Goal: Information Seeking & Learning: Learn about a topic

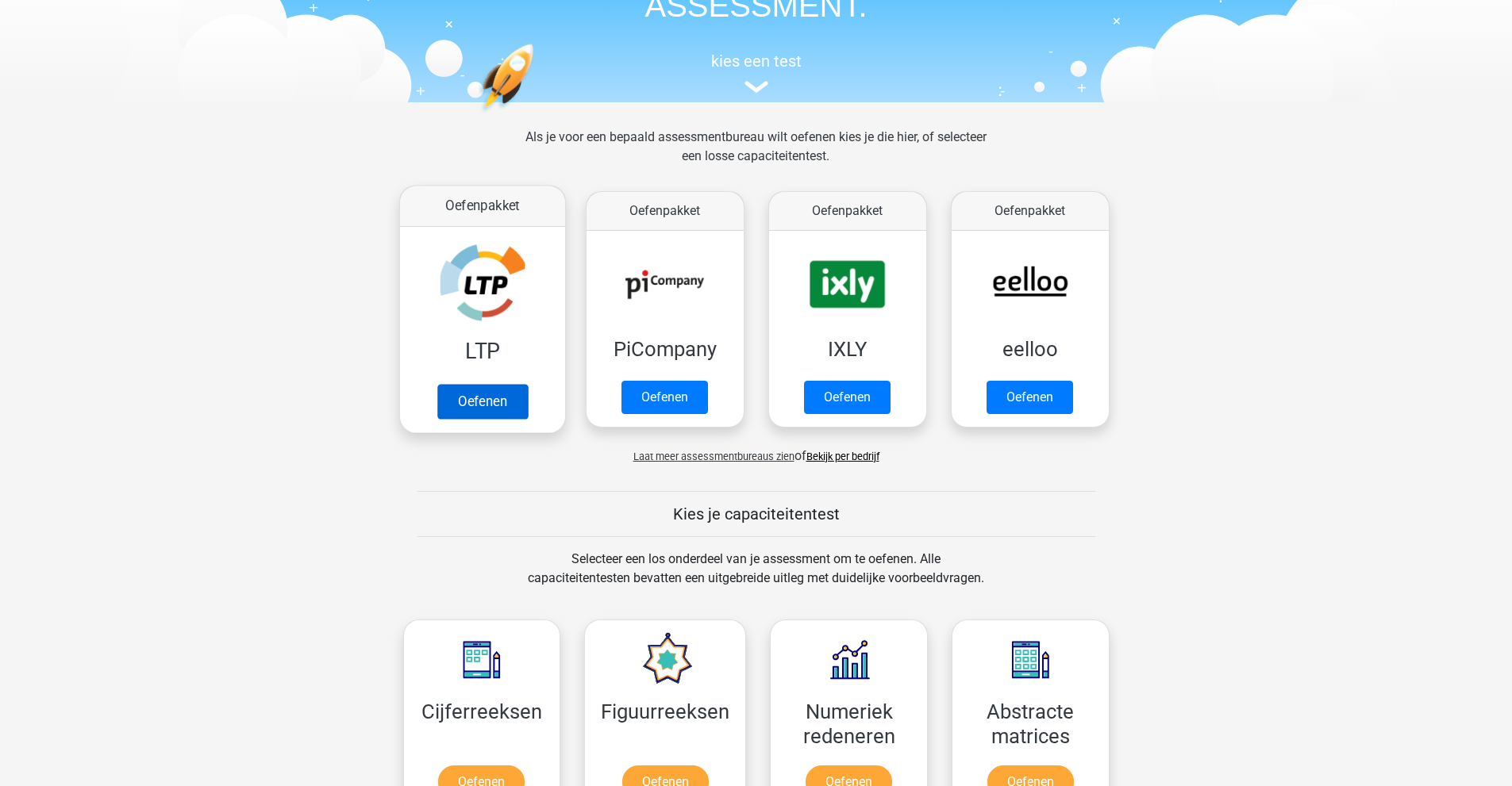
scroll to position [79, 0]
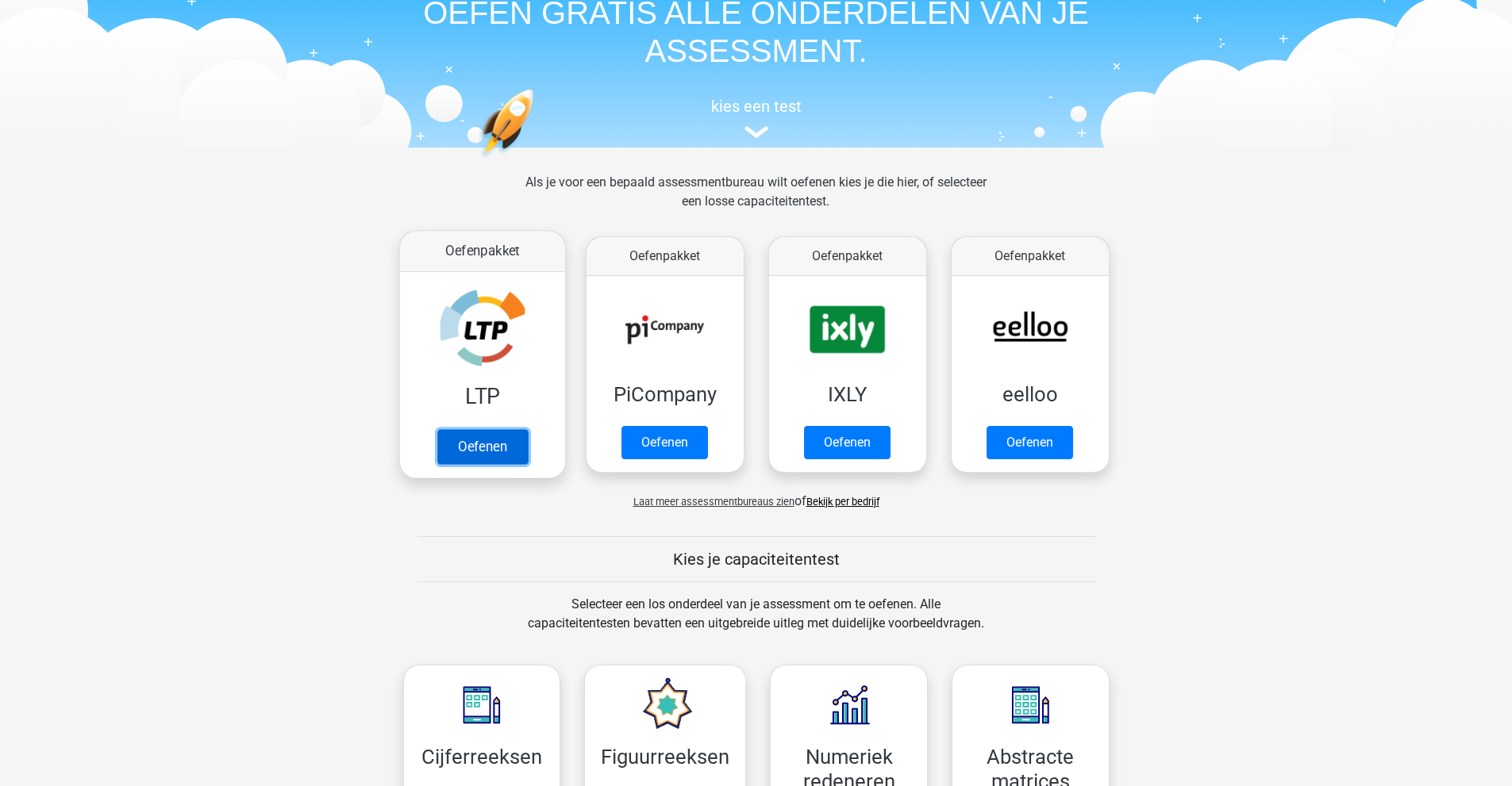
click at [466, 453] on link "Oefenen" at bounding box center [481, 446] width 90 height 35
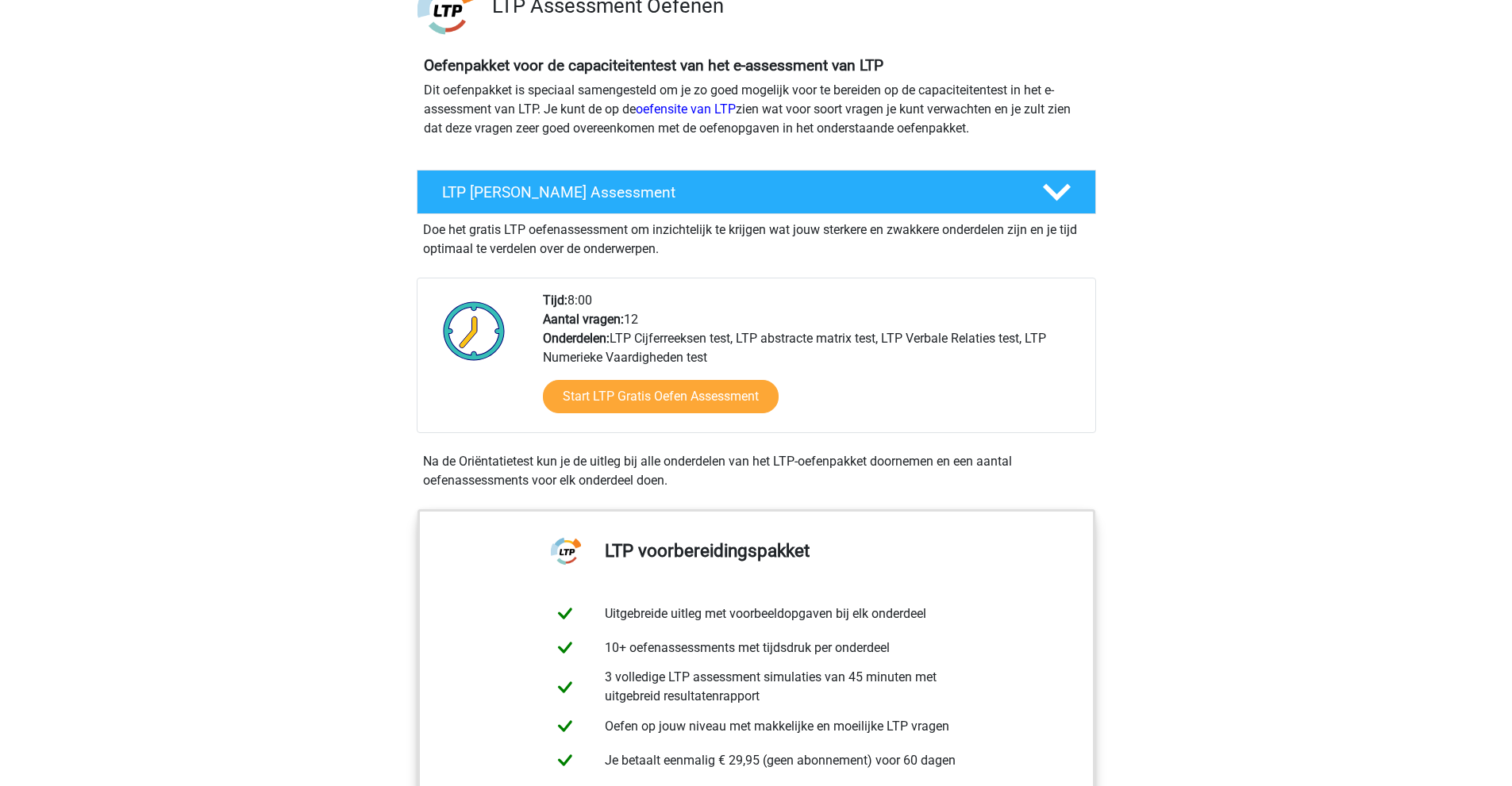
scroll to position [159, 0]
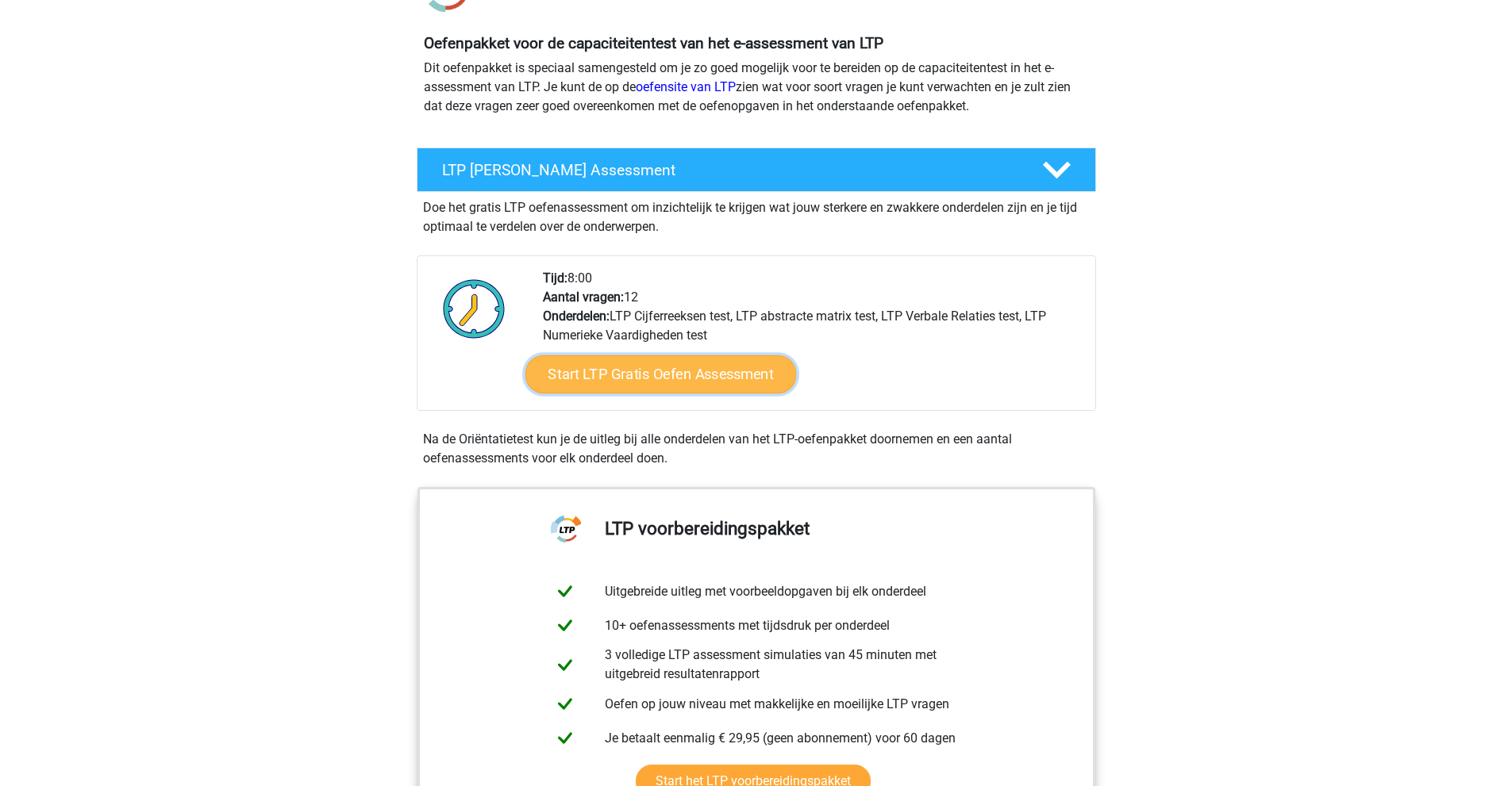
click at [666, 380] on link "Start LTP Gratis Oefen Assessment" at bounding box center [660, 374] width 271 height 38
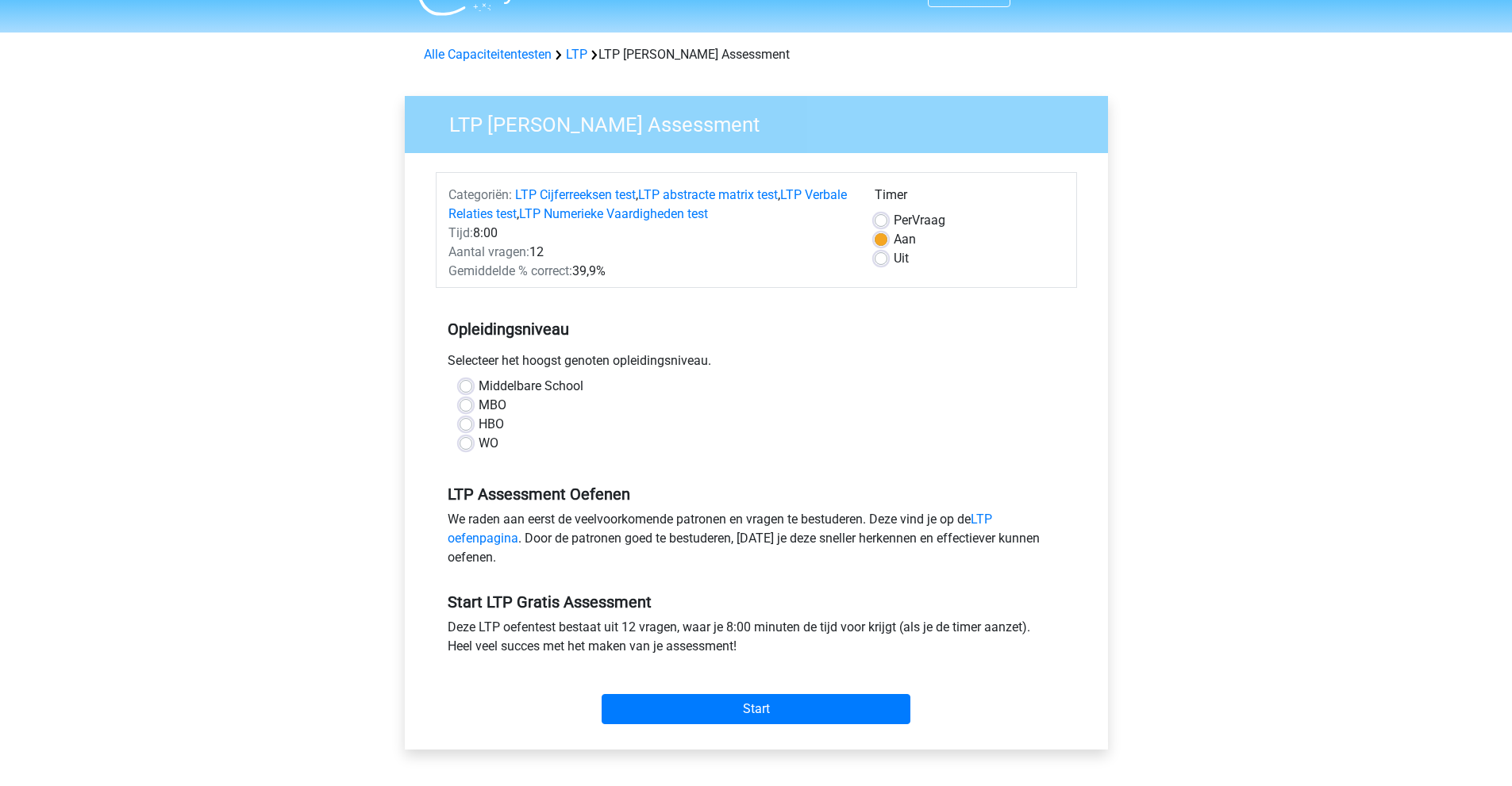
scroll to position [79, 0]
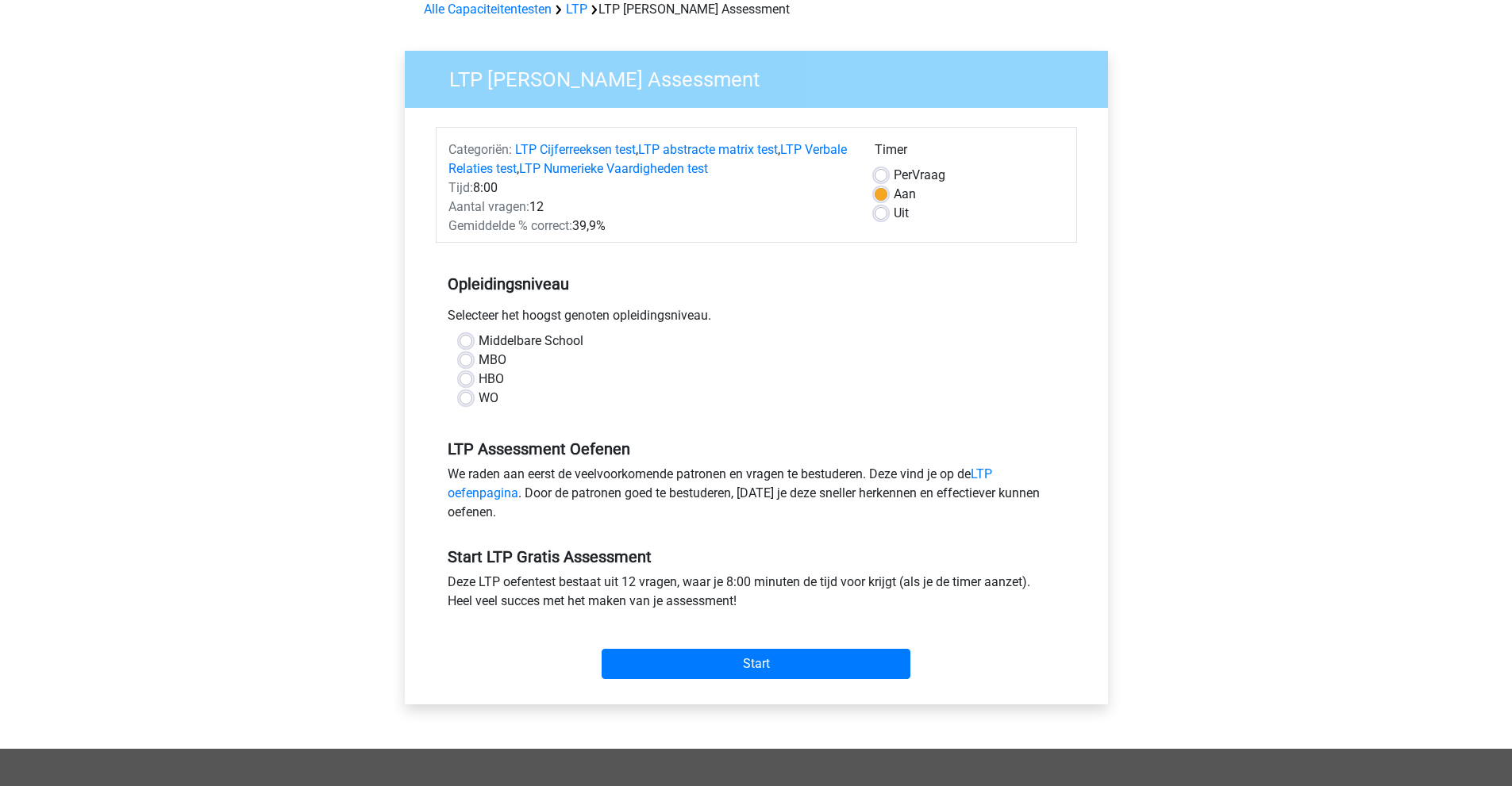
drag, startPoint x: 475, startPoint y: 315, endPoint x: 702, endPoint y: 322, distance: 227.1
click at [702, 322] on div "Selecteer het hoogst genoten opleidingsniveau." at bounding box center [756, 319] width 641 height 25
click at [479, 400] on label "WO" at bounding box center [489, 398] width 20 height 19
click at [460, 400] on input "WO" at bounding box center [466, 397] width 13 height 16
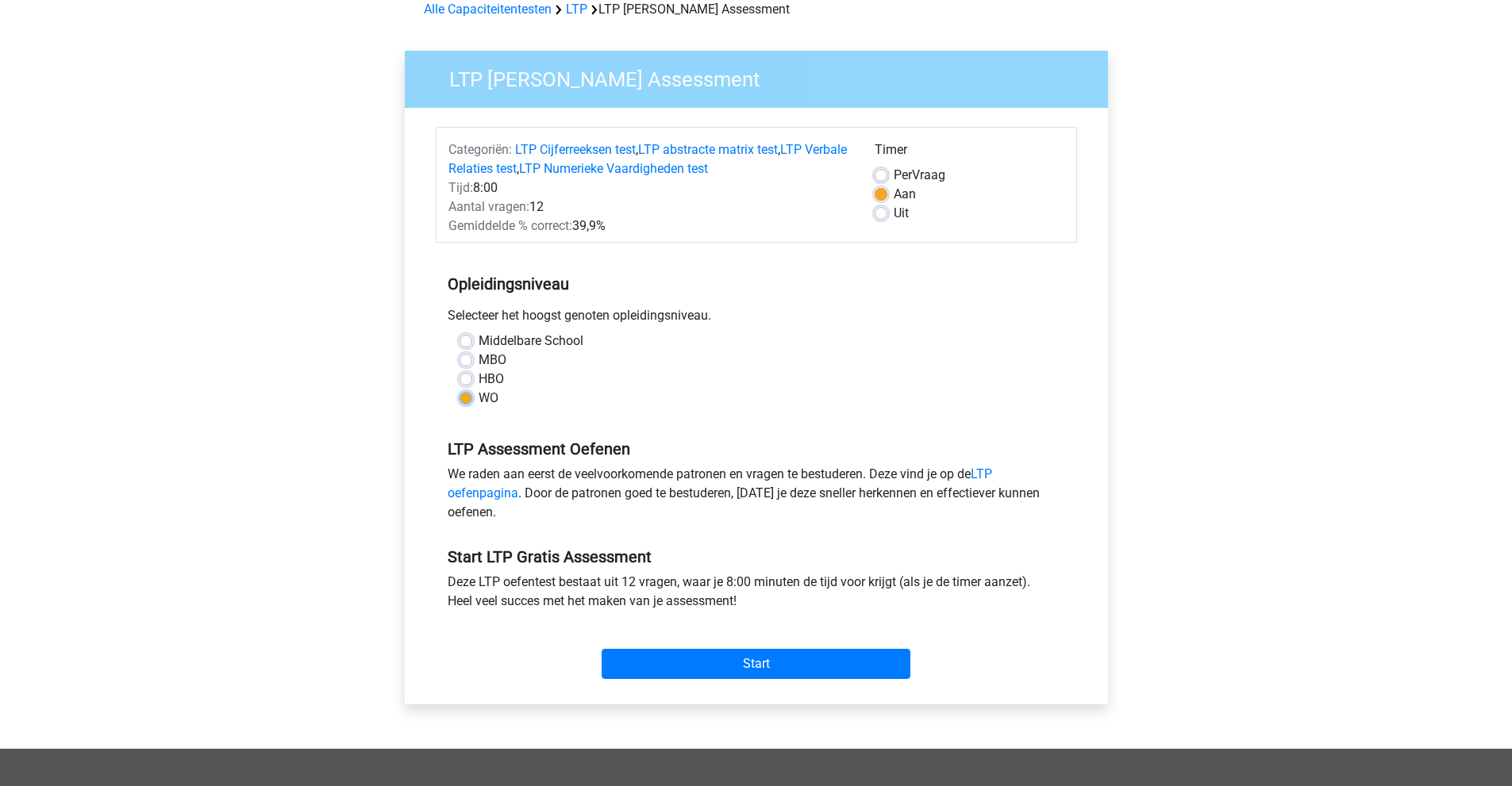
radio input "true"
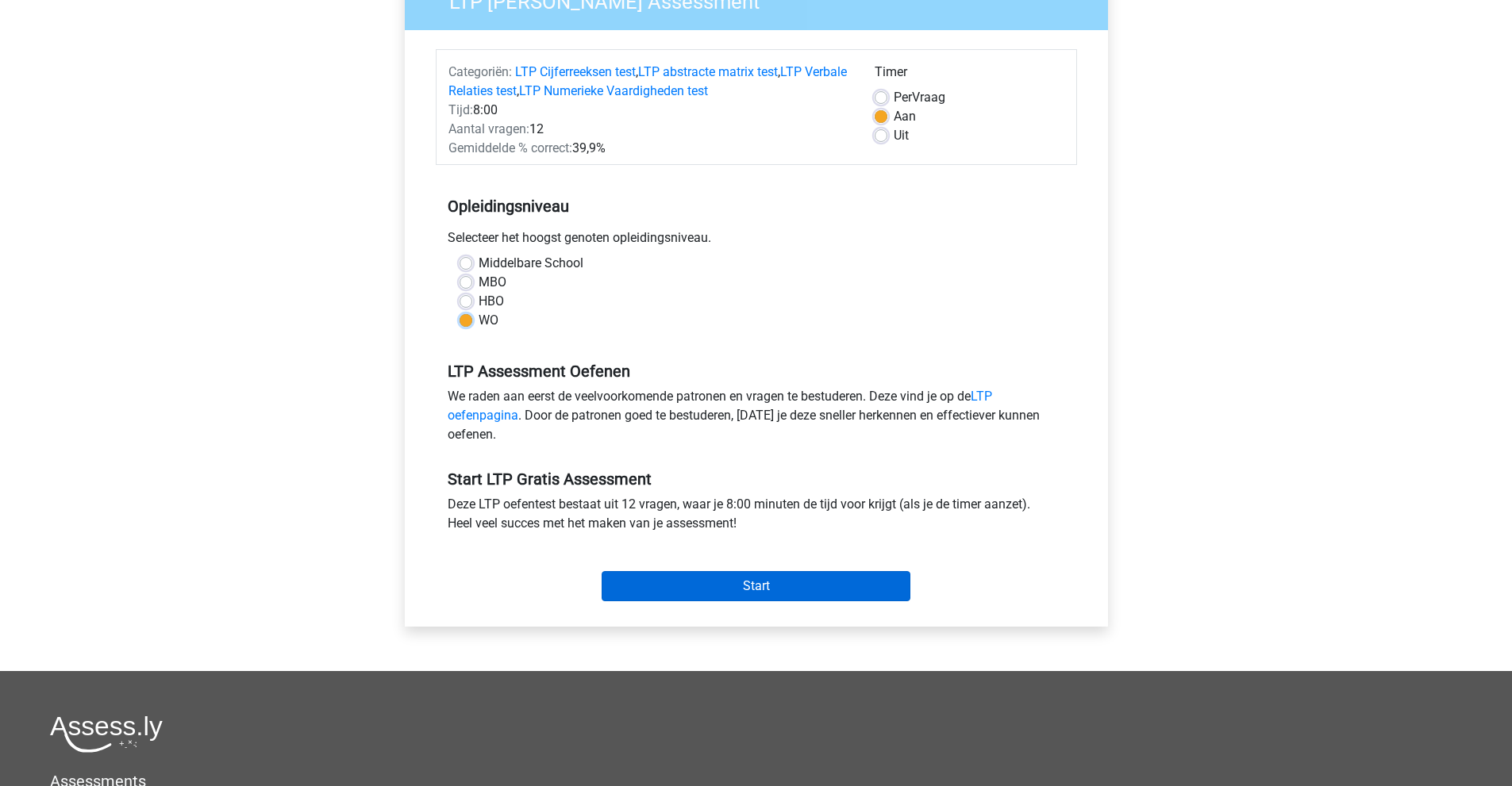
scroll to position [159, 0]
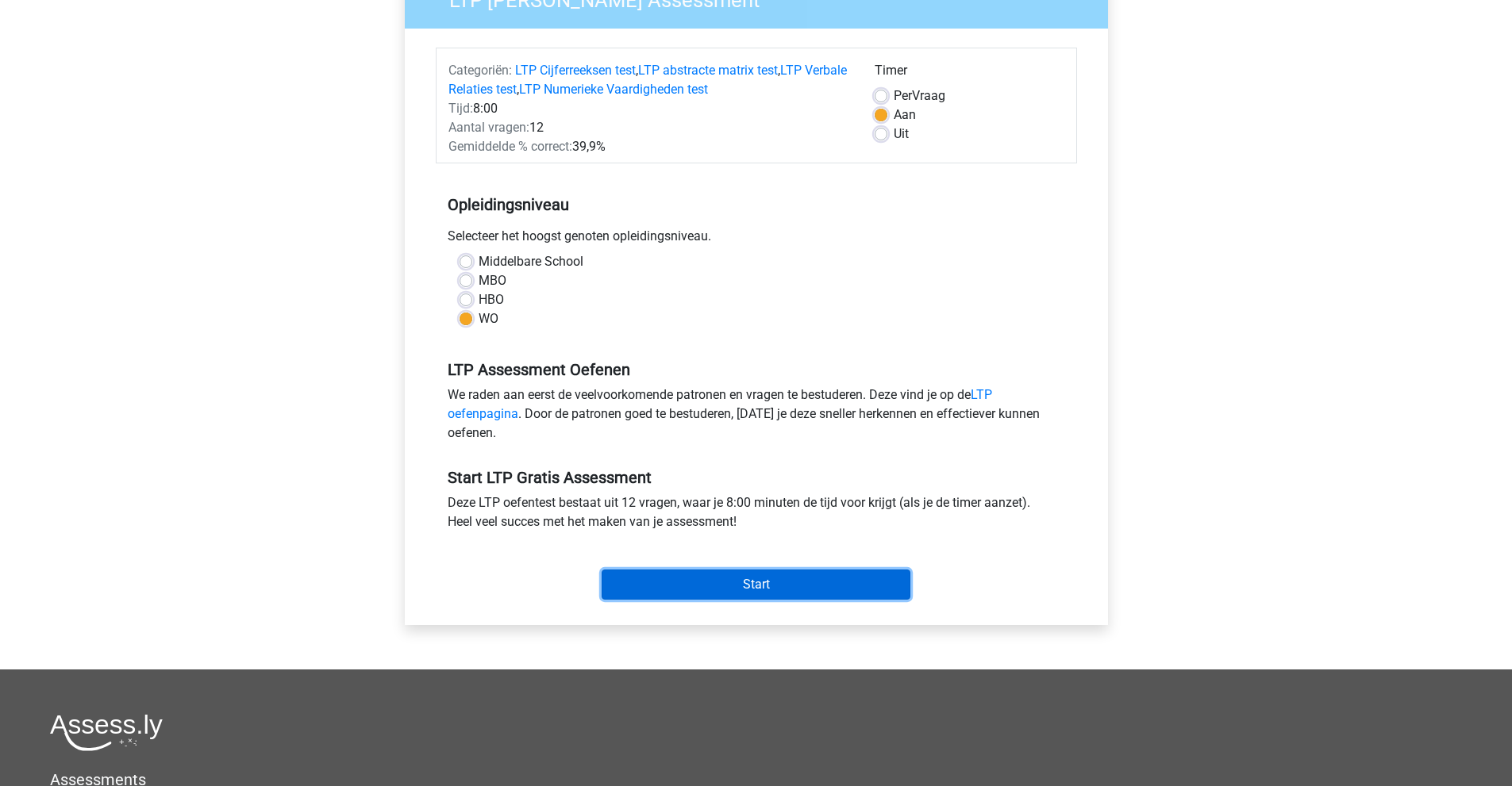
click at [712, 584] on input "Start" at bounding box center [756, 584] width 308 height 30
drag, startPoint x: 454, startPoint y: 145, endPoint x: 622, endPoint y: 157, distance: 168.4
click at [622, 157] on div "Categoriën: LTP Cijferreeksen test , LTP abstracte matrix test , LTP Verbale Re…" at bounding box center [756, 105] width 641 height 116
click at [592, 153] on div "Gemiddelde % correct: 39,9%" at bounding box center [649, 146] width 426 height 19
drag, startPoint x: 447, startPoint y: 122, endPoint x: 536, endPoint y: 133, distance: 89.7
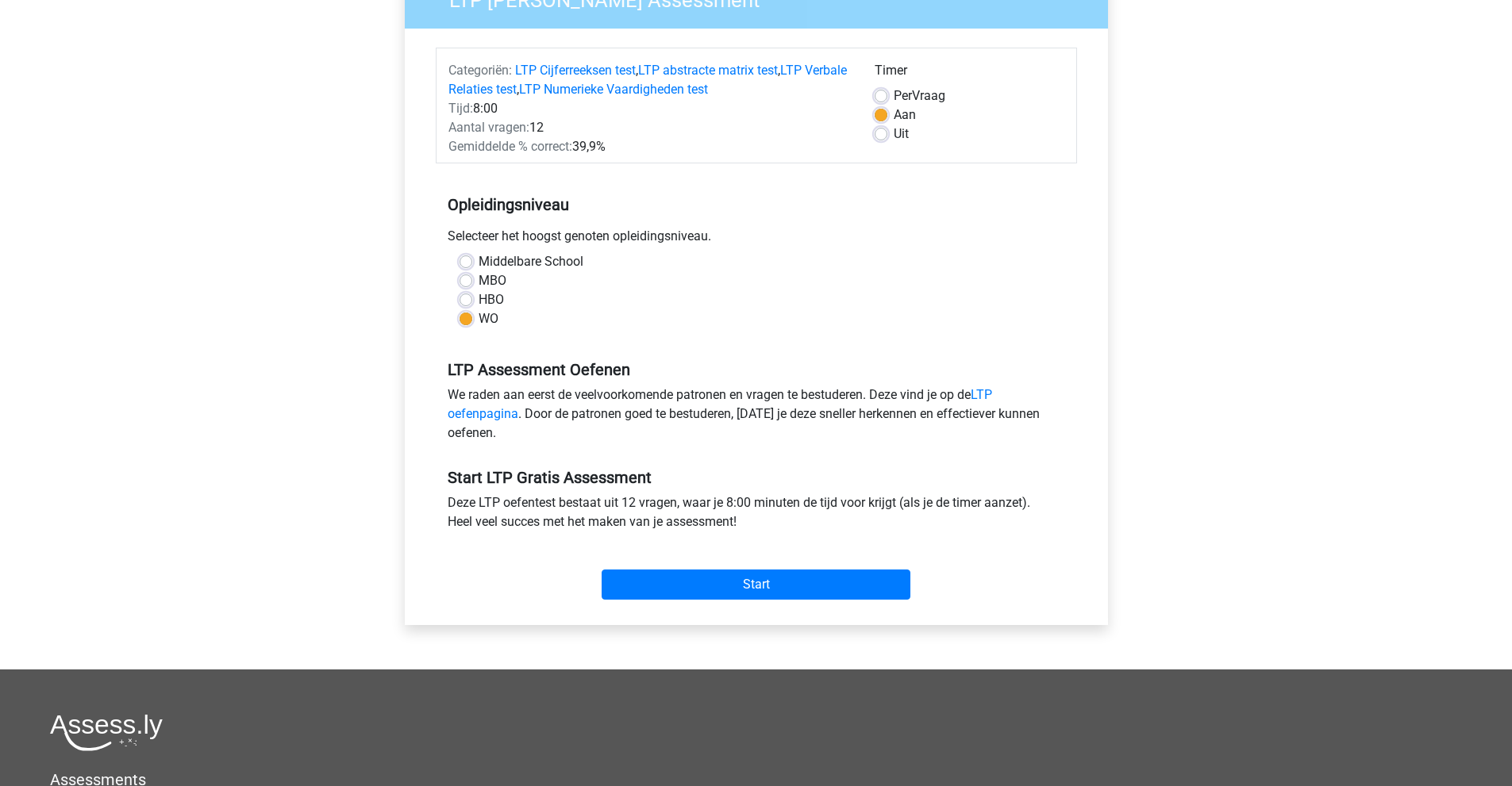
click at [536, 133] on div "Aantal vragen: 12" at bounding box center [649, 127] width 426 height 19
drag, startPoint x: 458, startPoint y: 145, endPoint x: 595, endPoint y: 150, distance: 137.1
click at [595, 150] on div "Gemiddelde % correct: 39,9%" at bounding box center [649, 146] width 426 height 19
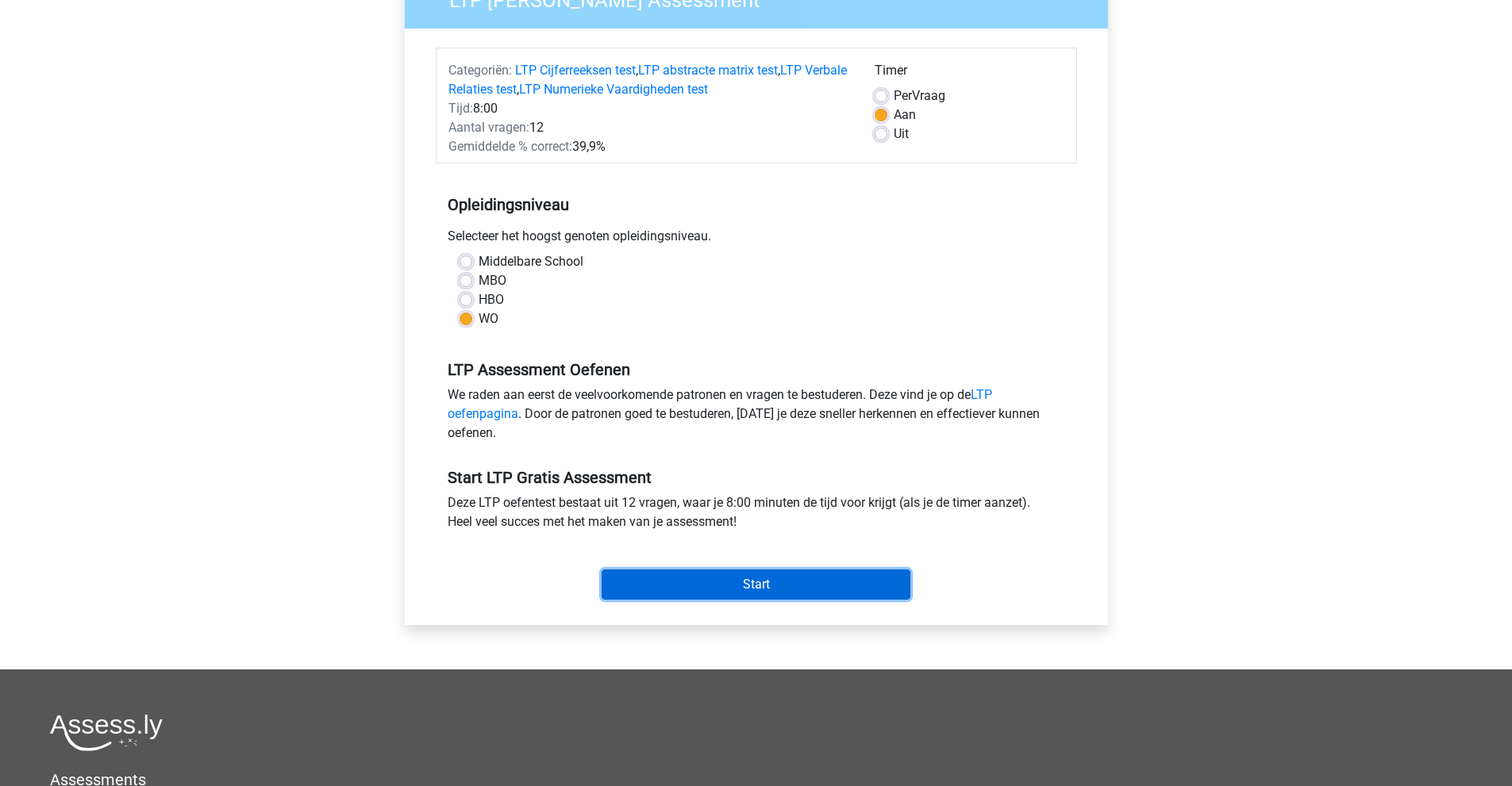
click at [742, 580] on input "Start" at bounding box center [756, 584] width 308 height 30
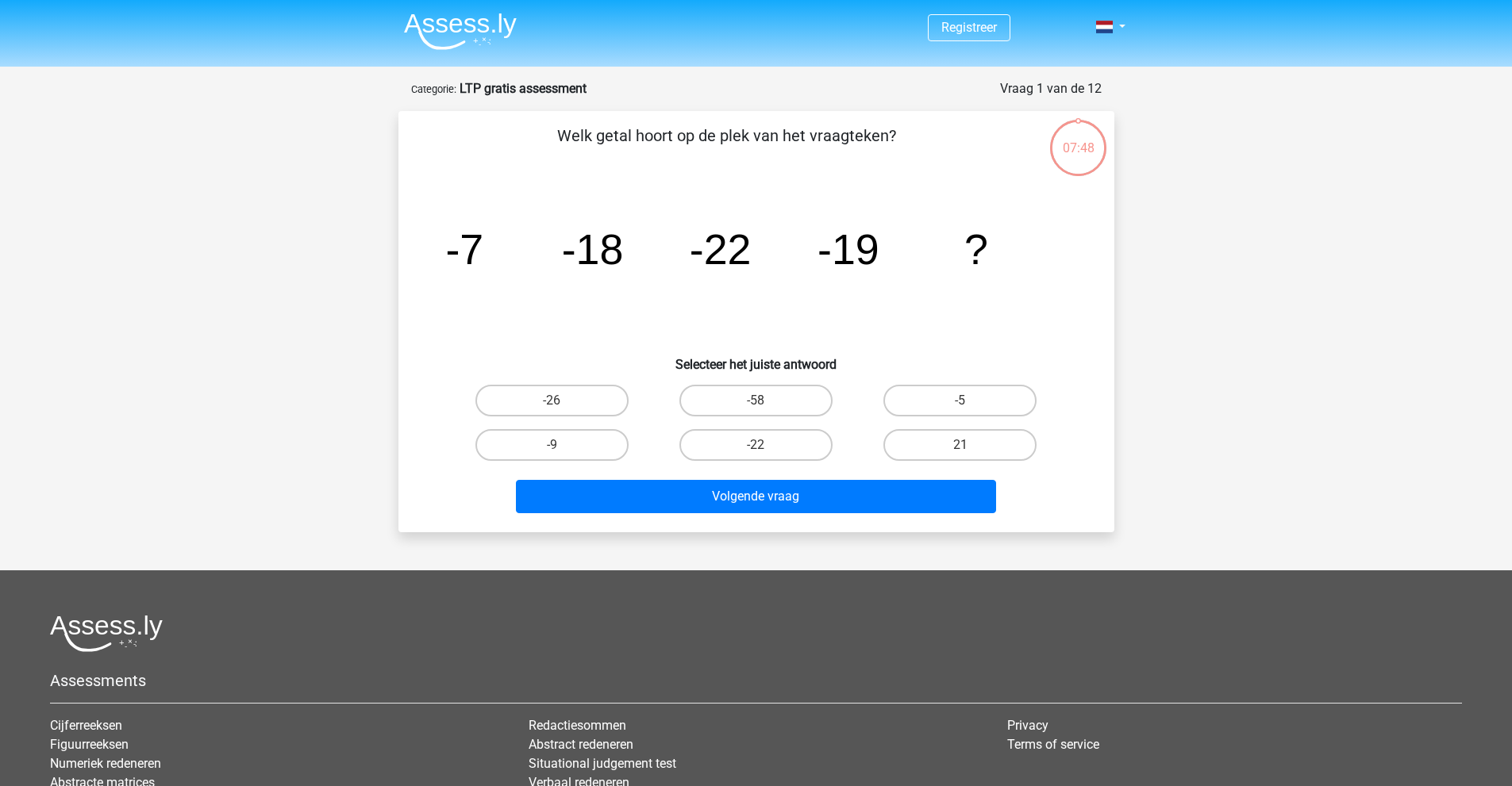
drag, startPoint x: 596, startPoint y: 149, endPoint x: 857, endPoint y: 143, distance: 261.1
click at [857, 143] on p "Welk getal hoort op de plek van het vraagteken?" at bounding box center [727, 147] width 606 height 48
drag, startPoint x: 454, startPoint y: 248, endPoint x: 477, endPoint y: 248, distance: 23.0
click at [477, 248] on tspan "-7" at bounding box center [464, 249] width 38 height 48
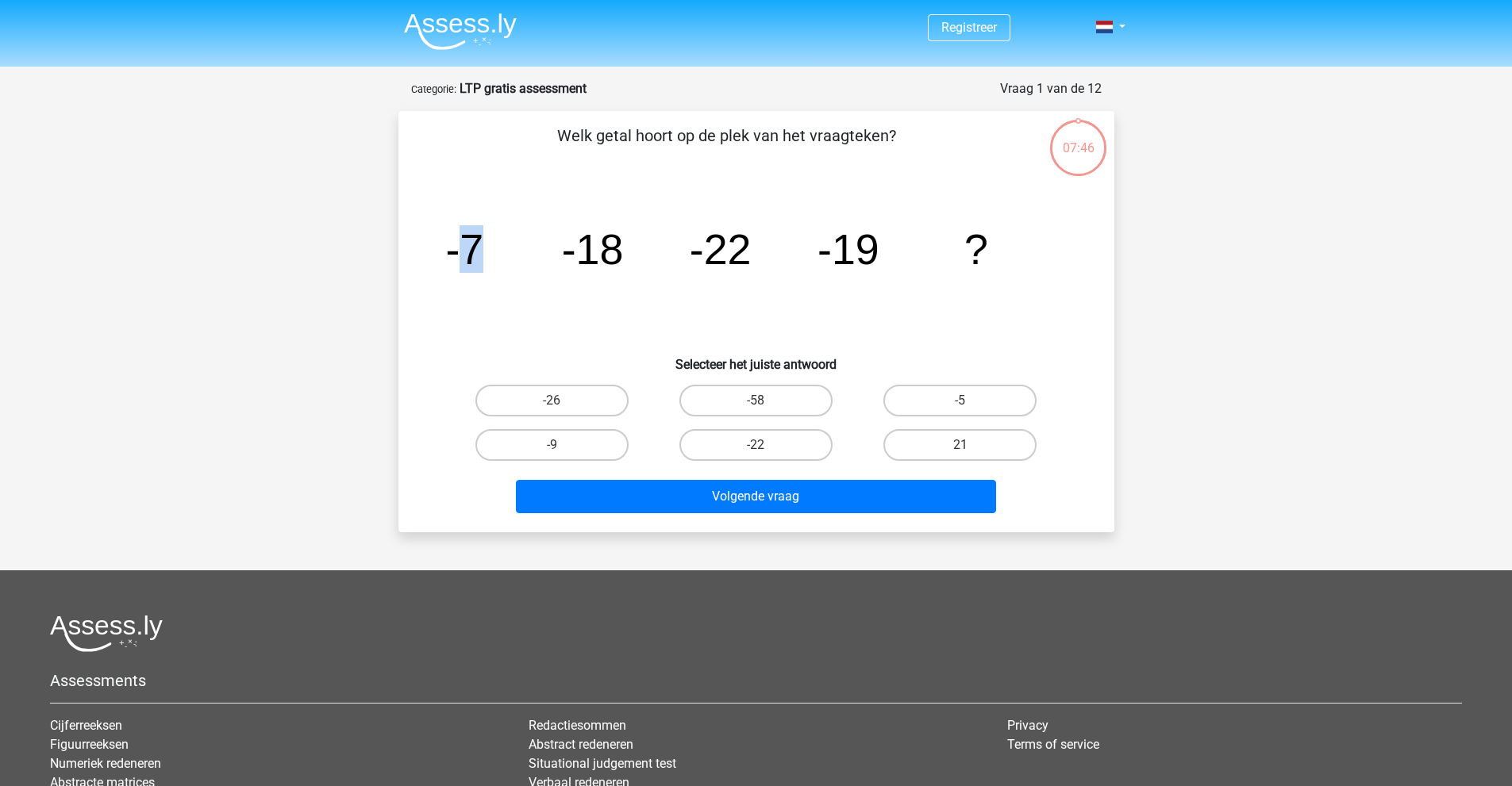
click at [477, 248] on tspan "-7" at bounding box center [464, 249] width 38 height 48
click at [478, 237] on tspan "-7" at bounding box center [464, 249] width 38 height 48
drag, startPoint x: 453, startPoint y: 252, endPoint x: 482, endPoint y: 254, distance: 29.1
click at [482, 254] on tspan "-7" at bounding box center [464, 249] width 38 height 48
click at [478, 254] on tspan "-7" at bounding box center [464, 249] width 38 height 48
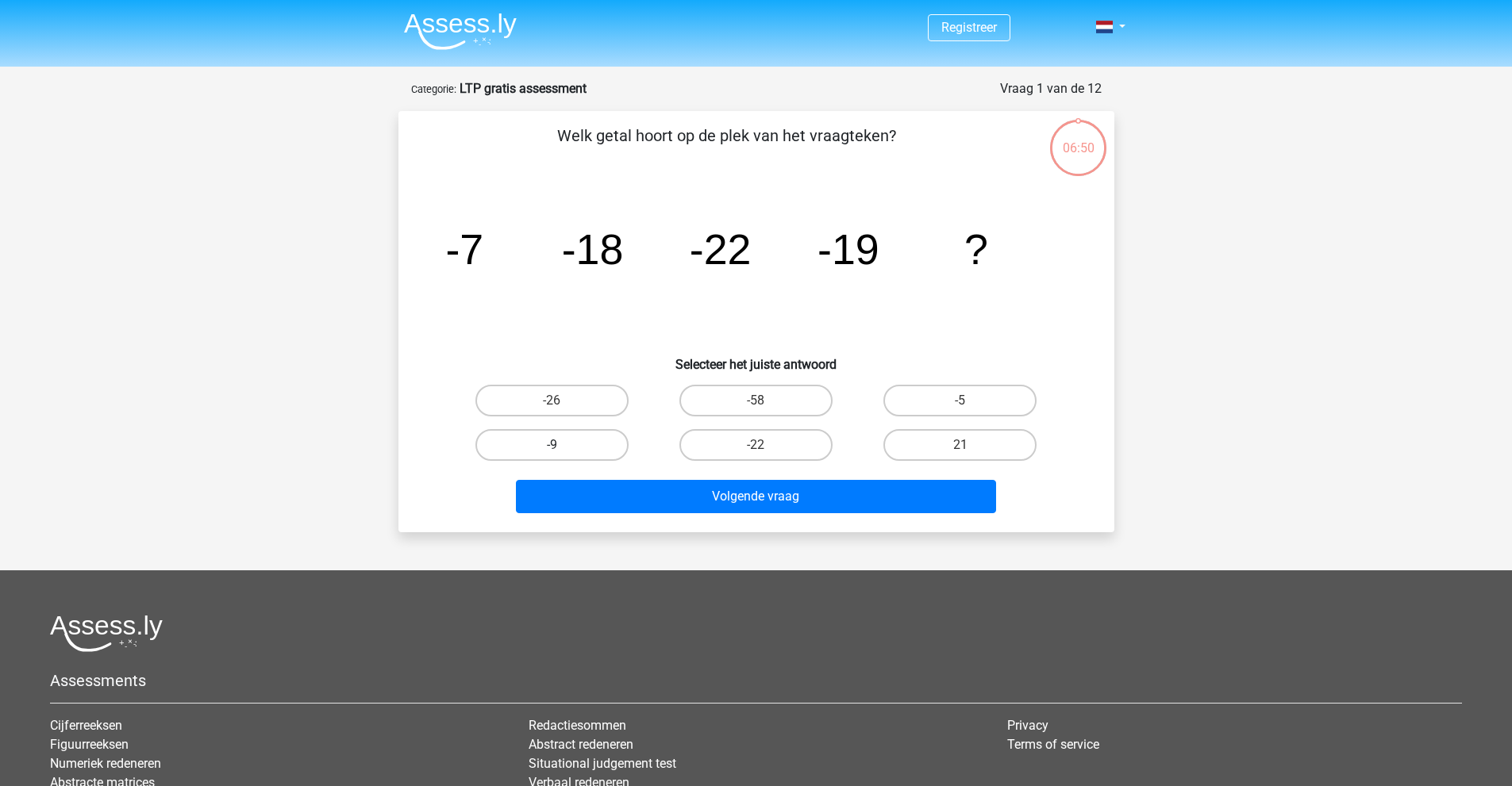
click at [597, 439] on label "-9" at bounding box center [552, 444] width 153 height 32
click at [562, 445] on input "-9" at bounding box center [556, 450] width 10 height 10
radio input "true"
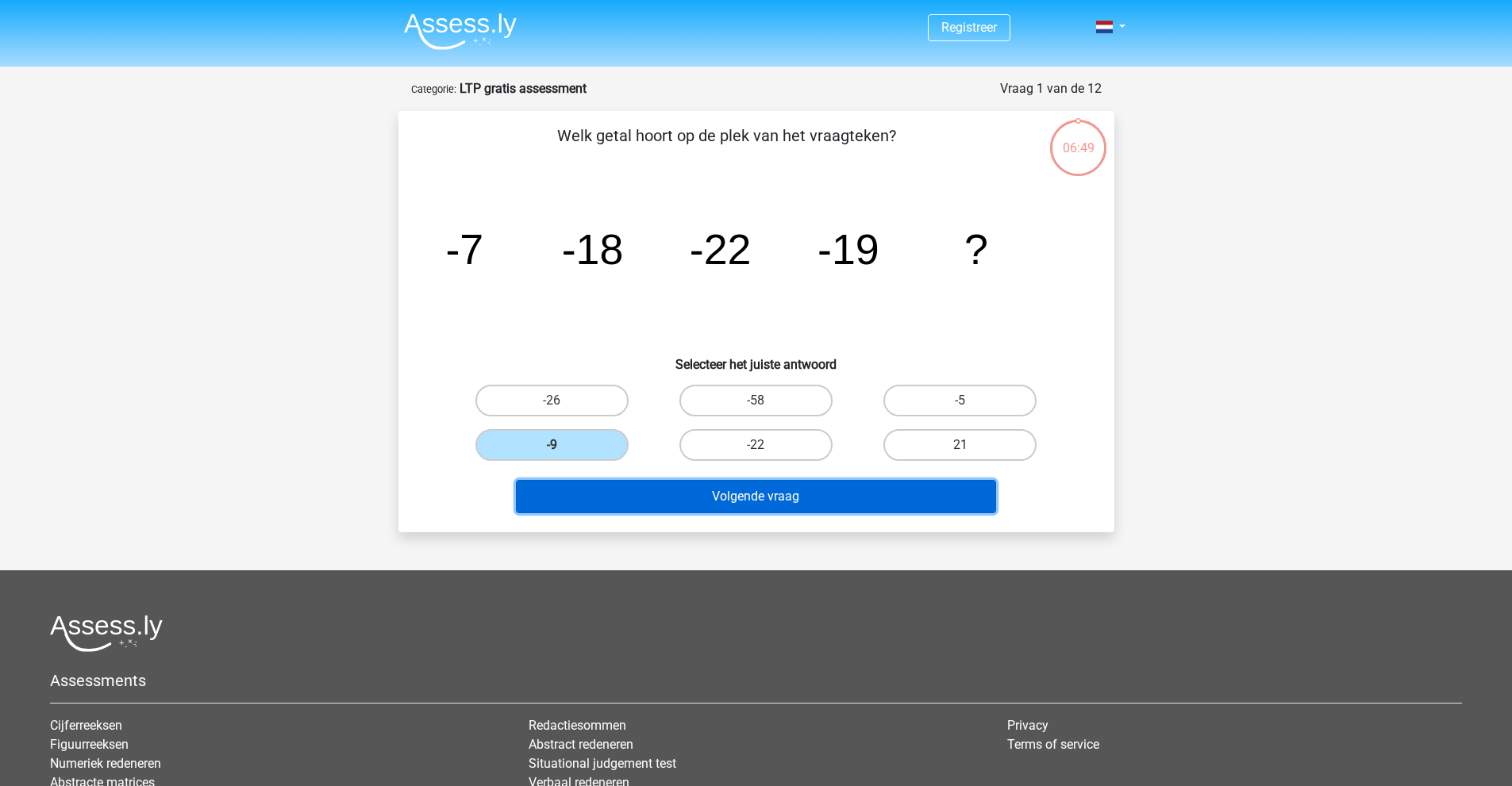
click at [698, 489] on button "Volgende vraag" at bounding box center [756, 496] width 480 height 33
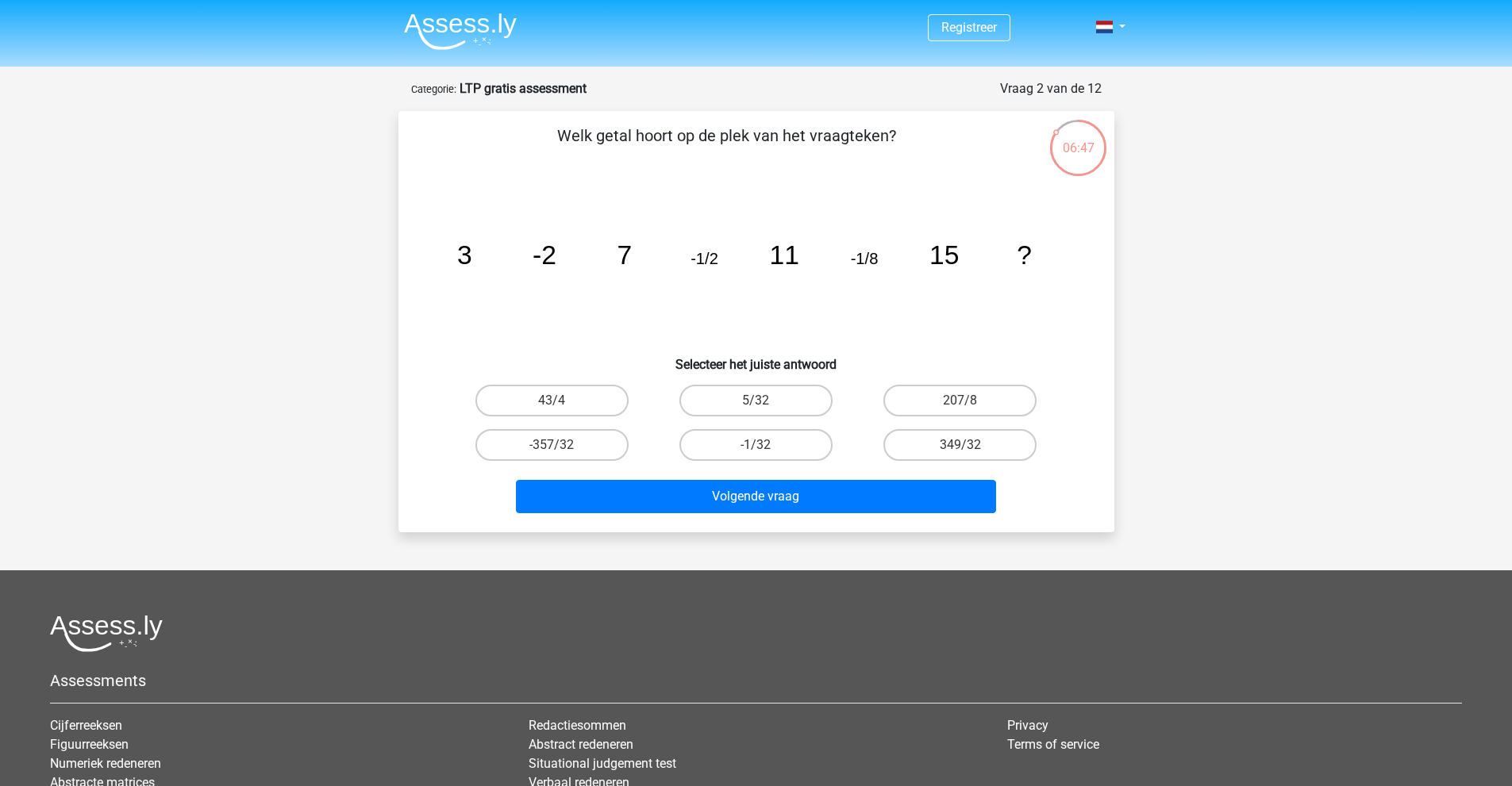
drag, startPoint x: 718, startPoint y: 136, endPoint x: 888, endPoint y: 132, distance: 170.0
click at [888, 132] on p "Welk getal hoort op de plek van het vraagteken?" at bounding box center [727, 147] width 606 height 48
drag, startPoint x: 460, startPoint y: 248, endPoint x: 483, endPoint y: 248, distance: 23.0
click at [481, 248] on icon "image/svg+xml 3 -2 7 -1/2 11 -1/8 15 ?" at bounding box center [756, 264] width 639 height 160
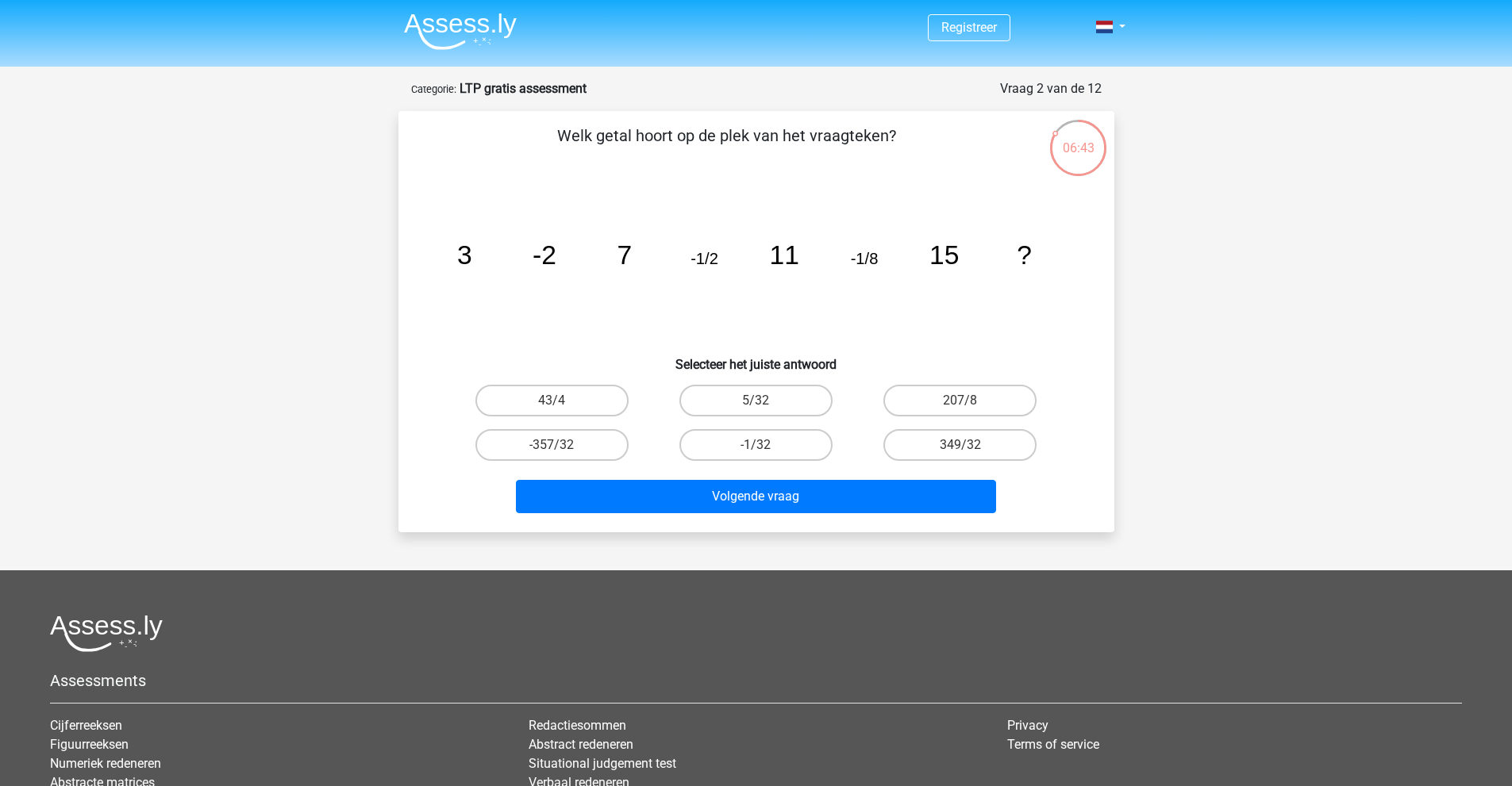
click at [542, 254] on tspan "-2" at bounding box center [545, 255] width 23 height 30
drag, startPoint x: 533, startPoint y: 259, endPoint x: 553, endPoint y: 258, distance: 20.0
click at [553, 258] on tspan "-2" at bounding box center [545, 255] width 23 height 30
drag, startPoint x: 659, startPoint y: 255, endPoint x: 758, endPoint y: 263, distance: 99.3
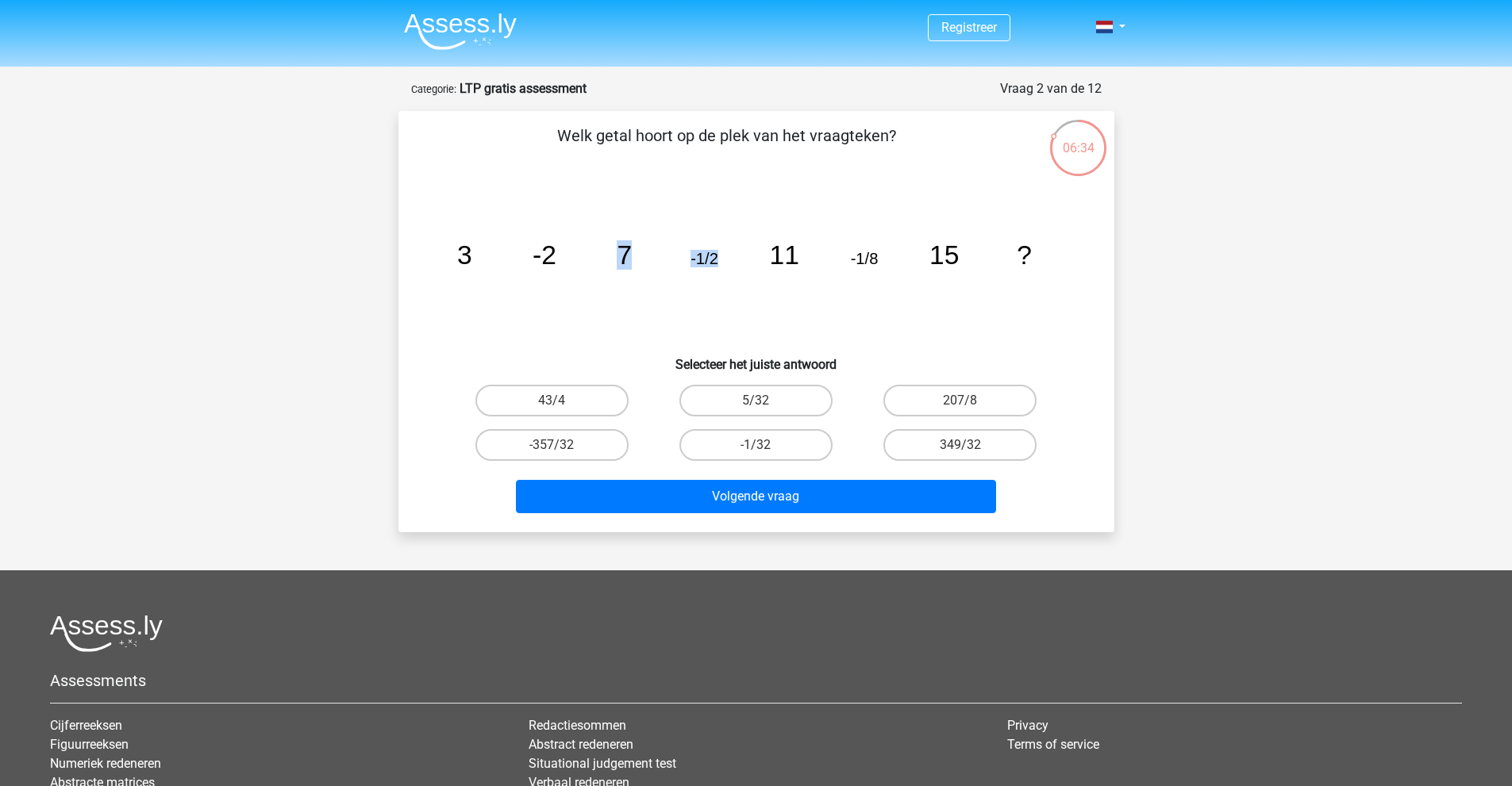
click at [748, 262] on icon "image/svg+xml 3 -2 7 -1/2 11 -1/8 15 ?" at bounding box center [756, 264] width 639 height 160
click at [804, 260] on icon "image/svg+xml 3 -2 7 -1/2 11 -1/8 15 ?" at bounding box center [756, 264] width 639 height 160
drag, startPoint x: 770, startPoint y: 255, endPoint x: 838, endPoint y: 256, distance: 68.0
click at [836, 256] on icon "image/svg+xml 3 -2 7 -1/2 11 -1/8 15 ?" at bounding box center [756, 264] width 639 height 160
click at [860, 256] on tspan "-1/8" at bounding box center [864, 258] width 28 height 17
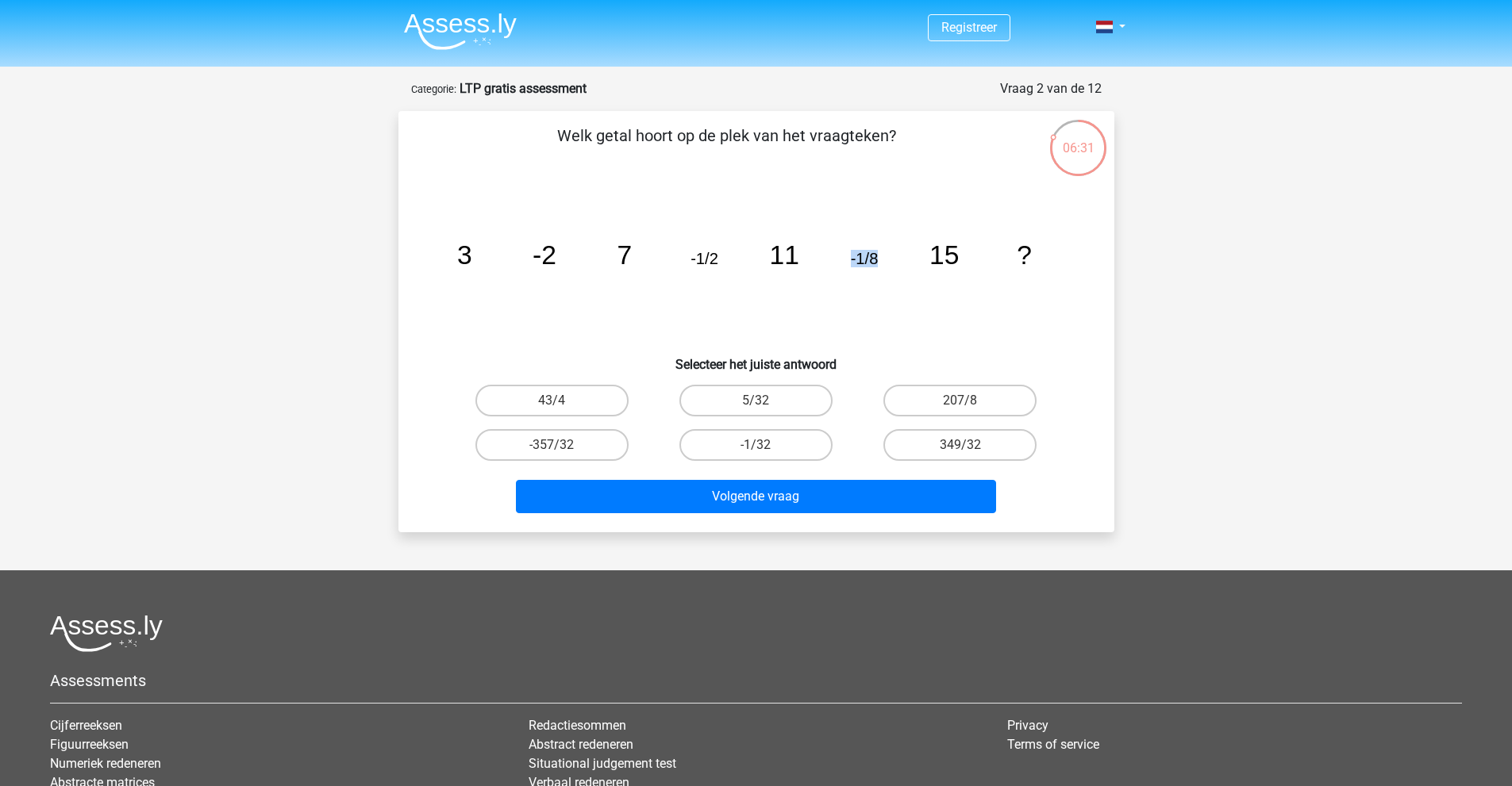
drag, startPoint x: 852, startPoint y: 258, endPoint x: 882, endPoint y: 260, distance: 30.1
click at [882, 260] on icon "image/svg+xml 3 -2 7 -1/2 11 -1/8 15 ?" at bounding box center [756, 264] width 639 height 160
click at [881, 260] on icon "image/svg+xml 3 -2 7 -1/2 11 -1/8 15 ?" at bounding box center [756, 264] width 639 height 160
drag, startPoint x: 936, startPoint y: 250, endPoint x: 961, endPoint y: 251, distance: 25.0
click at [961, 251] on icon "image/svg+xml 3 -2 7 -1/2 11 -1/8 15 ?" at bounding box center [756, 264] width 639 height 160
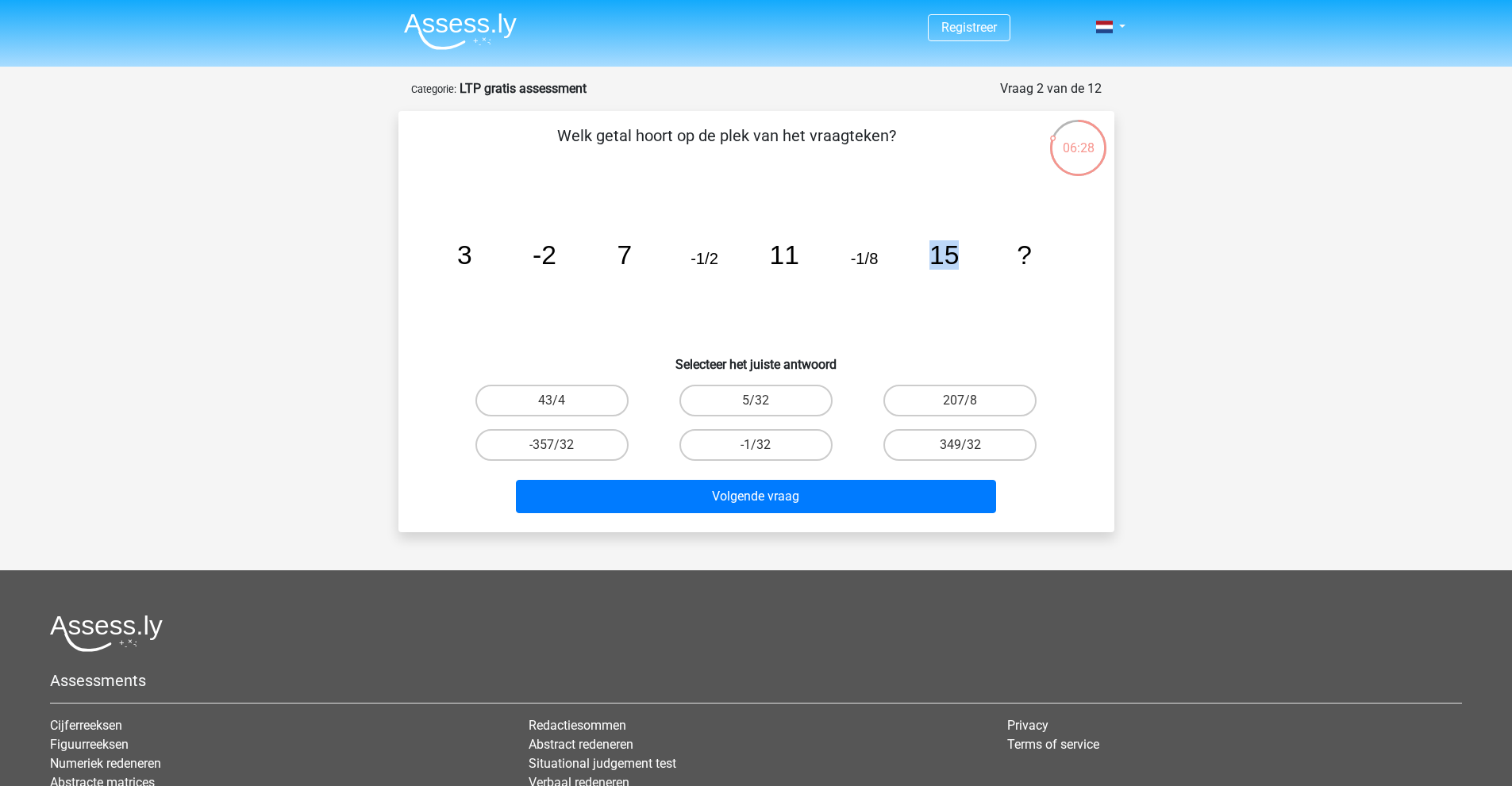
click at [961, 251] on icon "image/svg+xml 3 -2 7 -1/2 11 -1/8 15 ?" at bounding box center [756, 264] width 639 height 160
drag, startPoint x: 1018, startPoint y: 249, endPoint x: 1036, endPoint y: 251, distance: 18.1
click at [1035, 251] on icon "image/svg+xml 3 -2 7 -1/2 11 -1/8 15 ?" at bounding box center [756, 264] width 639 height 160
click at [1036, 251] on icon "image/svg+xml 3 -2 7 -1/2 11 -1/8 15 ?" at bounding box center [756, 264] width 639 height 160
click at [766, 447] on label "-1/32" at bounding box center [756, 444] width 153 height 32
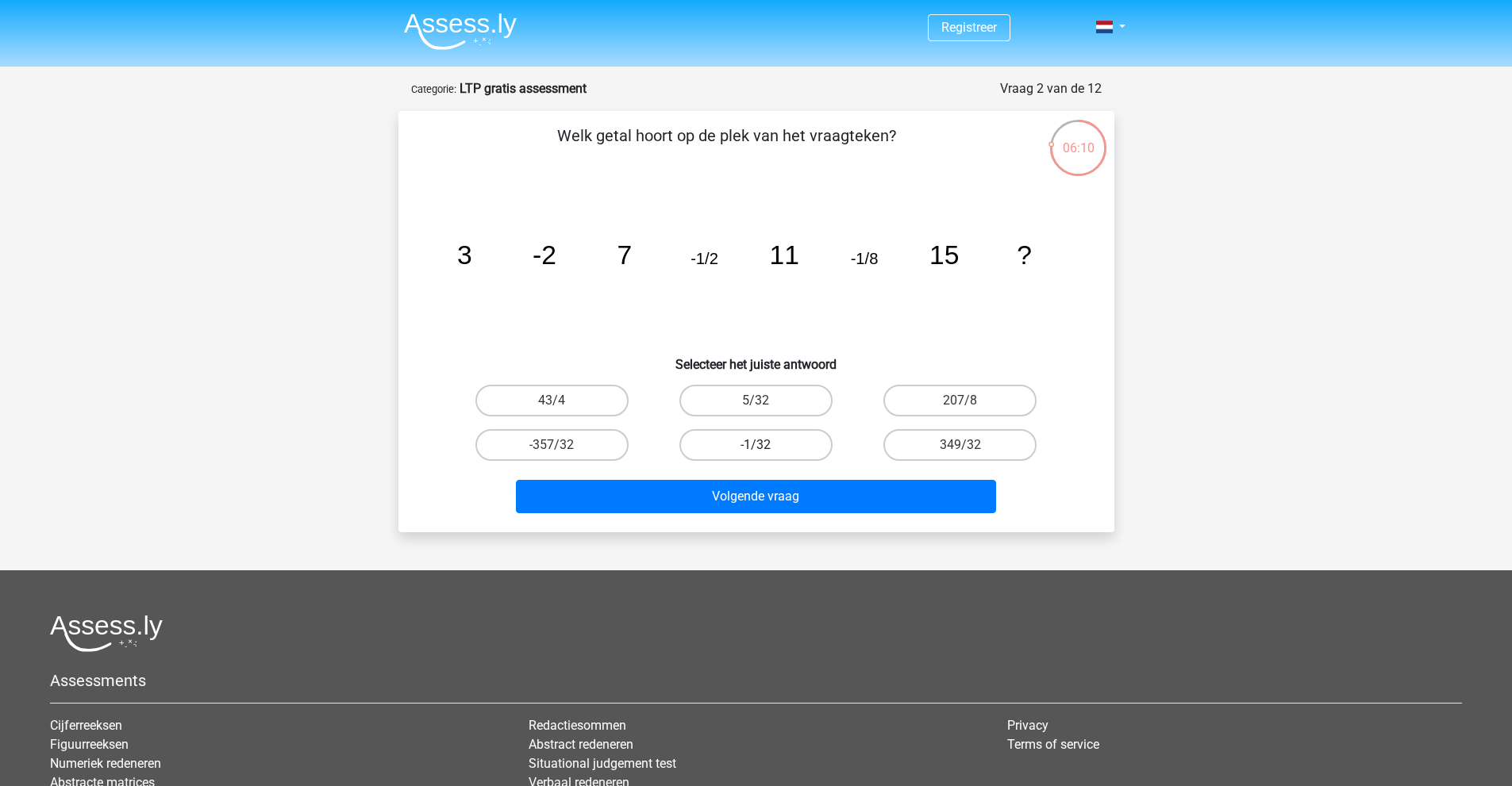
click at [765, 447] on input "-1/32" at bounding box center [760, 450] width 10 height 10
radio input "true"
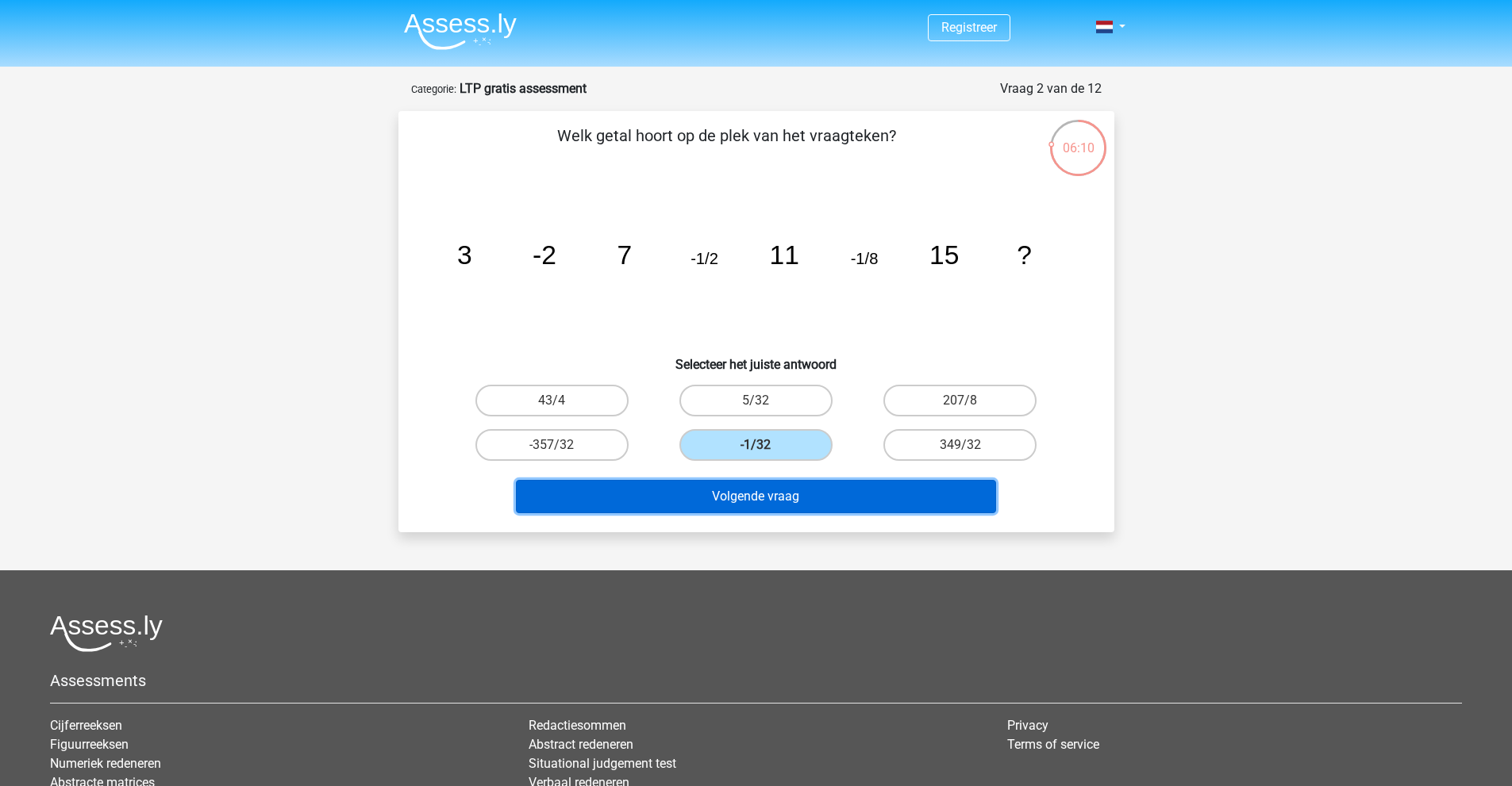
click at [776, 482] on button "Volgende vraag" at bounding box center [756, 496] width 480 height 33
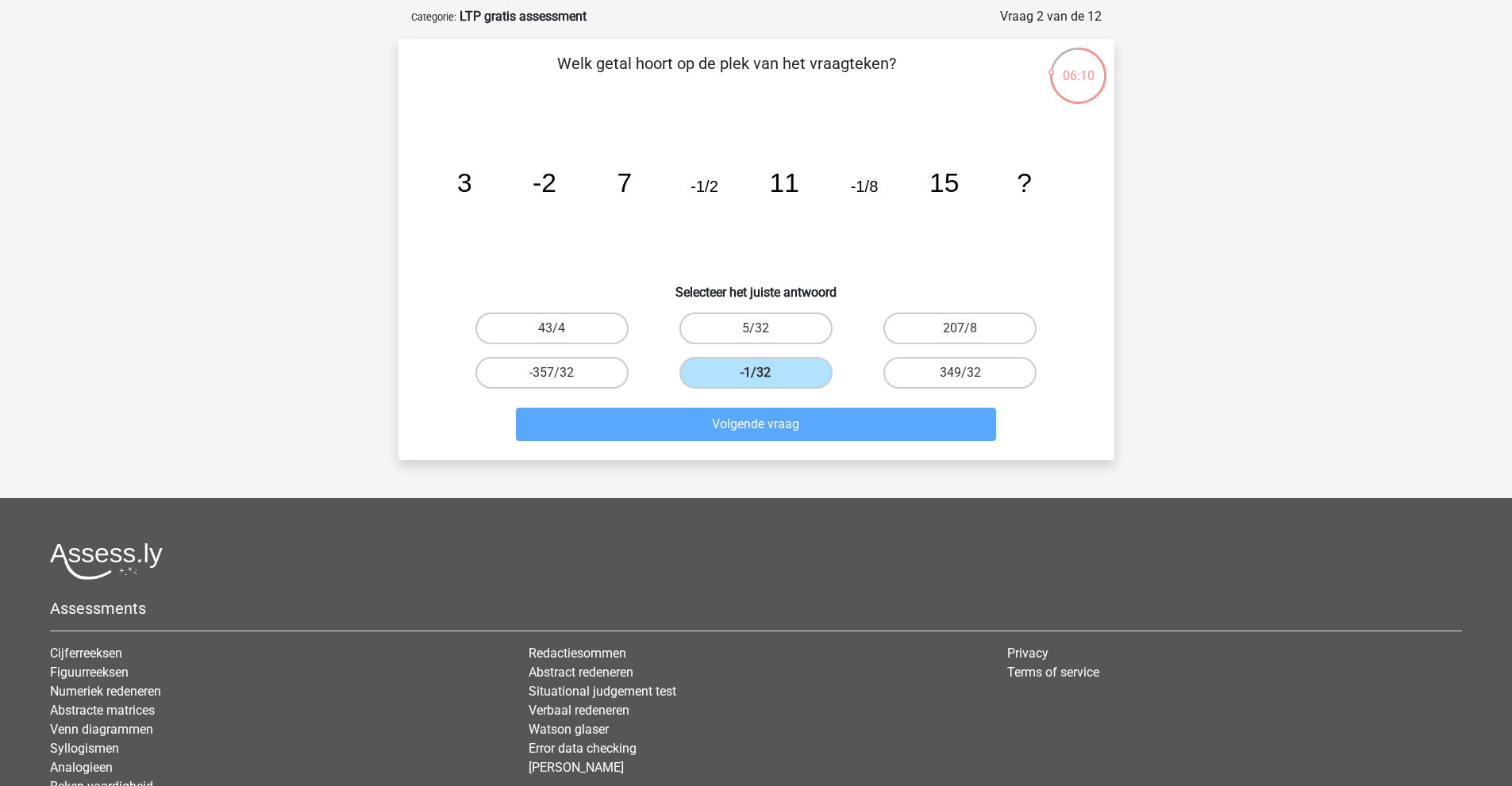
click at [783, 498] on div "Registreer" at bounding box center [756, 423] width 1512 height 990
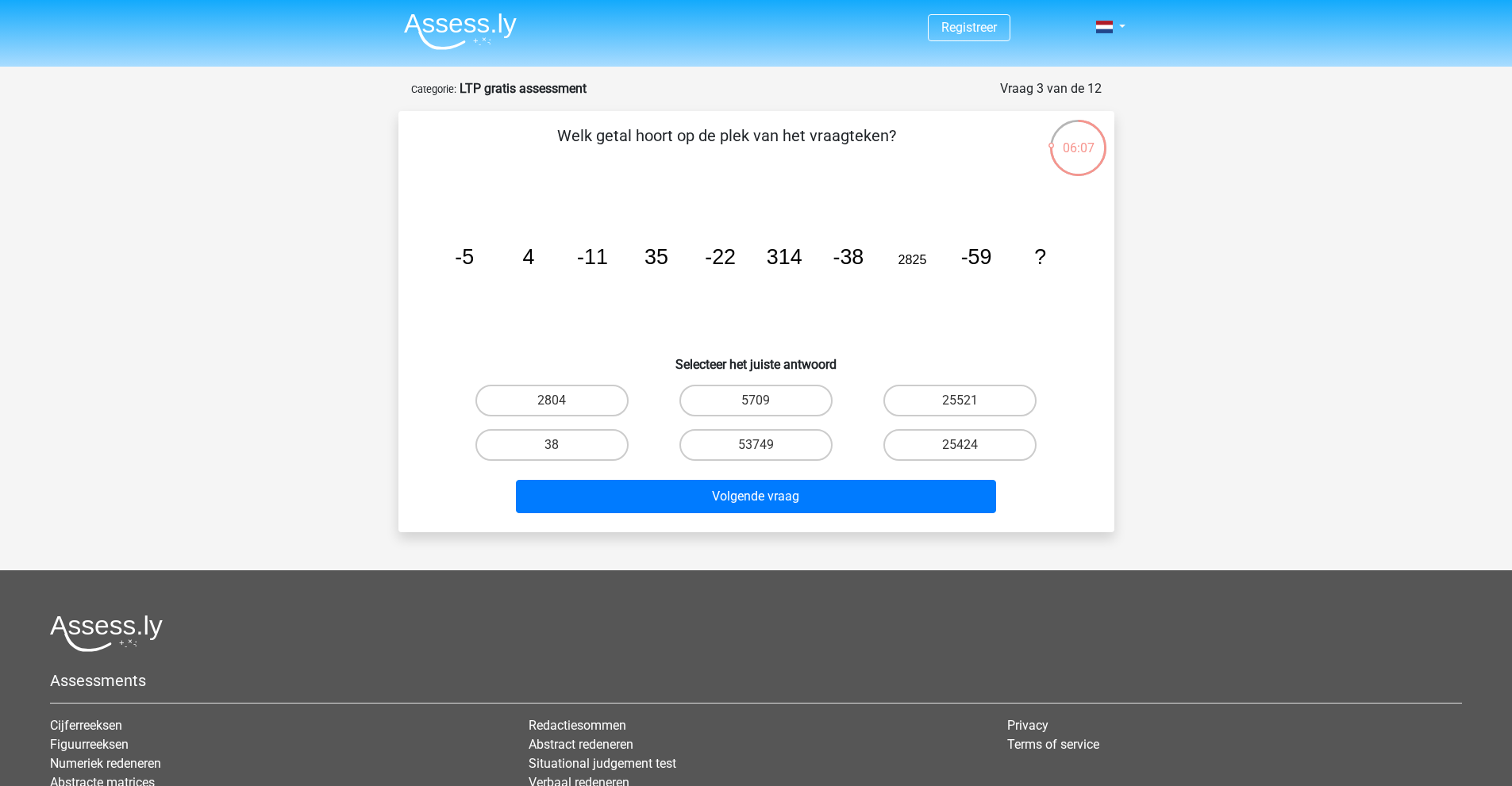
drag, startPoint x: 711, startPoint y: 138, endPoint x: 885, endPoint y: 142, distance: 174.0
click at [885, 142] on p "Welk getal hoort op de plek van het vraagteken?" at bounding box center [727, 147] width 606 height 48
drag, startPoint x: 455, startPoint y: 256, endPoint x: 486, endPoint y: 257, distance: 31.0
click at [486, 257] on icon "image/svg+xml -5 4 -11 35 -22 314 -38 2825 -59 ?" at bounding box center [756, 264] width 639 height 160
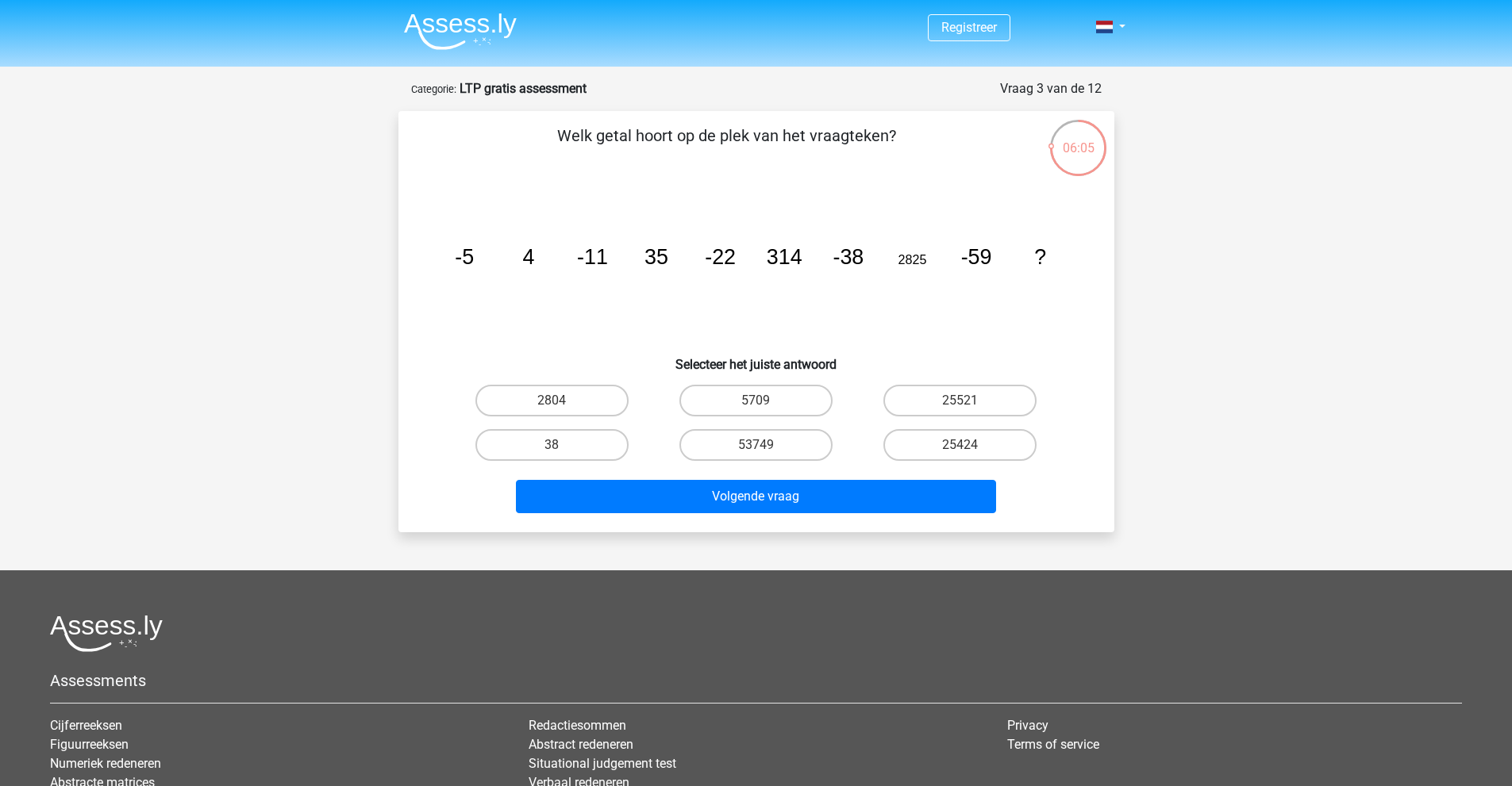
click at [539, 256] on icon "image/svg+xml -5 4 -11 35 -22 314 -38 2825 -59 ?" at bounding box center [756, 264] width 639 height 160
click at [520, 257] on icon "image/svg+xml -5 4 -11 35 -22 314 -38 2825 -59 ?" at bounding box center [756, 264] width 639 height 160
drag, startPoint x: 580, startPoint y: 257, endPoint x: 603, endPoint y: 258, distance: 23.0
click at [603, 258] on tspan "-11" at bounding box center [592, 257] width 31 height 23
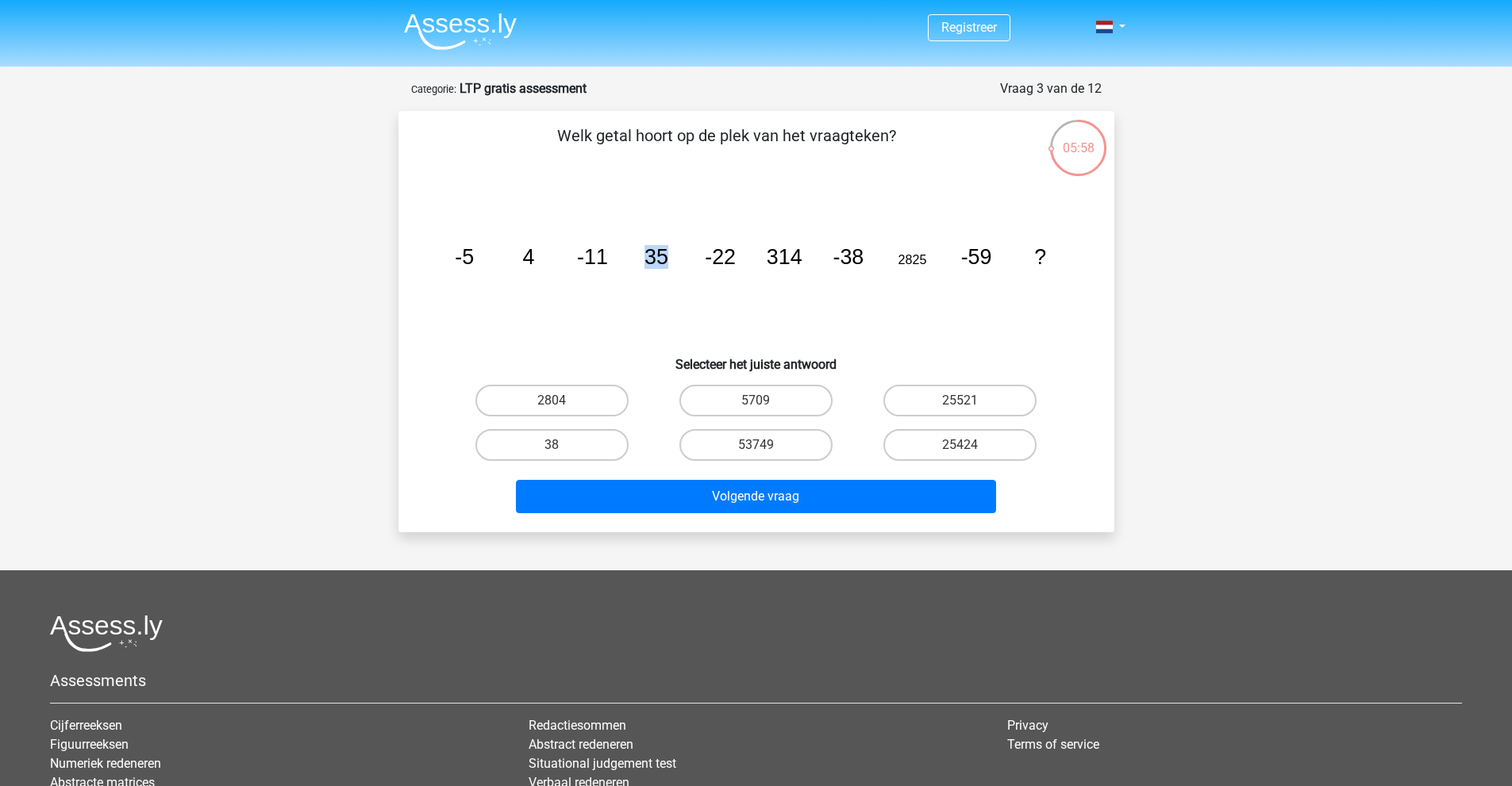
drag, startPoint x: 651, startPoint y: 255, endPoint x: 675, endPoint y: 255, distance: 24.0
click at [675, 255] on icon "image/svg+xml -5 4 -11 35 -22 314 -38 2825 -59 ?" at bounding box center [756, 264] width 639 height 160
drag, startPoint x: 723, startPoint y: 255, endPoint x: 741, endPoint y: 255, distance: 18.0
click at [741, 255] on icon "image/svg+xml -5 4 -11 35 -22 314 -38 2825 -59 ?" at bounding box center [756, 264] width 639 height 160
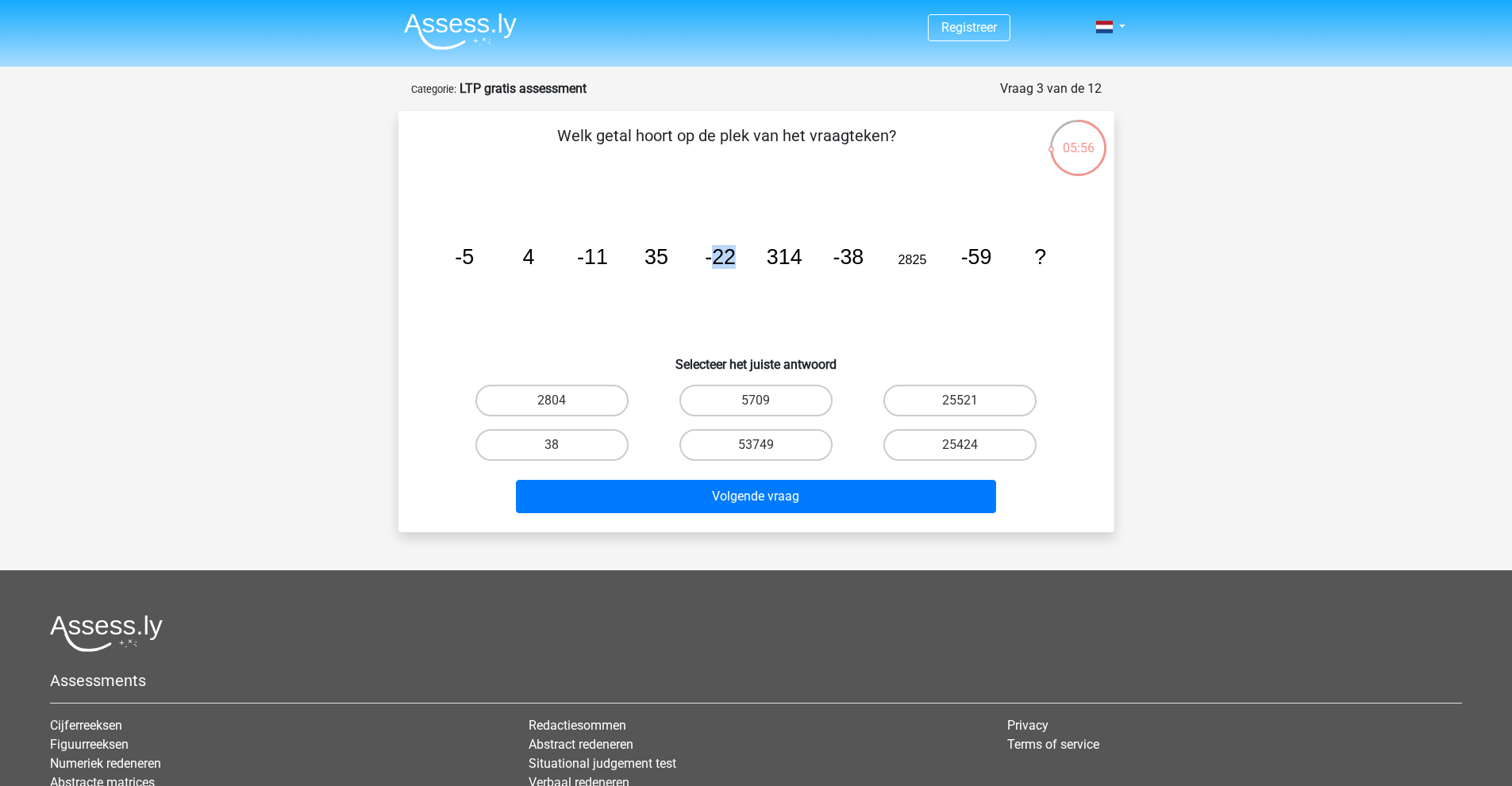
click at [727, 255] on tspan "-22" at bounding box center [720, 257] width 31 height 23
drag, startPoint x: 721, startPoint y: 255, endPoint x: 756, endPoint y: 256, distance: 35.0
click at [749, 256] on icon "image/svg+xml -5 4 -11 35 -22 314 -38 2825 -59 ?" at bounding box center [756, 264] width 639 height 160
click at [811, 257] on icon "image/svg+xml -5 4 -11 35 -22 314 -38 2825 -59 ?" at bounding box center [756, 264] width 639 height 160
click at [777, 257] on tspan "314" at bounding box center [783, 257] width 36 height 23
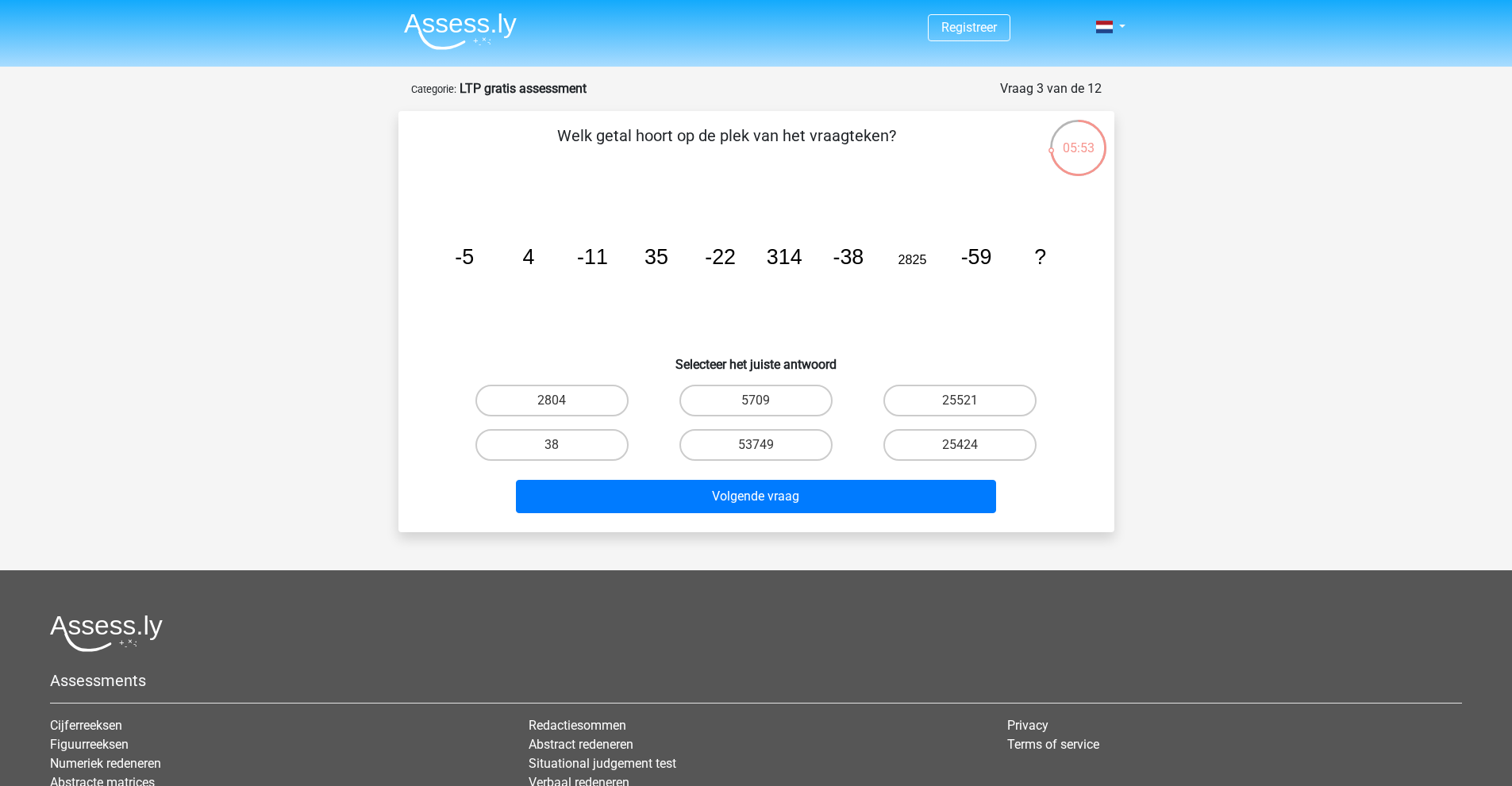
click at [848, 257] on tspan "-38" at bounding box center [848, 257] width 31 height 23
click at [924, 260] on tspan "2825" at bounding box center [912, 260] width 29 height 14
click at [989, 261] on tspan "-59" at bounding box center [976, 257] width 31 height 23
click at [1031, 260] on icon "image/svg+xml -5 4 -11 35 -22 314 -38 2825 -59 ?" at bounding box center [756, 264] width 639 height 160
drag, startPoint x: 1033, startPoint y: 260, endPoint x: 1042, endPoint y: 259, distance: 9.1
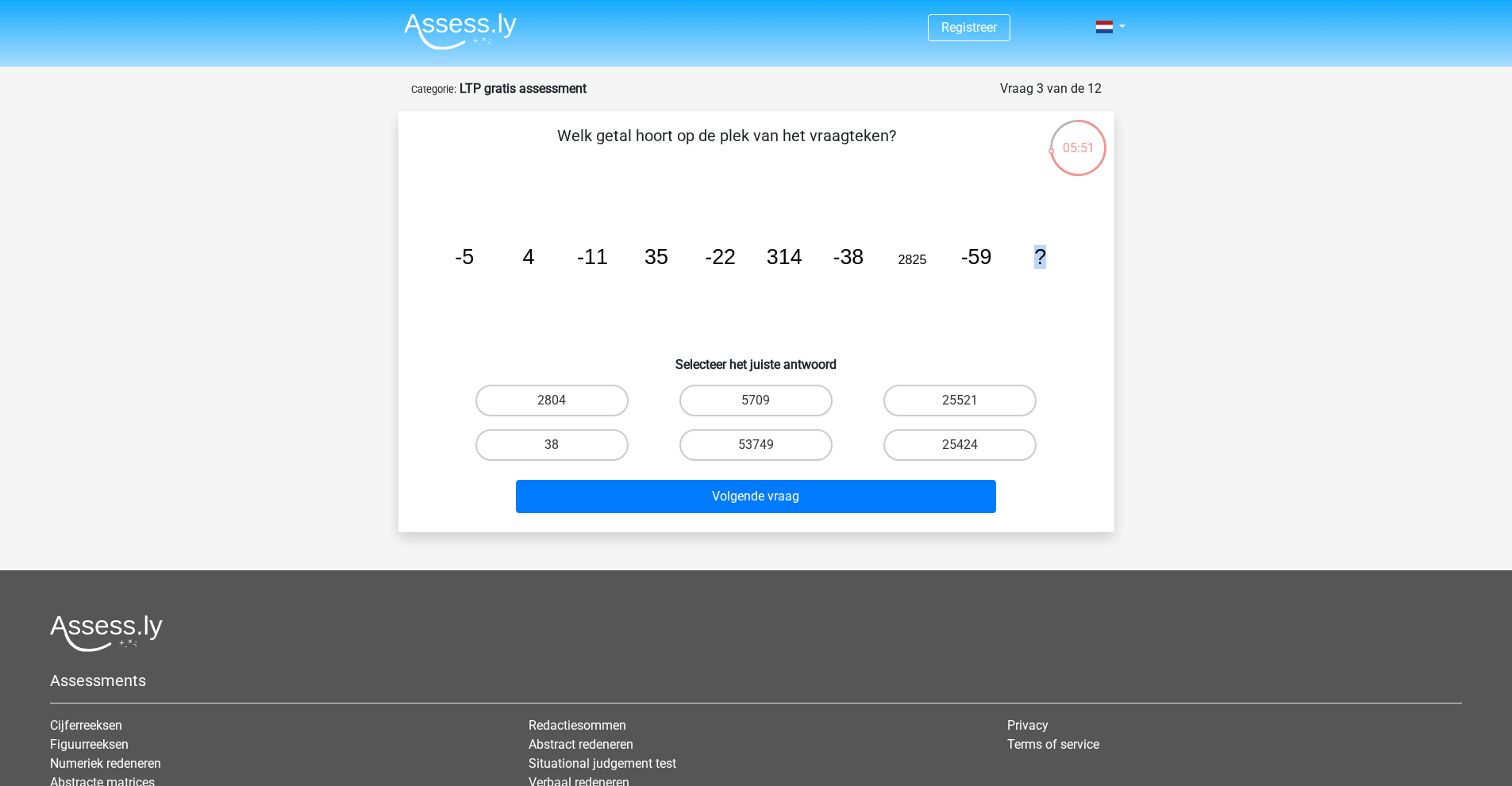
click at [1042, 259] on tspan "?" at bounding box center [1040, 257] width 12 height 23
click at [1027, 256] on icon "image/svg+xml -5 4 -11 35 -22 314 -38 2825 -59 ?" at bounding box center [756, 264] width 639 height 160
drag, startPoint x: 769, startPoint y: 260, endPoint x: 799, endPoint y: 260, distance: 30.0
click at [799, 260] on tspan "314" at bounding box center [783, 257] width 36 height 23
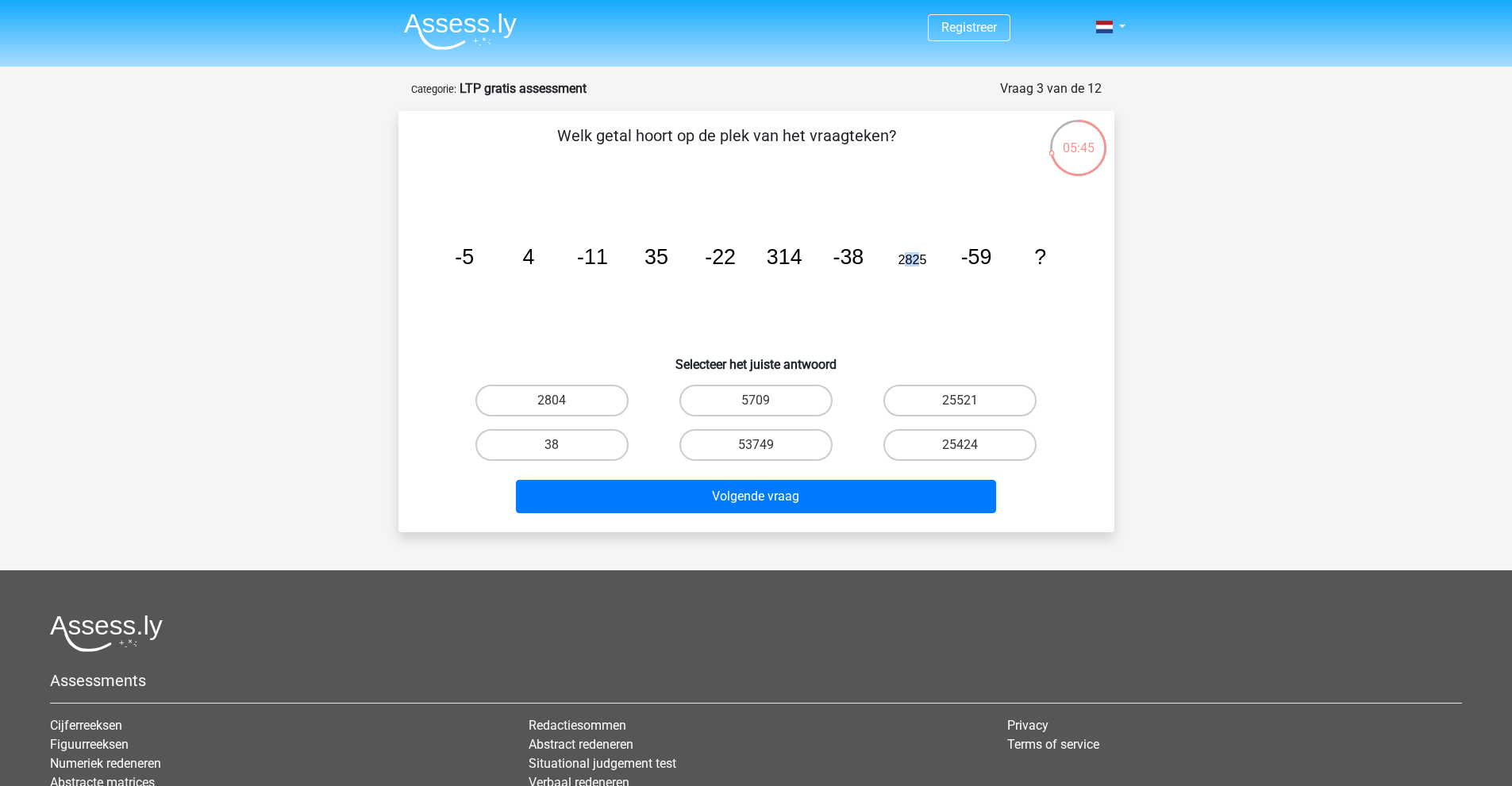
drag, startPoint x: 907, startPoint y: 257, endPoint x: 916, endPoint y: 259, distance: 9.2
click at [918, 258] on tspan "2825" at bounding box center [912, 260] width 29 height 14
click at [905, 261] on tspan "2825" at bounding box center [912, 260] width 29 height 14
drag, startPoint x: 910, startPoint y: 260, endPoint x: 899, endPoint y: 261, distance: 11.0
click at [899, 261] on tspan "2825" at bounding box center [912, 260] width 29 height 14
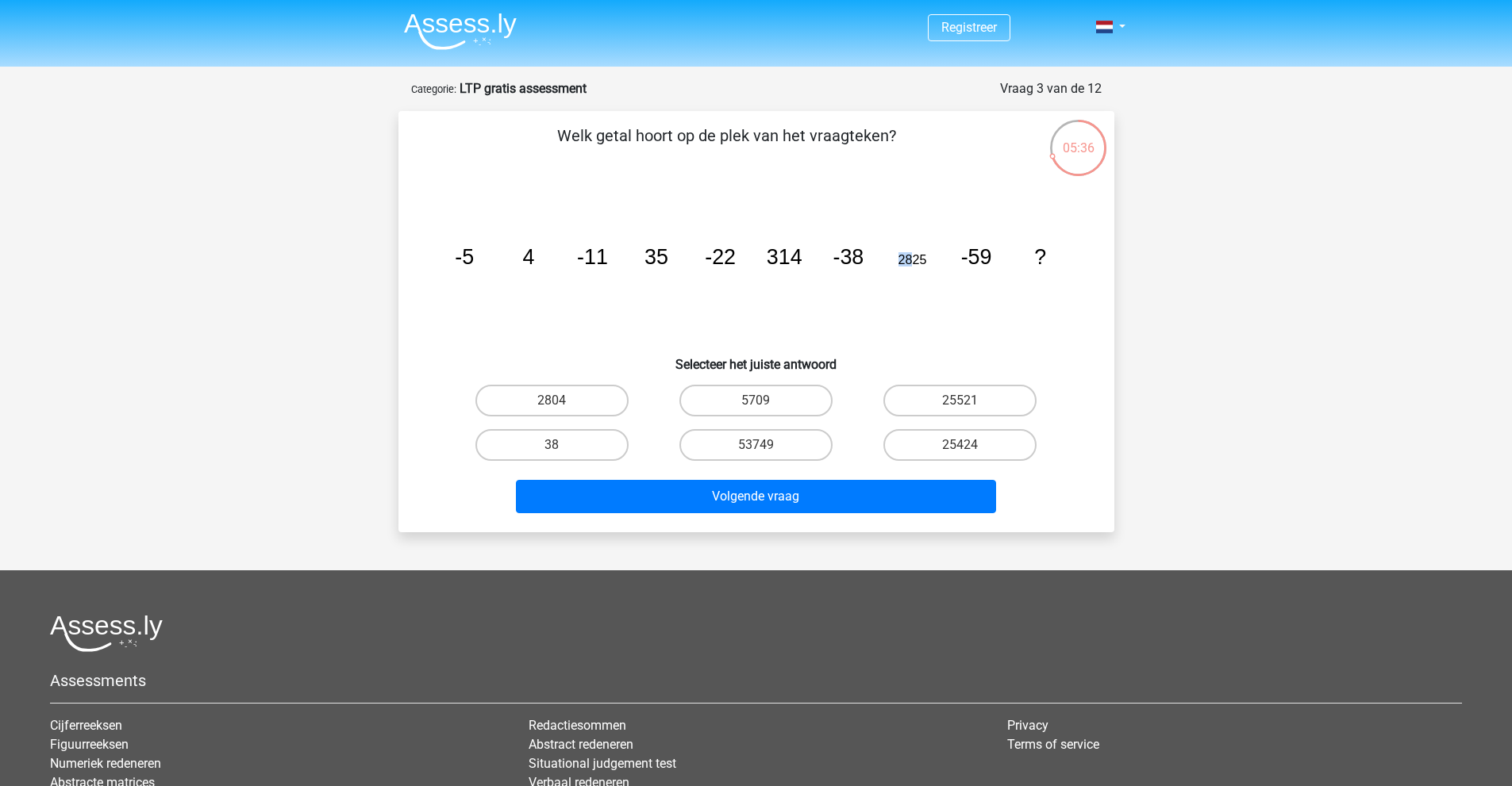
click at [903, 261] on tspan "2825" at bounding box center [912, 260] width 29 height 14
click at [772, 400] on label "5709" at bounding box center [756, 400] width 153 height 32
click at [765, 400] on input "5709" at bounding box center [760, 405] width 10 height 10
radio input "true"
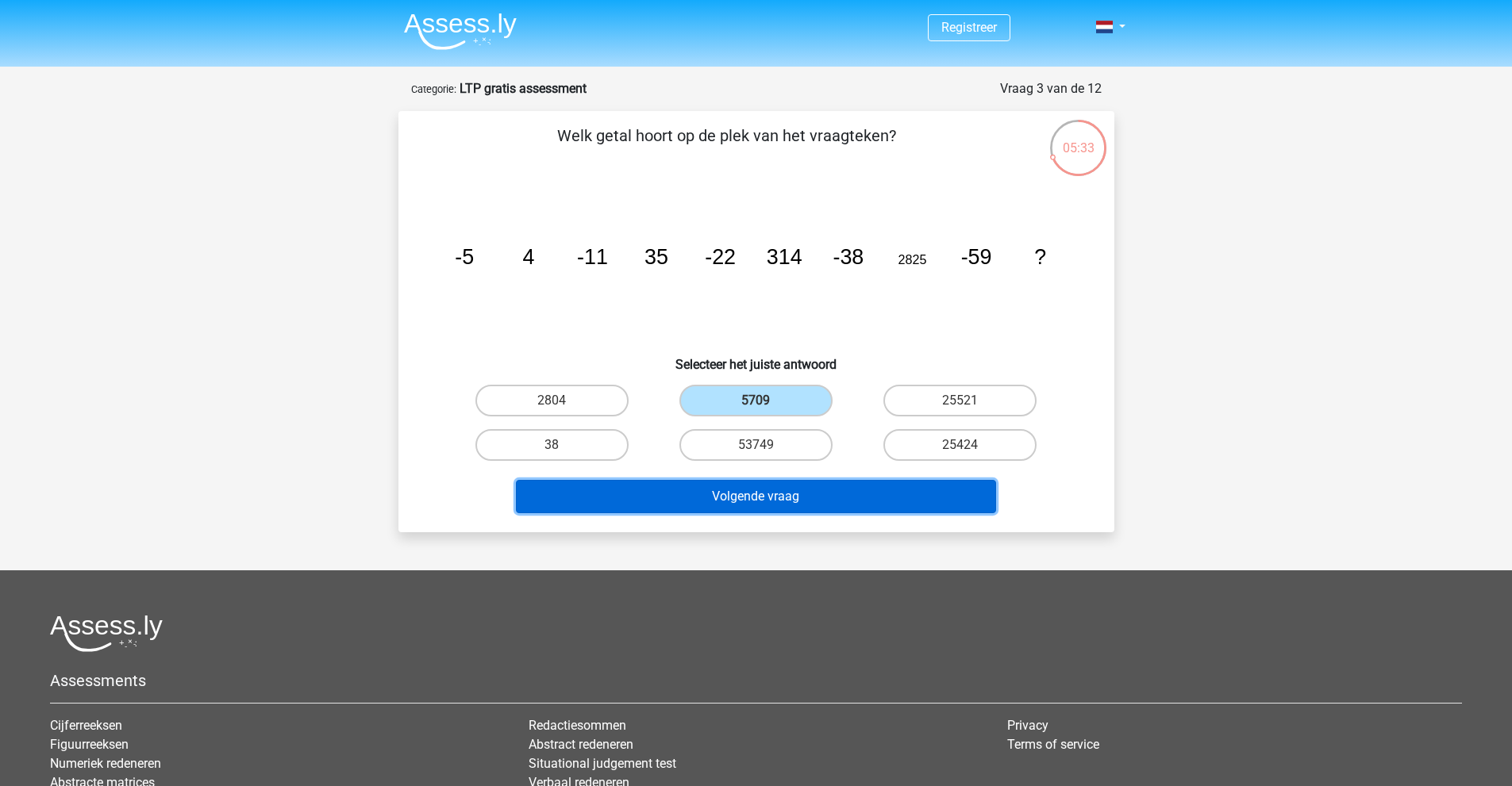
click at [785, 505] on button "Volgende vraag" at bounding box center [756, 496] width 480 height 33
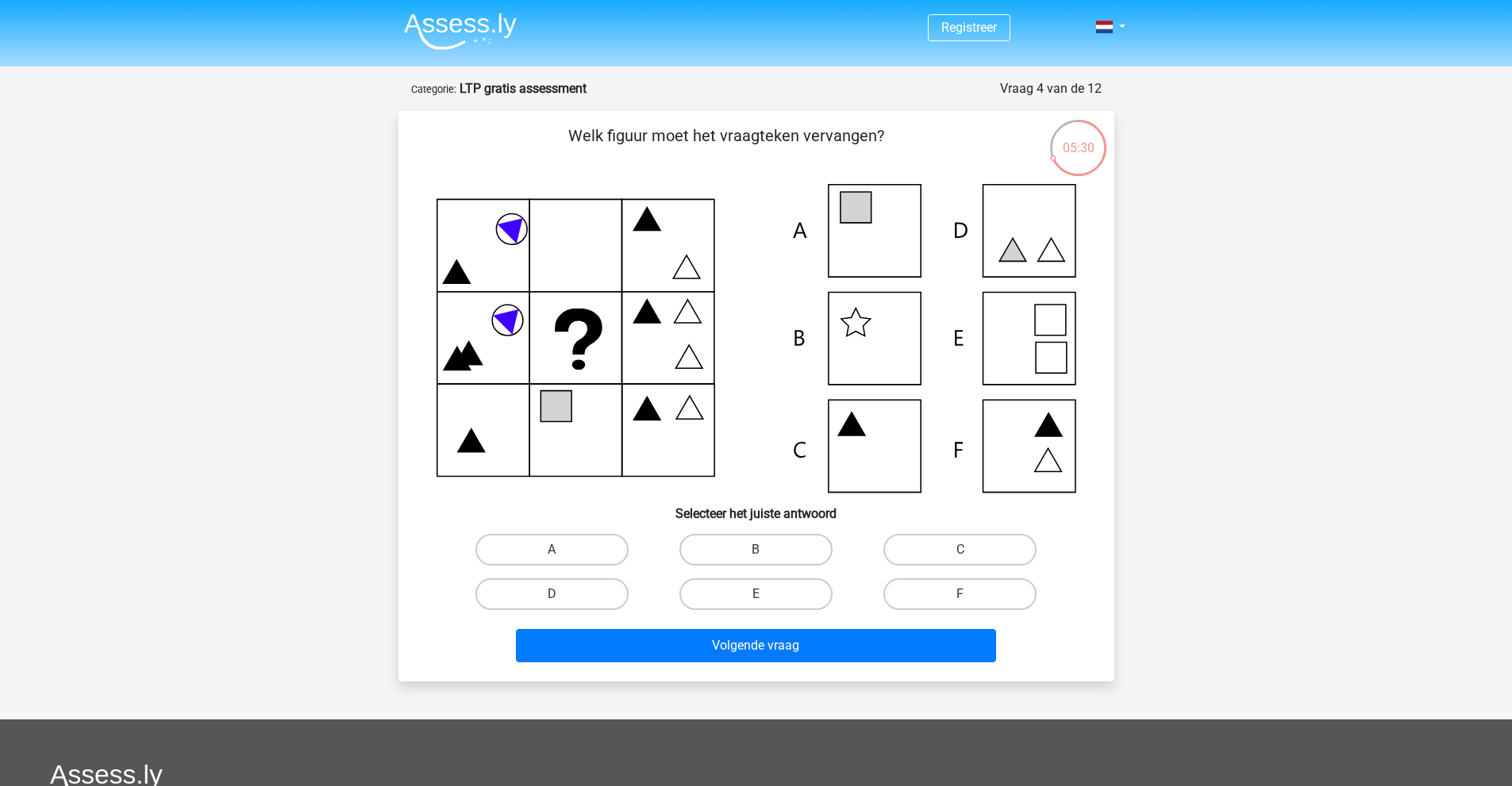
drag, startPoint x: 628, startPoint y: 136, endPoint x: 868, endPoint y: 143, distance: 240.1
click at [868, 143] on p "Welk figuur moet het vraagteken vervangen?" at bounding box center [727, 147] width 606 height 48
click at [874, 222] on icon at bounding box center [756, 338] width 639 height 308
drag, startPoint x: 545, startPoint y: 552, endPoint x: 681, endPoint y: 615, distance: 149.9
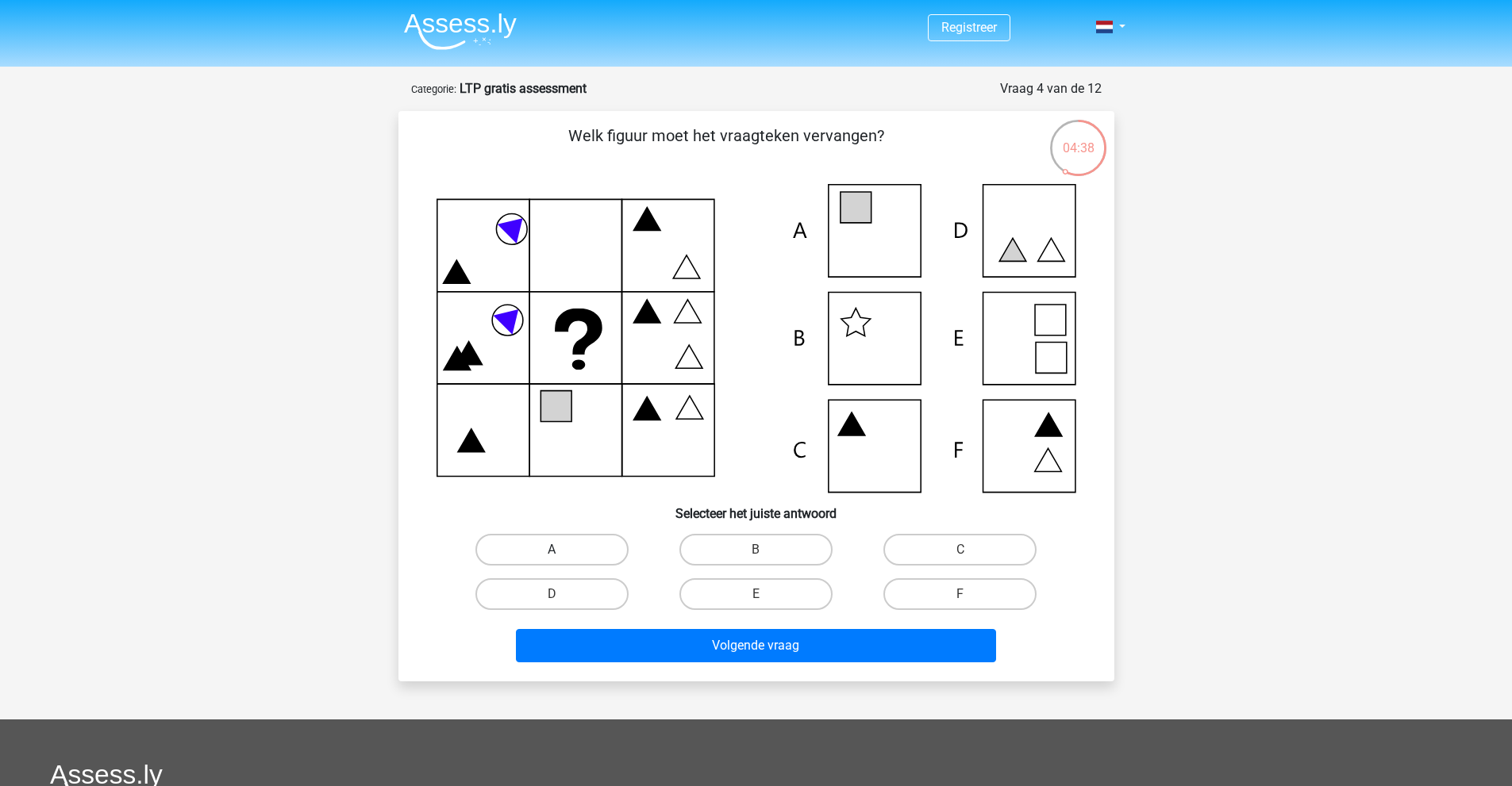
click at [549, 554] on label "A" at bounding box center [552, 549] width 153 height 32
click at [552, 554] on input "A" at bounding box center [556, 554] width 10 height 10
radio input "true"
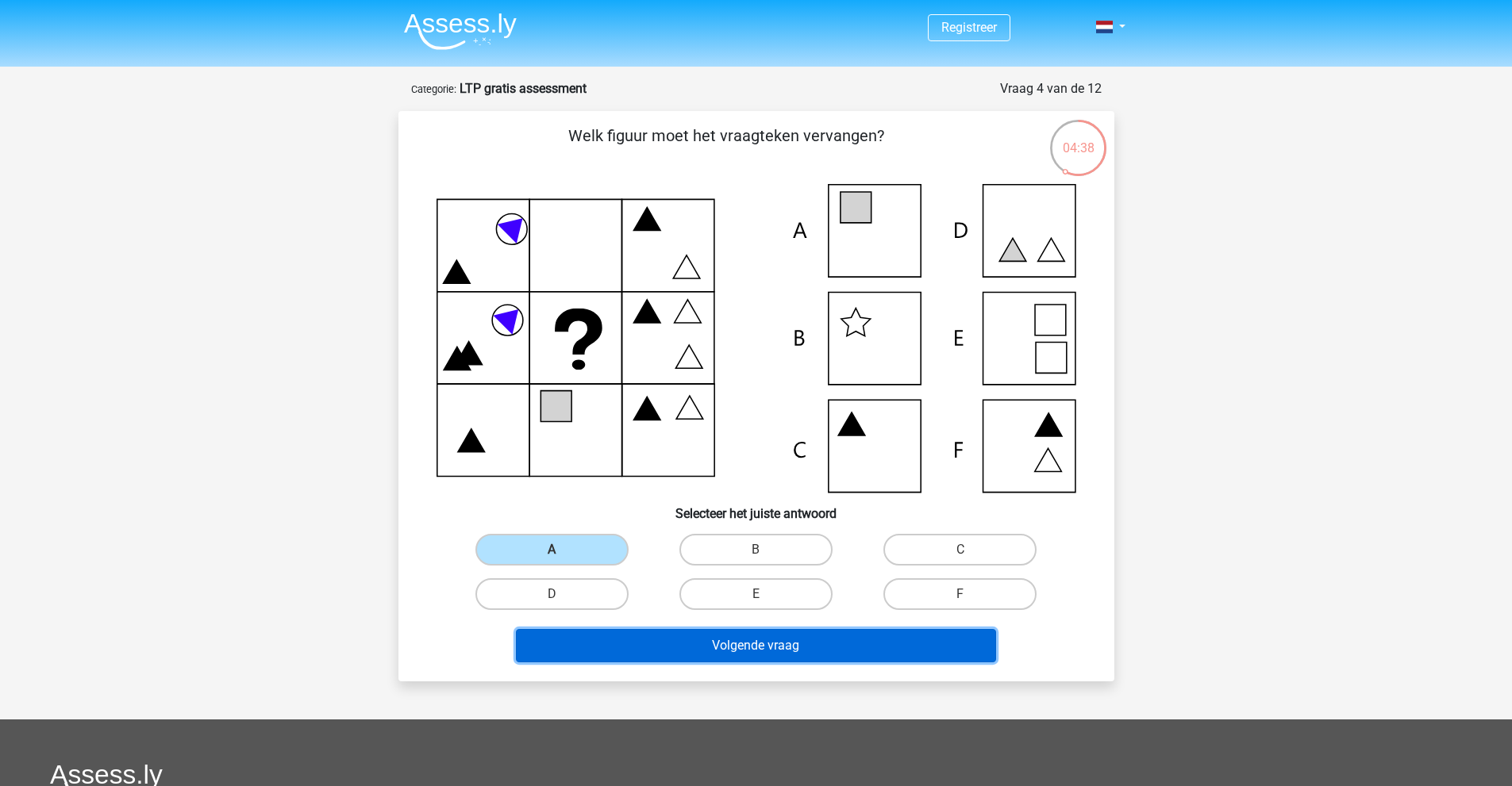
click at [745, 657] on button "Volgende vraag" at bounding box center [756, 645] width 480 height 33
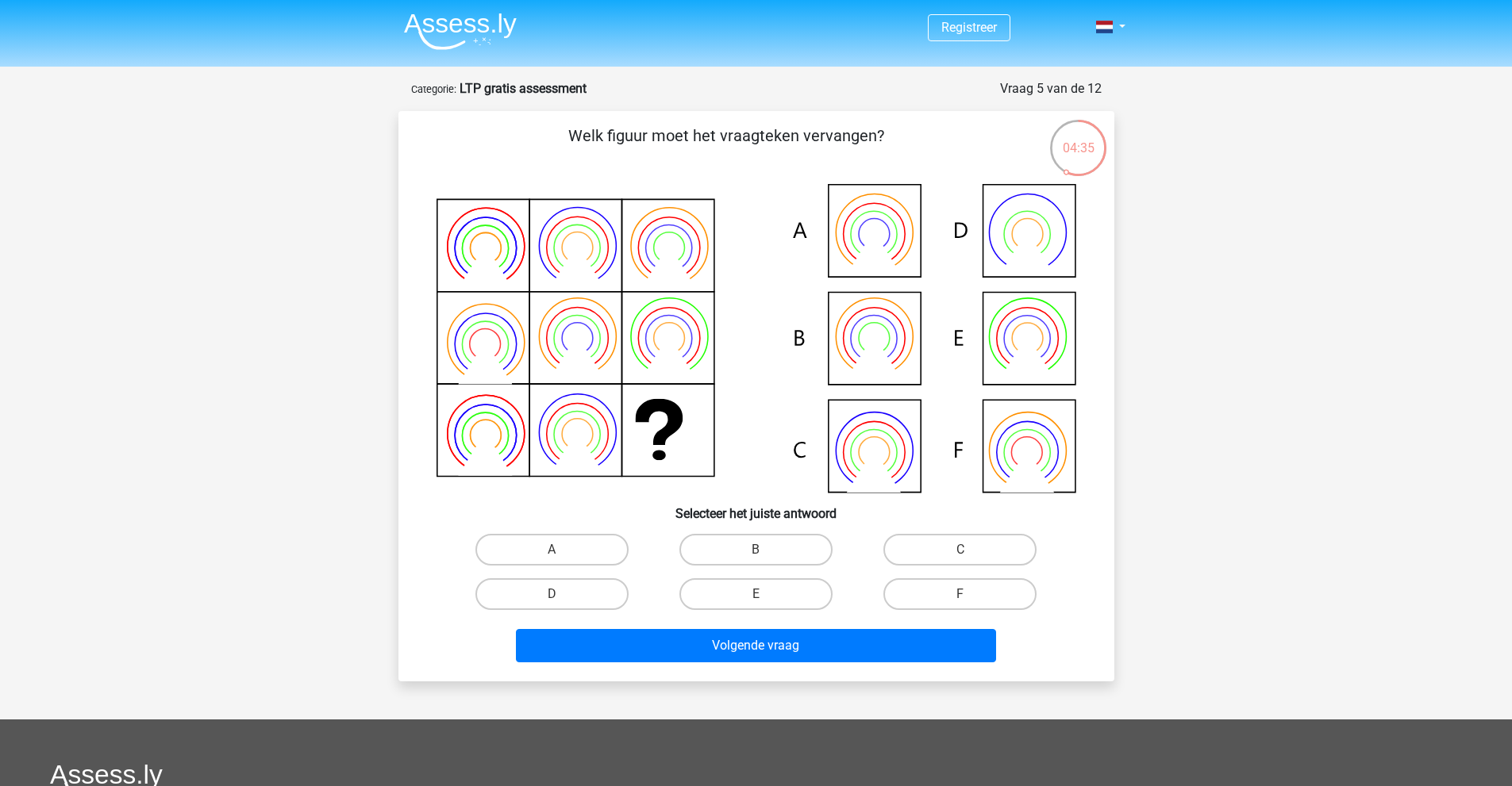
drag, startPoint x: 665, startPoint y: 136, endPoint x: 878, endPoint y: 136, distance: 213.0
click at [878, 136] on p "Welk figuur moet het vraagteken vervangen?" at bounding box center [727, 147] width 606 height 48
click at [776, 558] on label "B" at bounding box center [756, 549] width 153 height 32
click at [765, 558] on input "B" at bounding box center [760, 554] width 10 height 10
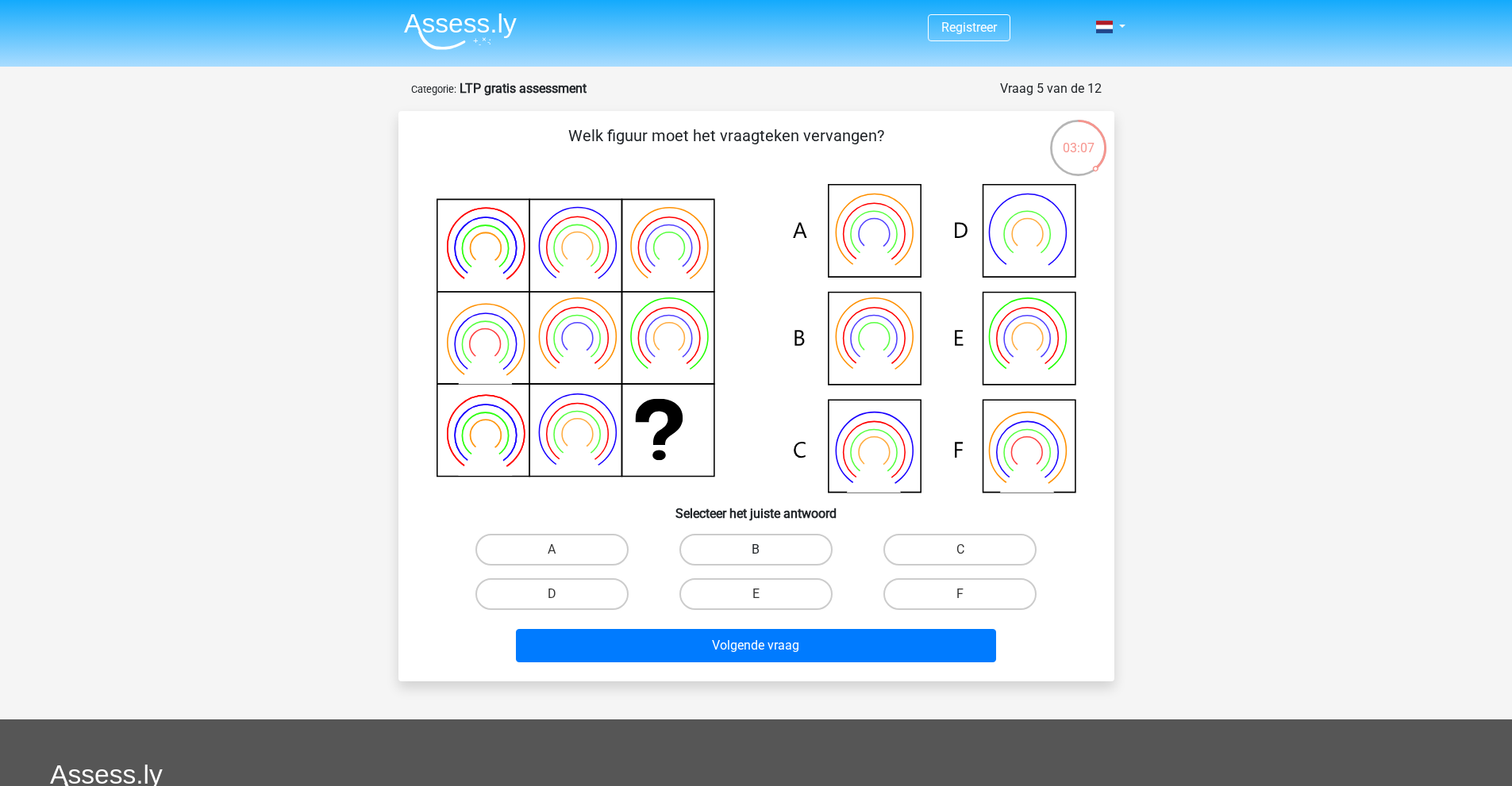
radio input "true"
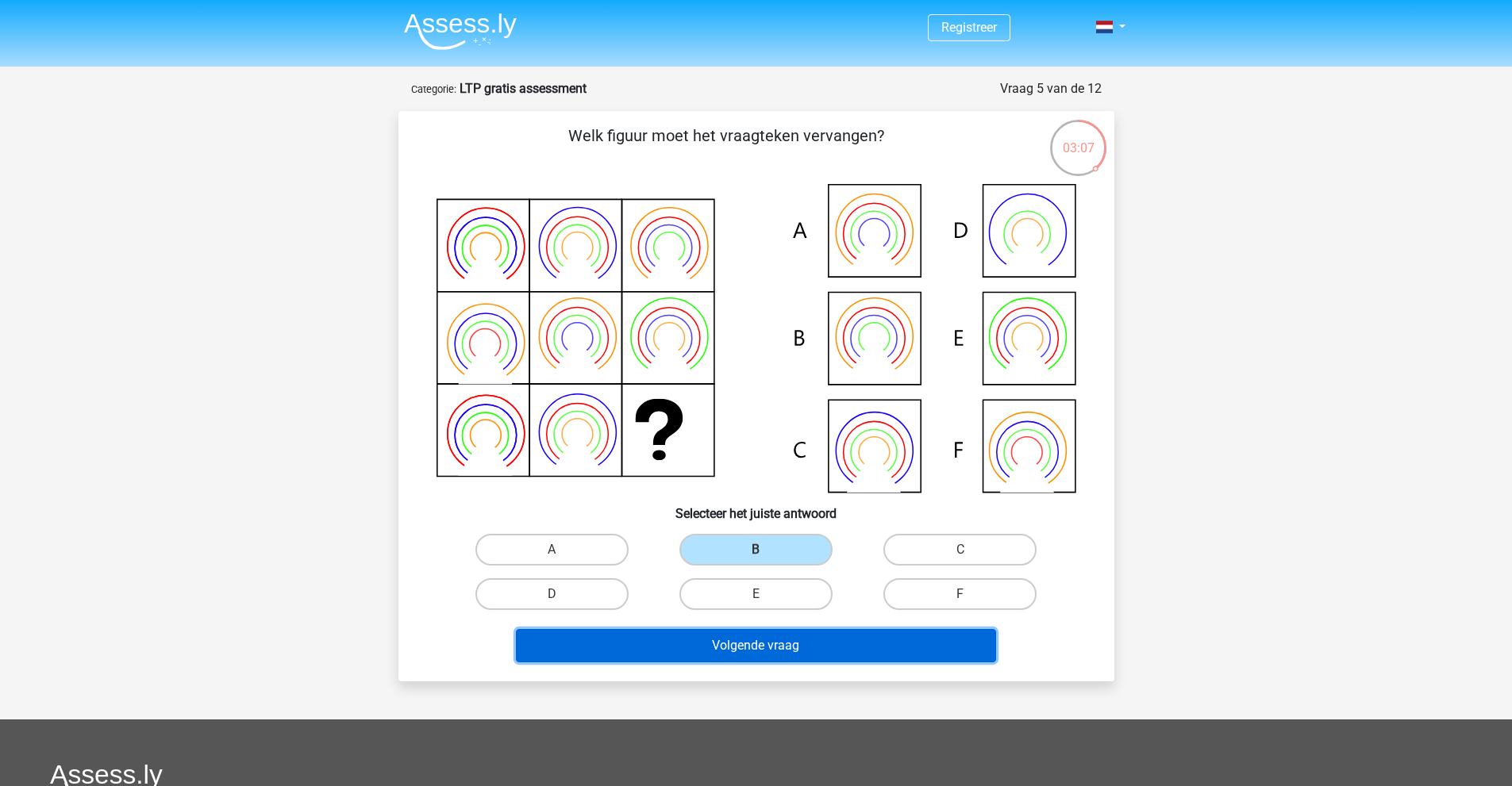
click at [827, 650] on button "Volgende vraag" at bounding box center [756, 645] width 480 height 33
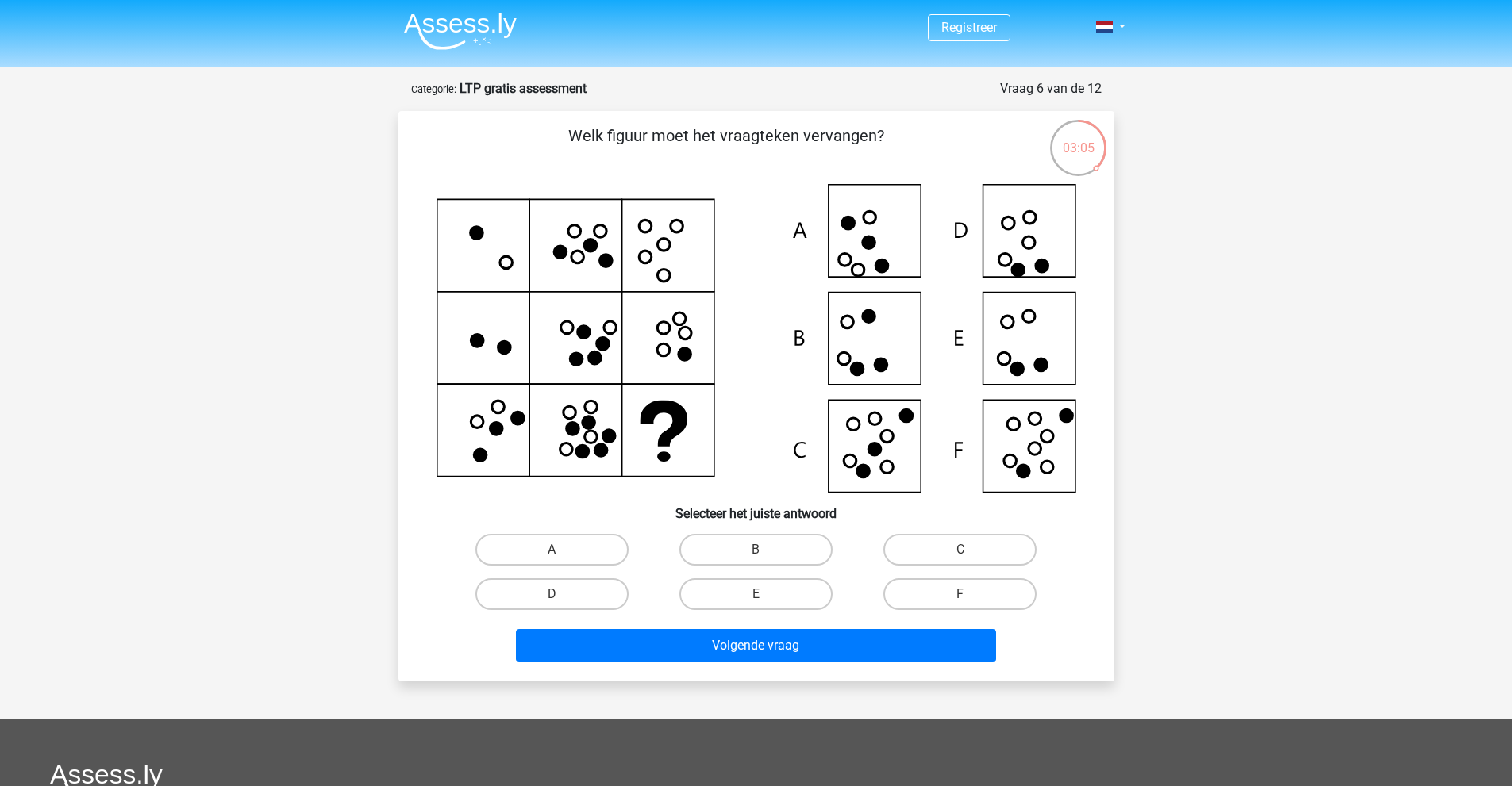
drag, startPoint x: 635, startPoint y: 135, endPoint x: 892, endPoint y: 142, distance: 257.1
click at [892, 142] on p "Welk figuur moet het vraagteken vervangen?" at bounding box center [727, 147] width 606 height 48
click at [852, 138] on p "Welk figuur moet het vraagteken vervangen?" at bounding box center [727, 147] width 606 height 48
drag, startPoint x: 690, startPoint y: 133, endPoint x: 853, endPoint y: 132, distance: 163.0
click at [844, 130] on p "Welk figuur moet het vraagteken vervangen?" at bounding box center [727, 147] width 606 height 48
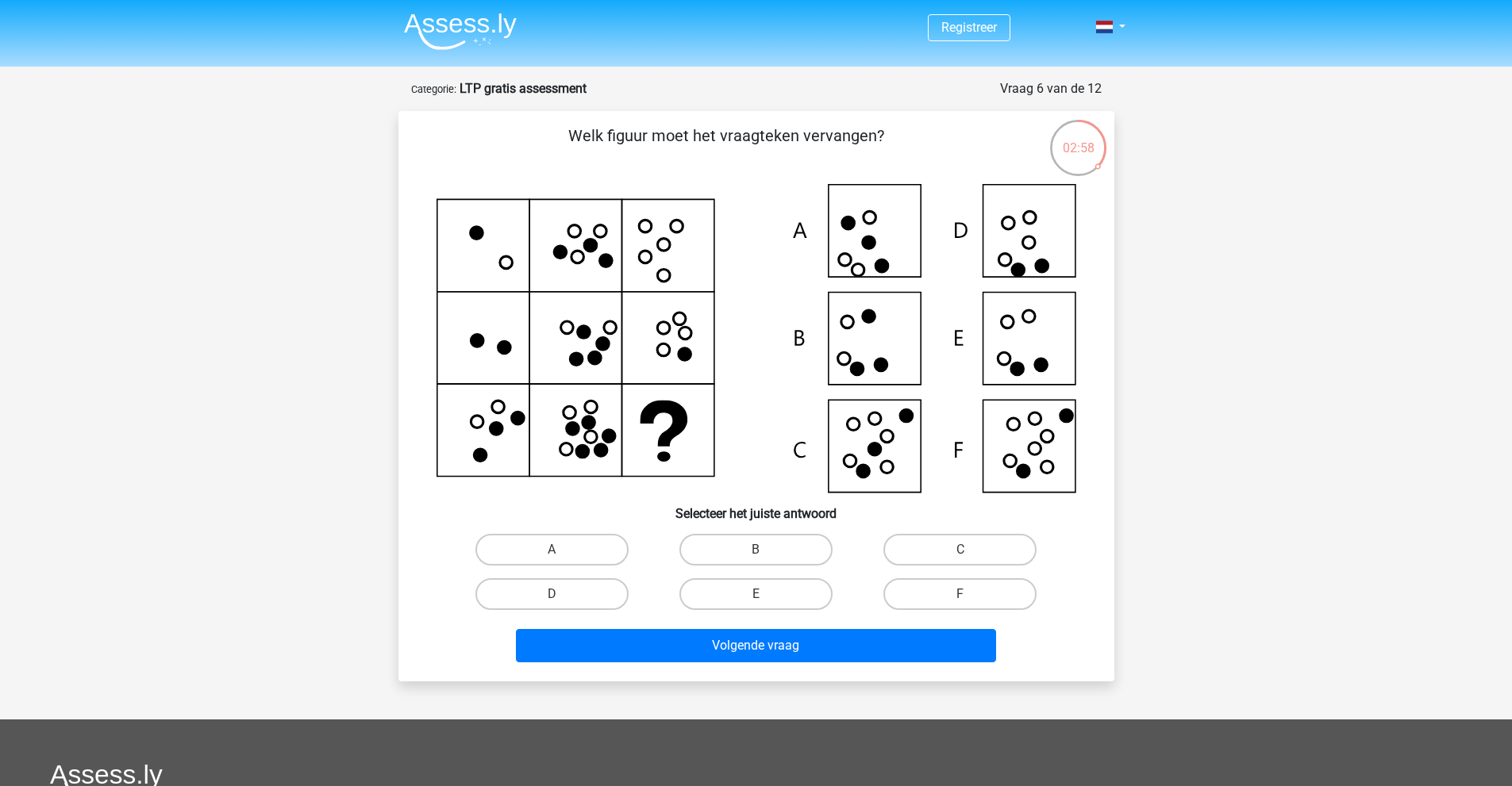
click at [853, 132] on p "Welk figuur moet het vraagteken vervangen?" at bounding box center [727, 147] width 606 height 48
drag, startPoint x: 592, startPoint y: 139, endPoint x: 868, endPoint y: 142, distance: 276.0
click at [868, 142] on p "Welk figuur moet het vraagteken vervangen?" at bounding box center [727, 147] width 606 height 48
click at [867, 142] on p "Welk figuur moet het vraagteken vervangen?" at bounding box center [727, 147] width 606 height 48
click at [936, 589] on label "F" at bounding box center [960, 594] width 153 height 32
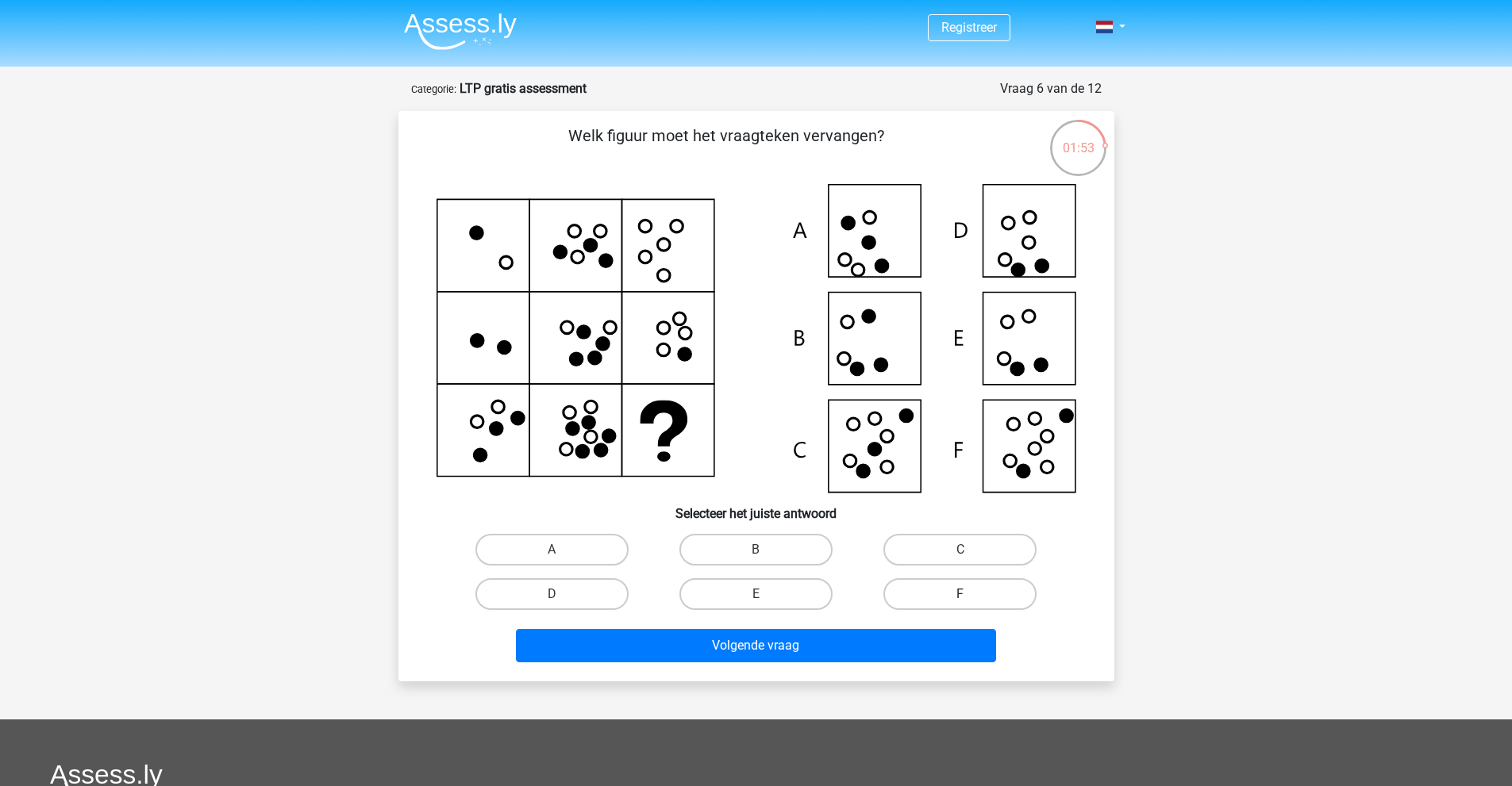
click at [960, 594] on input "F" at bounding box center [965, 599] width 10 height 10
radio input "true"
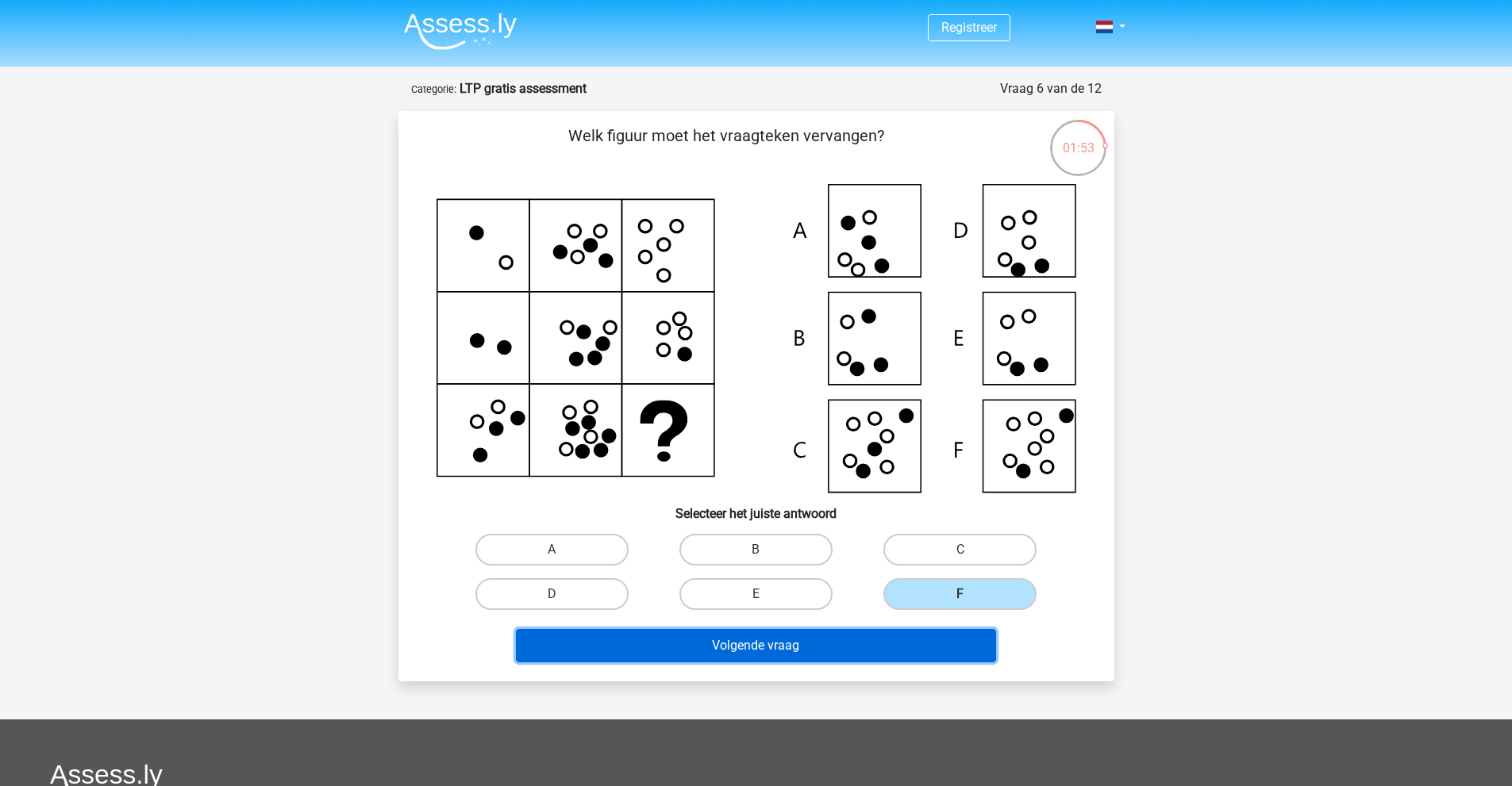
click at [886, 653] on button "Volgende vraag" at bounding box center [756, 645] width 480 height 33
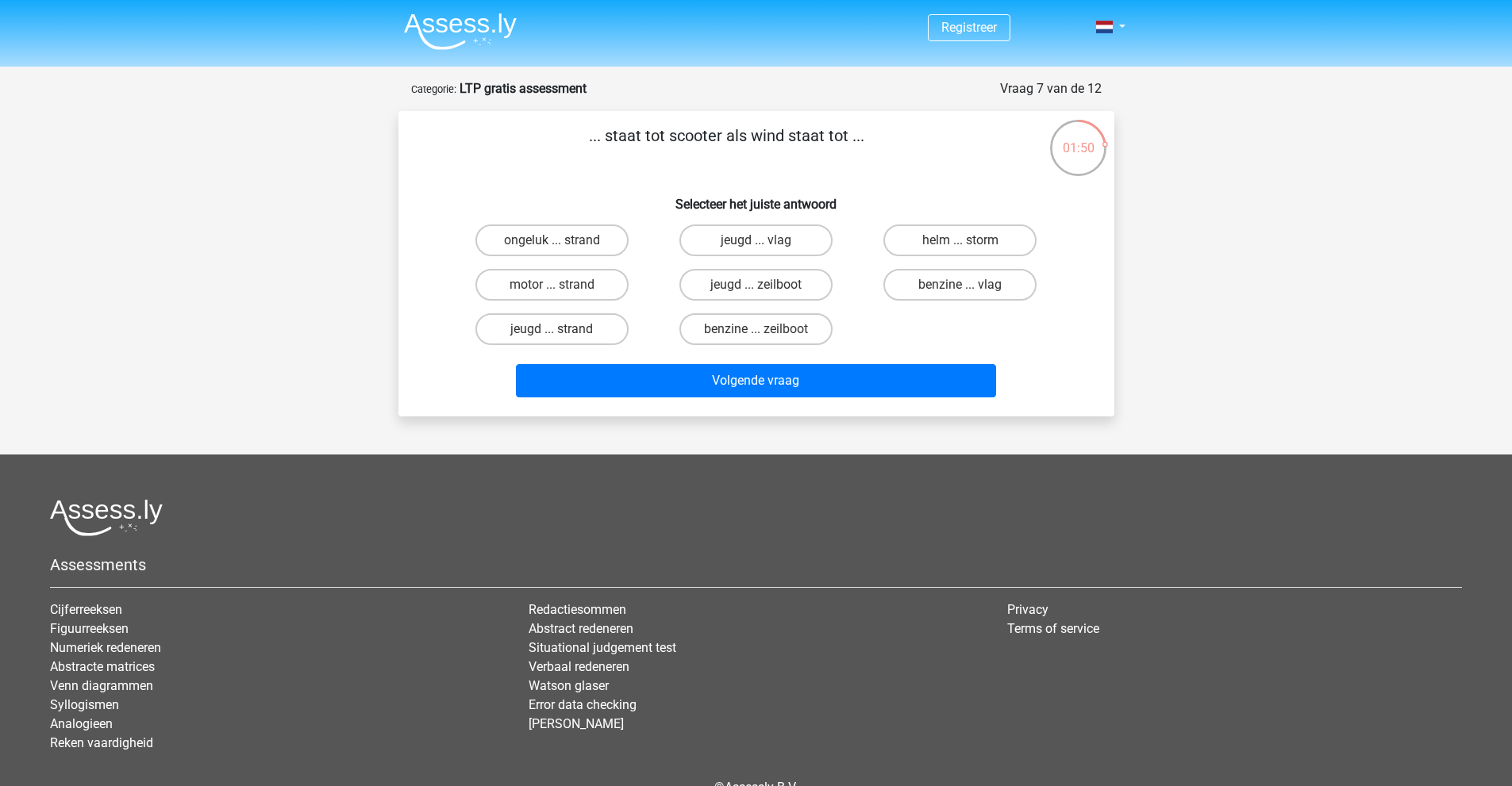
drag, startPoint x: 612, startPoint y: 136, endPoint x: 732, endPoint y: 139, distance: 120.0
click at [732, 139] on p "... staat tot scooter als wind staat tot ..." at bounding box center [727, 147] width 606 height 48
click at [770, 334] on label "benzine ... zeilboot" at bounding box center [756, 329] width 153 height 32
click at [765, 334] on input "benzine ... zeilboot" at bounding box center [760, 334] width 10 height 10
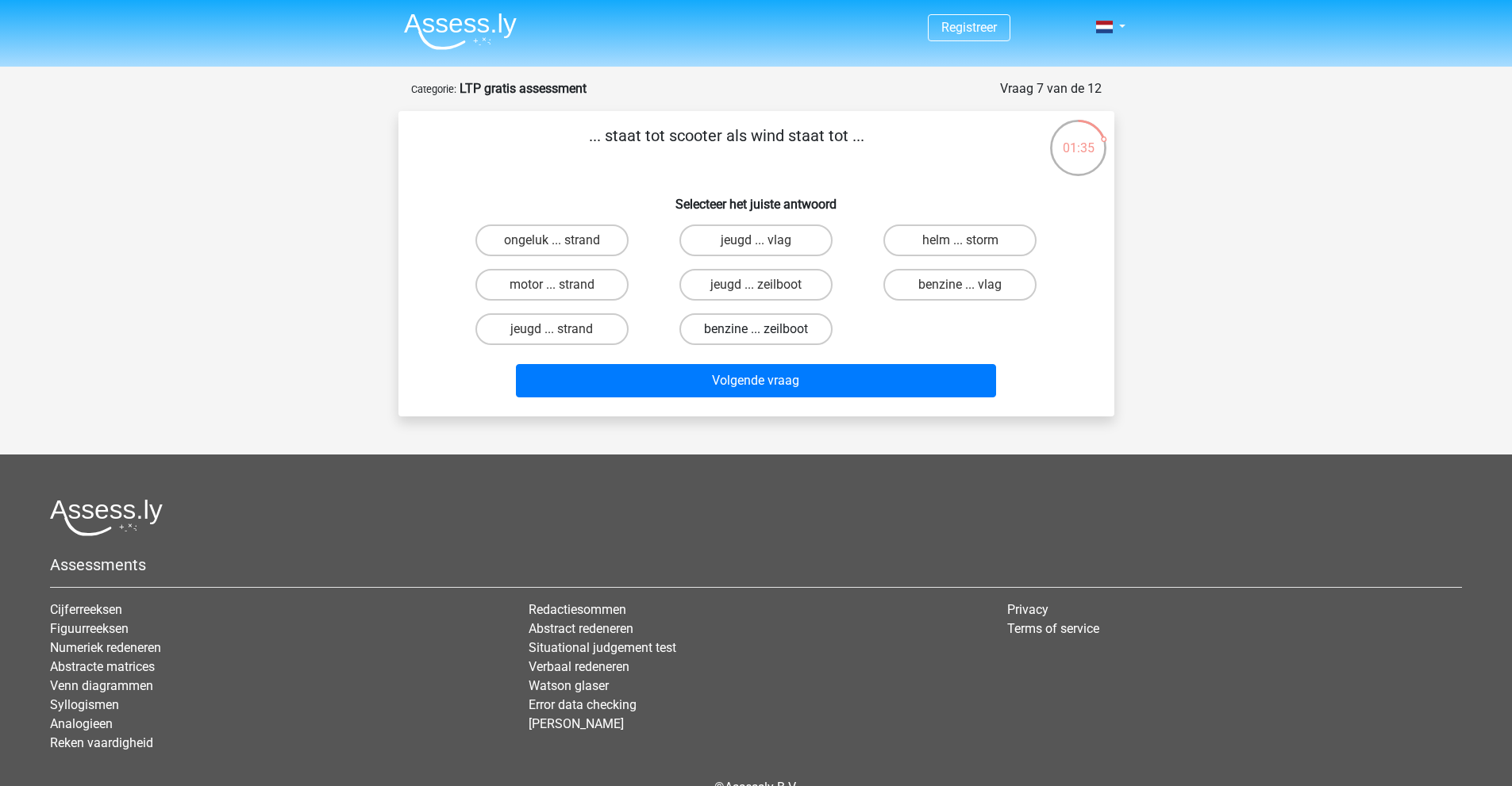
radio input "true"
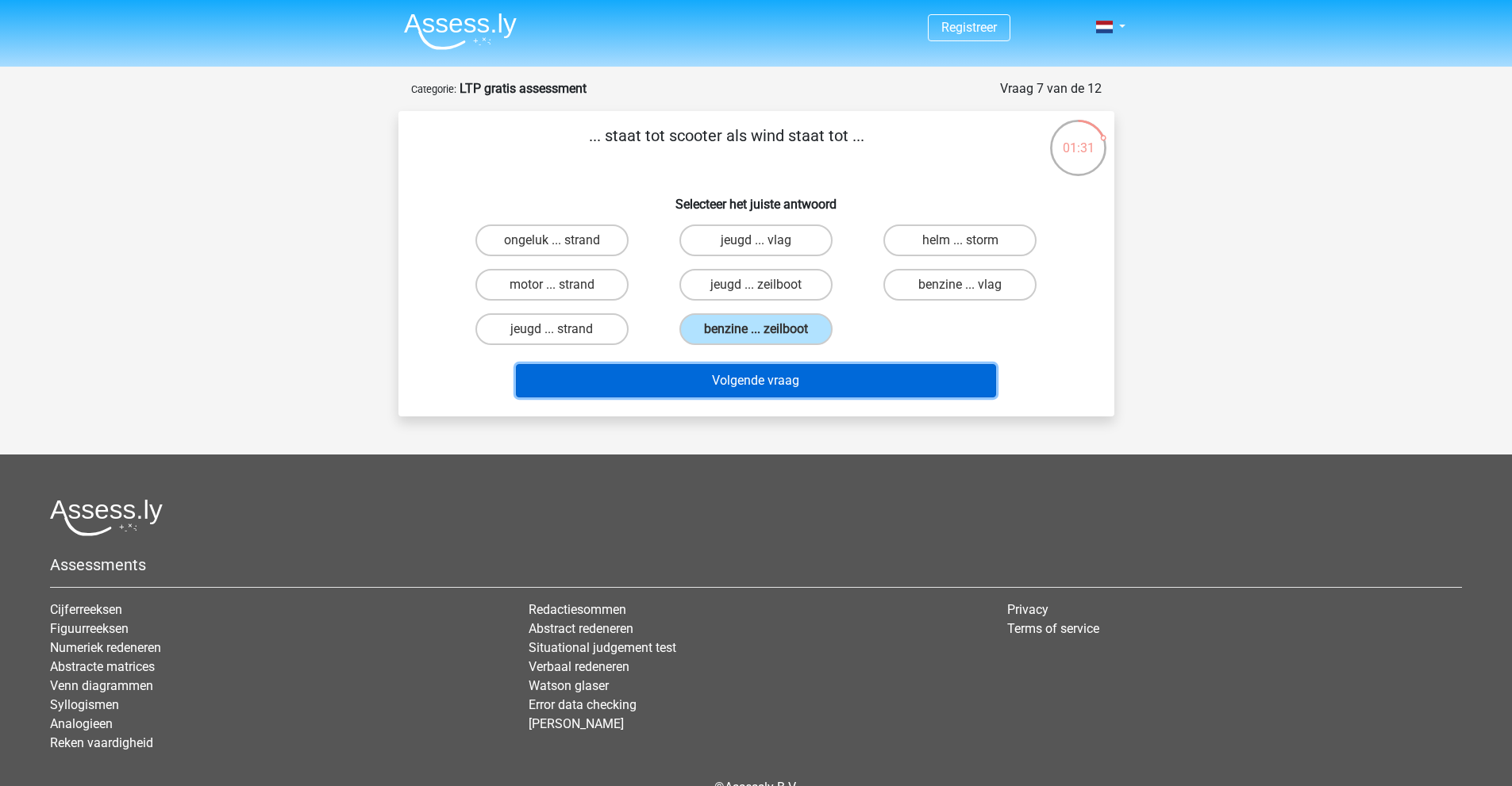
click at [764, 381] on button "Volgende vraag" at bounding box center [756, 380] width 480 height 33
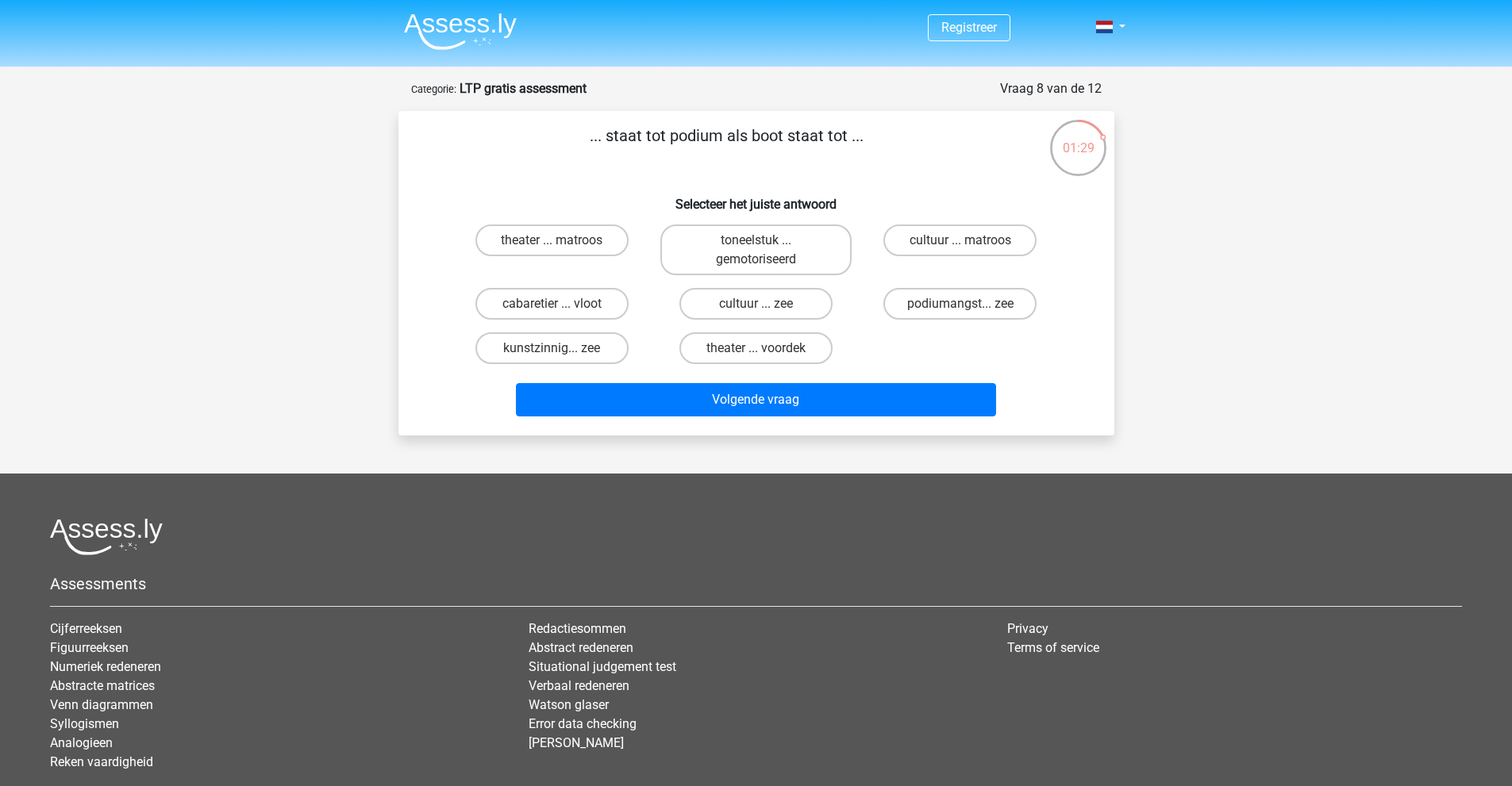
drag, startPoint x: 642, startPoint y: 134, endPoint x: 837, endPoint y: 138, distance: 195.0
click at [837, 138] on p "... staat tot podium als boot staat tot ..." at bounding box center [727, 147] width 606 height 48
click at [839, 139] on p "... staat tot podium als boot staat tot ..." at bounding box center [727, 147] width 606 height 48
click at [537, 310] on label "cabaretier ... vloot" at bounding box center [552, 303] width 153 height 32
click at [552, 310] on input "cabaretier ... vloot" at bounding box center [556, 308] width 10 height 10
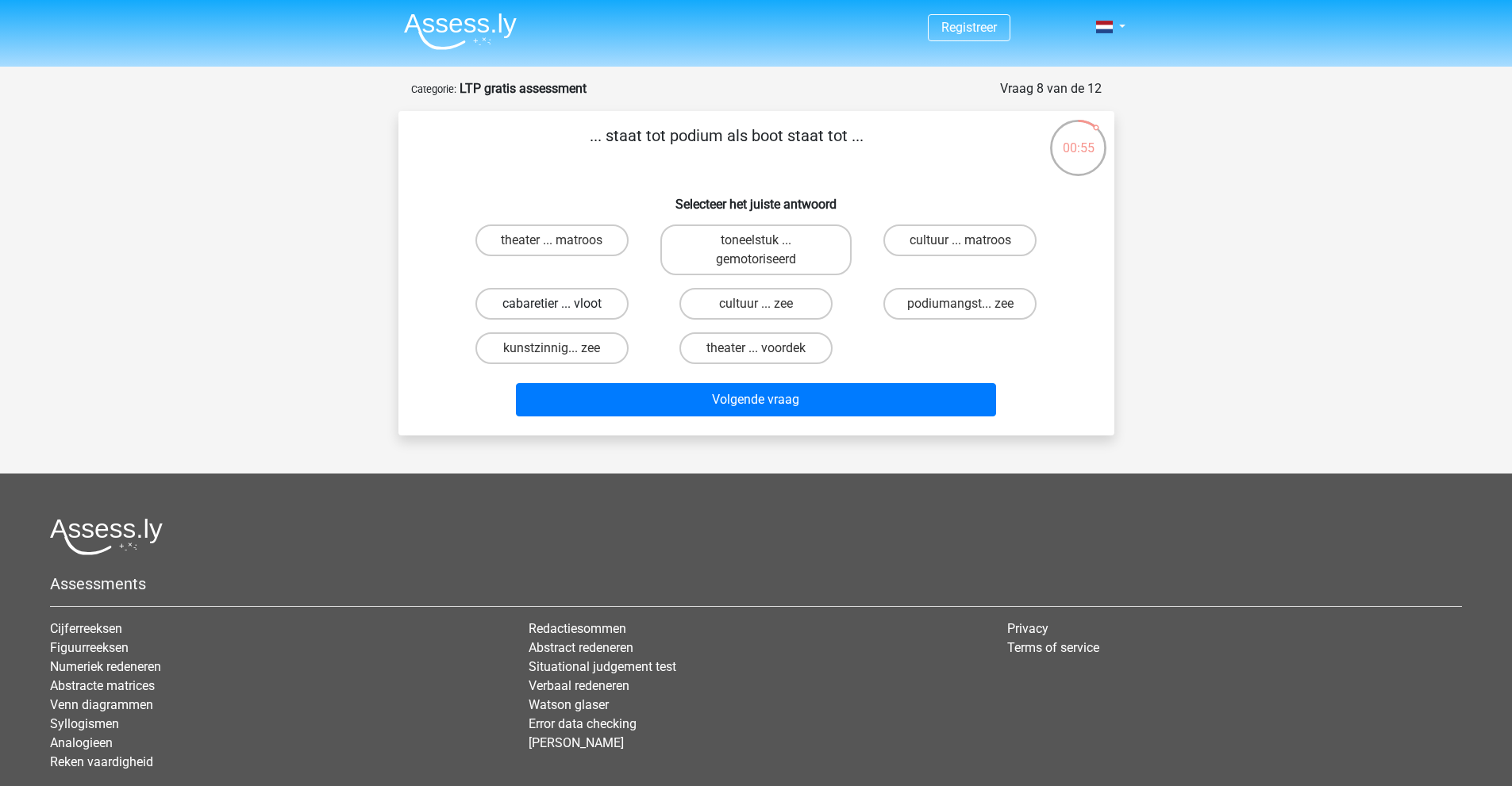
radio input "true"
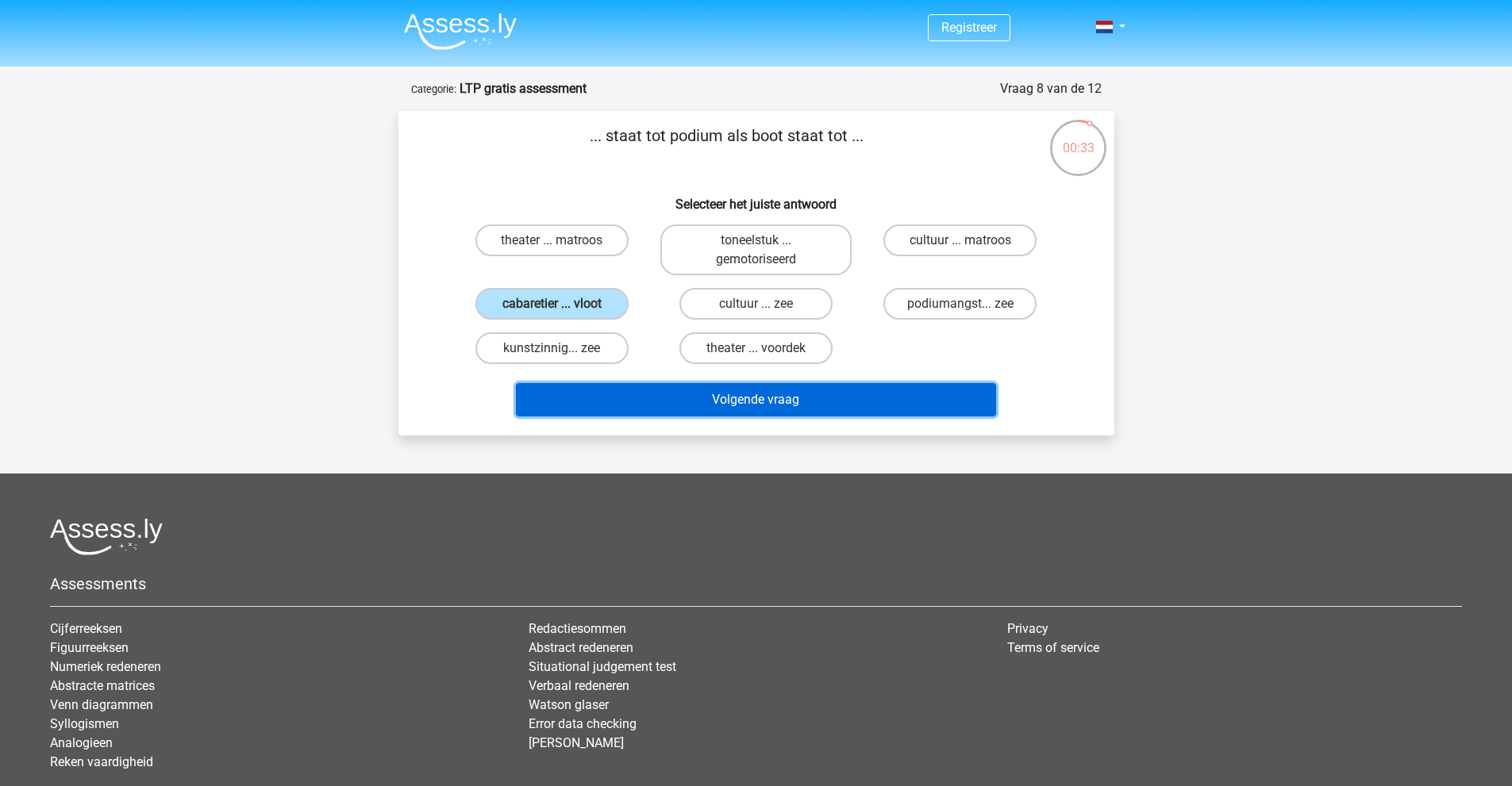
click at [766, 393] on button "Volgende vraag" at bounding box center [756, 399] width 480 height 33
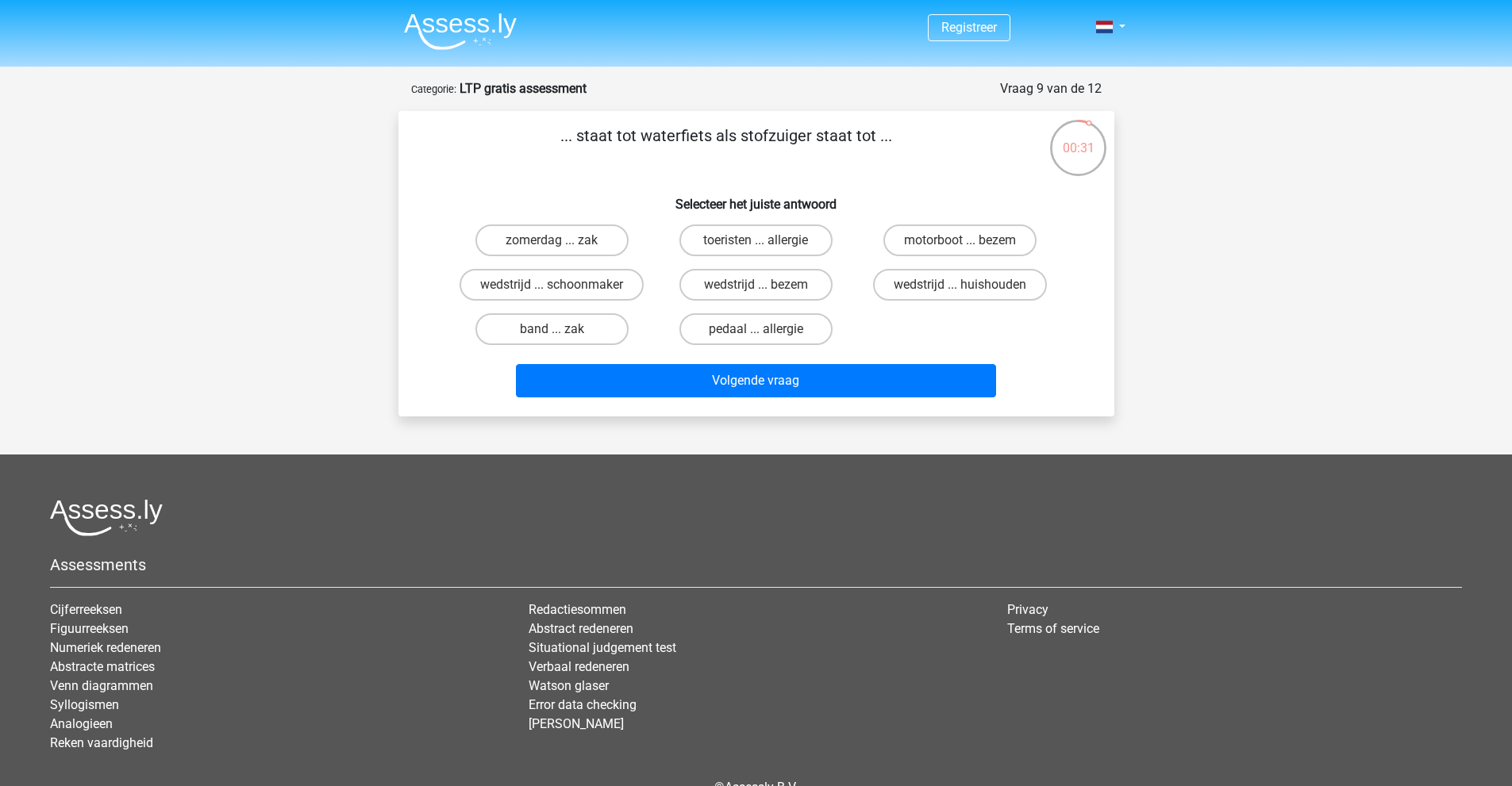
drag, startPoint x: 597, startPoint y: 133, endPoint x: 876, endPoint y: 141, distance: 279.1
click at [876, 142] on p "... staat tot waterfiets als stofzuiger staat tot ..." at bounding box center [727, 147] width 606 height 48
click at [875, 139] on p "... staat tot waterfiets als stofzuiger staat tot ..." at bounding box center [727, 147] width 606 height 48
click at [977, 289] on label "wedstrijd ... huishouden" at bounding box center [959, 284] width 174 height 32
click at [970, 289] on input "wedstrijd ... huishouden" at bounding box center [965, 289] width 10 height 10
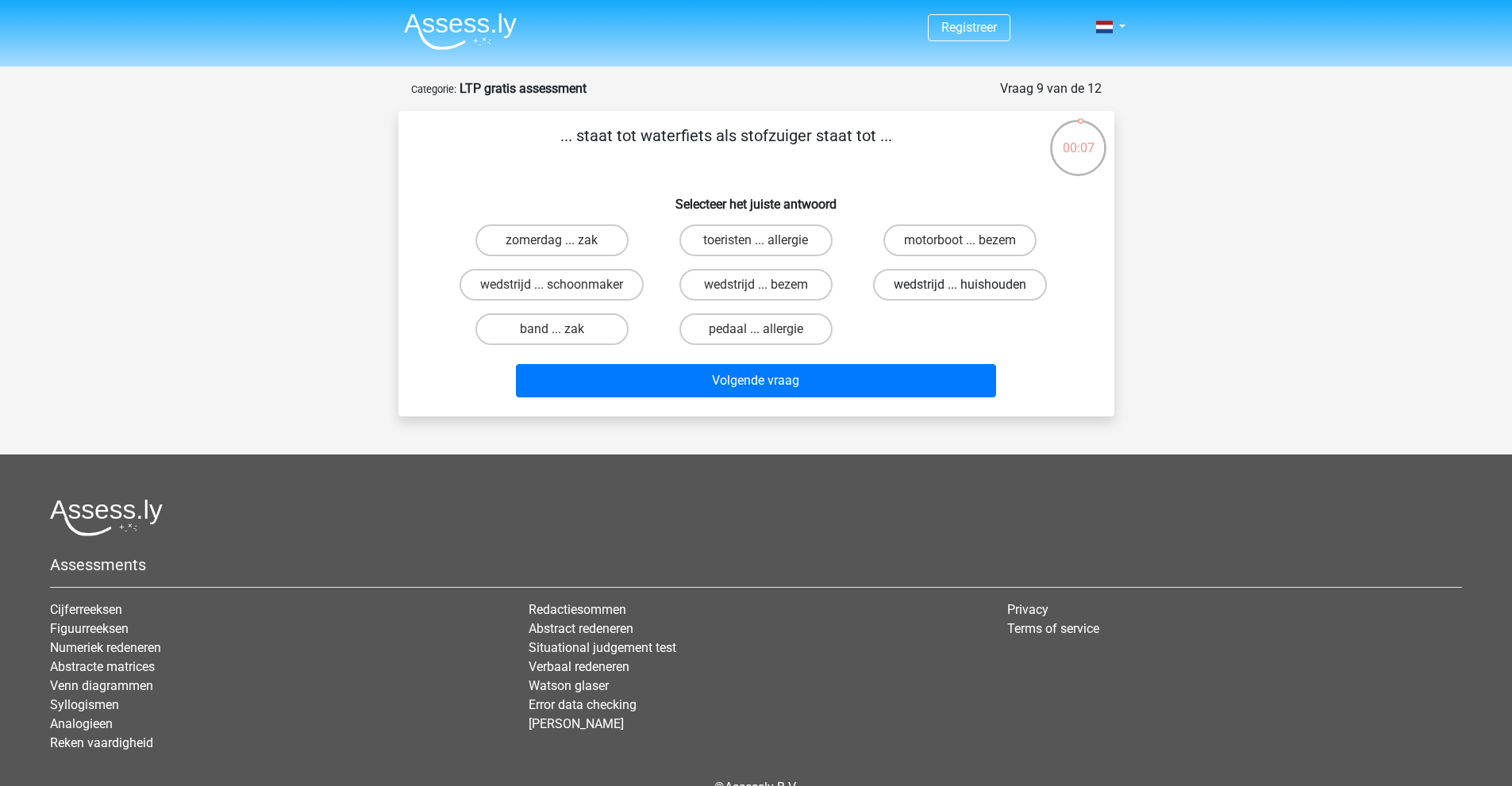
radio input "true"
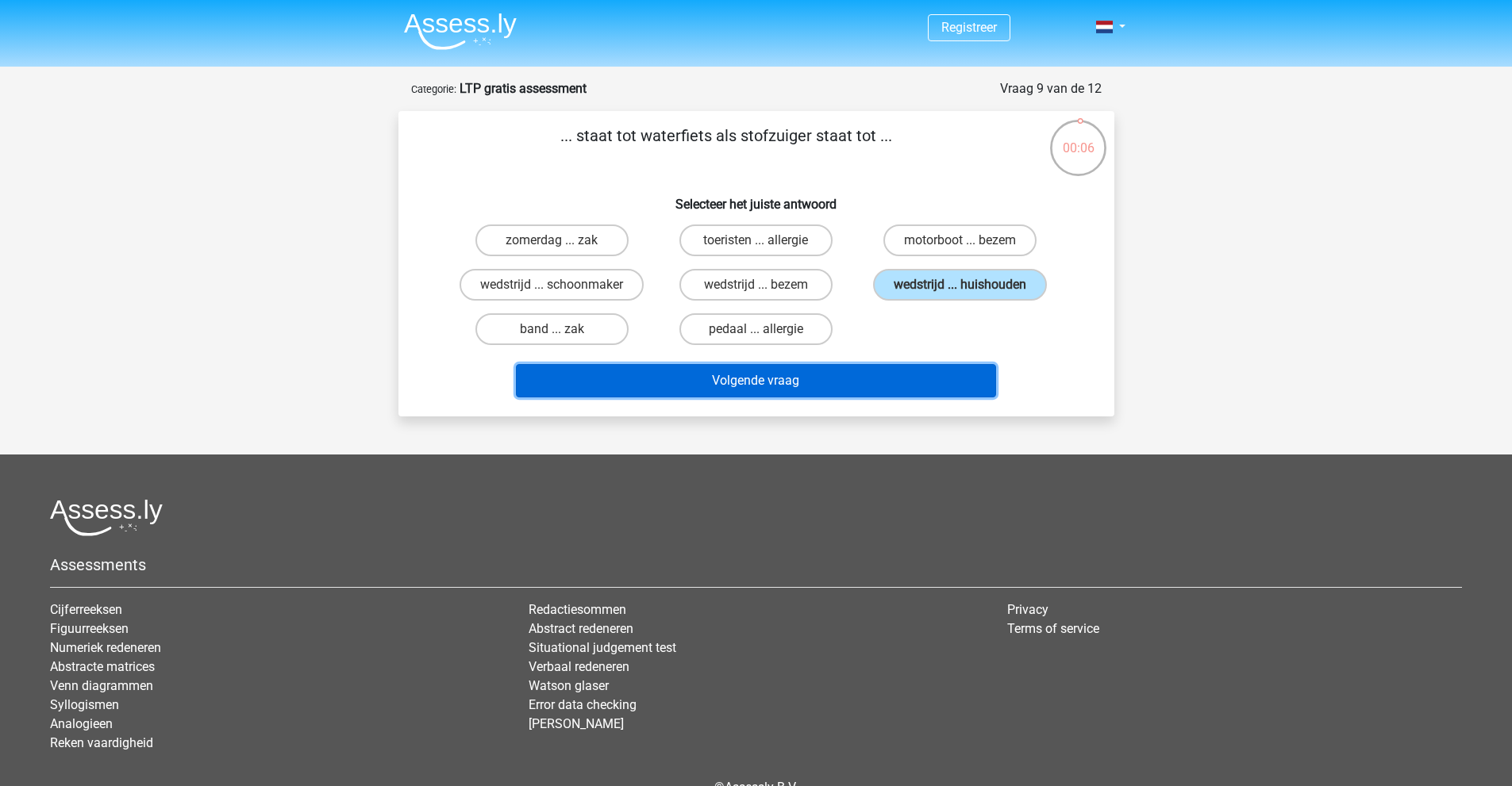
click at [772, 385] on button "Volgende vraag" at bounding box center [756, 380] width 480 height 33
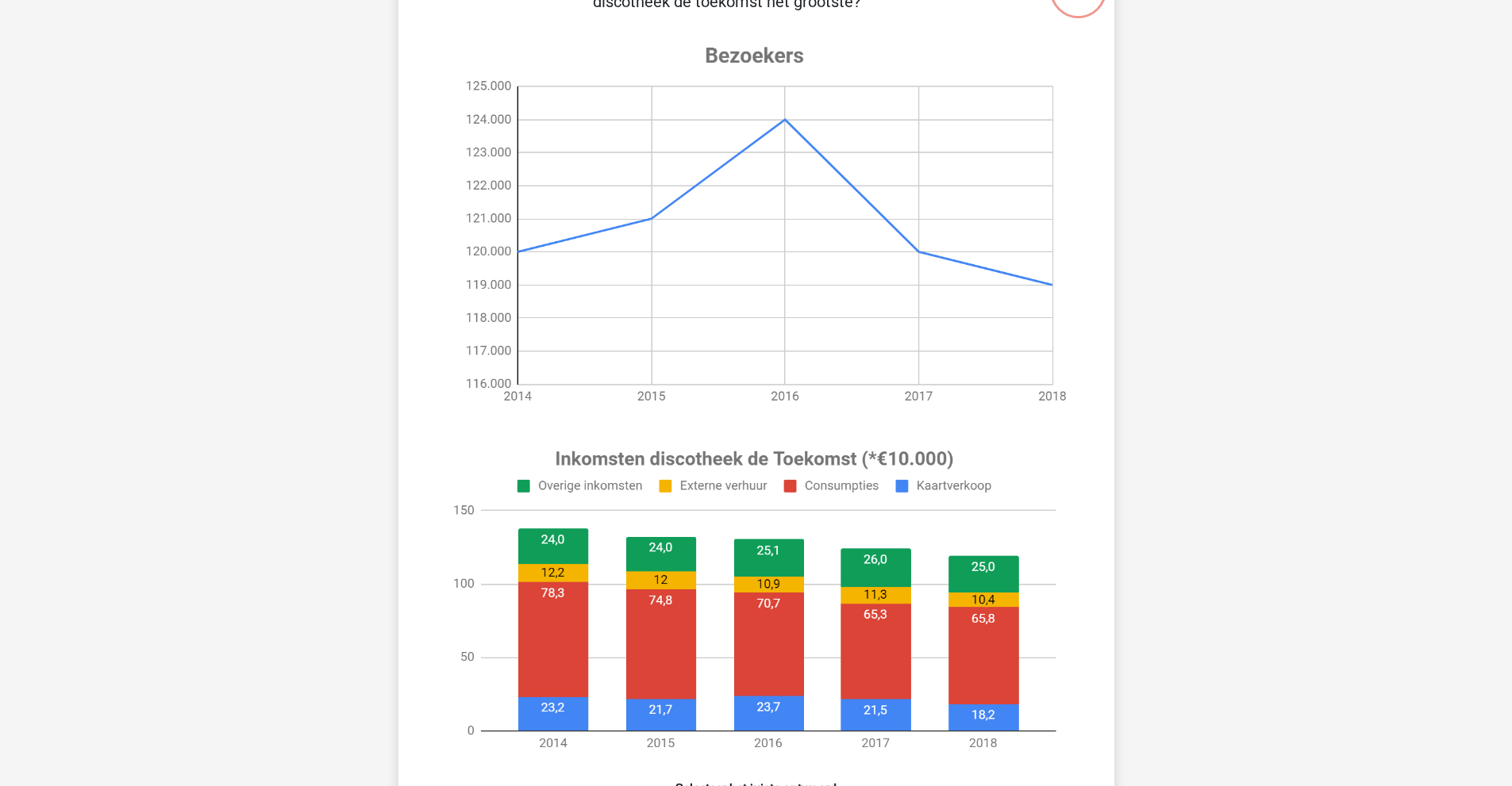
scroll to position [476, 0]
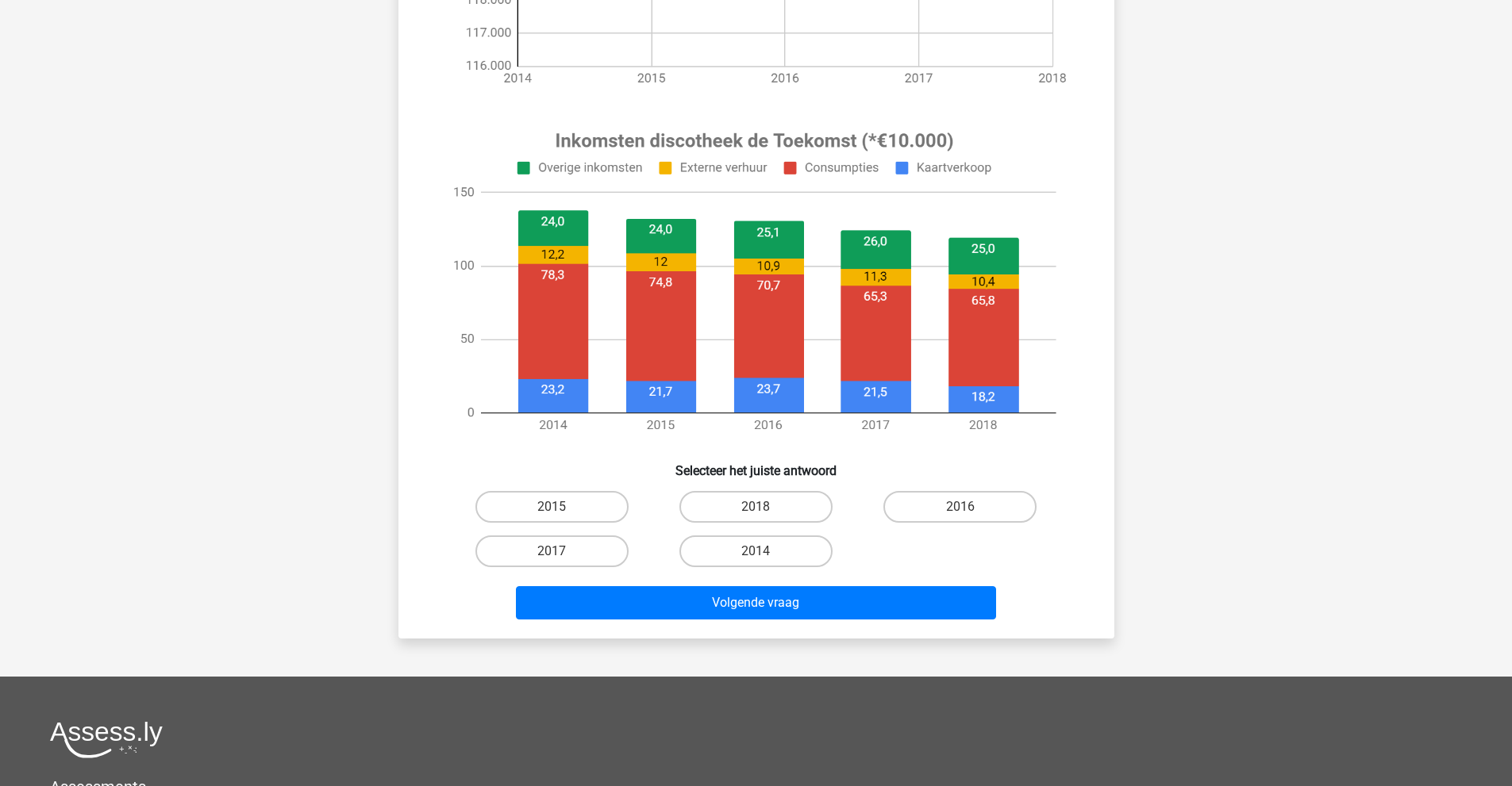
drag, startPoint x: 752, startPoint y: 507, endPoint x: 772, endPoint y: 568, distance: 64.2
click at [753, 510] on label "2018" at bounding box center [756, 507] width 153 height 32
click at [756, 510] on input "2018" at bounding box center [760, 511] width 10 height 10
radio input "true"
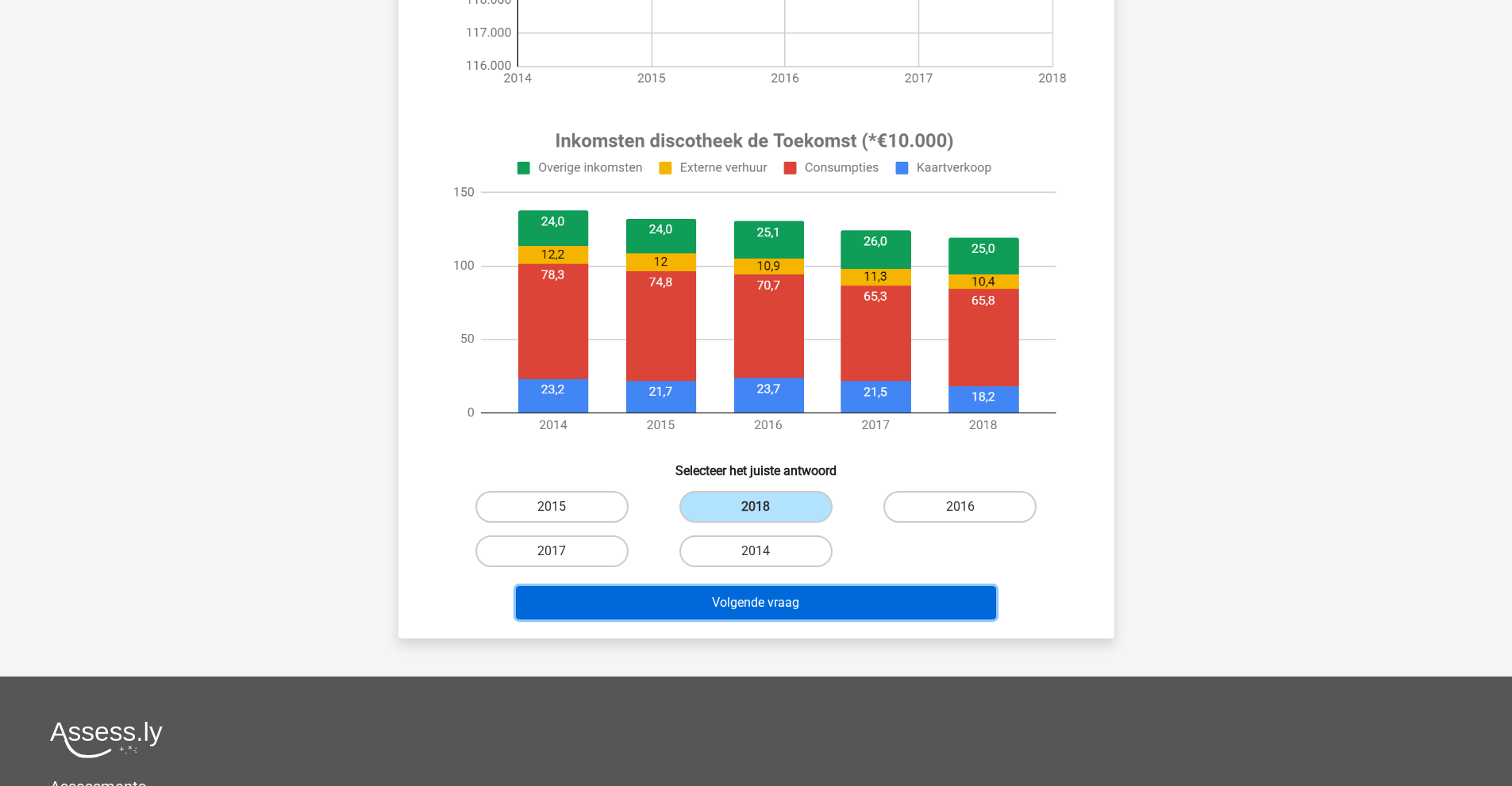
click at [798, 605] on button "Volgende vraag" at bounding box center [756, 602] width 480 height 33
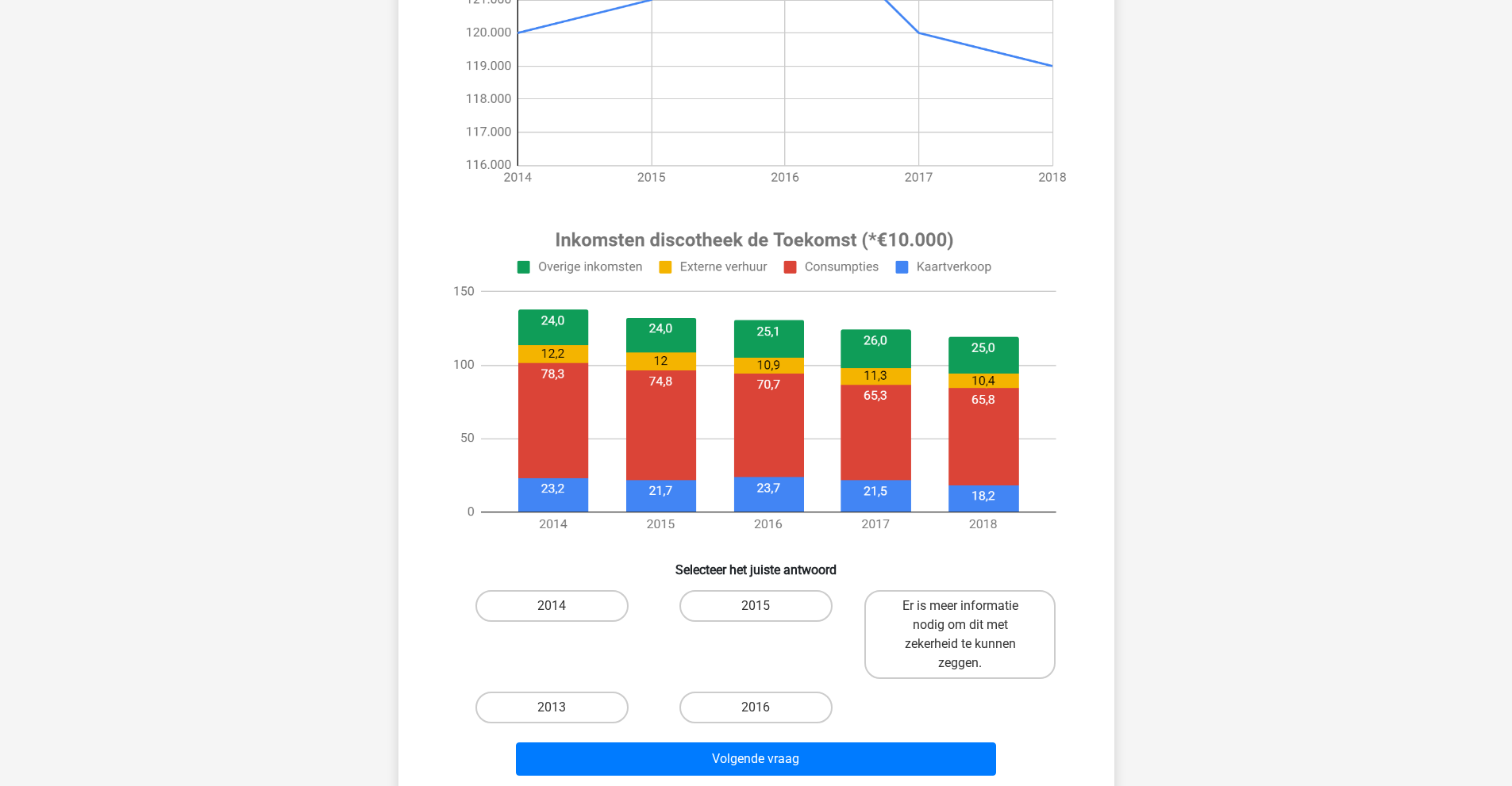
scroll to position [714, 0]
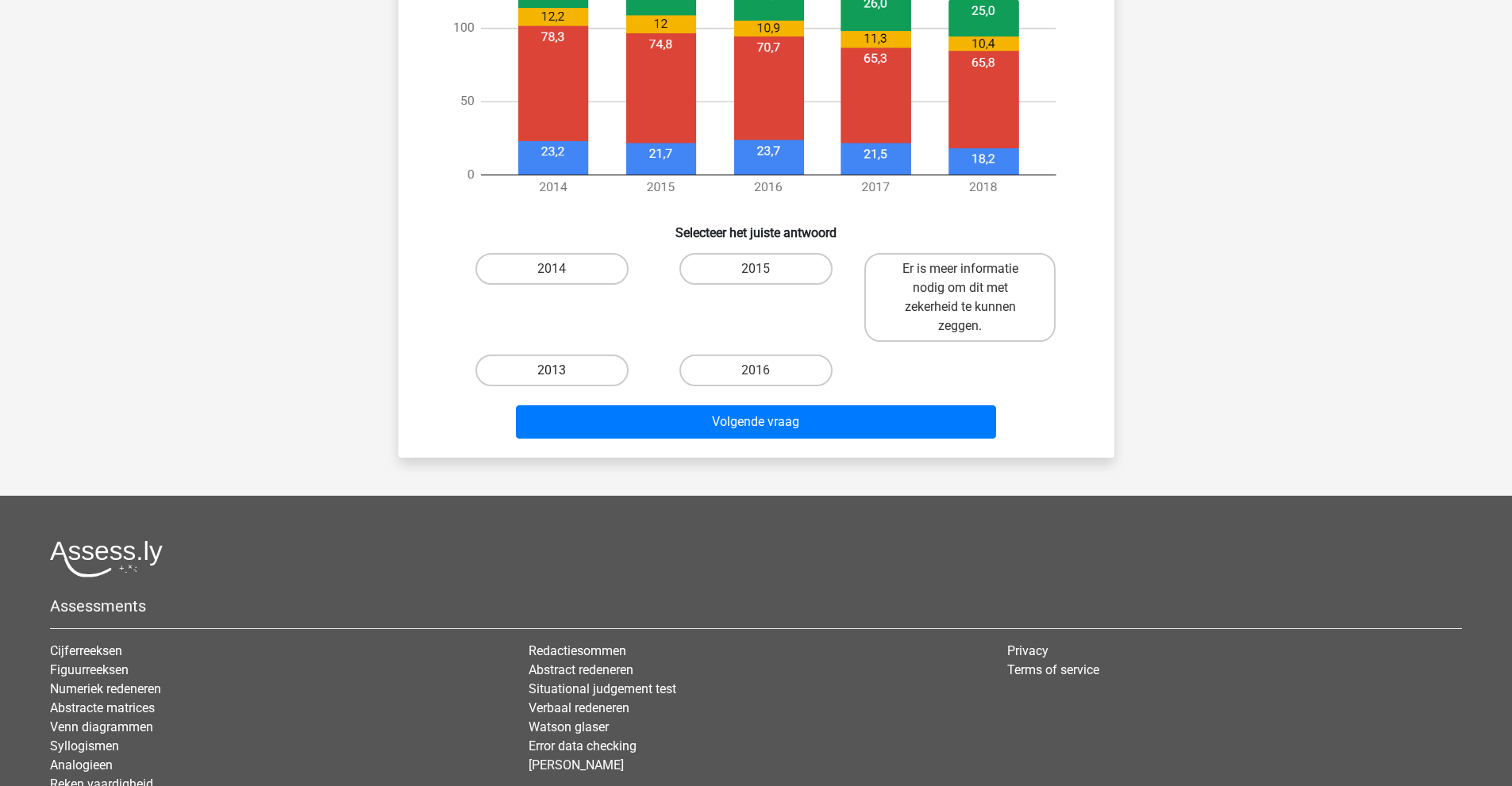
click at [563, 361] on label "2013" at bounding box center [552, 370] width 153 height 32
click at [562, 370] on input "2013" at bounding box center [556, 375] width 10 height 10
radio input "true"
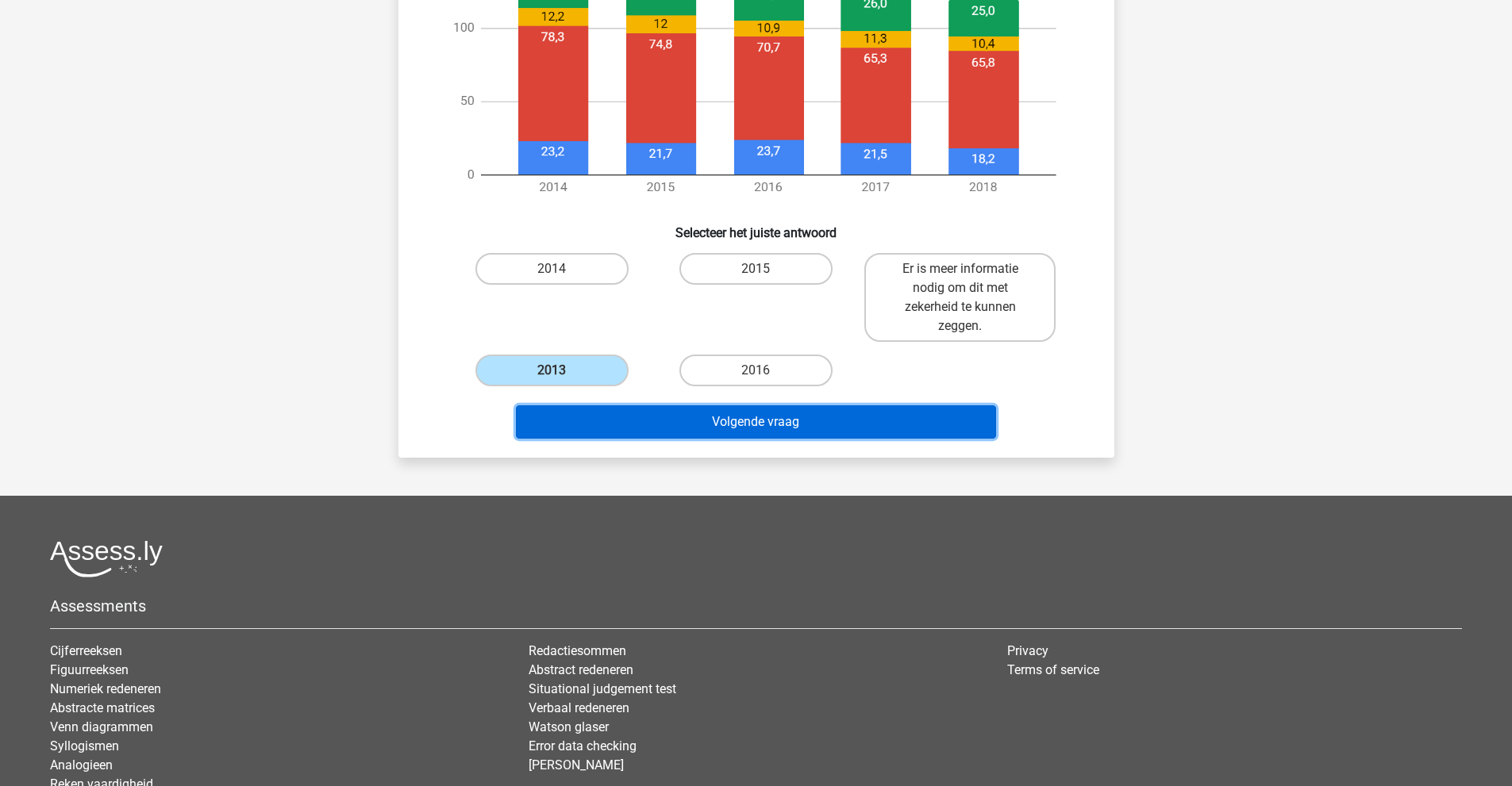
click at [715, 436] on button "Volgende vraag" at bounding box center [756, 422] width 480 height 33
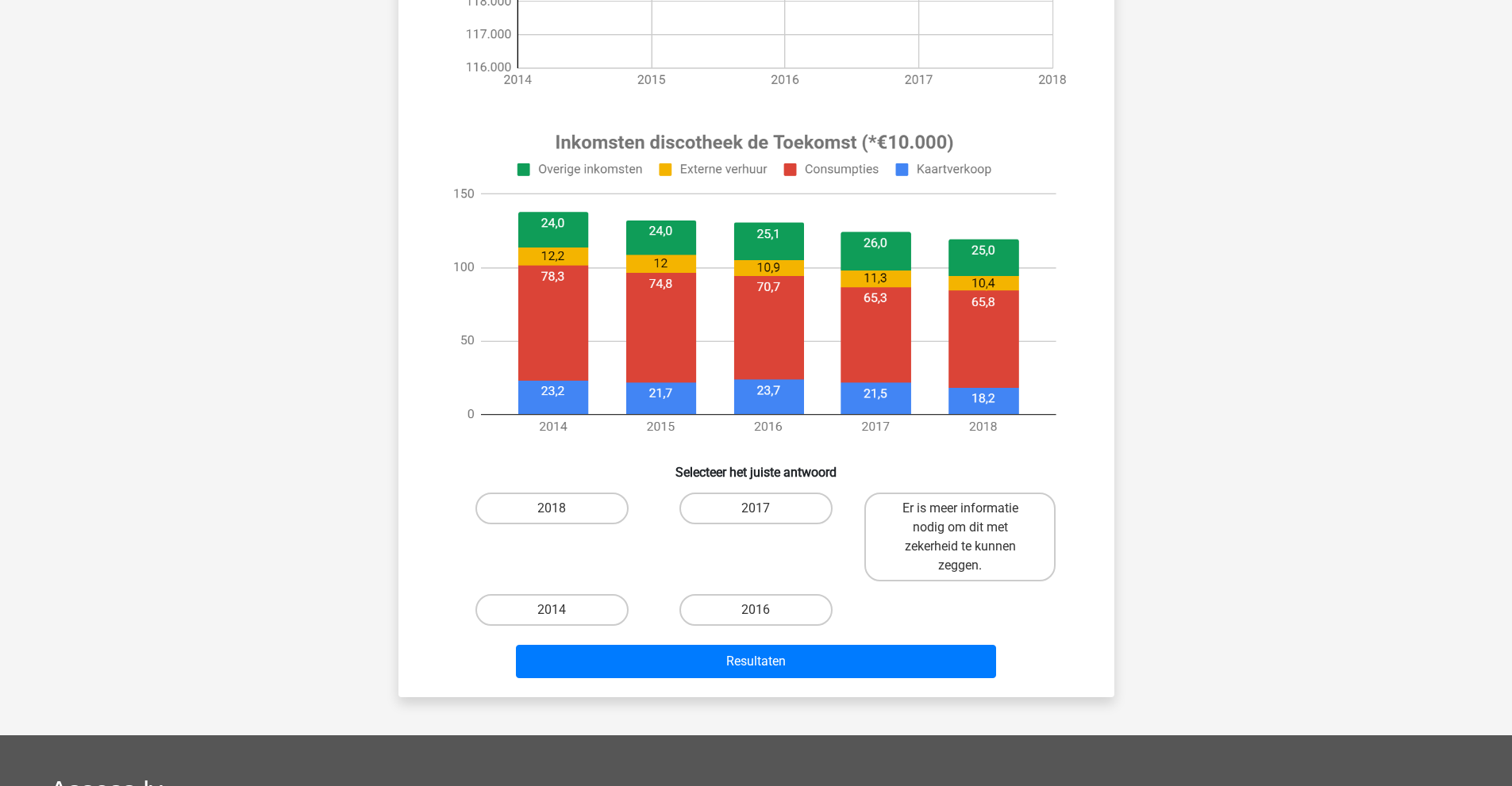
scroll to position [476, 0]
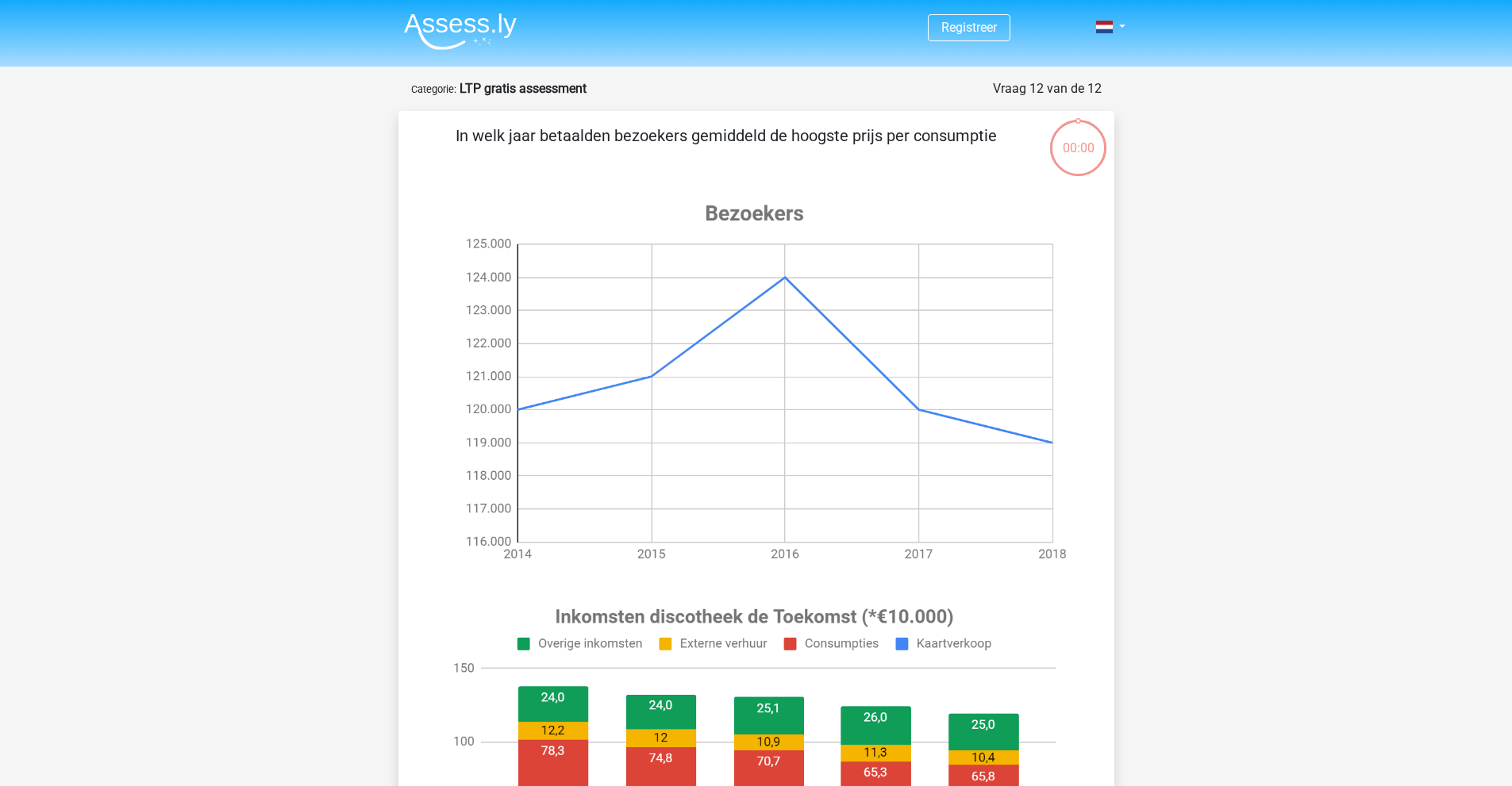
scroll to position [476, 0]
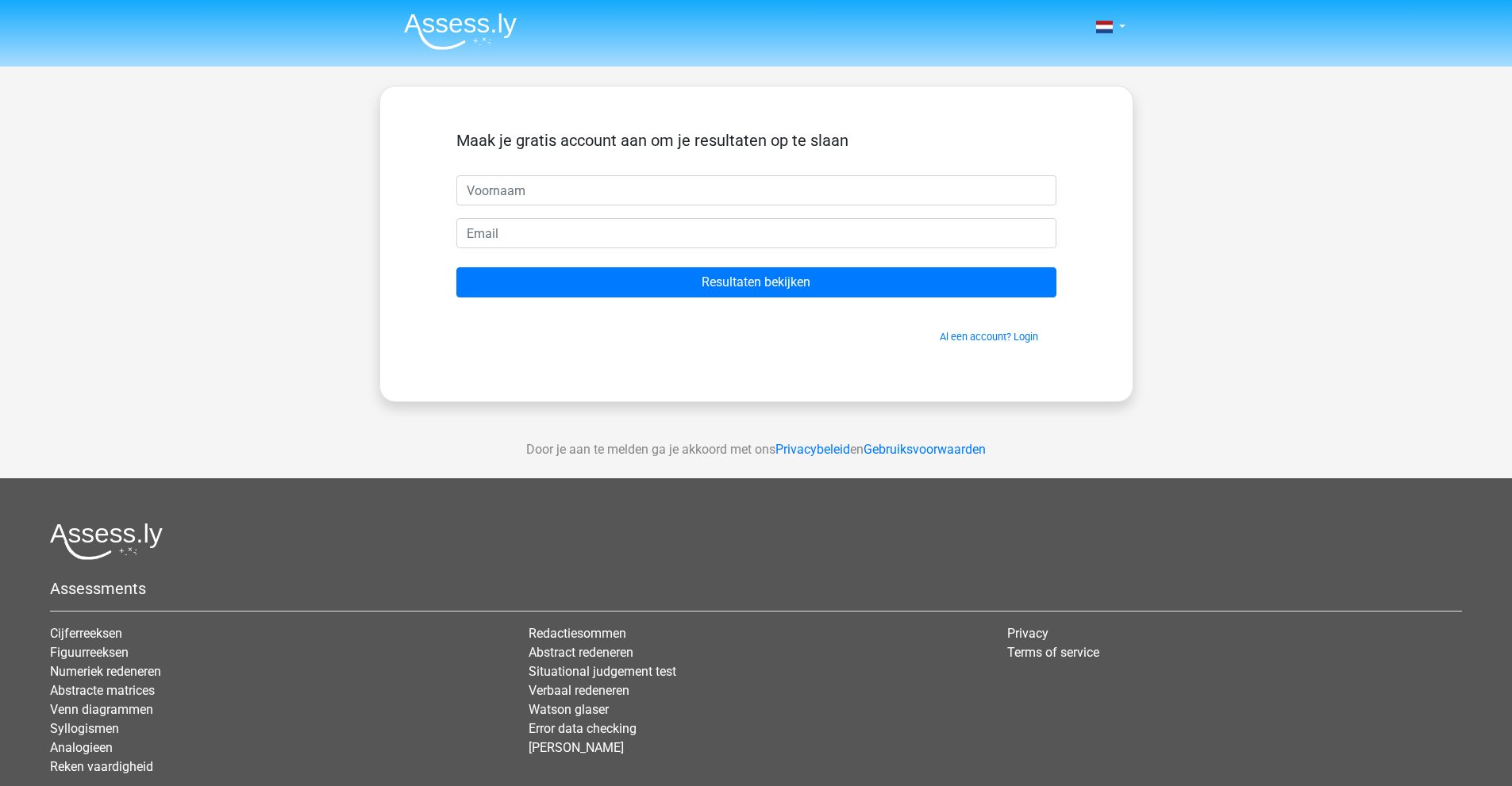
click at [646, 185] on input "text" at bounding box center [756, 190] width 600 height 30
type input "Nima"
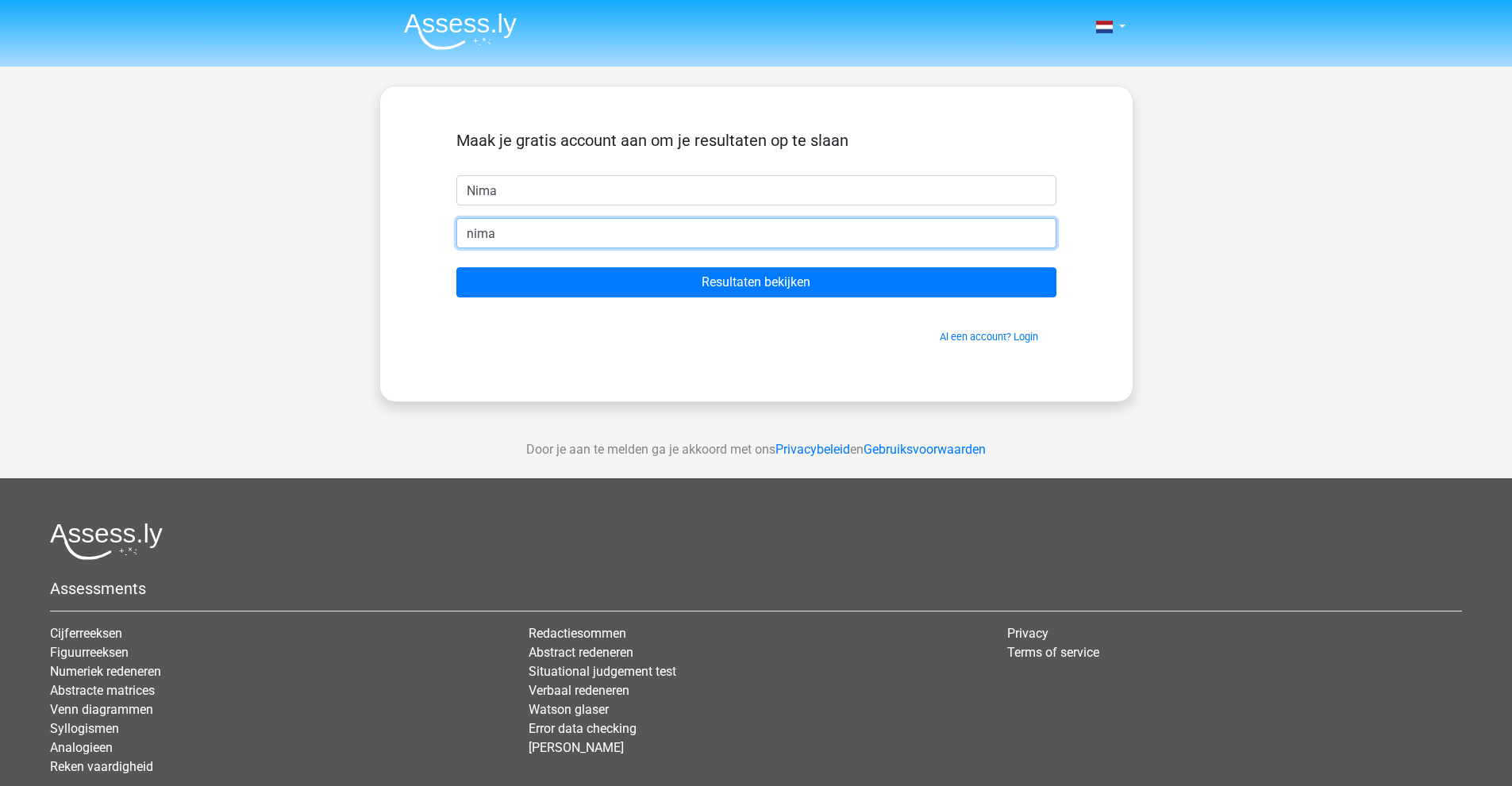
type input "[EMAIL_ADDRESS][DOMAIN_NAME]"
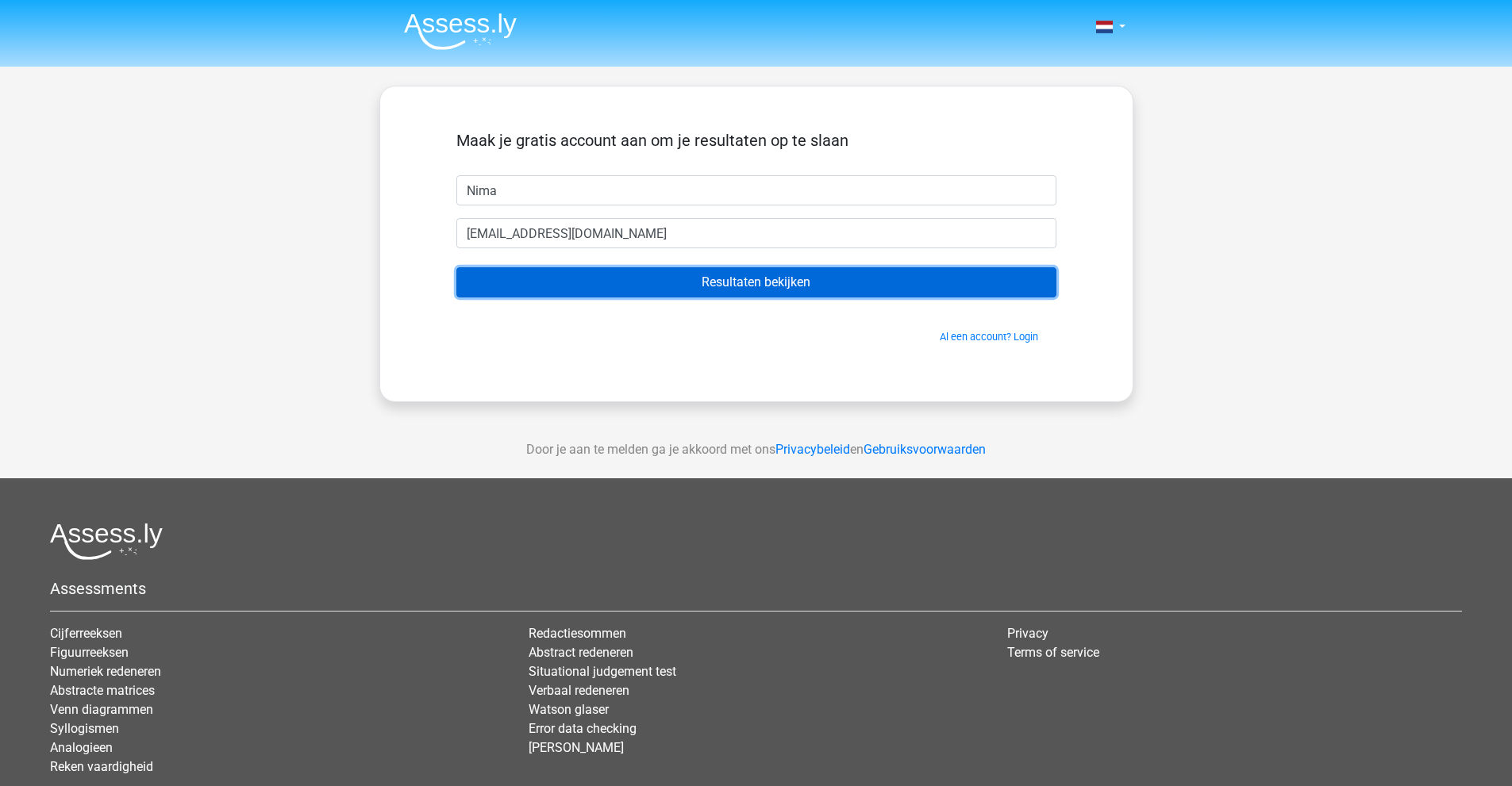
click at [738, 287] on input "Resultaten bekijken" at bounding box center [756, 282] width 600 height 30
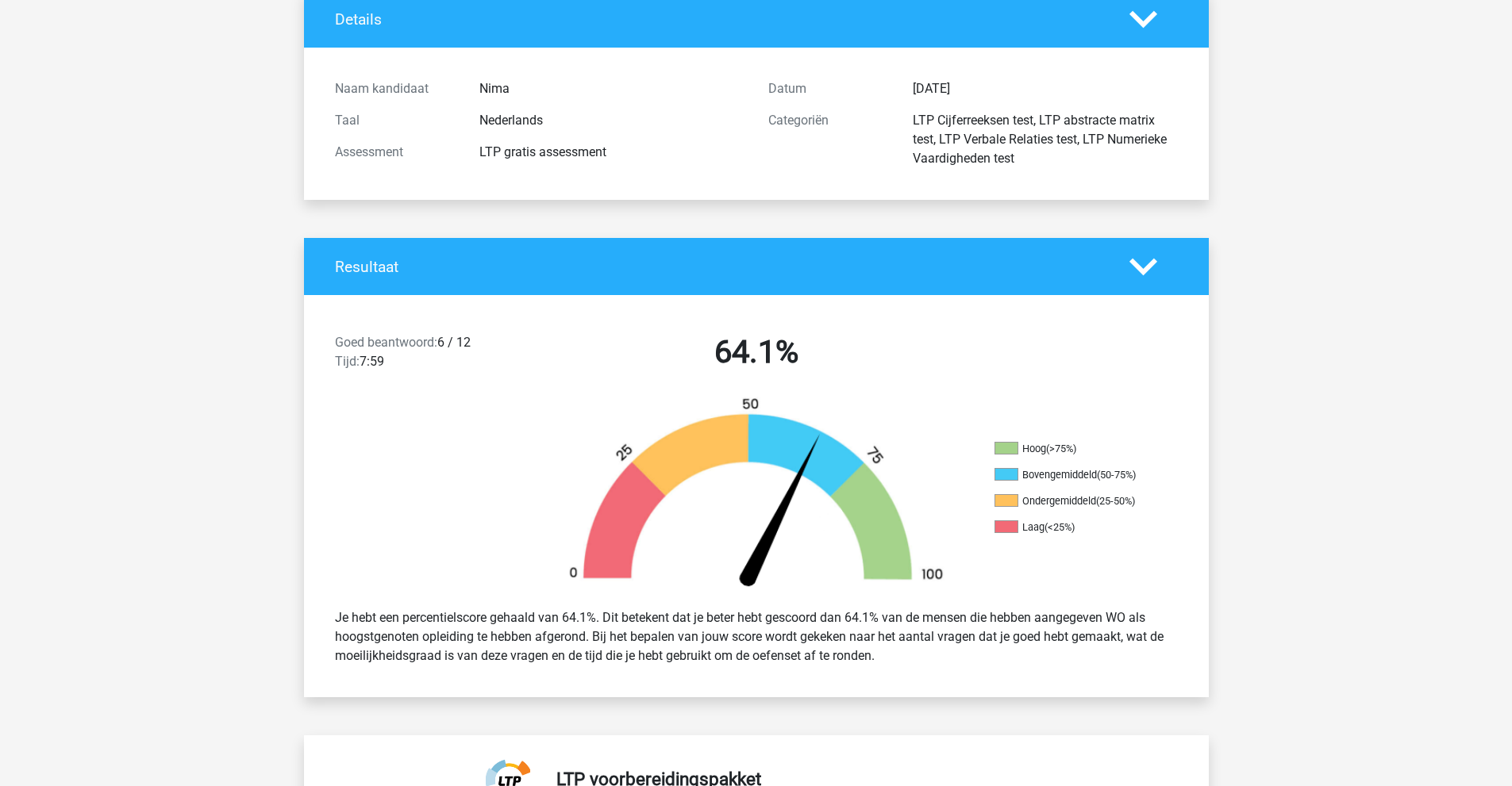
scroll to position [159, 0]
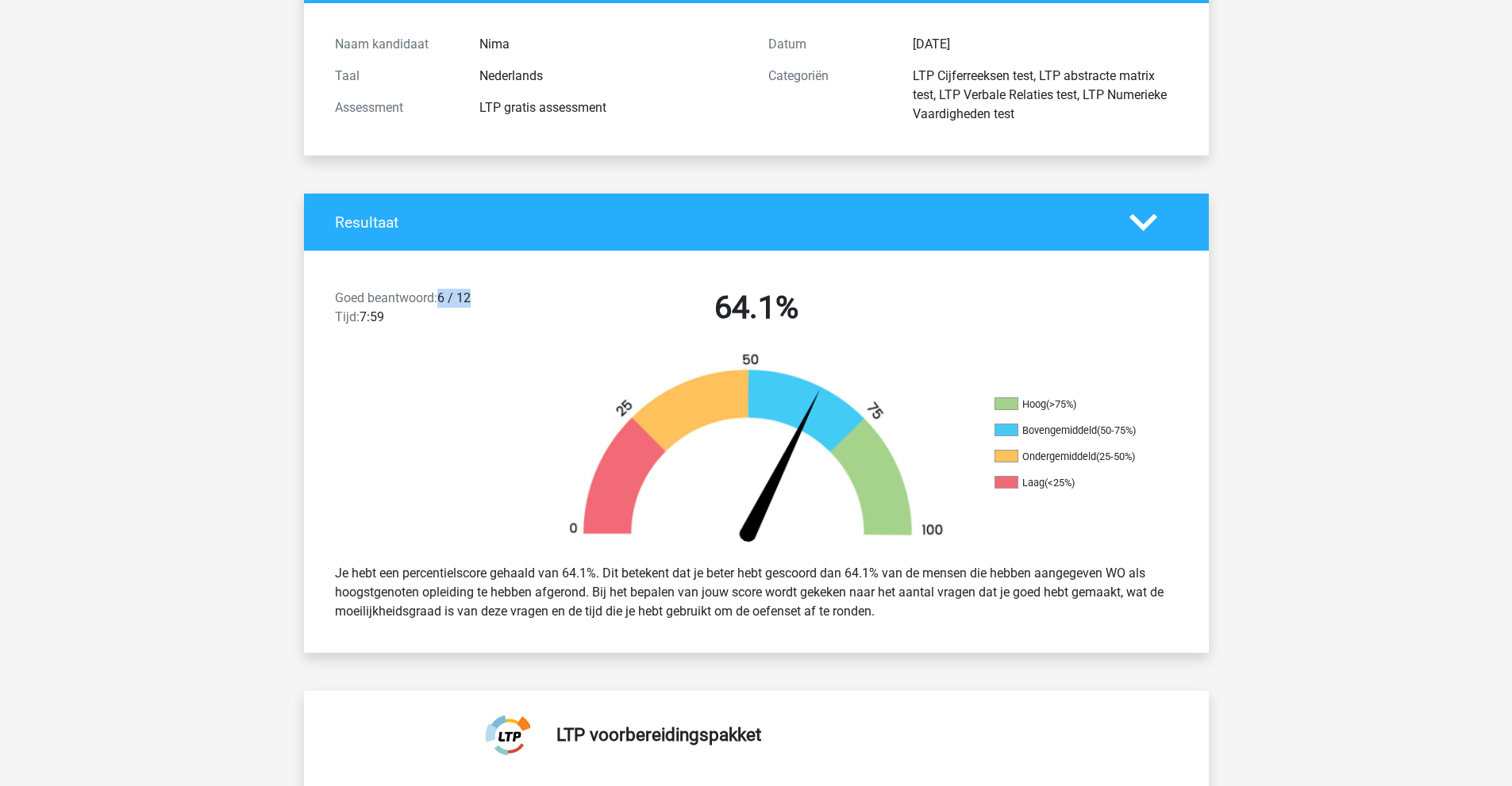
drag, startPoint x: 457, startPoint y: 298, endPoint x: 476, endPoint y: 299, distance: 19.0
click at [476, 299] on div "Goed beantwoord: 6 / 12 Tijd: 7:59" at bounding box center [431, 310] width 216 height 44
click at [473, 298] on div "Goed beantwoord: 6 / 12 Tijd: 7:59" at bounding box center [431, 310] width 216 height 44
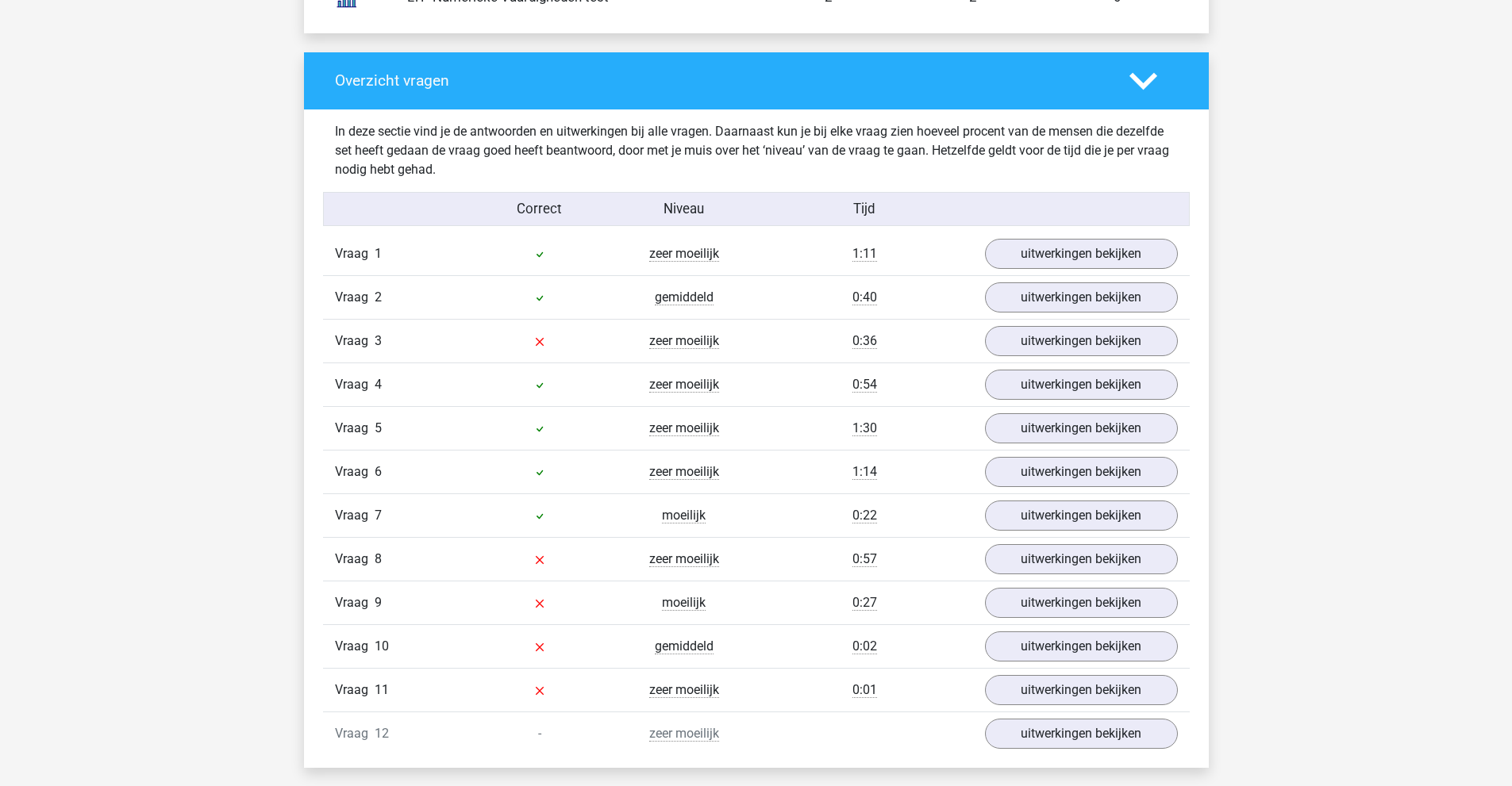
scroll to position [1586, 0]
drag, startPoint x: 547, startPoint y: 517, endPoint x: 539, endPoint y: 483, distance: 34.9
click at [539, 484] on div "Vraag 1 zeer moeilijk 1:11 uitwerkingen bekijken Welk getal hoort op de plek va…" at bounding box center [756, 495] width 843 height 523
click at [543, 468] on icon at bounding box center [539, 473] width 13 height 13
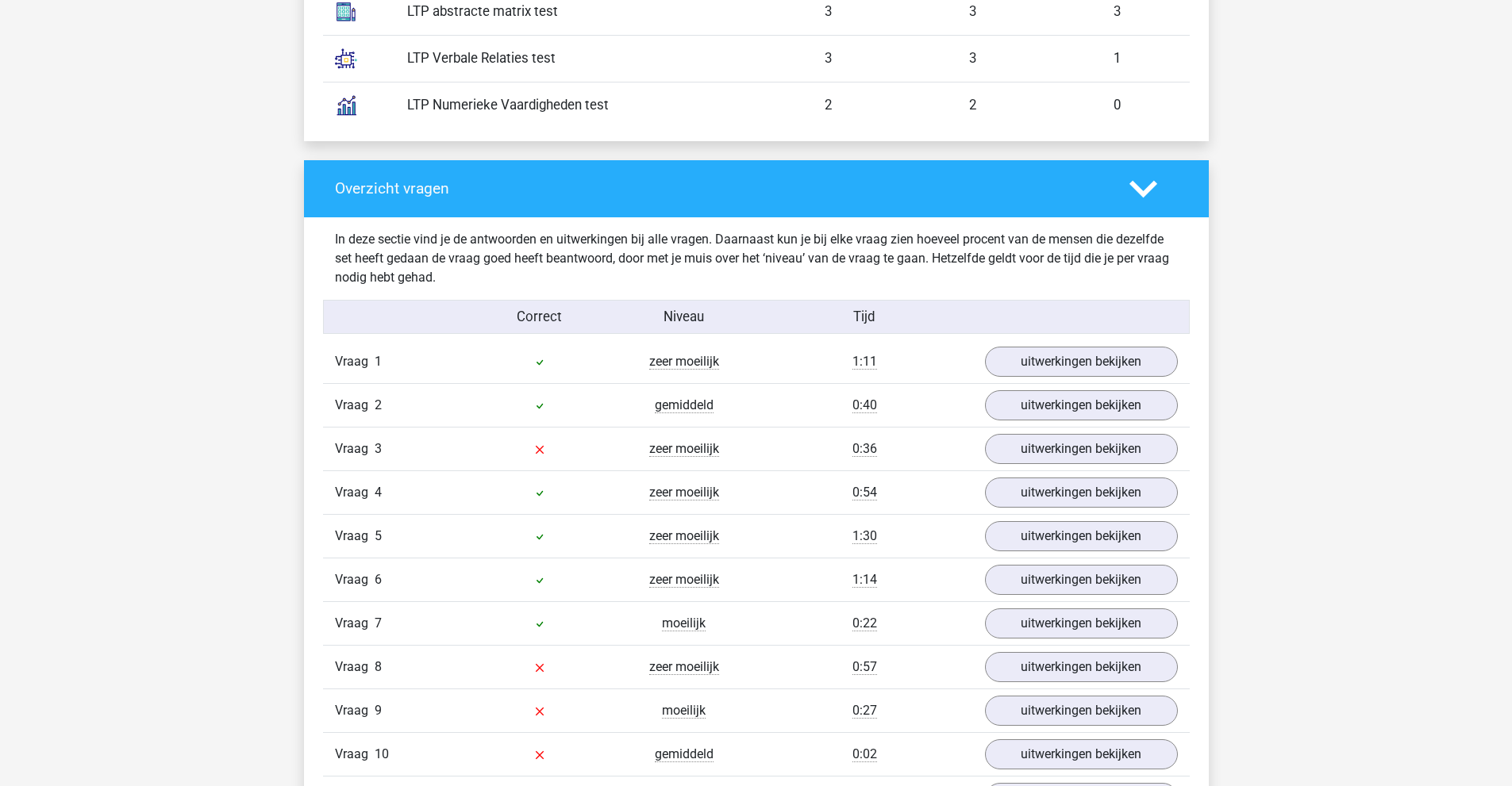
scroll to position [1507, 0]
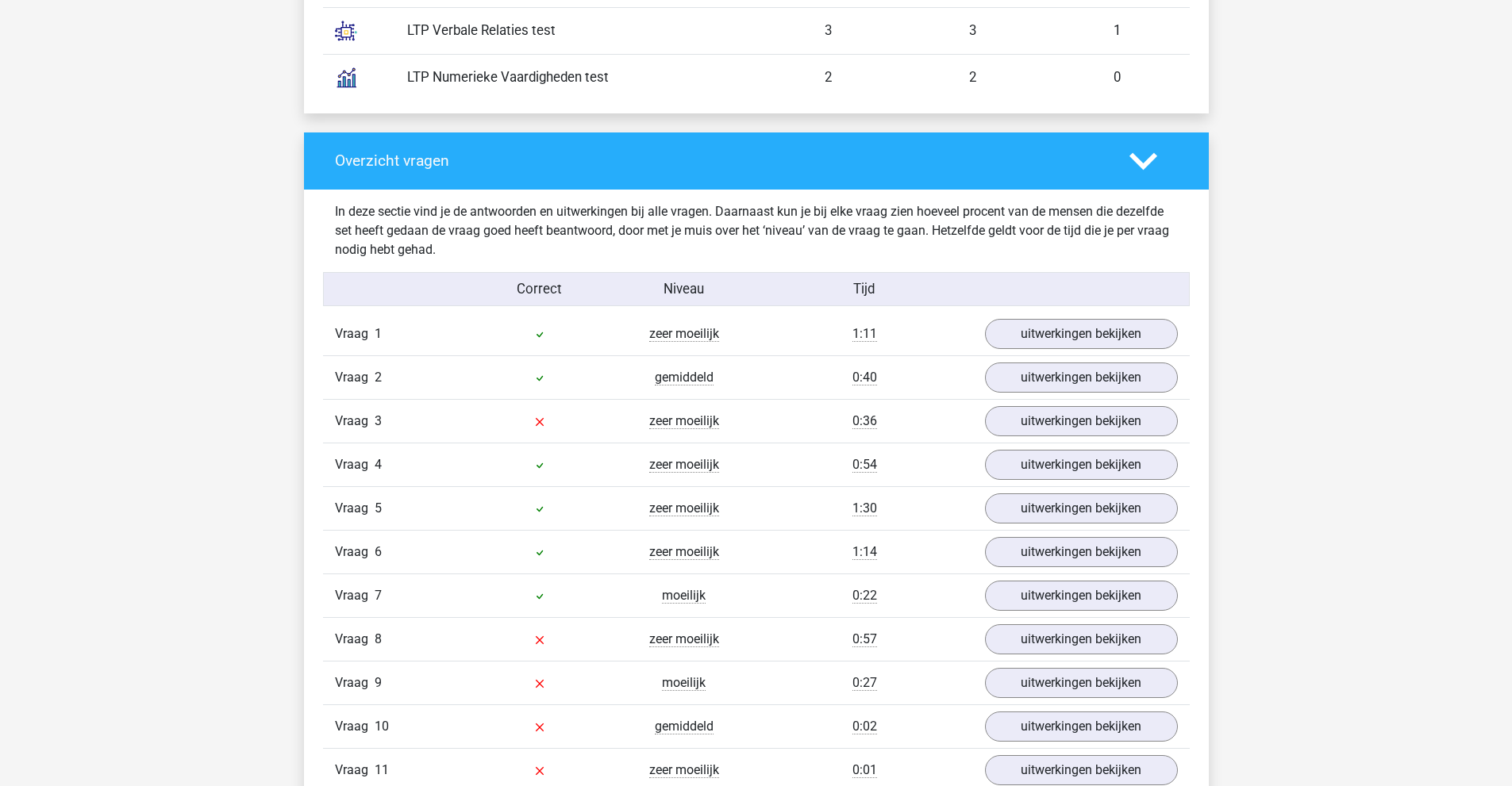
drag, startPoint x: 533, startPoint y: 378, endPoint x: 548, endPoint y: 380, distance: 15.1
click at [548, 380] on div at bounding box center [539, 377] width 144 height 19
click at [659, 386] on div "gemiddeld" at bounding box center [684, 377] width 144 height 19
click at [854, 382] on span "0:40" at bounding box center [864, 378] width 24 height 16
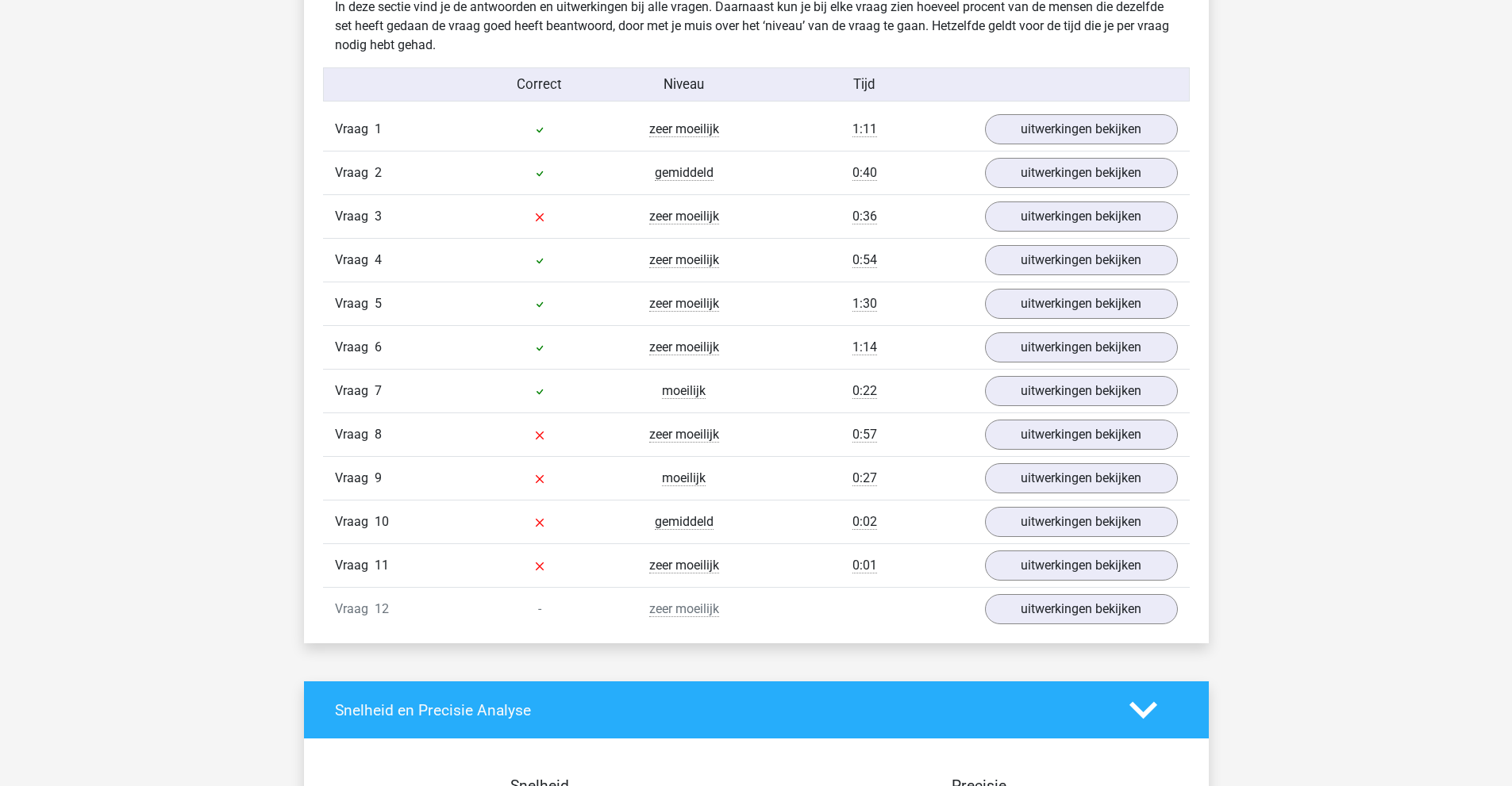
scroll to position [1745, 0]
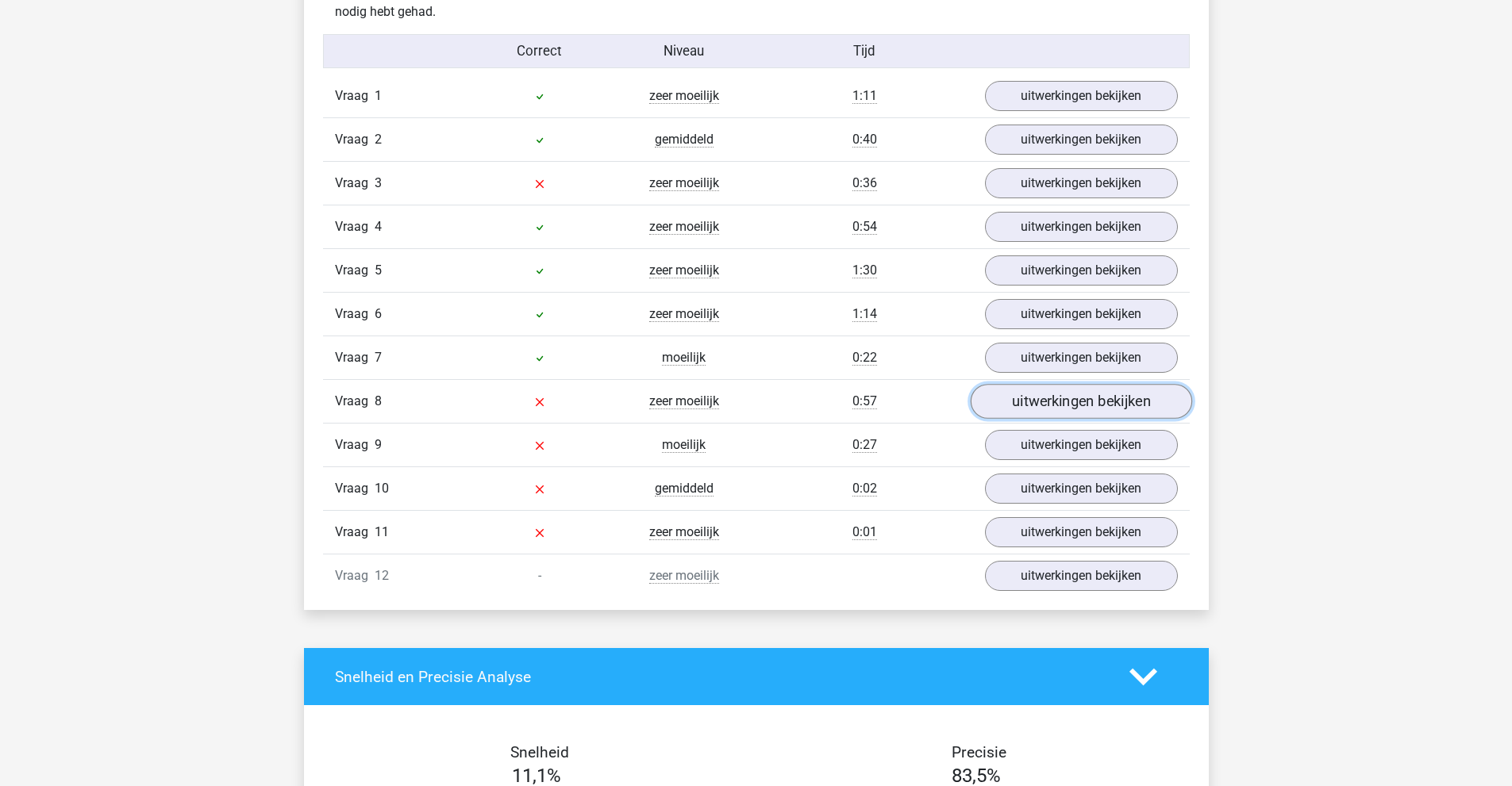
click at [1028, 412] on link "uitwerkingen bekijken" at bounding box center [1081, 401] width 222 height 35
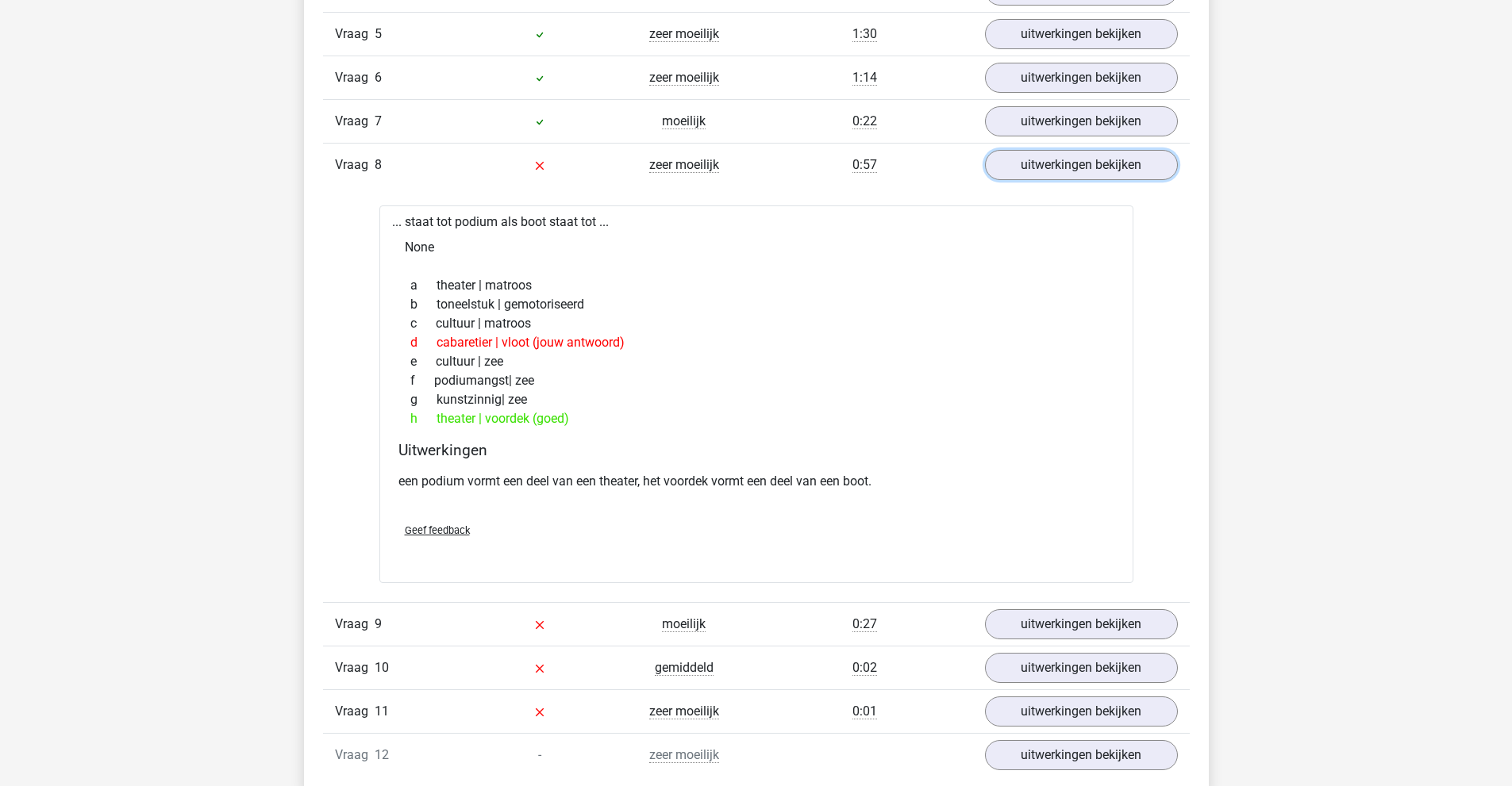
scroll to position [1983, 0]
drag, startPoint x: 435, startPoint y: 418, endPoint x: 582, endPoint y: 418, distance: 147.0
click at [582, 418] on div "h theater | voordek (goed)" at bounding box center [756, 416] width 716 height 19
click at [580, 420] on div "h theater | voordek (goed)" at bounding box center [756, 416] width 716 height 19
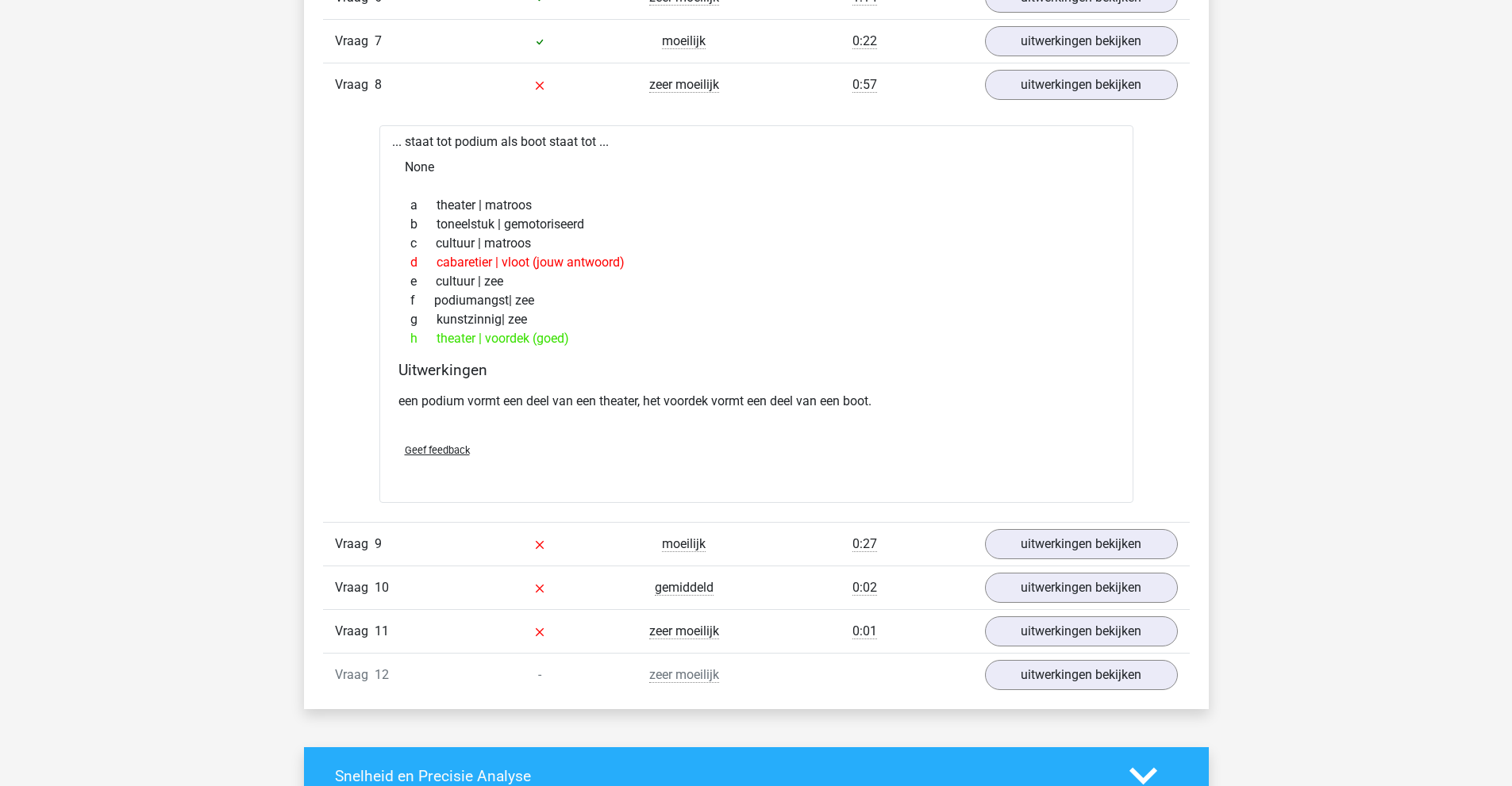
scroll to position [2062, 0]
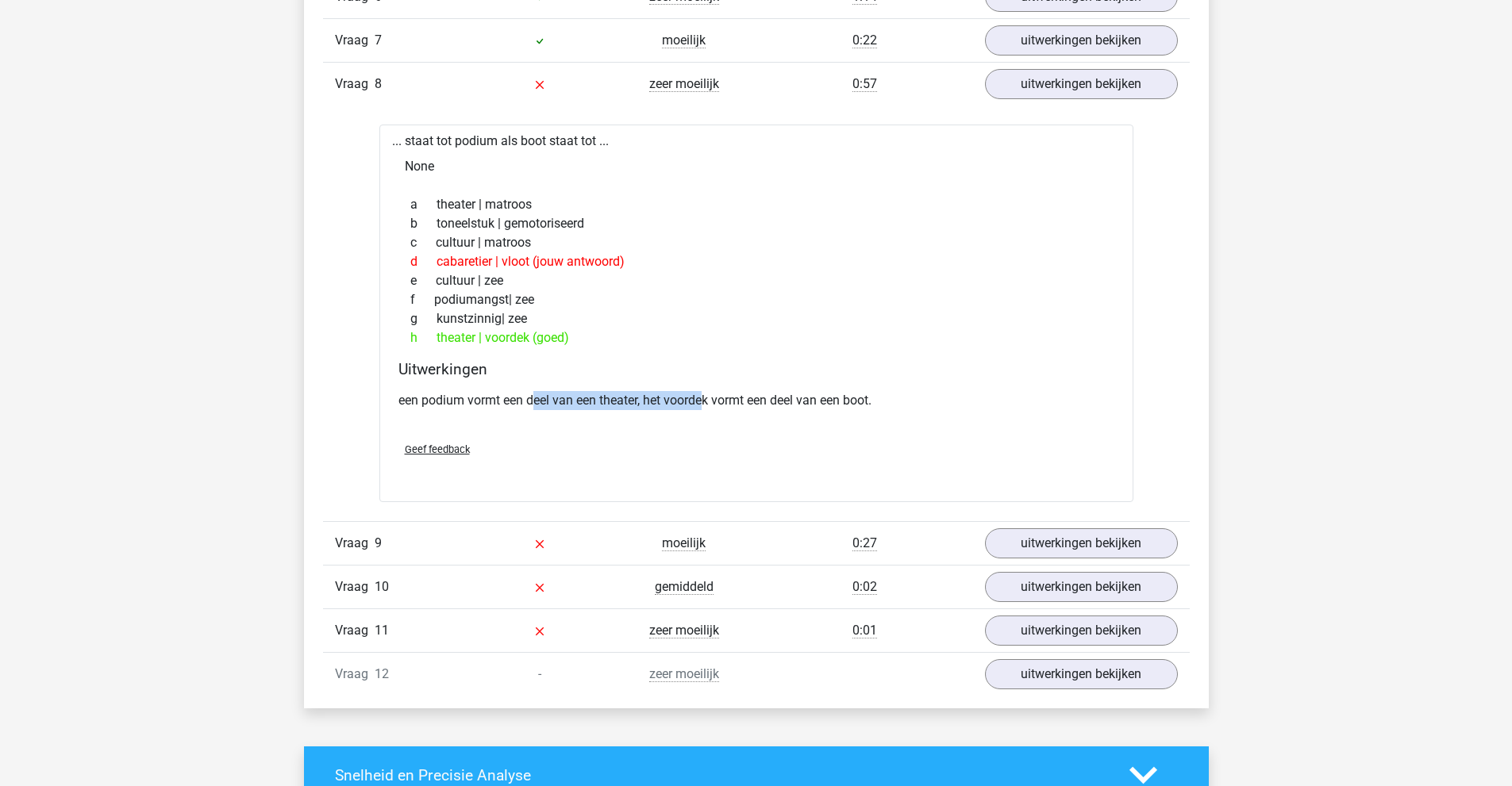
drag, startPoint x: 569, startPoint y: 396, endPoint x: 705, endPoint y: 398, distance: 136.0
click at [705, 398] on p "een podium vormt een deel van een theater, het voordek vormt een deel van een b…" at bounding box center [756, 400] width 716 height 19
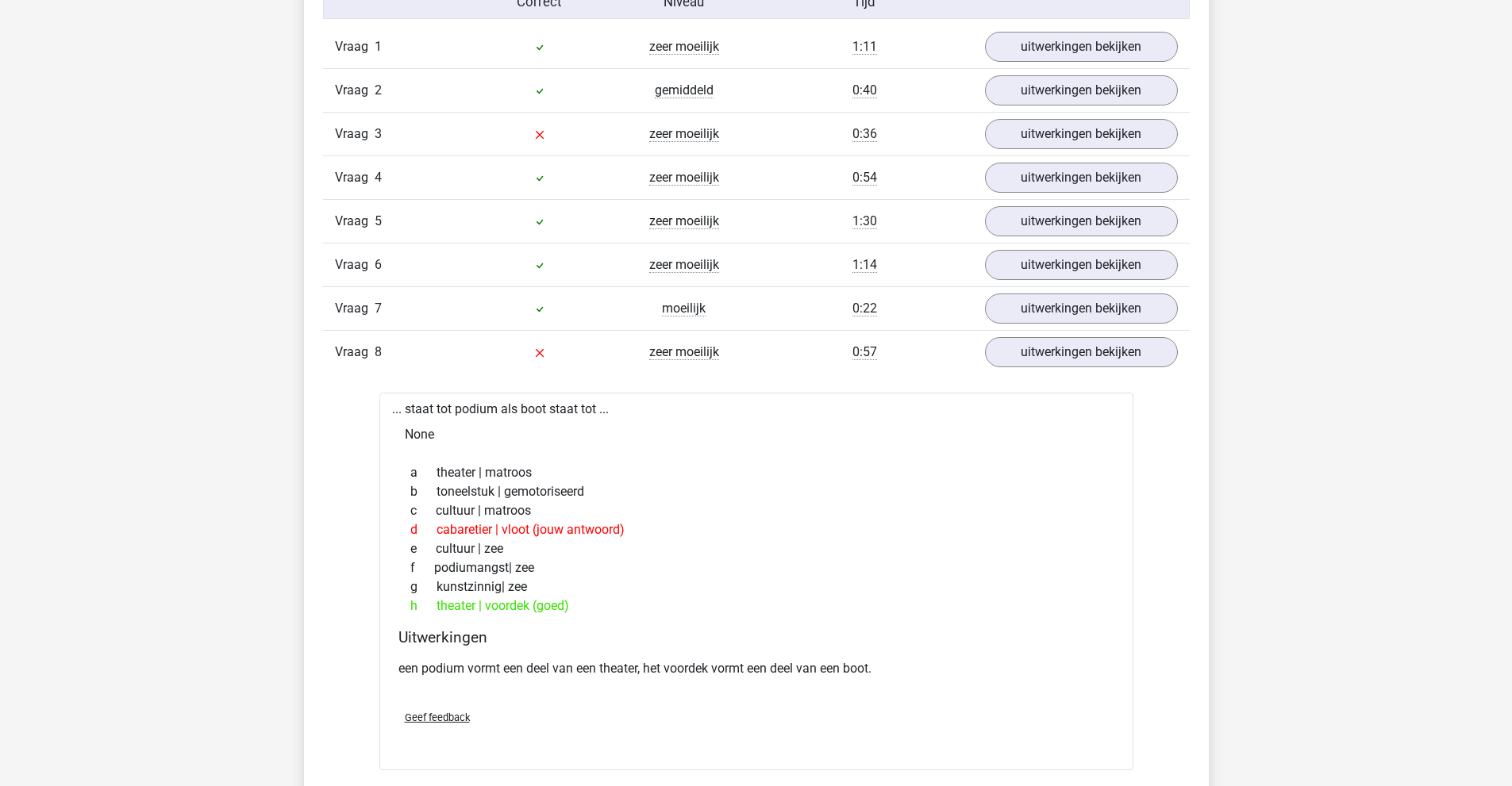
scroll to position [1745, 0]
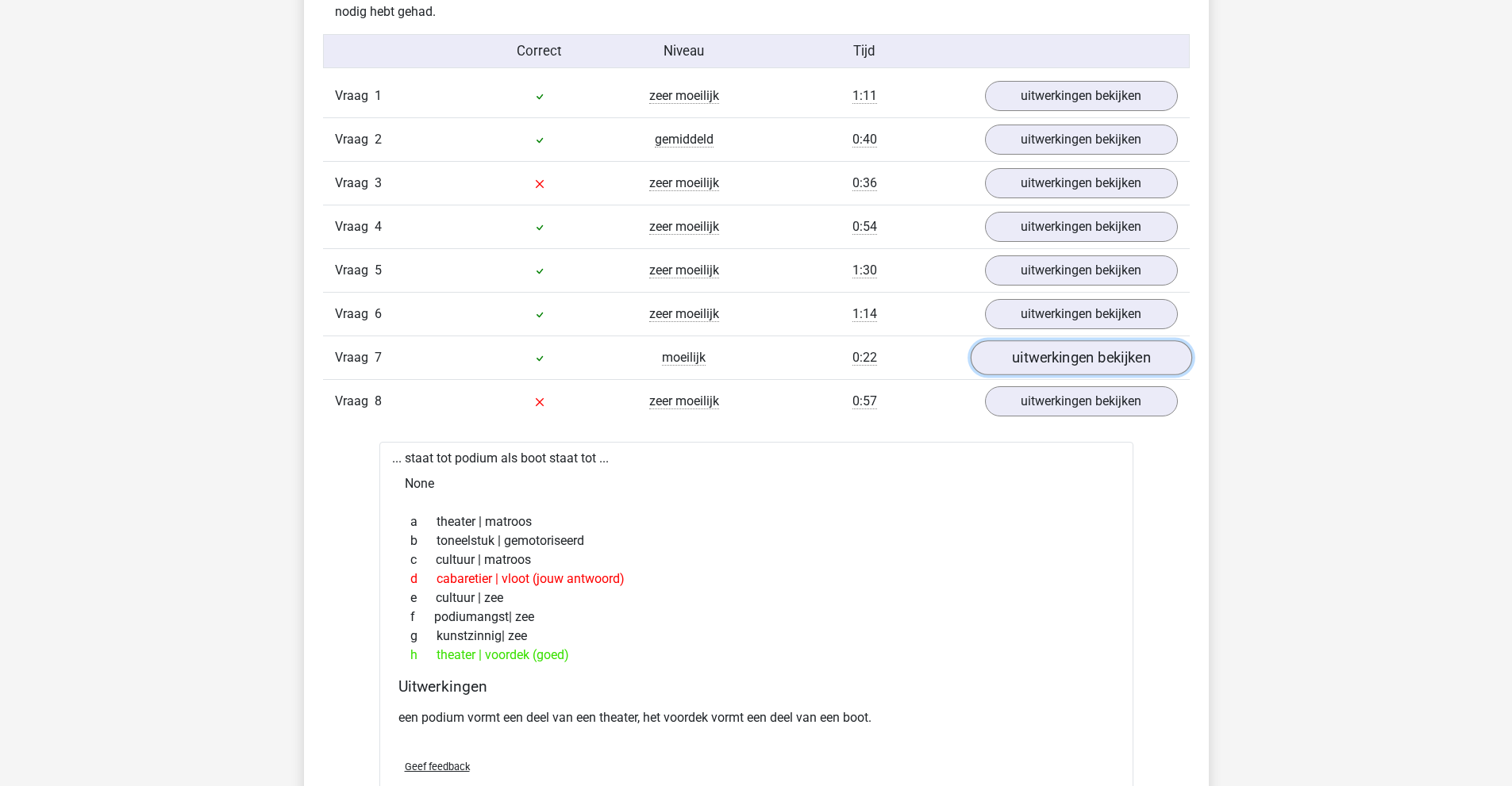
click at [1068, 359] on link "uitwerkingen bekijken" at bounding box center [1081, 358] width 222 height 35
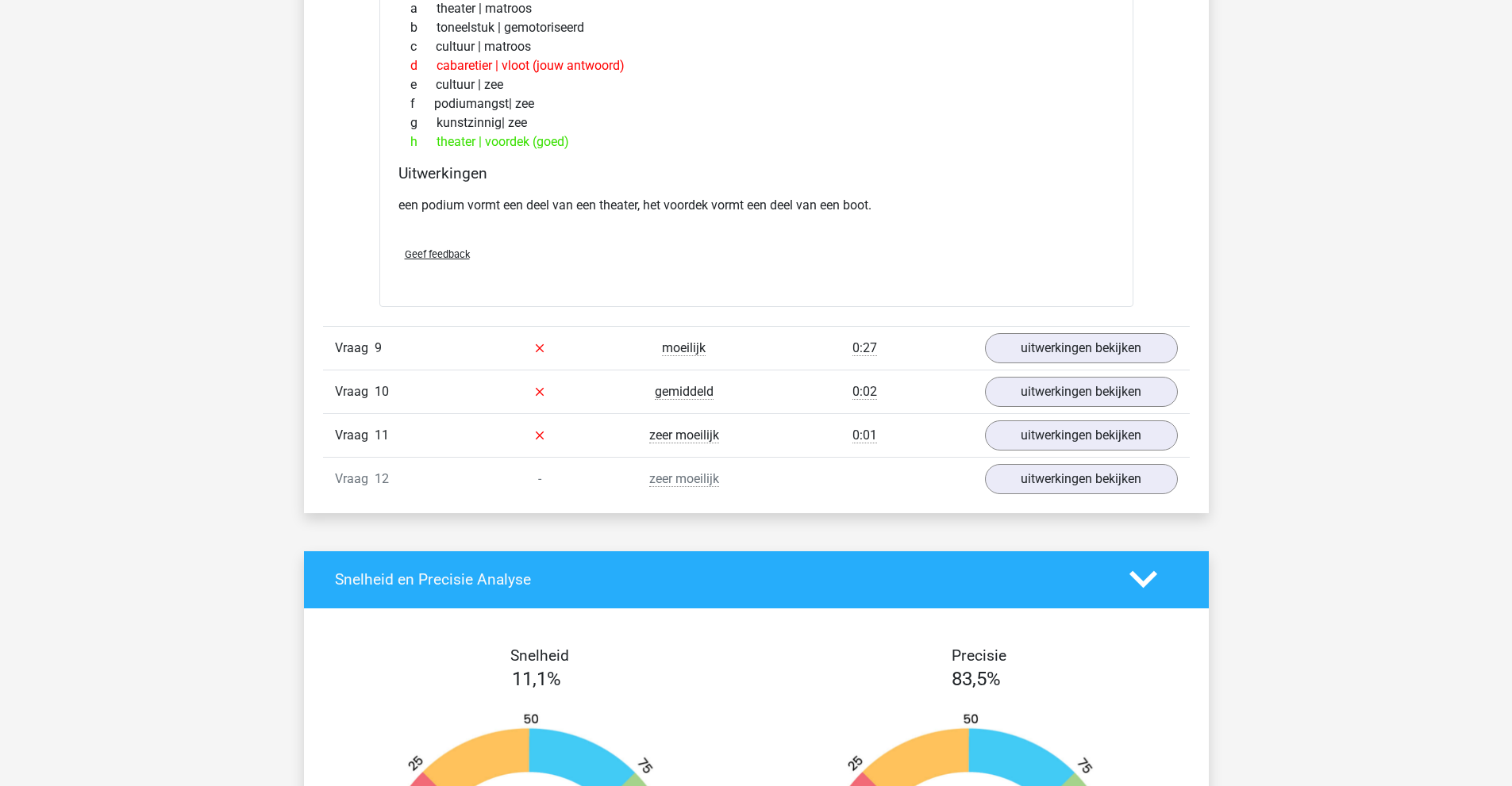
scroll to position [3094, 0]
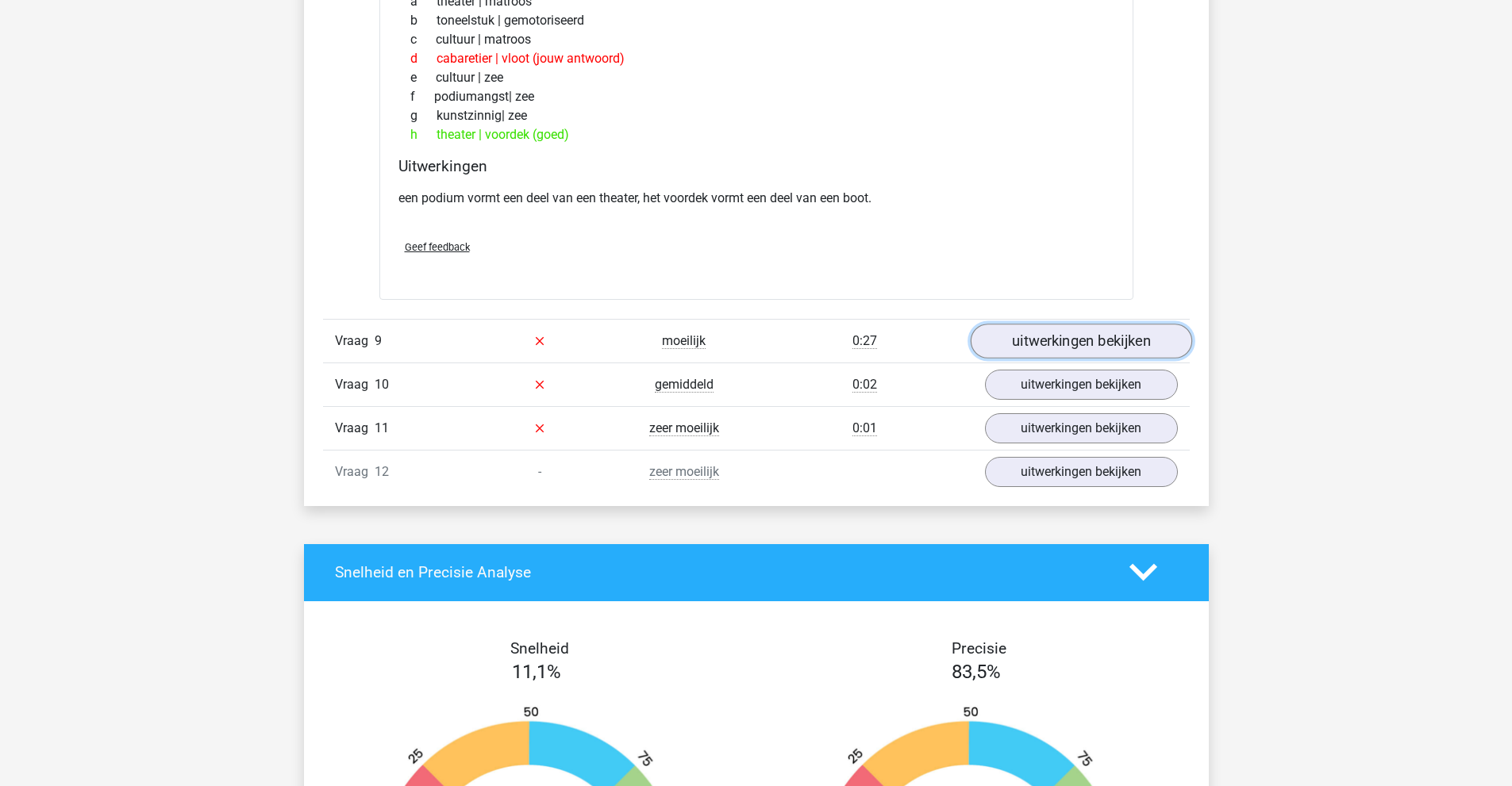
click at [1037, 338] on link "uitwerkingen bekijken" at bounding box center [1081, 341] width 222 height 35
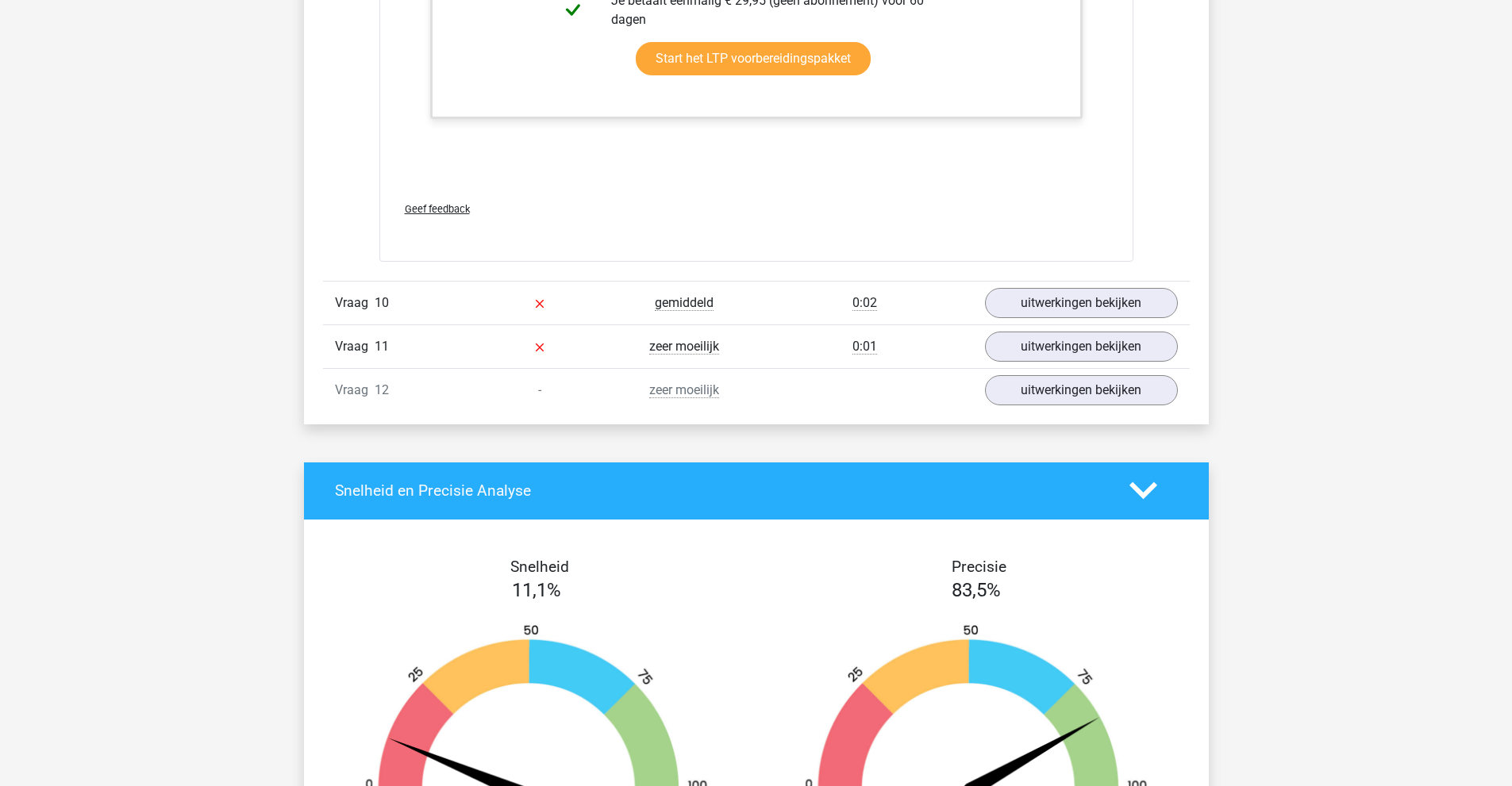
scroll to position [4126, 0]
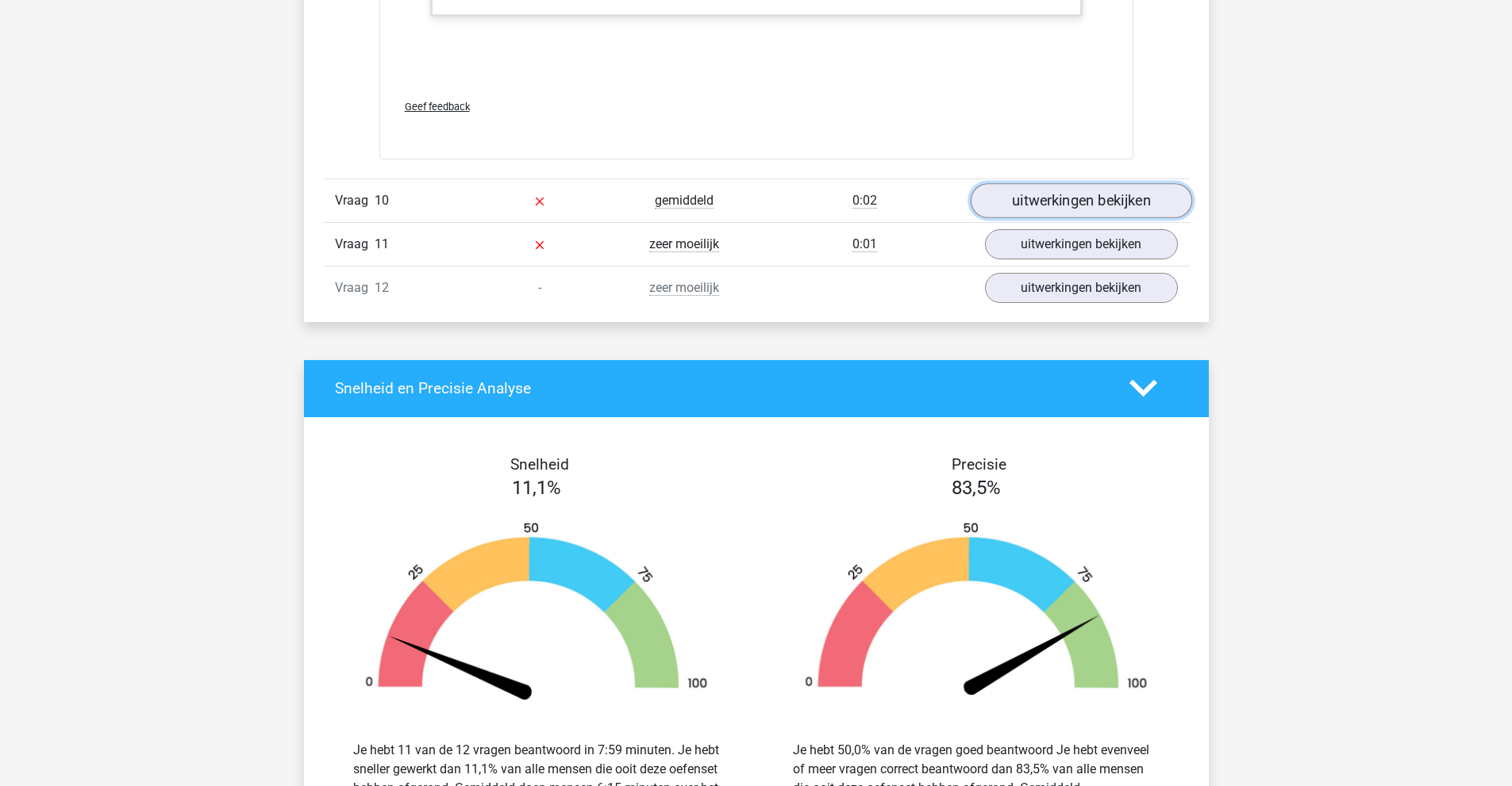
click at [1025, 195] on link "uitwerkingen bekijken" at bounding box center [1081, 200] width 222 height 35
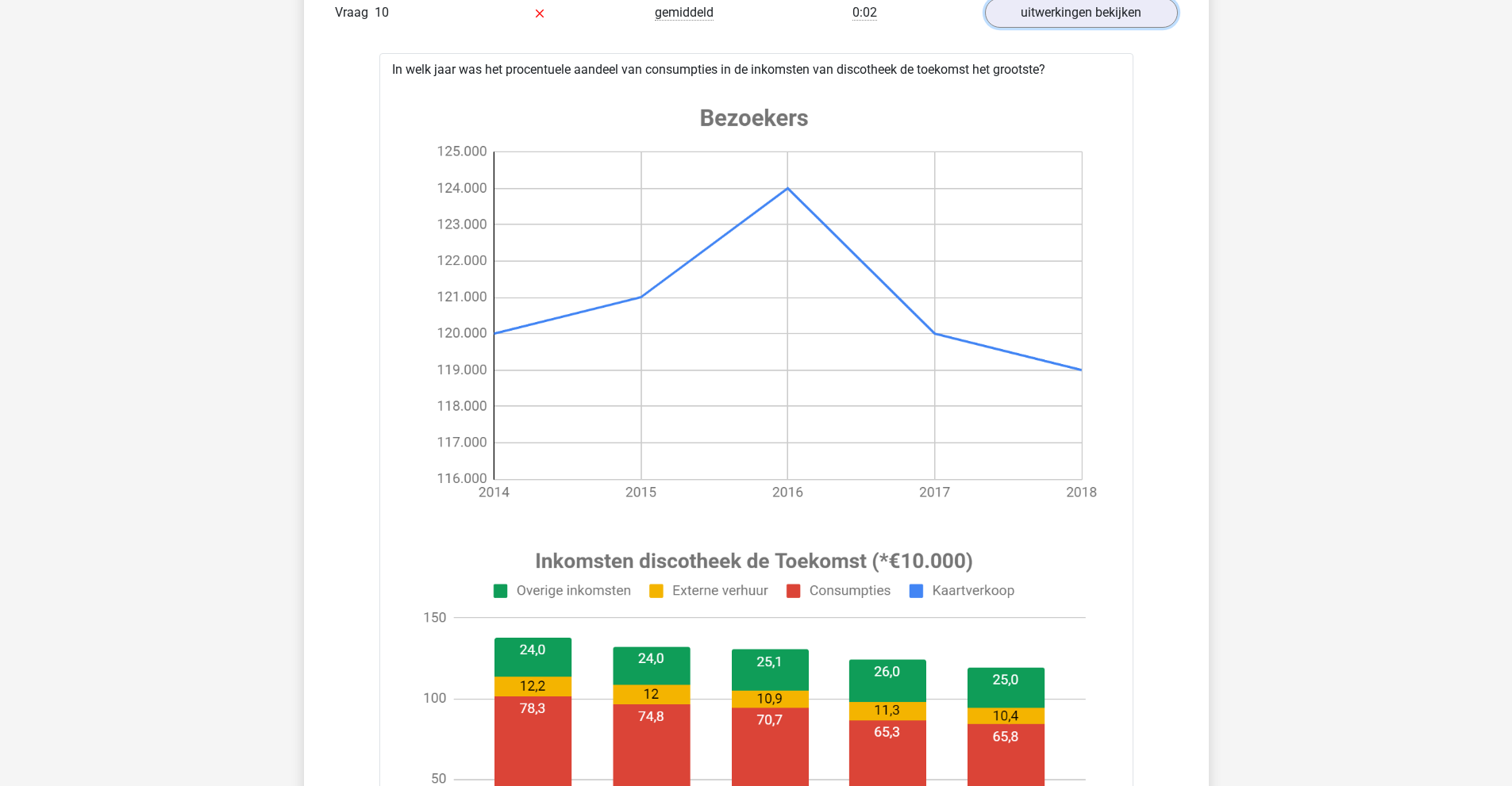
scroll to position [3967, 0]
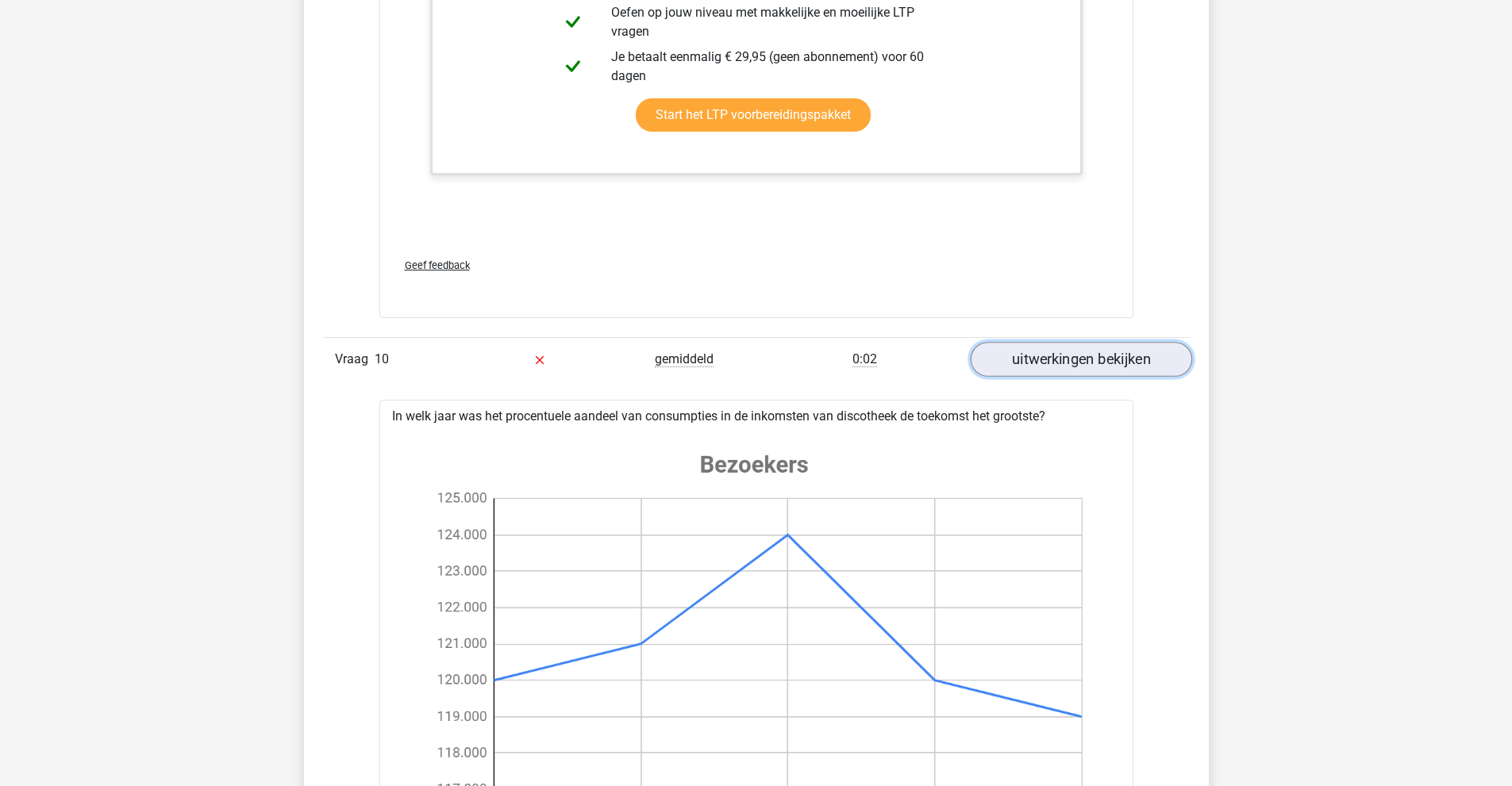
click at [1039, 342] on link "uitwerkingen bekijken" at bounding box center [1081, 359] width 222 height 35
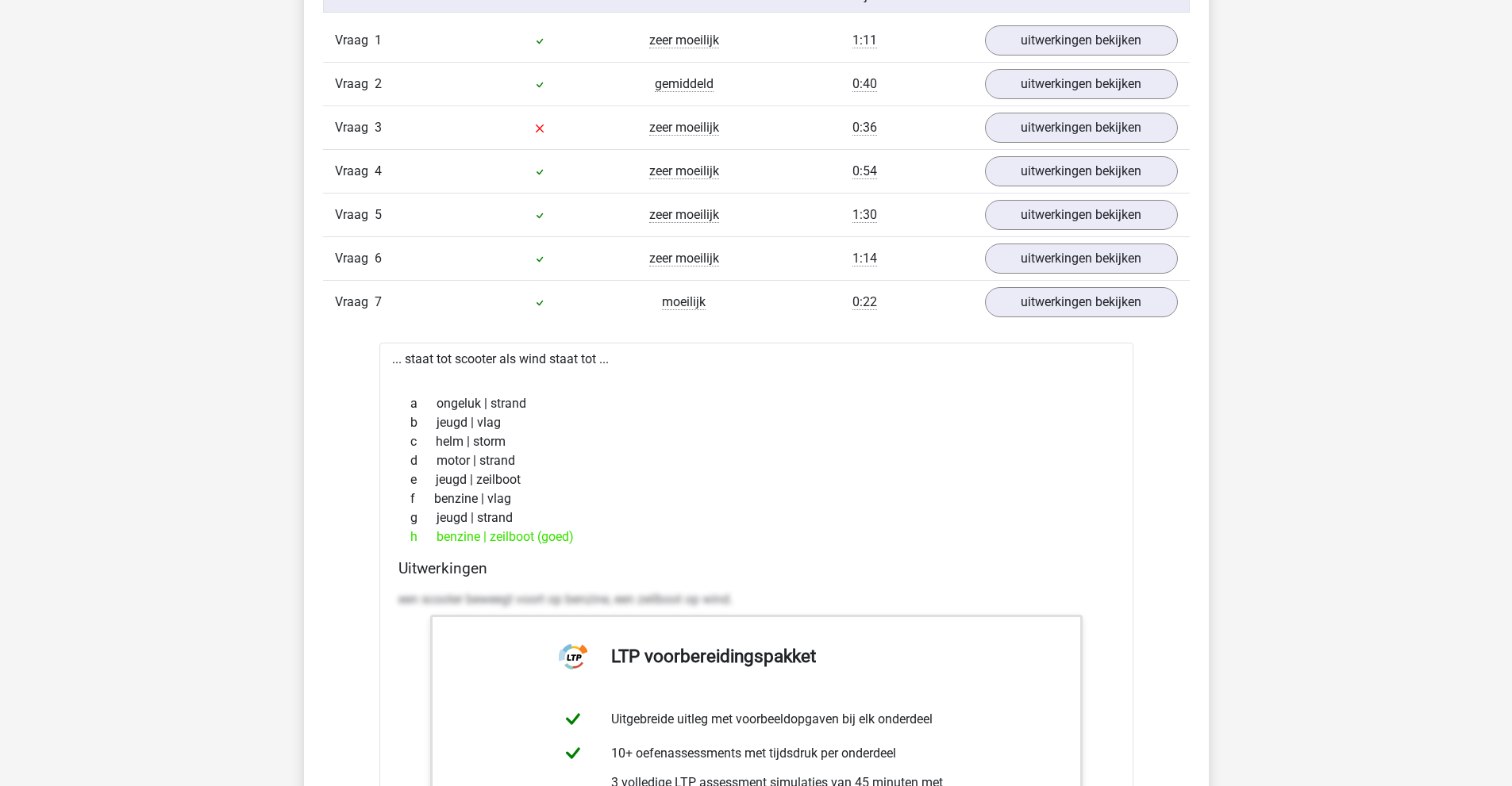
scroll to position [1507, 0]
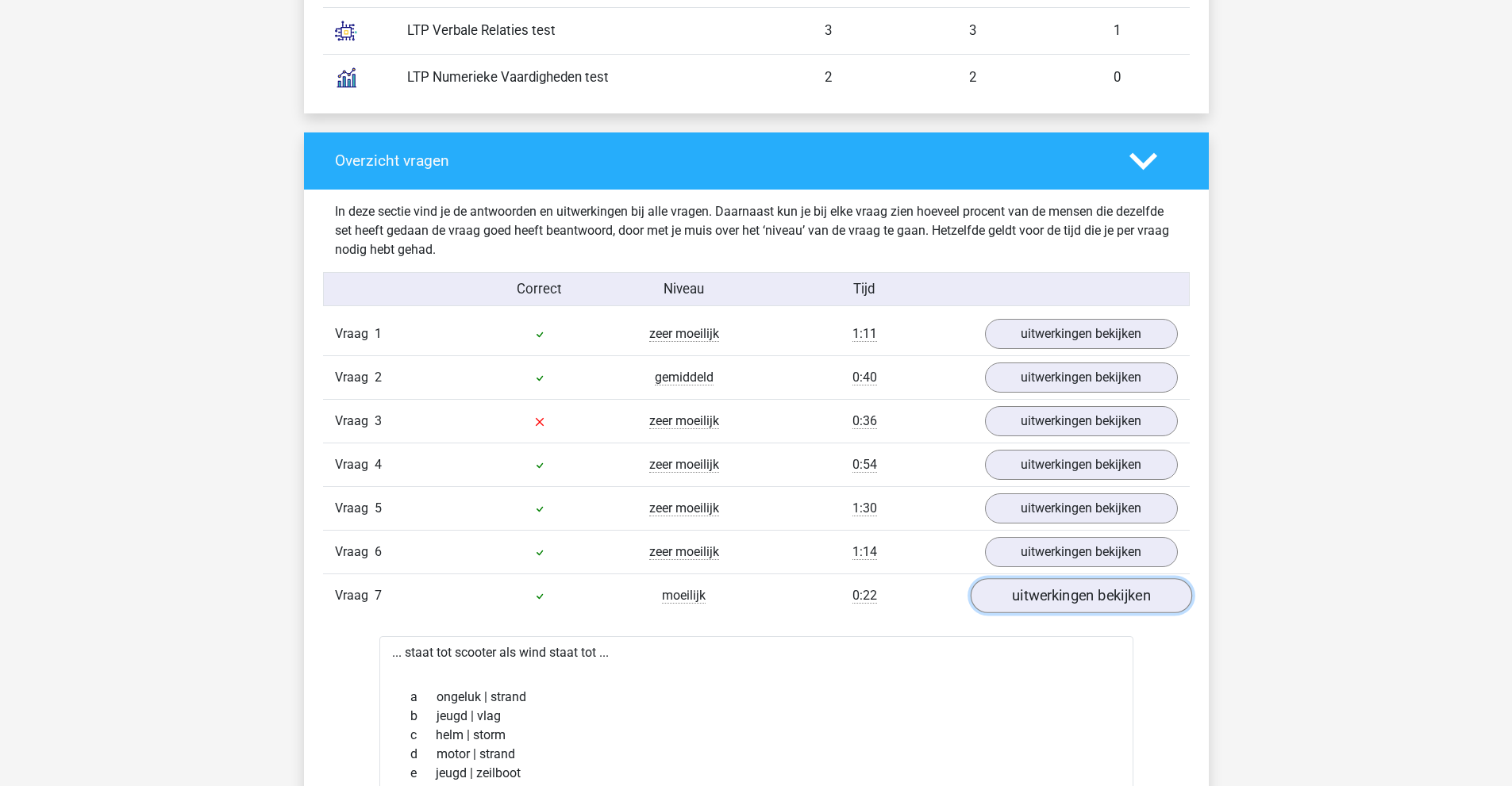
click at [1063, 606] on link "uitwerkingen bekijken" at bounding box center [1081, 596] width 222 height 35
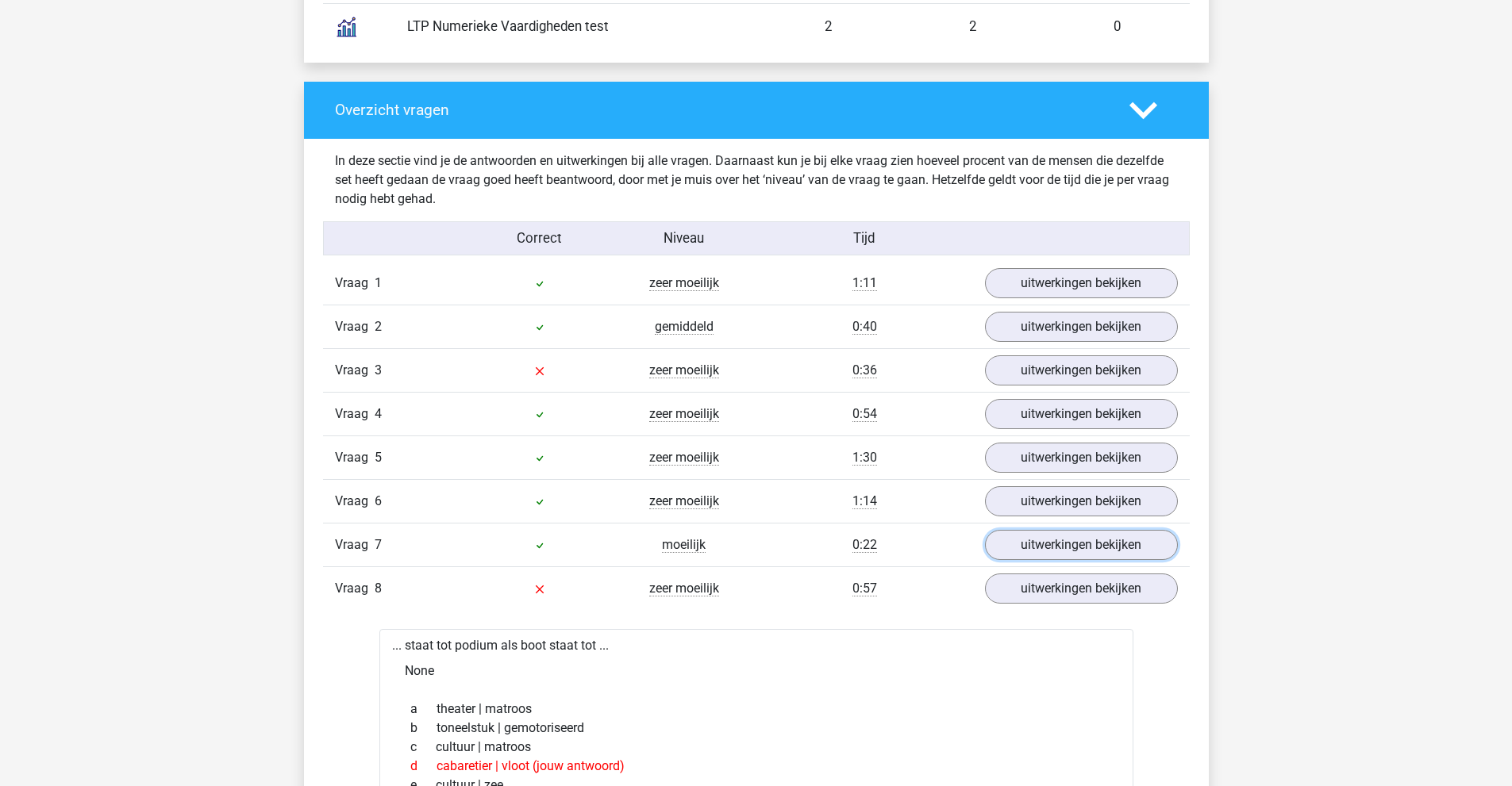
scroll to position [1824, 0]
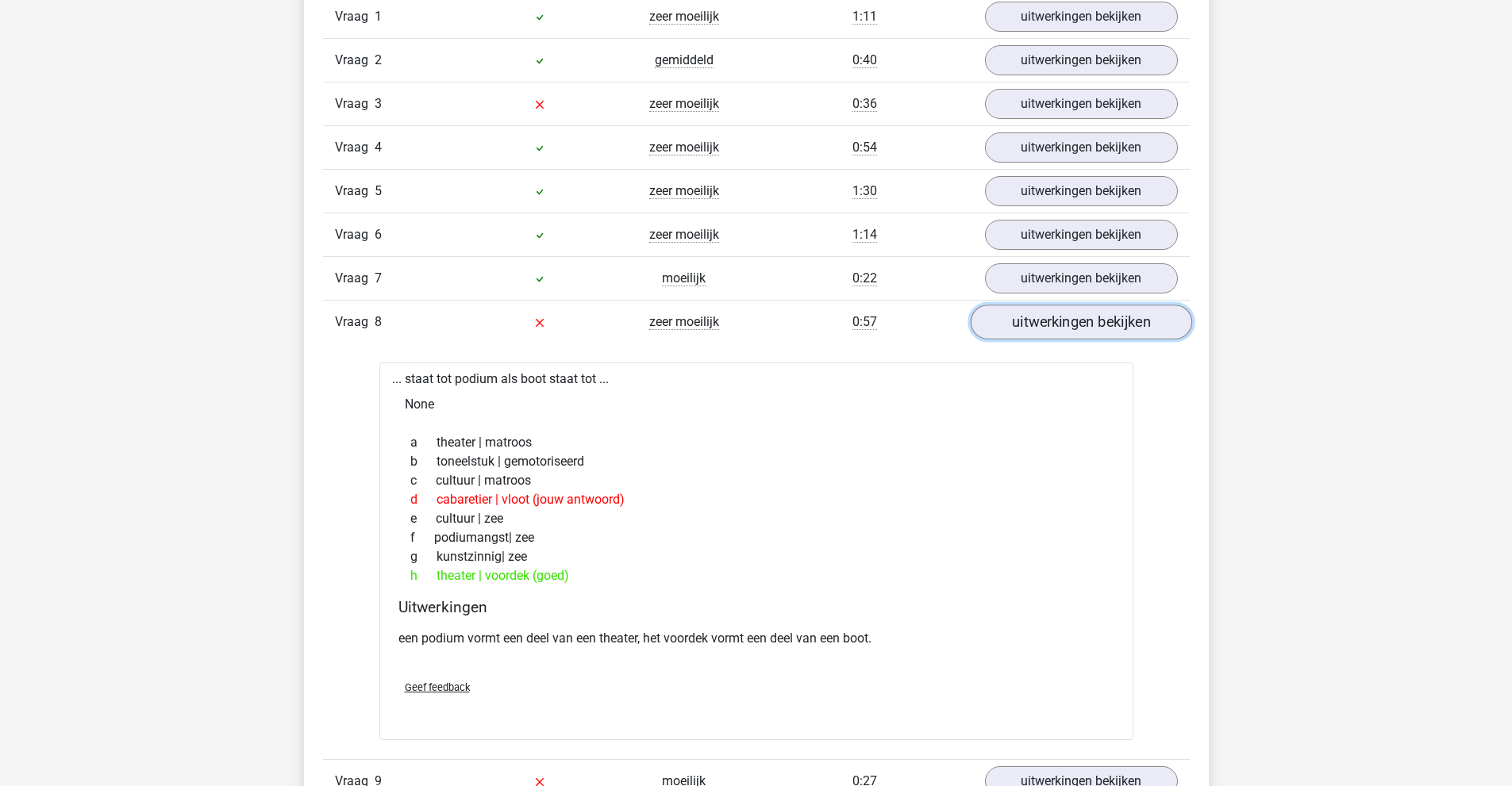
click at [1064, 323] on link "uitwerkingen bekijken" at bounding box center [1081, 322] width 222 height 35
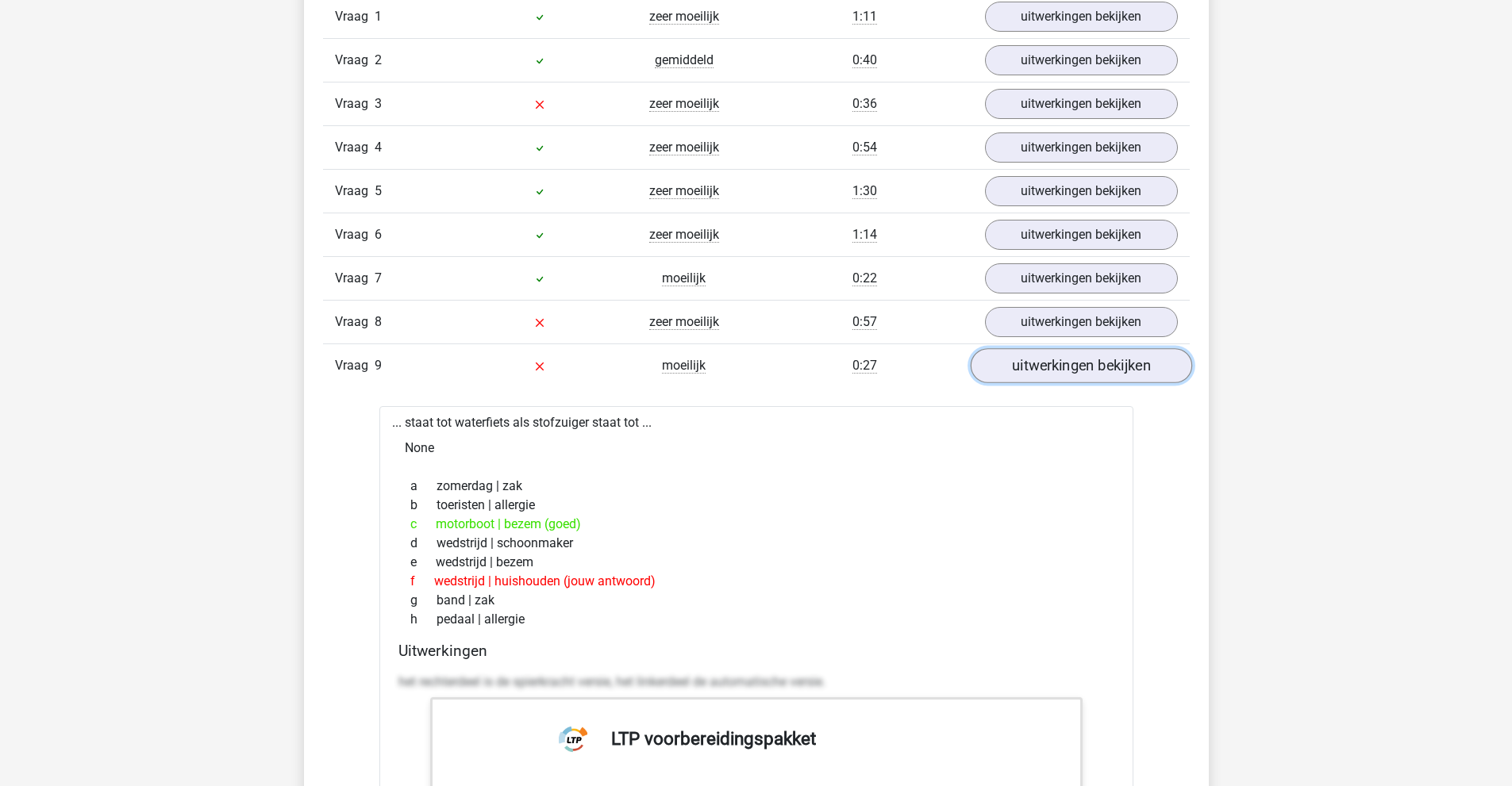
click at [1066, 359] on link "uitwerkingen bekijken" at bounding box center [1081, 365] width 222 height 35
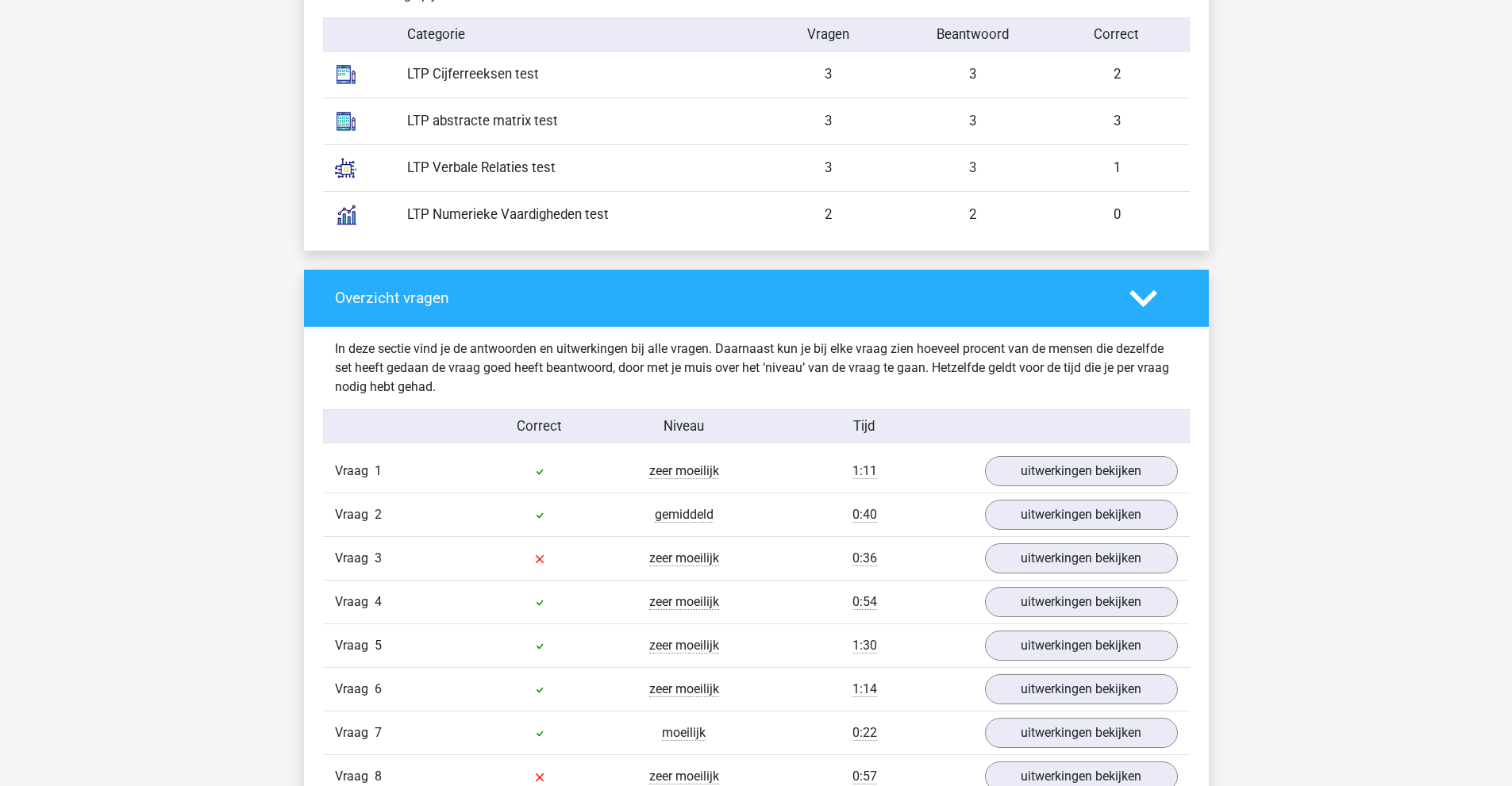
scroll to position [1348, 0]
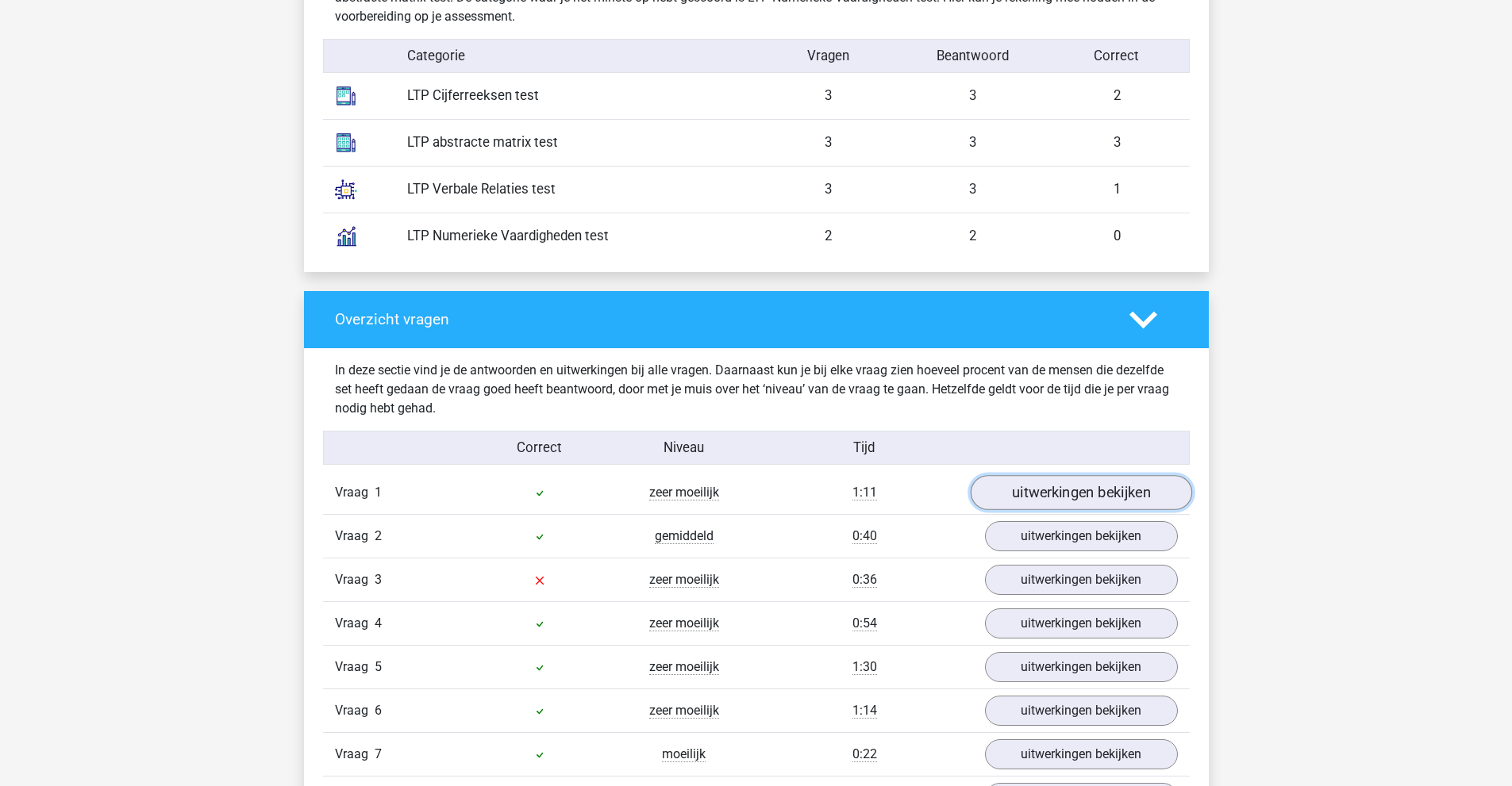
click at [1087, 490] on link "uitwerkingen bekijken" at bounding box center [1081, 492] width 222 height 35
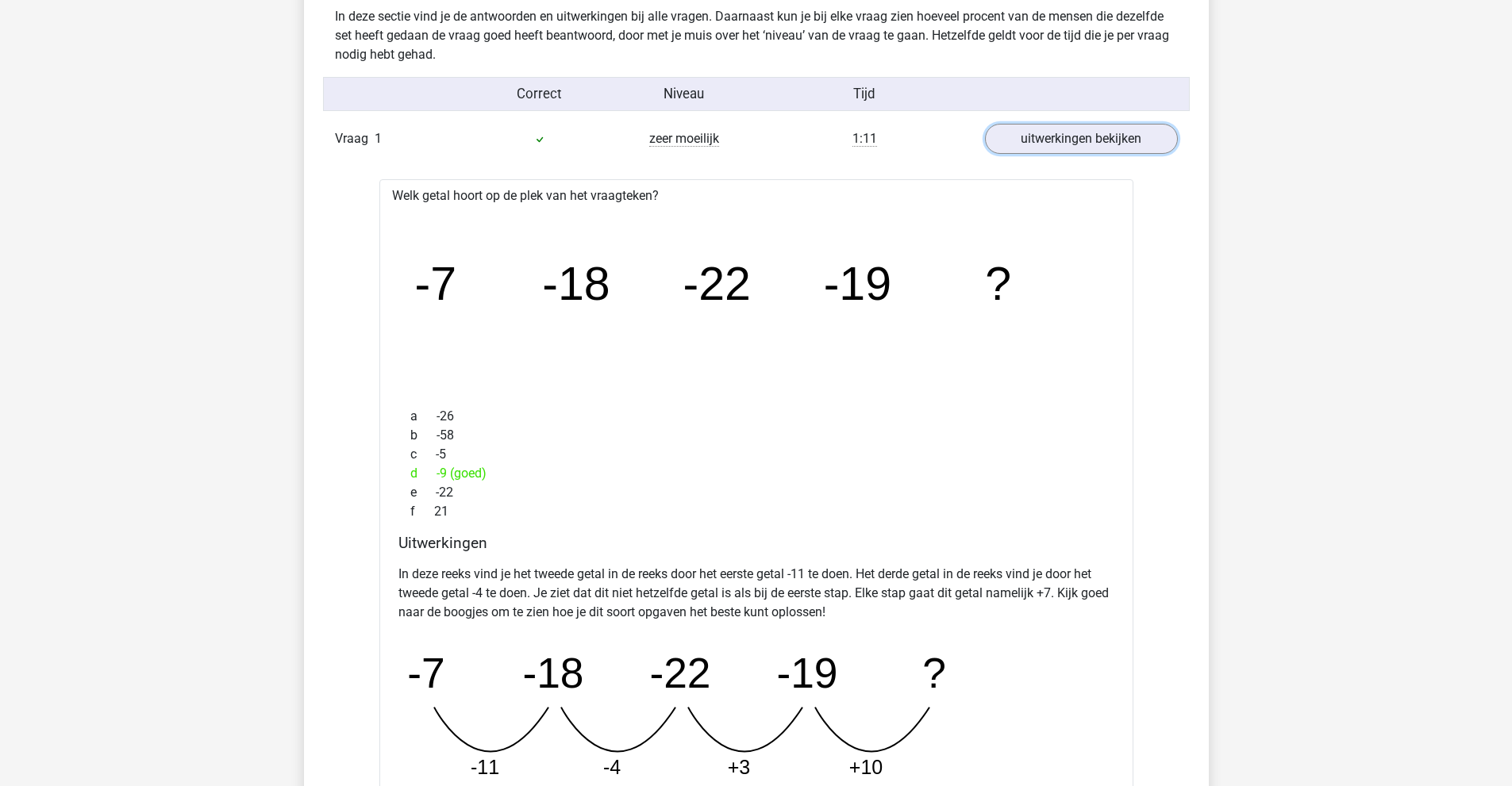
scroll to position [1824, 0]
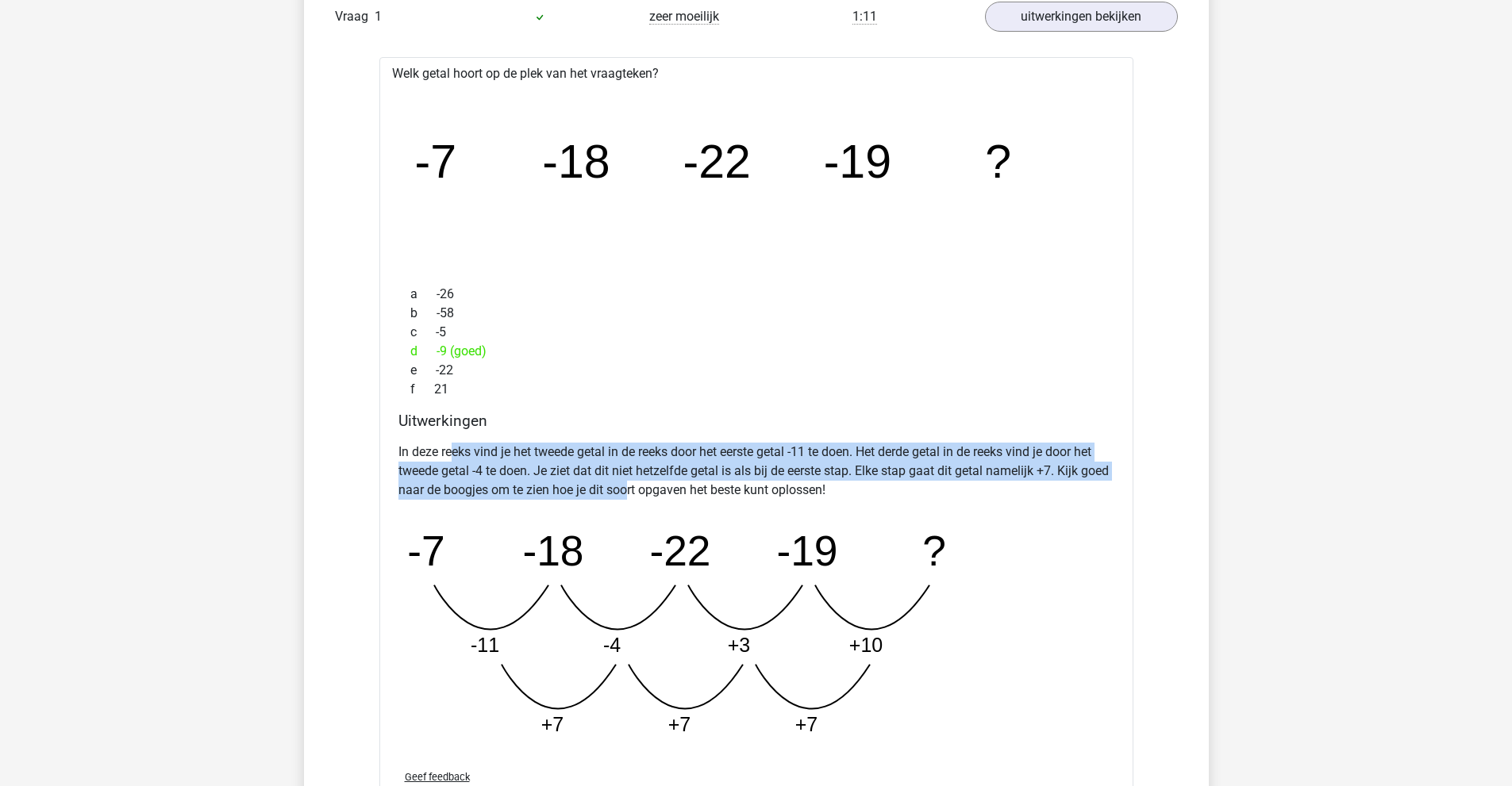
drag, startPoint x: 479, startPoint y: 452, endPoint x: 683, endPoint y: 493, distance: 208.1
click at [664, 493] on p "In deze reeks vind je het tweede getal in de reeks door het eerste getal -11 te…" at bounding box center [756, 471] width 716 height 57
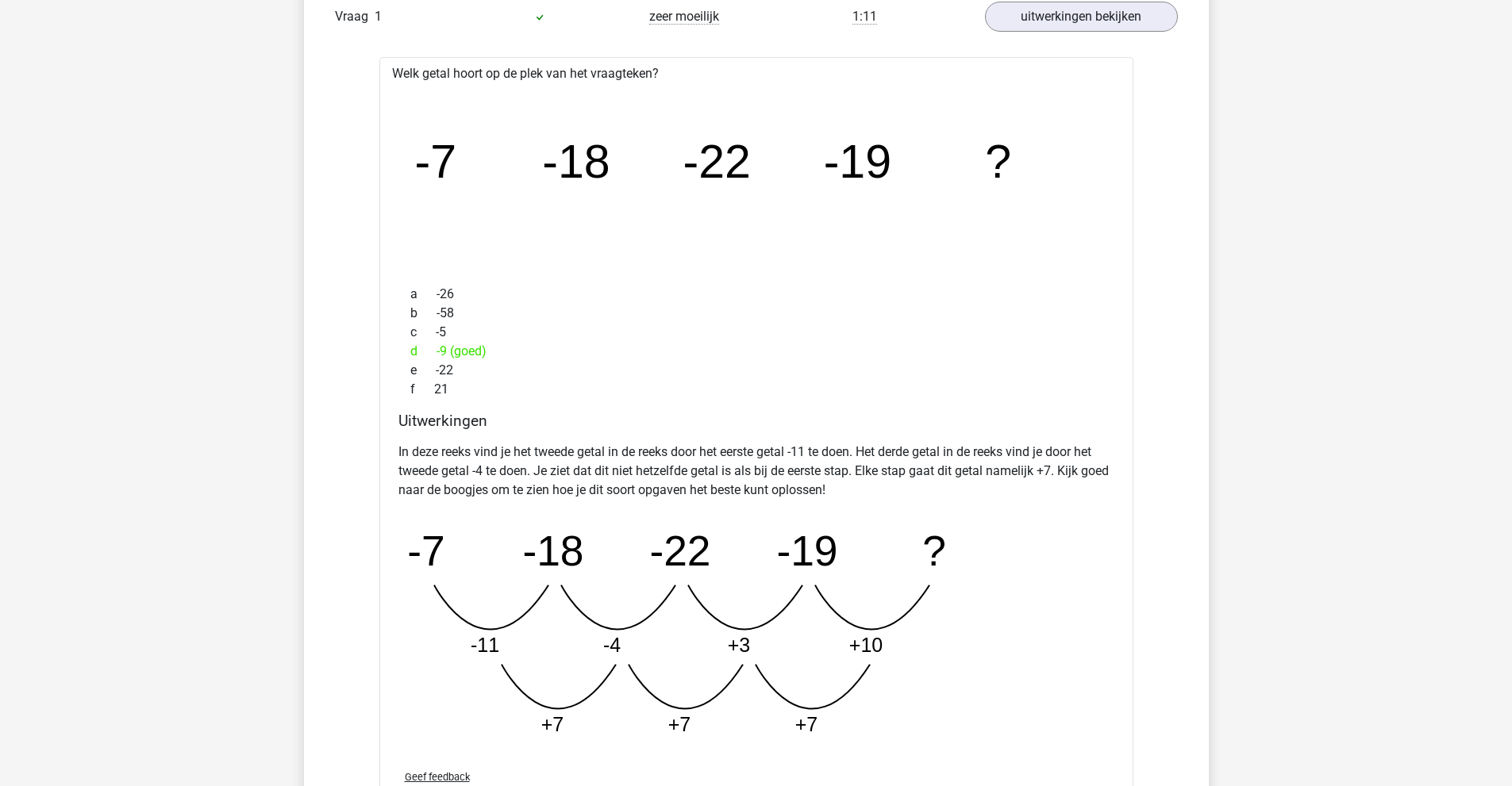
click at [683, 493] on p "In deze reeks vind je het tweede getal in de reeks door het eerste getal -11 te…" at bounding box center [756, 471] width 716 height 57
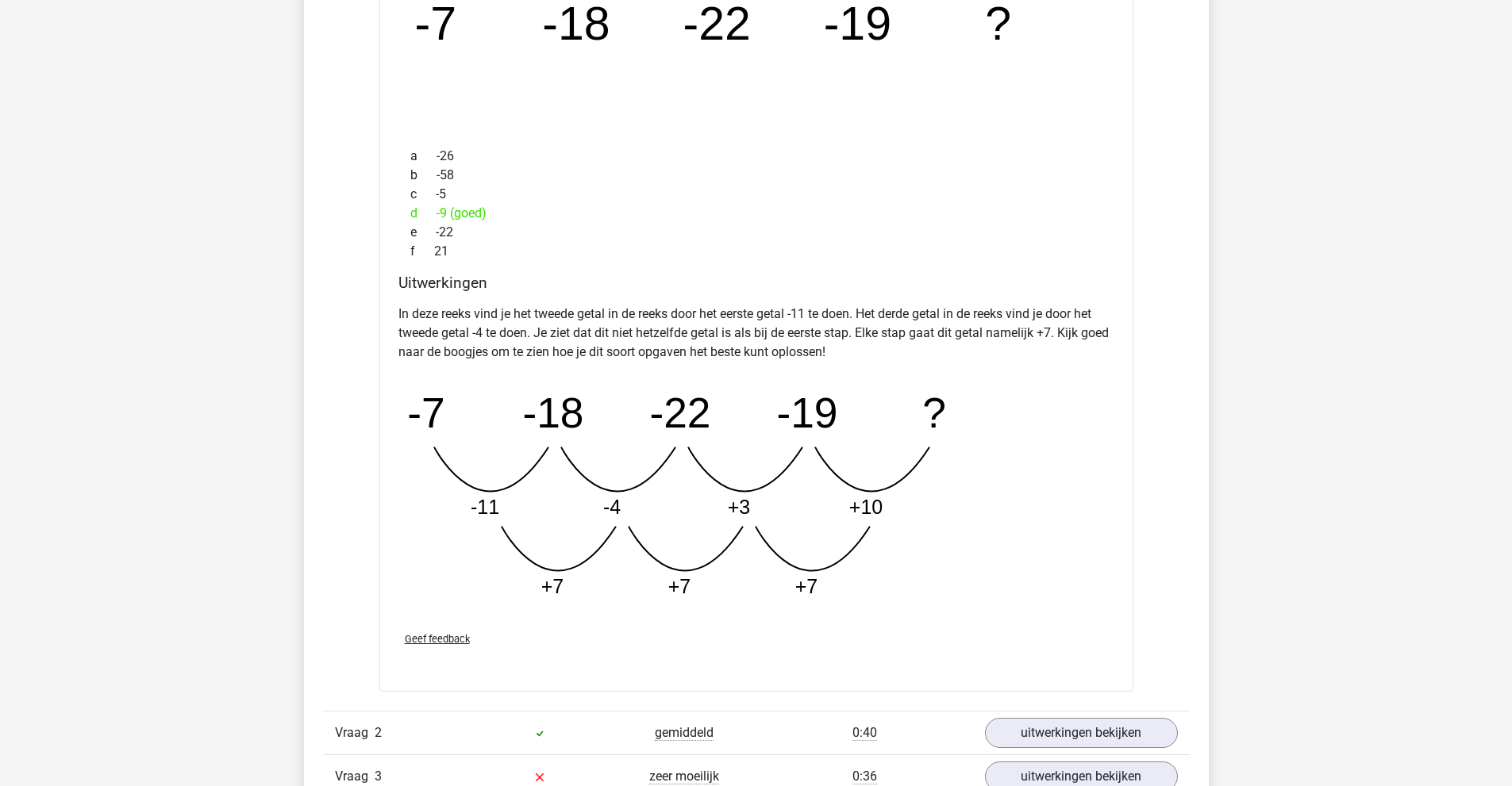
scroll to position [1983, 0]
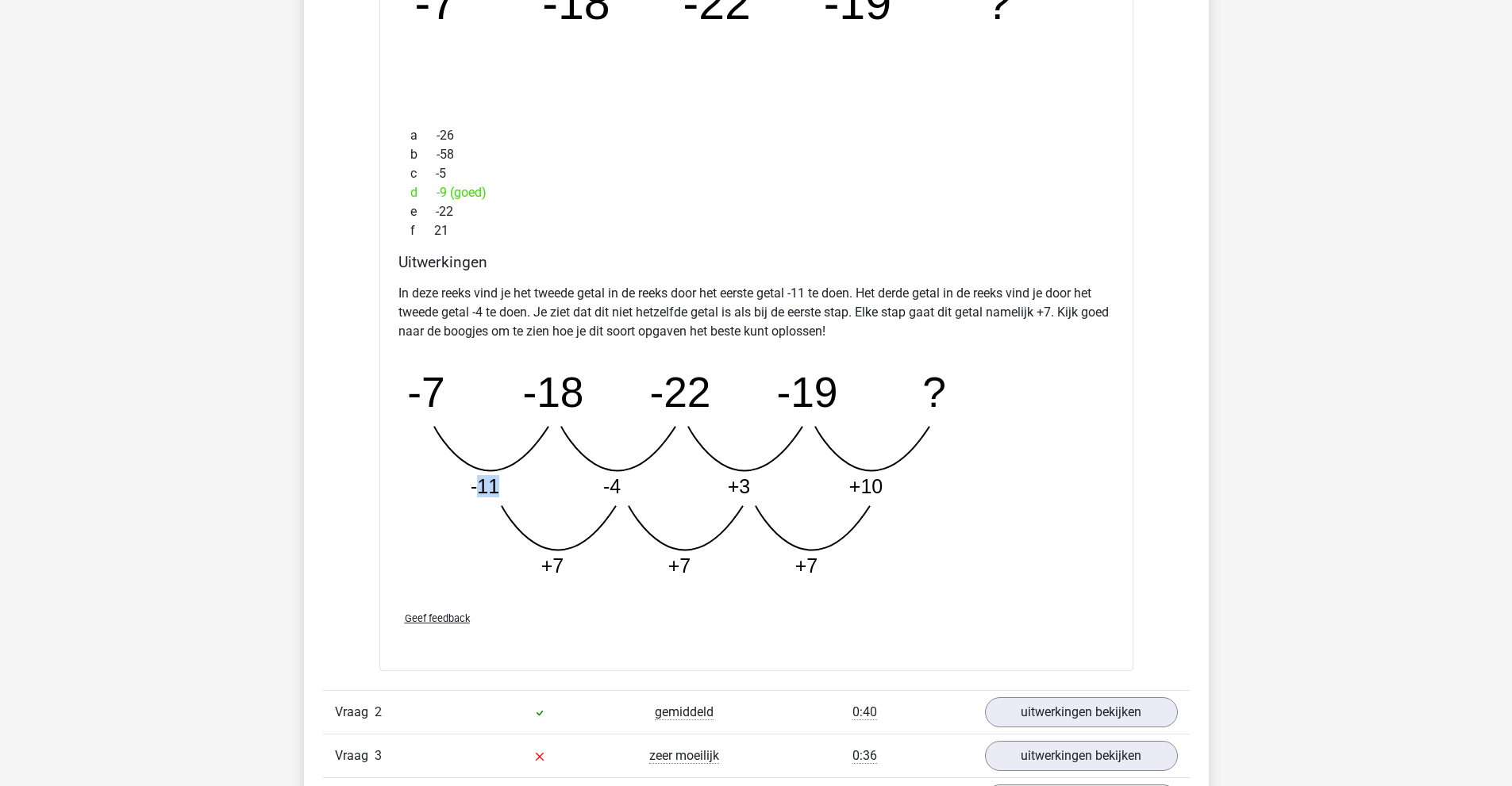
drag, startPoint x: 483, startPoint y: 485, endPoint x: 502, endPoint y: 485, distance: 19.0
click at [502, 485] on icon "image/svg+xml -7 -18 -22 -19 ? -11 -4 +3 +10 +7 +7 +7" at bounding box center [716, 473] width 635 height 238
drag, startPoint x: 427, startPoint y: 395, endPoint x: 582, endPoint y: 388, distance: 155.2
click at [582, 388] on g "-7 -18 -22 -19 ? -11 -4 +3 +10 +7 +7 +7" at bounding box center [677, 471] width 539 height 208
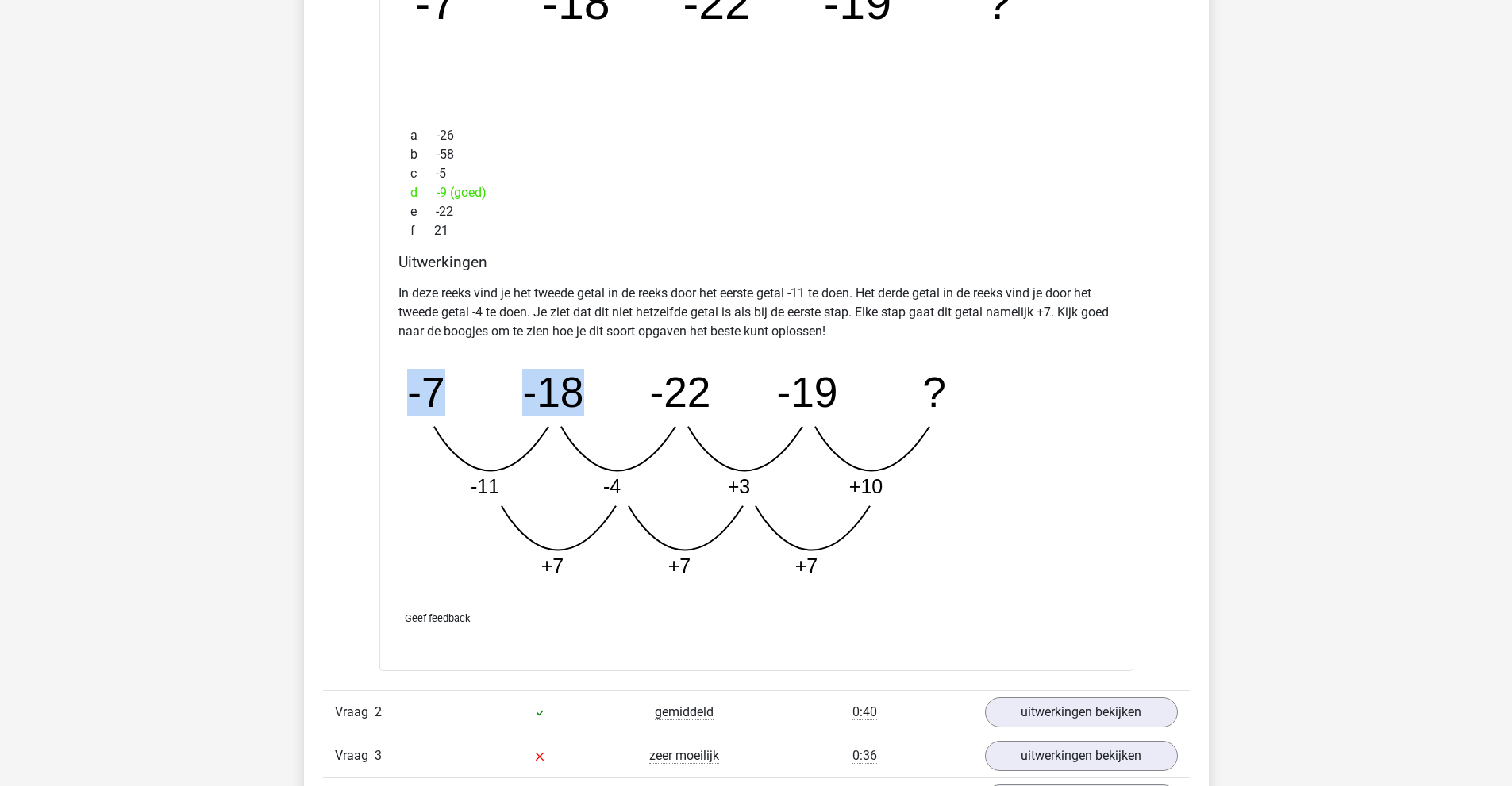
click at [582, 388] on tspan "-18" at bounding box center [553, 391] width 61 height 47
drag, startPoint x: 604, startPoint y: 485, endPoint x: 634, endPoint y: 486, distance: 30.0
click at [634, 486] on icon "image/svg+xml -7 -18 -22 -19 ? -11 -4 +3 +10 +7 +7 +7" at bounding box center [716, 473] width 635 height 238
click at [619, 471] on icon at bounding box center [618, 448] width 115 height 44
drag, startPoint x: 742, startPoint y: 484, endPoint x: 752, endPoint y: 485, distance: 10.0
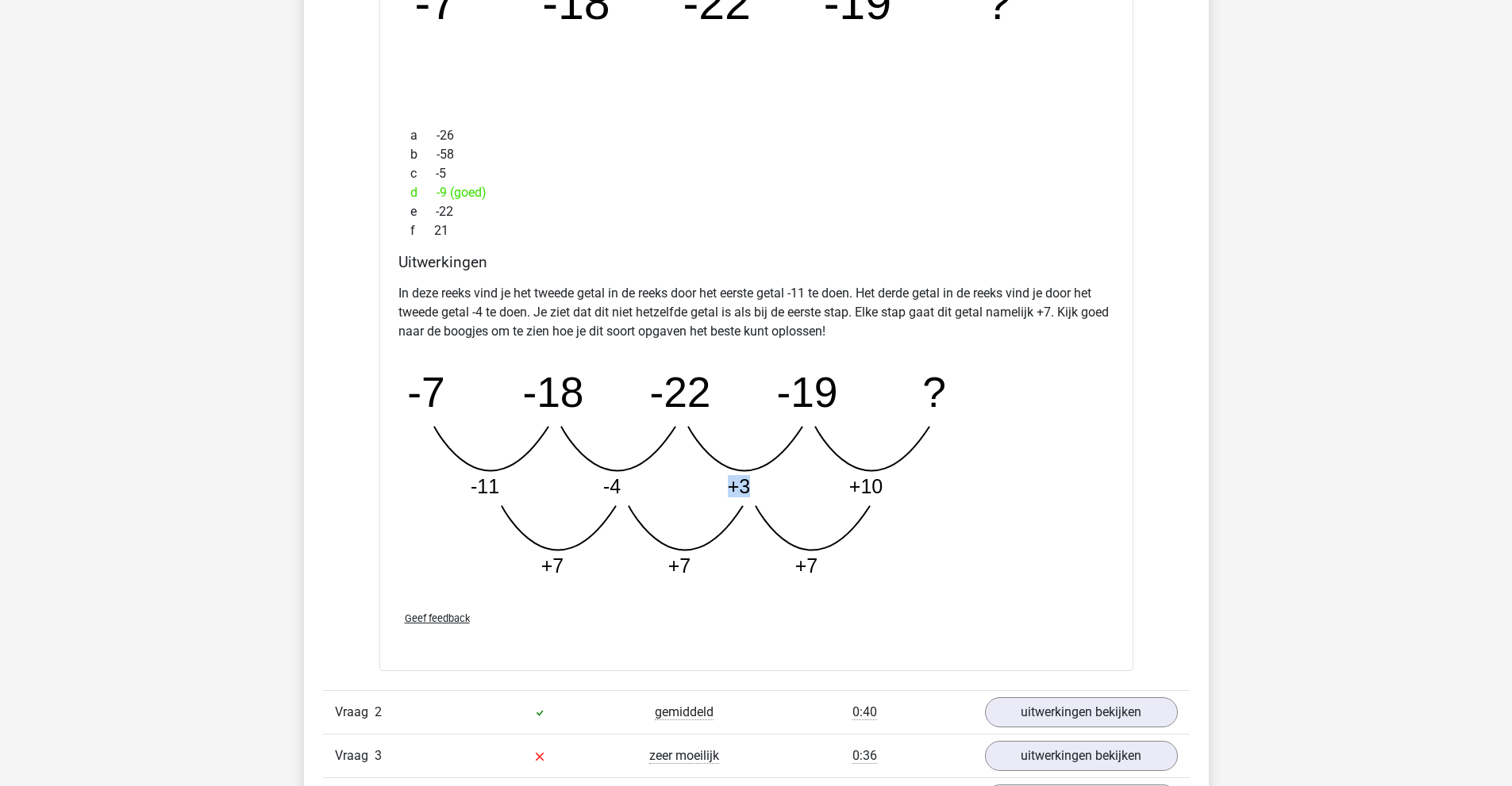
click at [752, 485] on icon "image/svg+xml -7 -18 -22 -19 ? -11 -4 +3 +10 +7 +7 +7" at bounding box center [716, 473] width 635 height 238
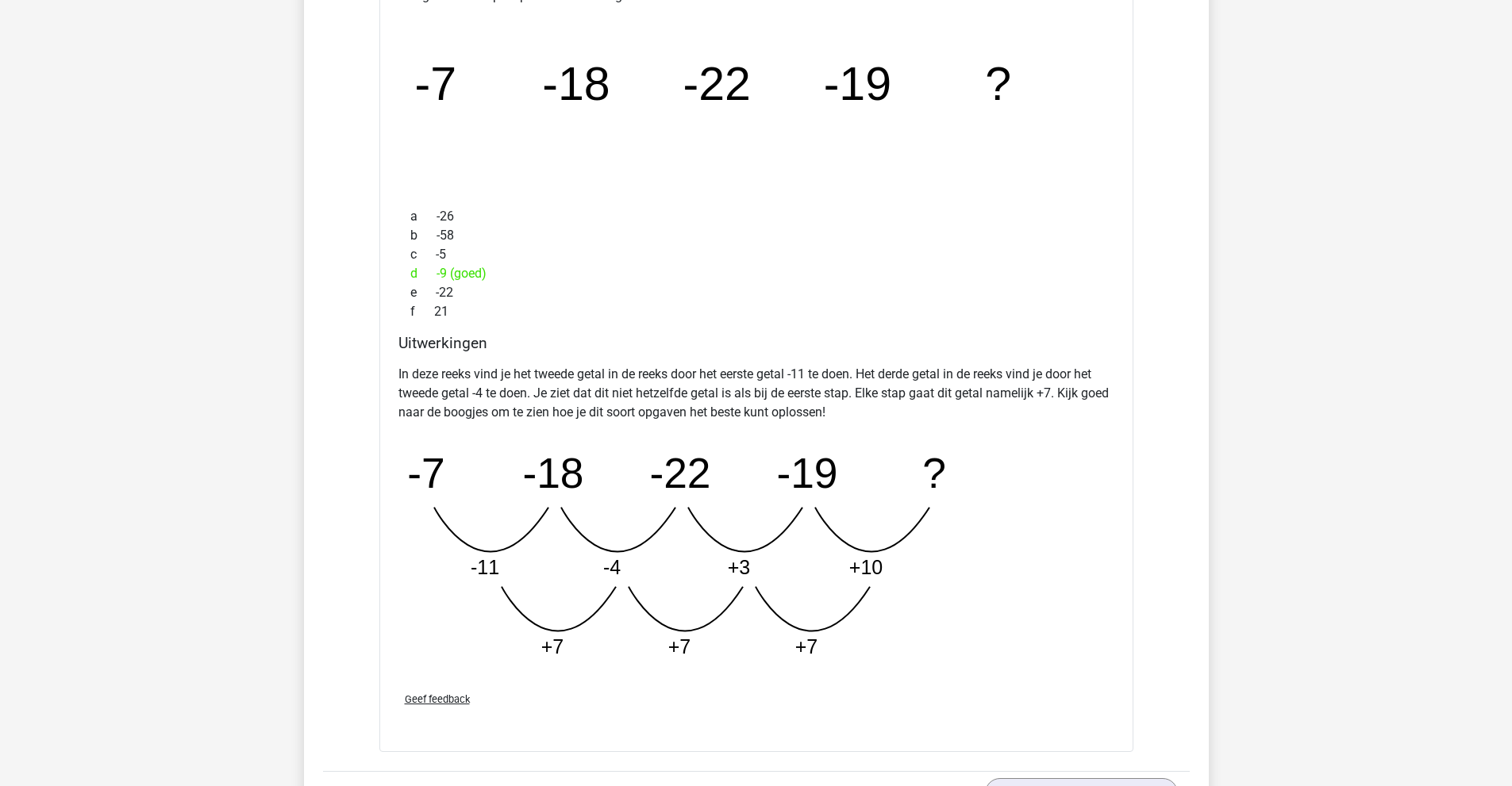
scroll to position [1904, 0]
drag, startPoint x: 426, startPoint y: 467, endPoint x: 577, endPoint y: 470, distance: 151.0
click at [577, 470] on g "-7 -18 -22 -19 ? -11 -4 +3 +10 +7 +7 +7" at bounding box center [677, 551] width 539 height 208
click at [576, 470] on tspan "-18" at bounding box center [553, 471] width 61 height 47
drag, startPoint x: 481, startPoint y: 559, endPoint x: 504, endPoint y: 559, distance: 23.0
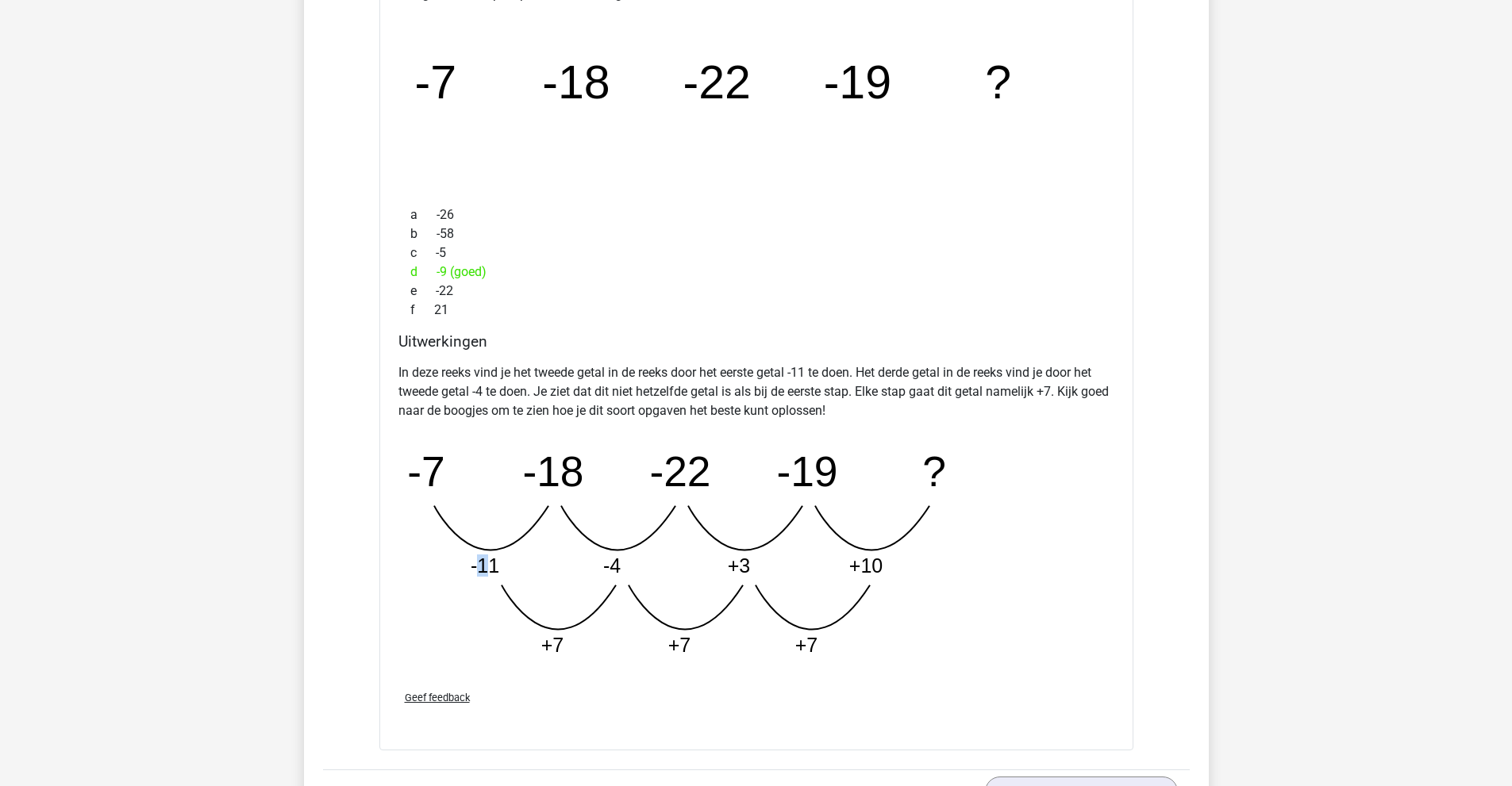
click at [499, 559] on icon "image/svg+xml -7 -18 -22 -19 ? -11 -4 +3 +10 +7 +7 +7" at bounding box center [716, 553] width 635 height 238
click at [579, 462] on tspan "-18" at bounding box center [553, 471] width 61 height 47
drag, startPoint x: 554, startPoint y: 471, endPoint x: 703, endPoint y: 487, distance: 149.9
click at [703, 487] on g "-7 -18 -22 -19 ? -11 -4 +3 +10 +7 +7 +7" at bounding box center [677, 551] width 539 height 208
click at [703, 487] on tspan "-22" at bounding box center [680, 471] width 61 height 47
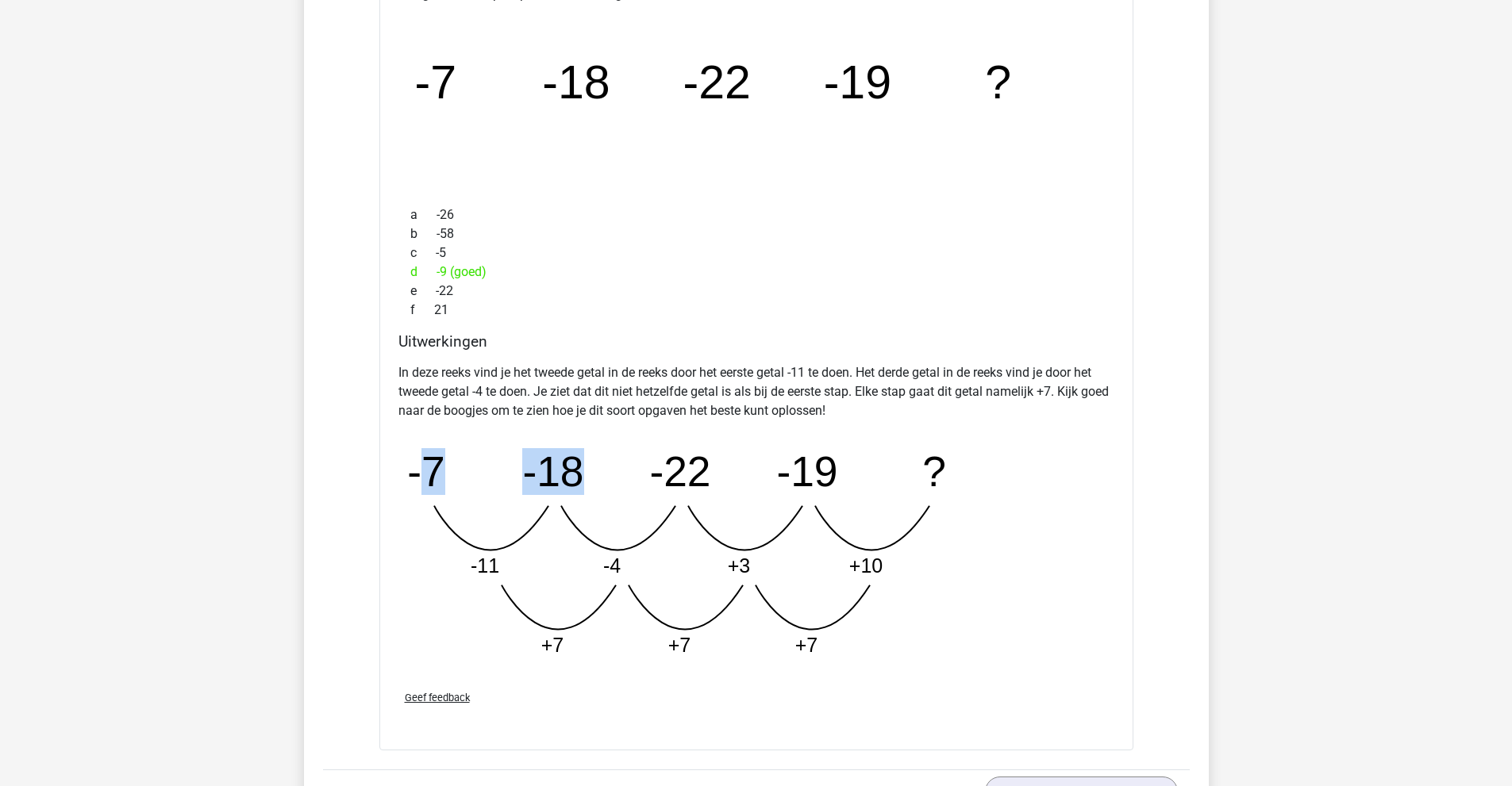
drag, startPoint x: 434, startPoint y: 465, endPoint x: 579, endPoint y: 475, distance: 145.3
click at [579, 475] on g "-7 -18 -22 -19 ? -11 -4 +3 +10 +7 +7 +7" at bounding box center [677, 551] width 539 height 208
click at [579, 475] on tspan "-18" at bounding box center [553, 471] width 61 height 47
drag, startPoint x: 603, startPoint y: 471, endPoint x: 701, endPoint y: 472, distance: 98.0
click at [701, 472] on g "-7 -18 -22 -19 ? -11 -4 +3 +10 +7 +7 +7" at bounding box center [677, 551] width 539 height 208
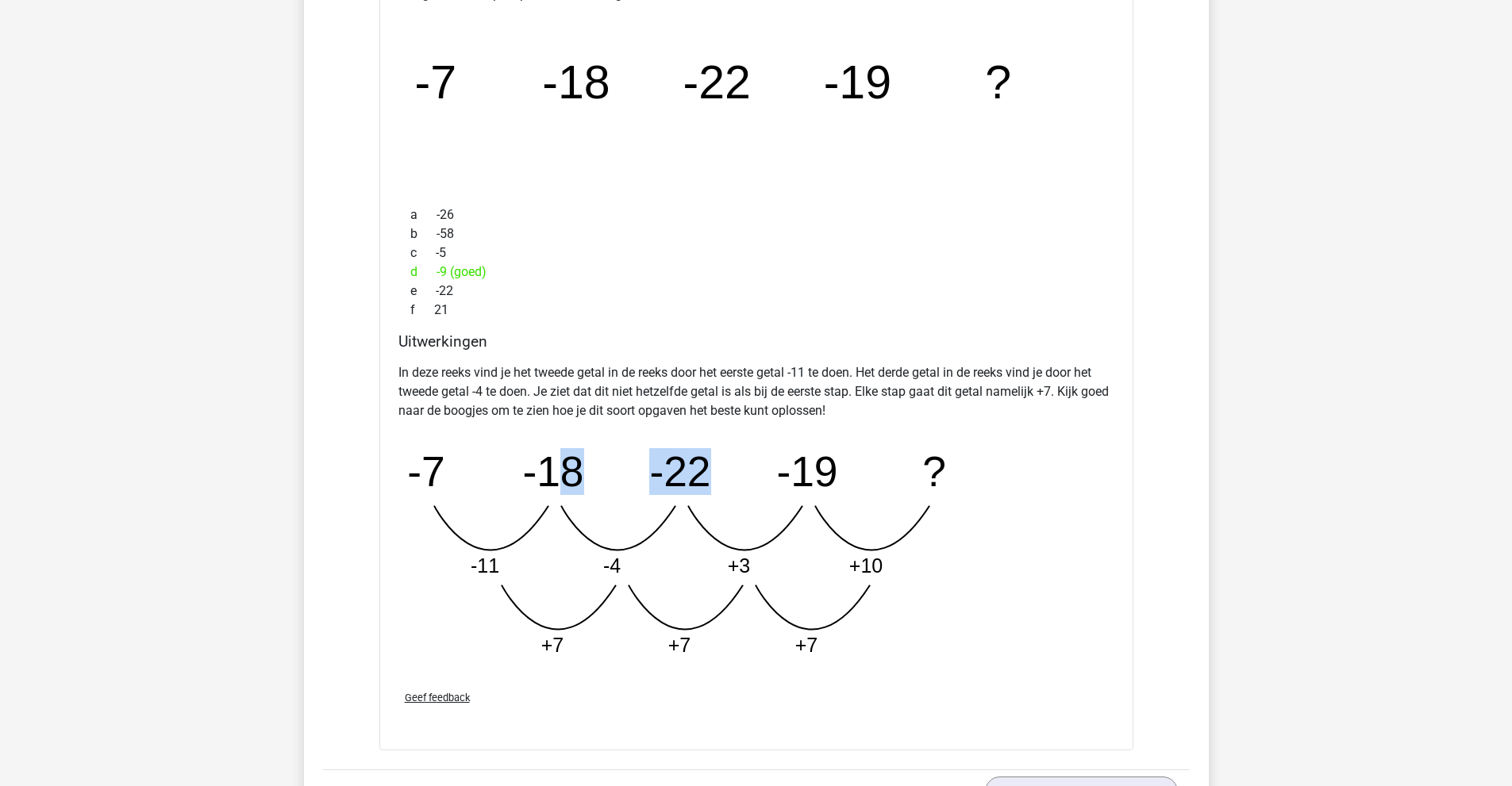
click at [701, 472] on tspan "-22" at bounding box center [680, 471] width 61 height 47
drag, startPoint x: 702, startPoint y: 469, endPoint x: 842, endPoint y: 473, distance: 140.1
click at [842, 473] on icon "image/svg+xml -7 -18 -22 -19 ? -11 -4 +3 +10 +7 +7 +7" at bounding box center [716, 553] width 635 height 238
click at [822, 473] on tspan "-19" at bounding box center [807, 471] width 61 height 47
click at [694, 471] on tspan "-22" at bounding box center [680, 471] width 61 height 47
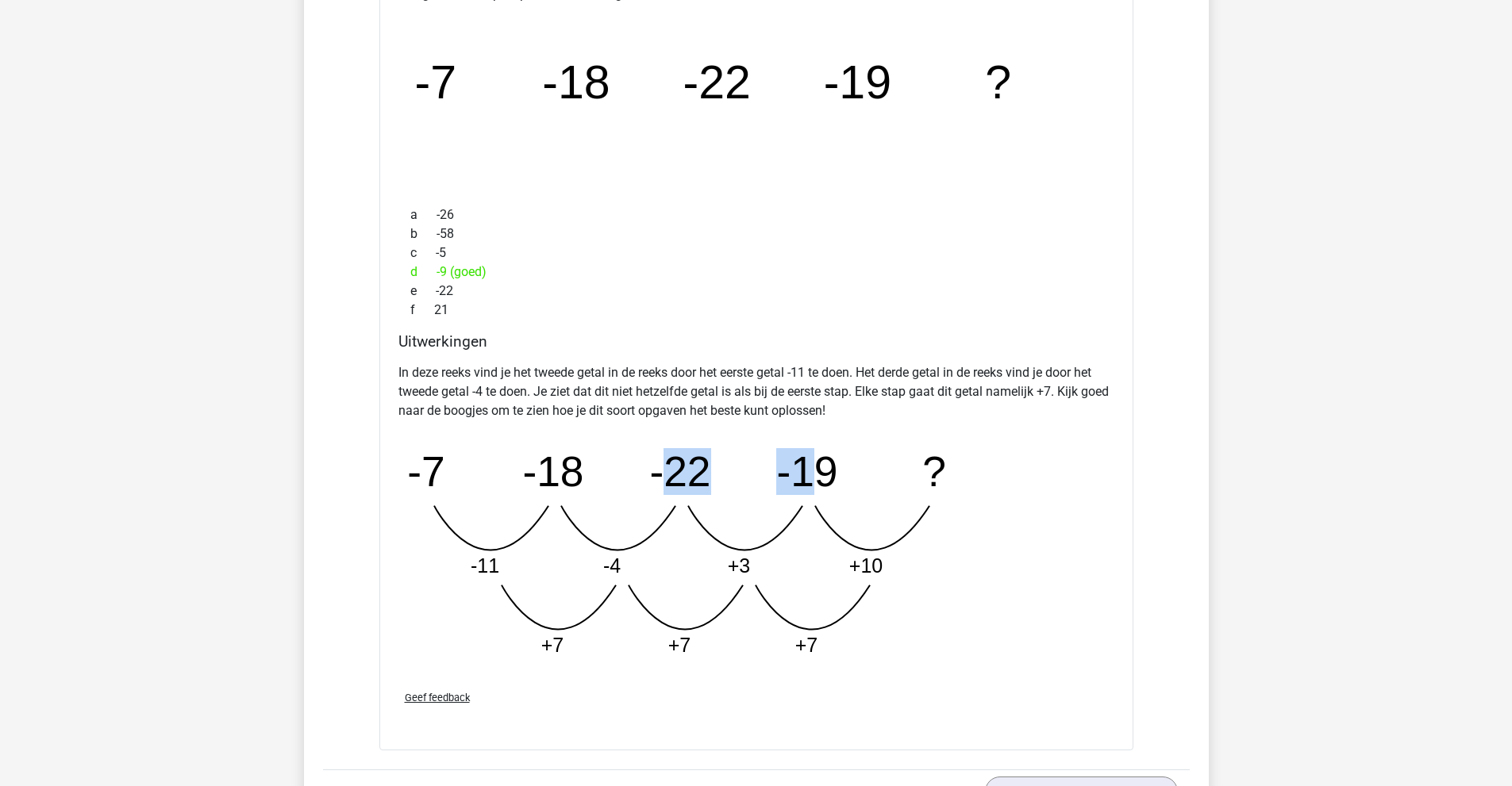
drag, startPoint x: 739, startPoint y: 471, endPoint x: 824, endPoint y: 469, distance: 85.0
click at [824, 469] on g "-7 -18 -22 -19 ? -11 -4 +3 +10 +7 +7 +7" at bounding box center [677, 551] width 539 height 208
click at [824, 469] on tspan "-19" at bounding box center [807, 471] width 61 height 47
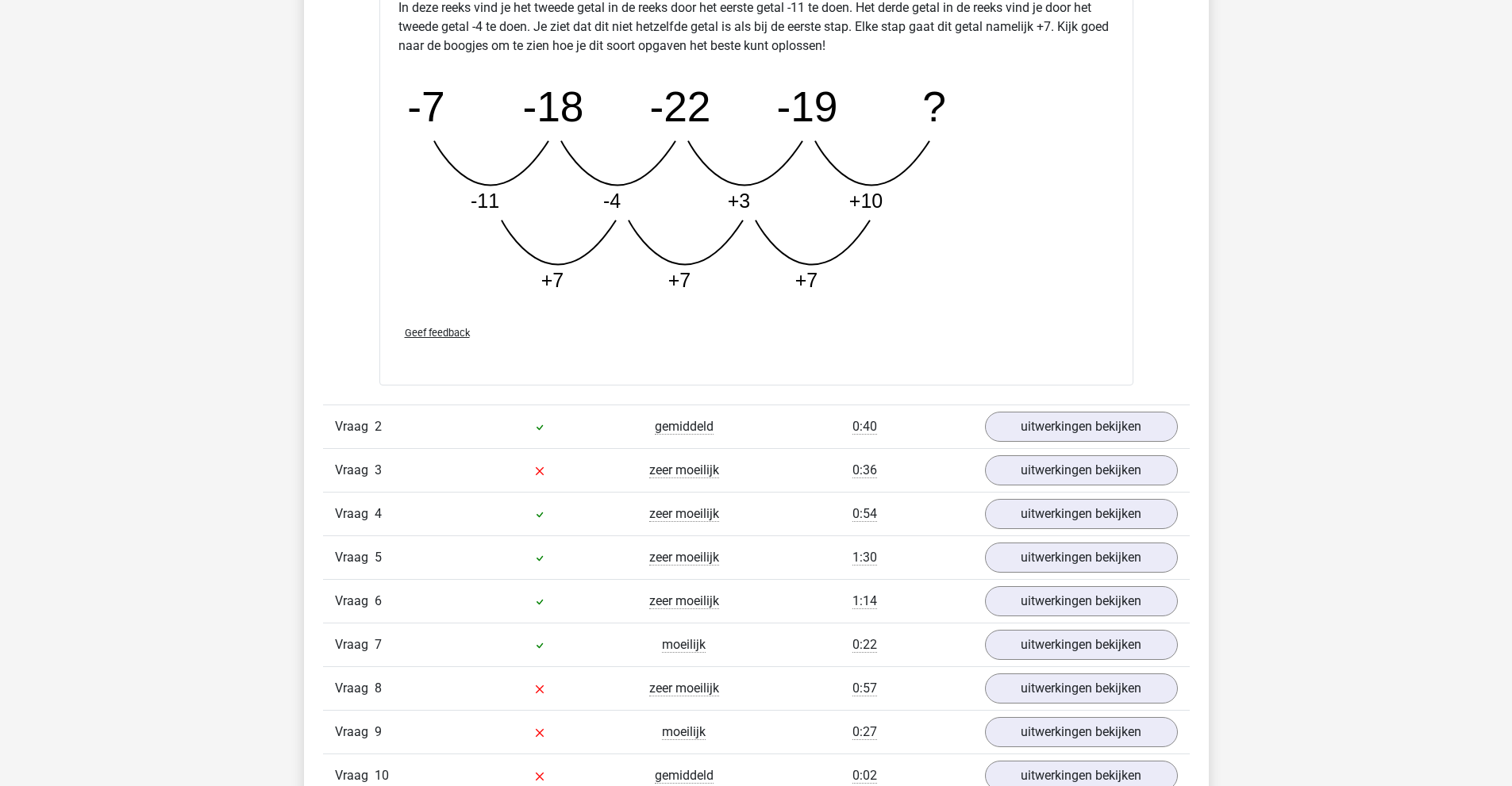
scroll to position [2300, 0]
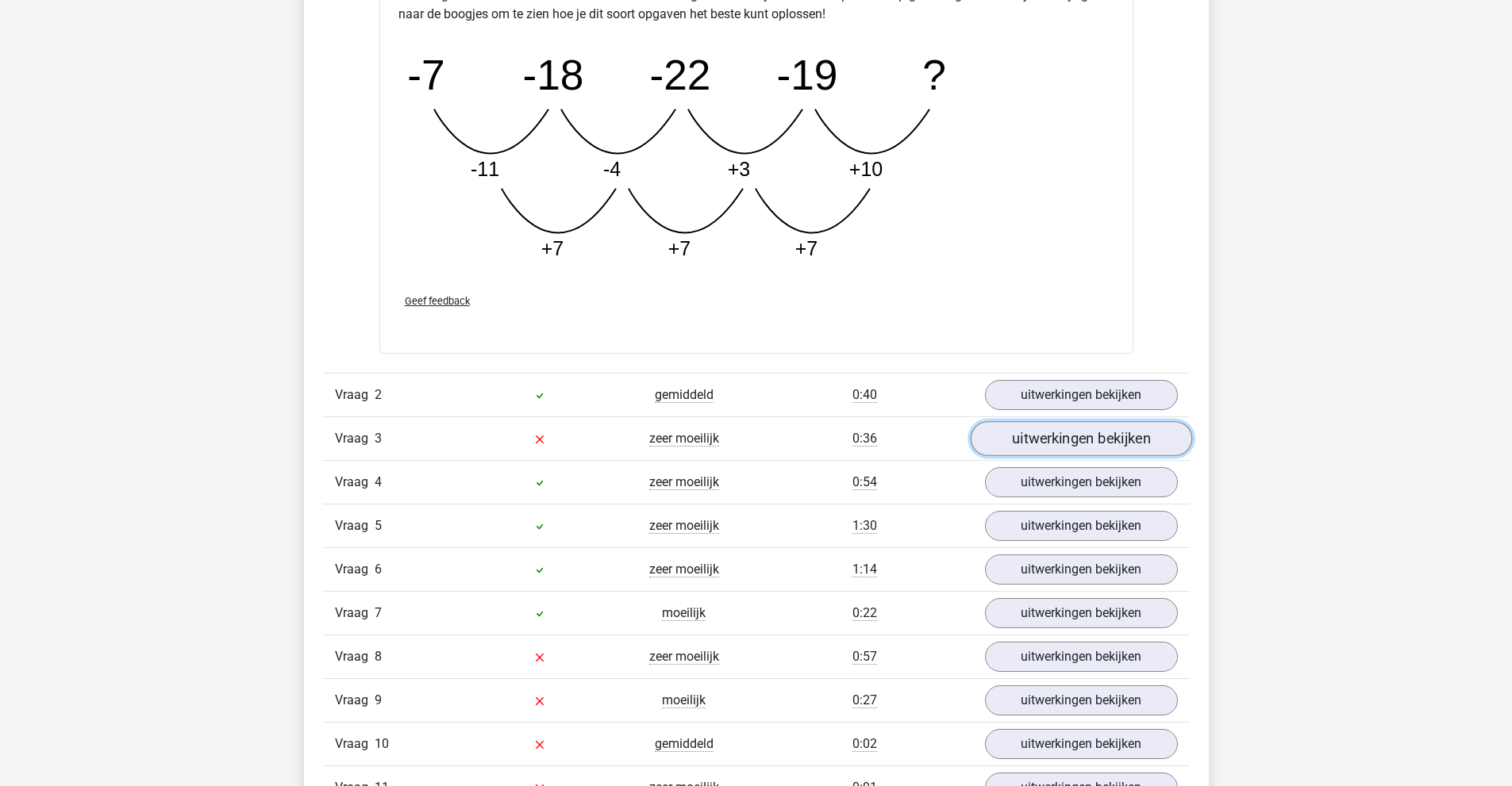
click at [1040, 441] on link "uitwerkingen bekijken" at bounding box center [1081, 438] width 222 height 35
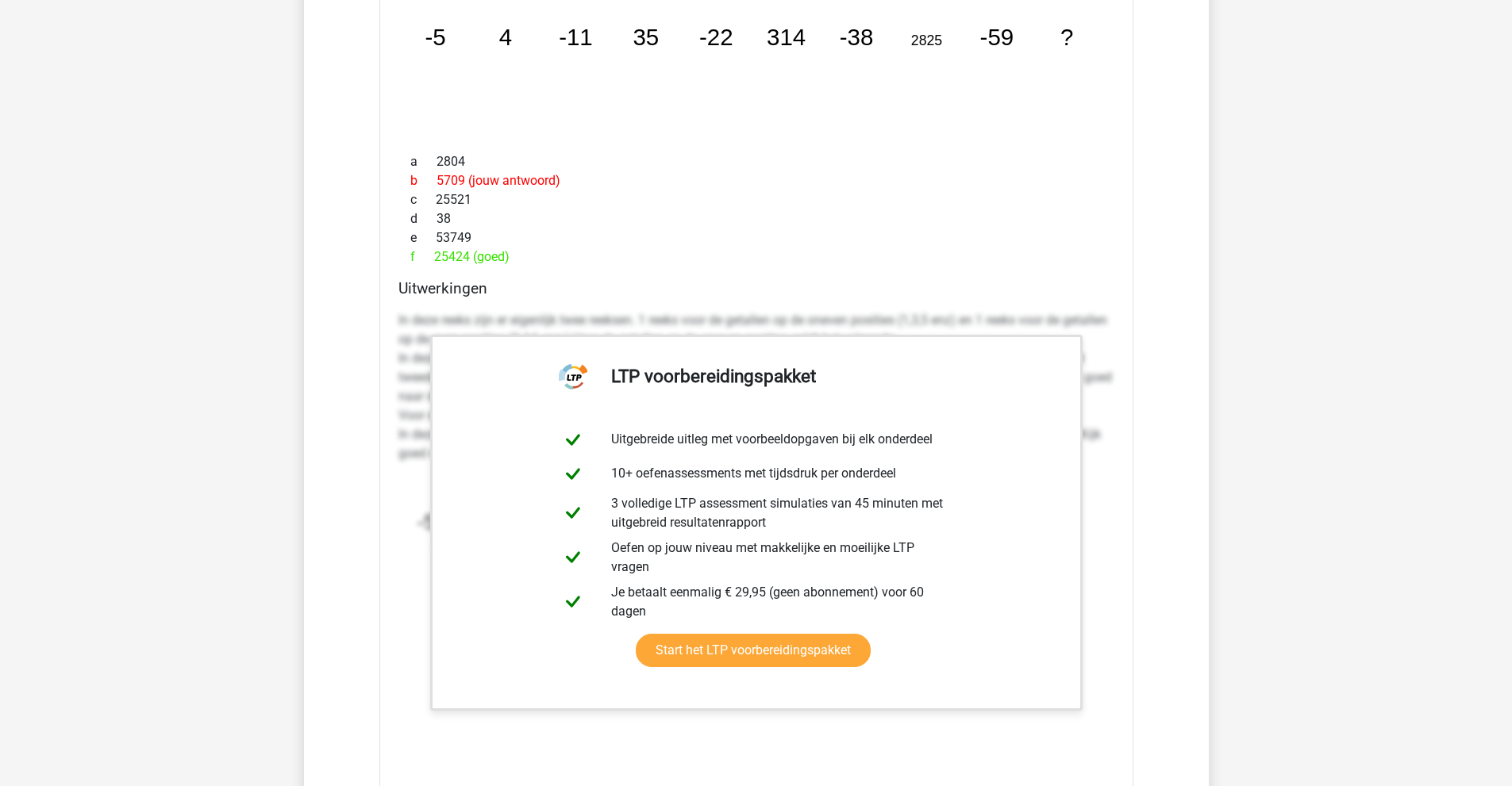
scroll to position [2856, 0]
drag, startPoint x: 434, startPoint y: 253, endPoint x: 509, endPoint y: 254, distance: 75.0
click at [509, 254] on div "f 25424 (goed)" at bounding box center [756, 255] width 716 height 19
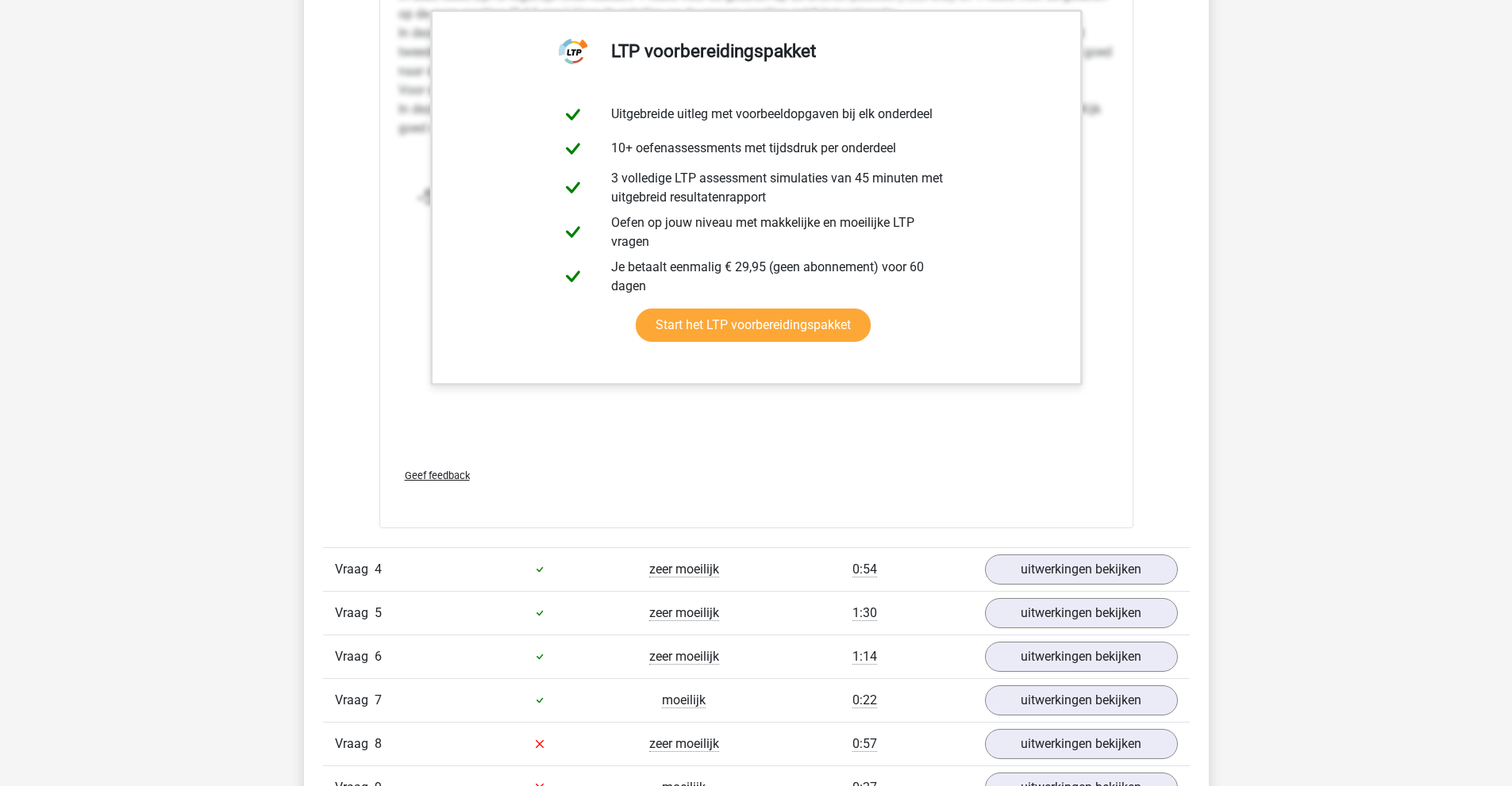
scroll to position [3570, 0]
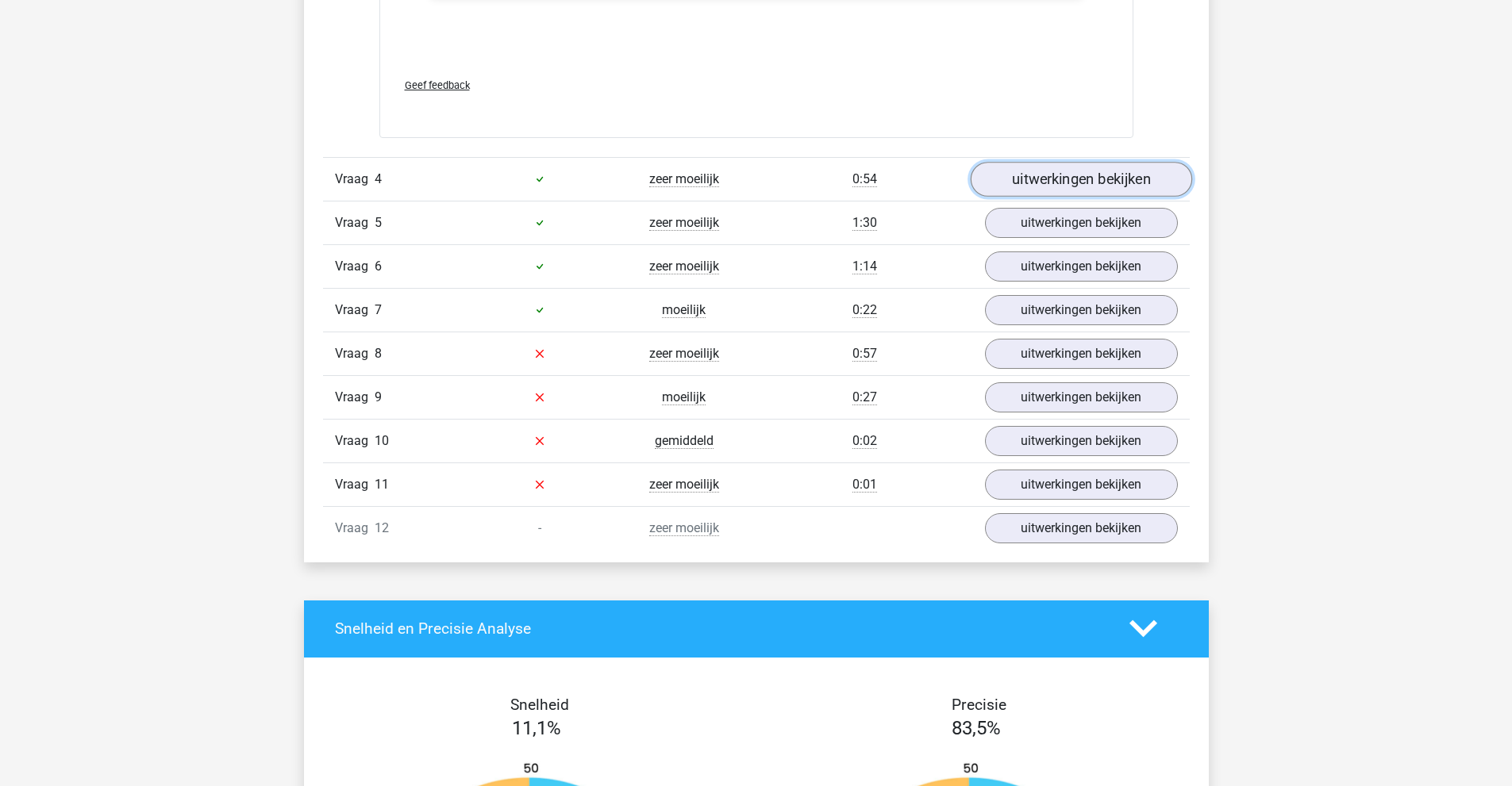
click at [1051, 189] on link "uitwerkingen bekijken" at bounding box center [1081, 179] width 222 height 35
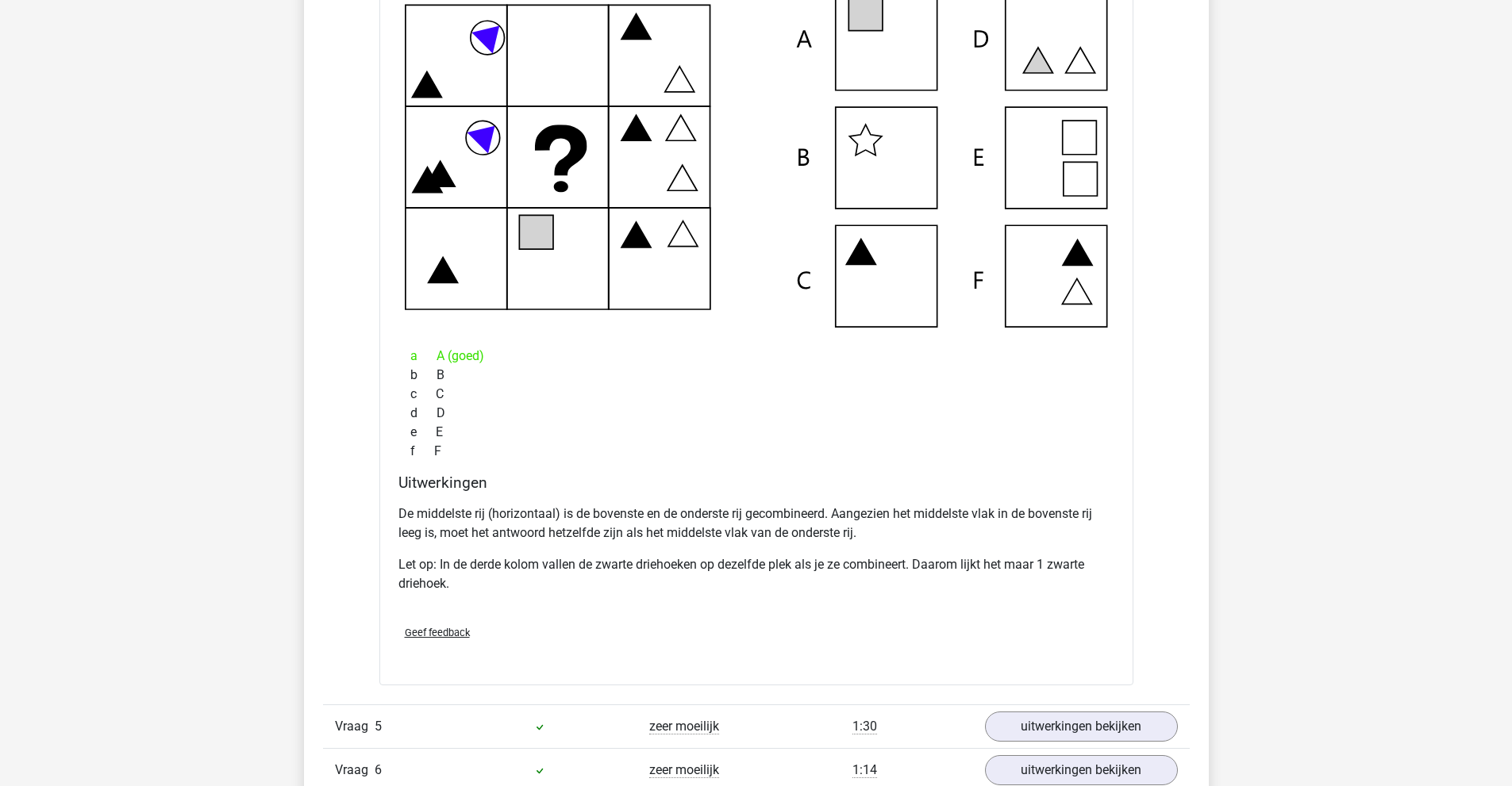
scroll to position [3808, 0]
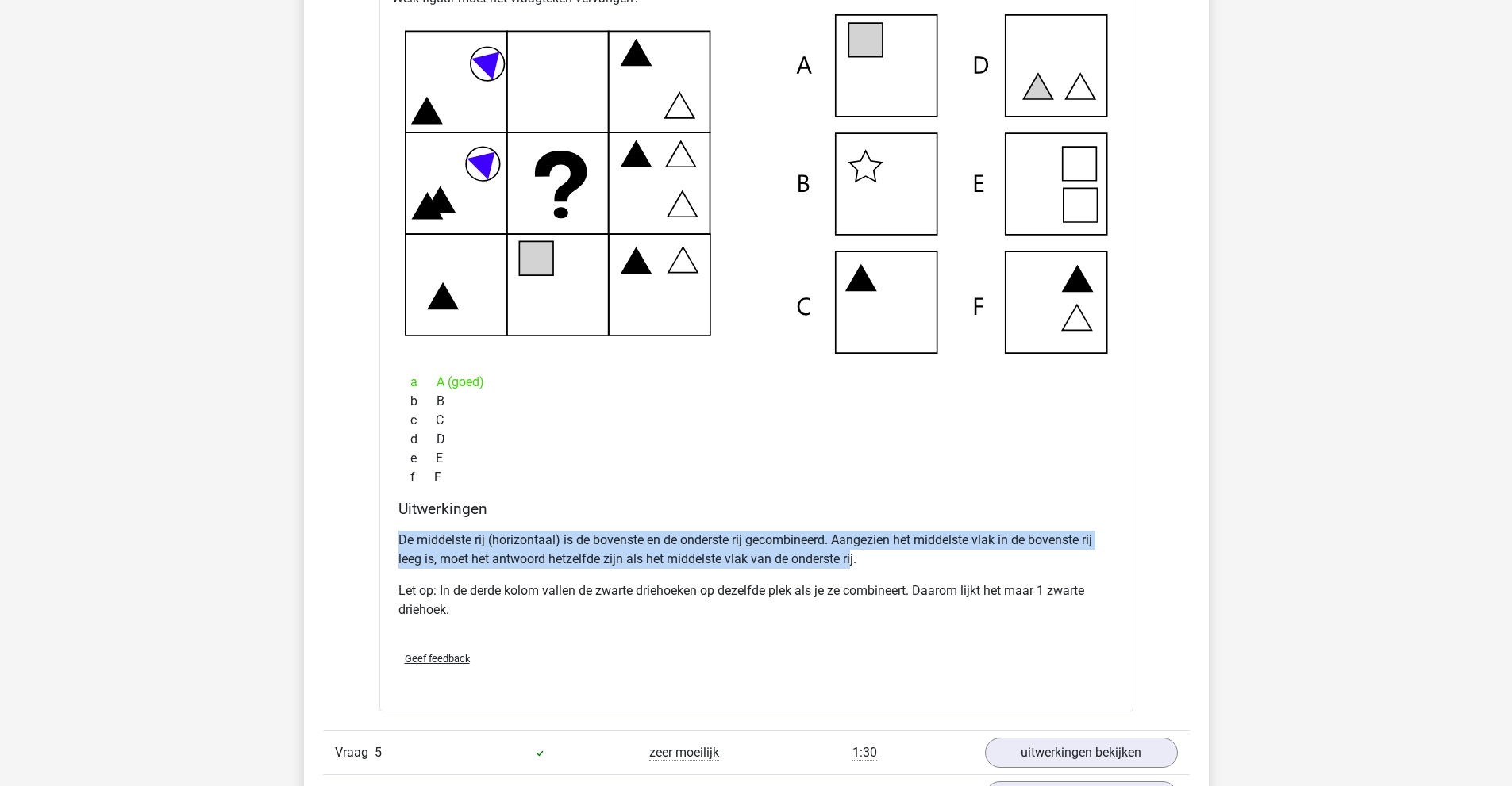
drag, startPoint x: 396, startPoint y: 542, endPoint x: 853, endPoint y: 561, distance: 457.4
click at [853, 561] on div "Uitwerkingen De middelste rij (horizontaal) is de bovenste en de onderste rij g…" at bounding box center [756, 569] width 729 height 139
click at [853, 561] on p "De middelste rij (horizontaal) is de bovenste en de onderste rij gecombineerd. …" at bounding box center [756, 550] width 716 height 38
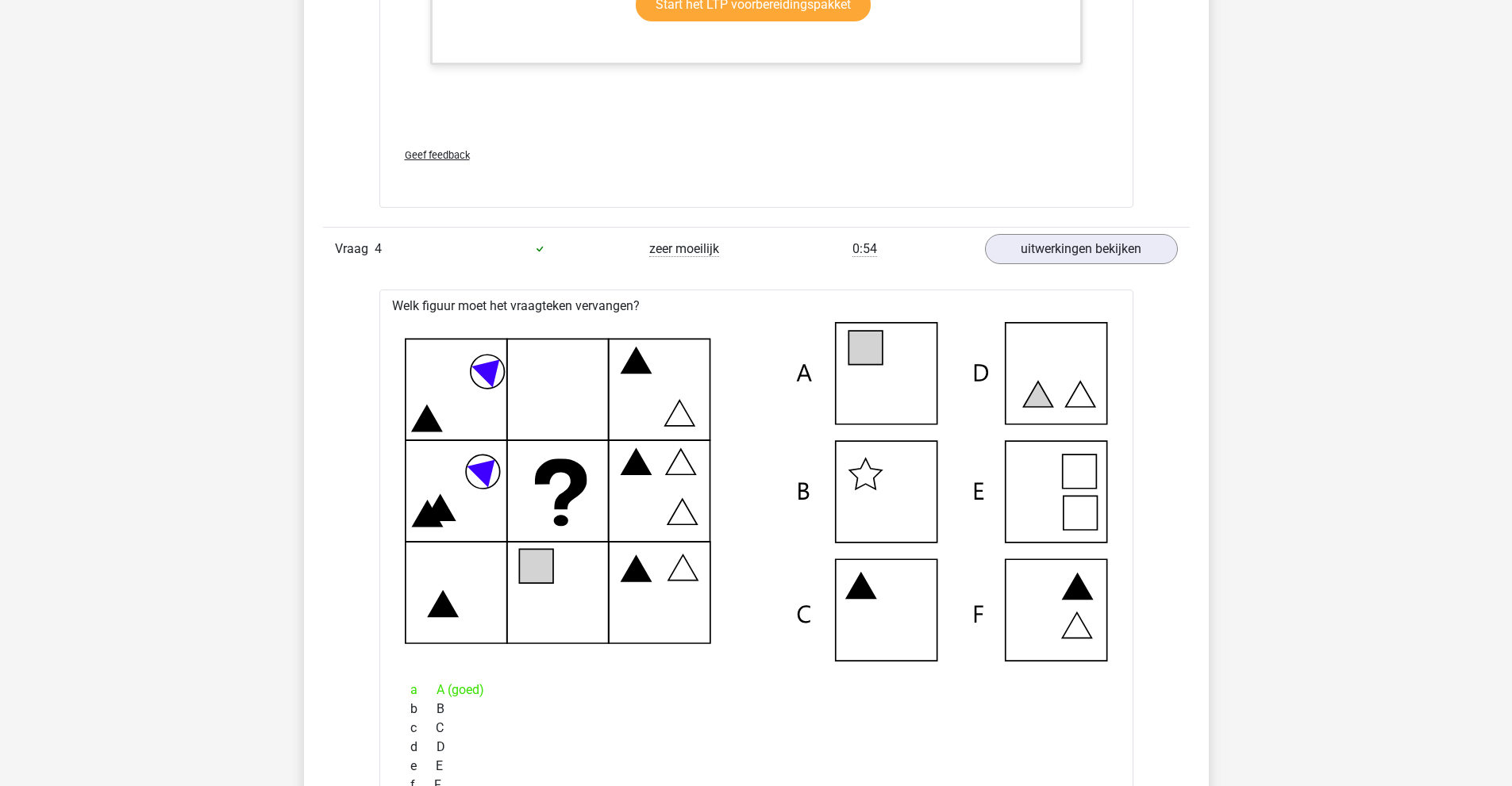
scroll to position [3332, 0]
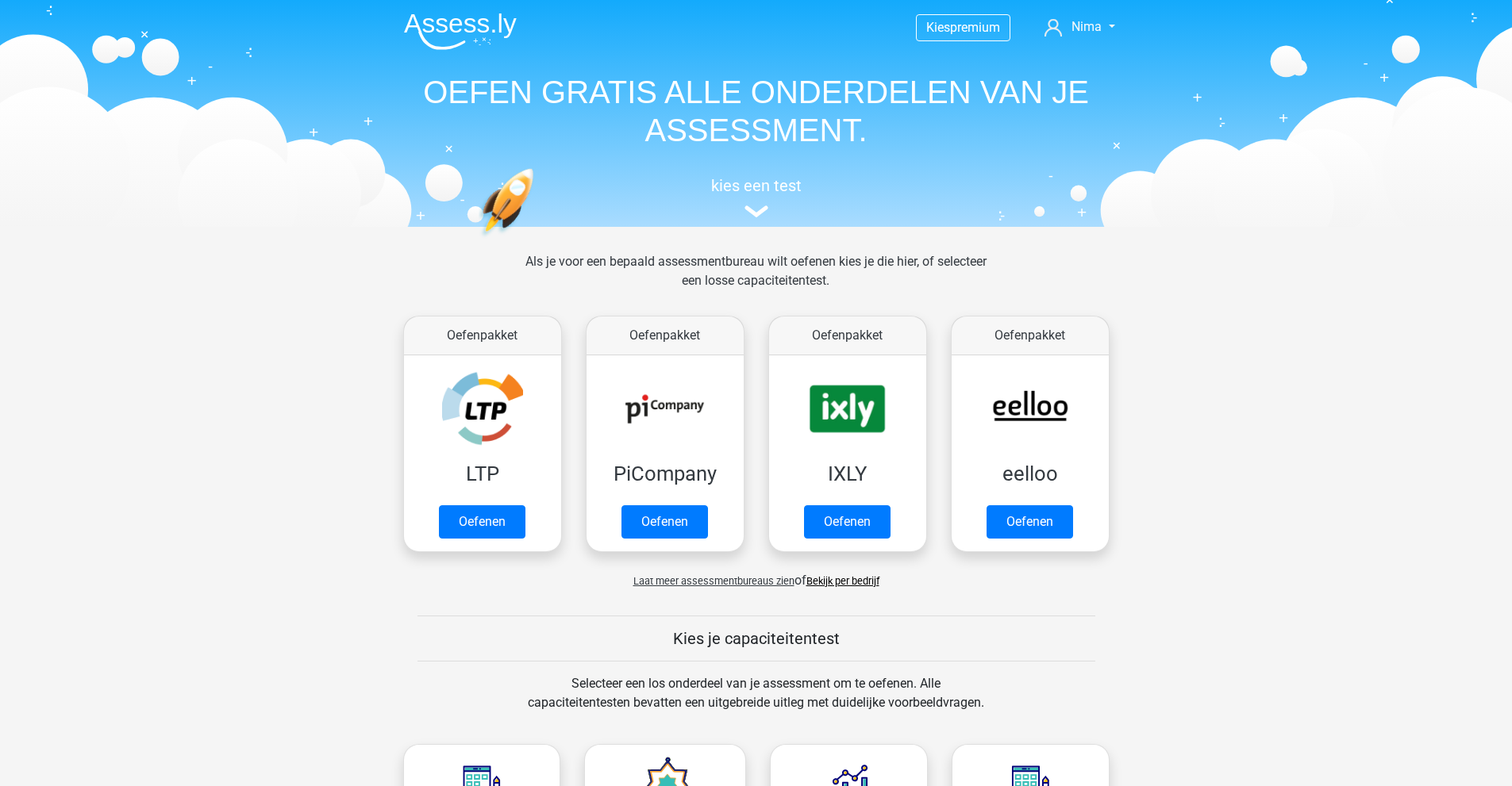
scroll to position [79, 0]
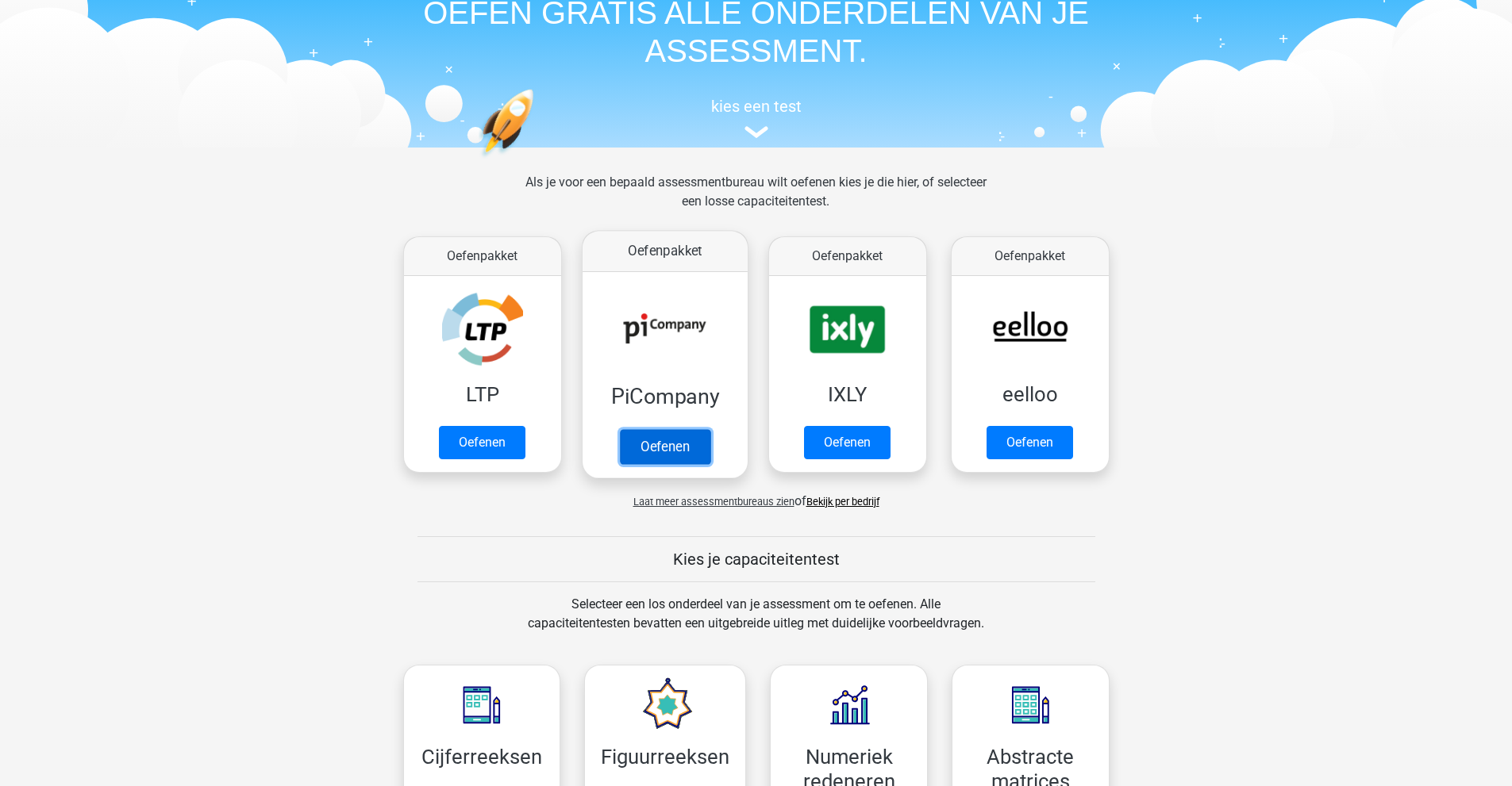
click at [667, 461] on link "Oefenen" at bounding box center [664, 446] width 90 height 35
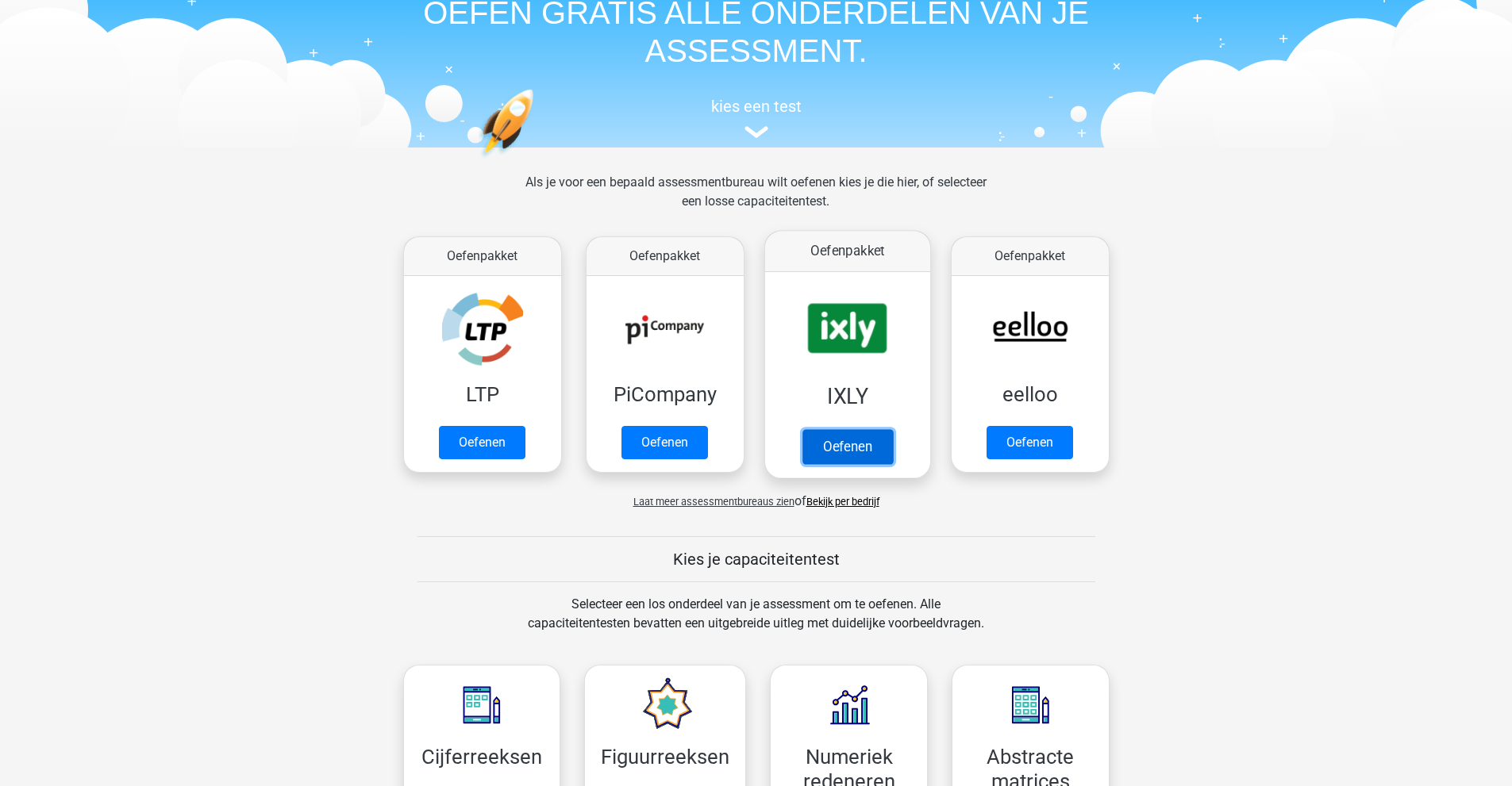
click at [869, 444] on link "Oefenen" at bounding box center [847, 446] width 90 height 35
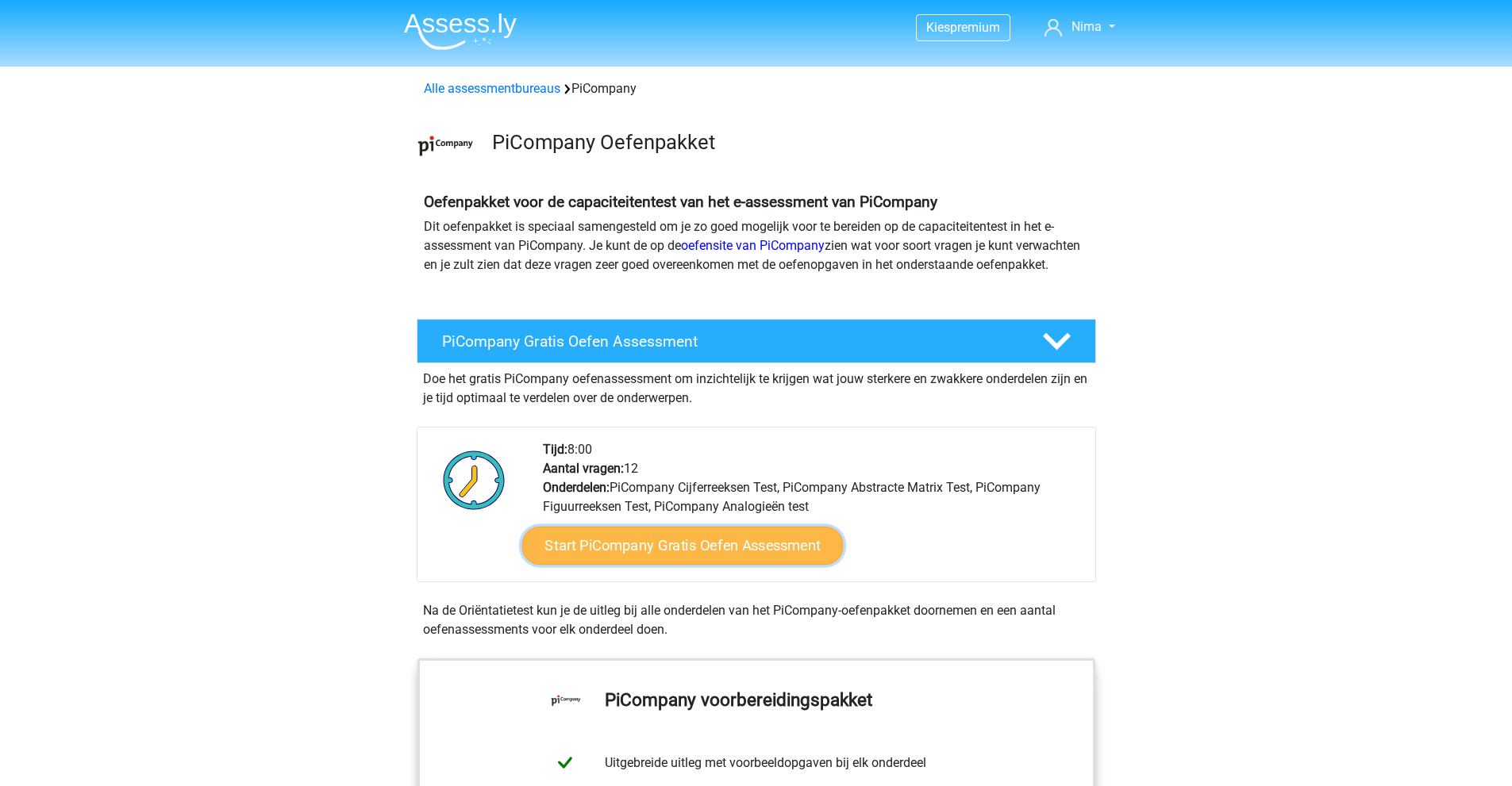
click at [683, 565] on link "Start PiCompany Gratis Oefen Assessment" at bounding box center [682, 545] width 321 height 38
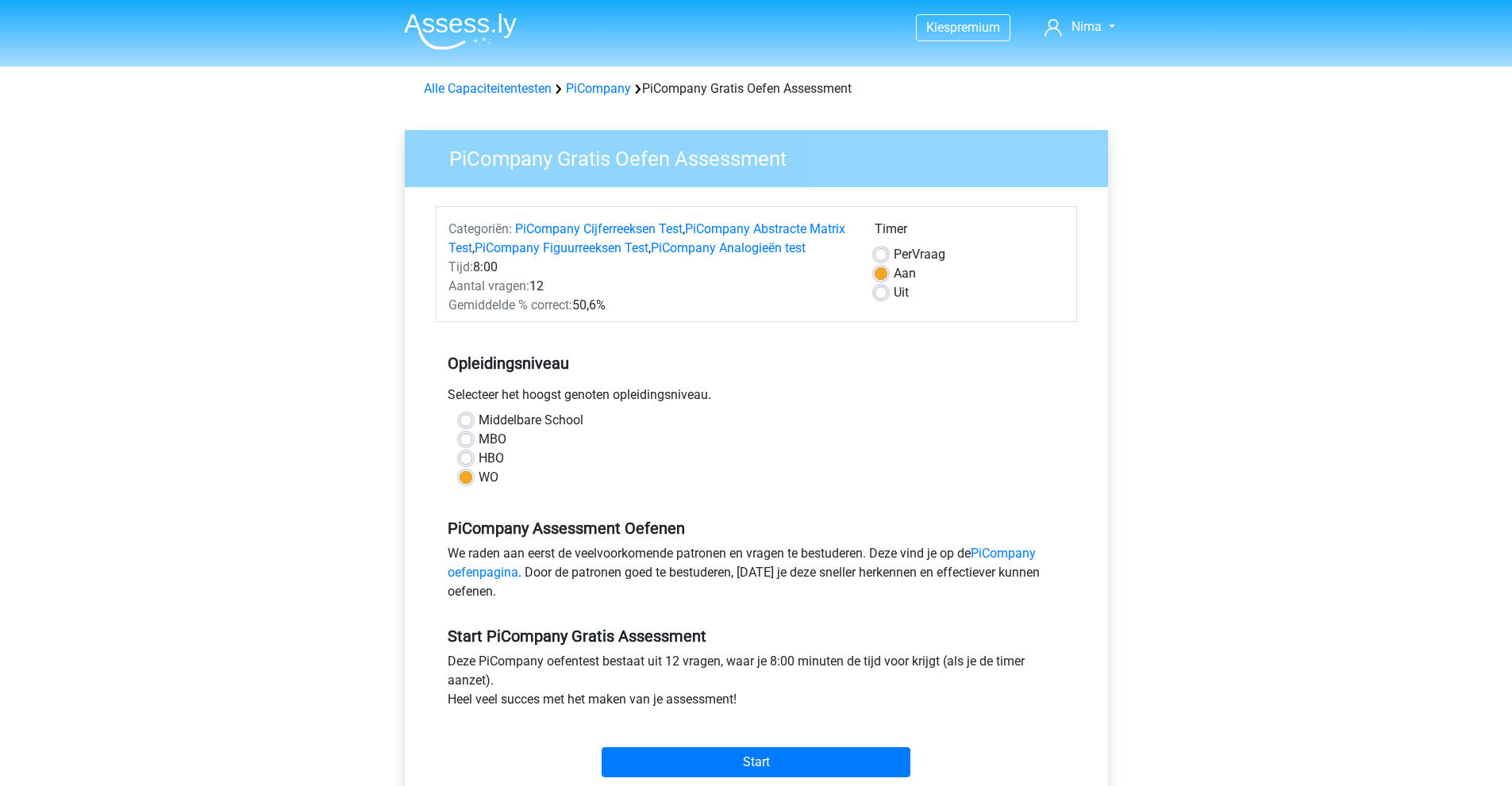
drag, startPoint x: 533, startPoint y: 302, endPoint x: 607, endPoint y: 323, distance: 76.9
click at [607, 315] on div "Categoriën: PiCompany Cijferreeksen Test , PiCompany Abstracte Matrix Test , Pi…" at bounding box center [649, 268] width 426 height 96
click at [607, 315] on div "Gemiddelde % correct: 50,6%" at bounding box center [649, 305] width 426 height 19
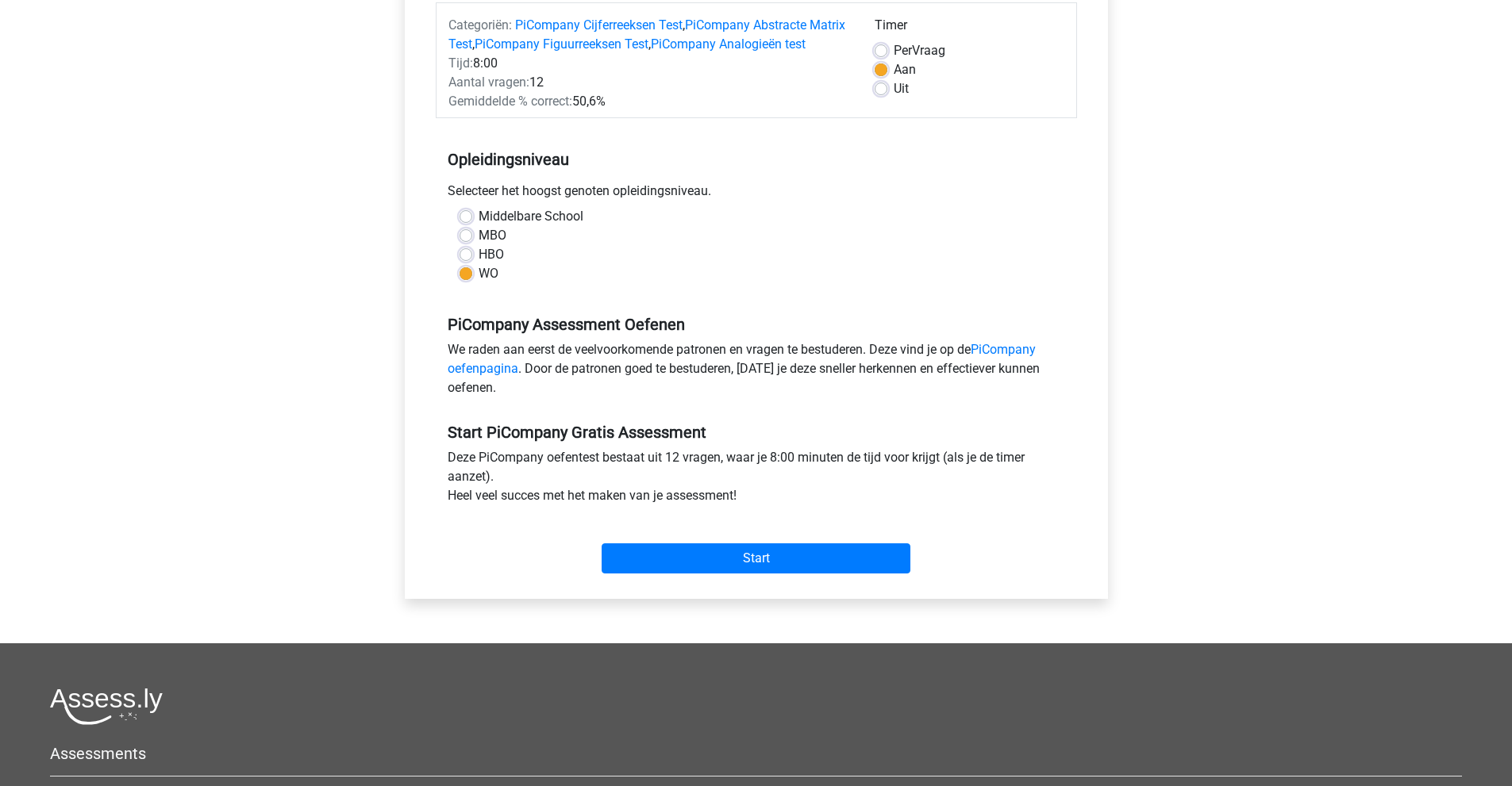
scroll to position [238, 0]
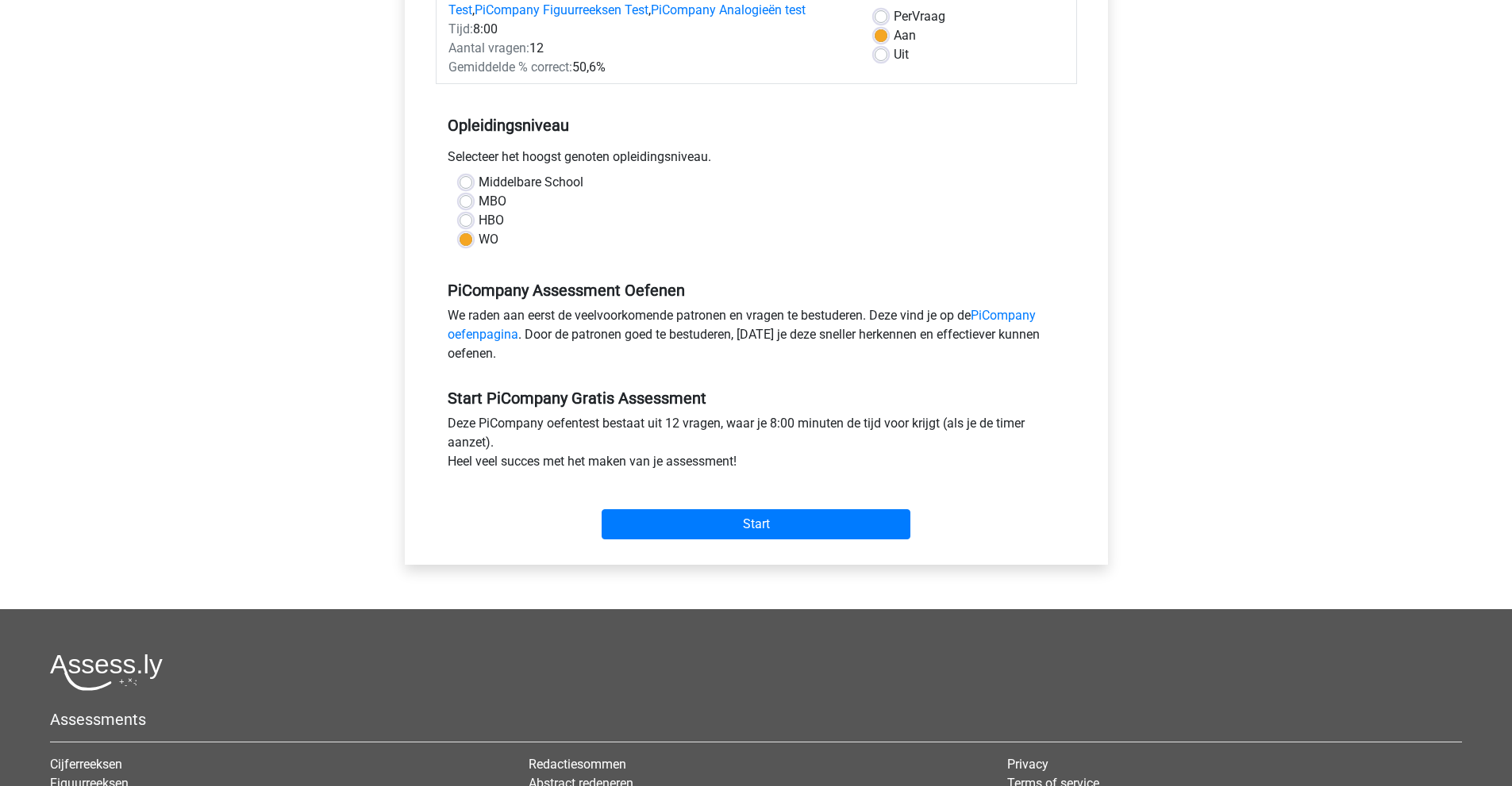
drag, startPoint x: 544, startPoint y: 441, endPoint x: 891, endPoint y: 459, distance: 347.5
click at [891, 459] on div "Deze PiCompany oefentest bestaat uit 12 vragen, waar je 8:00 minuten de tijd vo…" at bounding box center [756, 445] width 641 height 63
click at [859, 526] on div "Start" at bounding box center [756, 512] width 641 height 56
click at [864, 540] on input "Start" at bounding box center [756, 524] width 308 height 30
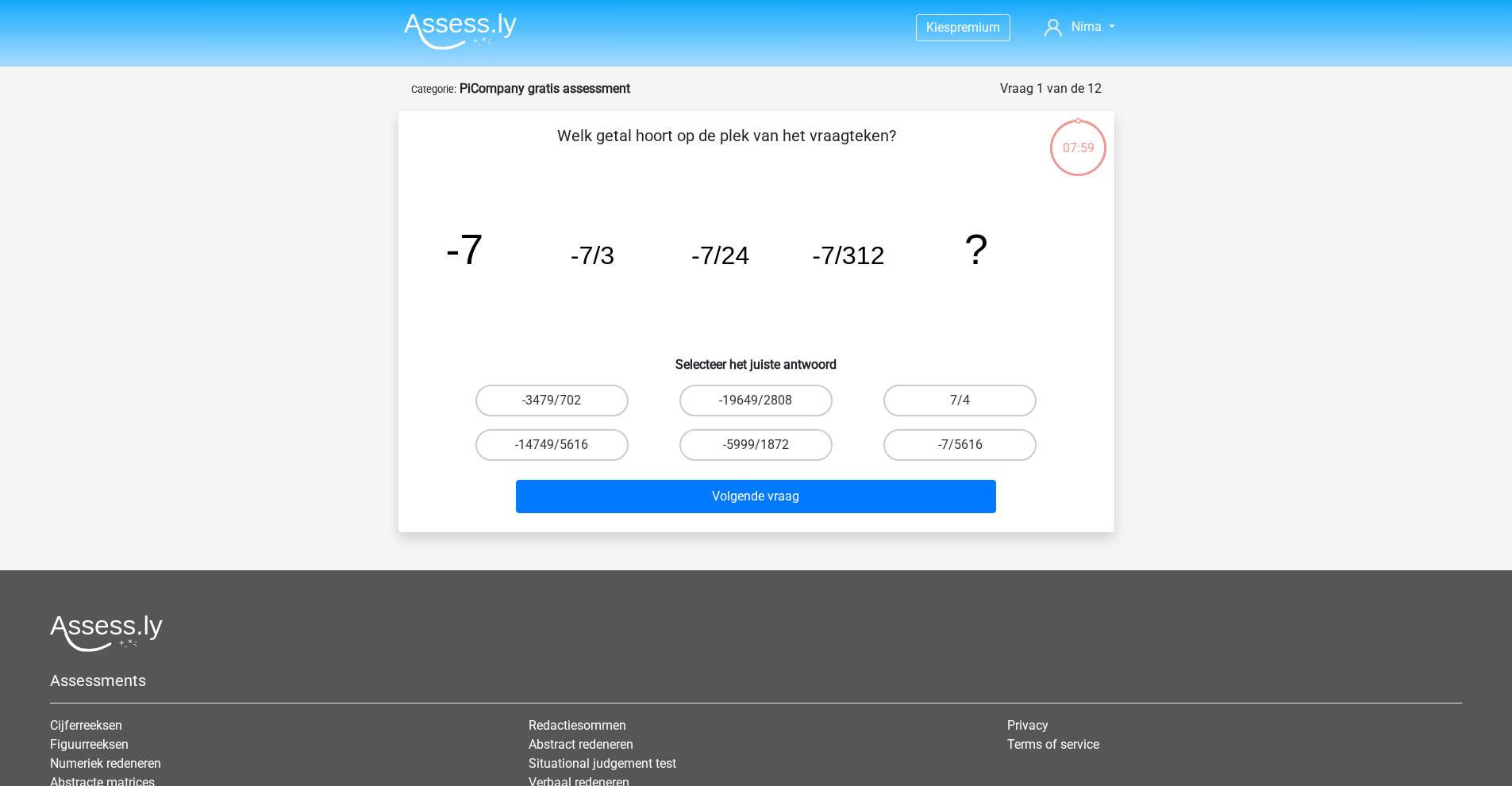
drag, startPoint x: 609, startPoint y: 134, endPoint x: 893, endPoint y: 142, distance: 284.1
click at [893, 142] on p "Welk getal hoort op de plek van het vraagteken?" at bounding box center [727, 147] width 606 height 48
drag, startPoint x: 452, startPoint y: 242, endPoint x: 601, endPoint y: 254, distance: 149.5
click at [622, 254] on icon "image/svg+xml -7 -7/3 -7/24 -7/312 ?" at bounding box center [756, 264] width 639 height 160
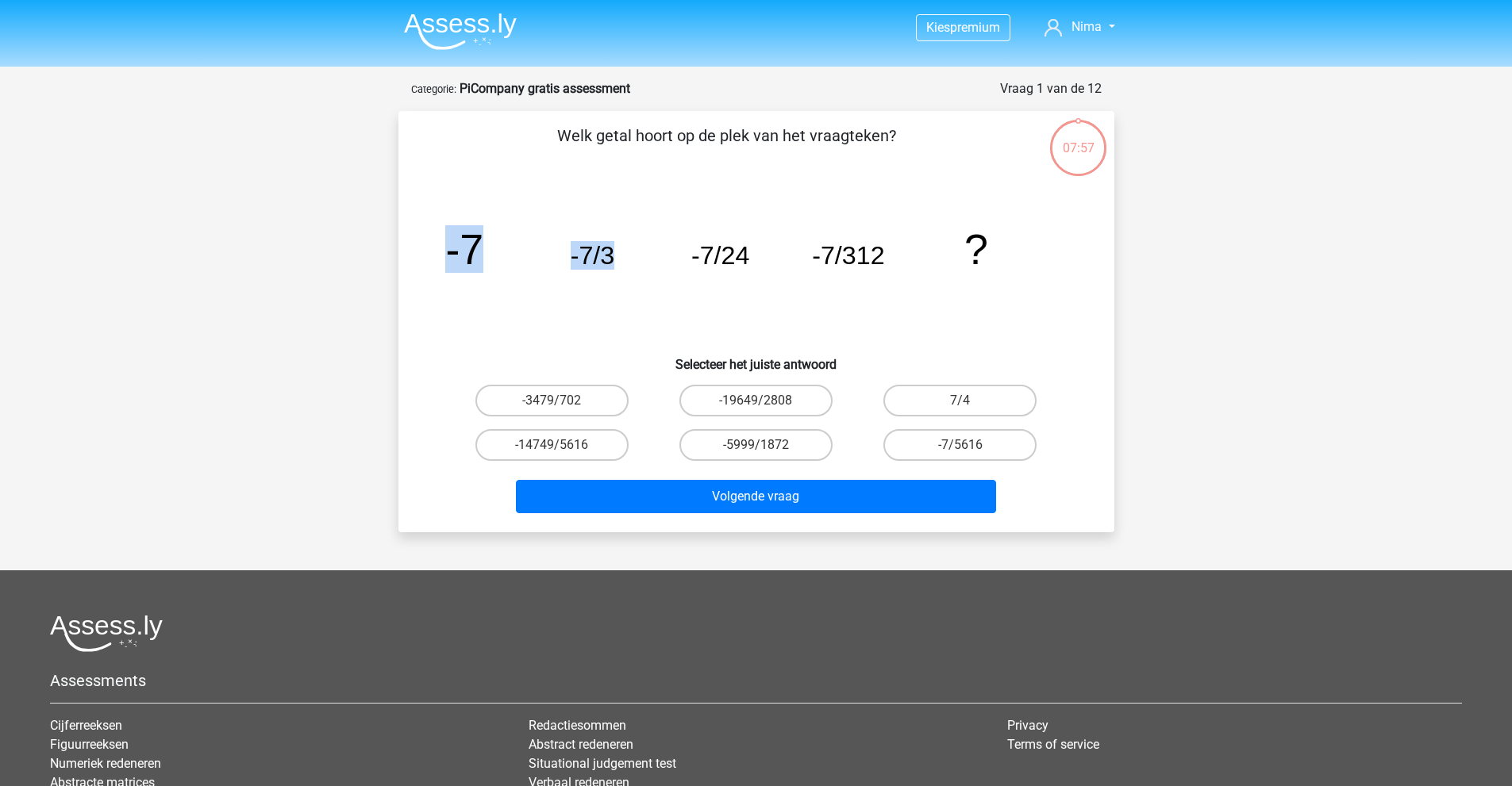
click at [601, 254] on tspan "-7/3" at bounding box center [591, 256] width 44 height 29
drag, startPoint x: 601, startPoint y: 252, endPoint x: 745, endPoint y: 257, distance: 144.1
click at [745, 257] on g "-7 -7/3 -7/24 -7/312 ?" at bounding box center [717, 249] width 543 height 48
click at [745, 257] on tspan "-7/24" at bounding box center [719, 256] width 58 height 29
drag, startPoint x: 723, startPoint y: 257, endPoint x: 749, endPoint y: 258, distance: 26.0
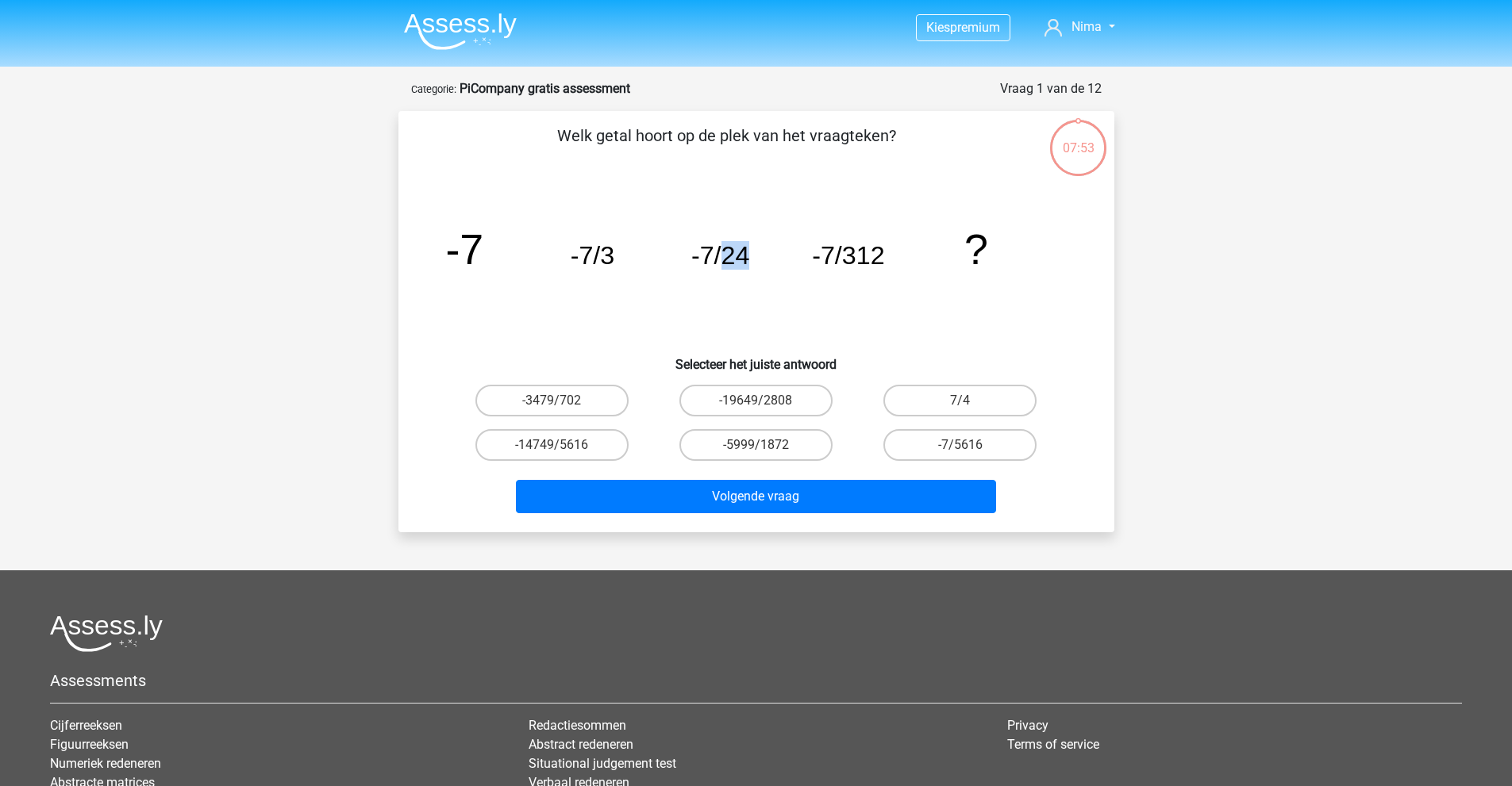
click at [749, 258] on icon "image/svg+xml -7 -7/3 -7/24 -7/312 ?" at bounding box center [756, 264] width 639 height 160
click at [744, 258] on tspan "-7/24" at bounding box center [719, 256] width 58 height 29
drag, startPoint x: 847, startPoint y: 255, endPoint x: 881, endPoint y: 255, distance: 34.0
click at [881, 255] on tspan "-7/312" at bounding box center [848, 256] width 72 height 29
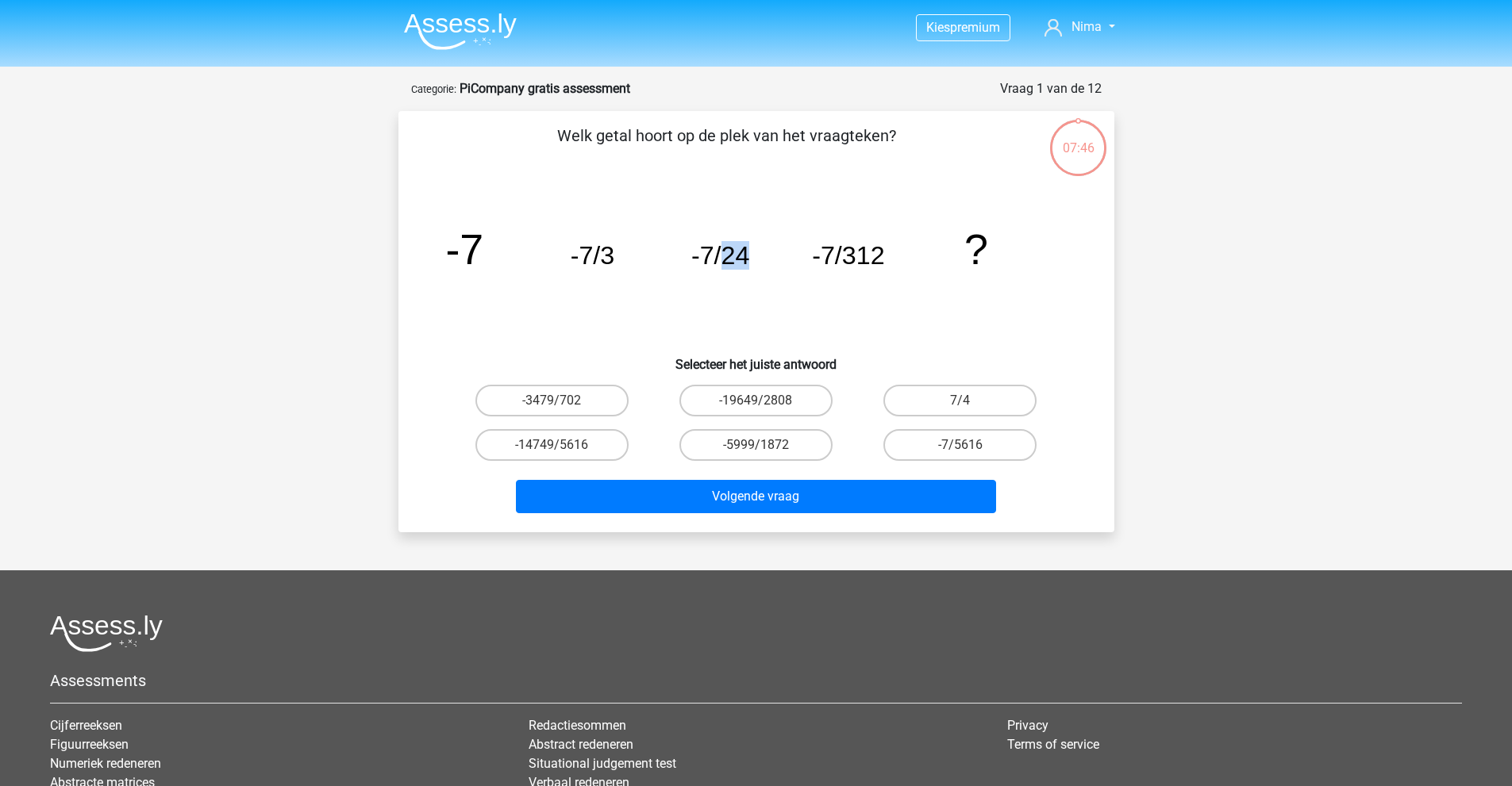
drag, startPoint x: 721, startPoint y: 255, endPoint x: 749, endPoint y: 255, distance: 28.0
click at [749, 255] on icon "image/svg+xml -7 -7/3 -7/24 -7/312 ?" at bounding box center [756, 264] width 639 height 160
drag, startPoint x: 848, startPoint y: 257, endPoint x: 882, endPoint y: 257, distance: 34.0
click at [882, 257] on tspan "-7/312" at bounding box center [848, 256] width 72 height 29
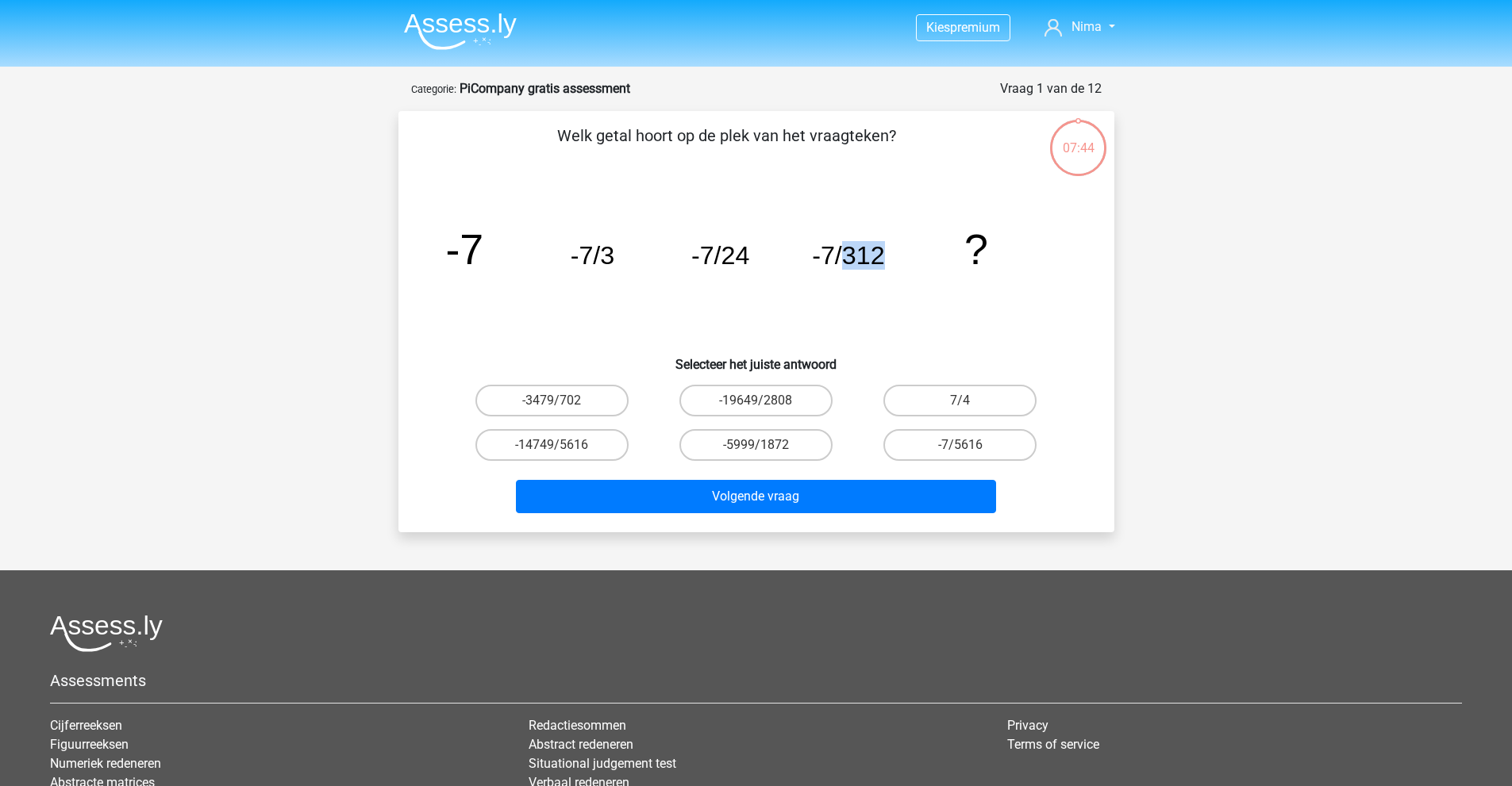
click at [882, 257] on tspan "-7/312" at bounding box center [848, 256] width 72 height 29
click at [937, 449] on label "-7/5616" at bounding box center [960, 444] width 153 height 32
click at [960, 449] on input "-7/5616" at bounding box center [965, 450] width 10 height 10
radio input "true"
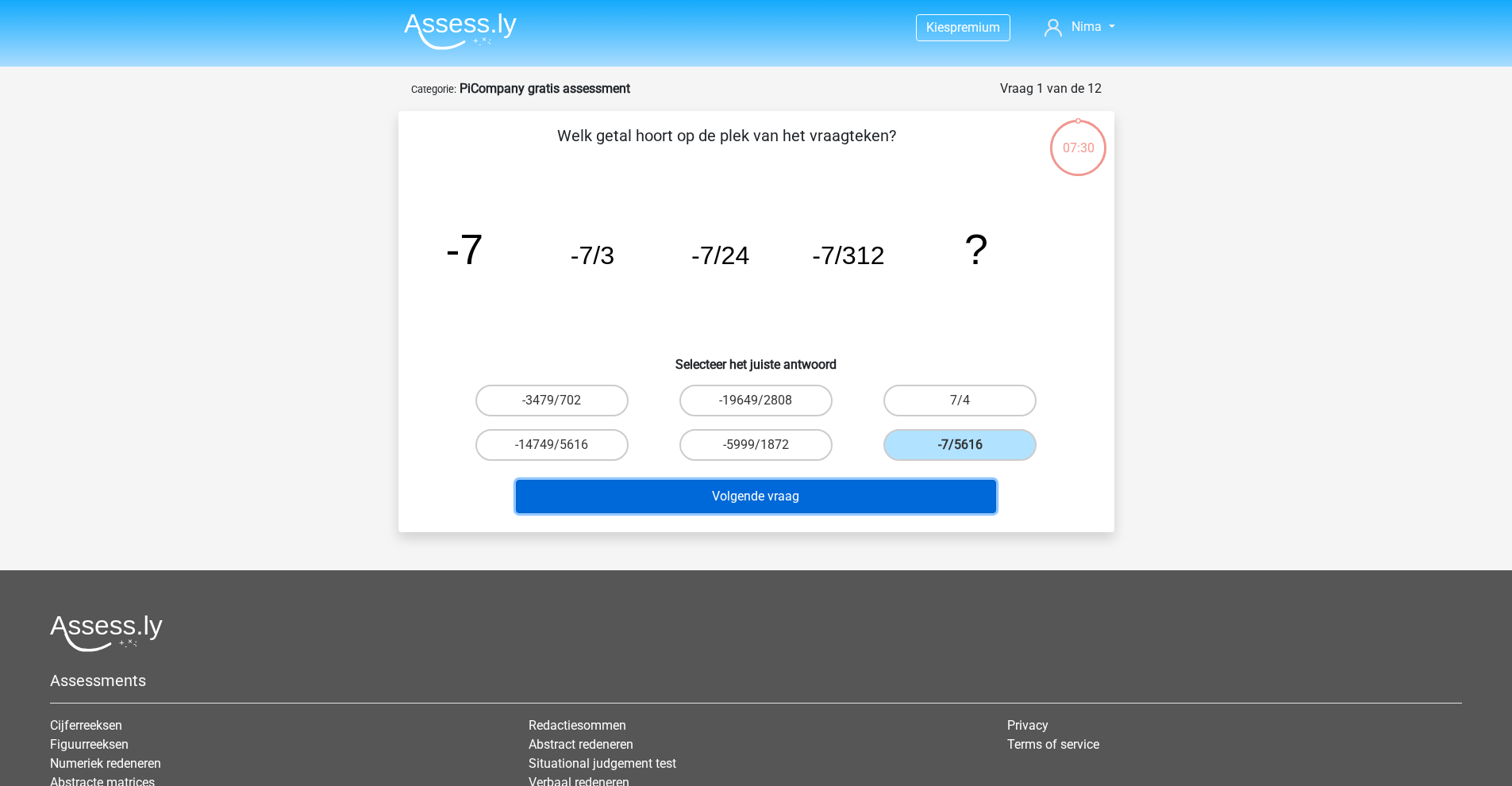
click at [866, 487] on button "Volgende vraag" at bounding box center [756, 496] width 480 height 33
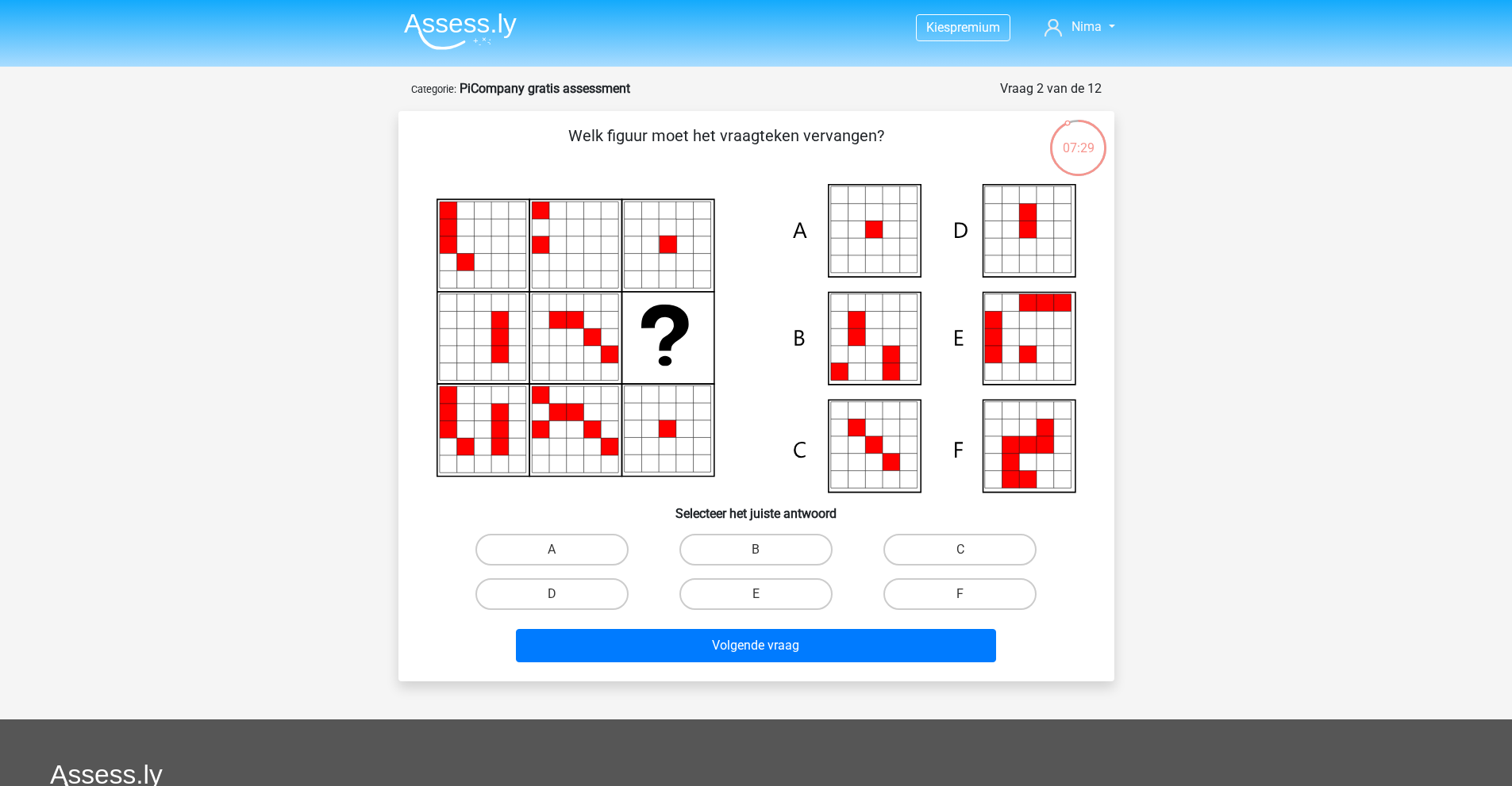
drag, startPoint x: 593, startPoint y: 136, endPoint x: 864, endPoint y: 142, distance: 271.1
click at [866, 149] on p "Welk figuur moet het vraagteken vervangen?" at bounding box center [727, 147] width 606 height 48
click at [864, 142] on p "Welk figuur moet het vraagteken vervangen?" at bounding box center [727, 147] width 606 height 48
drag, startPoint x: 791, startPoint y: 140, endPoint x: 809, endPoint y: 140, distance: 18.0
click at [807, 140] on p "Welk figuur moet het vraagteken vervangen?" at bounding box center [727, 147] width 606 height 48
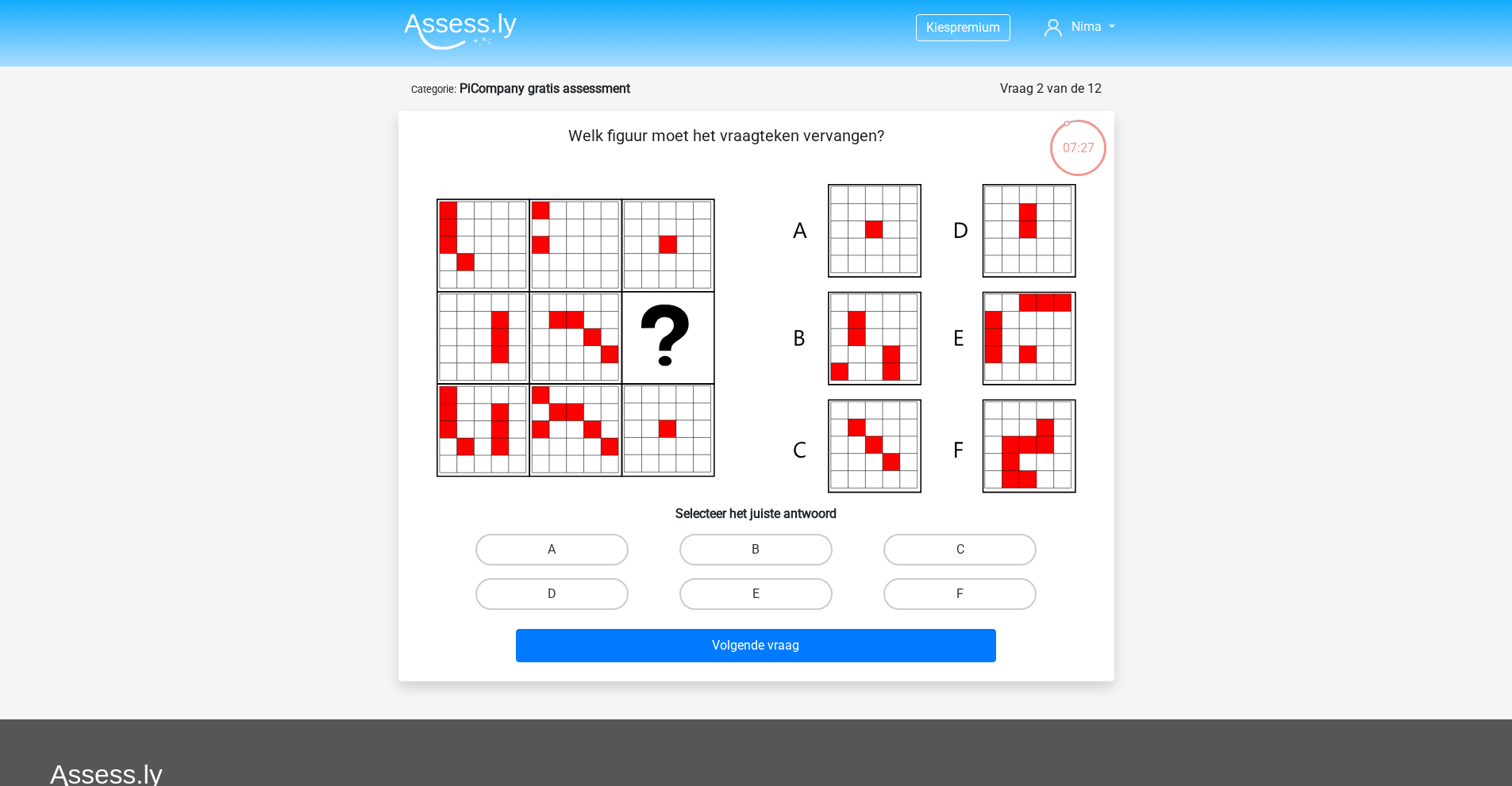
click at [809, 140] on p "Welk figuur moet het vraagteken vervangen?" at bounding box center [727, 147] width 606 height 48
click at [582, 560] on label "A" at bounding box center [552, 549] width 153 height 32
click at [562, 560] on input "A" at bounding box center [556, 554] width 10 height 10
radio input "true"
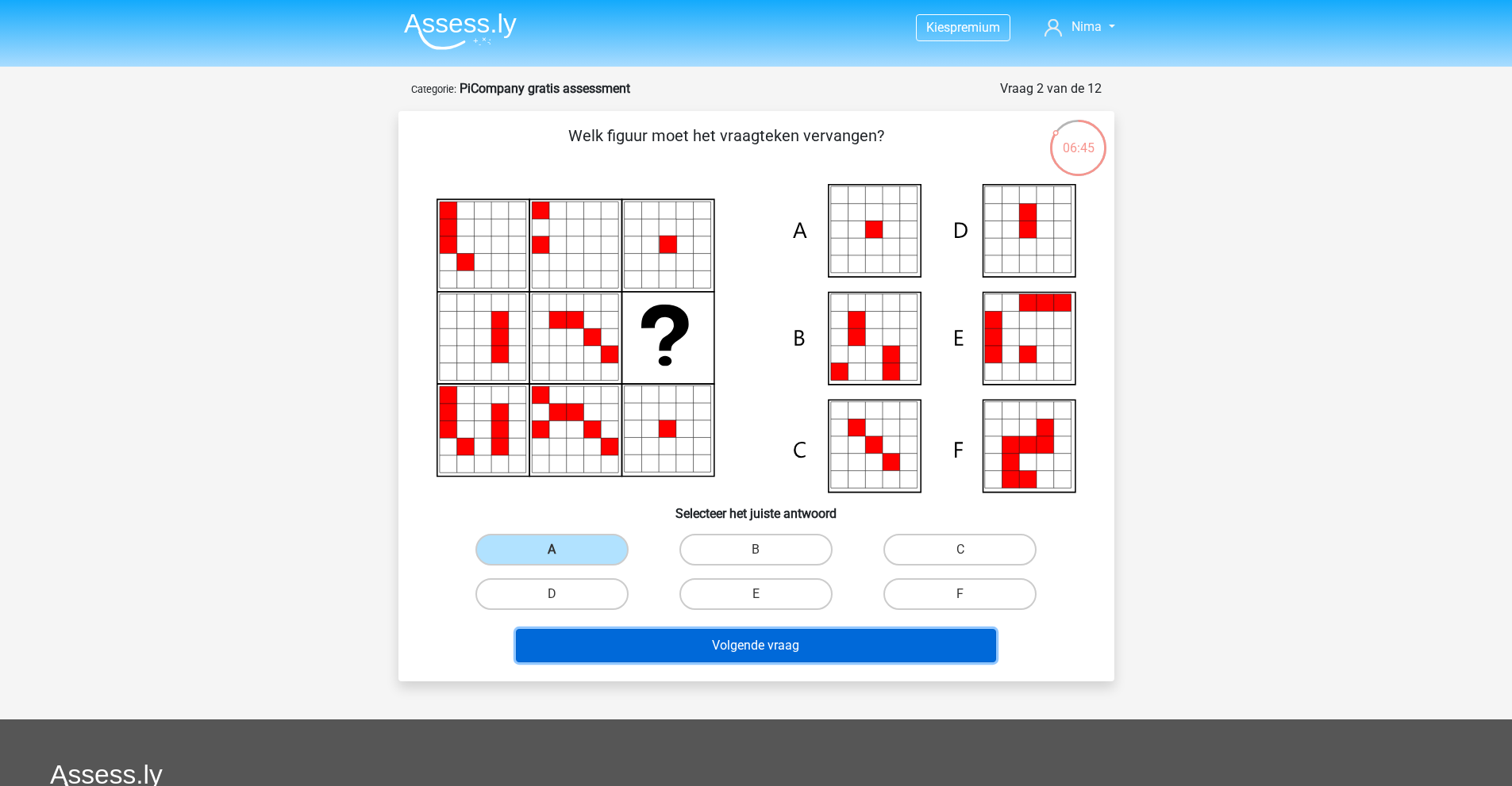
click at [764, 645] on button "Volgende vraag" at bounding box center [756, 645] width 480 height 33
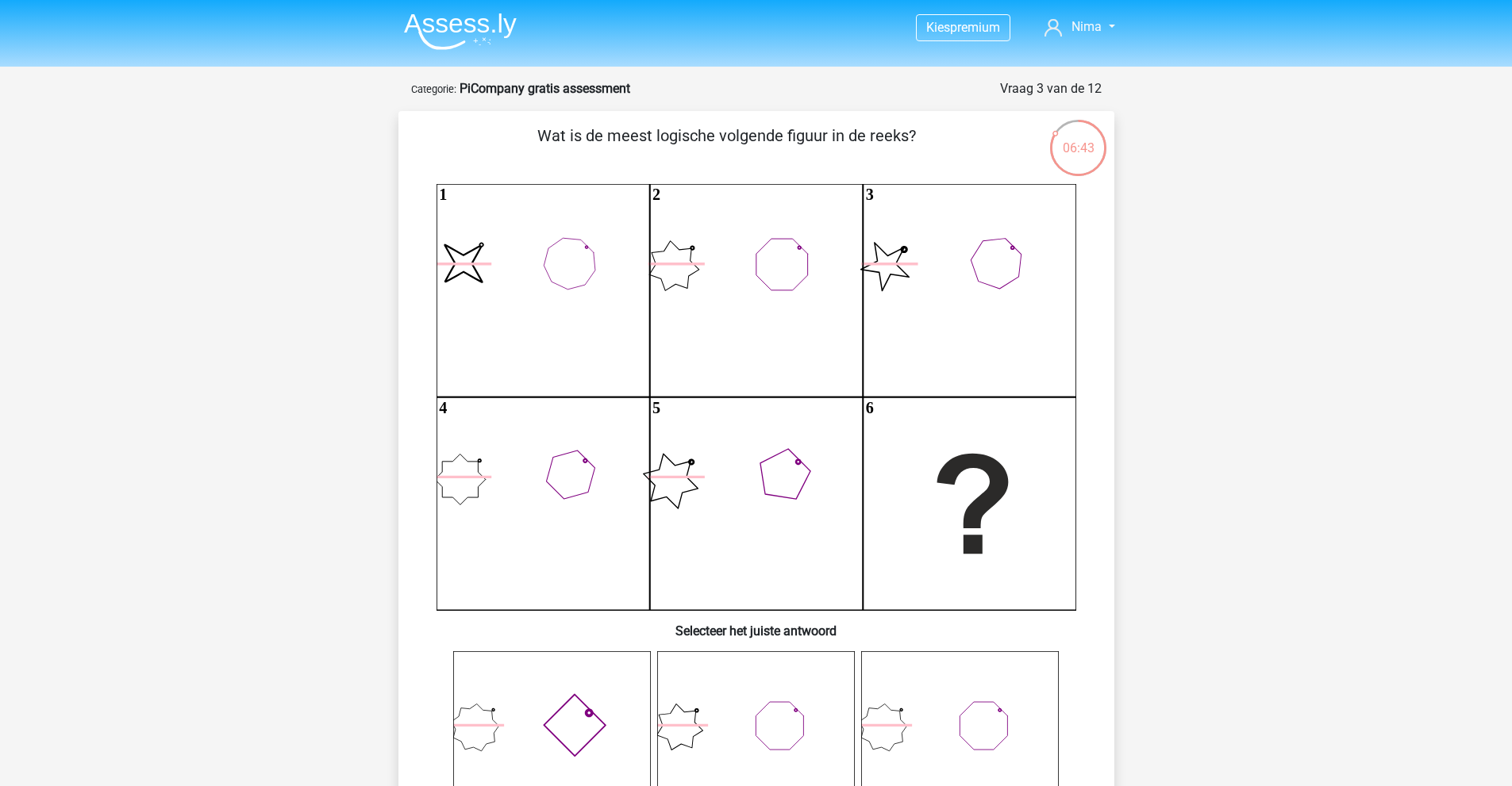
drag, startPoint x: 742, startPoint y: 138, endPoint x: 913, endPoint y: 140, distance: 171.0
click at [913, 140] on p "Wat is de meest logische volgende figuur in de reeks?" at bounding box center [727, 147] width 606 height 48
drag, startPoint x: 540, startPoint y: 133, endPoint x: 912, endPoint y: 134, distance: 372.0
click at [912, 134] on p "Wat is de meest logische volgende figuur in de reeks?" at bounding box center [727, 147] width 606 height 48
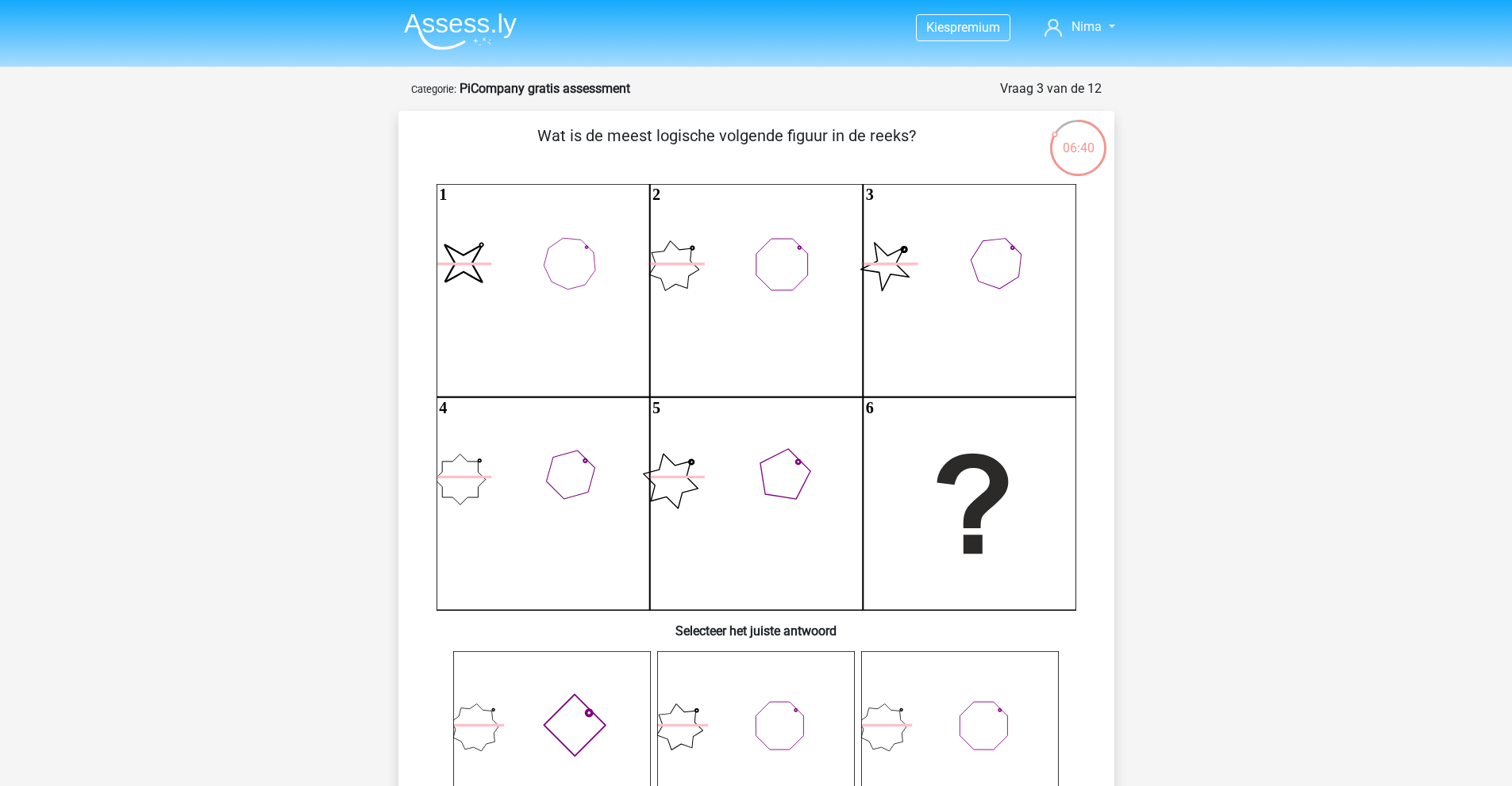
click at [912, 134] on p "Wat is de meest logische volgende figuur in de reeks?" at bounding box center [727, 147] width 606 height 48
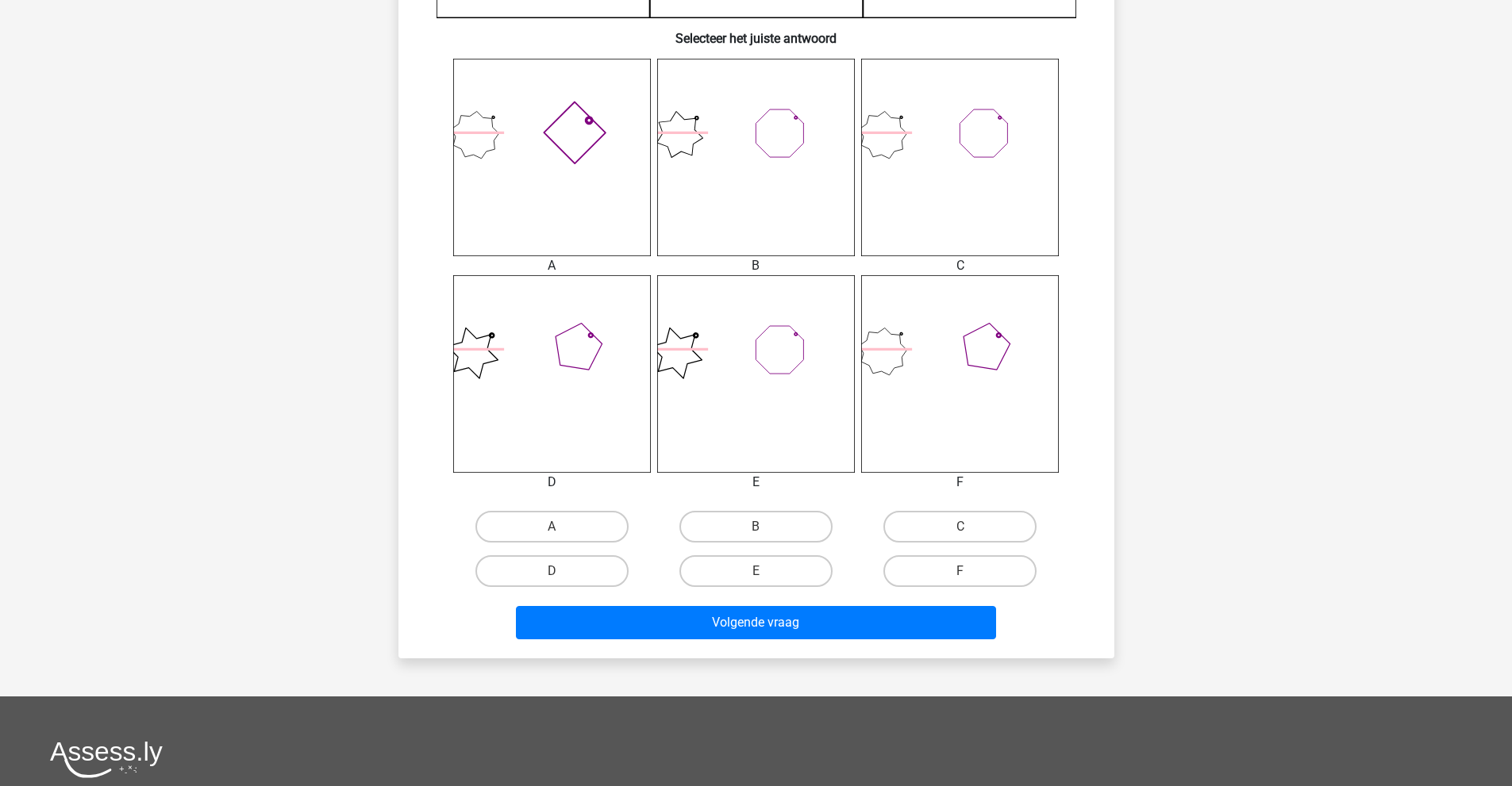
scroll to position [635, 0]
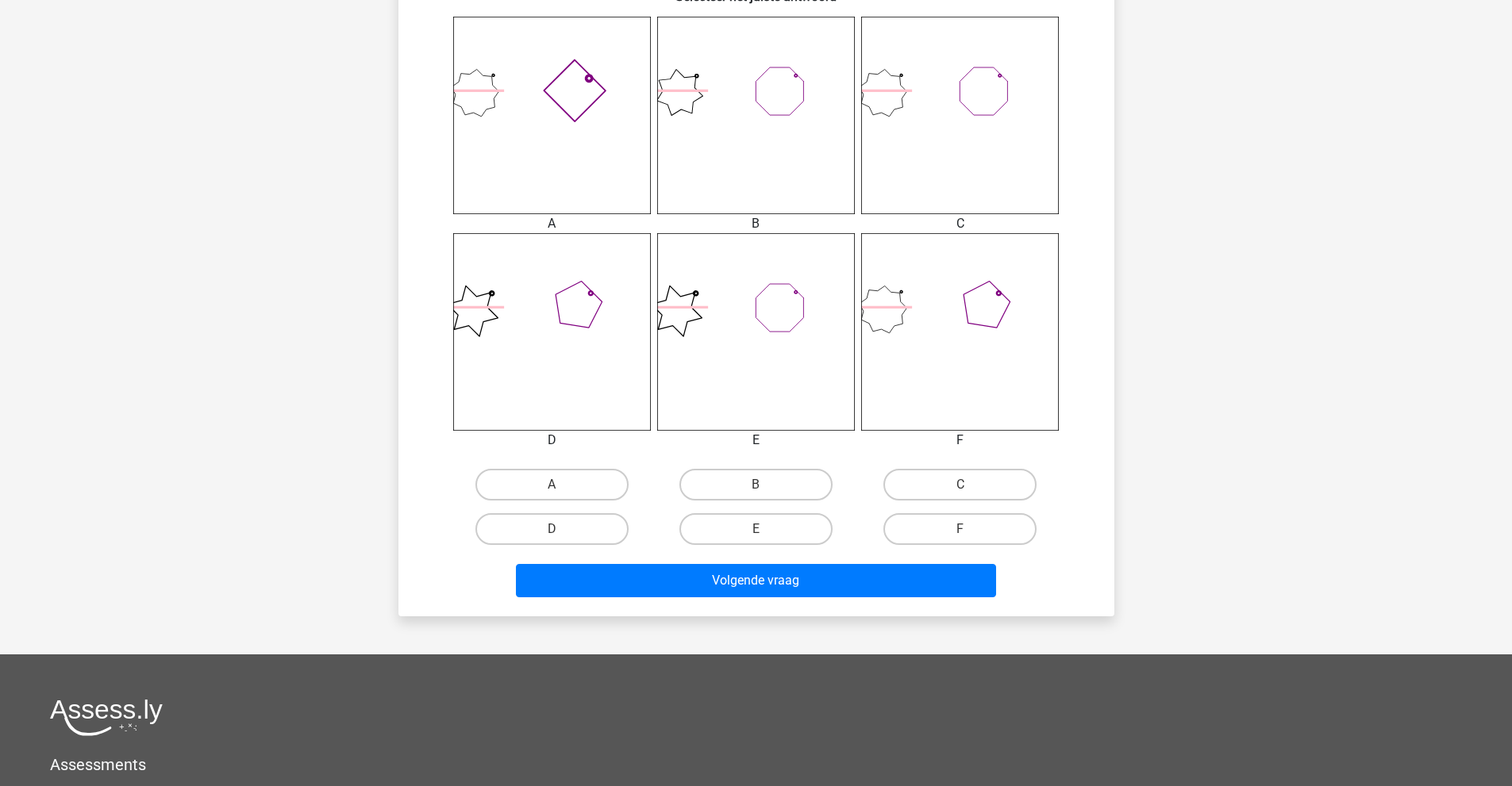
click at [760, 487] on input "B" at bounding box center [760, 489] width 10 height 10
radio input "true"
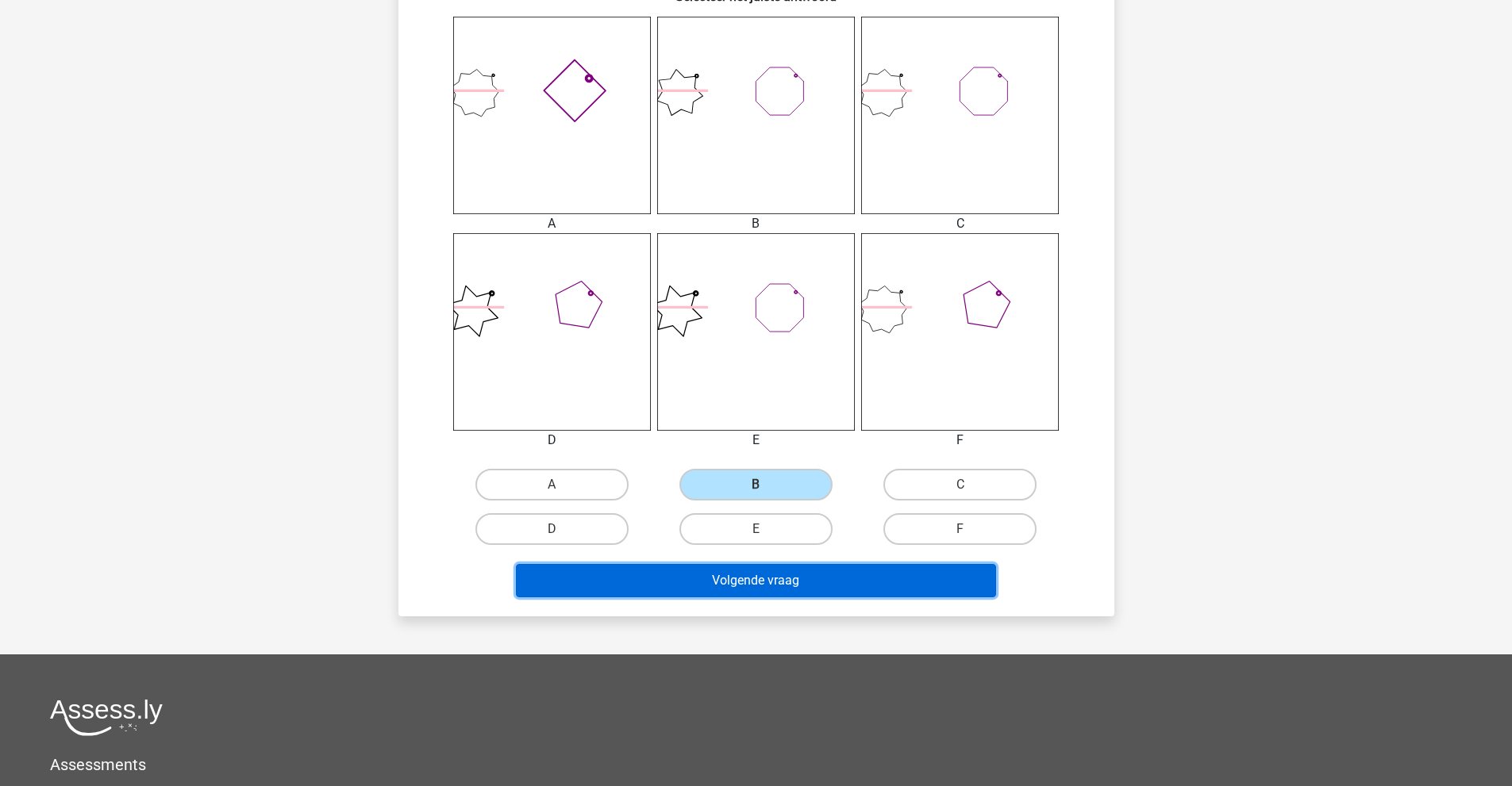
click at [805, 586] on button "Volgende vraag" at bounding box center [756, 580] width 480 height 33
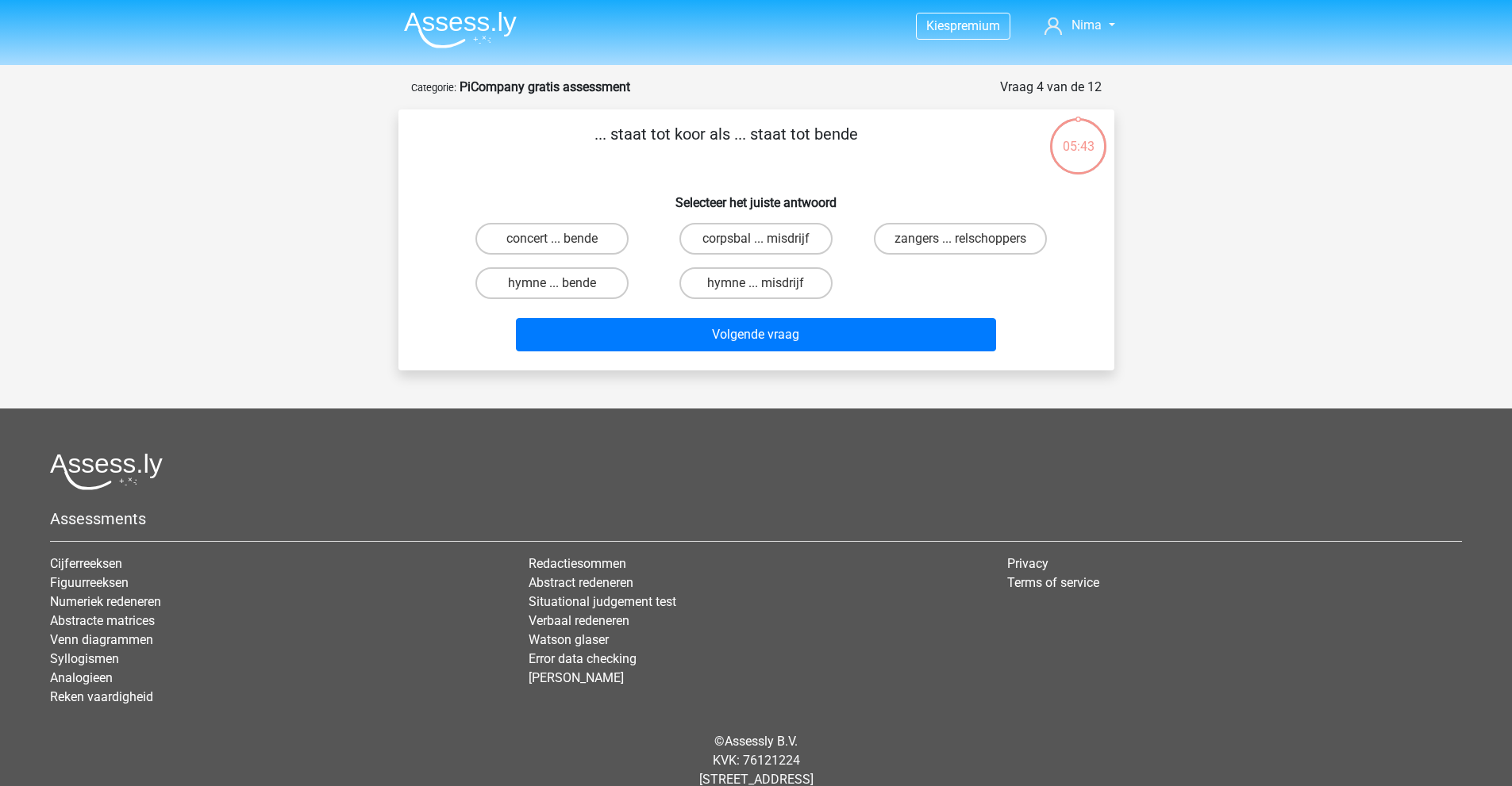
scroll to position [0, 0]
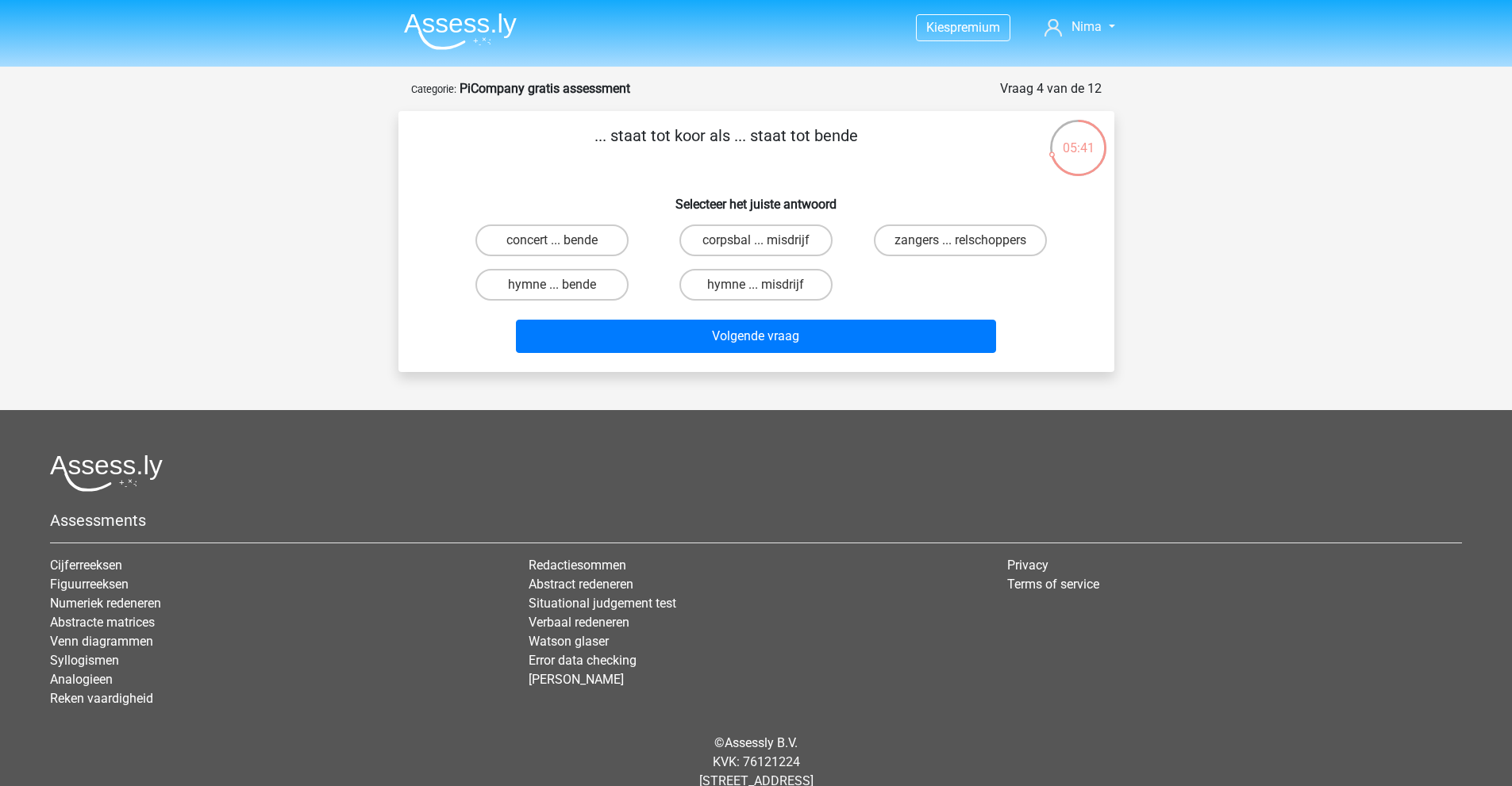
drag, startPoint x: 622, startPoint y: 134, endPoint x: 680, endPoint y: 133, distance: 58.0
click at [680, 133] on p "... staat tot koor als ... staat tot bende" at bounding box center [727, 147] width 606 height 48
click at [675, 133] on p "... staat tot koor als ... staat tot bende" at bounding box center [727, 147] width 606 height 48
drag, startPoint x: 679, startPoint y: 132, endPoint x: 710, endPoint y: 135, distance: 31.1
click at [711, 135] on p "... staat tot koor als ... staat tot bende" at bounding box center [727, 147] width 606 height 48
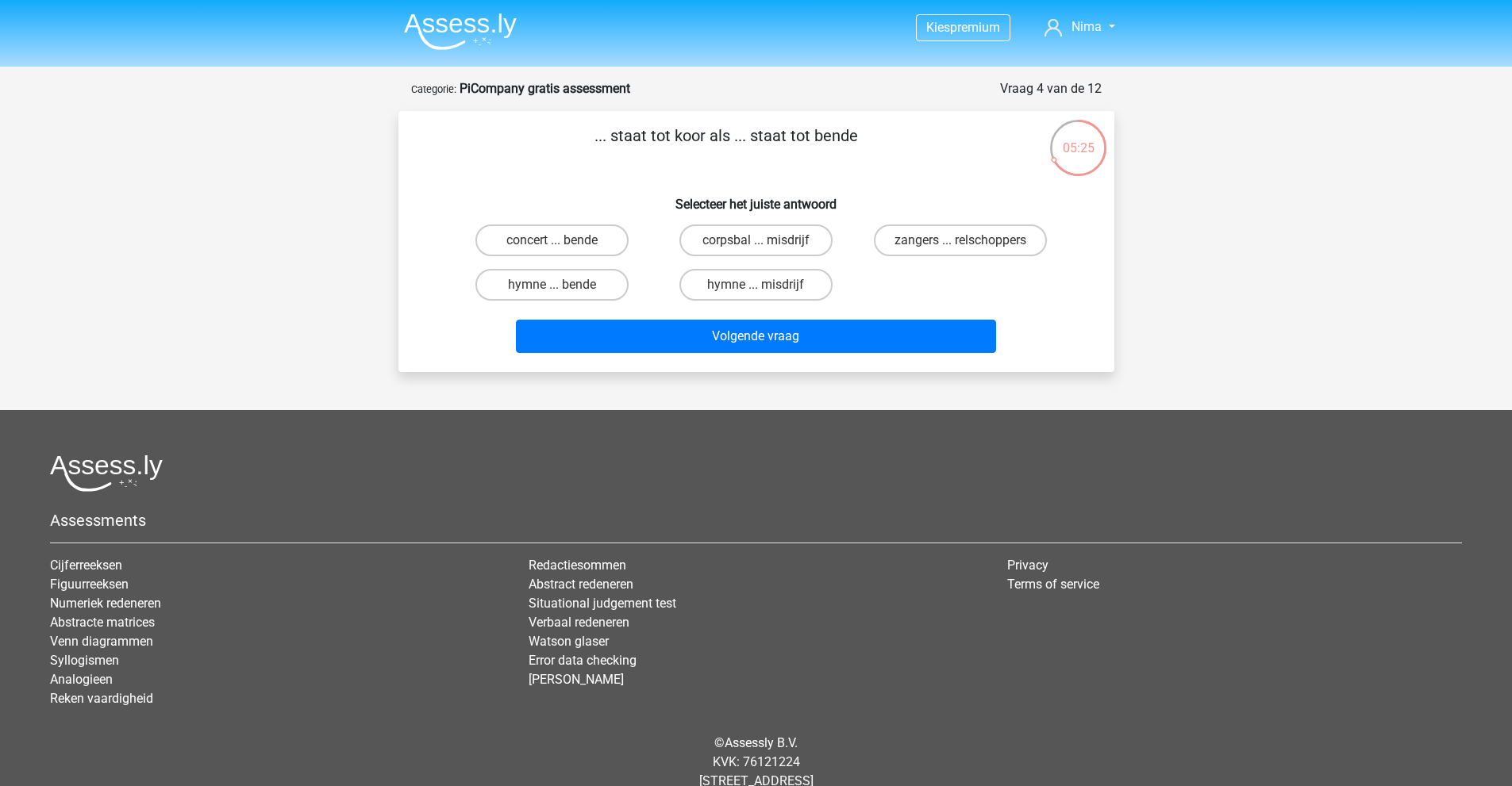
click at [712, 135] on p "... staat tot koor als ... staat tot bende" at bounding box center [727, 147] width 606 height 48
drag, startPoint x: 820, startPoint y: 133, endPoint x: 859, endPoint y: 135, distance: 39.1
click at [857, 135] on p "... staat tot koor als ... staat tot bende" at bounding box center [727, 147] width 606 height 48
click at [861, 136] on p "... staat tot koor als ... staat tot bende" at bounding box center [727, 147] width 606 height 48
click at [964, 231] on label "zangers ... relschoppers" at bounding box center [960, 240] width 173 height 32
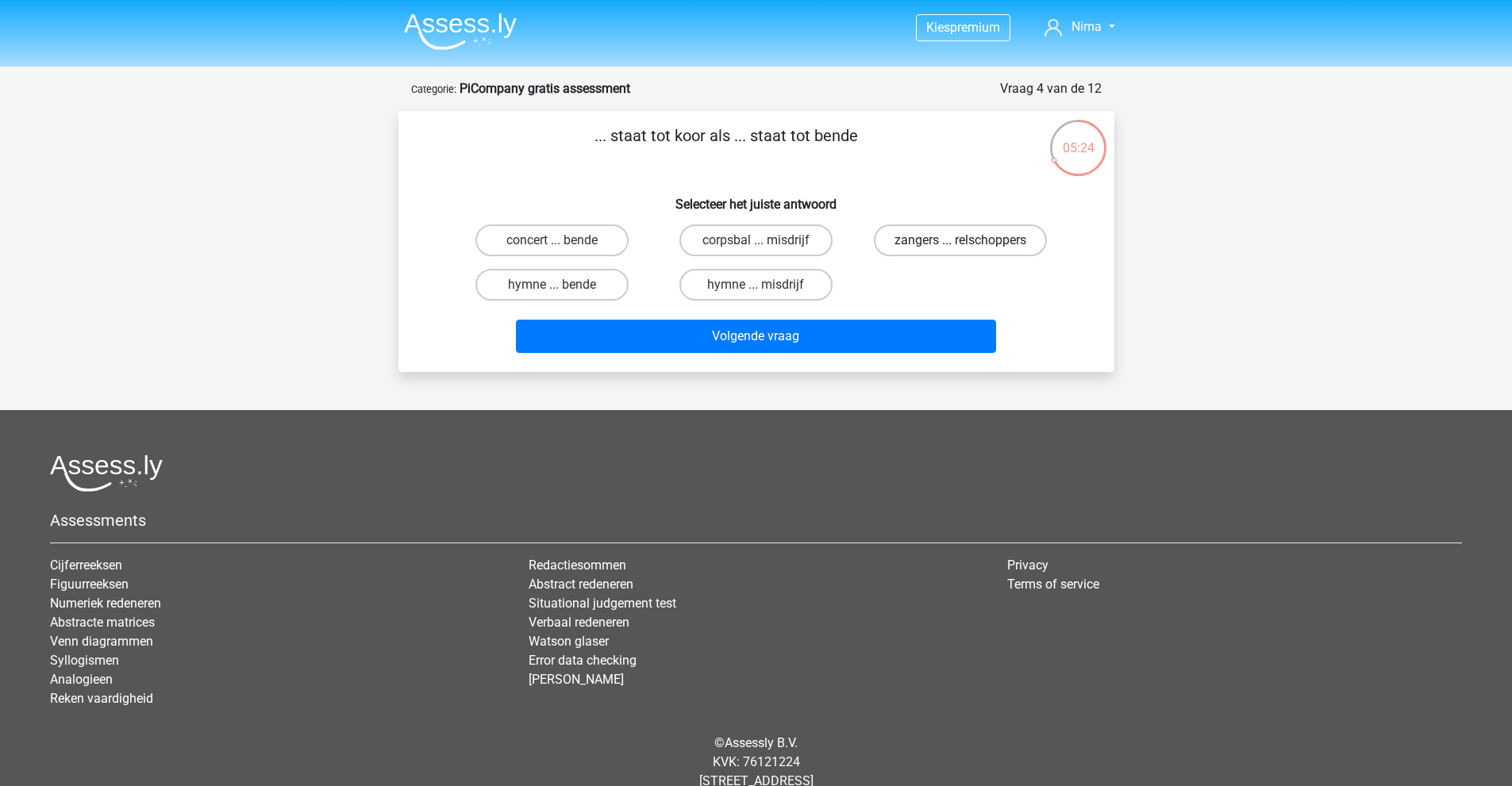
click at [964, 241] on input "zangers ... relschoppers" at bounding box center [965, 245] width 10 height 10
radio input "true"
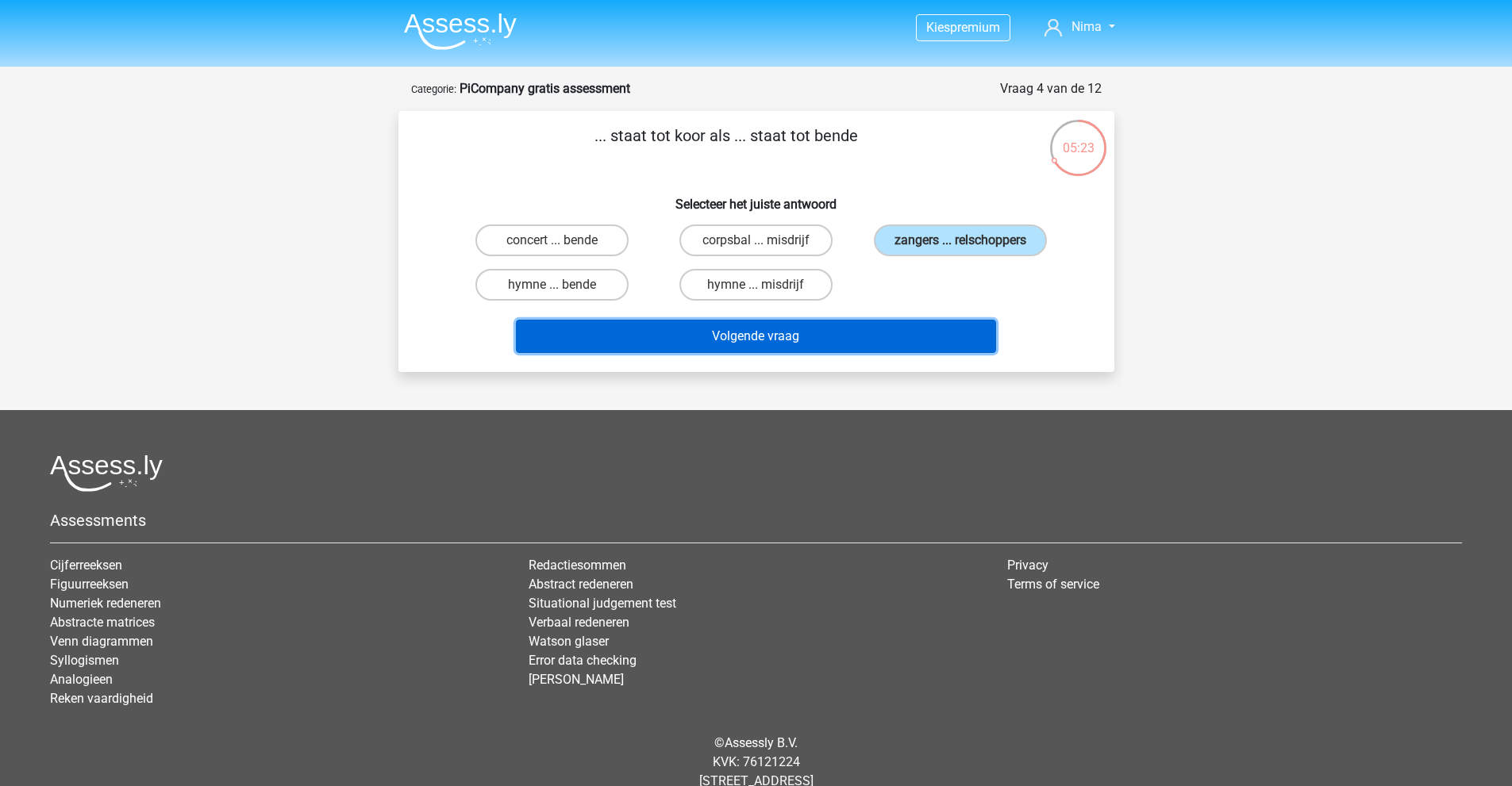
drag, startPoint x: 860, startPoint y: 338, endPoint x: 832, endPoint y: 337, distance: 28.0
click at [859, 338] on button "Volgende vraag" at bounding box center [756, 336] width 480 height 33
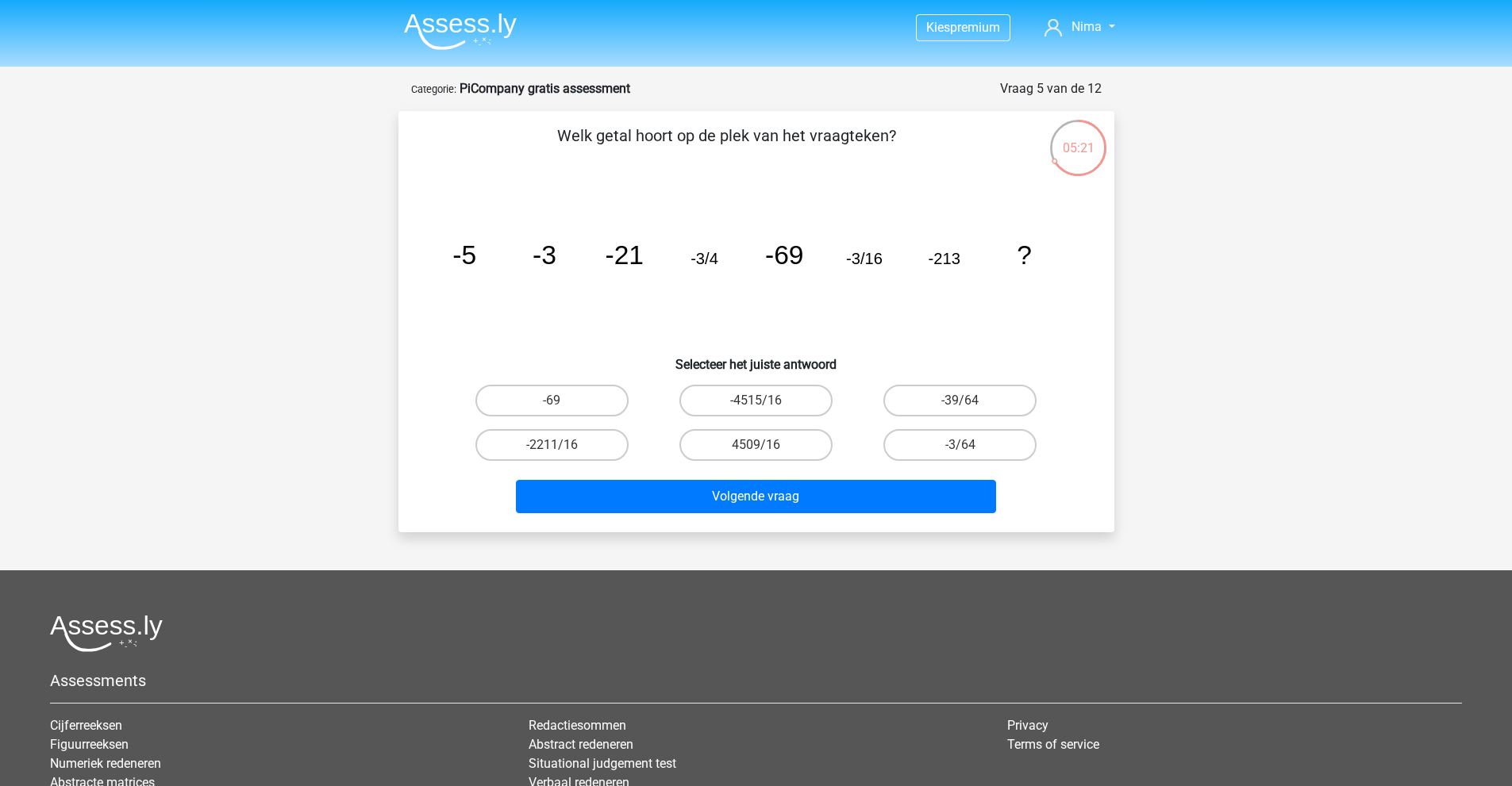
drag, startPoint x: 579, startPoint y: 129, endPoint x: 894, endPoint y: 146, distance: 315.5
click at [894, 146] on p "Welk getal hoort op de plek van het vraagteken?" at bounding box center [727, 147] width 606 height 48
click at [873, 137] on p "Welk getal hoort op de plek van het vraagteken?" at bounding box center [727, 147] width 606 height 48
drag, startPoint x: 454, startPoint y: 251, endPoint x: 477, endPoint y: 254, distance: 23.2
click at [477, 254] on icon "image/svg+xml -5 -3 -21 -3/4 -69 -3/16 -213 ?" at bounding box center [756, 264] width 639 height 160
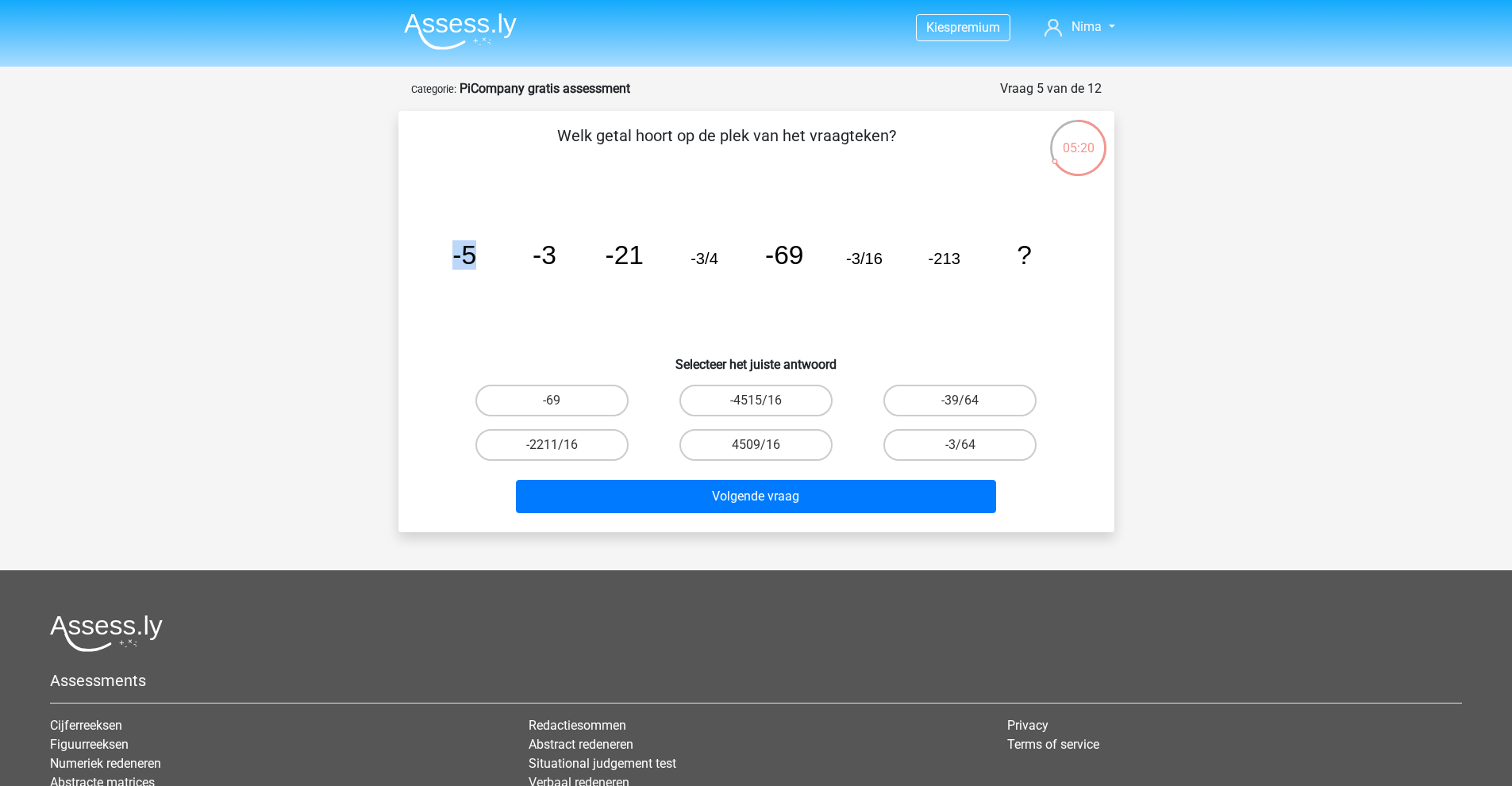
click at [477, 255] on icon "image/svg+xml -5 -3 -21 -3/4 -69 -3/16 -213 ?" at bounding box center [756, 264] width 639 height 160
drag, startPoint x: 466, startPoint y: 261, endPoint x: 558, endPoint y: 263, distance: 92.0
click at [558, 263] on icon "image/svg+xml -5 -3 -21 -3/4 -69 -3/16 -213 ?" at bounding box center [756, 264] width 639 height 160
click at [548, 260] on tspan "-3" at bounding box center [545, 255] width 23 height 30
drag, startPoint x: 468, startPoint y: 261, endPoint x: 560, endPoint y: 256, distance: 92.1
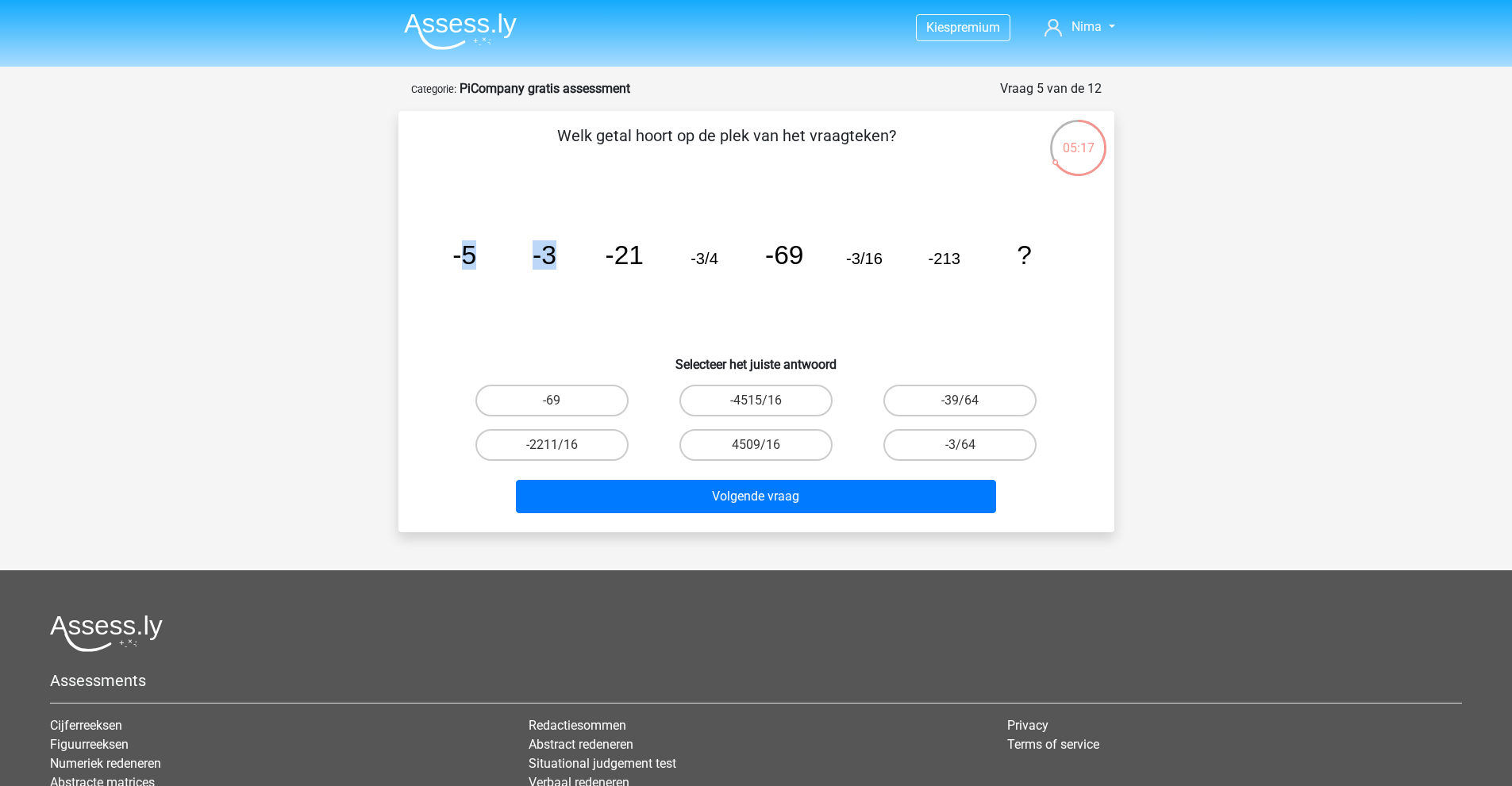
click at [560, 256] on icon "image/svg+xml -5 -3 -21 -3/4 -69 -3/16 -213 ?" at bounding box center [756, 264] width 639 height 160
click at [554, 258] on tspan "-3" at bounding box center [545, 255] width 23 height 30
drag, startPoint x: 545, startPoint y: 255, endPoint x: 637, endPoint y: 261, distance: 92.2
click at [637, 261] on g "-5 -3 -21 -3/4 -69 -3/16 -213 ?" at bounding box center [742, 255] width 580 height 30
click at [637, 261] on tspan "-21" at bounding box center [624, 255] width 39 height 30
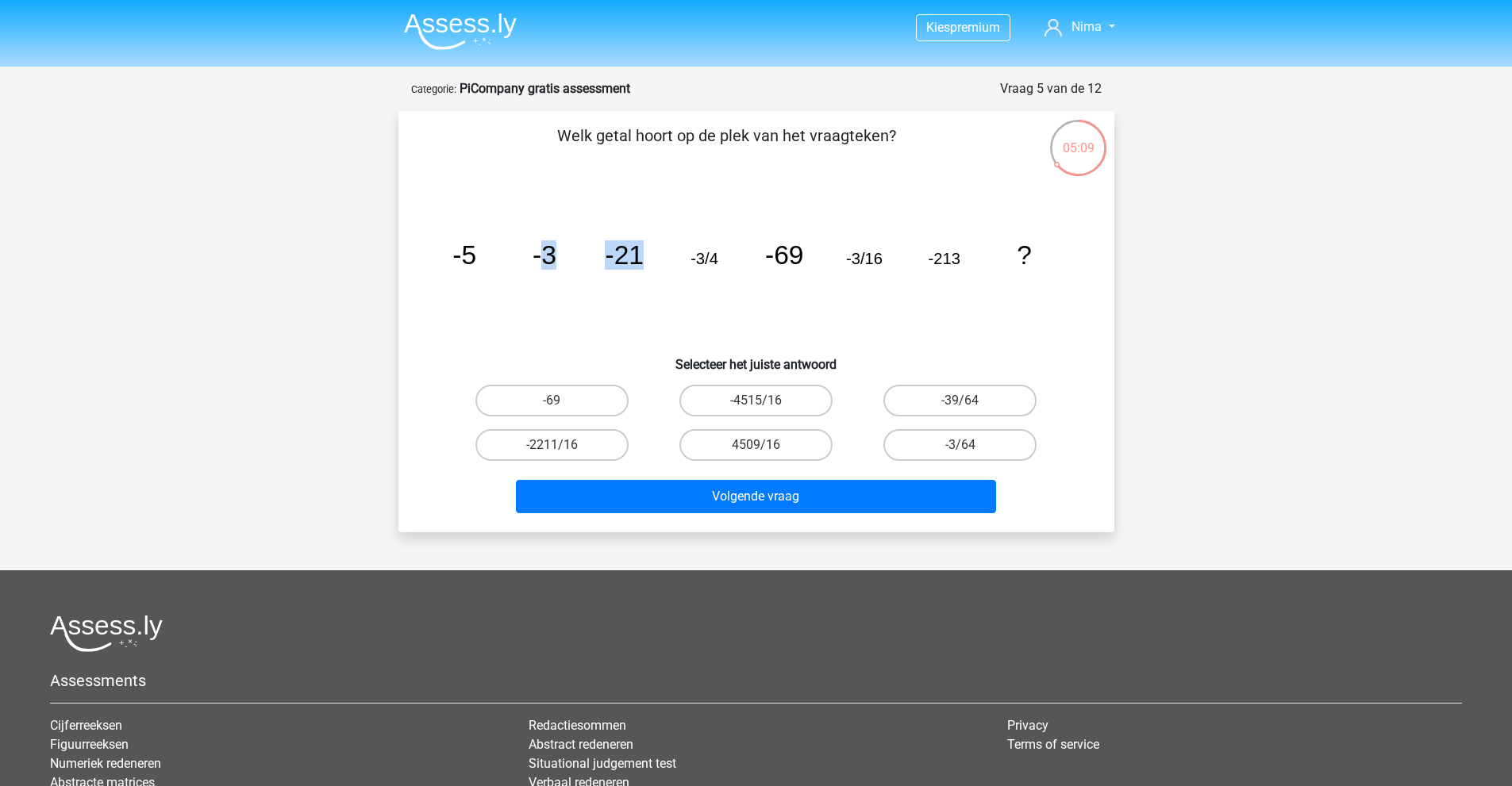
drag, startPoint x: 540, startPoint y: 253, endPoint x: 637, endPoint y: 251, distance: 97.0
click at [637, 251] on g "-5 -3 -21 -3/4 -69 -3/16 -213 ?" at bounding box center [742, 255] width 580 height 30
click at [637, 251] on tspan "-21" at bounding box center [624, 255] width 39 height 30
drag, startPoint x: 615, startPoint y: 252, endPoint x: 712, endPoint y: 255, distance: 97.0
click at [712, 255] on g "-5 -3 -21 -3/4 -69 -3/16 -213 ?" at bounding box center [742, 255] width 580 height 30
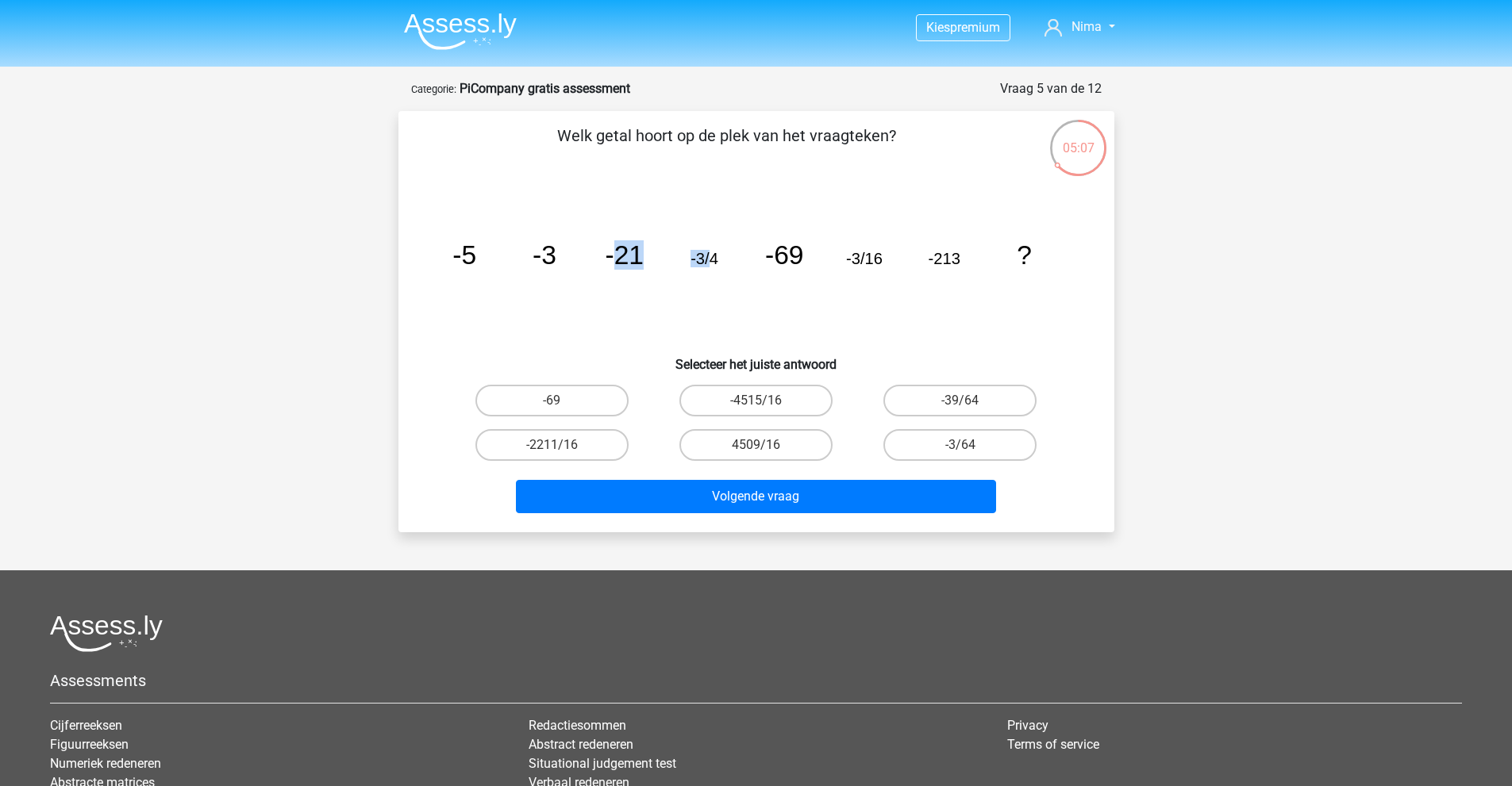
click at [712, 255] on tspan "-3/4" at bounding box center [704, 258] width 28 height 17
drag, startPoint x: 695, startPoint y: 258, endPoint x: 715, endPoint y: 258, distance: 20.0
click at [700, 258] on tspan "-3/4" at bounding box center [704, 258] width 28 height 17
click at [715, 258] on tspan "-3/4" at bounding box center [704, 258] width 28 height 17
drag, startPoint x: 768, startPoint y: 251, endPoint x: 817, endPoint y: 251, distance: 49.0
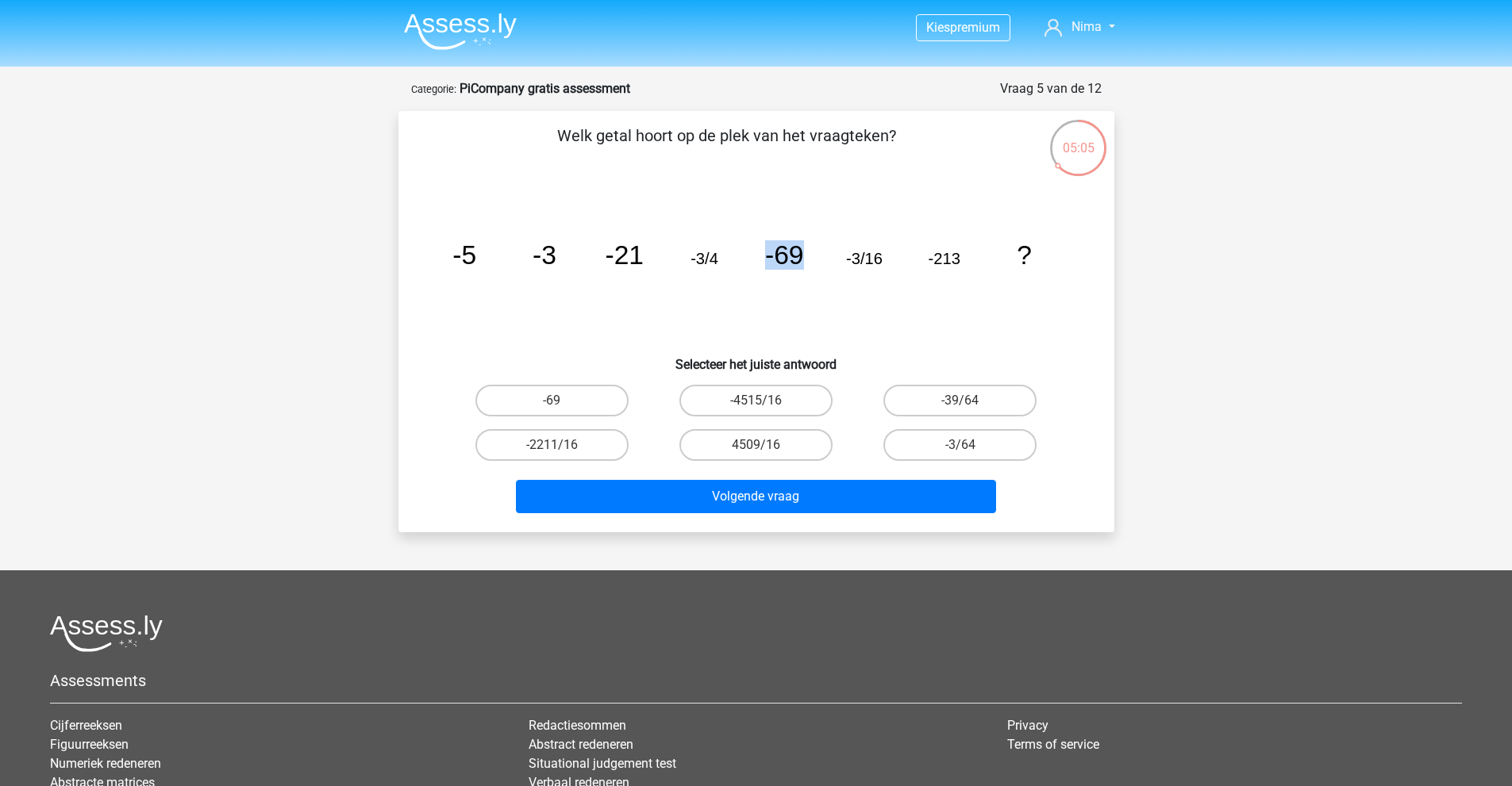
click at [811, 251] on icon "image/svg+xml -5 -3 -21 -3/4 -69 -3/16 -213 ?" at bounding box center [756, 264] width 639 height 160
click at [869, 251] on tspan "-3/16" at bounding box center [864, 258] width 36 height 17
drag, startPoint x: 905, startPoint y: 253, endPoint x: 930, endPoint y: 255, distance: 25.1
click at [919, 254] on icon "image/svg+xml -5 -3 -21 -3/4 -69 -3/16 -213 ?" at bounding box center [756, 264] width 639 height 160
drag, startPoint x: 942, startPoint y: 255, endPoint x: 970, endPoint y: 257, distance: 28.1
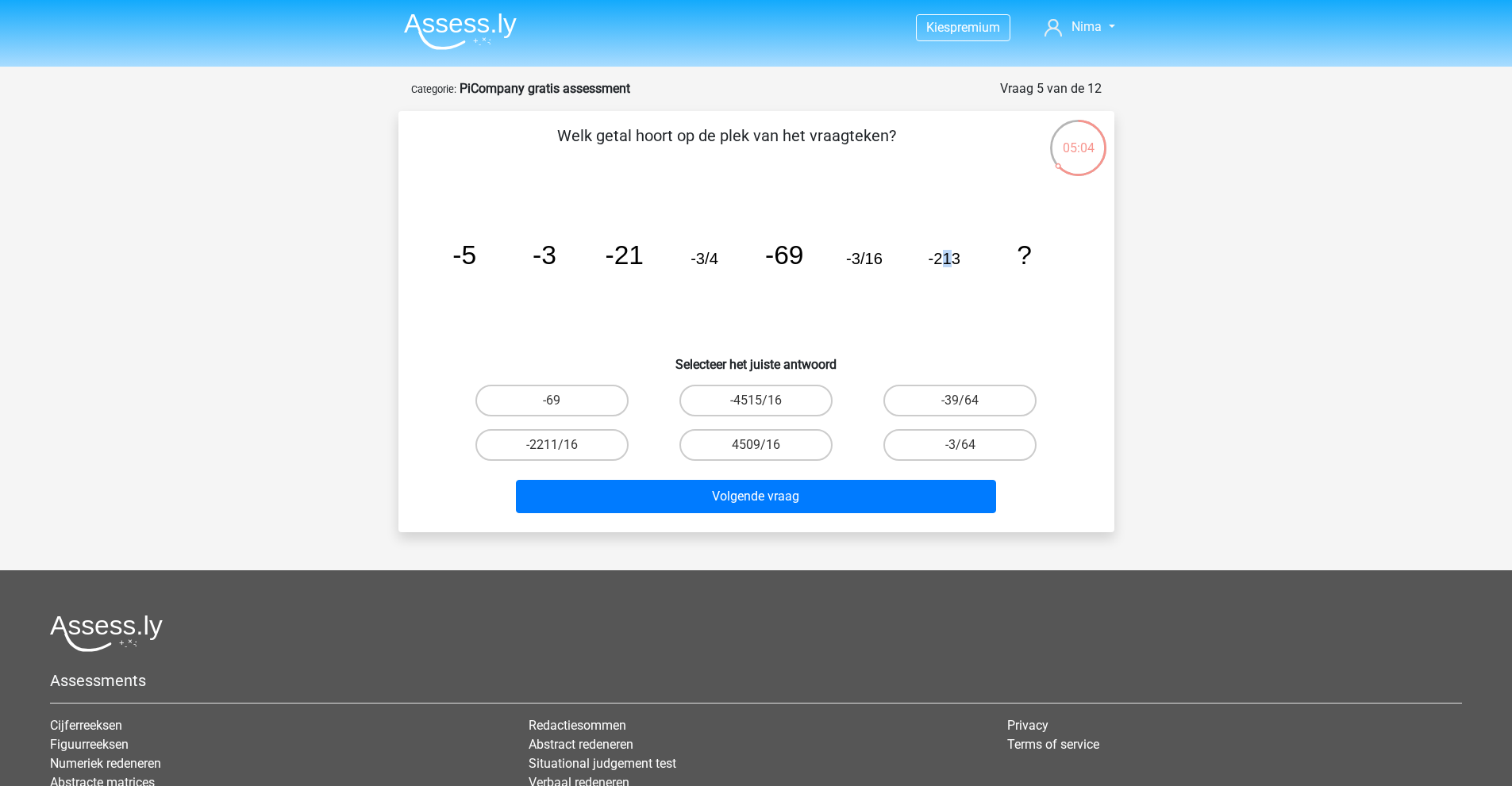
click at [958, 256] on tspan "-213" at bounding box center [943, 258] width 32 height 17
click at [1016, 258] on tspan "?" at bounding box center [1023, 255] width 15 height 30
drag, startPoint x: 688, startPoint y: 255, endPoint x: 712, endPoint y: 257, distance: 24.1
click at [712, 257] on icon "image/svg+xml -5 -3 -21 -3/4 -69 -3/16 -213 ?" at bounding box center [756, 264] width 639 height 160
click at [712, 257] on tspan "-3/4" at bounding box center [704, 258] width 28 height 17
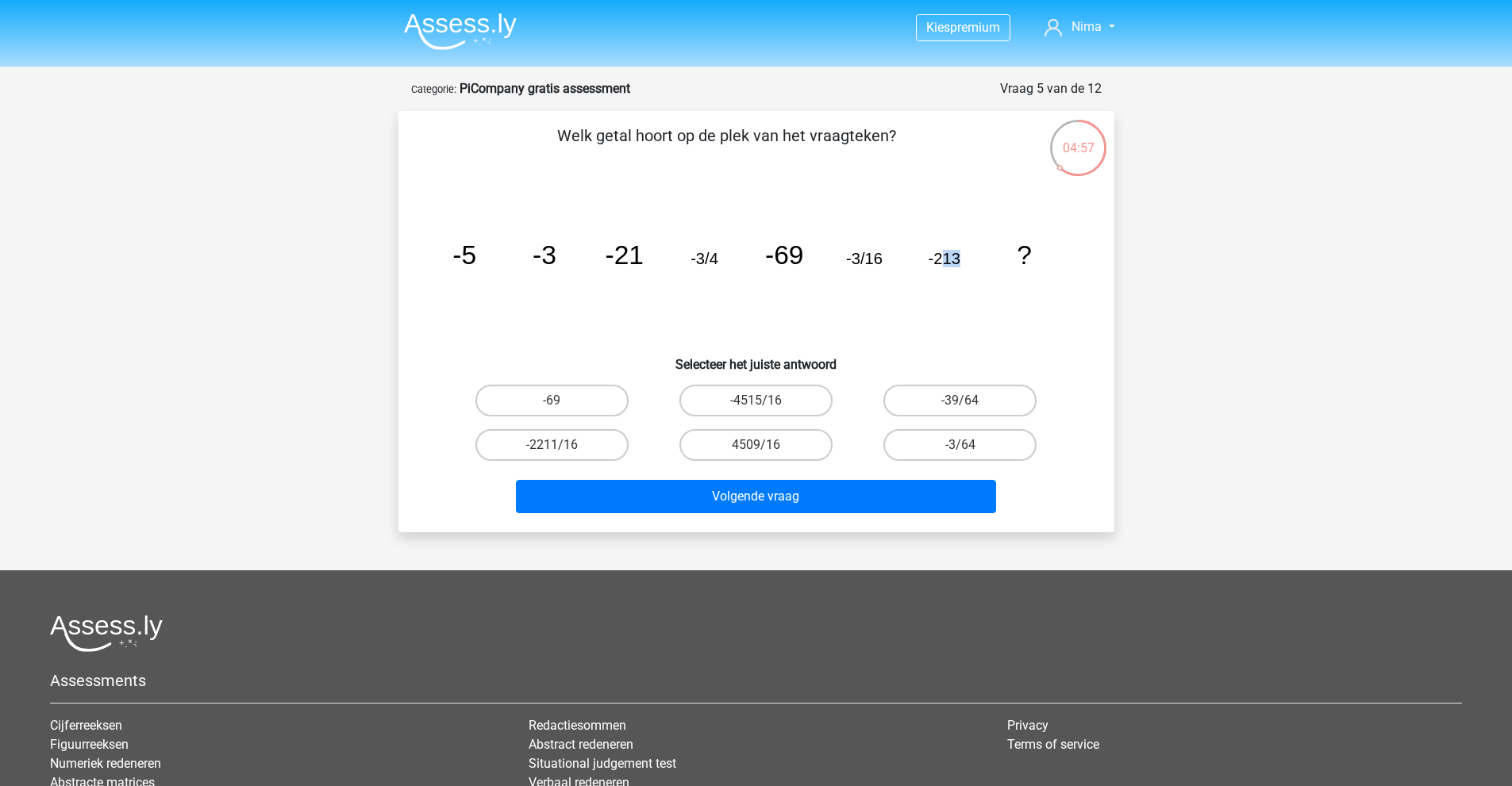
click at [961, 259] on icon "image/svg+xml -5 -3 -21 -3/4 -69 -3/16 -213 ?" at bounding box center [756, 264] width 639 height 160
click at [955, 451] on label "-3/64" at bounding box center [960, 444] width 153 height 32
click at [960, 451] on input "-3/64" at bounding box center [965, 450] width 10 height 10
radio input "true"
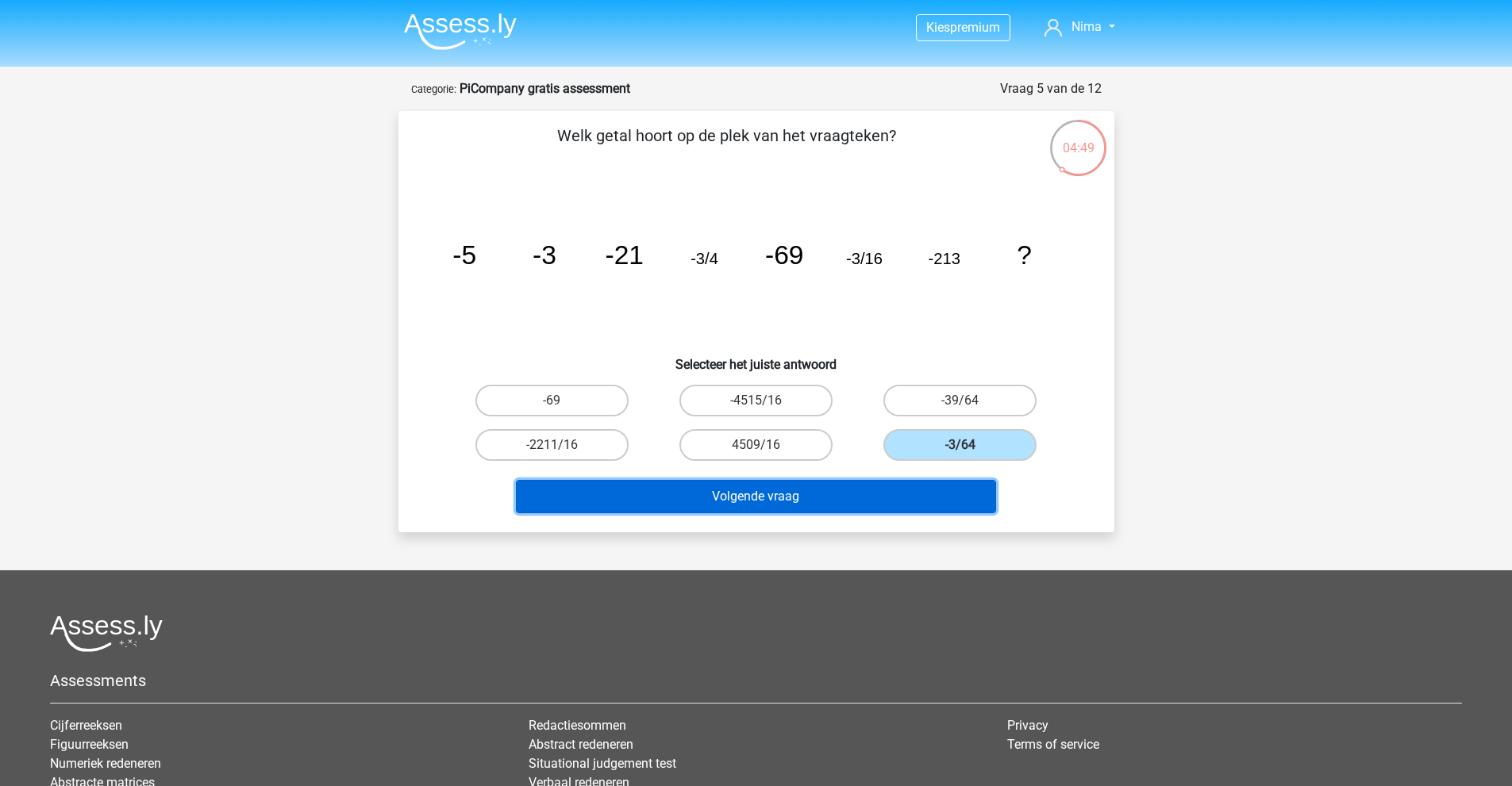
click at [816, 492] on button "Volgende vraag" at bounding box center [756, 496] width 480 height 33
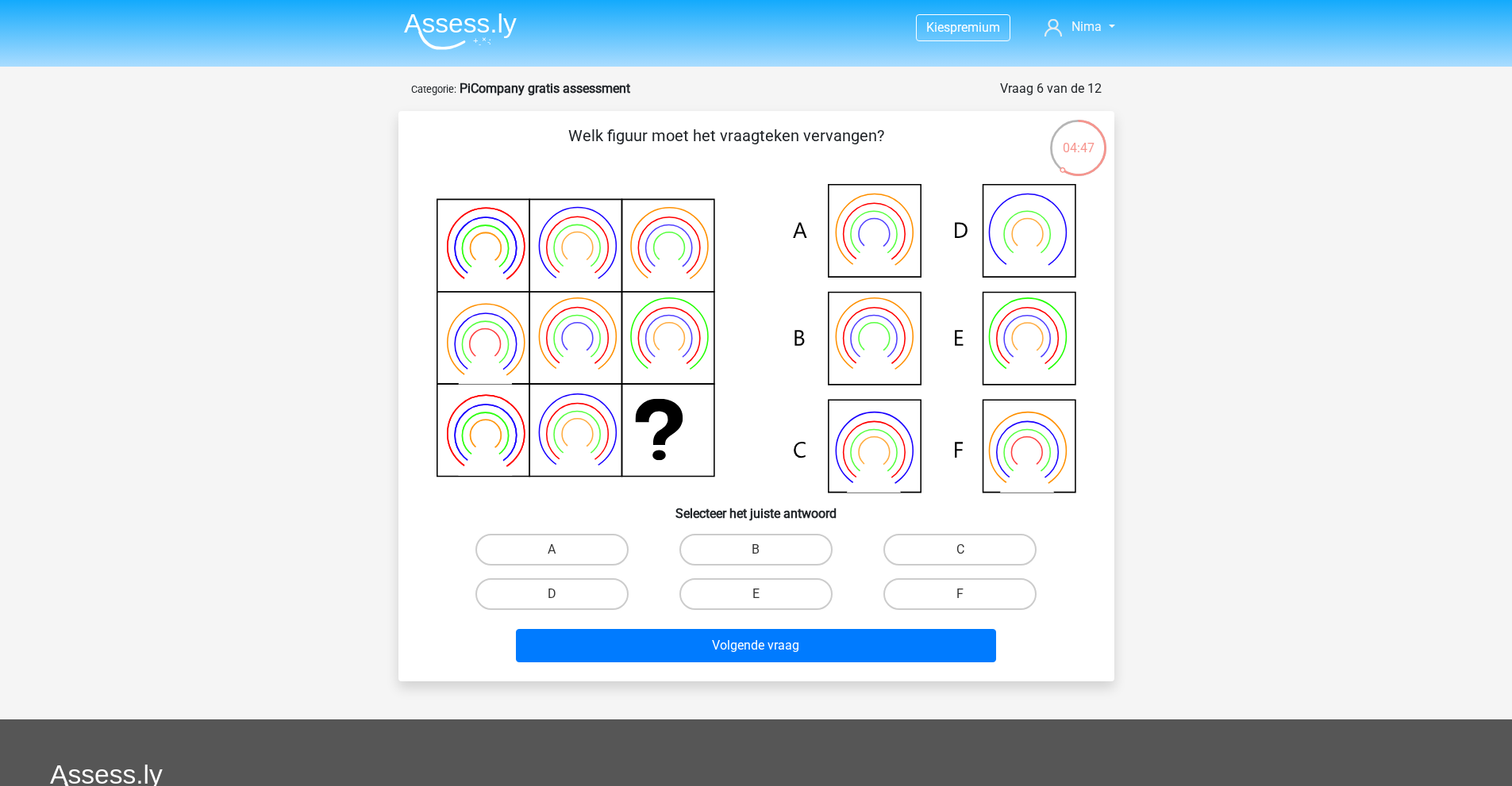
drag, startPoint x: 597, startPoint y: 134, endPoint x: 810, endPoint y: 144, distance: 213.2
click at [795, 142] on p "Welk figuur moet het vraagteken vervangen?" at bounding box center [727, 147] width 606 height 48
click at [823, 145] on p "Welk figuur moet het vraagteken vervangen?" at bounding box center [727, 147] width 606 height 48
drag, startPoint x: 735, startPoint y: 553, endPoint x: 746, endPoint y: 574, distance: 23.7
click at [736, 556] on label "B" at bounding box center [756, 549] width 153 height 32
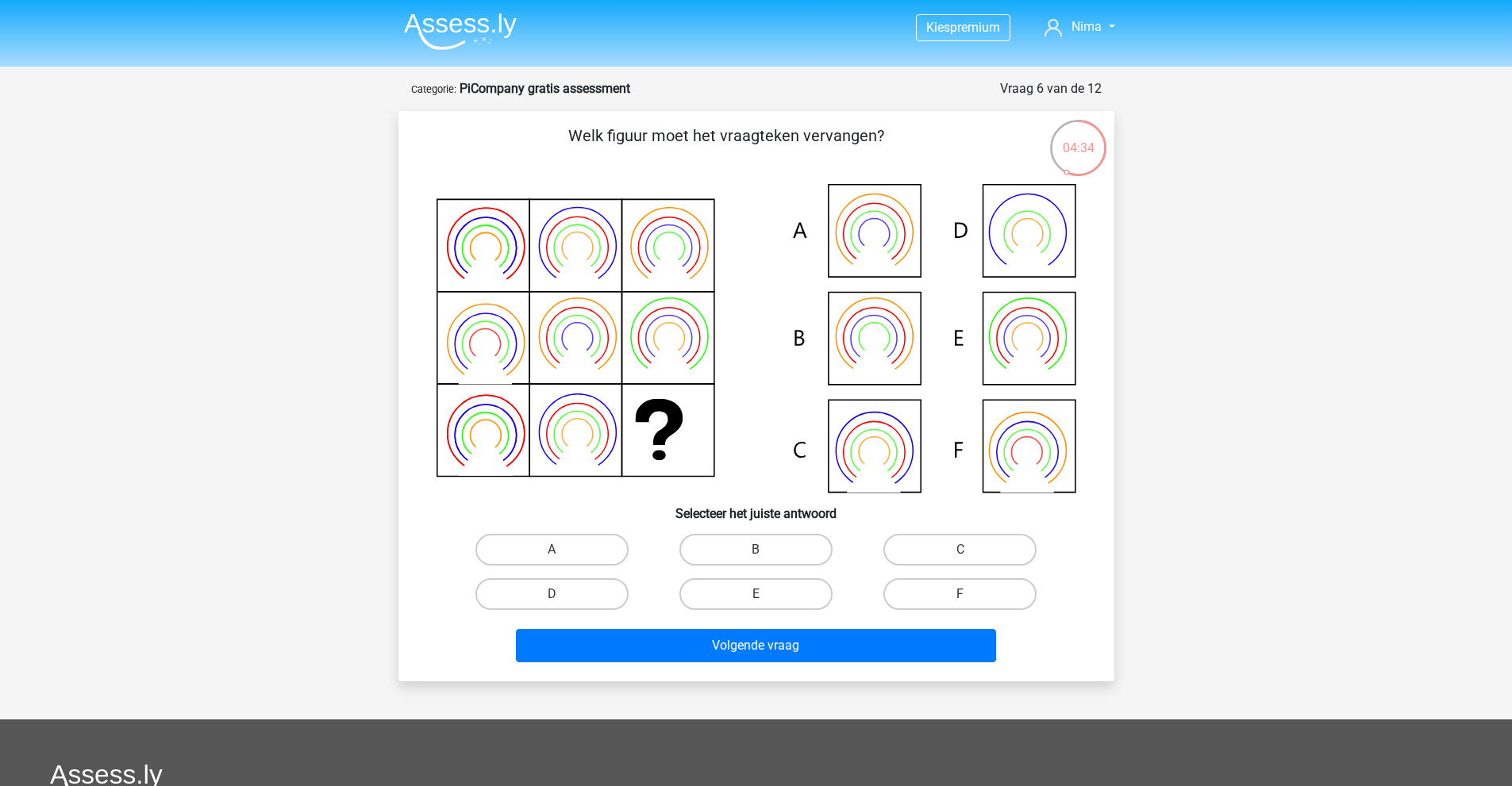
click at [756, 556] on input "B" at bounding box center [760, 554] width 10 height 10
radio input "true"
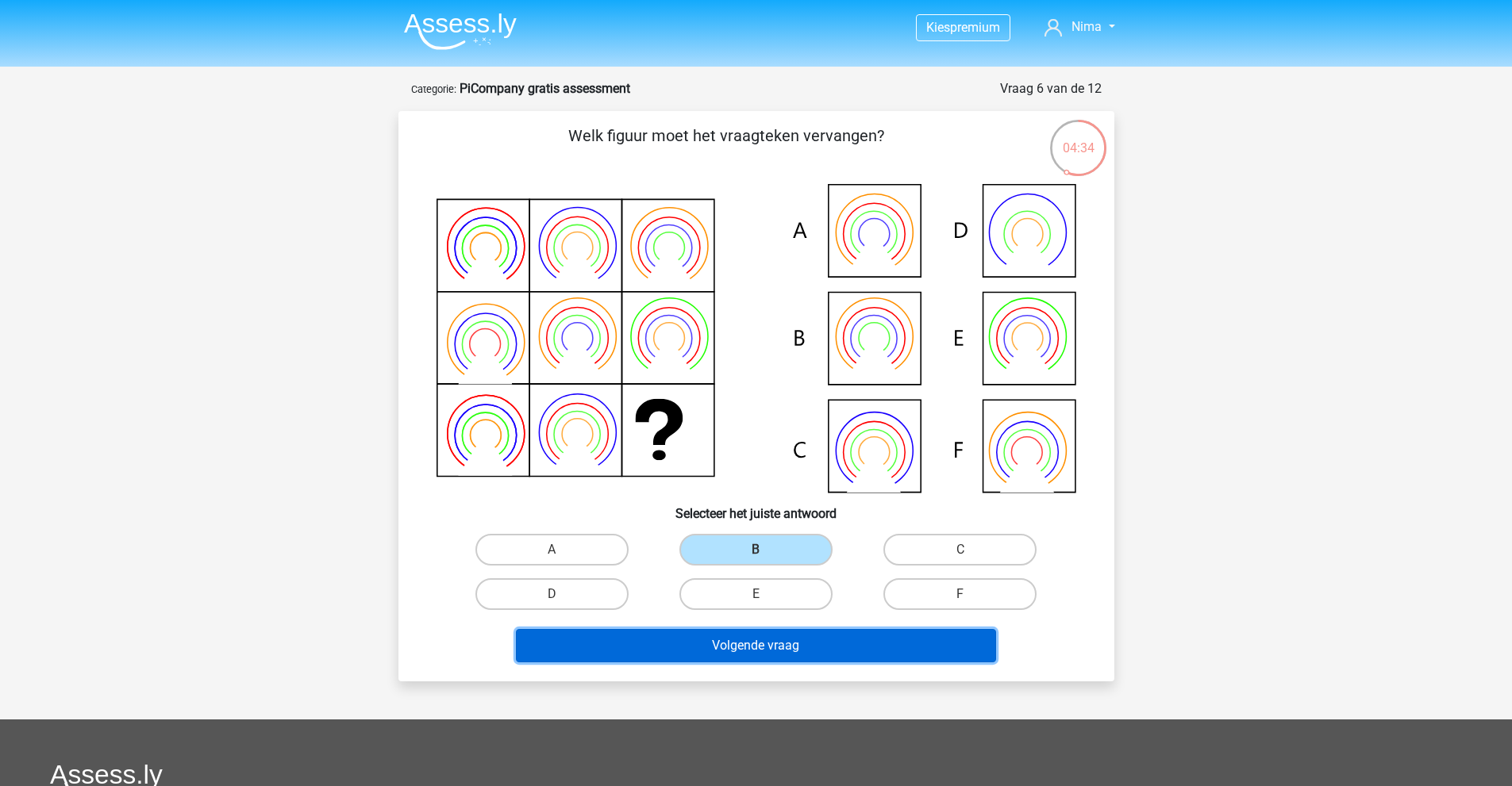
click at [782, 645] on button "Volgende vraag" at bounding box center [756, 645] width 480 height 33
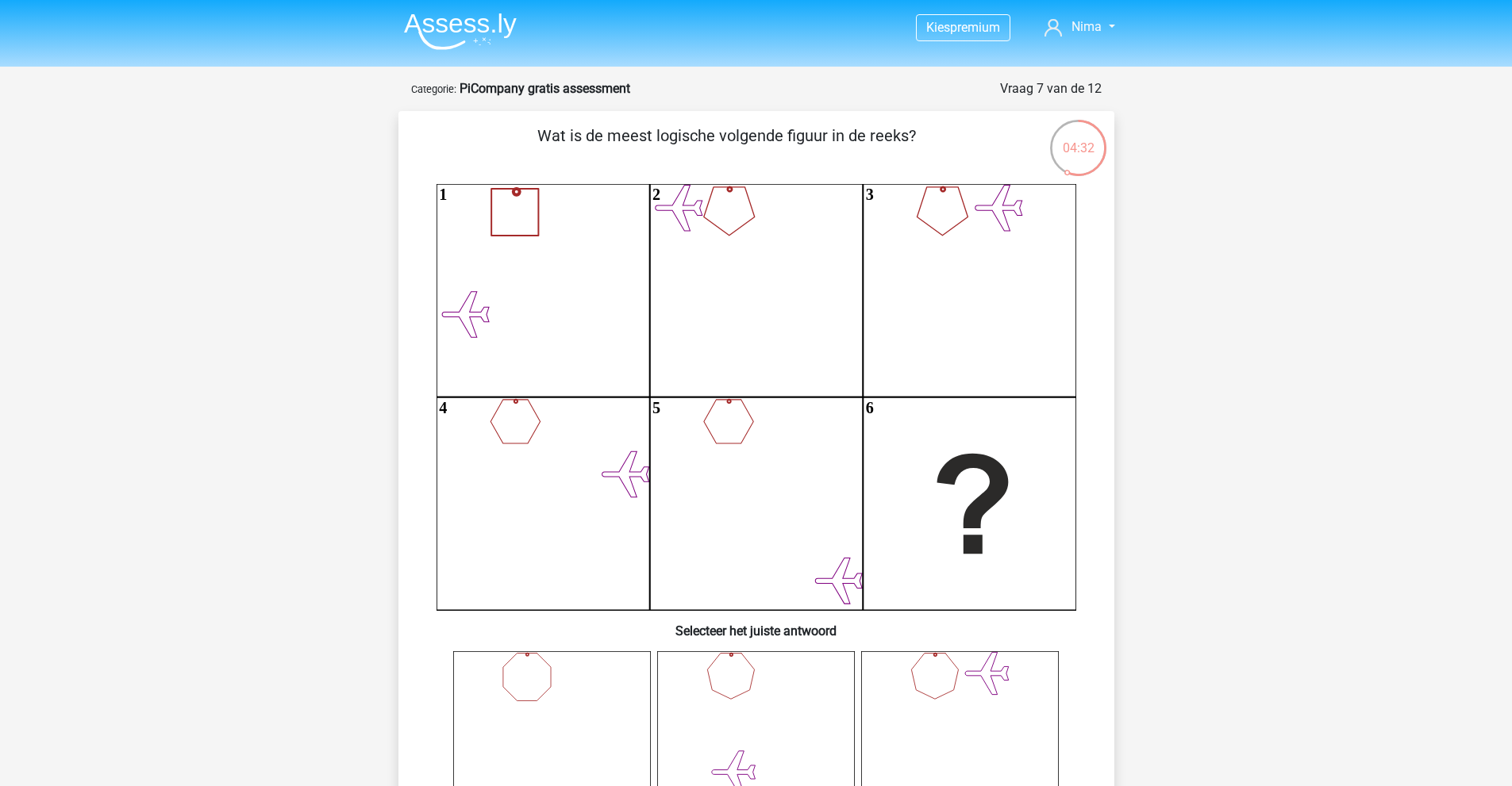
drag, startPoint x: 571, startPoint y: 126, endPoint x: 882, endPoint y: 138, distance: 311.2
click at [882, 138] on p "Wat is de meest logische volgende figuur in de reeks?" at bounding box center [727, 147] width 606 height 48
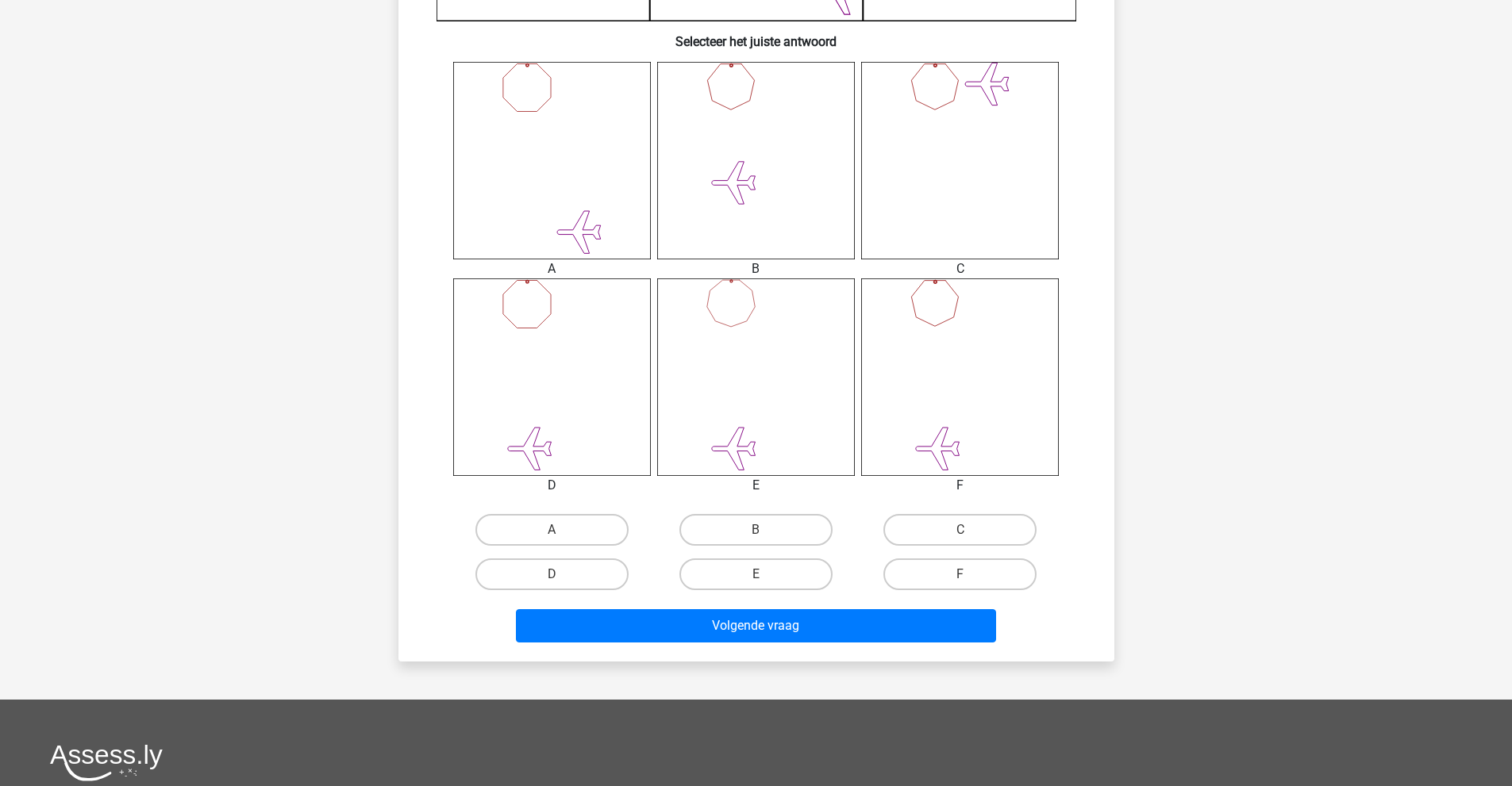
scroll to position [635, 0]
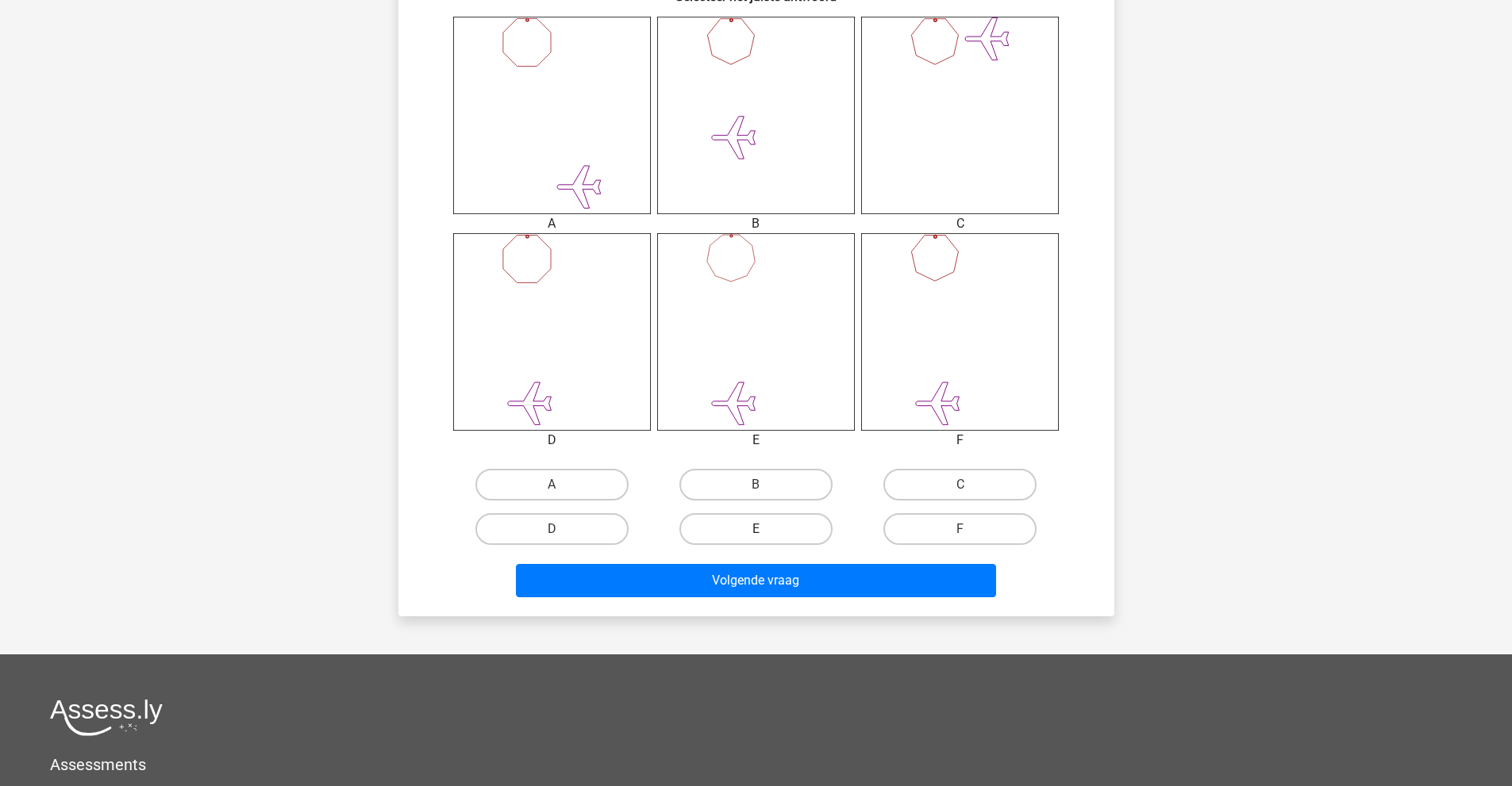
click at [742, 525] on label "E" at bounding box center [756, 528] width 153 height 32
click at [756, 529] on input "E" at bounding box center [760, 534] width 10 height 10
radio input "true"
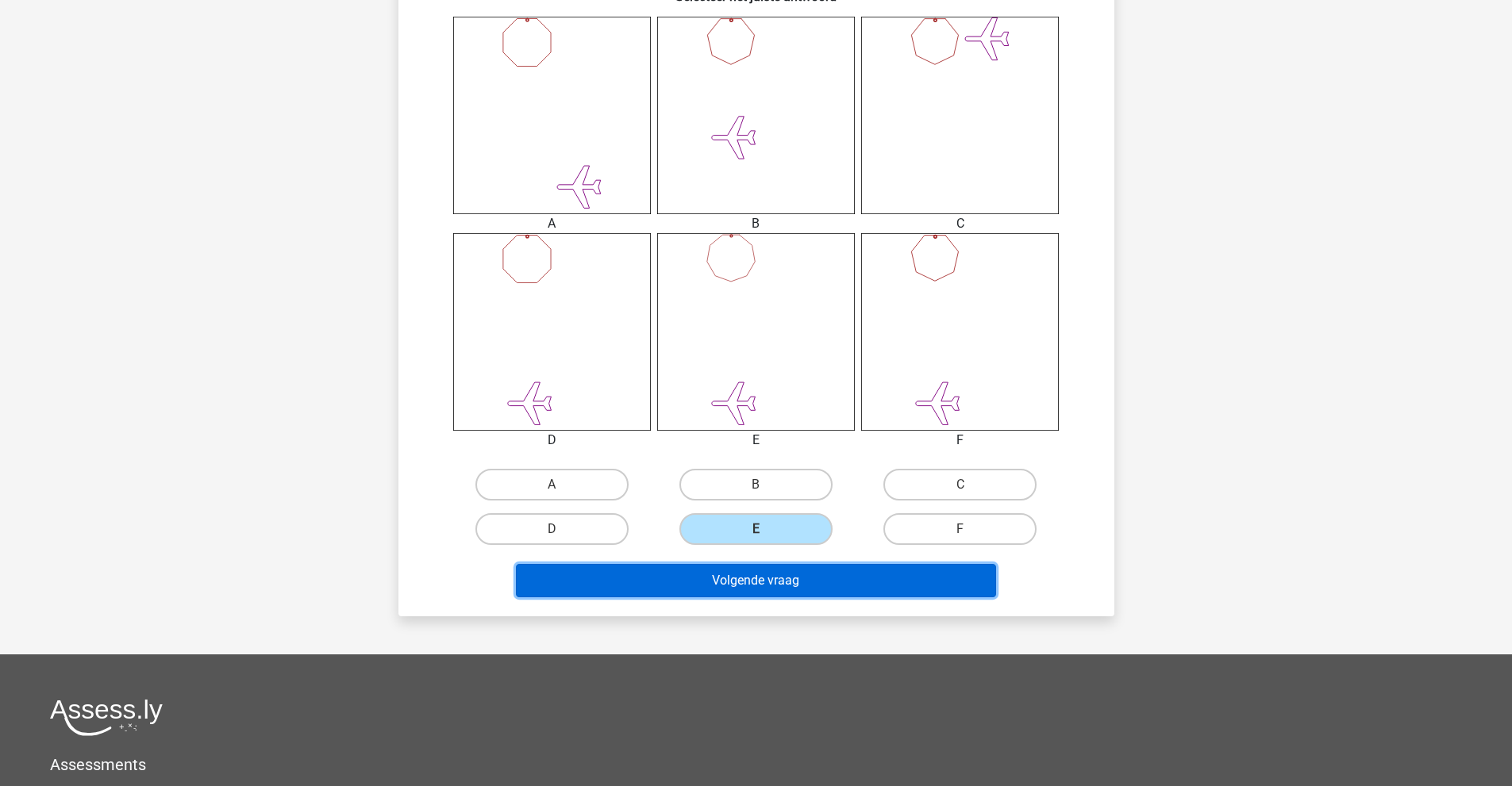
click at [772, 574] on button "Volgende vraag" at bounding box center [756, 580] width 480 height 33
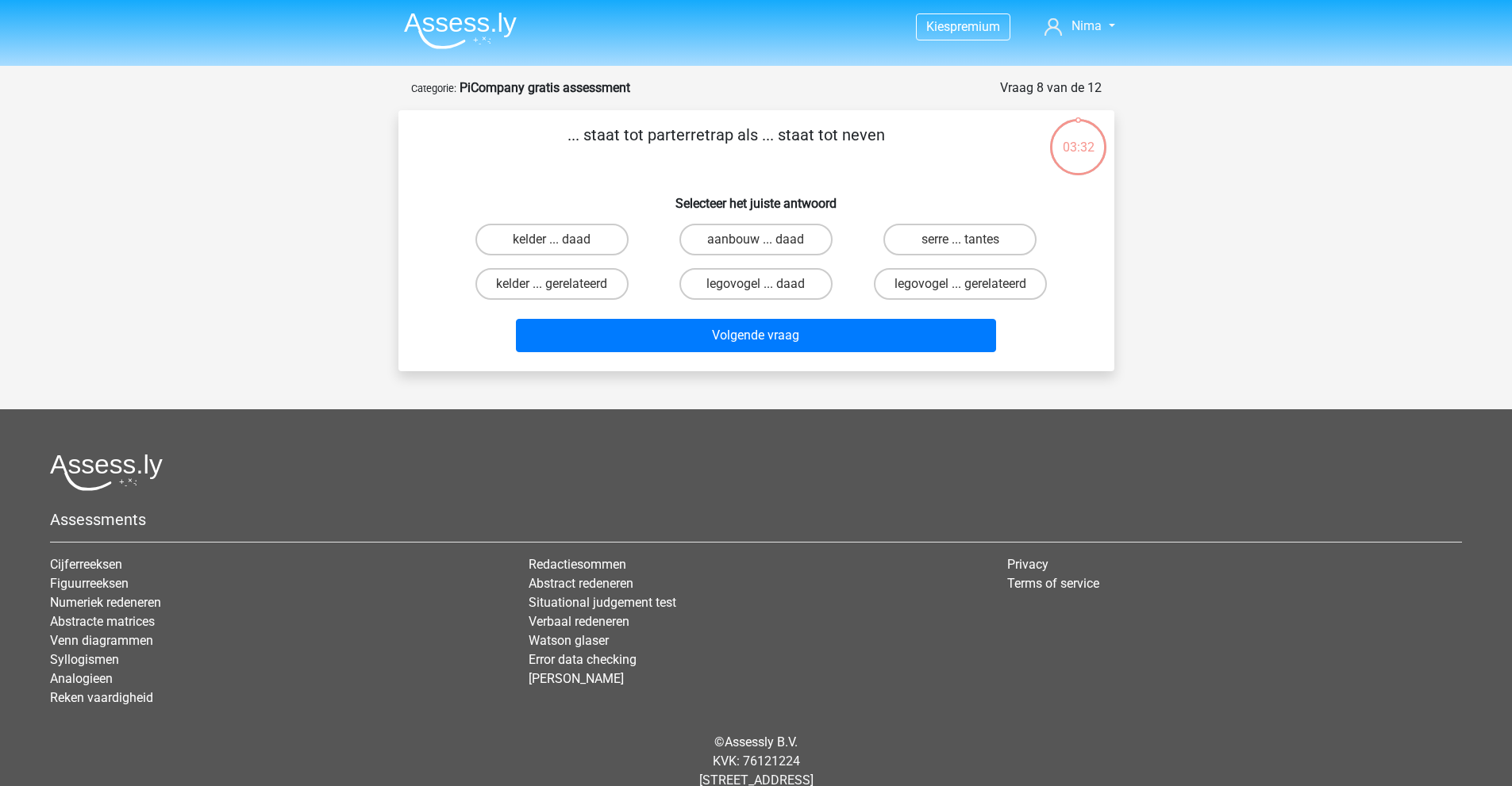
scroll to position [0, 0]
drag, startPoint x: 594, startPoint y: 136, endPoint x: 756, endPoint y: 139, distance: 162.0
click at [756, 139] on p "... staat tot parterretrap als ... staat tot neven" at bounding box center [727, 147] width 606 height 48
click at [540, 289] on label "kelder ... gerelateerd" at bounding box center [552, 284] width 153 height 32
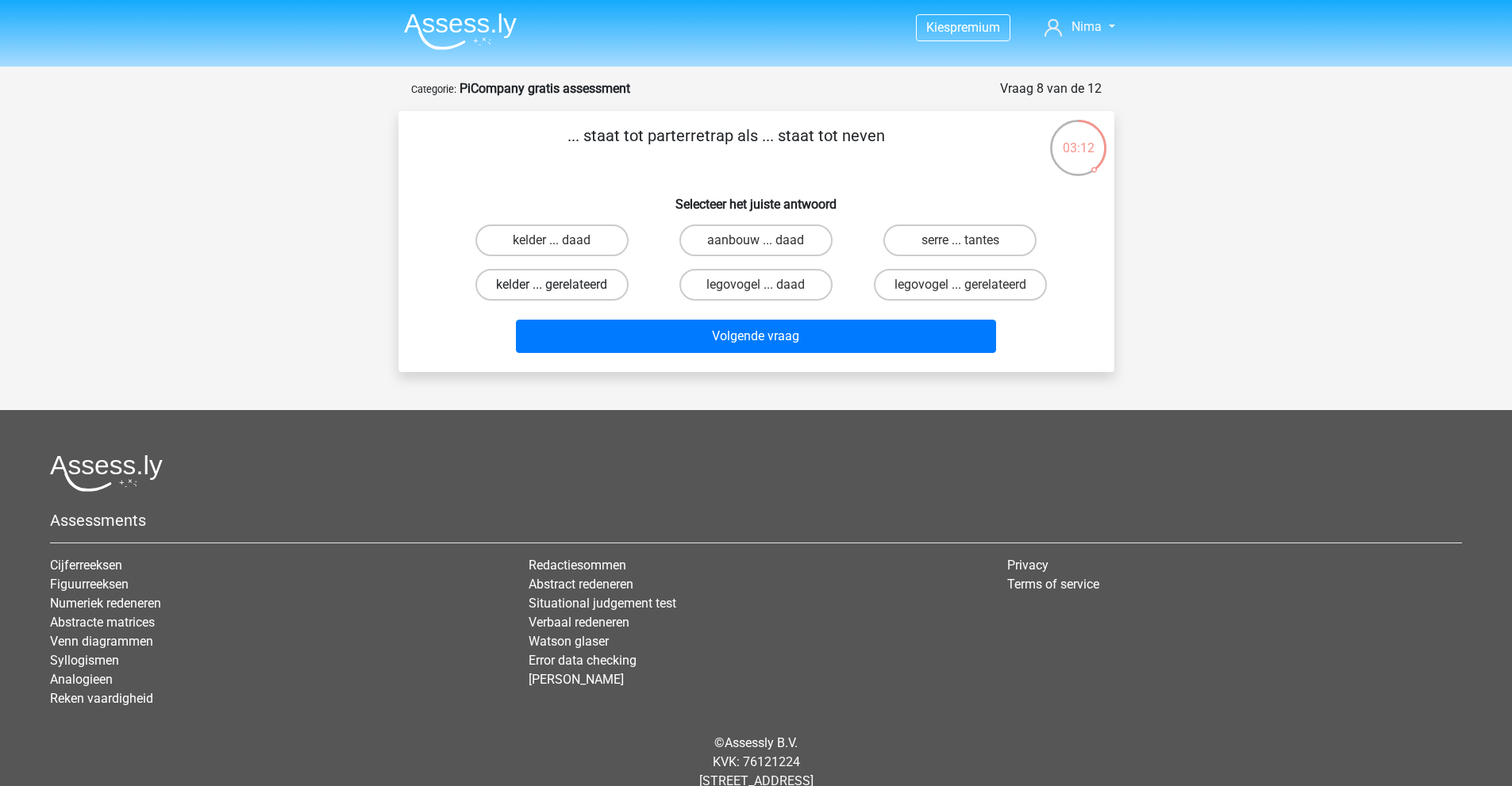
click at [552, 289] on input "kelder ... gerelateerd" at bounding box center [556, 289] width 10 height 10
radio input "true"
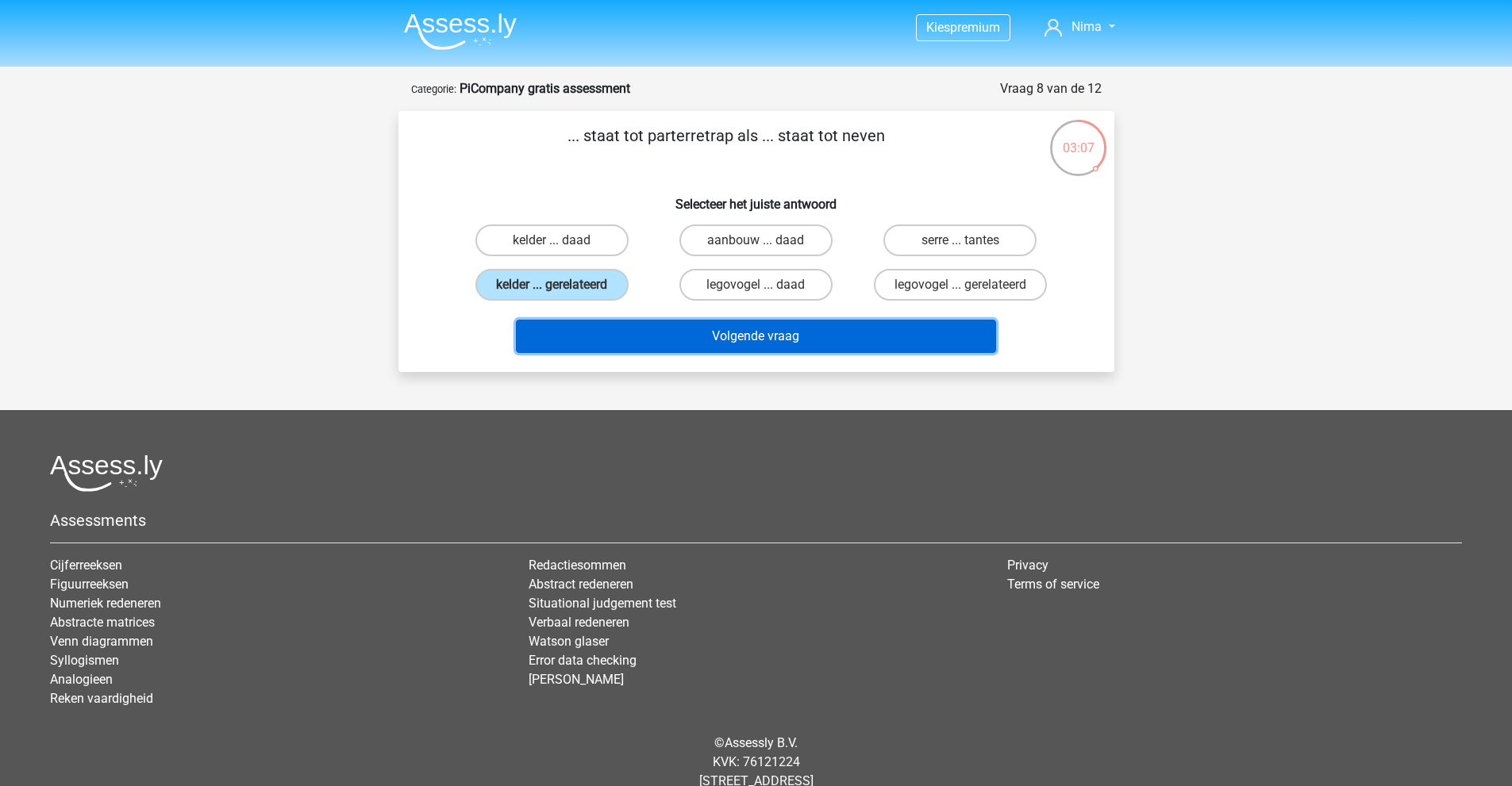
click at [662, 347] on button "Volgende vraag" at bounding box center [756, 336] width 480 height 33
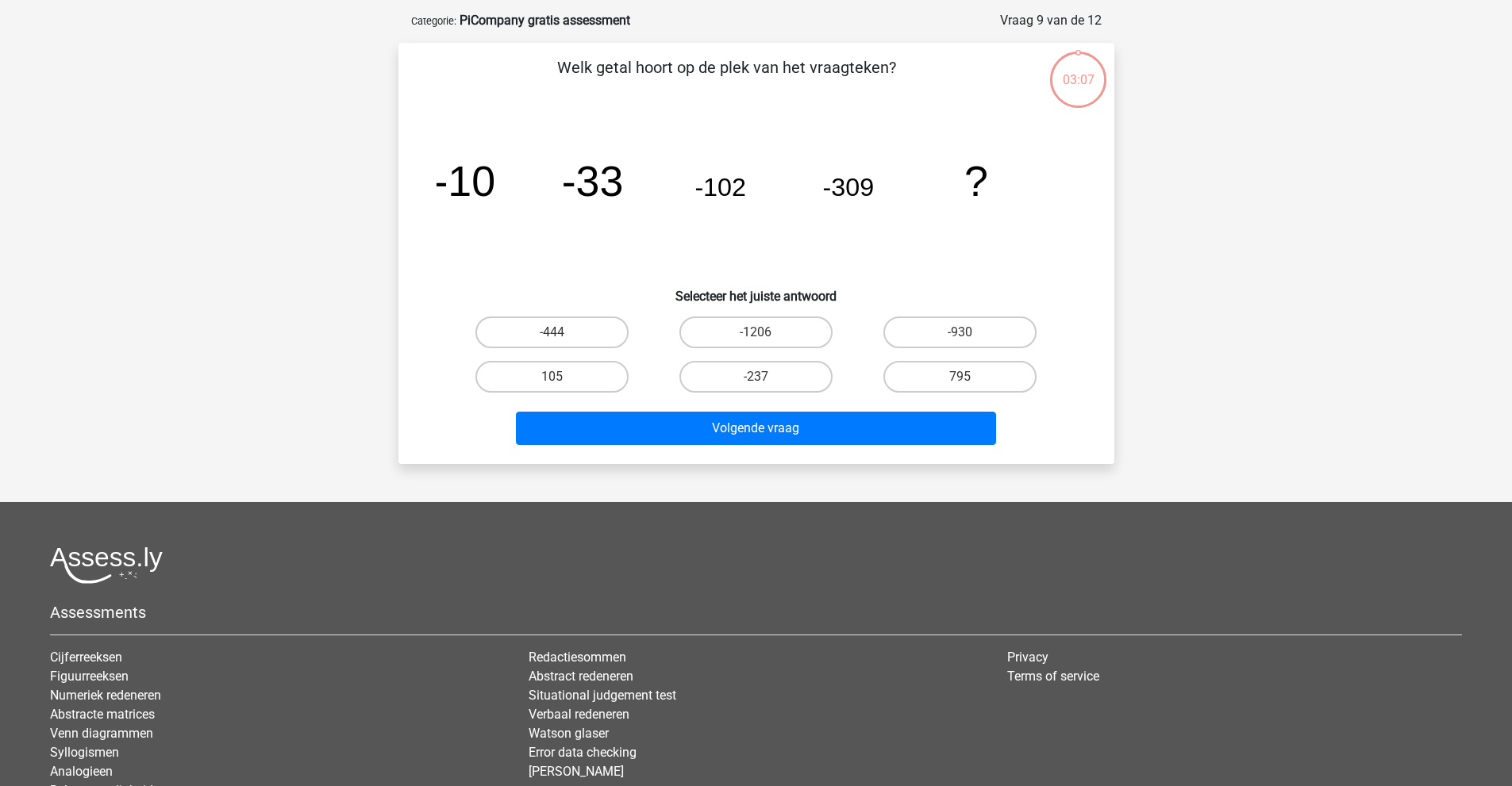
scroll to position [79, 0]
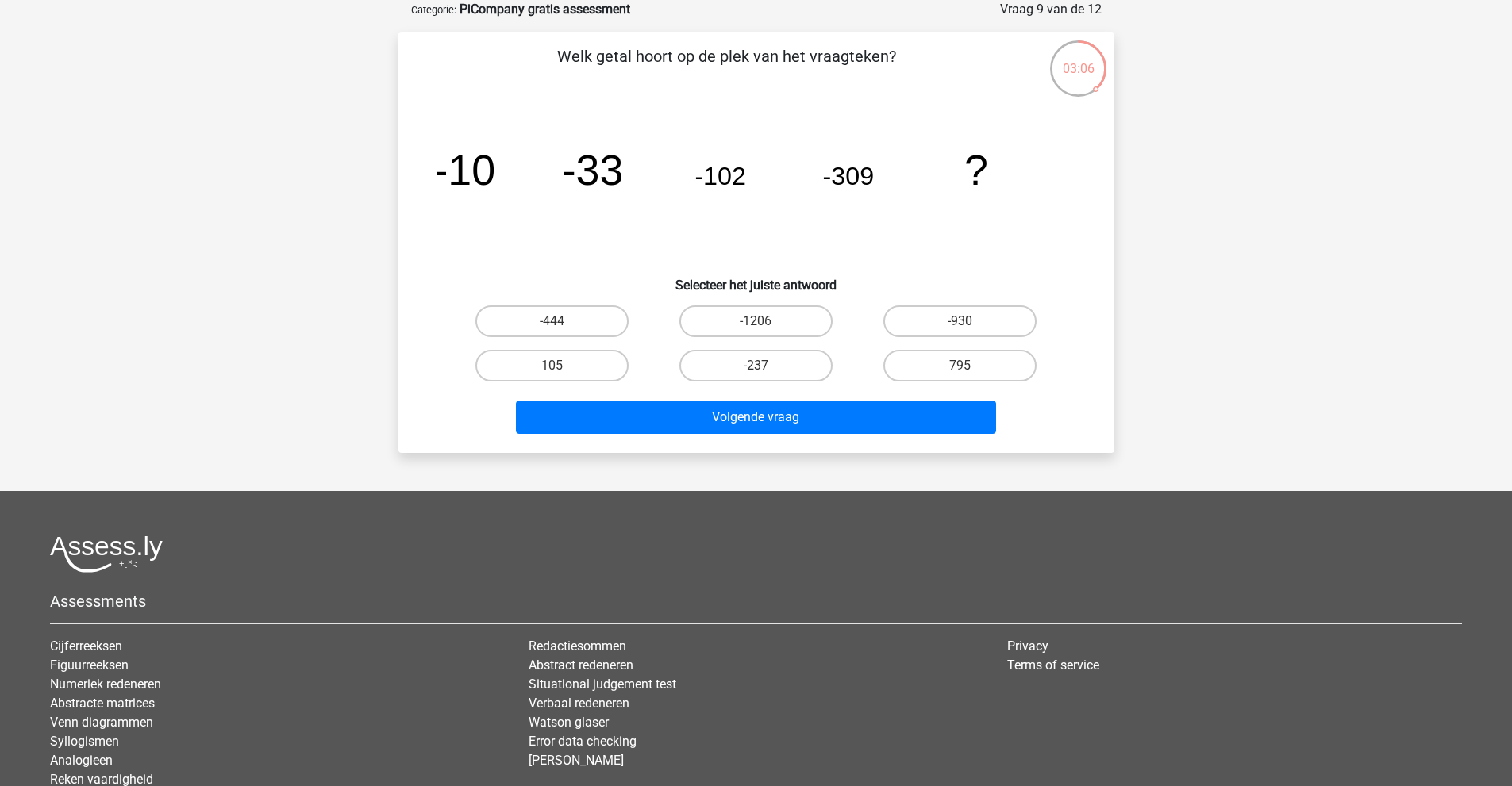
drag, startPoint x: 634, startPoint y: 58, endPoint x: 890, endPoint y: 60, distance: 256.0
click at [890, 60] on p "Welk getal hoort op de plek van het vraagteken?" at bounding box center [727, 68] width 606 height 48
drag, startPoint x: 459, startPoint y: 167, endPoint x: 611, endPoint y: 171, distance: 152.1
click at [611, 171] on g "-10 -33 -102 -309 ?" at bounding box center [710, 169] width 554 height 48
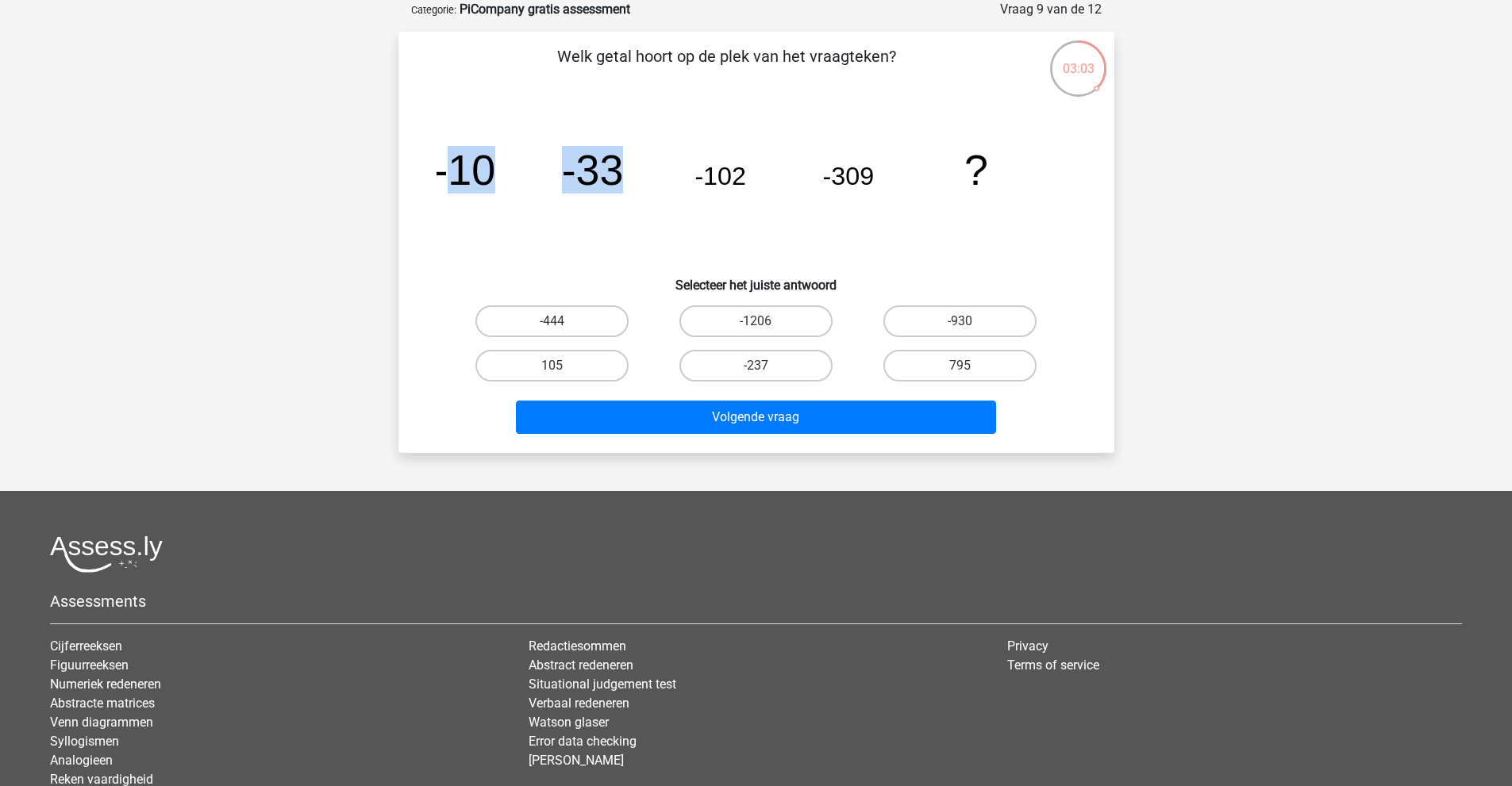
click at [611, 171] on tspan "-33" at bounding box center [591, 169] width 62 height 48
drag, startPoint x: 558, startPoint y: 171, endPoint x: 645, endPoint y: 178, distance: 87.3
click at [645, 178] on icon "image/svg+xml -10 -33 -102 -309 ?" at bounding box center [756, 185] width 639 height 160
click at [699, 178] on tspan "-102" at bounding box center [719, 177] width 51 height 29
drag, startPoint x: 609, startPoint y: 171, endPoint x: 742, endPoint y: 184, distance: 133.6
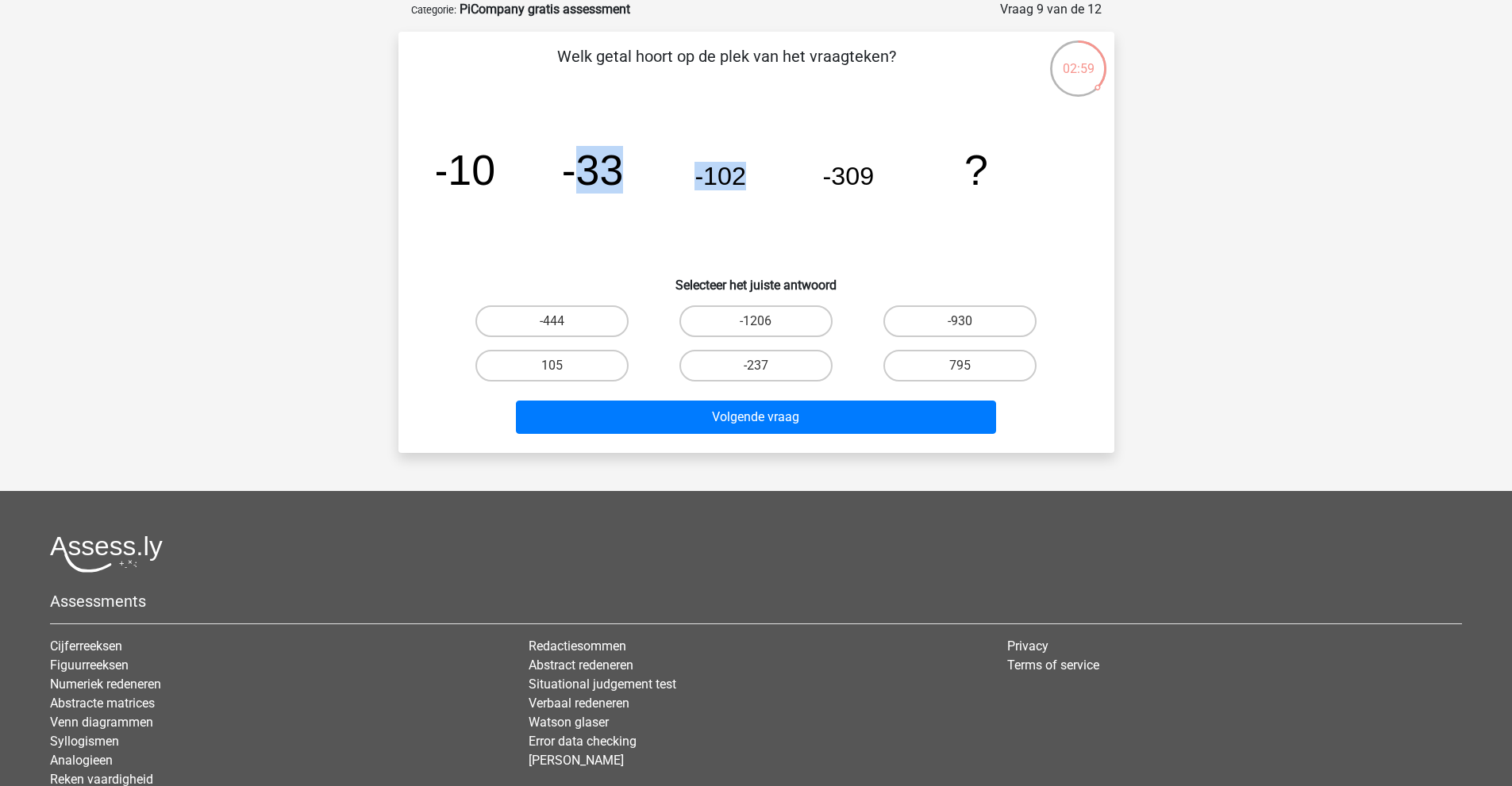
click at [742, 184] on g "-10 -33 -102 -309 ?" at bounding box center [710, 169] width 554 height 48
click at [742, 184] on tspan "-102" at bounding box center [719, 177] width 51 height 29
drag, startPoint x: 702, startPoint y: 173, endPoint x: 870, endPoint y: 180, distance: 168.1
click at [879, 180] on icon "image/svg+xml -10 -33 -102 -309 ?" at bounding box center [756, 185] width 639 height 160
click at [870, 180] on tspan "-309" at bounding box center [848, 177] width 51 height 29
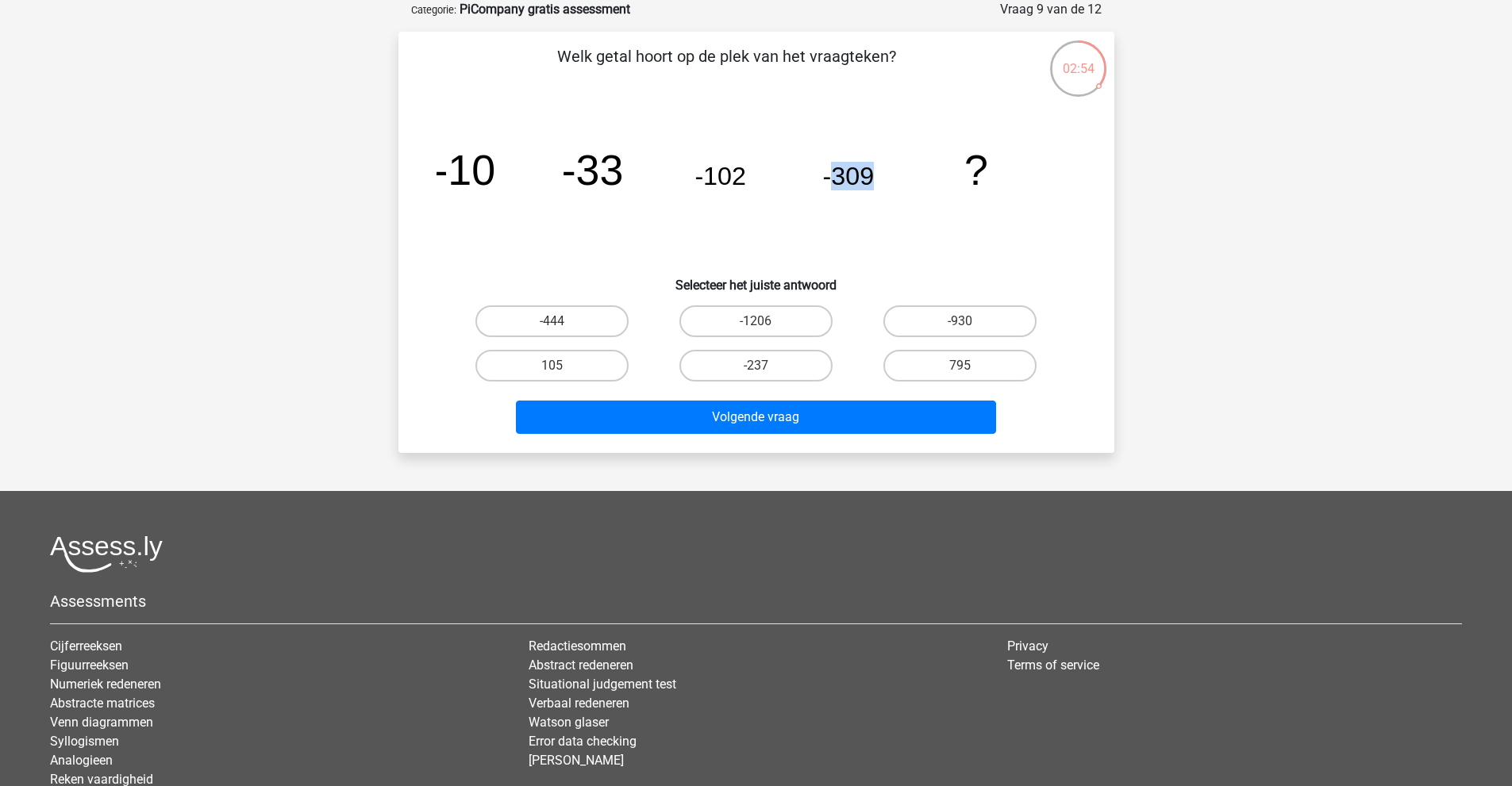
drag, startPoint x: 829, startPoint y: 176, endPoint x: 877, endPoint y: 177, distance: 48.0
click at [877, 177] on icon "image/svg+xml -10 -33 -102 -309 ?" at bounding box center [756, 185] width 639 height 160
click at [870, 177] on tspan "-309" at bounding box center [848, 177] width 51 height 29
drag, startPoint x: 460, startPoint y: 165, endPoint x: 623, endPoint y: 172, distance: 163.2
click at [623, 172] on icon "image/svg+xml -10 -33 -102 -309 ?" at bounding box center [756, 185] width 639 height 160
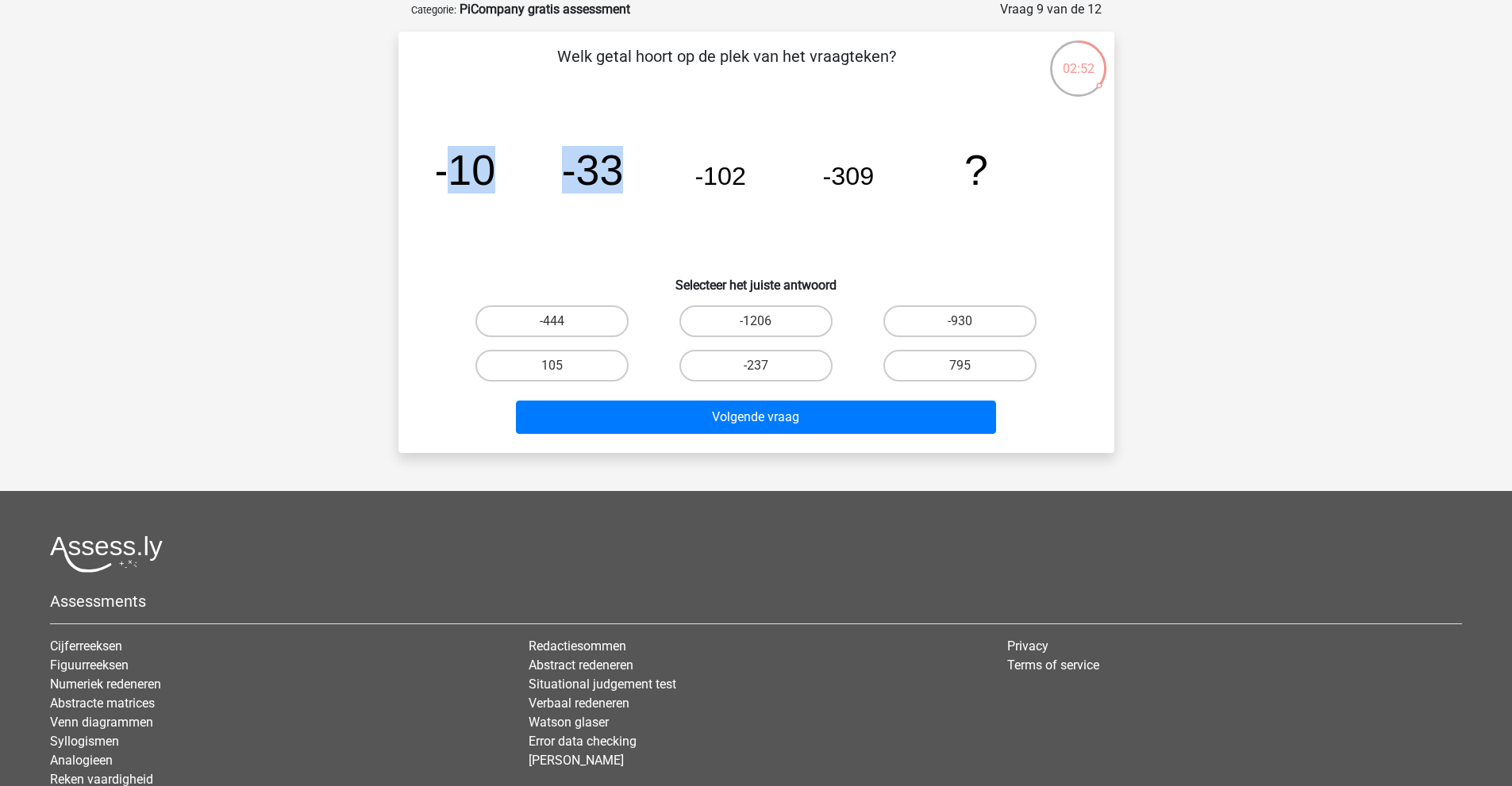
click at [622, 172] on tspan "-33" at bounding box center [591, 169] width 62 height 48
drag, startPoint x: 594, startPoint y: 169, endPoint x: 745, endPoint y: 176, distance: 151.2
click at [745, 176] on g "-10 -33 -102 -309 ?" at bounding box center [710, 169] width 554 height 48
click at [745, 176] on tspan "-102" at bounding box center [719, 177] width 51 height 29
drag, startPoint x: 573, startPoint y: 168, endPoint x: 786, endPoint y: 178, distance: 213.2
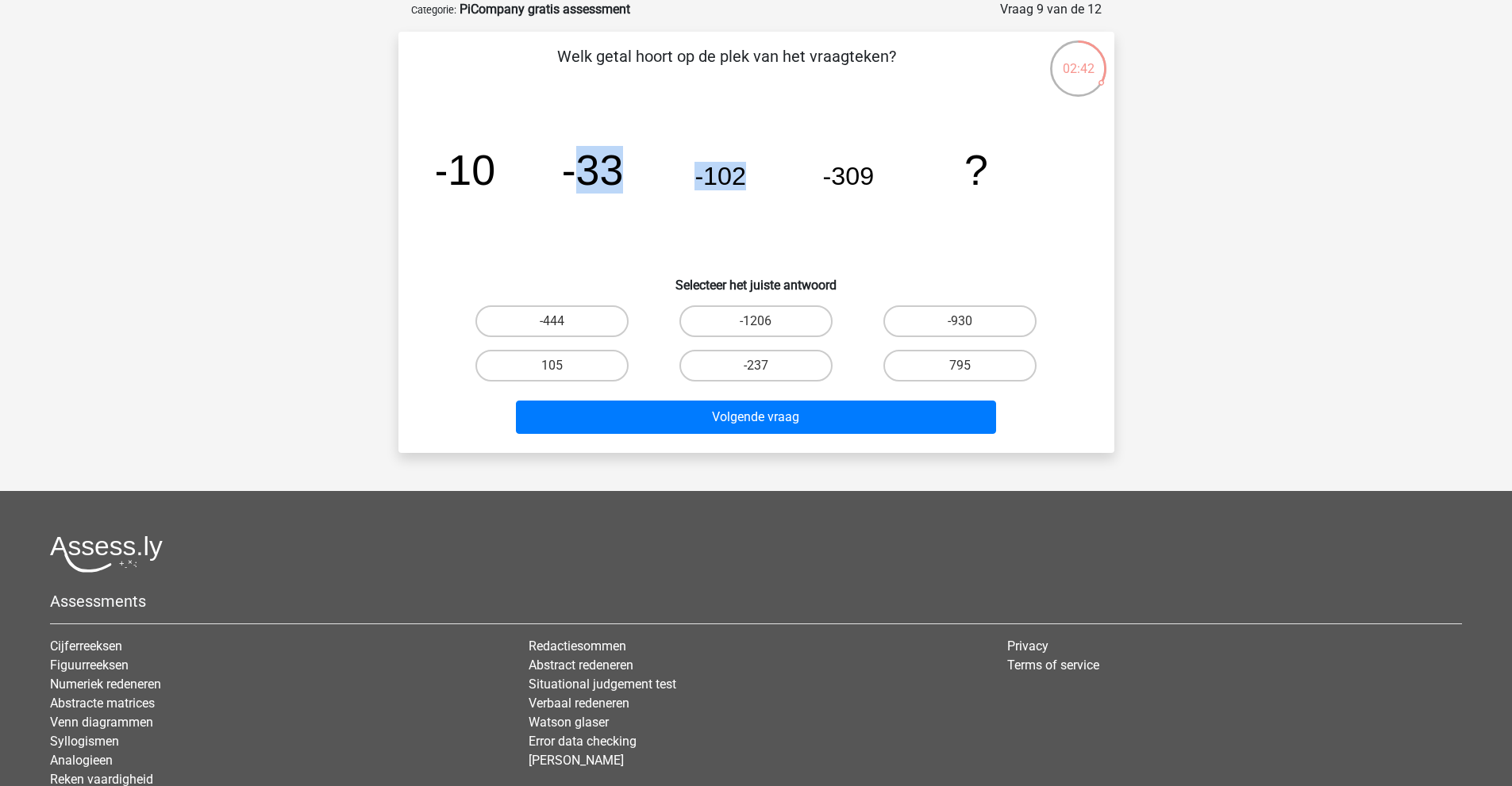
click at [786, 178] on icon "image/svg+xml -10 -33 -102 -309 ?" at bounding box center [756, 185] width 639 height 160
click at [756, 178] on icon "image/svg+xml -10 -33 -102 -309 ?" at bounding box center [756, 185] width 639 height 160
drag, startPoint x: 829, startPoint y: 173, endPoint x: 884, endPoint y: 176, distance: 55.1
click at [884, 176] on icon "image/svg+xml -10 -33 -102 -309 ?" at bounding box center [756, 185] width 639 height 160
click at [879, 176] on icon "image/svg+xml -10 -33 -102 -309 ?" at bounding box center [756, 185] width 639 height 160
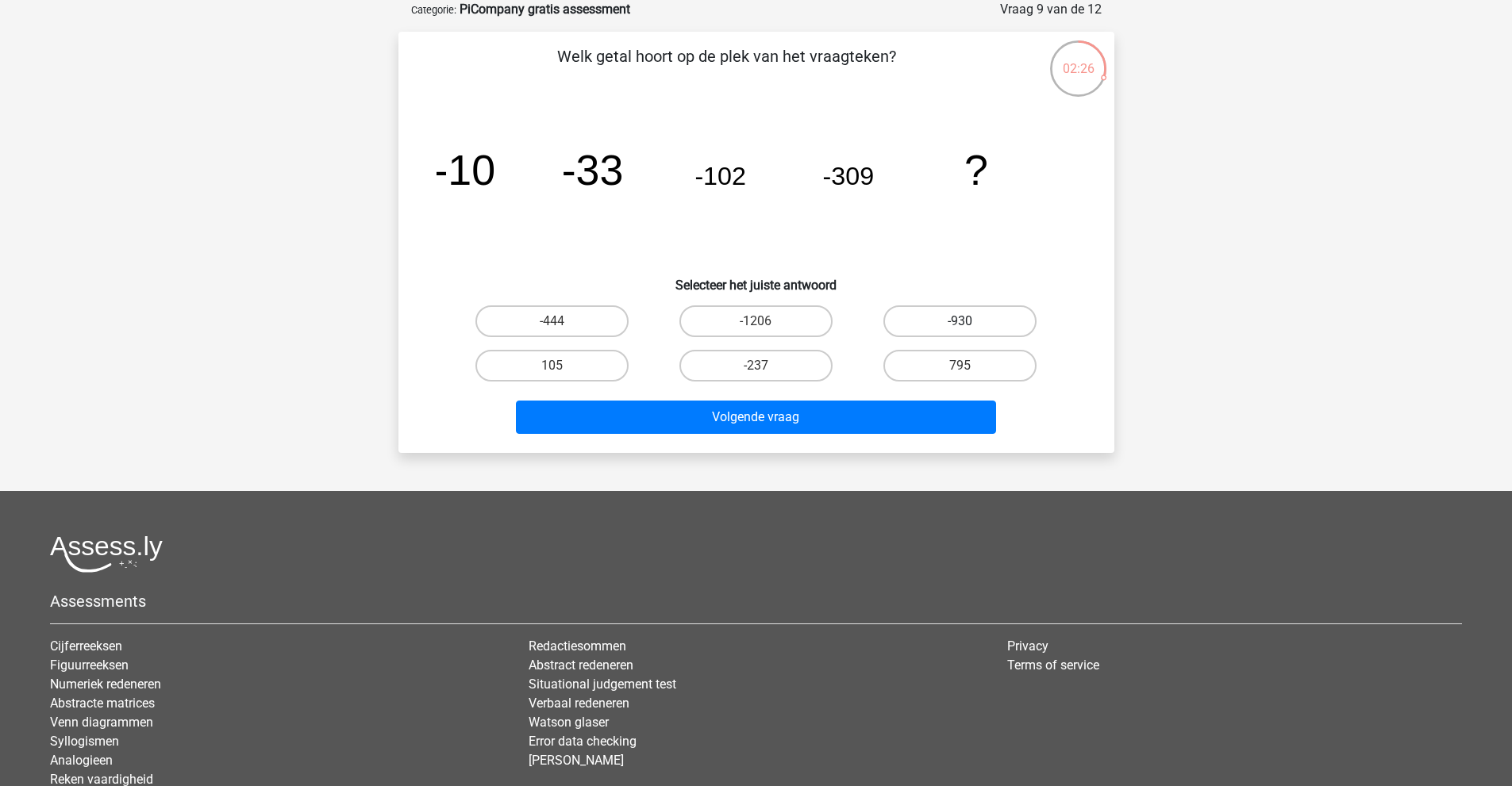
click at [921, 321] on label "-930" at bounding box center [960, 321] width 153 height 32
click at [960, 321] on input "-930" at bounding box center [965, 325] width 10 height 10
radio input "true"
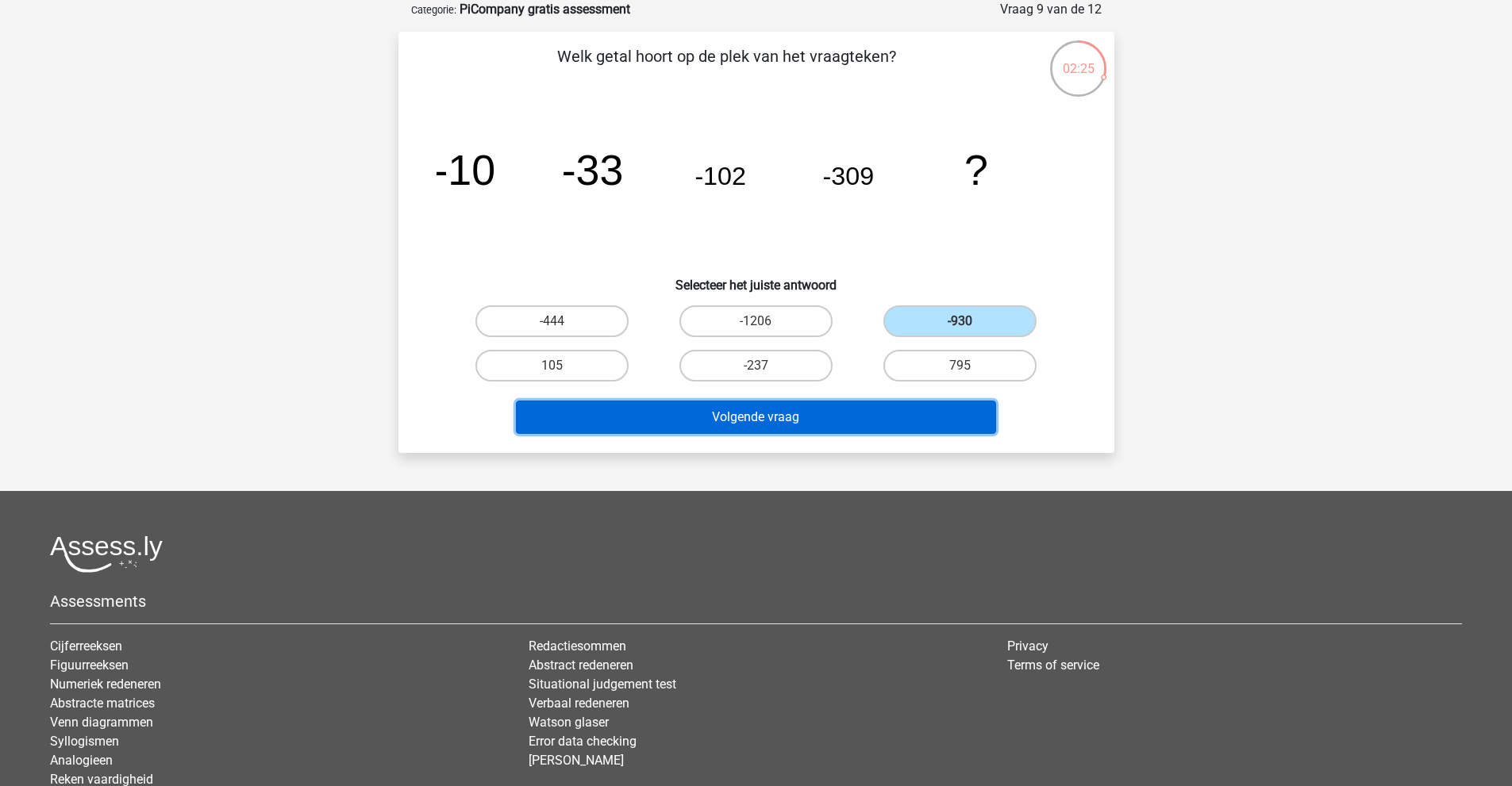
drag, startPoint x: 816, startPoint y: 413, endPoint x: 802, endPoint y: 415, distance: 14.1
click at [813, 414] on button "Volgende vraag" at bounding box center [756, 416] width 480 height 33
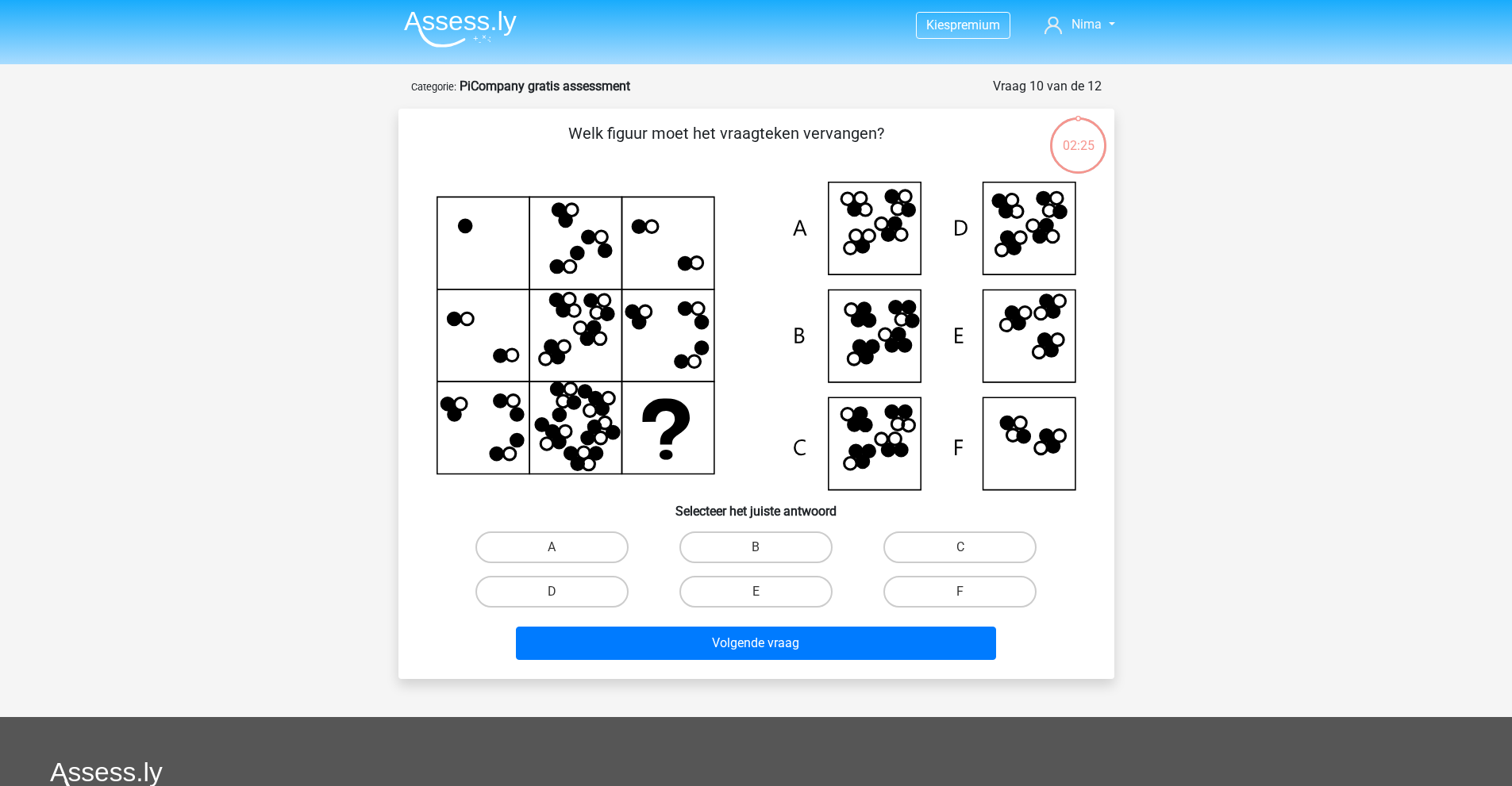
scroll to position [0, 0]
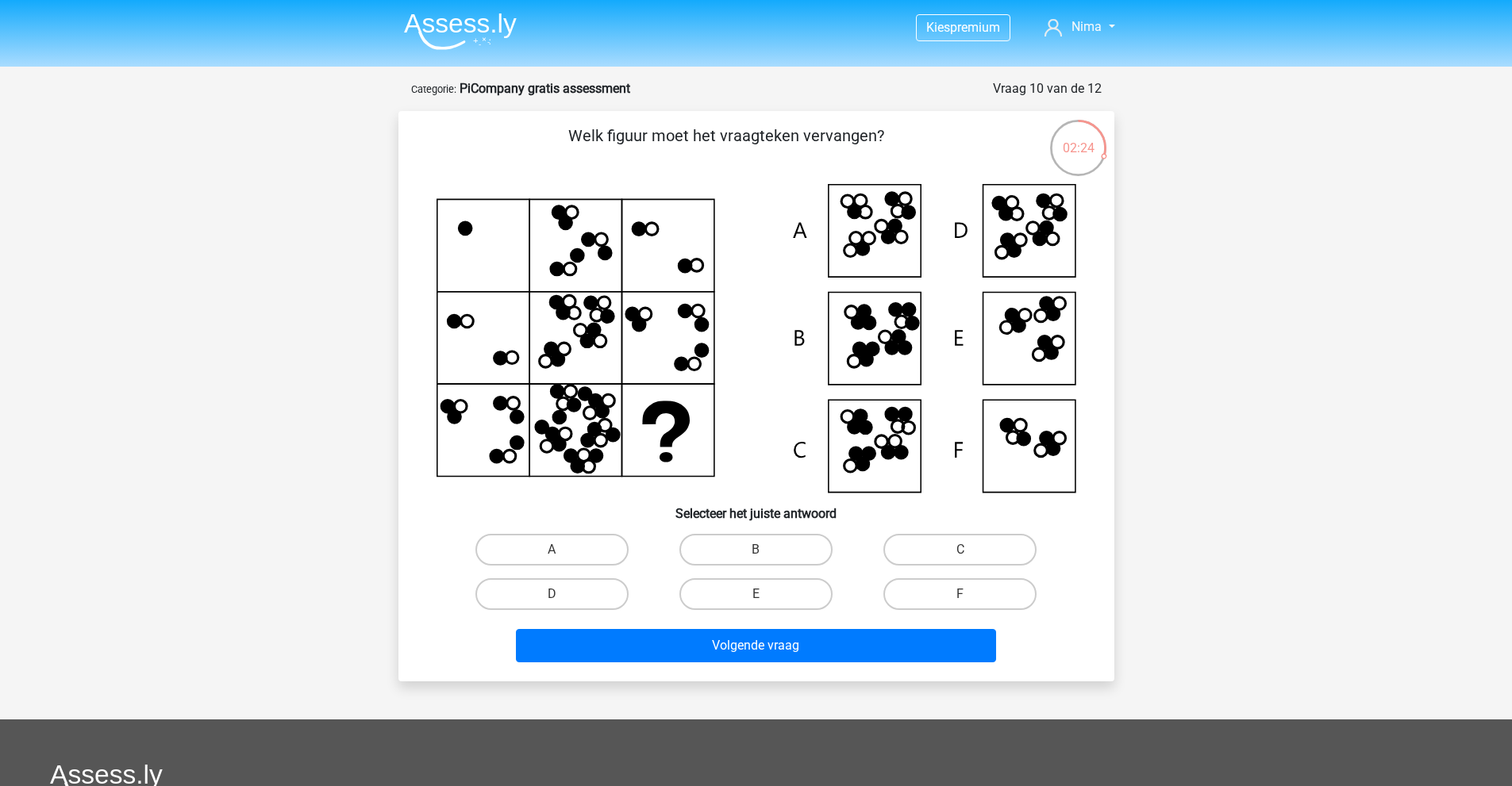
drag, startPoint x: 762, startPoint y: 139, endPoint x: 856, endPoint y: 149, distance: 94.5
click at [856, 149] on p "Welk figuur moet het vraagteken vervangen?" at bounding box center [727, 147] width 606 height 48
click at [1026, 236] on icon at bounding box center [756, 338] width 639 height 308
click at [580, 599] on label "D" at bounding box center [552, 594] width 153 height 32
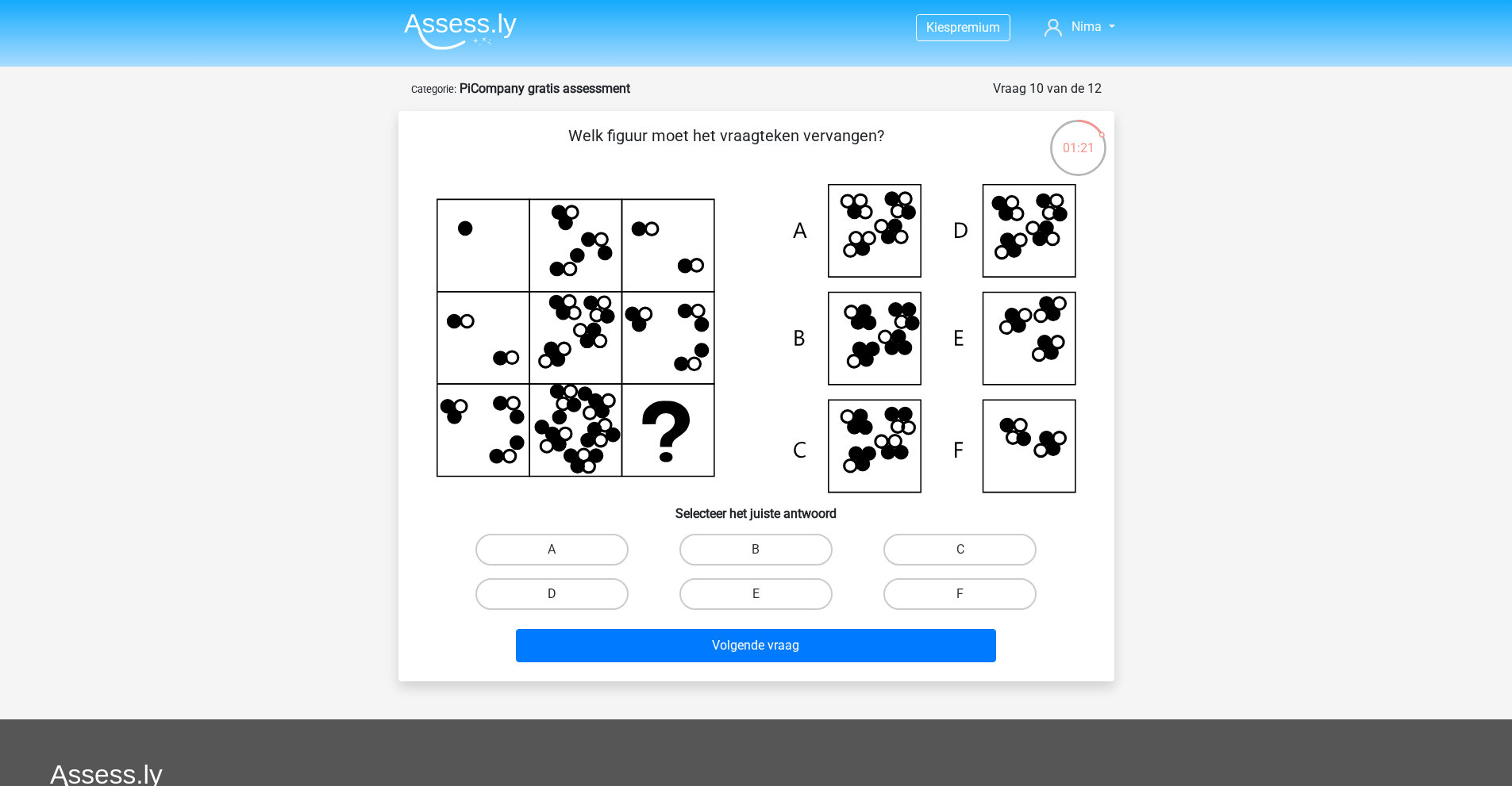
click at [562, 599] on input "D" at bounding box center [556, 599] width 10 height 10
radio input "true"
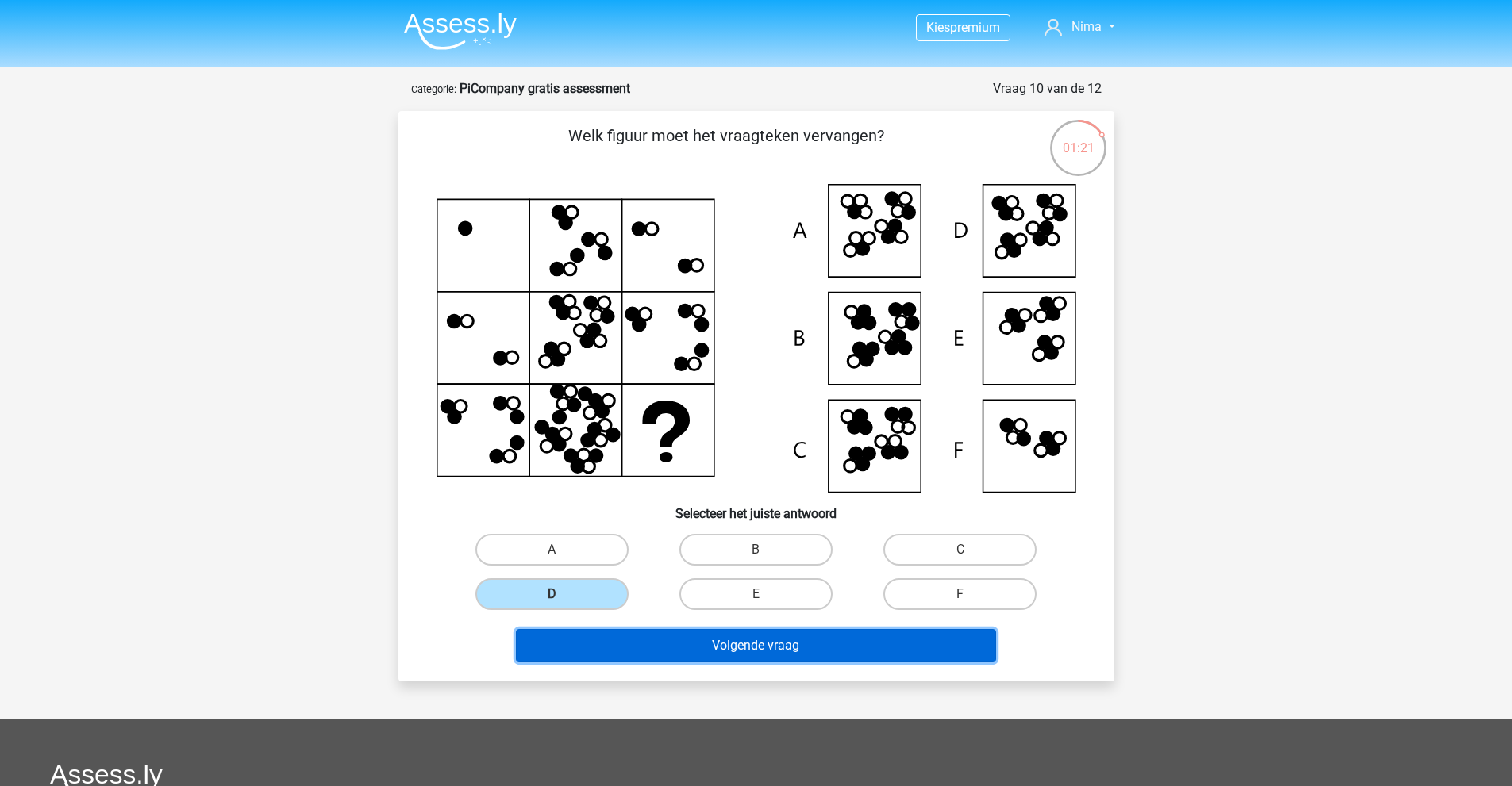
click at [745, 652] on button "Volgende vraag" at bounding box center [756, 645] width 480 height 33
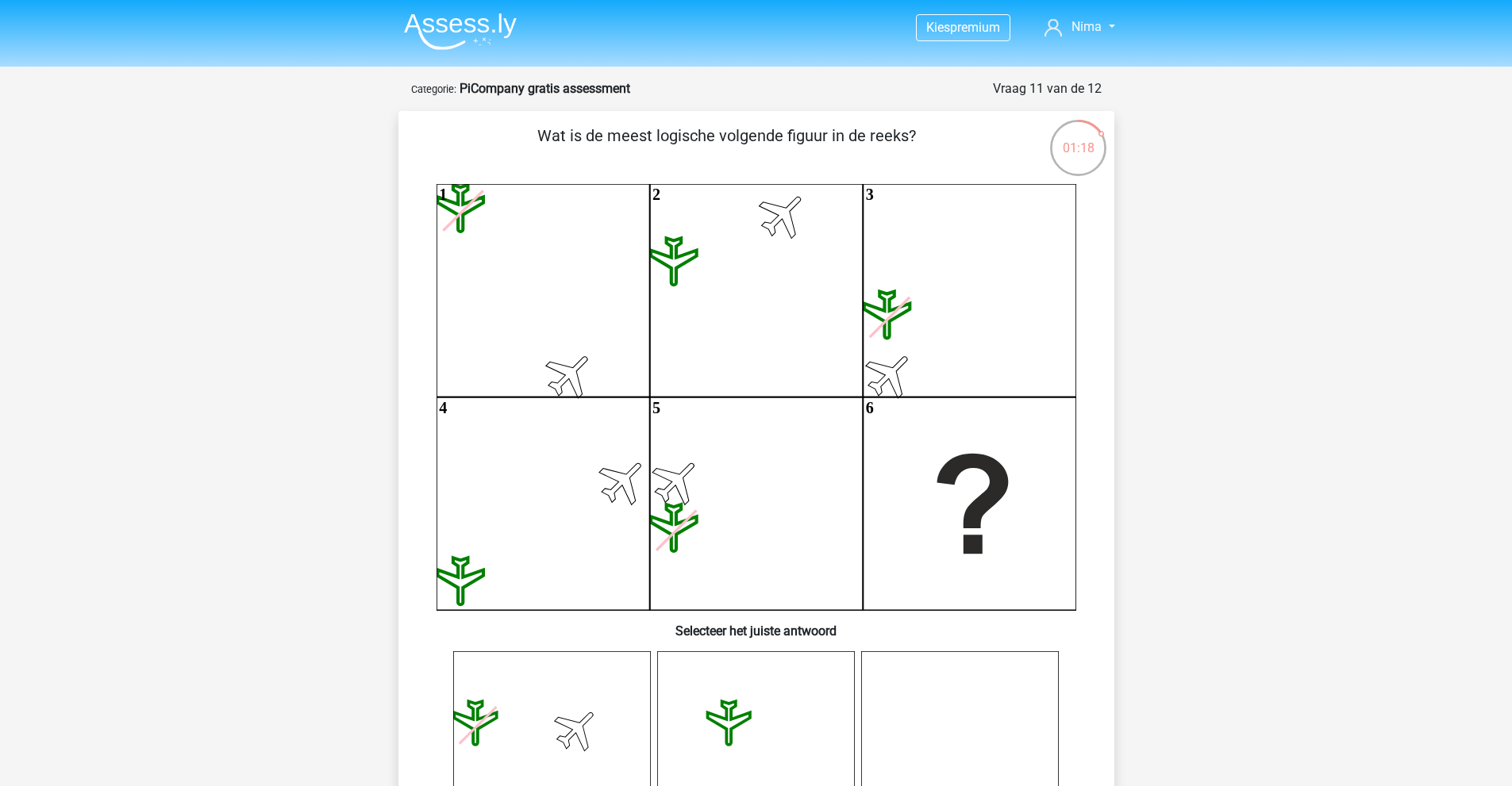
drag, startPoint x: 665, startPoint y: 137, endPoint x: 915, endPoint y: 129, distance: 250.1
click at [915, 129] on p "Wat is de meest logische volgende figuur in de reeks?" at bounding box center [727, 147] width 606 height 48
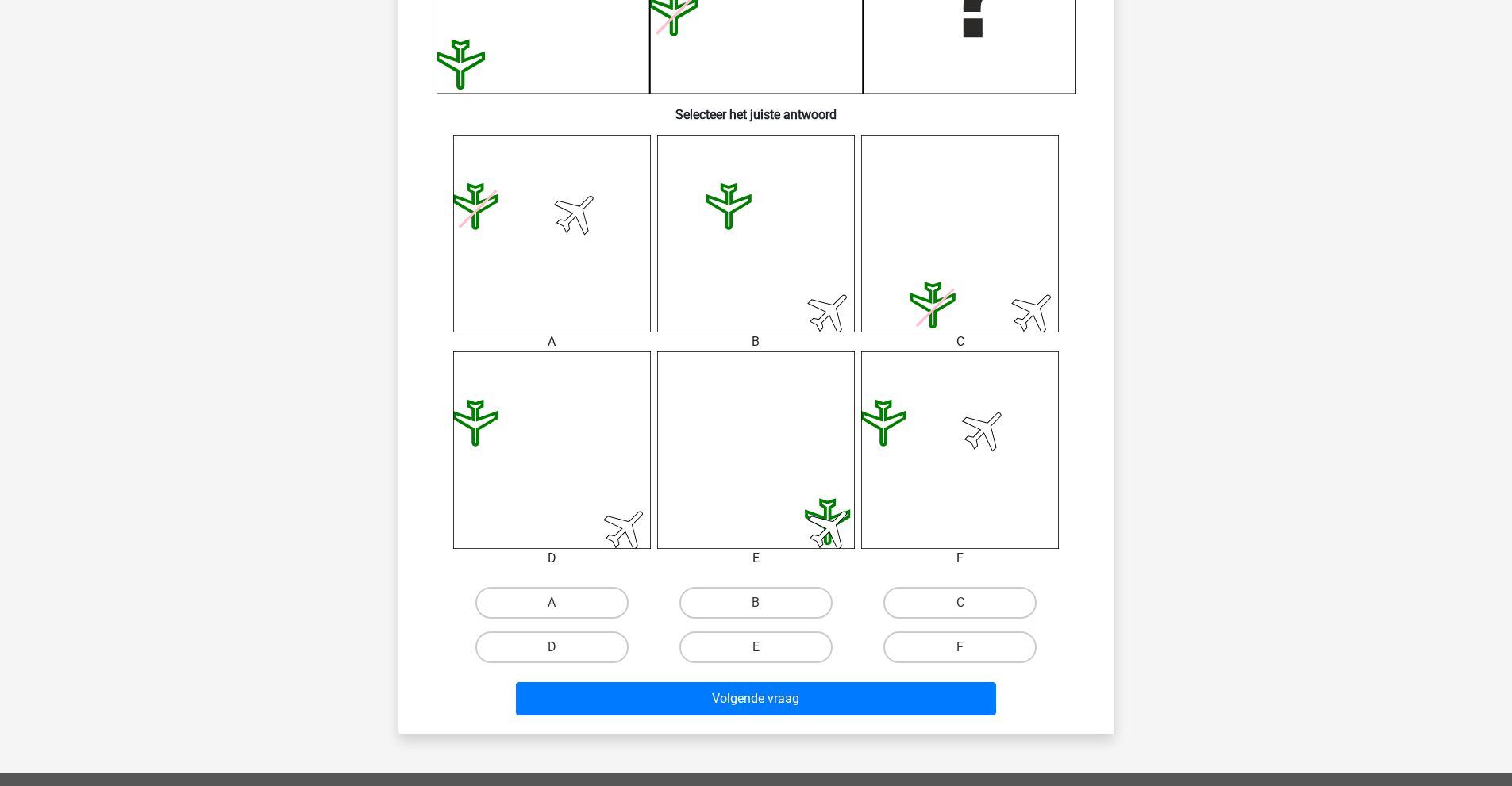
scroll to position [555, 0]
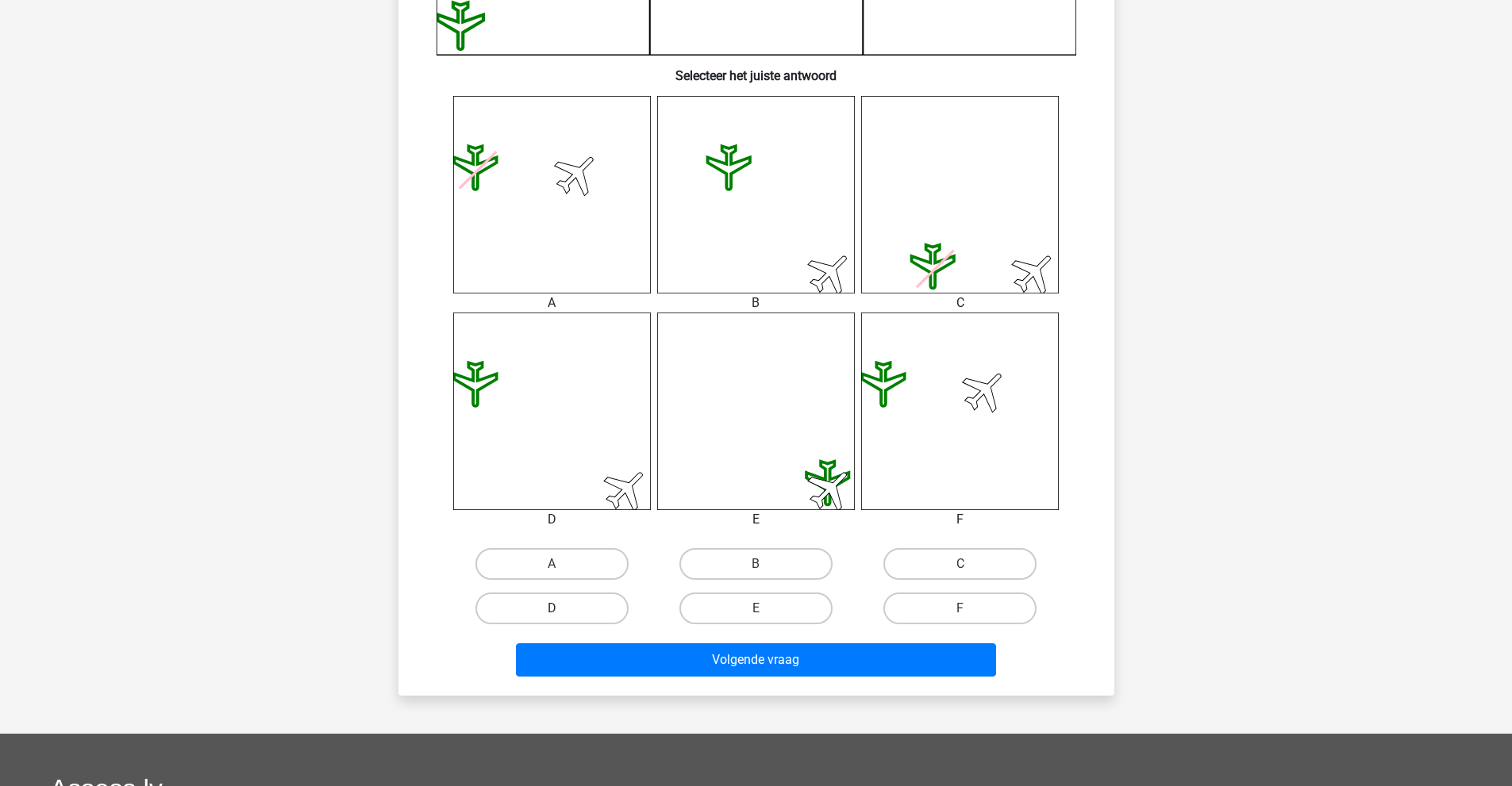
click at [561, 603] on label "D" at bounding box center [552, 608] width 153 height 32
click at [561, 608] on input "D" at bounding box center [556, 613] width 10 height 10
radio input "true"
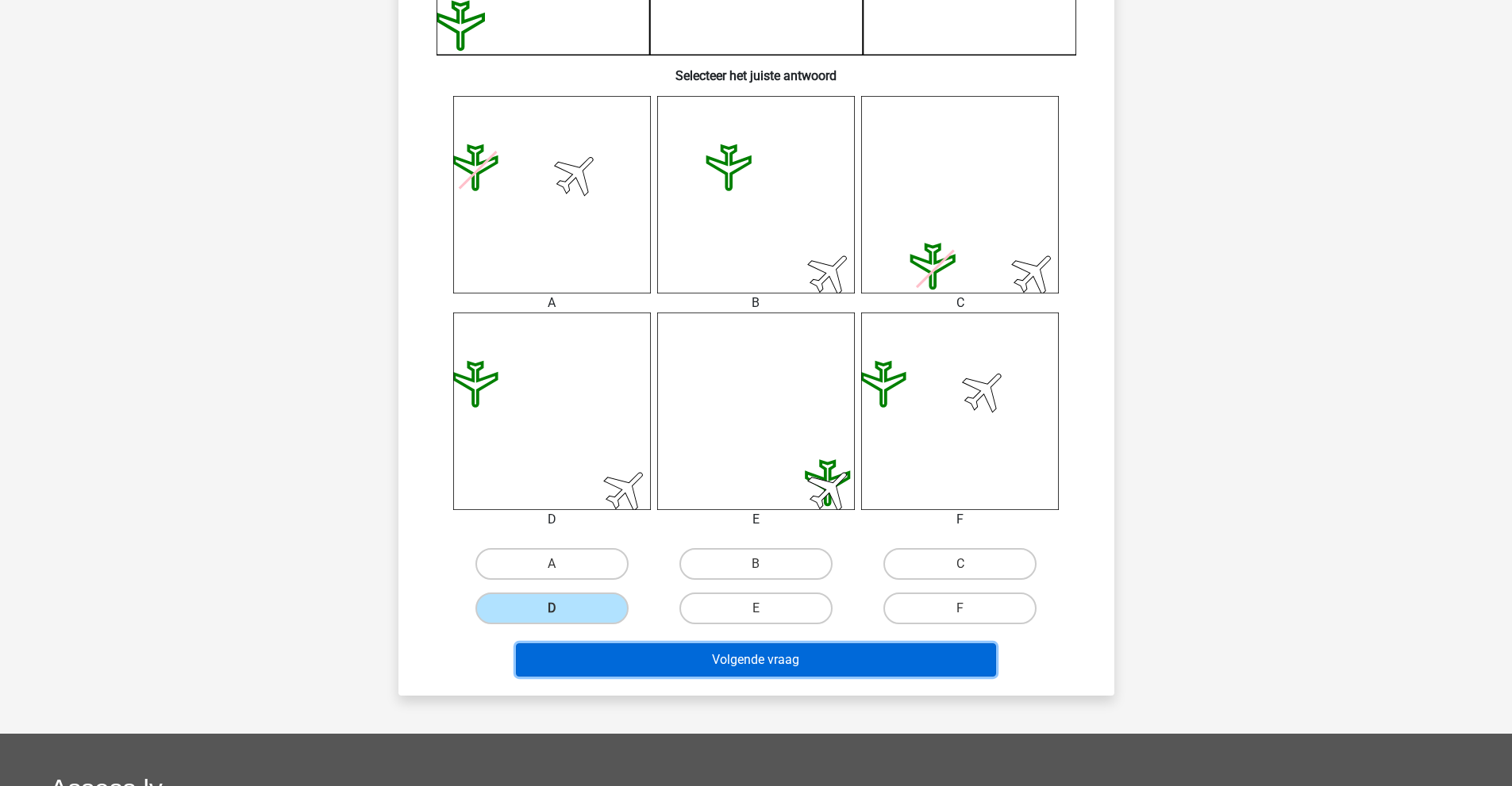
click at [754, 662] on button "Volgende vraag" at bounding box center [756, 660] width 480 height 33
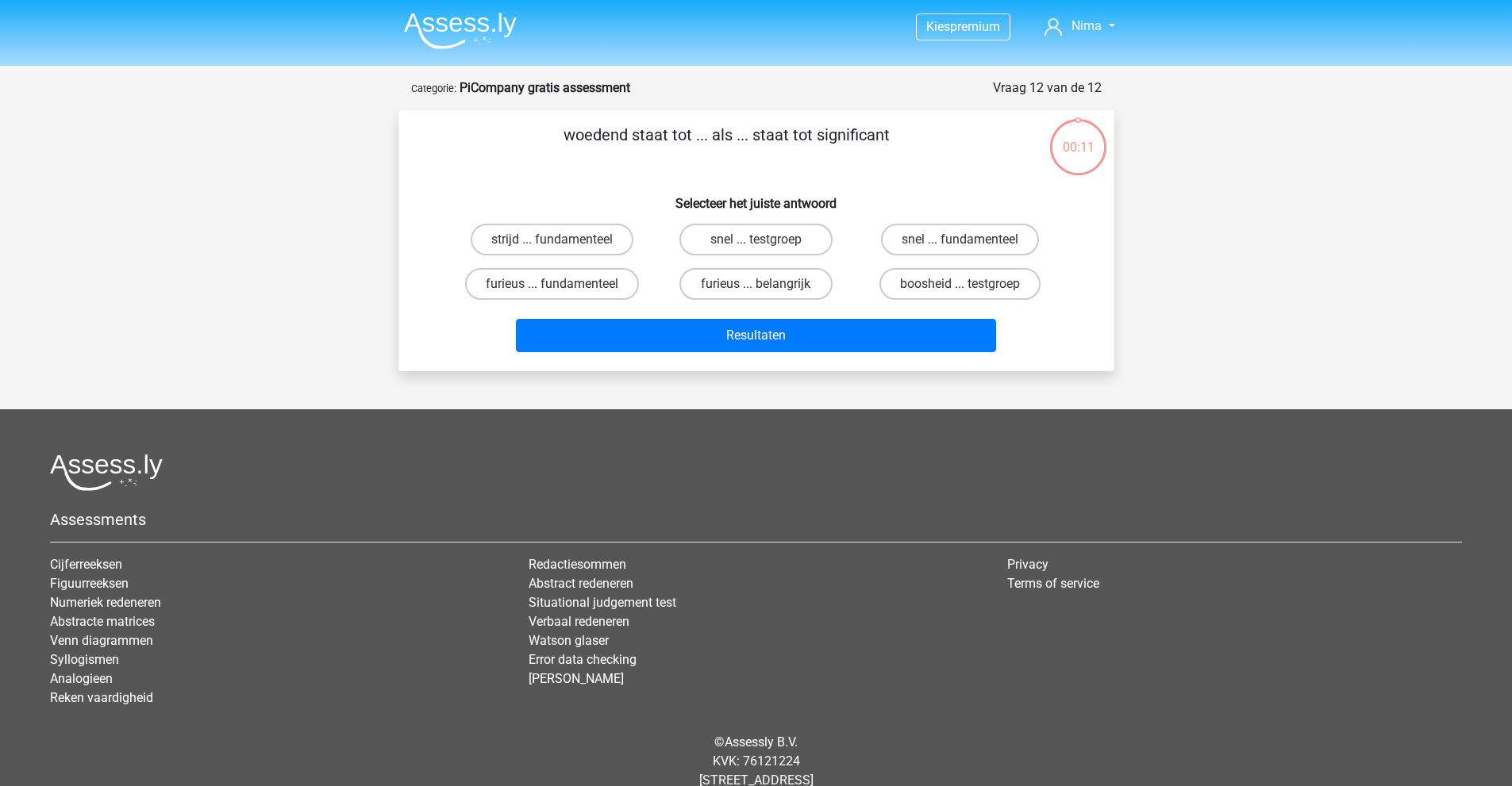
scroll to position [0, 0]
drag, startPoint x: 582, startPoint y: 141, endPoint x: 864, endPoint y: 142, distance: 282.0
click at [864, 142] on p "woedend staat tot ... als ... staat tot significant" at bounding box center [727, 147] width 606 height 48
click at [780, 275] on label "furieus ... belangrijk" at bounding box center [756, 284] width 153 height 32
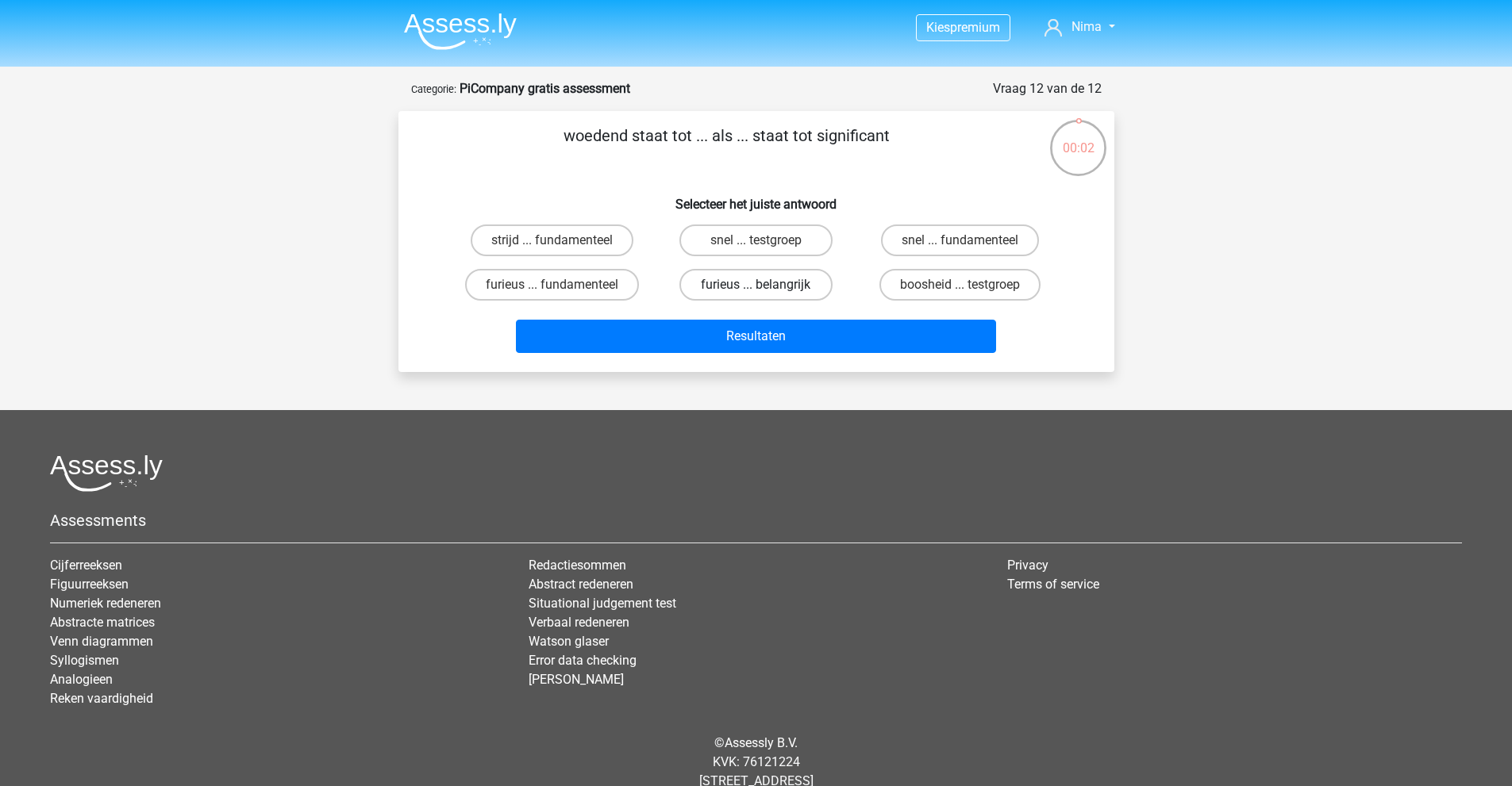
click at [765, 285] on input "furieus ... belangrijk" at bounding box center [760, 289] width 10 height 10
radio input "true"
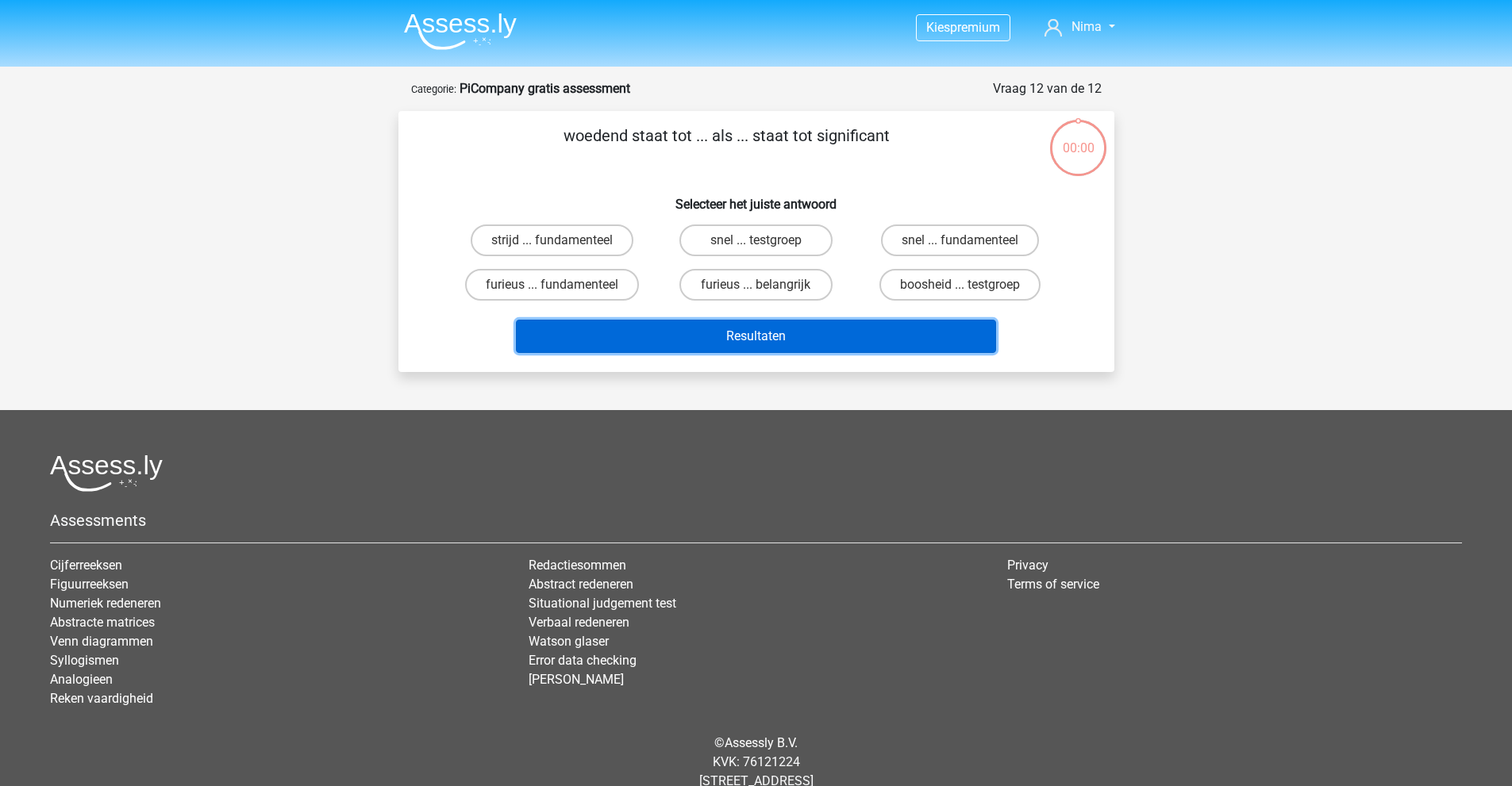
click at [820, 335] on button "Resultaten" at bounding box center [756, 336] width 480 height 33
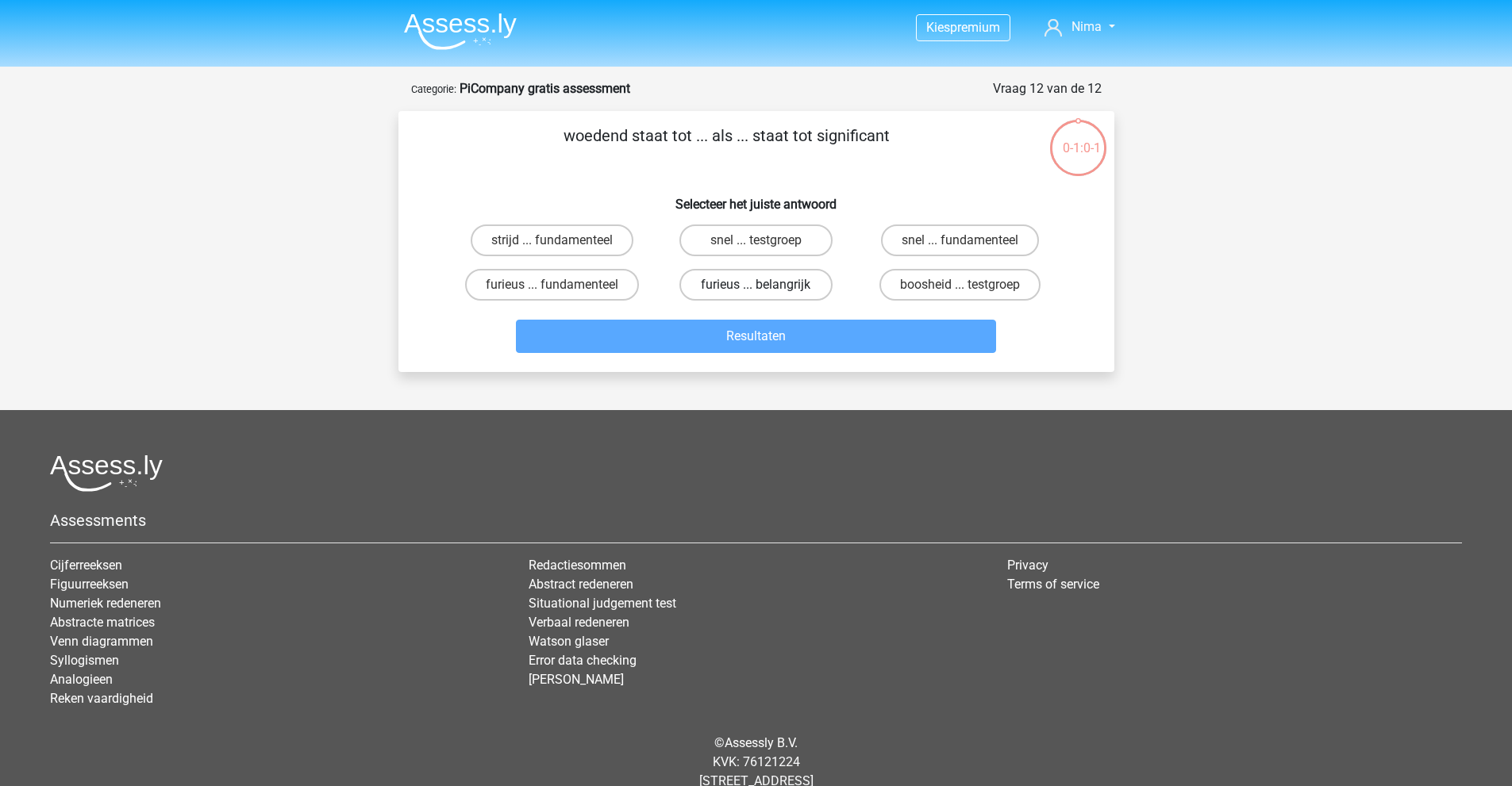
click at [774, 281] on label "furieus ... belangrijk" at bounding box center [756, 284] width 153 height 32
click at [765, 285] on input "furieus ... belangrijk" at bounding box center [760, 289] width 10 height 10
radio input "true"
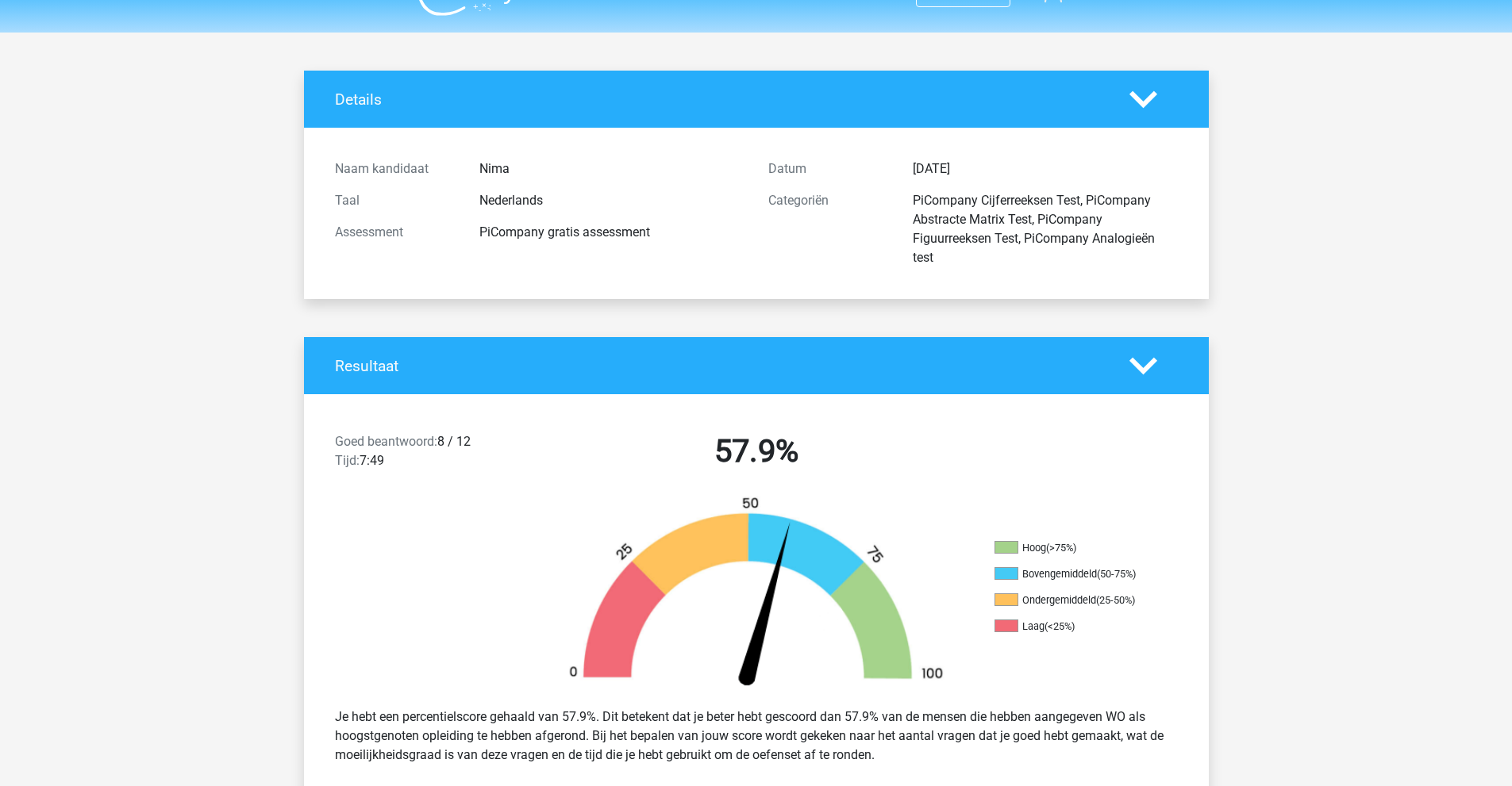
scroll to position [79, 0]
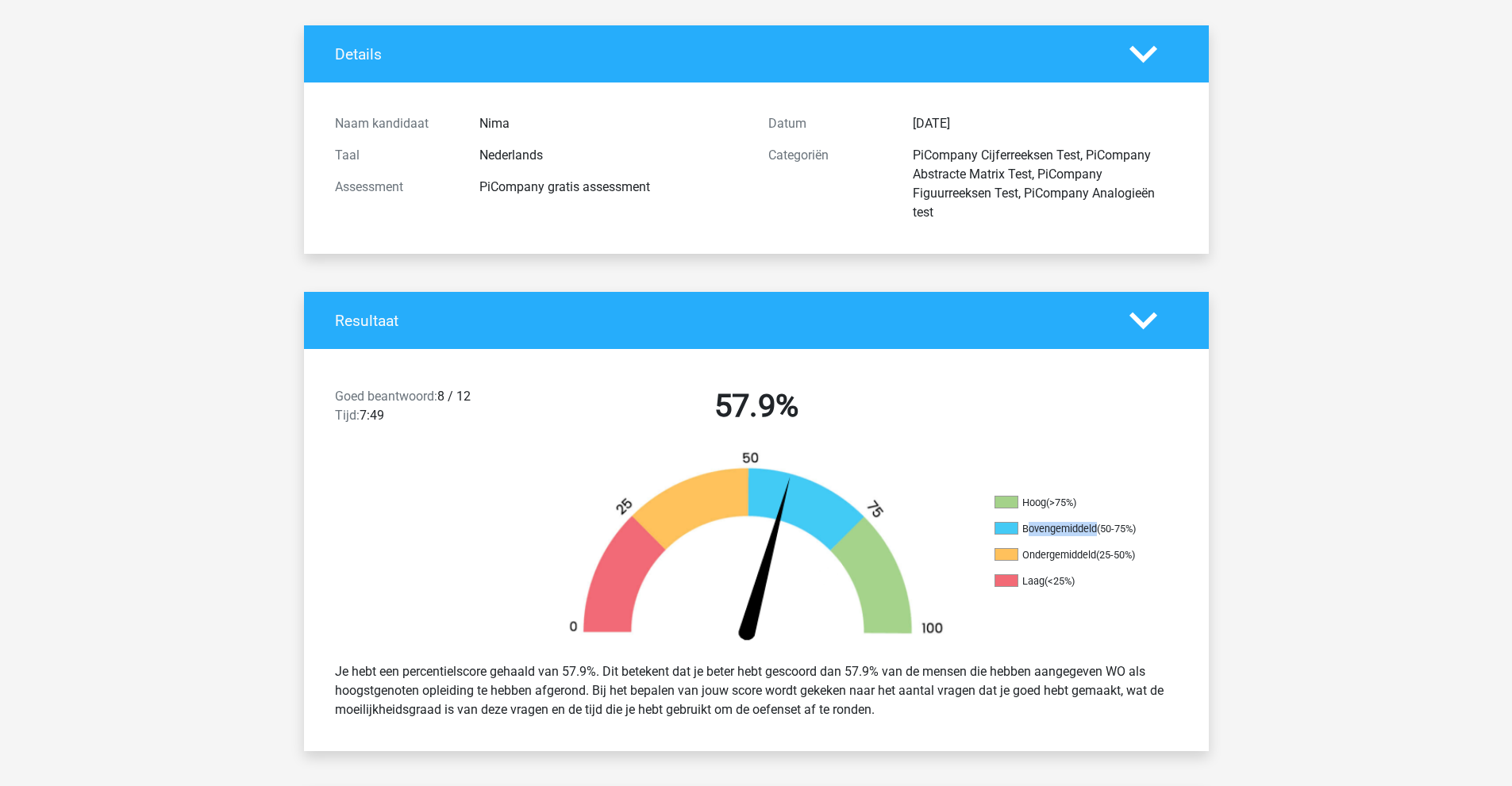
drag, startPoint x: 1028, startPoint y: 525, endPoint x: 1096, endPoint y: 530, distance: 68.2
click at [1096, 530] on li "Bovengemiddeld (50-75%)" at bounding box center [1074, 529] width 159 height 14
click at [1096, 530] on div "(50-75%)" at bounding box center [1115, 528] width 39 height 12
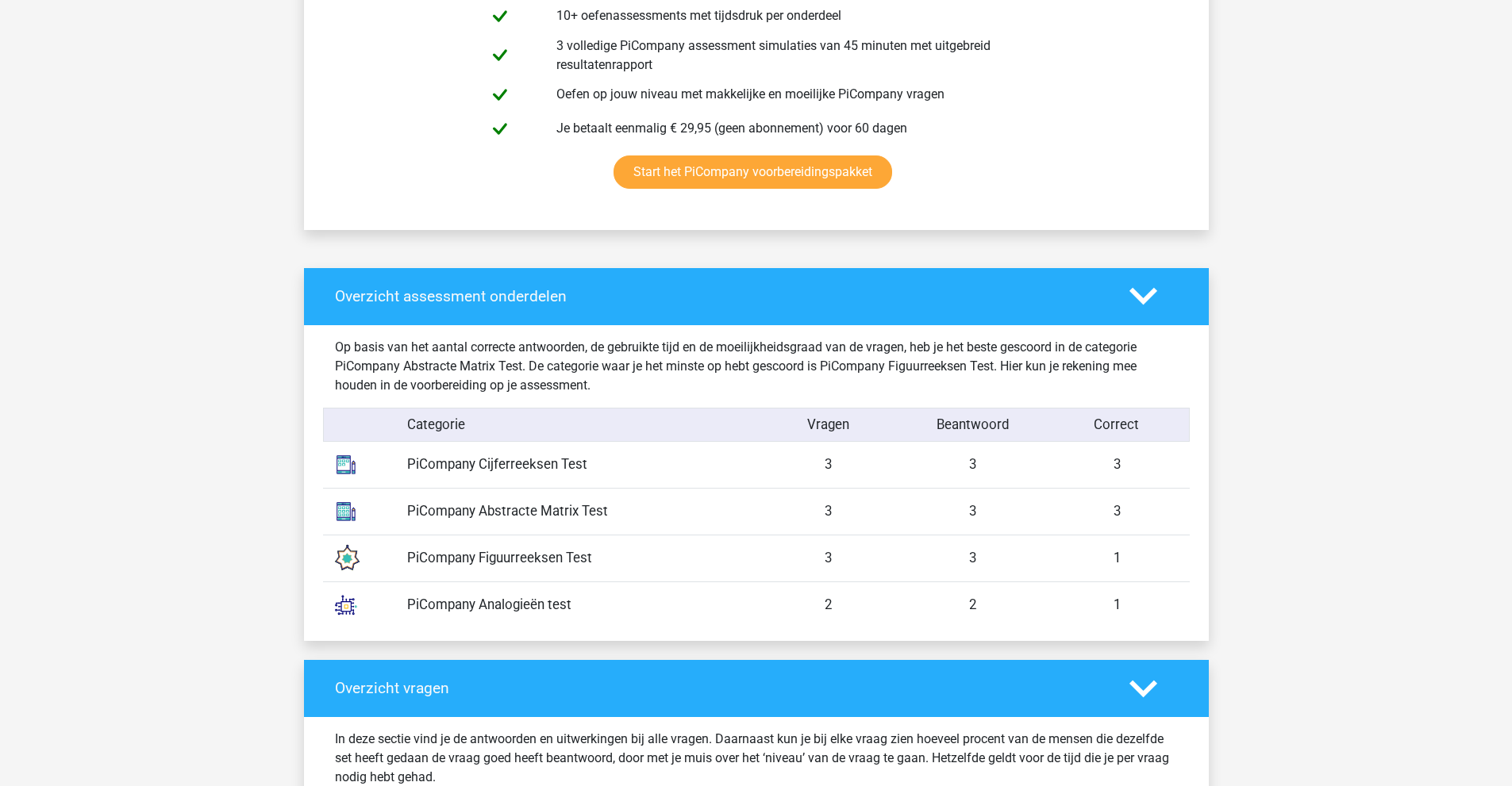
scroll to position [1031, 0]
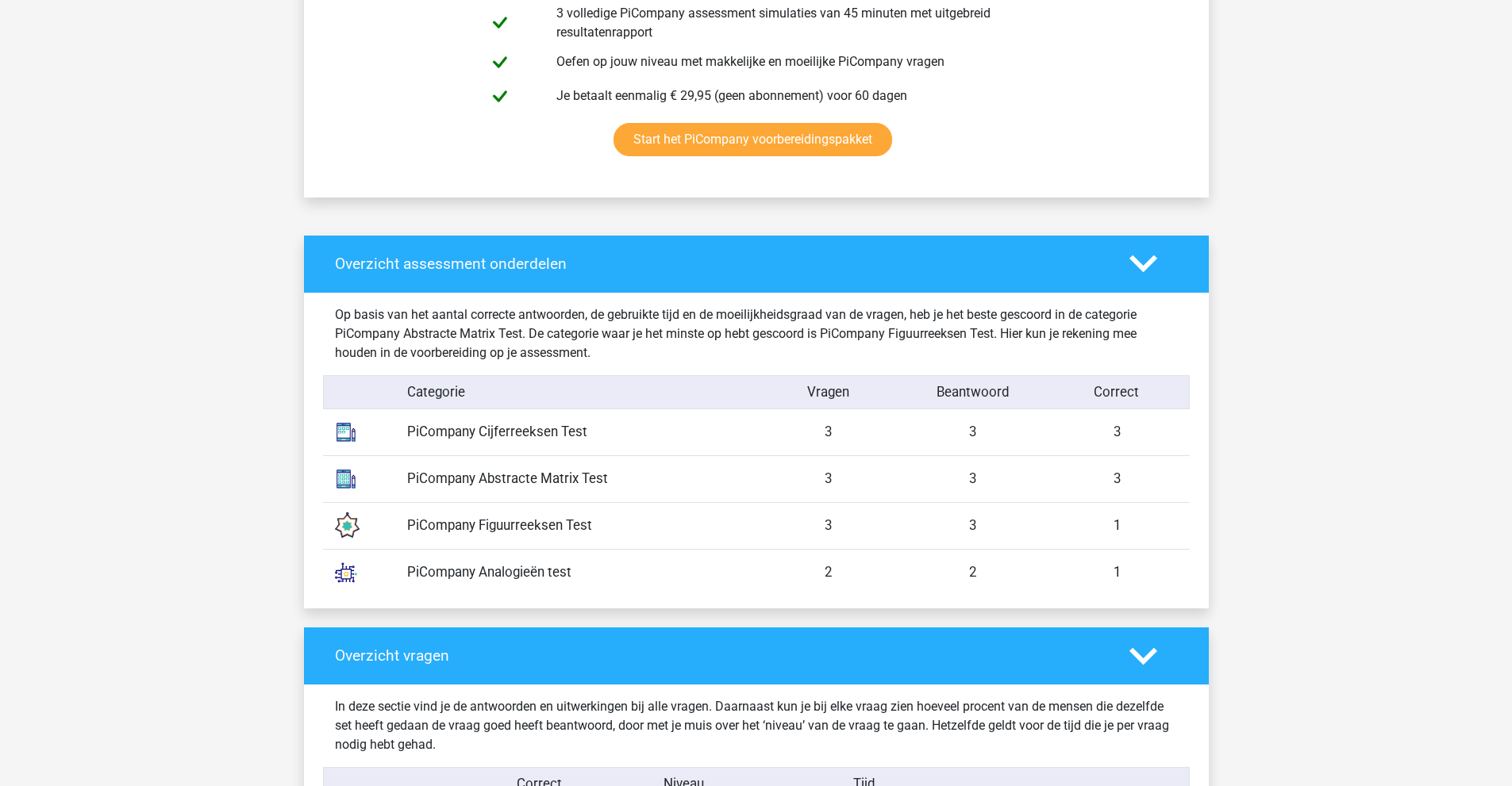
drag, startPoint x: 406, startPoint y: 430, endPoint x: 603, endPoint y: 442, distance: 197.4
click at [603, 442] on div "PiCompany Cijferreeksen Test" at bounding box center [575, 432] width 361 height 20
click at [577, 438] on div "PiCompany Cijferreeksen Test" at bounding box center [575, 432] width 361 height 20
drag, startPoint x: 401, startPoint y: 479, endPoint x: 592, endPoint y: 485, distance: 191.1
click at [592, 485] on div "PiCompany Abstracte Matrix Test" at bounding box center [575, 479] width 361 height 20
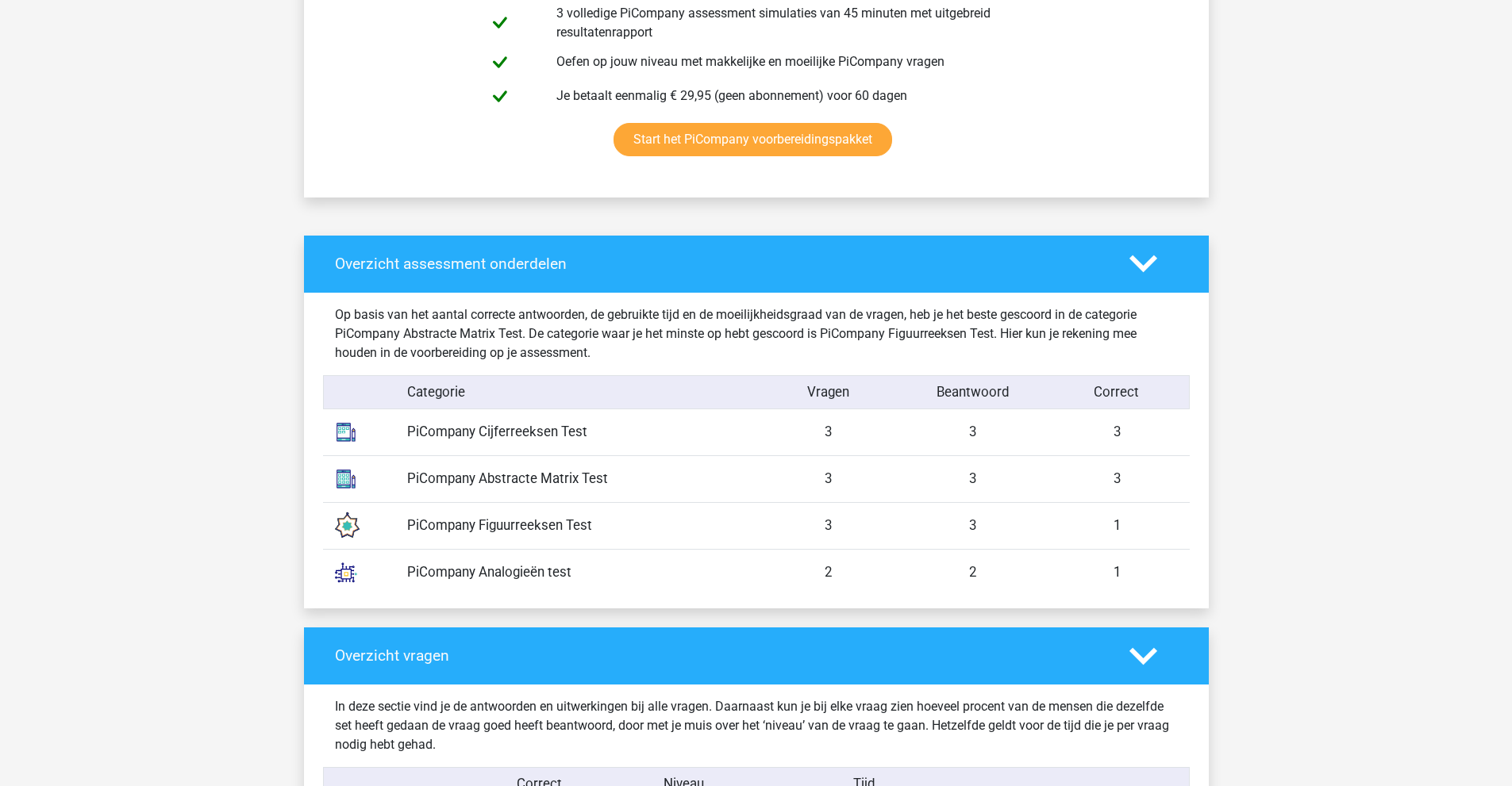
click at [592, 485] on div "PiCompany Abstracte Matrix Test" at bounding box center [575, 479] width 361 height 20
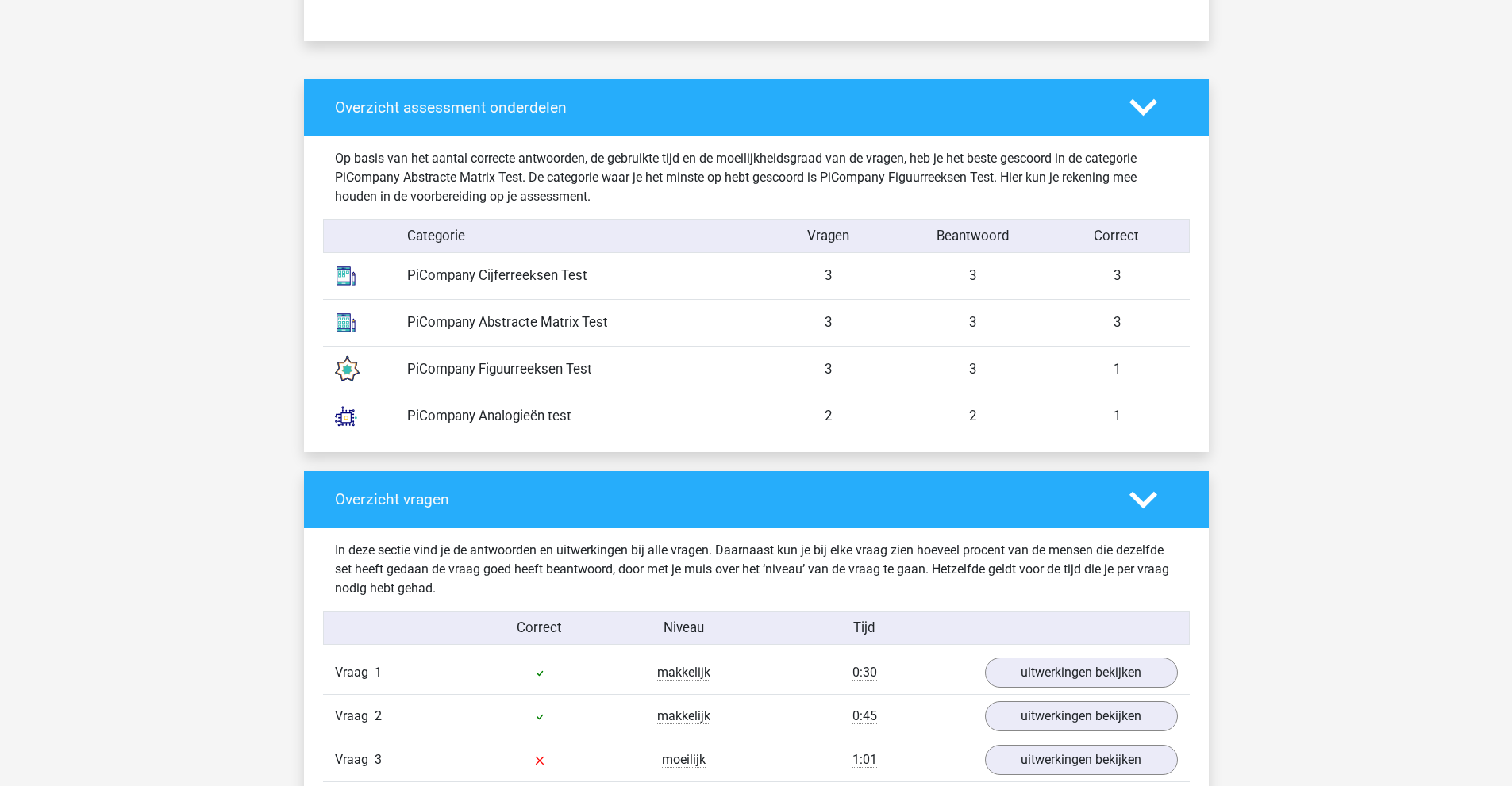
scroll to position [1190, 0]
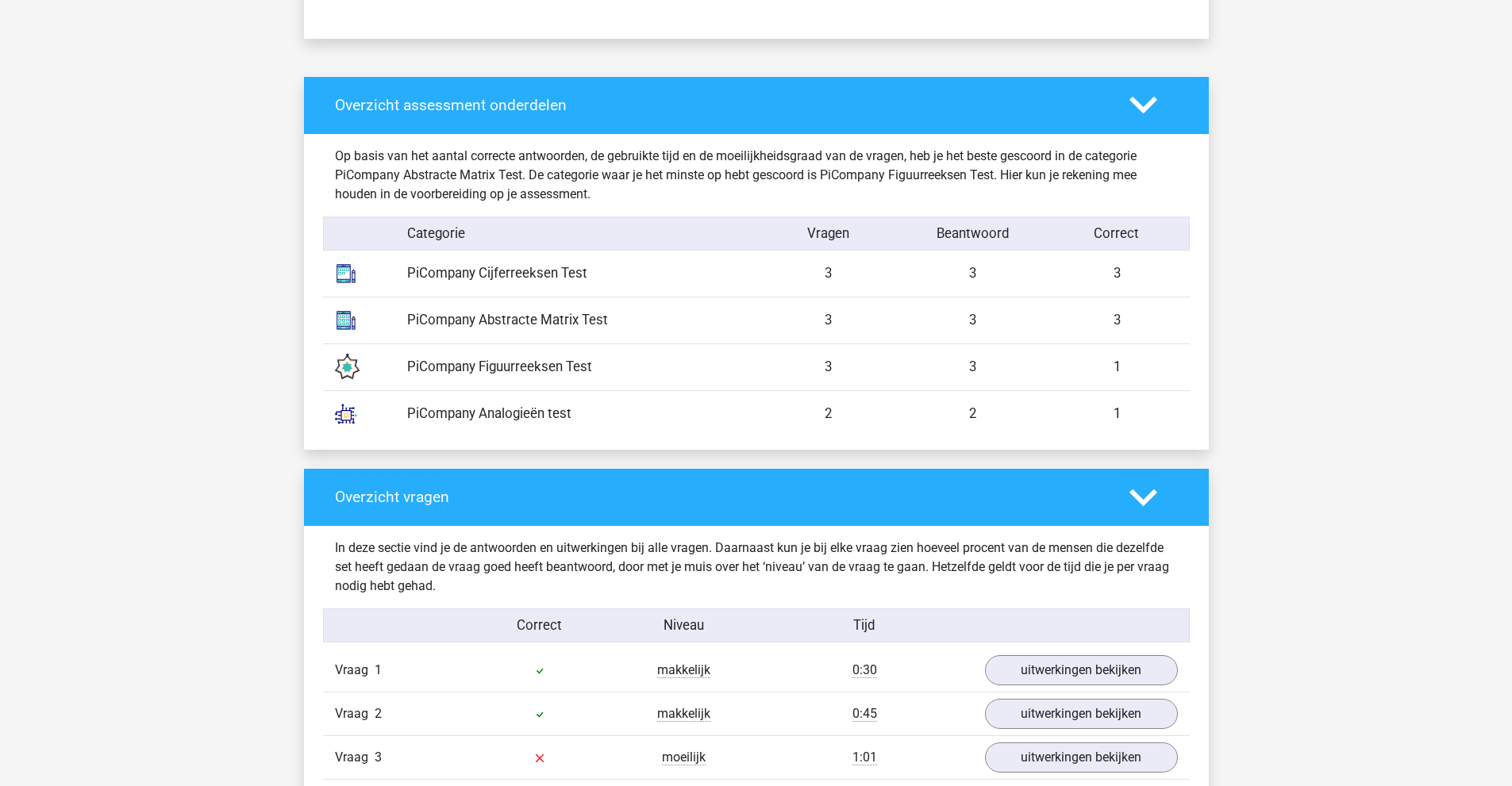
drag, startPoint x: 406, startPoint y: 409, endPoint x: 545, endPoint y: 414, distance: 139.1
click at [545, 414] on div "PiCompany Analogieën test" at bounding box center [575, 414] width 361 height 20
click at [542, 415] on div "PiCompany Analogieën test" at bounding box center [575, 414] width 361 height 20
drag, startPoint x: 816, startPoint y: 423, endPoint x: 1011, endPoint y: 416, distance: 195.1
click at [1011, 416] on div "PiCompany Analogieën test 2 2 1" at bounding box center [756, 414] width 866 height 47
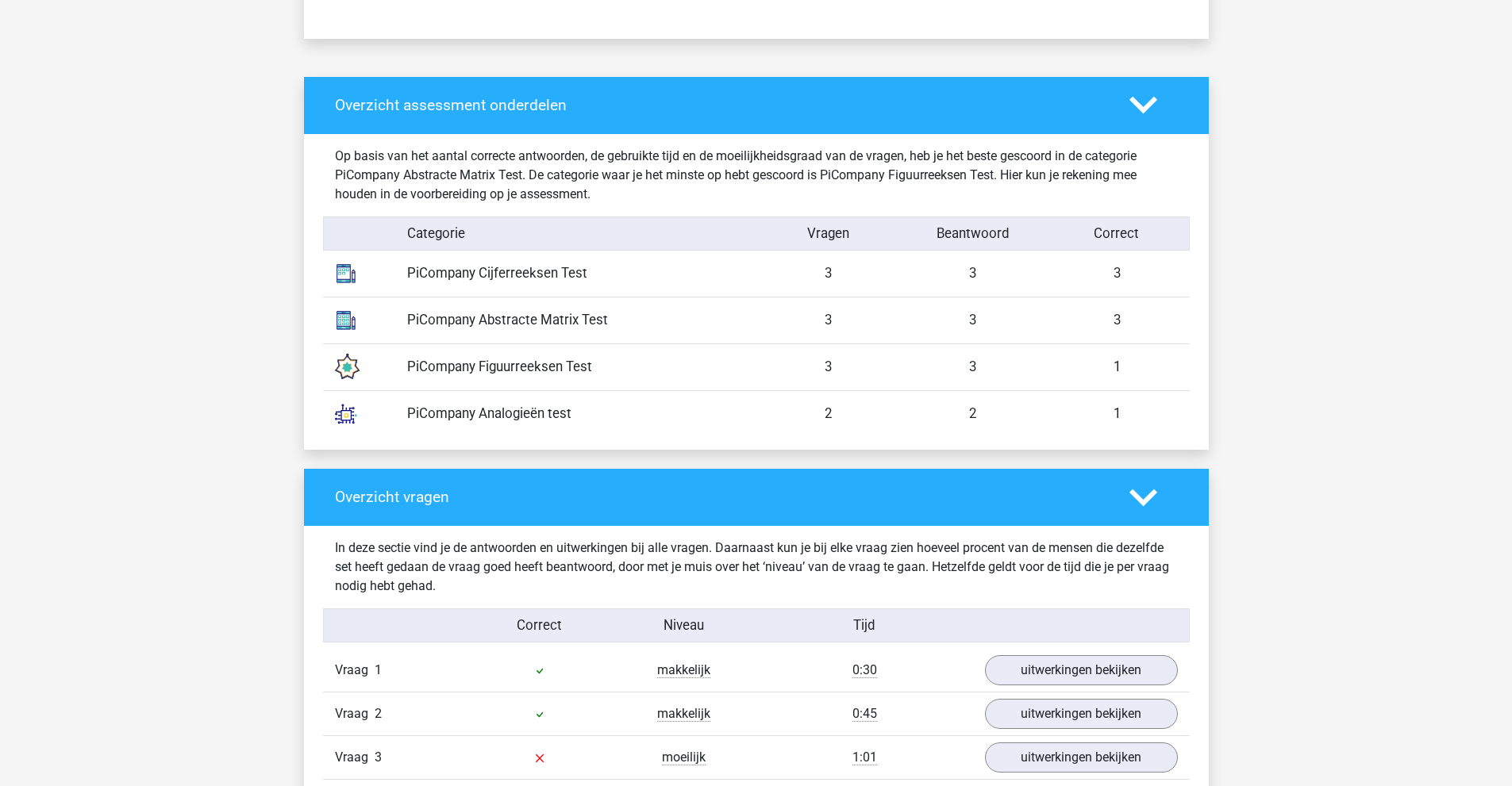
click at [1013, 416] on div "2" at bounding box center [973, 414] width 144 height 20
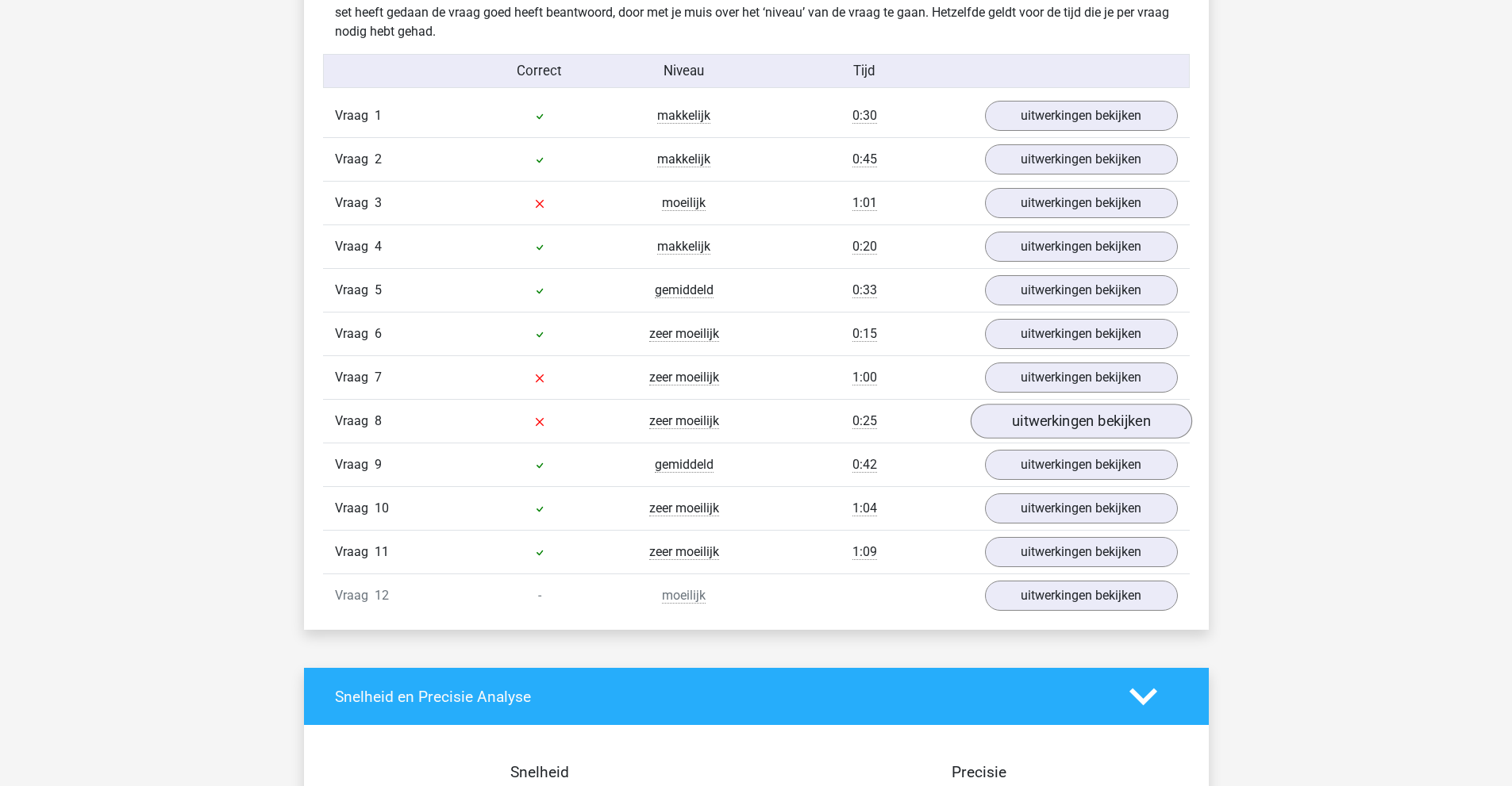
scroll to position [1745, 0]
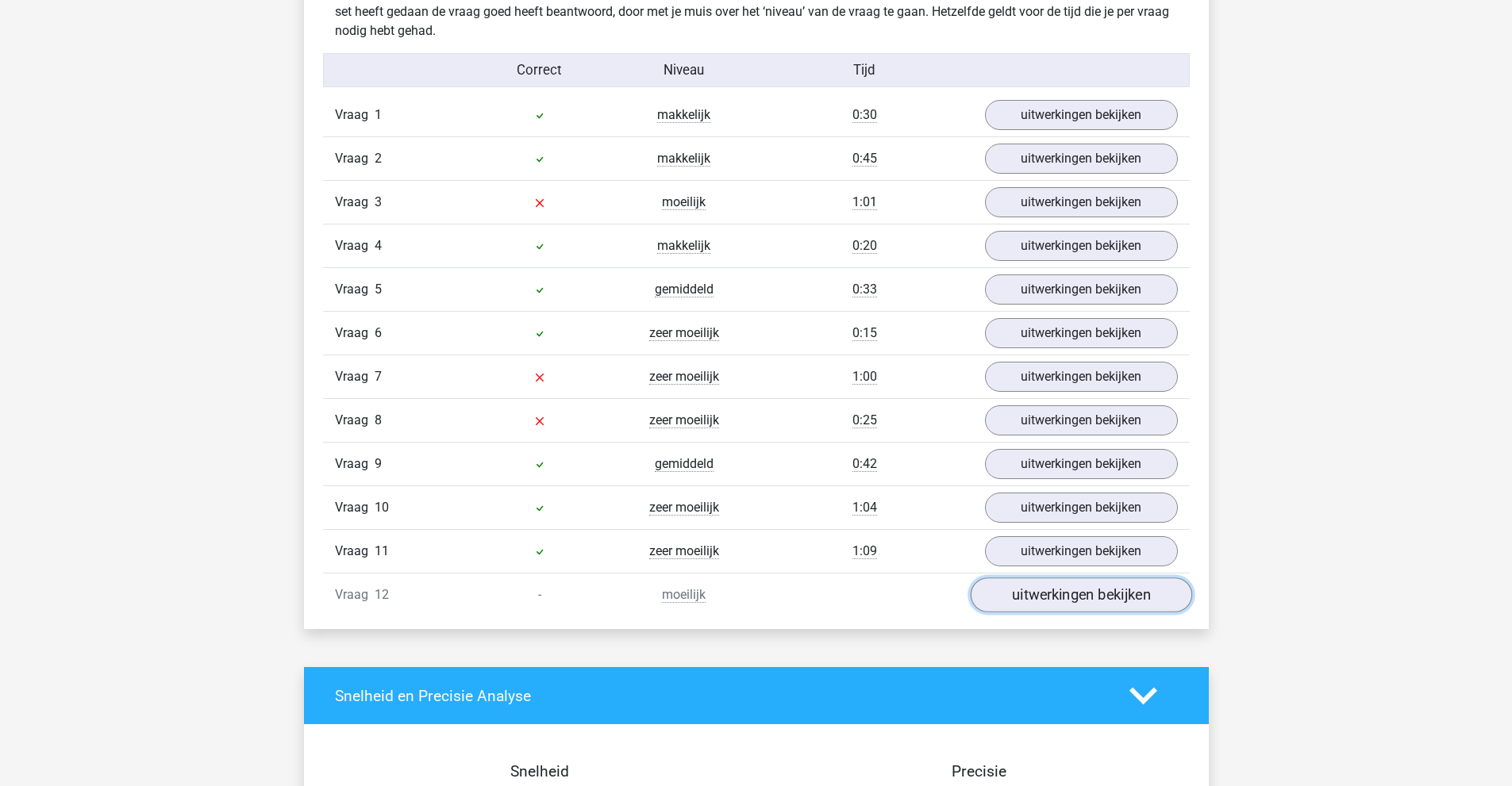
click at [1074, 594] on link "uitwerkingen bekijken" at bounding box center [1081, 595] width 222 height 35
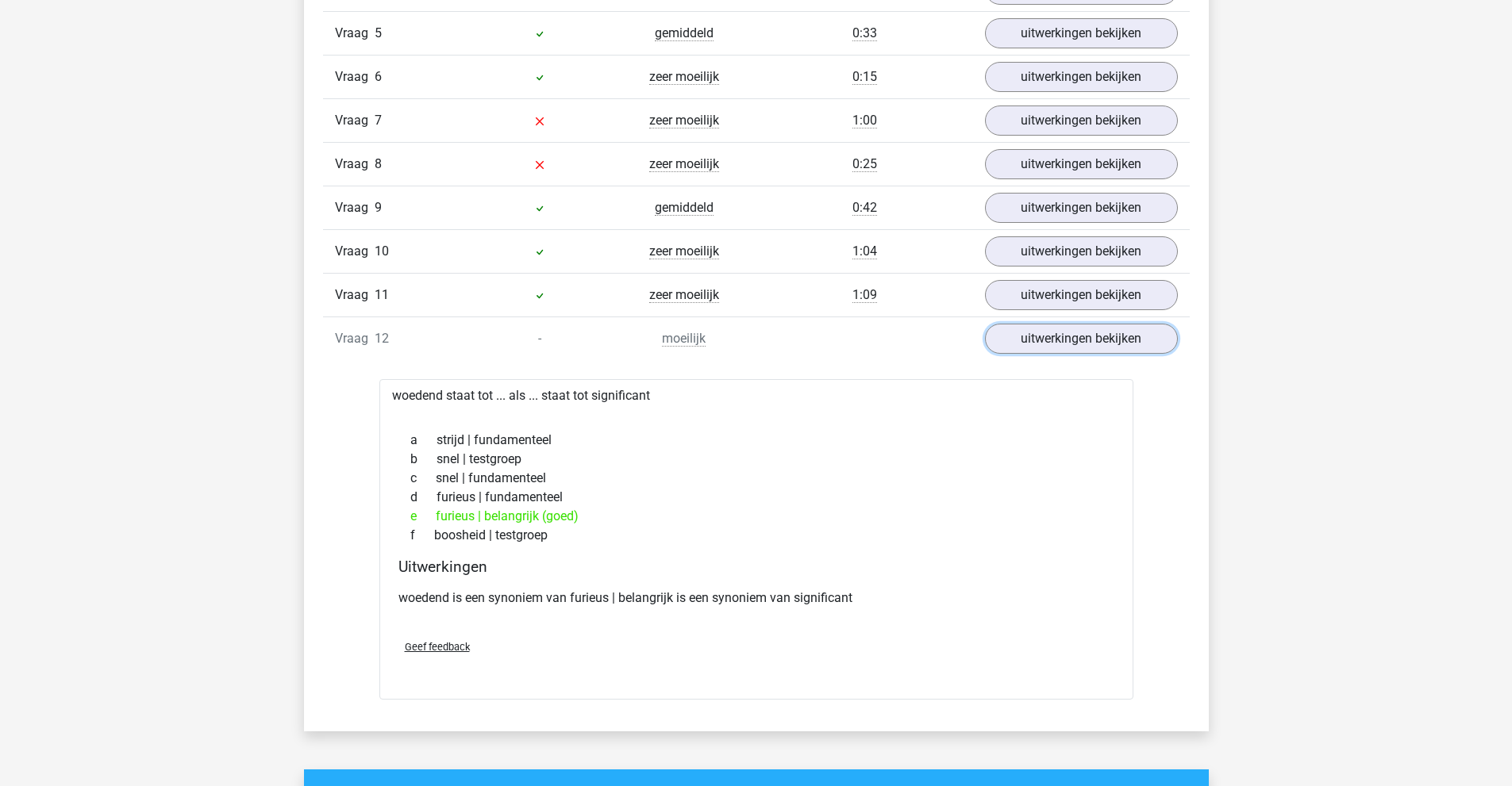
scroll to position [2142, 0]
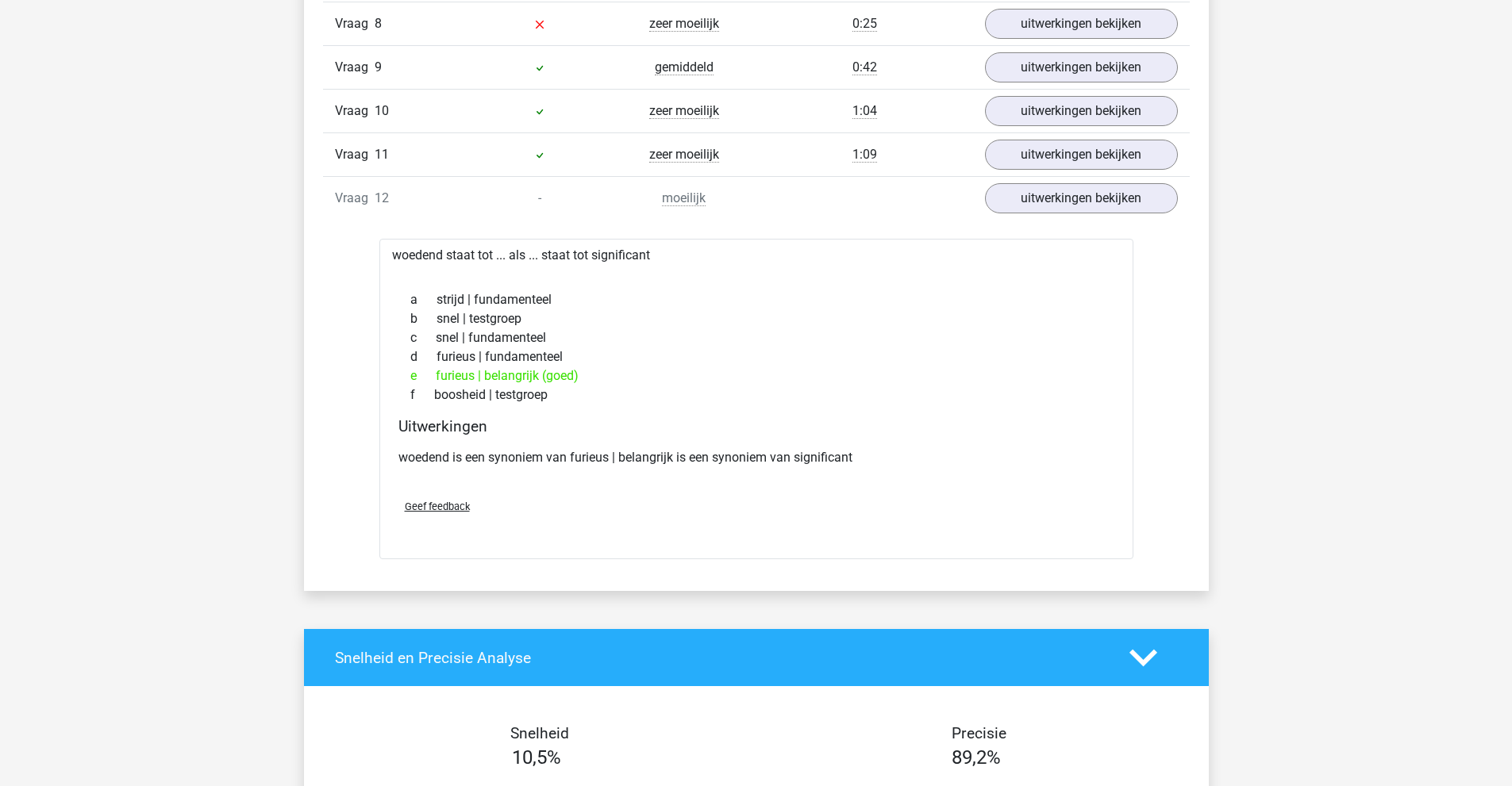
drag, startPoint x: 436, startPoint y: 373, endPoint x: 580, endPoint y: 374, distance: 144.0
click at [580, 374] on div "e furieus | belangrijk (goed)" at bounding box center [756, 376] width 716 height 19
drag, startPoint x: 434, startPoint y: 376, endPoint x: 586, endPoint y: 381, distance: 152.1
click at [586, 381] on div "e furieus | belangrijk (goed)" at bounding box center [756, 376] width 716 height 19
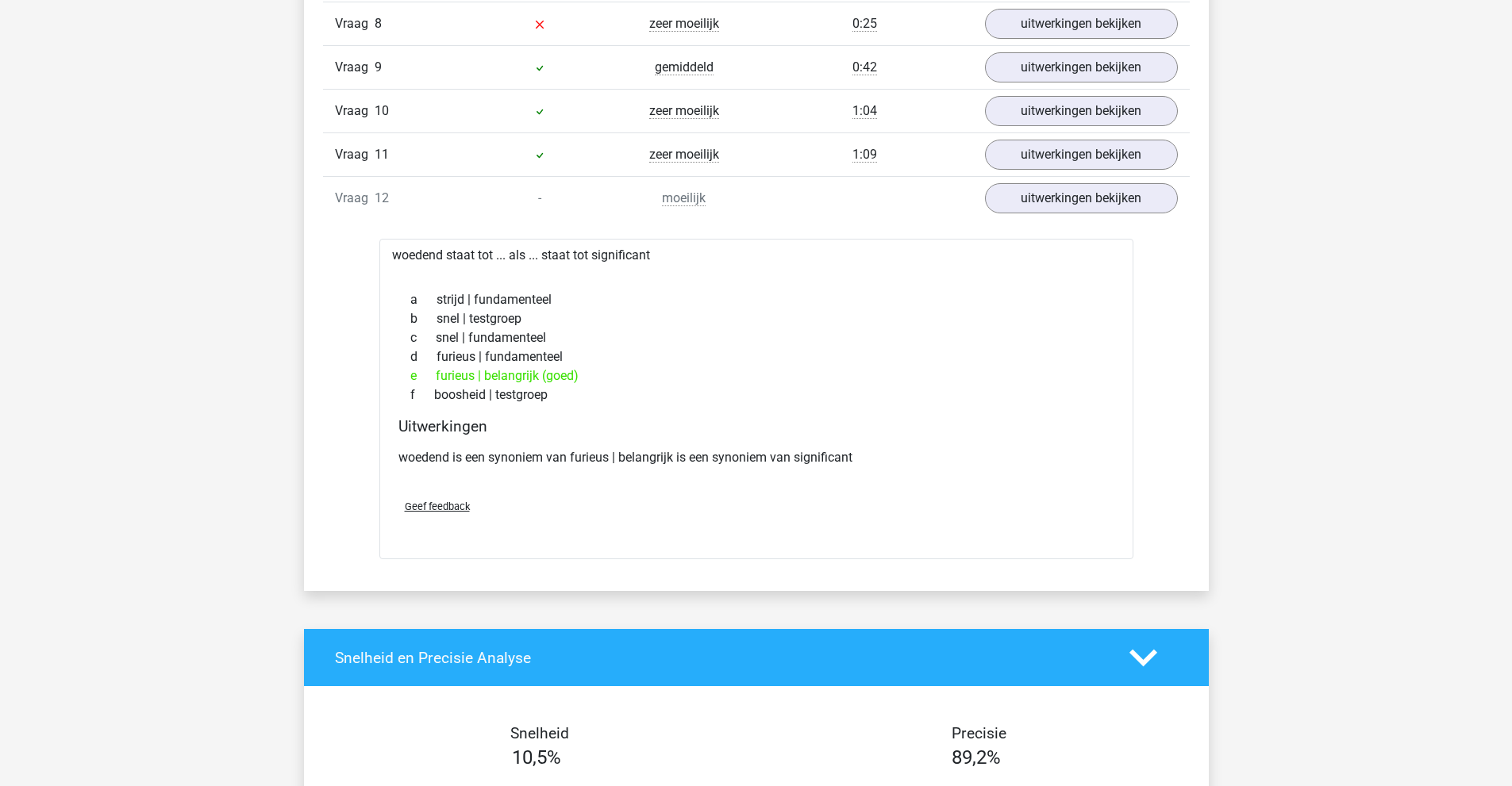
click at [583, 381] on div "e furieus | belangrijk (goed)" at bounding box center [756, 376] width 716 height 19
drag, startPoint x: 475, startPoint y: 456, endPoint x: 615, endPoint y: 460, distance: 140.1
click at [615, 460] on p "woedend is een synoniem van furieus | belangrijk is een synoniem van significant" at bounding box center [756, 457] width 716 height 19
drag, startPoint x: 635, startPoint y: 457, endPoint x: 864, endPoint y: 450, distance: 229.1
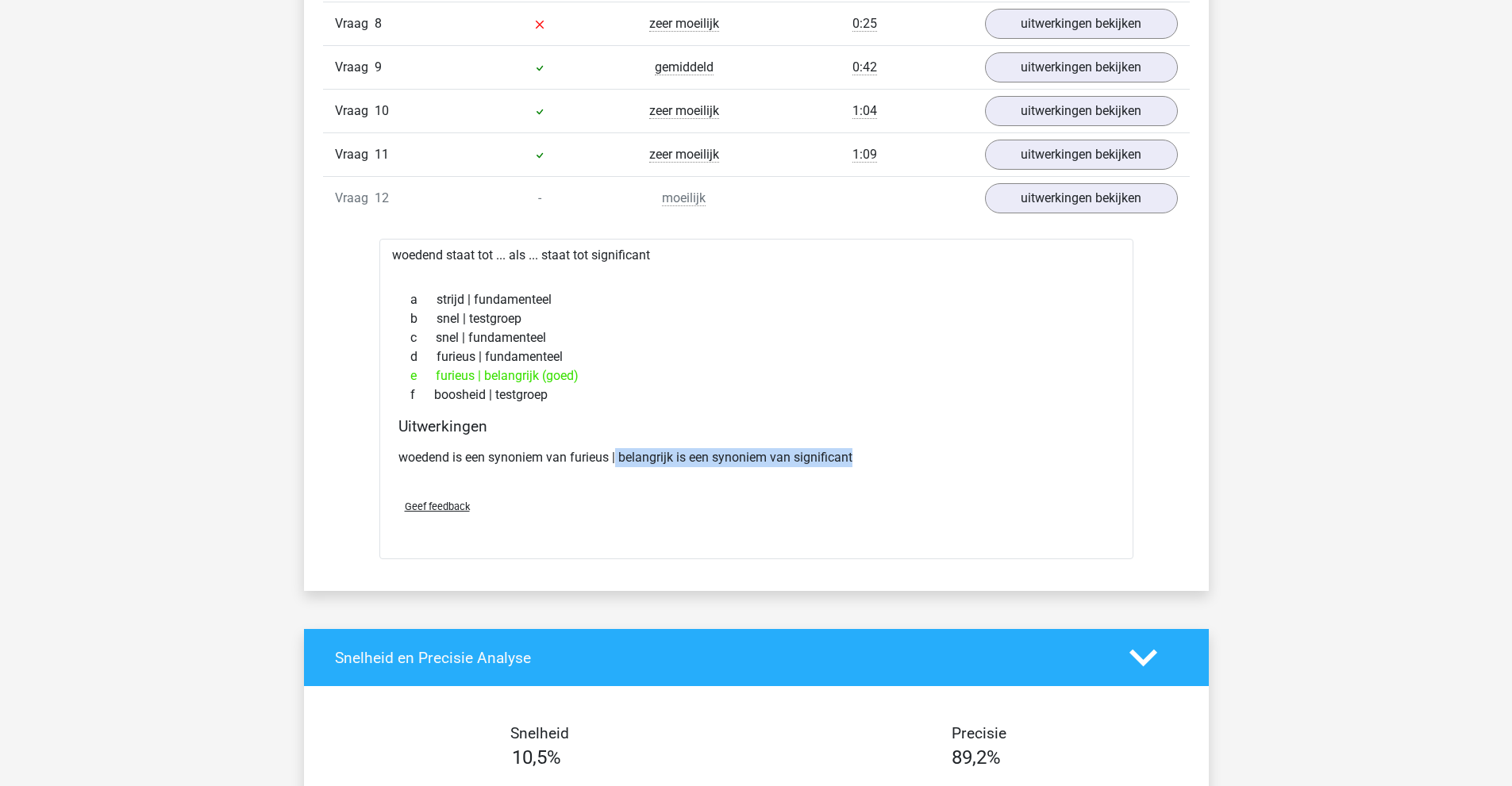
click at [864, 450] on p "woedend is een synoniem van furieus | belangrijk is een synoniem van significant" at bounding box center [756, 457] width 716 height 19
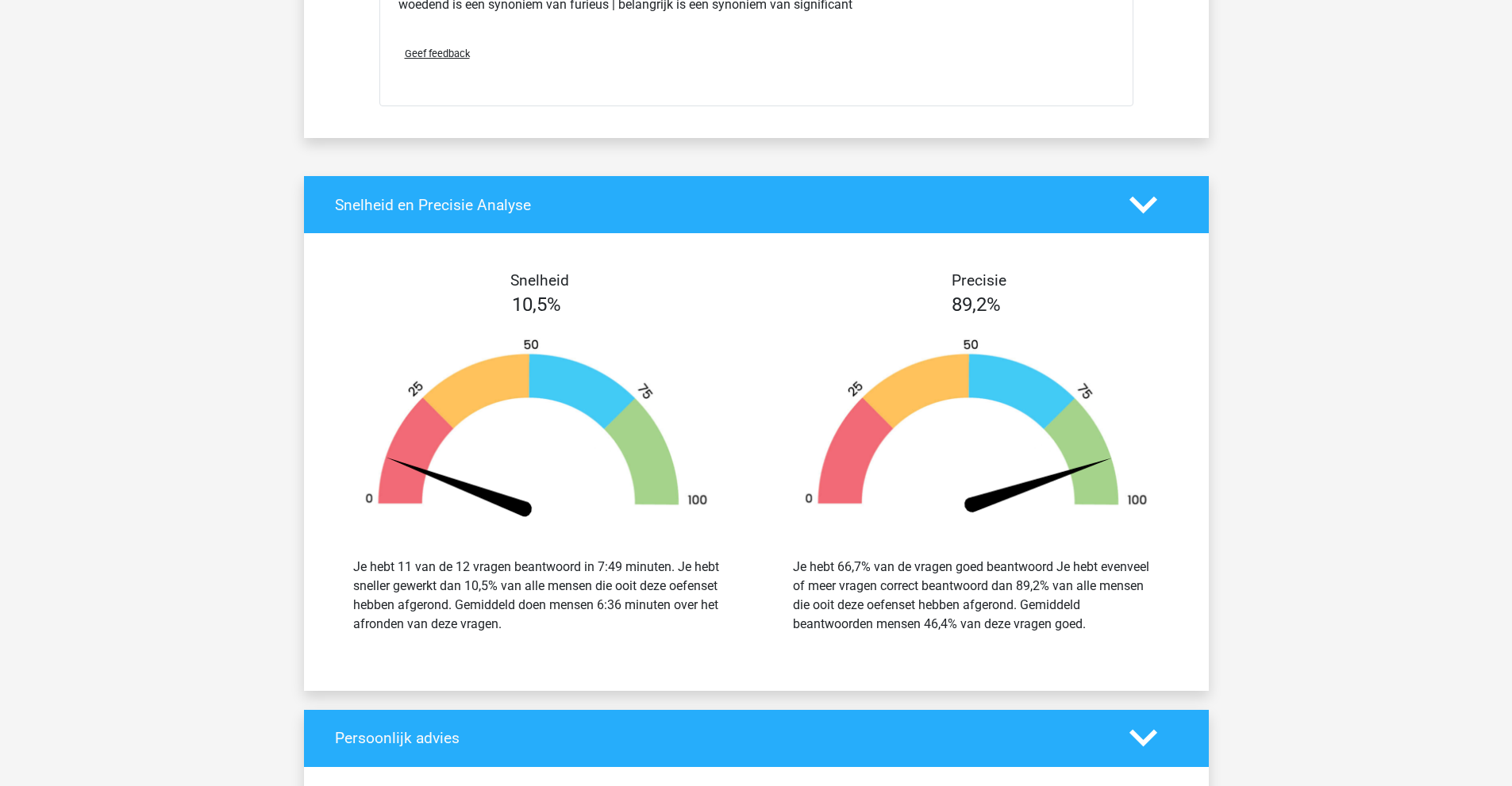
scroll to position [2618, 0]
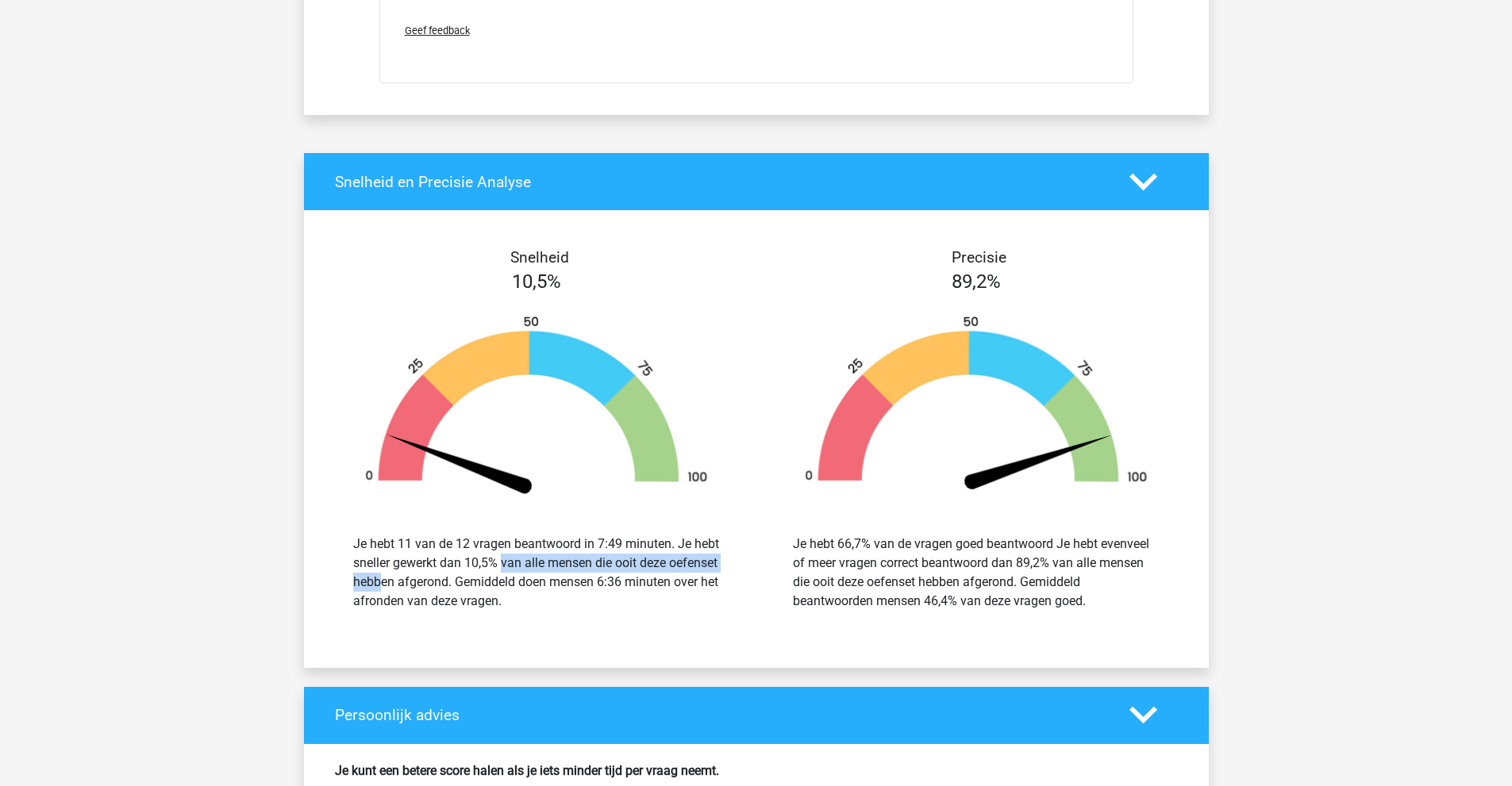
drag, startPoint x: 454, startPoint y: 564, endPoint x: 688, endPoint y: 563, distance: 234.0
click at [688, 563] on div "Je hebt 11 van de 12 vragen beantwoord in 7:49 minuten. Je hebt sneller gewerkt…" at bounding box center [536, 572] width 367 height 76
drag, startPoint x: 527, startPoint y: 581, endPoint x: 501, endPoint y: 599, distance: 31.6
click at [501, 599] on div "Je hebt 11 van de 12 vragen beantwoord in 7:49 minuten. Je hebt sneller gewerkt…" at bounding box center [536, 572] width 367 height 76
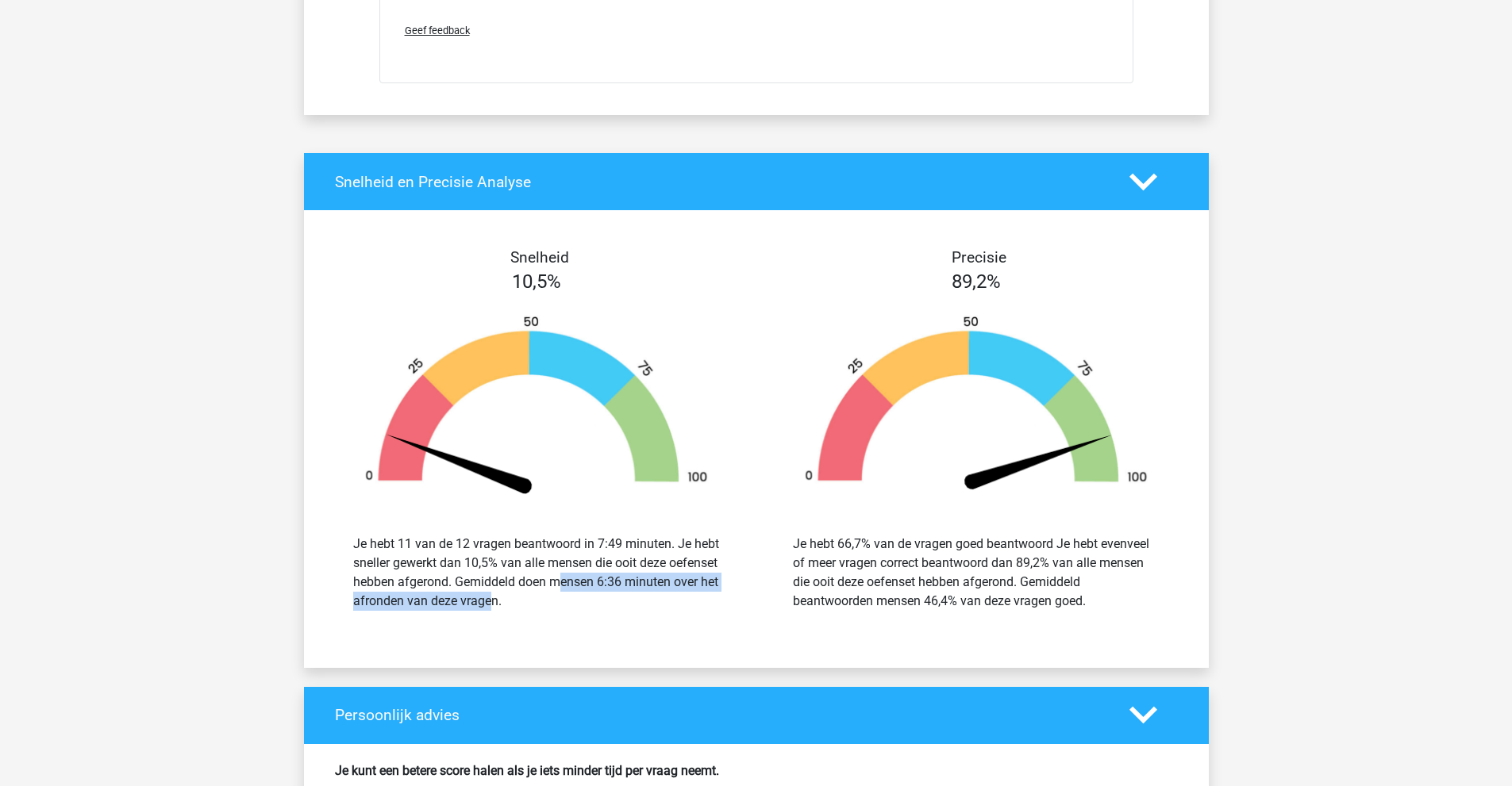
click at [491, 599] on div "Je hebt 11 van de 12 vragen beantwoord in 7:49 minuten. Je hebt sneller gewerkt…" at bounding box center [536, 572] width 367 height 76
drag, startPoint x: 804, startPoint y: 544, endPoint x: 1083, endPoint y: 608, distance: 286.2
click at [1085, 608] on div "Je hebt 66,7% van de vragen goed beantwoord Je hebt evenveel of meer vragen cor…" at bounding box center [976, 572] width 367 height 76
click at [1079, 608] on div "Je hebt 66,7% van de vragen goed beantwoord Je hebt evenveel of meer vragen cor…" at bounding box center [976, 572] width 367 height 76
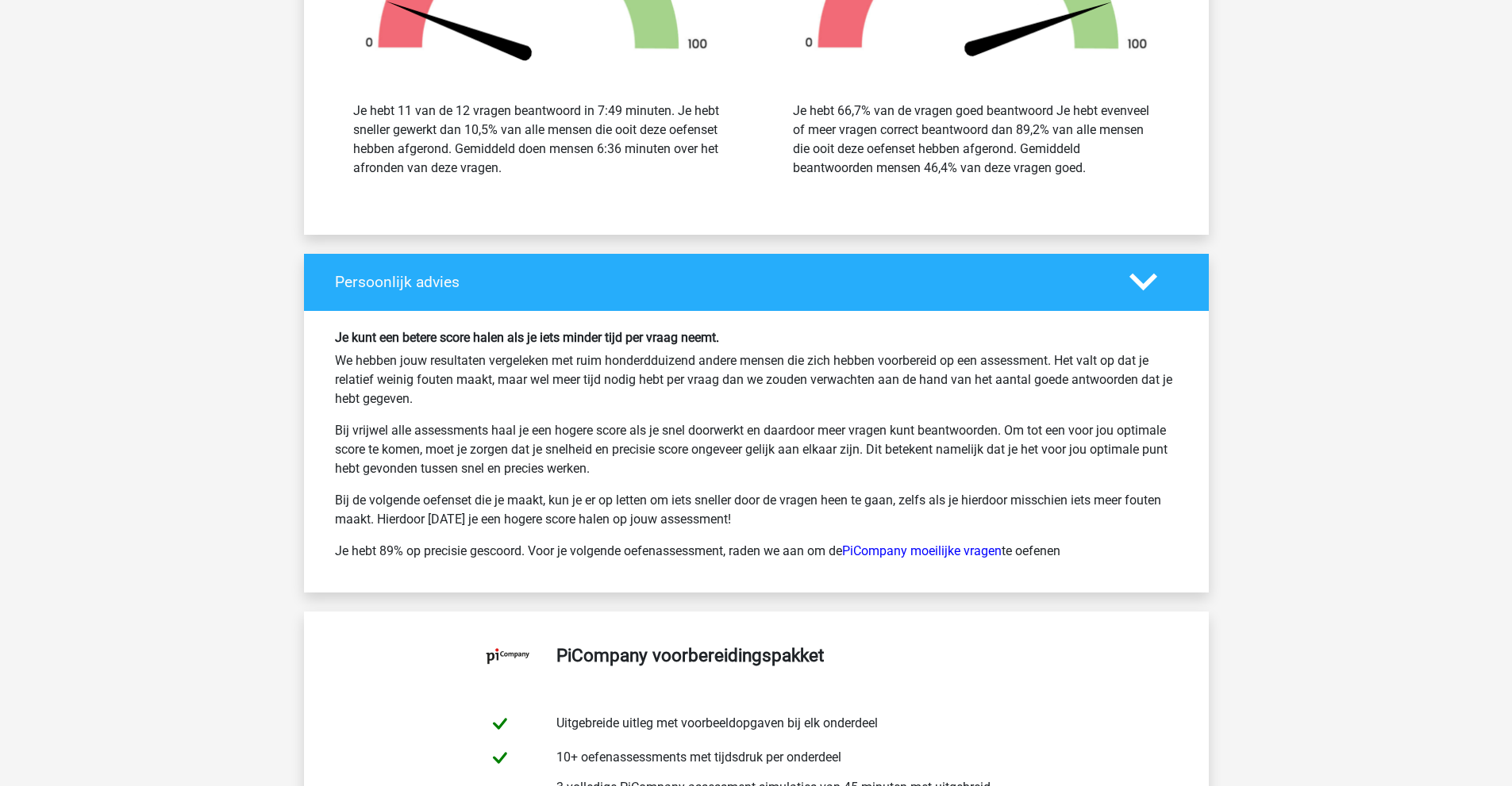
scroll to position [3094, 0]
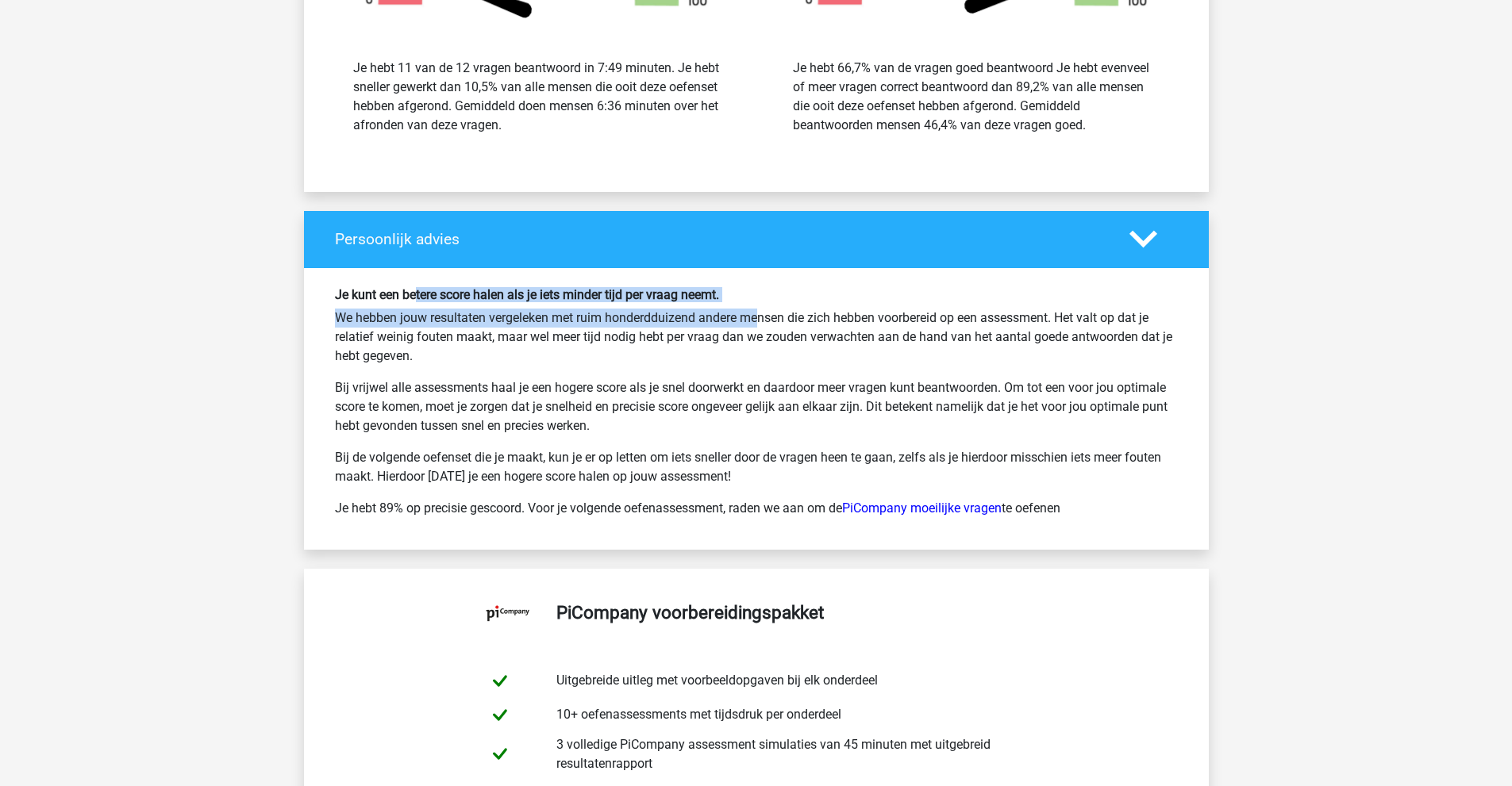
drag, startPoint x: 450, startPoint y: 293, endPoint x: 702, endPoint y: 301, distance: 252.1
click at [693, 306] on div "Je kunt een betere score halen als je iets minder tijd per vraag neemt. We hebb…" at bounding box center [756, 409] width 866 height 243
click at [712, 297] on h6 "Je kunt een betere score halen als je iets minder tijd per vraag neemt." at bounding box center [756, 295] width 843 height 15
drag, startPoint x: 425, startPoint y: 320, endPoint x: 450, endPoint y: 366, distance: 52.4
click at [456, 366] on div "Je kunt een betere score halen als je iets minder tijd per vraag neemt. We hebb…" at bounding box center [756, 409] width 866 height 243
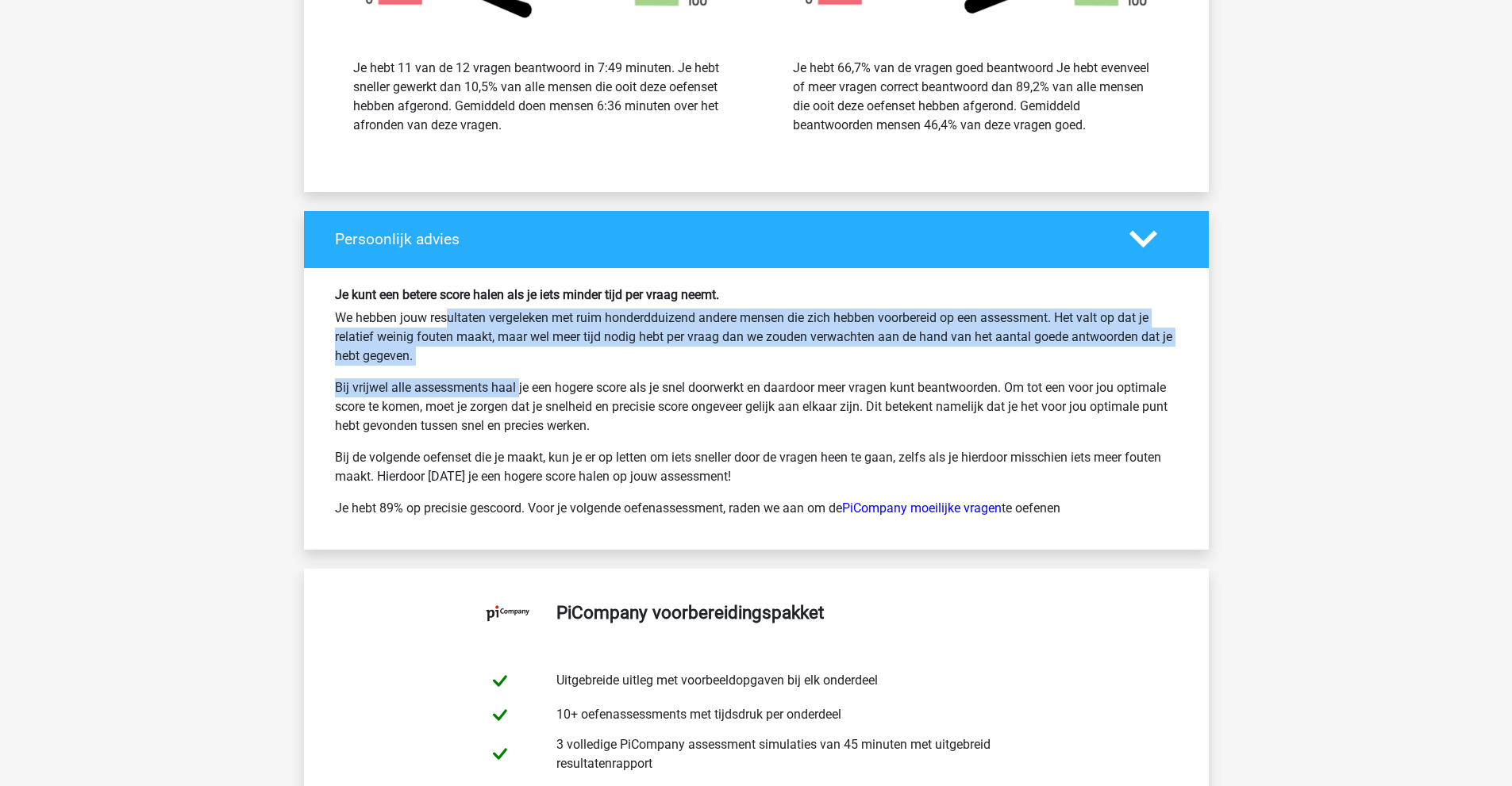
click at [376, 379] on p "Bij vrijwel alle assessments haal je een hogere score als je snel doorwerkt en …" at bounding box center [756, 407] width 843 height 57
drag, startPoint x: 371, startPoint y: 389, endPoint x: 540, endPoint y: 432, distance: 174.4
click at [540, 432] on p "Bij vrijwel alle assessments haal je een hogere score als je snel doorwerkt en …" at bounding box center [756, 407] width 843 height 57
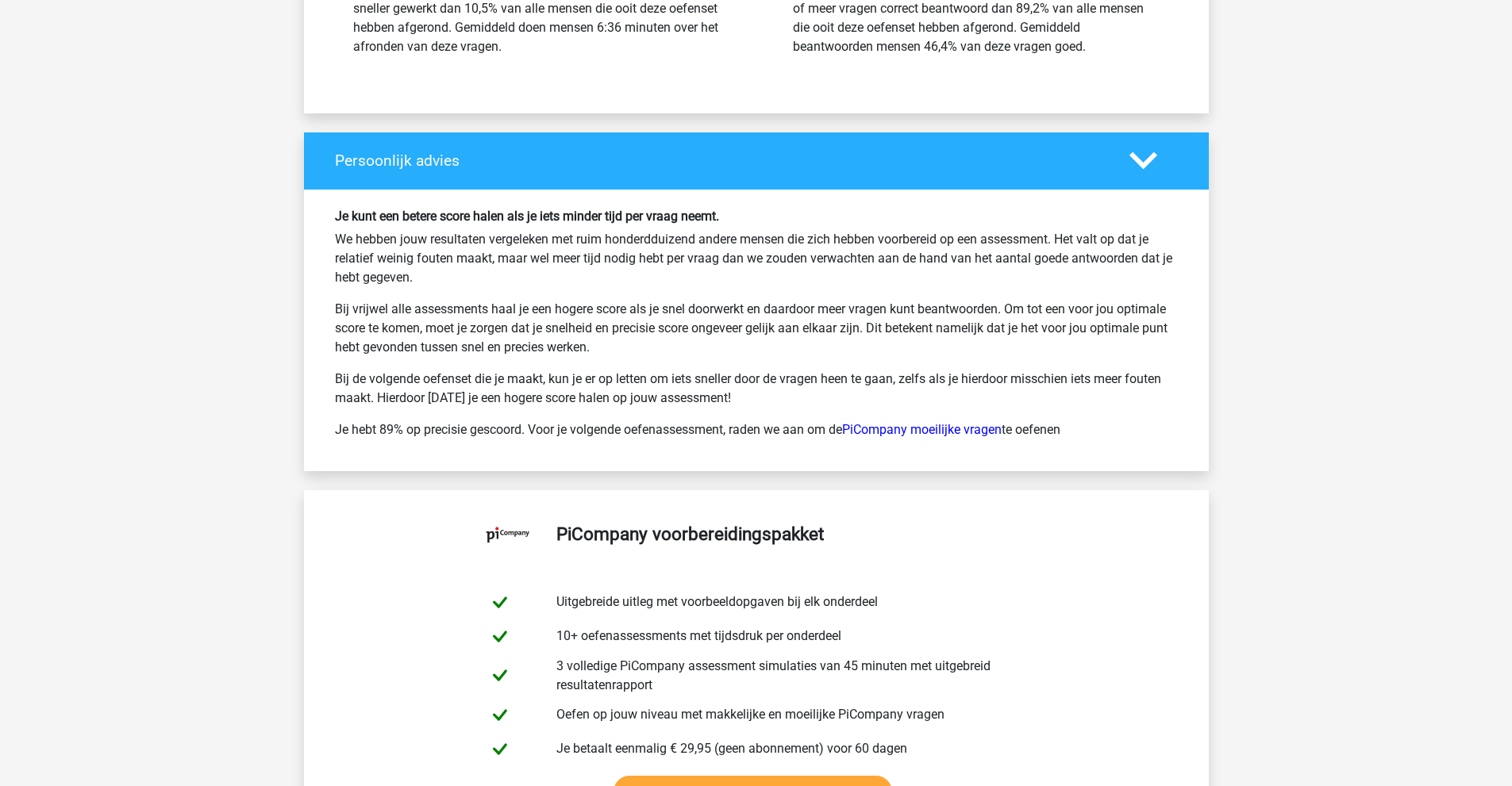
scroll to position [3174, 0]
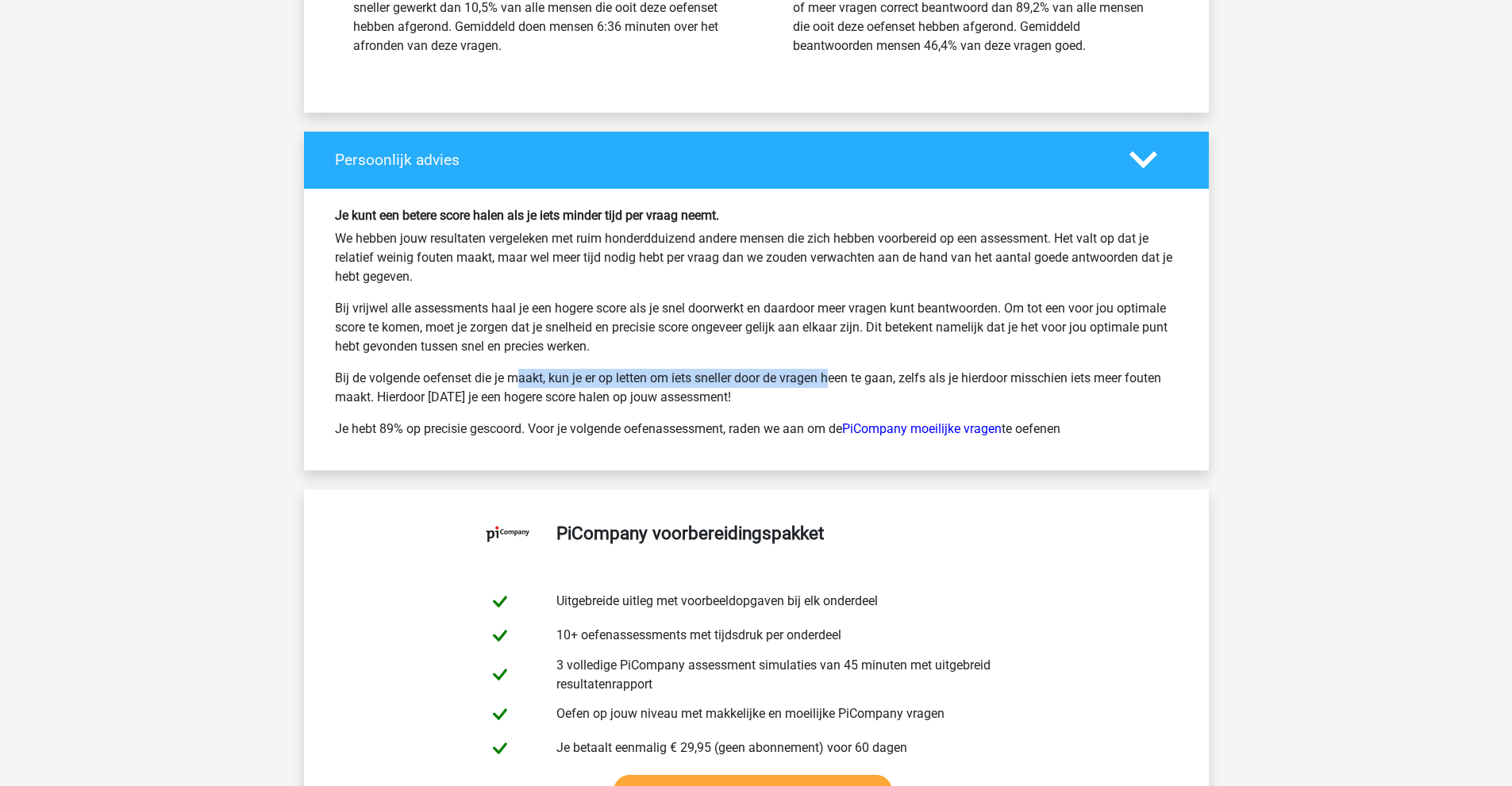
drag, startPoint x: 464, startPoint y: 374, endPoint x: 775, endPoint y: 385, distance: 311.2
click at [771, 385] on p "Bij de volgende oefenset die je maakt, kun je er op letten om iets sneller door…" at bounding box center [756, 388] width 843 height 38
click at [779, 385] on p "Bij de volgende oefenset die je maakt, kun je er op letten om iets sneller door…" at bounding box center [756, 388] width 843 height 38
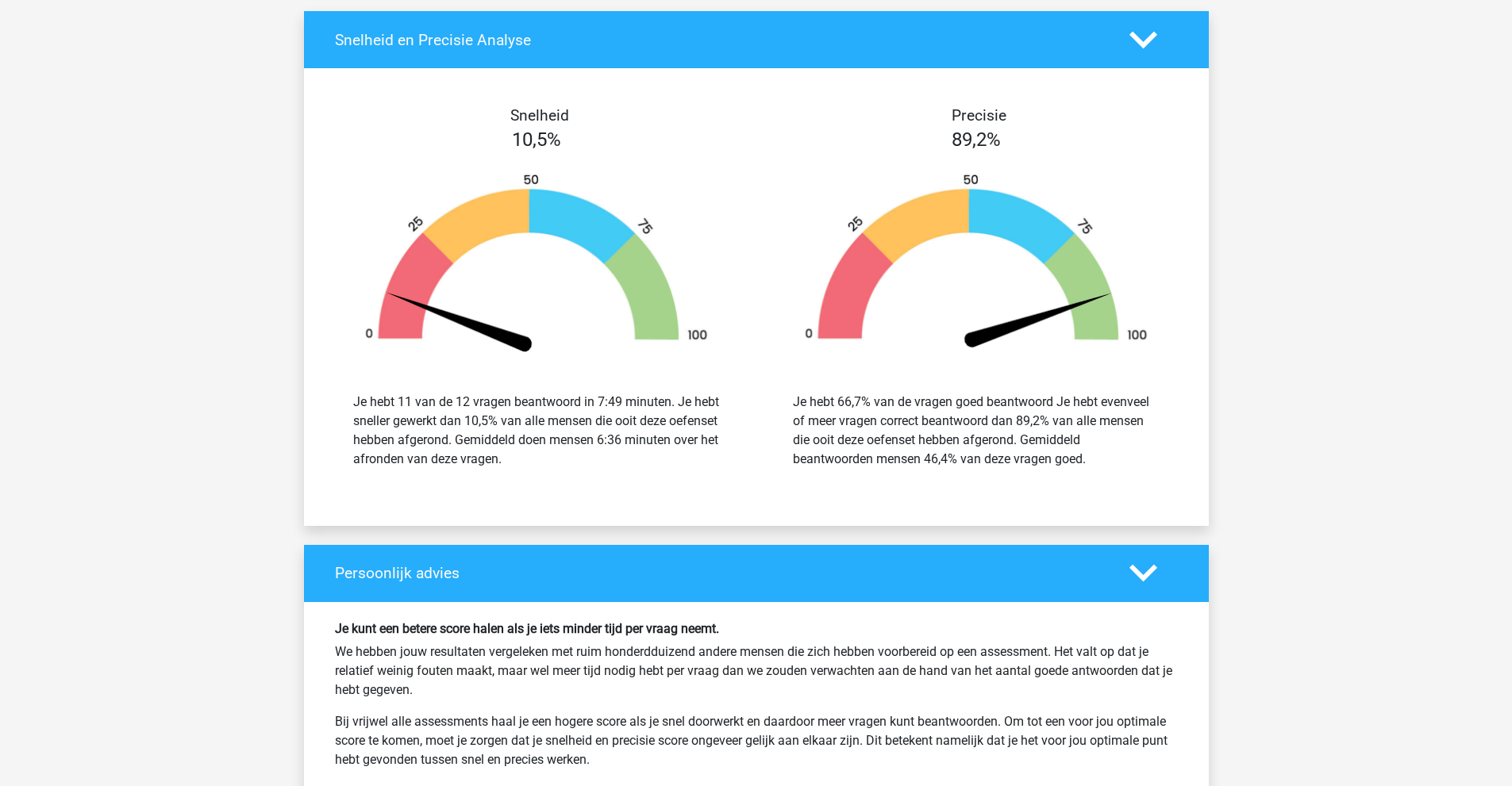
scroll to position [2698, 0]
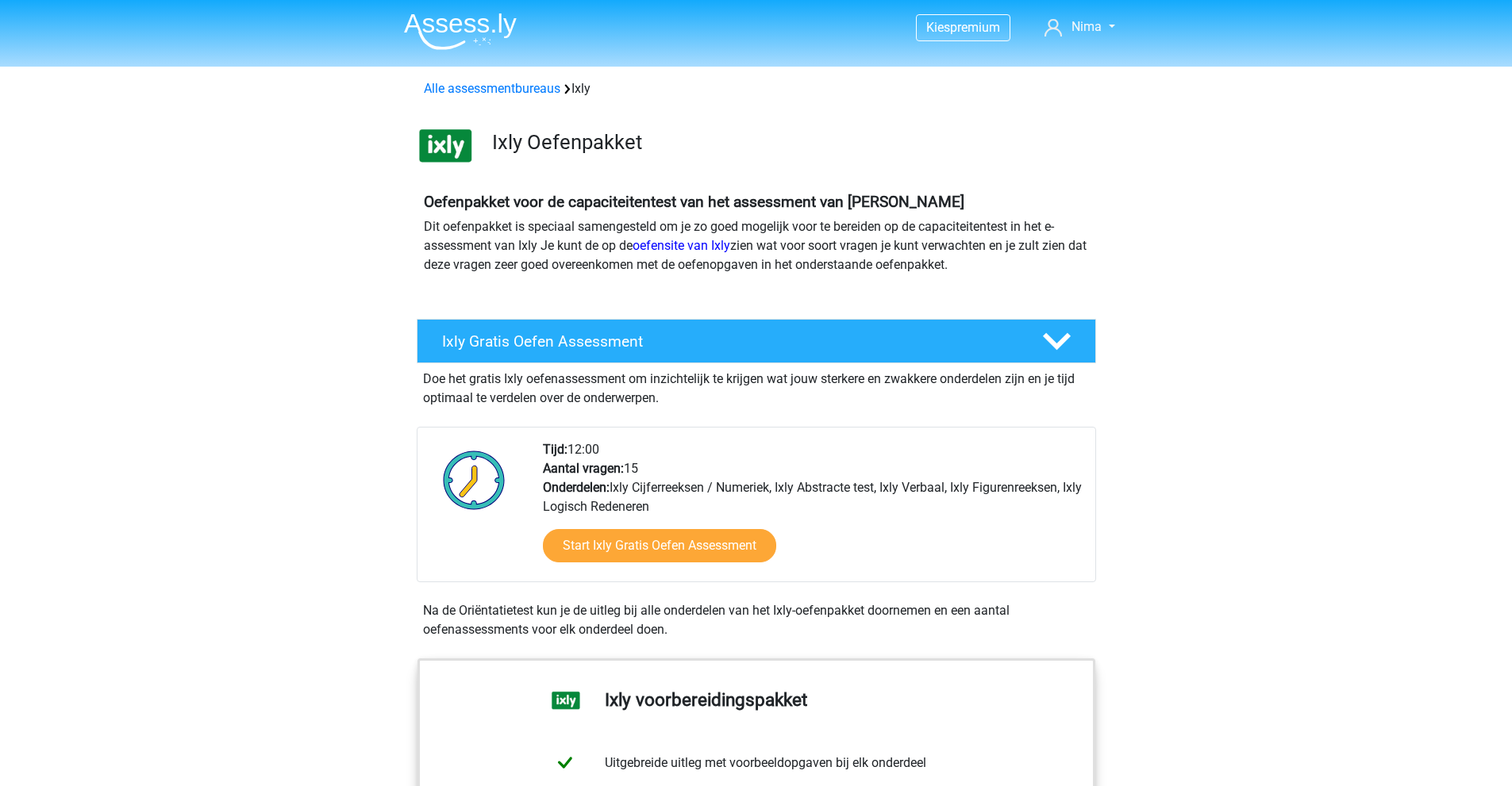
drag, startPoint x: 701, startPoint y: 490, endPoint x: 664, endPoint y: 507, distance: 40.7
click at [664, 507] on div "Tijd: 12:00 Aantal vragen: 15 Onderdelen: Ixly Cijferreeksen / Numeriek, Ixly A…" at bounding box center [812, 510] width 564 height 142
click at [664, 506] on div "Tijd: 12:00 Aantal vragen: 15 Onderdelen: Ixly Cijferreeksen / Numeriek, Ixly A…" at bounding box center [812, 510] width 564 height 142
click at [669, 538] on link "Start Ixly Gratis Oefen Assessment" at bounding box center [658, 545] width 268 height 38
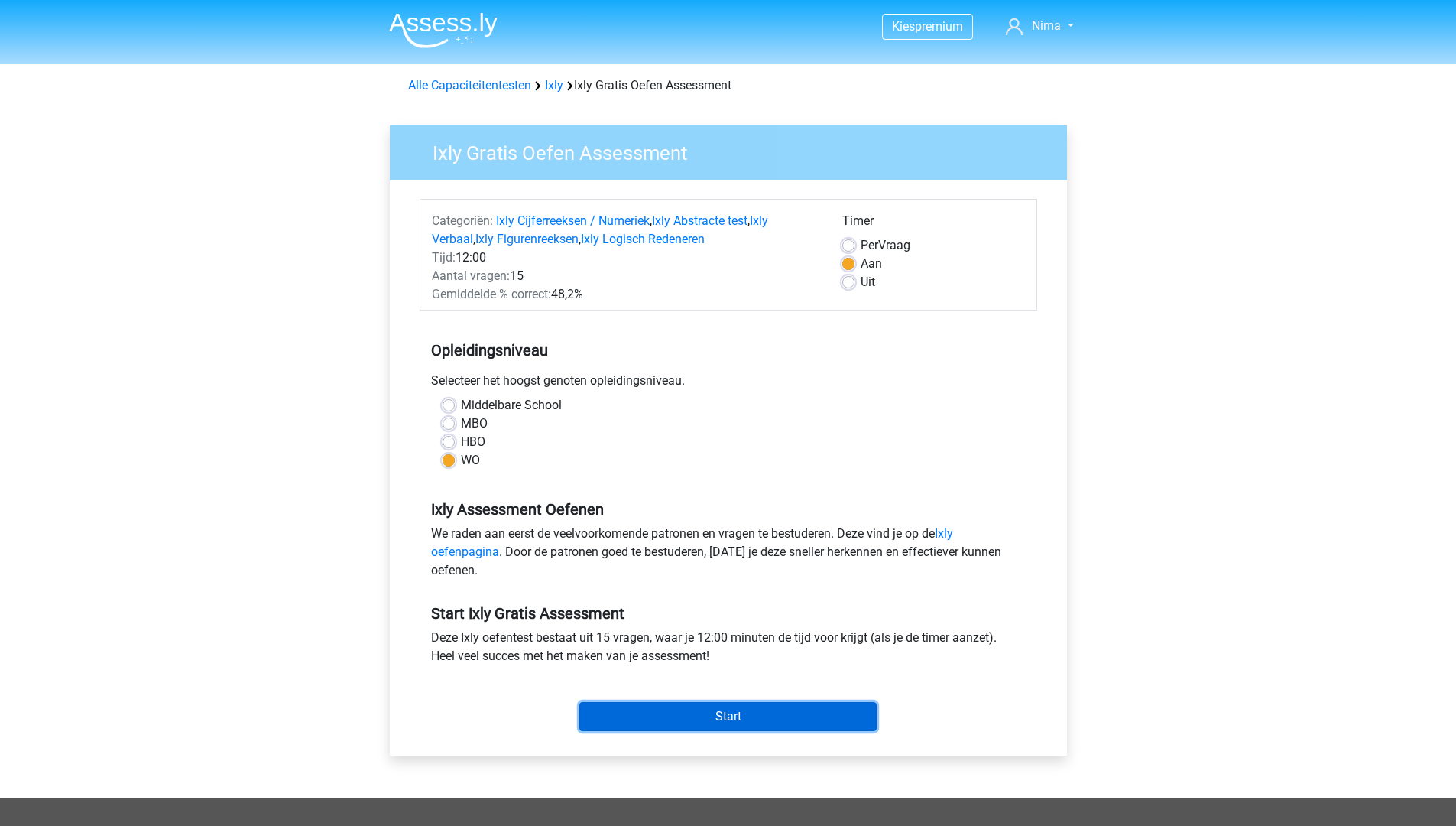
click at [768, 712] on input "Start" at bounding box center [728, 716] width 297 height 29
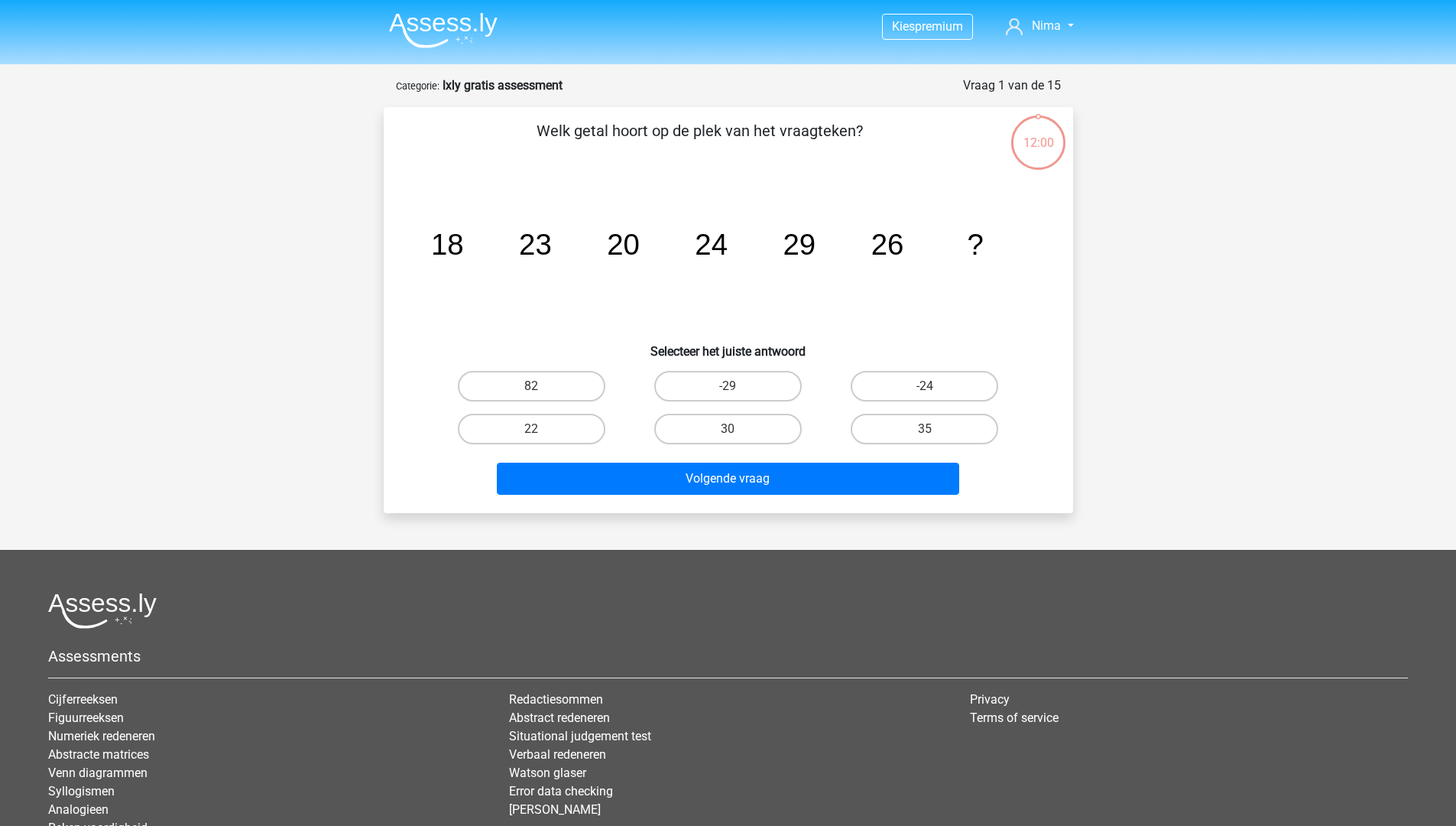
drag, startPoint x: 699, startPoint y: 135, endPoint x: 866, endPoint y: 133, distance: 167.0
click at [866, 133] on p "Welk getal hoort op de plek van het vraagteken?" at bounding box center [700, 142] width 583 height 46
drag, startPoint x: 469, startPoint y: 234, endPoint x: 548, endPoint y: 237, distance: 79.1
click at [548, 237] on g "18 23 20 24 29 26 ?" at bounding box center [707, 244] width 552 height 33
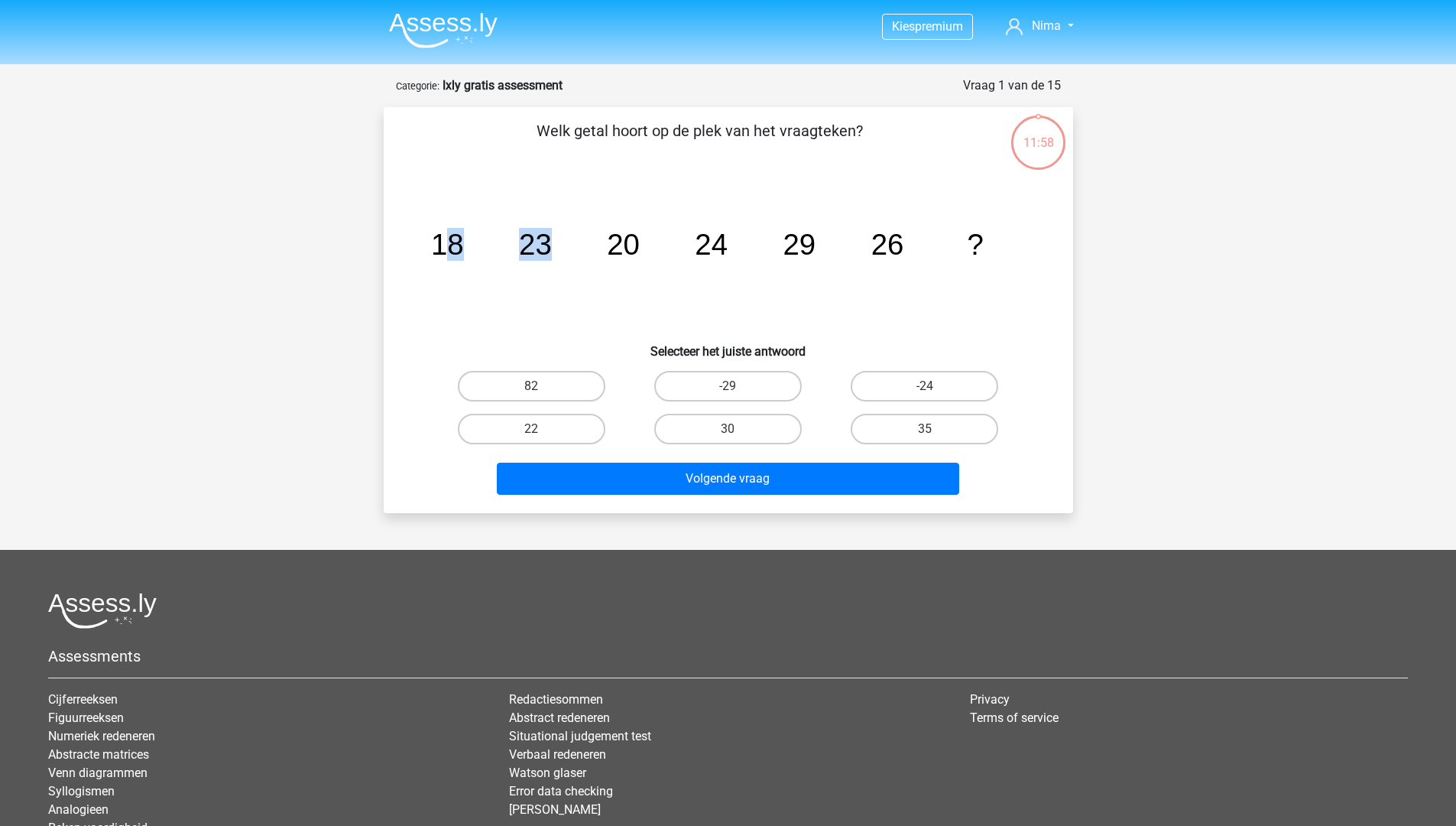
click at [538, 243] on tspan "23" at bounding box center [536, 244] width 33 height 33
drag, startPoint x: 636, startPoint y: 241, endPoint x: 706, endPoint y: 241, distance: 70.0
click at [691, 242] on icon "image/svg+xml 18 23 20 24 29 26 ?" at bounding box center [728, 254] width 616 height 155
click at [712, 242] on tspan "24" at bounding box center [711, 244] width 33 height 33
drag, startPoint x: 795, startPoint y: 241, endPoint x: 878, endPoint y: 246, distance: 83.2
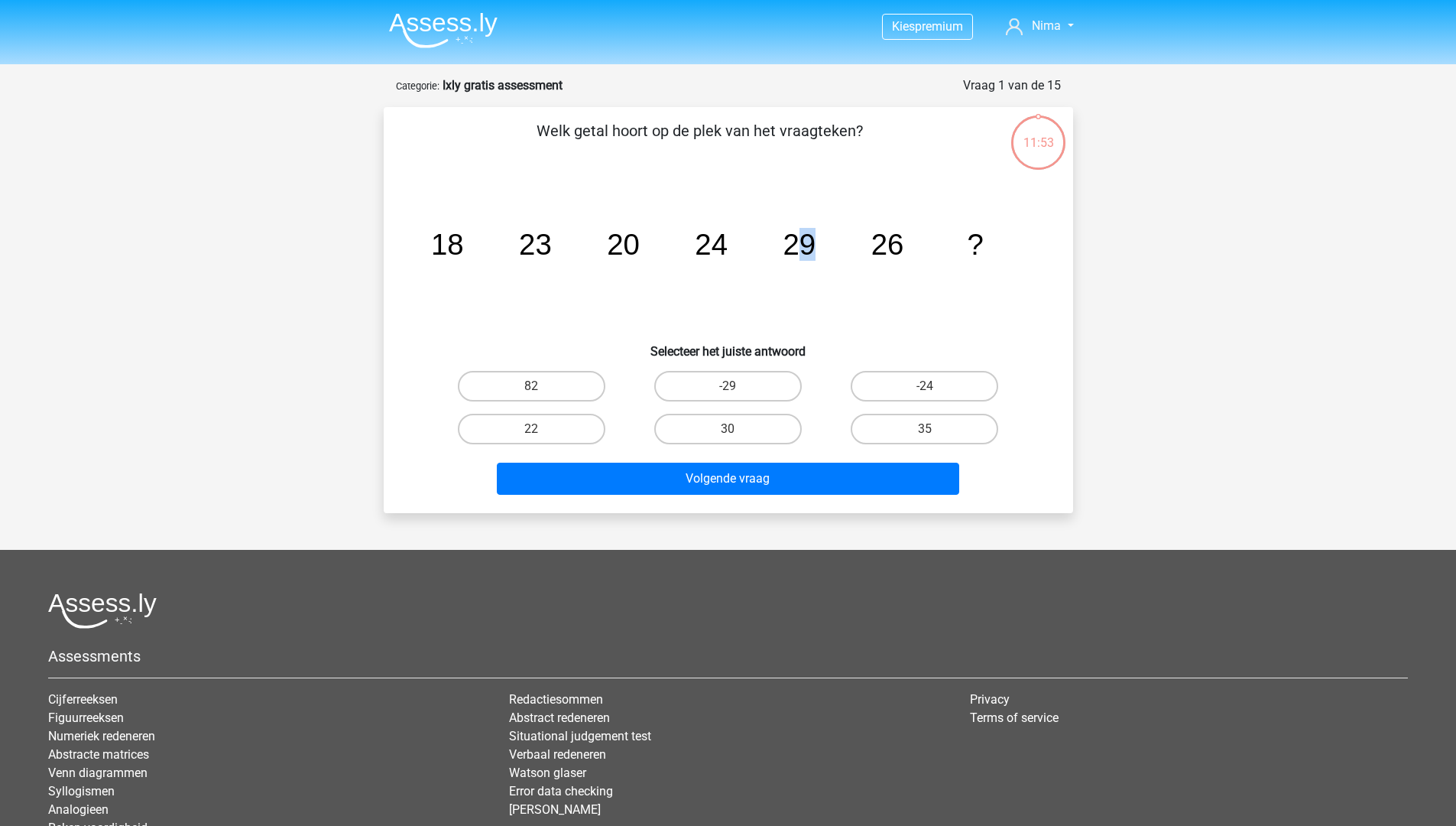
click at [870, 245] on icon "image/svg+xml 18 23 20 24 29 26 ?" at bounding box center [728, 254] width 616 height 155
drag, startPoint x: 883, startPoint y: 246, endPoint x: 800, endPoint y: 238, distance: 83.4
click at [881, 246] on tspan "26" at bounding box center [887, 244] width 33 height 33
drag, startPoint x: 496, startPoint y: 241, endPoint x: 550, endPoint y: 246, distance: 54.2
click at [550, 246] on g "18 23 20 24 29 26 ?" at bounding box center [707, 244] width 552 height 33
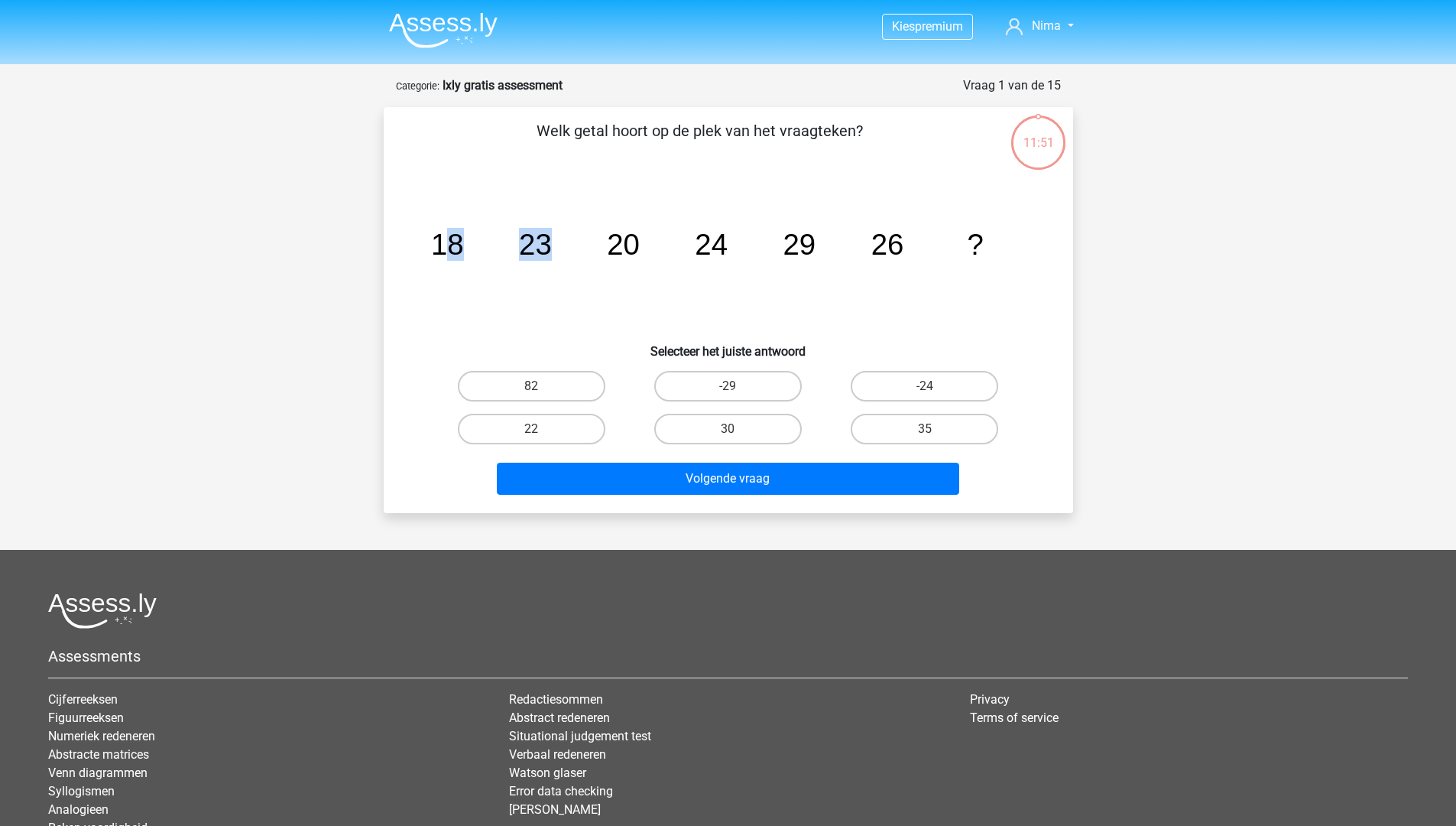
click at [550, 246] on tspan "23" at bounding box center [536, 244] width 33 height 33
drag, startPoint x: 528, startPoint y: 241, endPoint x: 629, endPoint y: 245, distance: 101.1
click at [629, 245] on g "18 23 20 24 29 26 ?" at bounding box center [707, 244] width 552 height 33
click at [629, 245] on tspan "20" at bounding box center [623, 244] width 33 height 33
drag, startPoint x: 792, startPoint y: 241, endPoint x: 887, endPoint y: 243, distance: 95.0
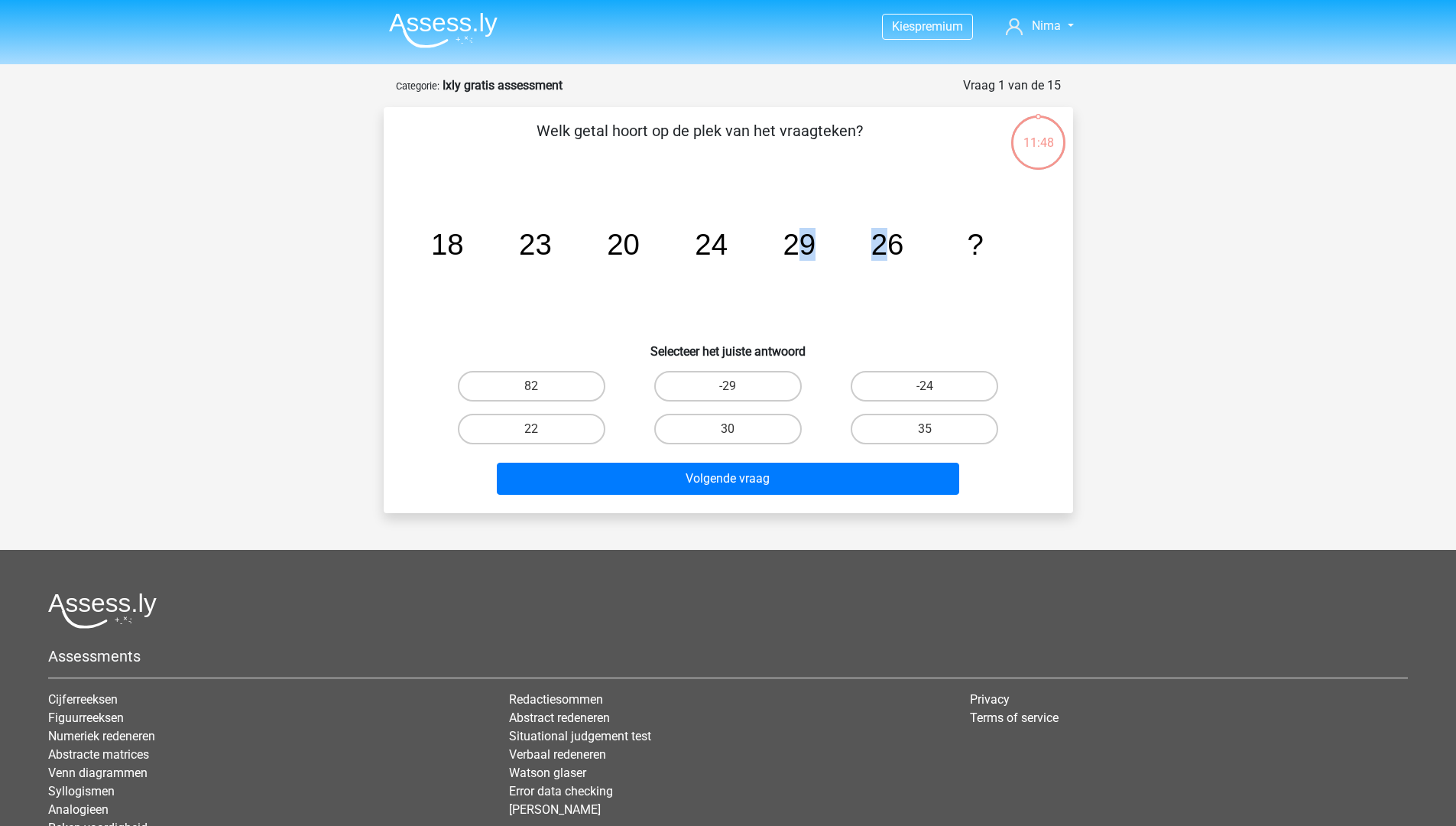
click at [887, 243] on g "18 23 20 24 29 26 ?" at bounding box center [707, 244] width 552 height 33
click at [887, 243] on tspan "26" at bounding box center [887, 244] width 33 height 33
drag, startPoint x: 557, startPoint y: 241, endPoint x: 638, endPoint y: 247, distance: 81.2
click at [635, 247] on g "18 23 20 24 29 26 ?" at bounding box center [707, 244] width 552 height 33
click at [636, 247] on tspan "20" at bounding box center [623, 244] width 33 height 33
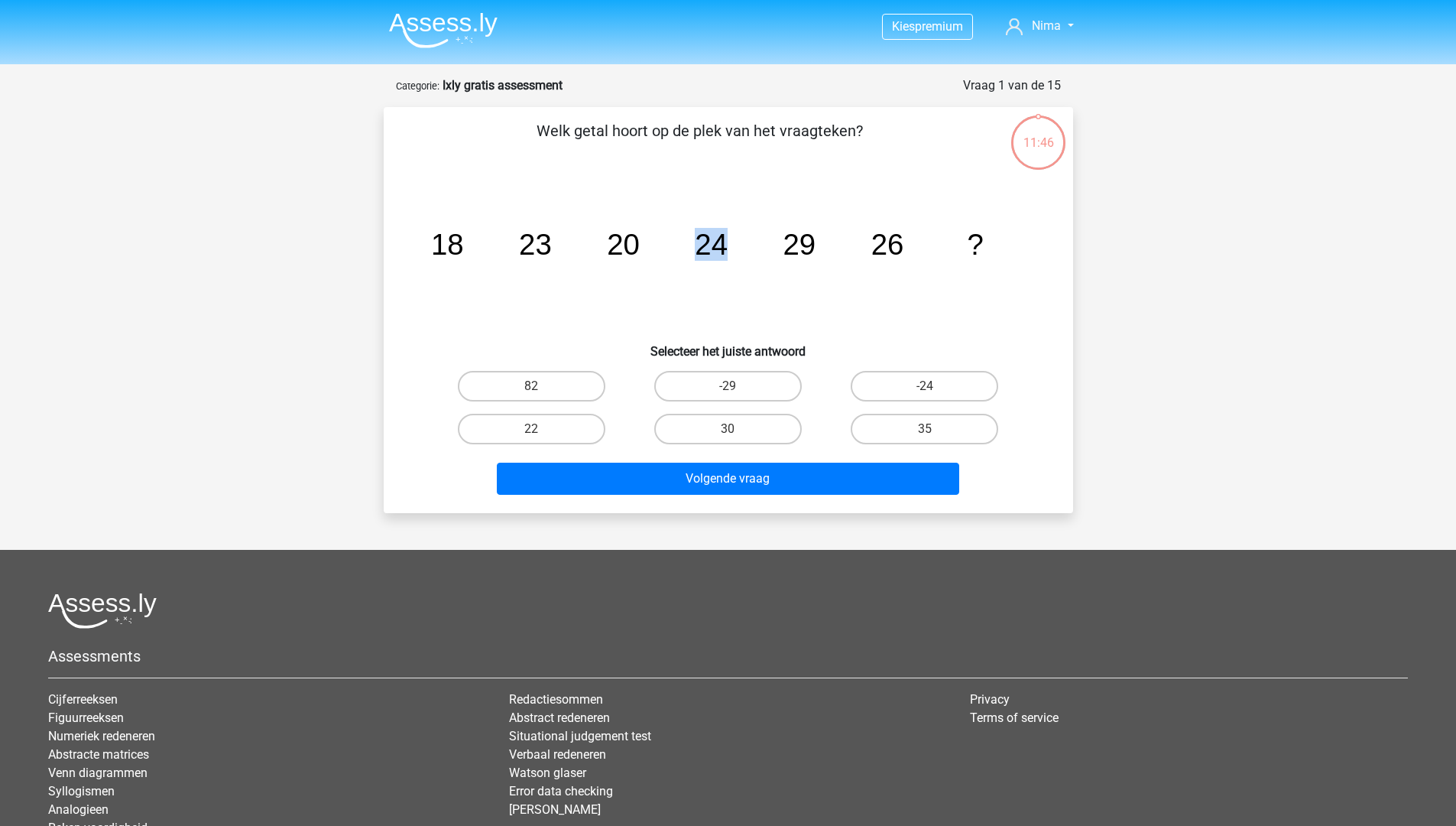
drag, startPoint x: 631, startPoint y: 245, endPoint x: 731, endPoint y: 246, distance: 100.0
click at [731, 246] on icon "image/svg+xml 18 23 20 24 29 26 ?" at bounding box center [728, 254] width 616 height 155
click at [730, 424] on label "30" at bounding box center [728, 428] width 148 height 30
click at [730, 429] on input "30" at bounding box center [732, 433] width 10 height 10
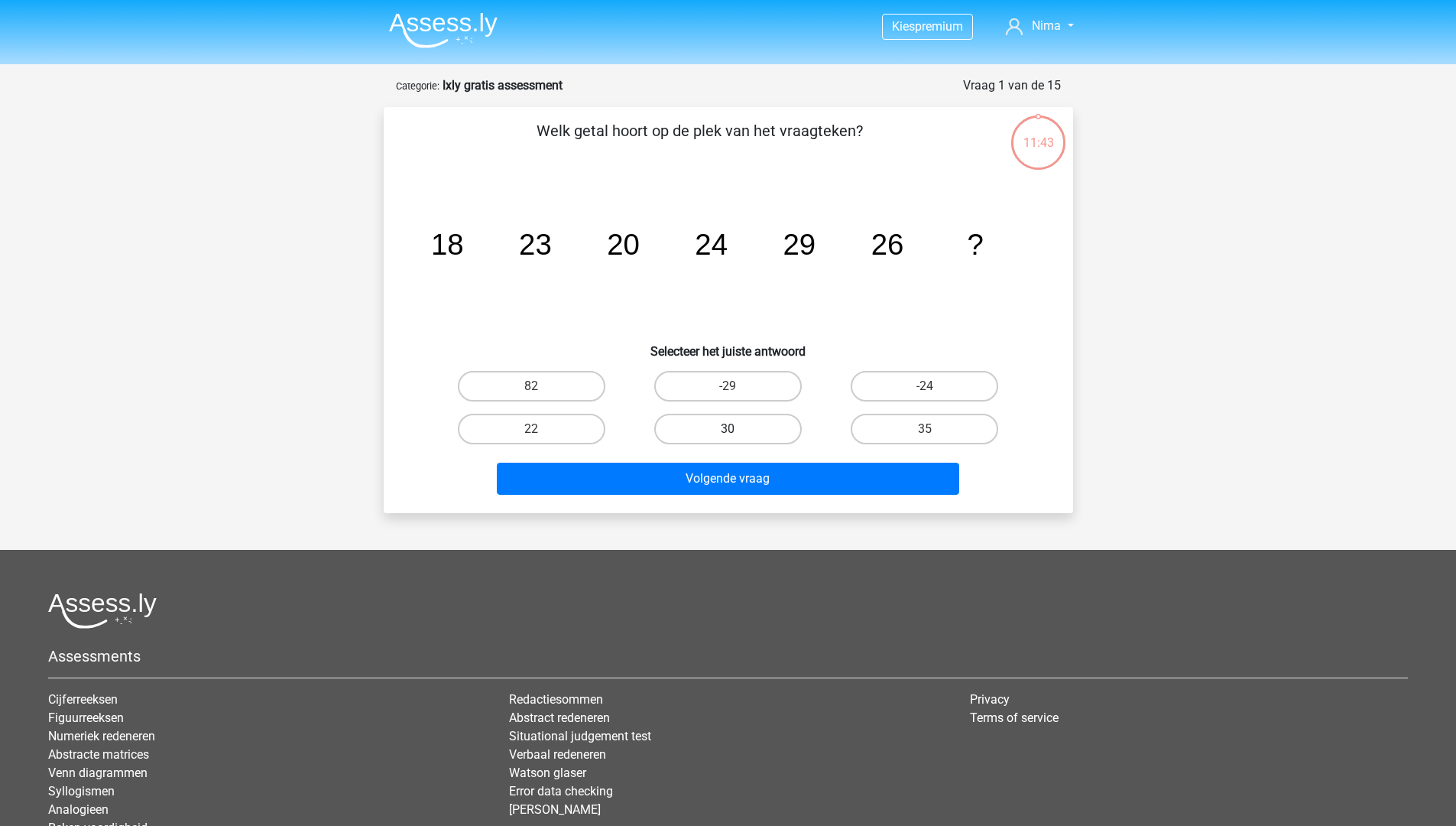
radio input "true"
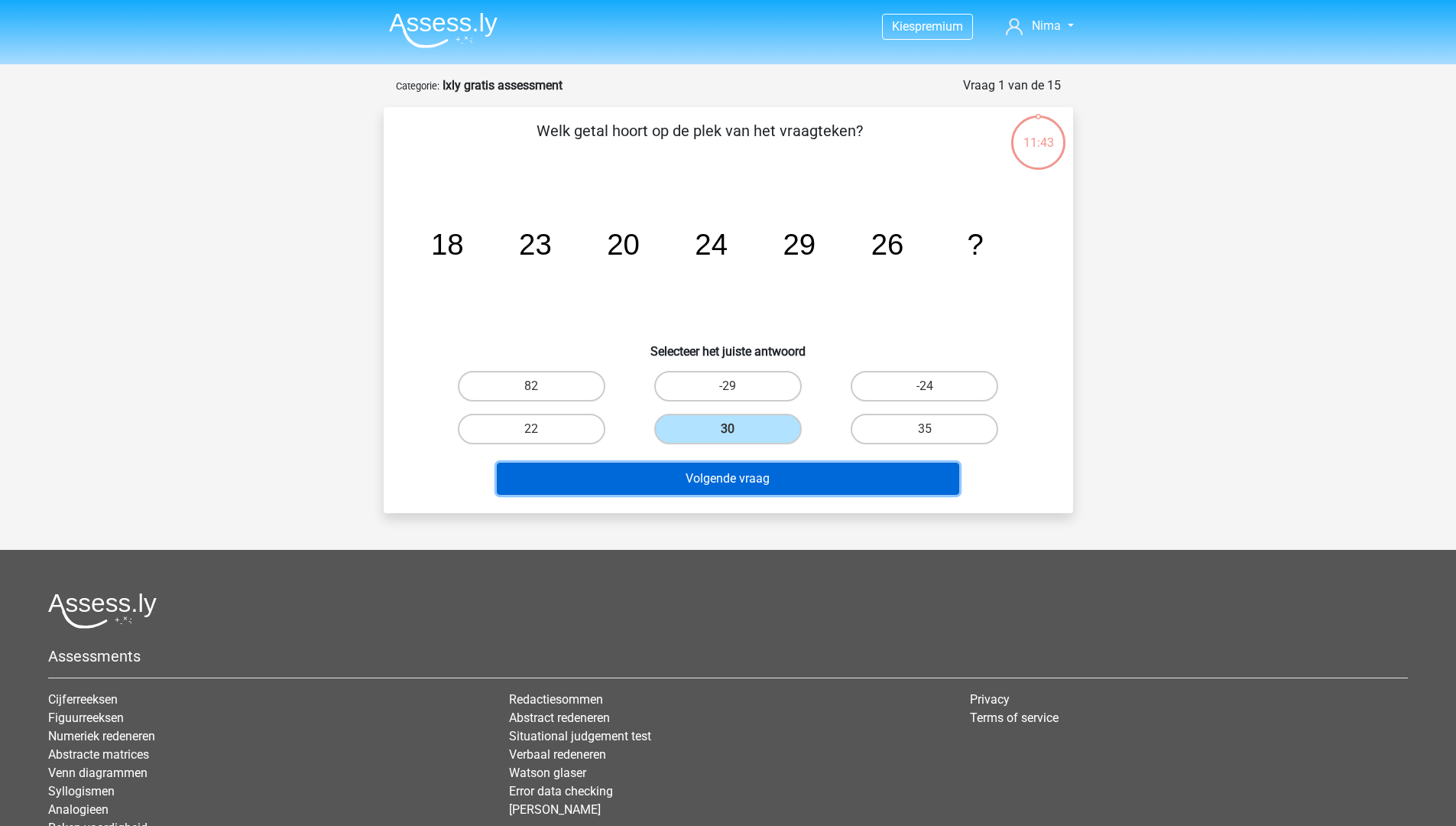
click at [762, 482] on button "Volgende vraag" at bounding box center [728, 478] width 462 height 32
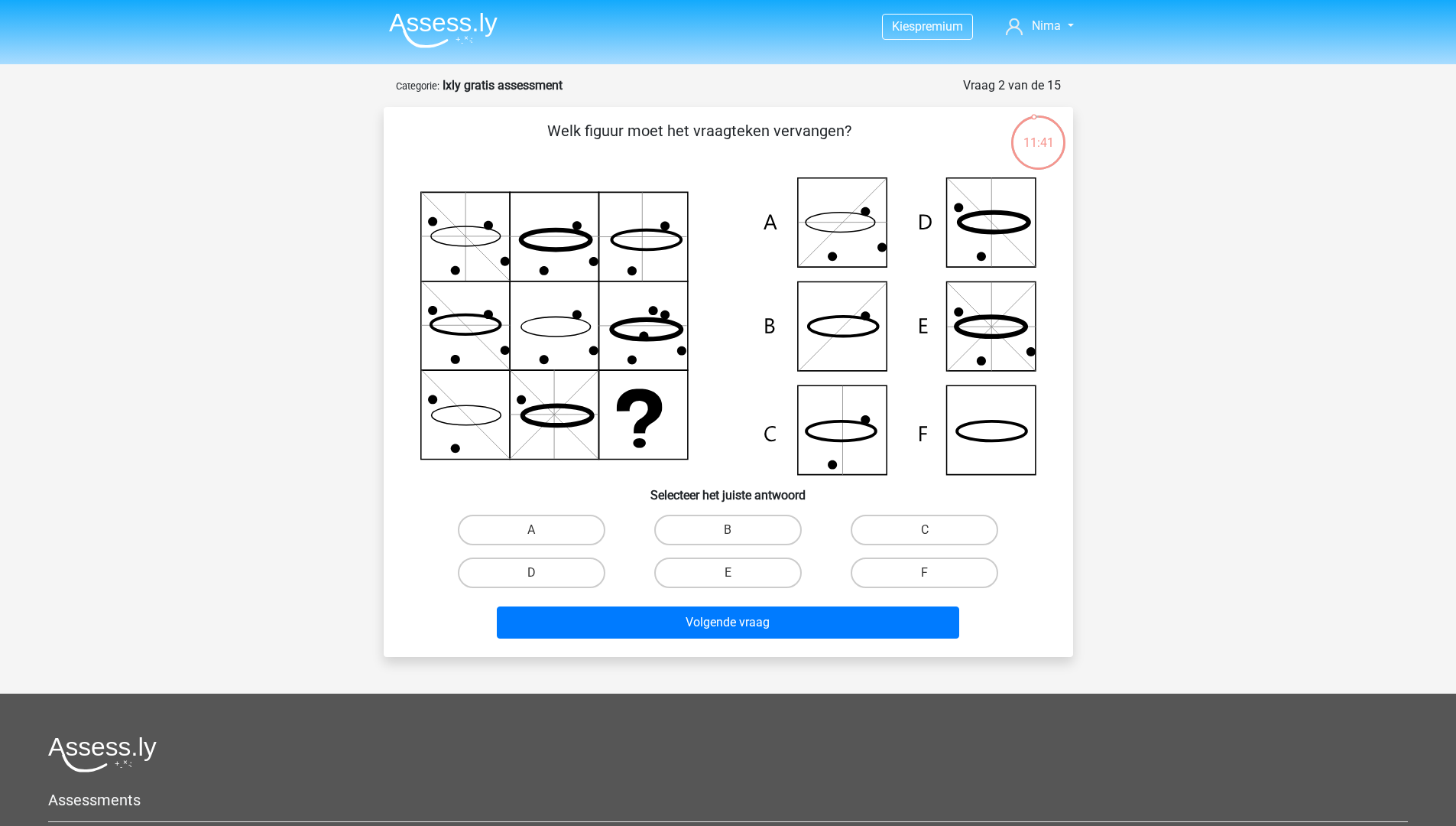
drag, startPoint x: 664, startPoint y: 131, endPoint x: 852, endPoint y: 137, distance: 188.1
click at [852, 137] on p "Welk figuur moet het vraagteken vervangen?" at bounding box center [700, 142] width 583 height 46
click at [835, 137] on p "Welk figuur moet het vraagteken vervangen?" at bounding box center [700, 142] width 583 height 46
click at [999, 423] on icon at bounding box center [992, 431] width 69 height 20
drag, startPoint x: 882, startPoint y: 565, endPoint x: 867, endPoint y: 579, distance: 20.5
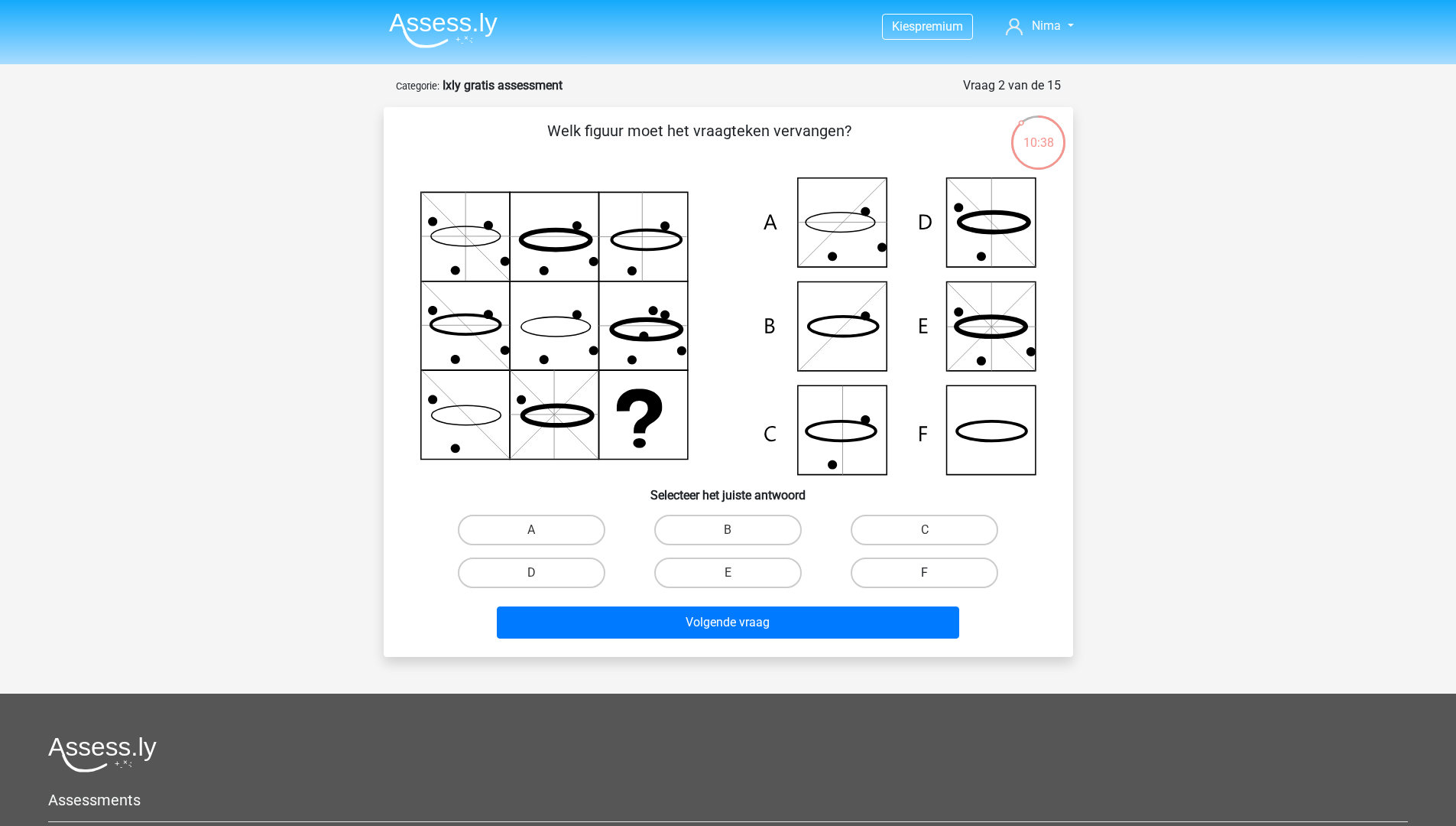
click at [880, 571] on label "F" at bounding box center [925, 572] width 148 height 30
click at [925, 572] on input "F" at bounding box center [929, 577] width 10 height 10
radio input "true"
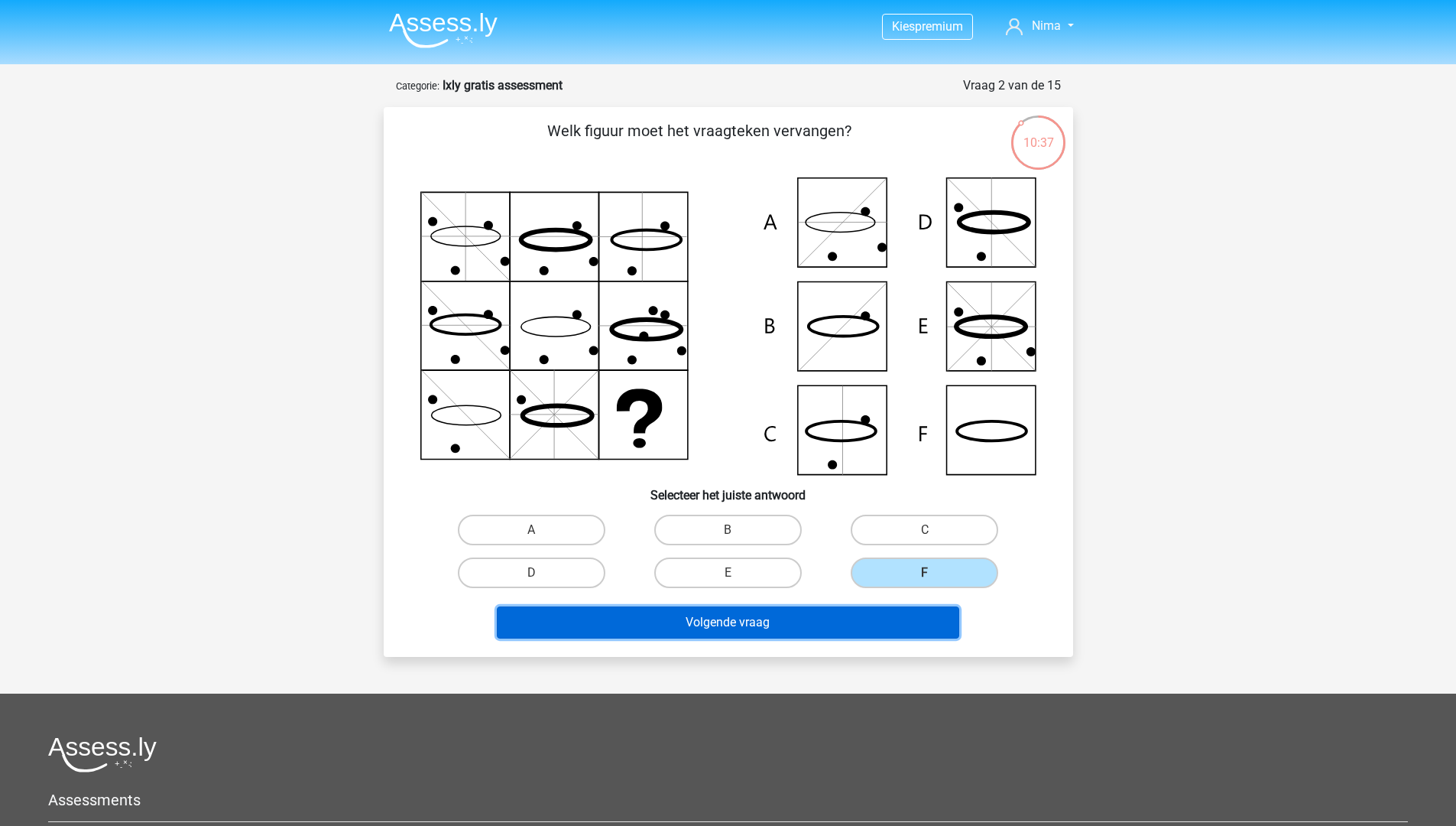
click at [798, 624] on button "Volgende vraag" at bounding box center [728, 622] width 462 height 32
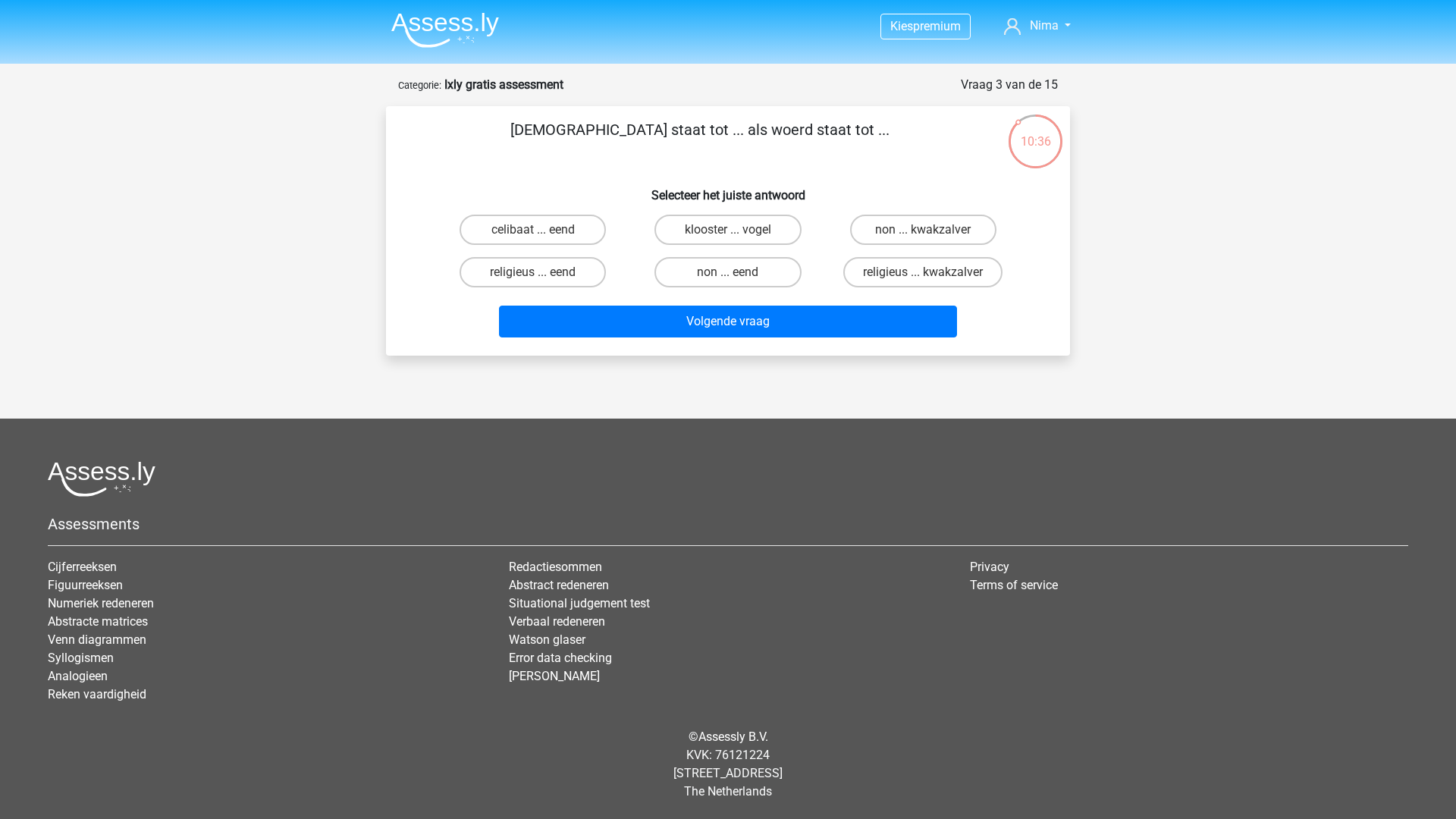
drag, startPoint x: 576, startPoint y: 119, endPoint x: 806, endPoint y: 142, distance: 231.1
click at [806, 142] on p "[DEMOGRAPHIC_DATA] staat tot ... als woerd staat tot ..." at bounding box center [700, 140] width 579 height 46
click at [788, 135] on p "[DEMOGRAPHIC_DATA] staat tot ... als woerd staat tot ..." at bounding box center [700, 140] width 579 height 46
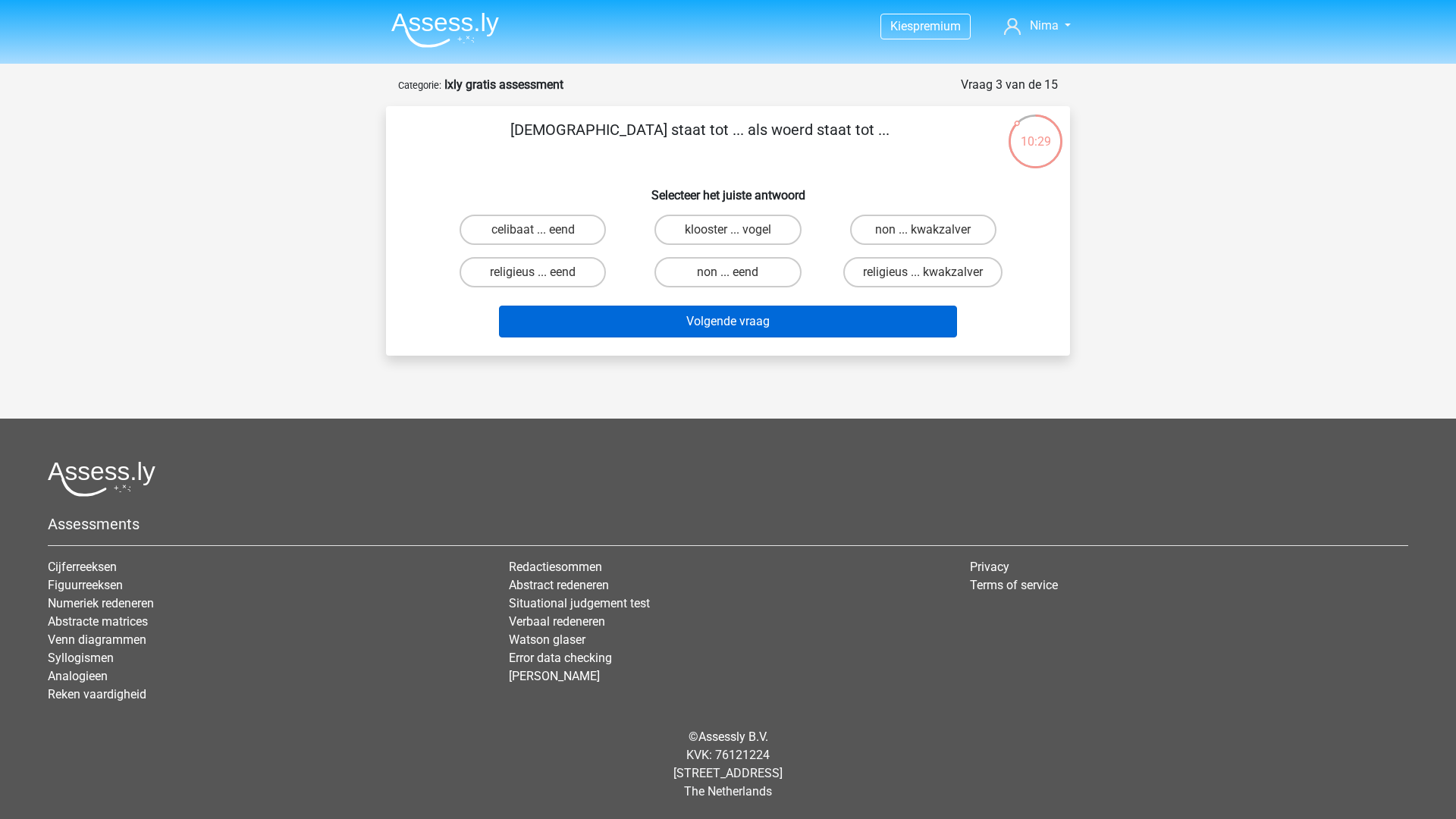
drag, startPoint x: 731, startPoint y: 271, endPoint x: 785, endPoint y: 307, distance: 64.9
click at [731, 271] on label "non ... eend" at bounding box center [728, 271] width 146 height 30
click at [731, 272] on input "non ... eend" at bounding box center [732, 276] width 9 height 9
radio input "true"
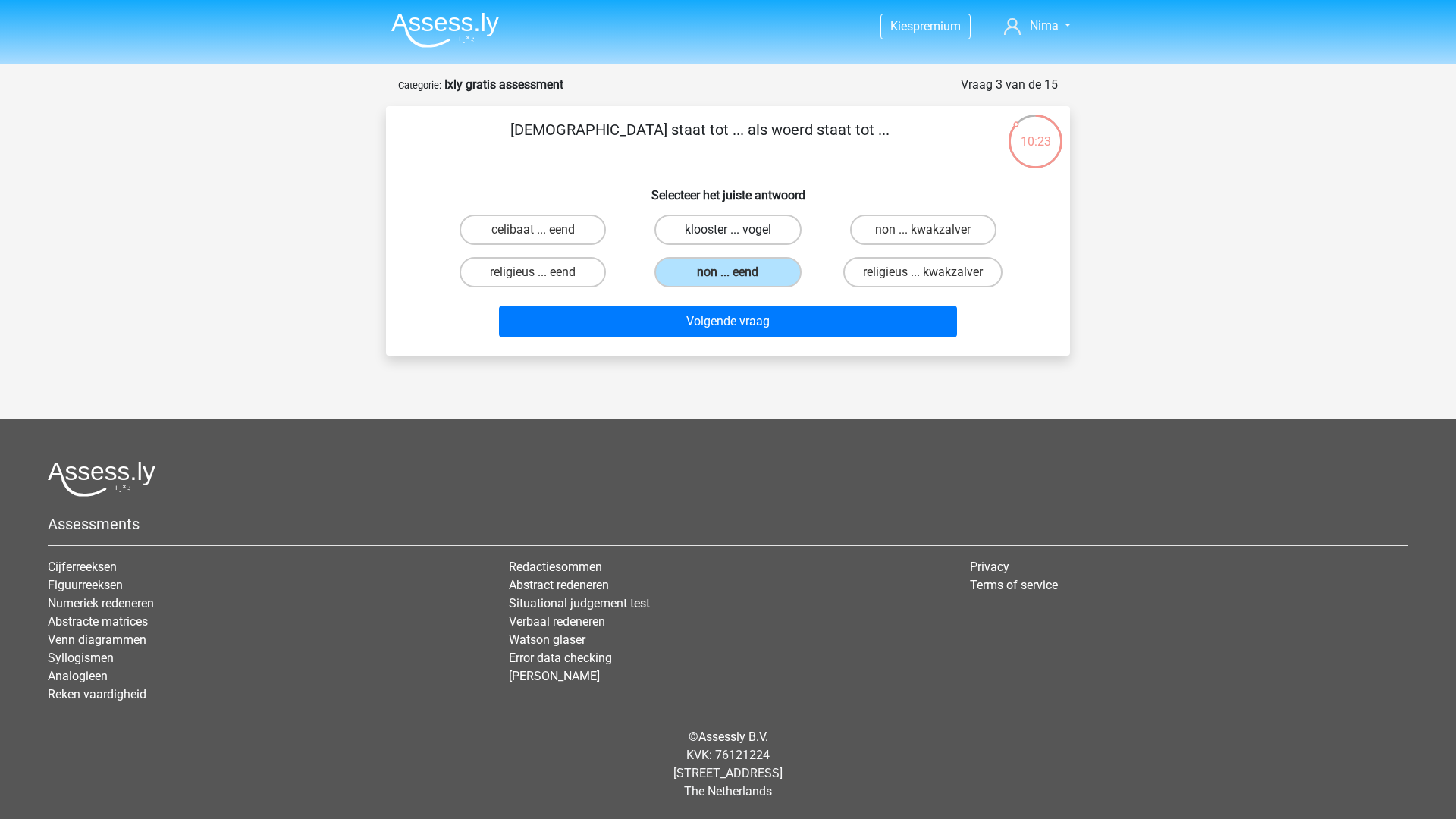
click at [757, 222] on label "klooster ... vogel" at bounding box center [728, 229] width 146 height 30
click at [737, 230] on input "klooster ... vogel" at bounding box center [732, 234] width 9 height 9
radio input "true"
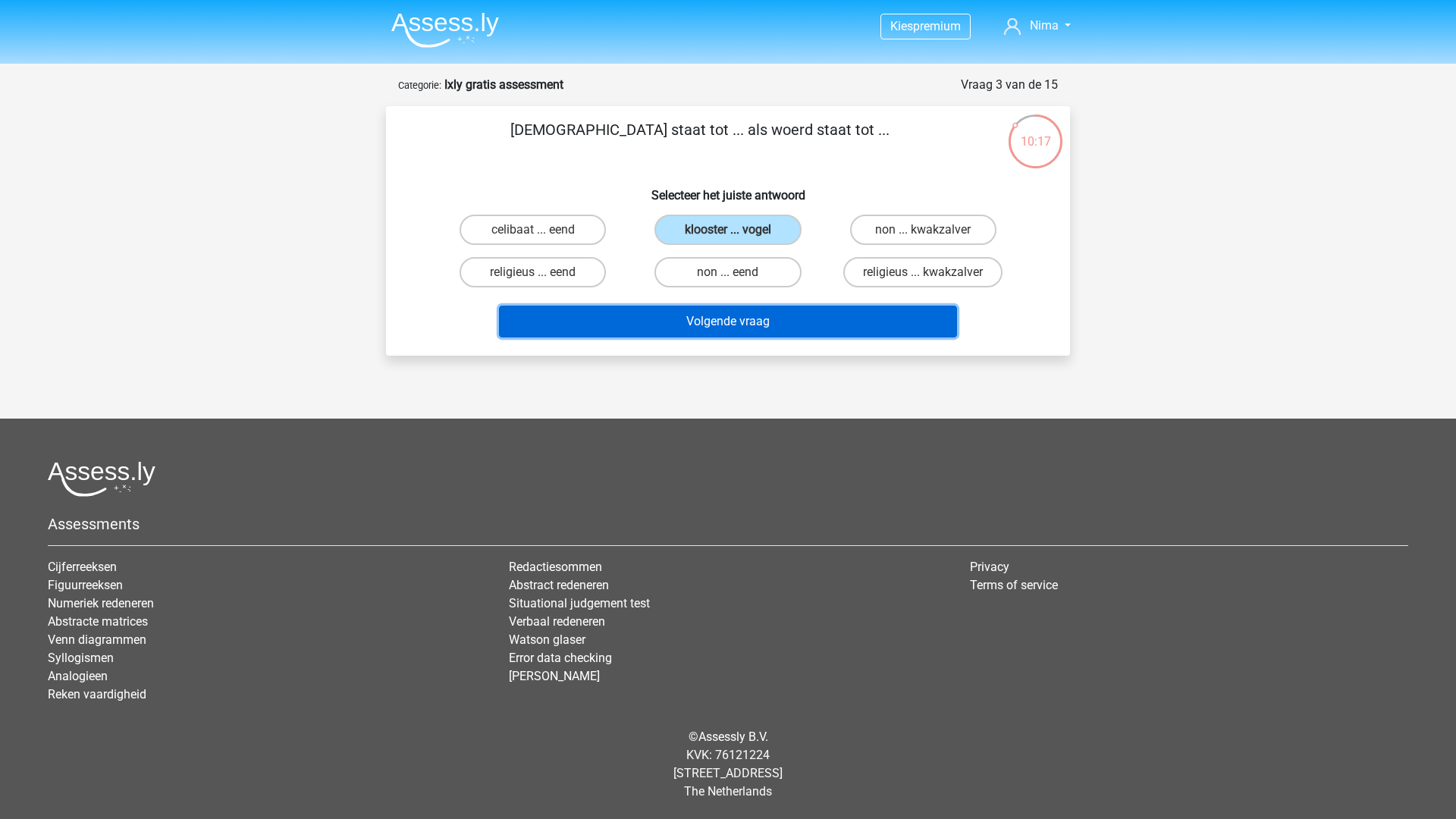
click at [745, 315] on button "Volgende vraag" at bounding box center [728, 321] width 458 height 32
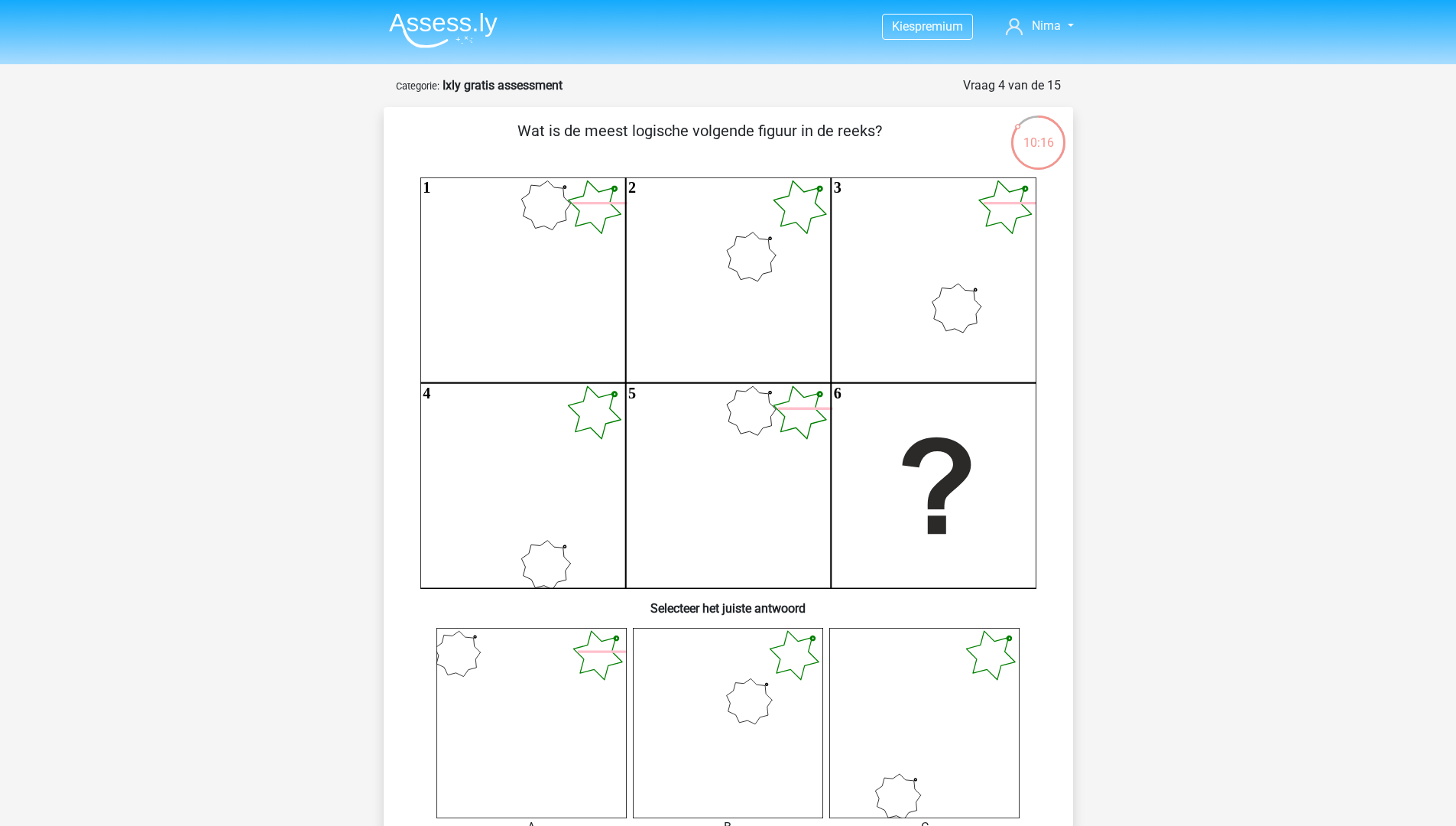
drag, startPoint x: 557, startPoint y: 129, endPoint x: 806, endPoint y: 156, distance: 250.5
click at [806, 156] on p "Wat is de meest logische volgende figuur in de reeks?" at bounding box center [700, 142] width 583 height 46
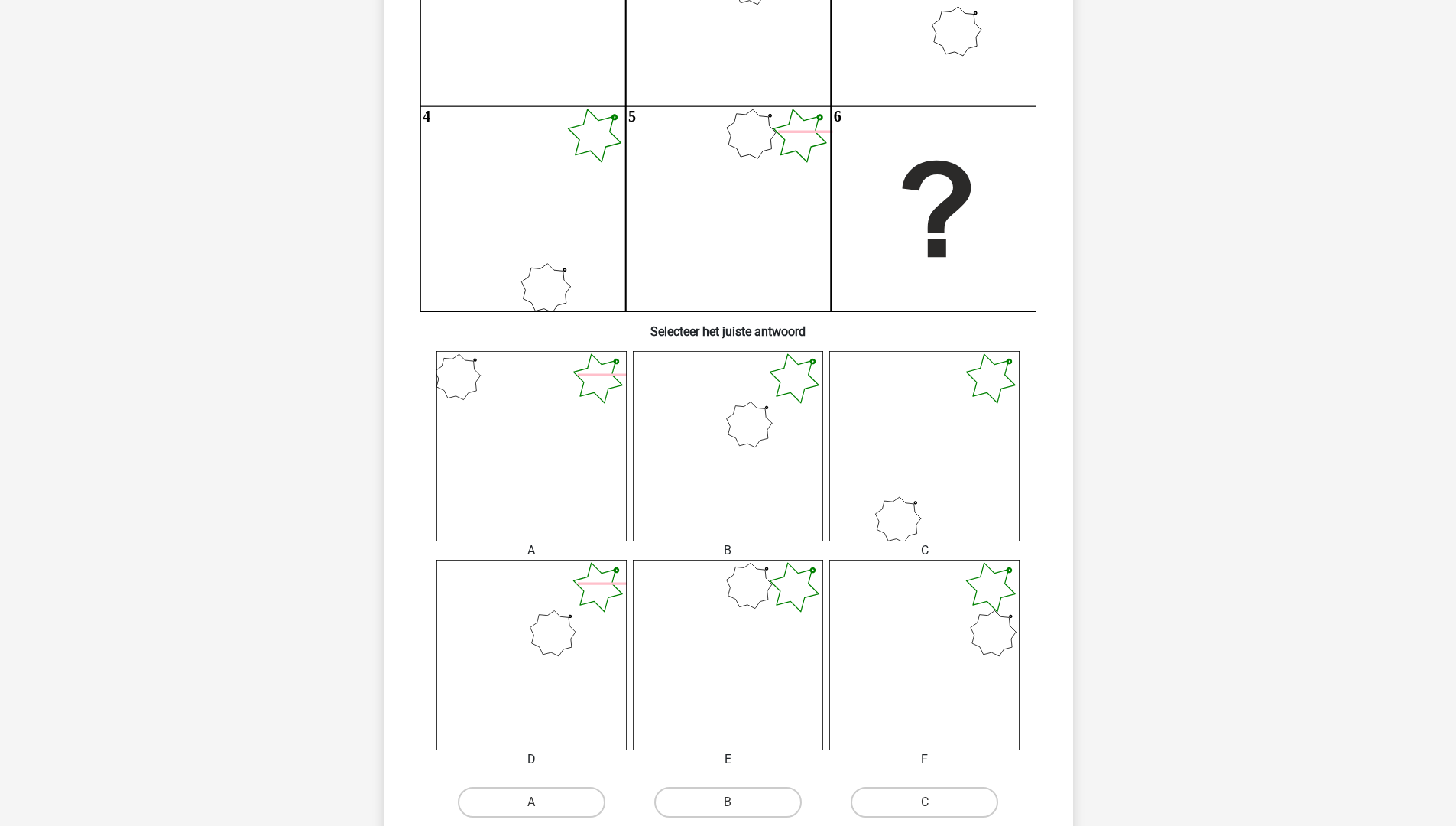
scroll to position [611, 0]
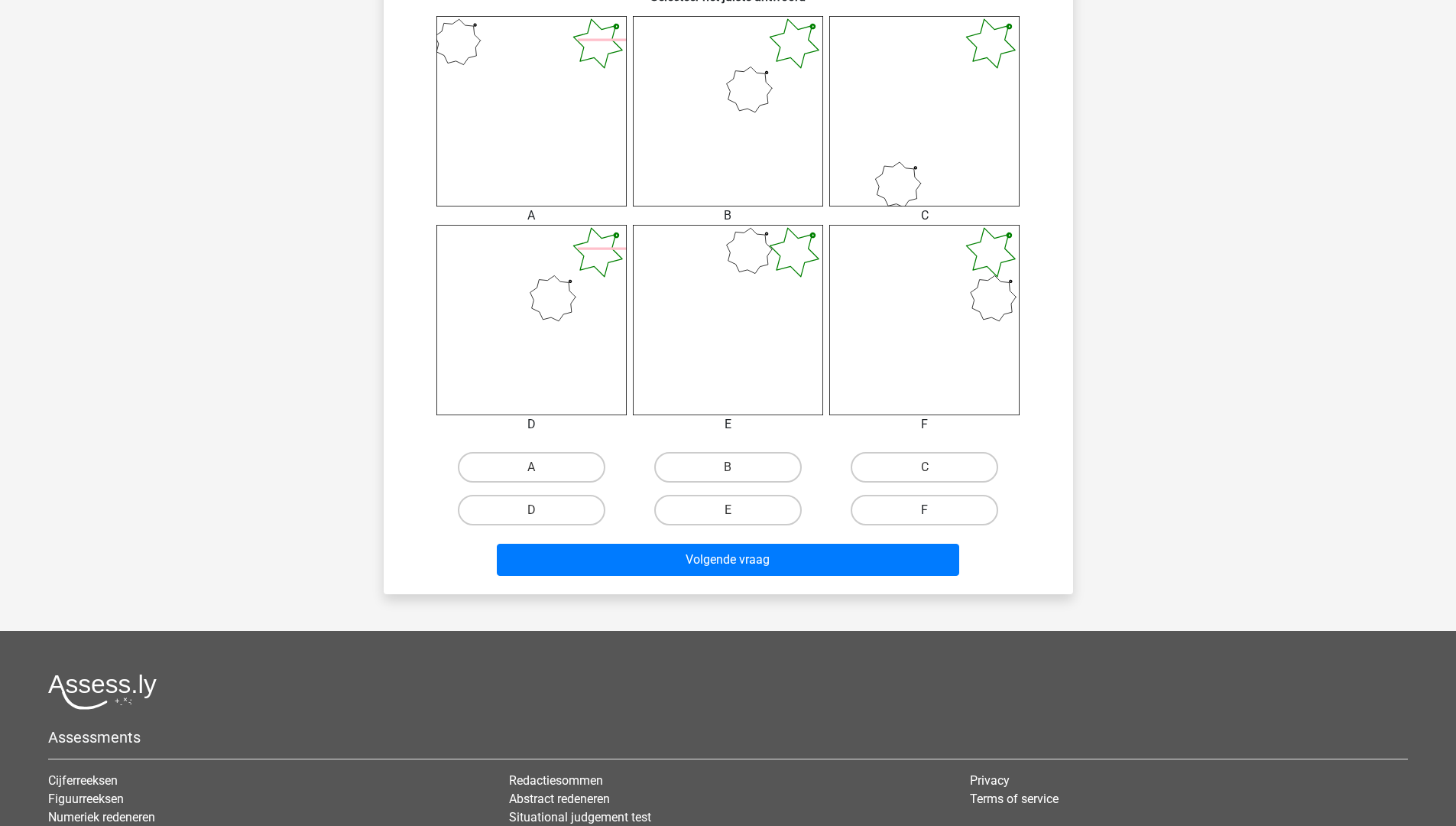
click at [913, 513] on label "F" at bounding box center [925, 509] width 148 height 30
click at [925, 513] on input "F" at bounding box center [929, 514] width 10 height 10
radio input "true"
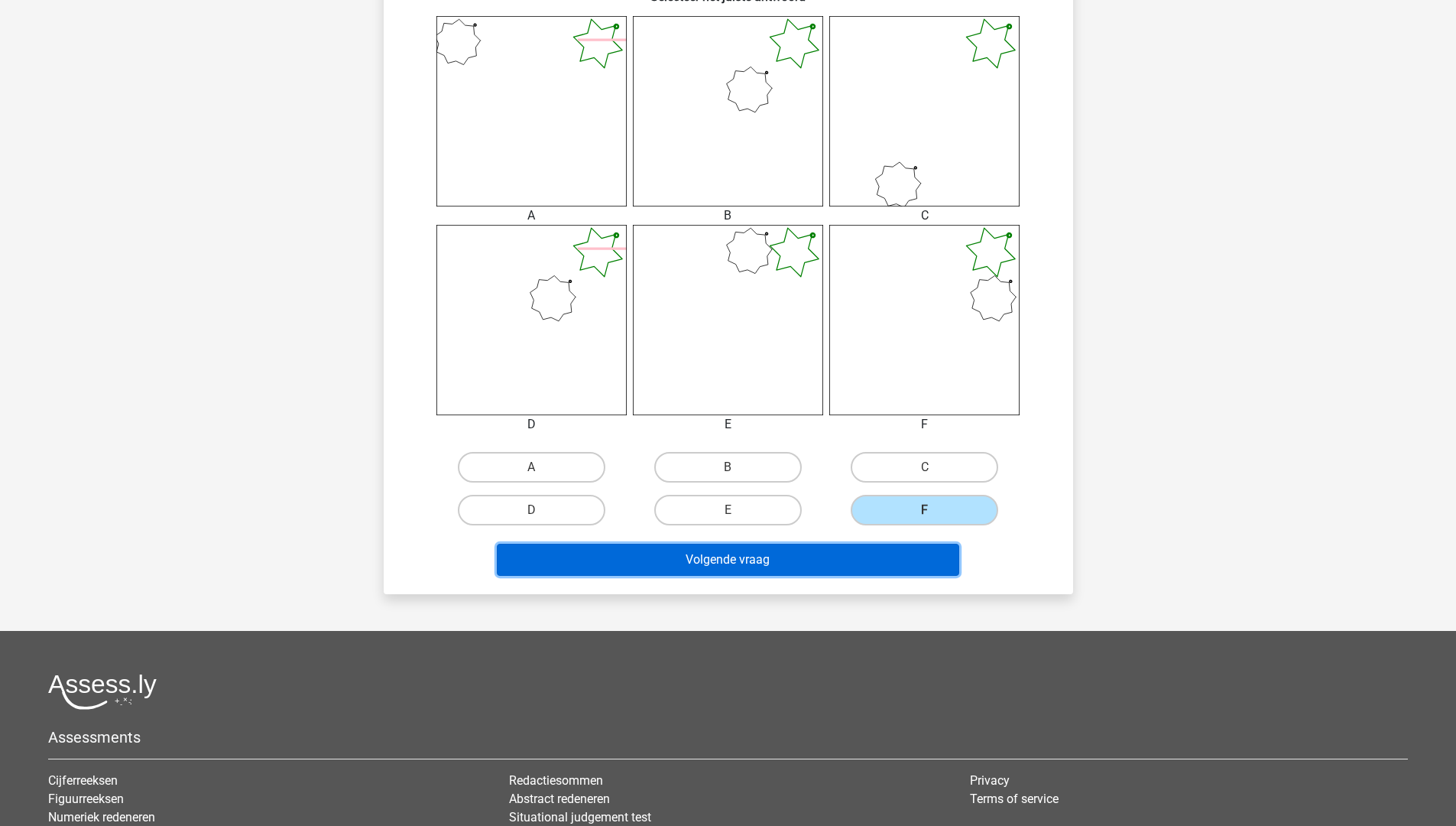
click at [882, 565] on button "Volgende vraag" at bounding box center [728, 559] width 462 height 32
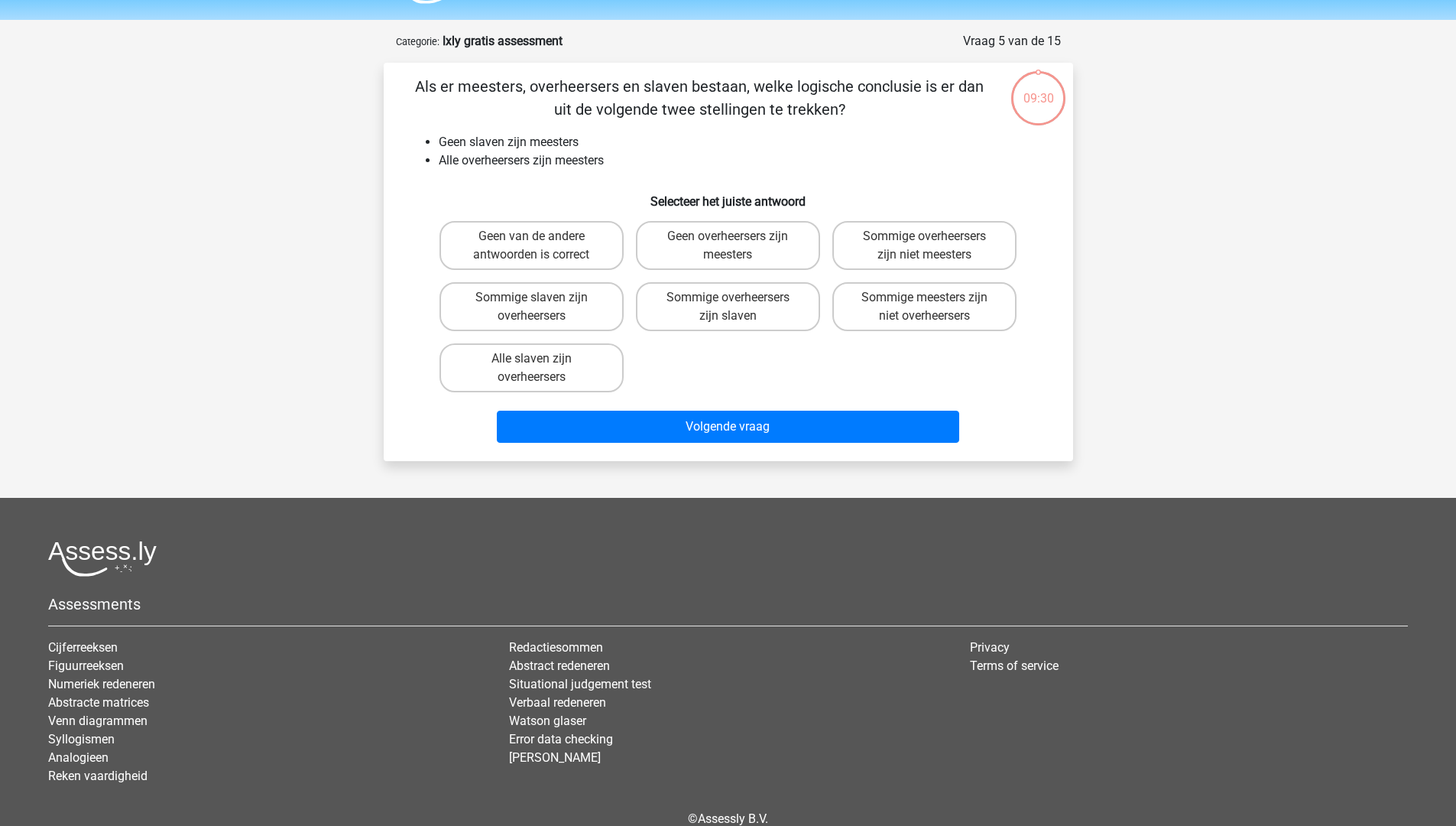
scroll to position [0, 0]
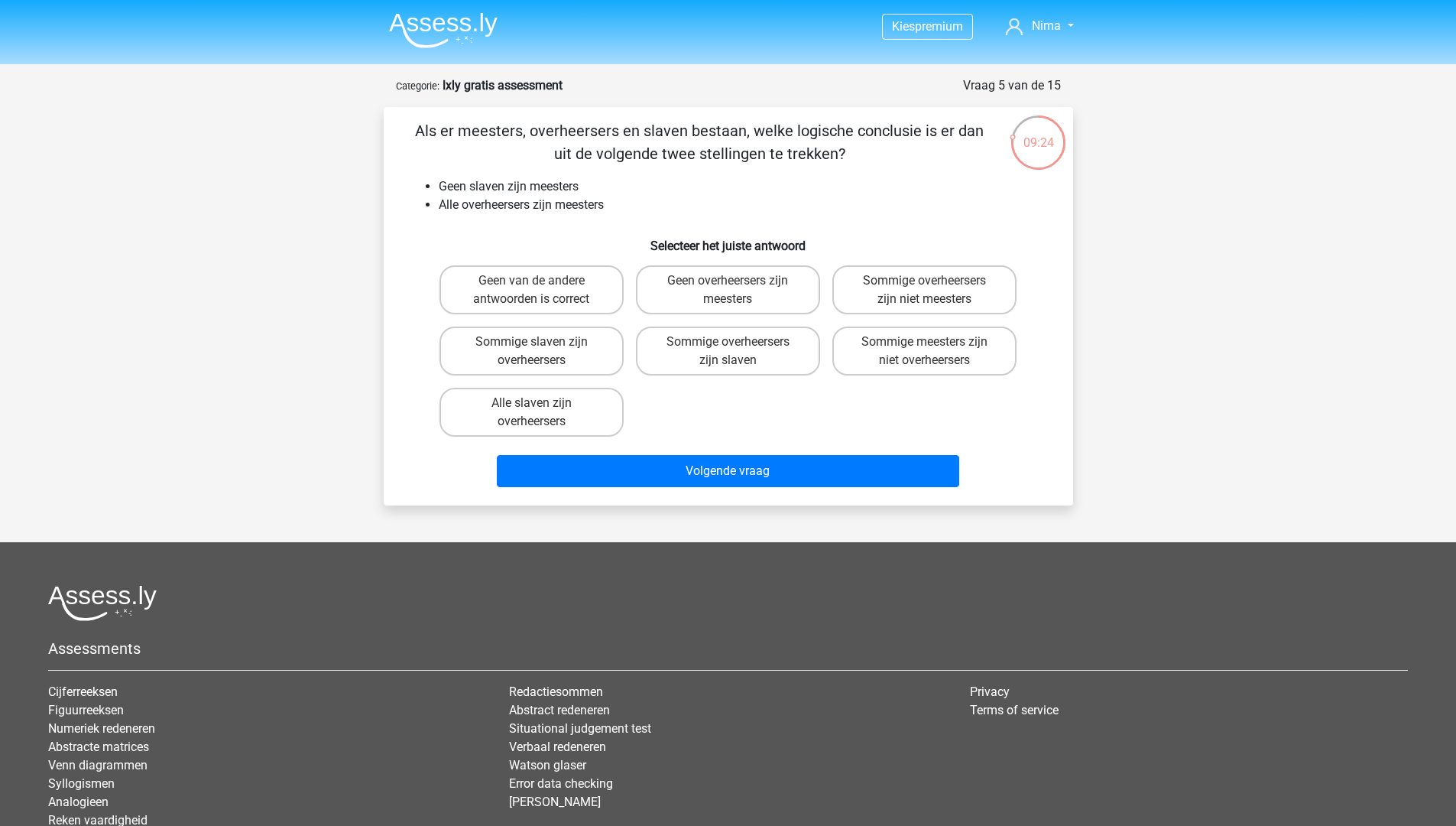
drag, startPoint x: 504, startPoint y: 131, endPoint x: 842, endPoint y: 161, distance: 339.3
click at [842, 161] on p "Als er meesters, overheersers en slaven bestaan, welke logische conclusie is er…" at bounding box center [700, 142] width 583 height 46
drag, startPoint x: 439, startPoint y: 187, endPoint x: 532, endPoint y: 189, distance: 93.0
click at [532, 189] on li "Geen slaven zijn meesters" at bounding box center [743, 186] width 609 height 18
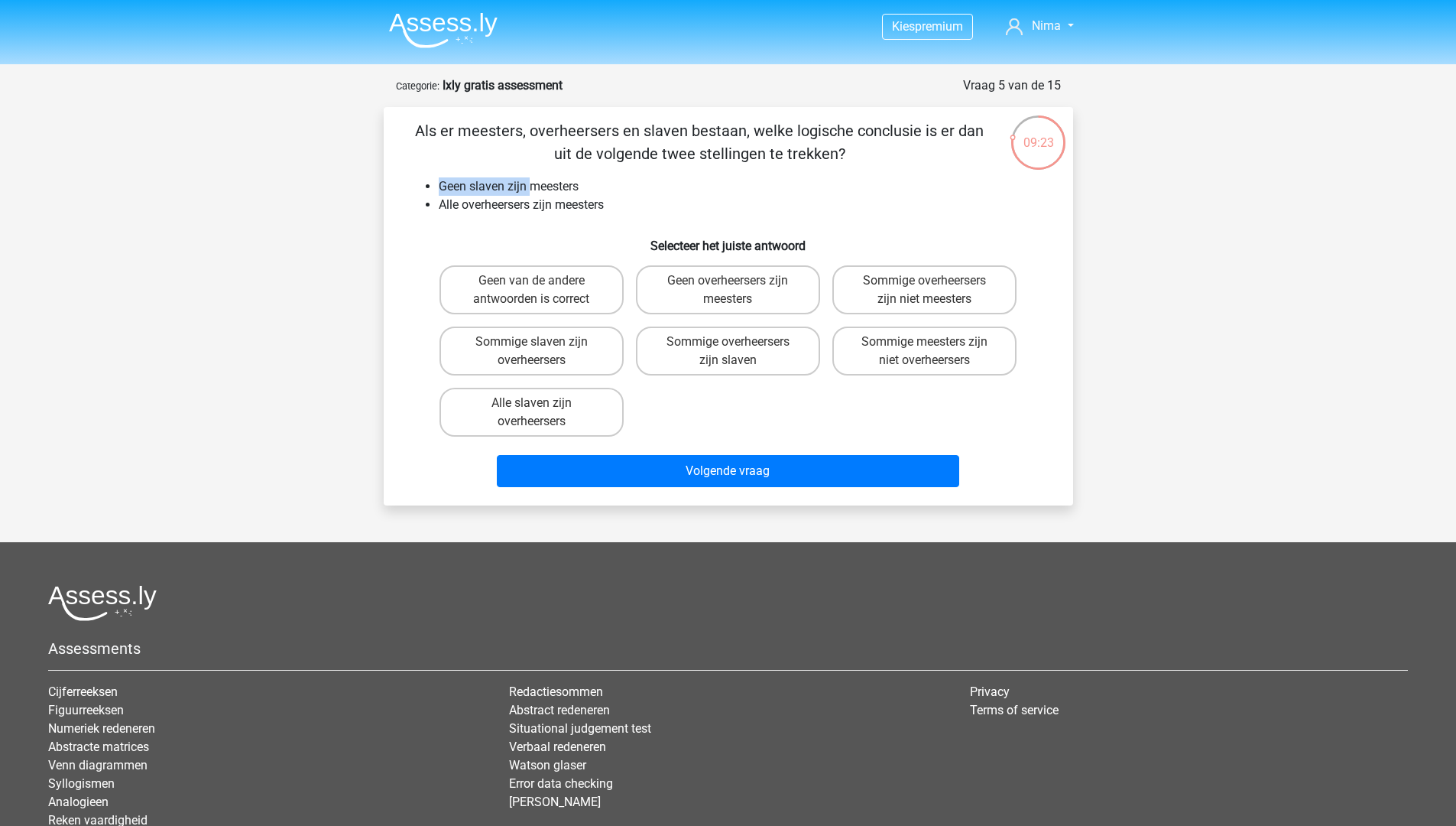
click at [532, 189] on li "Geen slaven zijn meesters" at bounding box center [743, 186] width 609 height 18
drag, startPoint x: 484, startPoint y: 135, endPoint x: 945, endPoint y: 142, distance: 461.1
click at [944, 142] on p "Als er meesters, overheersers en slaven bestaan, welke logische conclusie is er…" at bounding box center [700, 142] width 583 height 46
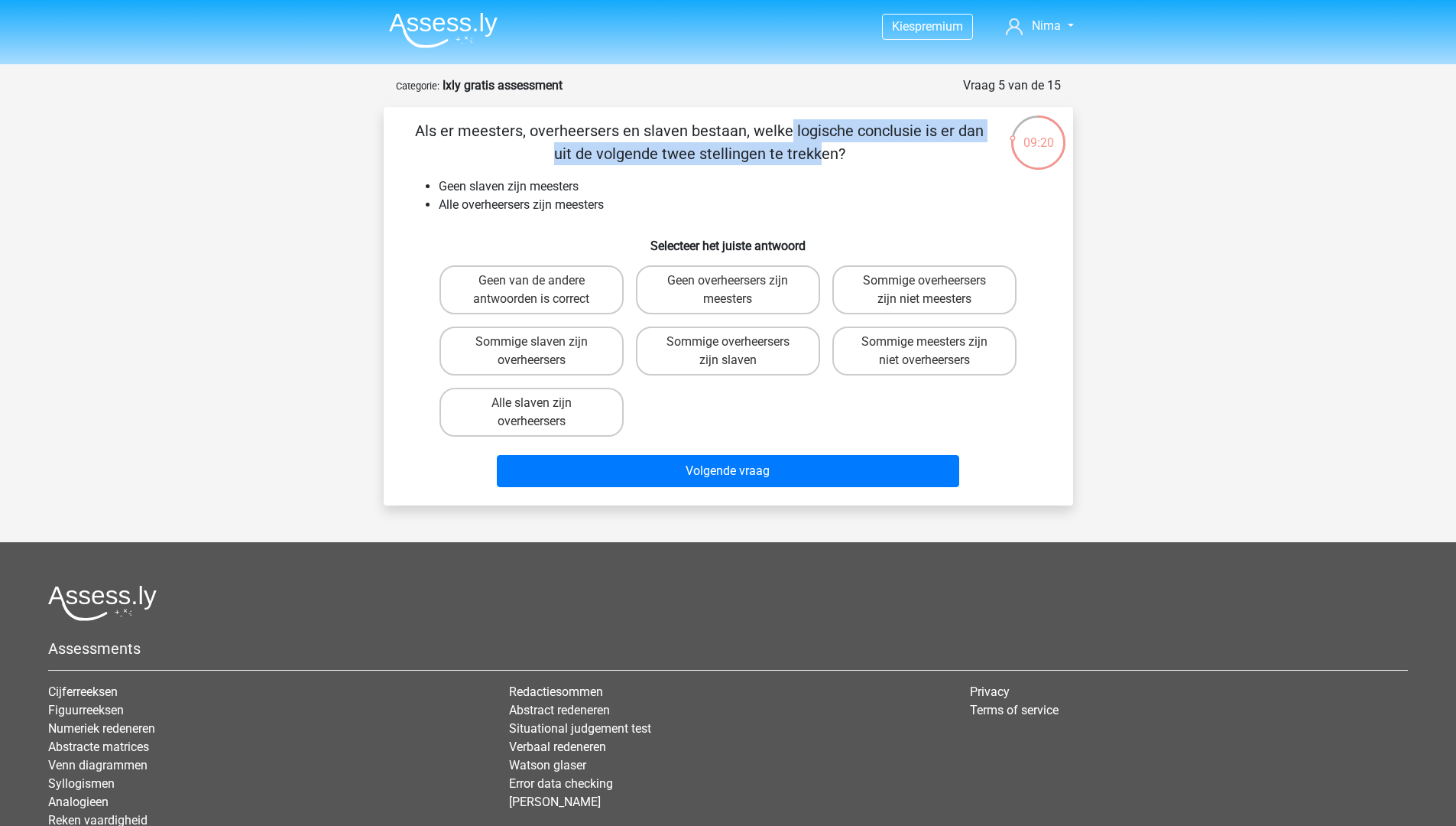
click at [946, 141] on p "Als er meesters, overheersers en slaven bestaan, welke logische conclusie is er…" at bounding box center [700, 142] width 583 height 46
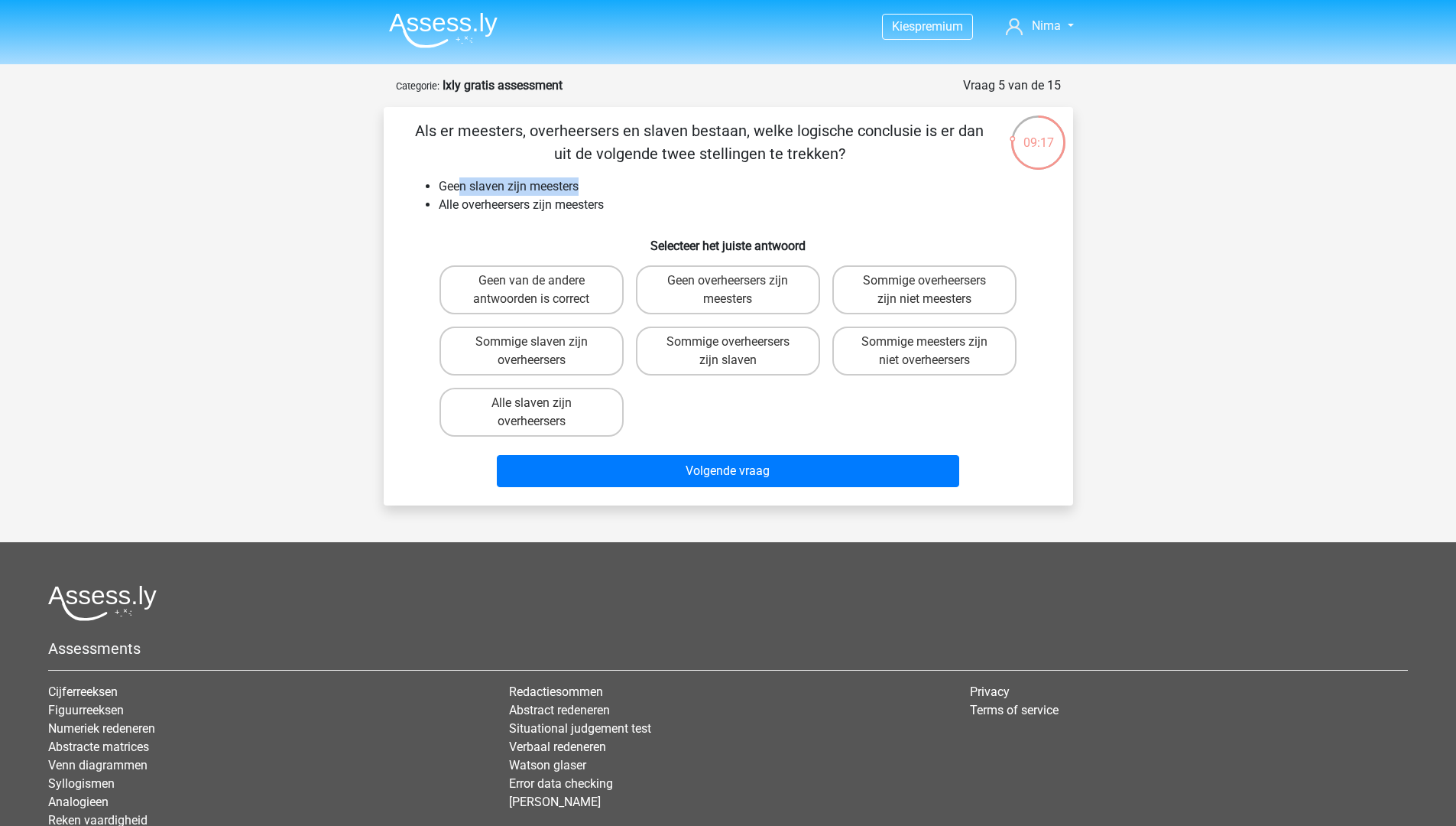
drag, startPoint x: 485, startPoint y: 186, endPoint x: 577, endPoint y: 188, distance: 92.0
click at [577, 188] on li "Geen slaven zijn meesters" at bounding box center [743, 186] width 609 height 18
drag, startPoint x: 666, startPoint y: 245, endPoint x: 749, endPoint y: 246, distance: 83.0
click at [749, 246] on h6 "Selecteer het juiste antwoord" at bounding box center [728, 240] width 641 height 27
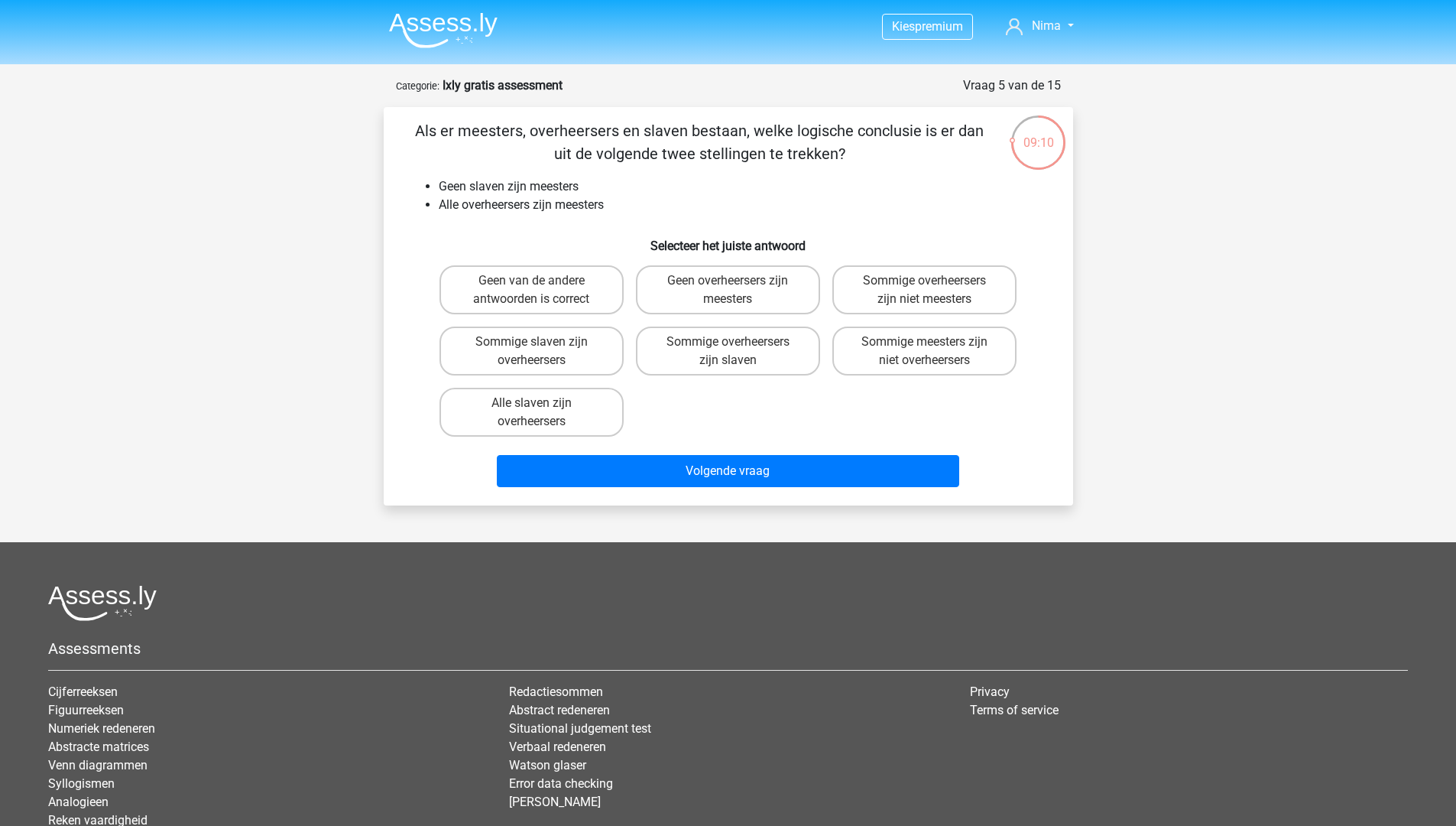
click at [749, 246] on h6 "Selecteer het juiste antwoord" at bounding box center [728, 240] width 641 height 27
click at [959, 301] on label "Sommige overheersers zijn niet meesters" at bounding box center [924, 289] width 184 height 49
click at [934, 290] on input "Sommige overheersers zijn niet meesters" at bounding box center [929, 285] width 10 height 10
radio input "true"
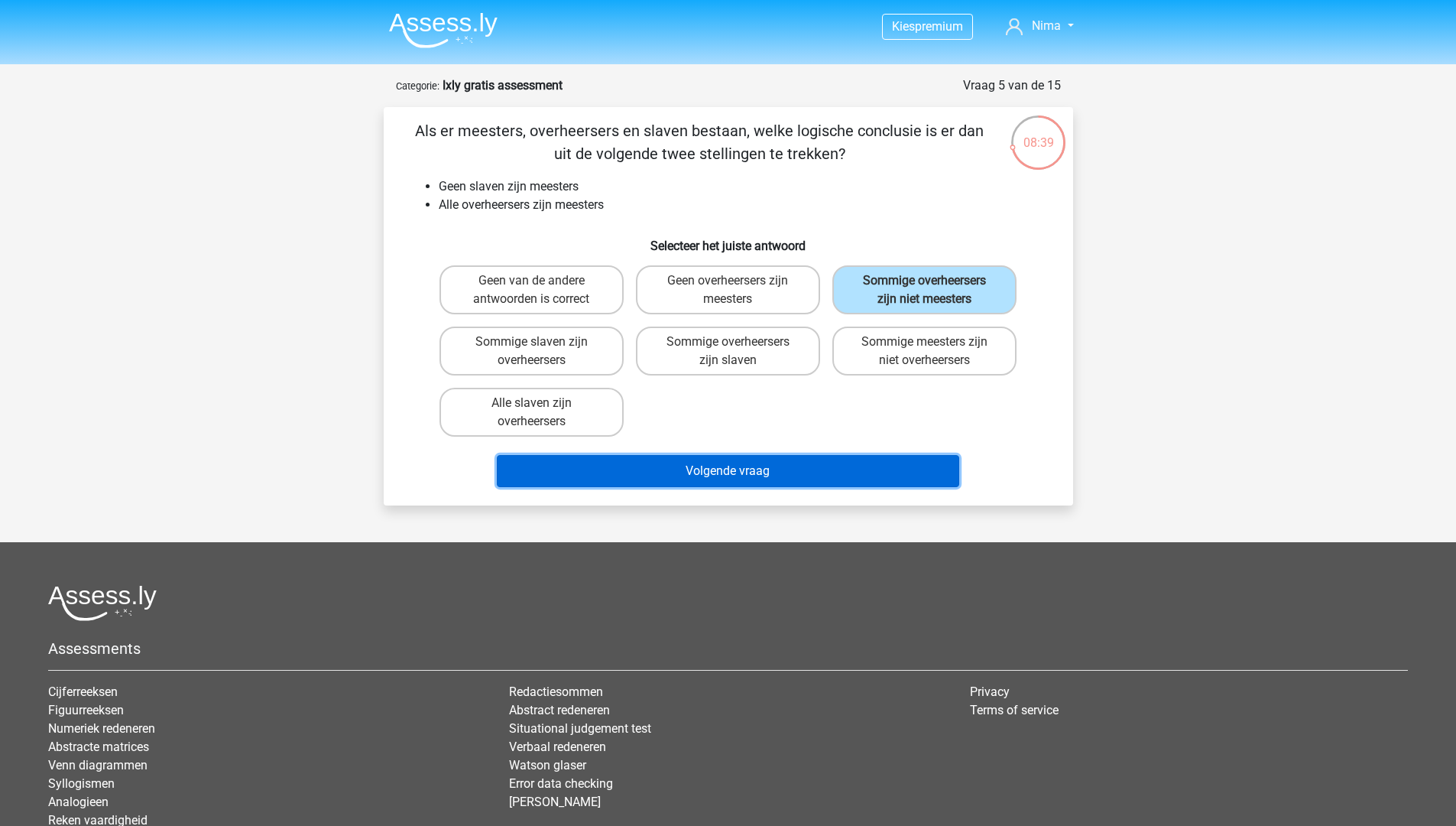
click at [800, 463] on button "Volgende vraag" at bounding box center [728, 471] width 462 height 32
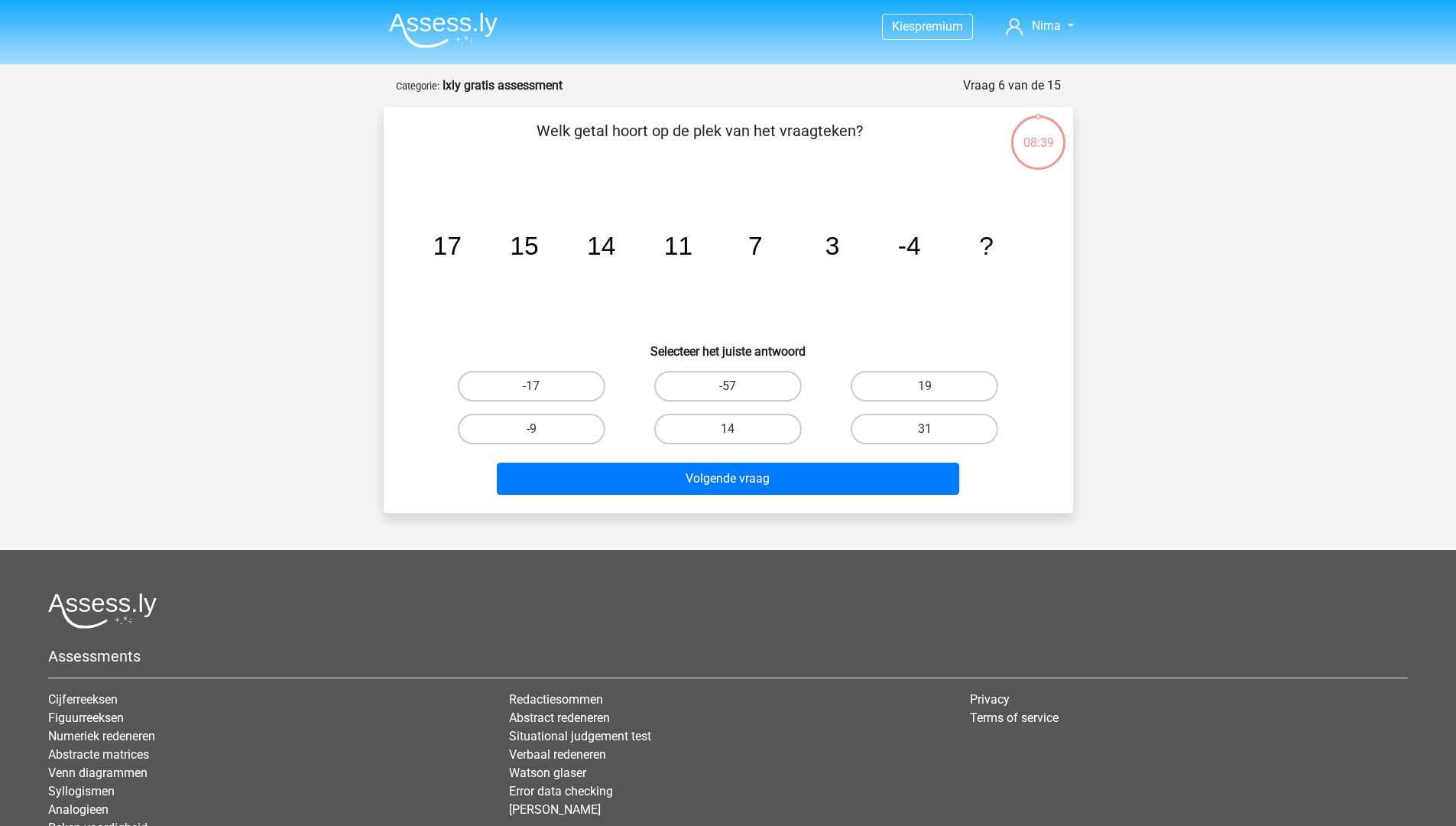
drag, startPoint x: 751, startPoint y: 137, endPoint x: 781, endPoint y: 137, distance: 30.0
click at [759, 137] on p "Welk getal hoort op de plek van het vraagteken?" at bounding box center [700, 142] width 583 height 46
click at [815, 138] on p "Welk getal hoort op de plek van het vraagteken?" at bounding box center [700, 142] width 583 height 46
drag, startPoint x: 430, startPoint y: 236, endPoint x: 524, endPoint y: 242, distance: 94.2
click at [515, 242] on icon "image/svg+xml 17 15 14 11 7 3 -4 ?" at bounding box center [728, 254] width 616 height 155
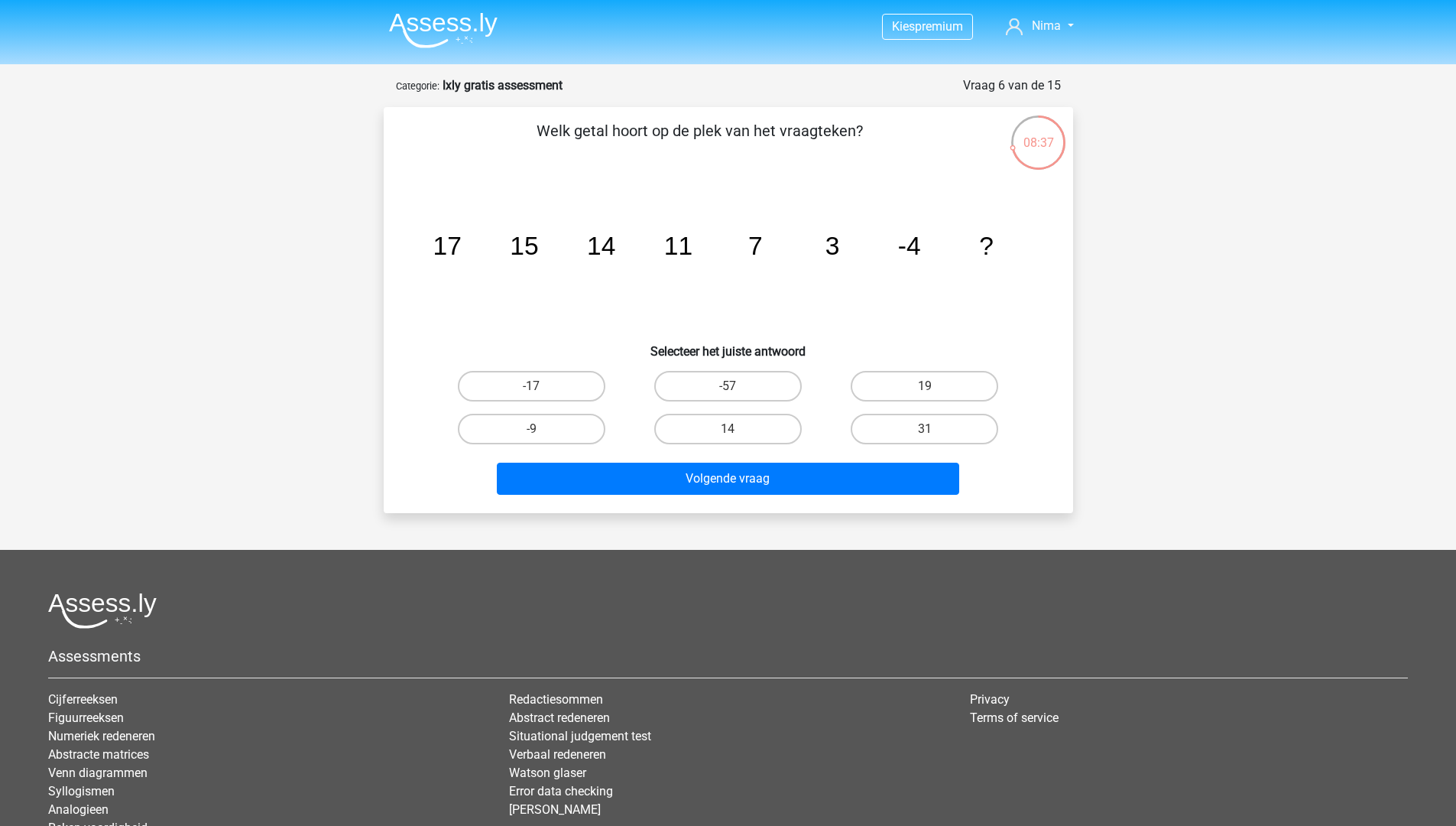
drag, startPoint x: 526, startPoint y: 242, endPoint x: 535, endPoint y: 243, distance: 9.1
click at [532, 243] on tspan "15" at bounding box center [524, 246] width 29 height 29
click at [520, 244] on tspan "15" at bounding box center [524, 246] width 29 height 29
drag, startPoint x: 603, startPoint y: 246, endPoint x: 696, endPoint y: 252, distance: 93.2
click at [696, 252] on icon "image/svg+xml 17 15 14 11 7 3 -4 ?" at bounding box center [728, 254] width 616 height 155
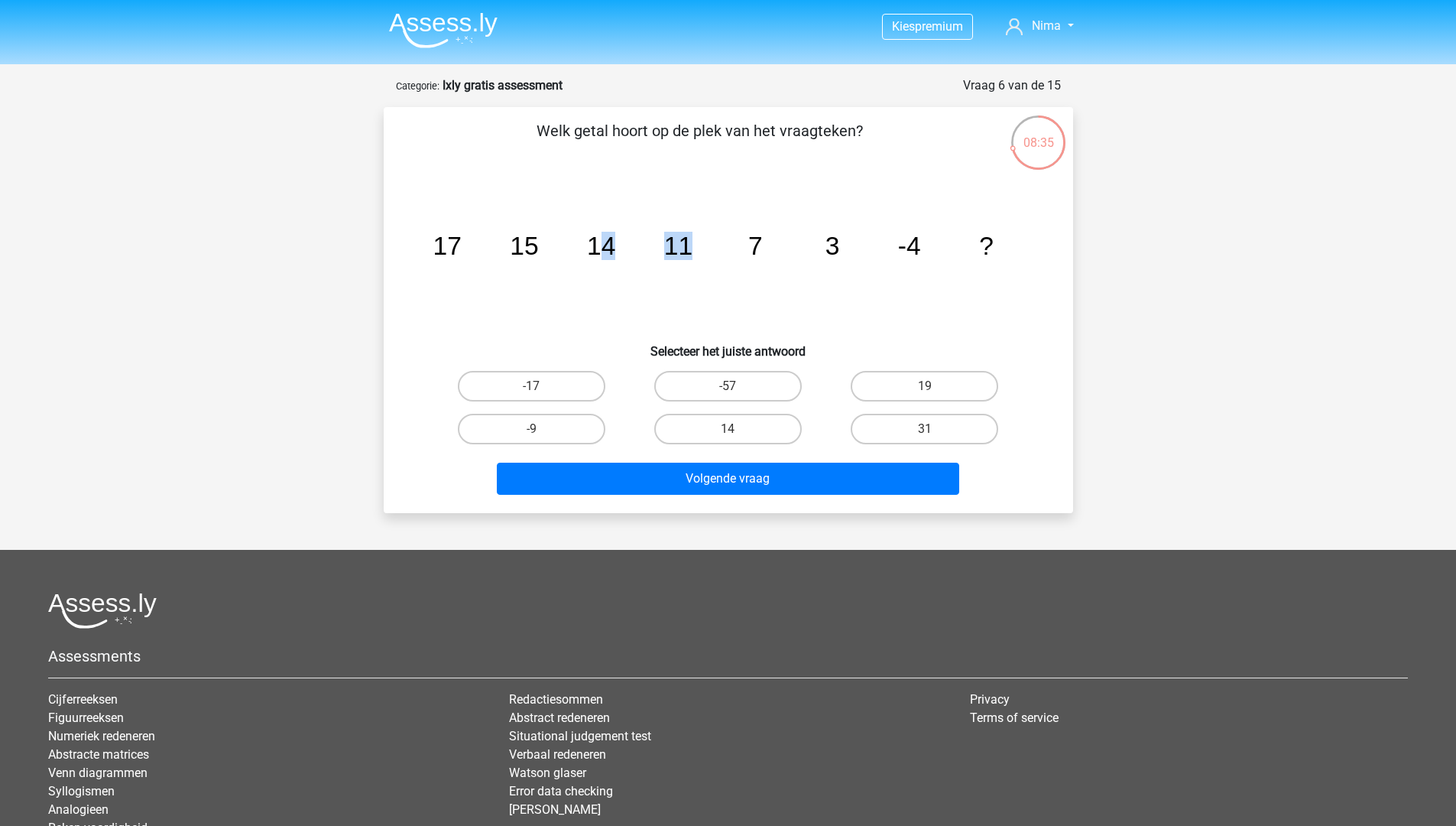
click at [695, 250] on icon "image/svg+xml 17 15 14 11 7 3 -4 ?" at bounding box center [728, 254] width 616 height 155
drag, startPoint x: 726, startPoint y: 242, endPoint x: 764, endPoint y: 243, distance: 38.0
click at [764, 243] on icon "image/svg+xml 17 15 14 11 7 3 -4 ?" at bounding box center [728, 254] width 616 height 155
click at [761, 241] on tspan "7" at bounding box center [754, 246] width 15 height 29
click at [750, 244] on tspan "7" at bounding box center [754, 246] width 15 height 29
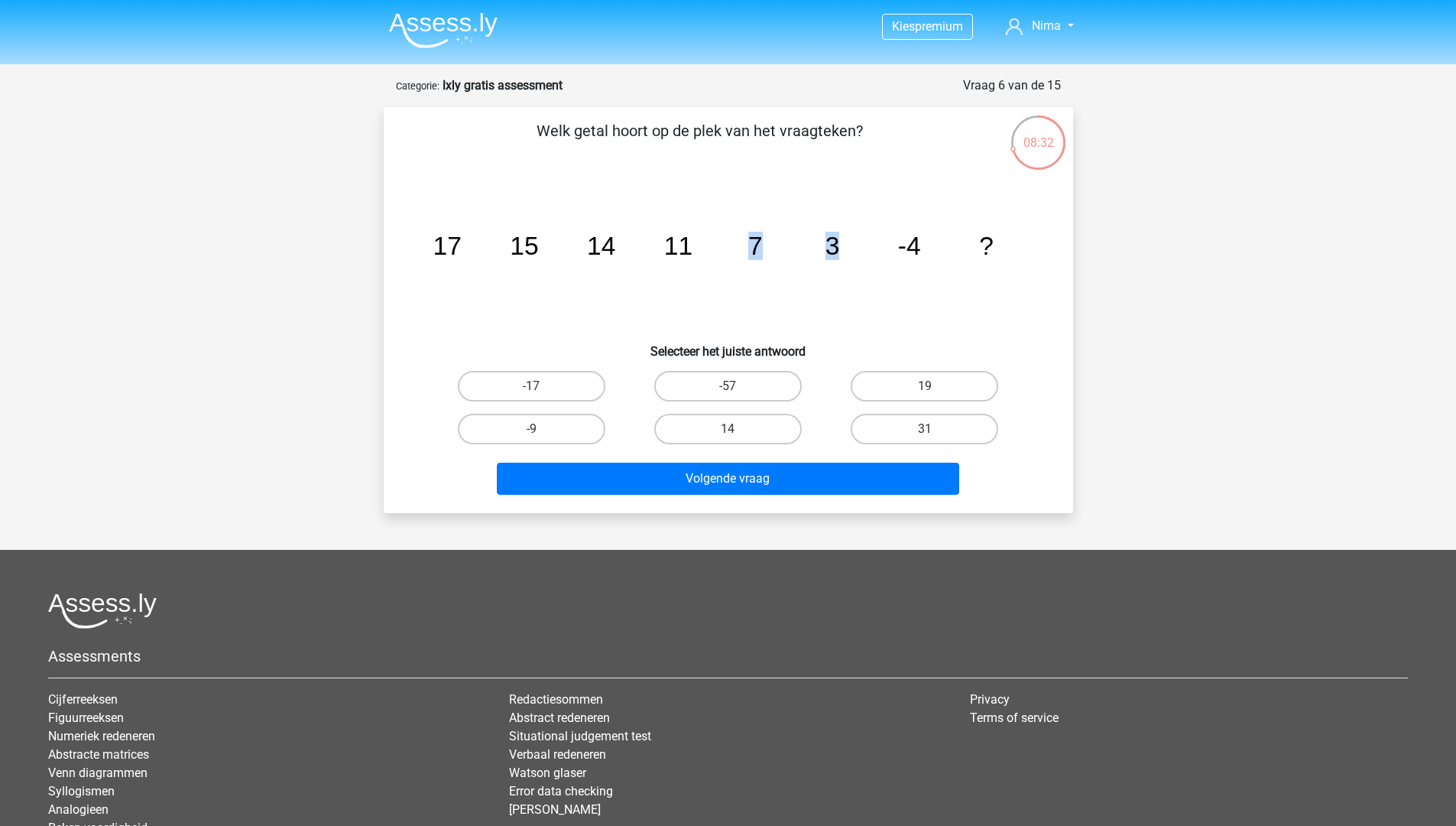
drag, startPoint x: 752, startPoint y: 244, endPoint x: 851, endPoint y: 247, distance: 99.0
click at [851, 247] on icon "image/svg+xml 17 15 14 11 7 3 -4 ?" at bounding box center [728, 254] width 616 height 155
click at [840, 246] on icon "image/svg+xml 17 15 14 11 7 3 -4 ?" at bounding box center [728, 254] width 616 height 155
drag, startPoint x: 830, startPoint y: 246, endPoint x: 926, endPoint y: 249, distance: 96.0
click at [926, 249] on icon "image/svg+xml 17 15 14 11 7 3 -4 ?" at bounding box center [728, 254] width 616 height 155
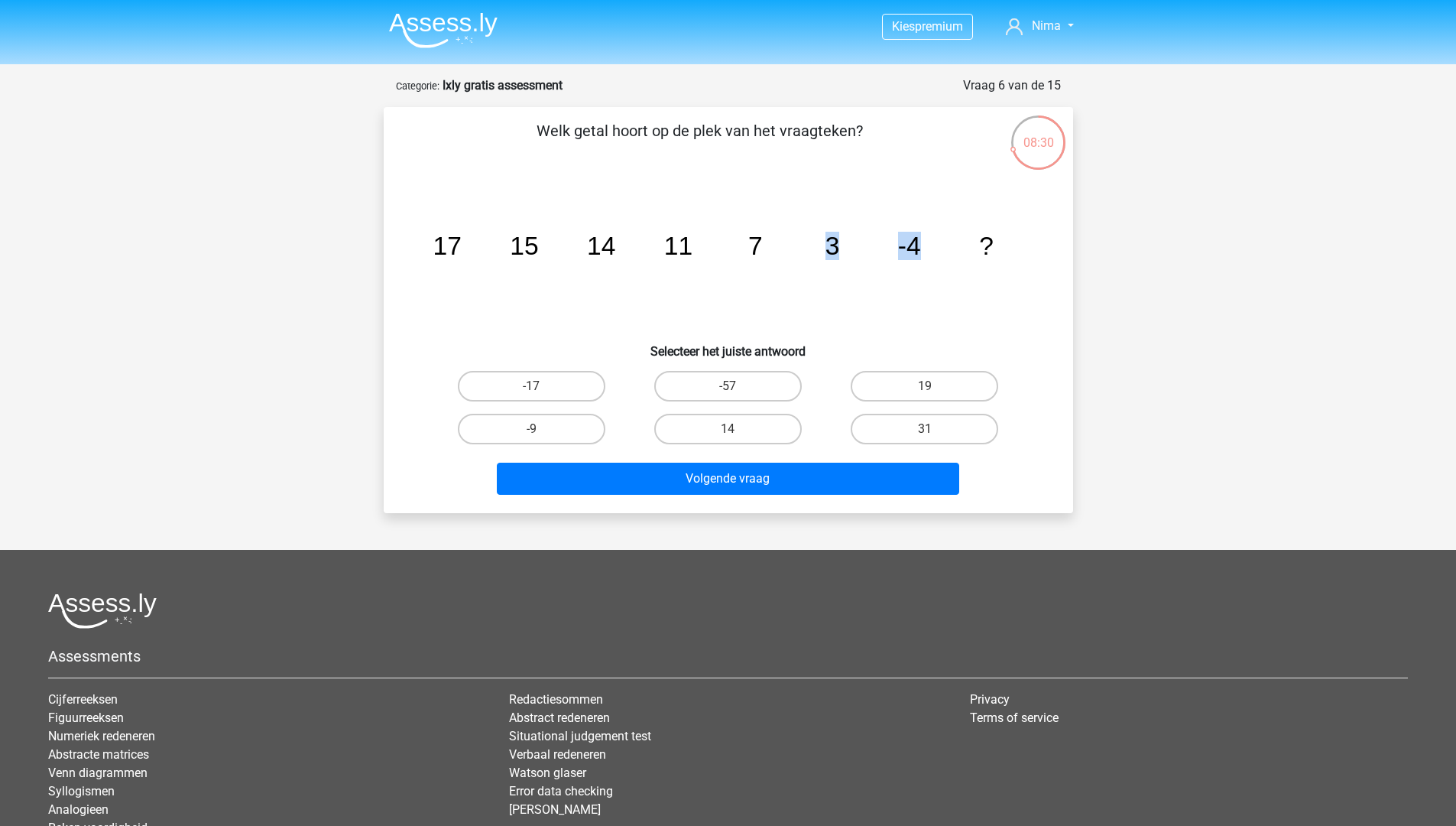
click at [921, 249] on icon "image/svg+xml 17 15 14 11 7 3 -4 ?" at bounding box center [728, 254] width 616 height 155
drag, startPoint x: 594, startPoint y: 247, endPoint x: 1034, endPoint y: 254, distance: 440.1
click at [1036, 256] on icon "image/svg+xml 17 15 14 11 7 3 -4 ?" at bounding box center [728, 254] width 616 height 155
click at [1017, 248] on icon "image/svg+xml 17 15 14 11 7 3 -4 ?" at bounding box center [728, 254] width 616 height 155
drag, startPoint x: 445, startPoint y: 239, endPoint x: 513, endPoint y: 244, distance: 68.2
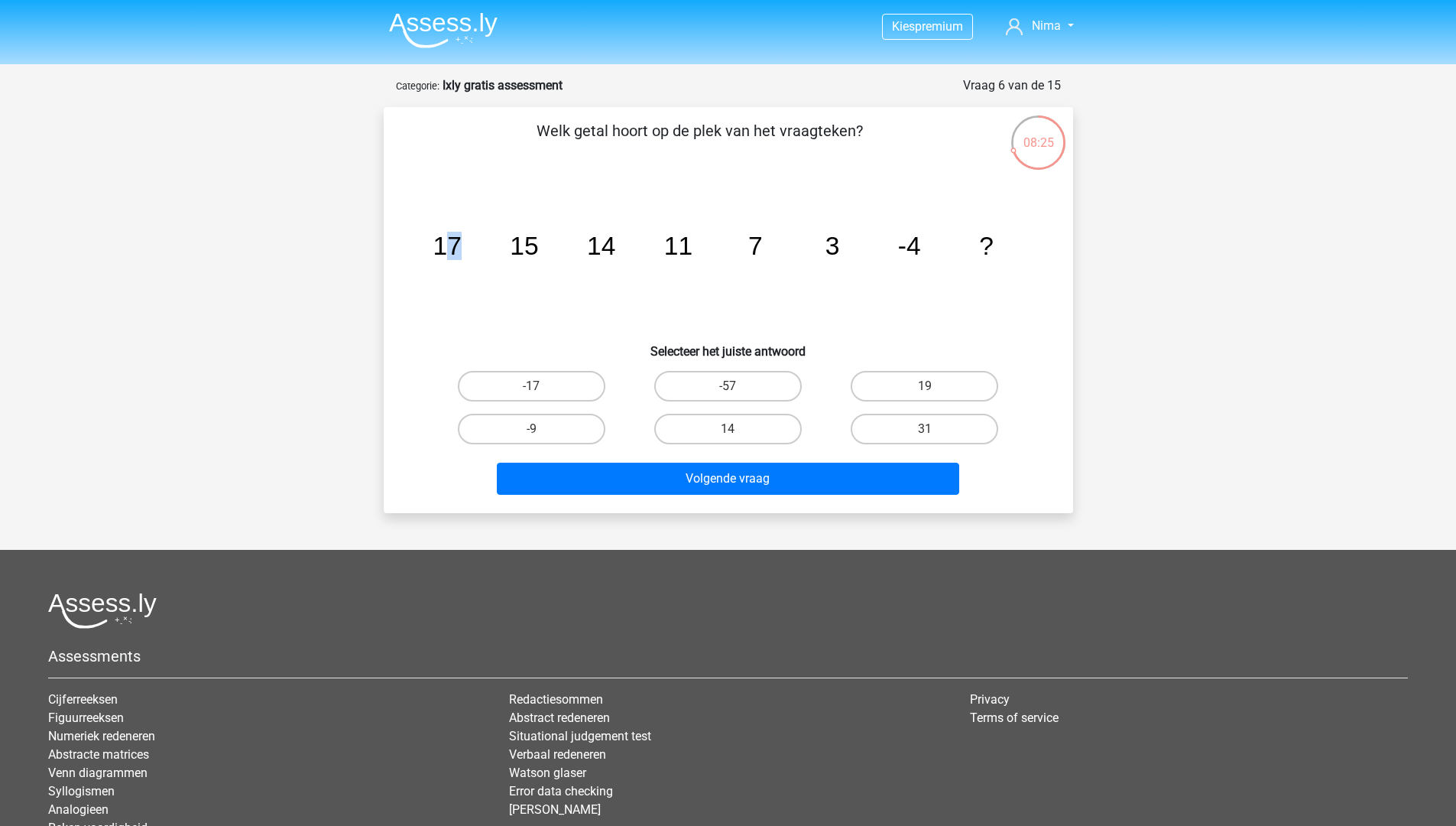
click at [494, 243] on icon "image/svg+xml 17 15 14 11 7 3 -4 ?" at bounding box center [728, 254] width 616 height 155
drag, startPoint x: 524, startPoint y: 244, endPoint x: 563, endPoint y: 244, distance: 39.0
click at [526, 244] on tspan "15" at bounding box center [524, 246] width 29 height 29
drag, startPoint x: 603, startPoint y: 244, endPoint x: 618, endPoint y: 246, distance: 15.1
click at [618, 246] on icon "image/svg+xml 17 15 14 11 7 3 -4 ?" at bounding box center [728, 254] width 616 height 155
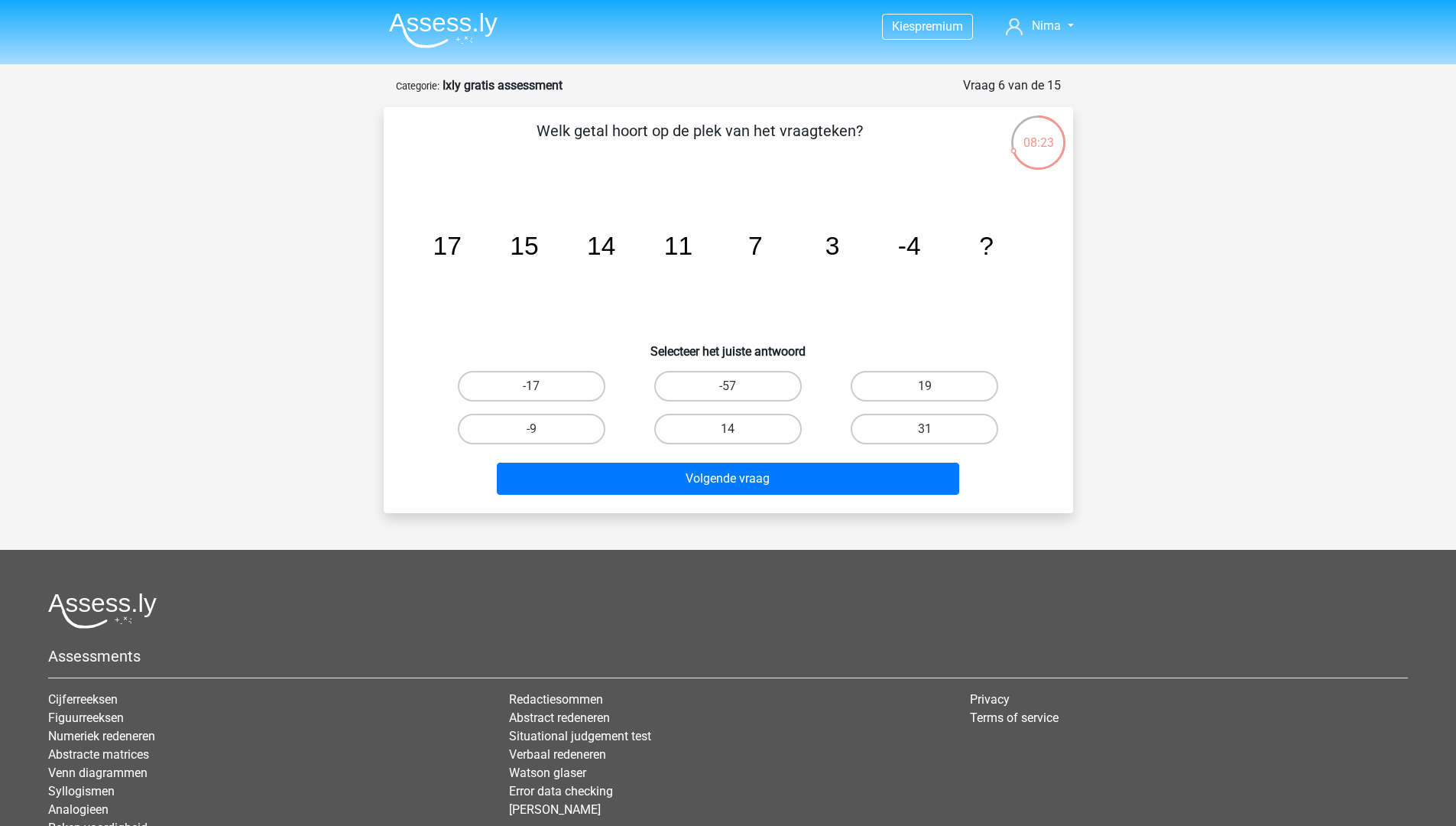
click at [675, 247] on tspan "11" at bounding box center [677, 246] width 29 height 29
drag, startPoint x: 671, startPoint y: 246, endPoint x: 698, endPoint y: 246, distance: 27.0
click at [697, 246] on icon "image/svg+xml 17 15 14 11 7 3 -4 ?" at bounding box center [728, 254] width 616 height 155
drag, startPoint x: 749, startPoint y: 243, endPoint x: 769, endPoint y: 243, distance: 20.0
click at [769, 243] on icon "image/svg+xml 17 15 14 11 7 3 -4 ?" at bounding box center [728, 254] width 616 height 155
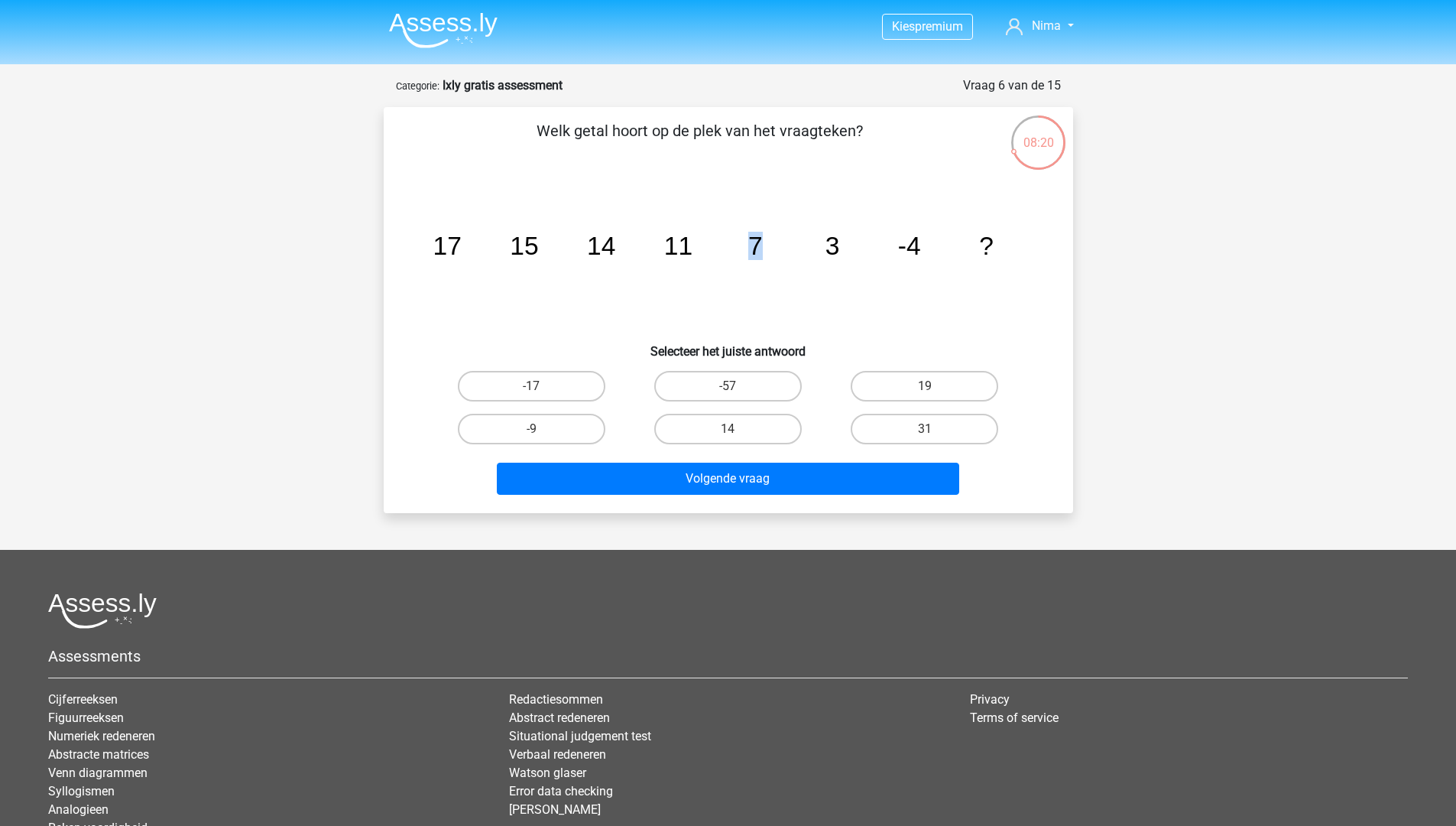
click at [753, 241] on tspan "7" at bounding box center [754, 246] width 15 height 29
drag, startPoint x: 753, startPoint y: 241, endPoint x: 840, endPoint y: 246, distance: 87.1
click at [840, 246] on icon "image/svg+xml 17 15 14 11 7 3 -4 ?" at bounding box center [728, 254] width 616 height 155
click at [839, 246] on icon "image/svg+xml 17 15 14 11 7 3 -4 ?" at bounding box center [728, 254] width 616 height 155
drag, startPoint x: 749, startPoint y: 240, endPoint x: 773, endPoint y: 241, distance: 24.0
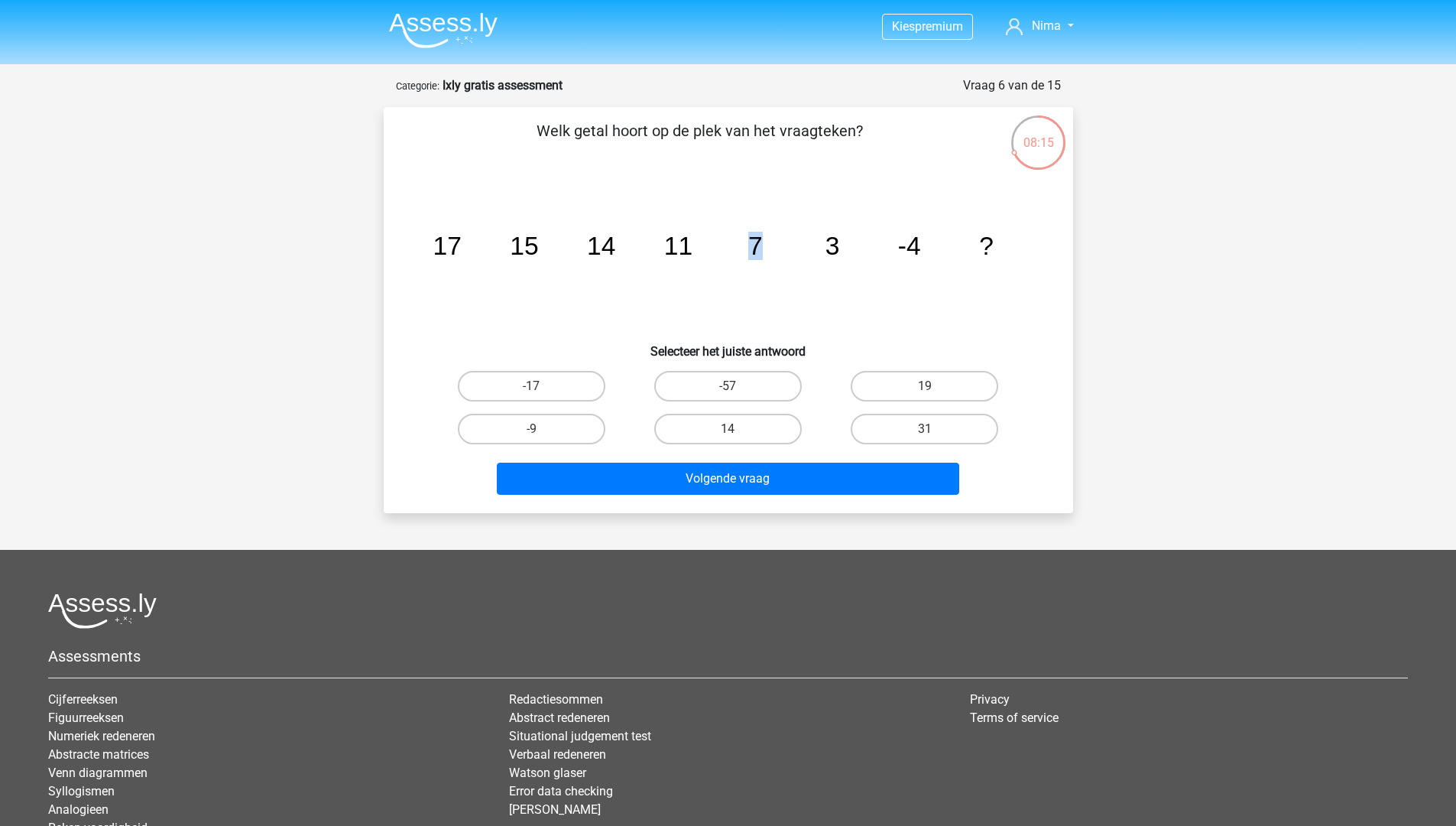
click at [773, 241] on icon "image/svg+xml 17 15 14 11 7 3 -4 ?" at bounding box center [728, 254] width 616 height 155
click at [762, 241] on icon "image/svg+xml 17 15 14 11 7 3 -4 ?" at bounding box center [728, 254] width 616 height 155
click at [563, 387] on label "-17" at bounding box center [531, 386] width 148 height 30
click at [541, 387] on input "-17" at bounding box center [536, 390] width 10 height 10
radio input "true"
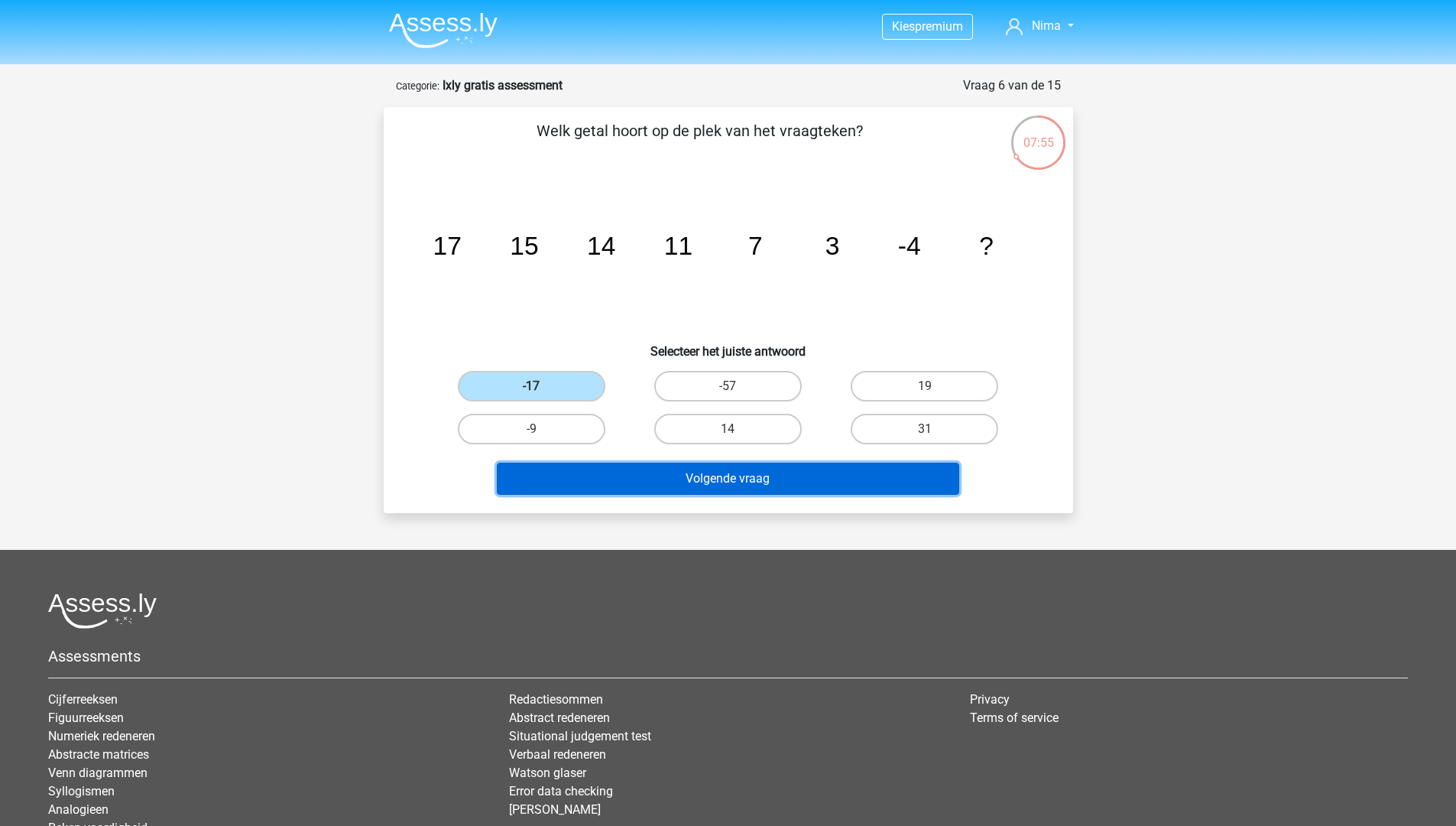
click at [628, 473] on button "Volgende vraag" at bounding box center [728, 478] width 462 height 32
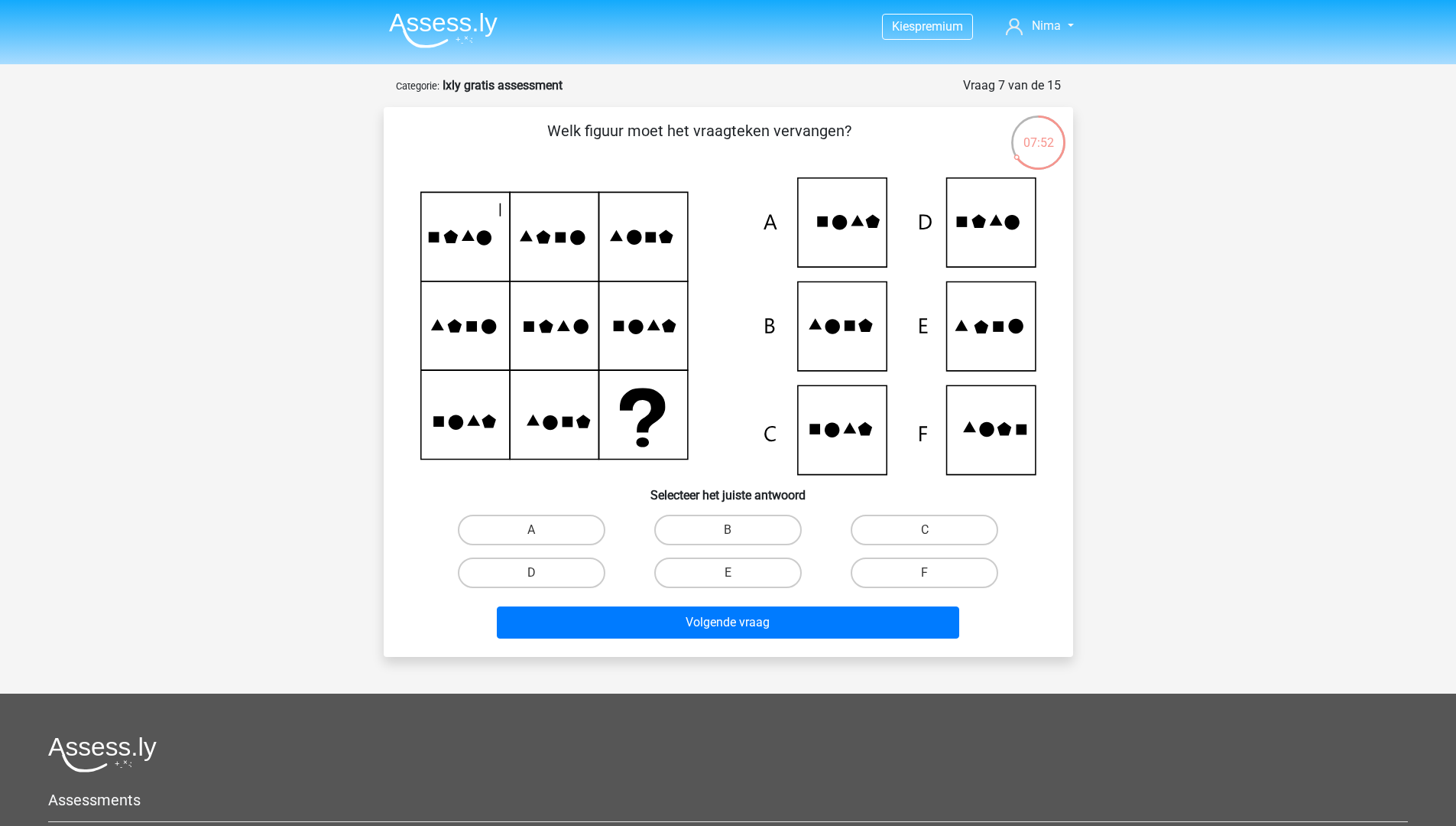
drag, startPoint x: 635, startPoint y: 131, endPoint x: 854, endPoint y: 142, distance: 219.3
click at [854, 142] on p "Welk figuur moet het vraagteken vervangen?" at bounding box center [700, 142] width 583 height 46
click at [832, 138] on p "Welk figuur moet het vraagteken vervangen?" at bounding box center [700, 142] width 583 height 46
click at [760, 569] on label "E" at bounding box center [728, 572] width 148 height 30
click at [737, 572] on input "E" at bounding box center [732, 577] width 10 height 10
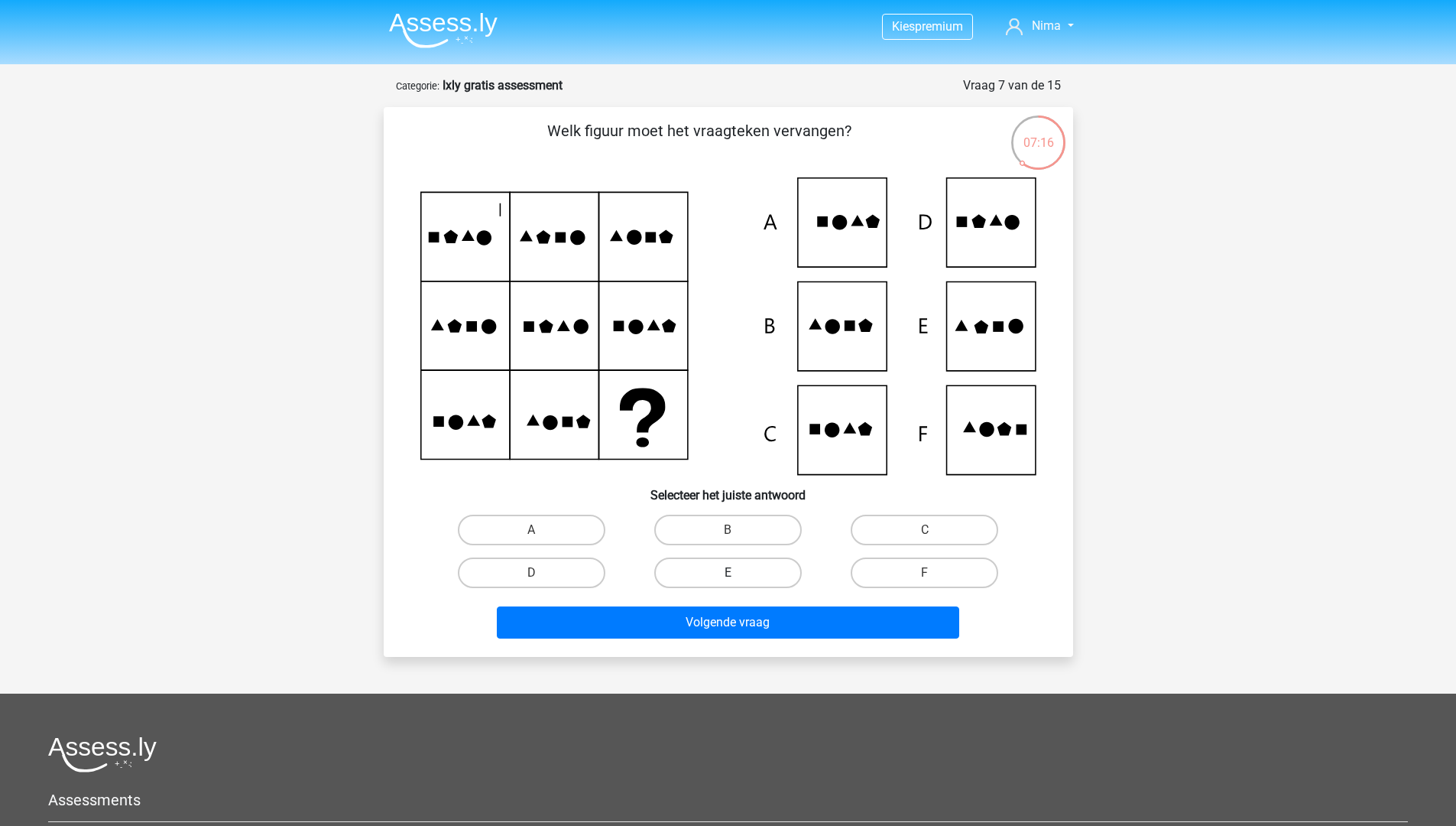
radio input "true"
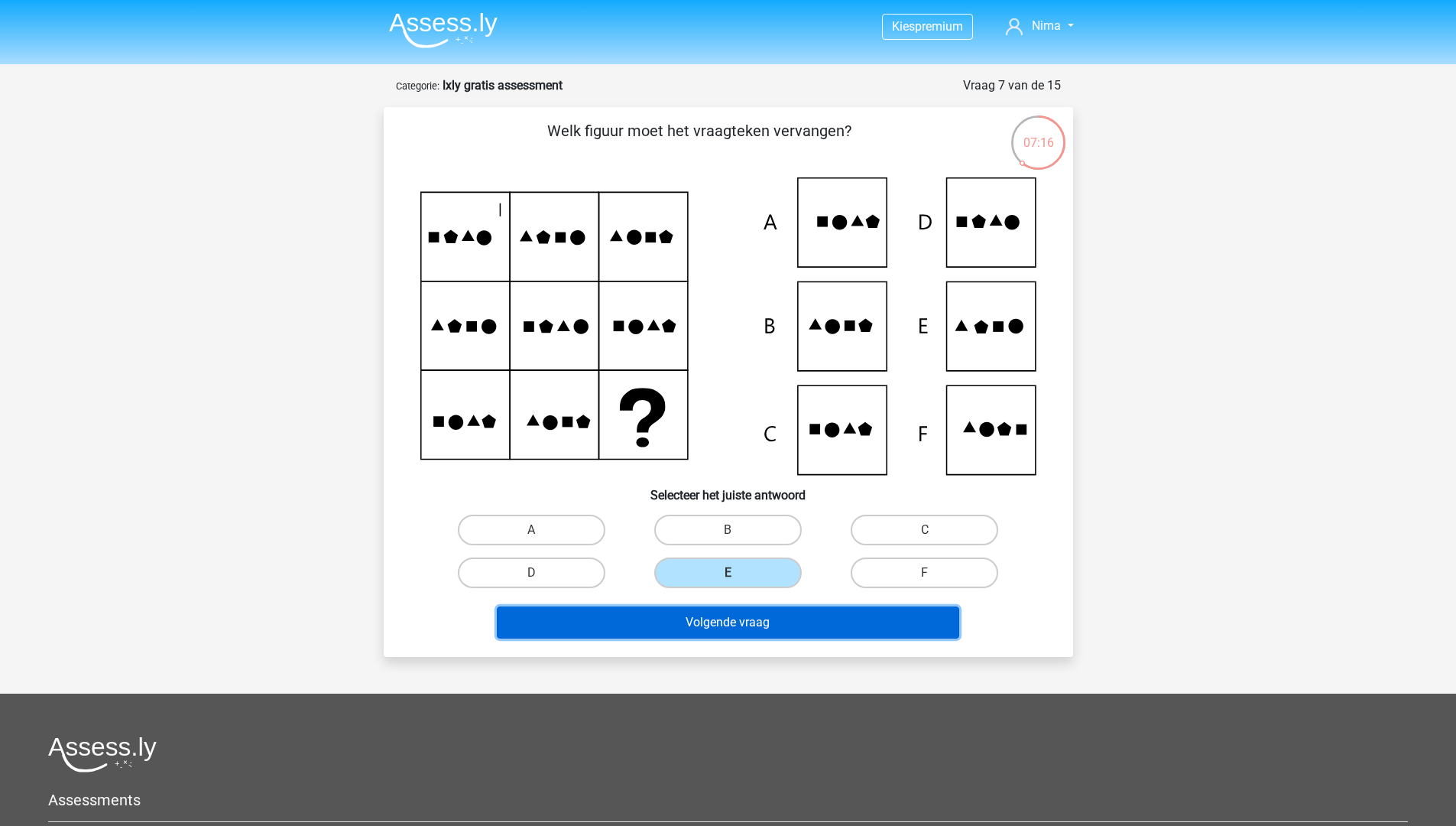
drag, startPoint x: 783, startPoint y: 634, endPoint x: 781, endPoint y: 616, distance: 18.1
click at [785, 635] on button "Volgende vraag" at bounding box center [728, 622] width 462 height 32
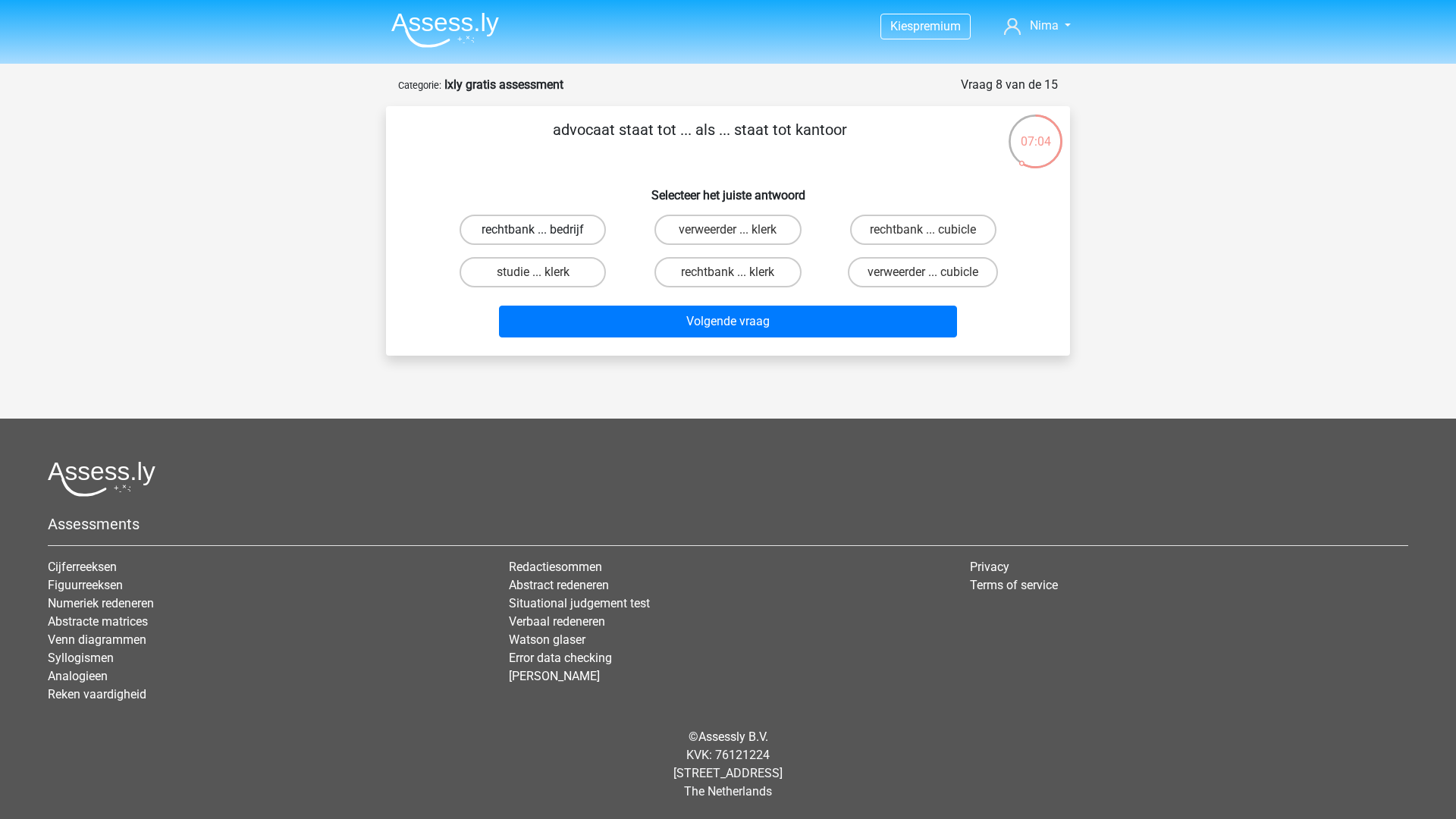
click at [545, 234] on label "rechtbank ... bedrijf" at bounding box center [532, 229] width 146 height 30
click at [543, 234] on input "rechtbank ... bedrijf" at bounding box center [538, 234] width 9 height 9
radio input "true"
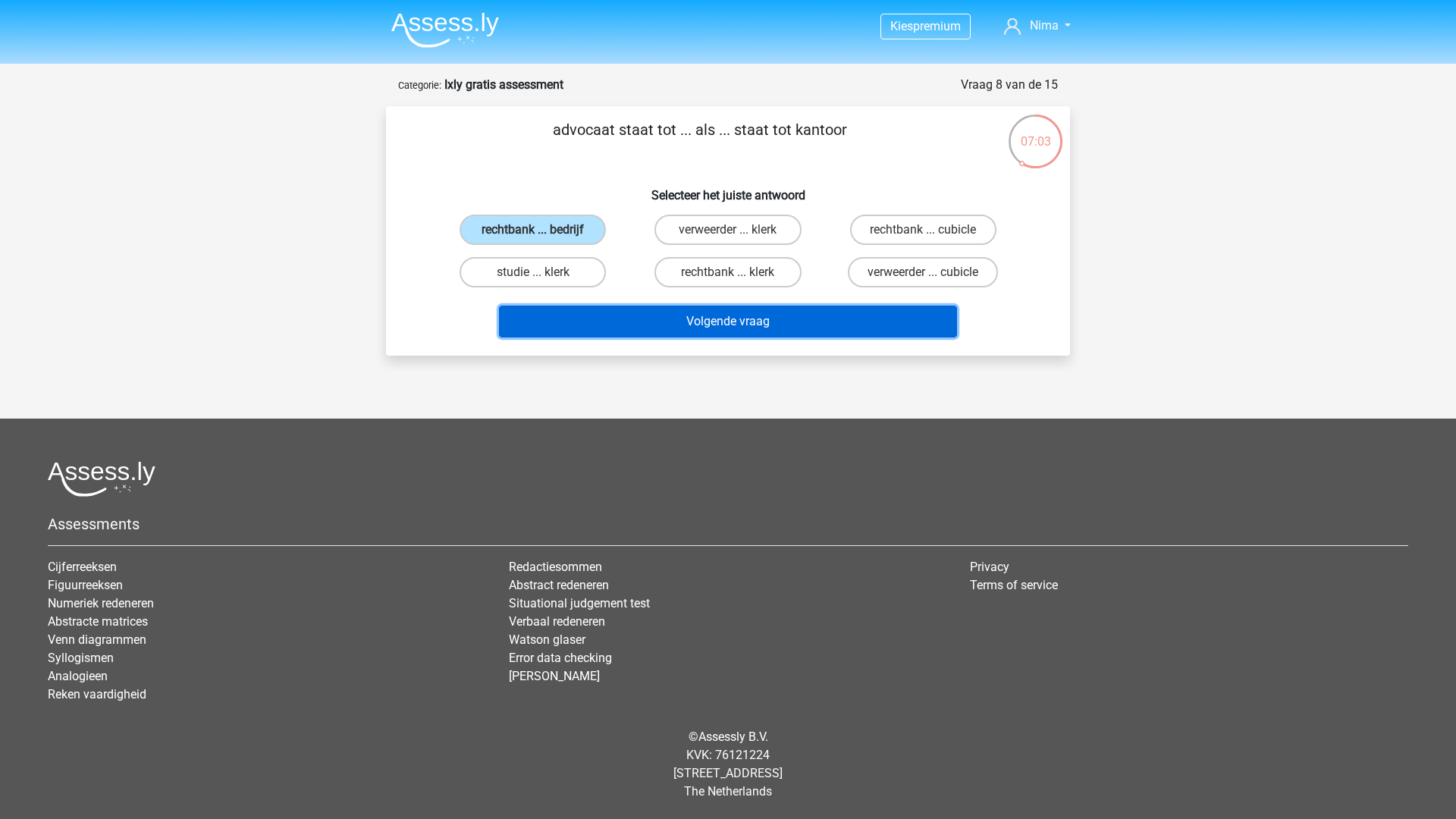
click at [674, 327] on button "Volgende vraag" at bounding box center [728, 321] width 458 height 32
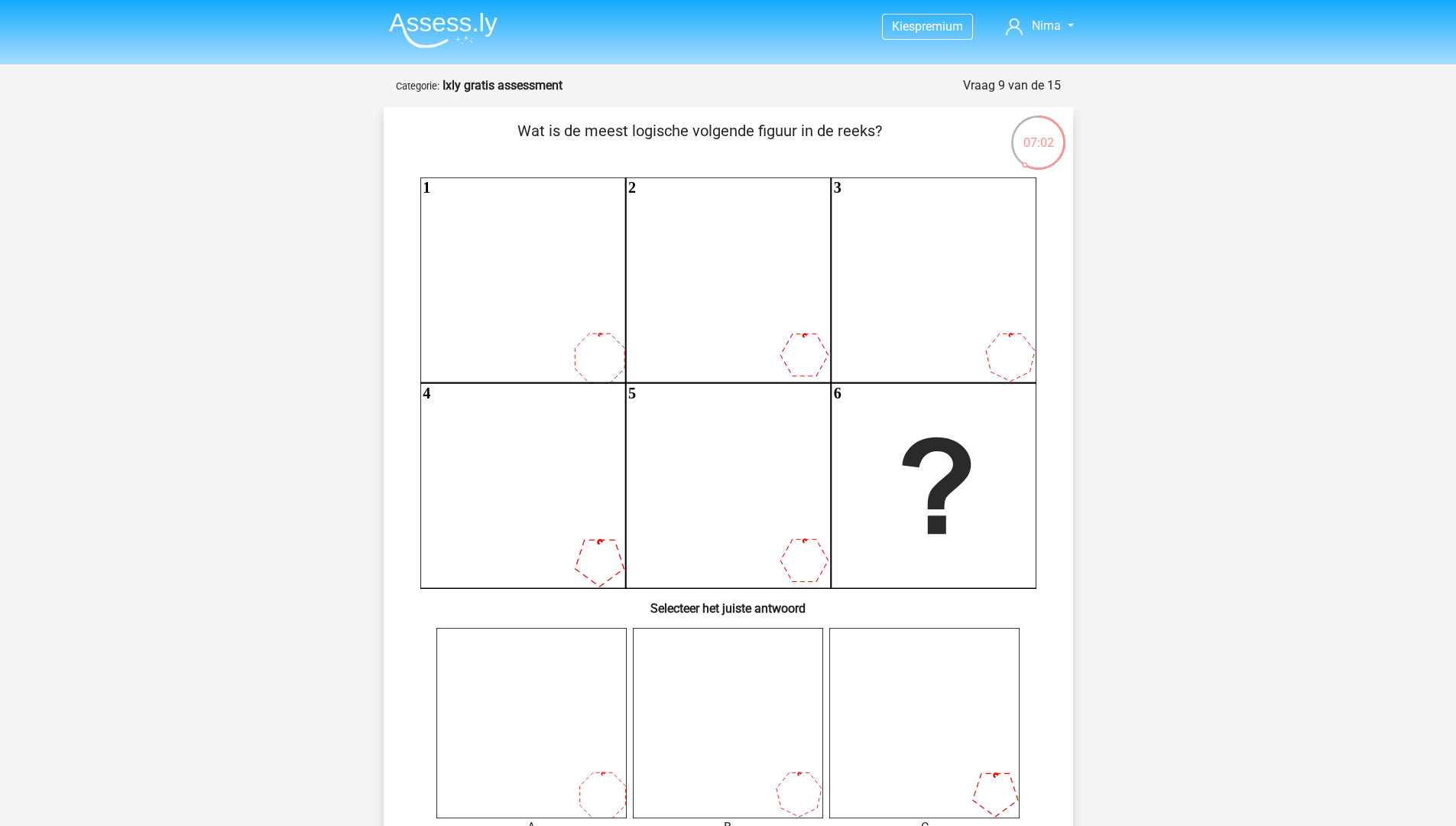
drag, startPoint x: 564, startPoint y: 134, endPoint x: 870, endPoint y: 142, distance: 306.1
click at [870, 142] on p "Wat is de meest logische volgende figuur in de reeks?" at bounding box center [700, 142] width 583 height 46
click at [869, 140] on p "Wat is de meest logische volgende figuur in de reeks?" at bounding box center [700, 142] width 583 height 46
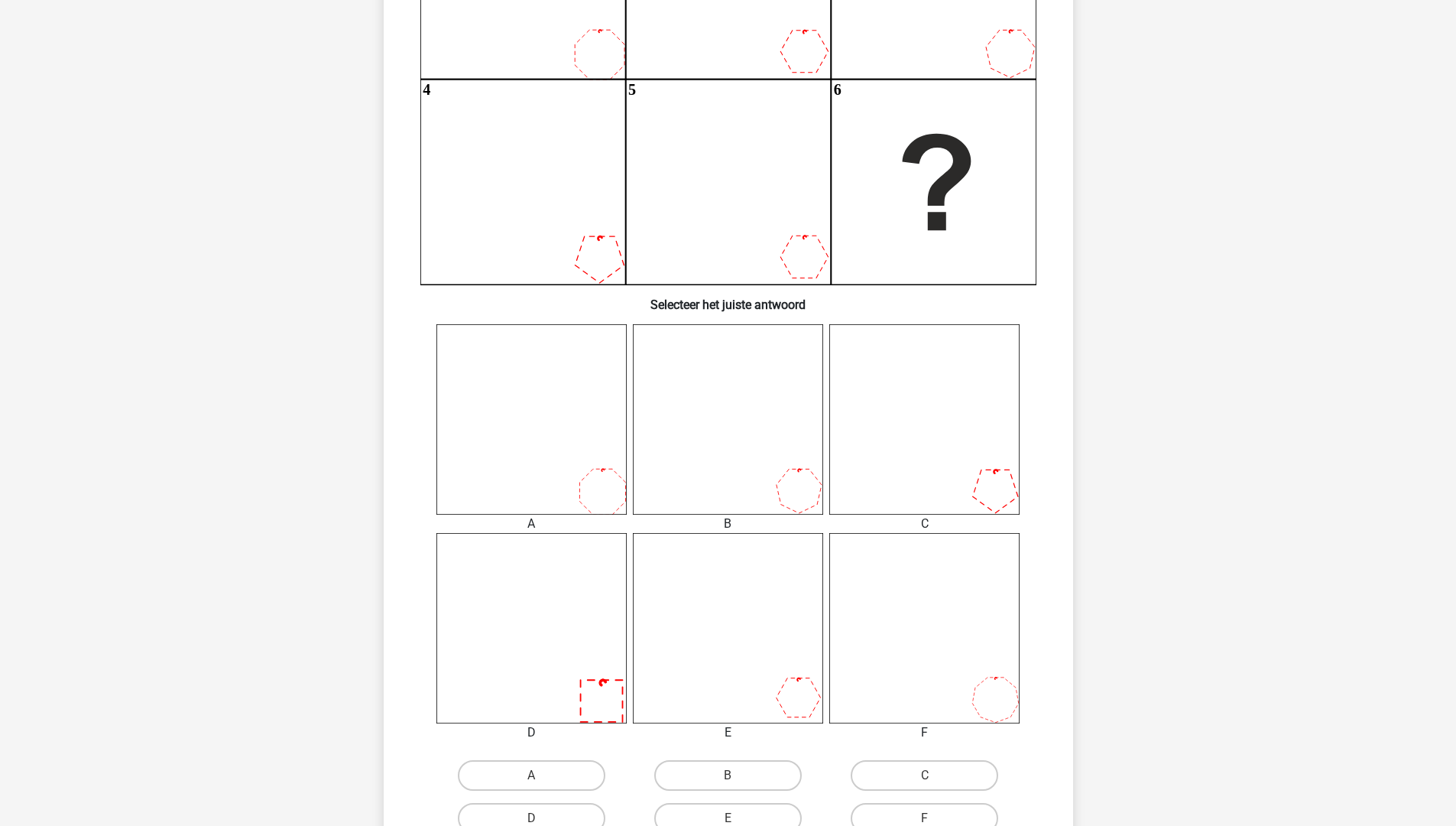
scroll to position [306, 0]
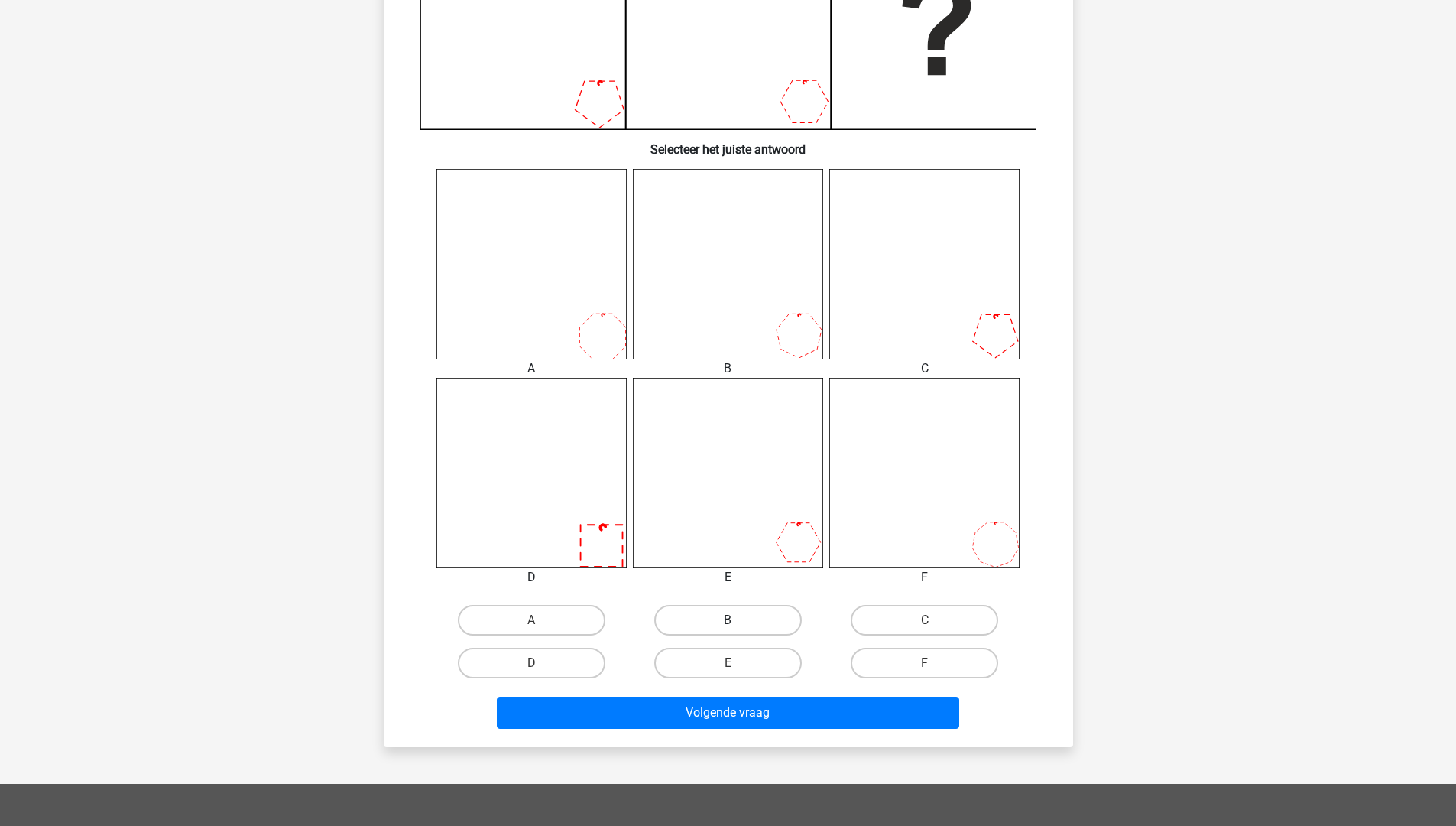
click at [738, 621] on label "B" at bounding box center [728, 619] width 148 height 30
click at [737, 621] on input "B" at bounding box center [732, 624] width 10 height 10
radio input "true"
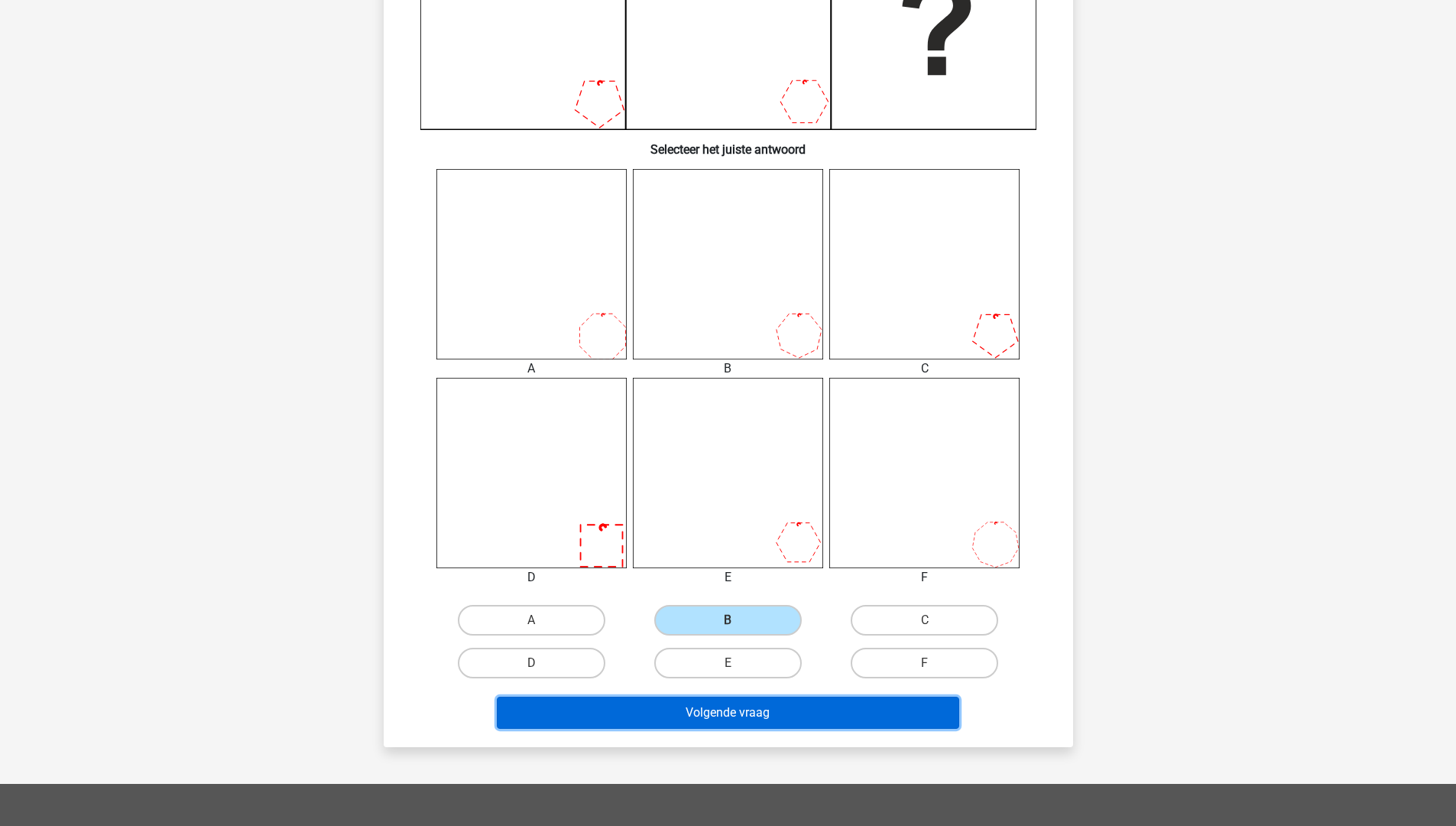
click at [771, 704] on button "Volgende vraag" at bounding box center [728, 712] width 462 height 32
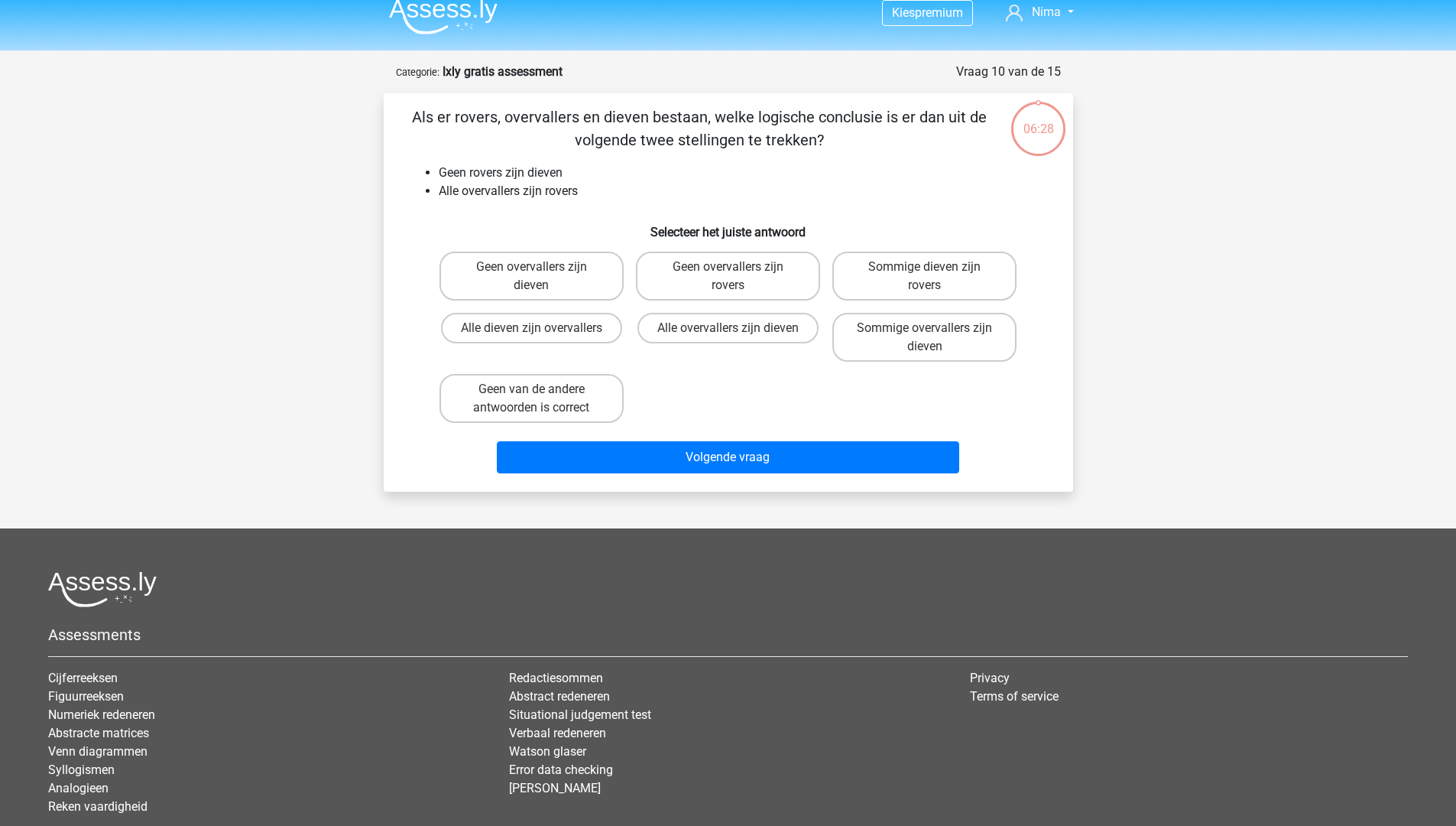
scroll to position [0, 0]
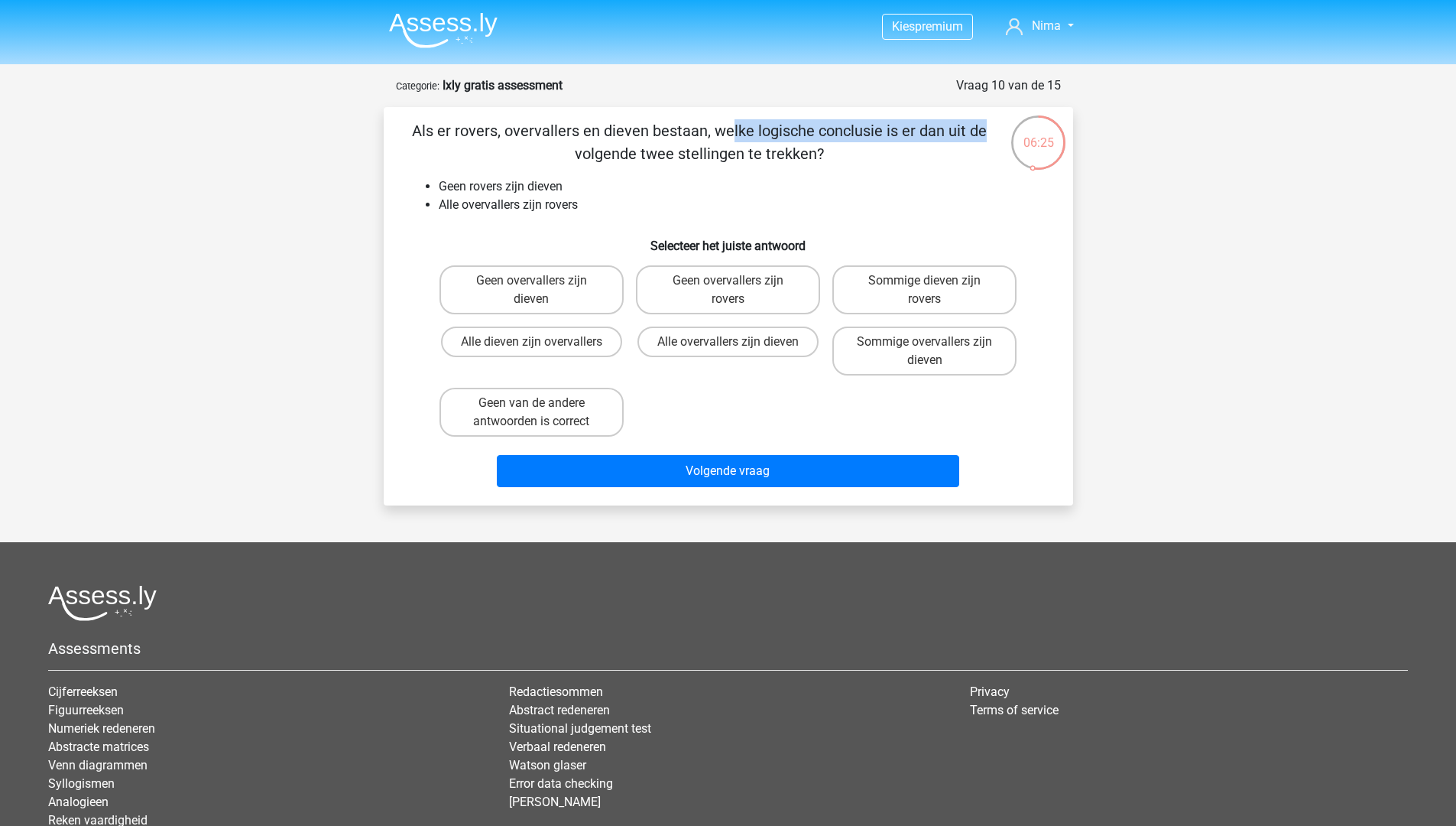
drag, startPoint x: 427, startPoint y: 127, endPoint x: 682, endPoint y: 126, distance: 255.0
click at [682, 126] on p "Als er rovers, overvallers en dieven bestaan, welke logische conclusie is er da…" at bounding box center [700, 142] width 583 height 46
drag, startPoint x: 519, startPoint y: 130, endPoint x: 592, endPoint y: 132, distance: 73.0
click at [583, 132] on p "Als er rovers, overvallers en dieven bestaan, welke logische conclusie is er da…" at bounding box center [700, 142] width 583 height 46
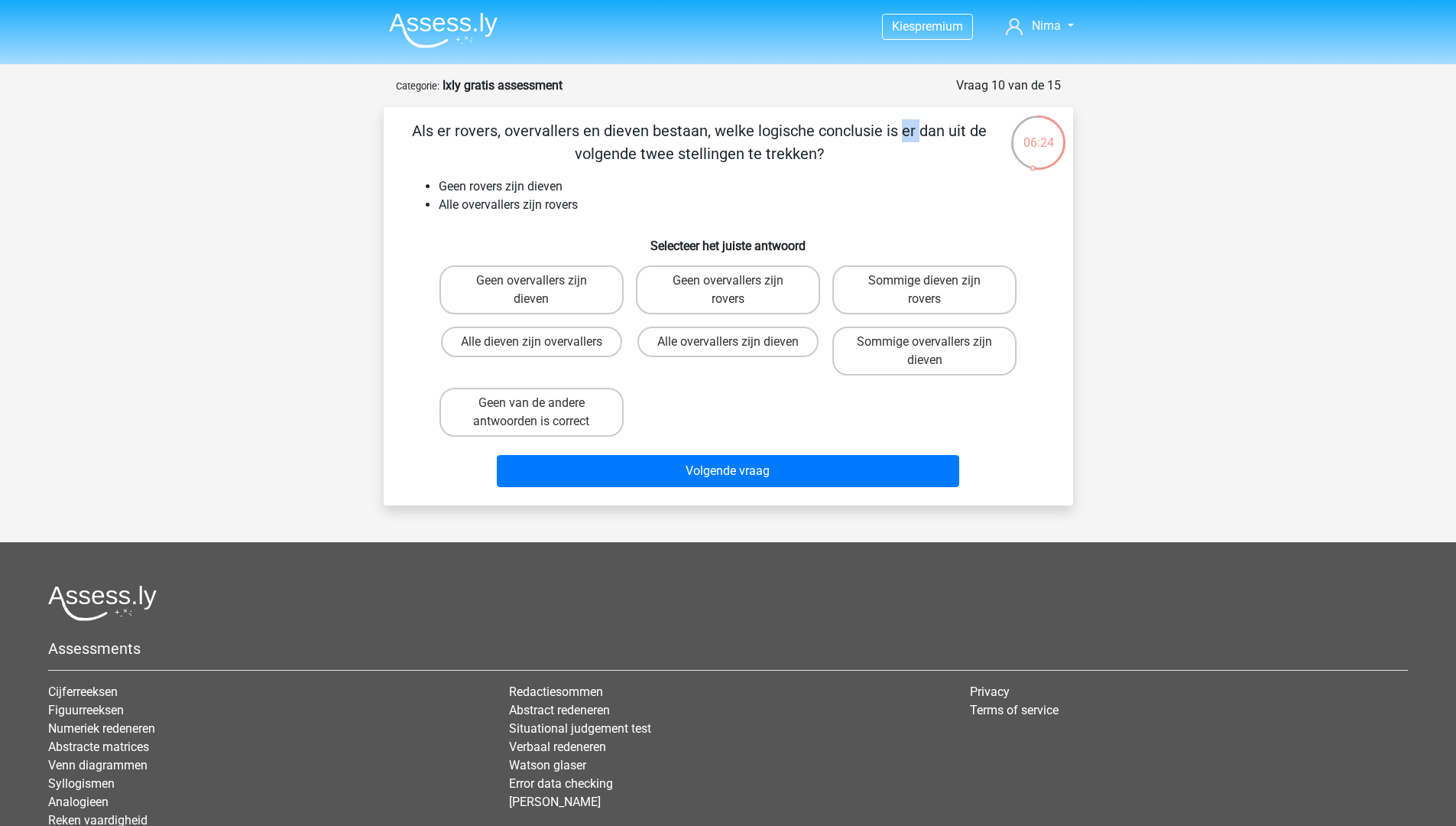
drag, startPoint x: 592, startPoint y: 132, endPoint x: 707, endPoint y: 132, distance: 115.0
click at [622, 134] on p "Als er rovers, overvallers en dieven bestaan, welke logische conclusie is er da…" at bounding box center [700, 142] width 583 height 46
drag, startPoint x: 745, startPoint y: 135, endPoint x: 770, endPoint y: 155, distance: 32.0
click at [770, 155] on p "Als er rovers, overvallers en dieven bestaan, welke logische conclusie is er da…" at bounding box center [700, 142] width 583 height 46
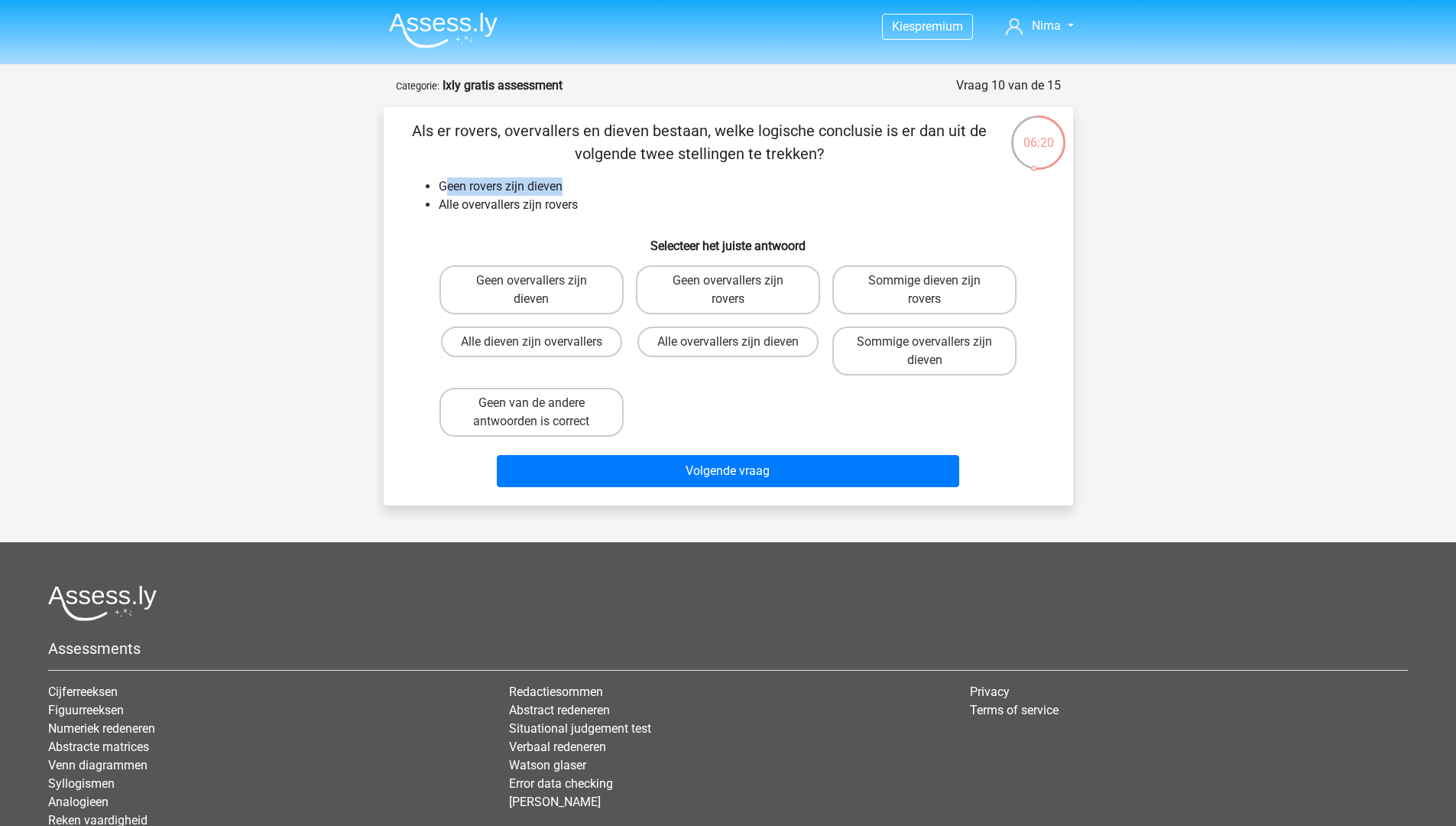
drag, startPoint x: 453, startPoint y: 182, endPoint x: 564, endPoint y: 187, distance: 111.1
click at [564, 187] on li "Geen rovers zijn dieven" at bounding box center [743, 186] width 609 height 18
drag, startPoint x: 443, startPoint y: 203, endPoint x: 584, endPoint y: 208, distance: 141.1
click at [584, 208] on li "Alle overvallers zijn rovers" at bounding box center [743, 204] width 609 height 18
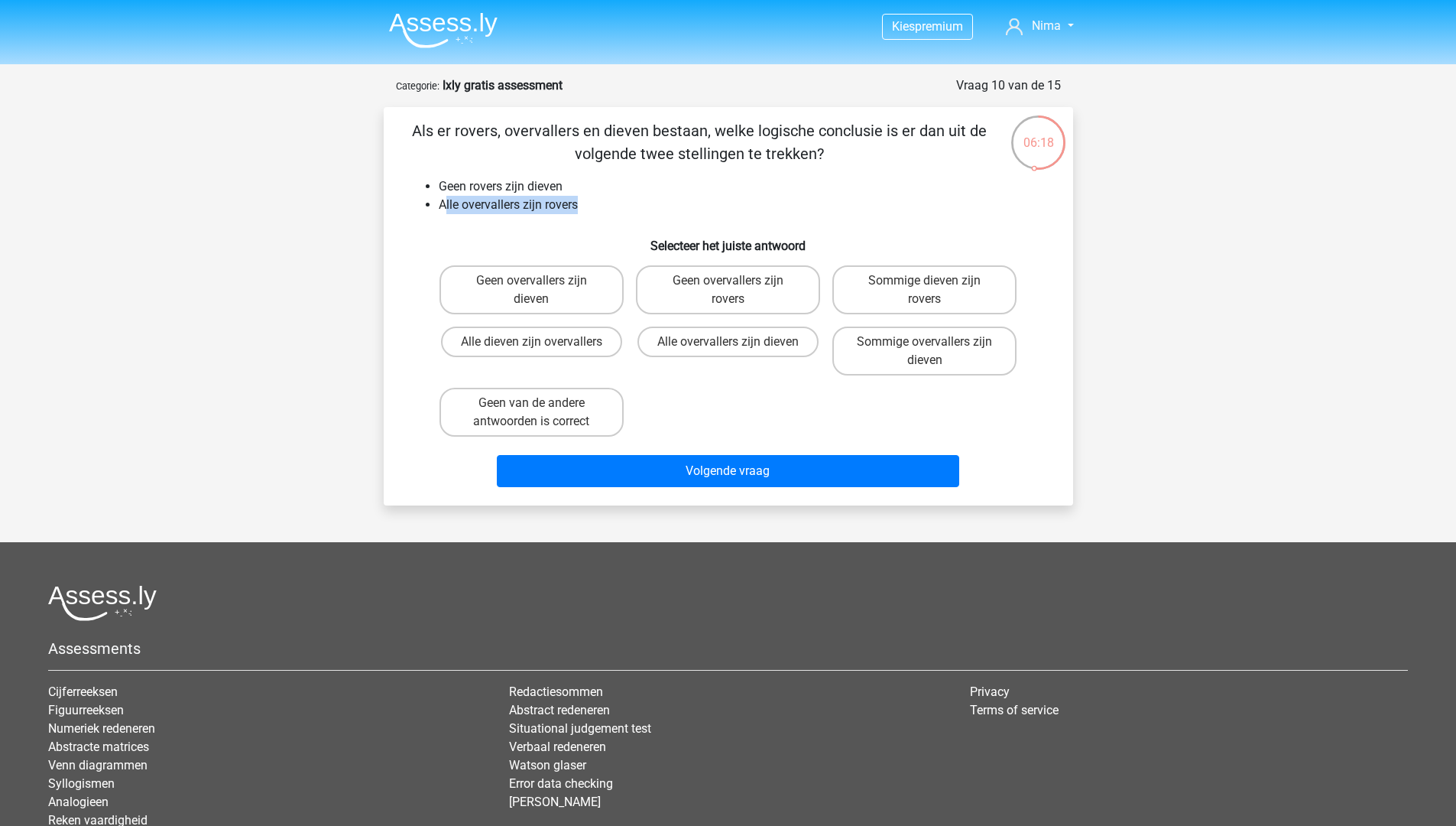
click at [577, 207] on li "Alle overvallers zijn rovers" at bounding box center [743, 204] width 609 height 18
click at [896, 282] on label "Sommige dieven zijn rovers" at bounding box center [924, 289] width 184 height 49
click at [925, 282] on input "Sommige dieven zijn rovers" at bounding box center [929, 285] width 10 height 10
radio input "true"
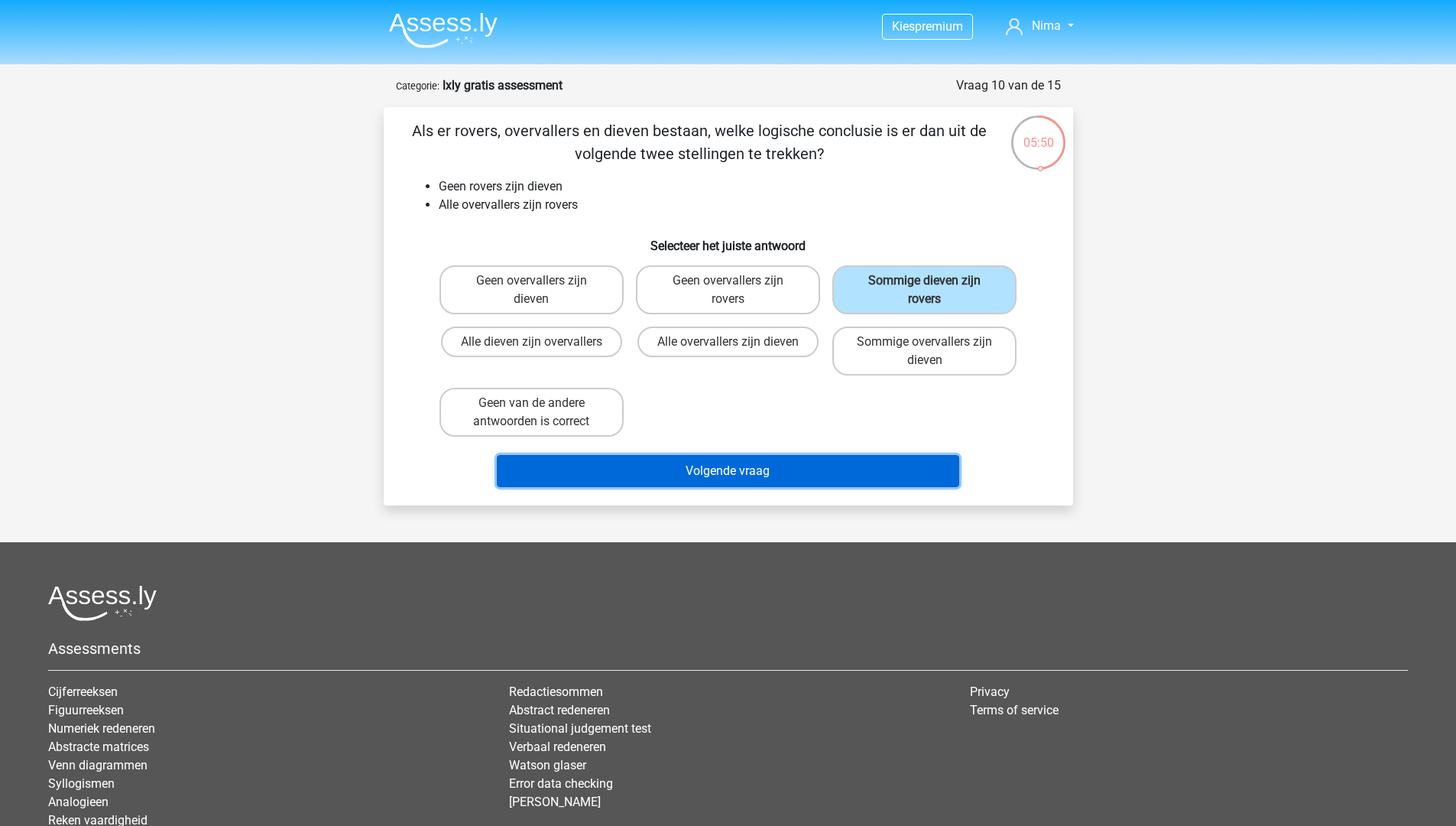
click at [649, 470] on button "Volgende vraag" at bounding box center [728, 471] width 462 height 32
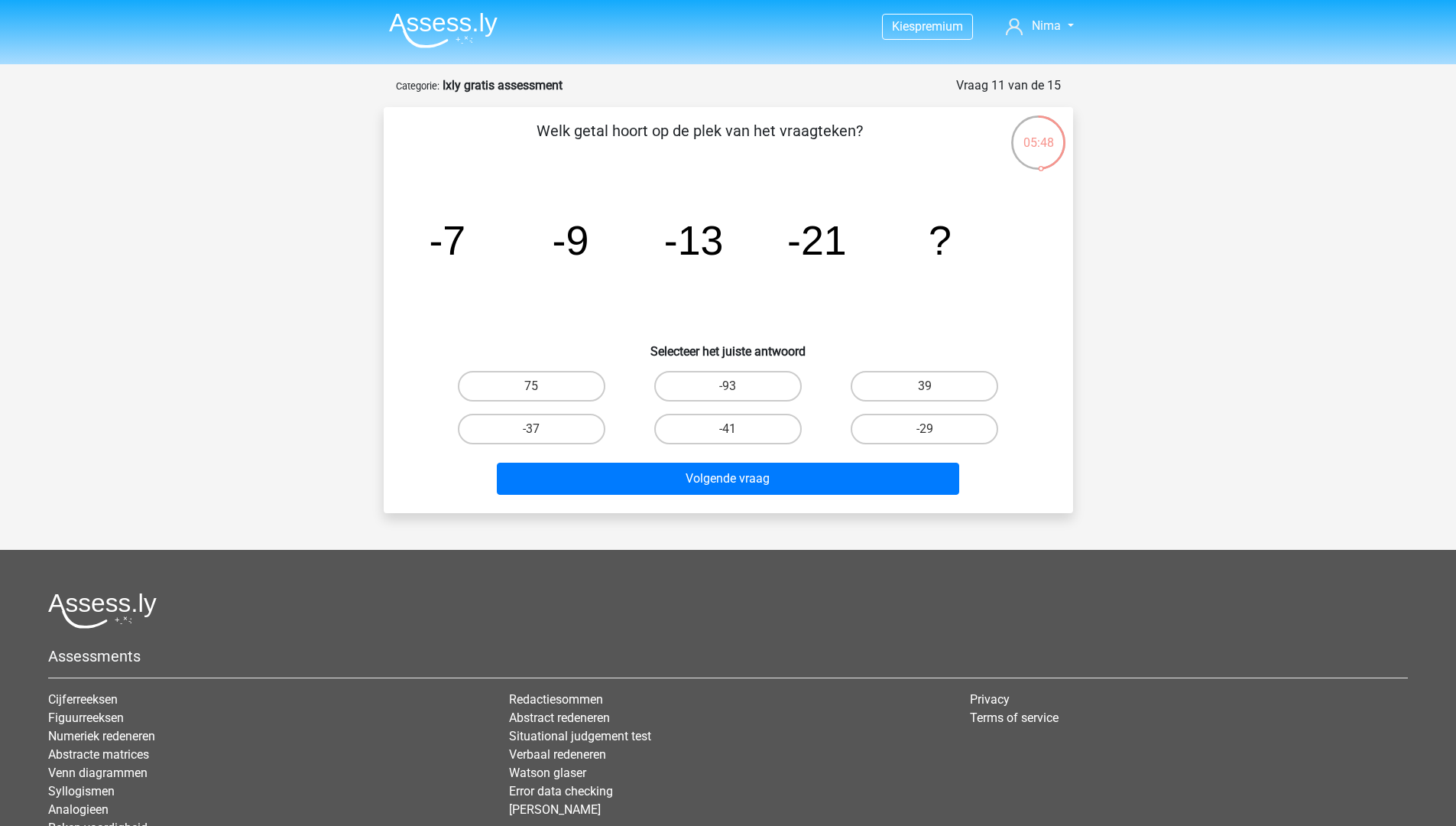
drag, startPoint x: 717, startPoint y: 131, endPoint x: 860, endPoint y: 129, distance: 143.0
click at [860, 129] on p "Welk getal hoort op de plek van het vraagteken?" at bounding box center [700, 142] width 583 height 46
click at [825, 131] on p "Welk getal hoort op de plek van het vraagteken?" at bounding box center [700, 142] width 583 height 46
drag, startPoint x: 441, startPoint y: 238, endPoint x: 583, endPoint y: 242, distance: 142.1
click at [619, 245] on icon "image/svg+xml -7 -9 -13 -21 ?" at bounding box center [728, 254] width 616 height 155
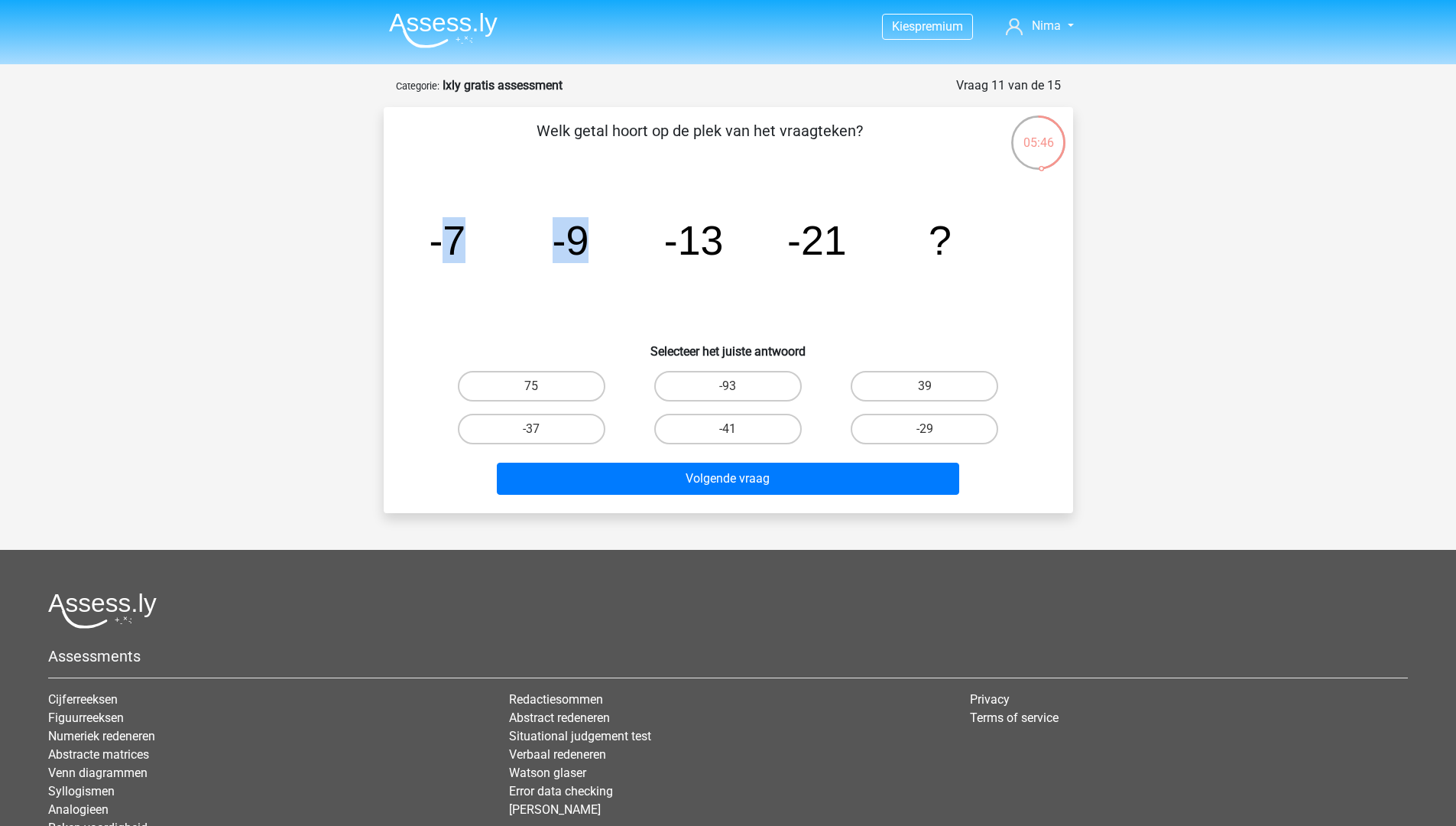
click at [584, 242] on tspan "-9" at bounding box center [570, 240] width 36 height 46
drag, startPoint x: 565, startPoint y: 239, endPoint x: 706, endPoint y: 241, distance: 141.0
click at [706, 241] on g "-7 -9 -13 -21 ?" at bounding box center [690, 240] width 523 height 46
click at [706, 241] on tspan "-13" at bounding box center [693, 240] width 60 height 46
drag, startPoint x: 686, startPoint y: 238, endPoint x: 715, endPoint y: 238, distance: 29.0
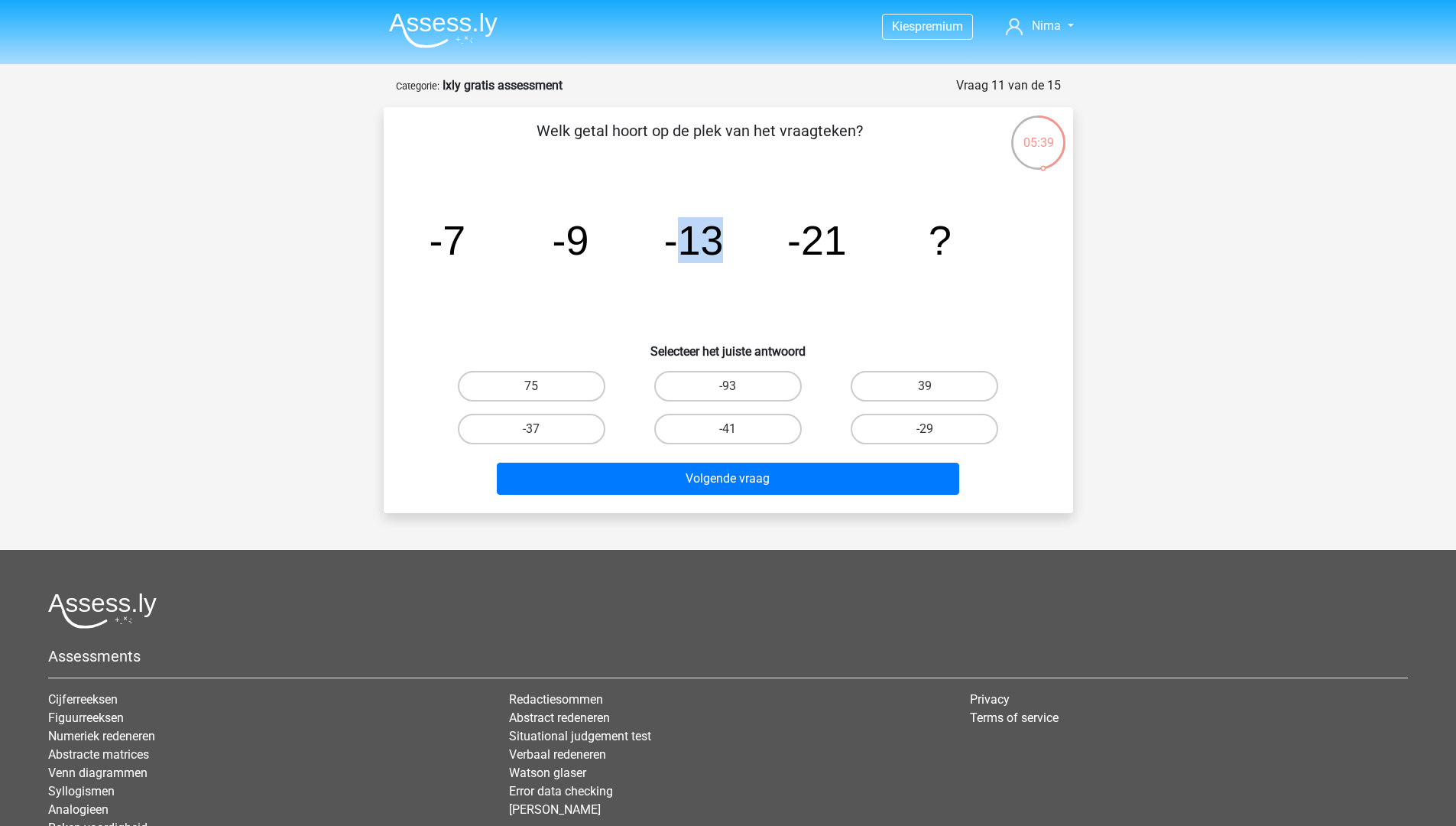
click at [715, 238] on tspan "-13" at bounding box center [693, 240] width 60 height 46
drag, startPoint x: 800, startPoint y: 241, endPoint x: 832, endPoint y: 241, distance: 32.0
click at [832, 241] on tspan "-21" at bounding box center [817, 240] width 60 height 46
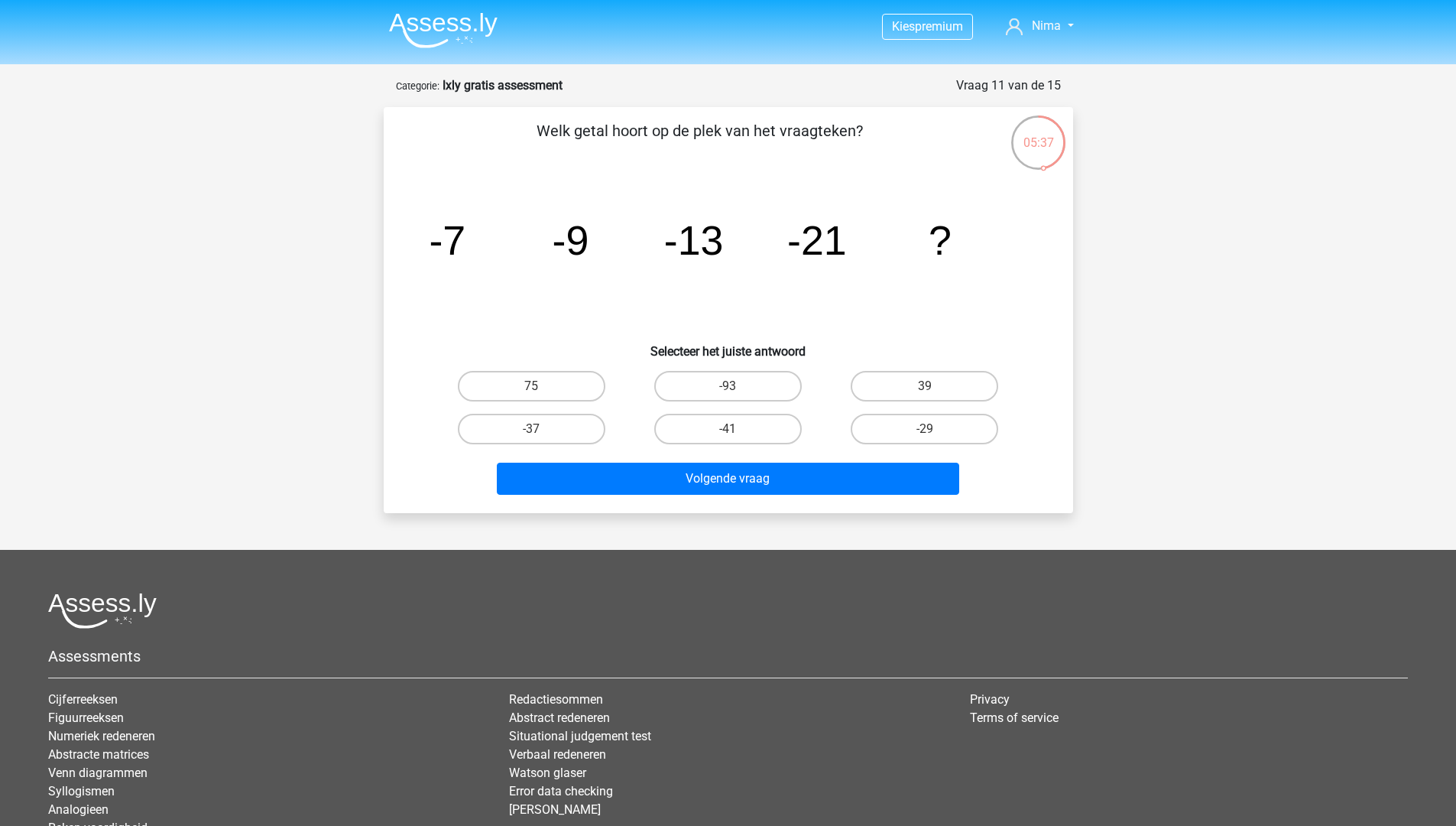
click at [845, 241] on tspan "-21" at bounding box center [817, 240] width 60 height 46
drag, startPoint x: 845, startPoint y: 241, endPoint x: 774, endPoint y: 244, distance: 71.1
click at [774, 244] on icon "image/svg+xml -7 -9 -13 -21 ?" at bounding box center [728, 254] width 616 height 155
click at [817, 244] on tspan "-21" at bounding box center [817, 240] width 60 height 46
click at [555, 434] on label "-37" at bounding box center [531, 428] width 148 height 30
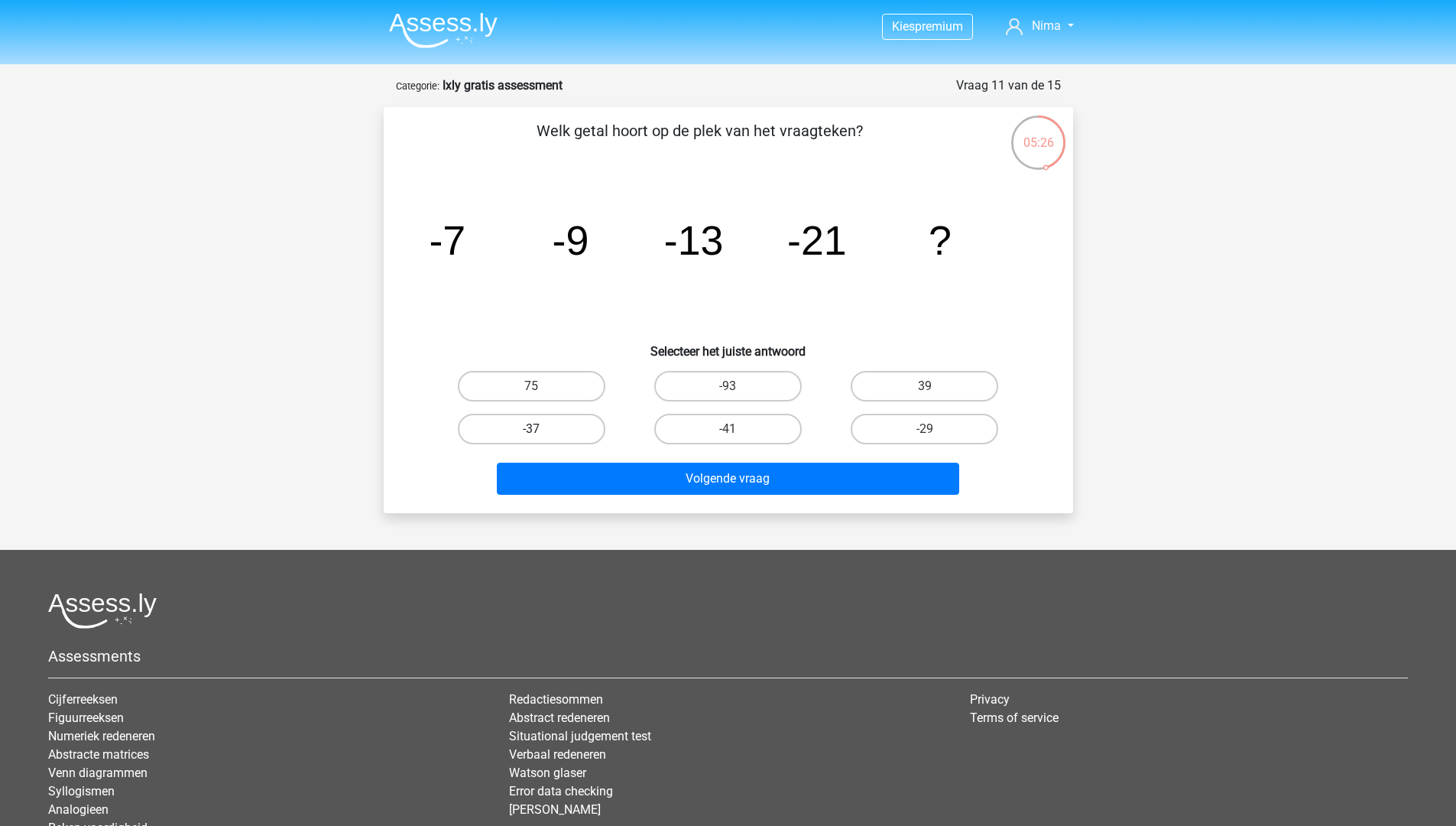
click at [541, 434] on input "-37" at bounding box center [536, 433] width 10 height 10
radio input "true"
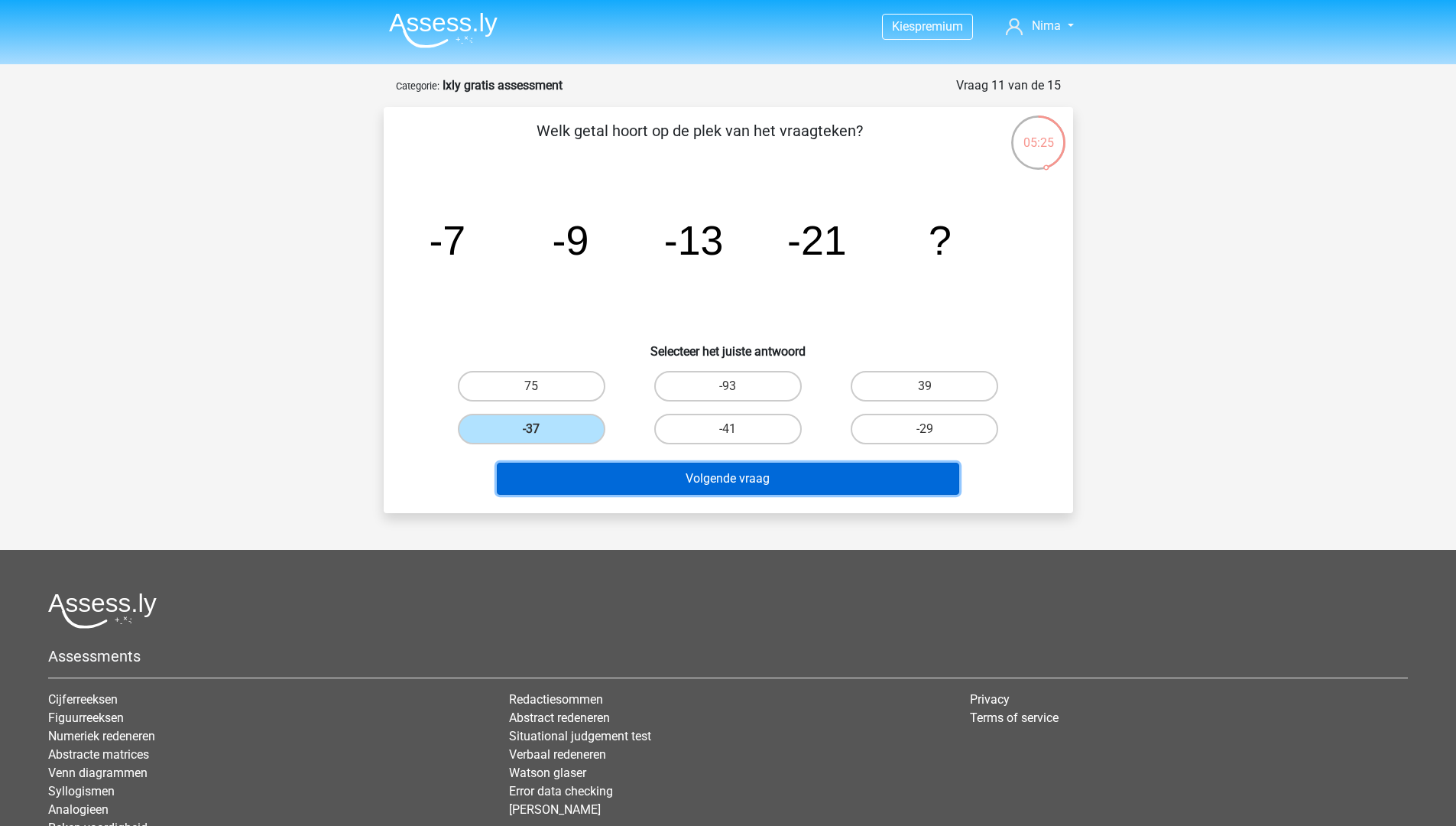
click at [644, 477] on button "Volgende vraag" at bounding box center [728, 478] width 462 height 32
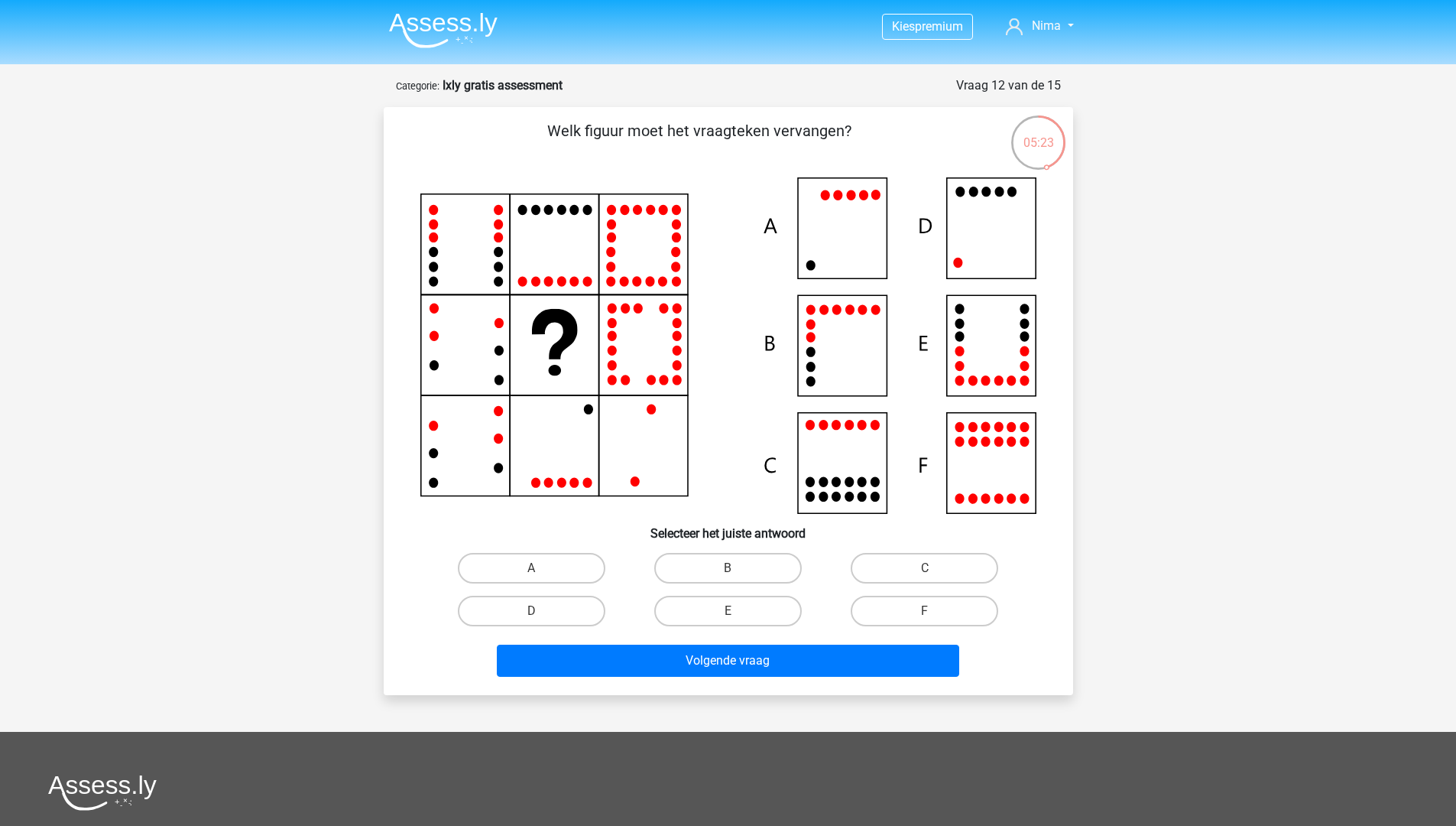
drag, startPoint x: 602, startPoint y: 130, endPoint x: 799, endPoint y: 141, distance: 197.3
click at [799, 141] on p "Welk figuur moet het vraagteken vervangen?" at bounding box center [700, 142] width 583 height 46
click at [798, 138] on p "Welk figuur moet het vraagteken vervangen?" at bounding box center [700, 142] width 583 height 46
click at [576, 609] on label "D" at bounding box center [531, 611] width 148 height 30
click at [541, 611] on input "D" at bounding box center [536, 615] width 10 height 10
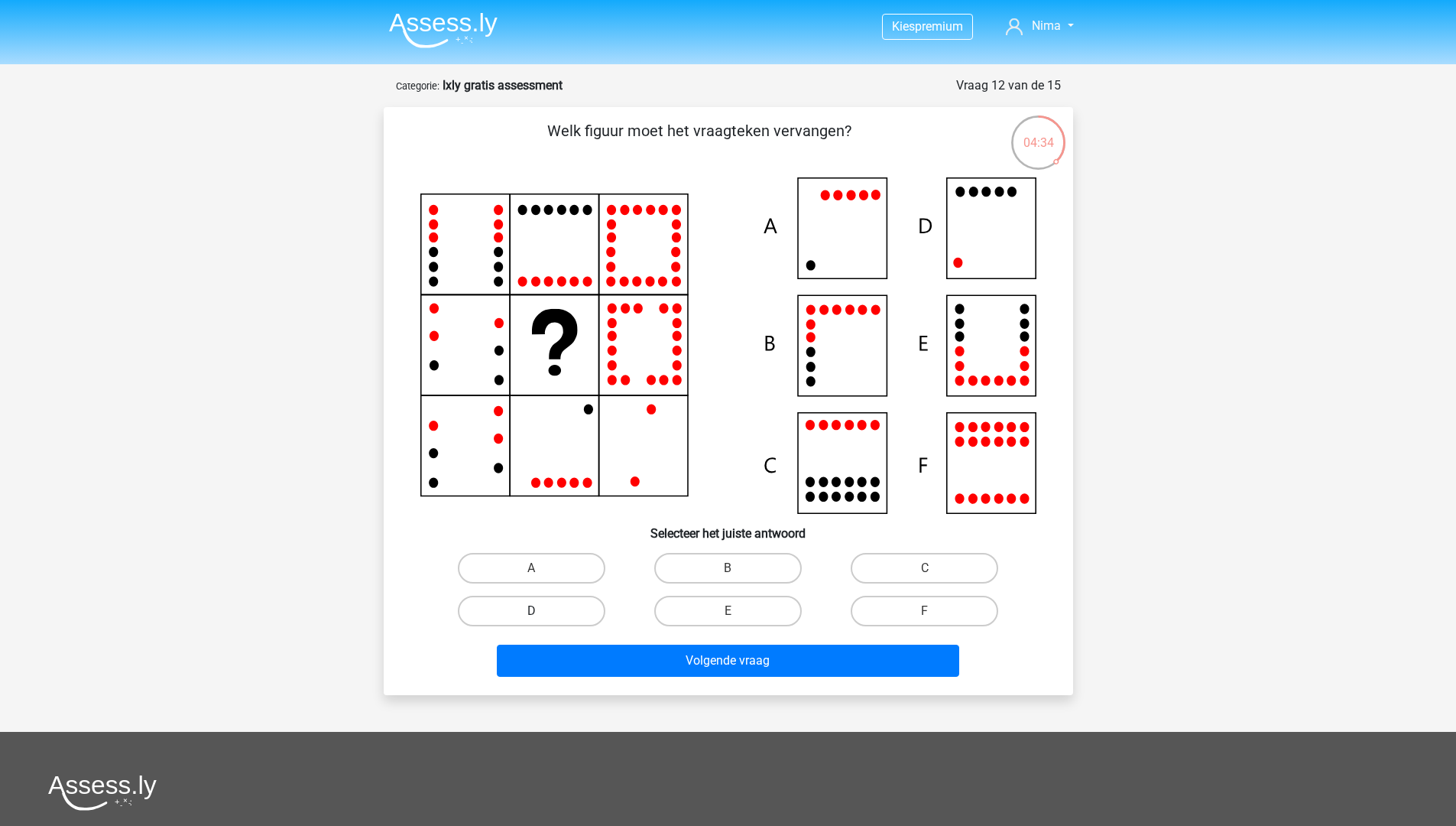
radio input "true"
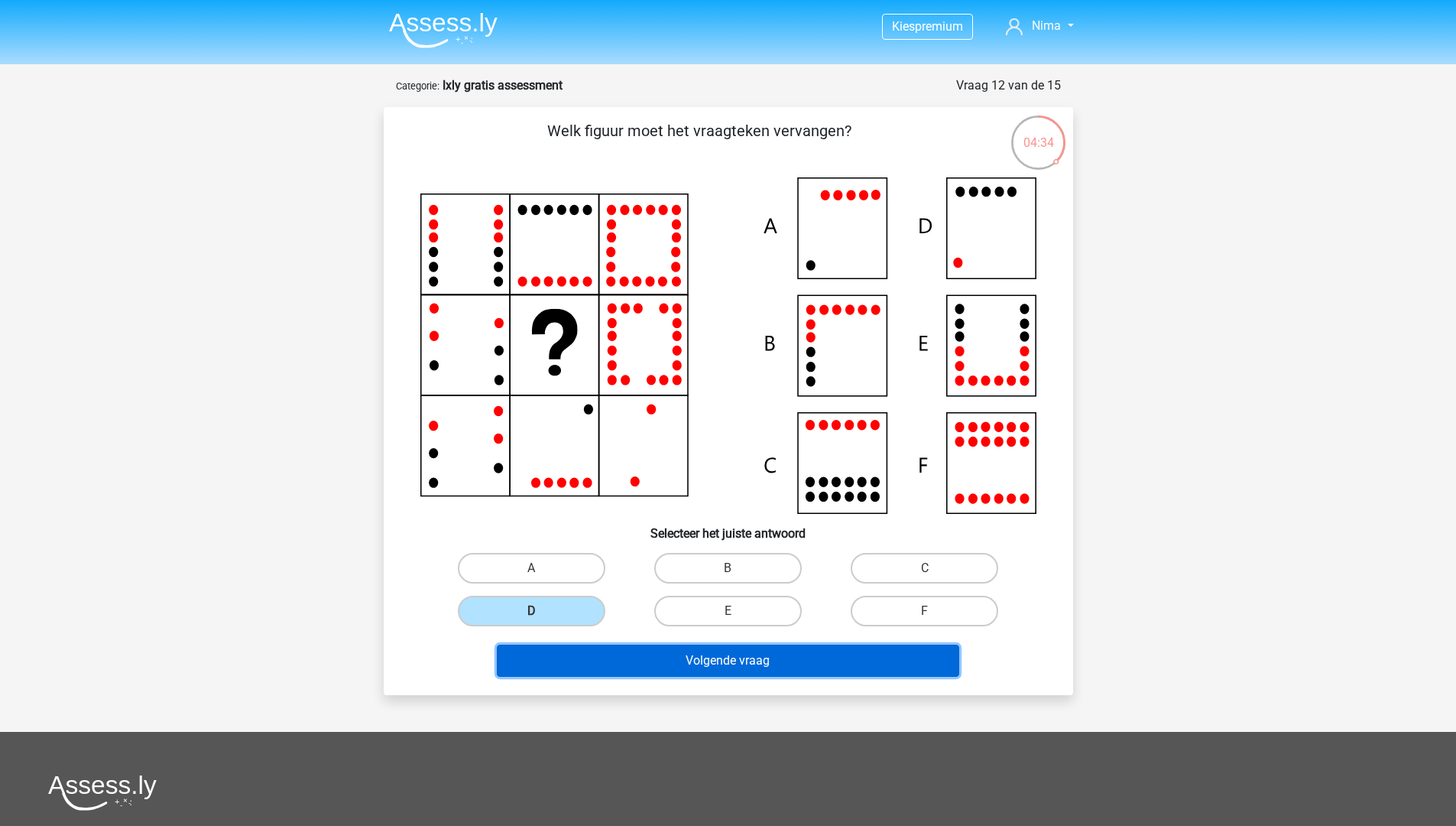
click at [669, 651] on button "Volgende vraag" at bounding box center [728, 660] width 462 height 32
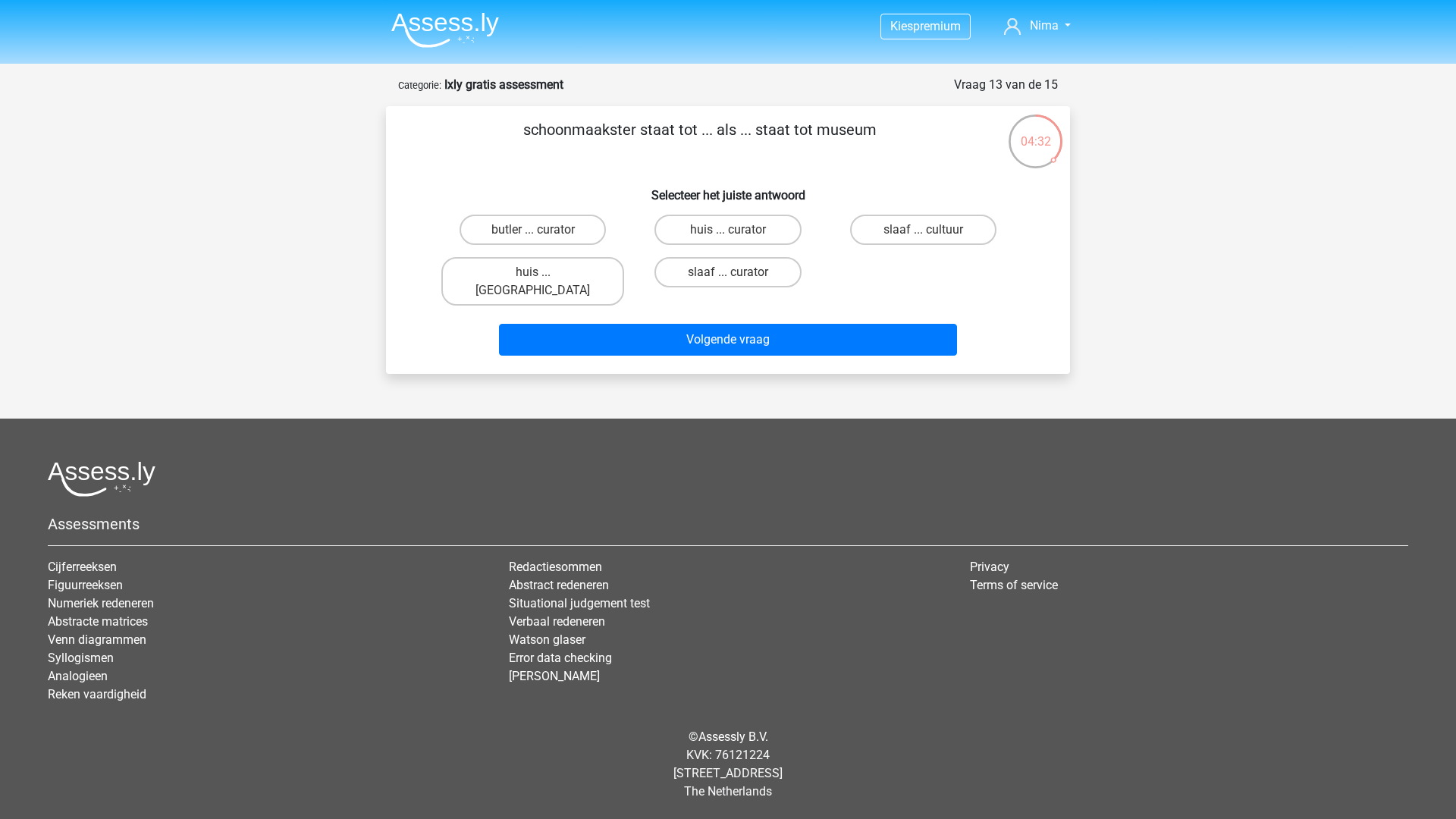
drag, startPoint x: 640, startPoint y: 130, endPoint x: 700, endPoint y: 131, distance: 60.0
click at [700, 131] on p "schoonmaakster staat tot ... als ... staat tot museum" at bounding box center [700, 140] width 579 height 46
drag, startPoint x: 722, startPoint y: 132, endPoint x: 748, endPoint y: 133, distance: 26.0
click at [747, 133] on p "schoonmaakster staat tot ... als ... staat tot museum" at bounding box center [700, 140] width 579 height 46
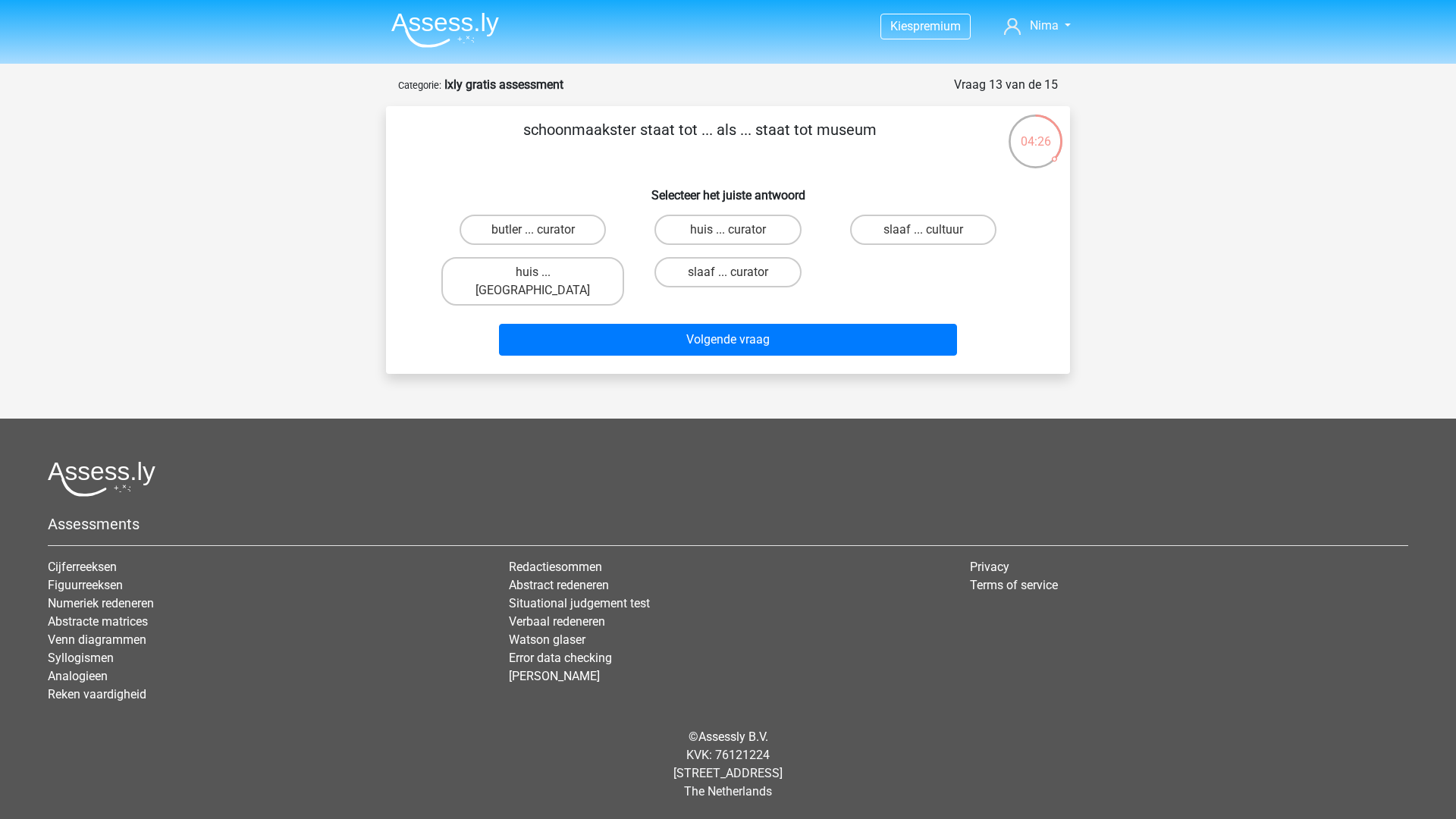
drag, startPoint x: 778, startPoint y: 132, endPoint x: 836, endPoint y: 130, distance: 58.0
click at [782, 132] on p "schoonmaakster staat tot ... als ... staat tot museum" at bounding box center [700, 140] width 579 height 46
drag, startPoint x: 836, startPoint y: 130, endPoint x: 844, endPoint y: 137, distance: 10.6
click at [857, 136] on p "schoonmaakster staat tot ... als ... staat tot museum" at bounding box center [700, 140] width 579 height 46
click at [816, 140] on p "schoonmaakster staat tot ... als ... staat tot museum" at bounding box center [700, 140] width 579 height 46
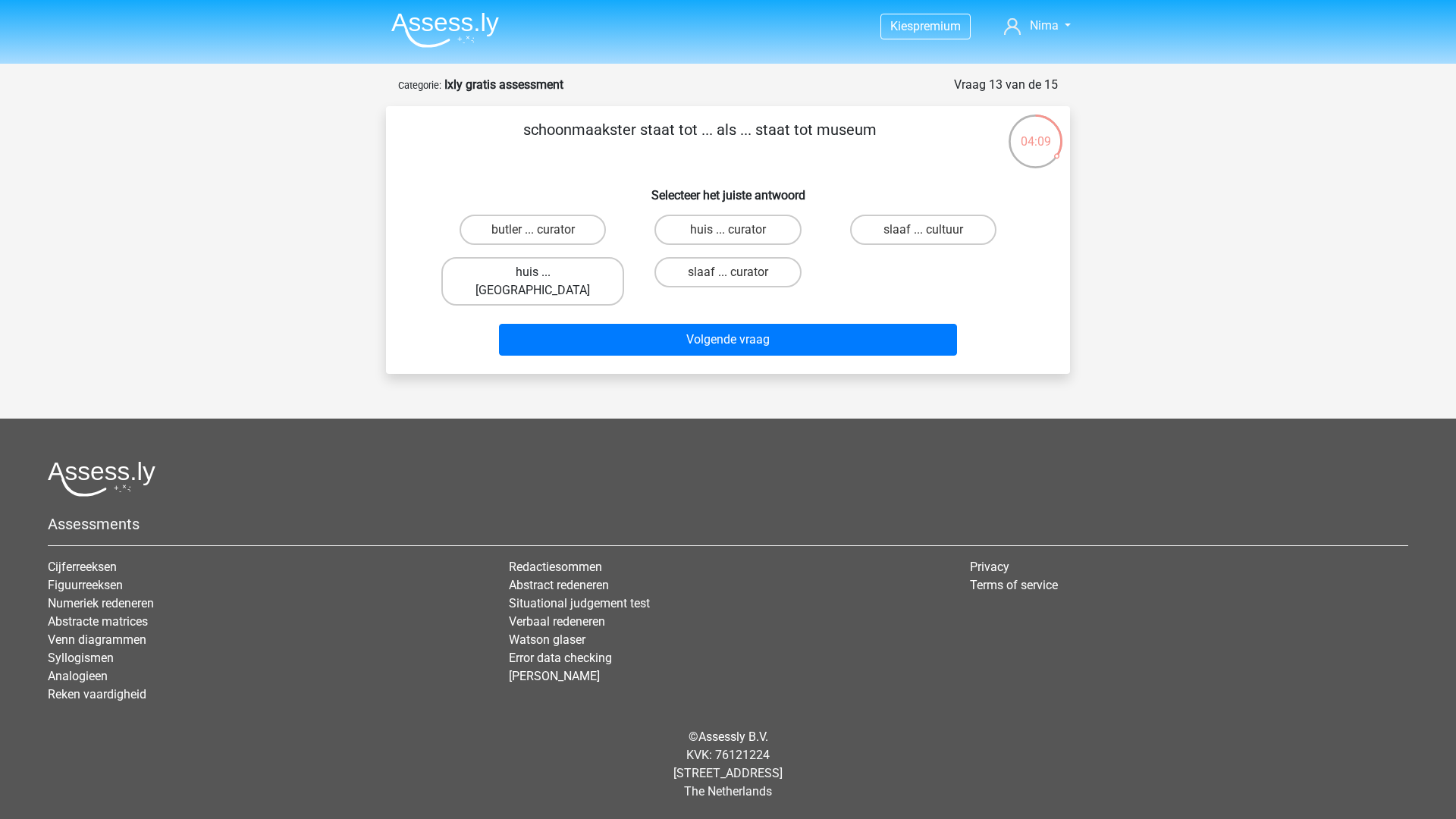
click at [534, 265] on label "huis ... louvre" at bounding box center [532, 281] width 183 height 48
click at [534, 272] on input "huis ... louvre" at bounding box center [538, 276] width 9 height 9
radio input "true"
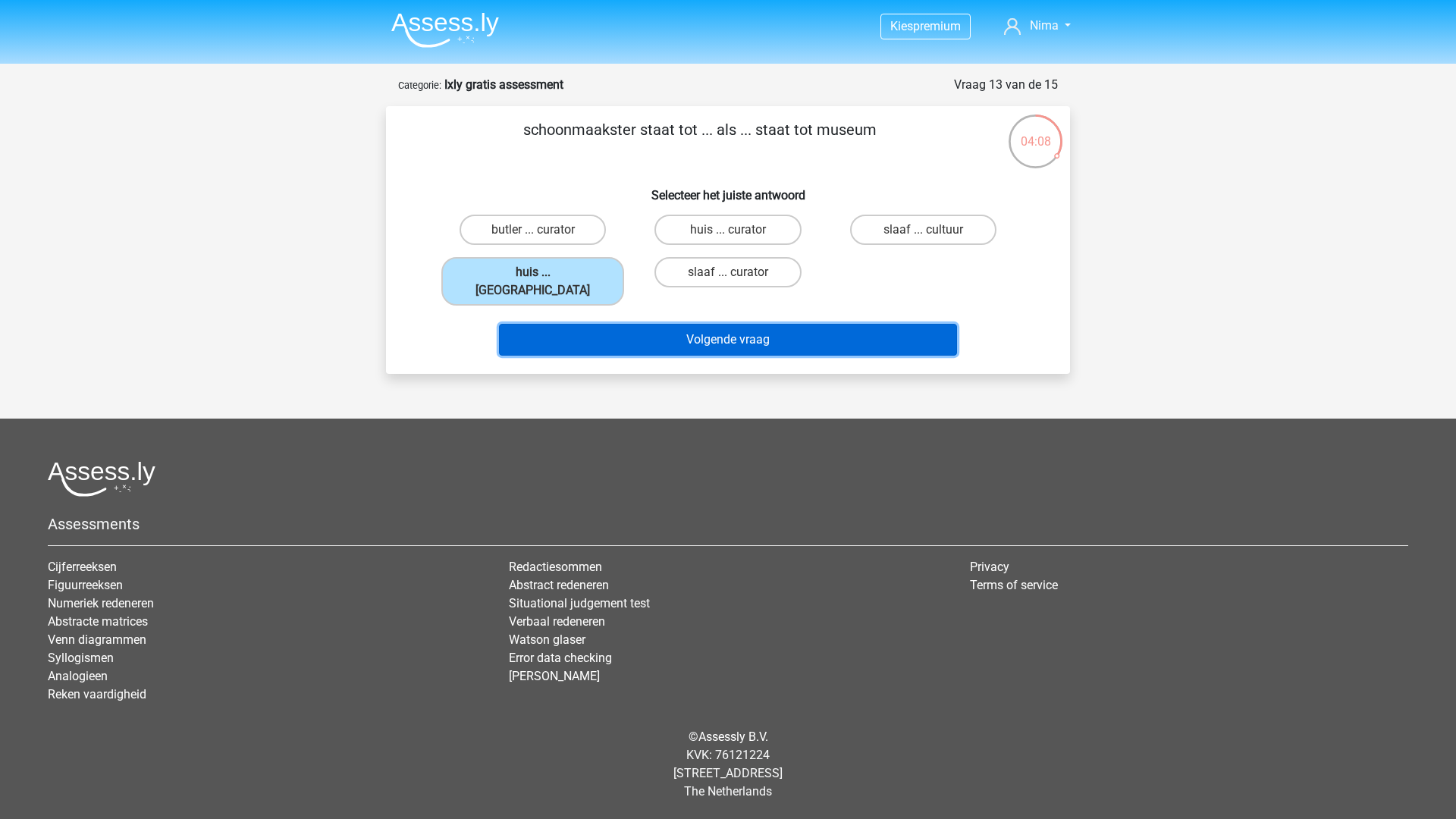
click at [652, 324] on button "Volgende vraag" at bounding box center [728, 339] width 458 height 32
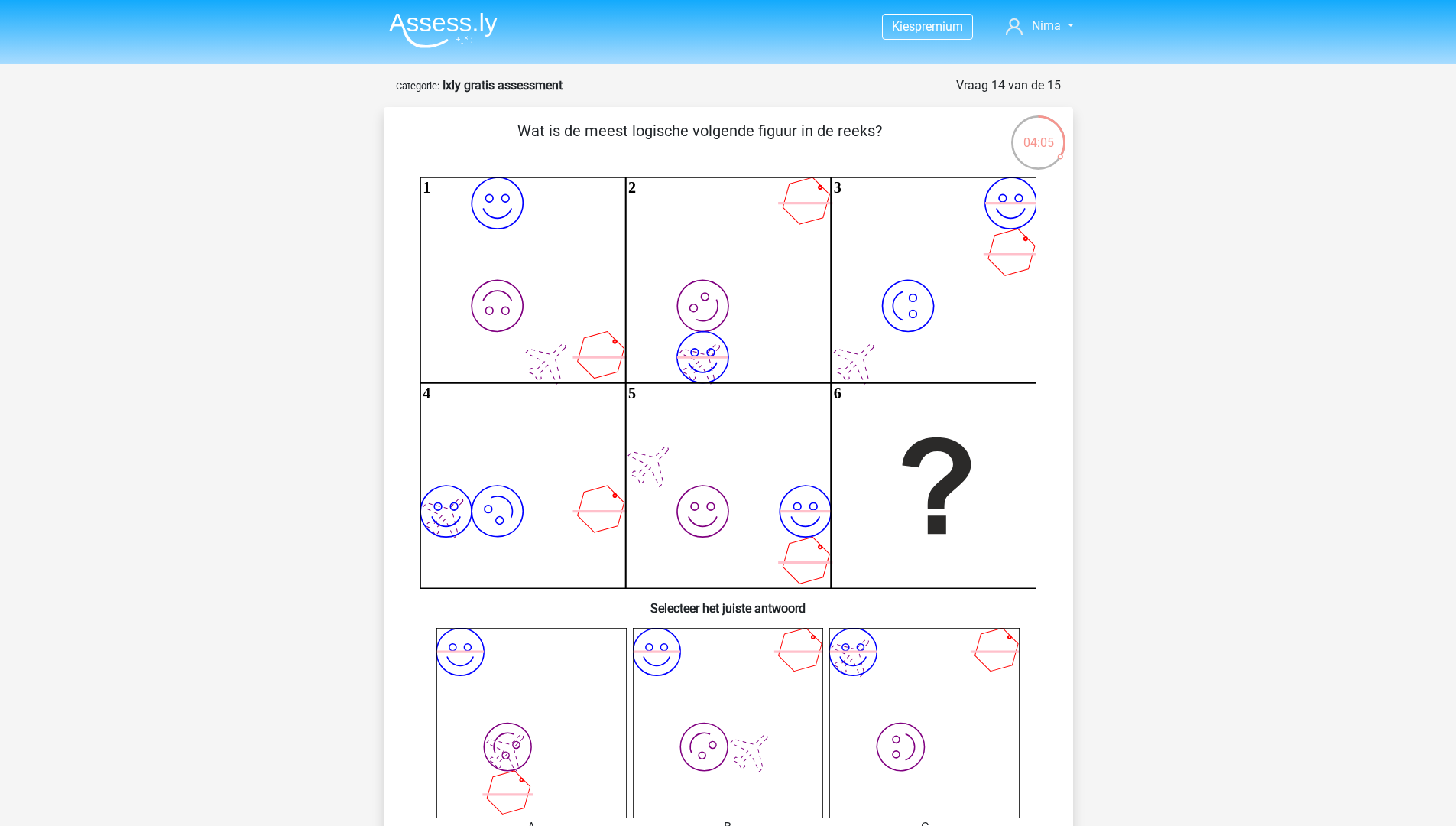
drag, startPoint x: 515, startPoint y: 130, endPoint x: 872, endPoint y: 147, distance: 357.4
click at [872, 147] on p "Wat is de meest logische volgende figuur in de reeks?" at bounding box center [700, 142] width 583 height 46
click at [856, 143] on p "Wat is de meest logische volgende figuur in de reeks?" at bounding box center [700, 142] width 583 height 46
drag, startPoint x: 672, startPoint y: 133, endPoint x: 877, endPoint y: 135, distance: 205.0
click at [887, 137] on p "Wat is de meest logische volgende figuur in de reeks?" at bounding box center [700, 142] width 583 height 46
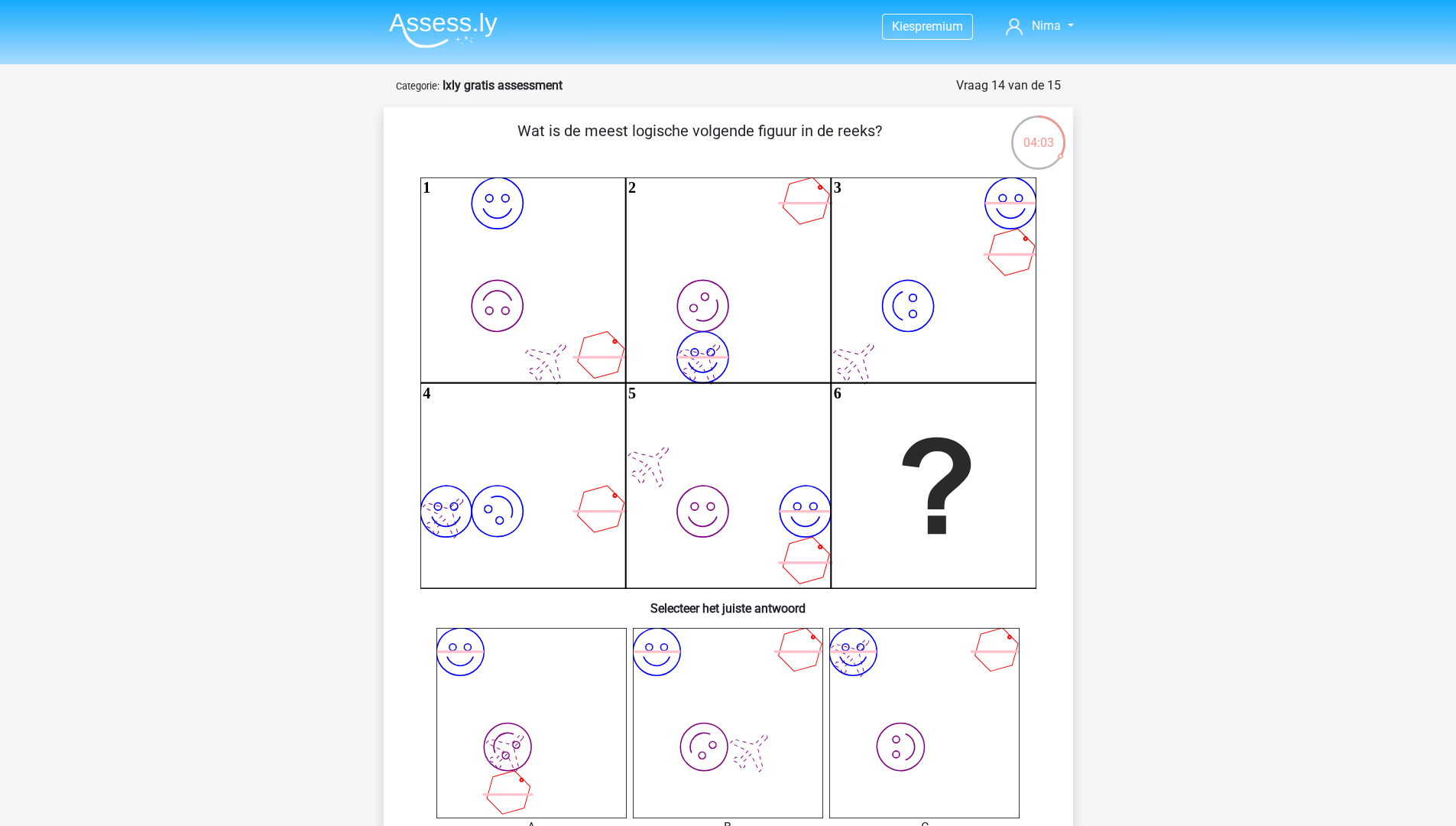
click at [867, 133] on p "Wat is de meest logische volgende figuur in de reeks?" at bounding box center [700, 142] width 583 height 46
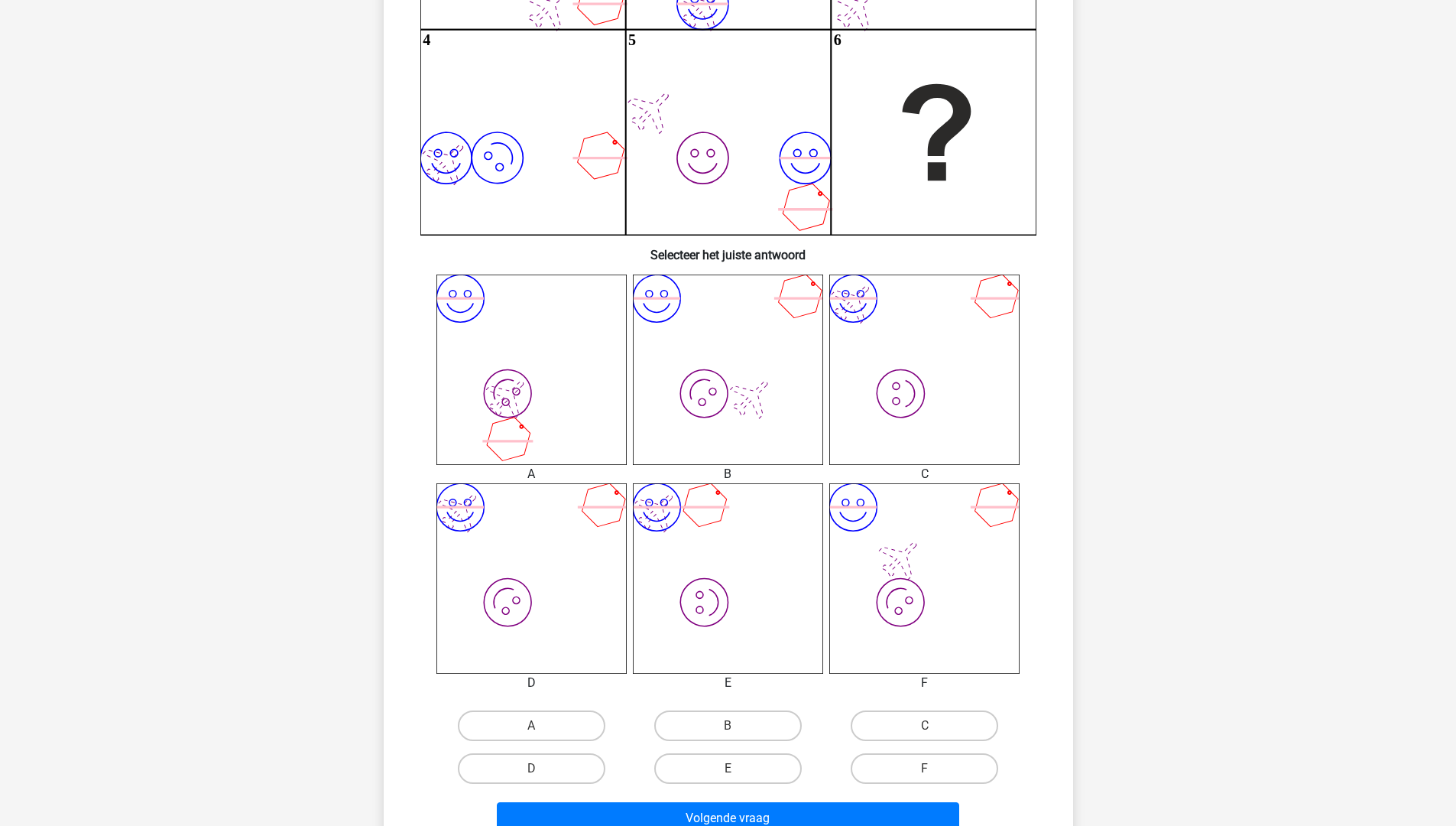
scroll to position [459, 0]
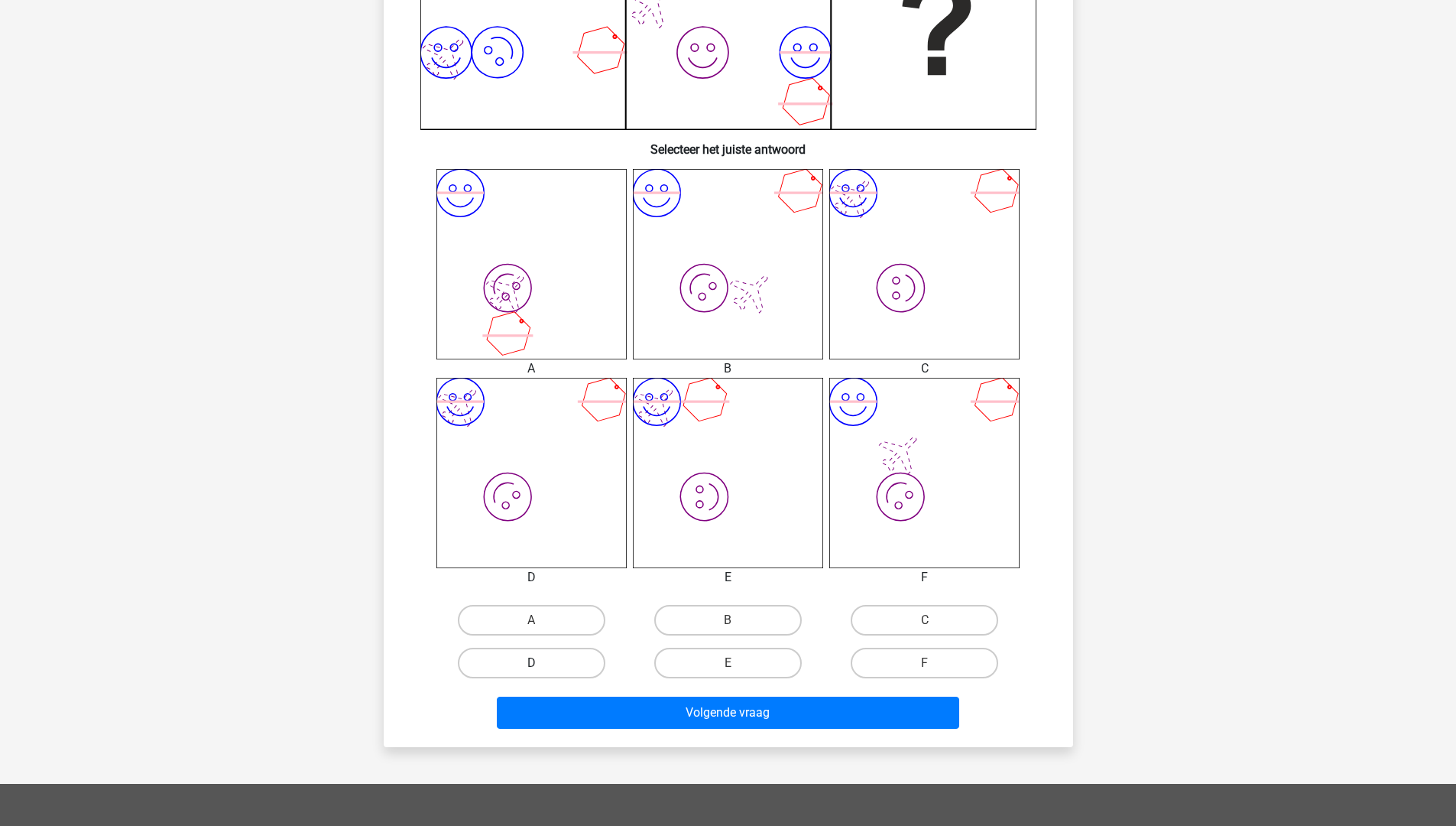
drag, startPoint x: 544, startPoint y: 634, endPoint x: 578, endPoint y: 670, distance: 49.5
click at [546, 634] on label "A" at bounding box center [531, 619] width 148 height 30
click at [541, 630] on input "A" at bounding box center [536, 624] width 10 height 10
radio input "true"
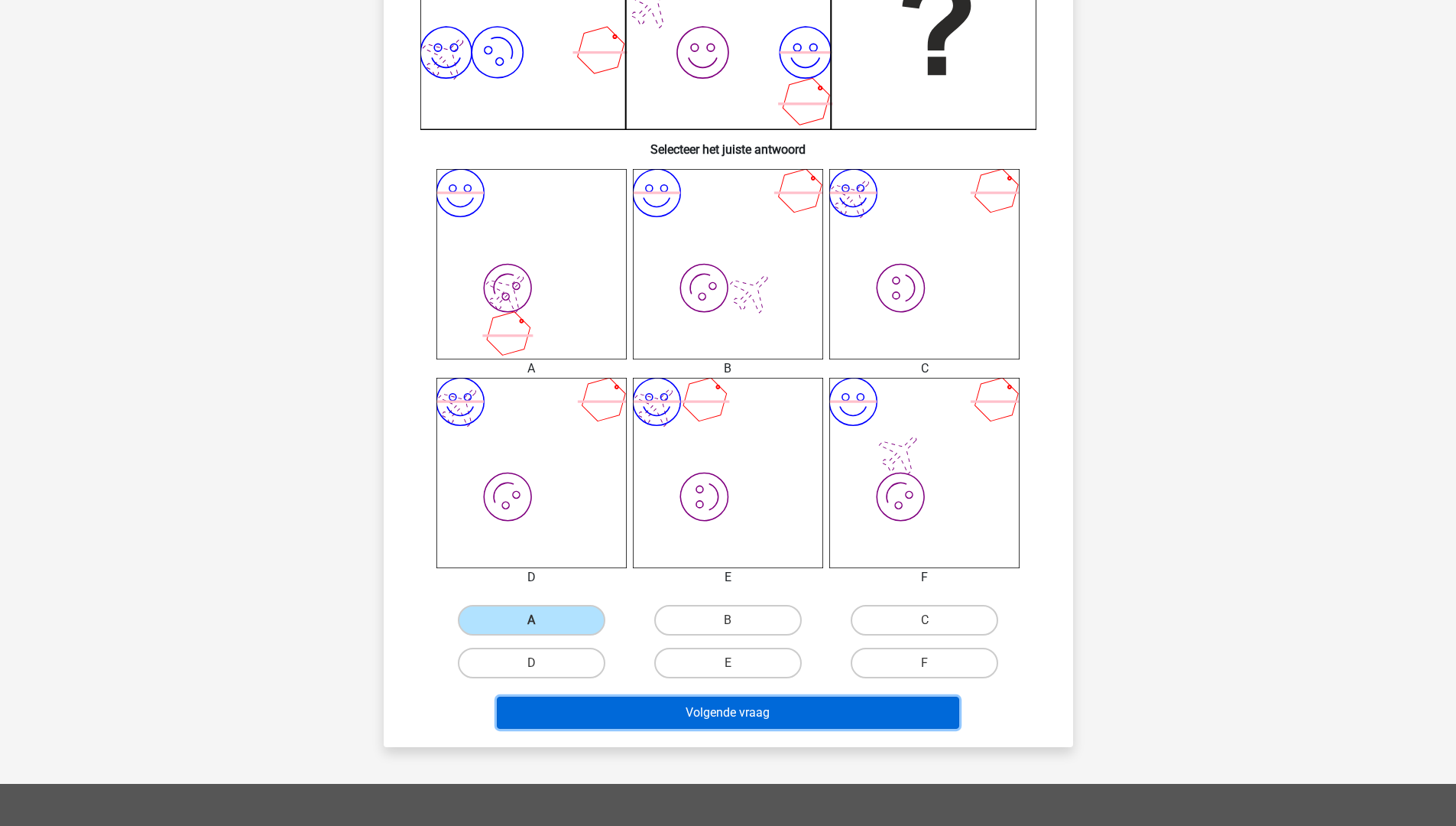
click at [683, 729] on button "Volgende vraag" at bounding box center [728, 712] width 462 height 32
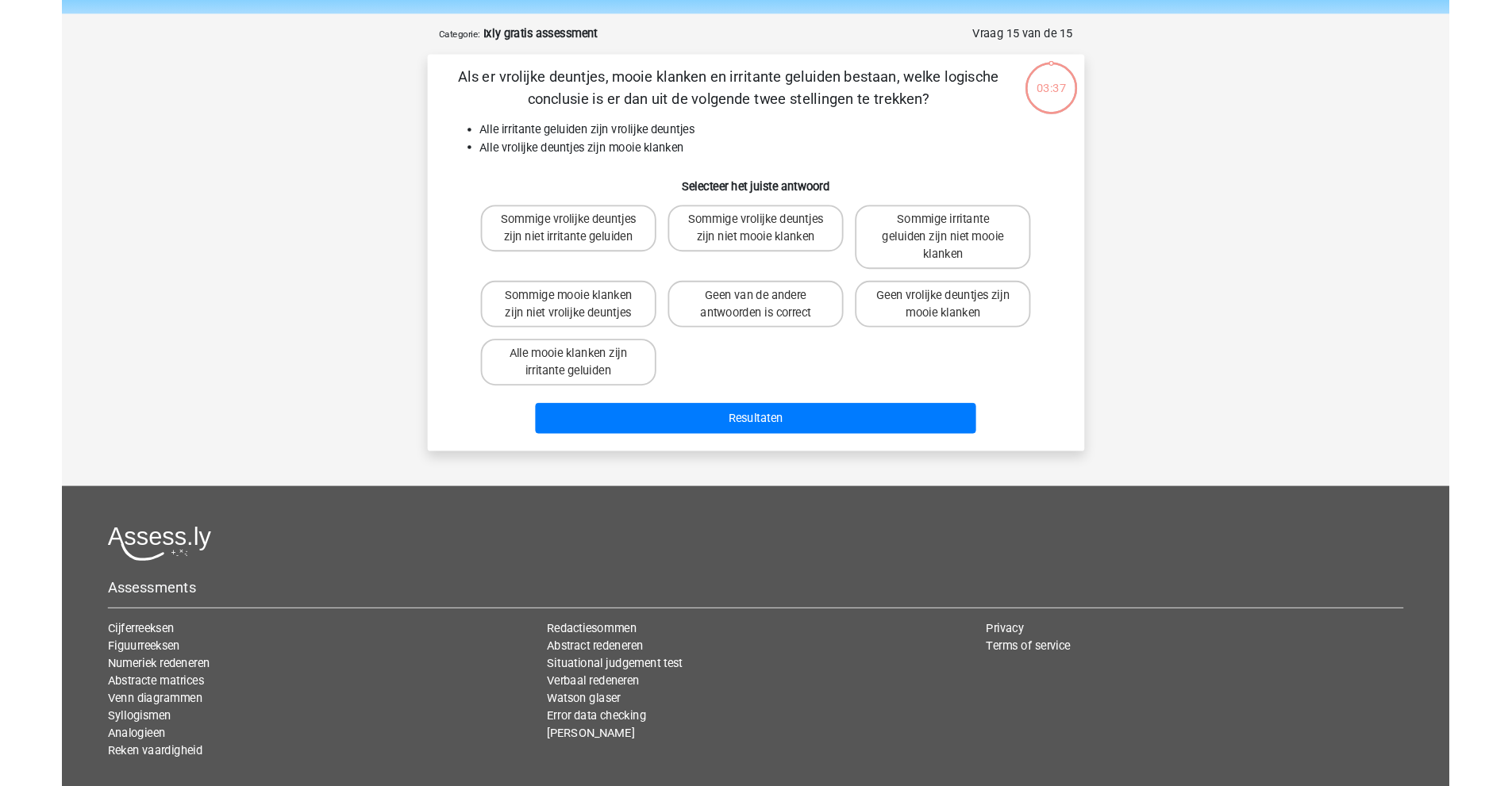
scroll to position [0, 0]
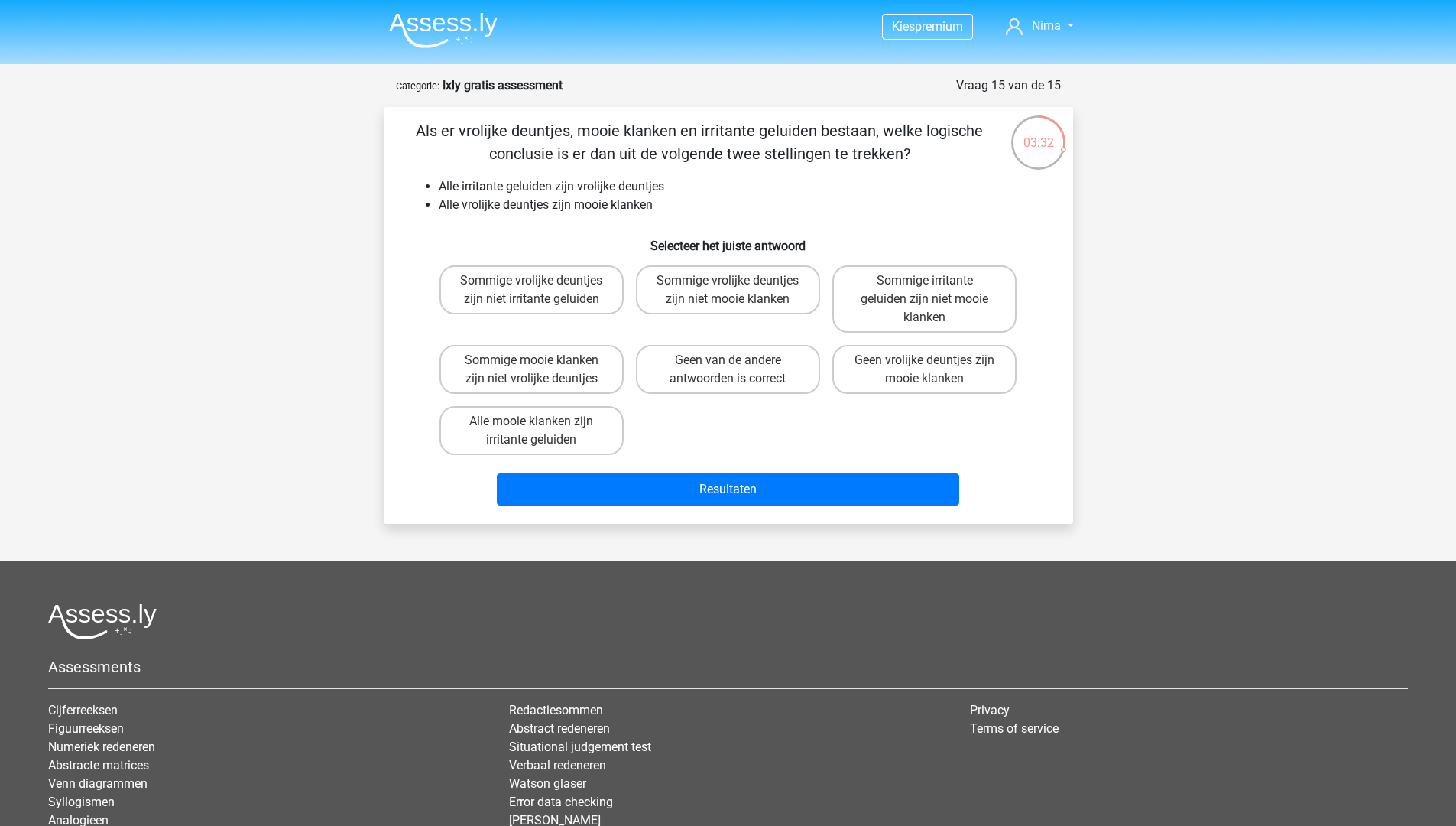
drag, startPoint x: 524, startPoint y: 135, endPoint x: 871, endPoint y: 160, distance: 347.9
click at [871, 160] on p "Als er vrolijke deuntjes, mooie klanken en irritante geluiden bestaan, welke lo…" at bounding box center [700, 142] width 583 height 46
drag, startPoint x: 500, startPoint y: 134, endPoint x: 570, endPoint y: 134, distance: 70.0
click at [570, 134] on p "Als er vrolijke deuntjes, mooie klanken en irritante geluiden bestaan, welke lo…" at bounding box center [700, 142] width 583 height 46
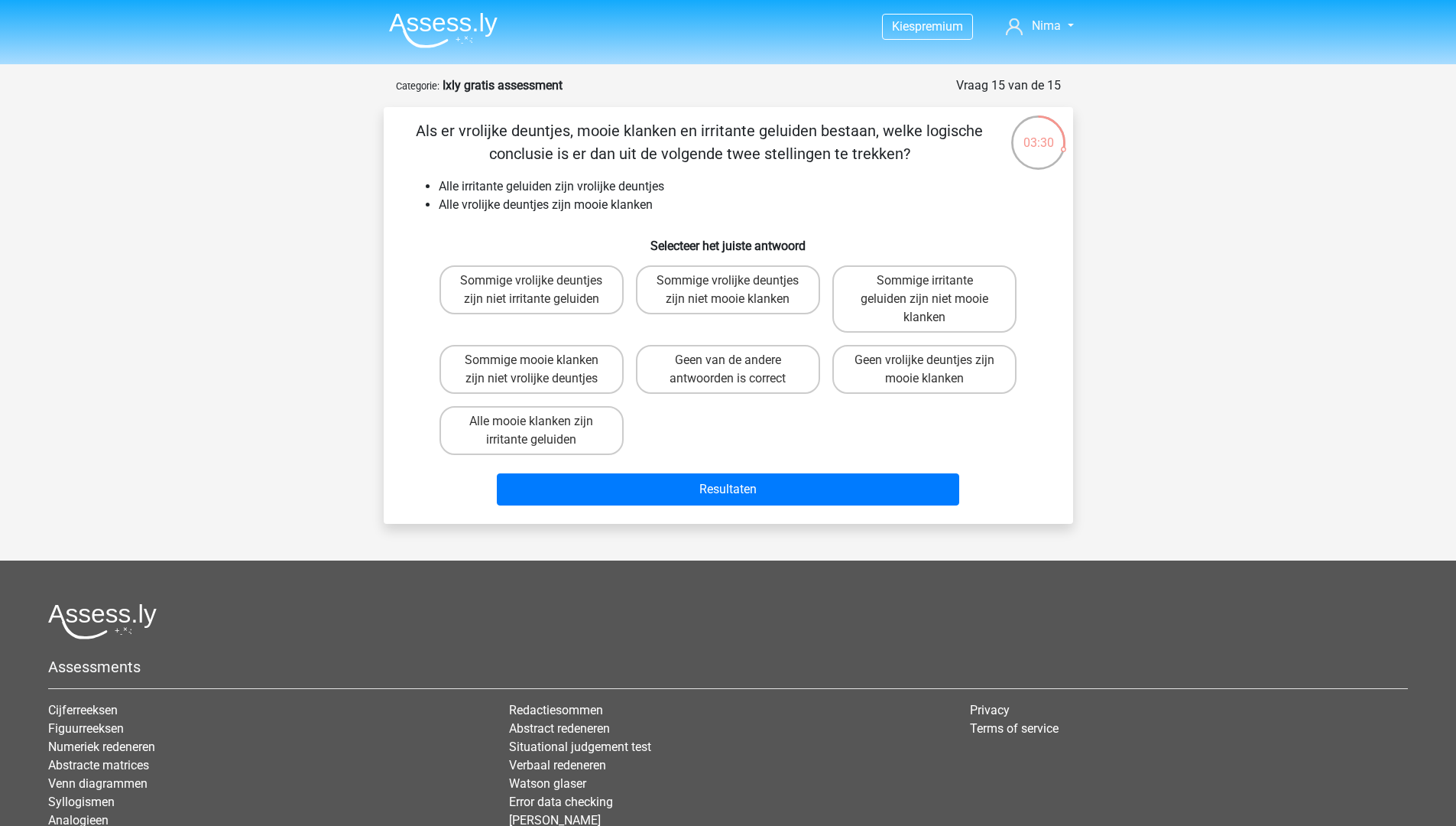
click at [623, 132] on p "Als er vrolijke deuntjes, mooie klanken en irritante geluiden bestaan, welke lo…" at bounding box center [700, 142] width 583 height 46
drag, startPoint x: 623, startPoint y: 129, endPoint x: 679, endPoint y: 133, distance: 56.1
click at [675, 131] on p "Als er vrolijke deuntjes, mooie klanken en irritante geluiden bestaan, welke lo…" at bounding box center [700, 142] width 583 height 46
drag, startPoint x: 736, startPoint y: 131, endPoint x: 780, endPoint y: 131, distance: 44.0
click at [780, 131] on p "Als er vrolijke deuntjes, mooie klanken en irritante geluiden bestaan, welke lo…" at bounding box center [700, 142] width 583 height 46
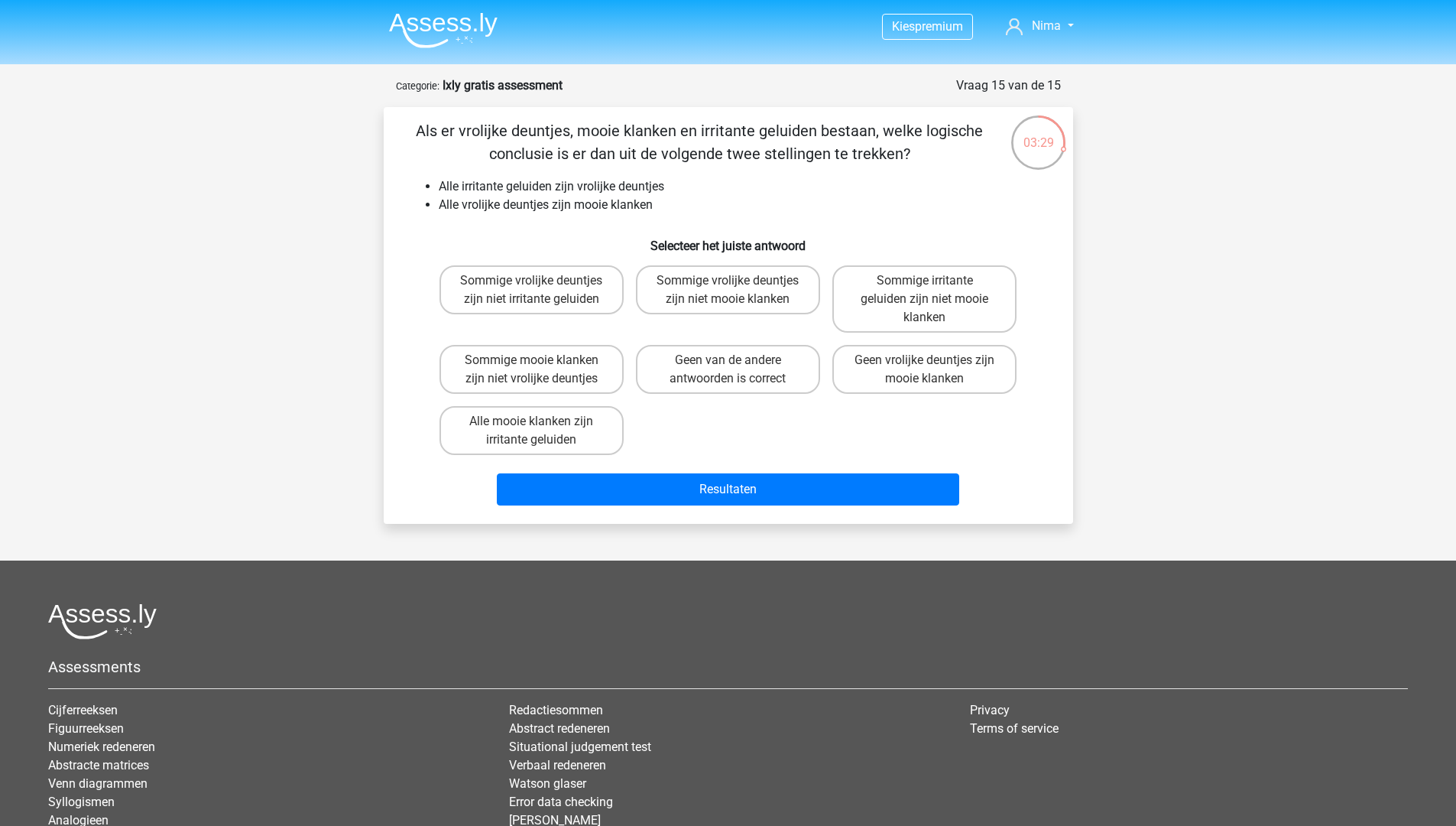
click at [785, 132] on p "Als er vrolijke deuntjes, mooie klanken en irritante geluiden bestaan, welke lo…" at bounding box center [700, 142] width 583 height 46
click at [590, 363] on label "Sommige mooie klanken zijn niet vrolijke deuntjes" at bounding box center [531, 369] width 184 height 49
click at [541, 363] on input "Sommige mooie klanken zijn niet vrolijke deuntjes" at bounding box center [536, 365] width 10 height 10
radio input "true"
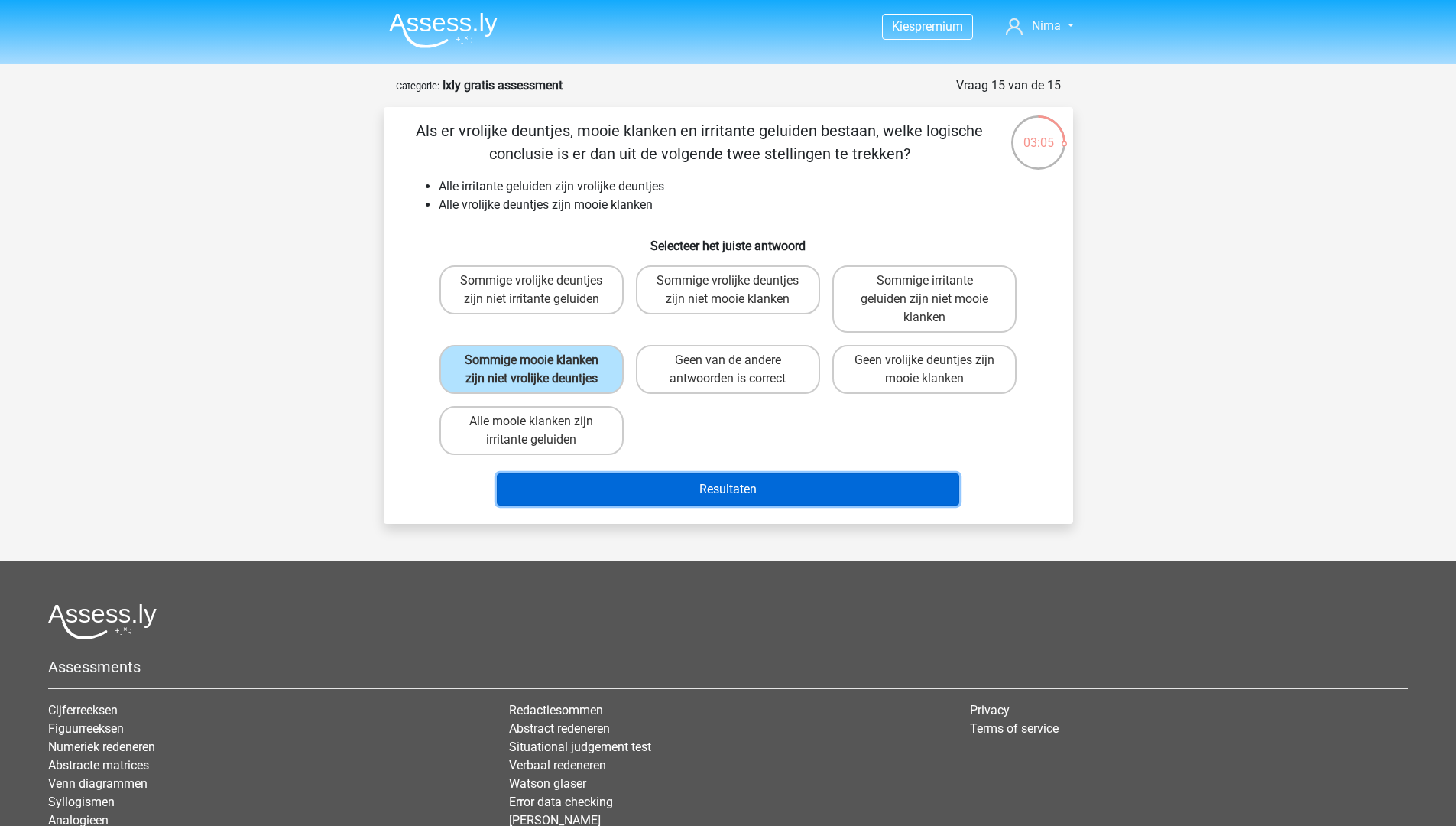
click at [699, 491] on button "Resultaten" at bounding box center [728, 489] width 462 height 32
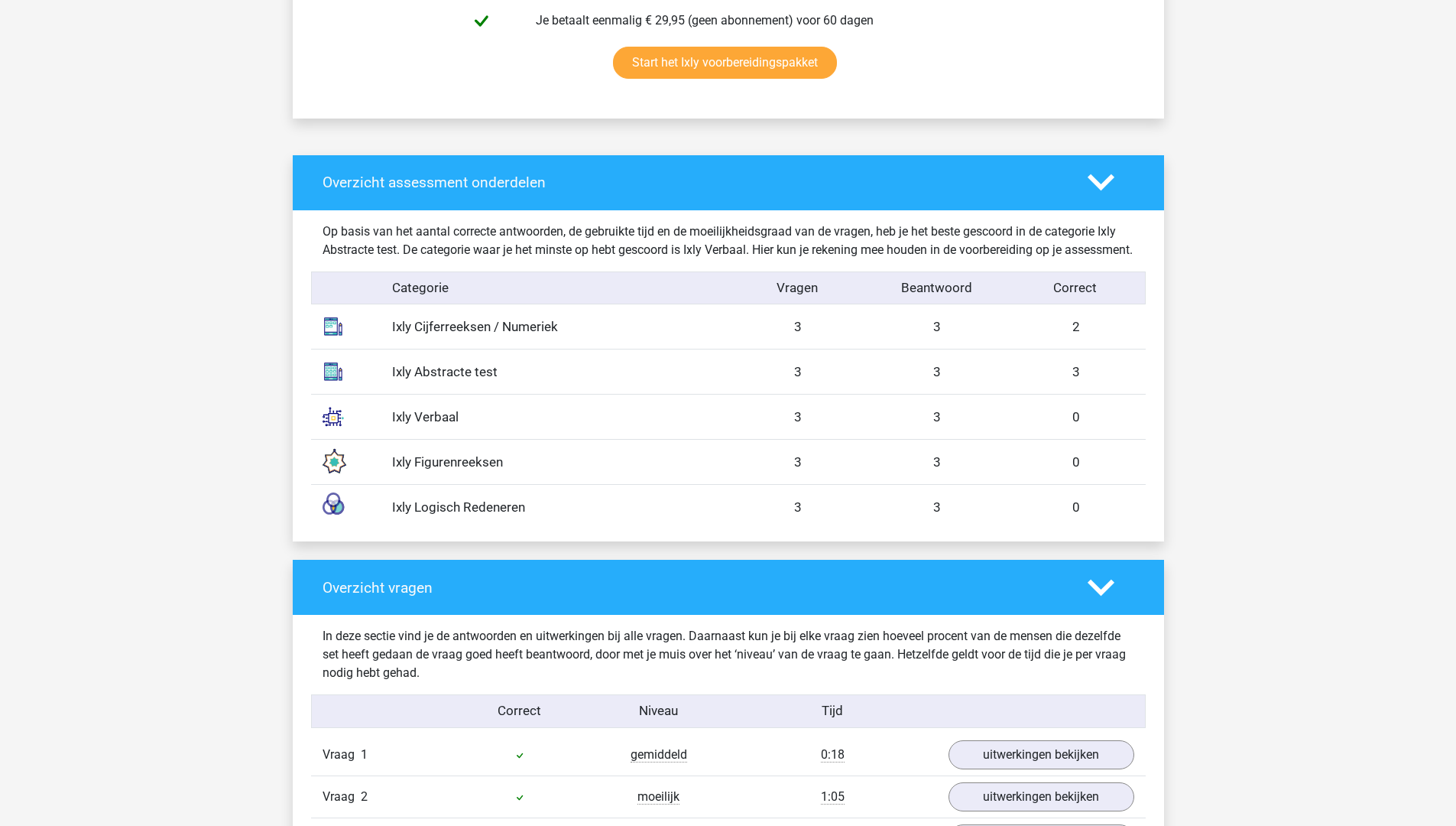
scroll to position [1070, 0]
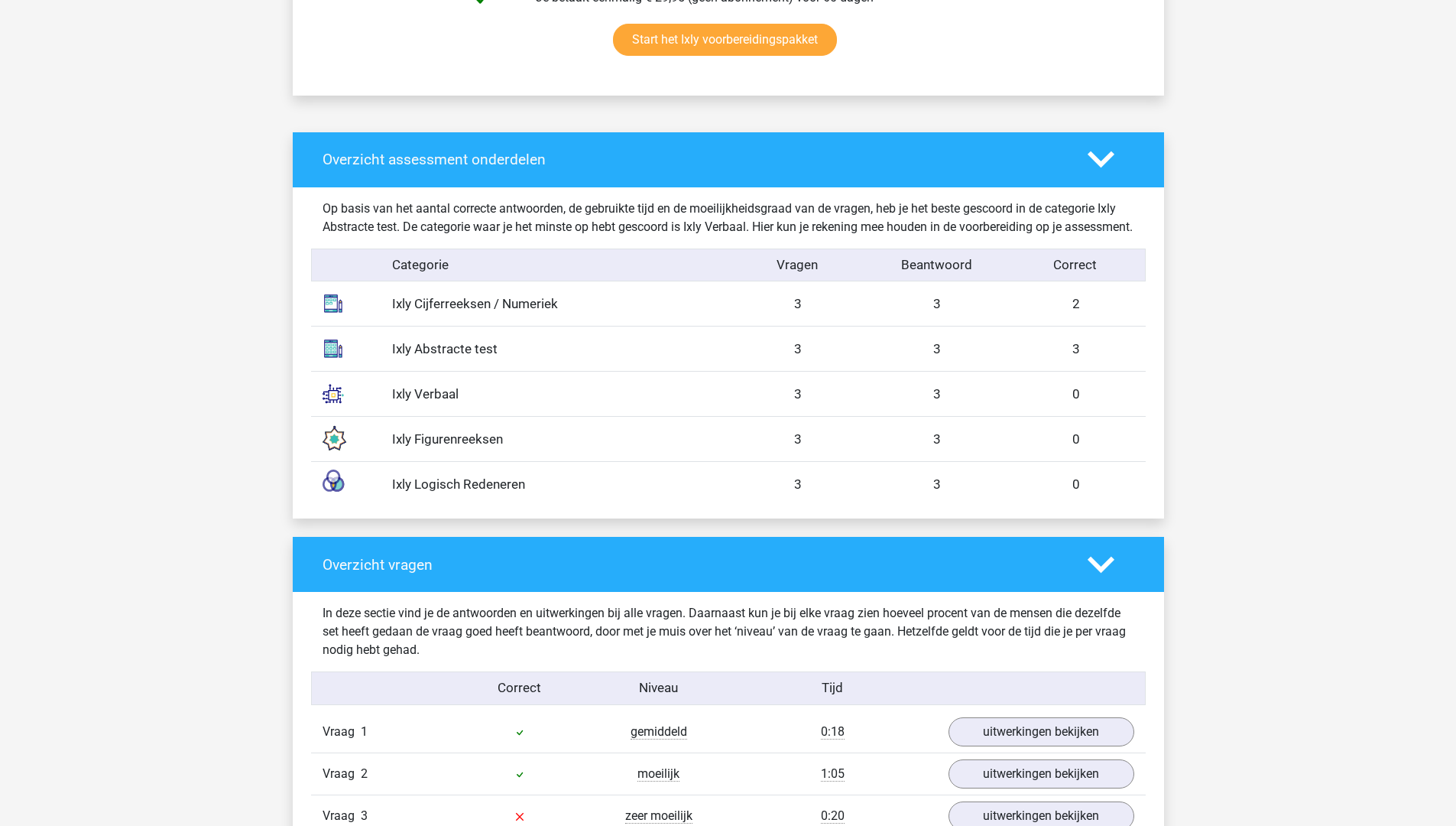
drag, startPoint x: 1068, startPoint y: 369, endPoint x: 297, endPoint y: 310, distance: 773.3
click at [293, 309] on div "Overzicht assessment onderdelen Op basis van het aantal correcte antwoorden, de…" at bounding box center [728, 325] width 871 height 387
click at [574, 347] on div "Ixly Abstracte test 3 3 3" at bounding box center [728, 348] width 834 height 45
drag, startPoint x: 1072, startPoint y: 457, endPoint x: 287, endPoint y: 399, distance: 787.1
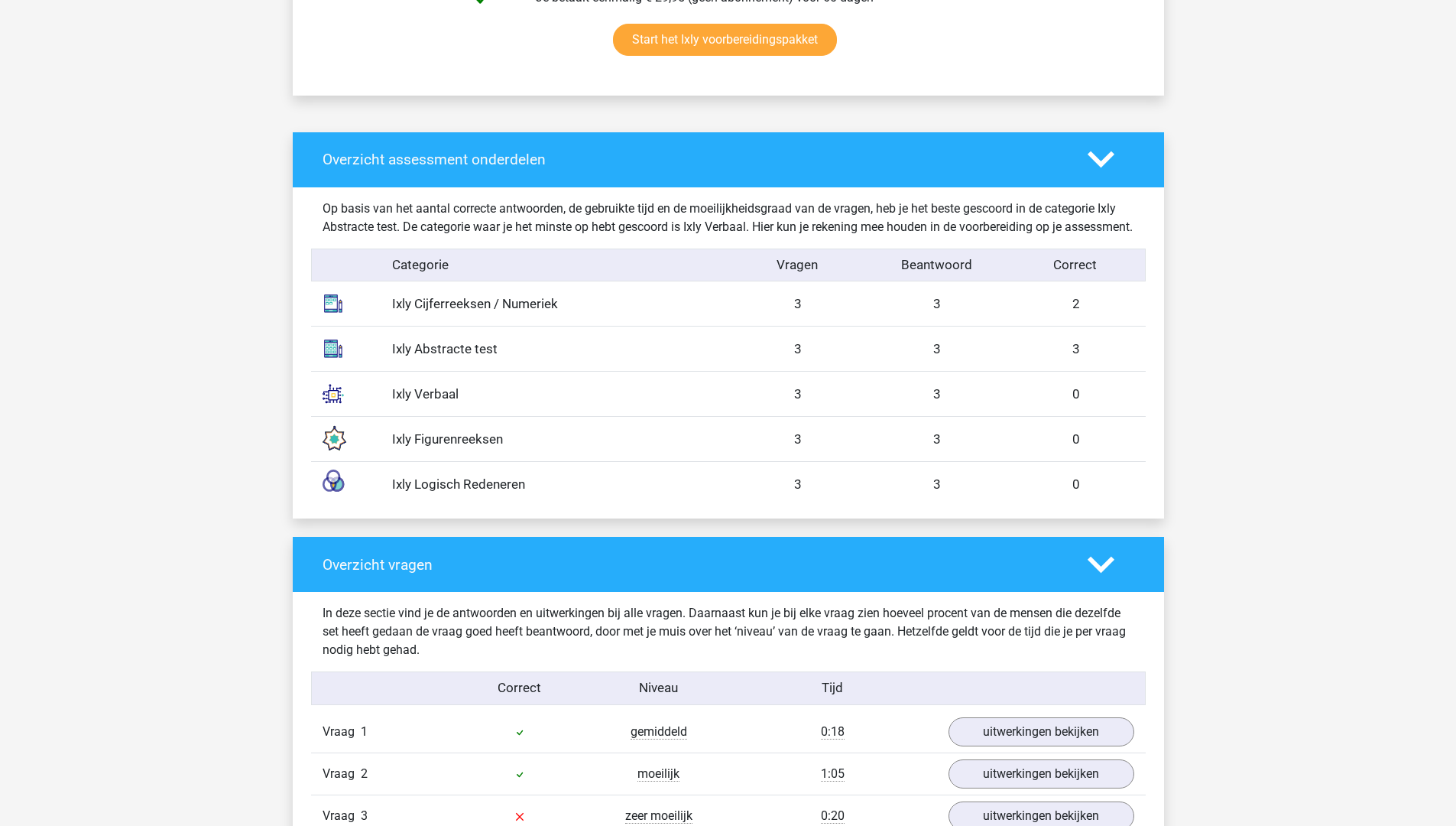
click at [516, 405] on div "Ixly Verbaal" at bounding box center [554, 394] width 347 height 20
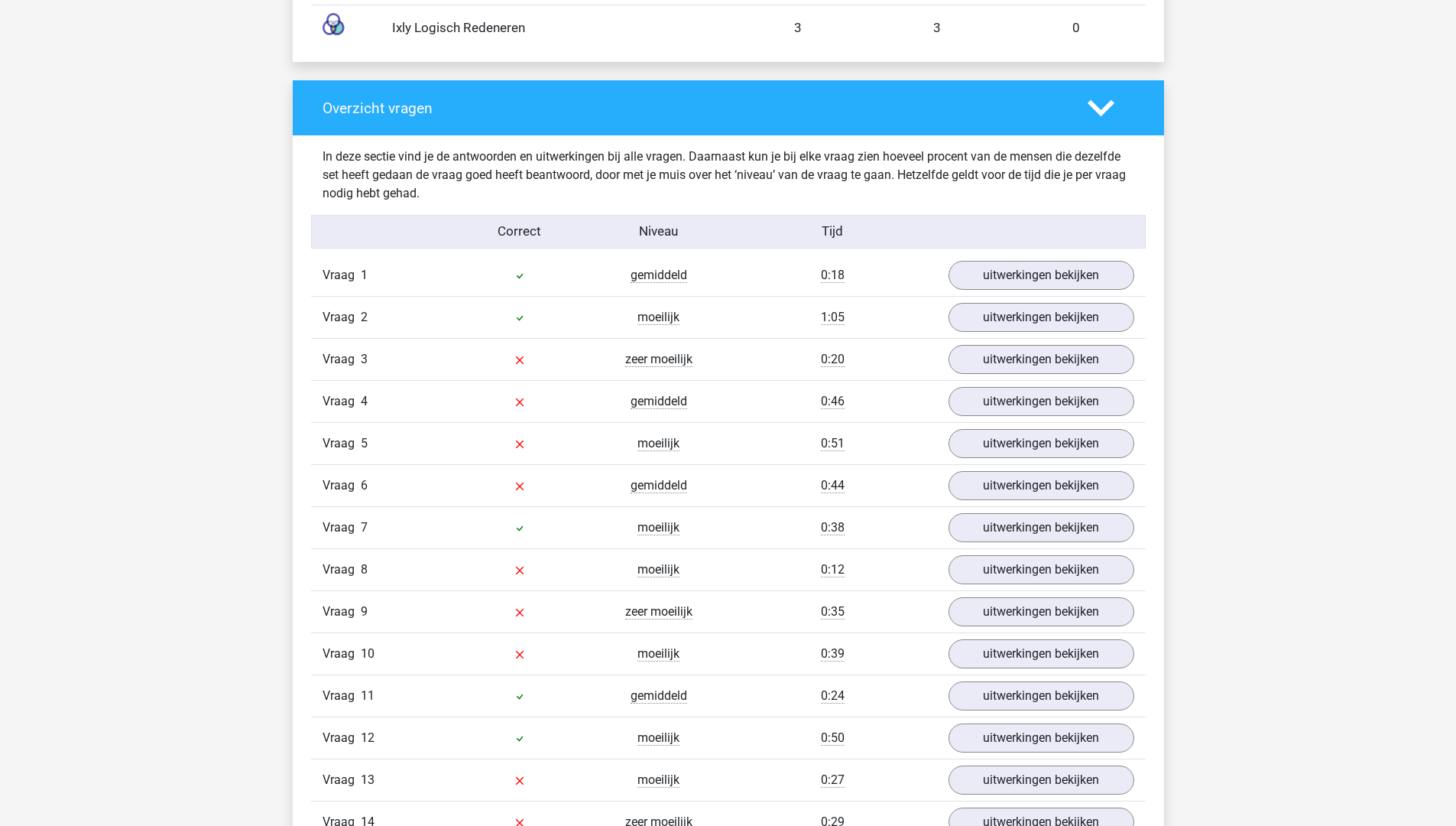
scroll to position [1529, 0]
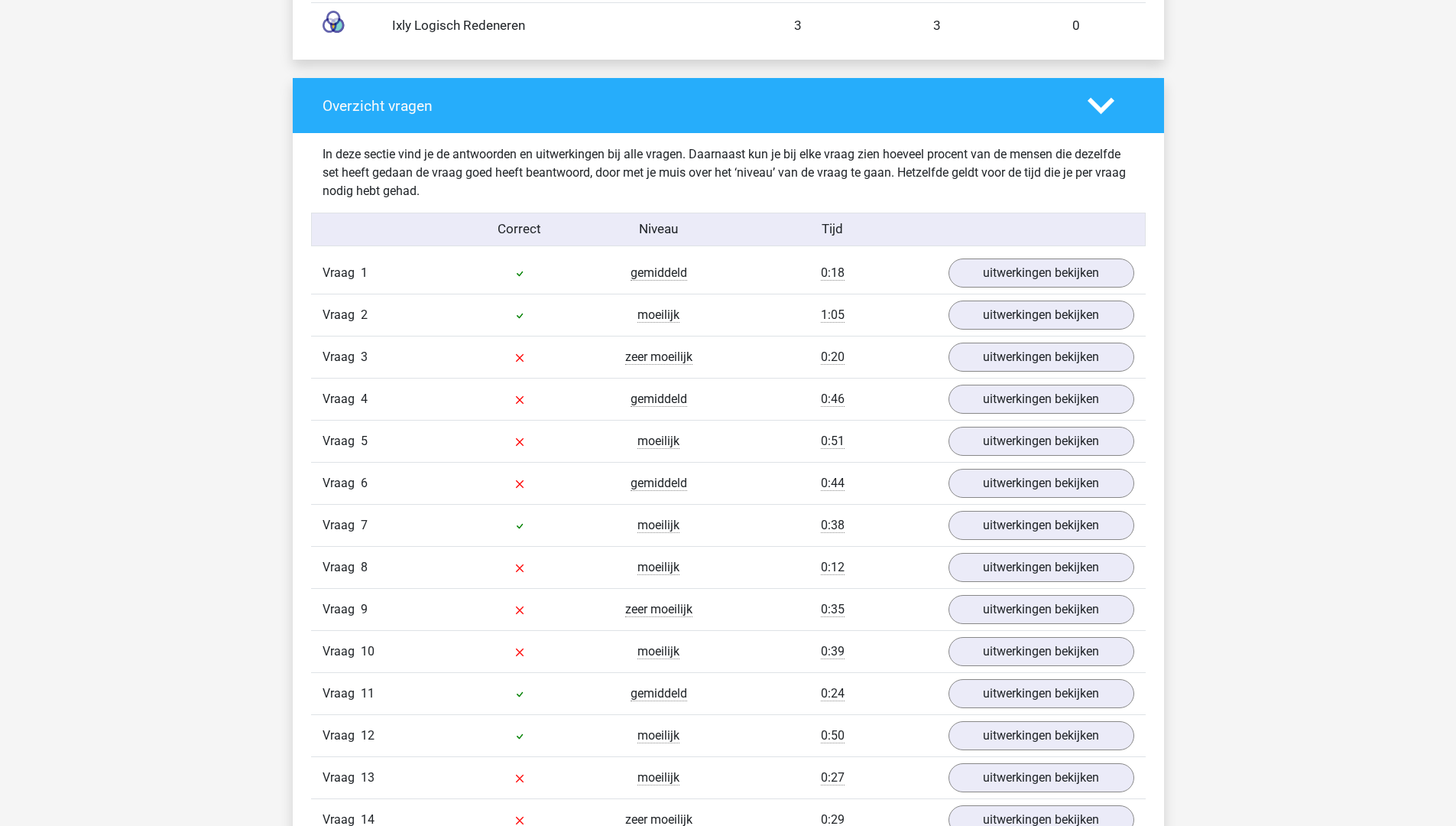
drag, startPoint x: 844, startPoint y: 331, endPoint x: 305, endPoint y: 332, distance: 539.0
click at [305, 332] on div "In deze sectie vind je de antwoorden en uitwerkingen bij alle vragen. Daarnaast…" at bounding box center [728, 513] width 848 height 762
click at [847, 324] on div "1:05" at bounding box center [833, 314] width 208 height 18
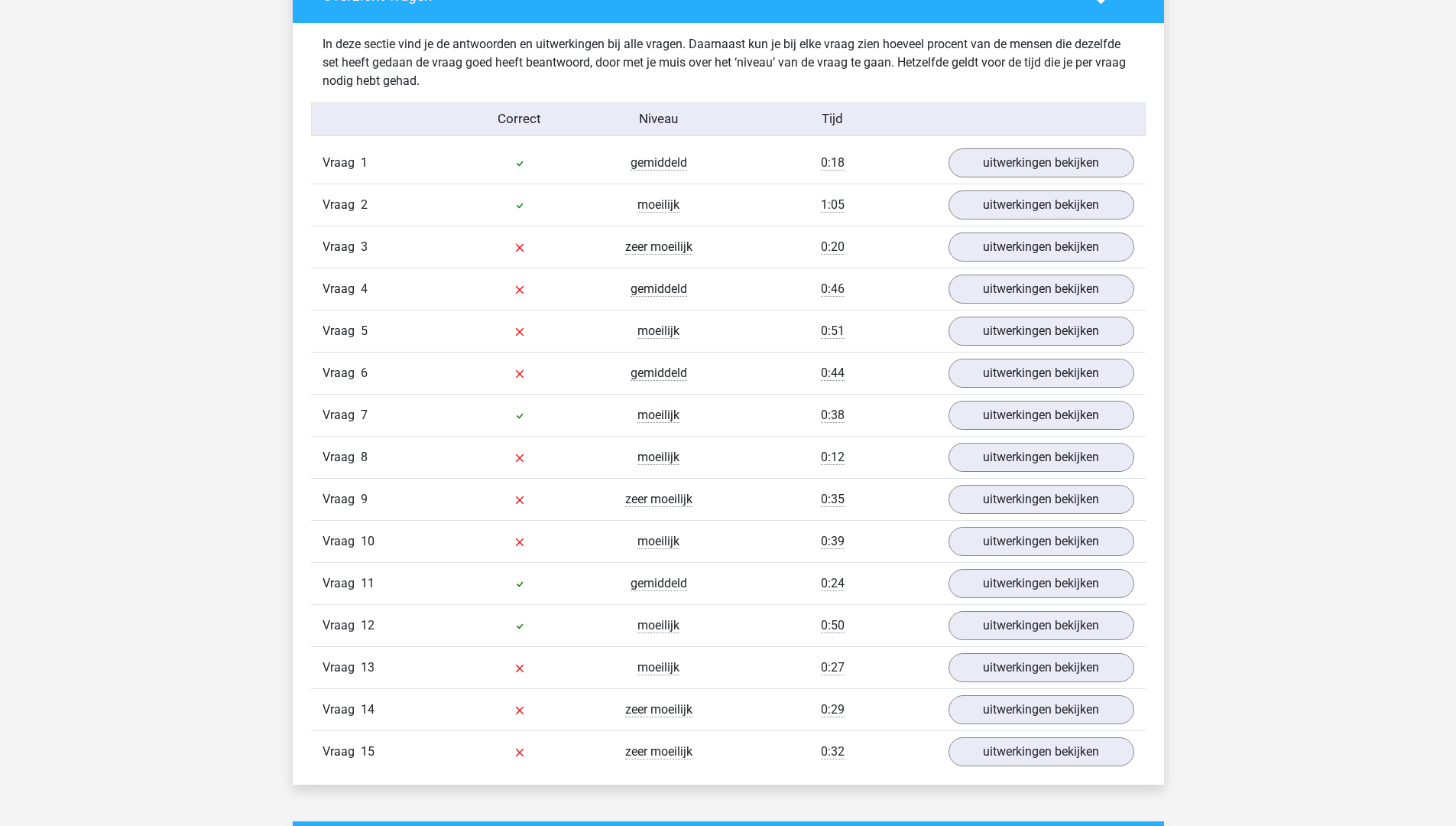
scroll to position [1758, 0]
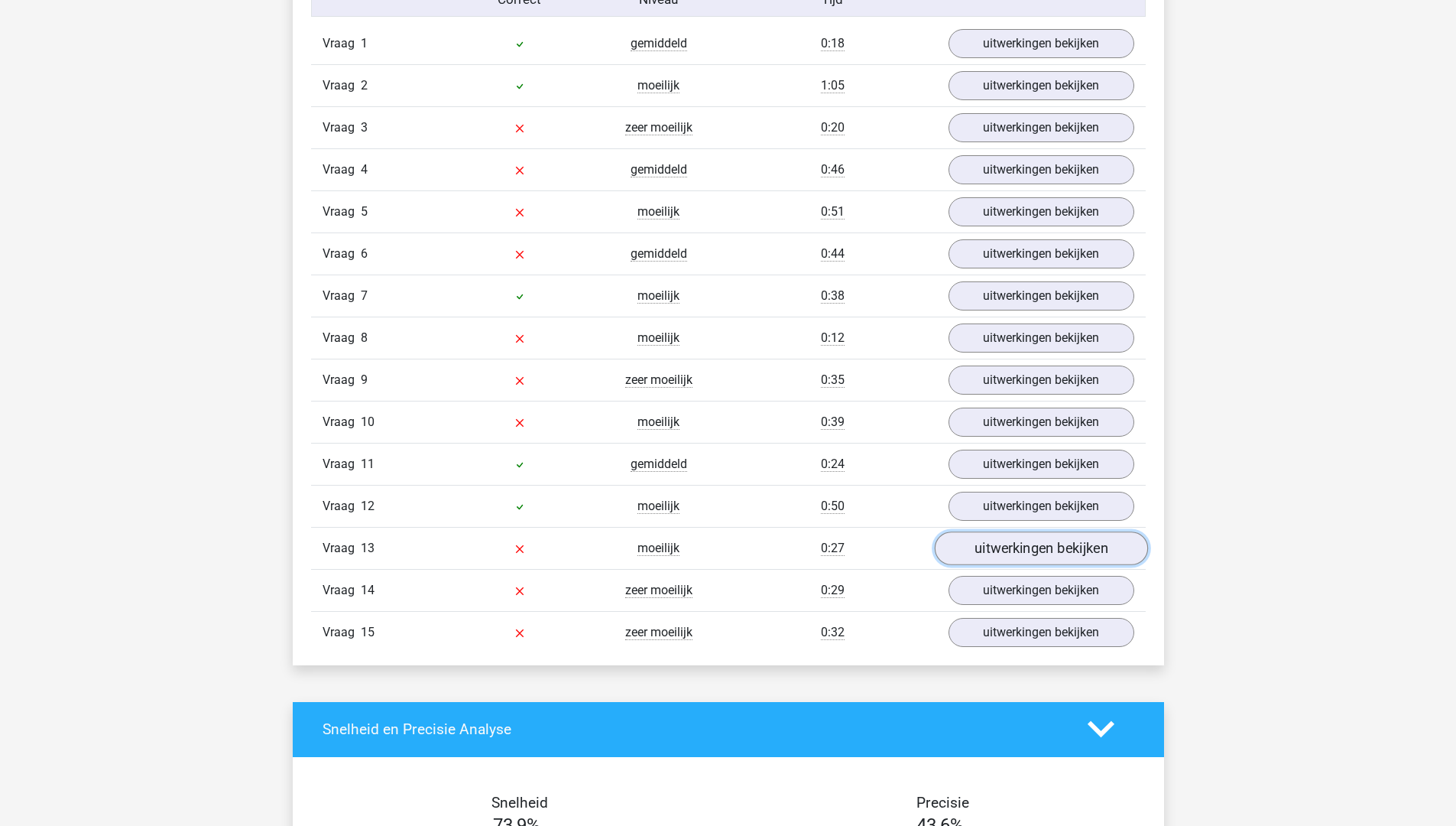
click at [1014, 564] on link "uitwerkingen bekijken" at bounding box center [1041, 548] width 214 height 34
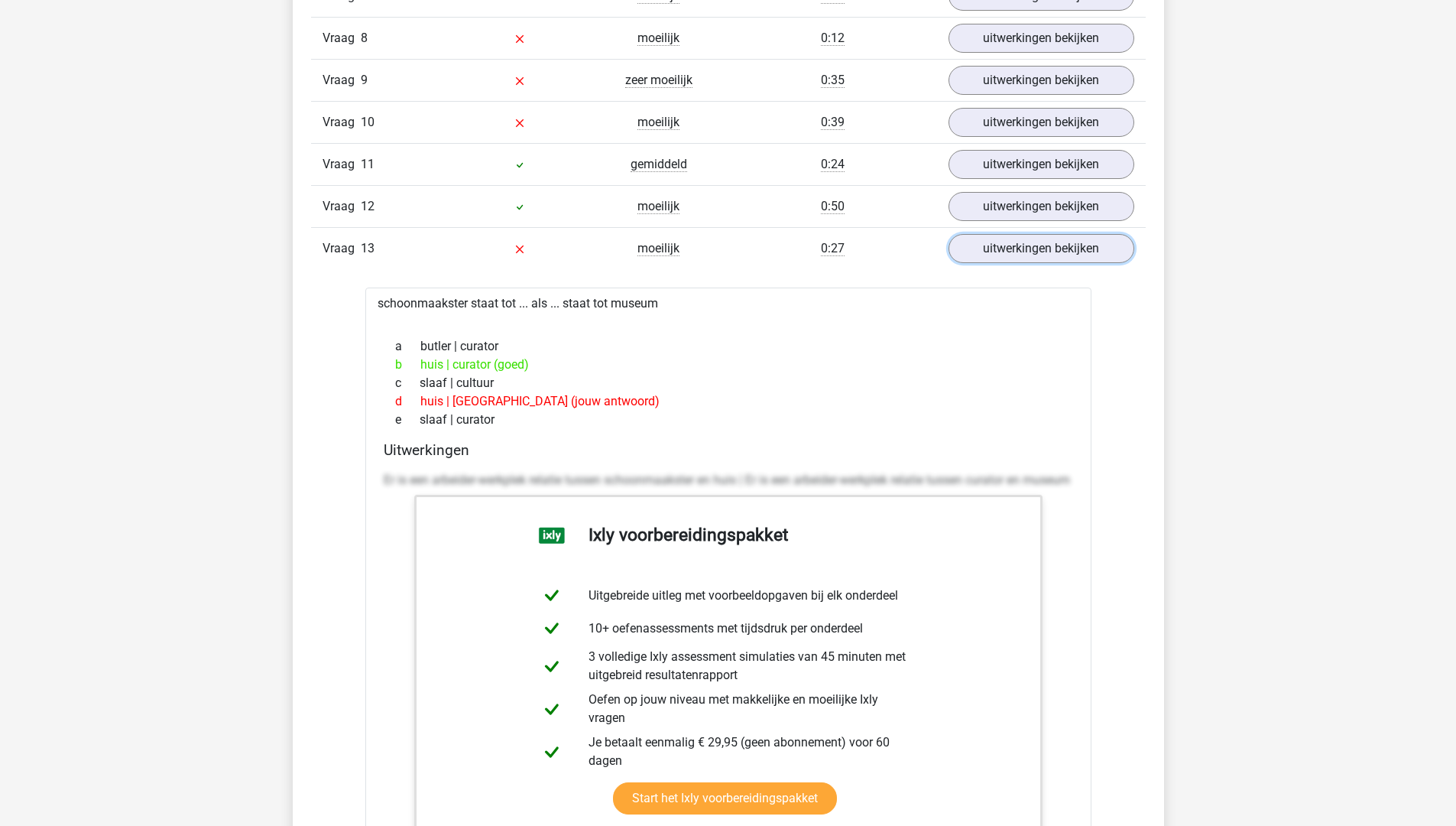
scroll to position [2064, 0]
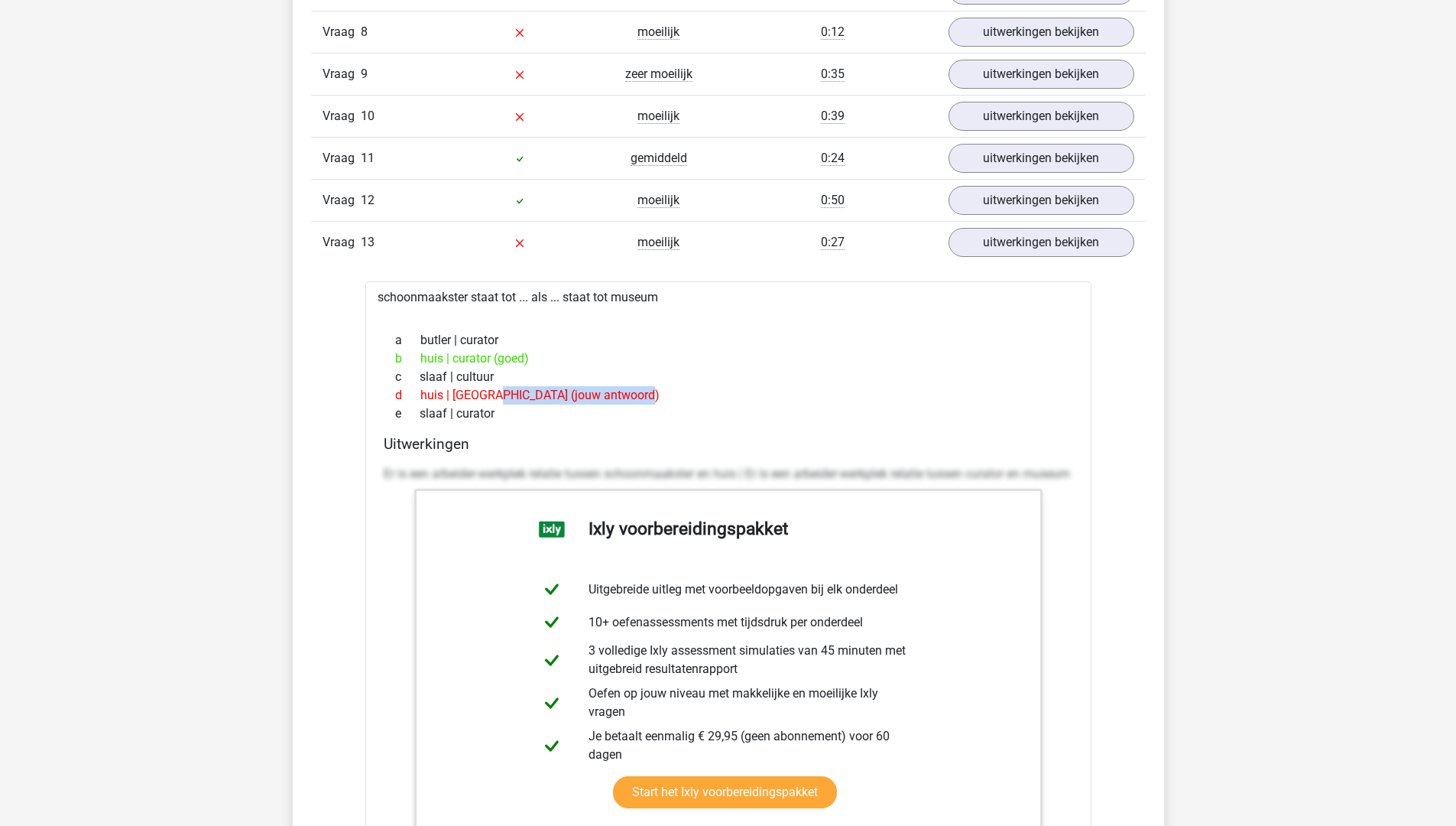
drag, startPoint x: 424, startPoint y: 413, endPoint x: 560, endPoint y: 418, distance: 136.1
click at [560, 405] on div "d huis | [GEOGRAPHIC_DATA] (jouw antwoord)" at bounding box center [728, 394] width 689 height 18
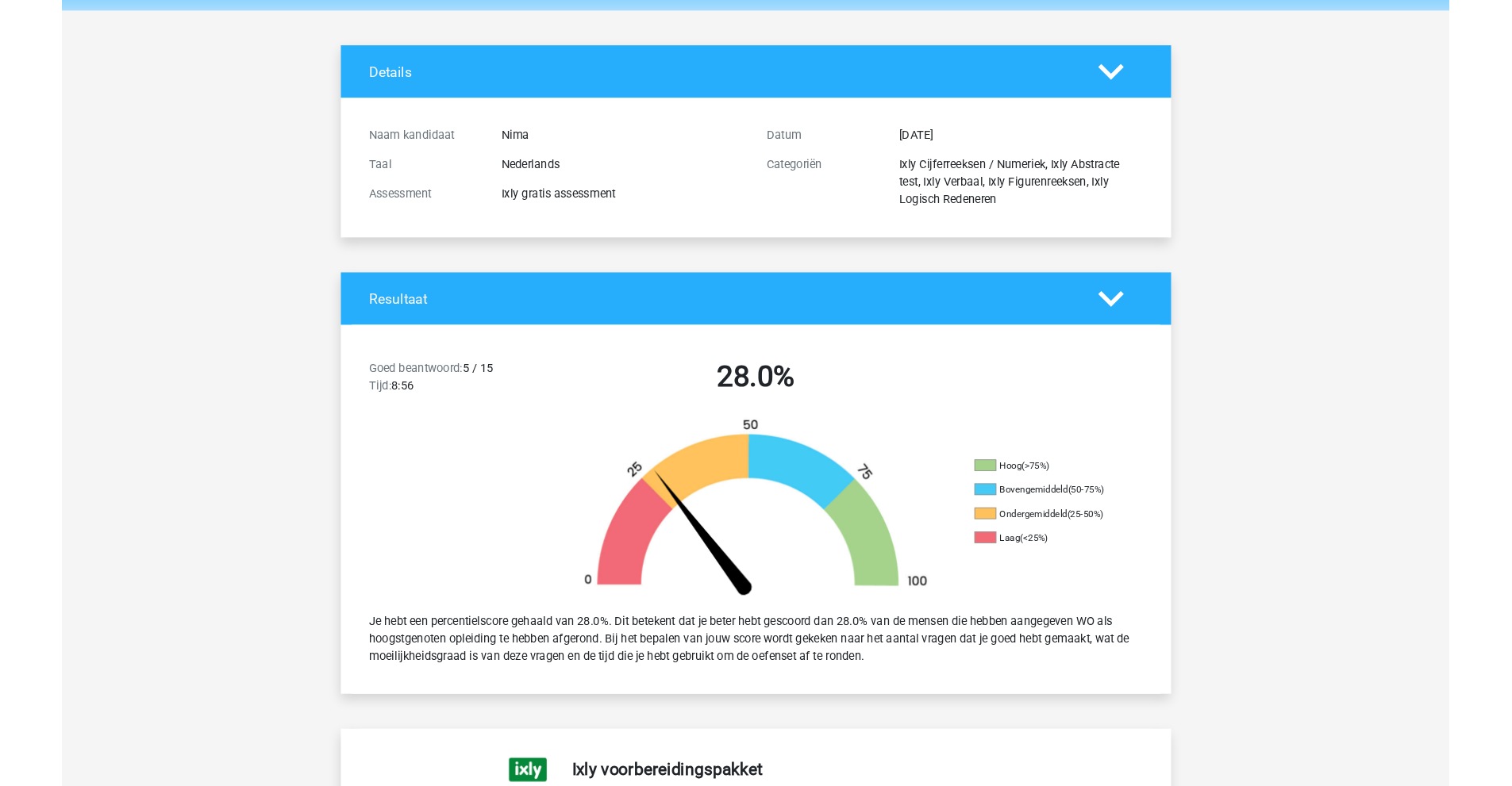
scroll to position [0, 0]
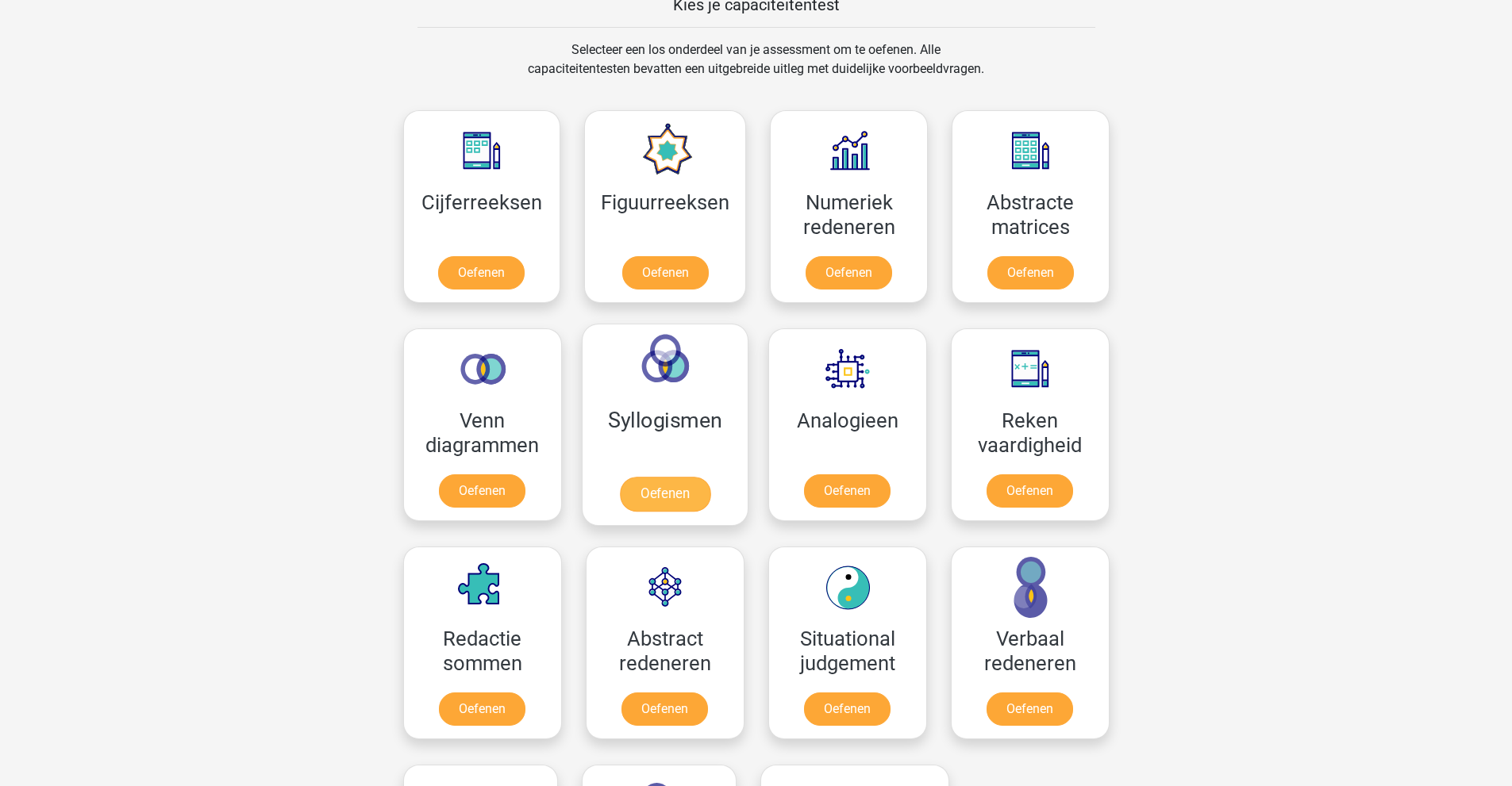
scroll to position [635, 0]
click at [669, 489] on link "Oefenen" at bounding box center [664, 493] width 90 height 35
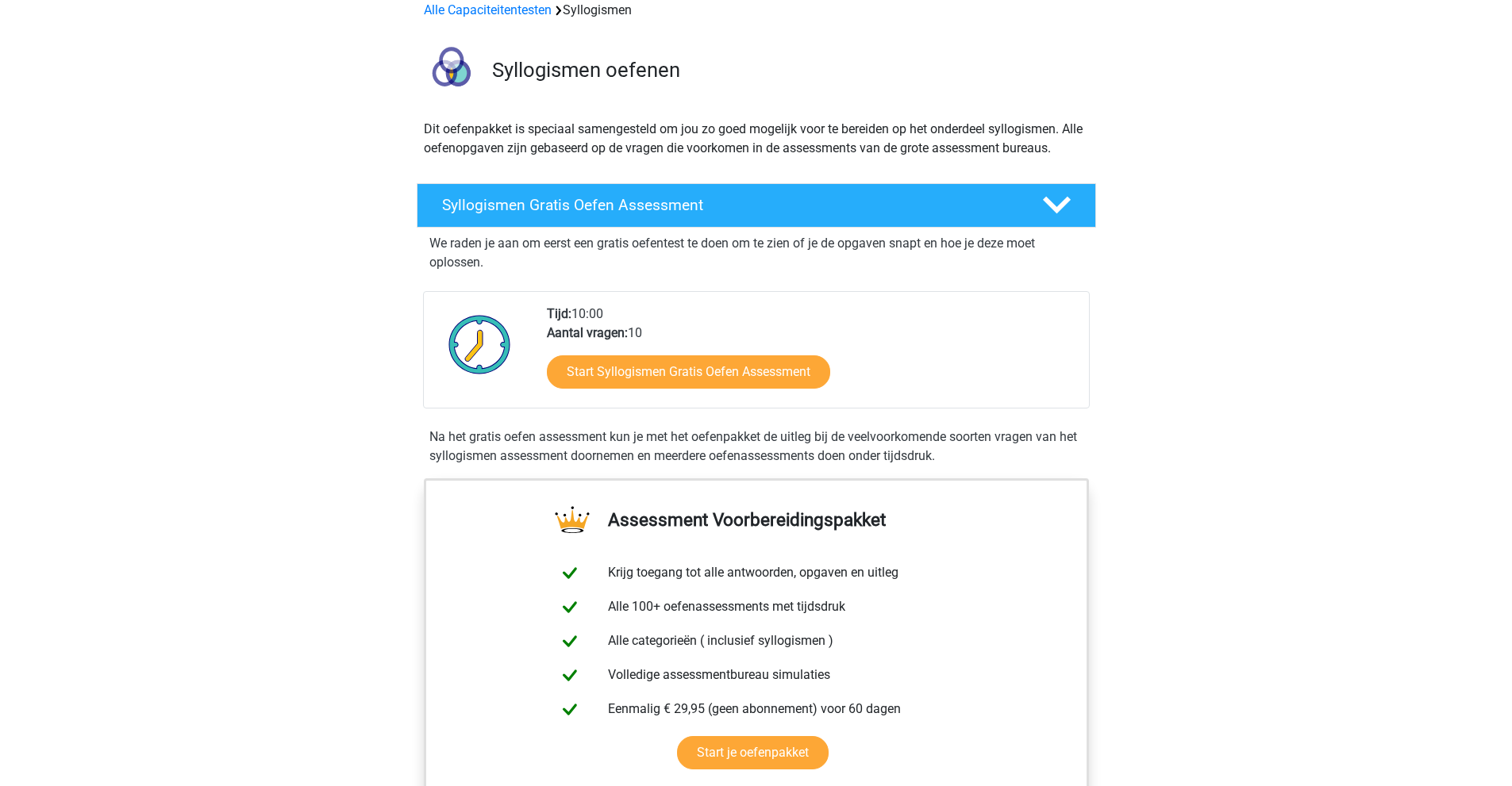
scroll to position [79, 0]
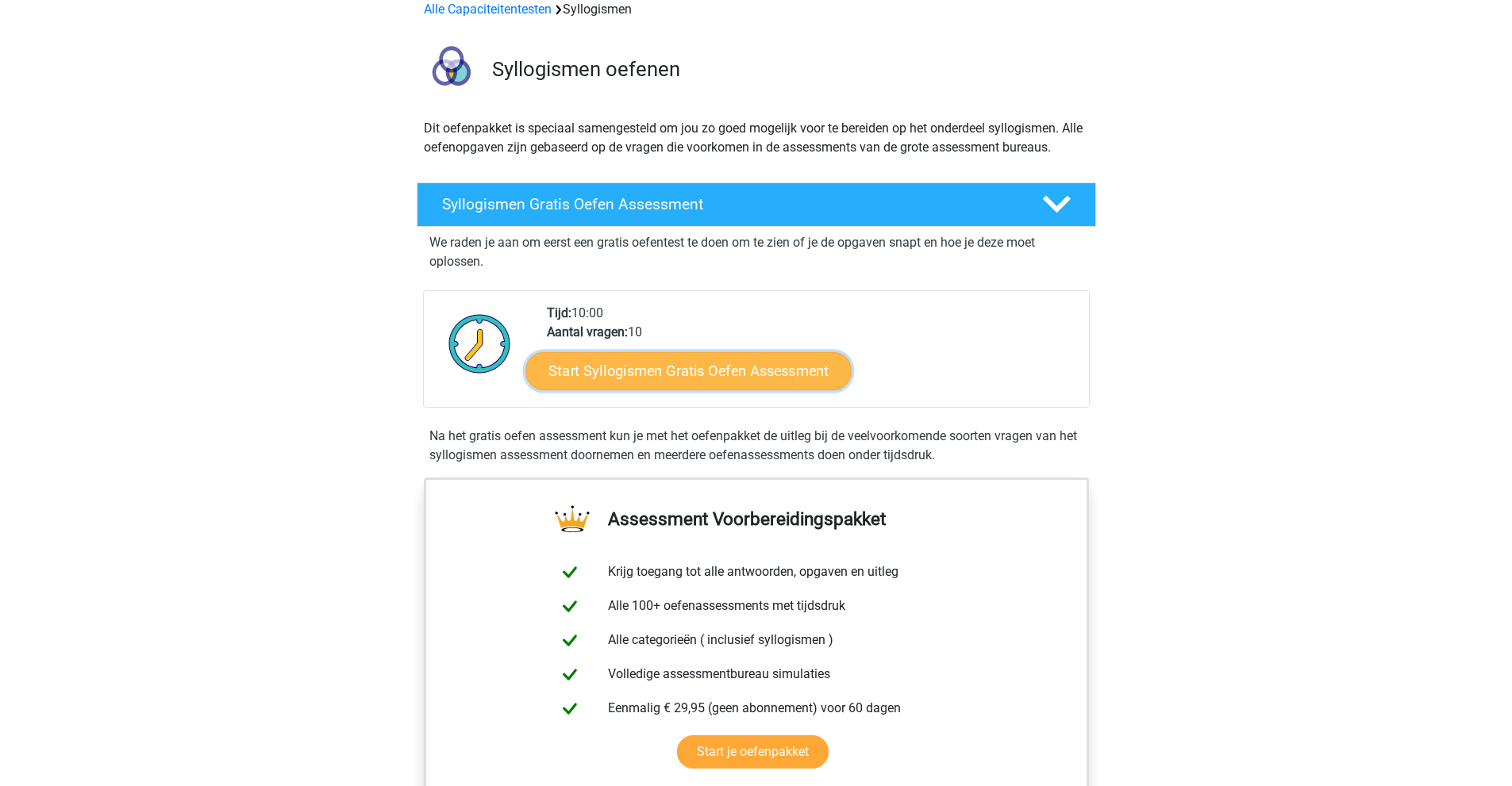
click at [649, 370] on link "Start Syllogismen Gratis Oefen Assessment" at bounding box center [689, 370] width 326 height 38
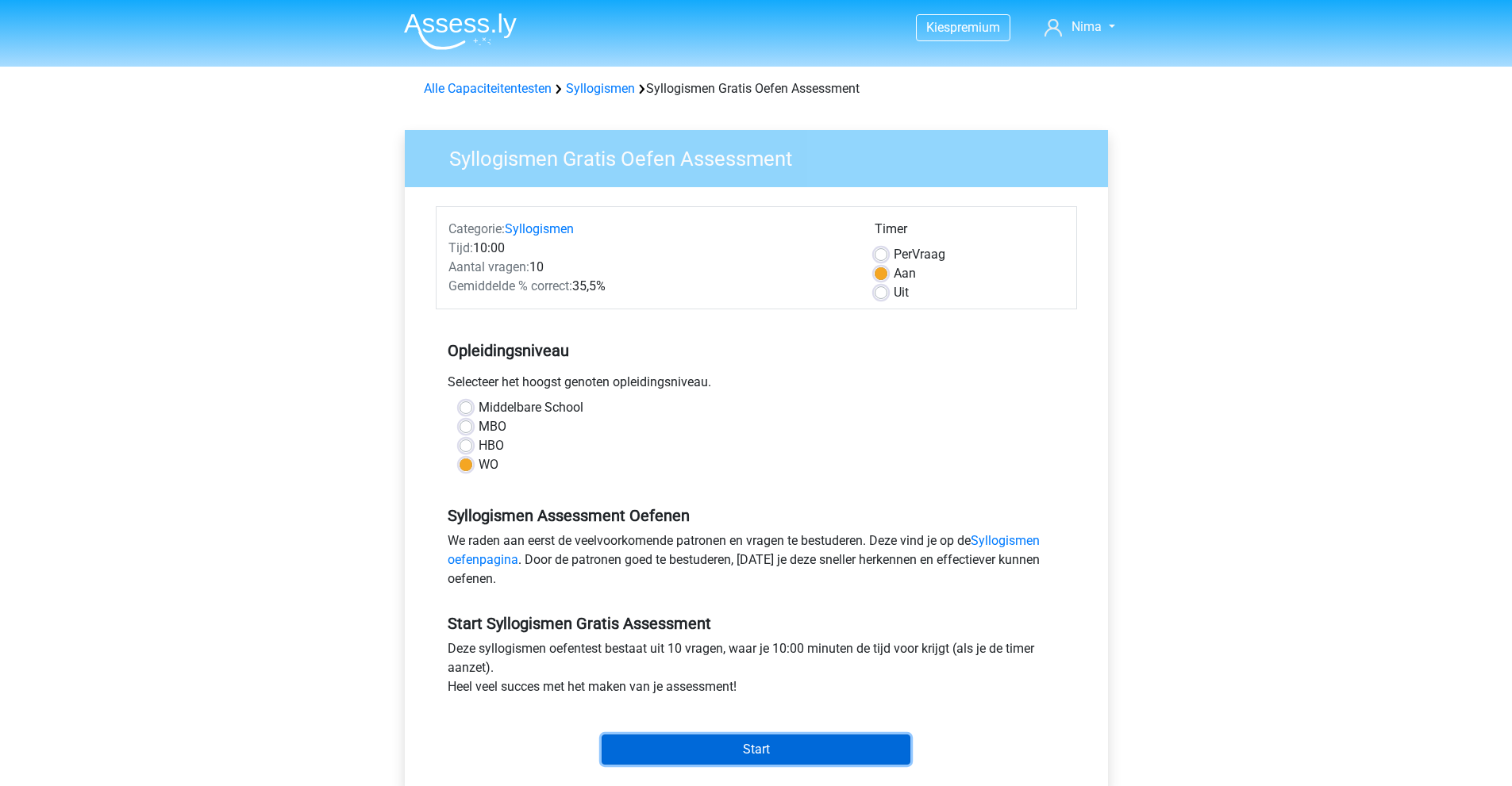
click at [804, 745] on input "Start" at bounding box center [756, 749] width 308 height 30
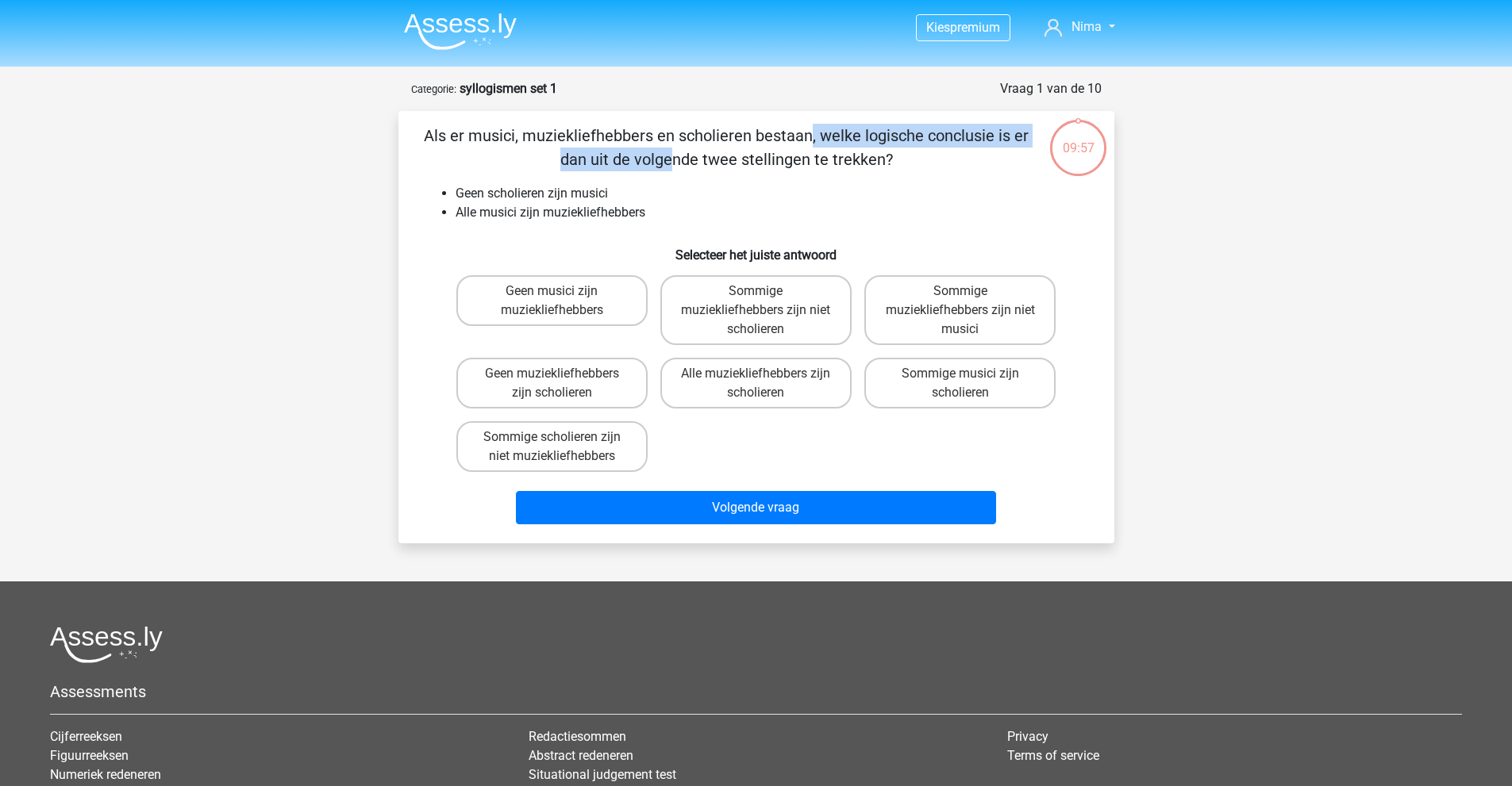
drag, startPoint x: 487, startPoint y: 128, endPoint x: 874, endPoint y: 131, distance: 387.0
click at [840, 131] on p "Als er musici, muziekliefhebbers en scholieren bestaan, welke logische conclusi…" at bounding box center [727, 147] width 606 height 48
click at [884, 130] on p "Als er musici, muziekliefhebbers en scholieren bestaan, welke logische conclusi…" at bounding box center [727, 147] width 606 height 48
click at [778, 320] on label "Sommige muziekliefhebbers zijn niet scholieren" at bounding box center [756, 309] width 191 height 69
click at [765, 301] on input "Sommige muziekliefhebbers zijn niet scholieren" at bounding box center [760, 296] width 10 height 10
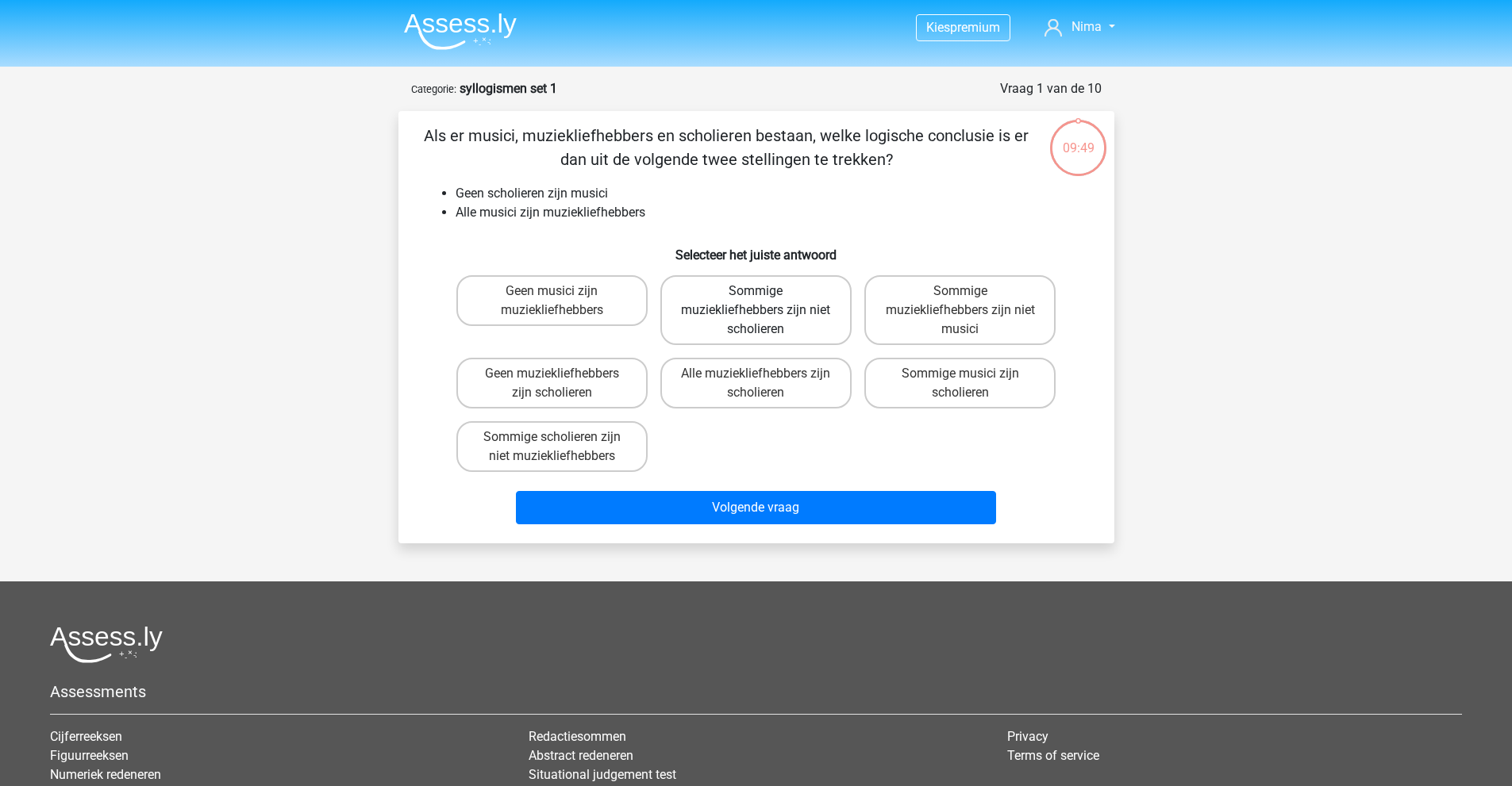
radio input "true"
click at [959, 310] on label "Sommige muziekliefhebbers zijn niet musici" at bounding box center [959, 309] width 191 height 69
click at [960, 301] on input "Sommige muziekliefhebbers zijn niet musici" at bounding box center [965, 296] width 10 height 10
radio input "true"
click at [743, 320] on label "Sommige muziekliefhebbers zijn niet scholieren" at bounding box center [756, 309] width 191 height 69
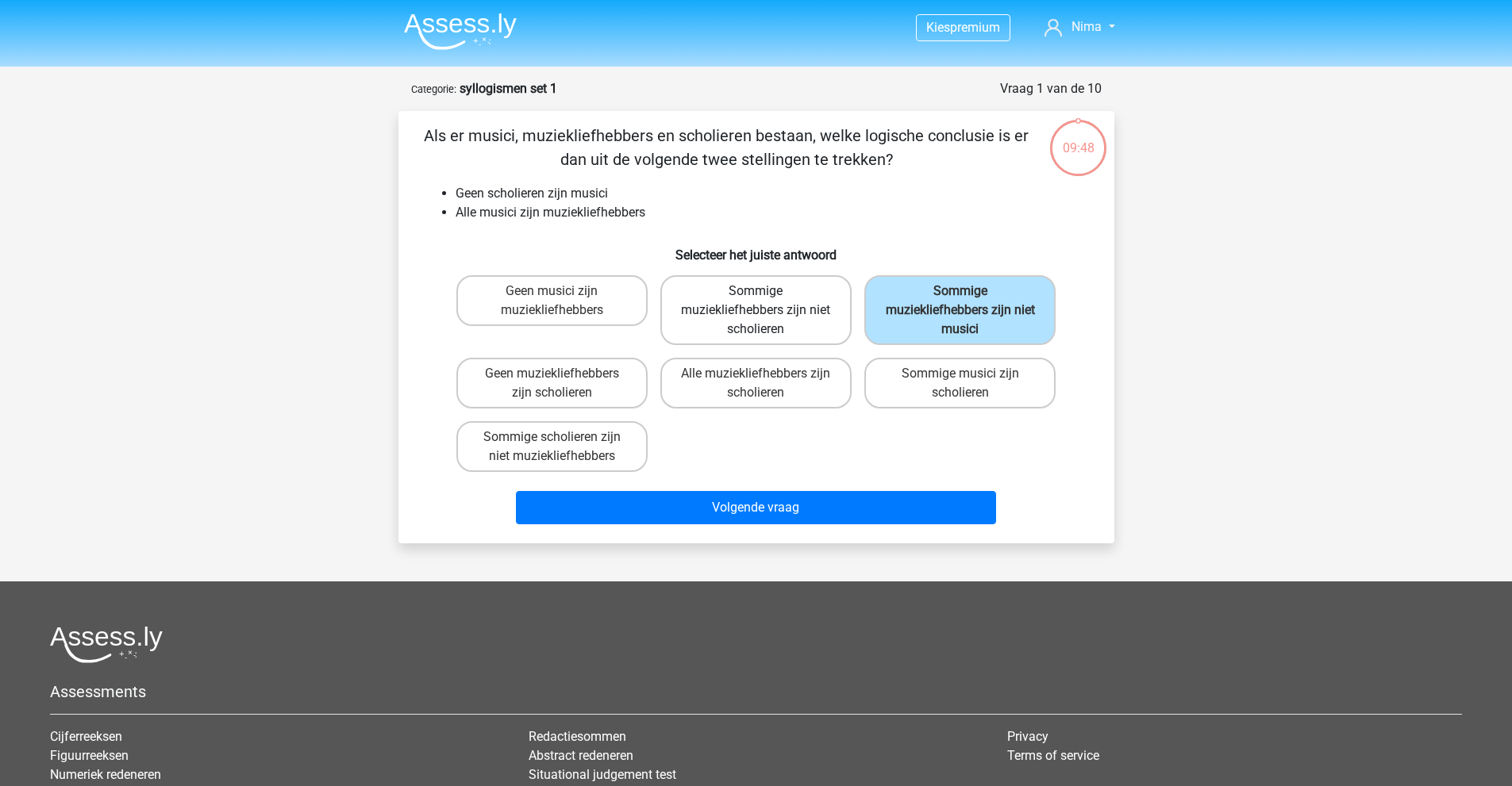
click at [756, 301] on input "Sommige muziekliefhebbers zijn niet scholieren" at bounding box center [760, 296] width 10 height 10
radio input "true"
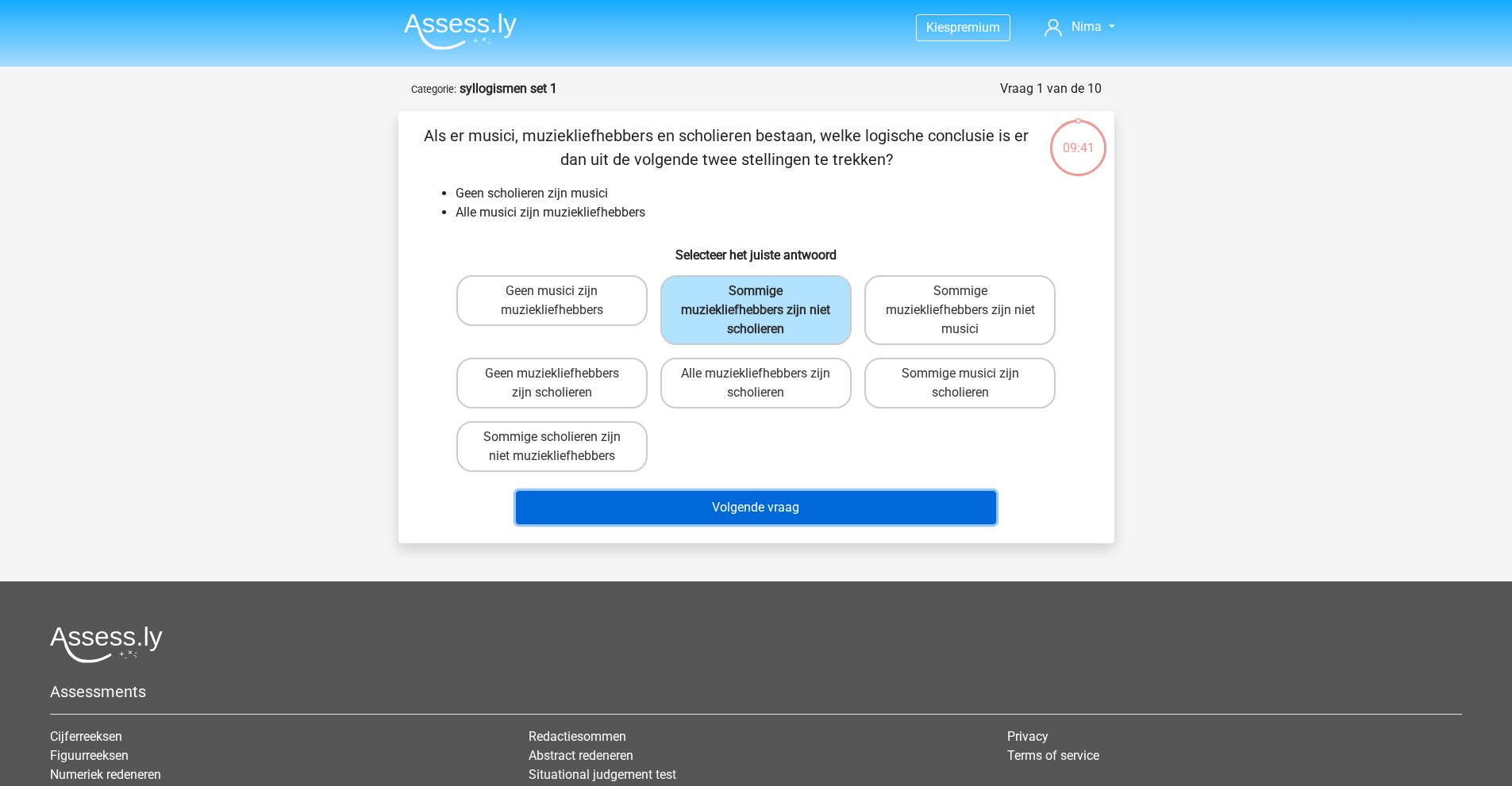
click at [784, 517] on button "Volgende vraag" at bounding box center [756, 507] width 480 height 33
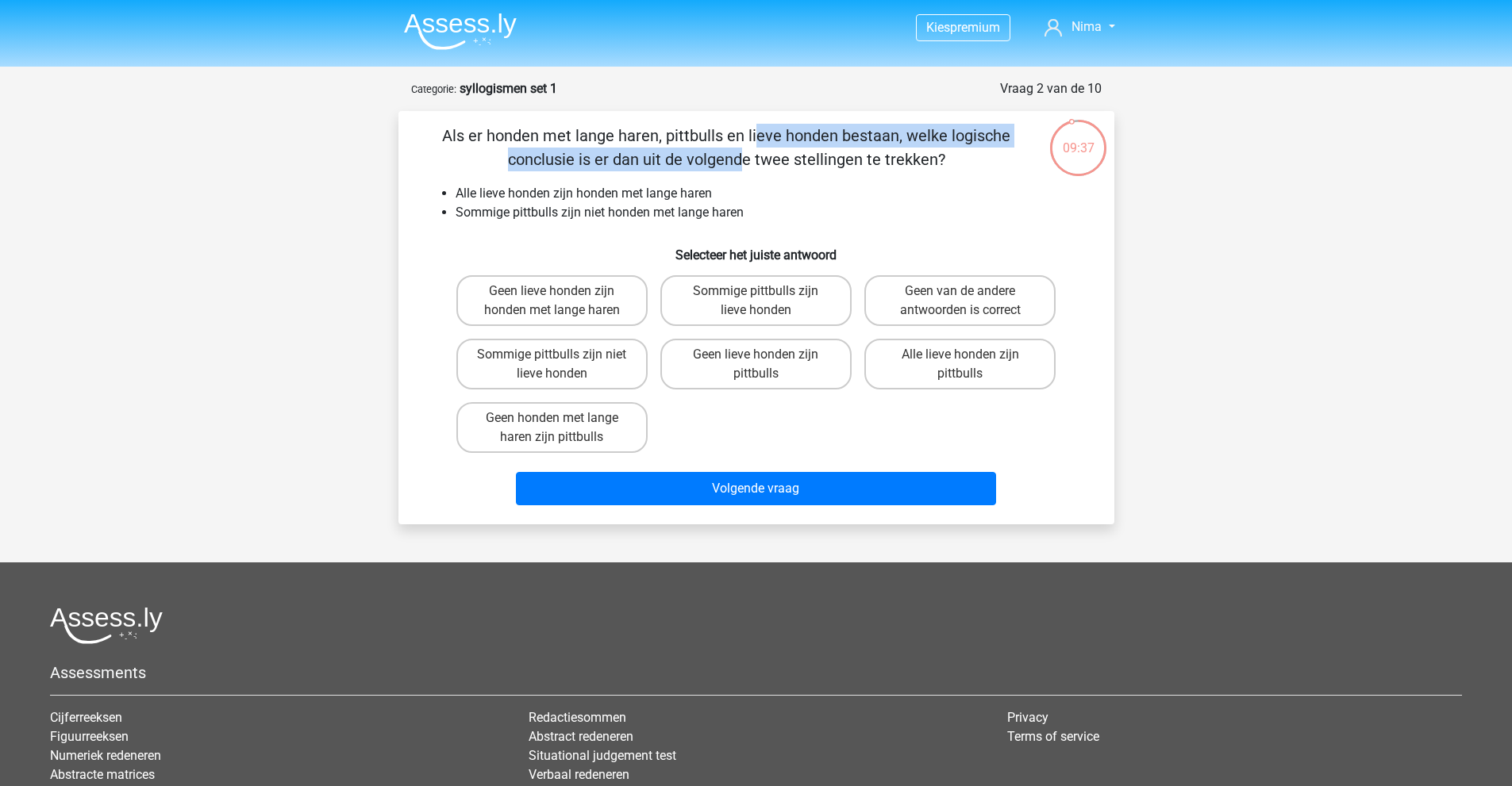
drag, startPoint x: 444, startPoint y: 127, endPoint x: 931, endPoint y: 144, distance: 487.3
click at [931, 144] on p "Als er honden met lange haren, pittbulls en lieve honden bestaan, welke logisch…" at bounding box center [727, 147] width 606 height 48
click at [903, 142] on p "Als er honden met lange haren, pittbulls en lieve honden bestaan, welke logisch…" at bounding box center [727, 147] width 606 height 48
drag, startPoint x: 566, startPoint y: 129, endPoint x: 672, endPoint y: 137, distance: 106.3
click at [672, 137] on p "Als er honden met lange haren, pittbulls en lieve honden bestaan, welke logisch…" at bounding box center [727, 147] width 606 height 48
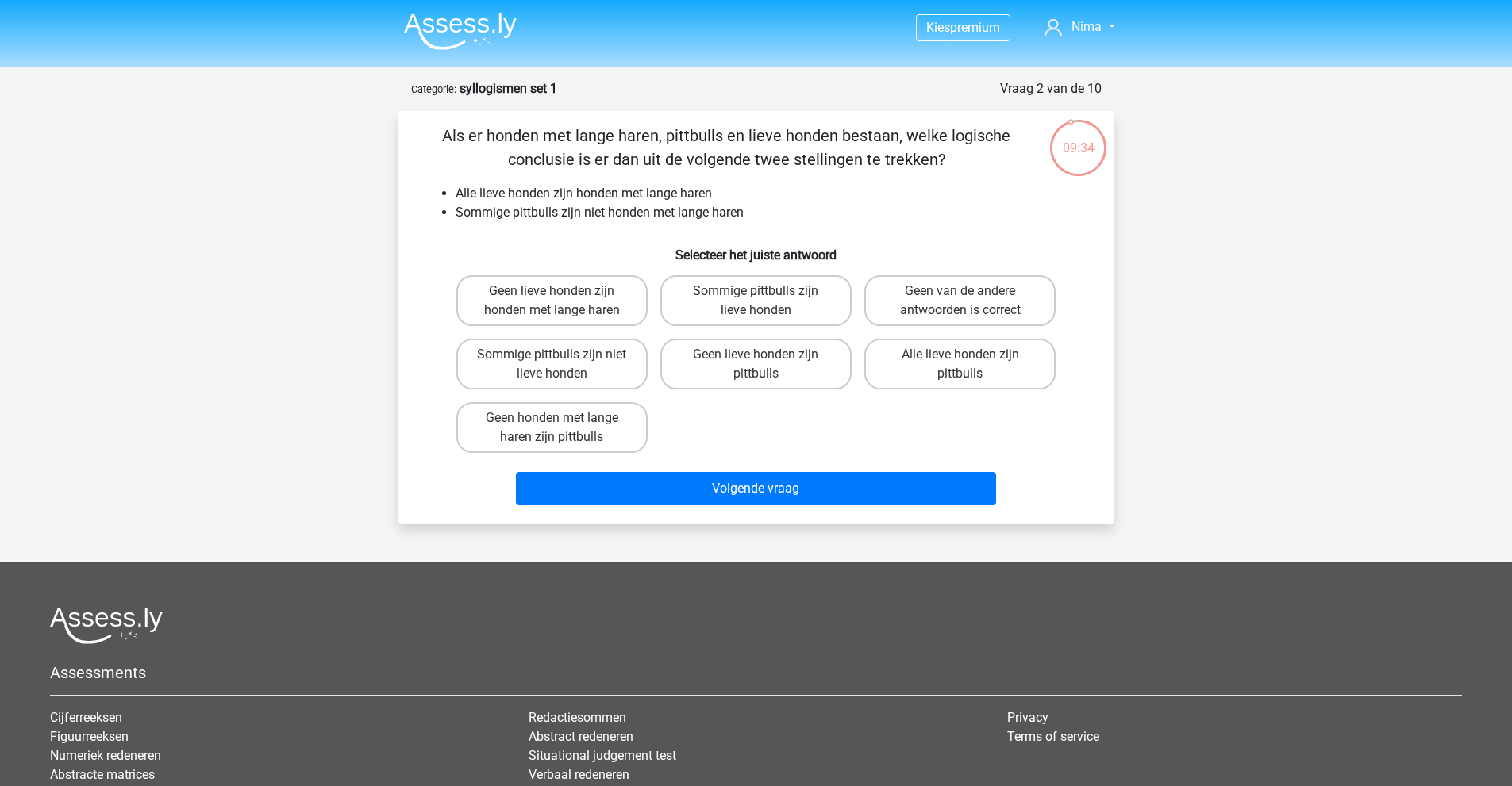
click at [692, 139] on p "Als er honden met lange haren, pittbulls en lieve honden bestaan, welke logisch…" at bounding box center [727, 147] width 606 height 48
drag, startPoint x: 674, startPoint y: 134, endPoint x: 775, endPoint y: 138, distance: 101.1
click at [739, 138] on p "Als er honden met lange haren, pittbulls en lieve honden bestaan, welke logisch…" at bounding box center [727, 147] width 606 height 48
drag, startPoint x: 785, startPoint y: 138, endPoint x: 838, endPoint y: 138, distance: 53.0
click at [807, 138] on p "Als er honden met lange haren, pittbulls en lieve honden bestaan, welke logisch…" at bounding box center [727, 147] width 606 height 48
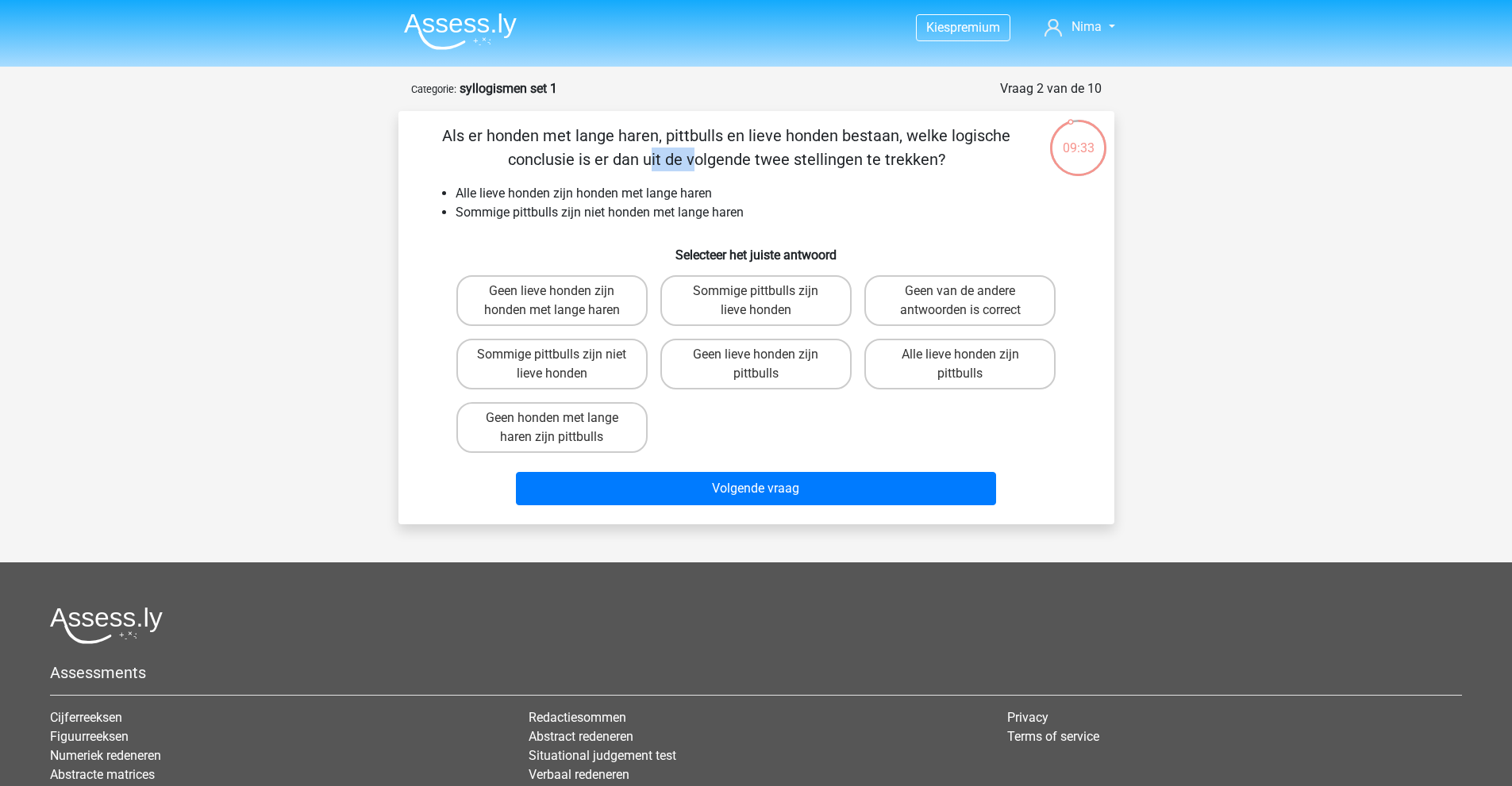
drag, startPoint x: 838, startPoint y: 138, endPoint x: 891, endPoint y: 138, distance: 53.0
click at [891, 138] on p "Als er honden met lange haren, pittbulls en lieve honden bestaan, welke logisch…" at bounding box center [727, 147] width 606 height 48
click at [802, 314] on label "Sommige pittbulls zijn lieve honden" at bounding box center [756, 300] width 191 height 50
click at [765, 301] on input "Sommige pittbulls zijn lieve honden" at bounding box center [760, 296] width 10 height 10
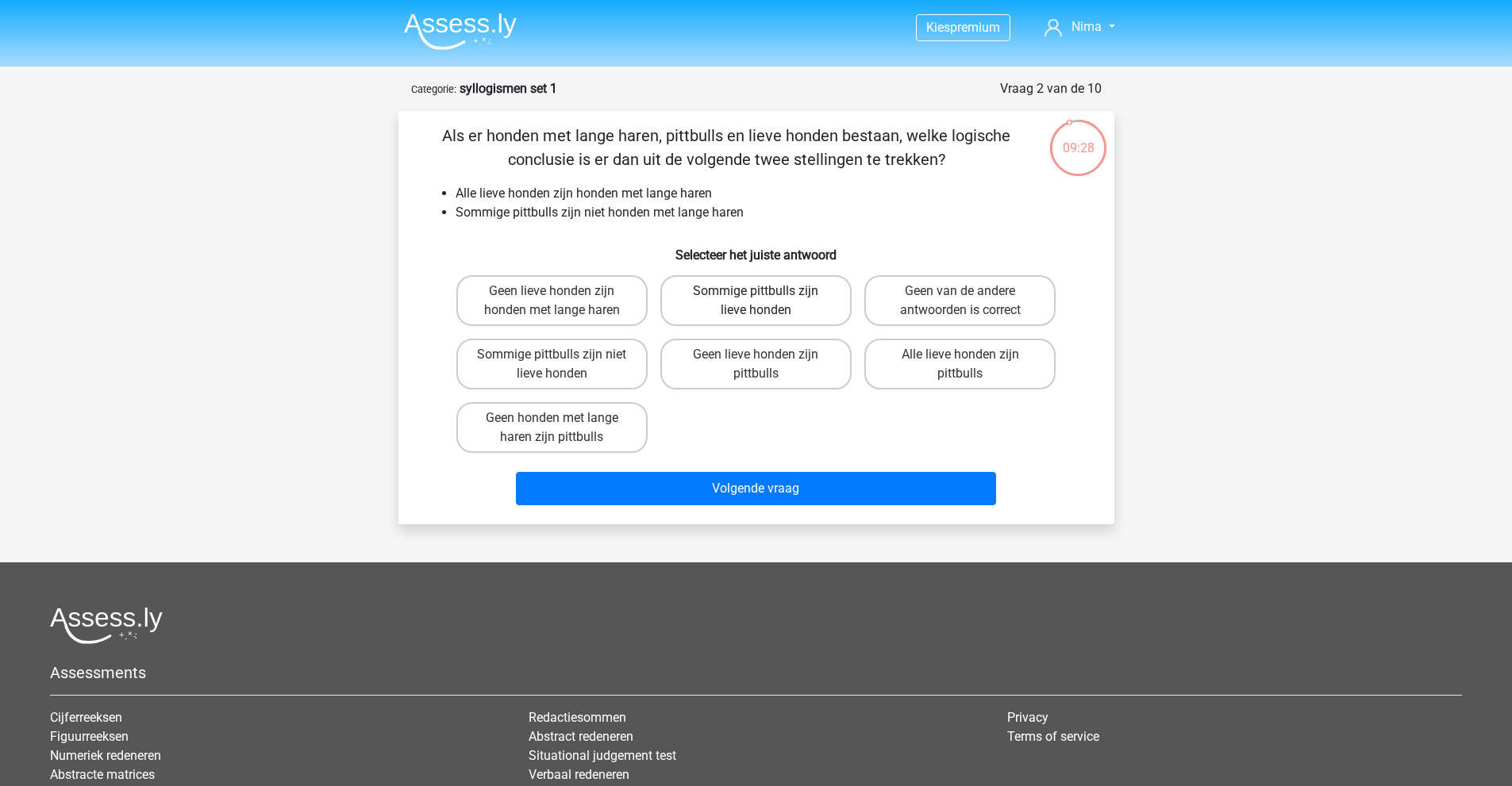
radio input "true"
click at [570, 427] on label "Geen honden met lange haren zijn pittbulls" at bounding box center [552, 427] width 191 height 50
click at [562, 427] on input "Geen honden met lange haren zijn pittbulls" at bounding box center [556, 423] width 10 height 10
radio input "true"
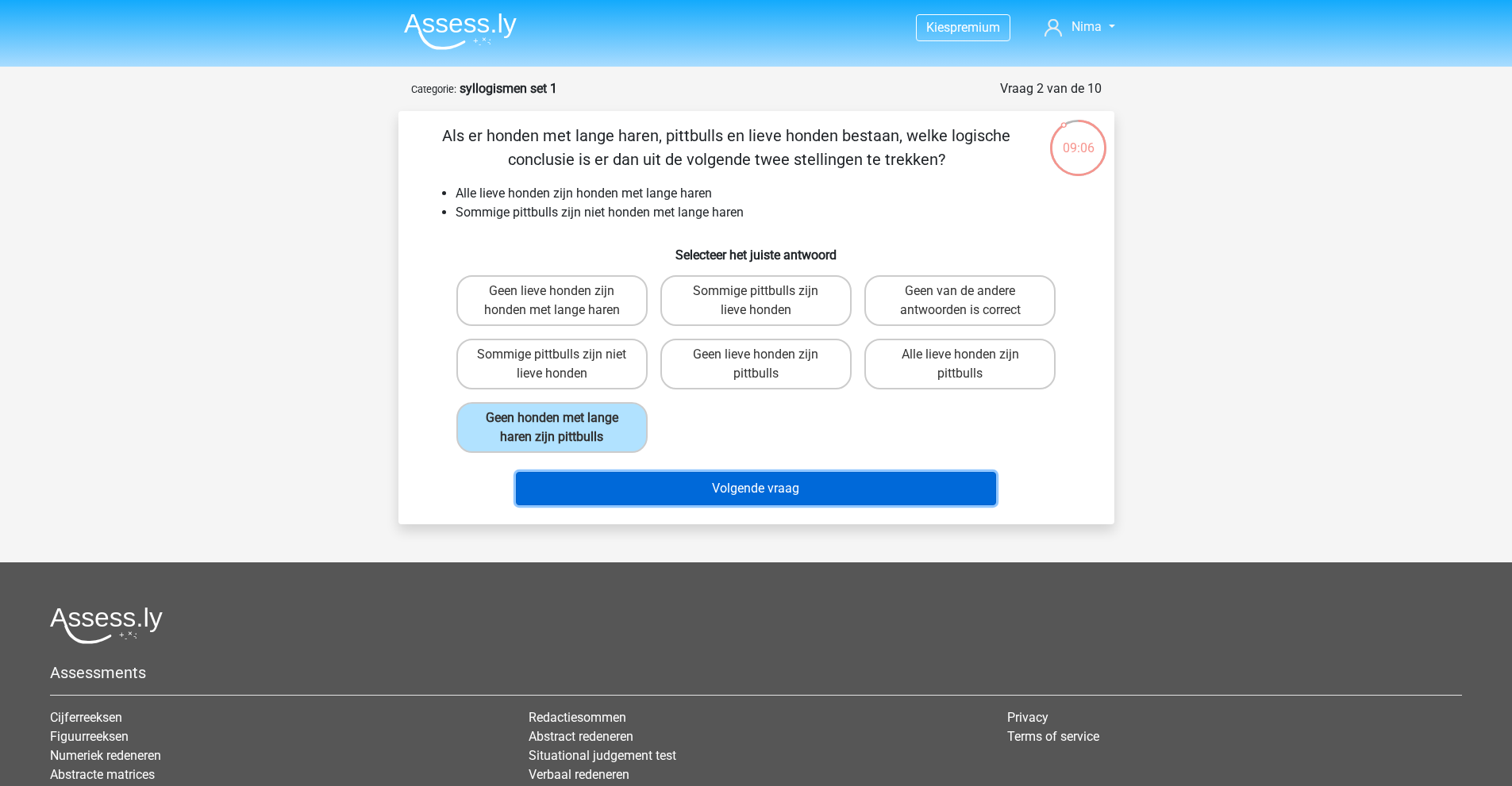
click at [684, 478] on button "Volgende vraag" at bounding box center [756, 489] width 480 height 33
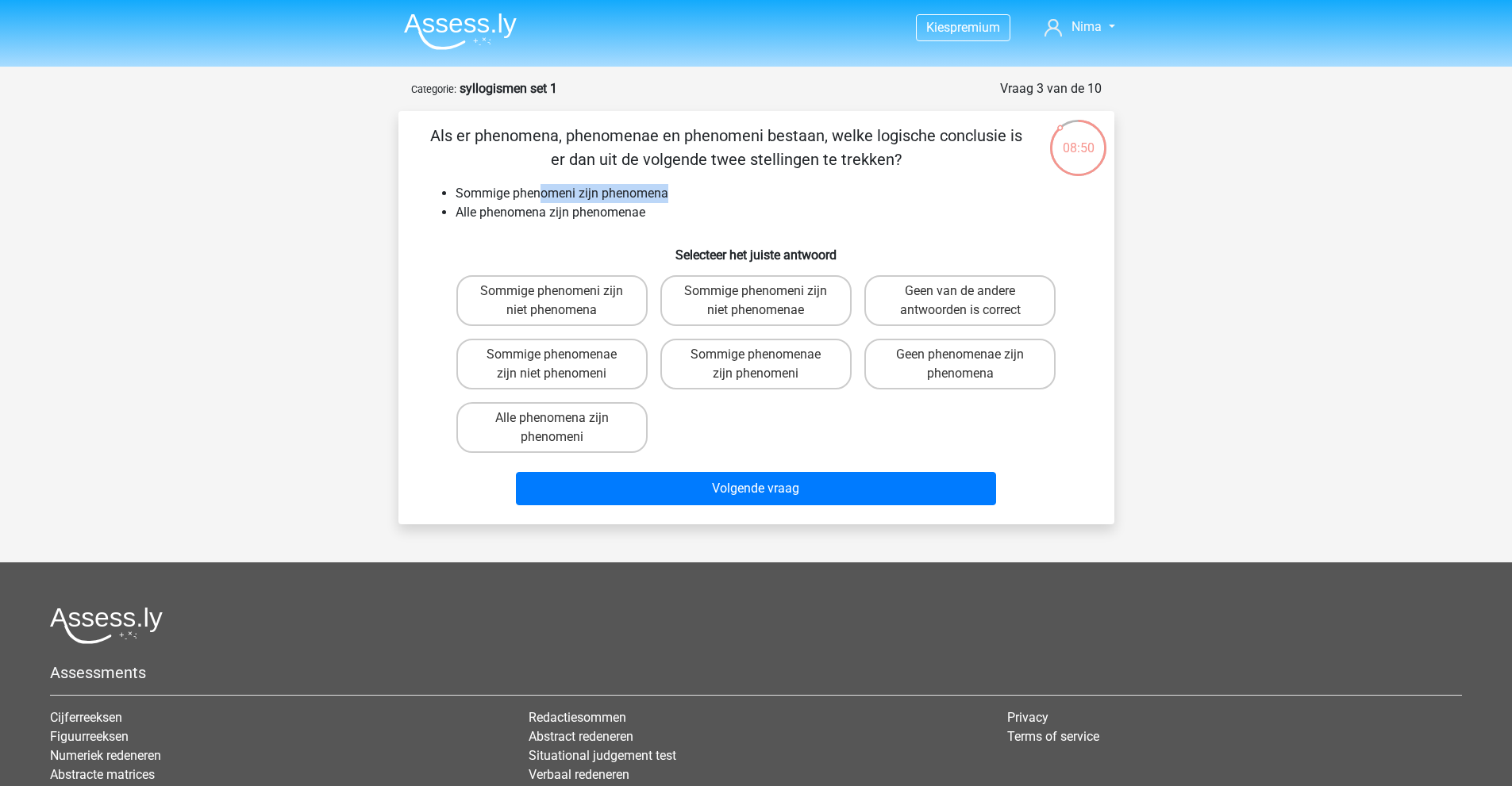
drag, startPoint x: 544, startPoint y: 195, endPoint x: 679, endPoint y: 197, distance: 135.0
click at [679, 197] on li "Sommige phenomeni zijn phenomena" at bounding box center [772, 193] width 633 height 19
click at [672, 196] on li "Sommige phenomeni zijn phenomena" at bounding box center [772, 193] width 633 height 19
click at [570, 299] on label "Sommige phenomeni zijn niet phenomena" at bounding box center [552, 300] width 191 height 50
click at [562, 299] on input "Sommige phenomeni zijn niet phenomena" at bounding box center [556, 296] width 10 height 10
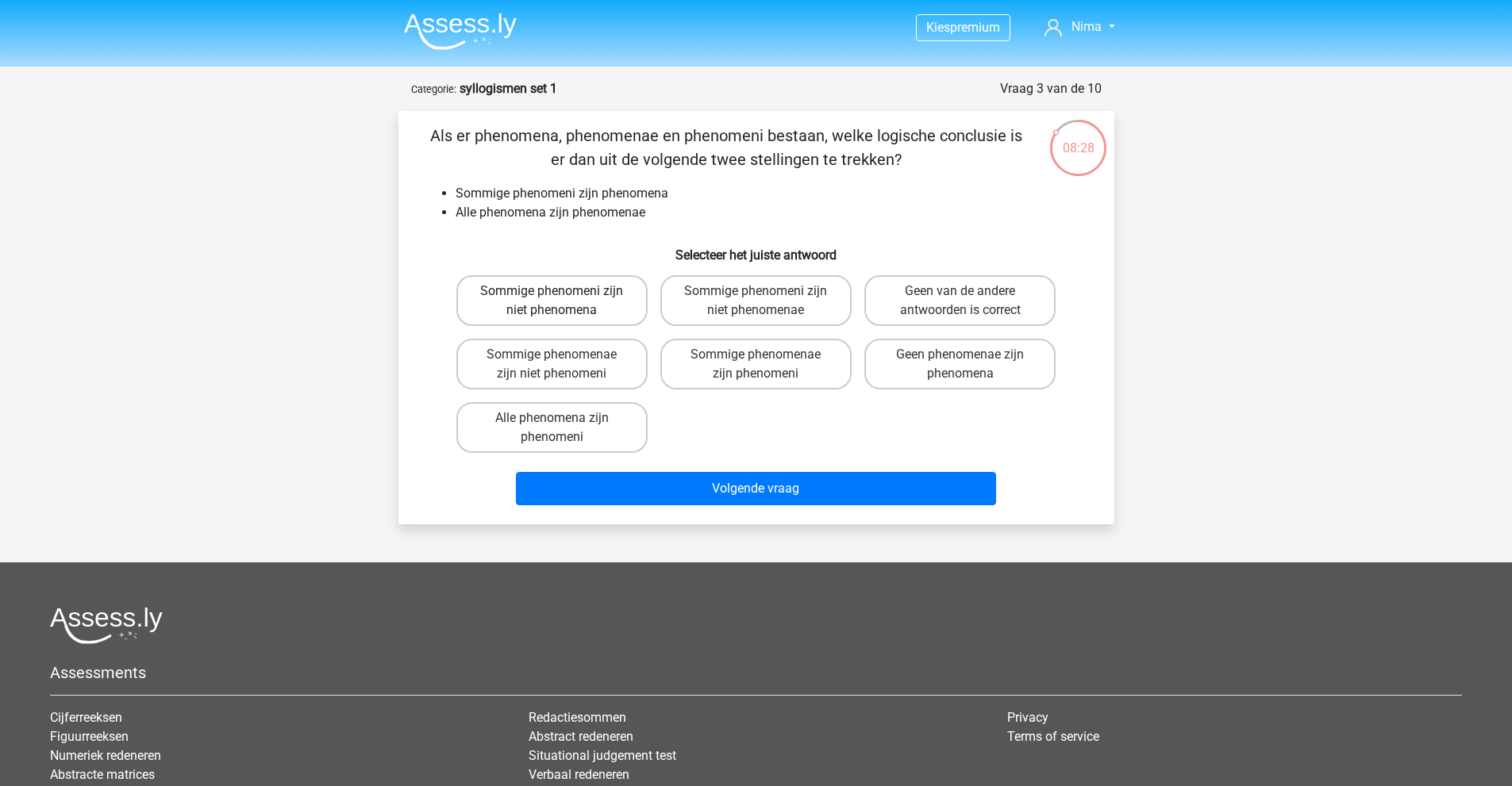
radio input "true"
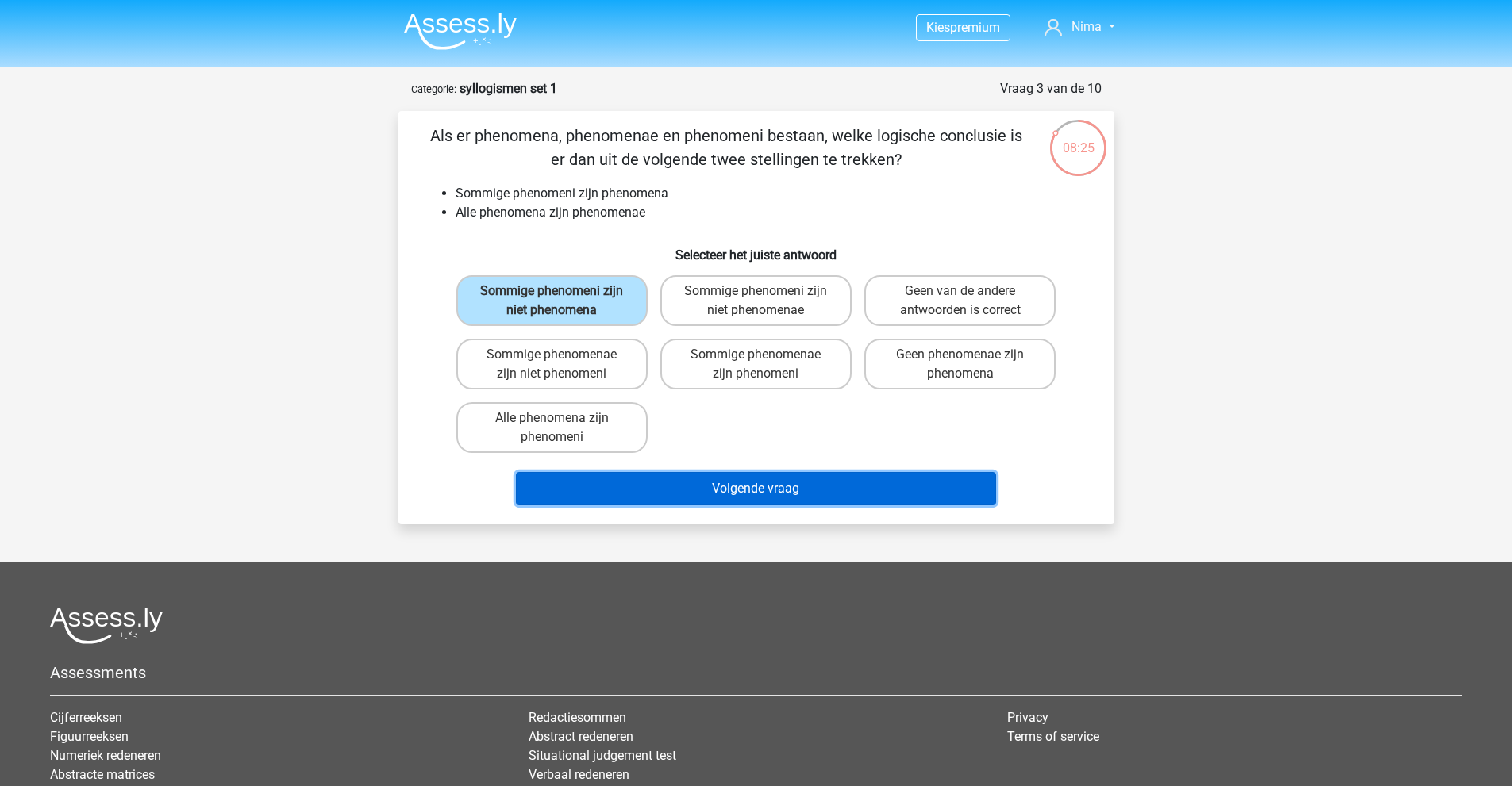
click at [705, 495] on button "Volgende vraag" at bounding box center [756, 489] width 480 height 33
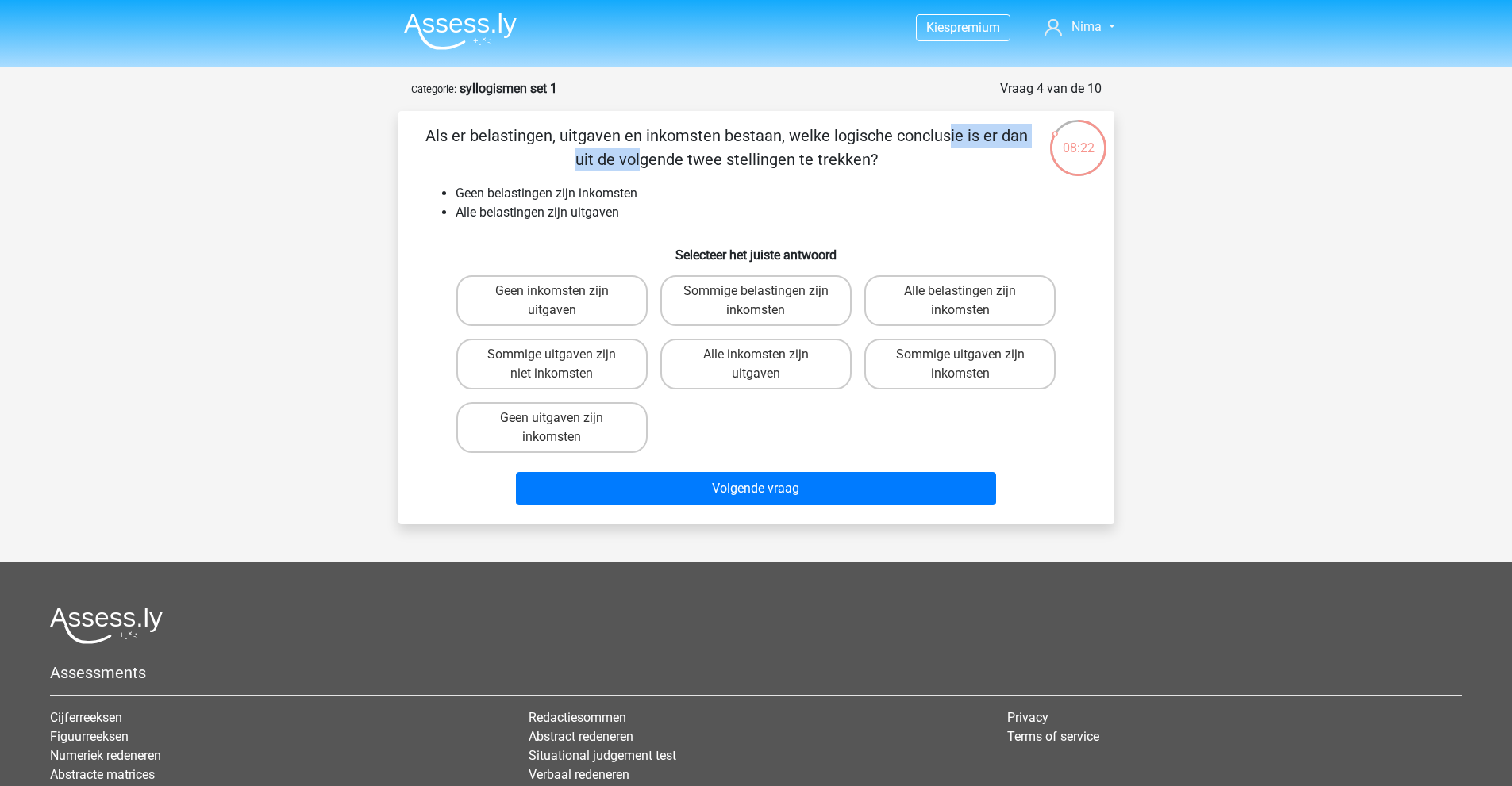
drag, startPoint x: 636, startPoint y: 131, endPoint x: 792, endPoint y: 137, distance: 156.1
click at [787, 137] on p "Als er belastingen, uitgaven en inkomsten bestaan, welke logische conclusie is …" at bounding box center [727, 147] width 606 height 48
click at [792, 137] on p "Als er belastingen, uitgaven en inkomsten bestaan, welke logische conclusie is …" at bounding box center [727, 147] width 606 height 48
drag, startPoint x: 454, startPoint y: 190, endPoint x: 643, endPoint y: 201, distance: 189.3
click at [643, 201] on li "Geen belastingen zijn inkomsten" at bounding box center [772, 193] width 633 height 19
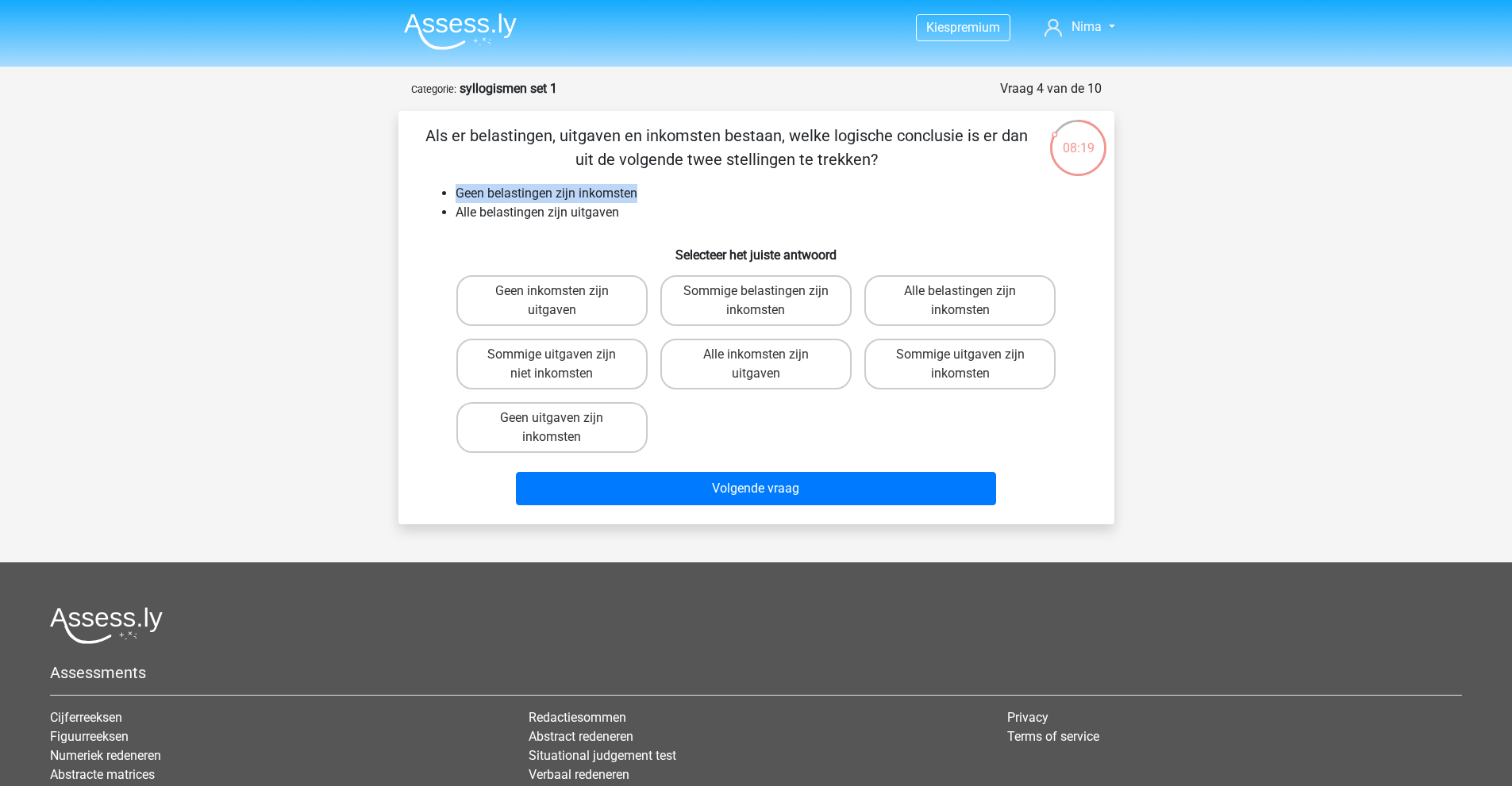
click at [641, 196] on li "Geen belastingen zijn inkomsten" at bounding box center [772, 193] width 633 height 19
drag, startPoint x: 477, startPoint y: 214, endPoint x: 608, endPoint y: 213, distance: 131.0
click at [608, 213] on ul "Geen belastingen zijn inkomsten Alle belastingen zijn uitgaven" at bounding box center [756, 203] width 665 height 38
click at [608, 213] on li "Alle belastingen zijn uitgaven" at bounding box center [772, 212] width 633 height 19
drag, startPoint x: 441, startPoint y: 188, endPoint x: 659, endPoint y: 193, distance: 218.1
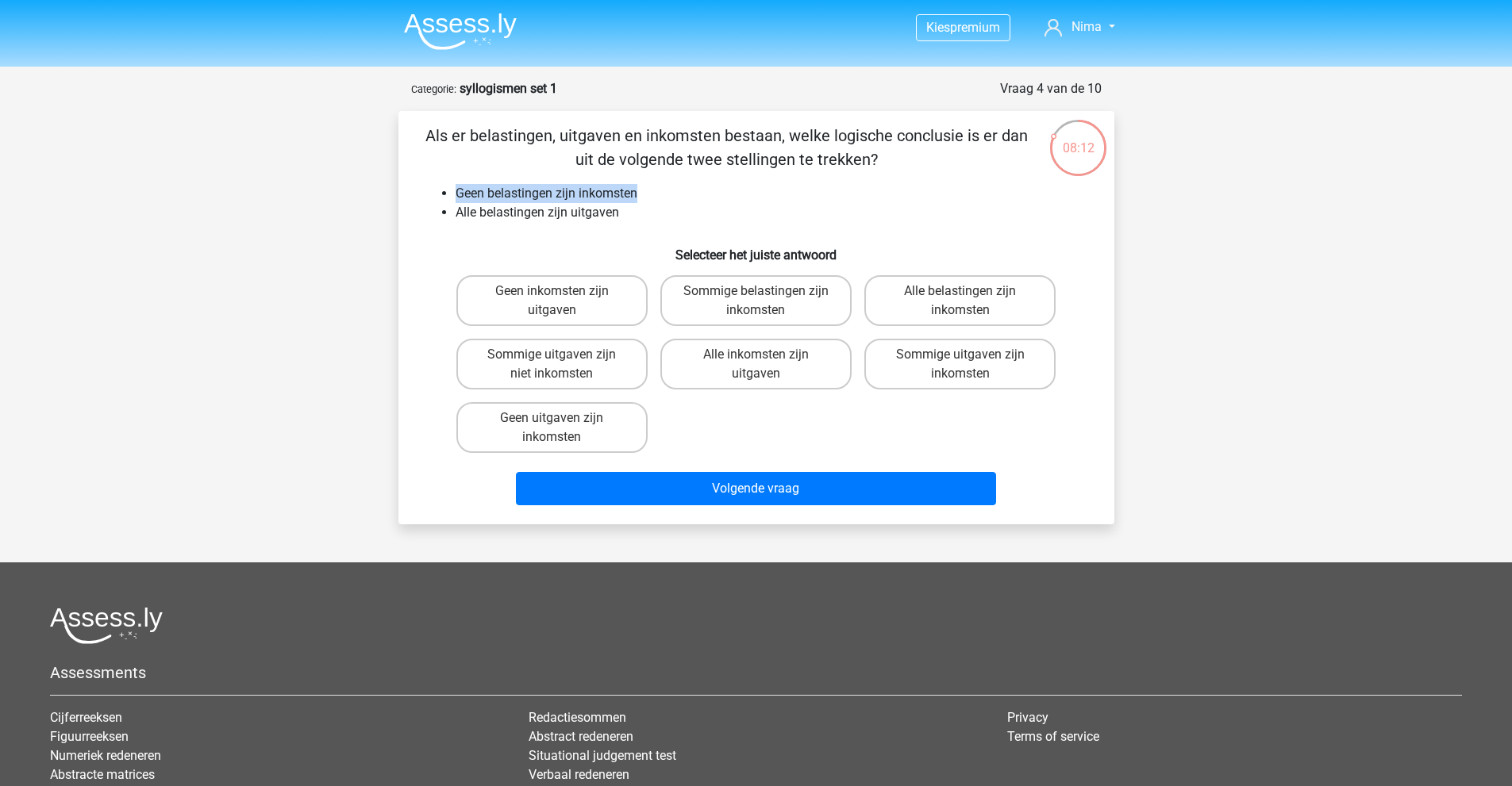
click at [659, 193] on li "Geen belastingen zijn inkomsten" at bounding box center [772, 193] width 633 height 19
click at [637, 192] on li "Geen belastingen zijn inkomsten" at bounding box center [772, 193] width 633 height 19
drag, startPoint x: 454, startPoint y: 216, endPoint x: 557, endPoint y: 215, distance: 103.0
click at [556, 215] on ul "Geen belastingen zijn inkomsten Alle belastingen zijn uitgaven" at bounding box center [756, 203] width 665 height 38
click at [560, 215] on li "Alle belastingen zijn uitgaven" at bounding box center [772, 212] width 633 height 19
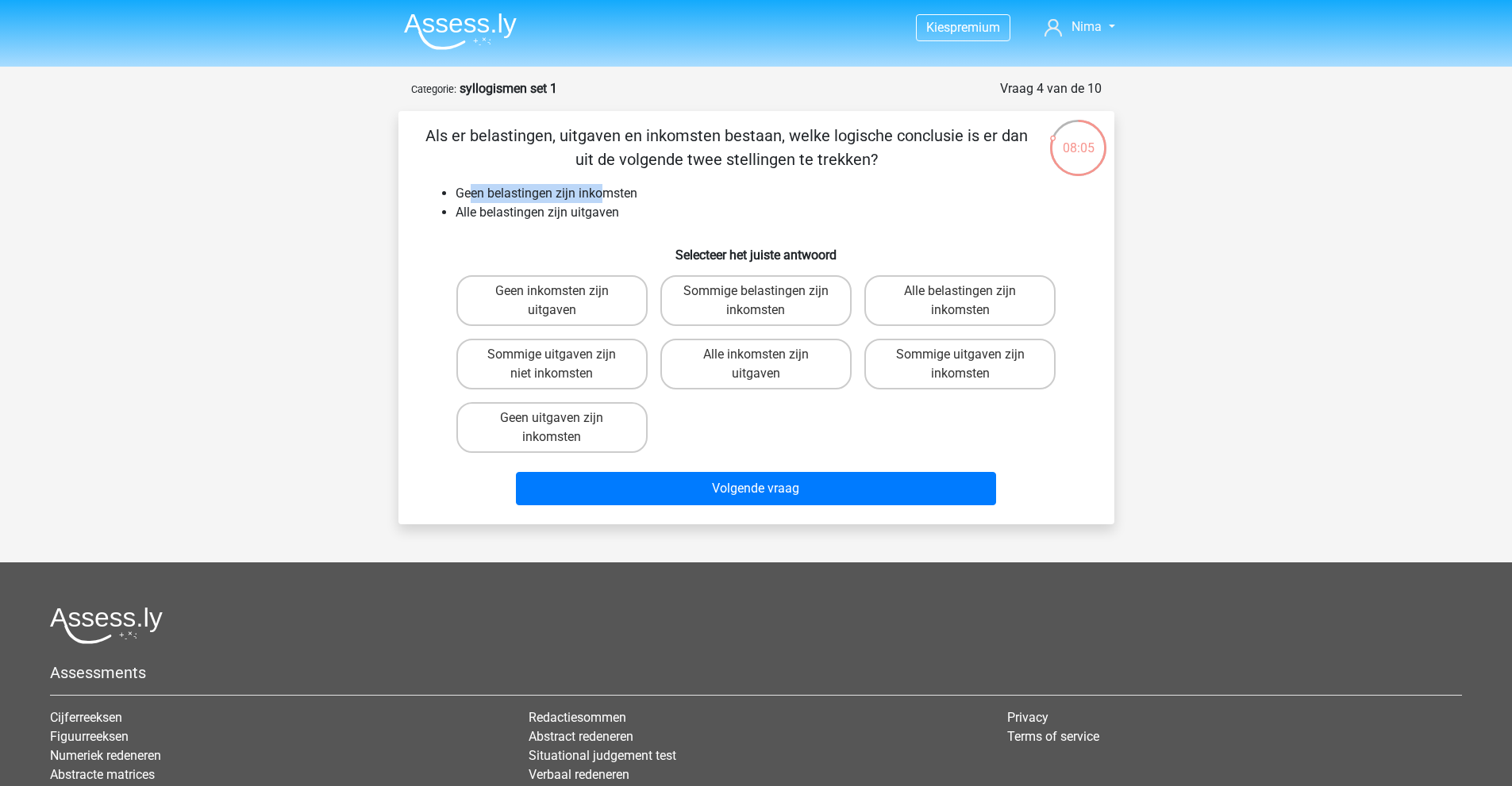
drag, startPoint x: 468, startPoint y: 188, endPoint x: 608, endPoint y: 193, distance: 140.1
click at [608, 193] on li "Geen belastingen zijn inkomsten" at bounding box center [772, 193] width 633 height 19
drag, startPoint x: 468, startPoint y: 209, endPoint x: 535, endPoint y: 215, distance: 67.3
click at [533, 215] on li "Alle belastingen zijn uitgaven" at bounding box center [772, 212] width 633 height 19
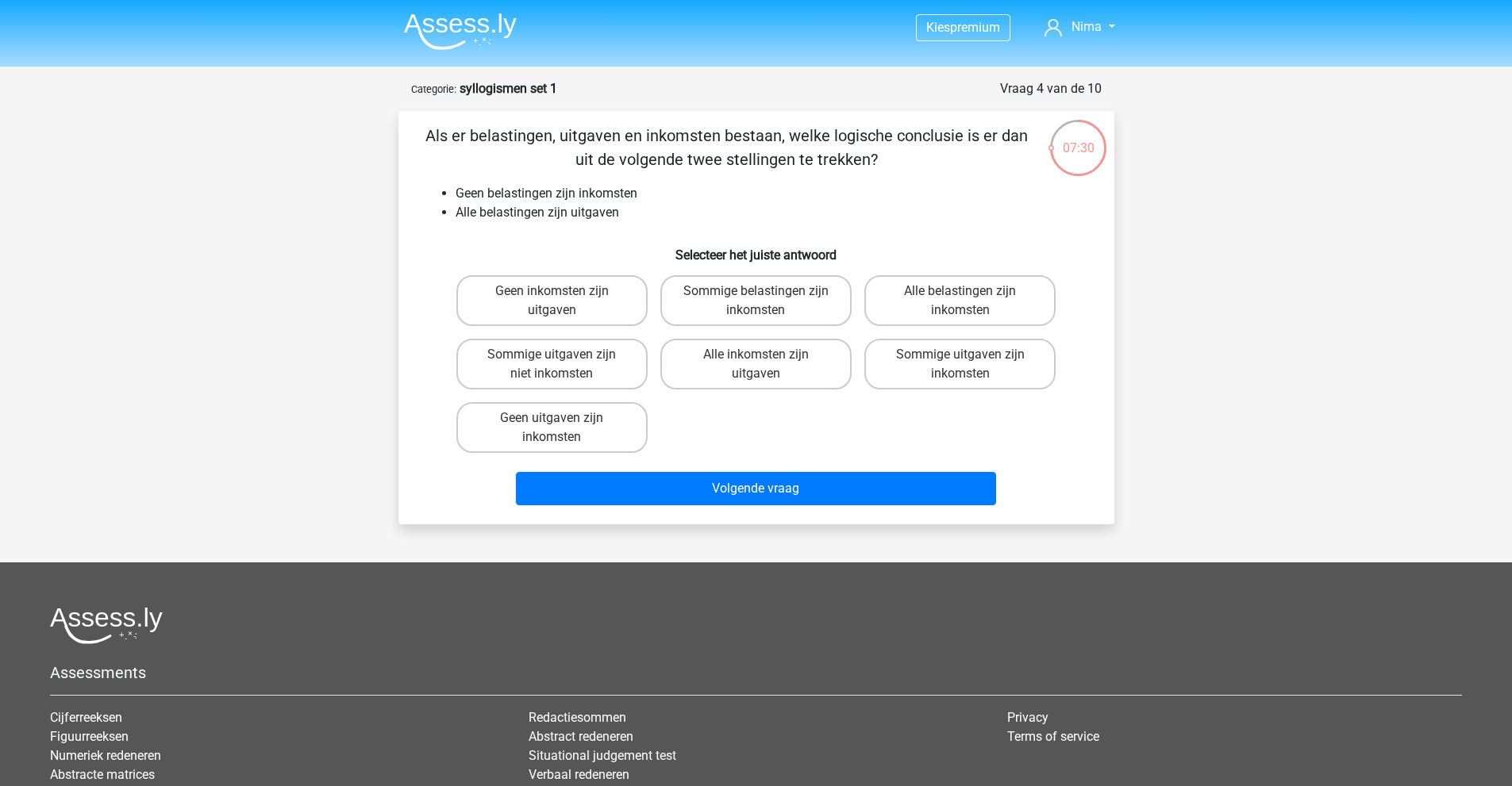
click at [535, 215] on li "Alle belastingen zijn uitgaven" at bounding box center [772, 212] width 633 height 19
click at [744, 368] on label "Alle inkomsten zijn uitgaven" at bounding box center [756, 364] width 191 height 50
click at [756, 365] on input "Alle inkomsten zijn uitgaven" at bounding box center [760, 359] width 10 height 10
radio input "true"
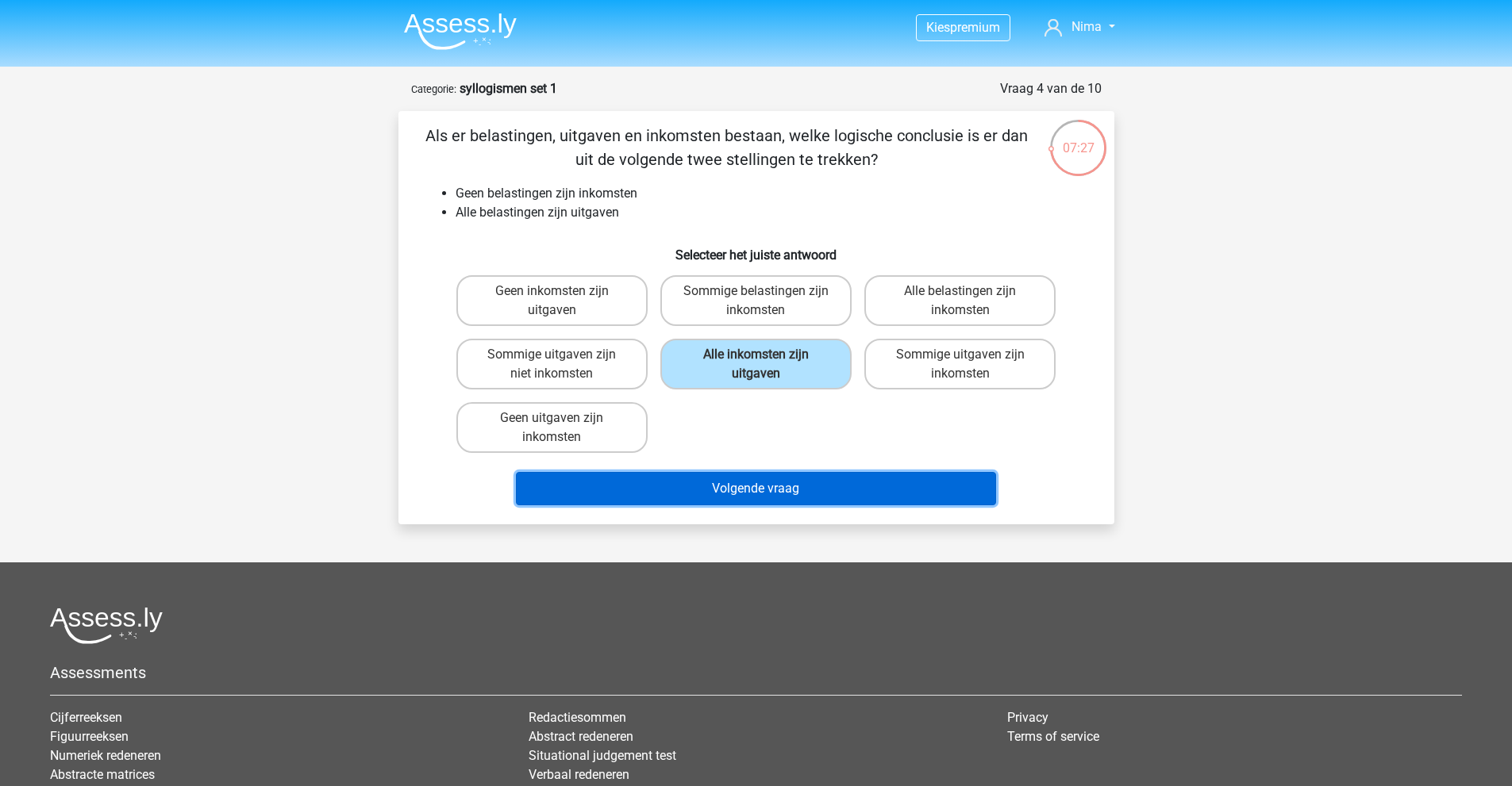
click at [828, 492] on button "Volgende vraag" at bounding box center [756, 489] width 480 height 33
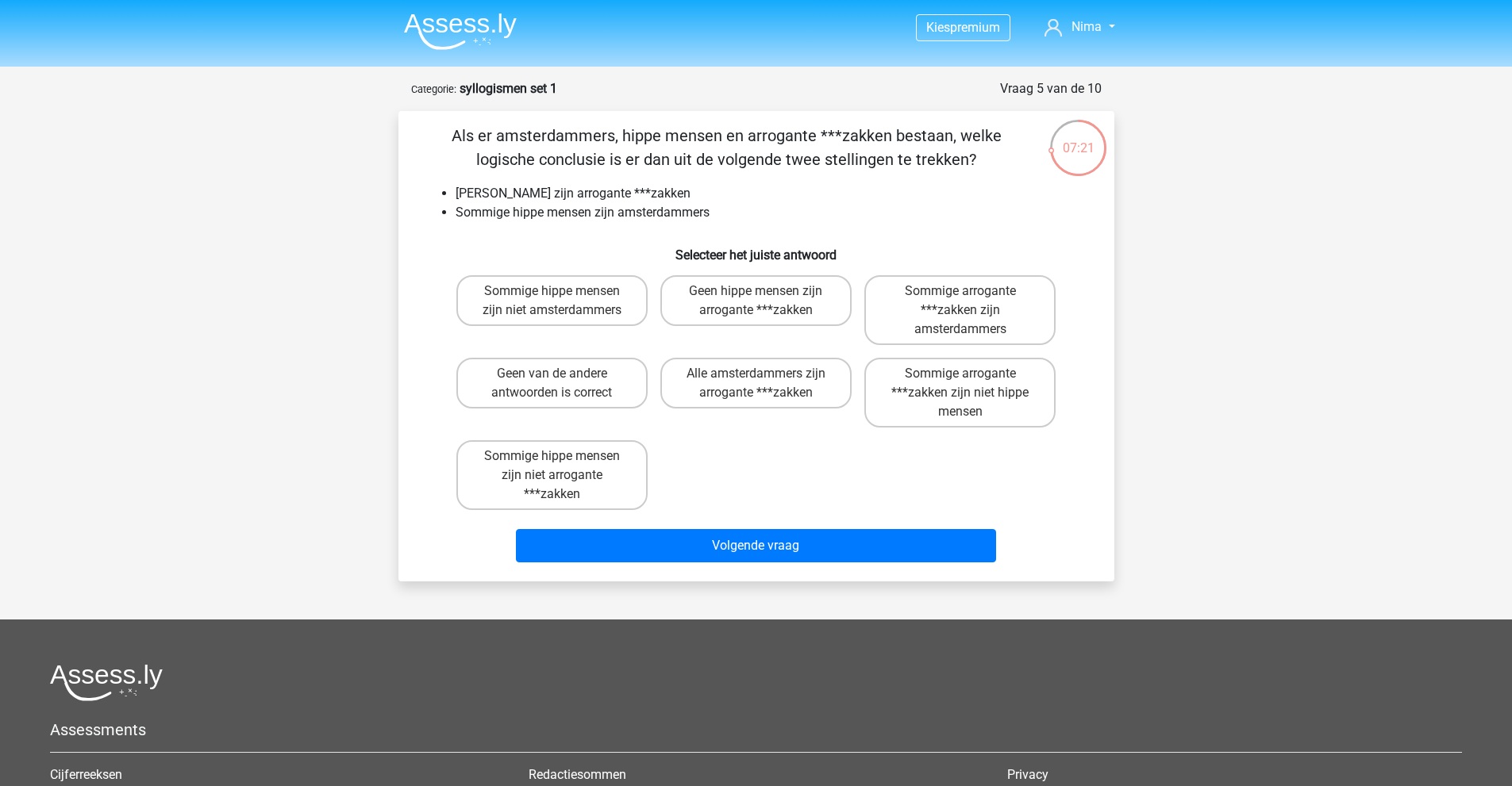
drag, startPoint x: 622, startPoint y: 131, endPoint x: 951, endPoint y: 156, distance: 329.9
click at [951, 156] on p "Als er amsterdammers, hippe mensen en arrogante ***zakken bestaan, welke logisc…" at bounding box center [727, 147] width 606 height 48
drag, startPoint x: 457, startPoint y: 187, endPoint x: 713, endPoint y: 196, distance: 256.2
click at [713, 196] on li "Geen amsterdammers zijn arrogante ***zakken" at bounding box center [772, 193] width 633 height 19
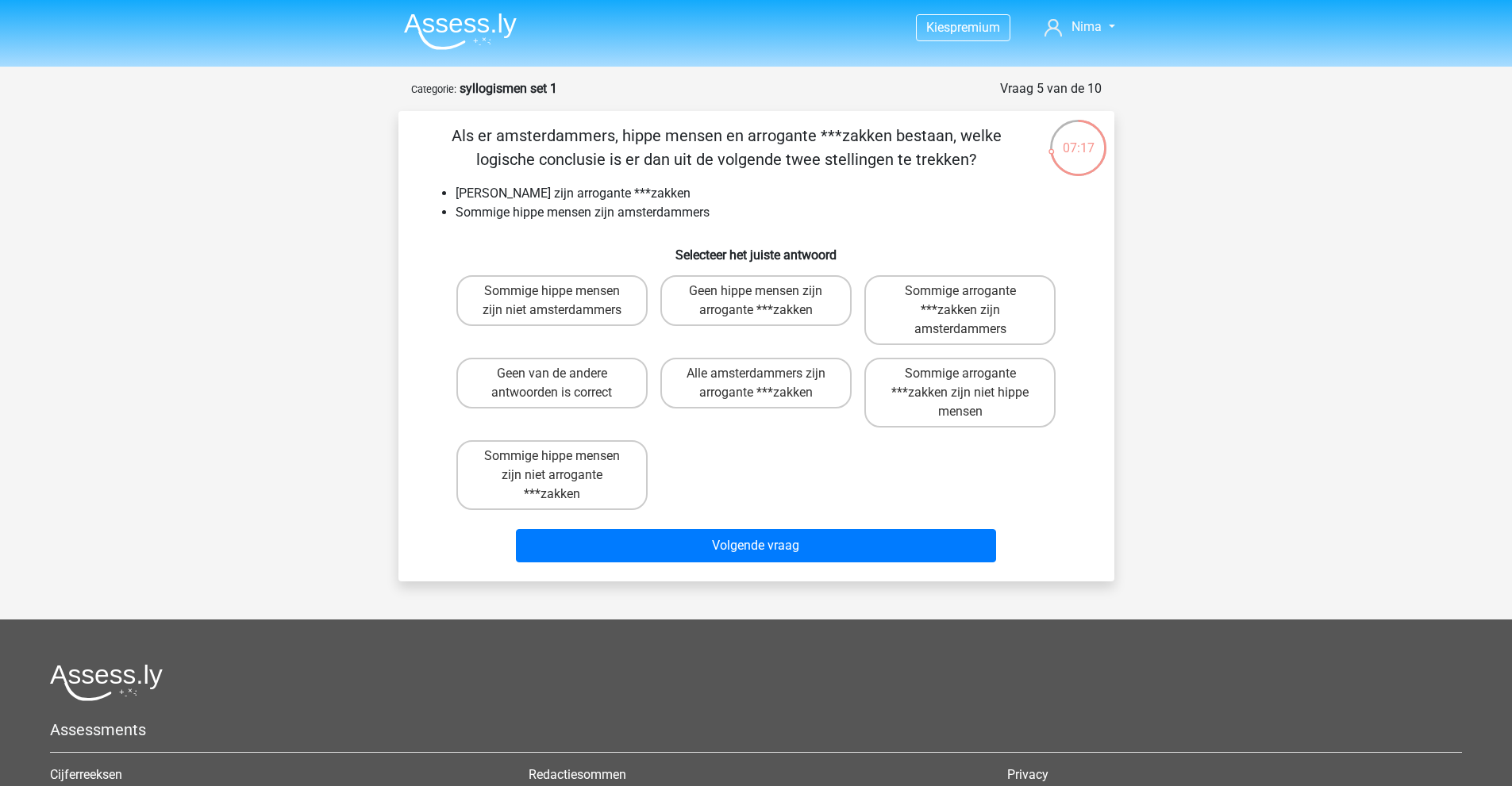
click at [713, 196] on li "Geen amsterdammers zijn arrogante ***zakken" at bounding box center [772, 193] width 633 height 19
drag, startPoint x: 454, startPoint y: 206, endPoint x: 698, endPoint y: 217, distance: 244.2
click at [698, 217] on ul "Geen amsterdammers zijn arrogante ***zakken Sommige hippe mensen zijn amsterdam…" at bounding box center [756, 203] width 665 height 38
click at [698, 217] on li "Sommige hippe mensen zijn amsterdammers" at bounding box center [772, 212] width 633 height 19
drag, startPoint x: 627, startPoint y: 214, endPoint x: 710, endPoint y: 218, distance: 83.1
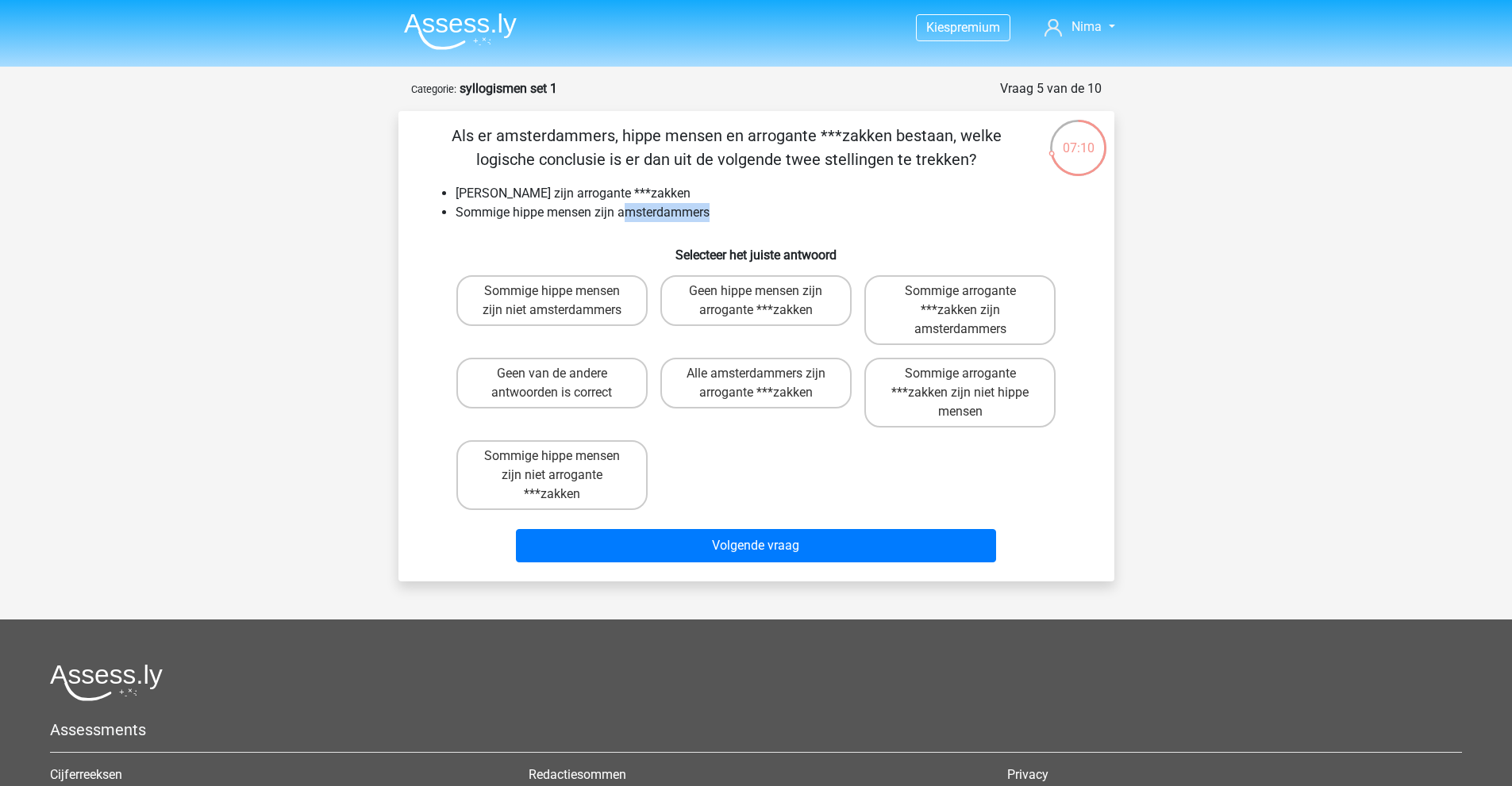
click at [710, 218] on li "Sommige hippe mensen zijn amsterdammers" at bounding box center [772, 212] width 633 height 19
drag, startPoint x: 461, startPoint y: 215, endPoint x: 692, endPoint y: 221, distance: 231.1
click at [692, 221] on li "Sommige hippe mensen zijn amsterdammers" at bounding box center [772, 212] width 633 height 19
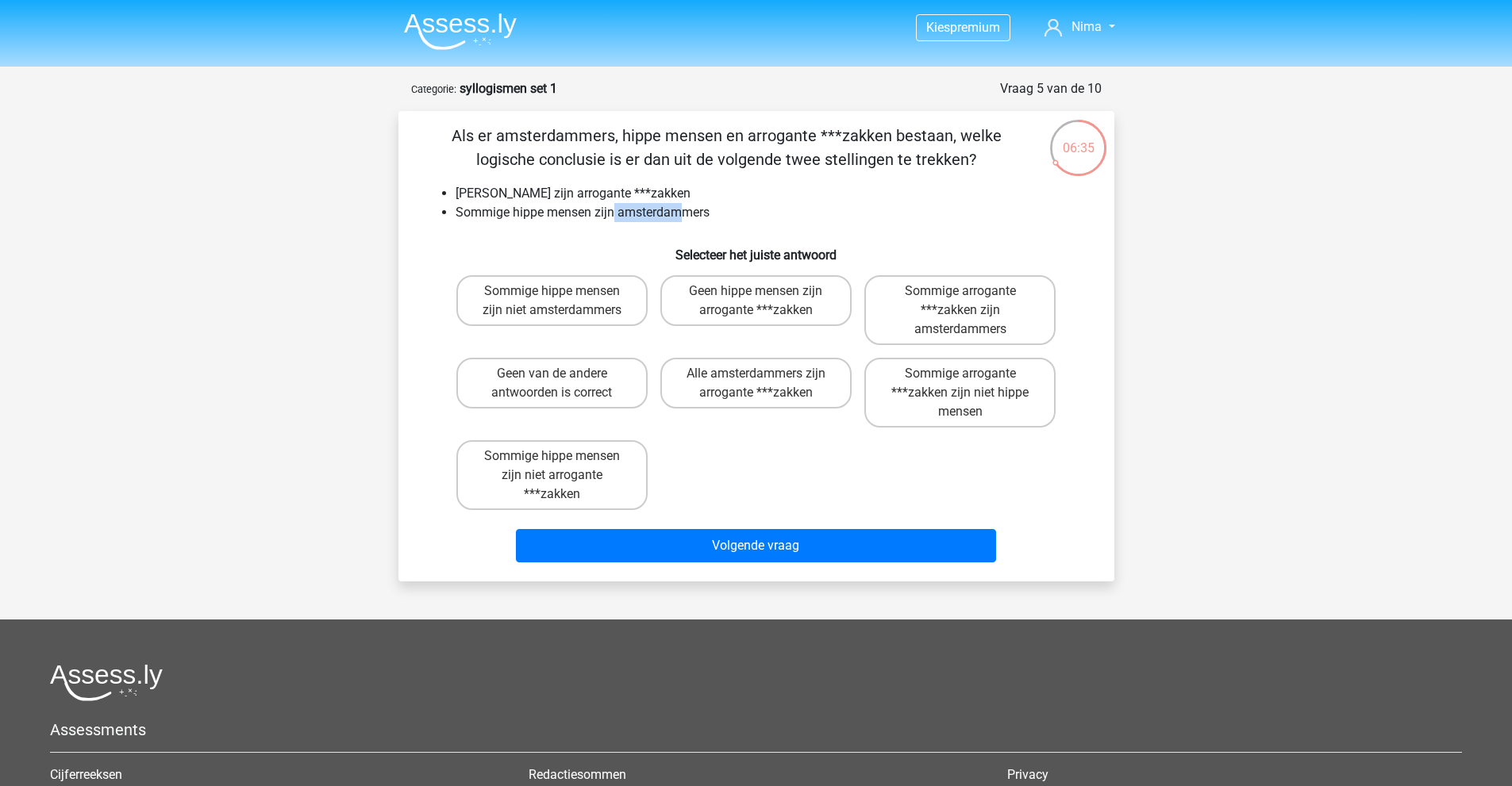
drag, startPoint x: 615, startPoint y: 211, endPoint x: 684, endPoint y: 215, distance: 69.1
click at [684, 215] on li "Sommige hippe mensen zijn amsterdammers" at bounding box center [772, 212] width 633 height 19
click at [1004, 402] on label "Sommige arrogante ***zakken zijn niet hippe mensen" at bounding box center [959, 392] width 191 height 69
click at [970, 384] on input "Sommige arrogante ***zakken zijn niet hippe mensen" at bounding box center [965, 379] width 10 height 10
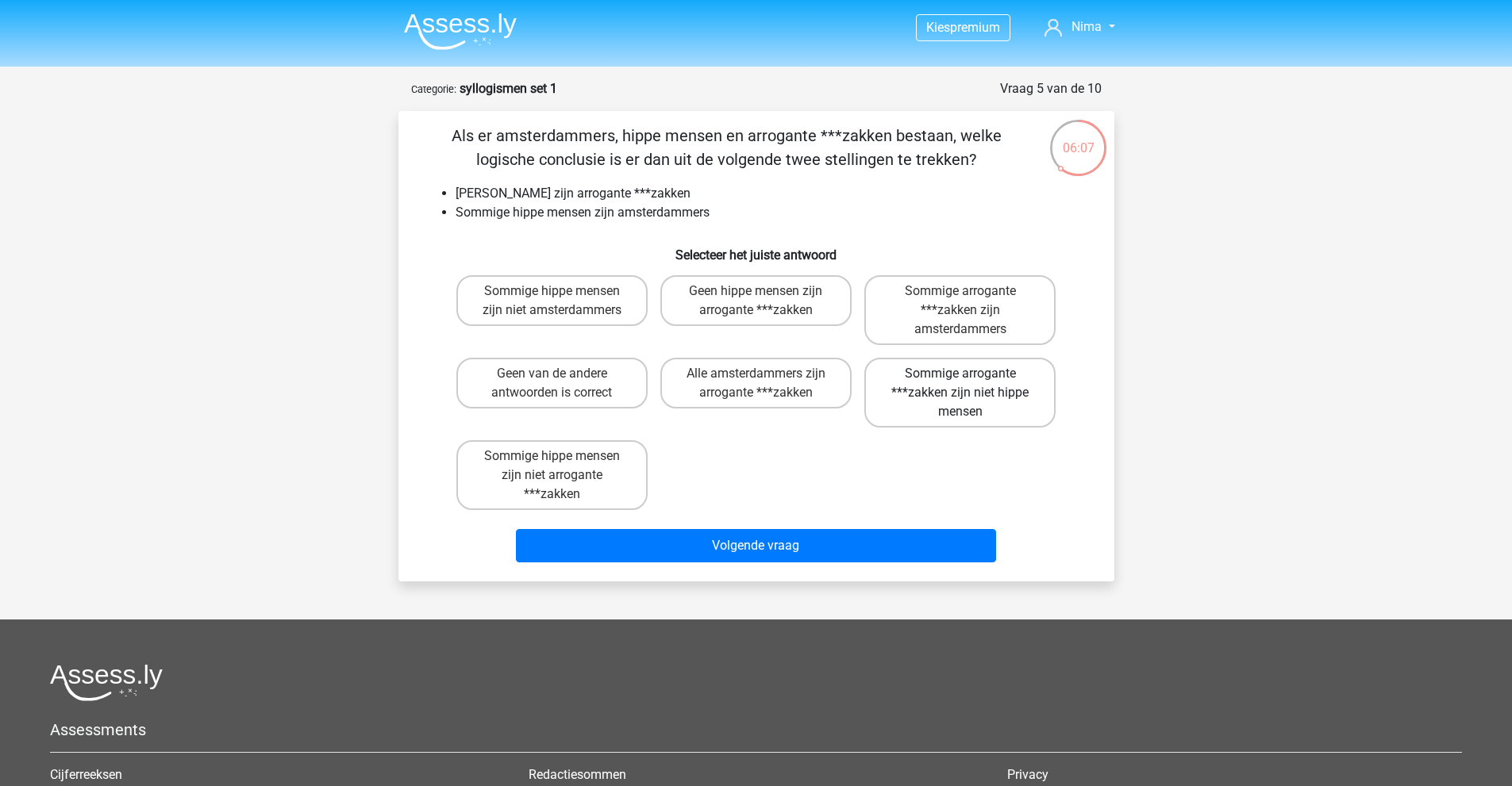
radio input "true"
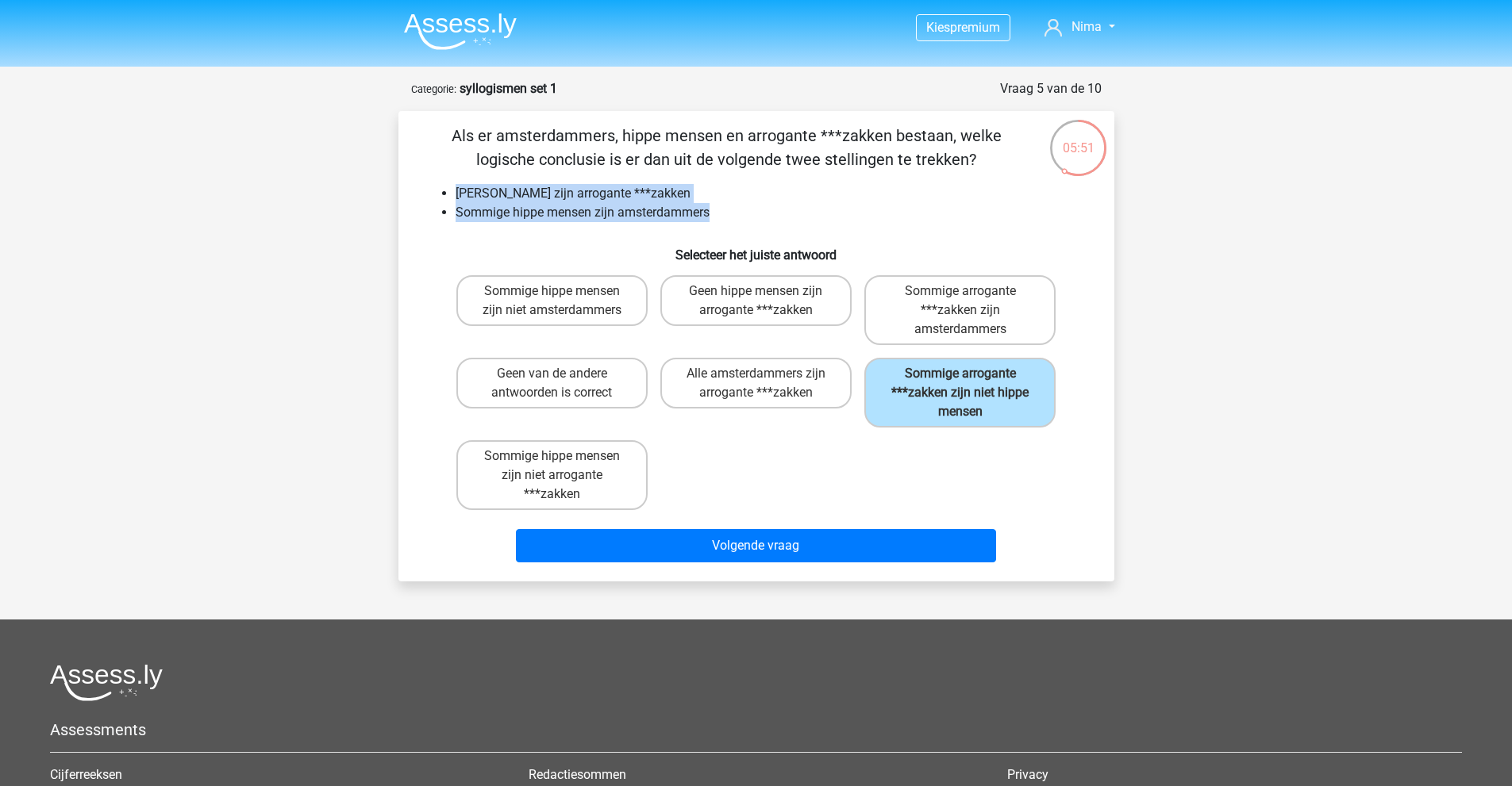
drag, startPoint x: 454, startPoint y: 190, endPoint x: 732, endPoint y: 206, distance: 278.5
click at [732, 206] on ul "Geen amsterdammers zijn arrogante ***zakken Sommige hippe mensen zijn amsterdam…" at bounding box center [756, 203] width 665 height 38
click at [704, 196] on li "Geen amsterdammers zijn arrogante ***zakken" at bounding box center [772, 193] width 633 height 19
drag, startPoint x: 456, startPoint y: 208, endPoint x: 733, endPoint y: 222, distance: 277.4
click at [733, 222] on li "Sommige hippe mensen zijn amsterdammers" at bounding box center [772, 212] width 633 height 19
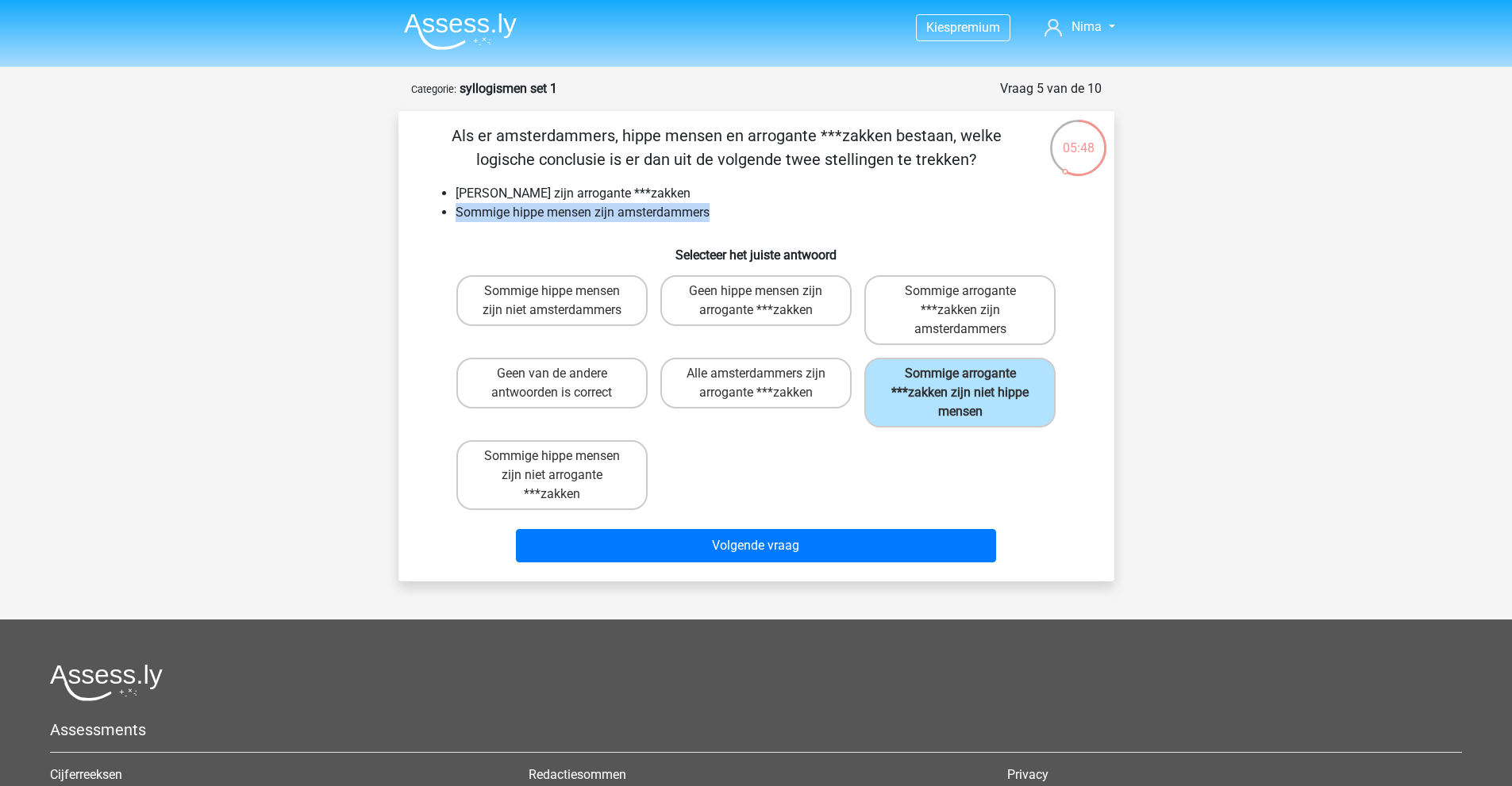
click at [715, 220] on li "Sommige hippe mensen zijn amsterdammers" at bounding box center [772, 212] width 633 height 19
drag, startPoint x: 603, startPoint y: 188, endPoint x: 731, endPoint y: 196, distance: 128.2
click at [731, 196] on li "Geen amsterdammers zijn arrogante ***zakken" at bounding box center [772, 193] width 633 height 19
click at [686, 196] on li "Geen amsterdammers zijn arrogante ***zakken" at bounding box center [772, 193] width 633 height 19
drag, startPoint x: 457, startPoint y: 211, endPoint x: 664, endPoint y: 215, distance: 207.0
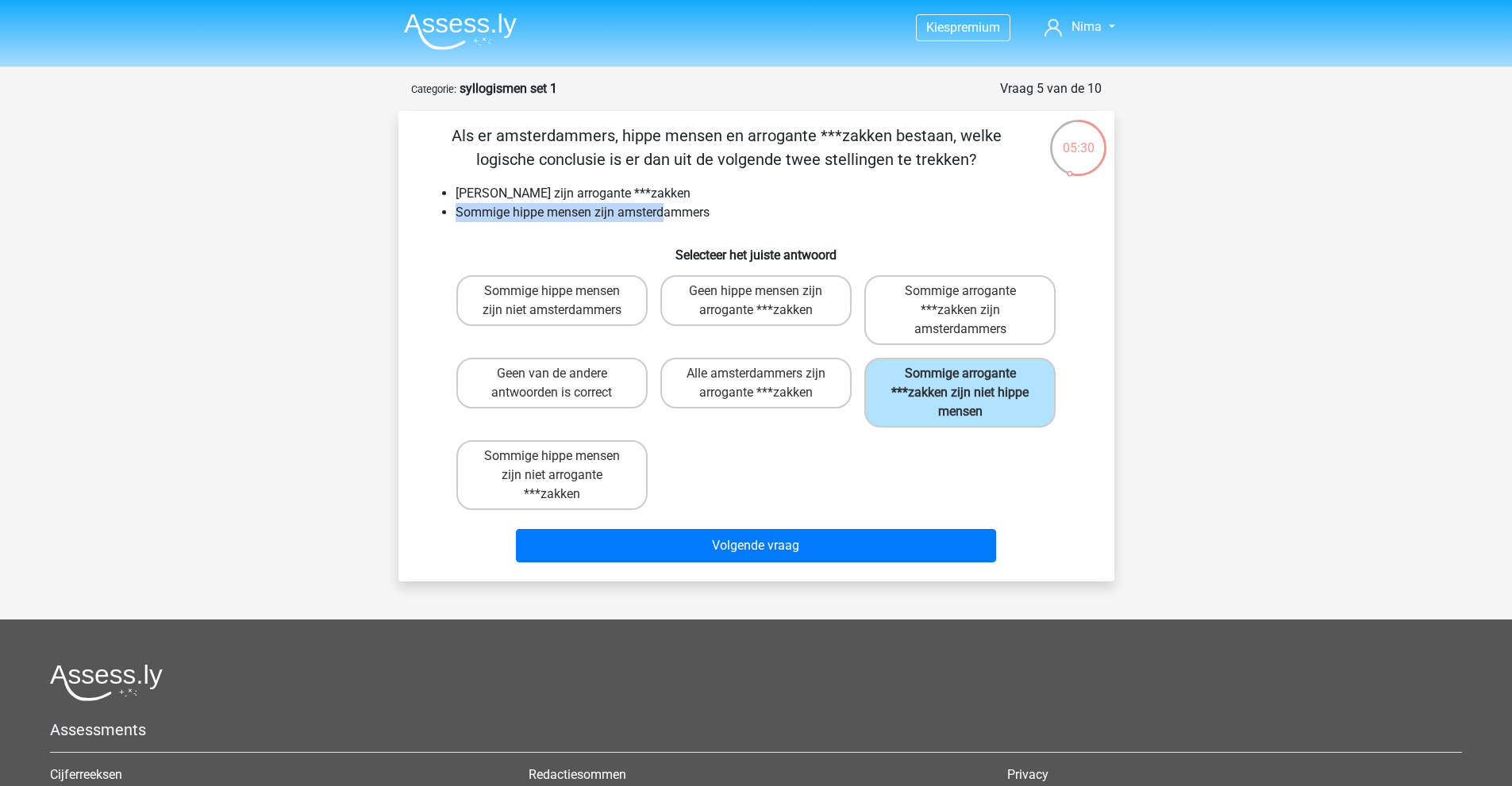
click at [664, 215] on li "Sommige hippe mensen zijn amsterdammers" at bounding box center [772, 212] width 633 height 19
drag, startPoint x: 677, startPoint y: 192, endPoint x: 715, endPoint y: 190, distance: 38.1
click at [715, 190] on li "Geen amsterdammers zijn arrogante ***zakken" at bounding box center [772, 193] width 633 height 19
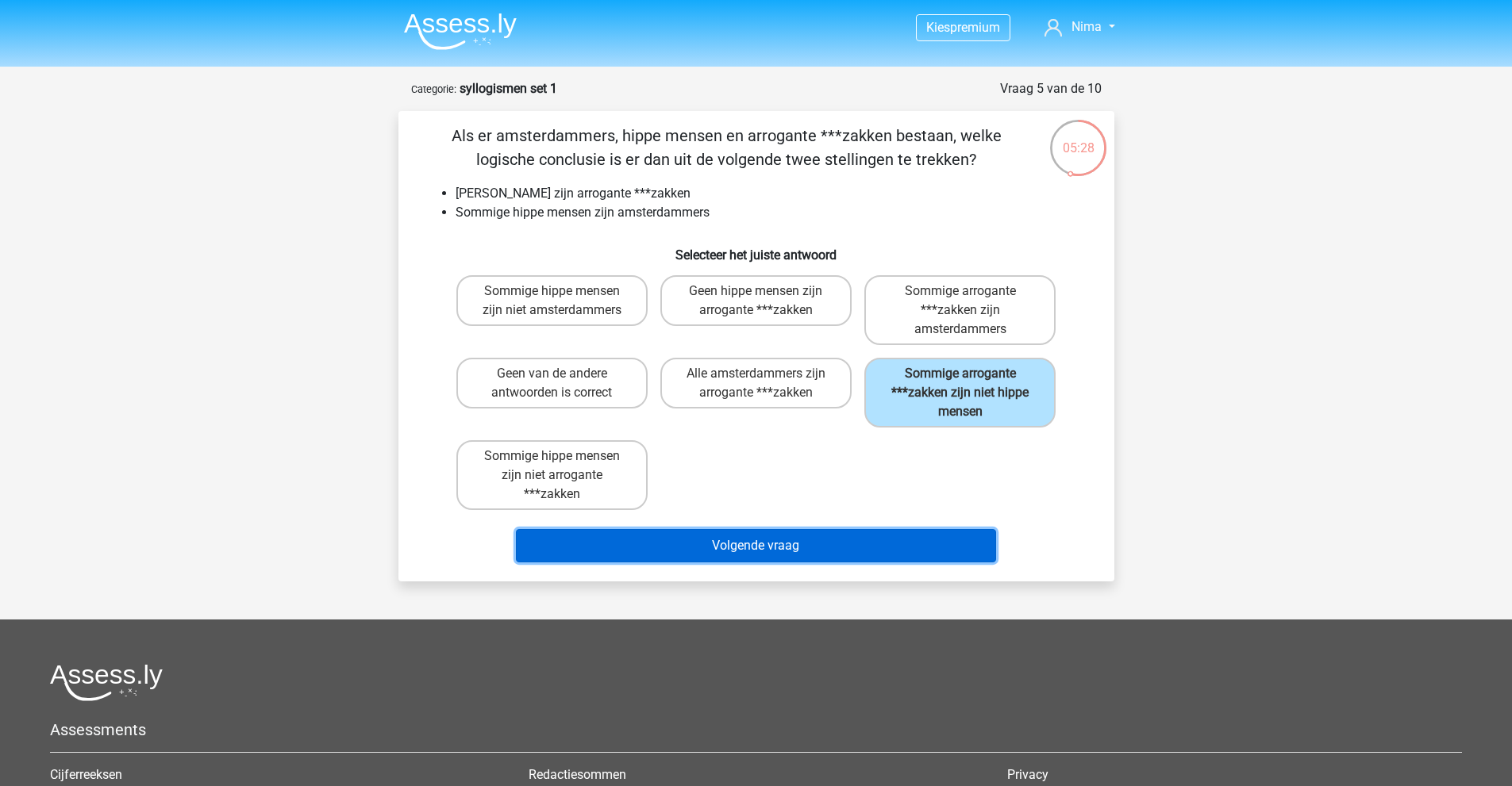
click at [893, 544] on button "Volgende vraag" at bounding box center [756, 545] width 480 height 33
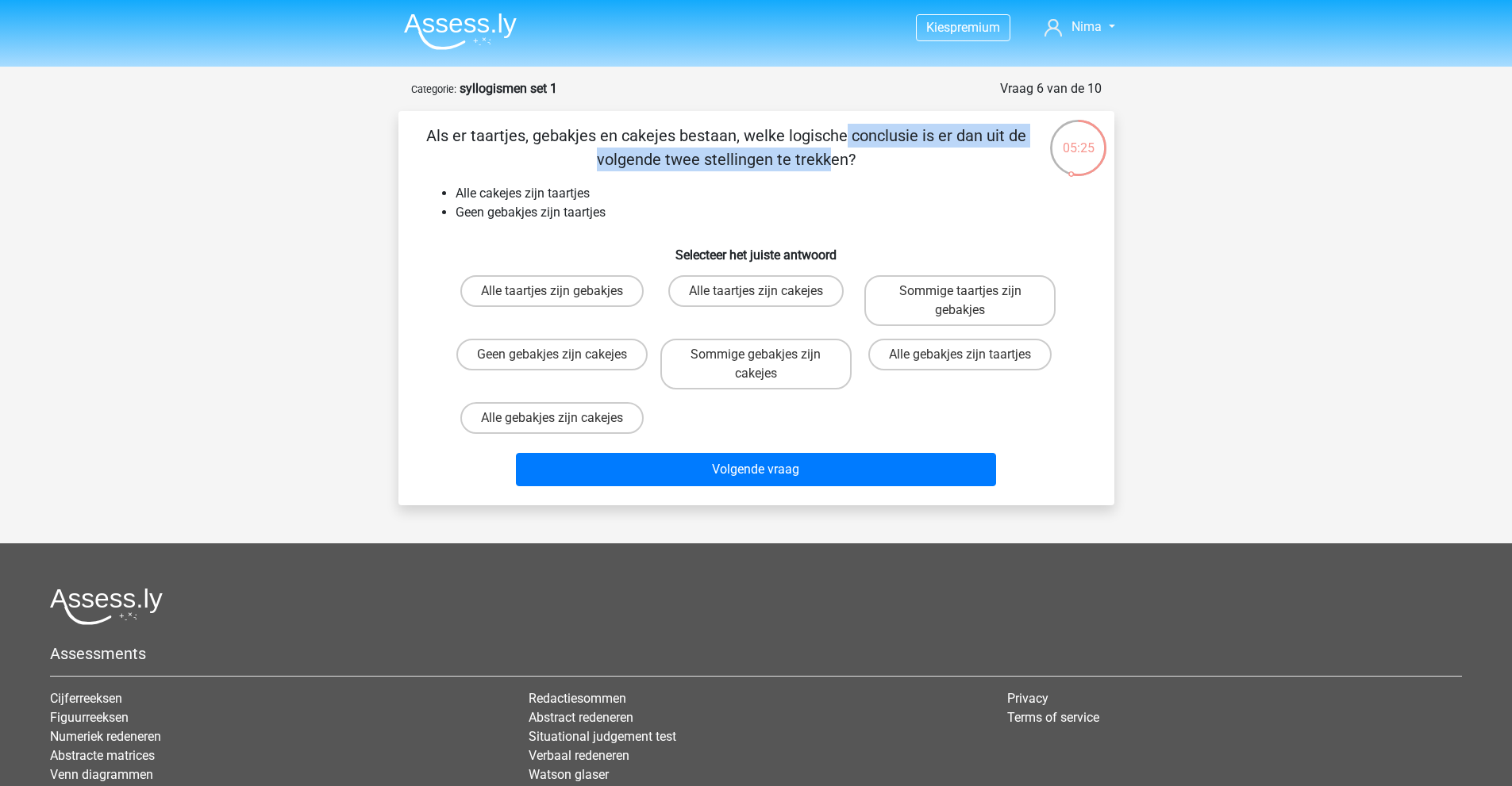
drag, startPoint x: 519, startPoint y: 137, endPoint x: 948, endPoint y: 143, distance: 429.0
click at [948, 143] on p "Als er taartjes, gebakjes en cakejes bestaan, welke logische conclusie is er da…" at bounding box center [727, 147] width 606 height 48
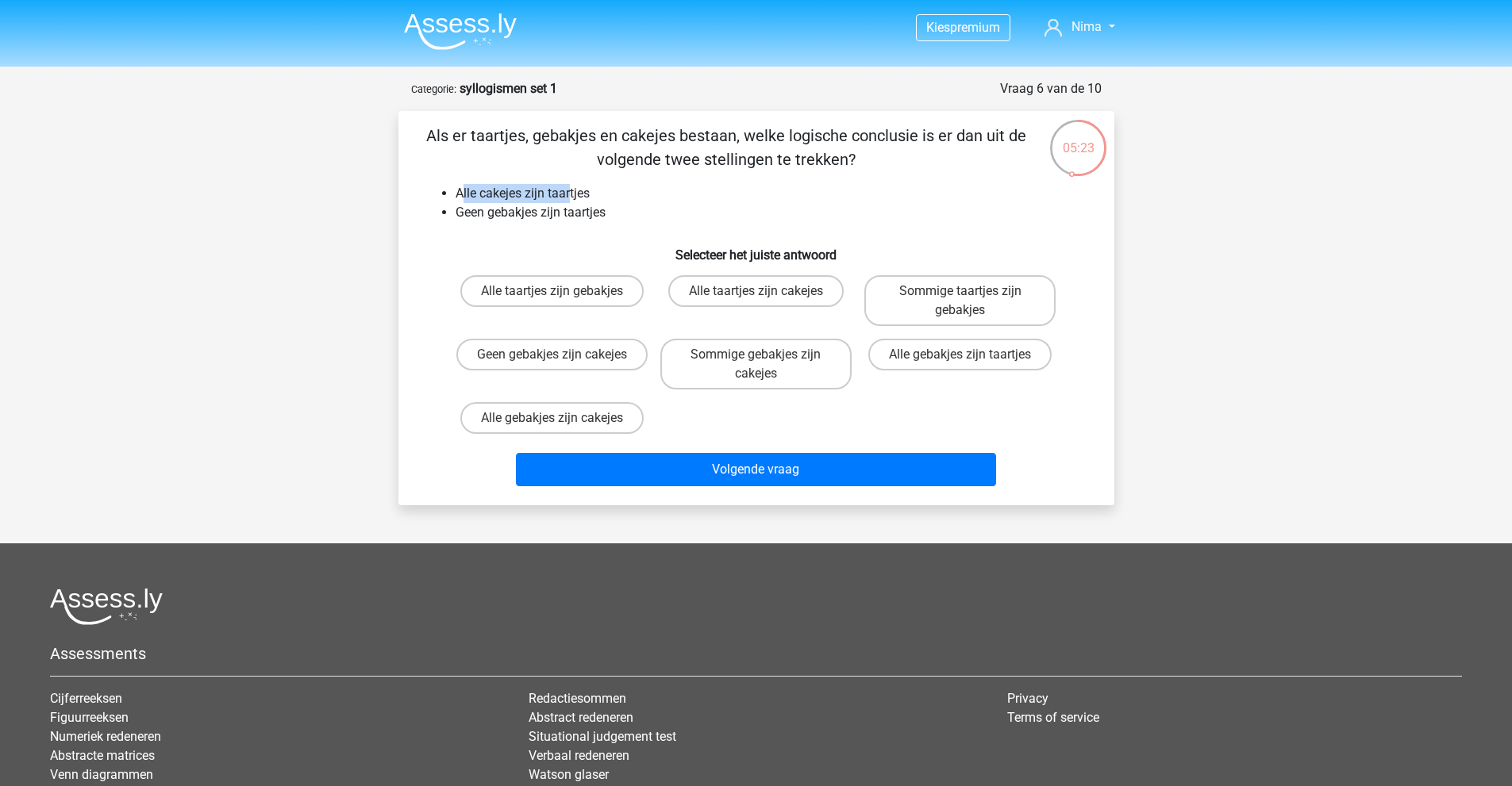
drag, startPoint x: 460, startPoint y: 193, endPoint x: 572, endPoint y: 193, distance: 112.0
click at [572, 193] on li "Alle cakejes zijn taartjes" at bounding box center [772, 193] width 633 height 19
drag, startPoint x: 454, startPoint y: 210, endPoint x: 622, endPoint y: 208, distance: 168.0
click at [622, 208] on ul "Alle cakejes zijn taartjes Geen gebakjes zijn taartjes" at bounding box center [756, 203] width 665 height 38
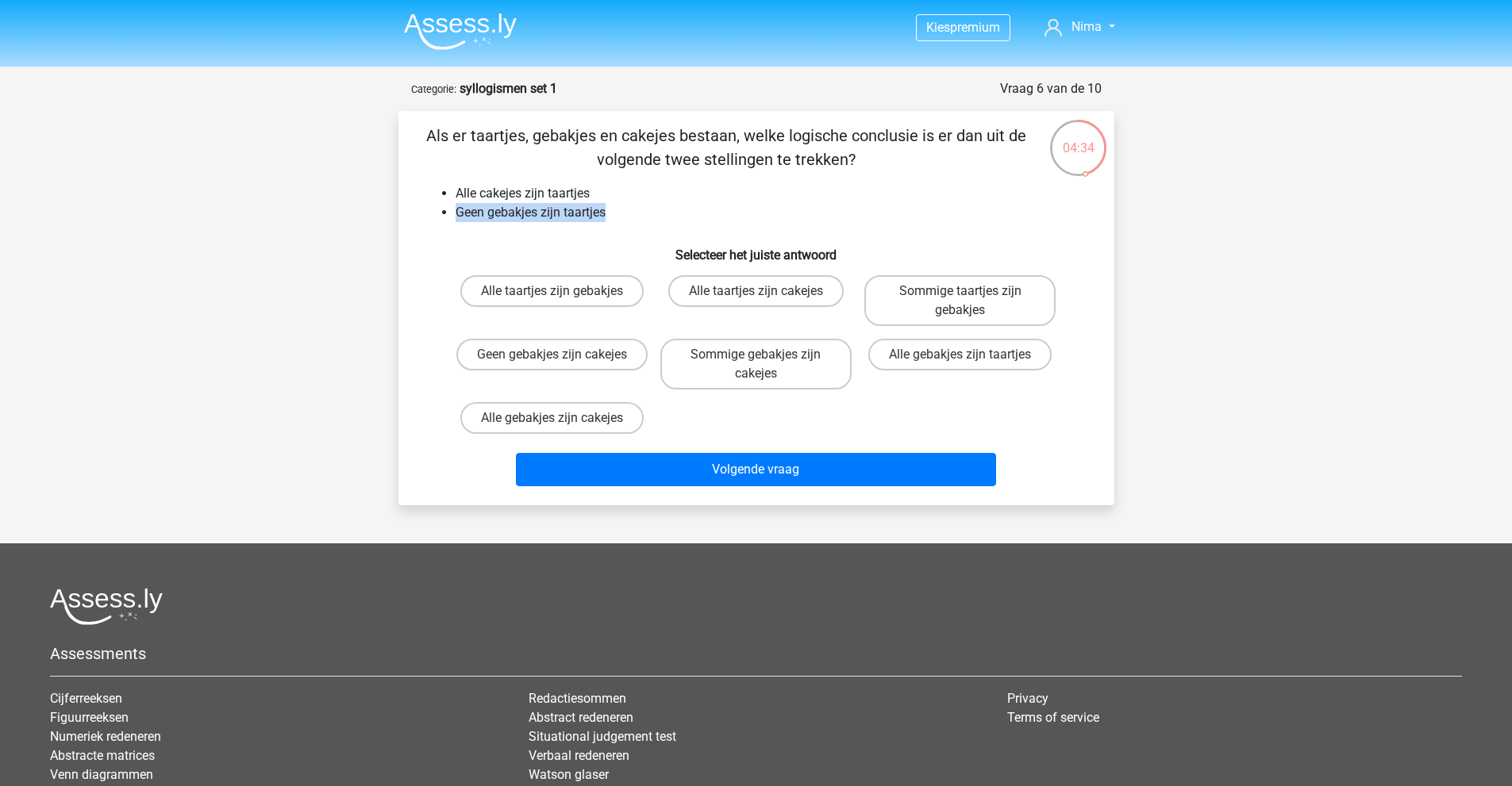
click at [600, 215] on li "Geen gebakjes zijn taartjes" at bounding box center [772, 212] width 633 height 19
drag, startPoint x: 455, startPoint y: 187, endPoint x: 527, endPoint y: 193, distance: 72.2
click at [527, 193] on li "Alle cakejes zijn taartjes" at bounding box center [772, 193] width 633 height 19
click at [544, 193] on li "Alle cakejes zijn taartjes" at bounding box center [772, 193] width 633 height 19
click at [582, 195] on li "Alle cakejes zijn taartjes" at bounding box center [772, 193] width 633 height 19
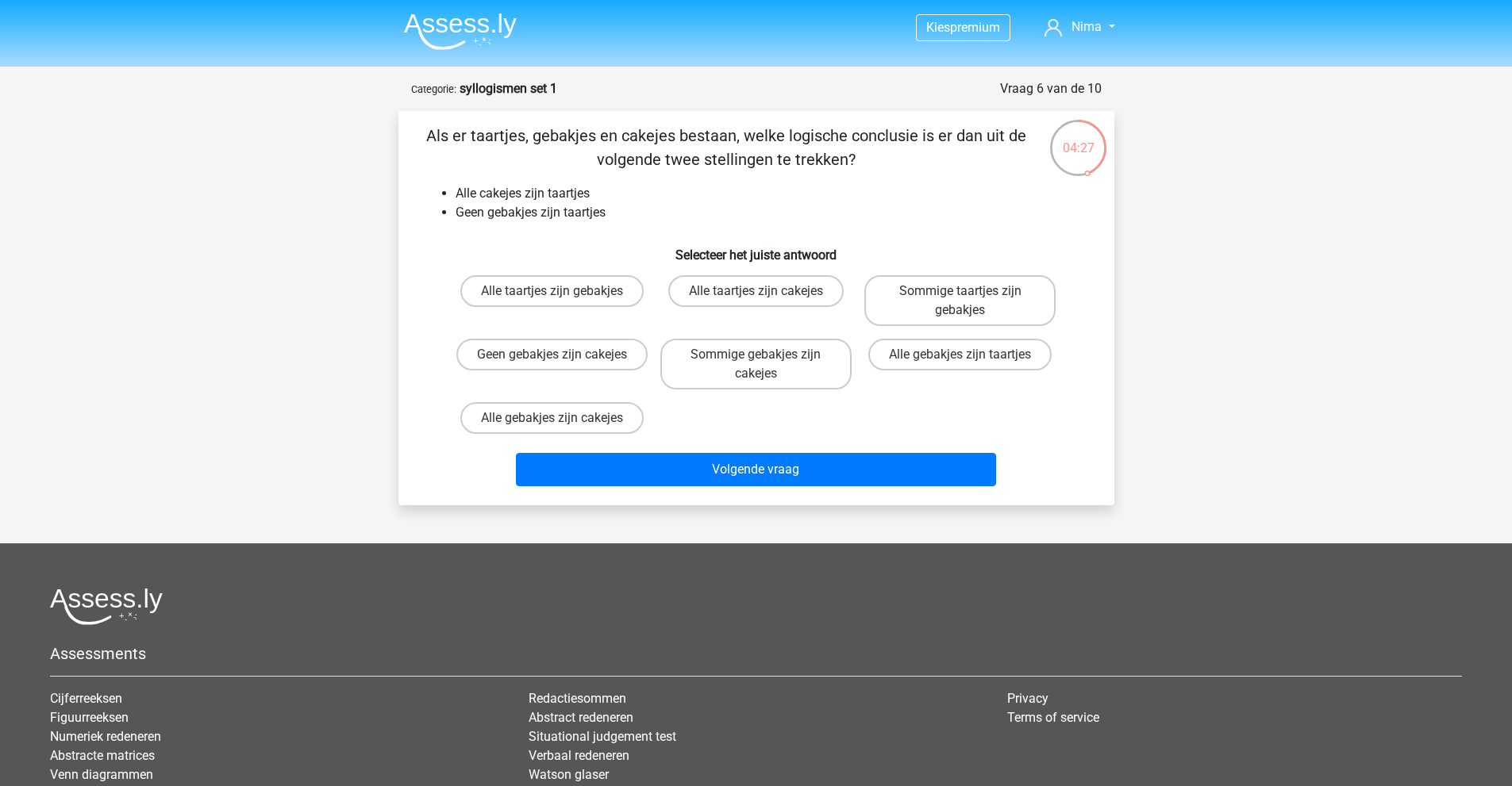
click at [562, 363] on input "Geen gebakjes zijn cakejes" at bounding box center [556, 359] width 10 height 10
radio input "true"
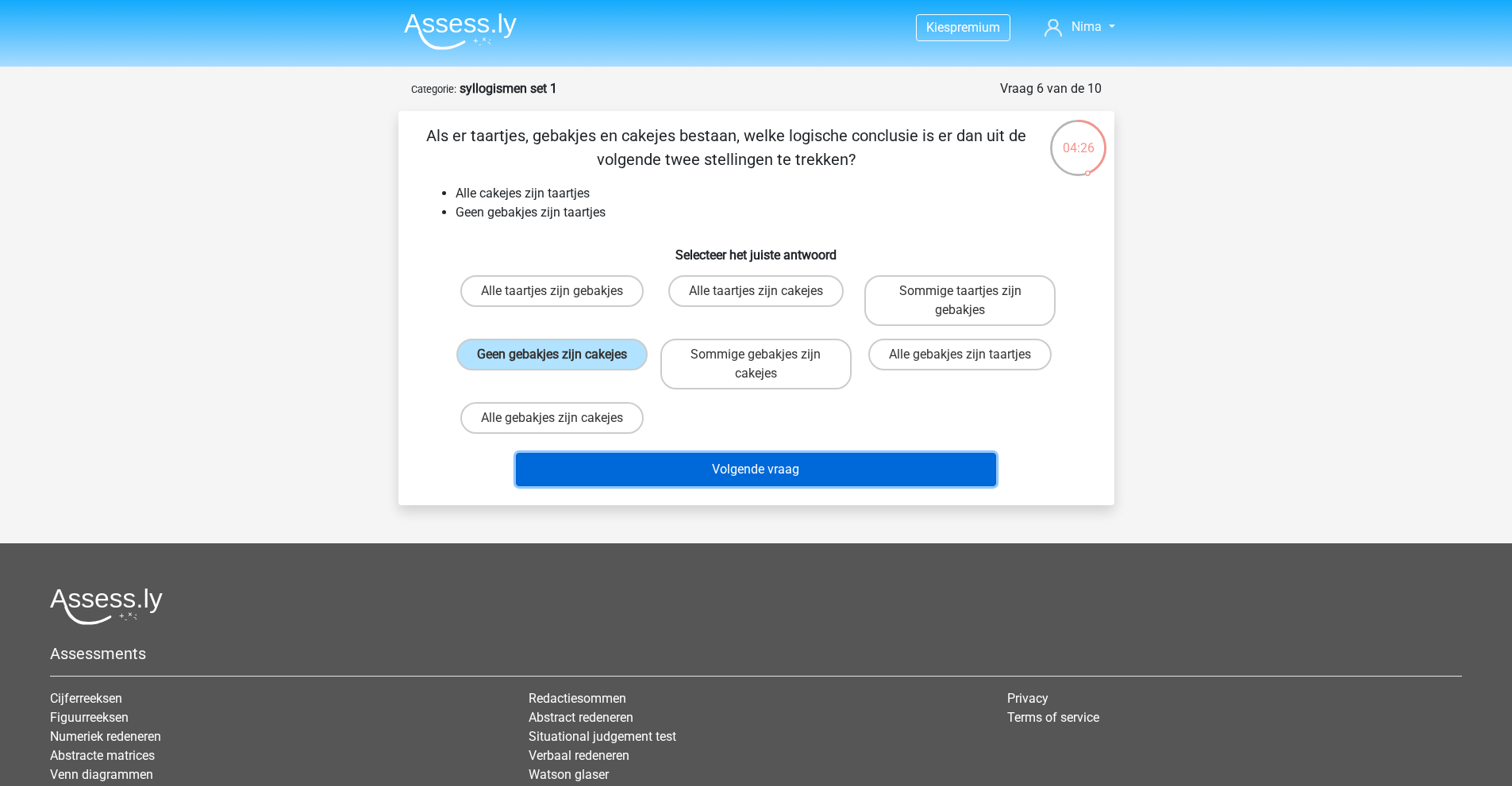
click at [725, 455] on button "Volgende vraag" at bounding box center [756, 470] width 480 height 33
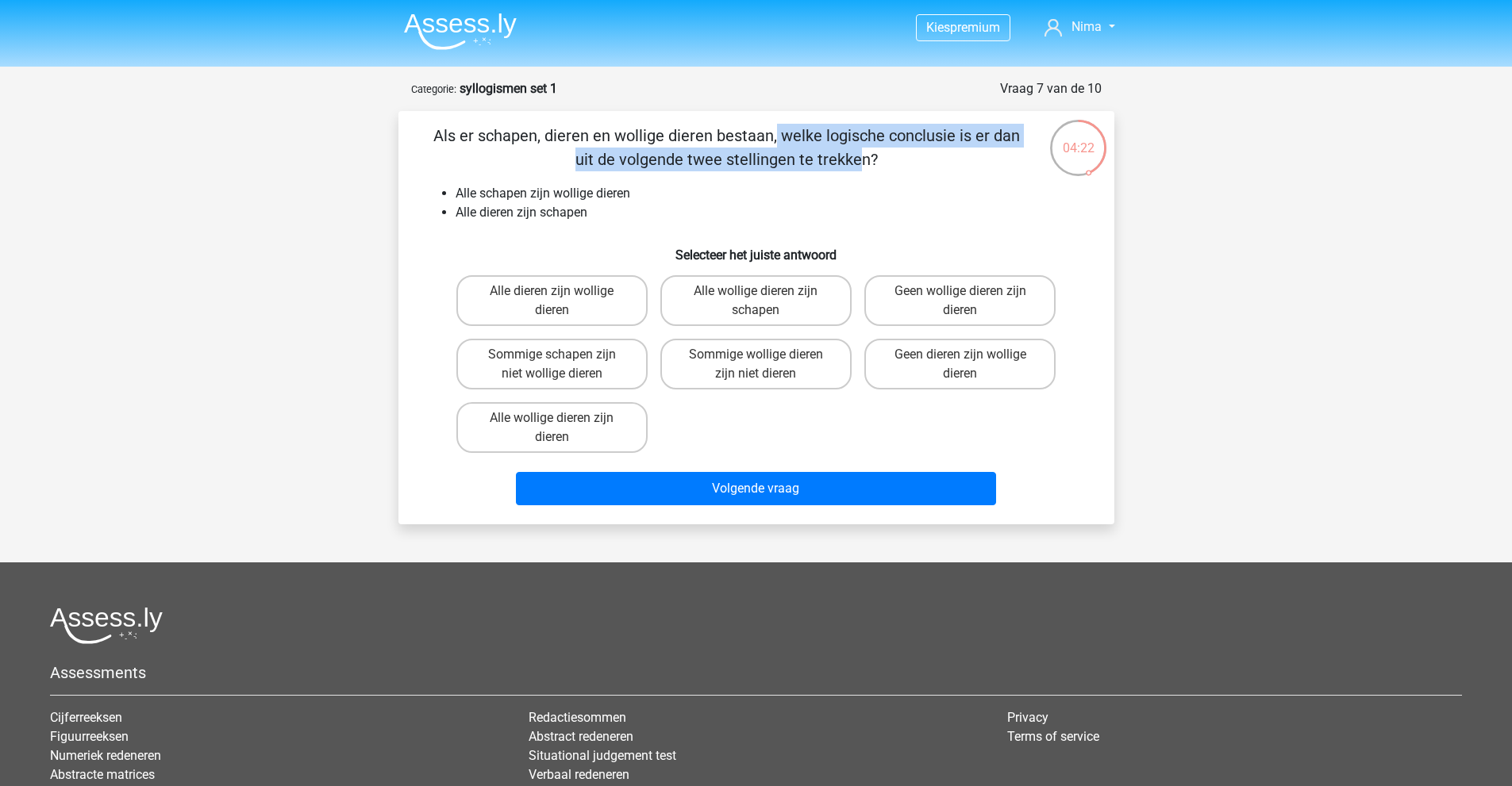
drag, startPoint x: 454, startPoint y: 133, endPoint x: 985, endPoint y: 131, distance: 531.0
click at [985, 131] on p "Als er schapen, dieren en wollige dieren bestaan, welke logische conclusie is e…" at bounding box center [727, 147] width 606 height 48
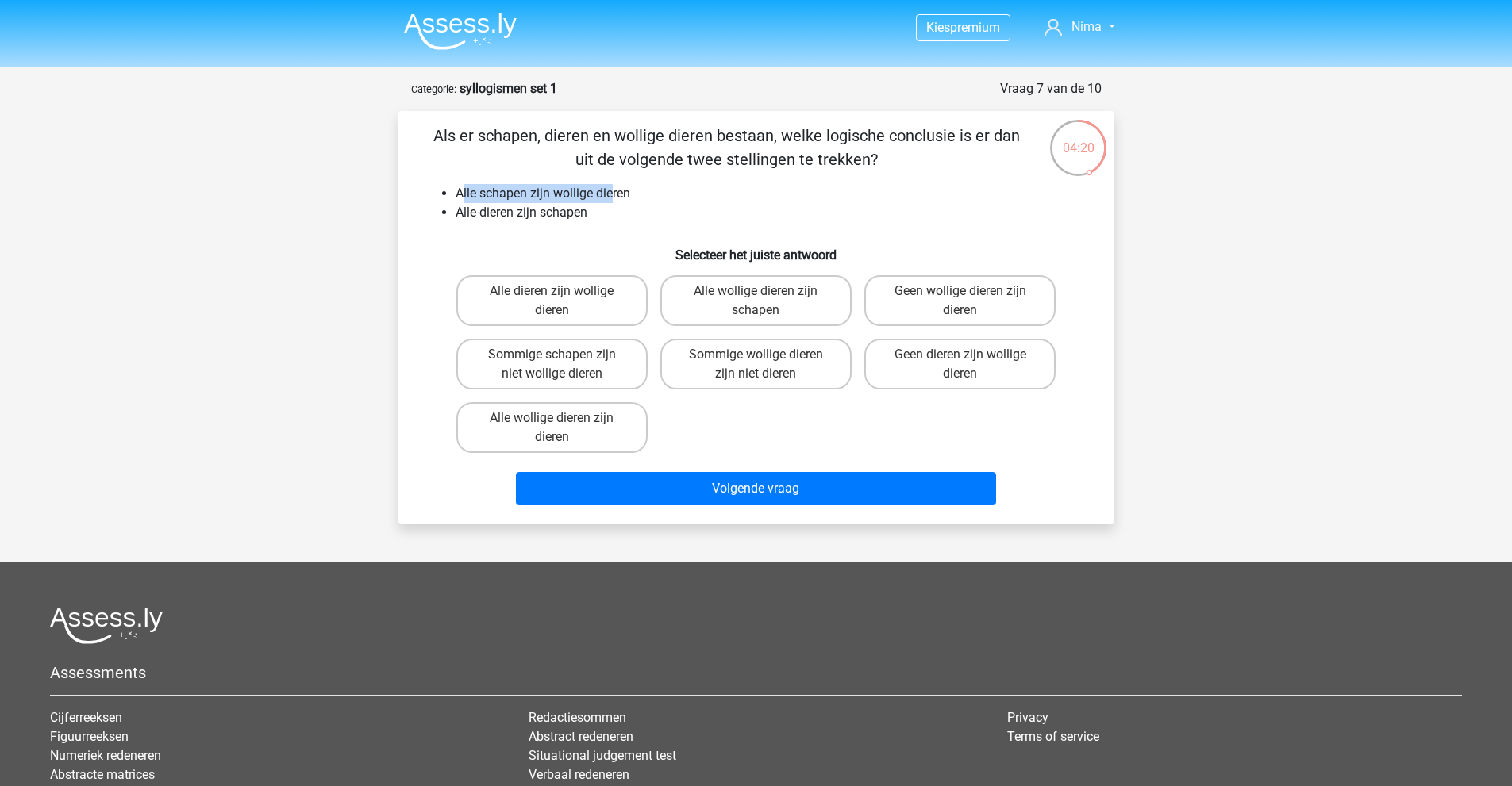
drag, startPoint x: 460, startPoint y: 188, endPoint x: 616, endPoint y: 190, distance: 156.0
click at [616, 190] on li "Alle schapen zijn wollige dieren" at bounding box center [772, 193] width 633 height 19
drag, startPoint x: 454, startPoint y: 208, endPoint x: 570, endPoint y: 208, distance: 116.0
click at [570, 208] on ul "Alle schapen zijn wollige dieren Alle dieren zijn schapen" at bounding box center [756, 203] width 665 height 38
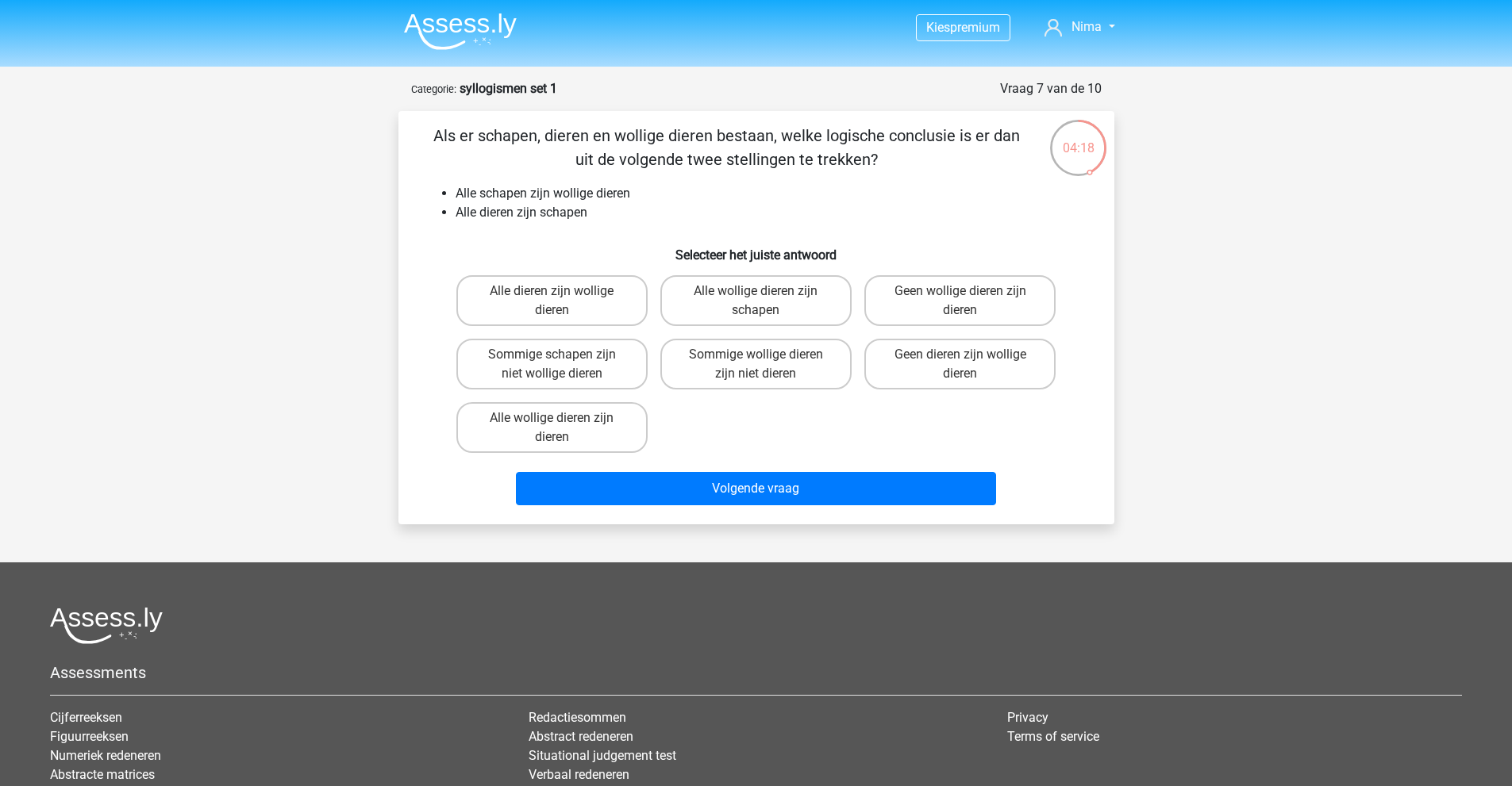
click at [572, 208] on li "Alle dieren zijn schapen" at bounding box center [772, 212] width 633 height 19
drag, startPoint x: 469, startPoint y: 190, endPoint x: 640, endPoint y: 186, distance: 171.0
click at [640, 186] on li "Alle schapen zijn wollige dieren" at bounding box center [772, 193] width 633 height 19
click at [637, 186] on li "Alle schapen zijn wollige dieren" at bounding box center [772, 193] width 633 height 19
drag, startPoint x: 550, startPoint y: 189, endPoint x: 563, endPoint y: 212, distance: 26.4
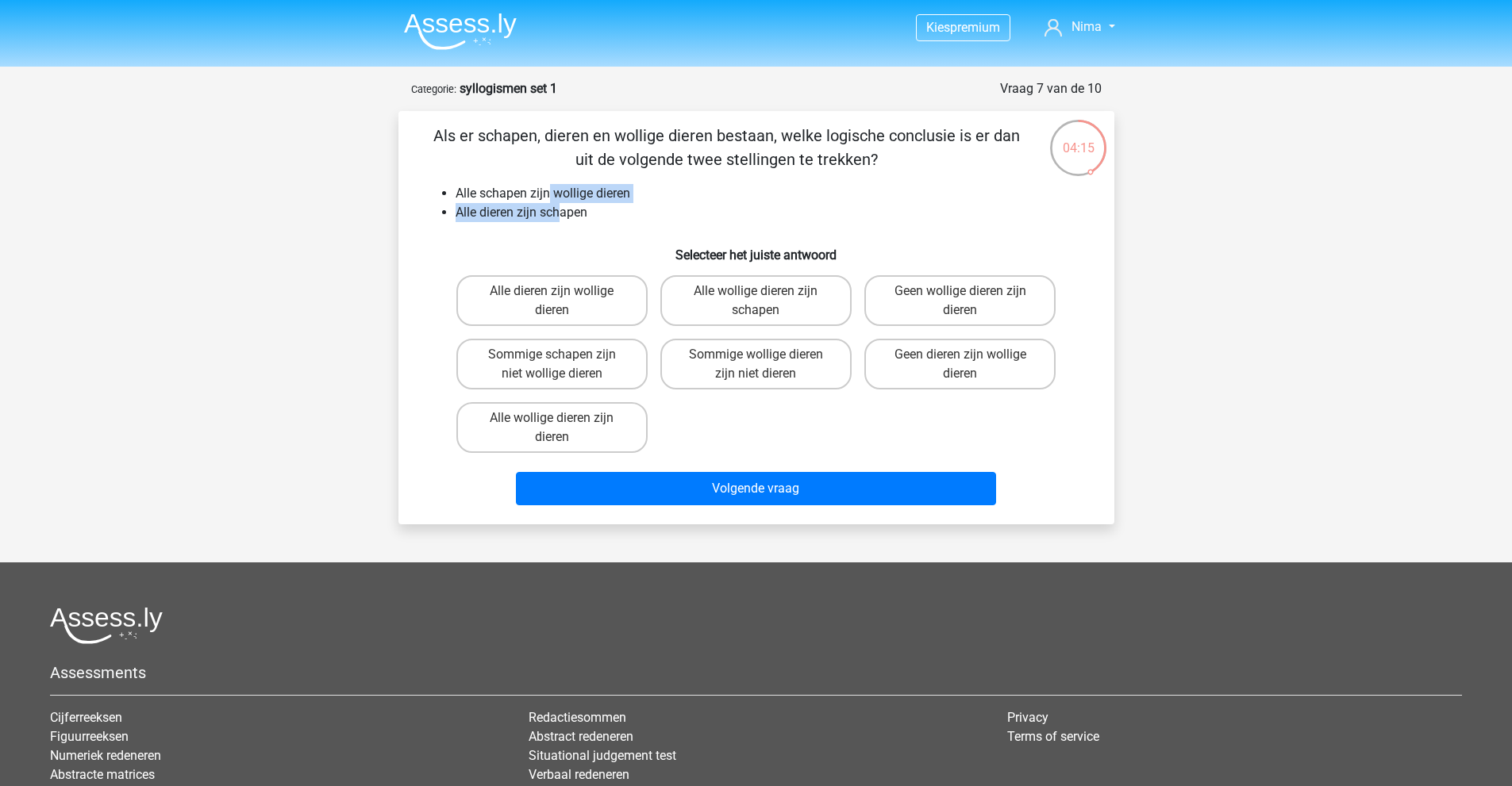
click at [563, 214] on ul "Alle schapen zijn wollige dieren Alle dieren zijn schapen" at bounding box center [756, 203] width 665 height 38
click at [563, 211] on li "Alle dieren zijn schapen" at bounding box center [772, 212] width 633 height 19
drag, startPoint x: 520, startPoint y: 214, endPoint x: 587, endPoint y: 214, distance: 67.0
click at [587, 214] on li "Alle dieren zijn schapen" at bounding box center [772, 212] width 633 height 19
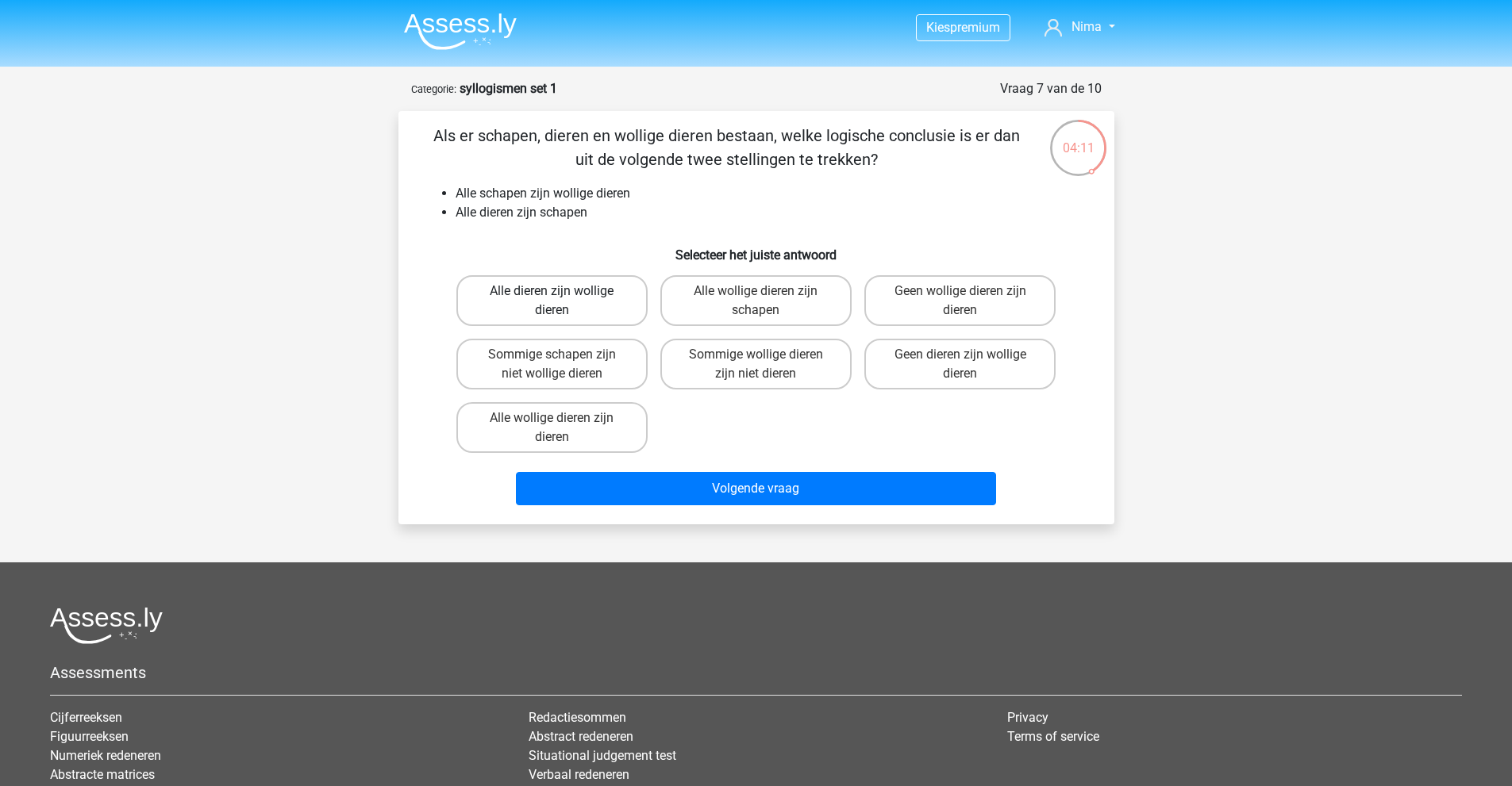
click at [555, 304] on label "Alle dieren zijn wollige dieren" at bounding box center [552, 300] width 191 height 50
click at [555, 301] on input "Alle dieren zijn wollige dieren" at bounding box center [556, 296] width 10 height 10
radio input "true"
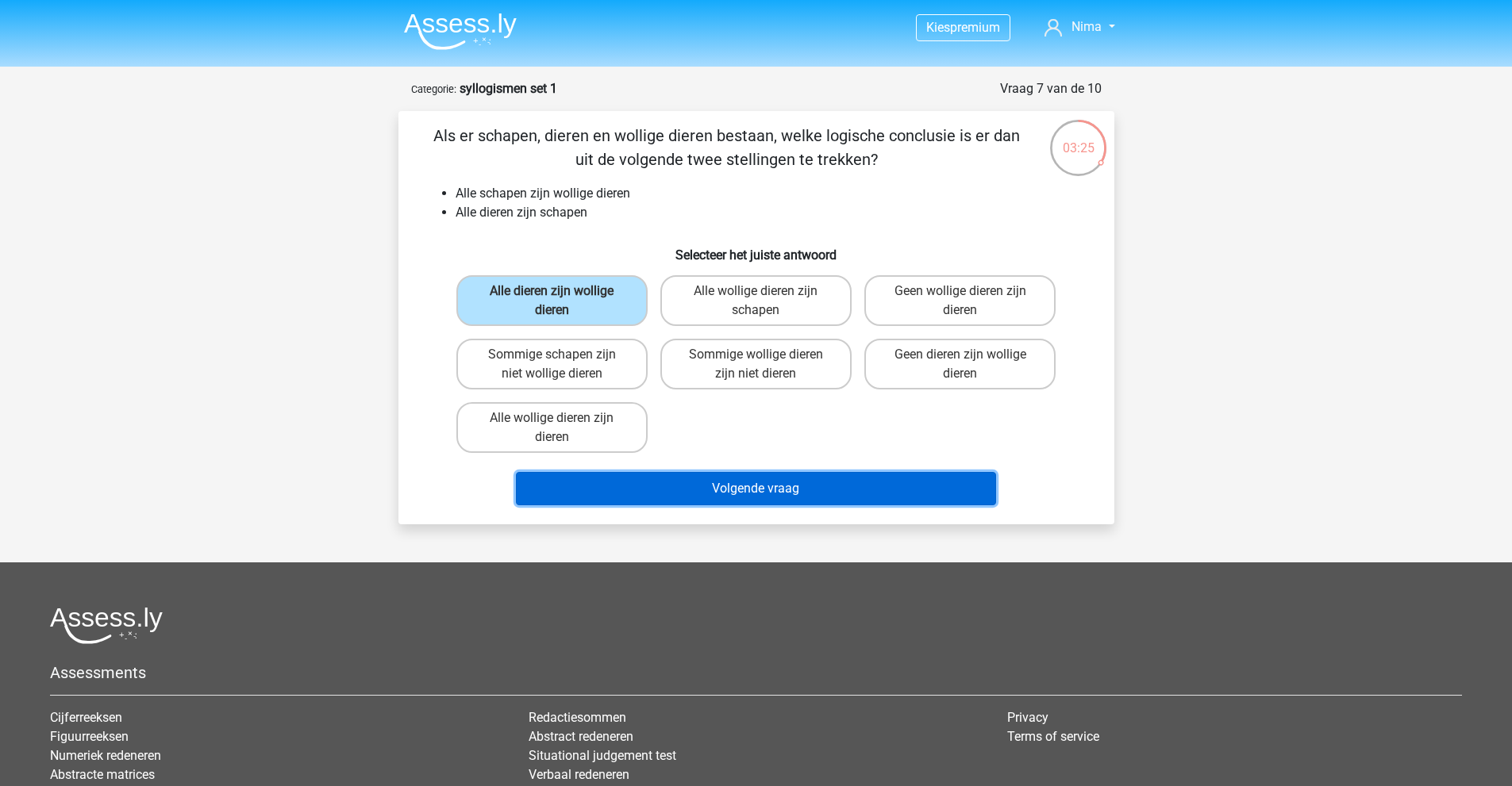
click at [703, 482] on button "Volgende vraag" at bounding box center [756, 489] width 480 height 33
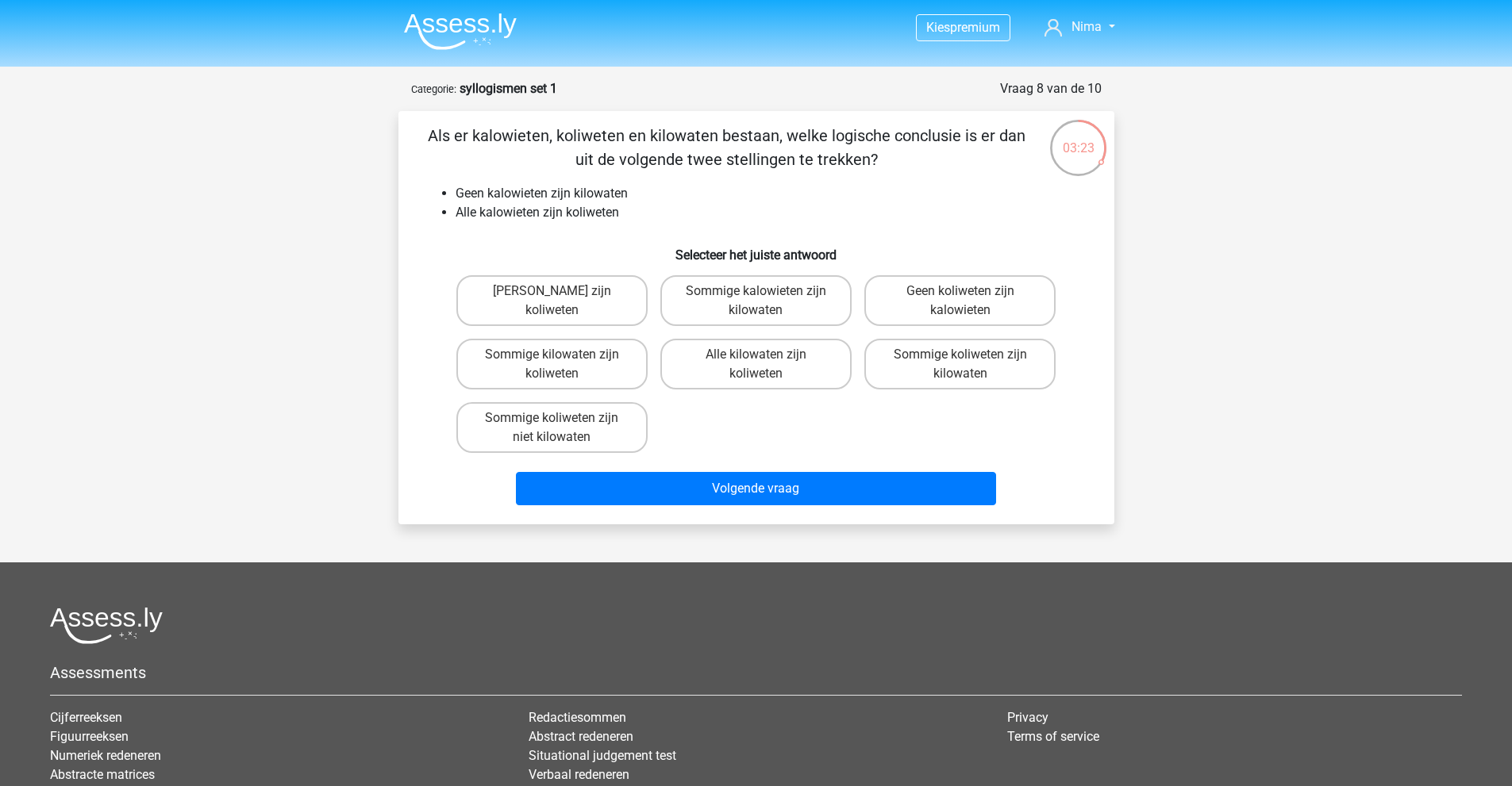
drag, startPoint x: 542, startPoint y: 149, endPoint x: 609, endPoint y: 142, distance: 67.4
click at [630, 142] on p "Als er kalowieten, koliweten en kilowaten bestaan, welke logische conclusie is …" at bounding box center [727, 147] width 606 height 48
click at [609, 142] on p "Als er kalowieten, koliweten en kilowaten bestaan, welke logische conclusie is …" at bounding box center [727, 147] width 606 height 48
drag, startPoint x: 465, startPoint y: 190, endPoint x: 618, endPoint y: 196, distance: 153.1
click at [618, 196] on li "Geen kalowieten zijn kilowaten" at bounding box center [772, 193] width 633 height 19
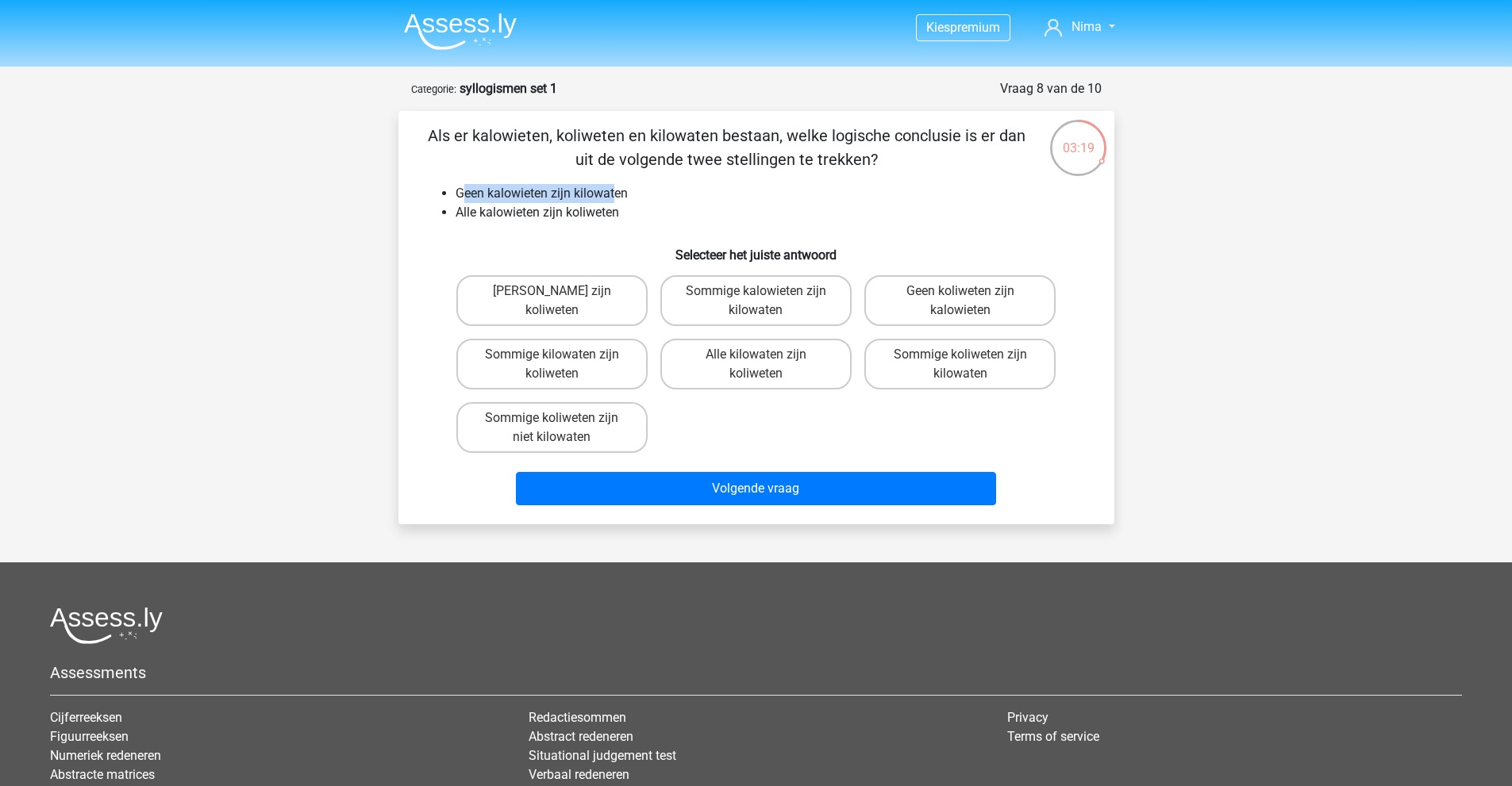
click at [618, 196] on li "Geen kalowieten zijn kilowaten" at bounding box center [772, 193] width 633 height 19
drag, startPoint x: 577, startPoint y: 196, endPoint x: 614, endPoint y: 196, distance: 37.0
click at [614, 196] on li "Geen kalowieten zijn kilowaten" at bounding box center [772, 193] width 633 height 19
drag, startPoint x: 584, startPoint y: 192, endPoint x: 635, endPoint y: 193, distance: 51.0
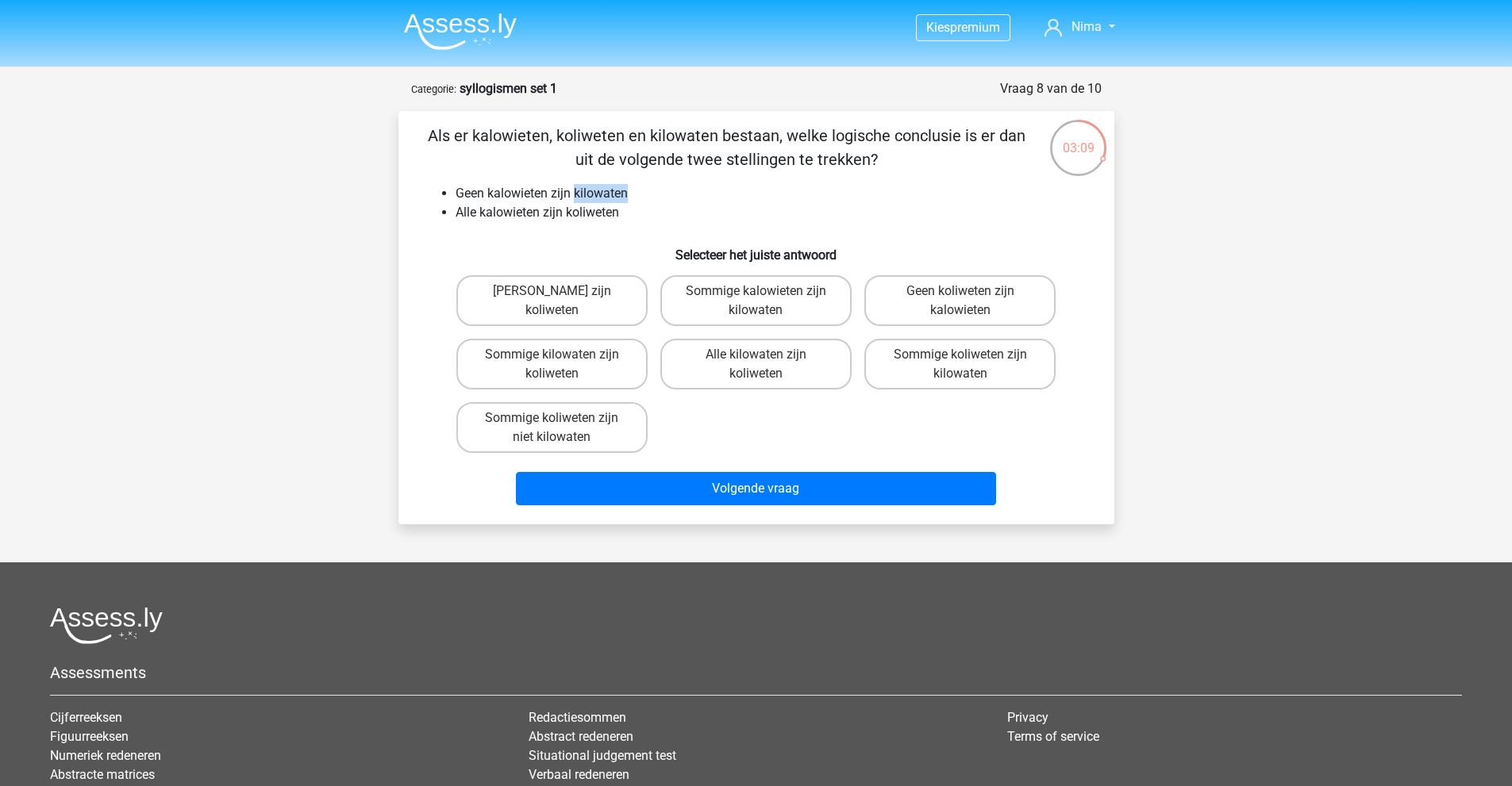
click at [635, 193] on li "Geen kalowieten zijn kilowaten" at bounding box center [772, 193] width 633 height 19
click at [631, 192] on li "Geen kalowieten zijn kilowaten" at bounding box center [772, 193] width 633 height 19
drag, startPoint x: 462, startPoint y: 215, endPoint x: 535, endPoint y: 215, distance: 73.0
click at [535, 215] on li "Alle kalowieten zijn koliweten" at bounding box center [772, 212] width 633 height 19
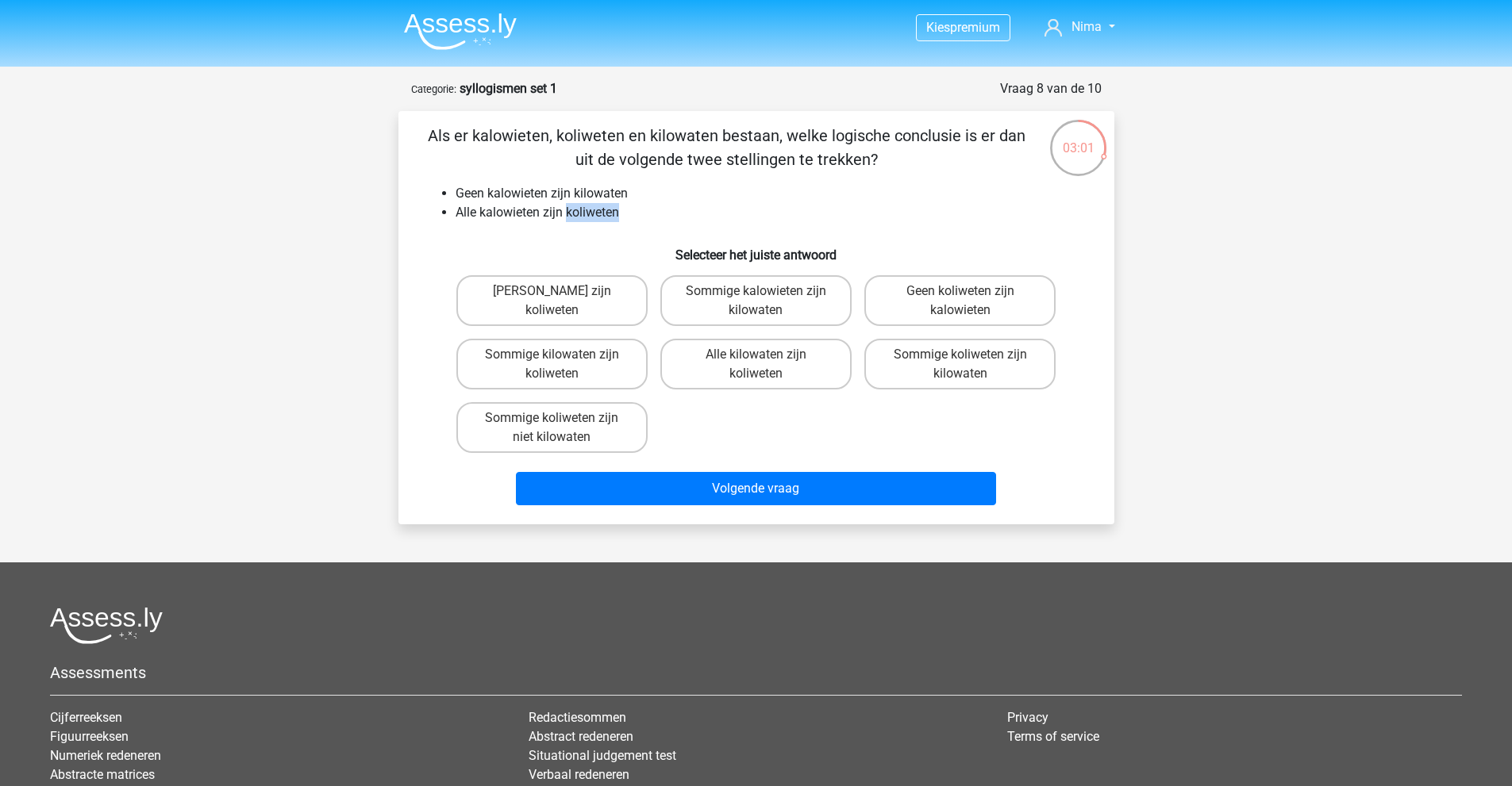
drag, startPoint x: 566, startPoint y: 213, endPoint x: 619, endPoint y: 211, distance: 53.0
click at [619, 211] on li "Alle kalowieten zijn koliweten" at bounding box center [772, 212] width 633 height 19
drag, startPoint x: 453, startPoint y: 214, endPoint x: 541, endPoint y: 215, distance: 88.0
click at [541, 215] on ul "Geen kalowieten zijn kilowaten Alle kalowieten zijn koliweten" at bounding box center [756, 203] width 665 height 38
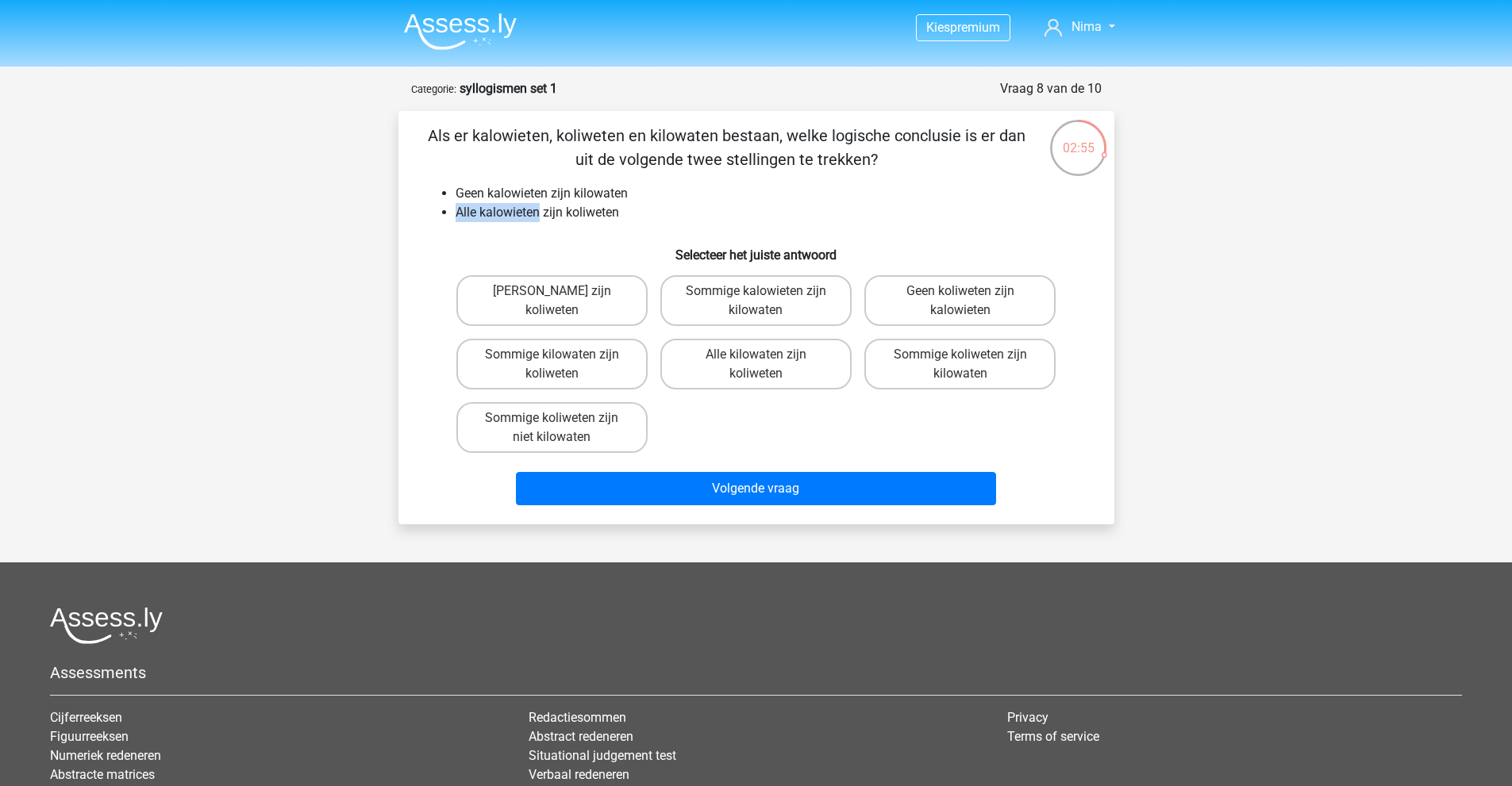
click at [541, 215] on li "Alle kalowieten zijn koliweten" at bounding box center [772, 212] width 633 height 19
drag, startPoint x: 542, startPoint y: 213, endPoint x: 619, endPoint y: 215, distance: 77.0
click at [619, 215] on li "Alle kalowieten zijn koliweten" at bounding box center [772, 212] width 633 height 19
drag, startPoint x: 457, startPoint y: 210, endPoint x: 519, endPoint y: 217, distance: 62.4
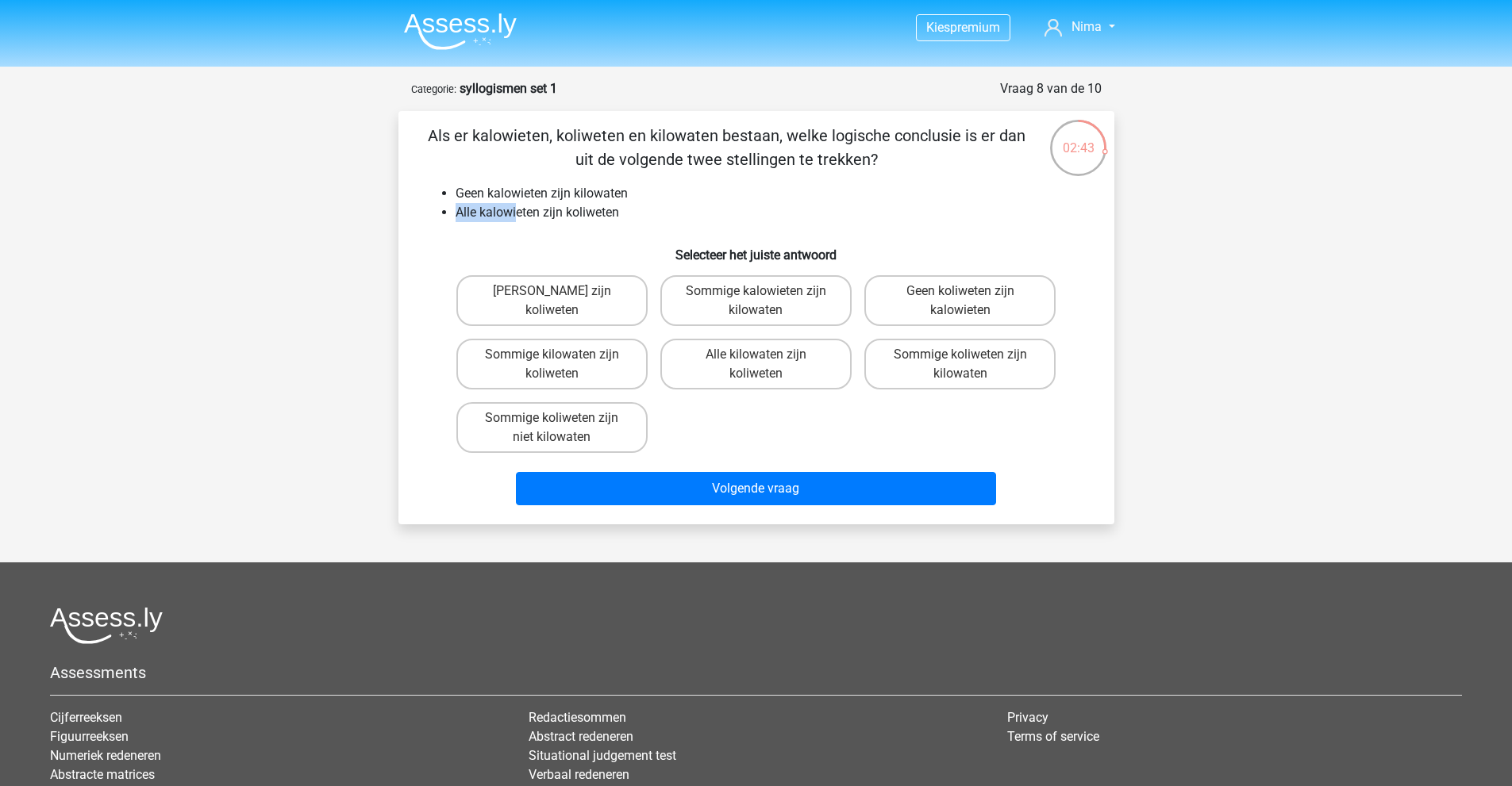
click at [519, 217] on li "Alle kalowieten zijn koliweten" at bounding box center [772, 212] width 633 height 19
drag, startPoint x: 519, startPoint y: 217, endPoint x: 541, endPoint y: 219, distance: 22.1
click at [520, 217] on li "Alle kalowieten zijn koliweten" at bounding box center [772, 212] width 633 height 19
click at [514, 210] on li "Alle kalowieten zijn koliweten" at bounding box center [772, 212] width 633 height 19
drag, startPoint x: 467, startPoint y: 209, endPoint x: 534, endPoint y: 215, distance: 67.3
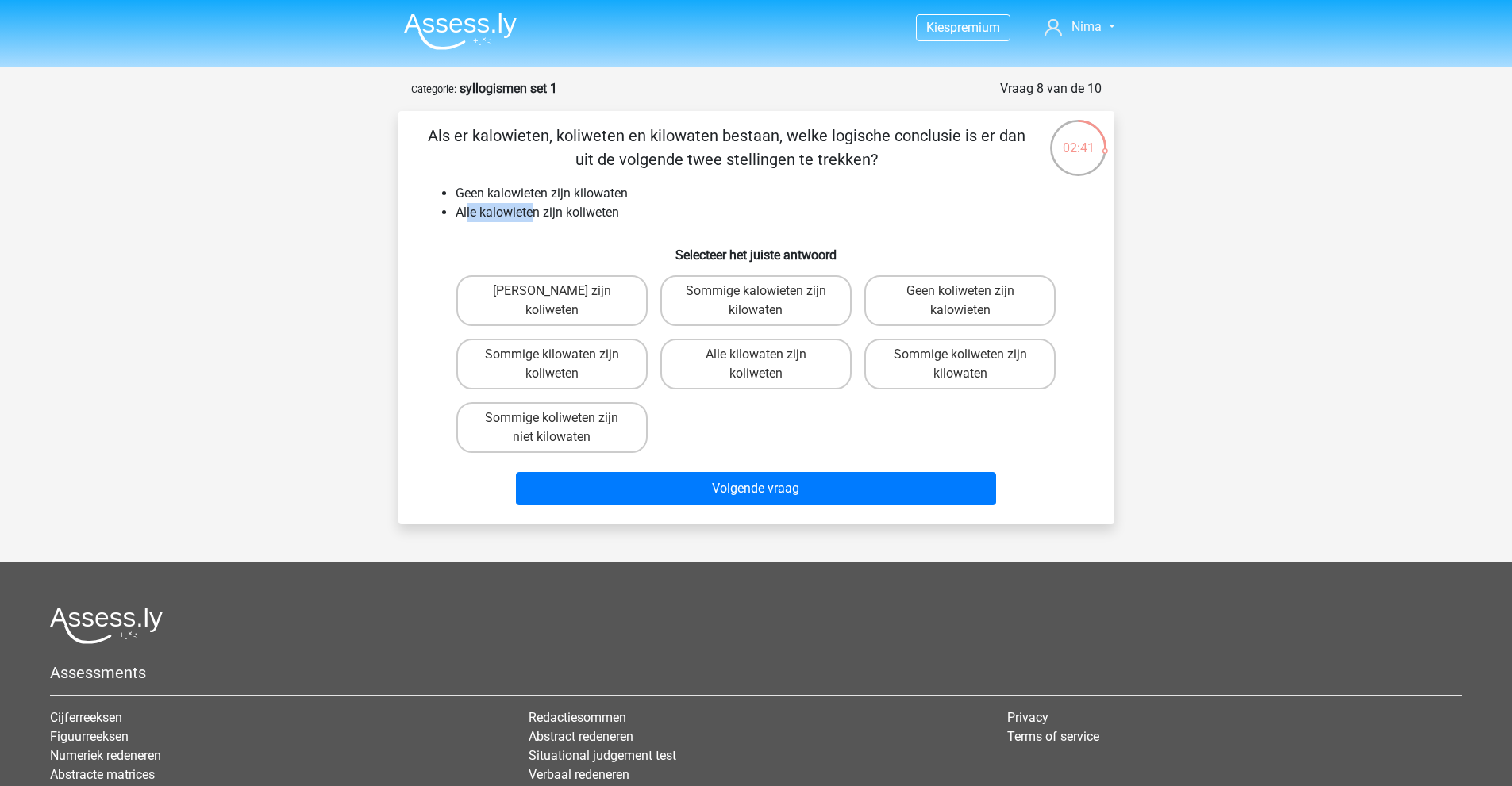
click at [534, 215] on li "Alle kalowieten zijn koliweten" at bounding box center [772, 212] width 633 height 19
click at [572, 215] on li "Alle kalowieten zijn koliweten" at bounding box center [772, 212] width 633 height 19
drag, startPoint x: 562, startPoint y: 214, endPoint x: 609, endPoint y: 215, distance: 47.0
click at [609, 215] on li "Alle kalowieten zijn koliweten" at bounding box center [772, 212] width 633 height 19
drag, startPoint x: 607, startPoint y: 215, endPoint x: 593, endPoint y: 212, distance: 14.3
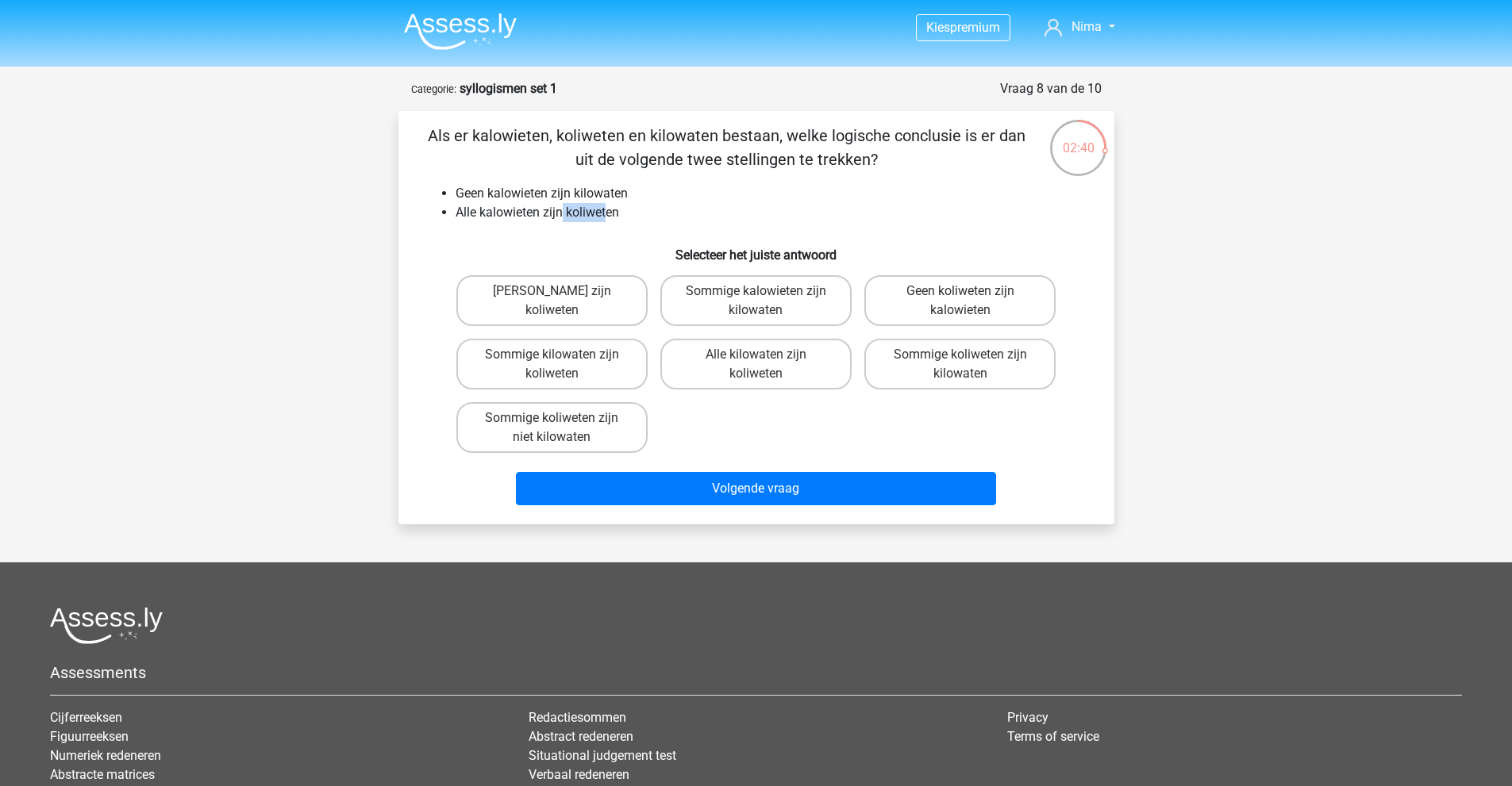
click at [607, 214] on li "Alle kalowieten zijn koliweten" at bounding box center [772, 212] width 633 height 19
click at [544, 209] on li "Alle kalowieten zijn koliweten" at bounding box center [772, 212] width 633 height 19
drag, startPoint x: 573, startPoint y: 212, endPoint x: 604, endPoint y: 214, distance: 31.1
click at [604, 214] on li "Alle kalowieten zijn koliweten" at bounding box center [772, 212] width 633 height 19
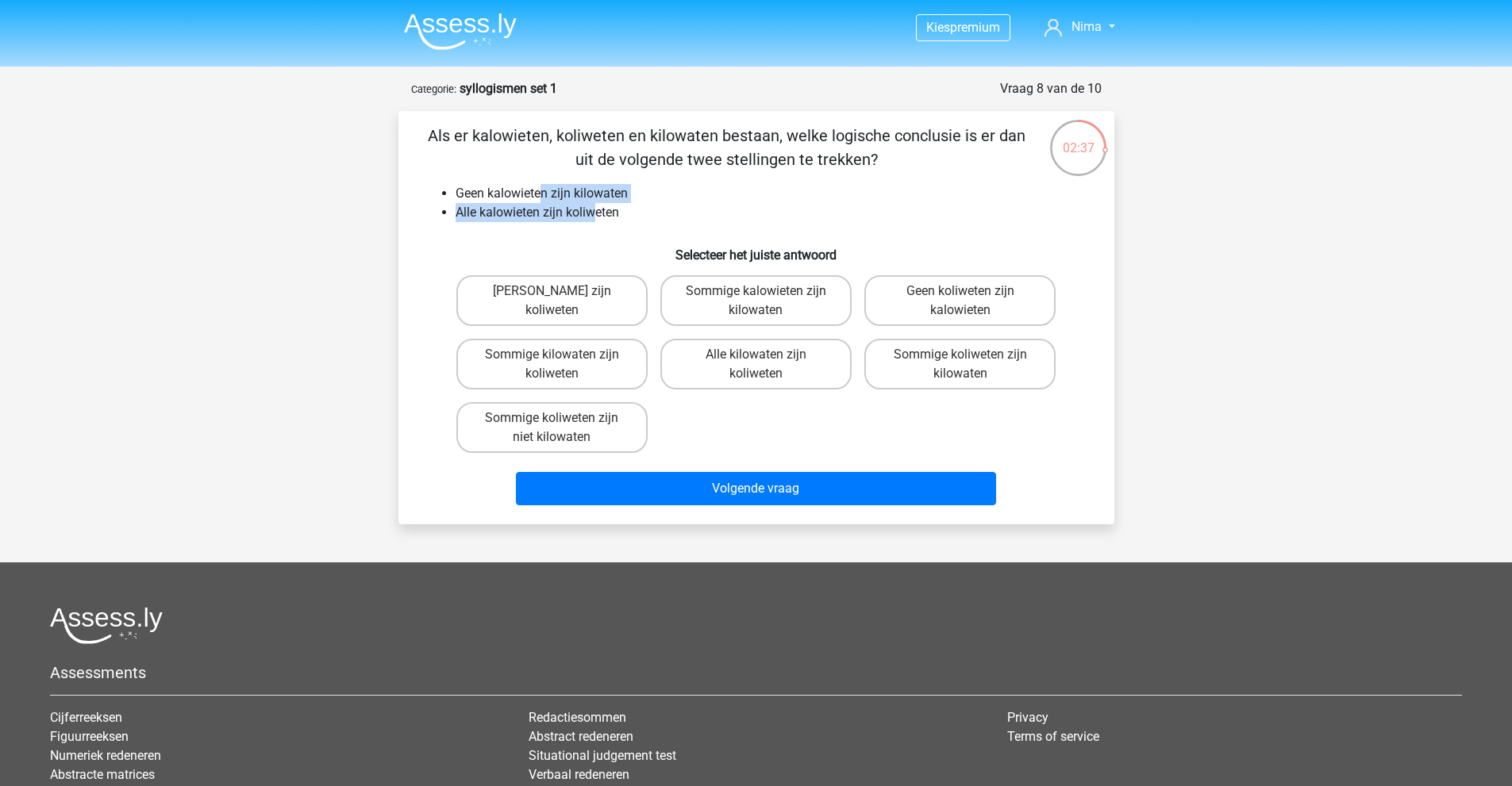
drag, startPoint x: 593, startPoint y: 211, endPoint x: 512, endPoint y: 184, distance: 85.4
click at [538, 184] on ul "Geen kalowieten zijn kilowaten Alle kalowieten zijn koliweten" at bounding box center [756, 203] width 665 height 38
click at [509, 184] on li "Geen kalowieten zijn kilowaten" at bounding box center [772, 193] width 633 height 19
drag, startPoint x: 460, startPoint y: 190, endPoint x: 554, endPoint y: 197, distance: 94.3
click at [554, 197] on li "Geen kalowieten zijn kilowaten" at bounding box center [772, 193] width 633 height 19
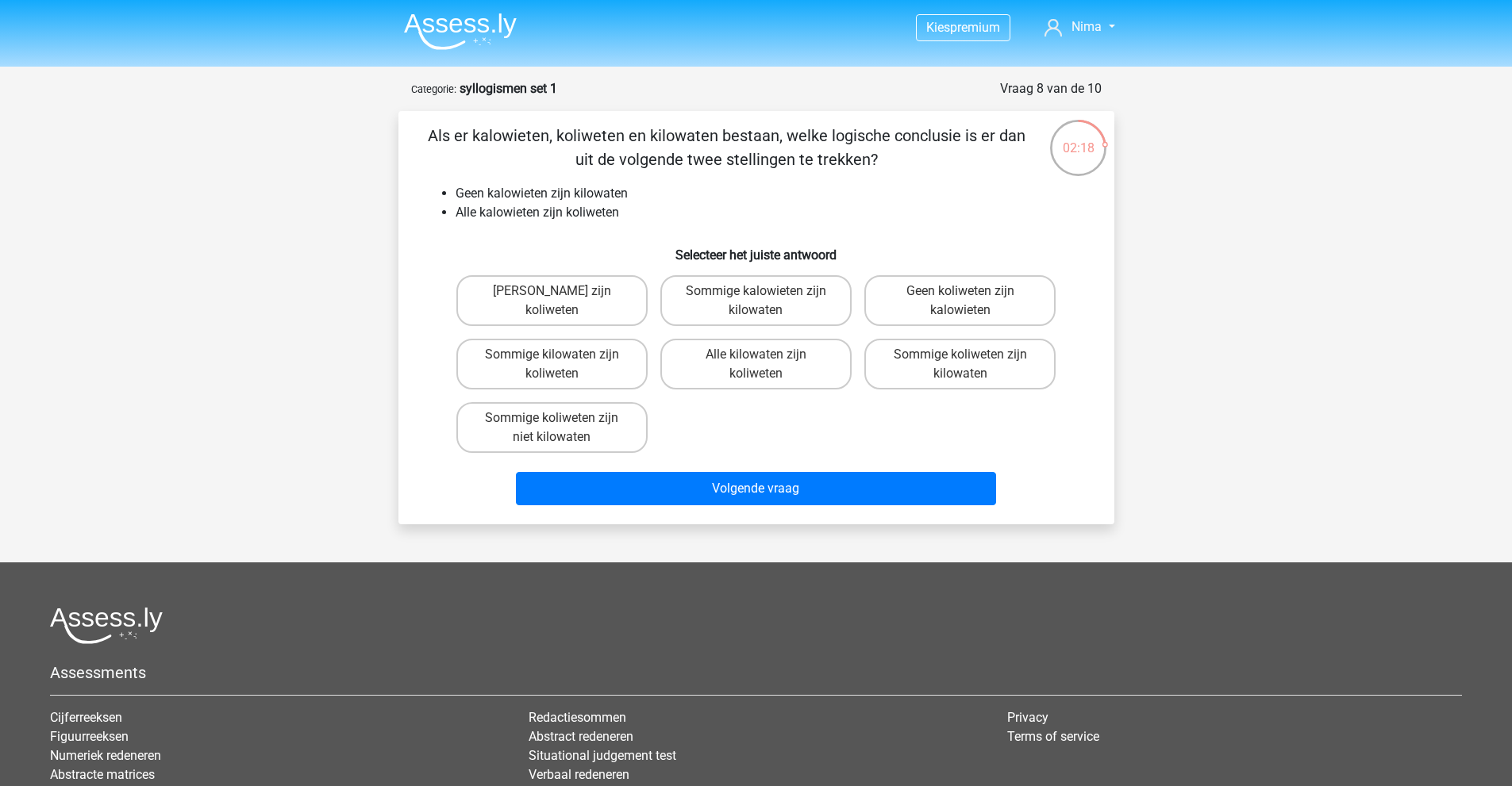
click at [579, 202] on li "Geen kalowieten zijn kilowaten" at bounding box center [772, 193] width 633 height 19
drag, startPoint x: 456, startPoint y: 209, endPoint x: 534, endPoint y: 215, distance: 78.2
click at [534, 215] on li "Alle kalowieten zijn koliweten" at bounding box center [772, 212] width 633 height 19
click at [576, 291] on label "Geen kilowaten zijn koliweten" at bounding box center [552, 300] width 191 height 50
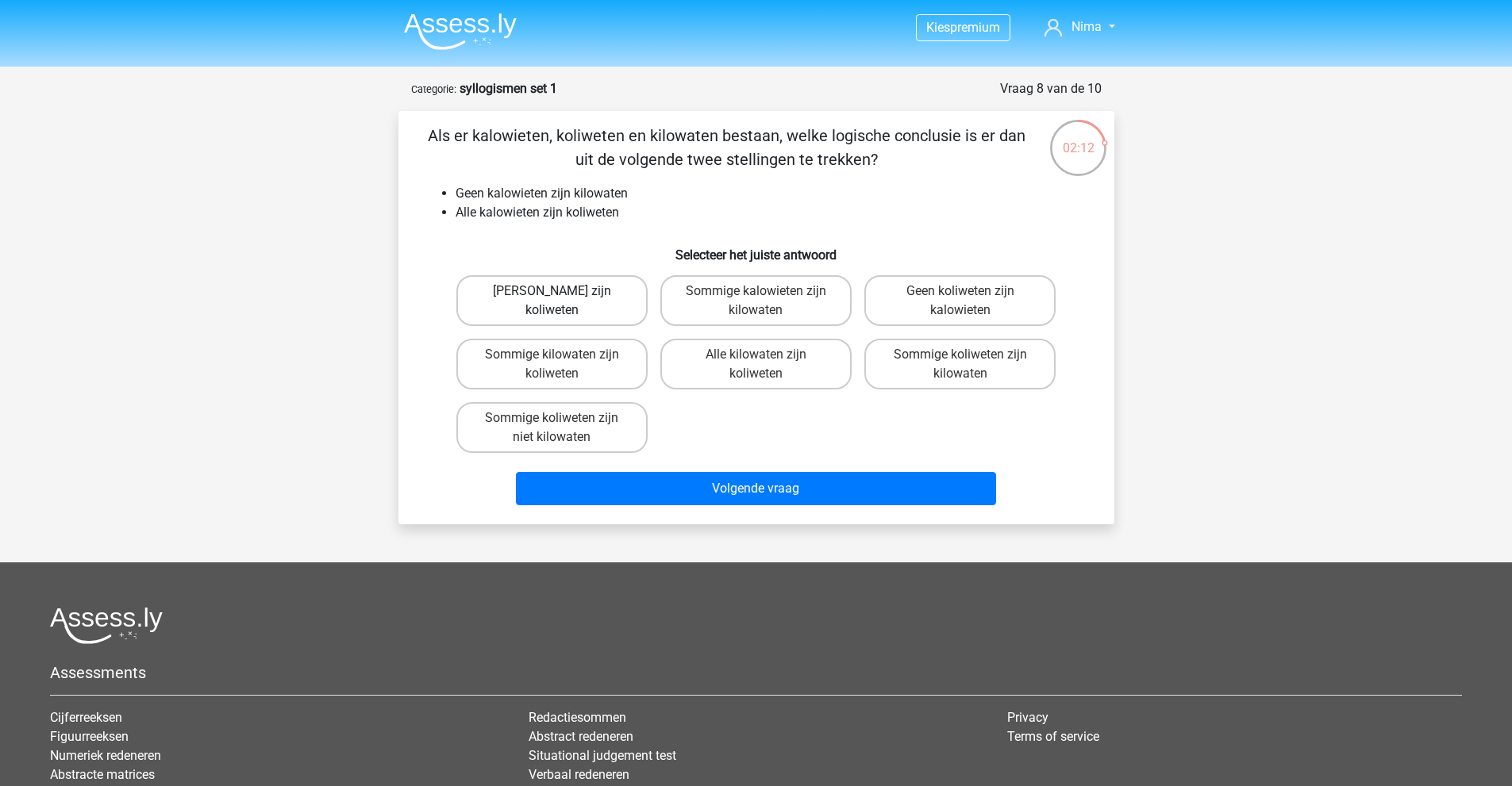
click at [562, 291] on input "Geen kilowaten zijn koliweten" at bounding box center [556, 296] width 10 height 10
radio input "true"
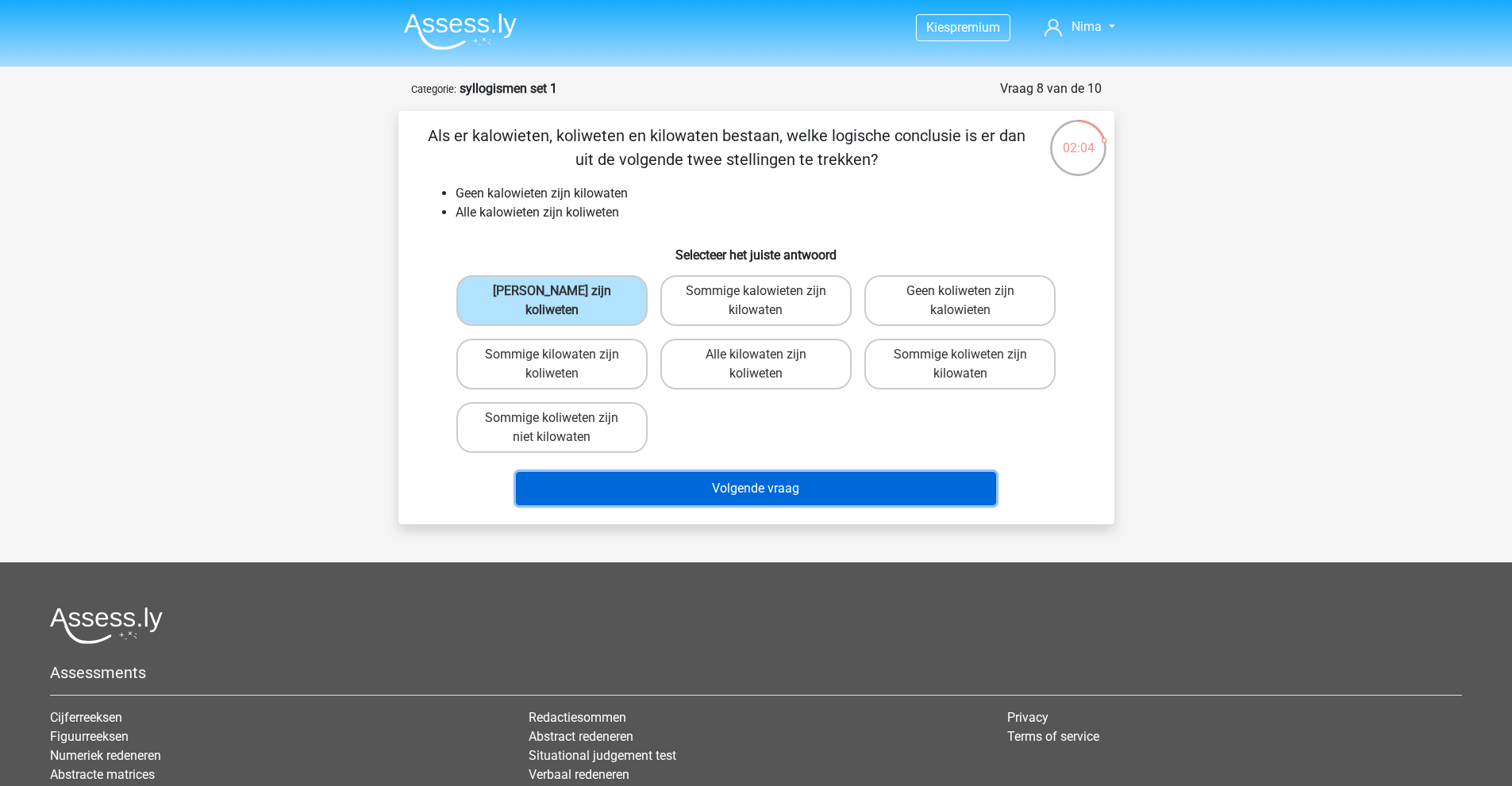
click at [788, 491] on button "Volgende vraag" at bounding box center [756, 489] width 480 height 33
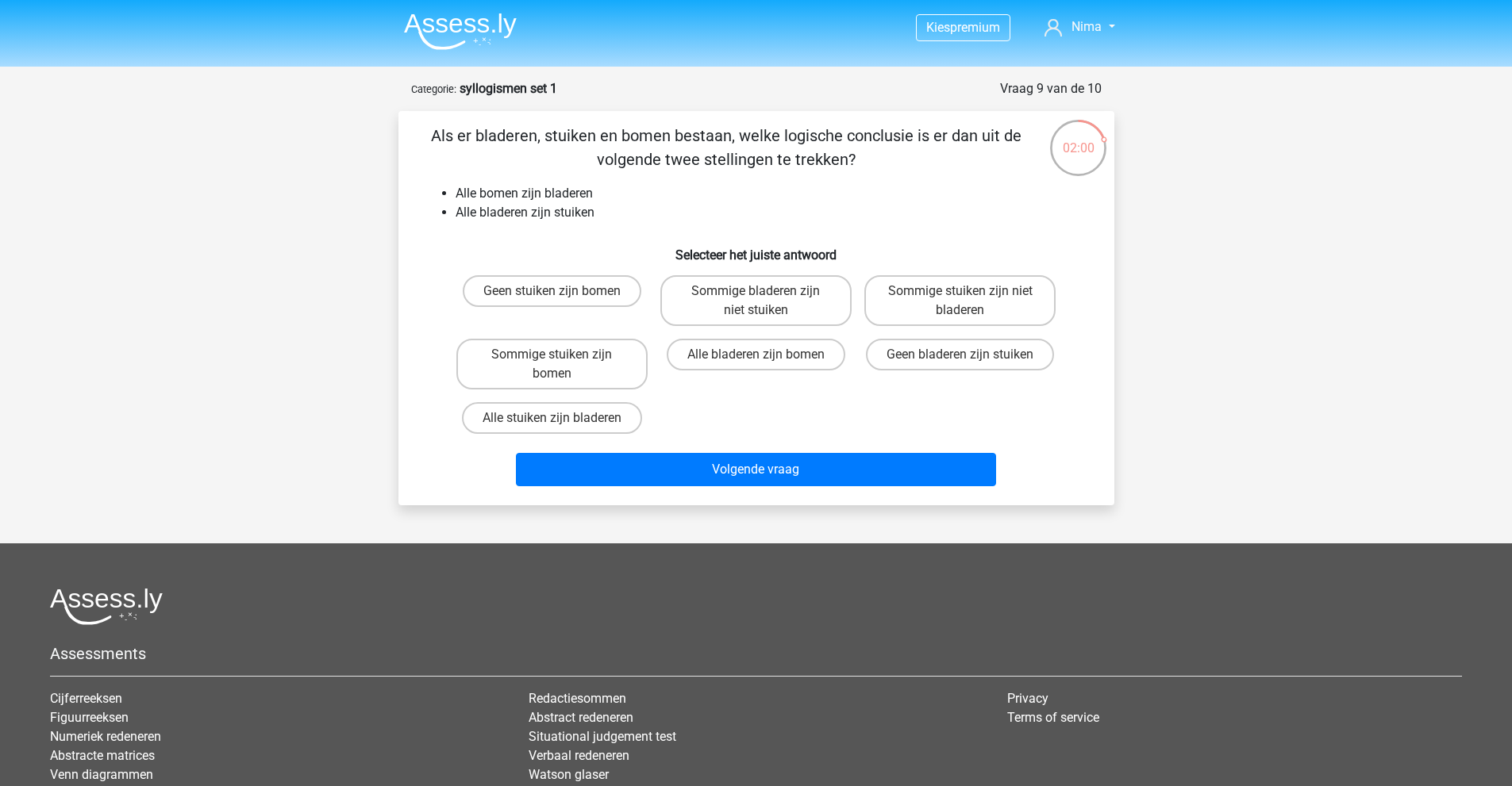
drag, startPoint x: 450, startPoint y: 140, endPoint x: 977, endPoint y: 142, distance: 527.0
click at [976, 142] on p "Als er bladeren, stuiken en bomen bestaan, welke logische conclusie is er dan u…" at bounding box center [727, 147] width 606 height 48
click at [977, 142] on p "Als er bladeren, stuiken en bomen bestaan, welke logische conclusie is er dan u…" at bounding box center [727, 147] width 606 height 48
drag, startPoint x: 464, startPoint y: 187, endPoint x: 586, endPoint y: 196, distance: 122.3
click at [586, 196] on li "Alle bomen zijn bladeren" at bounding box center [772, 193] width 633 height 19
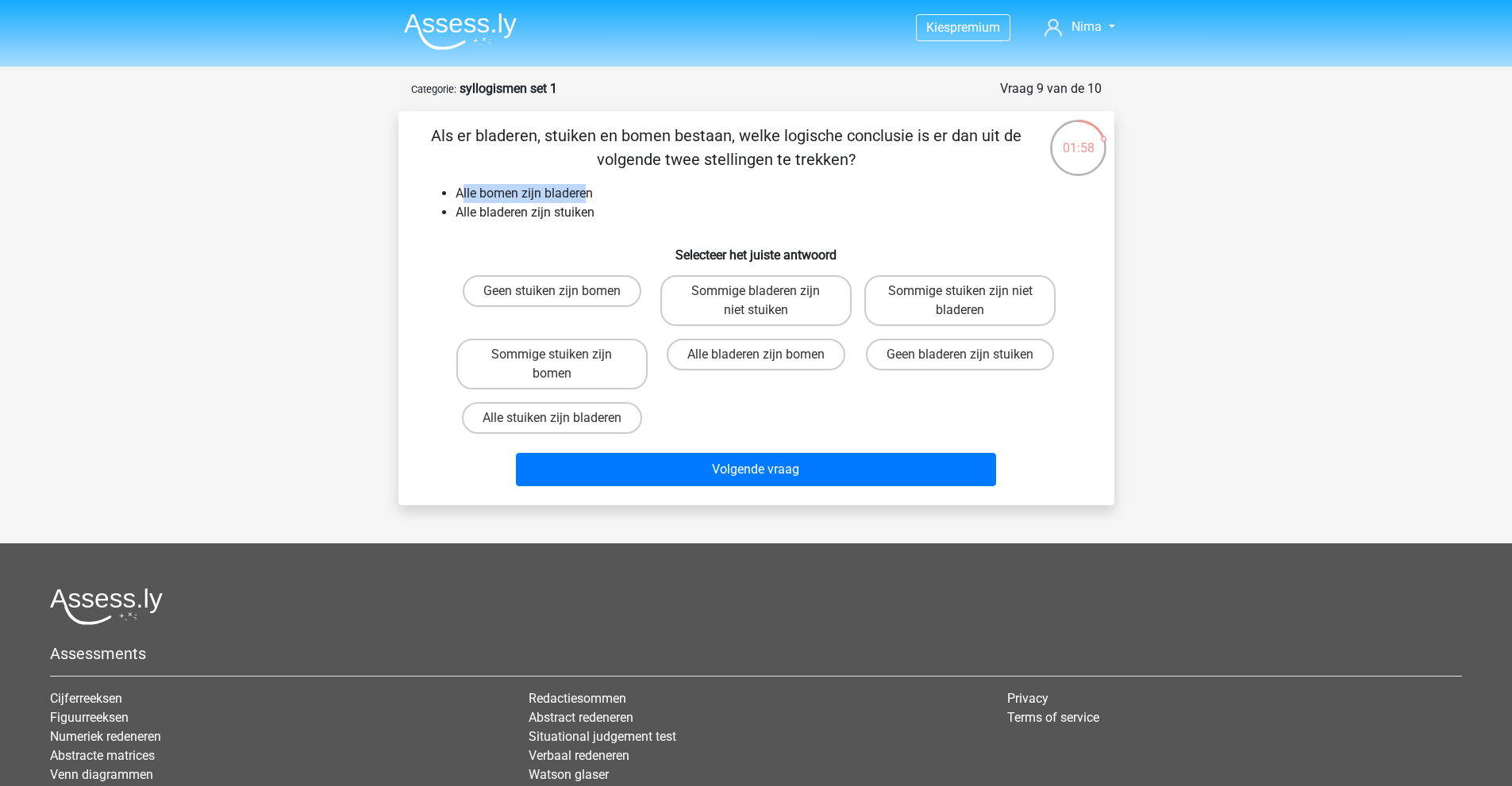
click at [586, 196] on li "Alle bomen zijn bladeren" at bounding box center [772, 193] width 633 height 19
drag, startPoint x: 475, startPoint y: 216, endPoint x: 566, endPoint y: 215, distance: 91.0
click at [566, 215] on li "Alle bladeren zijn stuiken" at bounding box center [772, 212] width 633 height 19
click at [569, 211] on li "Alle bladeren zijn stuiken" at bounding box center [772, 212] width 633 height 19
drag, startPoint x: 467, startPoint y: 215, endPoint x: 578, endPoint y: 219, distance: 111.1
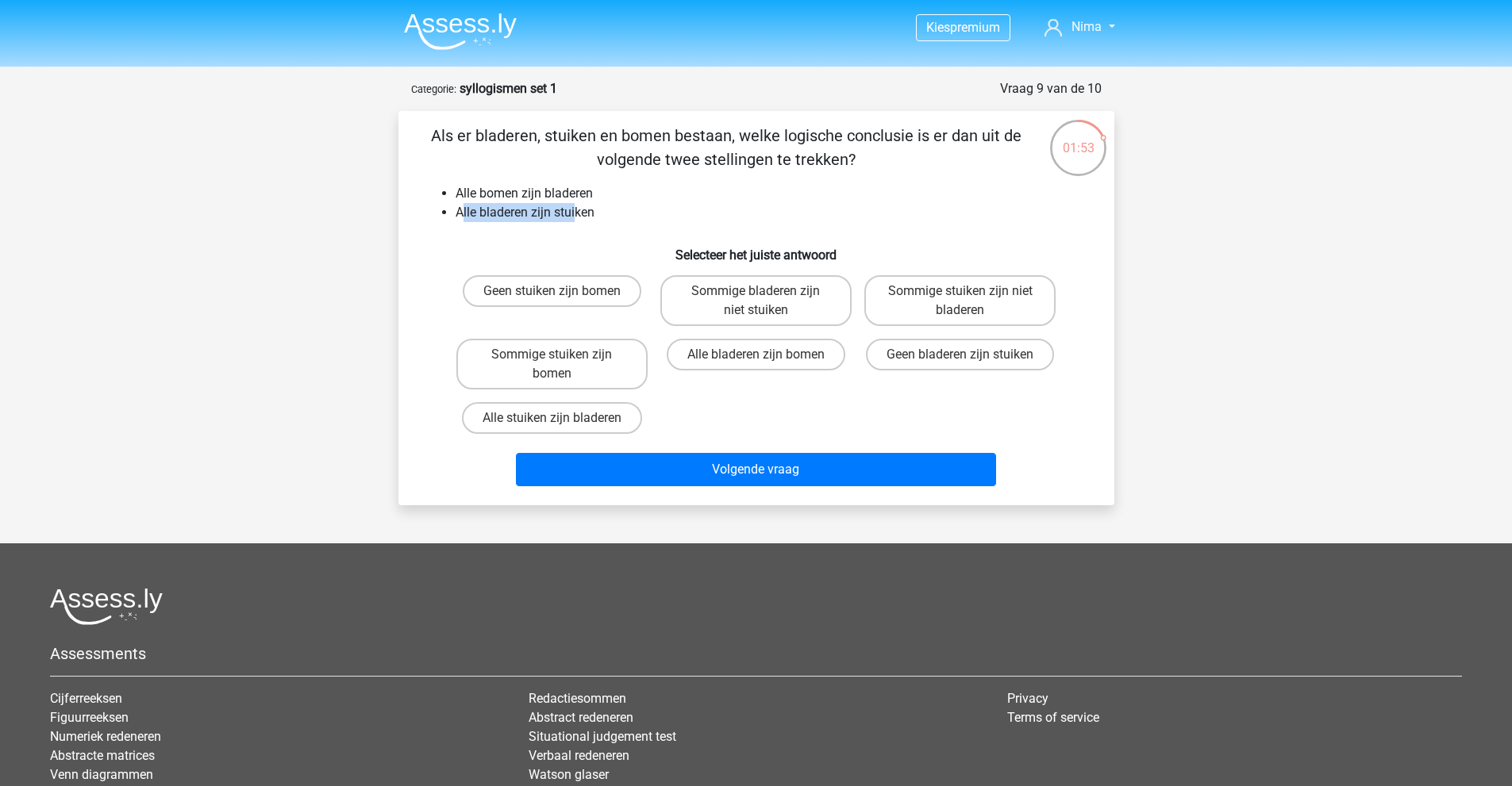
click at [578, 219] on li "Alle bladeren zijn stuiken" at bounding box center [772, 212] width 633 height 19
drag, startPoint x: 464, startPoint y: 188, endPoint x: 600, endPoint y: 198, distance: 136.4
click at [600, 198] on li "Alle bomen zijn bladeren" at bounding box center [772, 193] width 633 height 19
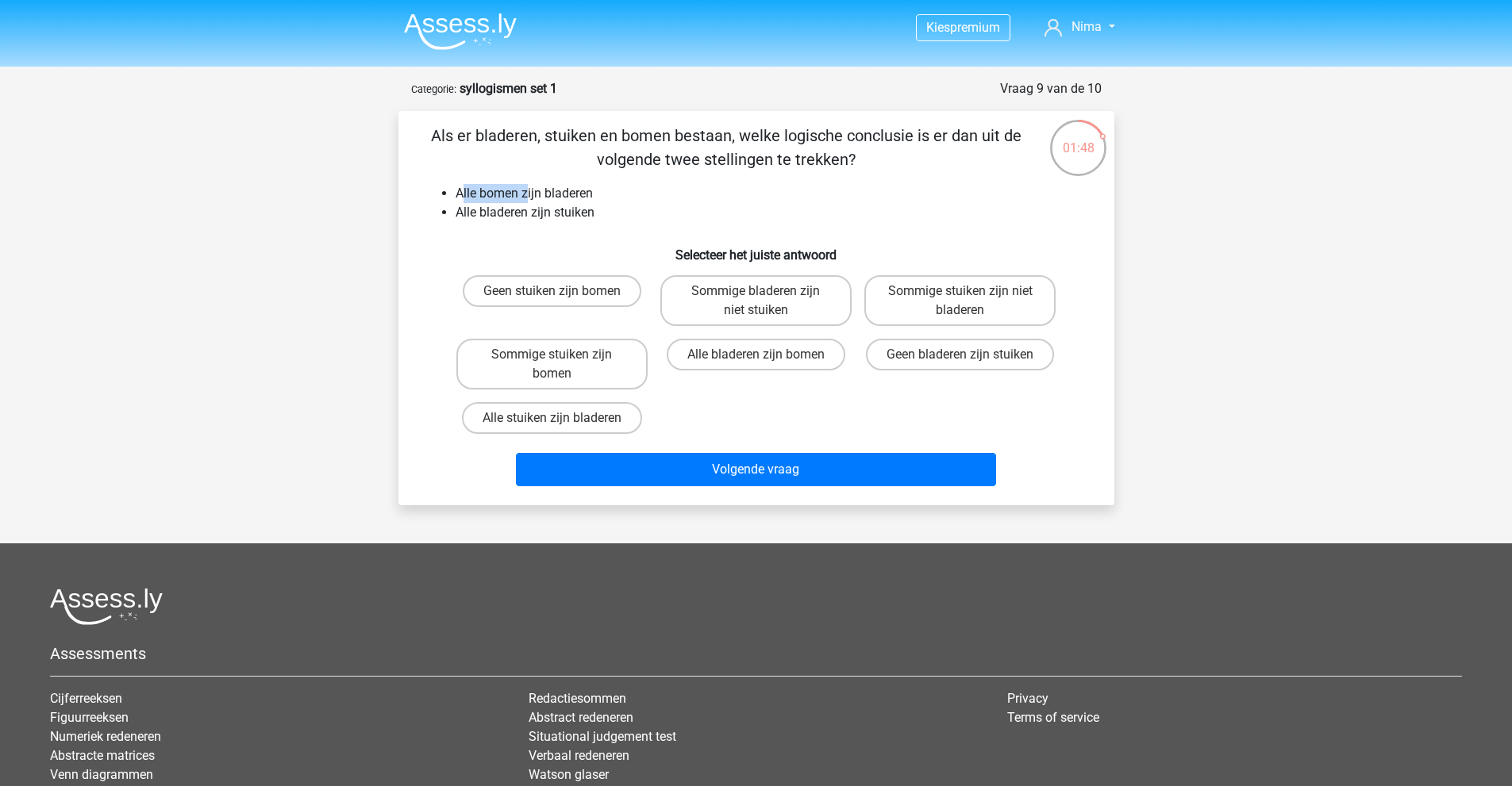
drag, startPoint x: 464, startPoint y: 192, endPoint x: 540, endPoint y: 196, distance: 76.1
click at [537, 196] on li "Alle bomen zijn bladeren" at bounding box center [772, 193] width 633 height 19
click at [560, 197] on li "Alle bomen zijn bladeren" at bounding box center [772, 193] width 633 height 19
drag, startPoint x: 561, startPoint y: 196, endPoint x: 503, endPoint y: 212, distance: 60.2
click at [503, 212] on ul "Alle bomen zijn bladeren Alle bladeren zijn stuiken" at bounding box center [756, 203] width 665 height 38
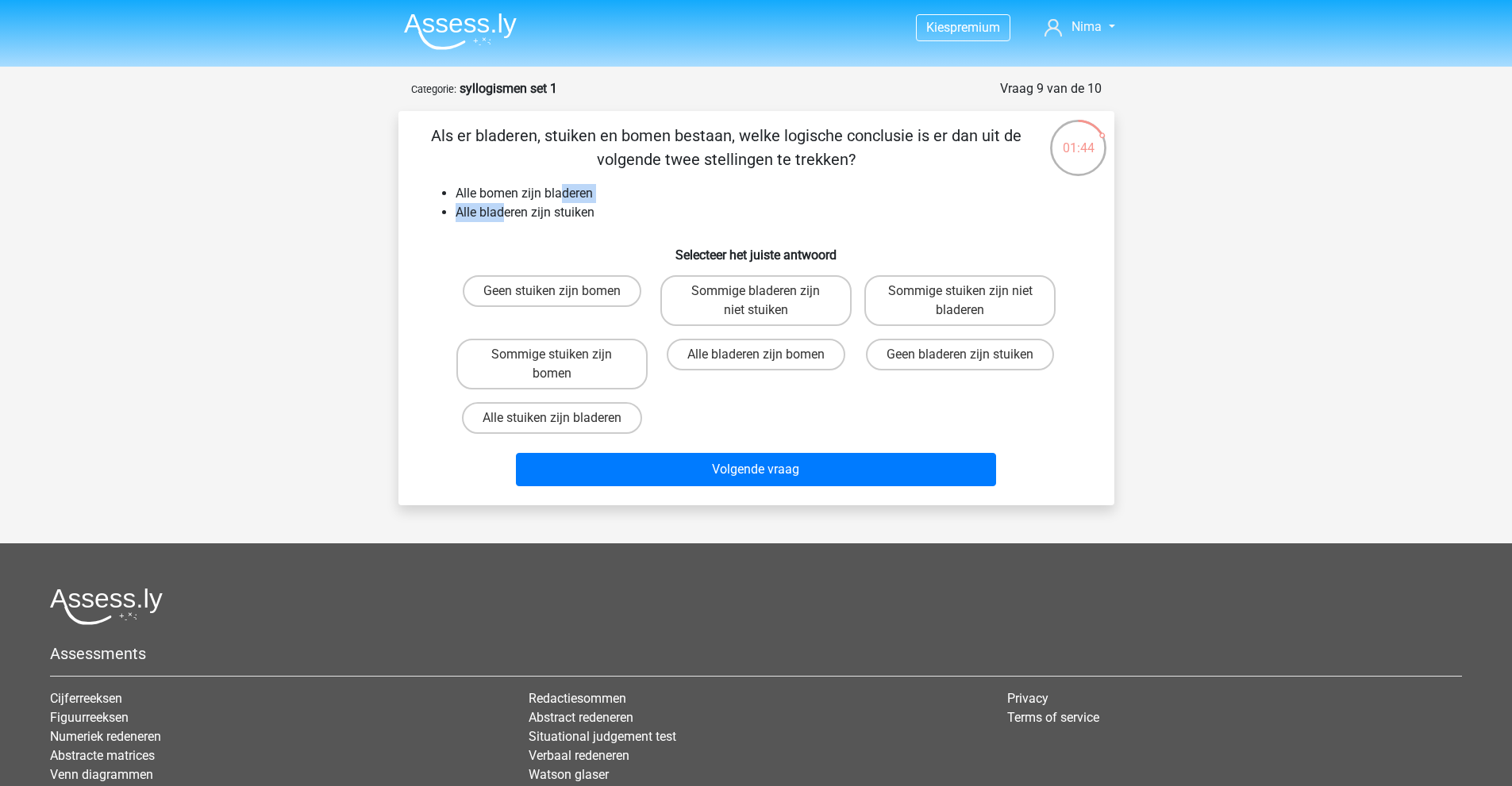
click at [503, 212] on li "Alle bladeren zijn stuiken" at bounding box center [772, 212] width 633 height 19
click at [988, 309] on label "Sommige stuiken zijn niet bladeren" at bounding box center [959, 300] width 191 height 50
click at [970, 301] on input "Sommige stuiken zijn niet bladeren" at bounding box center [965, 296] width 10 height 10
radio input "true"
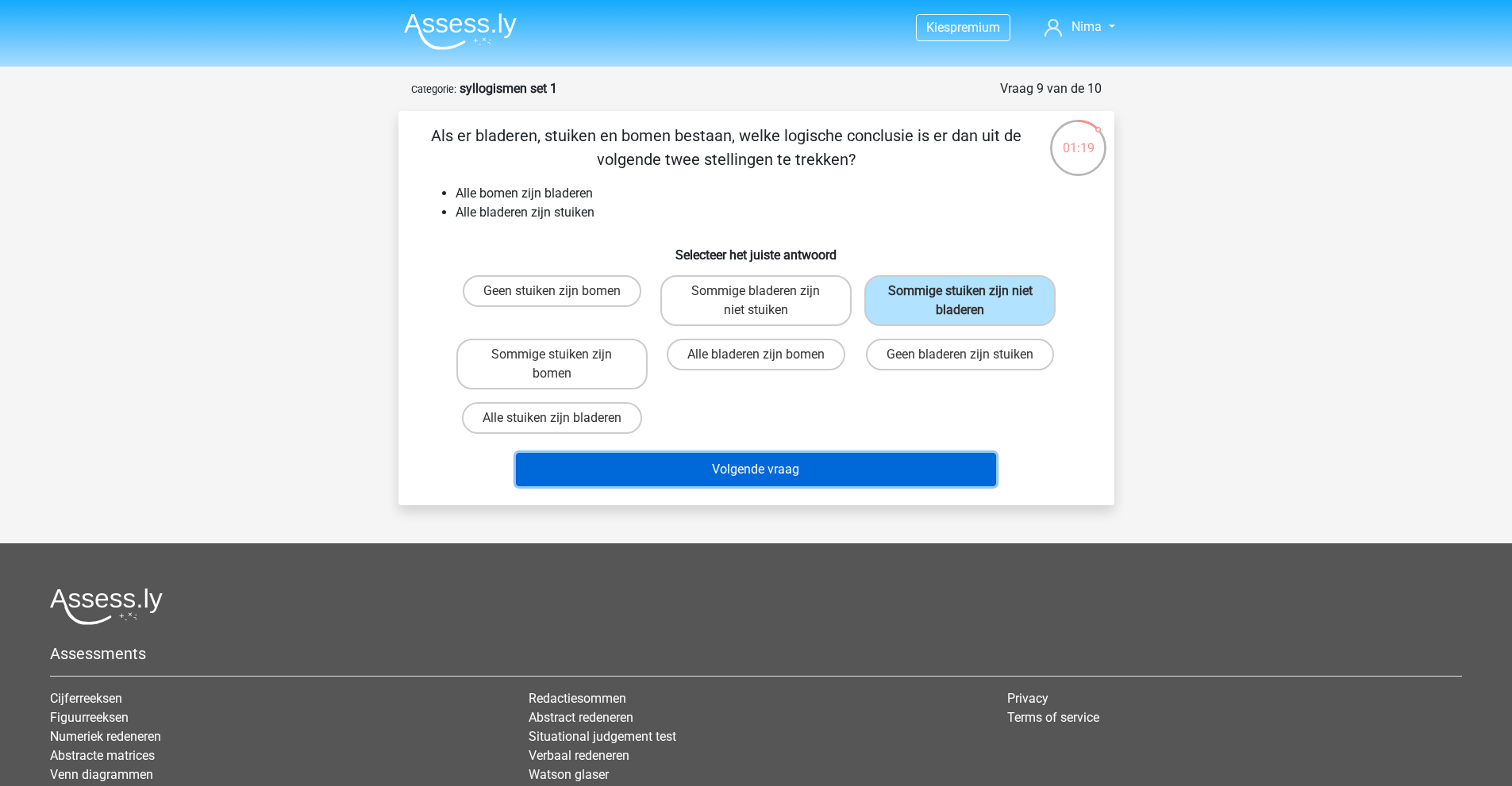
click at [868, 473] on button "Volgende vraag" at bounding box center [756, 470] width 480 height 33
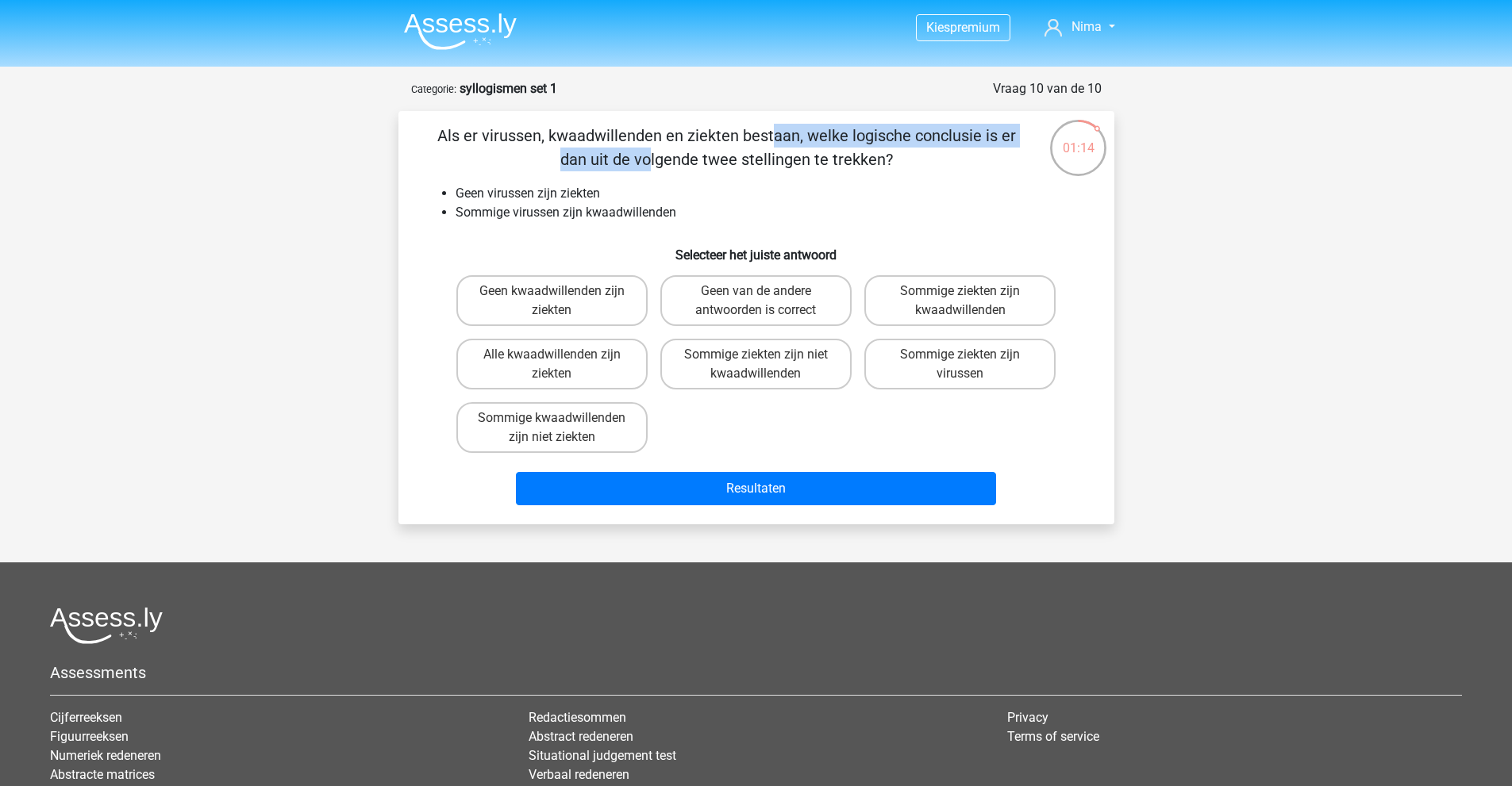
drag, startPoint x: 509, startPoint y: 139, endPoint x: 796, endPoint y: 139, distance: 287.0
click at [796, 139] on p "Als er virussen, kwaadwillenden en ziekten bestaan, welke logische conclusie is…" at bounding box center [727, 147] width 606 height 48
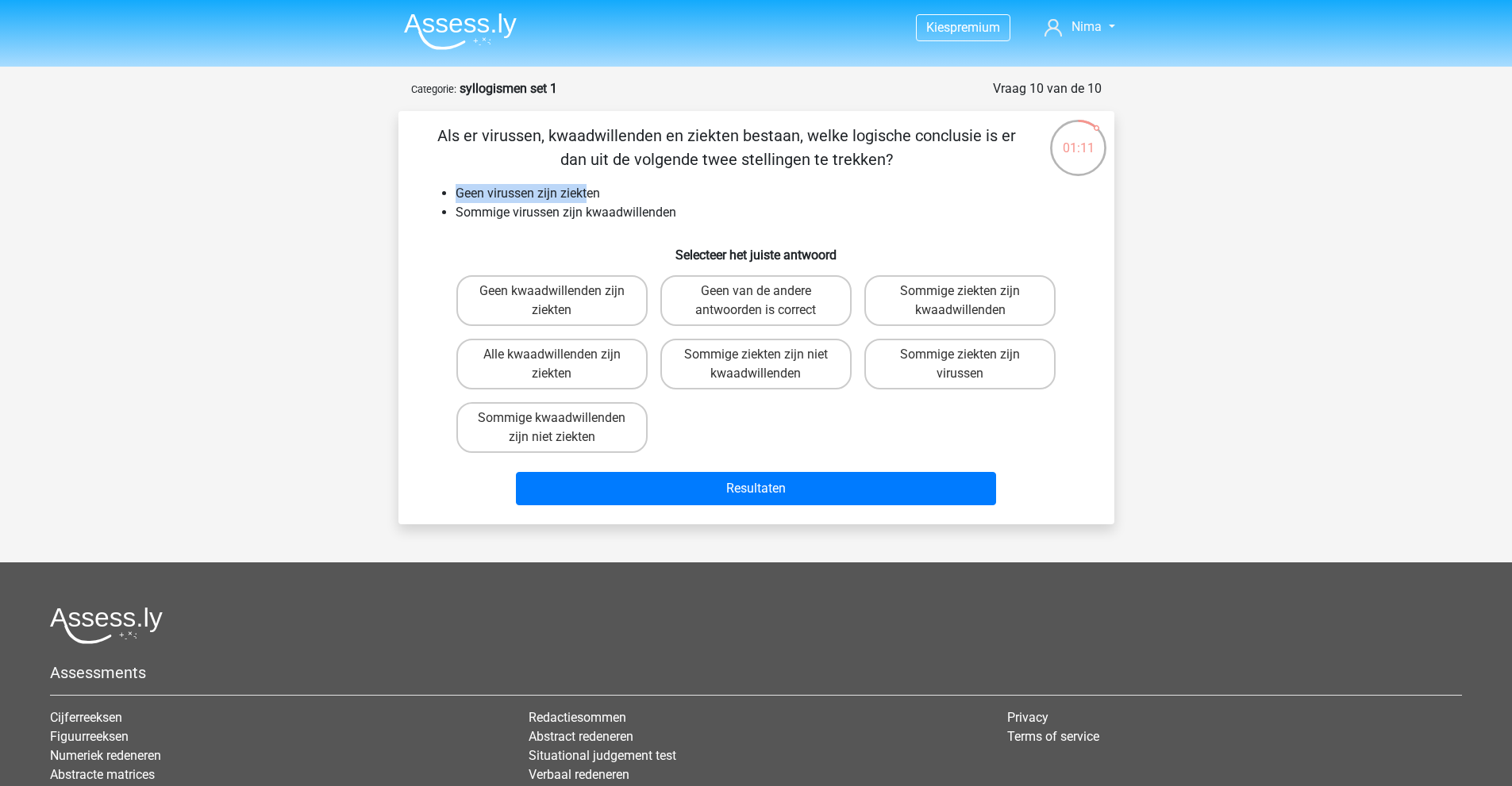
drag, startPoint x: 488, startPoint y: 194, endPoint x: 590, endPoint y: 197, distance: 102.0
click at [590, 197] on ul "Geen virussen zijn ziekten Sommige virussen zijn kwaadwillenden" at bounding box center [756, 203] width 665 height 38
click at [595, 196] on li "Geen virussen zijn ziekten" at bounding box center [772, 193] width 633 height 19
drag, startPoint x: 467, startPoint y: 209, endPoint x: 688, endPoint y: 218, distance: 221.2
click at [688, 218] on li "Sommige virussen zijn kwaadwillenden" at bounding box center [772, 212] width 633 height 19
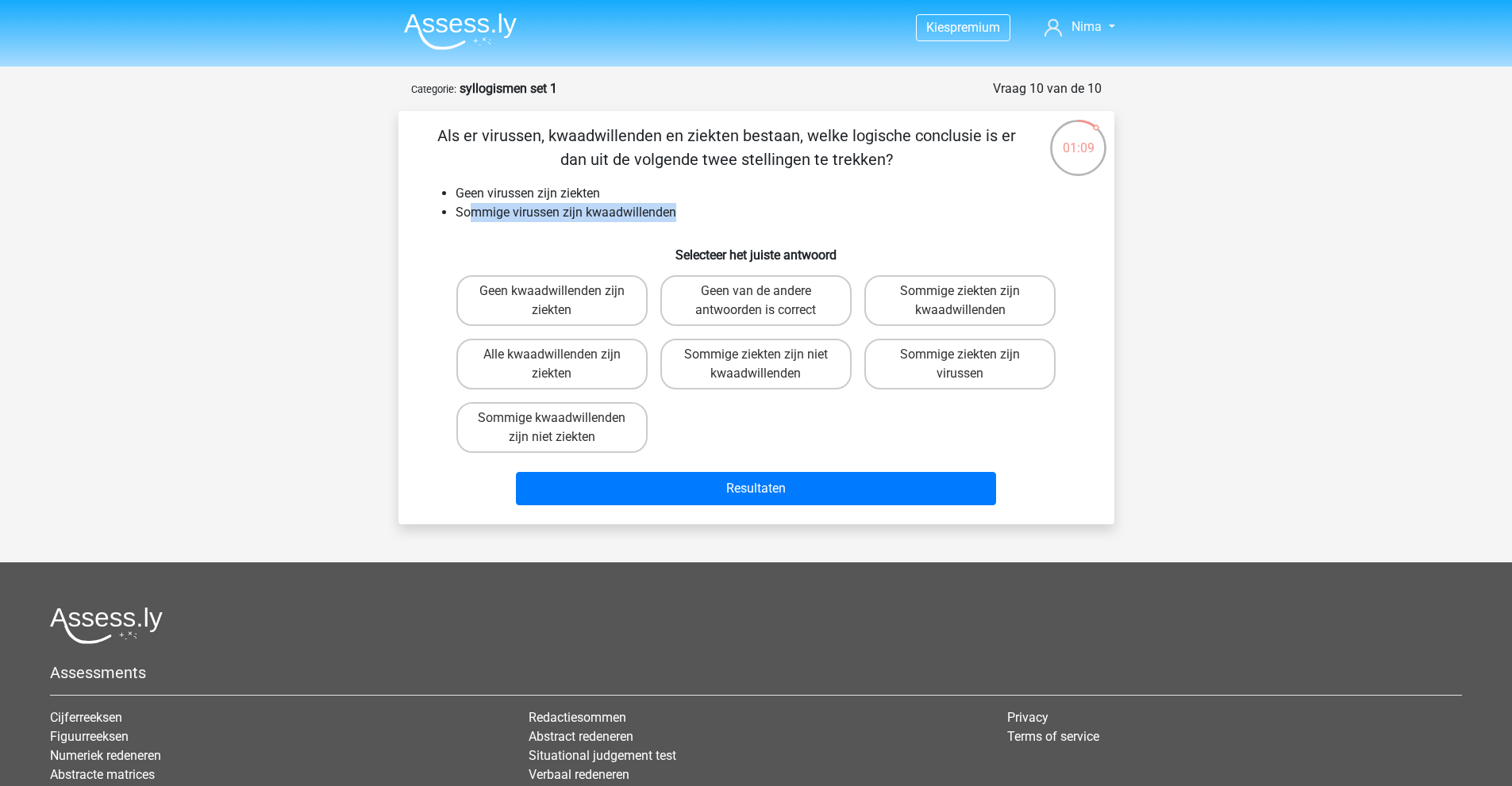
click at [688, 218] on li "Sommige virussen zijn kwaadwillenden" at bounding box center [772, 212] width 633 height 19
drag, startPoint x: 462, startPoint y: 193, endPoint x: 497, endPoint y: 196, distance: 35.1
click at [492, 195] on li "Geen virussen zijn ziekten" at bounding box center [772, 193] width 633 height 19
click at [504, 197] on li "Geen virussen zijn ziekten" at bounding box center [772, 193] width 633 height 19
click at [536, 197] on li "Geen virussen zijn ziekten" at bounding box center [772, 193] width 633 height 19
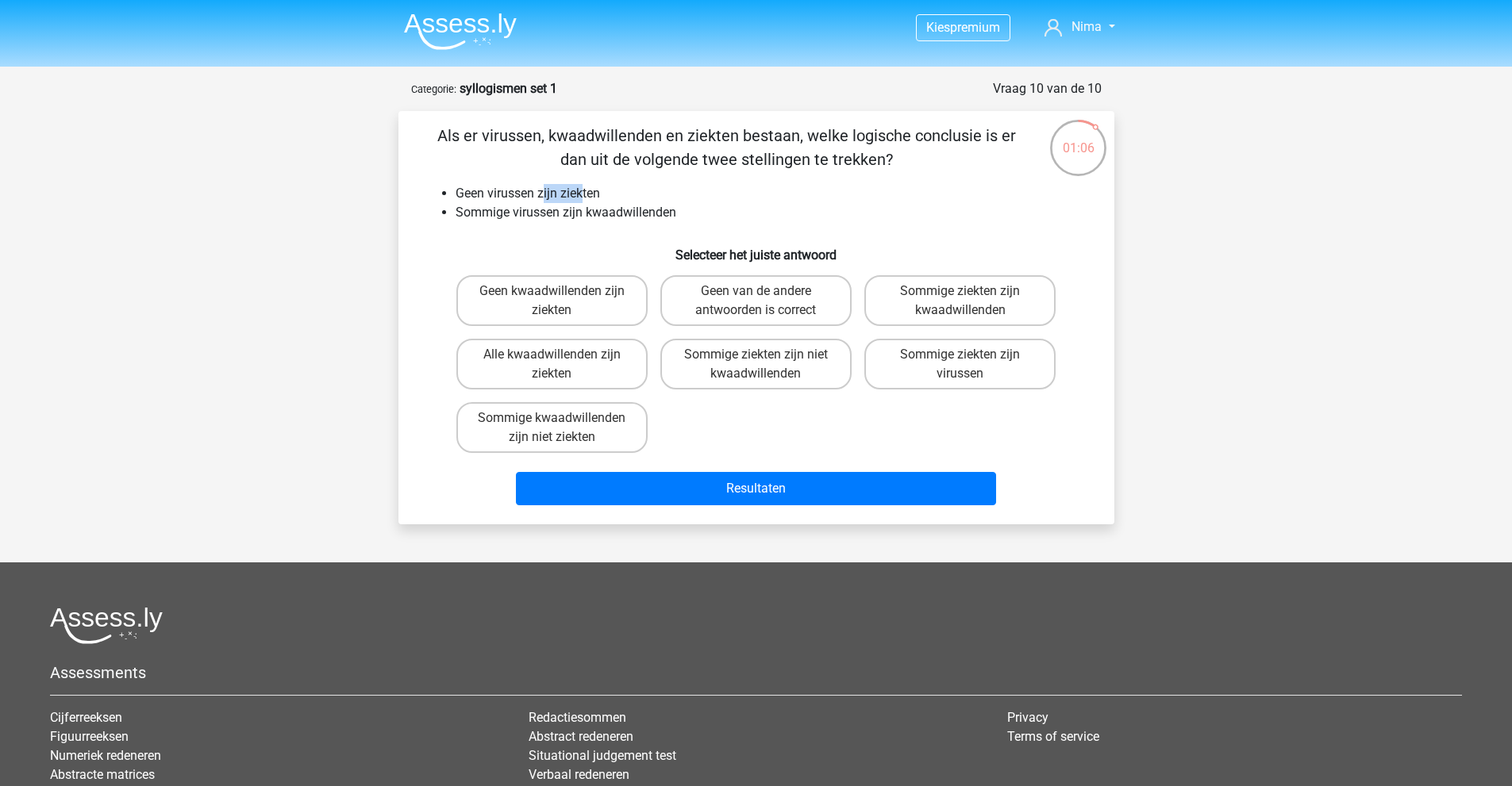
drag, startPoint x: 544, startPoint y: 191, endPoint x: 586, endPoint y: 193, distance: 42.0
click at [586, 193] on li "Geen virussen zijn ziekten" at bounding box center [772, 193] width 633 height 19
drag, startPoint x: 460, startPoint y: 211, endPoint x: 562, endPoint y: 215, distance: 102.1
click at [562, 215] on li "Sommige virussen zijn kwaadwillenden" at bounding box center [772, 212] width 633 height 19
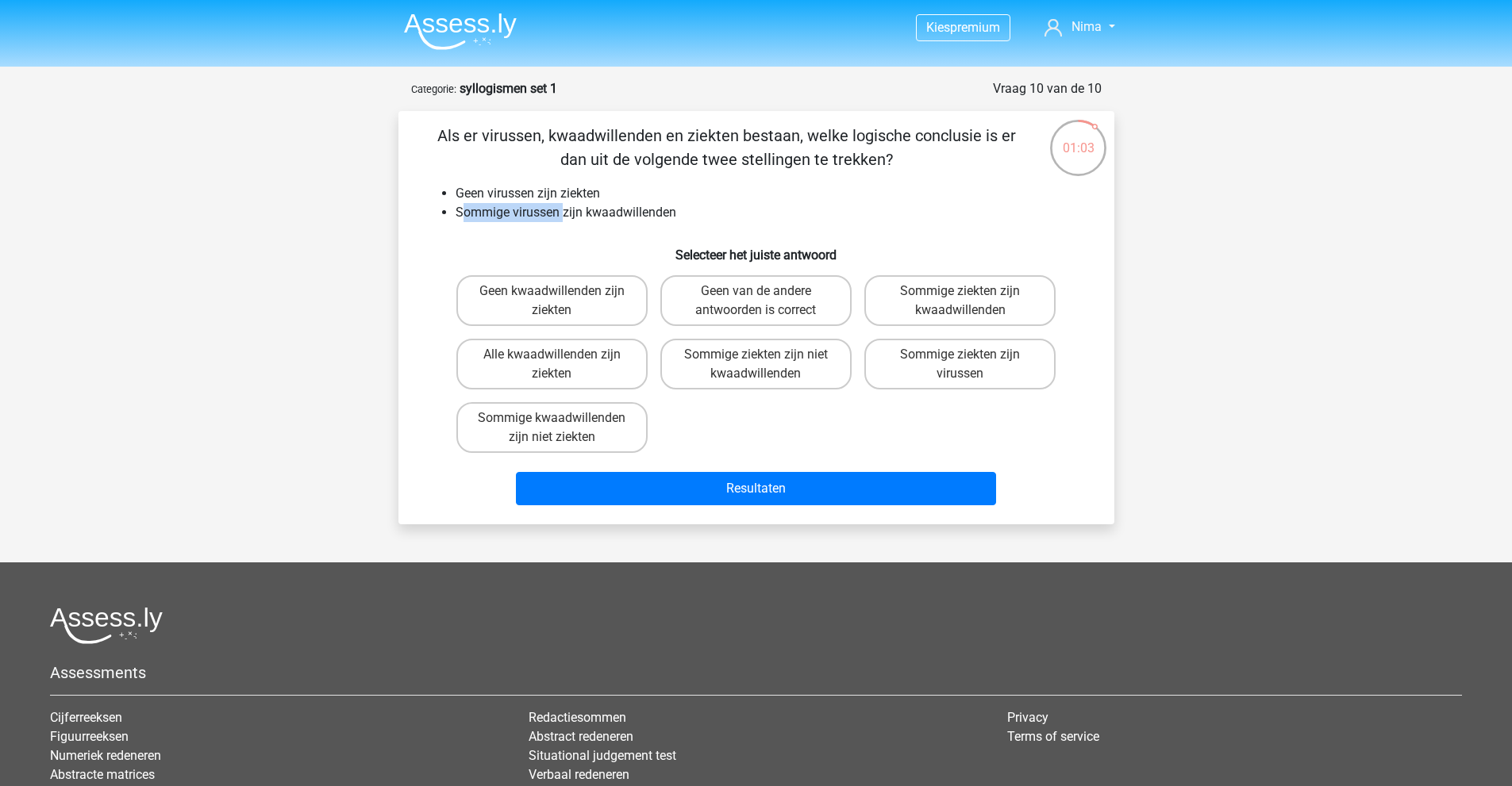
click at [562, 215] on li "Sommige virussen zijn kwaadwillenden" at bounding box center [772, 212] width 633 height 19
drag, startPoint x: 580, startPoint y: 214, endPoint x: 652, endPoint y: 215, distance: 72.0
click at [649, 215] on li "Sommige virussen zijn kwaadwillenden" at bounding box center [772, 212] width 633 height 19
click at [652, 215] on li "Sommige virussen zijn kwaadwillenden" at bounding box center [772, 212] width 633 height 19
drag, startPoint x: 465, startPoint y: 214, endPoint x: 580, endPoint y: 217, distance: 115.0
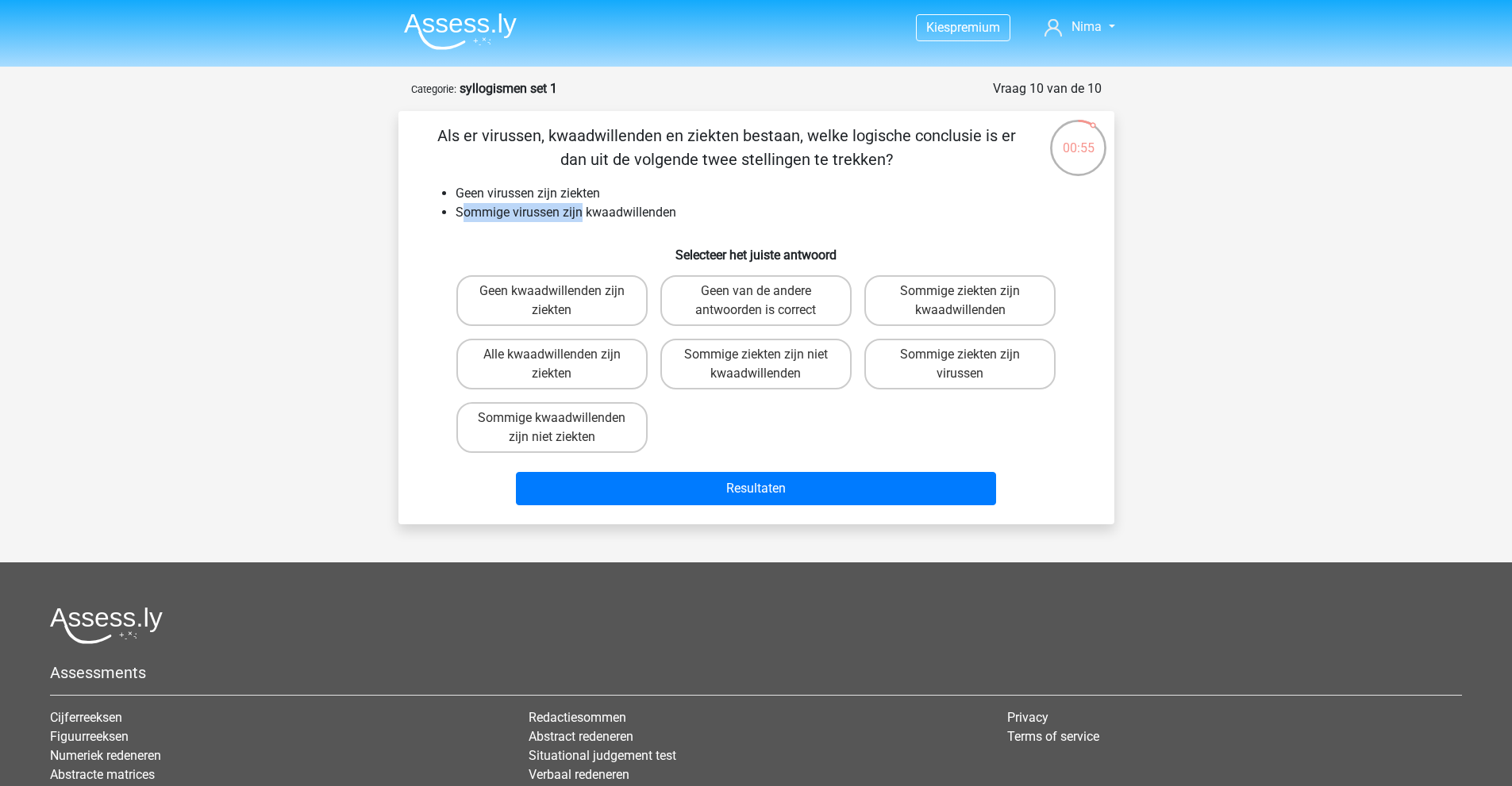
click at [580, 217] on li "Sommige virussen zijn kwaadwillenden" at bounding box center [772, 212] width 633 height 19
drag, startPoint x: 591, startPoint y: 216, endPoint x: 687, endPoint y: 215, distance: 96.0
click at [687, 215] on li "Sommige virussen zijn kwaadwillenden" at bounding box center [772, 212] width 633 height 19
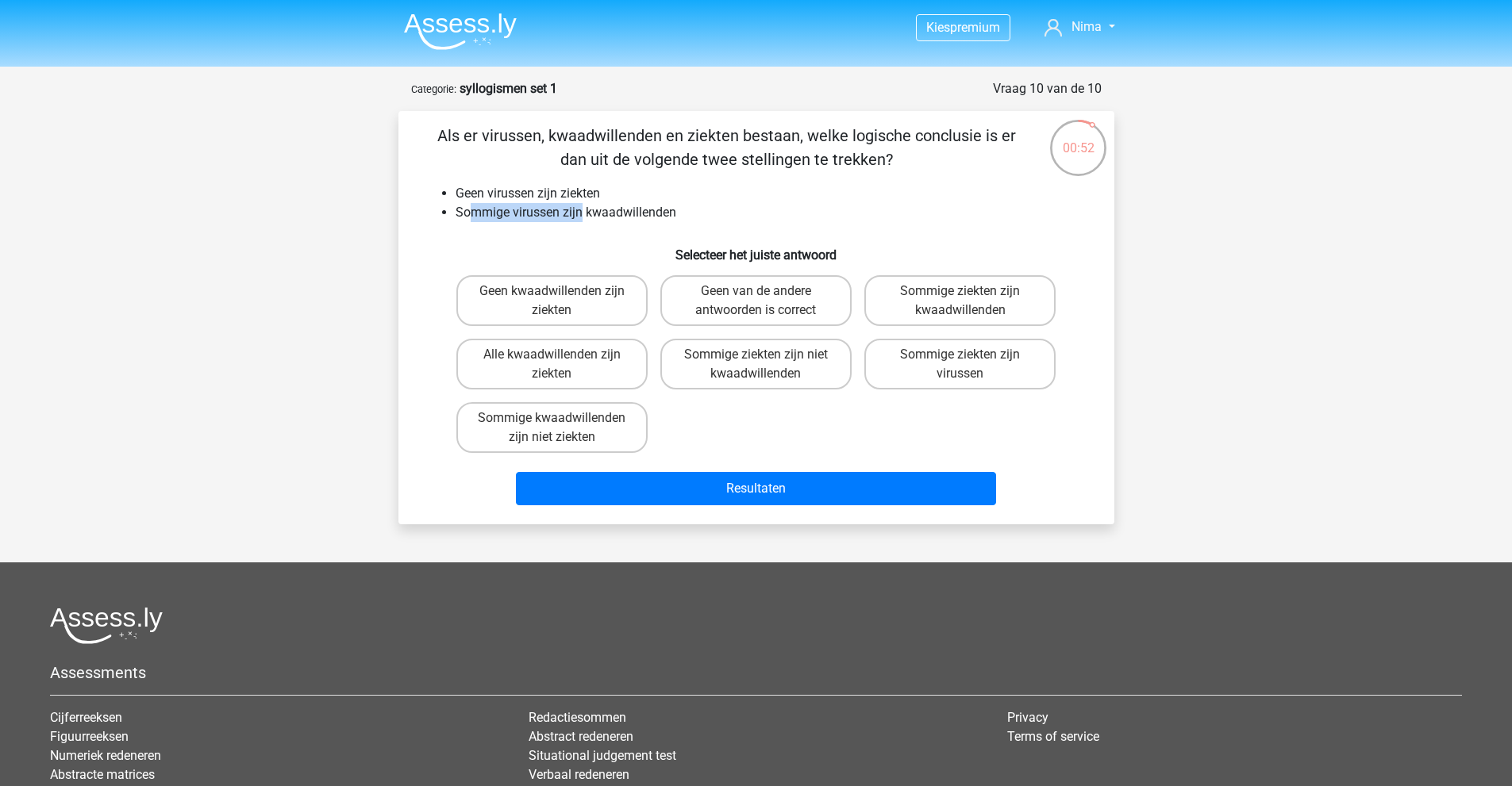
drag, startPoint x: 467, startPoint y: 206, endPoint x: 595, endPoint y: 215, distance: 128.3
click at [583, 215] on li "Sommige virussen zijn kwaadwillenden" at bounding box center [772, 212] width 633 height 19
click at [596, 215] on li "Sommige virussen zijn kwaadwillenden" at bounding box center [772, 212] width 633 height 19
drag, startPoint x: 587, startPoint y: 213, endPoint x: 661, endPoint y: 215, distance: 74.0
click at [659, 215] on li "Sommige virussen zijn kwaadwillenden" at bounding box center [772, 212] width 633 height 19
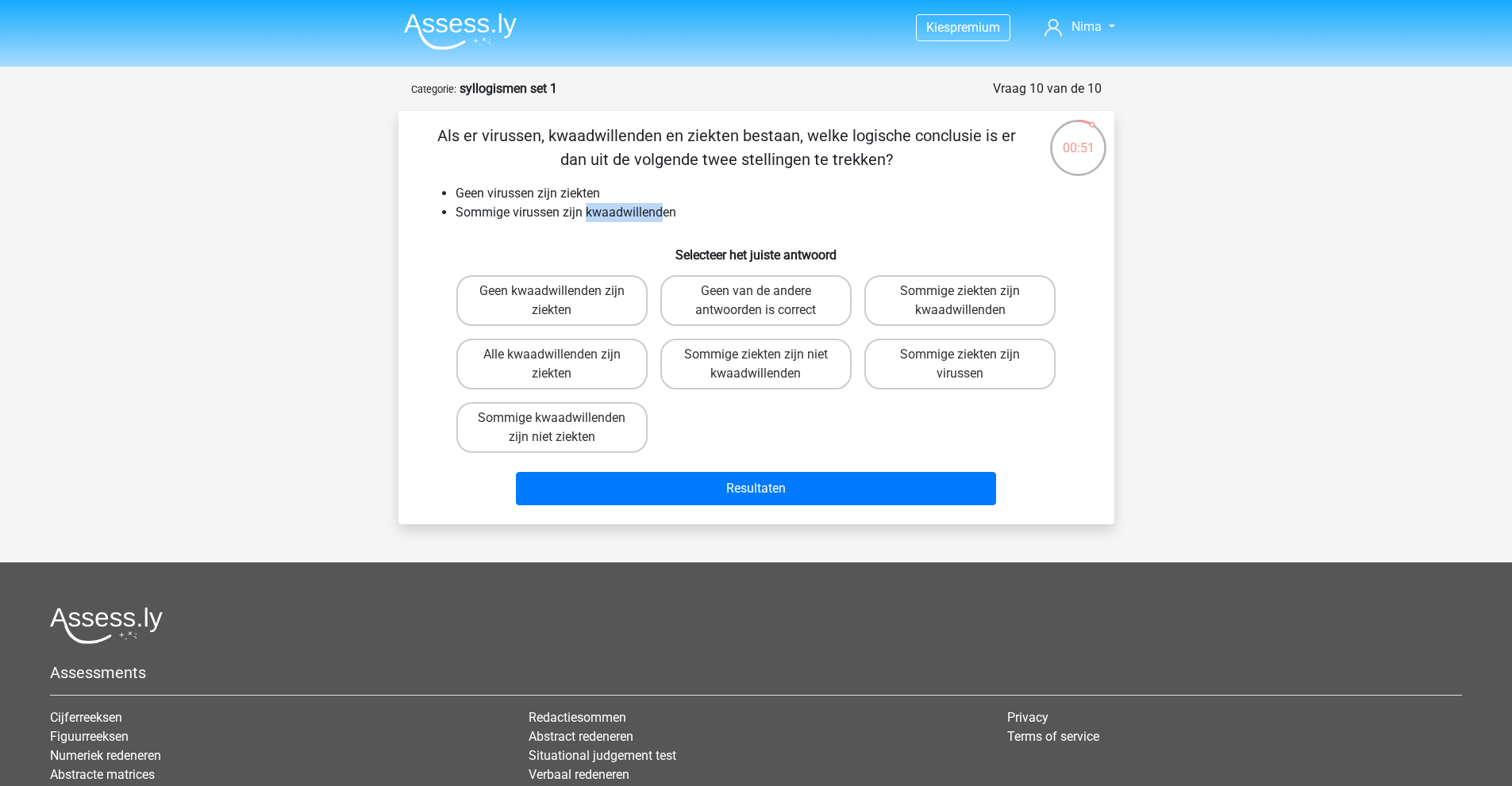
click at [661, 215] on li "Sommige virussen zijn kwaadwillenden" at bounding box center [772, 212] width 633 height 19
drag, startPoint x: 463, startPoint y: 193, endPoint x: 606, endPoint y: 191, distance: 143.0
click at [606, 191] on li "Geen virussen zijn ziekten" at bounding box center [772, 193] width 633 height 19
click at [604, 193] on li "Geen virussen zijn ziekten" at bounding box center [772, 193] width 633 height 19
drag, startPoint x: 459, startPoint y: 216, endPoint x: 560, endPoint y: 220, distance: 101.1
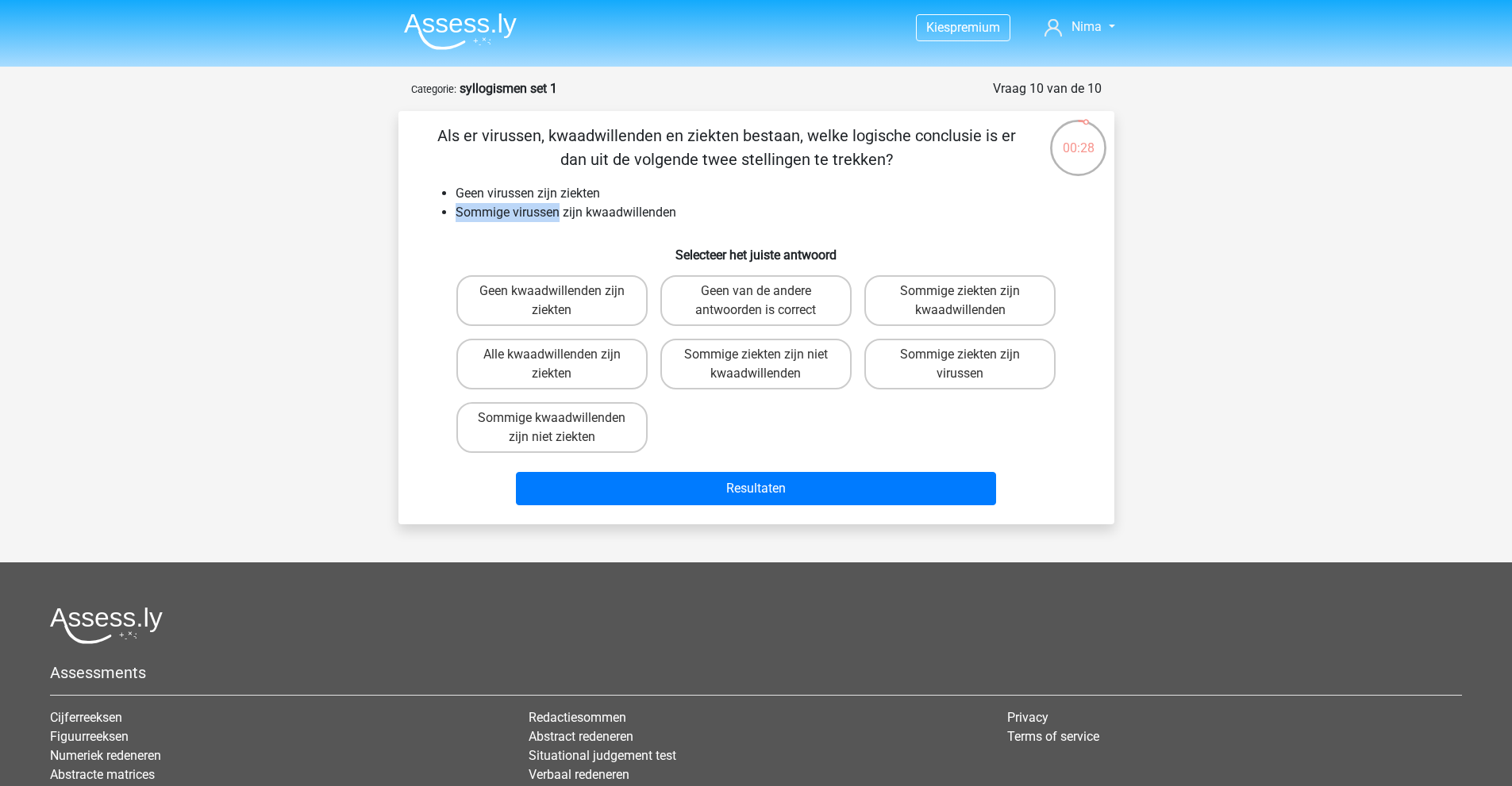
click at [560, 220] on li "Sommige virussen zijn kwaadwillenden" at bounding box center [772, 212] width 633 height 19
click at [571, 214] on li "Sommige virussen zijn kwaadwillenden" at bounding box center [772, 212] width 633 height 19
drag, startPoint x: 606, startPoint y: 212, endPoint x: 664, endPoint y: 213, distance: 58.0
click at [664, 213] on li "Sommige virussen zijn kwaadwillenden" at bounding box center [772, 212] width 633 height 19
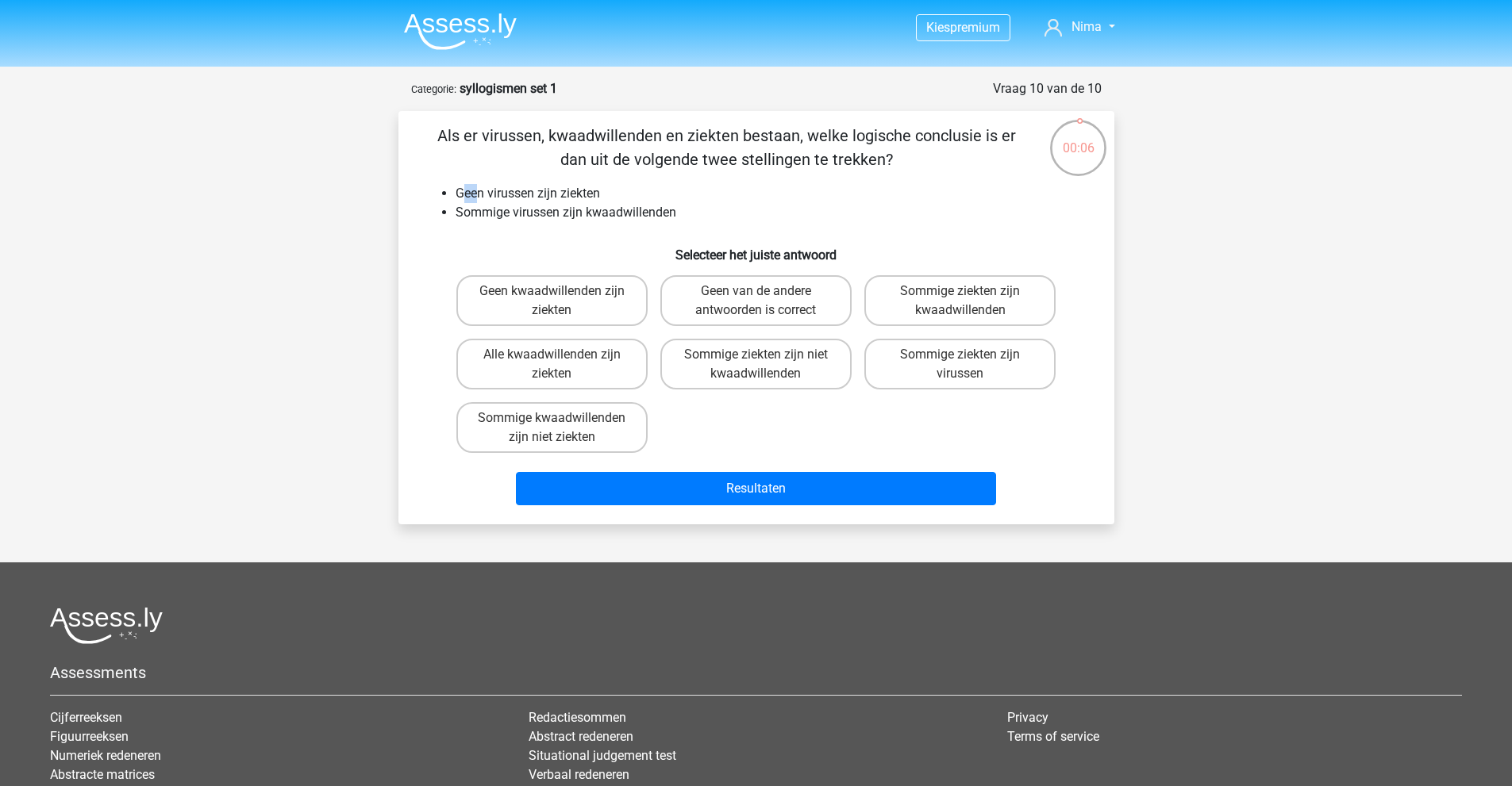
drag, startPoint x: 461, startPoint y: 190, endPoint x: 519, endPoint y: 188, distance: 58.0
click at [496, 188] on li "Geen virussen zijn ziekten" at bounding box center [772, 193] width 633 height 19
click at [525, 188] on li "Geen virussen zijn ziekten" at bounding box center [772, 193] width 633 height 19
drag, startPoint x: 569, startPoint y: 187, endPoint x: 600, endPoint y: 188, distance: 31.0
click at [600, 188] on li "Geen virussen zijn ziekten" at bounding box center [772, 193] width 633 height 19
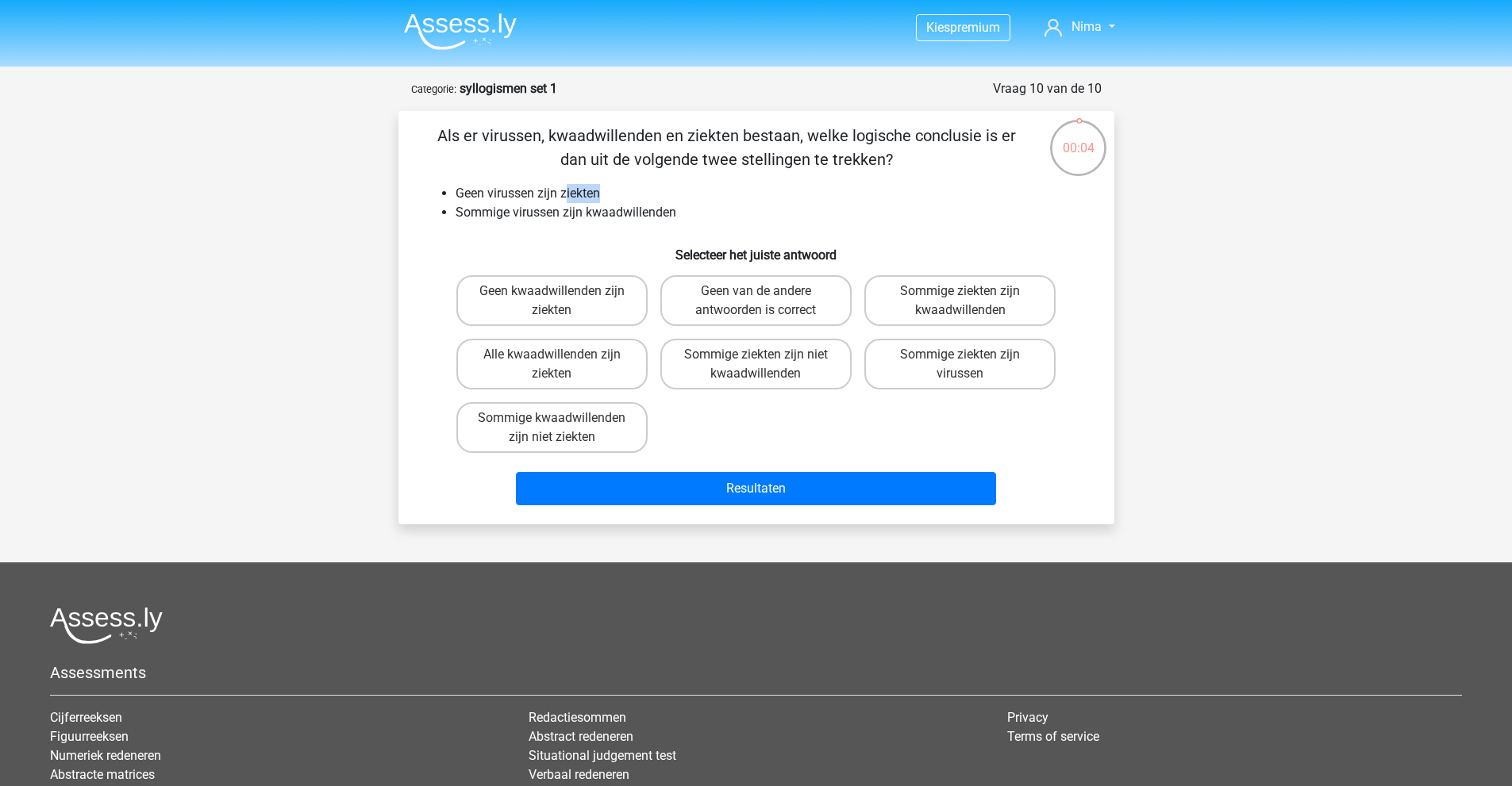
click at [600, 188] on li "Geen virussen zijn ziekten" at bounding box center [772, 193] width 633 height 19
click at [581, 438] on label "Sommige kwaadwillenden zijn niet ziekten" at bounding box center [552, 427] width 191 height 50
click at [562, 428] on input "Sommige kwaadwillenden zijn niet ziekten" at bounding box center [556, 423] width 10 height 10
radio input "true"
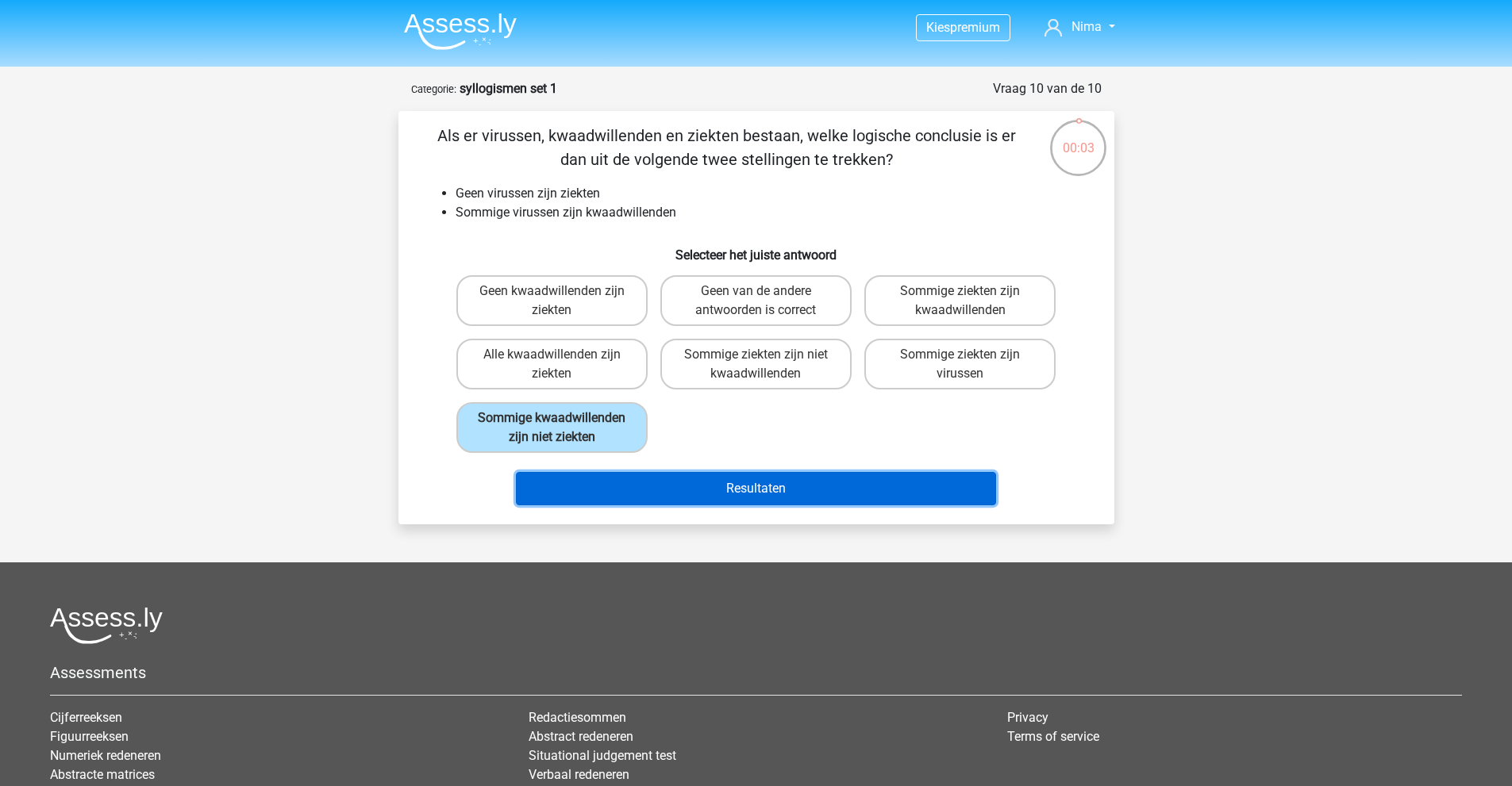
click at [664, 502] on button "Resultaten" at bounding box center [756, 489] width 480 height 33
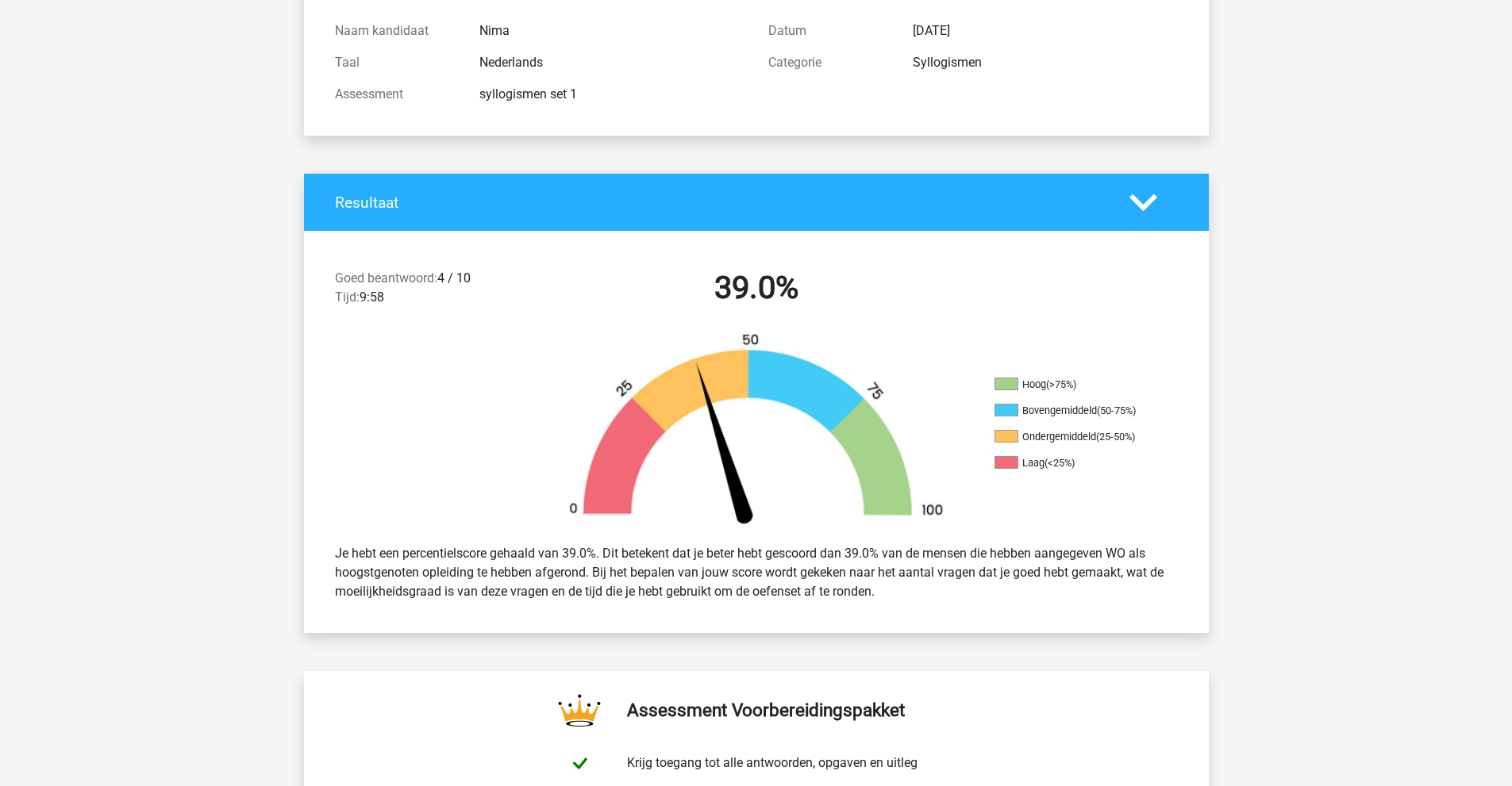
scroll to position [159, 0]
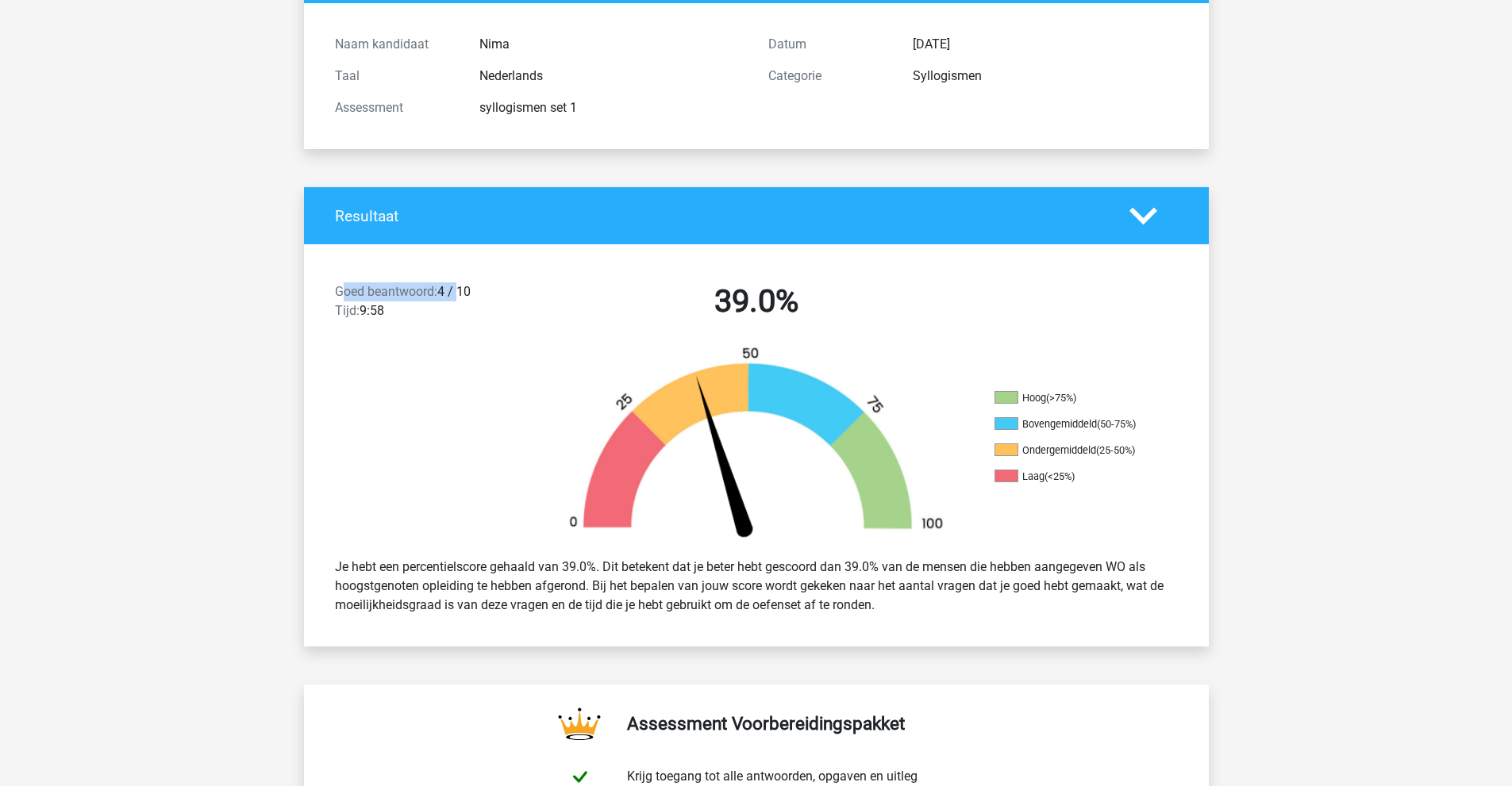
drag, startPoint x: 340, startPoint y: 288, endPoint x: 463, endPoint y: 292, distance: 123.1
click at [463, 292] on div "Goed beantwoord: 4 / 10 Tijd: 9:58" at bounding box center [431, 304] width 216 height 44
click at [437, 291] on span "Goed beantwoord:" at bounding box center [386, 291] width 103 height 15
drag, startPoint x: 1024, startPoint y: 454, endPoint x: 1102, endPoint y: 451, distance: 78.1
click at [1102, 451] on li "Ondergemiddeld (25-50%)" at bounding box center [1074, 451] width 159 height 14
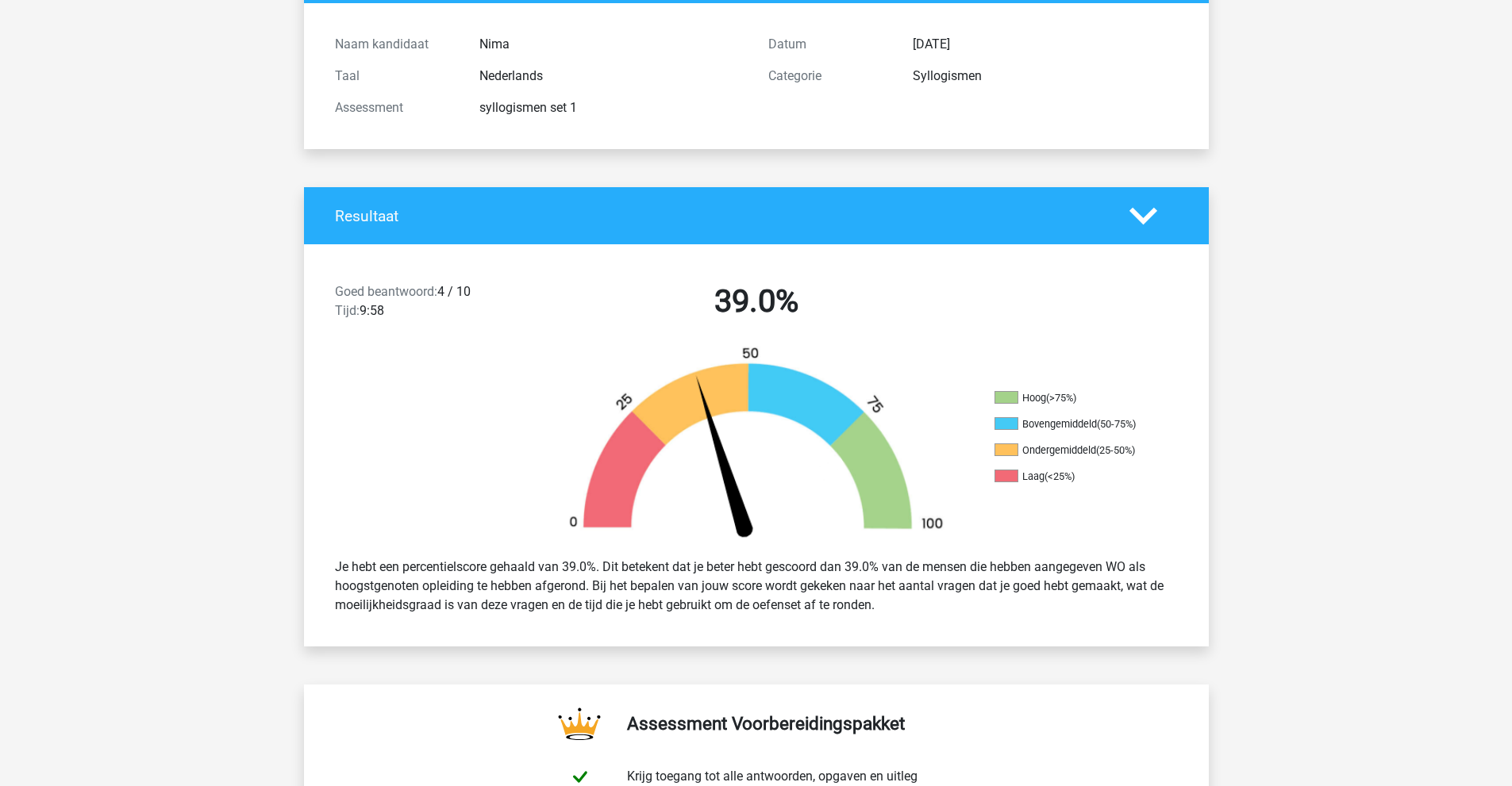
click at [1102, 451] on div "(25-50%)" at bounding box center [1114, 450] width 39 height 12
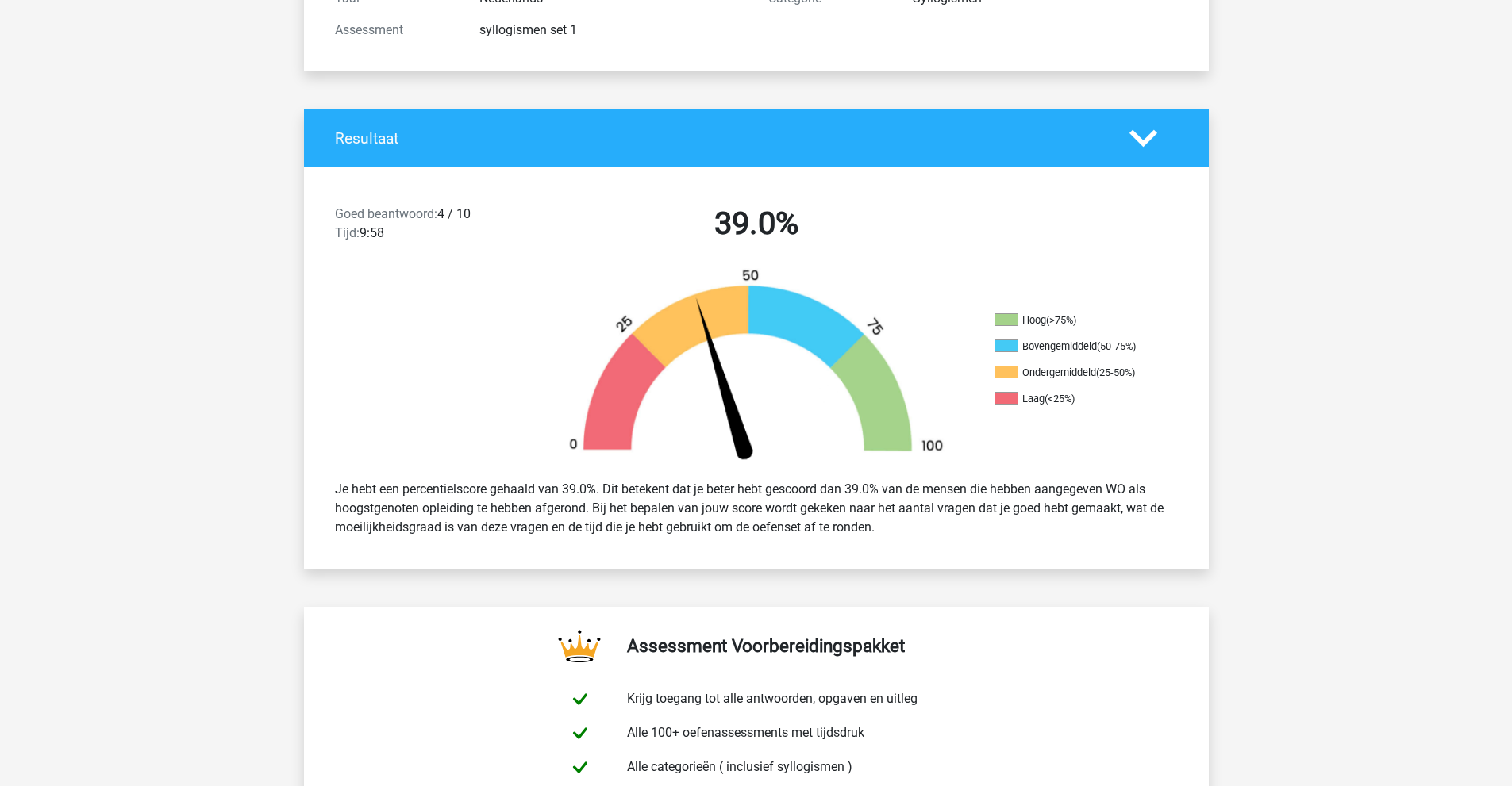
scroll to position [238, 0]
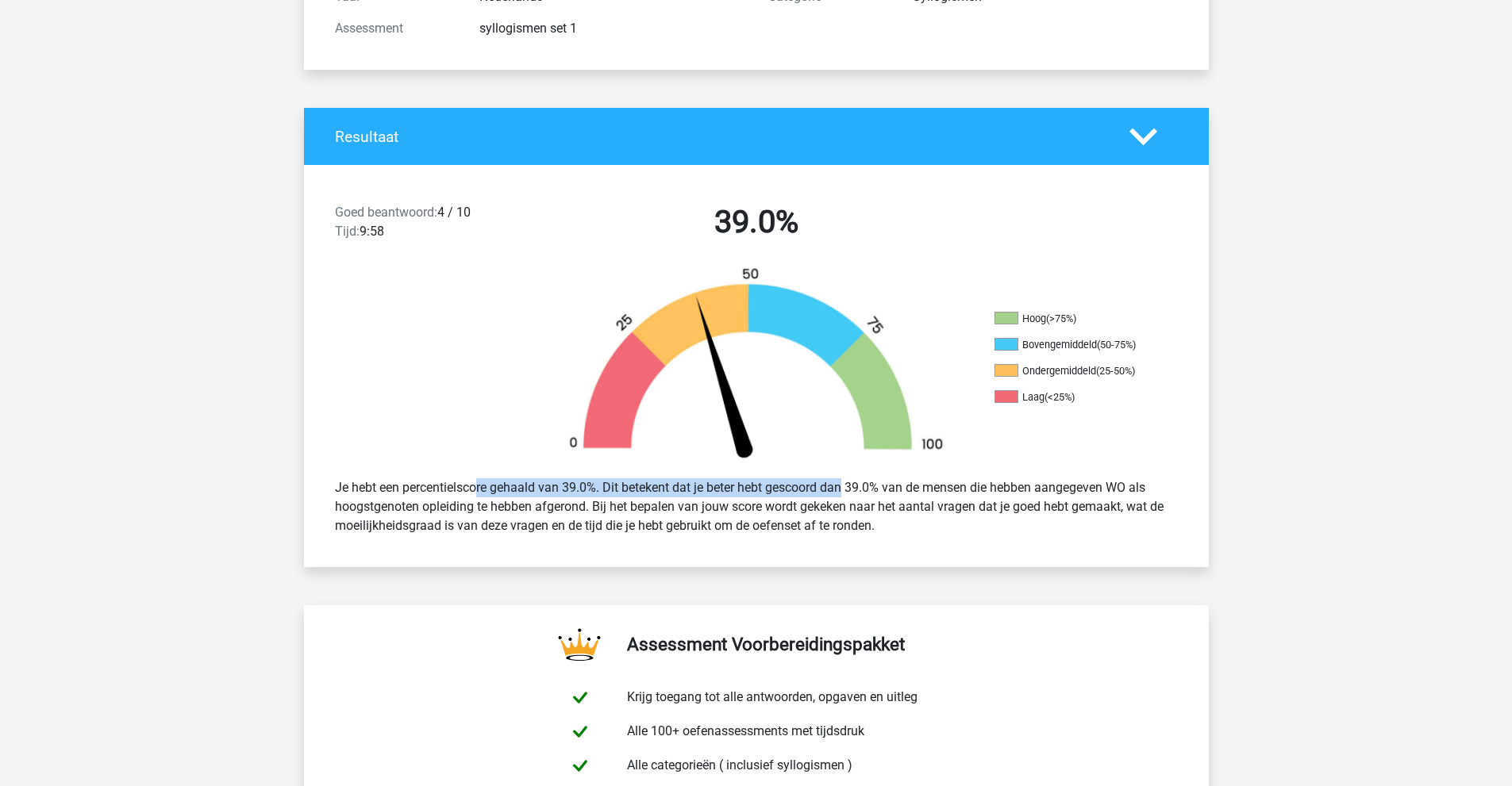
drag, startPoint x: 434, startPoint y: 490, endPoint x: 790, endPoint y: 487, distance: 356.0
click at [790, 487] on div "Je hebt een percentielscore gehaald van 39.0%. Dit betekent dat je beter hebt g…" at bounding box center [756, 507] width 866 height 69
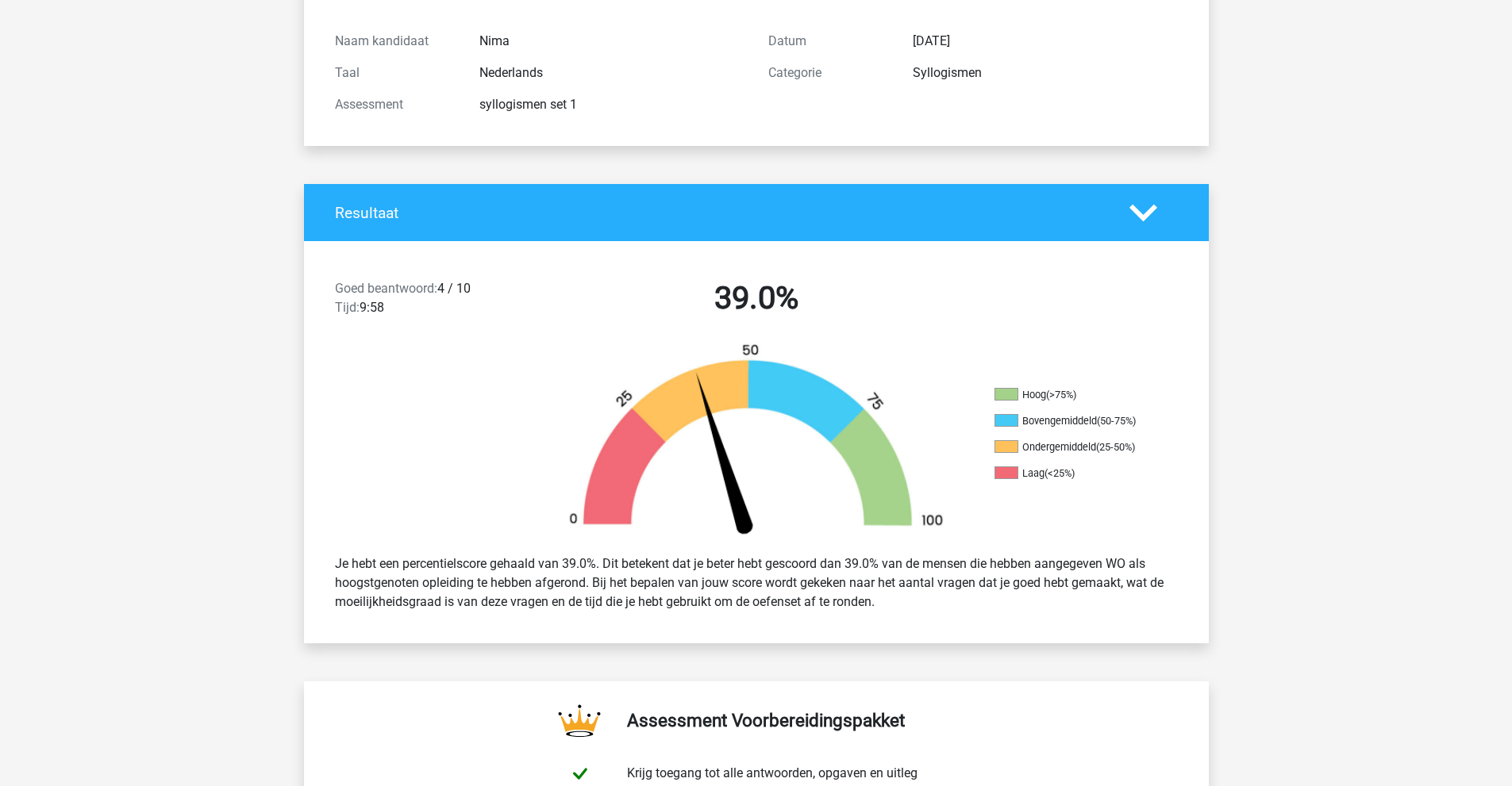
scroll to position [159, 0]
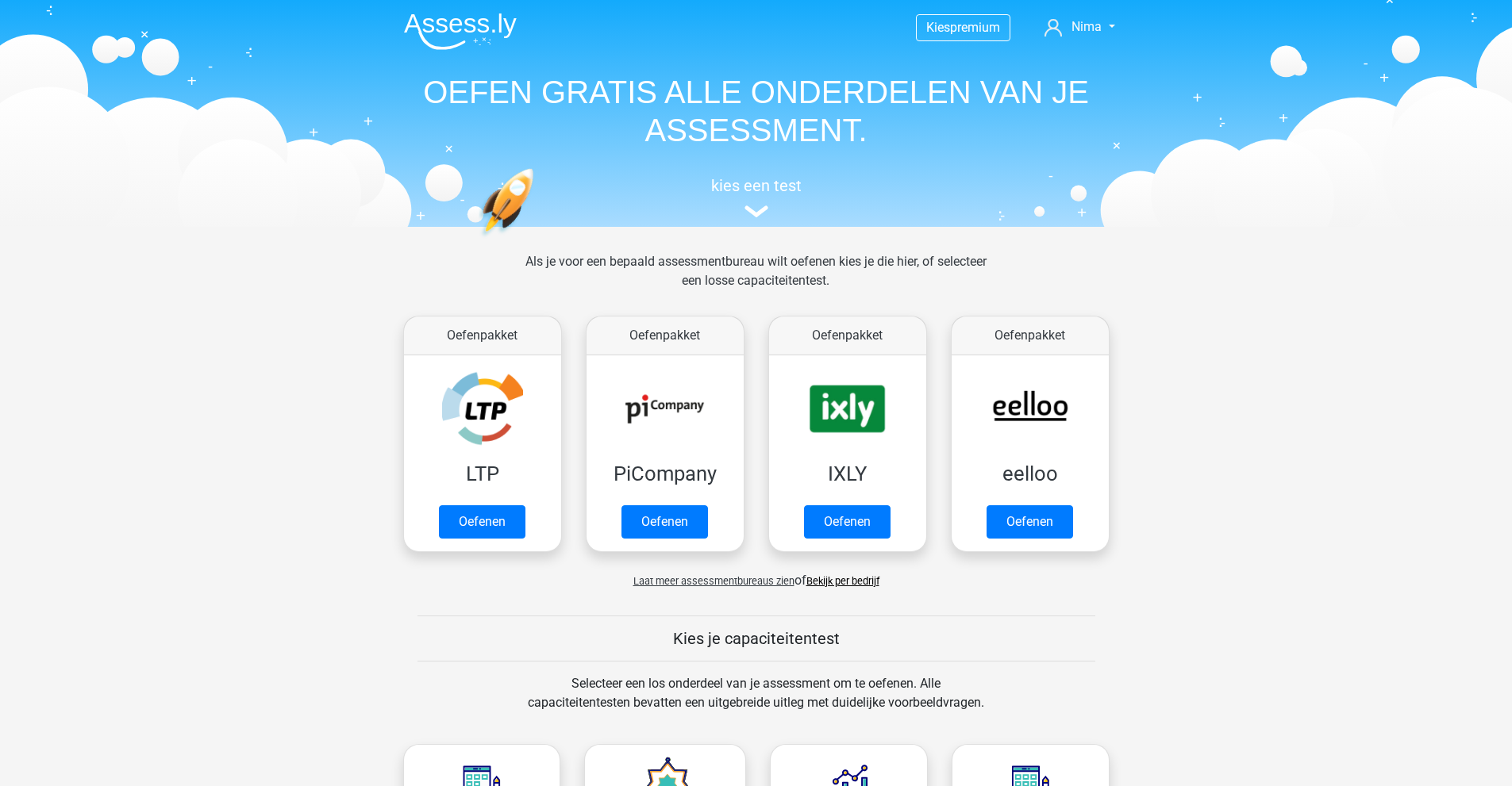
scroll to position [635, 0]
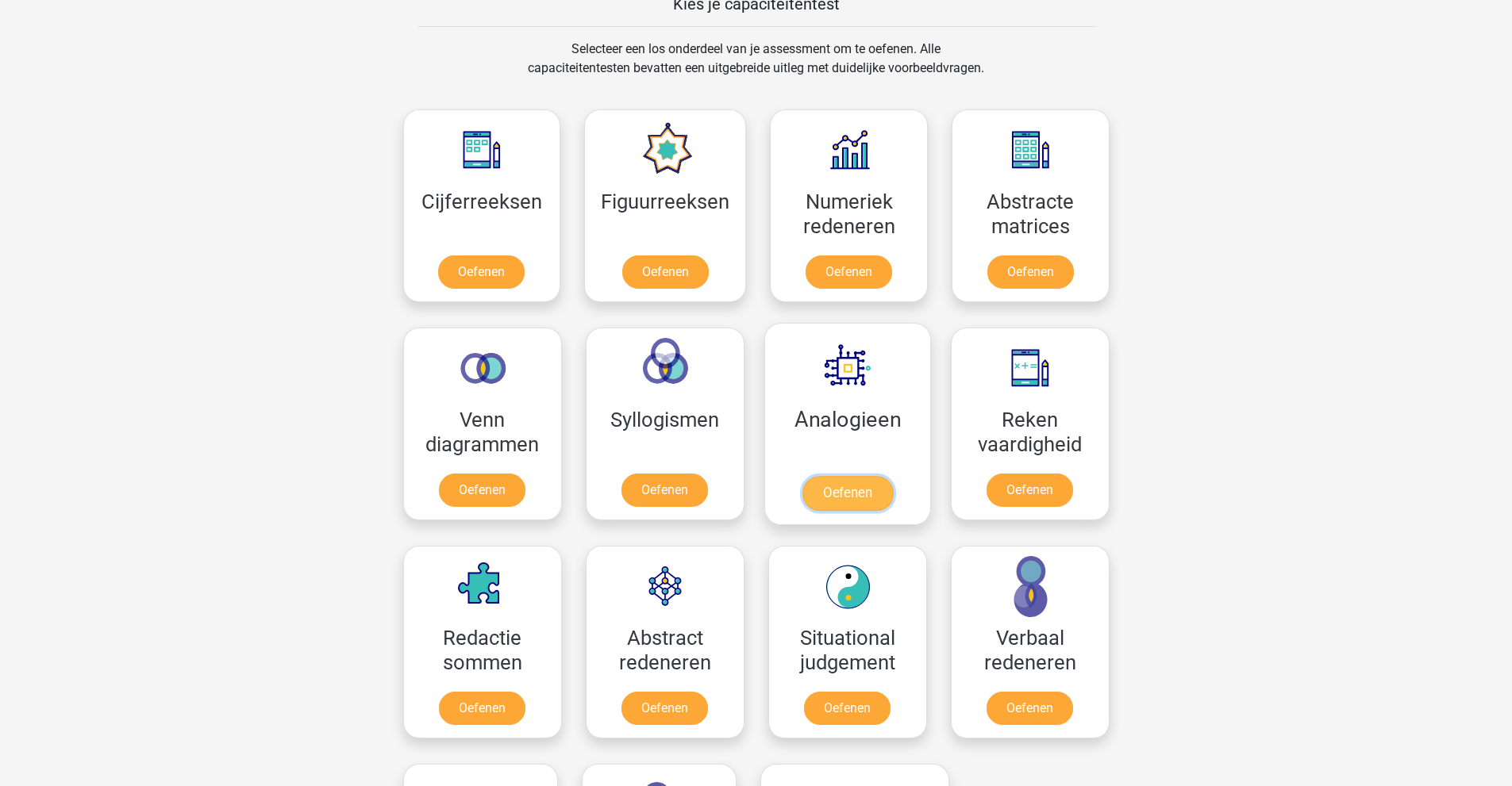
click at [832, 488] on link "Oefenen" at bounding box center [847, 493] width 90 height 35
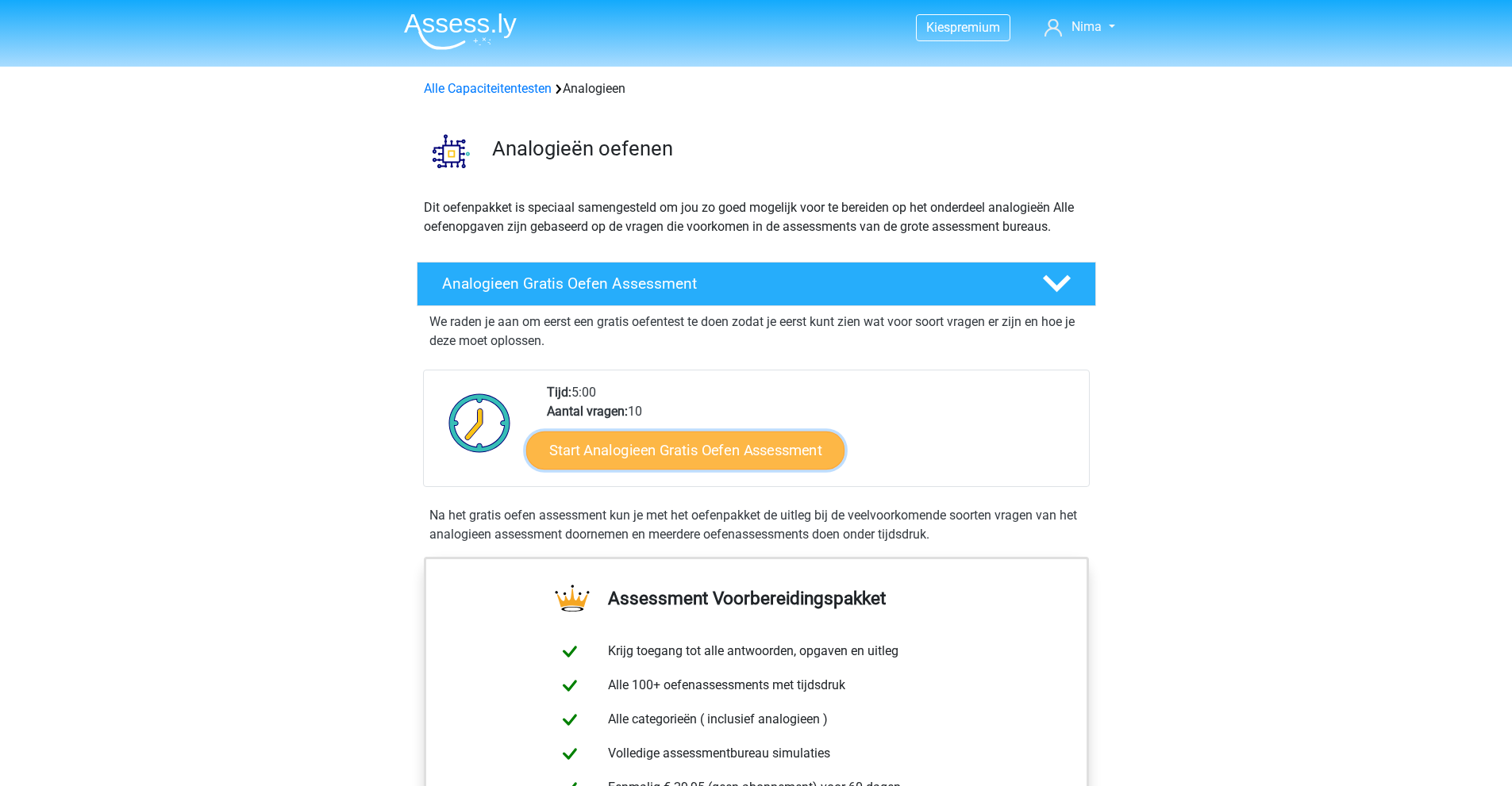
click at [769, 453] on link "Start Analogieen Gratis Oefen Assessment" at bounding box center [685, 450] width 318 height 38
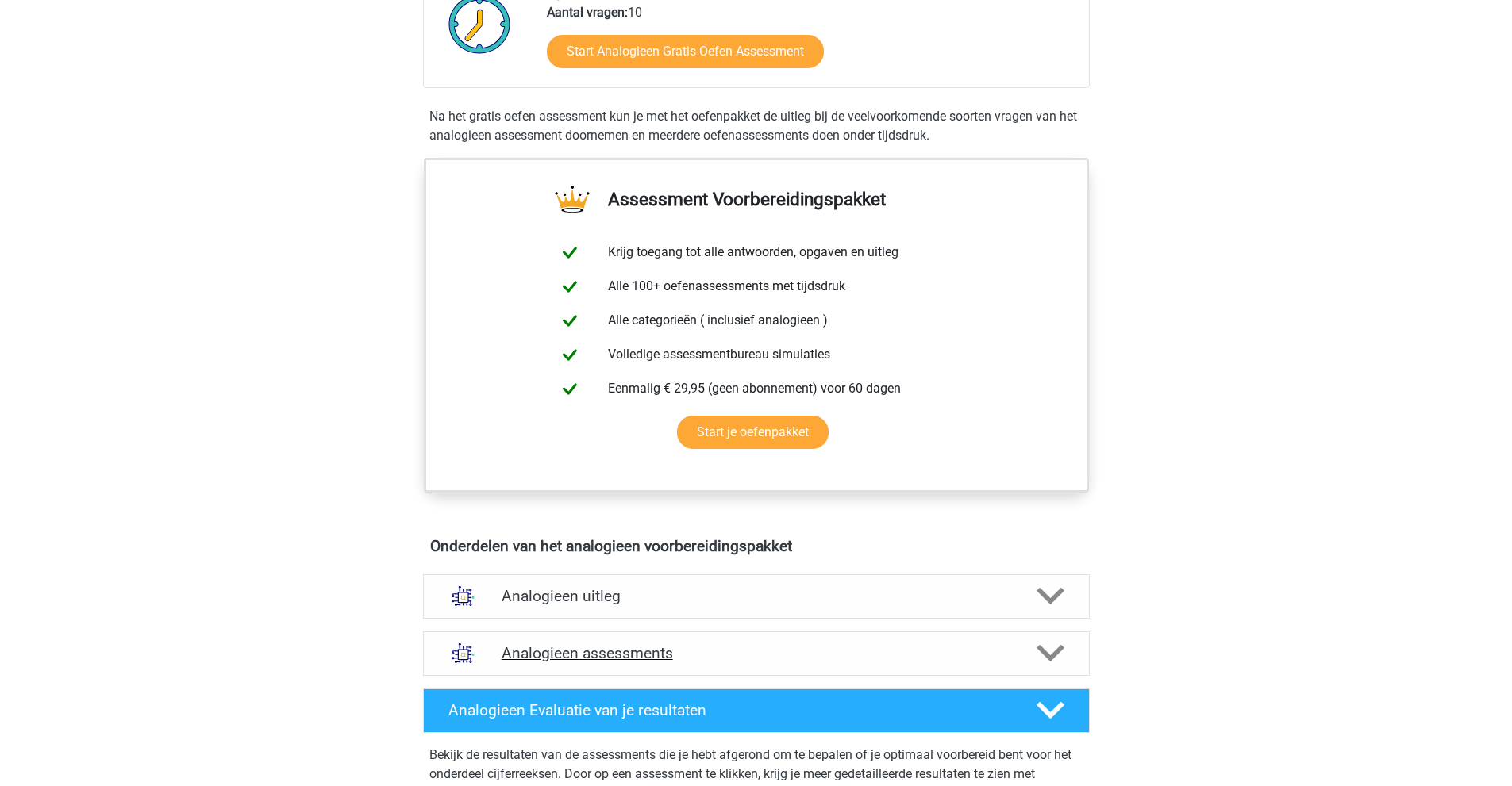
scroll to position [397, 0]
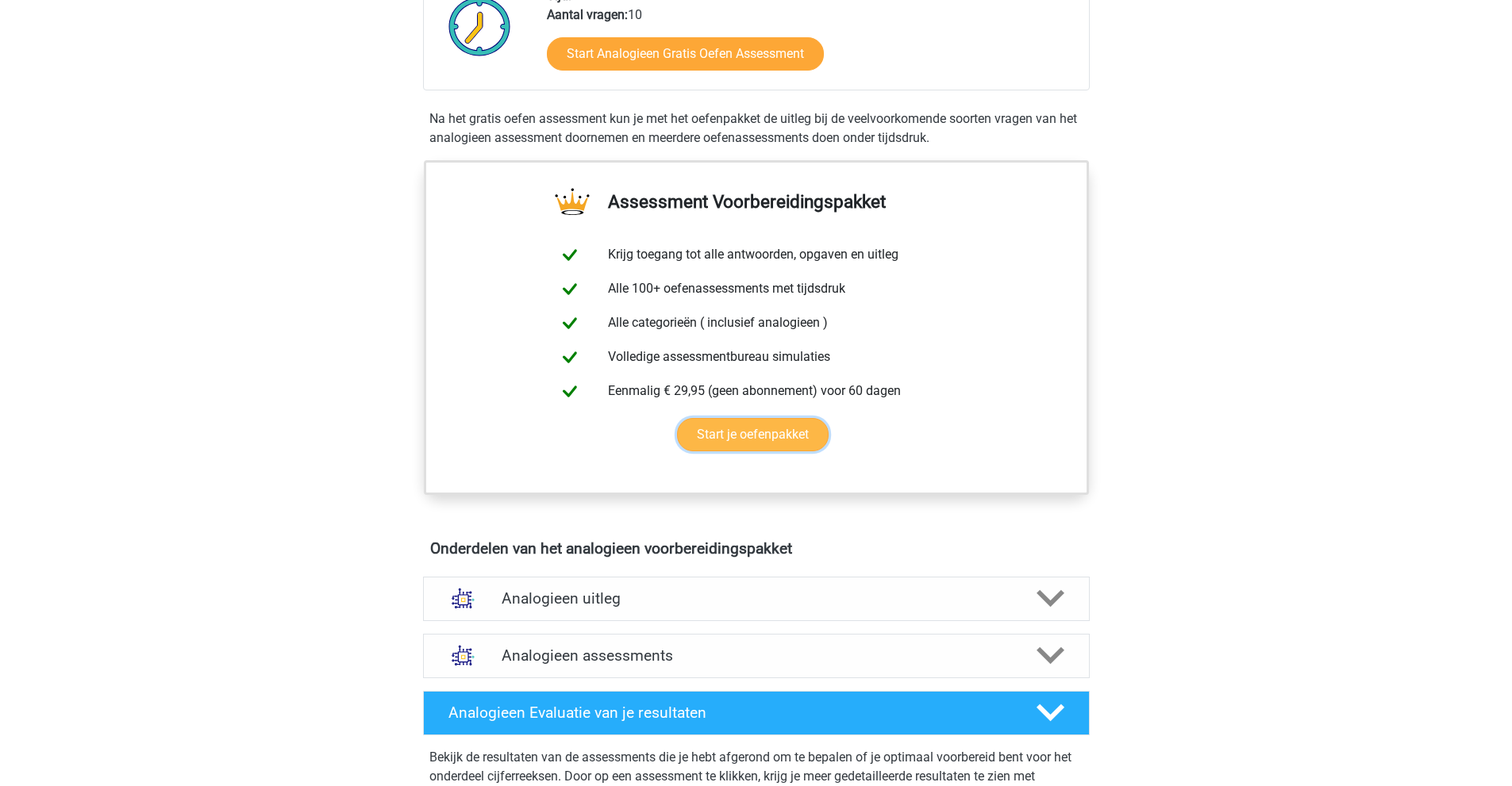
click at [727, 433] on link "Start je oefenpakket" at bounding box center [753, 434] width 151 height 33
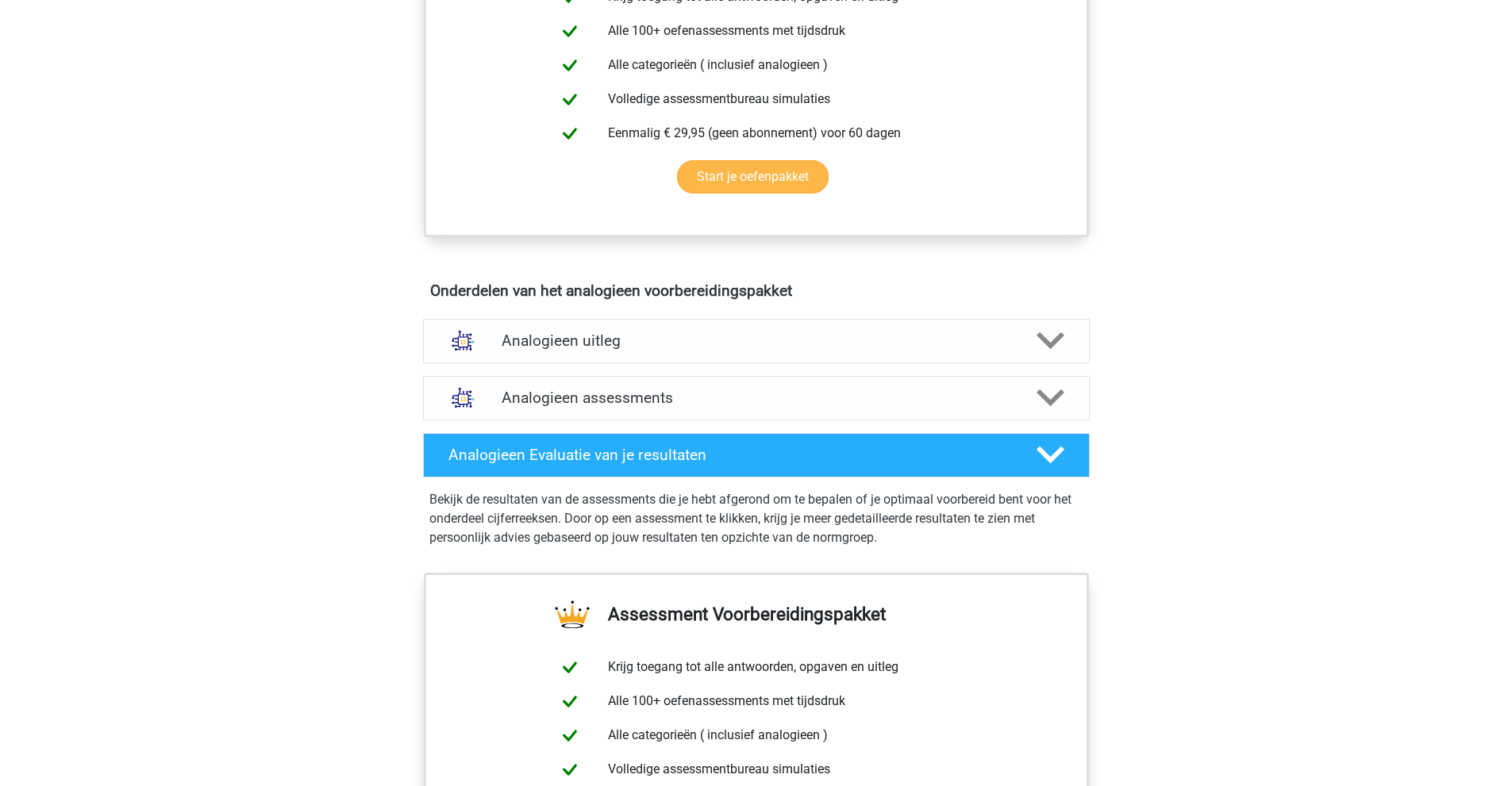
scroll to position [714, 0]
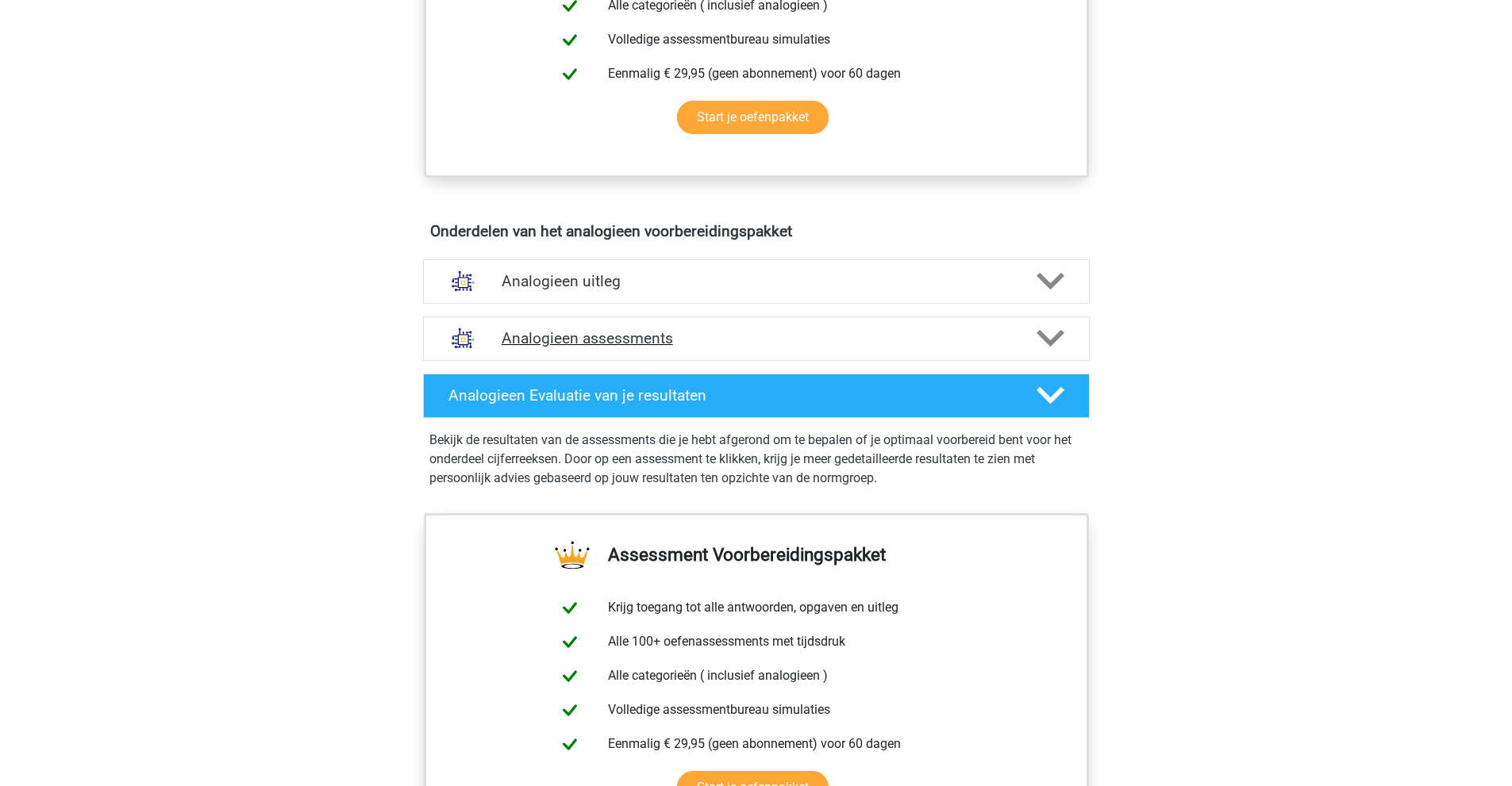
click at [869, 341] on h4 "Analogieen assessments" at bounding box center [756, 338] width 509 height 18
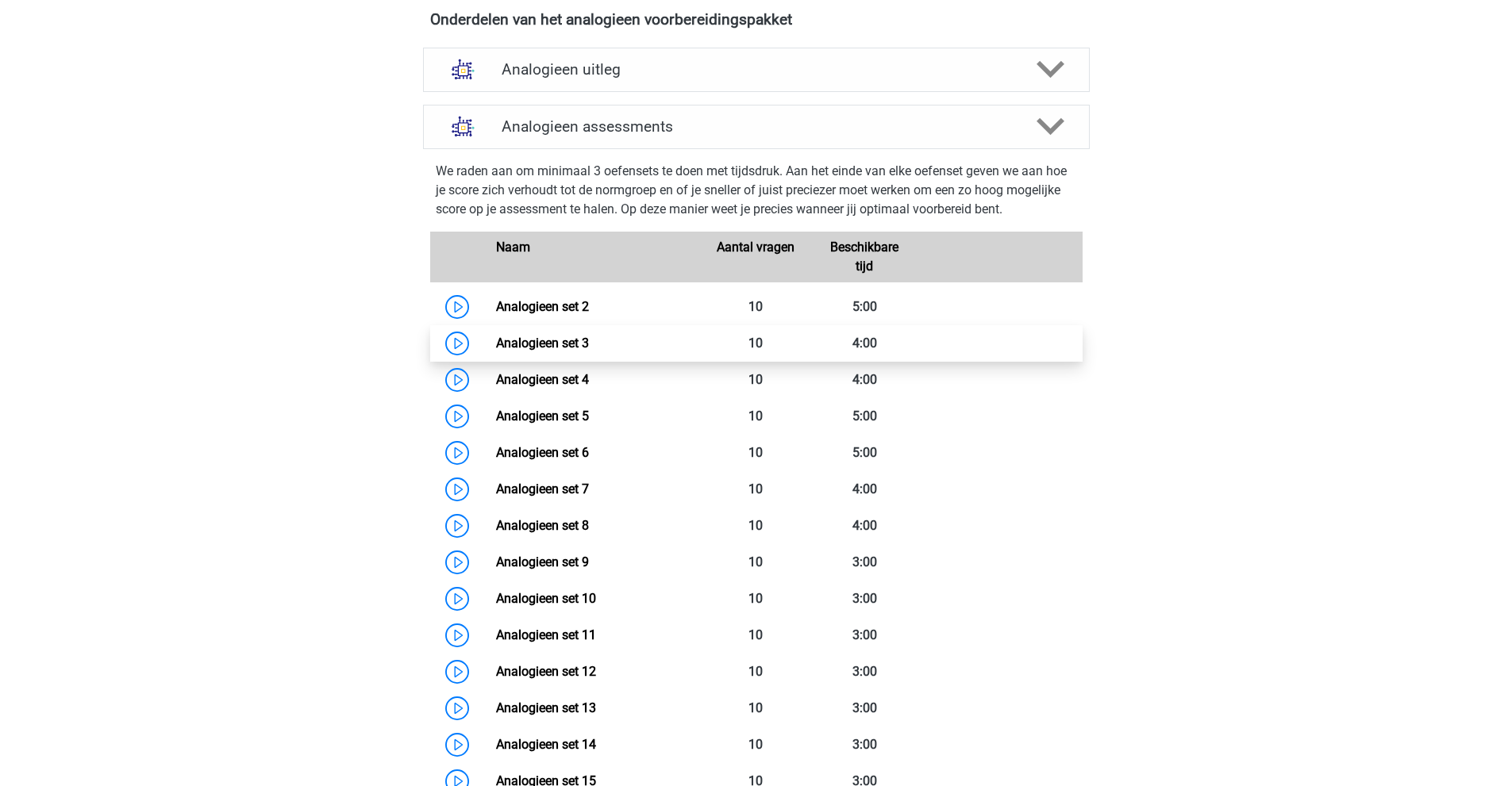
scroll to position [952, 0]
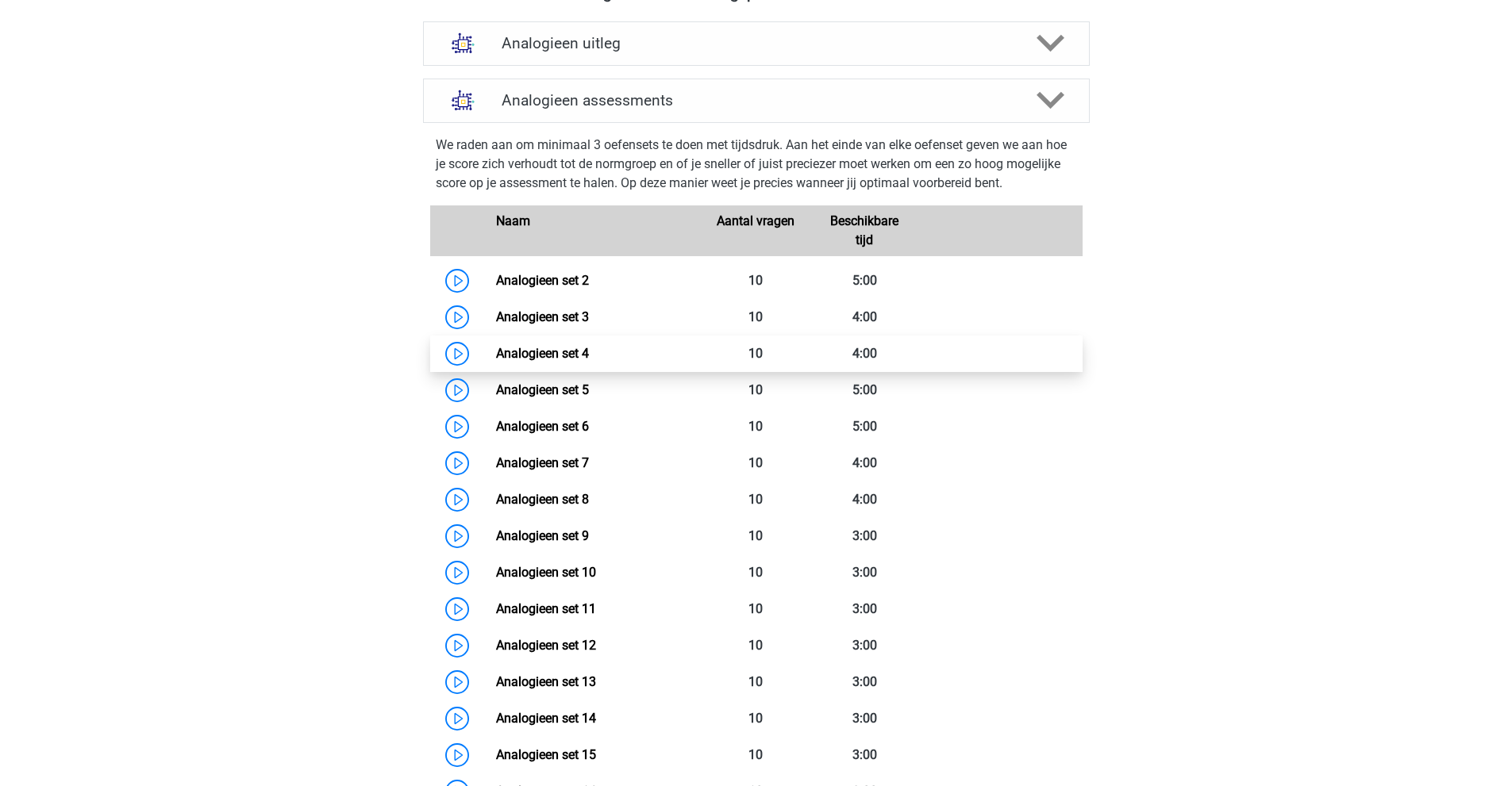
click at [496, 351] on link "Analogieen set 4" at bounding box center [542, 353] width 93 height 15
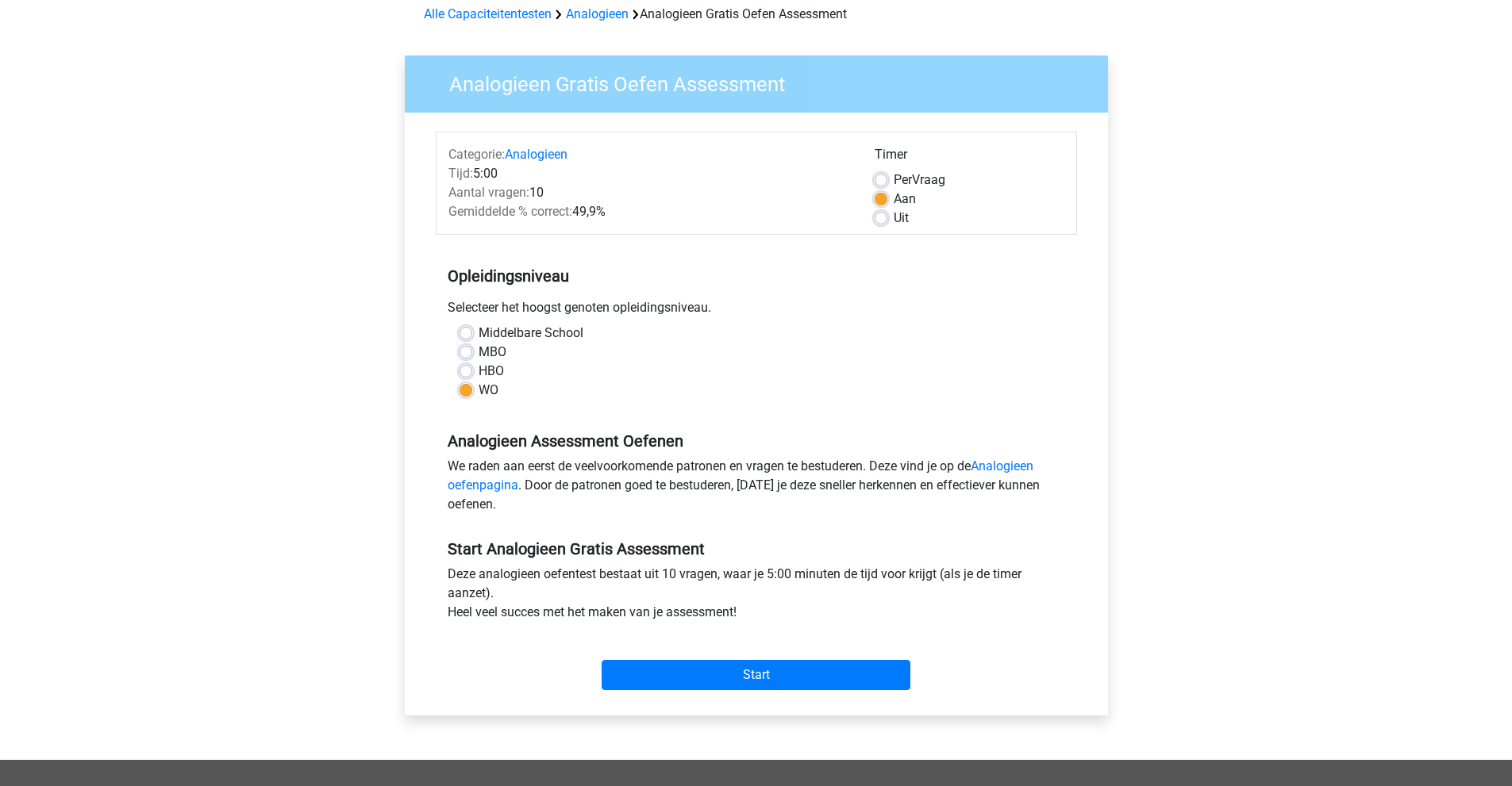
scroll to position [79, 0]
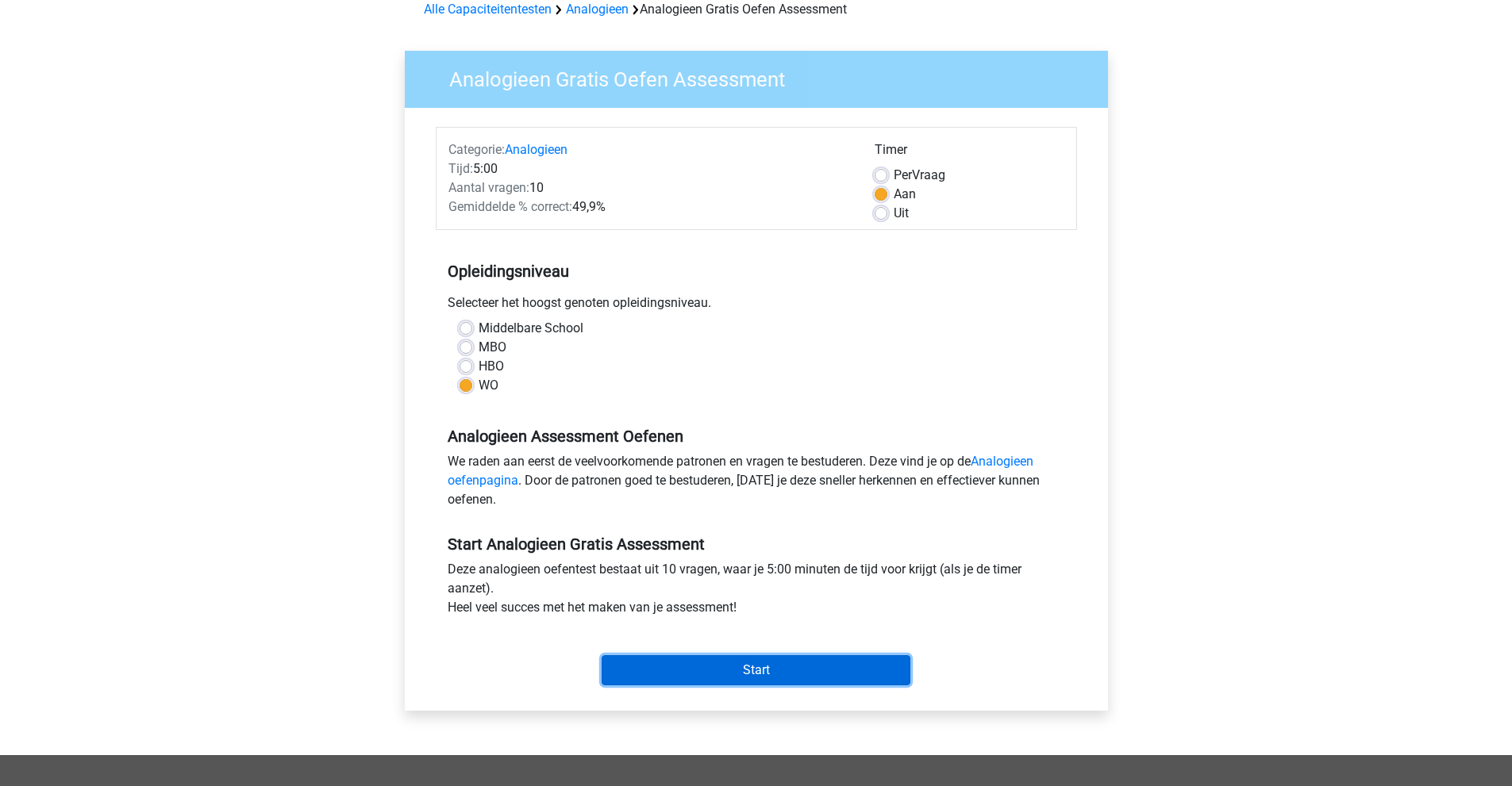
click at [788, 662] on input "Start" at bounding box center [756, 670] width 308 height 30
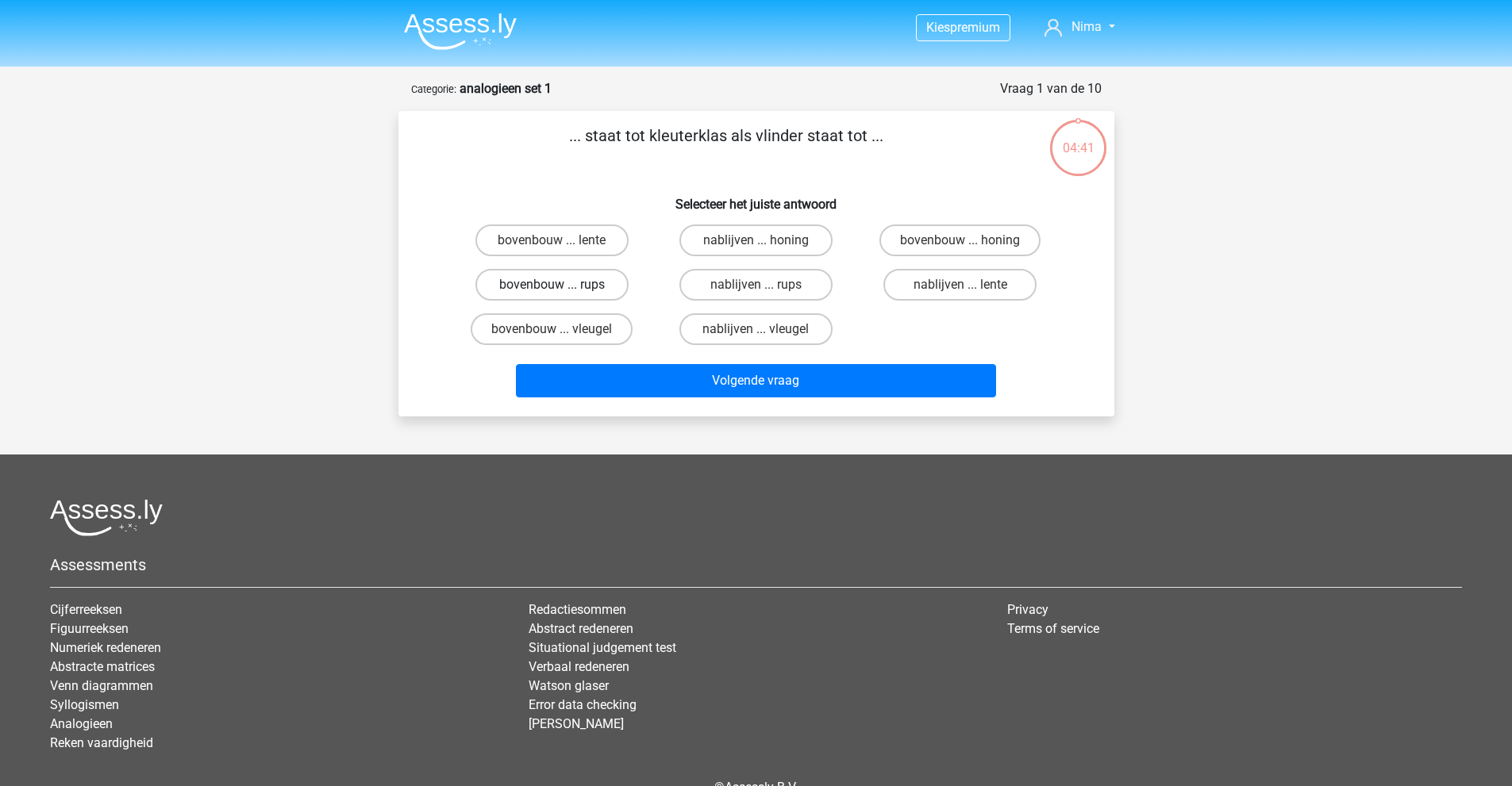
click at [582, 284] on label "bovenbouw ... rups" at bounding box center [552, 284] width 153 height 32
click at [562, 285] on input "bovenbouw ... rups" at bounding box center [556, 289] width 10 height 10
radio input "true"
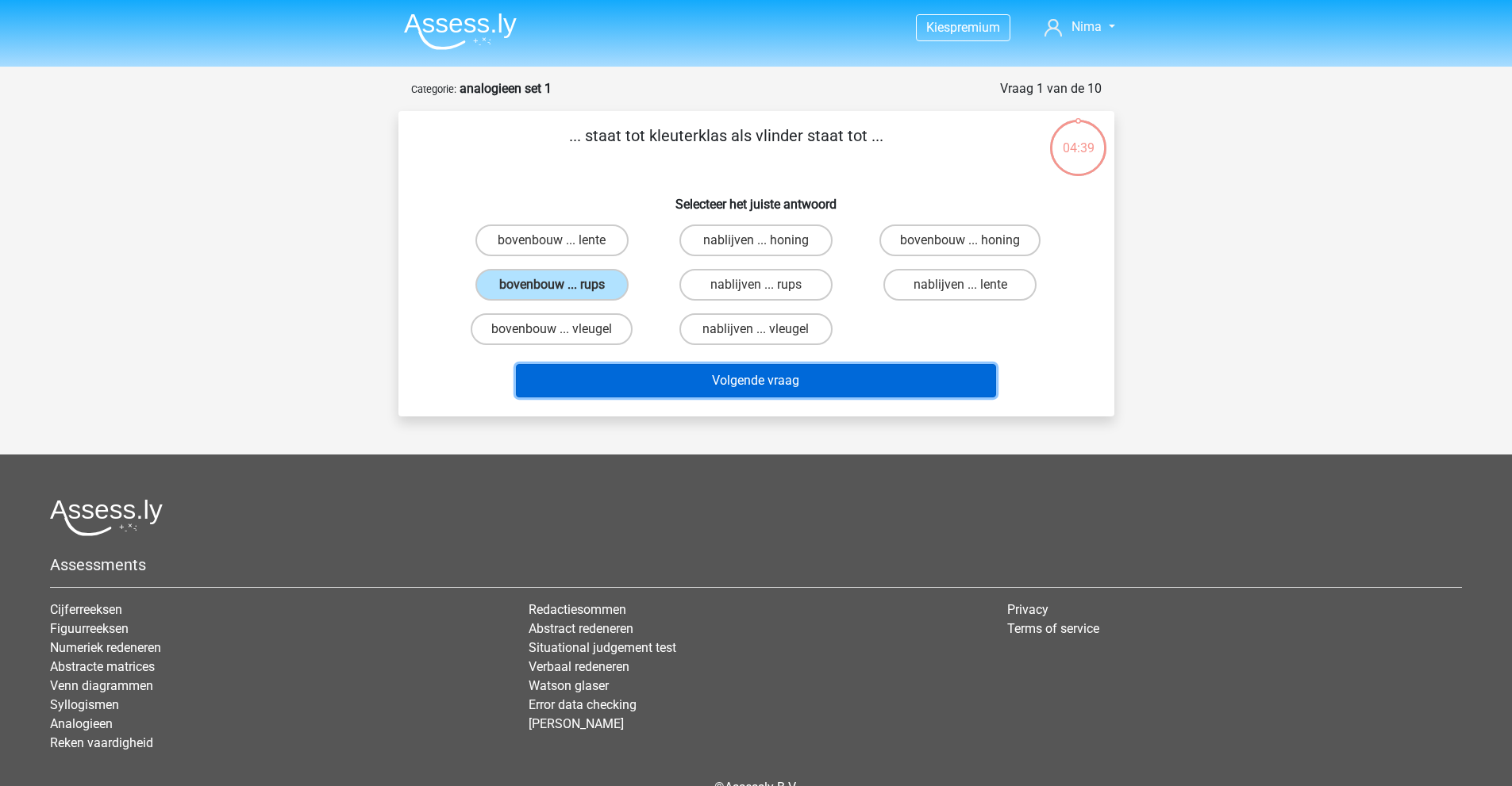
click at [728, 379] on button "Volgende vraag" at bounding box center [756, 380] width 480 height 33
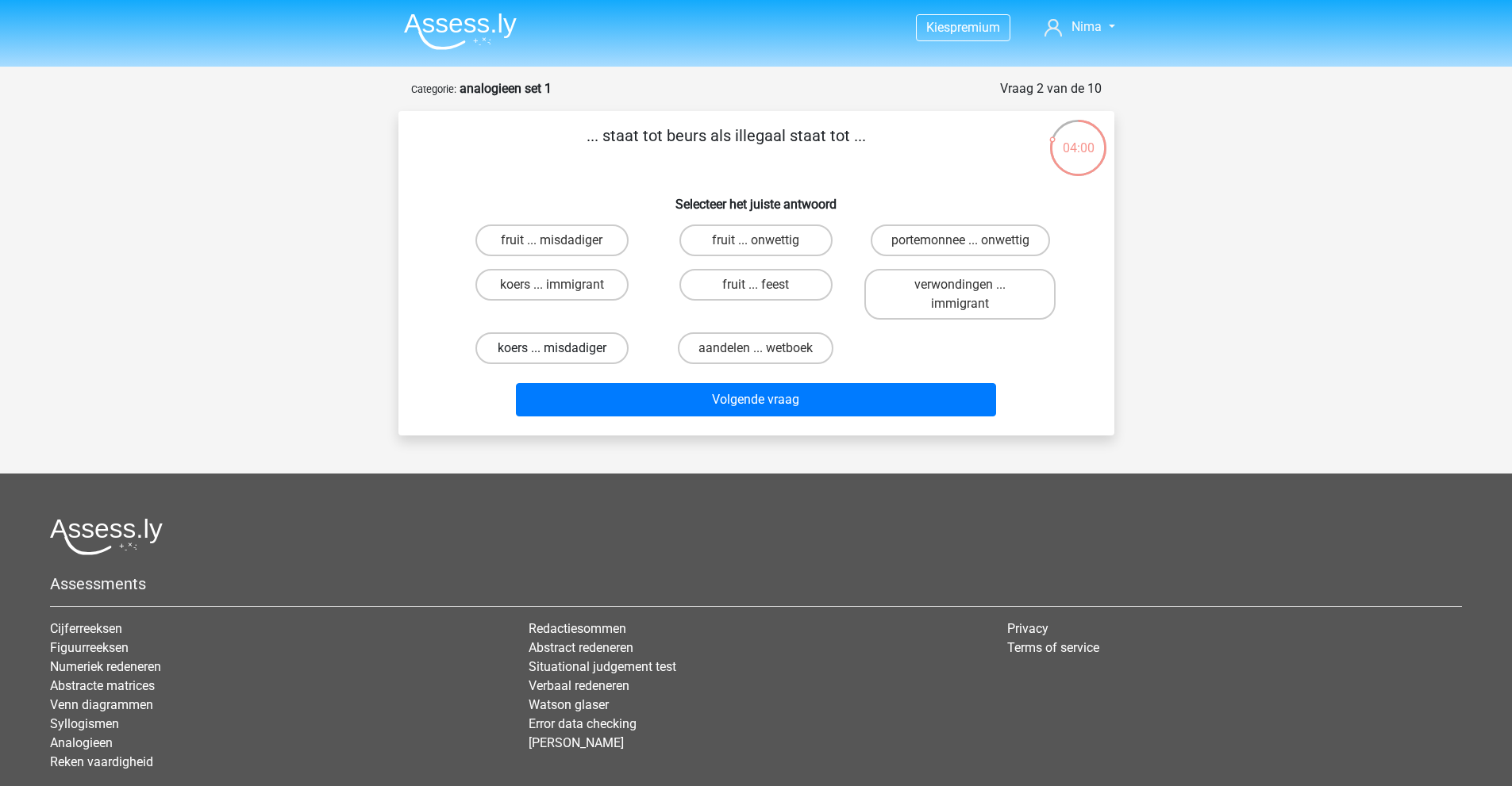
click at [564, 347] on label "koers ... misdadiger" at bounding box center [552, 348] width 153 height 32
click at [562, 348] on input "koers ... misdadiger" at bounding box center [556, 352] width 10 height 10
radio input "true"
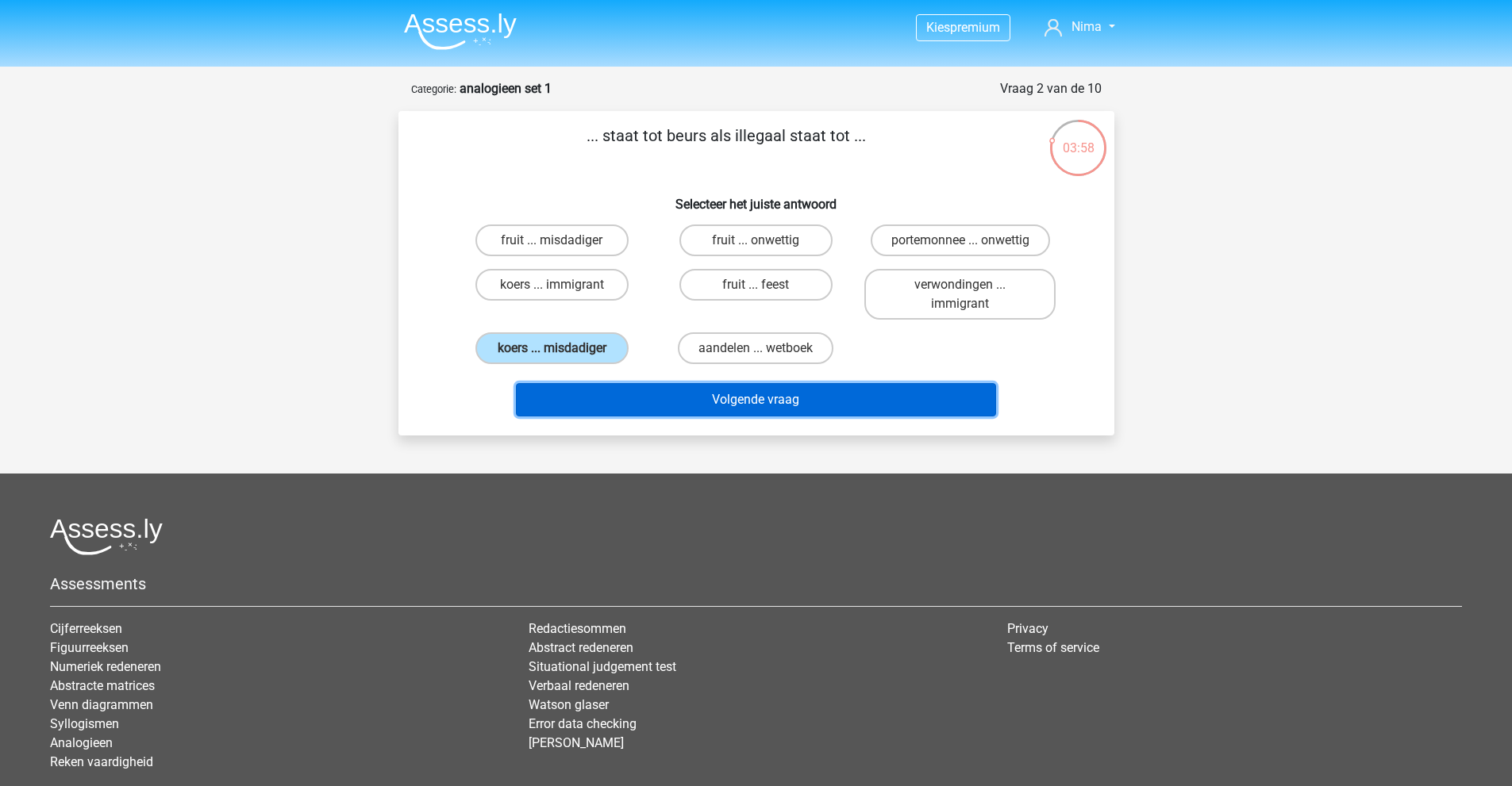
click at [691, 407] on button "Volgende vraag" at bounding box center [756, 399] width 480 height 33
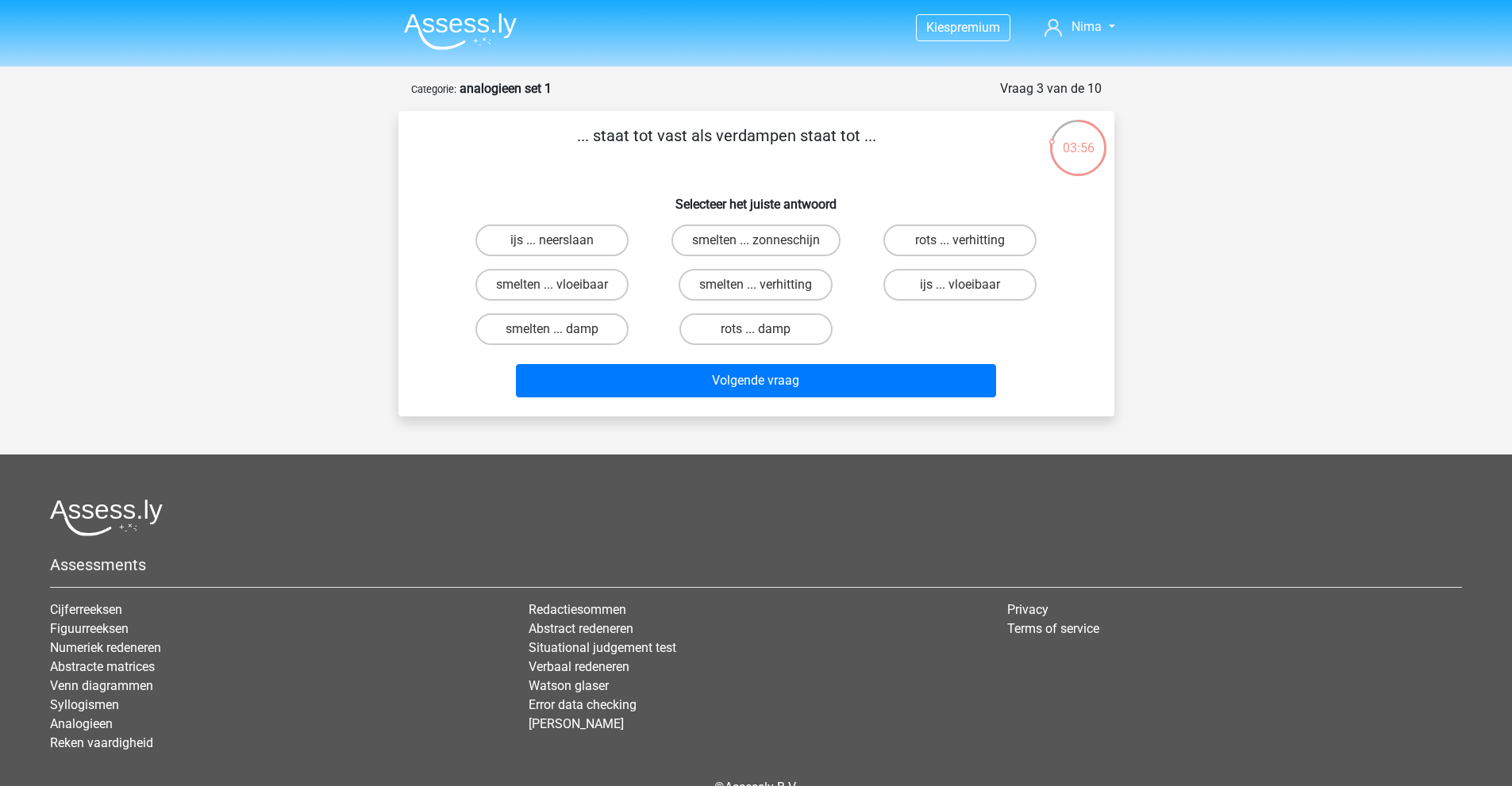
drag, startPoint x: 665, startPoint y: 136, endPoint x: 688, endPoint y: 136, distance: 23.0
click at [686, 136] on p "... staat tot vast als verdampen staat tot ..." at bounding box center [727, 147] width 606 height 48
click at [688, 136] on p "... staat tot vast als verdampen staat tot ..." at bounding box center [727, 147] width 606 height 48
click at [771, 135] on p "... staat tot vast als verdampen staat tot ..." at bounding box center [727, 147] width 606 height 48
click at [772, 135] on p "... staat tot vast als verdampen staat tot ..." at bounding box center [727, 147] width 606 height 48
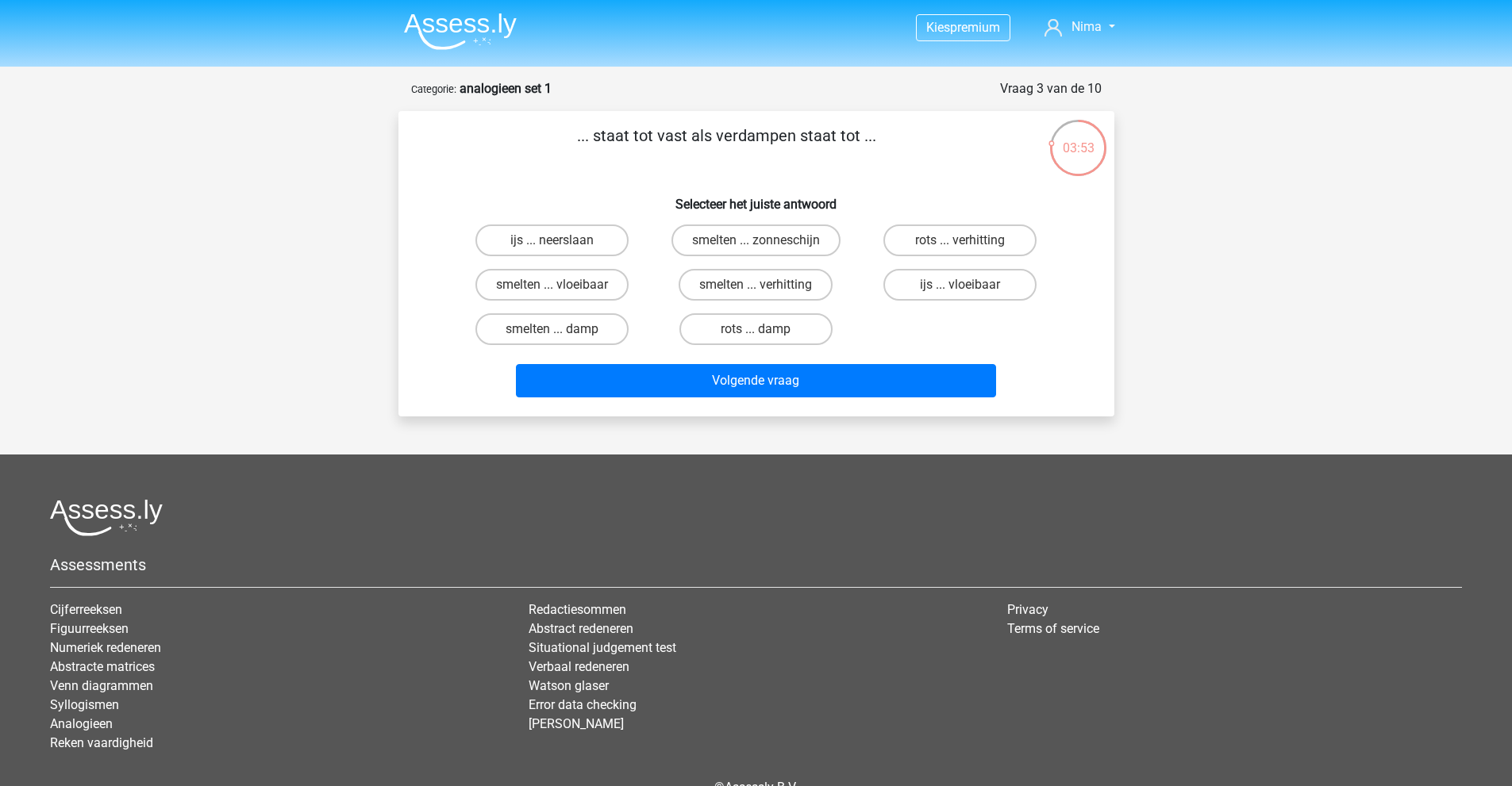
click at [790, 138] on p "... staat tot vast als verdampen staat tot ..." at bounding box center [727, 147] width 606 height 48
drag, startPoint x: 720, startPoint y: 134, endPoint x: 766, endPoint y: 136, distance: 46.0
click at [766, 136] on p "... staat tot vast als verdampen staat tot ..." at bounding box center [727, 147] width 606 height 48
click at [518, 288] on label "smelten ... vloeibaar" at bounding box center [552, 284] width 153 height 32
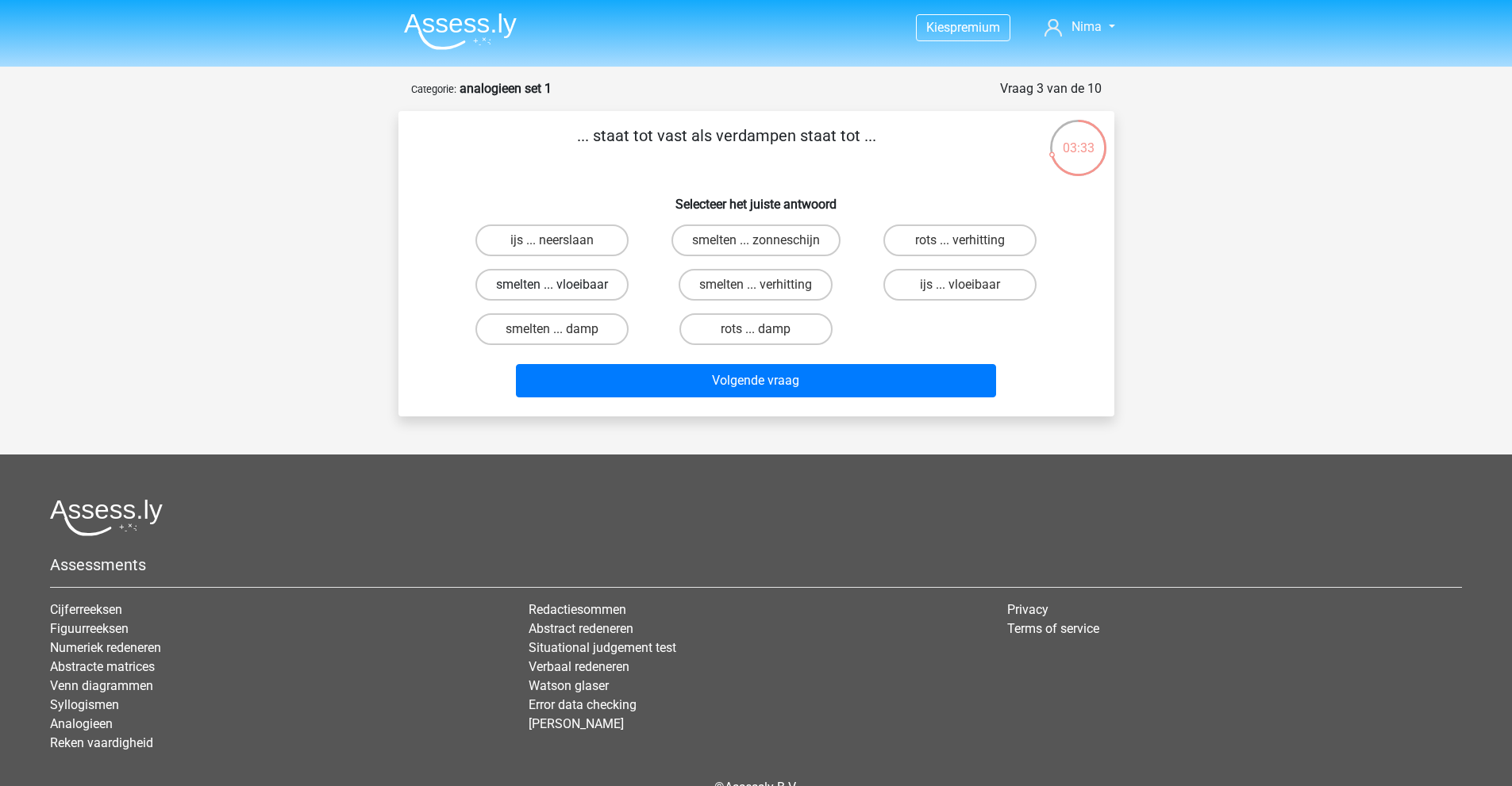
click at [552, 288] on input "smelten ... vloeibaar" at bounding box center [556, 289] width 10 height 10
radio input "true"
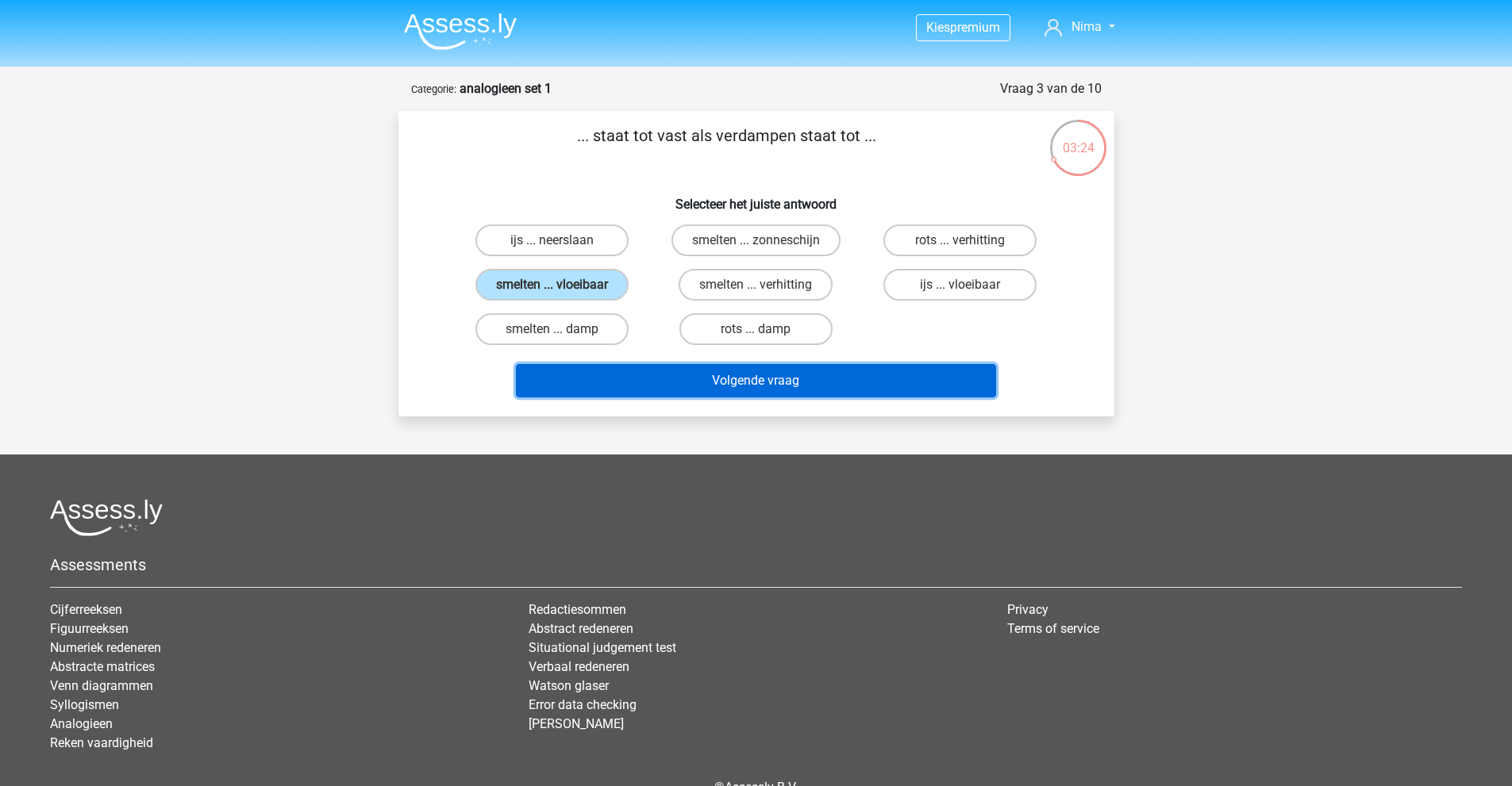
click at [696, 376] on button "Volgende vraag" at bounding box center [756, 380] width 480 height 33
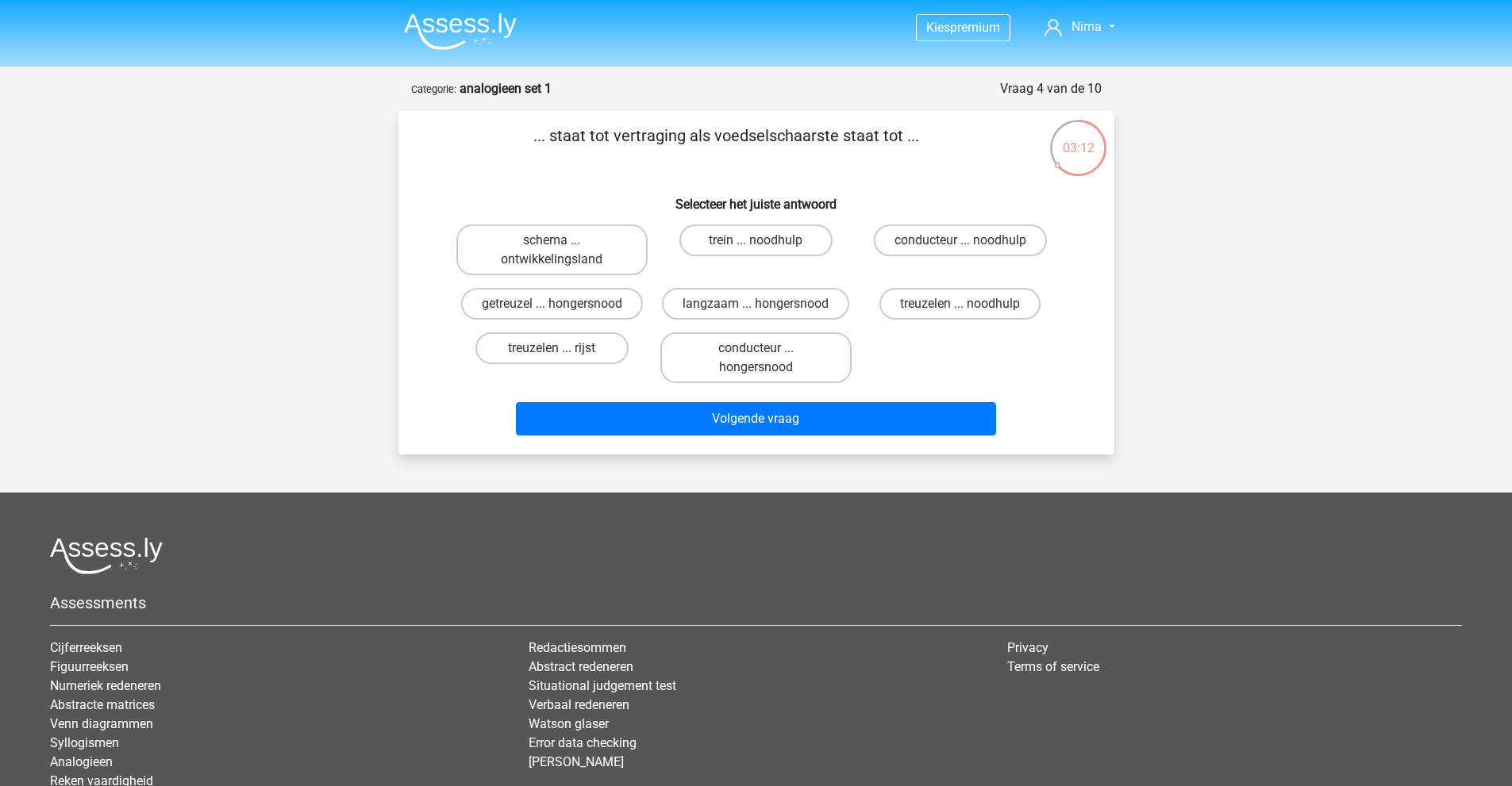
drag, startPoint x: 720, startPoint y: 132, endPoint x: 839, endPoint y: 139, distance: 119.2
click at [839, 139] on p "... staat tot vertraging als voedselschaarste staat tot ..." at bounding box center [727, 147] width 606 height 48
click at [837, 139] on p "... staat tot vertraging als voedselschaarste staat tot ..." at bounding box center [727, 147] width 606 height 48
drag, startPoint x: 616, startPoint y: 131, endPoint x: 687, endPoint y: 137, distance: 71.3
click at [687, 137] on p "... staat tot vertraging als voedselschaarste staat tot ..." at bounding box center [727, 147] width 606 height 48
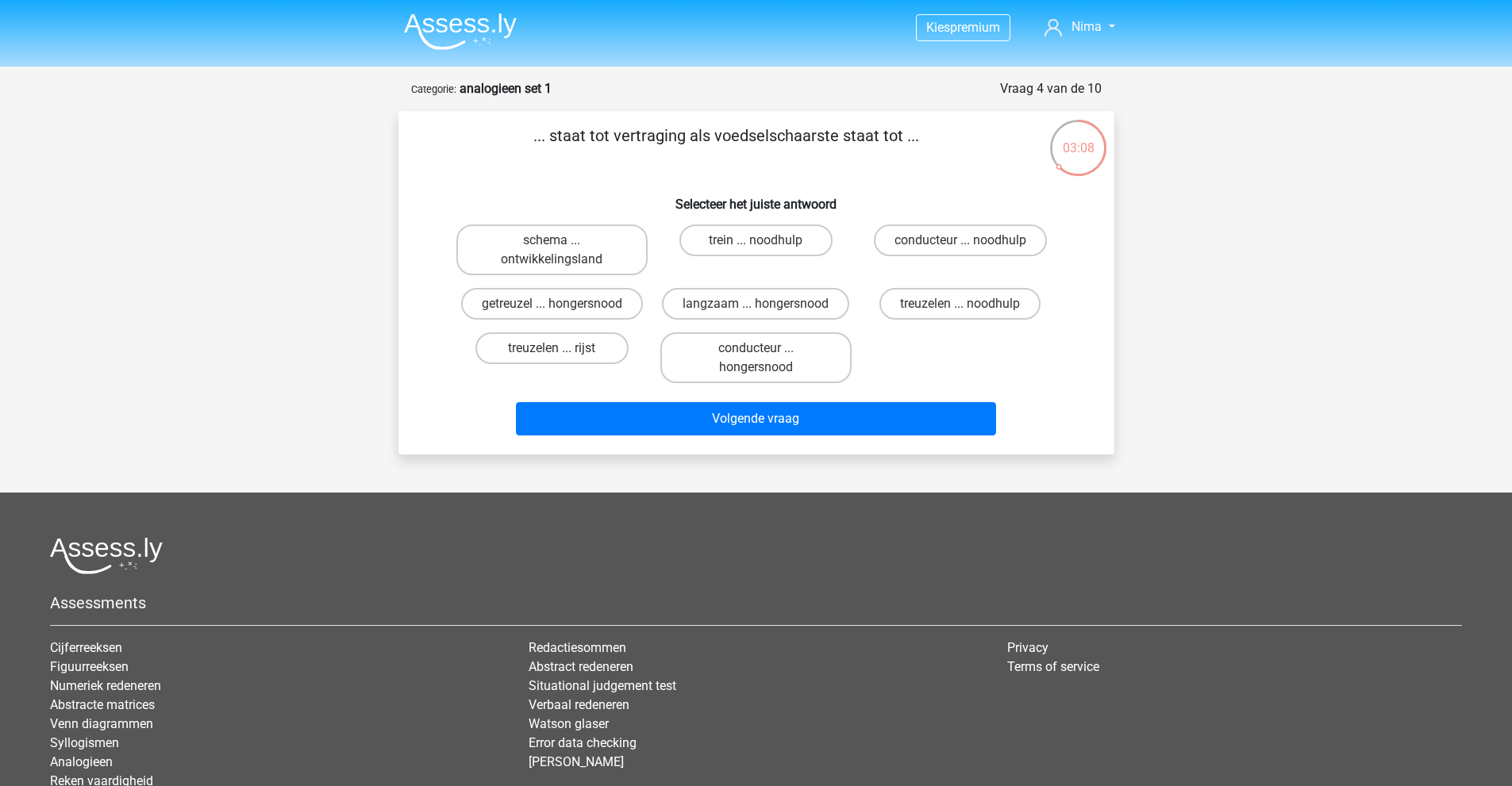
click at [687, 137] on p "... staat tot vertraging als voedselschaarste staat tot ..." at bounding box center [727, 147] width 606 height 48
click at [765, 302] on label "langzaam ... hongersnood" at bounding box center [756, 303] width 188 height 32
click at [765, 304] on input "langzaam ... hongersnood" at bounding box center [760, 308] width 10 height 10
radio input "true"
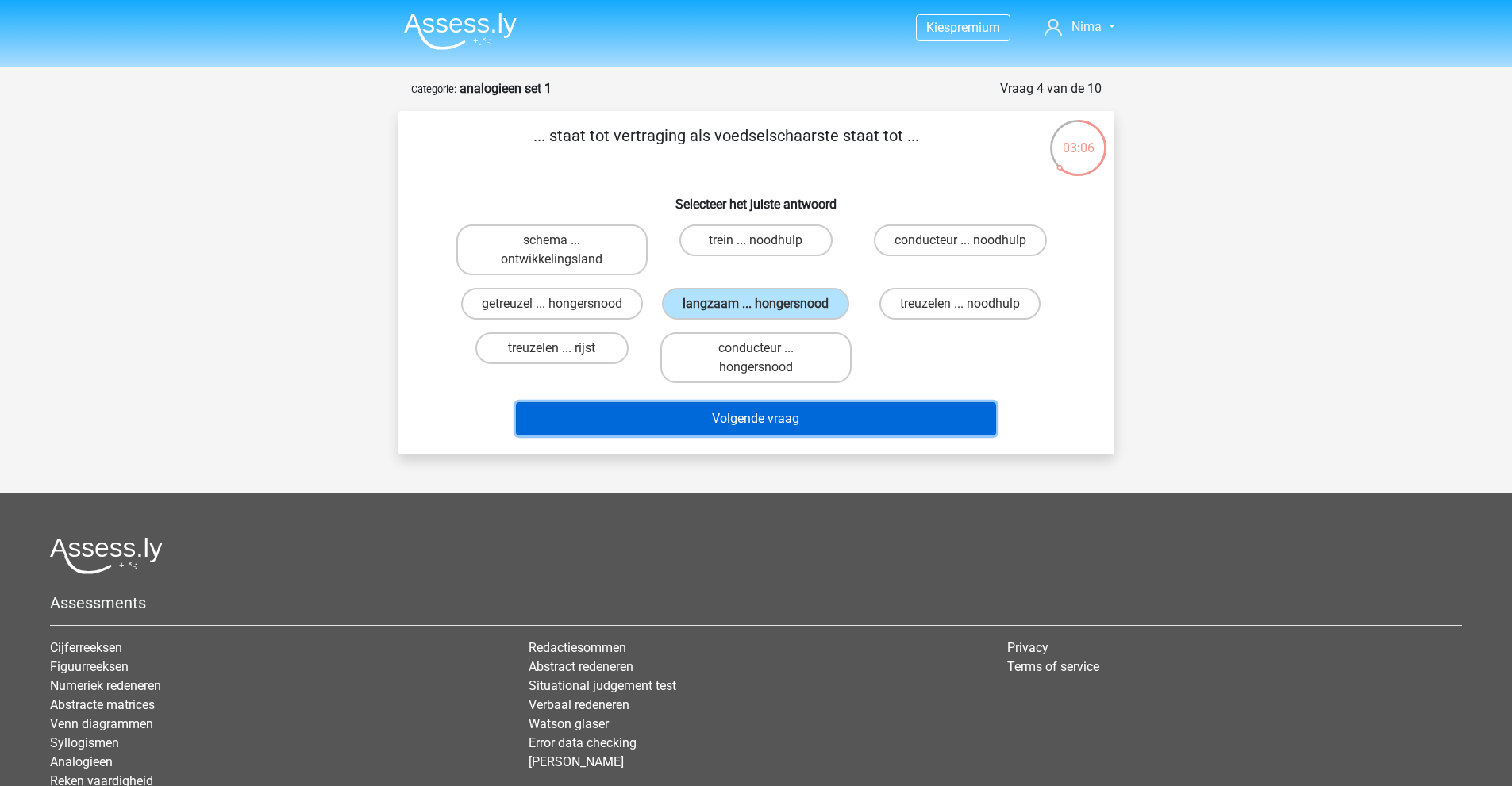
click at [823, 423] on button "Volgende vraag" at bounding box center [756, 418] width 480 height 33
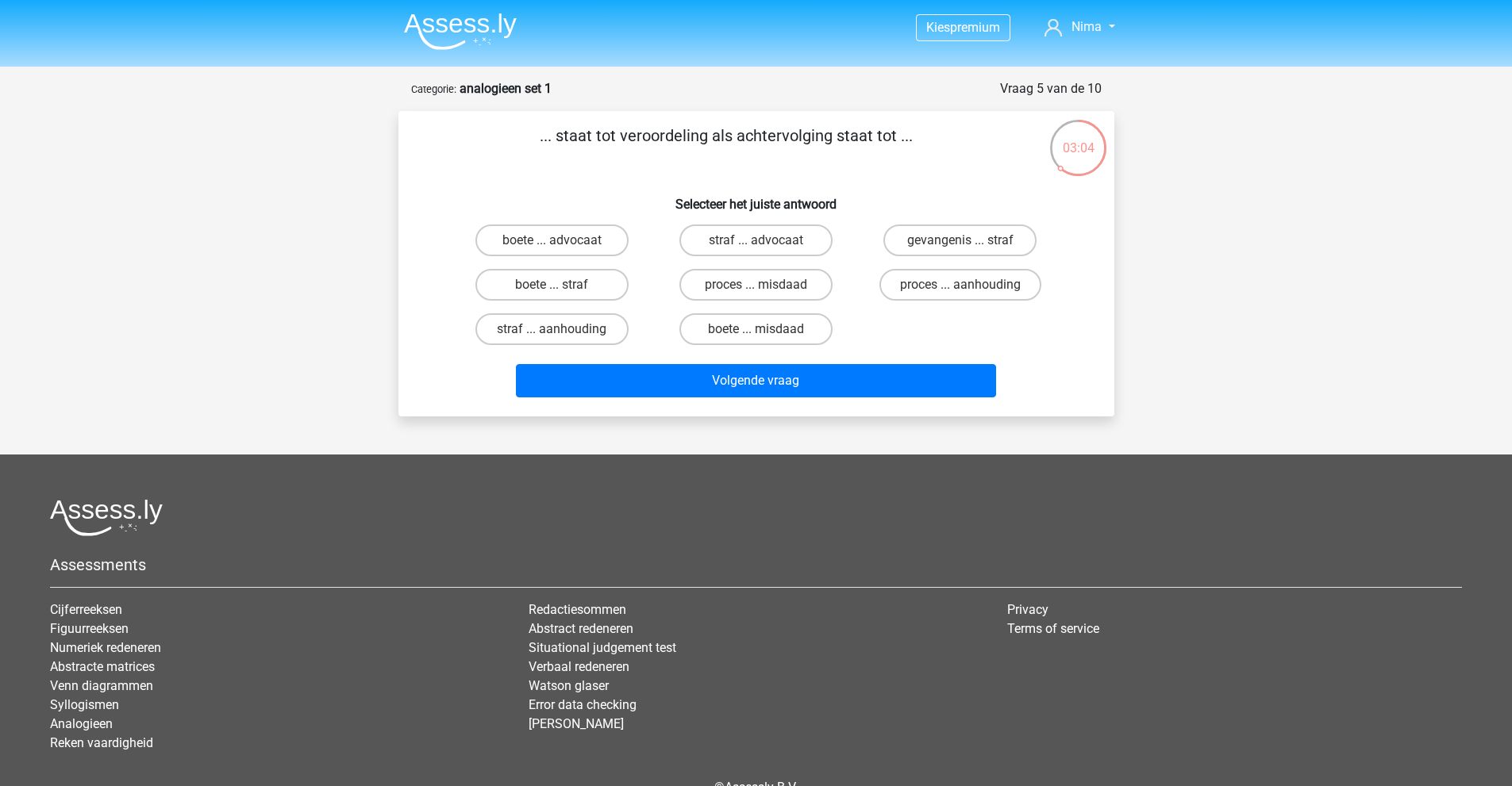
drag, startPoint x: 630, startPoint y: 135, endPoint x: 756, endPoint y: 137, distance: 126.0
click at [749, 137] on p "... staat tot veroordeling als achtervolging staat tot ..." at bounding box center [727, 147] width 606 height 48
click at [767, 136] on p "... staat tot veroordeling als achtervolging staat tot ..." at bounding box center [727, 147] width 606 height 48
drag, startPoint x: 802, startPoint y: 136, endPoint x: 844, endPoint y: 139, distance: 42.1
click at [839, 139] on p "... staat tot veroordeling als achtervolging staat tot ..." at bounding box center [727, 147] width 606 height 48
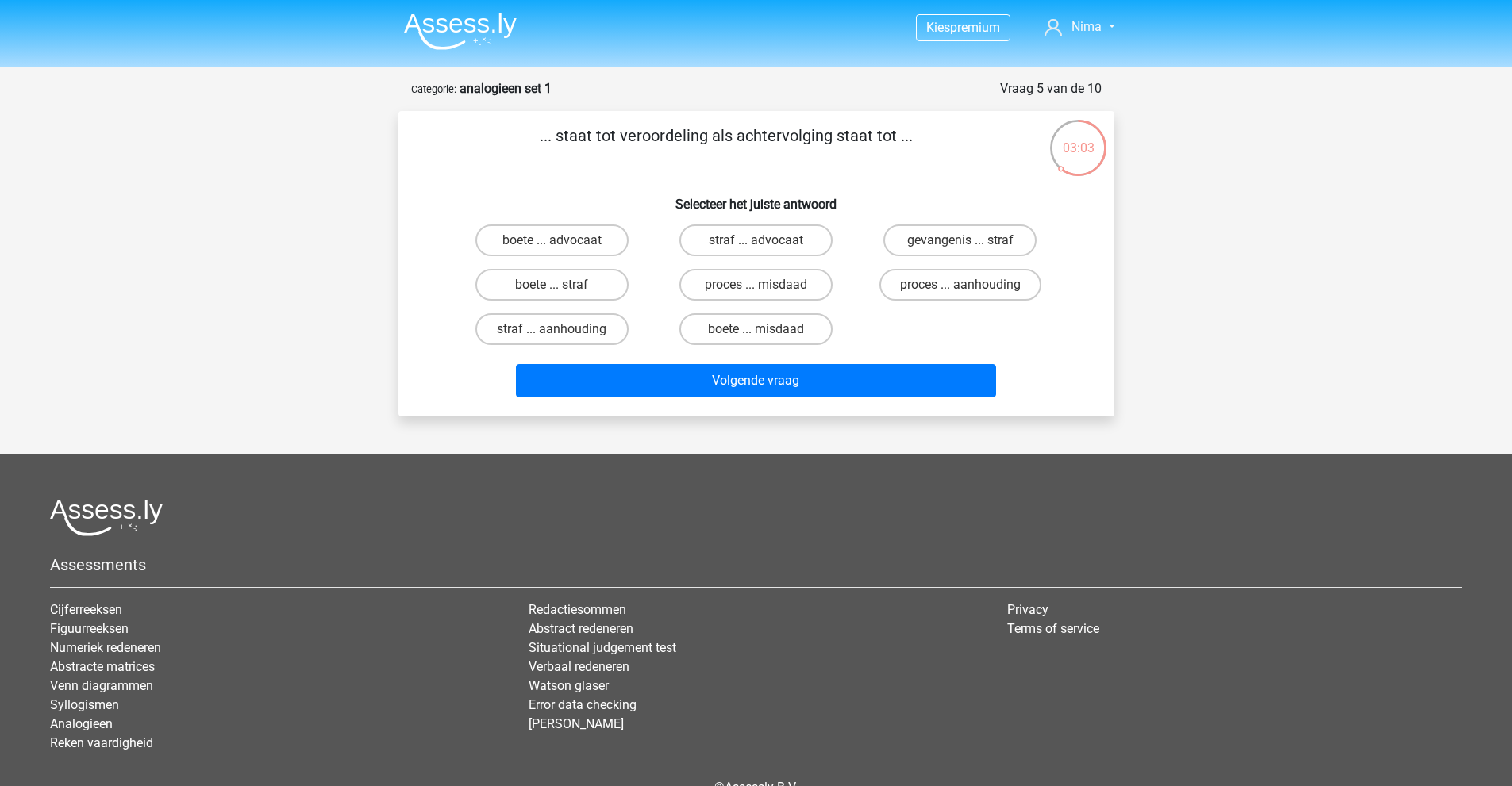
click at [846, 139] on p "... staat tot veroordeling als achtervolging staat tot ..." at bounding box center [727, 147] width 606 height 48
drag, startPoint x: 756, startPoint y: 133, endPoint x: 814, endPoint y: 137, distance: 58.1
click at [813, 137] on p "... staat tot veroordeling als achtervolging staat tot ..." at bounding box center [727, 147] width 606 height 48
drag, startPoint x: 814, startPoint y: 137, endPoint x: 890, endPoint y: 142, distance: 76.2
click at [815, 137] on p "... staat tot veroordeling als achtervolging staat tot ..." at bounding box center [727, 147] width 606 height 48
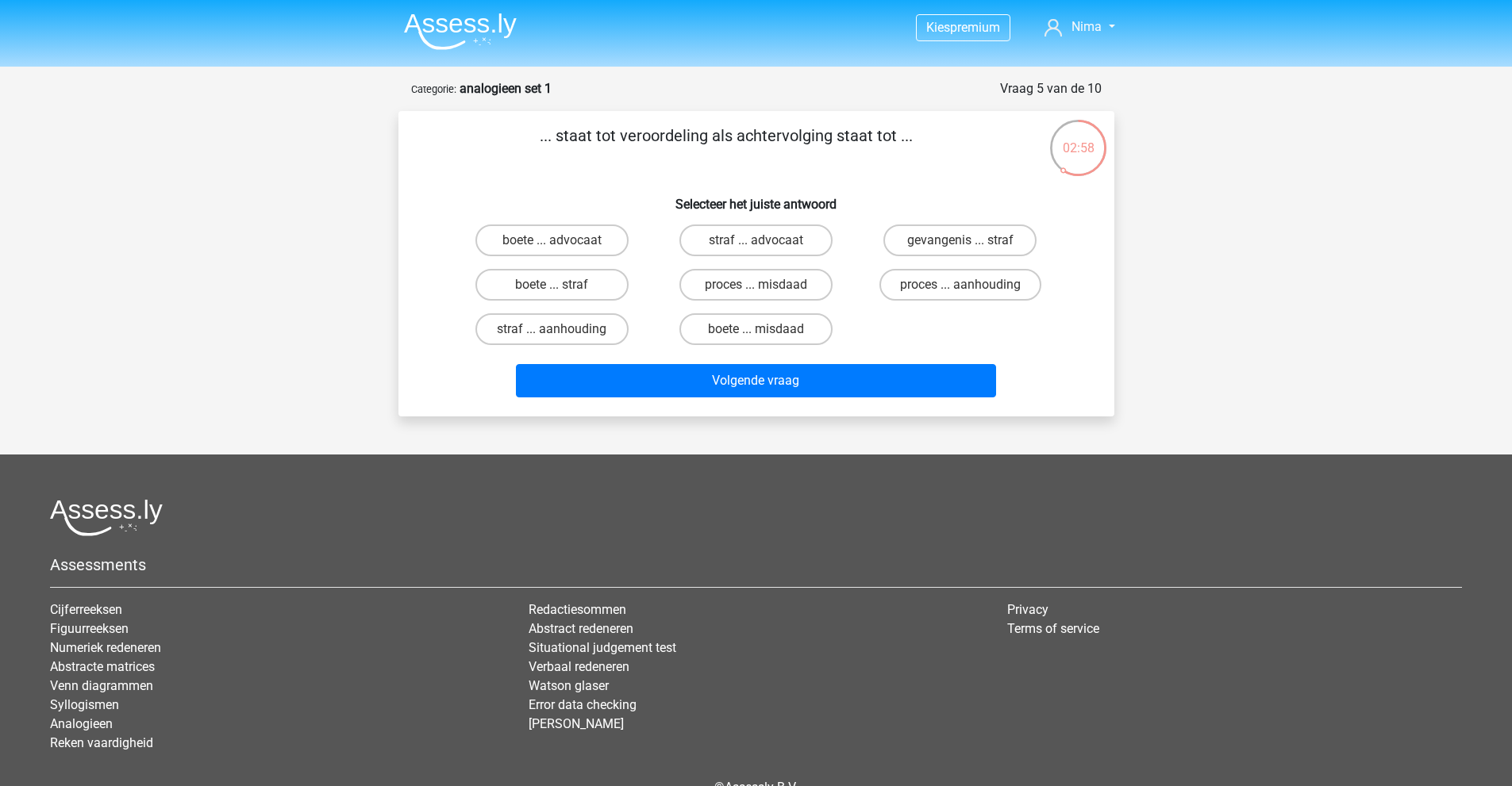
click at [641, 137] on p "... staat tot veroordeling als achtervolging staat tot ..." at bounding box center [727, 147] width 606 height 48
drag, startPoint x: 564, startPoint y: 136, endPoint x: 702, endPoint y: 139, distance: 138.0
click at [702, 139] on p "... staat tot veroordeling als achtervolging staat tot ..." at bounding box center [727, 147] width 606 height 48
click at [952, 281] on label "proces ... aanhouding" at bounding box center [960, 284] width 162 height 32
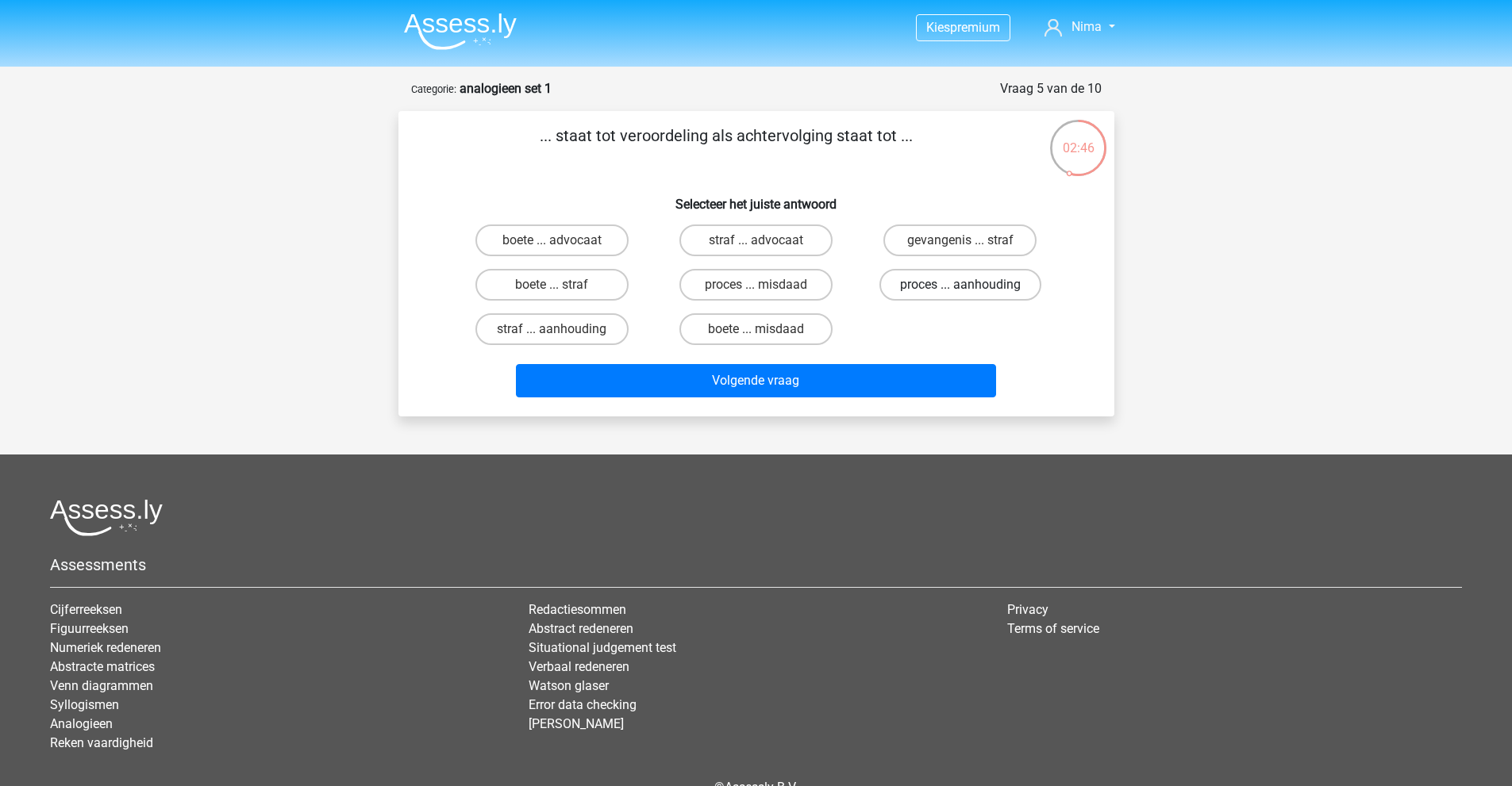
click at [960, 285] on input "proces ... aanhouding" at bounding box center [965, 289] width 10 height 10
radio input "true"
drag, startPoint x: 762, startPoint y: 125, endPoint x: 885, endPoint y: 132, distance: 123.2
click at [885, 132] on p "... staat tot veroordeling als achtervolging staat tot ..." at bounding box center [727, 147] width 606 height 48
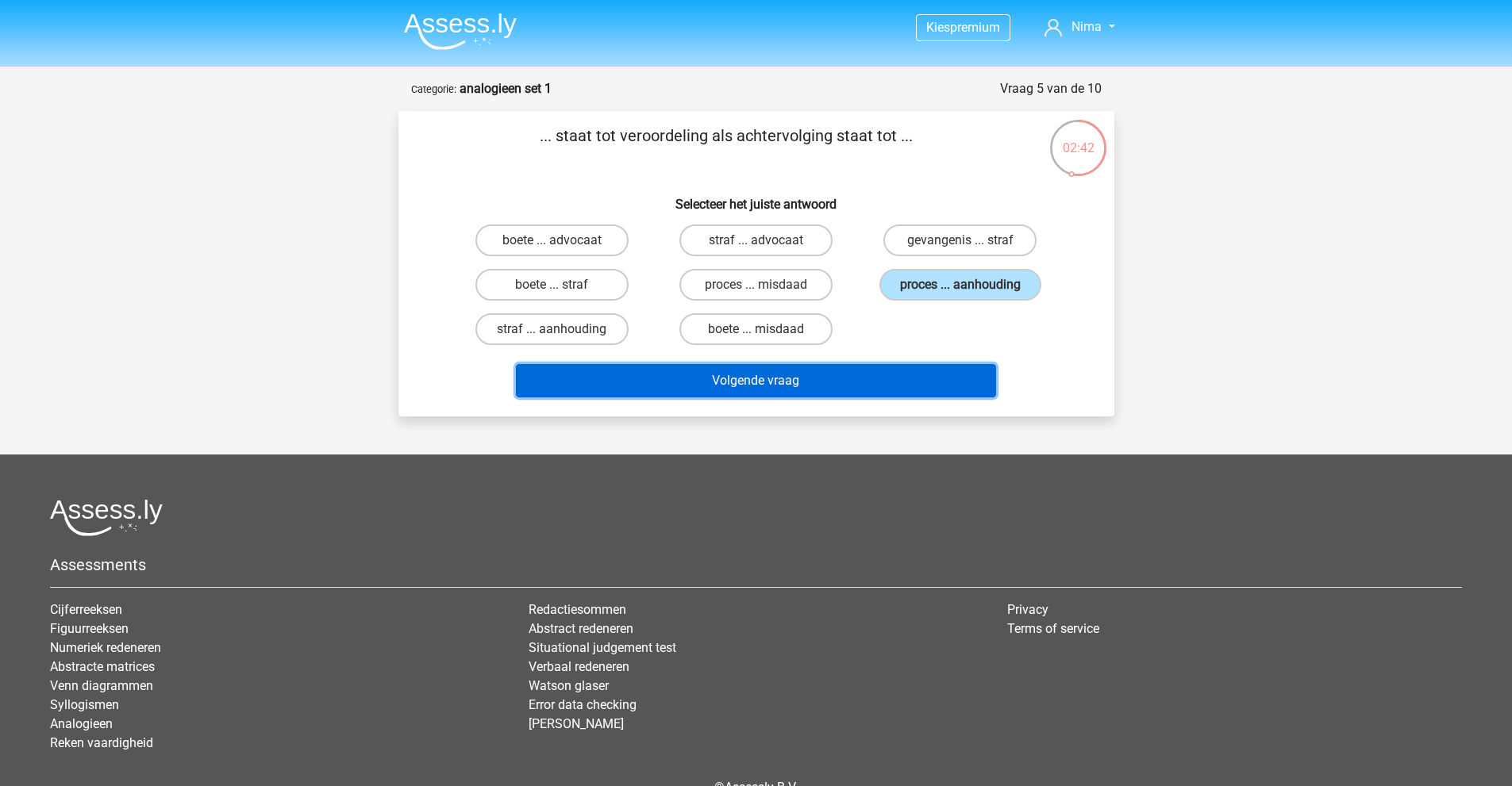
click at [669, 379] on button "Volgende vraag" at bounding box center [756, 380] width 480 height 33
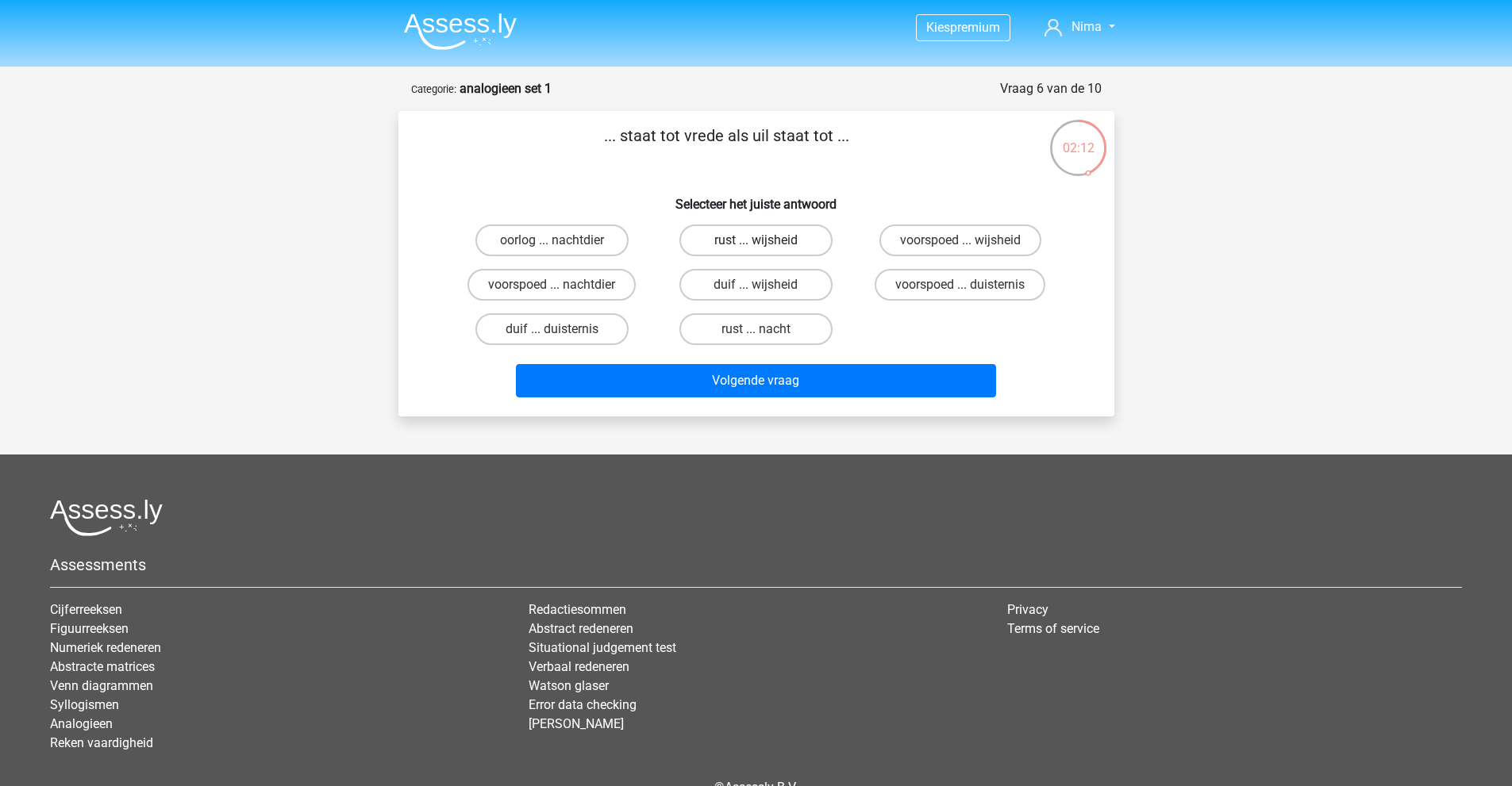
click at [778, 232] on label "rust ... wijsheid" at bounding box center [756, 240] width 153 height 32
click at [765, 241] on input "rust ... wijsheid" at bounding box center [760, 245] width 10 height 10
radio input "true"
drag, startPoint x: 686, startPoint y: 137, endPoint x: 734, endPoint y: 138, distance: 48.0
click at [734, 138] on p "... staat tot vrede als uil staat tot ..." at bounding box center [727, 147] width 606 height 48
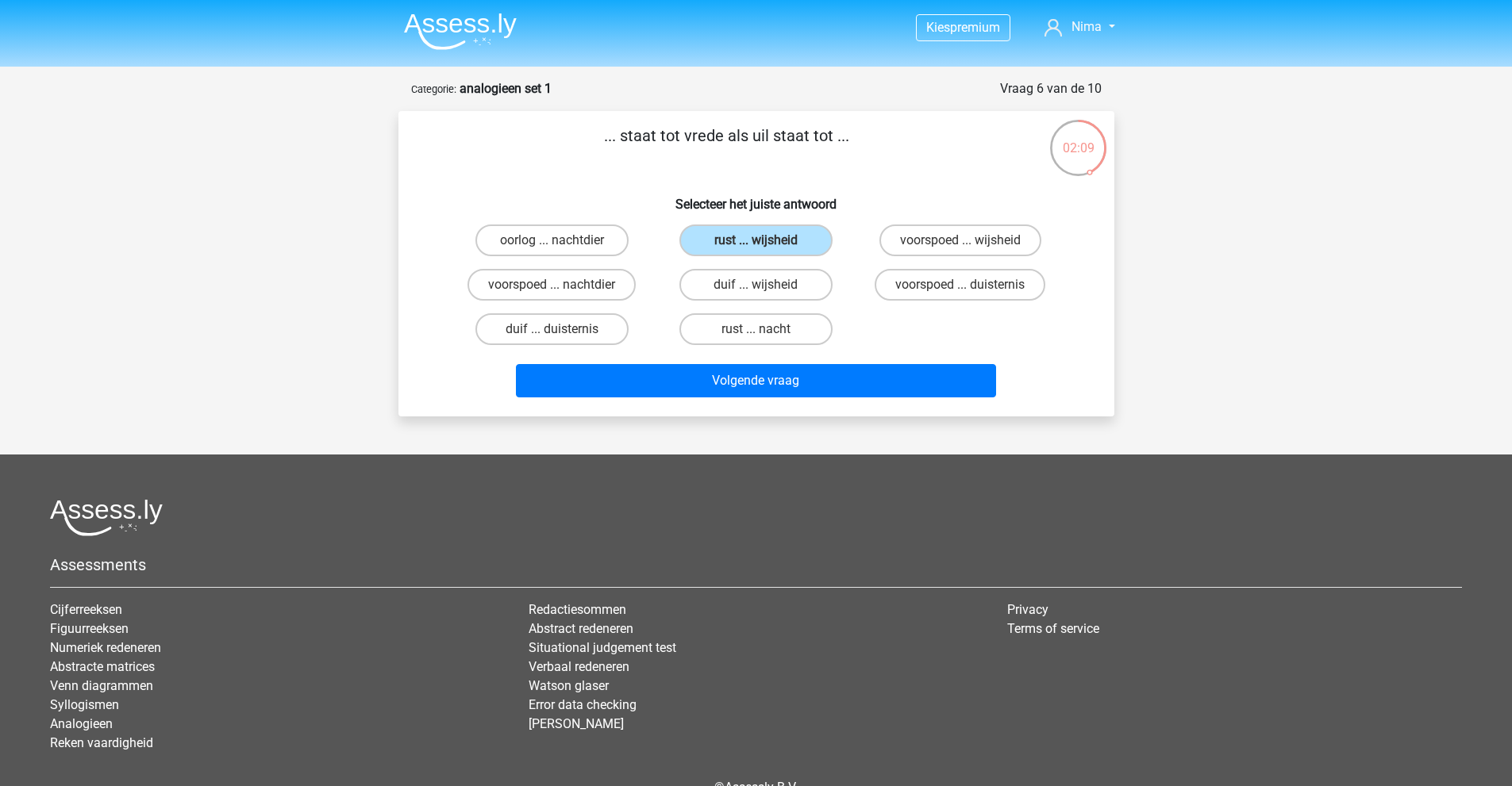
click at [723, 139] on p "... staat tot vrede als uil staat tot ..." at bounding box center [727, 147] width 606 height 48
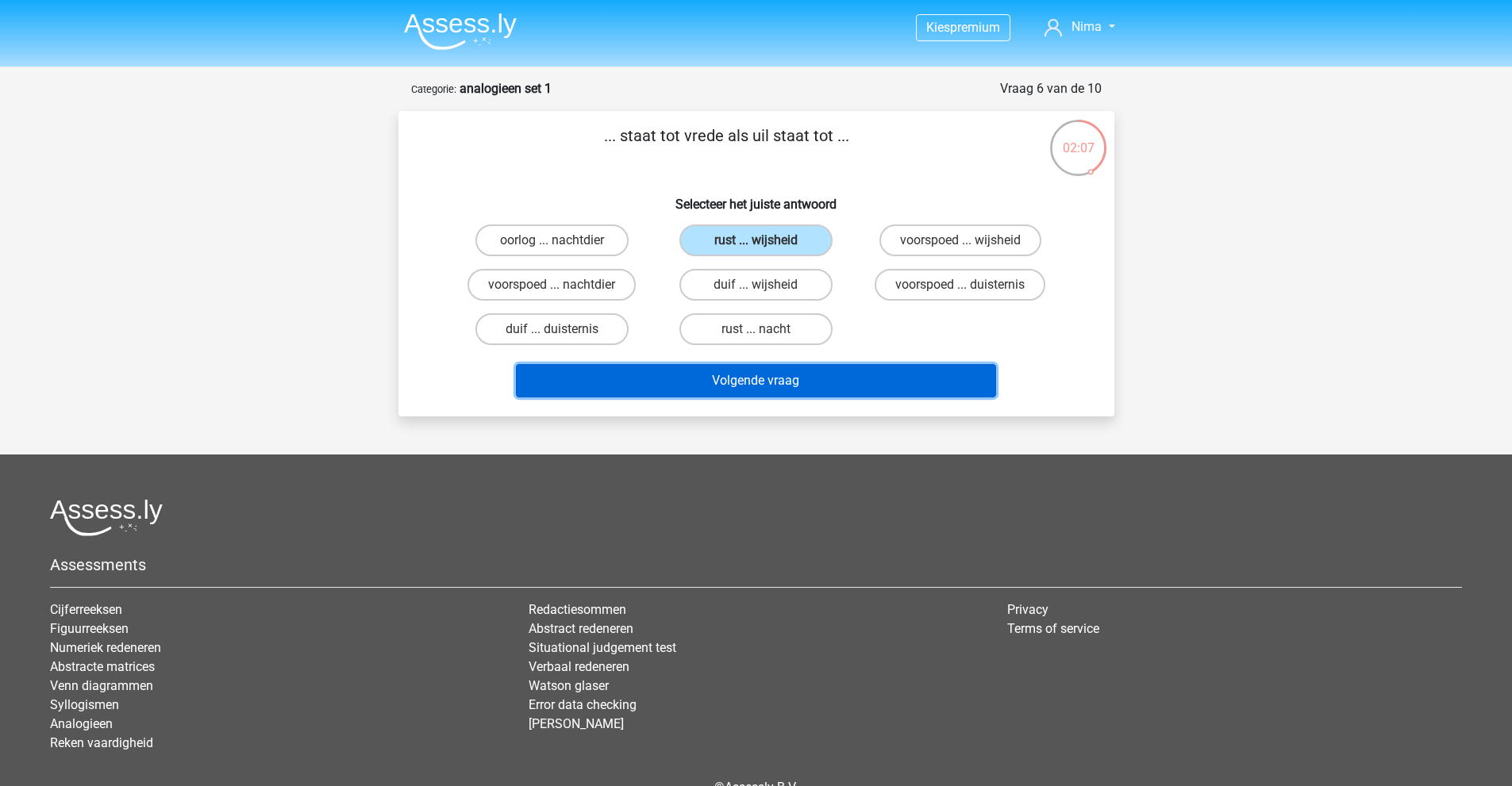
click at [828, 388] on button "Volgende vraag" at bounding box center [756, 380] width 480 height 33
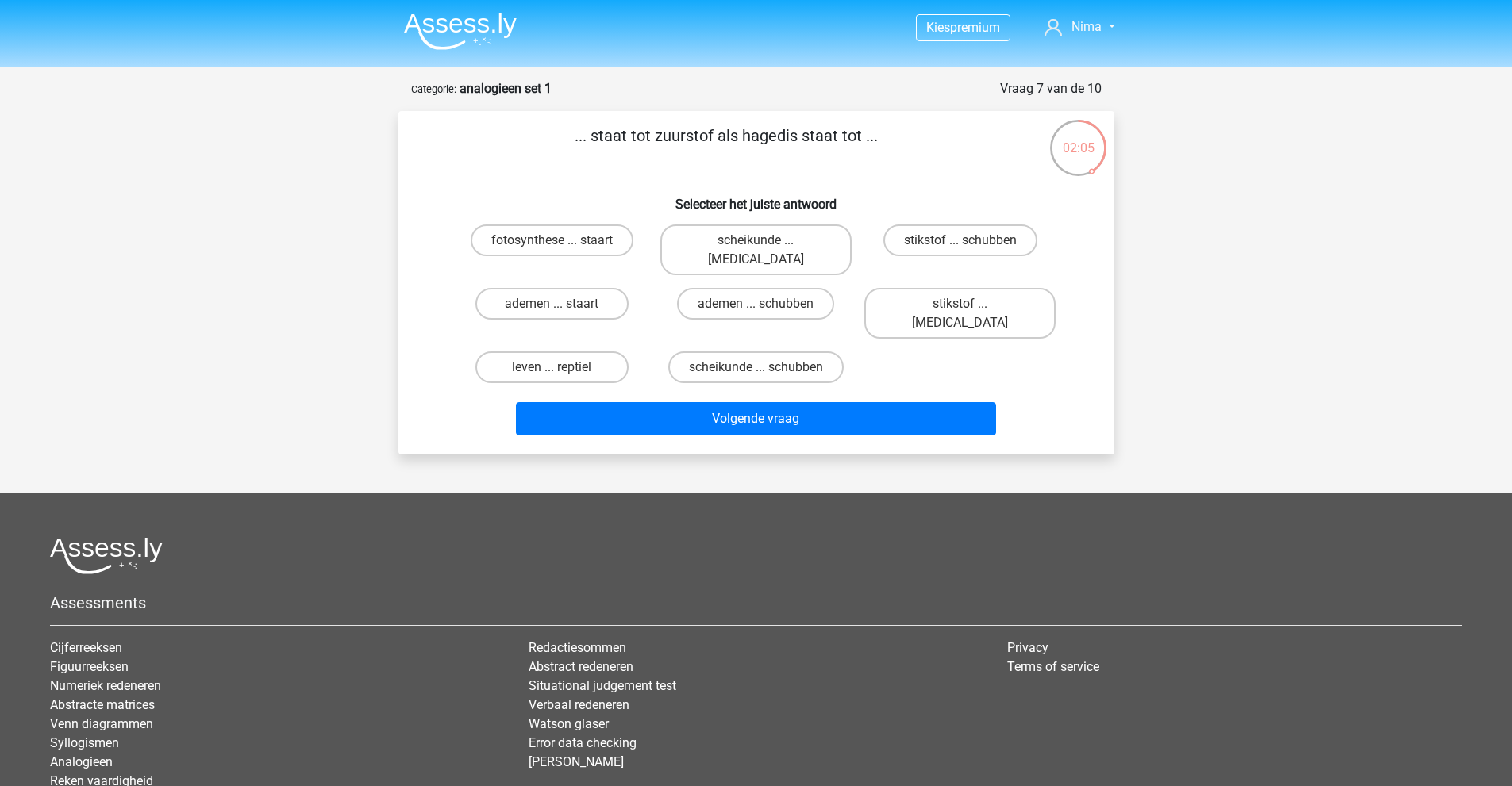
drag, startPoint x: 709, startPoint y: 136, endPoint x: 765, endPoint y: 138, distance: 56.0
click at [765, 138] on p "... staat tot zuurstof als hagedis staat tot ..." at bounding box center [727, 147] width 606 height 48
drag, startPoint x: 812, startPoint y: 139, endPoint x: 839, endPoint y: 139, distance: 27.0
click at [824, 140] on p "... staat tot zuurstof als hagedis staat tot ..." at bounding box center [727, 147] width 606 height 48
click at [839, 139] on p "... staat tot zuurstof als hagedis staat tot ..." at bounding box center [727, 147] width 606 height 48
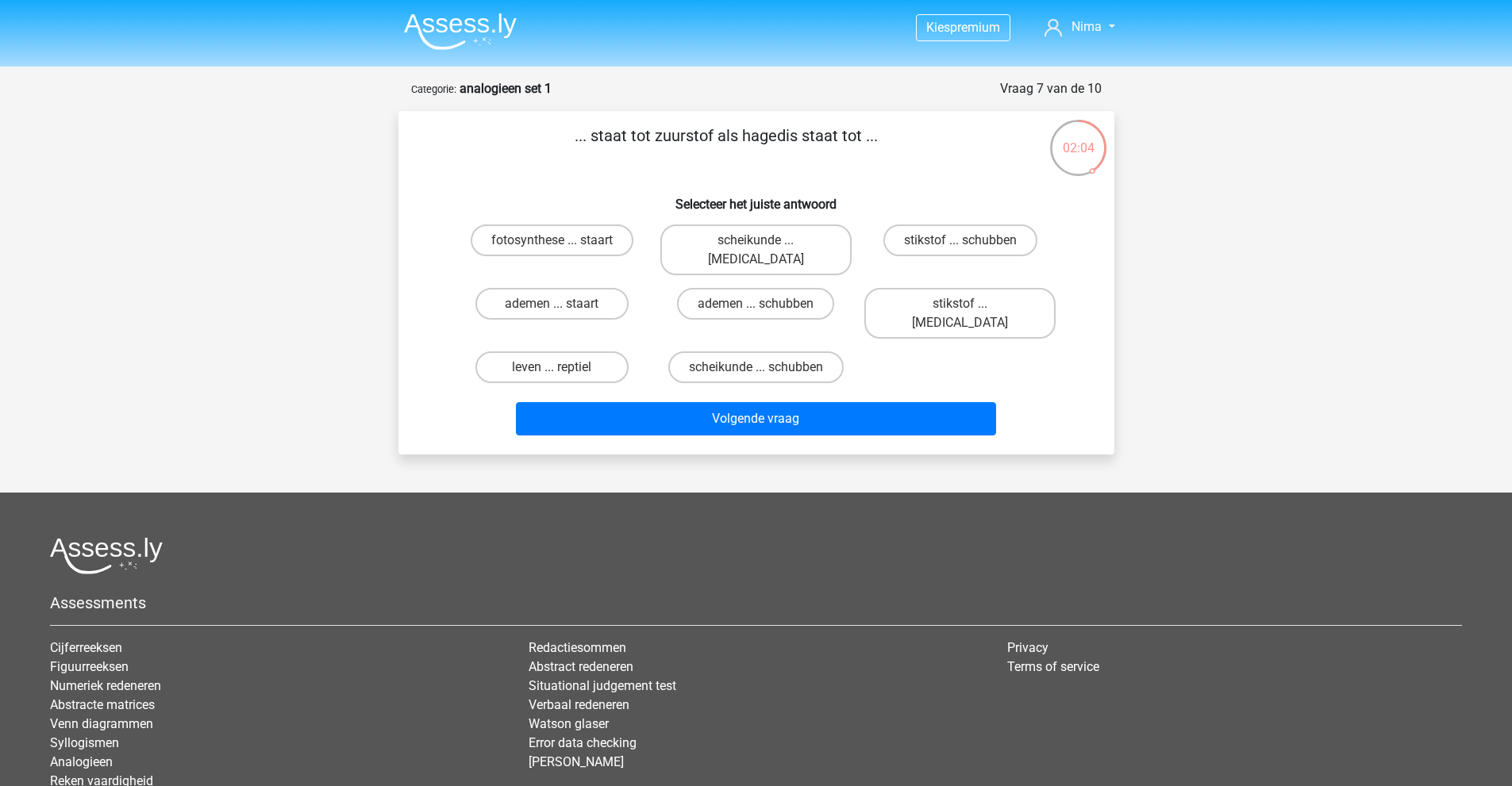
click at [840, 139] on p "... staat tot zuurstof als hagedis staat tot ..." at bounding box center [727, 147] width 606 height 48
click at [620, 140] on p "... staat tot zuurstof als hagedis staat tot ..." at bounding box center [727, 147] width 606 height 48
drag, startPoint x: 694, startPoint y: 136, endPoint x: 714, endPoint y: 136, distance: 20.0
click at [714, 136] on p "... staat tot zuurstof als hagedis staat tot ..." at bounding box center [727, 147] width 606 height 48
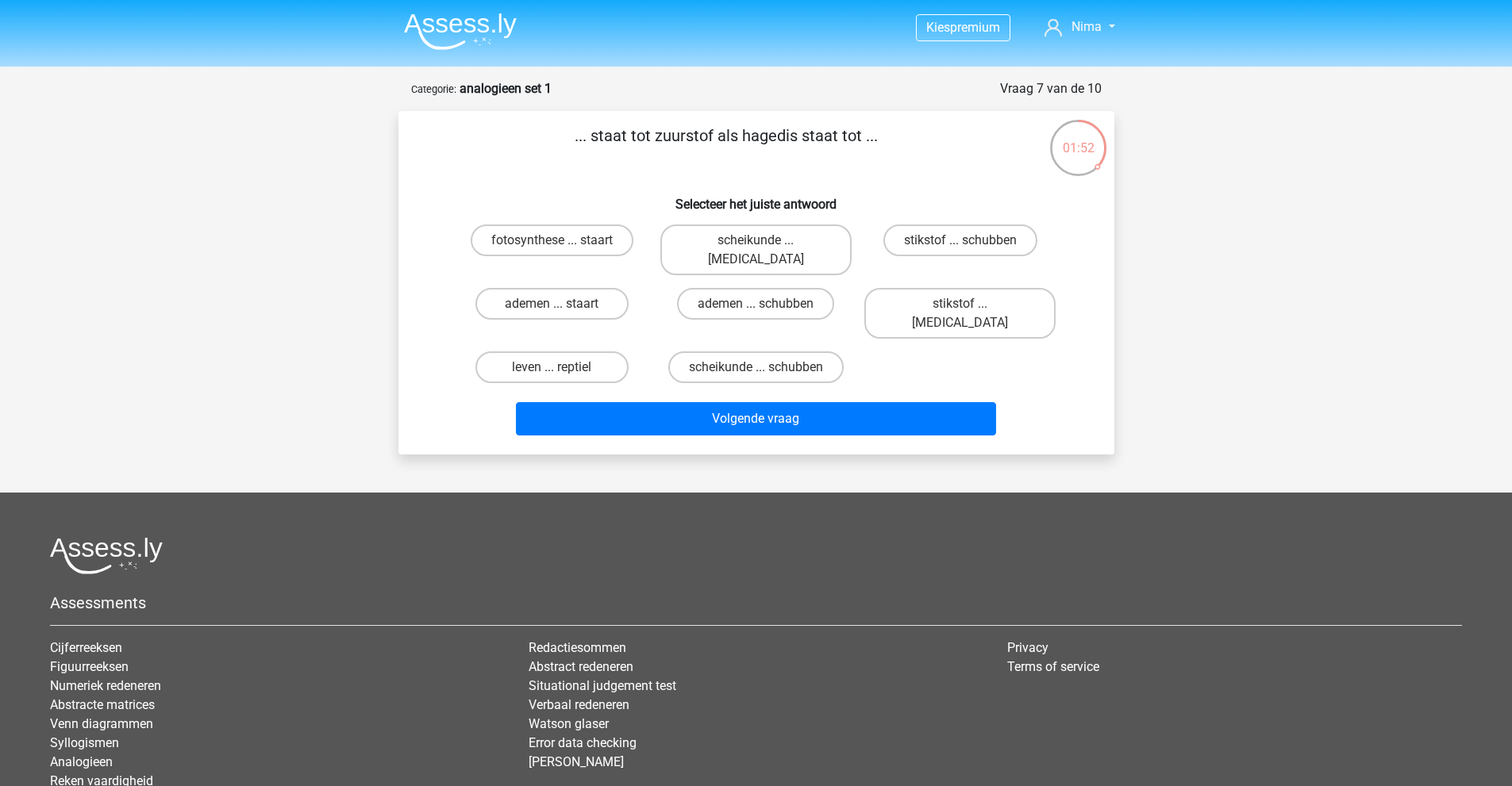
drag, startPoint x: 651, startPoint y: 133, endPoint x: 701, endPoint y: 136, distance: 50.1
click at [701, 136] on p "... staat tot zuurstof als hagedis staat tot ..." at bounding box center [727, 147] width 606 height 48
drag, startPoint x: 655, startPoint y: 134, endPoint x: 716, endPoint y: 134, distance: 61.0
click at [716, 134] on p "... staat tot zuurstof als hagedis staat tot ..." at bounding box center [727, 147] width 606 height 48
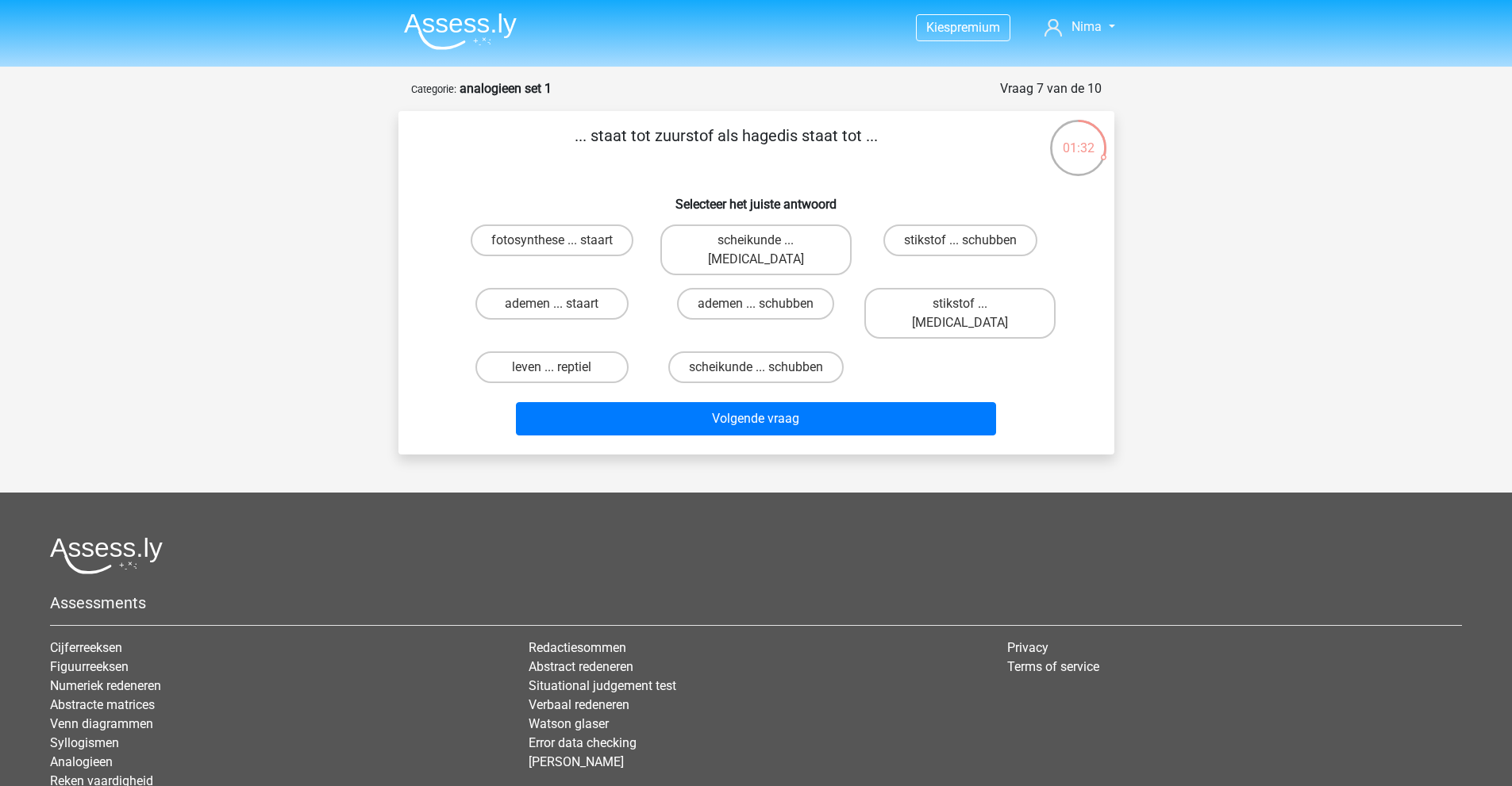
click at [716, 134] on p "... staat tot zuurstof als hagedis staat tot ..." at bounding box center [727, 147] width 606 height 48
click at [573, 288] on label "ademen ... staart" at bounding box center [552, 303] width 153 height 32
click at [562, 304] on input "ademen ... staart" at bounding box center [556, 308] width 10 height 10
radio input "true"
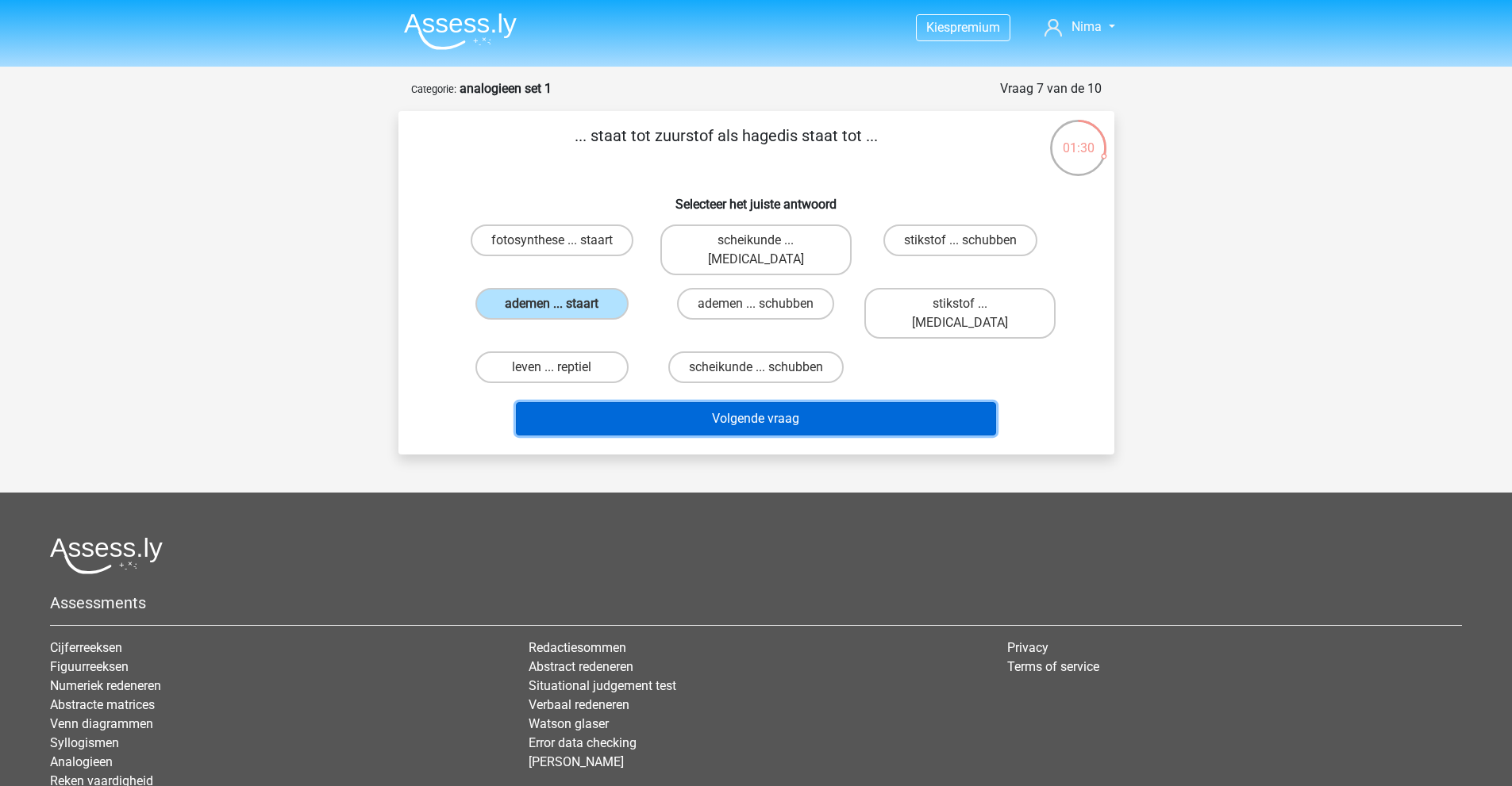
click at [726, 402] on button "Volgende vraag" at bounding box center [756, 418] width 480 height 33
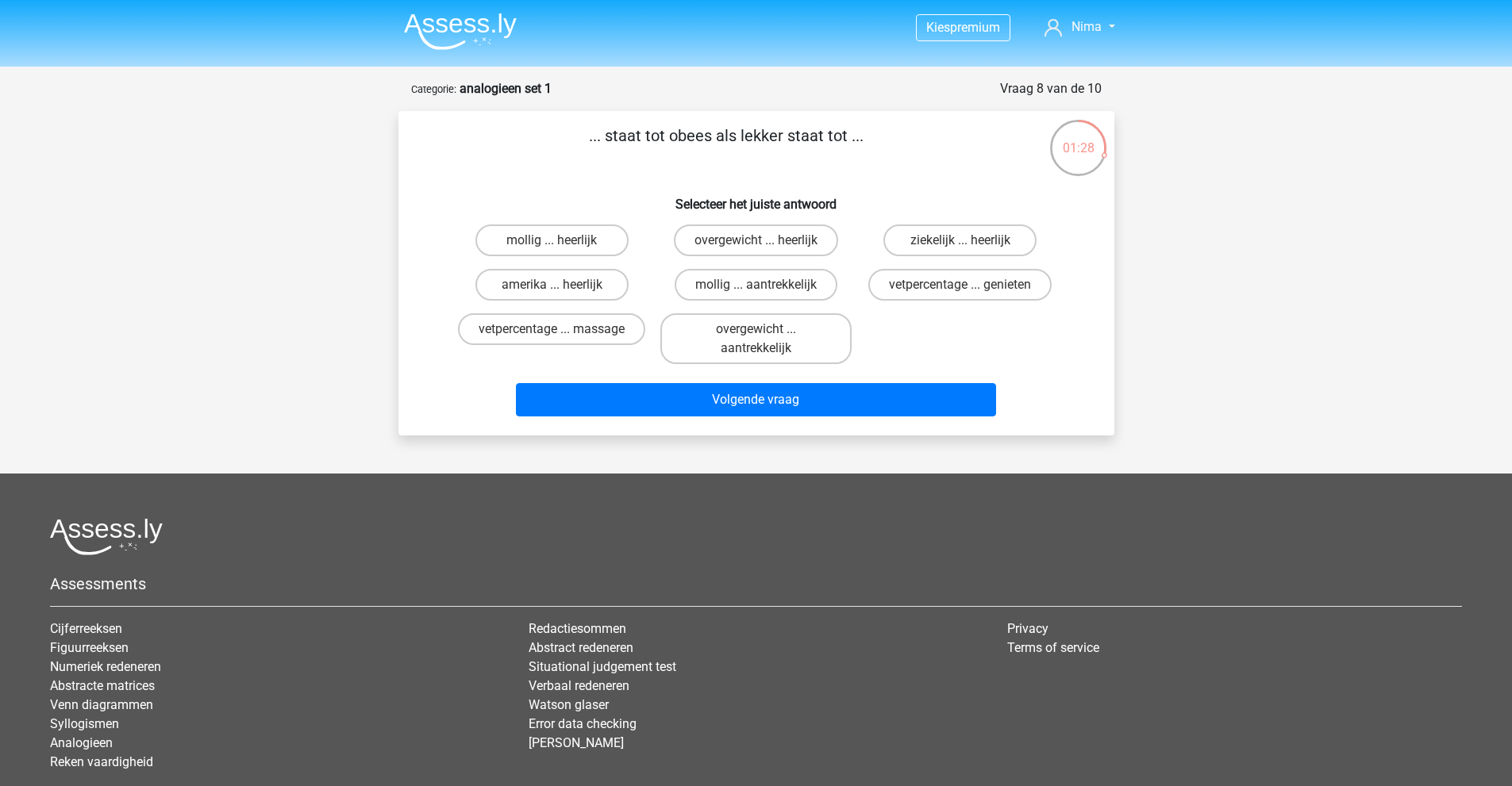
drag, startPoint x: 682, startPoint y: 130, endPoint x: 848, endPoint y: 136, distance: 166.1
click at [848, 136] on p "... staat tot obees als lekker staat tot ..." at bounding box center [727, 147] width 606 height 48
click at [582, 242] on label "mollig ... heerlijk" at bounding box center [552, 240] width 153 height 32
click at [562, 242] on input "mollig ... heerlijk" at bounding box center [556, 245] width 10 height 10
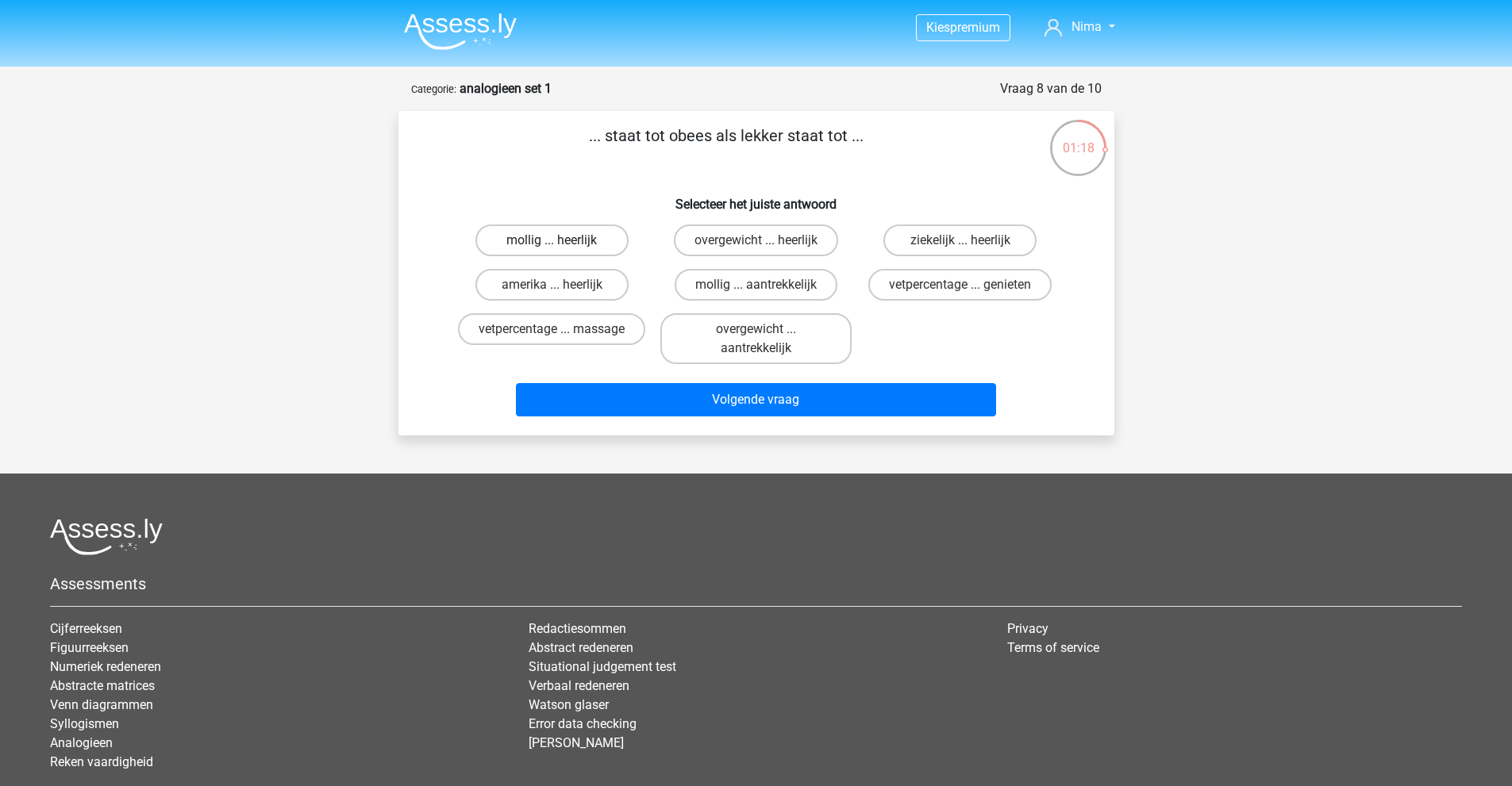
radio input "true"
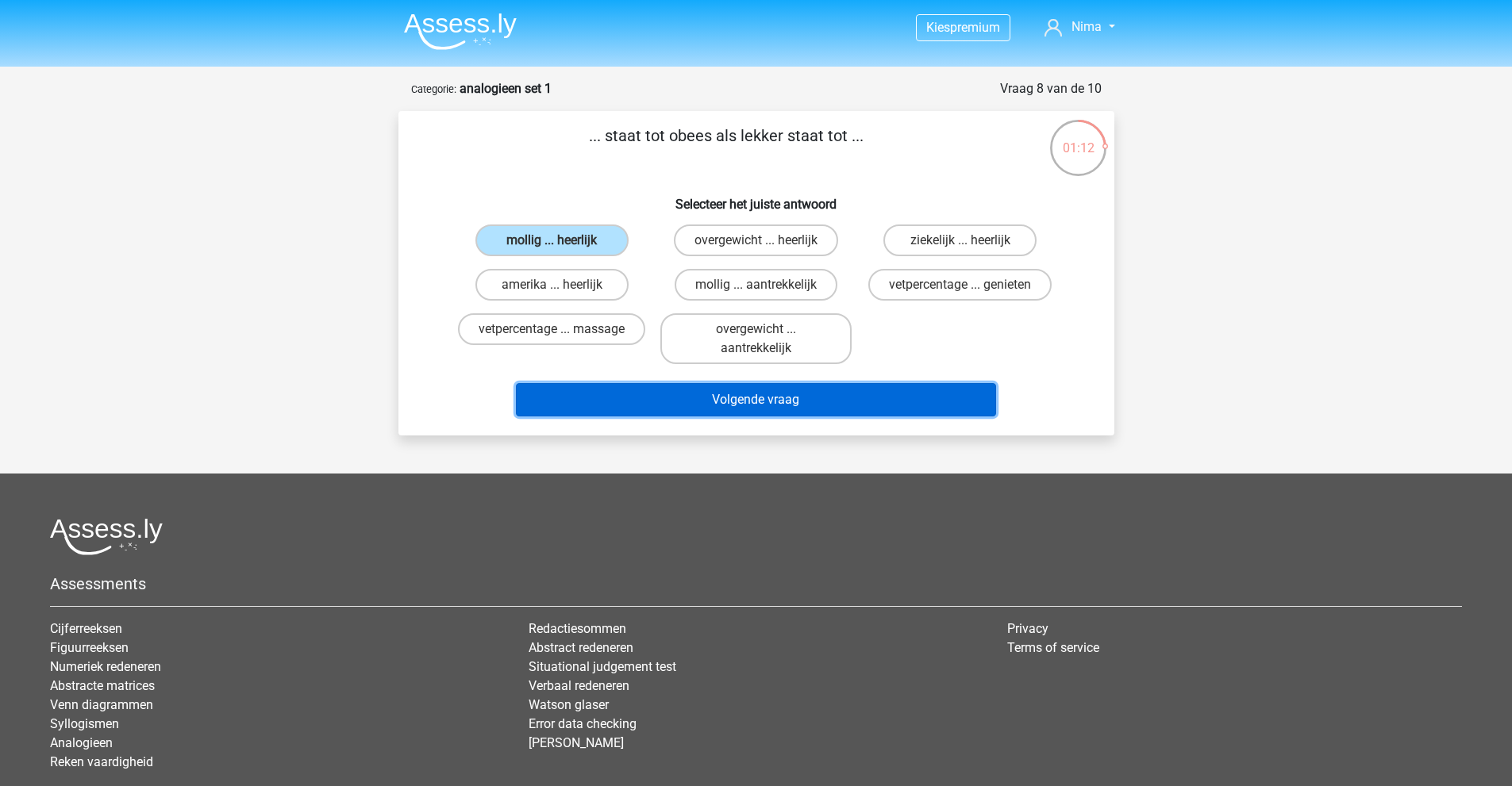
click at [803, 416] on button "Volgende vraag" at bounding box center [756, 399] width 480 height 33
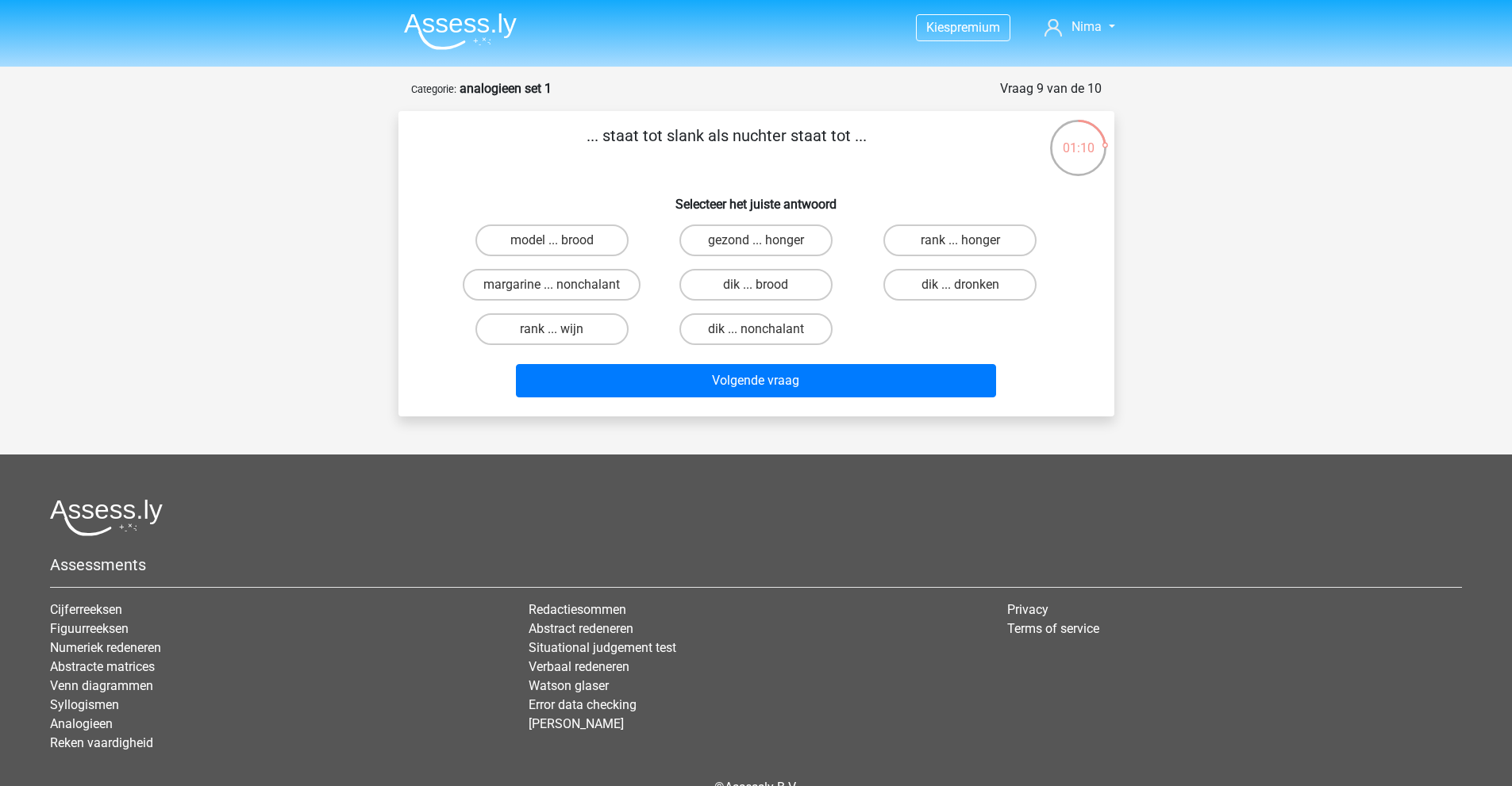
drag, startPoint x: 619, startPoint y: 139, endPoint x: 711, endPoint y: 142, distance: 92.0
click at [711, 142] on p "... staat tot slank als nuchter staat tot ..." at bounding box center [727, 147] width 606 height 48
drag, startPoint x: 622, startPoint y: 136, endPoint x: 700, endPoint y: 140, distance: 78.1
click at [700, 140] on p "... staat tot slank als nuchter staat tot ..." at bounding box center [727, 147] width 606 height 48
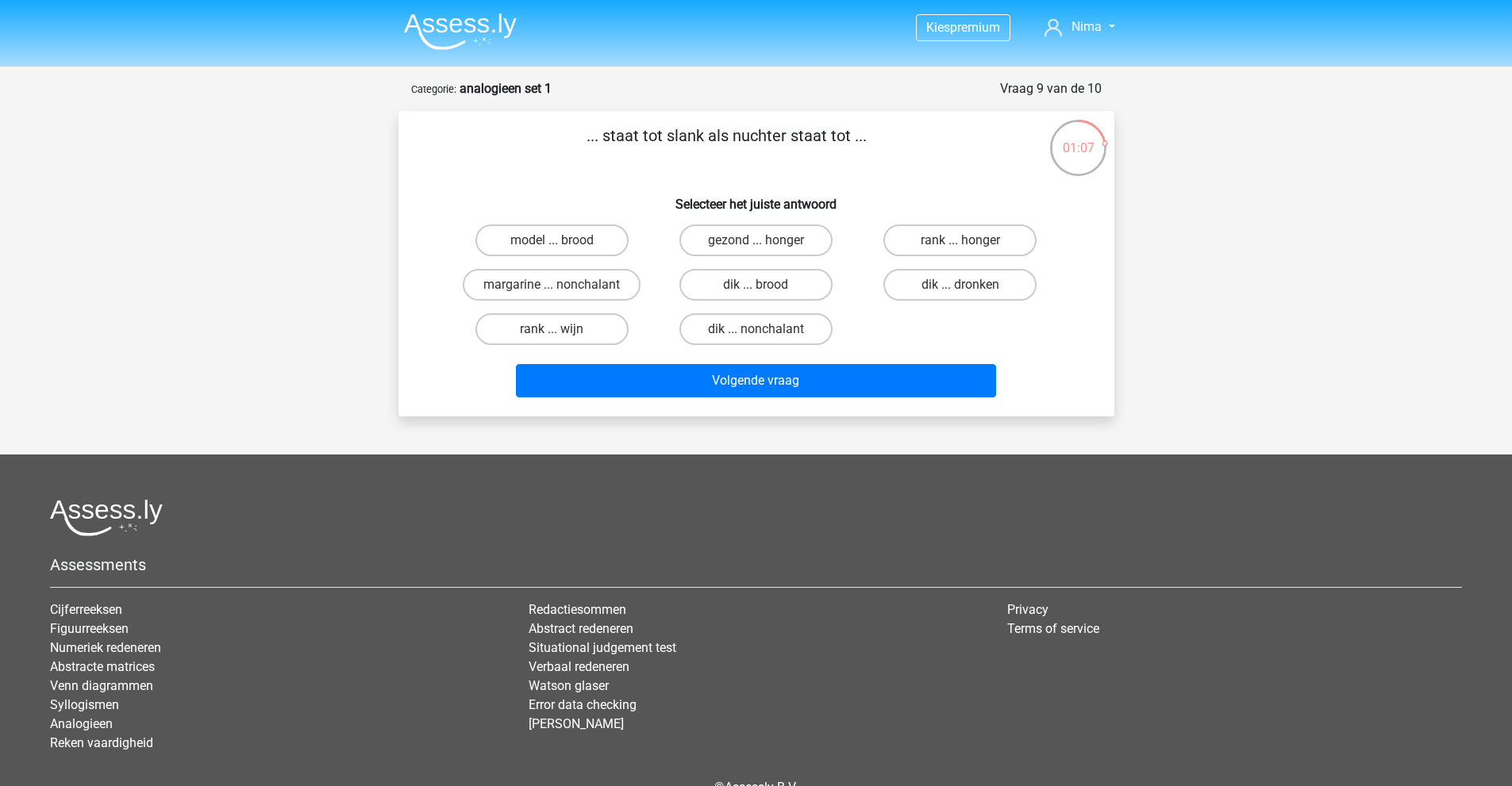
click at [700, 140] on p "... staat tot slank als nuchter staat tot ..." at bounding box center [727, 147] width 606 height 48
drag, startPoint x: 639, startPoint y: 142, endPoint x: 702, endPoint y: 142, distance: 63.0
click at [702, 142] on p "... staat tot slank als nuchter staat tot ..." at bounding box center [727, 147] width 606 height 48
drag, startPoint x: 729, startPoint y: 132, endPoint x: 848, endPoint y: 136, distance: 119.1
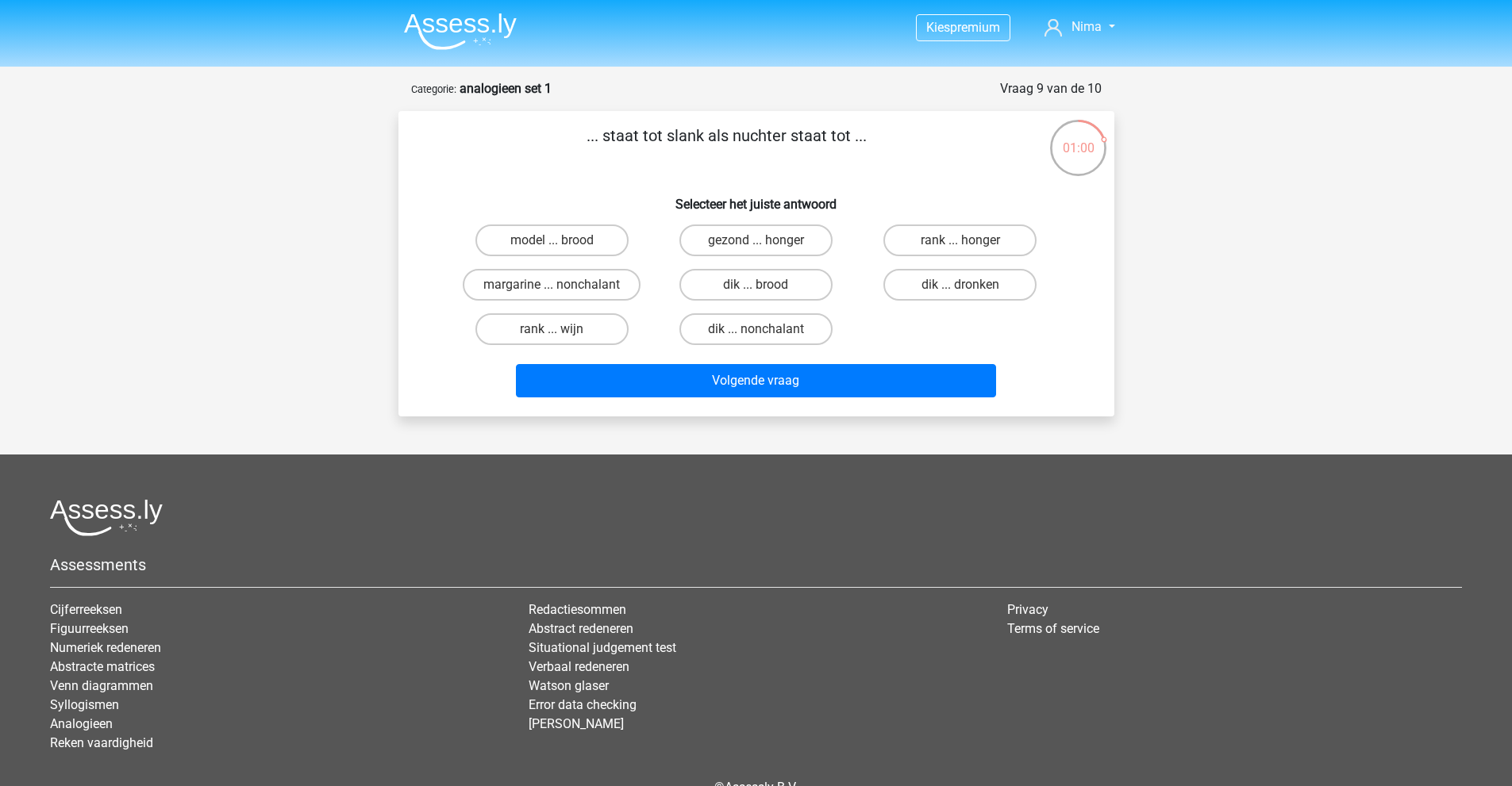
click at [848, 136] on p "... staat tot slank als nuchter staat tot ..." at bounding box center [727, 147] width 606 height 48
drag, startPoint x: 612, startPoint y: 135, endPoint x: 683, endPoint y: 135, distance: 71.0
click at [683, 135] on p "... staat tot slank als nuchter staat tot ..." at bounding box center [727, 147] width 606 height 48
click at [683, 135] on p "... staat tot slank als nuchter staat tot ..." at bounding box center [727, 147] width 606 height 48
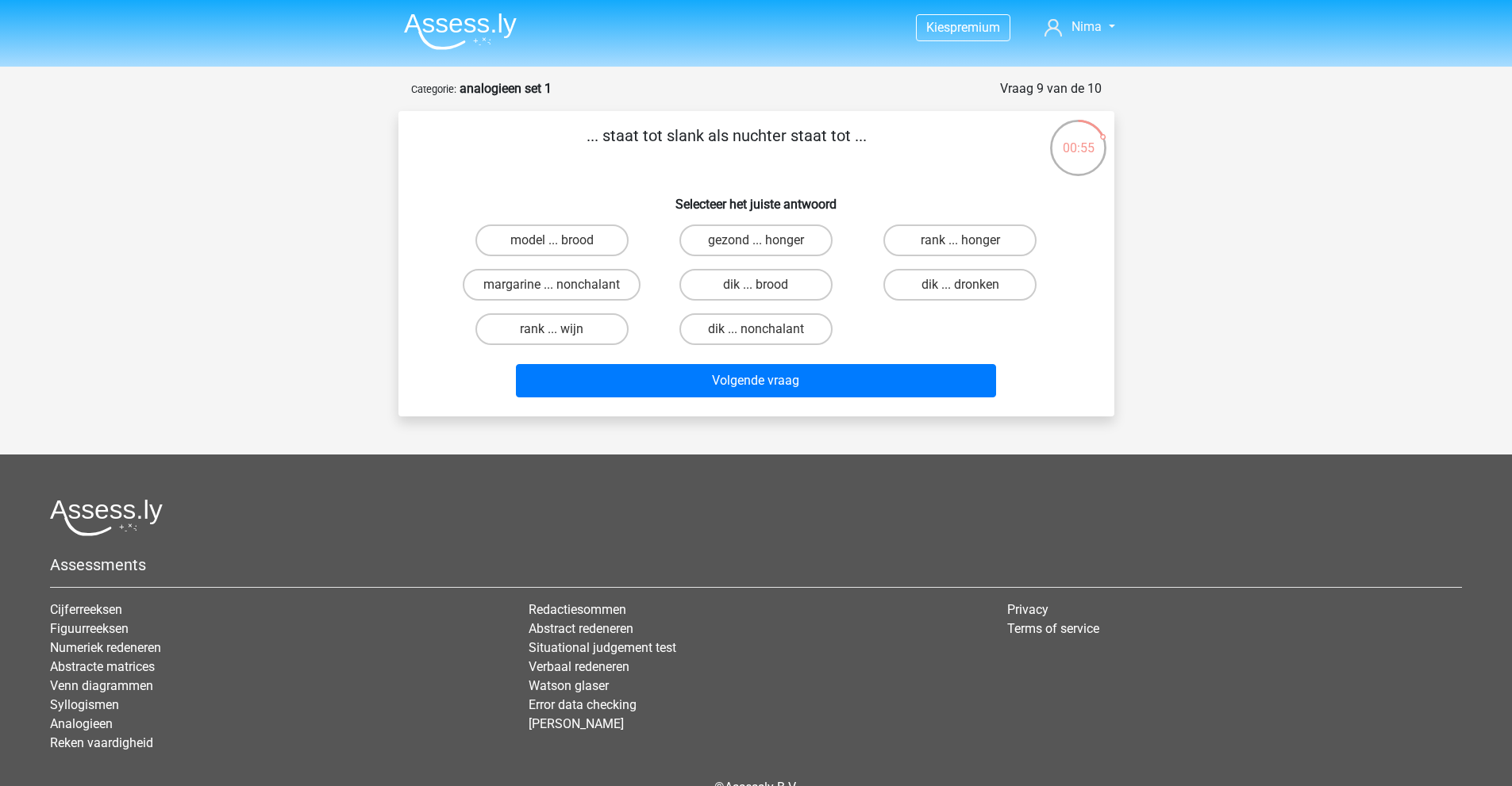
drag, startPoint x: 815, startPoint y: 136, endPoint x: 838, endPoint y: 136, distance: 23.0
click at [838, 136] on p "... staat tot slank als nuchter staat tot ..." at bounding box center [727, 147] width 606 height 48
drag, startPoint x: 727, startPoint y: 133, endPoint x: 826, endPoint y: 137, distance: 99.1
click at [826, 137] on p "... staat tot slank als nuchter staat tot ..." at bounding box center [727, 147] width 606 height 48
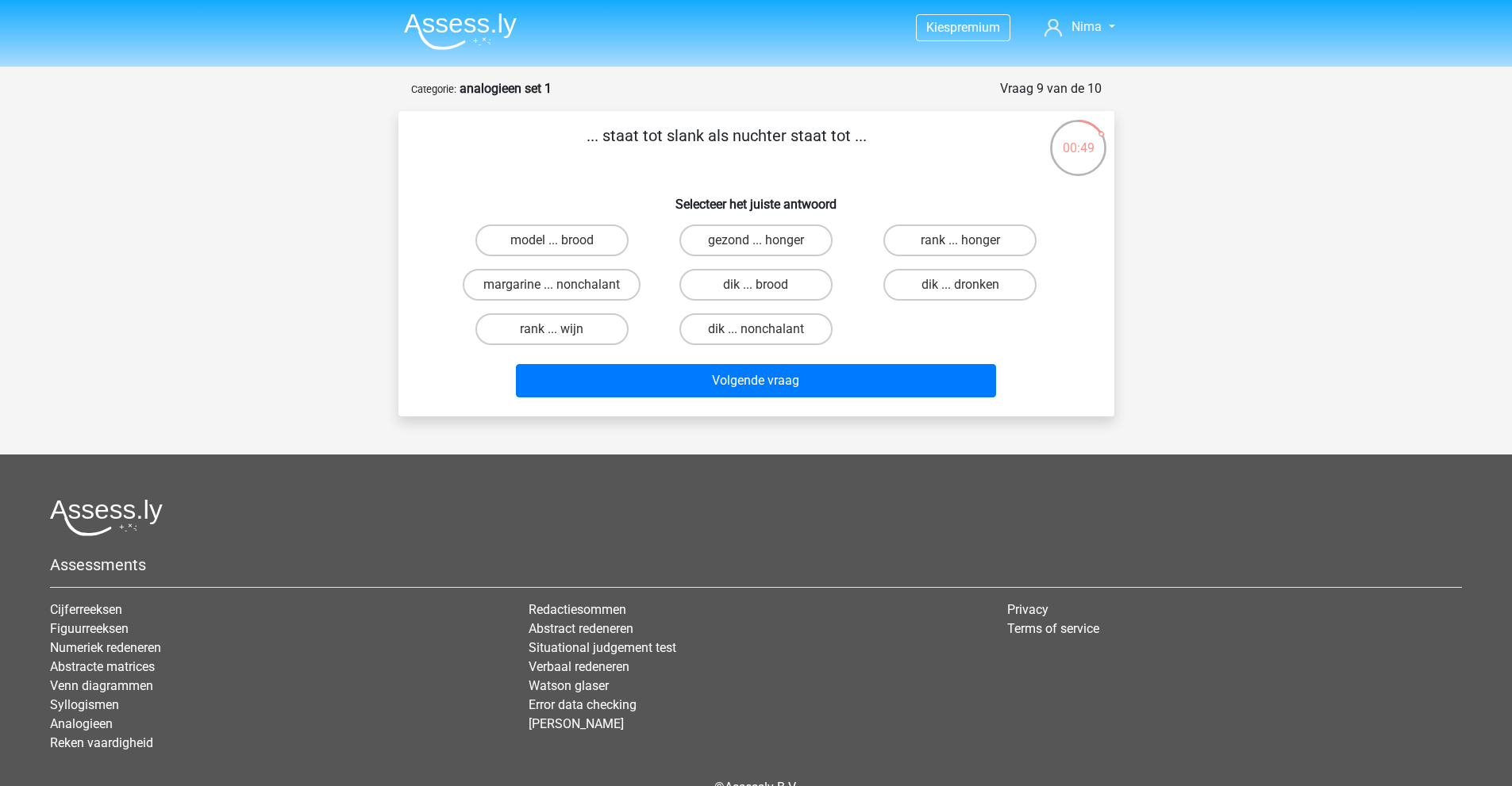
click at [826, 137] on p "... staat tot slank als nuchter staat tot ..." at bounding box center [727, 147] width 606 height 48
click at [942, 290] on label "dik ... dronken" at bounding box center [960, 284] width 153 height 32
click at [960, 290] on input "dik ... dronken" at bounding box center [965, 289] width 10 height 10
radio input "true"
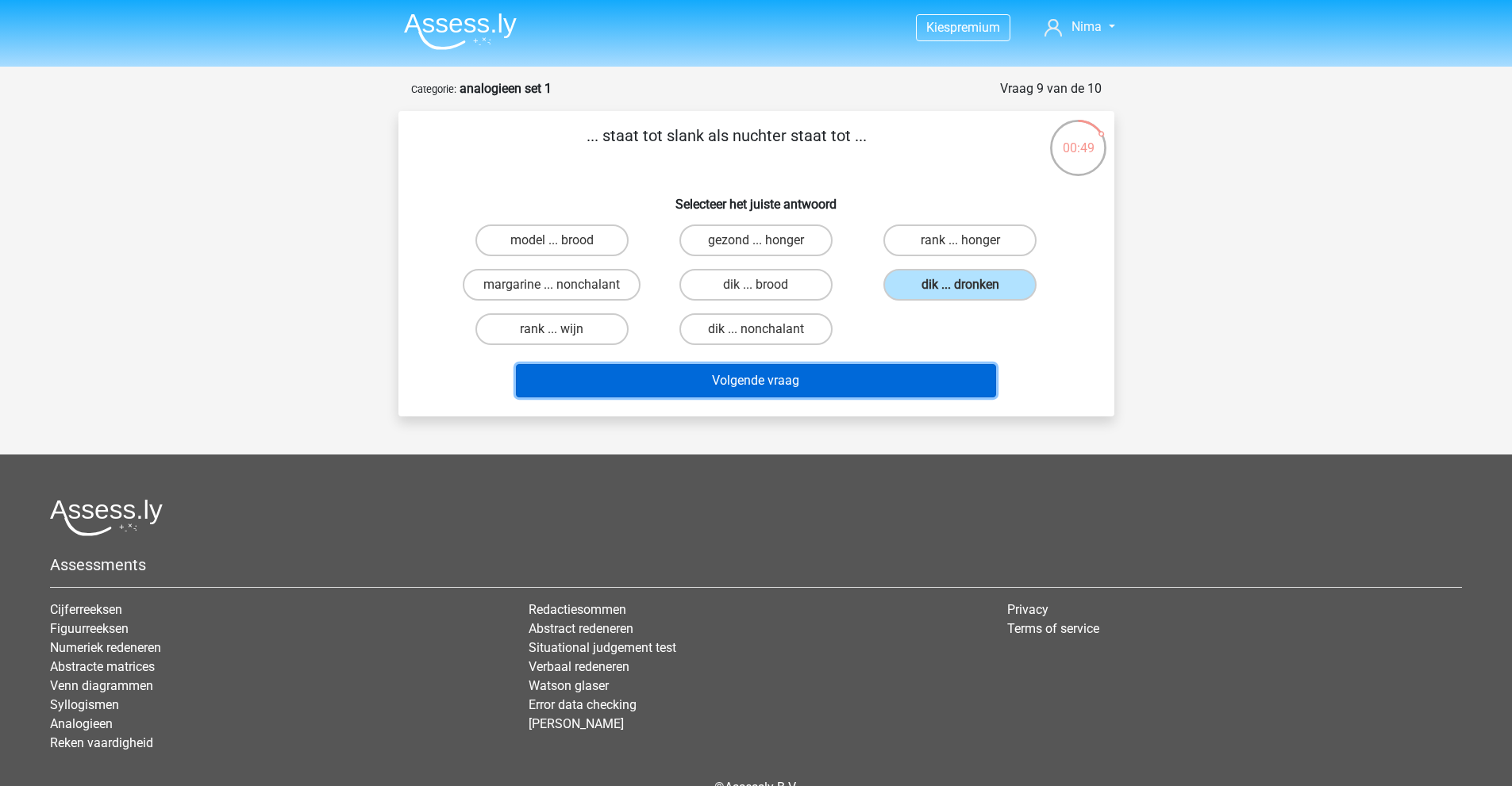
click at [884, 379] on button "Volgende vraag" at bounding box center [756, 380] width 480 height 33
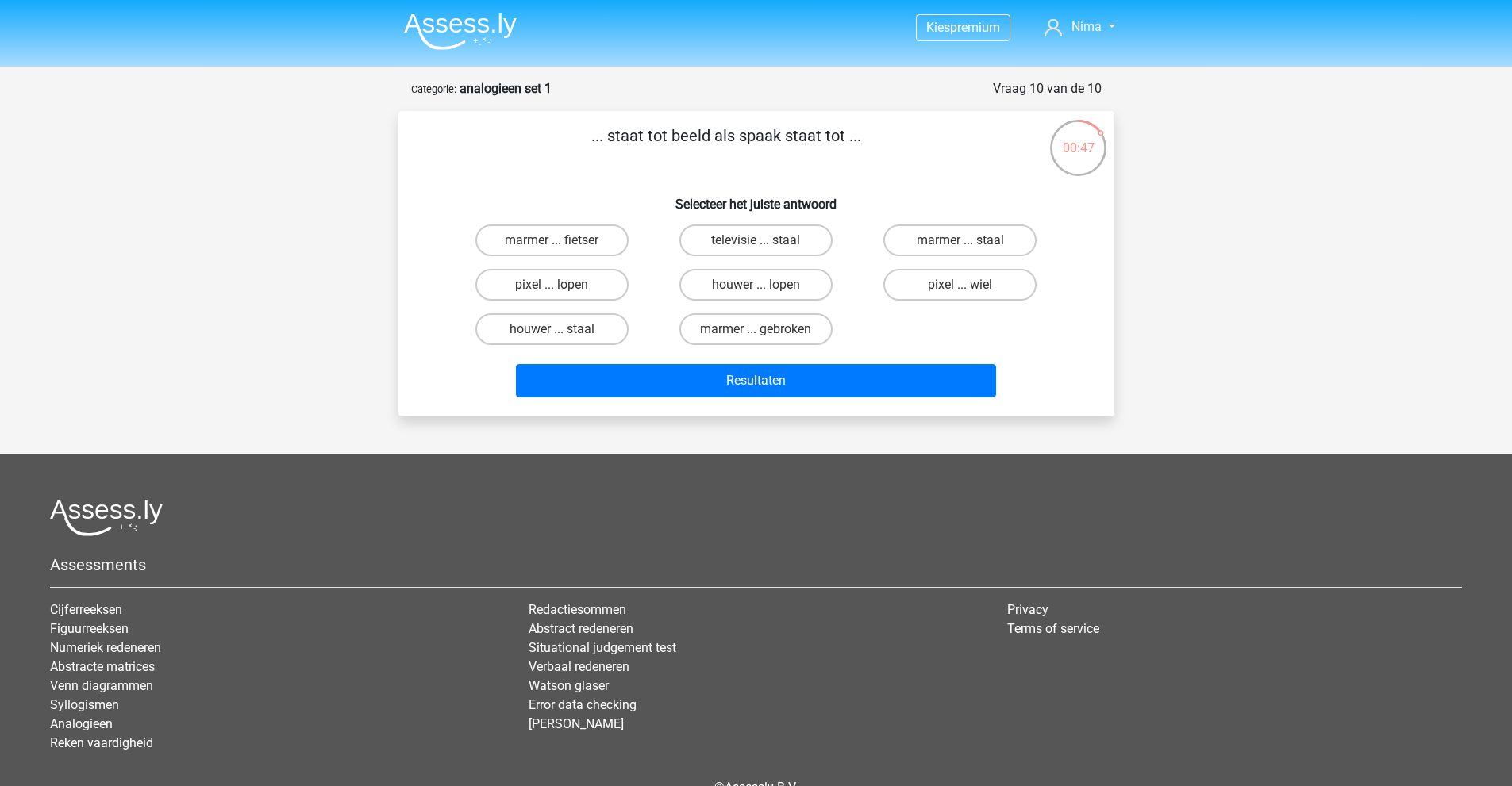
drag, startPoint x: 609, startPoint y: 136, endPoint x: 784, endPoint y: 139, distance: 175.0
click at [774, 139] on p "... staat tot beeld als spaak staat tot ..." at bounding box center [727, 147] width 606 height 48
click at [785, 139] on p "... staat tot beeld als spaak staat tot ..." at bounding box center [727, 147] width 606 height 48
drag, startPoint x: 673, startPoint y: 133, endPoint x: 712, endPoint y: 135, distance: 39.1
click at [712, 135] on p "... staat tot beeld als spaak staat tot ..." at bounding box center [727, 147] width 606 height 48
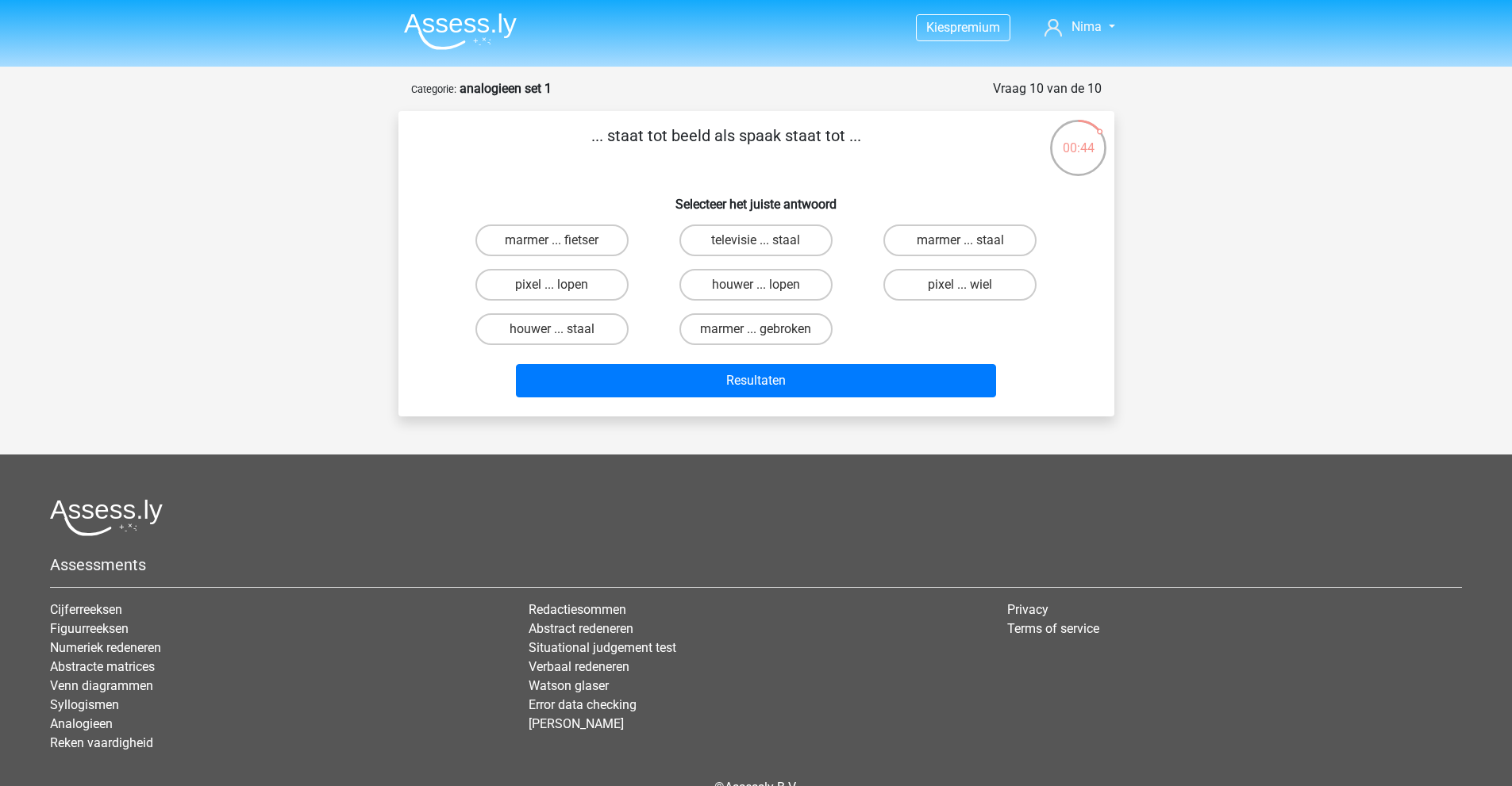
click at [711, 136] on p "... staat tot beeld als spaak staat tot ..." at bounding box center [727, 147] width 606 height 48
drag, startPoint x: 743, startPoint y: 135, endPoint x: 829, endPoint y: 136, distance: 86.0
click at [829, 136] on p "... staat tot beeld als spaak staat tot ..." at bounding box center [727, 147] width 606 height 48
drag, startPoint x: 778, startPoint y: 130, endPoint x: 817, endPoint y: 133, distance: 39.1
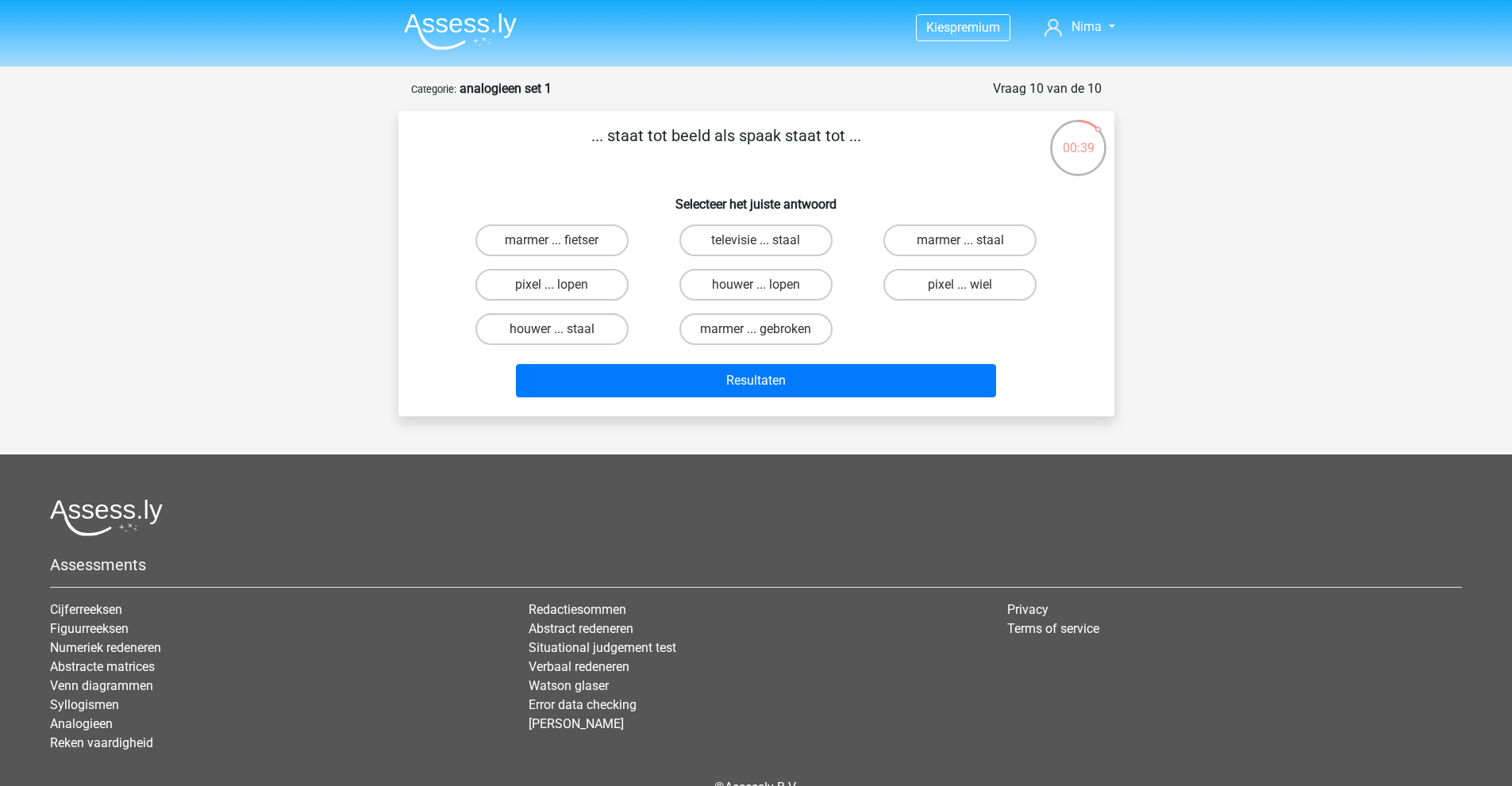
click at [811, 133] on p "... staat tot beeld als spaak staat tot ..." at bounding box center [727, 147] width 606 height 48
click at [817, 133] on p "... staat tot beeld als spaak staat tot ..." at bounding box center [727, 147] width 606 height 48
click at [559, 242] on input "marmer ... fietser" at bounding box center [556, 245] width 10 height 10
radio input "true"
drag, startPoint x: 610, startPoint y: 133, endPoint x: 700, endPoint y: 135, distance: 90.0
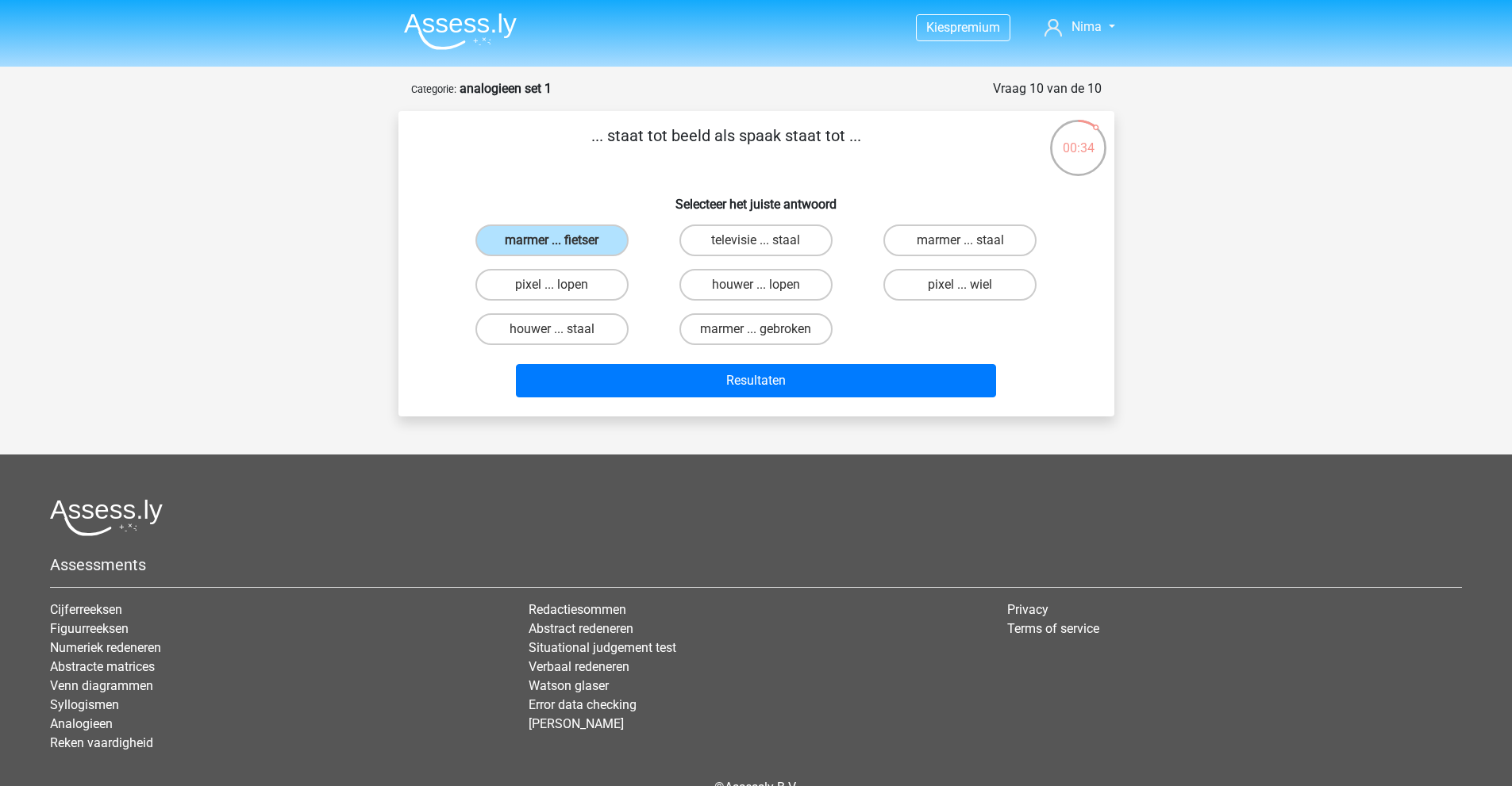
click at [700, 135] on p "... staat tot beeld als spaak staat tot ..." at bounding box center [727, 147] width 606 height 48
drag, startPoint x: 747, startPoint y: 133, endPoint x: 822, endPoint y: 139, distance: 75.2
click at [822, 139] on p "... staat tot beeld als spaak staat tot ..." at bounding box center [727, 147] width 606 height 48
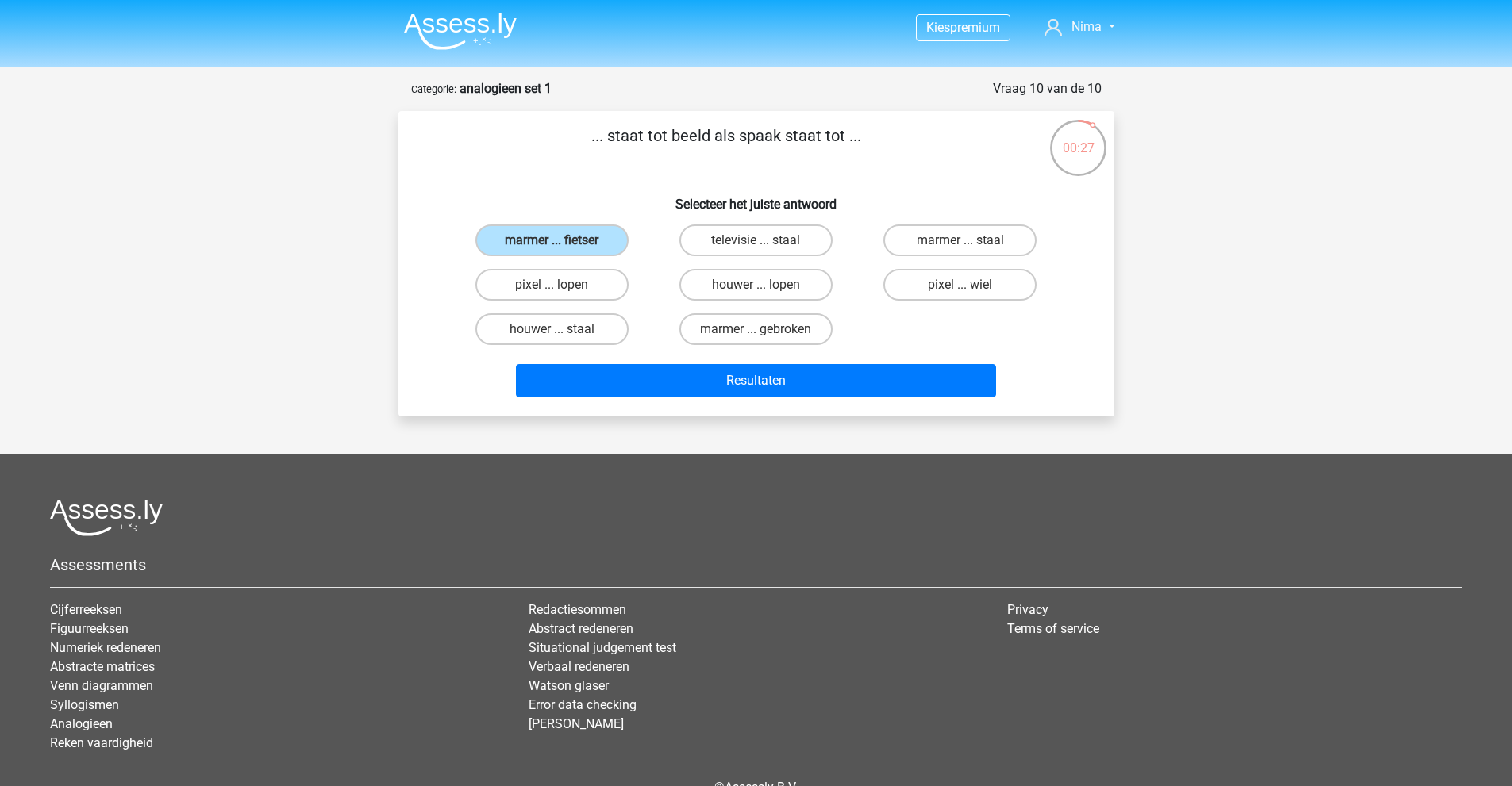
drag, startPoint x: 798, startPoint y: 136, endPoint x: 808, endPoint y: 136, distance: 10.0
click at [808, 136] on p "... staat tot beeld als spaak staat tot ..." at bounding box center [727, 147] width 606 height 48
click at [819, 136] on p "... staat tot beeld als spaak staat tot ..." at bounding box center [727, 147] width 606 height 48
drag, startPoint x: 607, startPoint y: 131, endPoint x: 716, endPoint y: 137, distance: 109.2
click at [716, 137] on p "... staat tot beeld als spaak staat tot ..." at bounding box center [727, 147] width 606 height 48
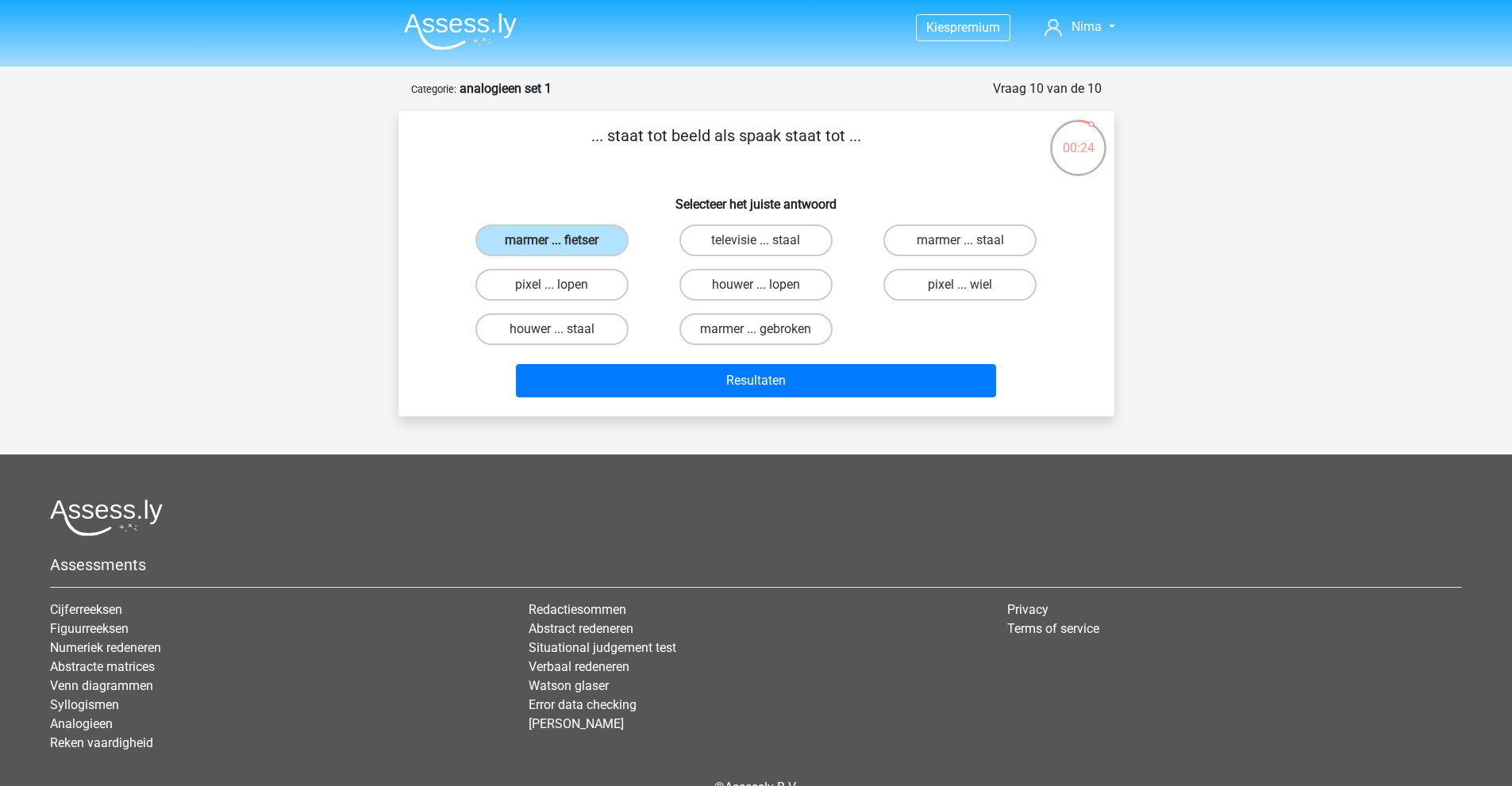
click at [716, 137] on p "... staat tot beeld als spaak staat tot ..." at bounding box center [727, 147] width 606 height 48
click at [941, 237] on label "marmer ... staal" at bounding box center [960, 240] width 153 height 32
click at [960, 241] on input "marmer ... staal" at bounding box center [965, 245] width 10 height 10
radio input "true"
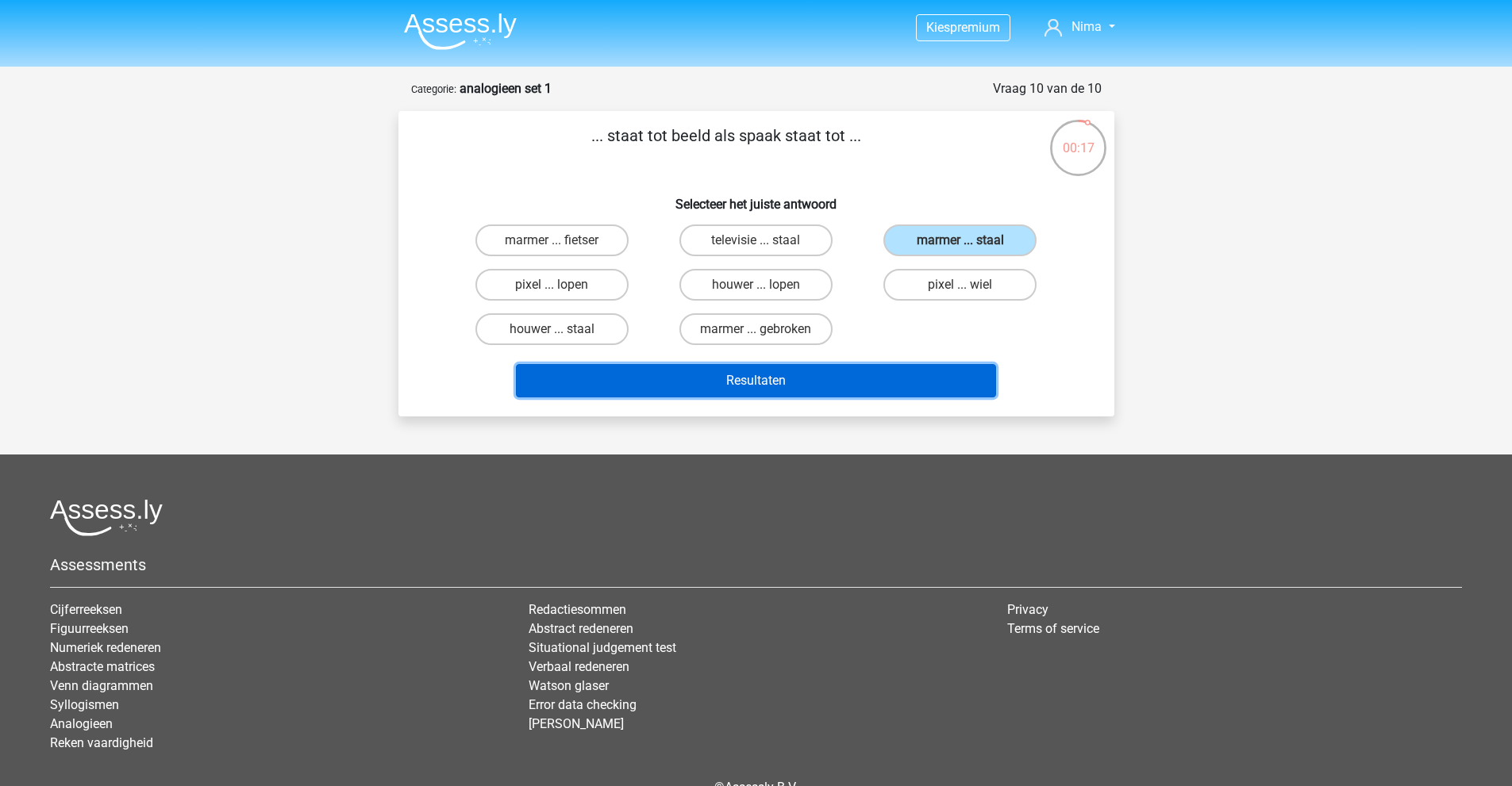
click at [769, 379] on button "Resultaten" at bounding box center [756, 380] width 480 height 33
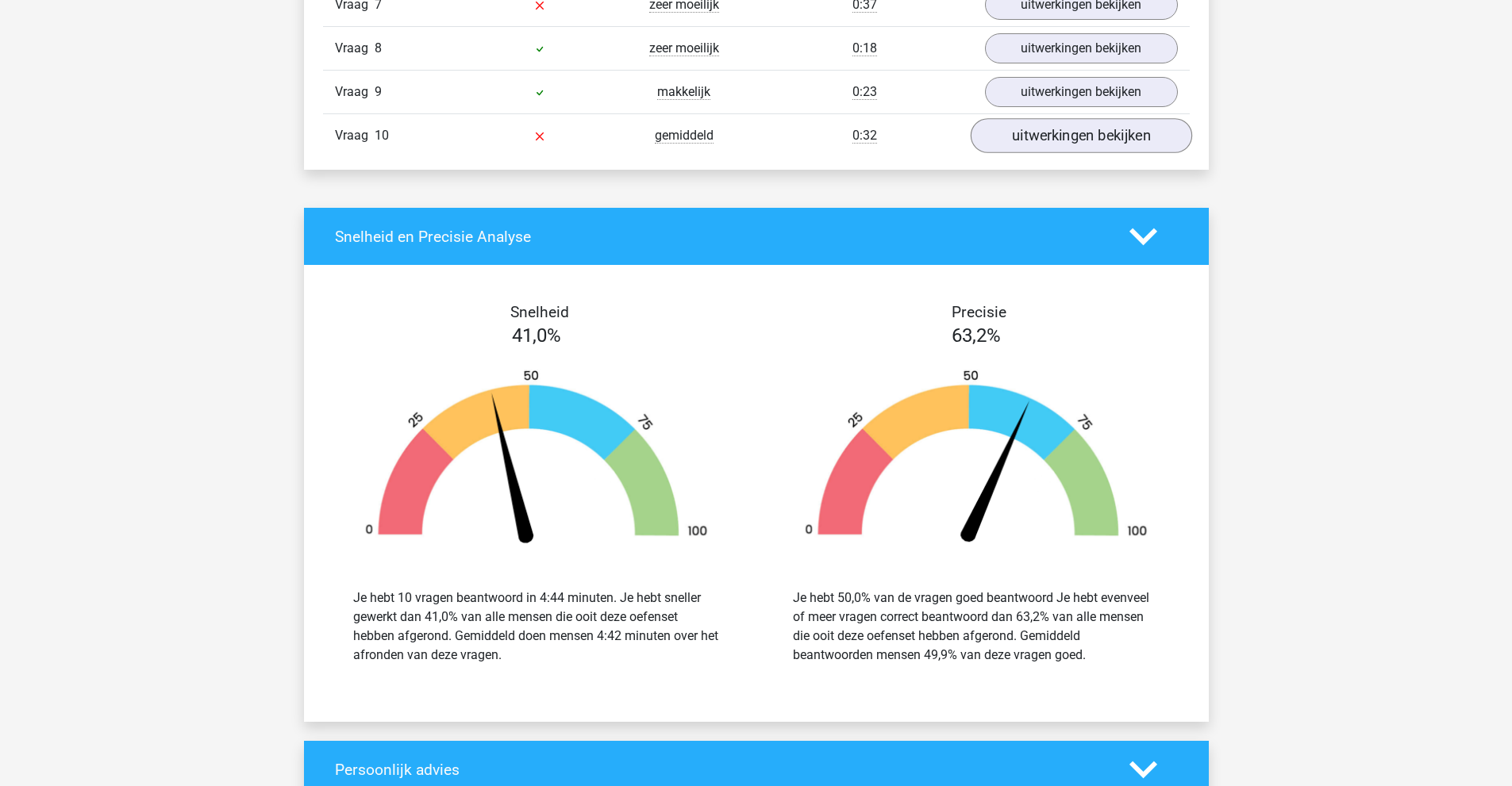
scroll to position [1666, 0]
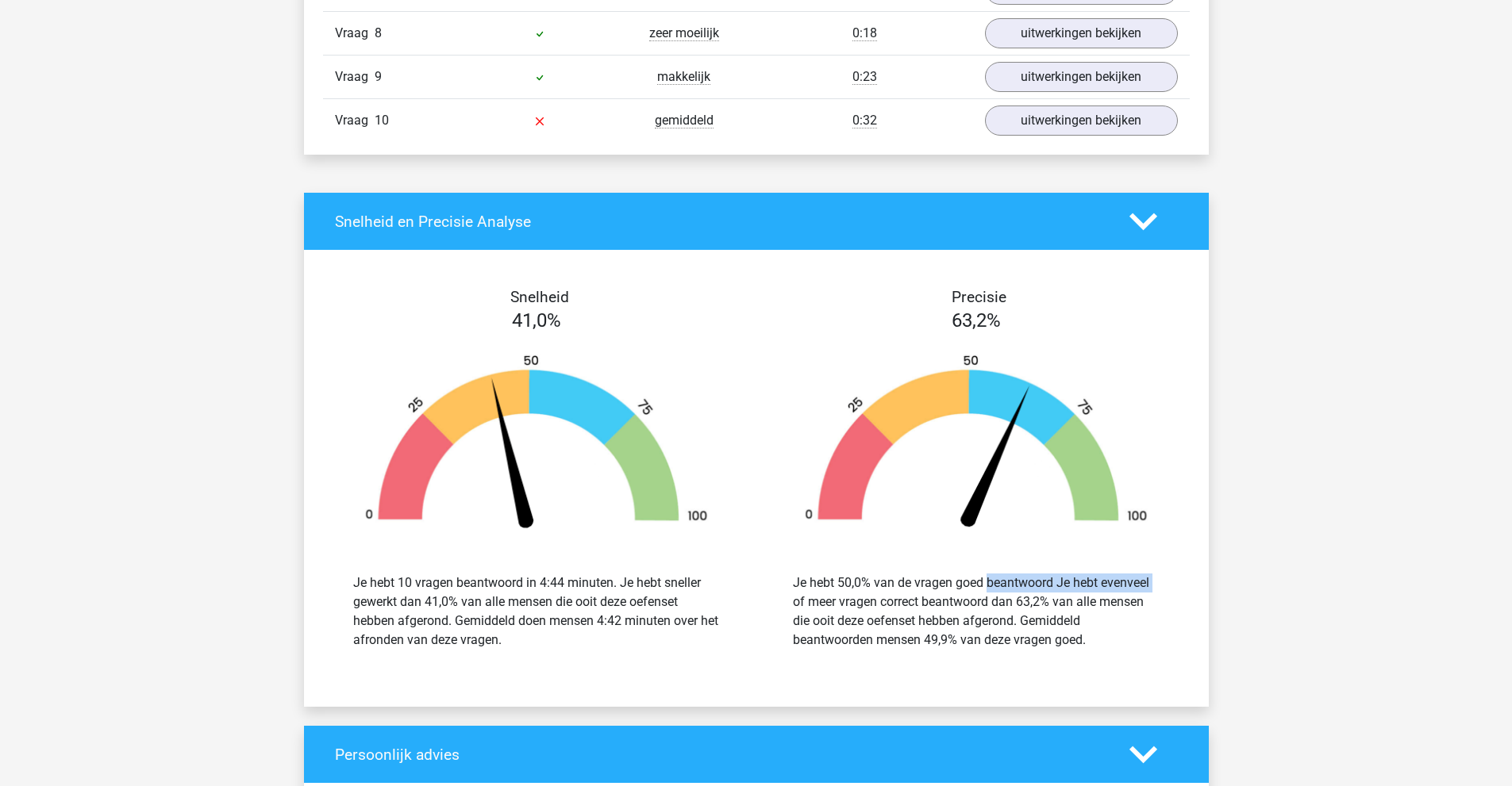
drag, startPoint x: 905, startPoint y: 582, endPoint x: 1096, endPoint y: 583, distance: 191.0
click at [1075, 583] on div "Je hebt 50,0% van de vragen goed beantwoord Je hebt evenveel of meer vragen cor…" at bounding box center [976, 611] width 367 height 76
click at [1100, 584] on div "Je hebt 50,0% van de vragen goed beantwoord Je hebt evenveel of meer vragen cor…" at bounding box center [976, 611] width 367 height 76
drag, startPoint x: 930, startPoint y: 606, endPoint x: 1078, endPoint y: 608, distance: 148.0
click at [1078, 608] on div "Je hebt 50,0% van de vragen goed beantwoord Je hebt evenveel of meer vragen cor…" at bounding box center [976, 611] width 367 height 76
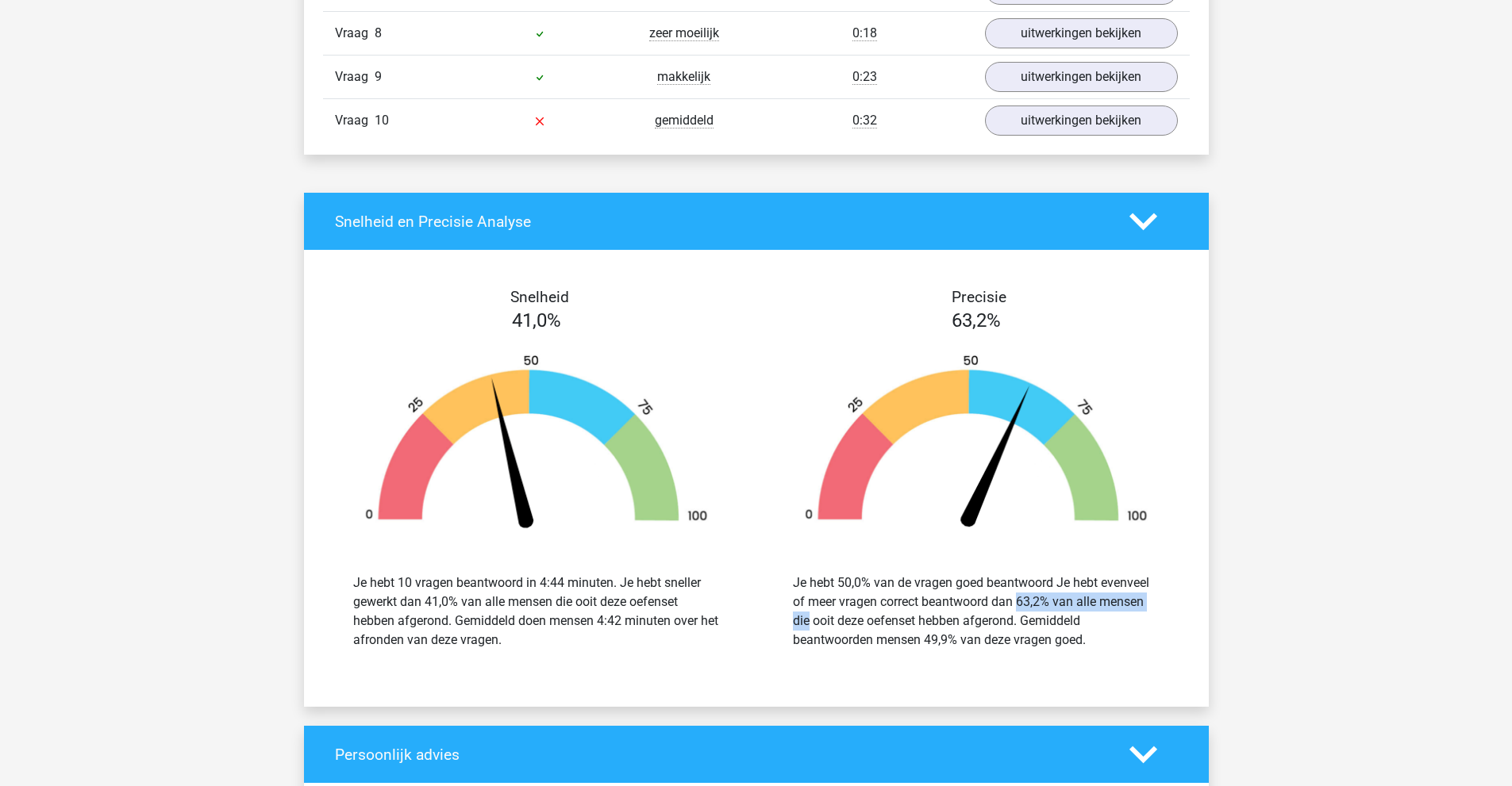
click at [1078, 608] on div "Je hebt 50,0% van de vragen goed beantwoord Je hebt evenveel of meer vragen cor…" at bounding box center [976, 611] width 367 height 76
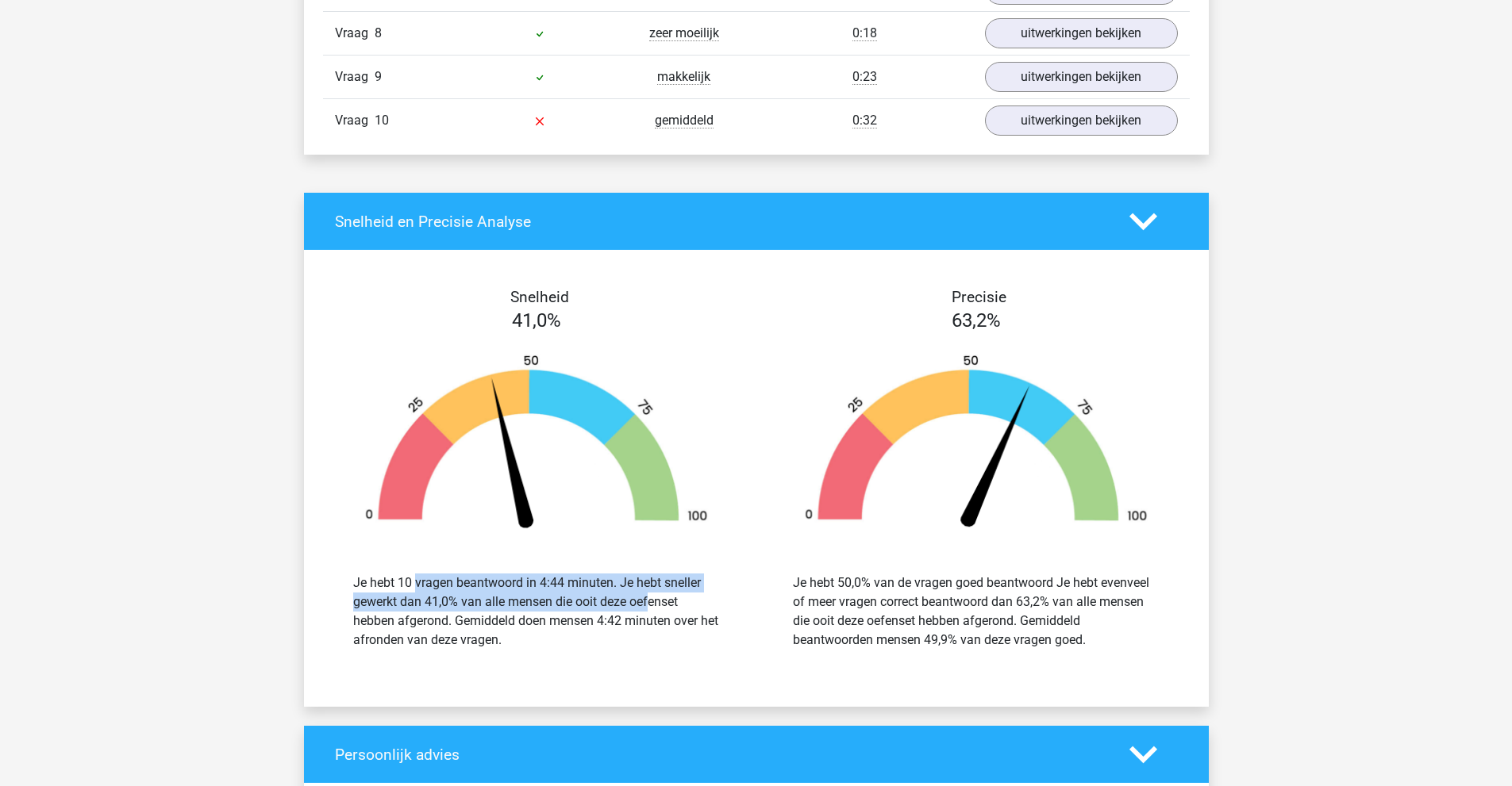
drag, startPoint x: 400, startPoint y: 580, endPoint x: 571, endPoint y: 607, distance: 173.1
click at [571, 607] on div "Je hebt 10 vragen beantwoord in 4:44 minuten. Je hebt sneller gewerkt dan 41,0%…" at bounding box center [536, 611] width 367 height 76
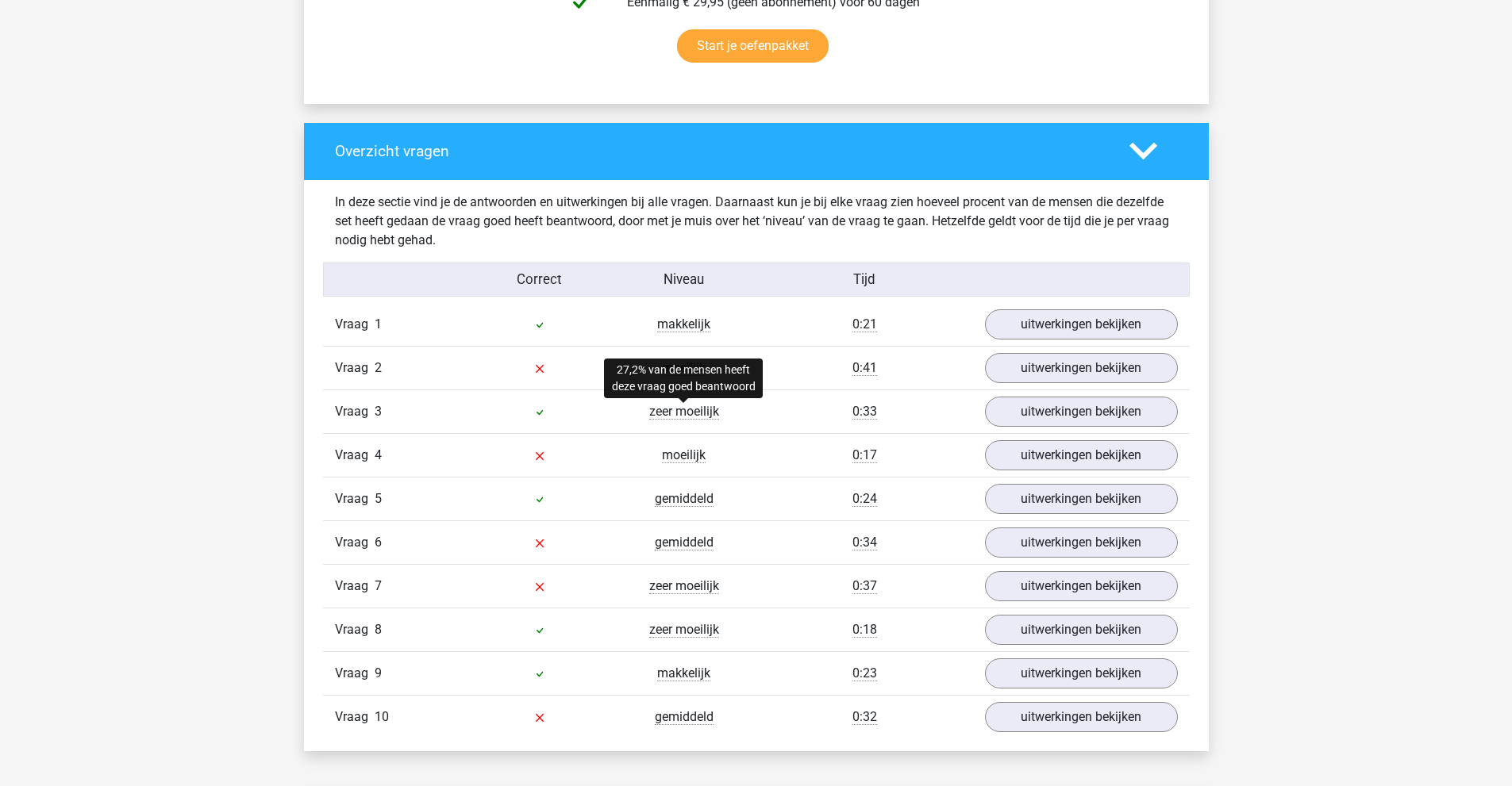
scroll to position [1114, 0]
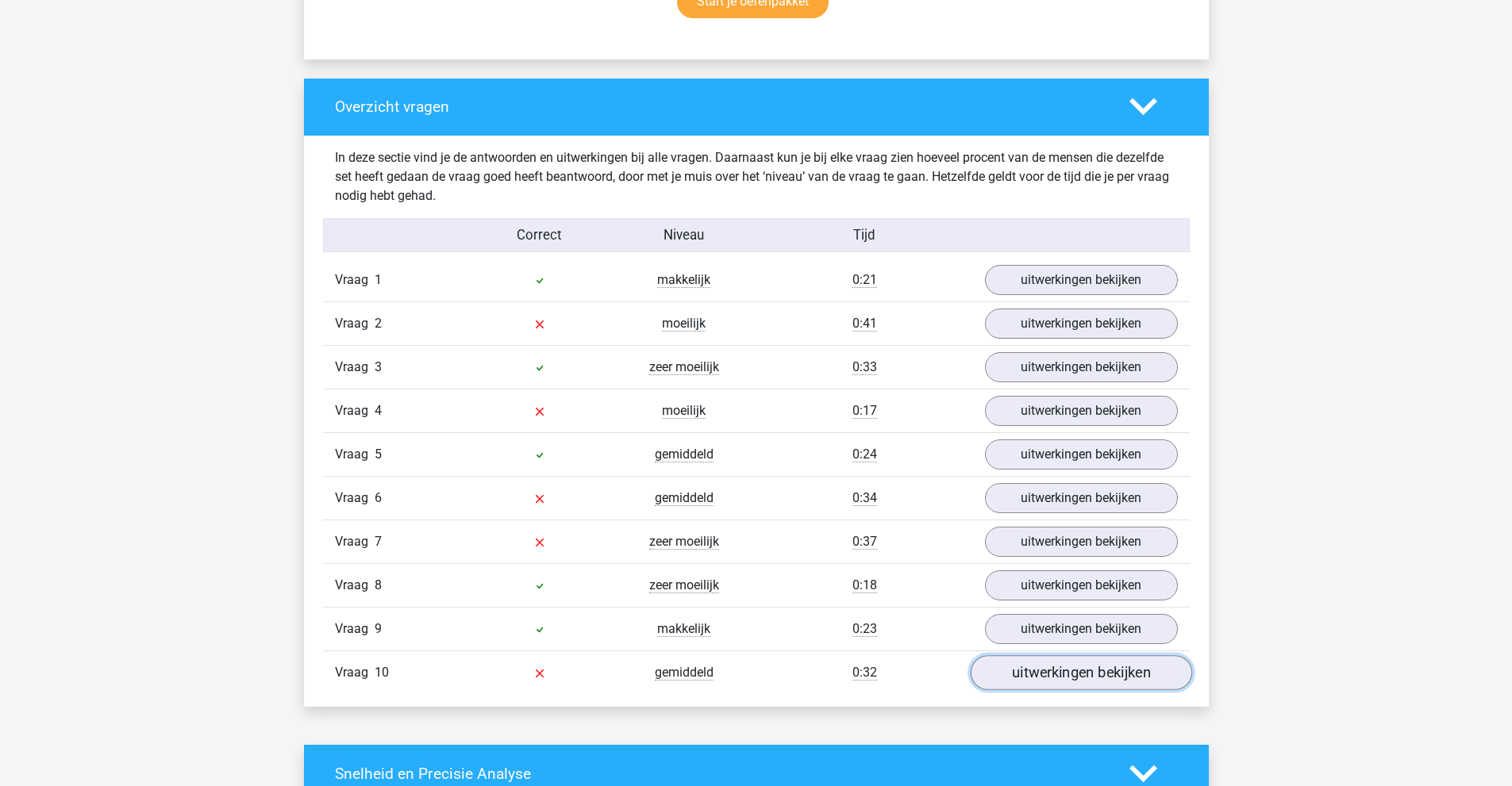
click at [1043, 673] on link "uitwerkingen bekijken" at bounding box center [1081, 672] width 222 height 35
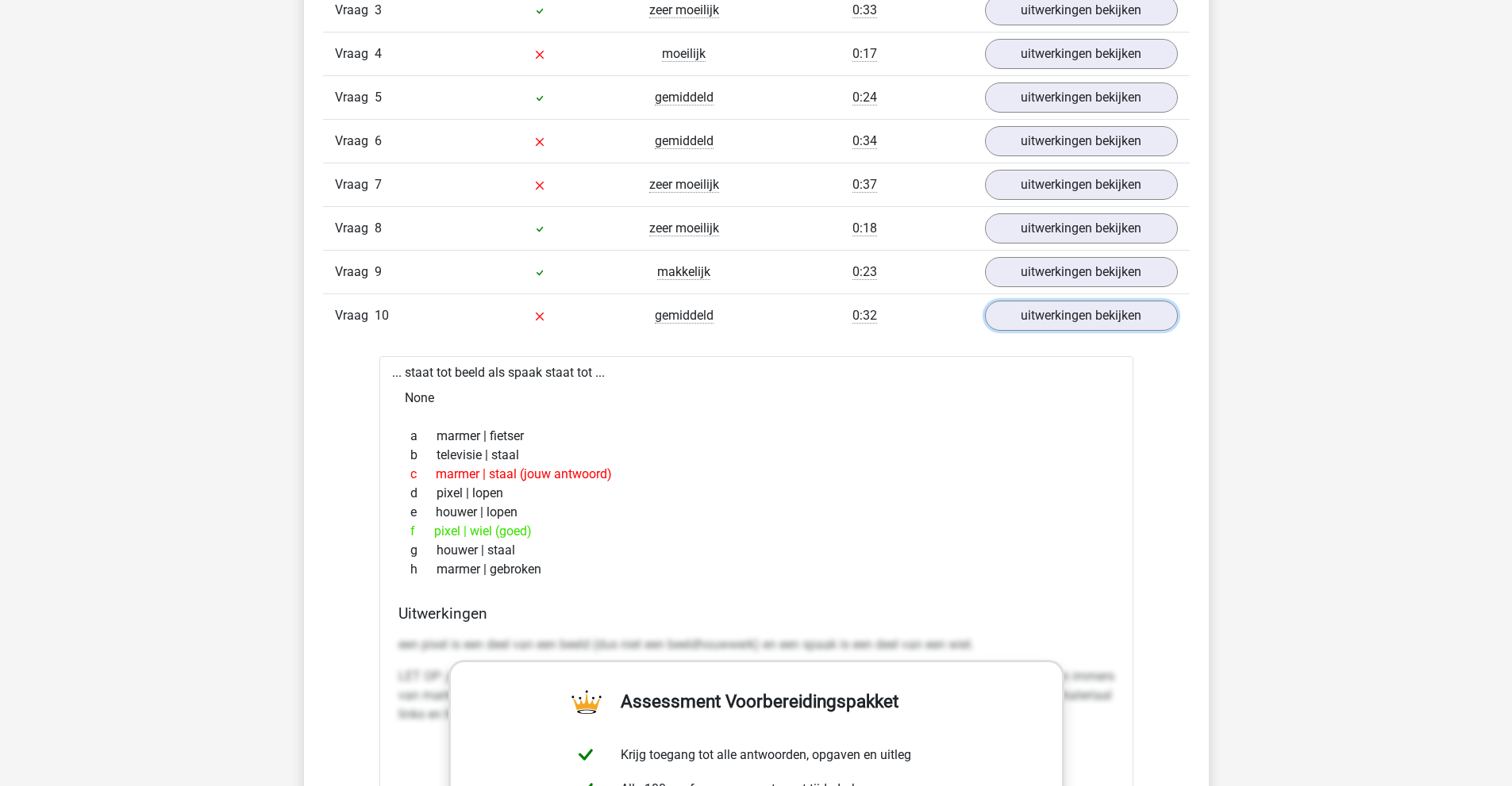
scroll to position [1590, 0]
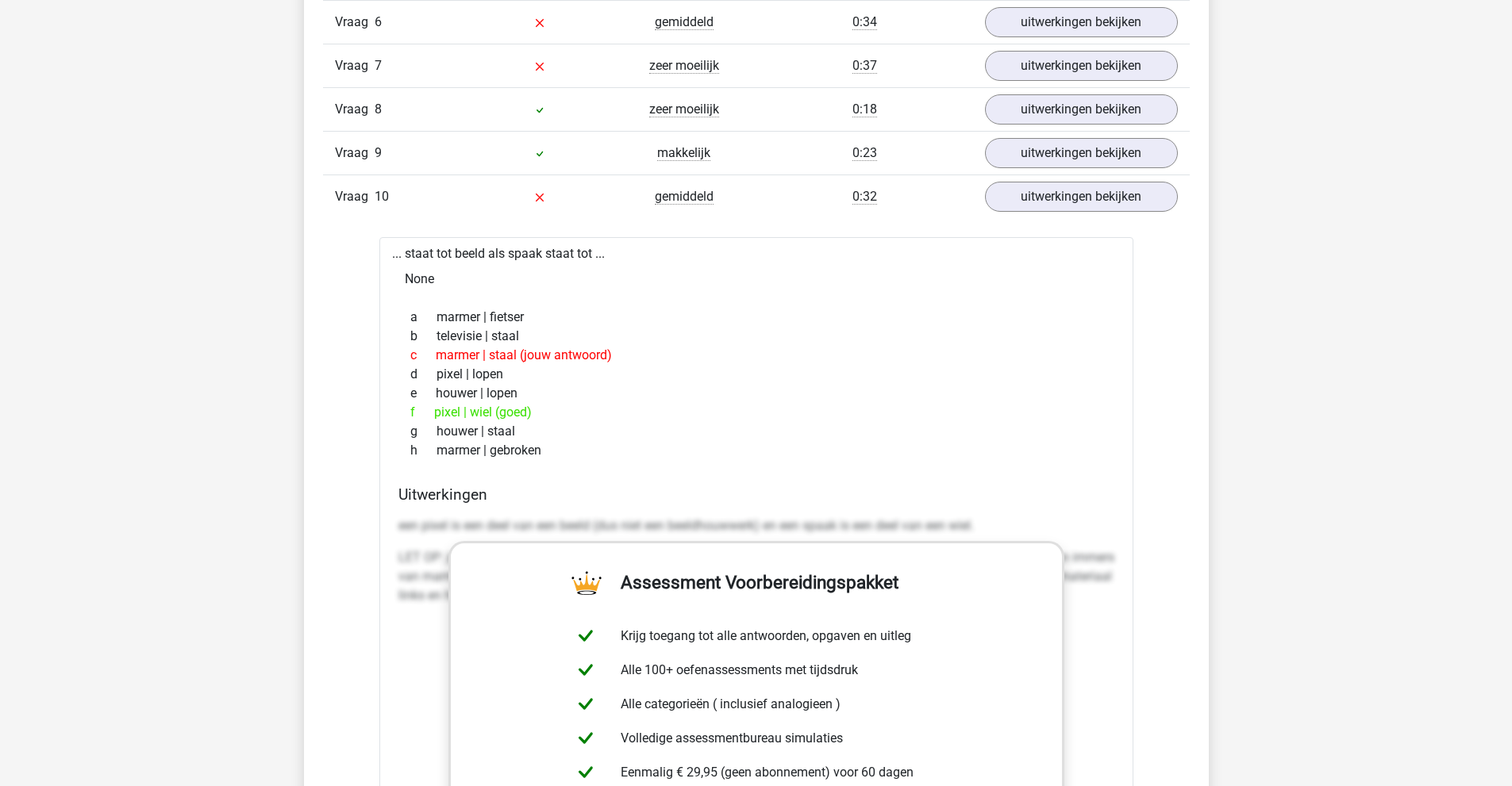
drag, startPoint x: 432, startPoint y: 410, endPoint x: 537, endPoint y: 414, distance: 105.1
click at [540, 414] on div "f pixel | wiel (goed)" at bounding box center [756, 412] width 716 height 19
click at [536, 414] on div "f pixel | wiel (goed)" at bounding box center [756, 412] width 716 height 19
drag, startPoint x: 491, startPoint y: 352, endPoint x: 590, endPoint y: 361, distance: 99.4
click at [590, 361] on div "c marmer | staal (jouw antwoord)" at bounding box center [756, 355] width 716 height 19
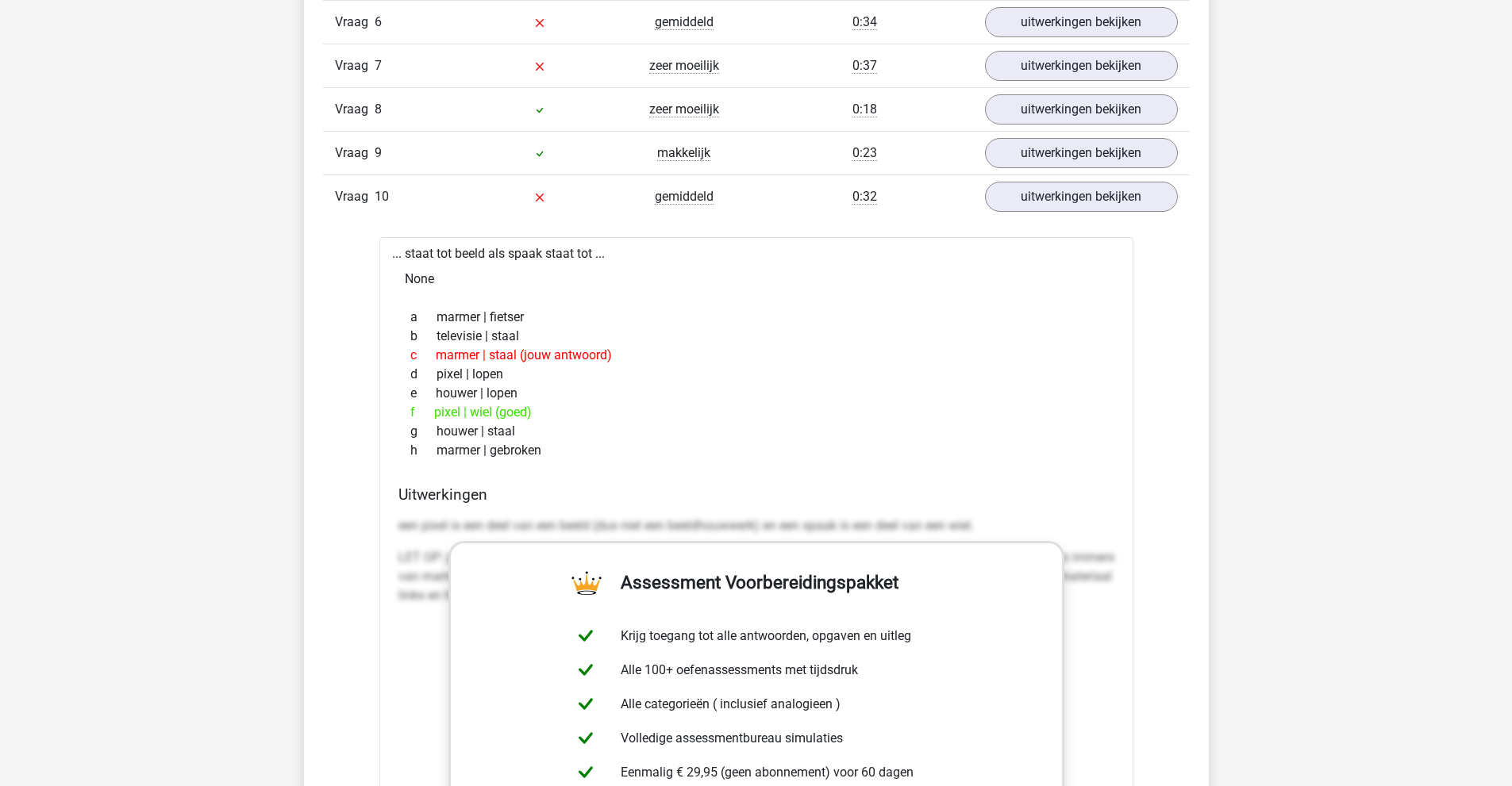
click at [590, 361] on div "c marmer | staal (jouw antwoord)" at bounding box center [756, 355] width 716 height 19
drag, startPoint x: 428, startPoint y: 410, endPoint x: 461, endPoint y: 411, distance: 33.0
click at [461, 411] on div "f pixel | wiel (goed)" at bounding box center [756, 412] width 716 height 19
drag, startPoint x: 454, startPoint y: 250, endPoint x: 487, endPoint y: 250, distance: 33.0
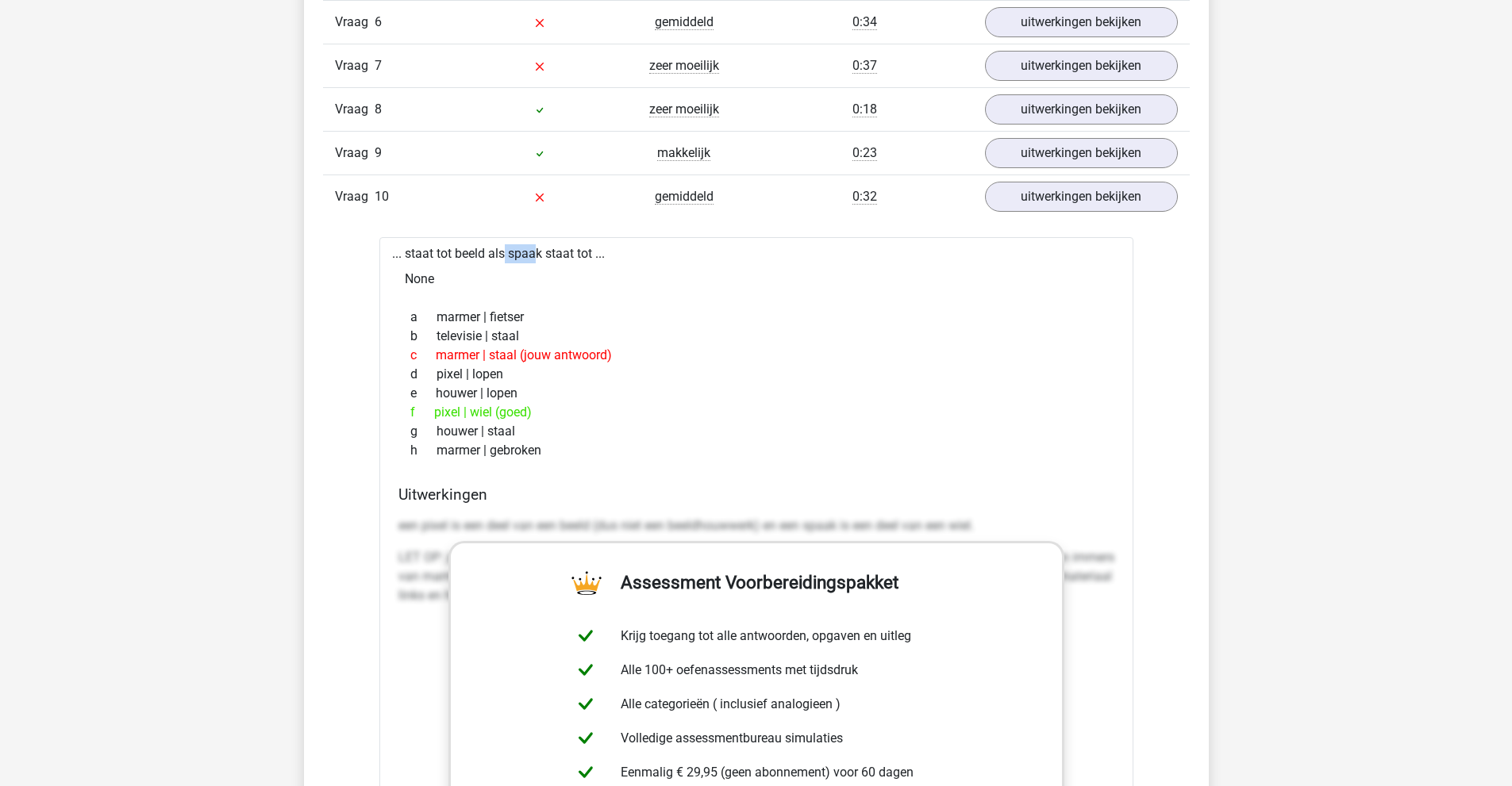
click at [487, 250] on div "... staat tot beeld als spaak staat tot ... None a marmer | fietser b televisie…" at bounding box center [756, 648] width 754 height 822
drag, startPoint x: 470, startPoint y: 416, endPoint x: 514, endPoint y: 417, distance: 44.0
click at [514, 417] on div "f pixel | wiel (goed)" at bounding box center [756, 412] width 716 height 19
drag, startPoint x: 514, startPoint y: 417, endPoint x: 527, endPoint y: 418, distance: 13.0
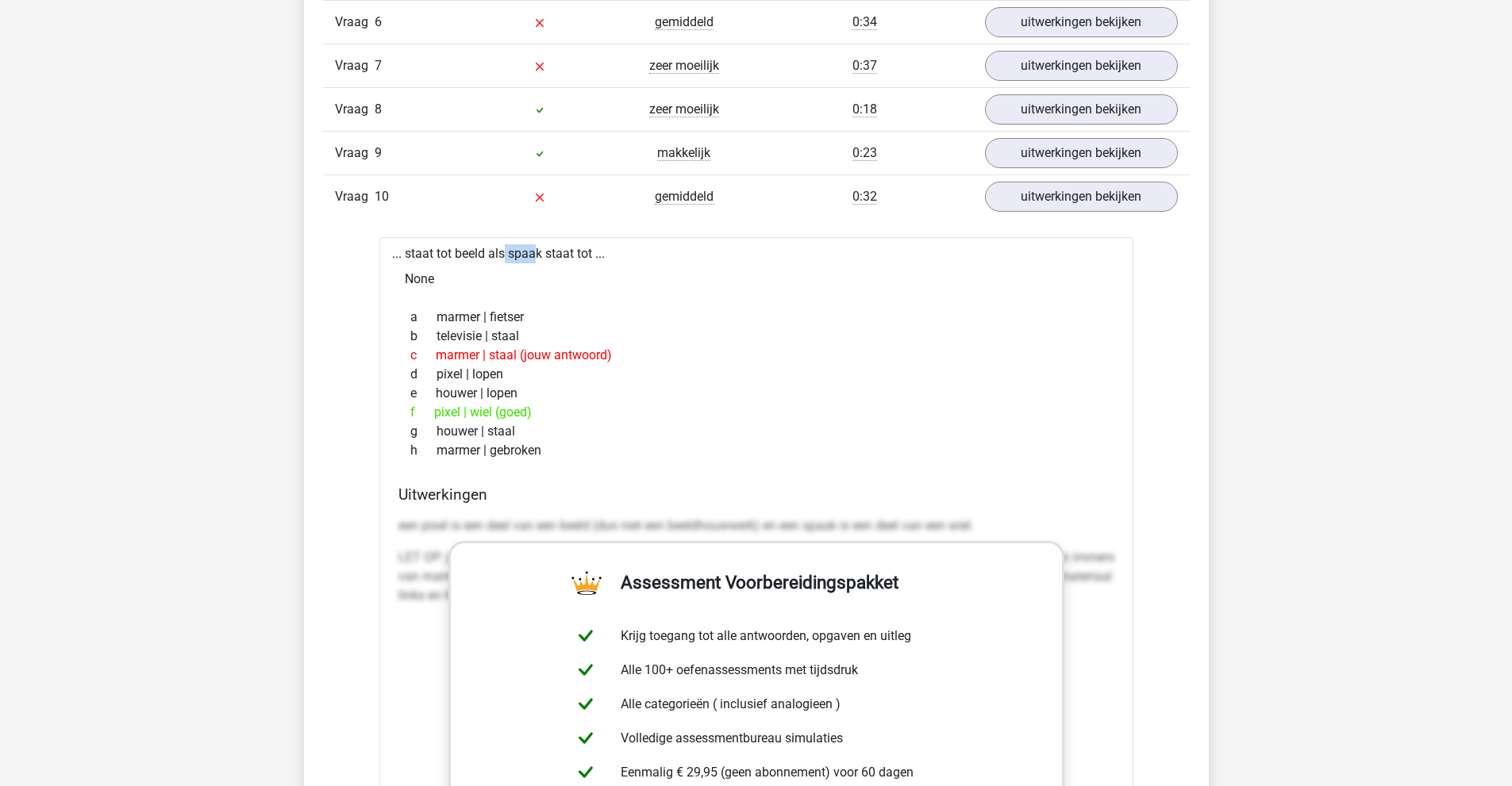
click at [515, 417] on div "f pixel | wiel (goed)" at bounding box center [756, 412] width 716 height 19
click at [527, 418] on div "f pixel | wiel (goed)" at bounding box center [756, 412] width 716 height 19
drag, startPoint x: 480, startPoint y: 414, endPoint x: 511, endPoint y: 413, distance: 31.0
click at [509, 413] on div "f pixel | wiel (goed)" at bounding box center [756, 412] width 716 height 19
click at [511, 413] on div "f pixel | wiel (goed)" at bounding box center [756, 412] width 716 height 19
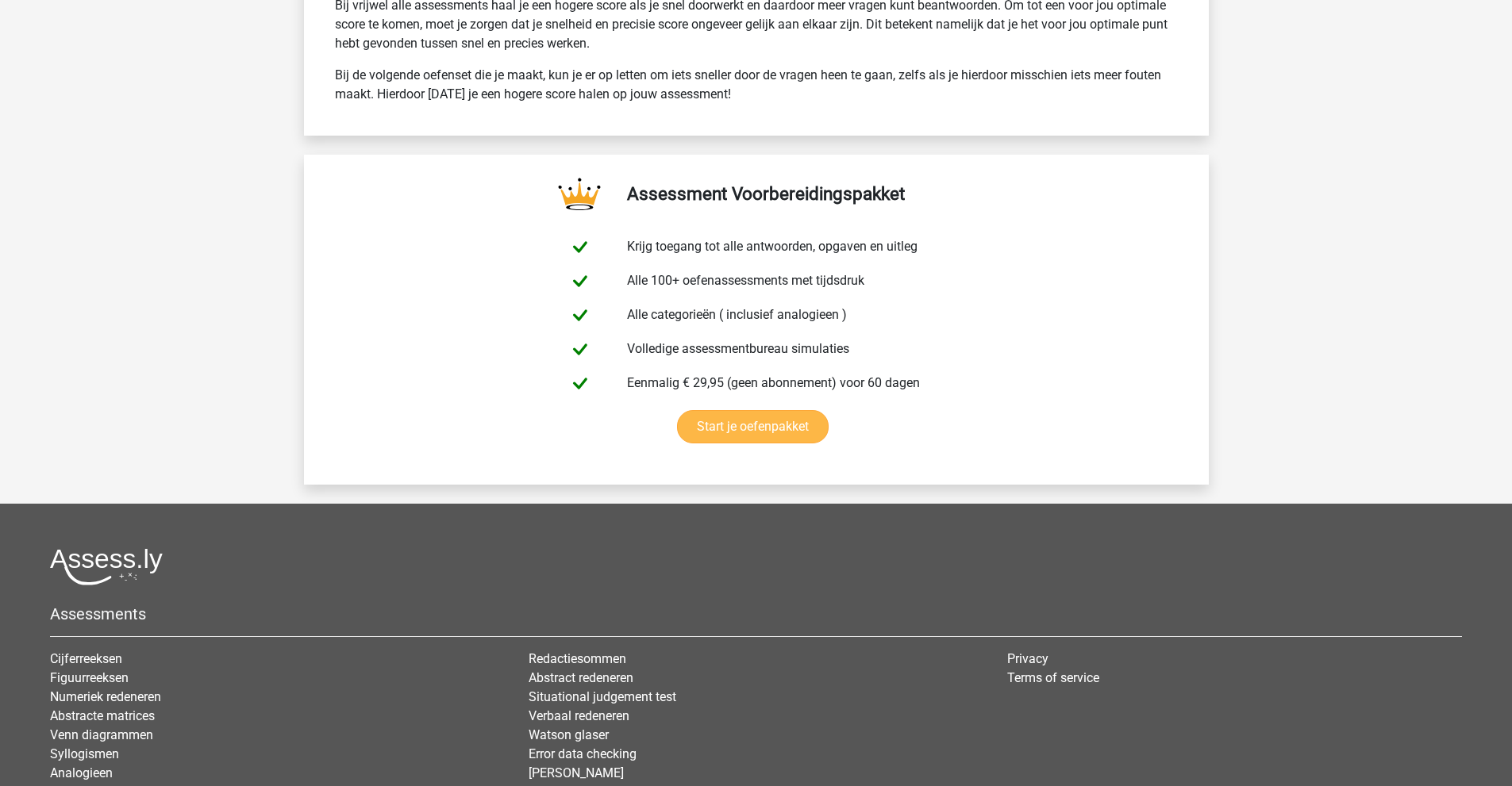
scroll to position [3402, 0]
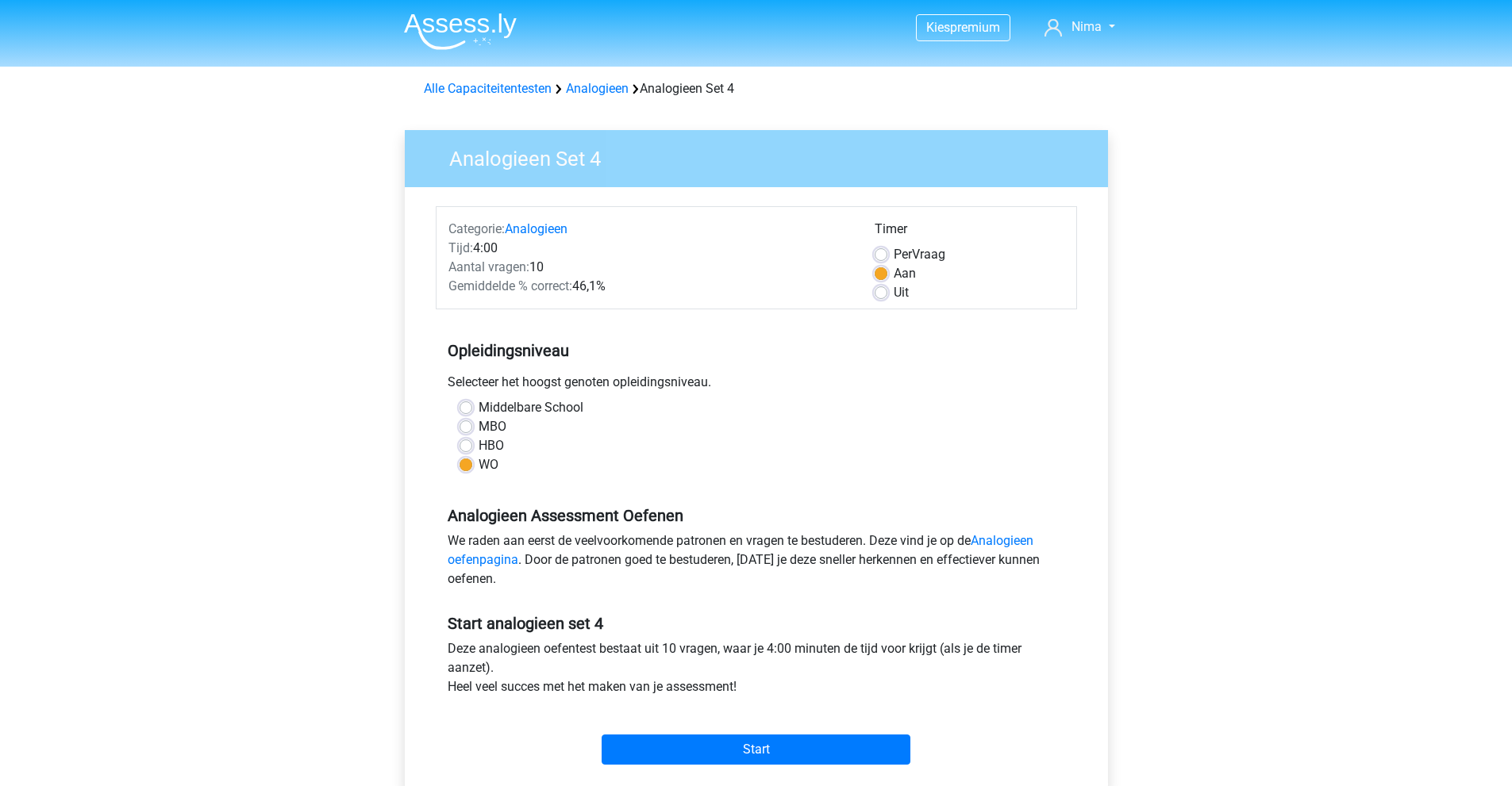
drag, startPoint x: 584, startPoint y: 387, endPoint x: 702, endPoint y: 387, distance: 118.0
click at [702, 387] on div "Selecteer het hoogst genoten opleidingsniveau." at bounding box center [756, 386] width 641 height 25
drag, startPoint x: 452, startPoint y: 515, endPoint x: 672, endPoint y: 516, distance: 220.0
click at [672, 516] on h5 "Analogieen Assessment Oefenen" at bounding box center [756, 516] width 618 height 19
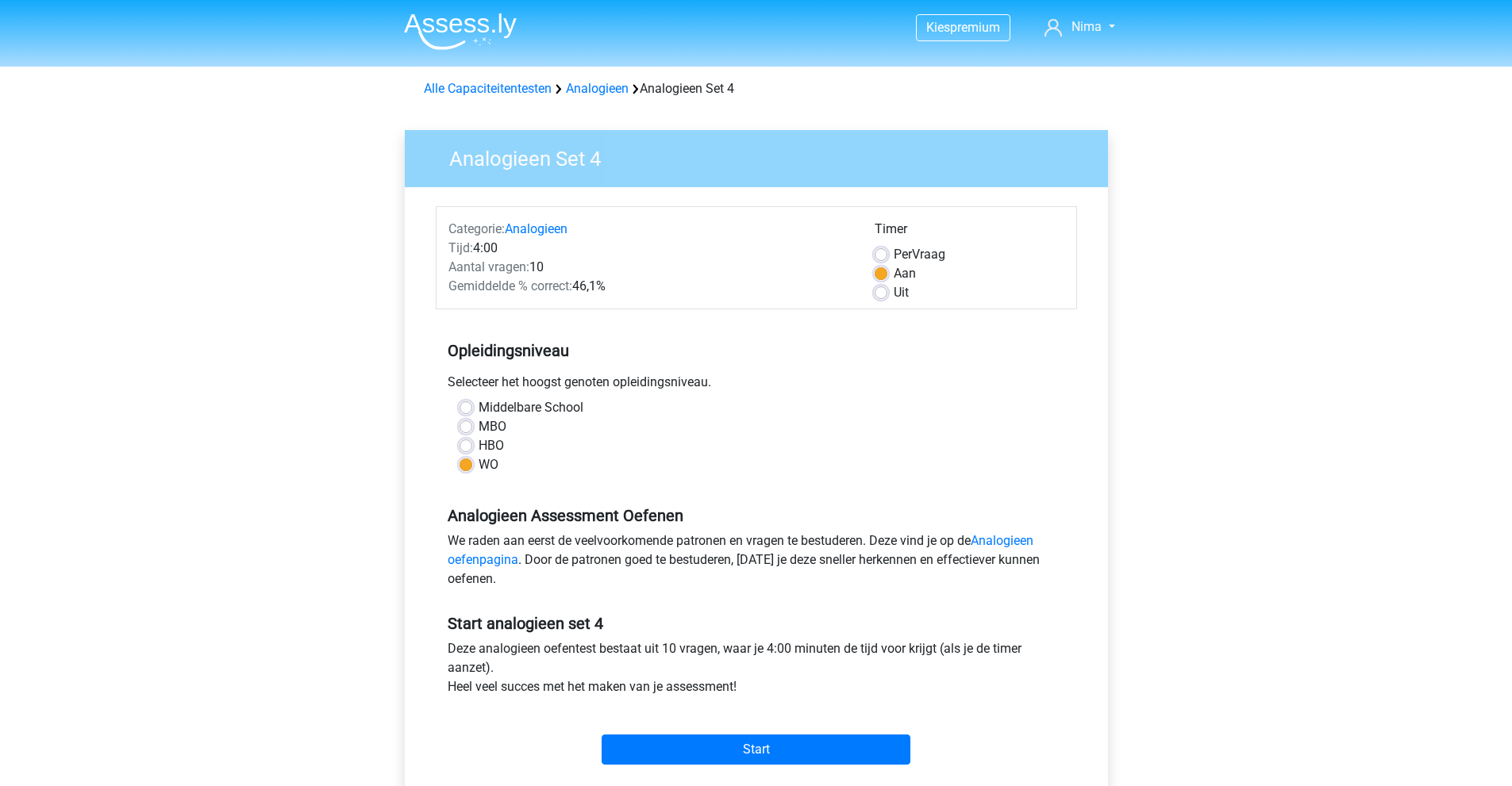
click at [672, 516] on h5 "Analogieen Assessment Oefenen" at bounding box center [756, 516] width 618 height 19
click at [456, 644] on div "Deze analogieen oefentest bestaat uit 10 vragen, waar je 4:00 minuten de tijd v…" at bounding box center [756, 671] width 641 height 63
drag, startPoint x: 452, startPoint y: 644, endPoint x: 875, endPoint y: 638, distance: 423.0
click at [874, 638] on div "Start analogieen set 4 Deze analogieen oefentest bestaat uit 10 vragen, waar je…" at bounding box center [756, 682] width 641 height 176
click at [875, 638] on div "Start analogieen set 4 Deze analogieen oefentest bestaat uit 10 vragen, waar je…" at bounding box center [756, 682] width 641 height 176
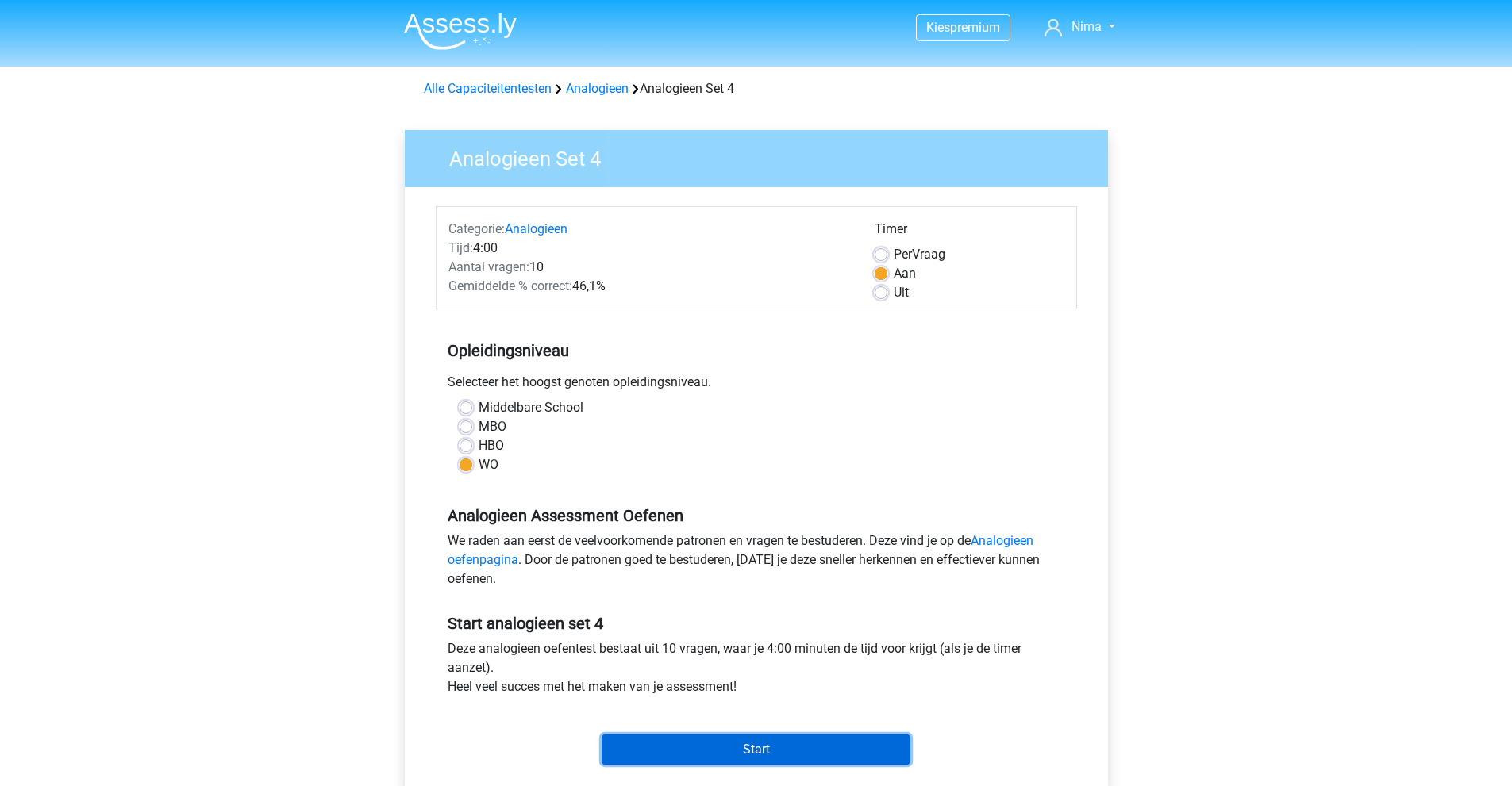
click at [804, 752] on input "Start" at bounding box center [756, 749] width 308 height 30
click at [732, 747] on input "Start" at bounding box center [756, 749] width 308 height 30
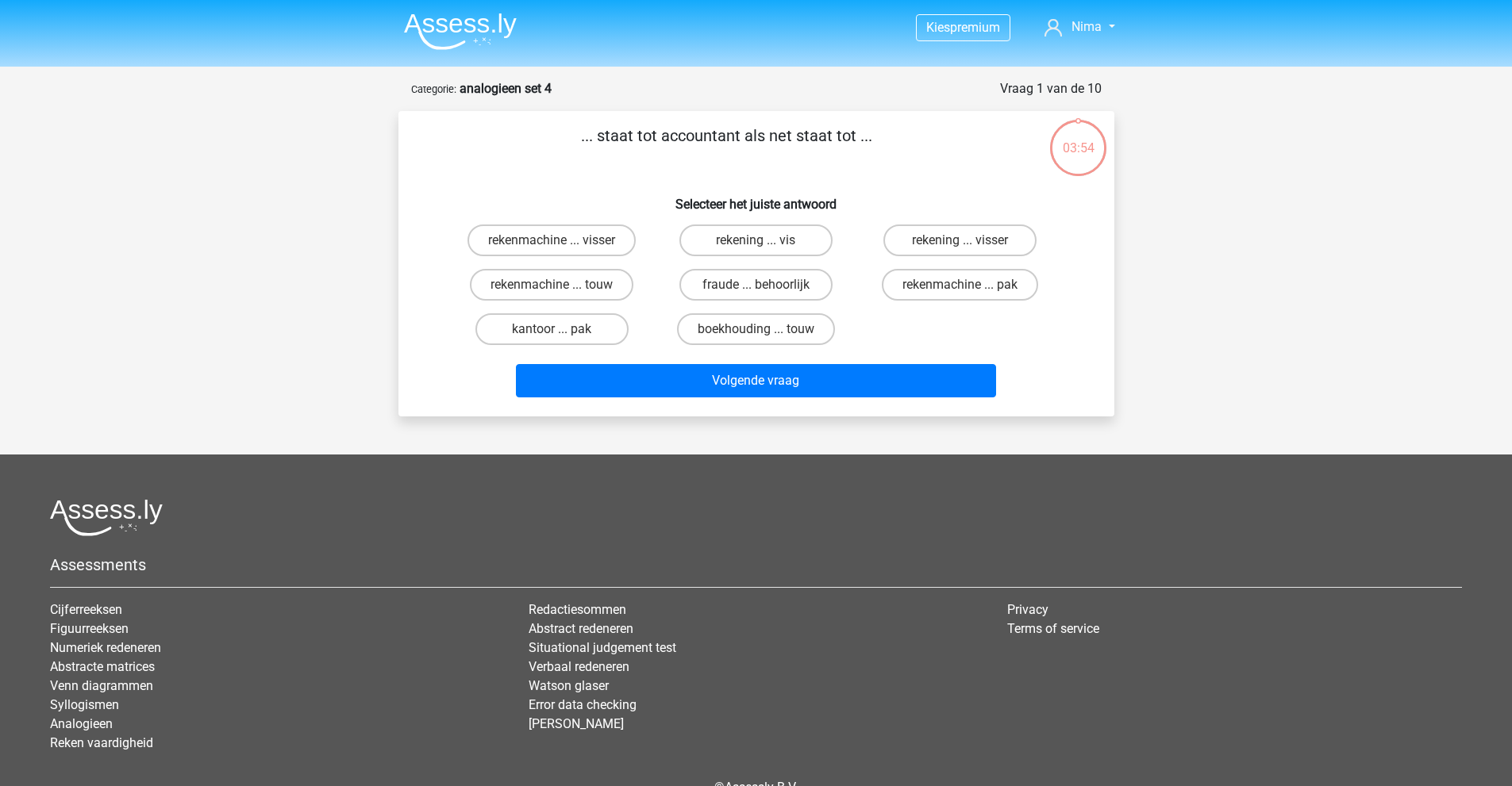
drag, startPoint x: 679, startPoint y: 137, endPoint x: 754, endPoint y: 137, distance: 75.0
click at [754, 137] on p "... staat tot accountant als net staat tot ..." at bounding box center [727, 147] width 606 height 48
click at [842, 136] on p "... staat tot accountant als net staat tot ..." at bounding box center [727, 147] width 606 height 48
drag, startPoint x: 842, startPoint y: 136, endPoint x: 856, endPoint y: 138, distance: 14.1
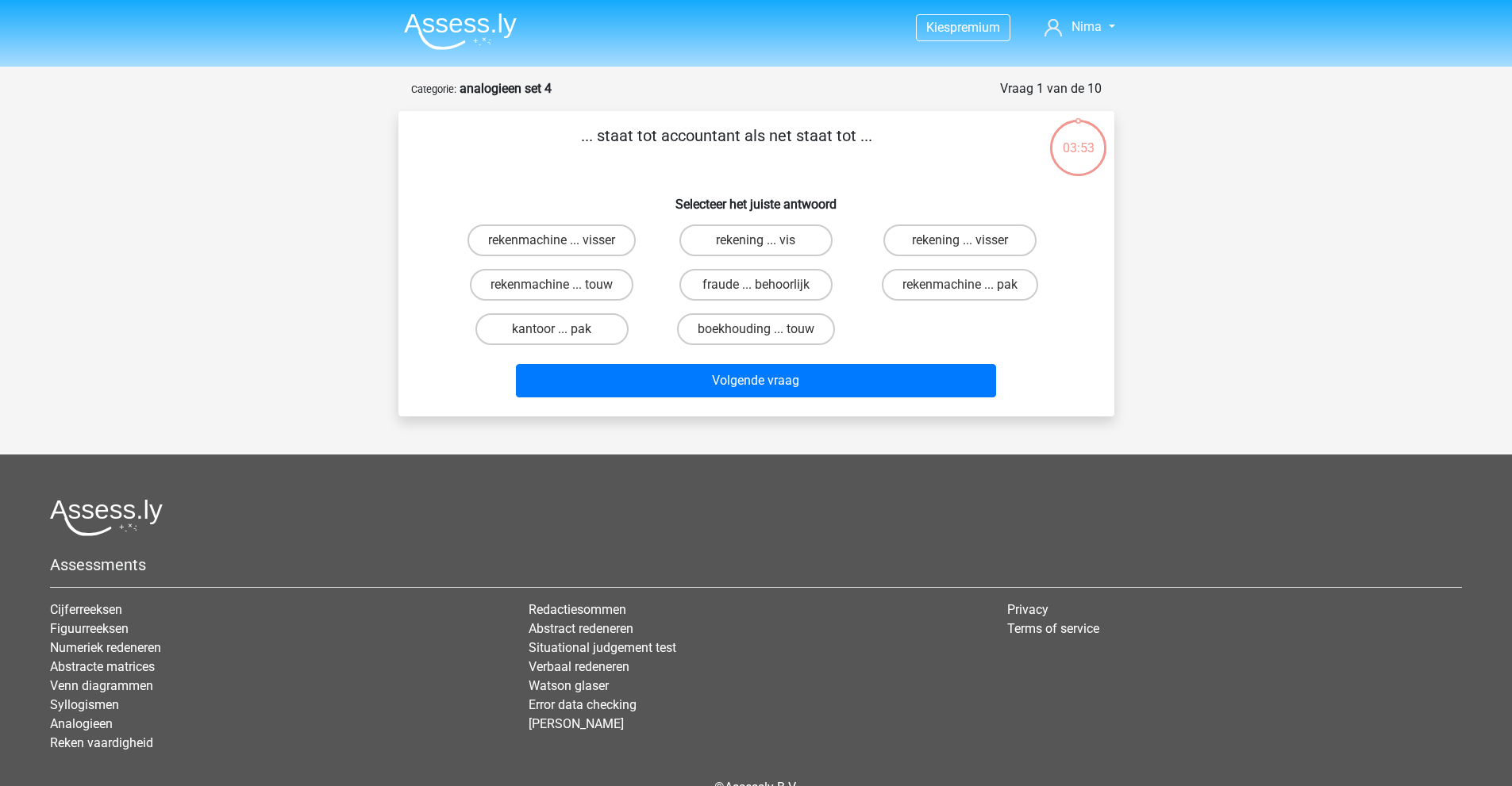
click at [844, 136] on p "... staat tot accountant als net staat tot ..." at bounding box center [727, 147] width 606 height 48
click at [863, 138] on p "... staat tot accountant als net staat tot ..." at bounding box center [727, 147] width 606 height 48
drag, startPoint x: 646, startPoint y: 138, endPoint x: 724, endPoint y: 138, distance: 78.0
click at [724, 138] on p "... staat tot accountant als net staat tot ..." at bounding box center [727, 147] width 606 height 48
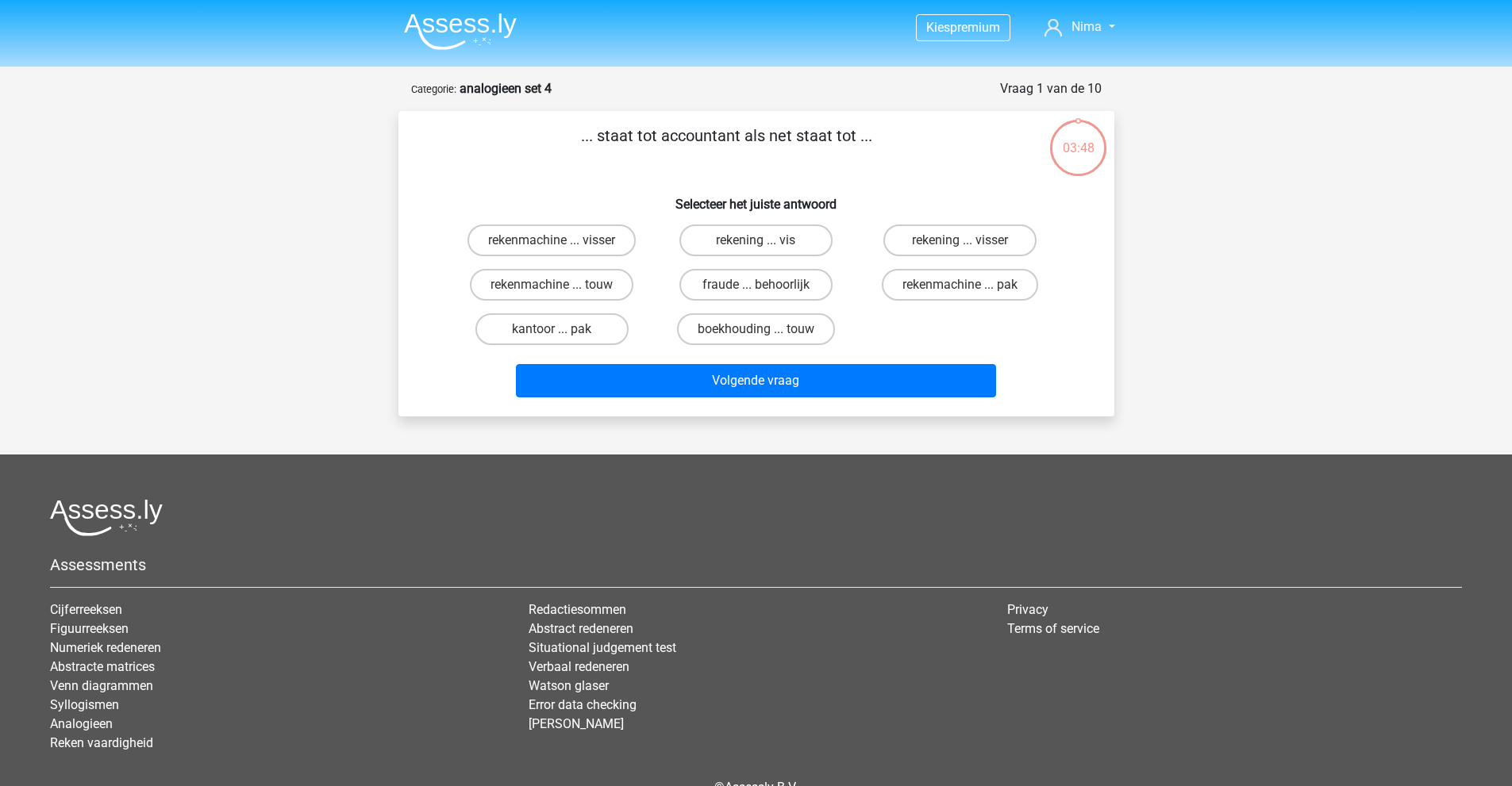
drag, startPoint x: 776, startPoint y: 132, endPoint x: 820, endPoint y: 136, distance: 44.2
click at [810, 135] on p "... staat tot accountant als net staat tot ..." at bounding box center [727, 147] width 606 height 48
click at [820, 136] on p "... staat tot accountant als net staat tot ..." at bounding box center [727, 147] width 606 height 48
drag, startPoint x: 727, startPoint y: 141, endPoint x: 786, endPoint y: 143, distance: 59.0
click at [786, 143] on p "... staat tot accountant als net staat tot ..." at bounding box center [727, 147] width 606 height 48
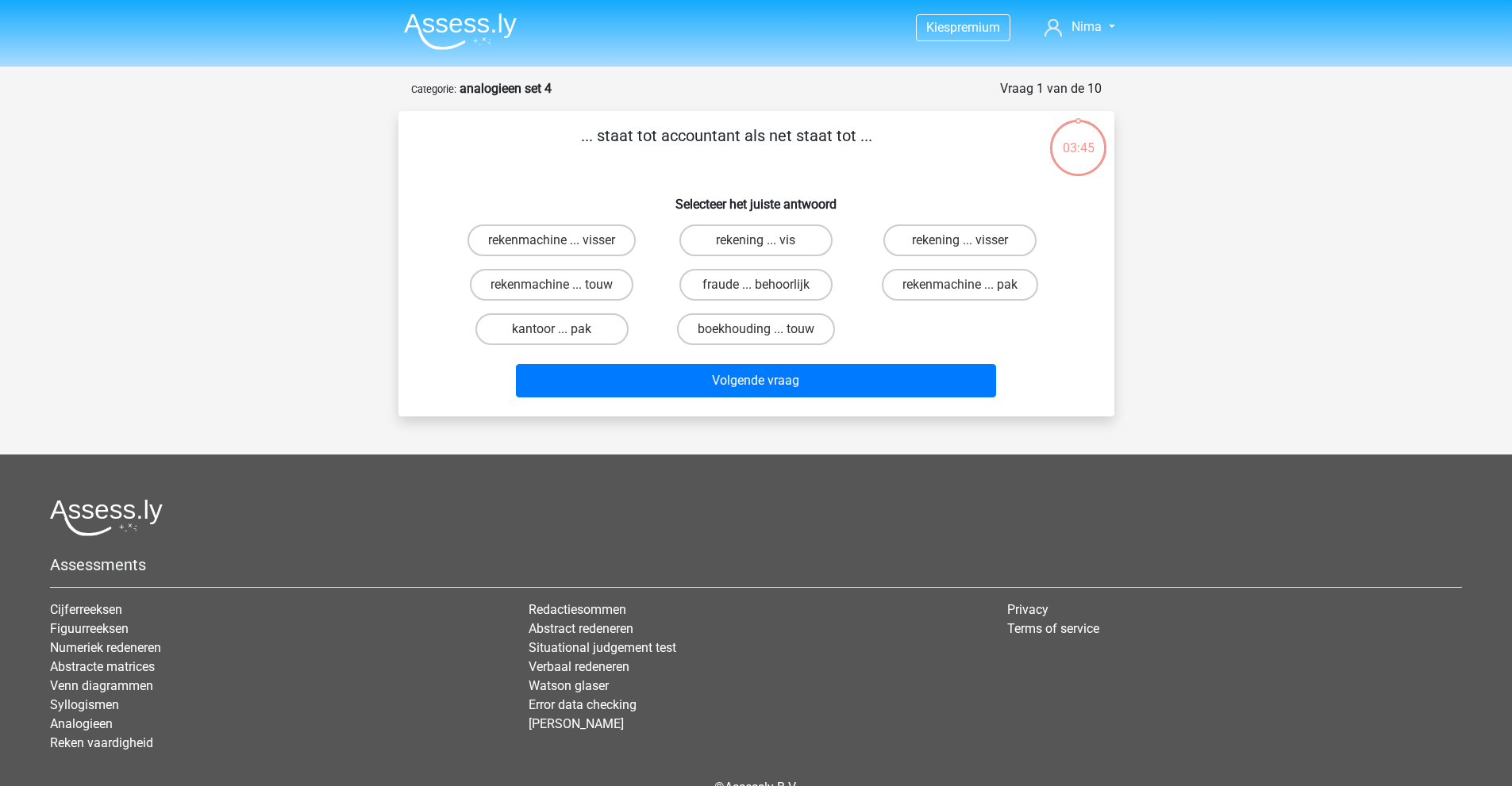
click at [783, 143] on p "... staat tot accountant als net staat tot ..." at bounding box center [727, 147] width 606 height 48
drag, startPoint x: 818, startPoint y: 138, endPoint x: 838, endPoint y: 138, distance: 20.0
click at [838, 138] on p "... staat tot accountant als net staat tot ..." at bounding box center [727, 147] width 606 height 48
click at [842, 137] on p "... staat tot accountant als net staat tot ..." at bounding box center [727, 147] width 606 height 48
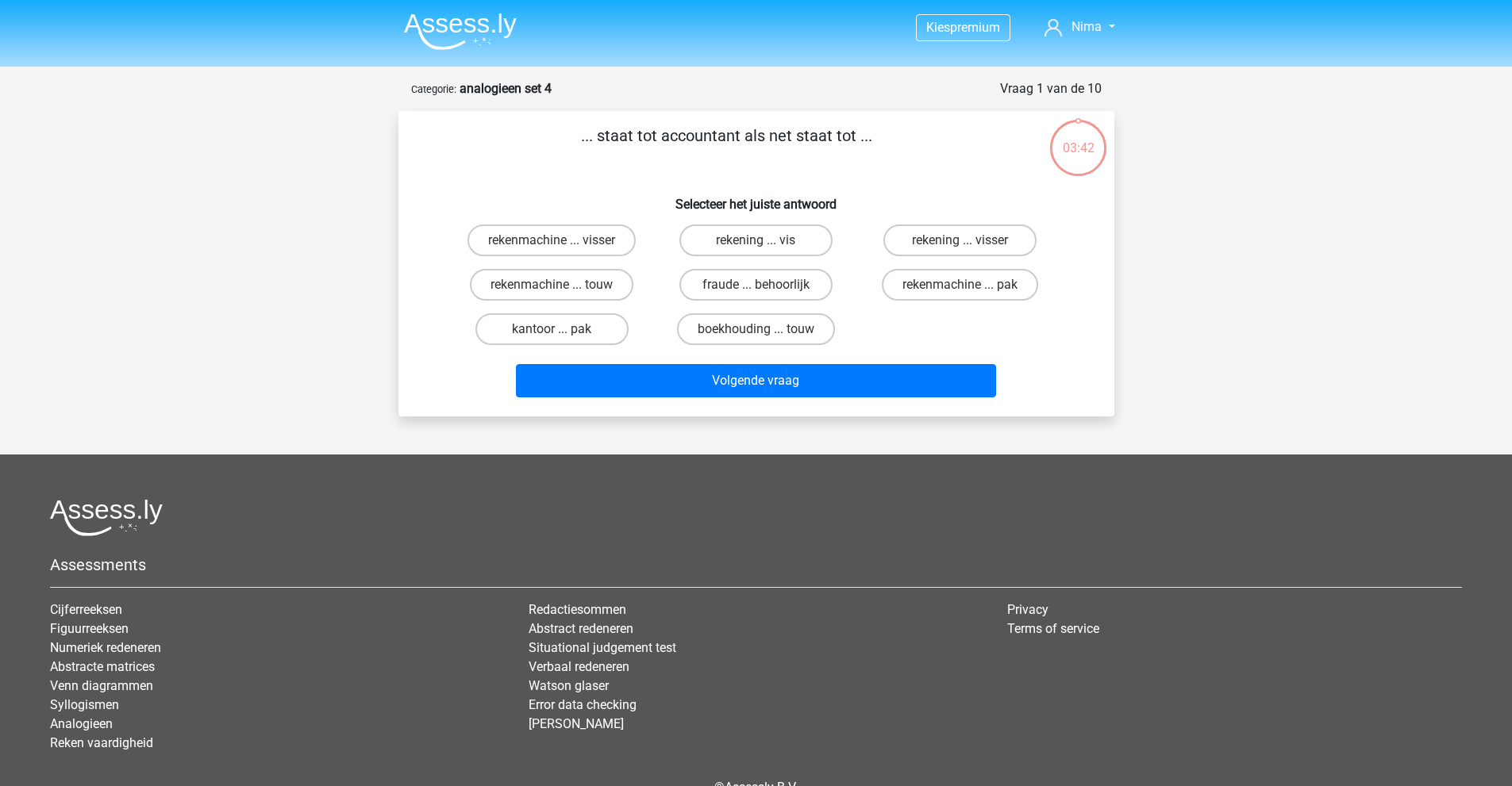
drag, startPoint x: 632, startPoint y: 139, endPoint x: 714, endPoint y: 139, distance: 82.0
click at [708, 139] on p "... staat tot accountant als net staat tot ..." at bounding box center [727, 147] width 606 height 48
click at [721, 137] on p "... staat tot accountant als net staat tot ..." at bounding box center [727, 147] width 606 height 48
drag, startPoint x: 626, startPoint y: 136, endPoint x: 733, endPoint y: 140, distance: 107.1
click at [733, 140] on p "... staat tot accountant als net staat tot ..." at bounding box center [727, 147] width 606 height 48
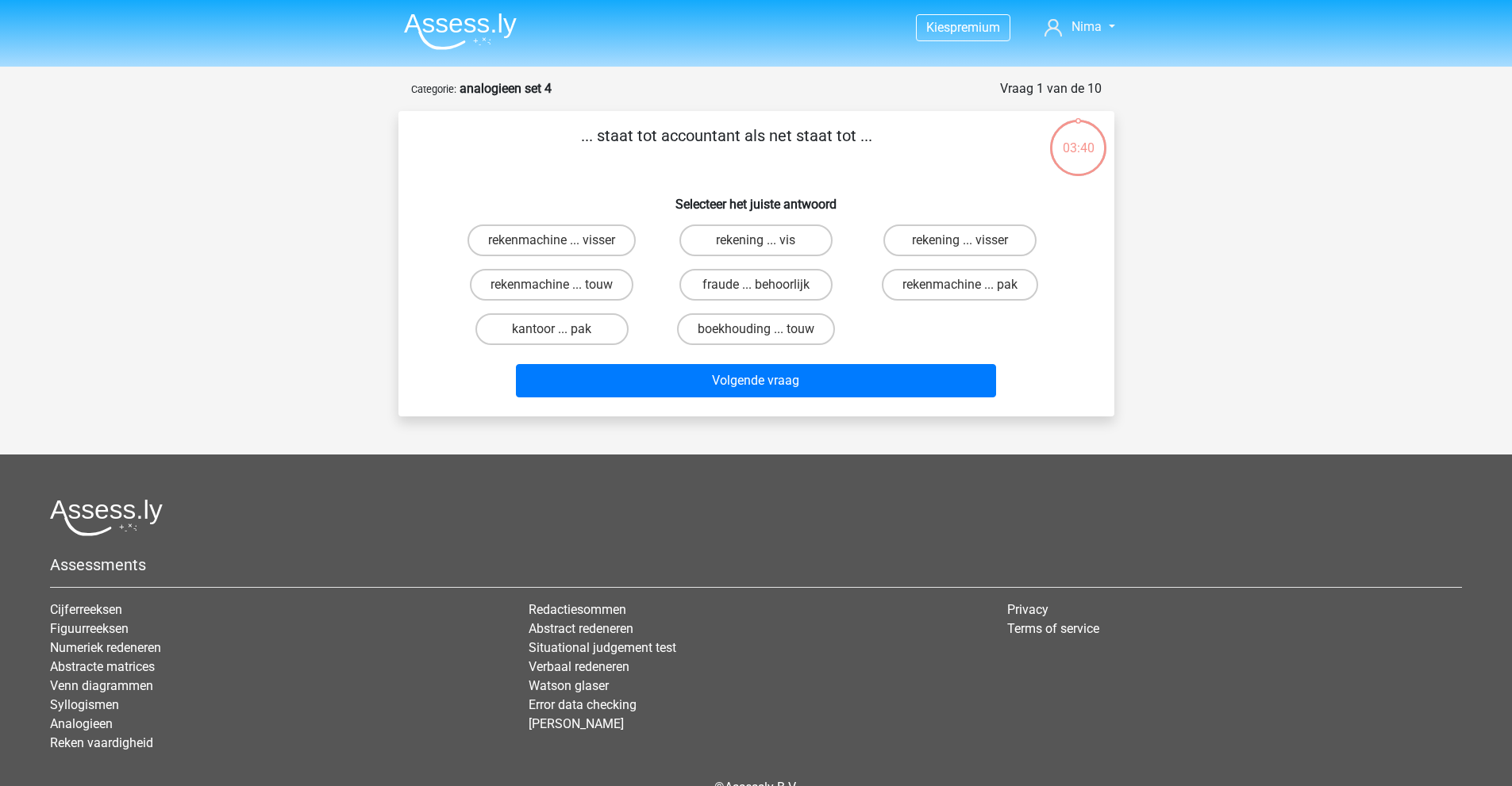
click at [733, 140] on p "... staat tot accountant als net staat tot ..." at bounding box center [727, 147] width 606 height 48
drag, startPoint x: 659, startPoint y: 142, endPoint x: 747, endPoint y: 141, distance: 88.0
click at [747, 141] on p "... staat tot accountant als net staat tot ..." at bounding box center [727, 147] width 606 height 48
drag, startPoint x: 740, startPoint y: 144, endPoint x: 773, endPoint y: 146, distance: 33.1
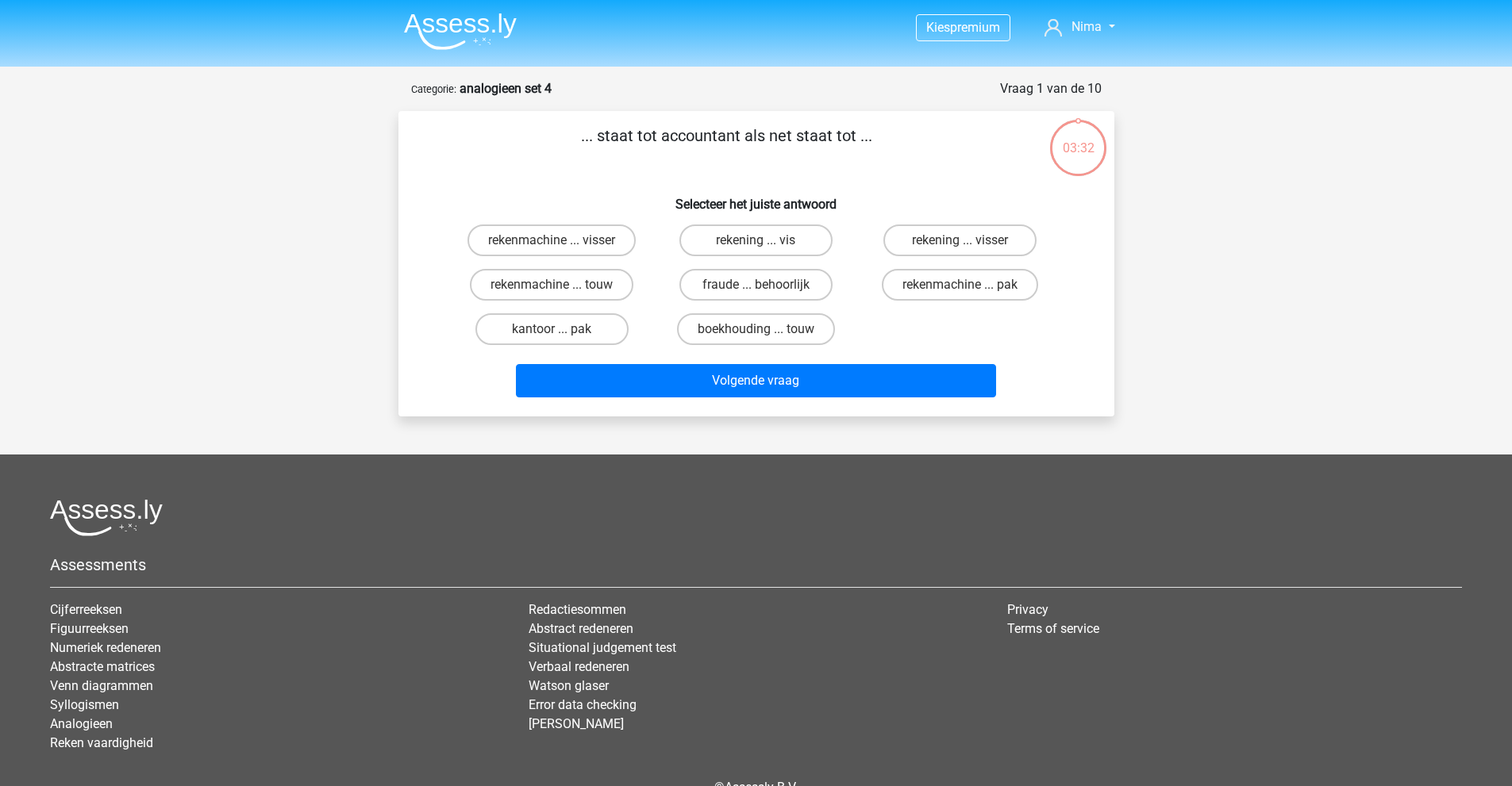
click at [756, 145] on p "... staat tot accountant als net staat tot ..." at bounding box center [727, 147] width 606 height 48
click at [777, 146] on p "... staat tot accountant als net staat tot ..." at bounding box center [727, 147] width 606 height 48
drag, startPoint x: 599, startPoint y: 135, endPoint x: 744, endPoint y: 138, distance: 145.0
click at [744, 138] on p "... staat tot accountant als net staat tot ..." at bounding box center [727, 147] width 606 height 48
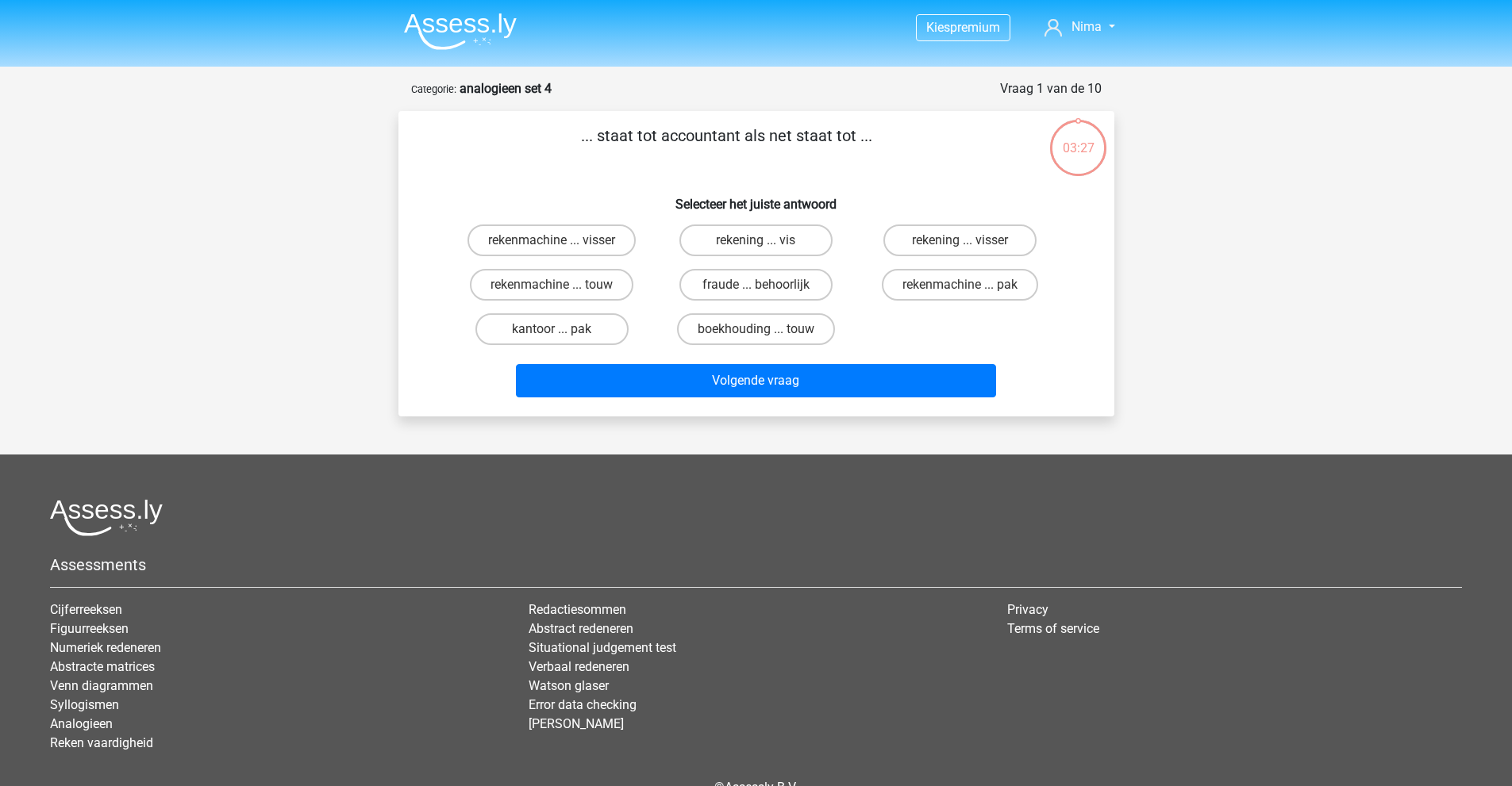
drag, startPoint x: 778, startPoint y: 136, endPoint x: 806, endPoint y: 138, distance: 28.1
click at [805, 138] on p "... staat tot accountant als net staat tot ..." at bounding box center [727, 147] width 606 height 48
click at [806, 138] on p "... staat tot accountant als net staat tot ..." at bounding box center [727, 147] width 606 height 48
click at [848, 138] on p "... staat tot accountant als net staat tot ..." at bounding box center [727, 147] width 606 height 48
drag, startPoint x: 671, startPoint y: 140, endPoint x: 735, endPoint y: 142, distance: 64.0
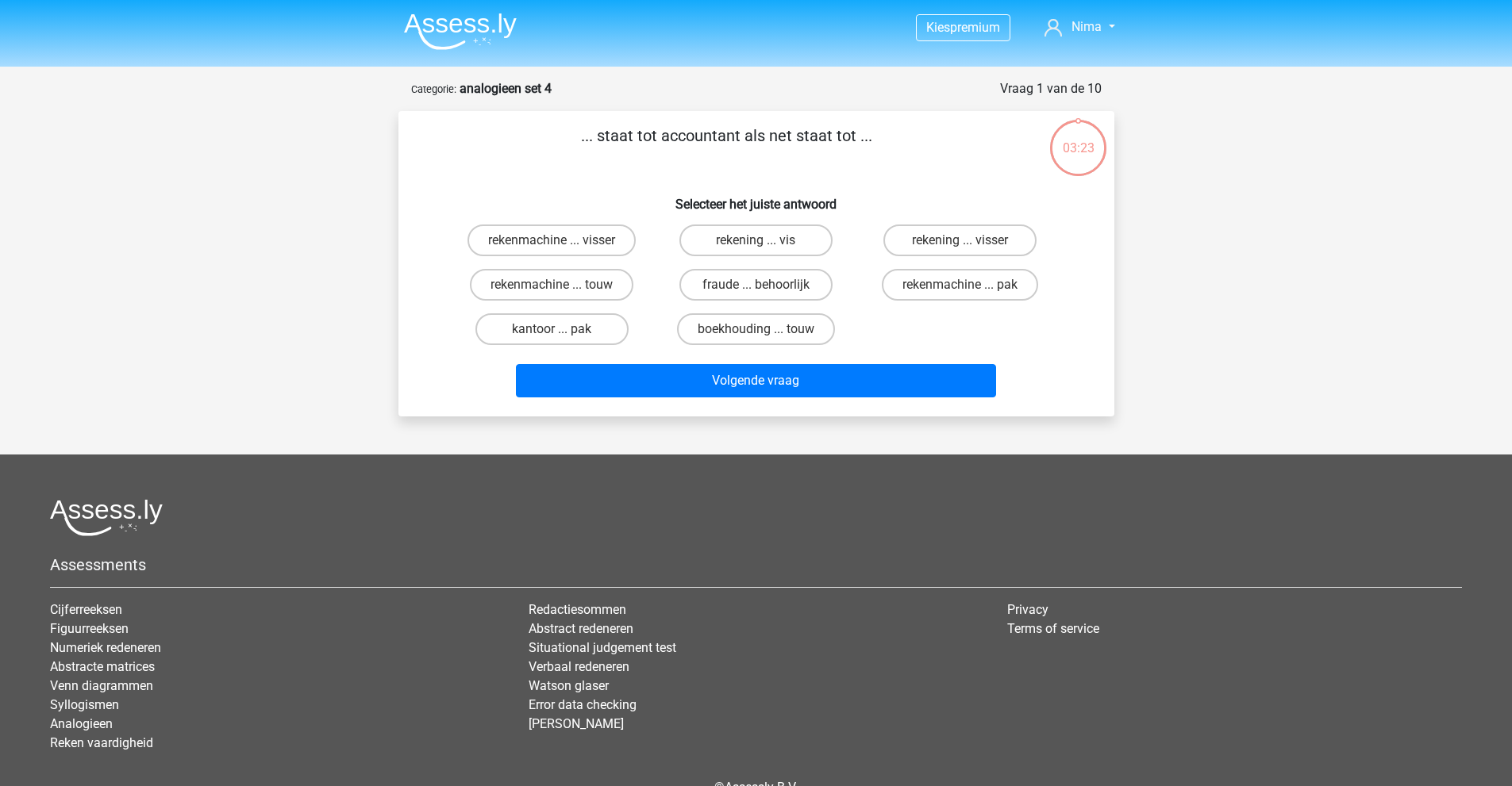
click at [735, 142] on p "... staat tot accountant als net staat tot ..." at bounding box center [727, 147] width 606 height 48
click at [585, 231] on label "rekenmachine ... visser" at bounding box center [551, 240] width 169 height 32
click at [562, 241] on input "rekenmachine ... visser" at bounding box center [556, 245] width 10 height 10
radio input "true"
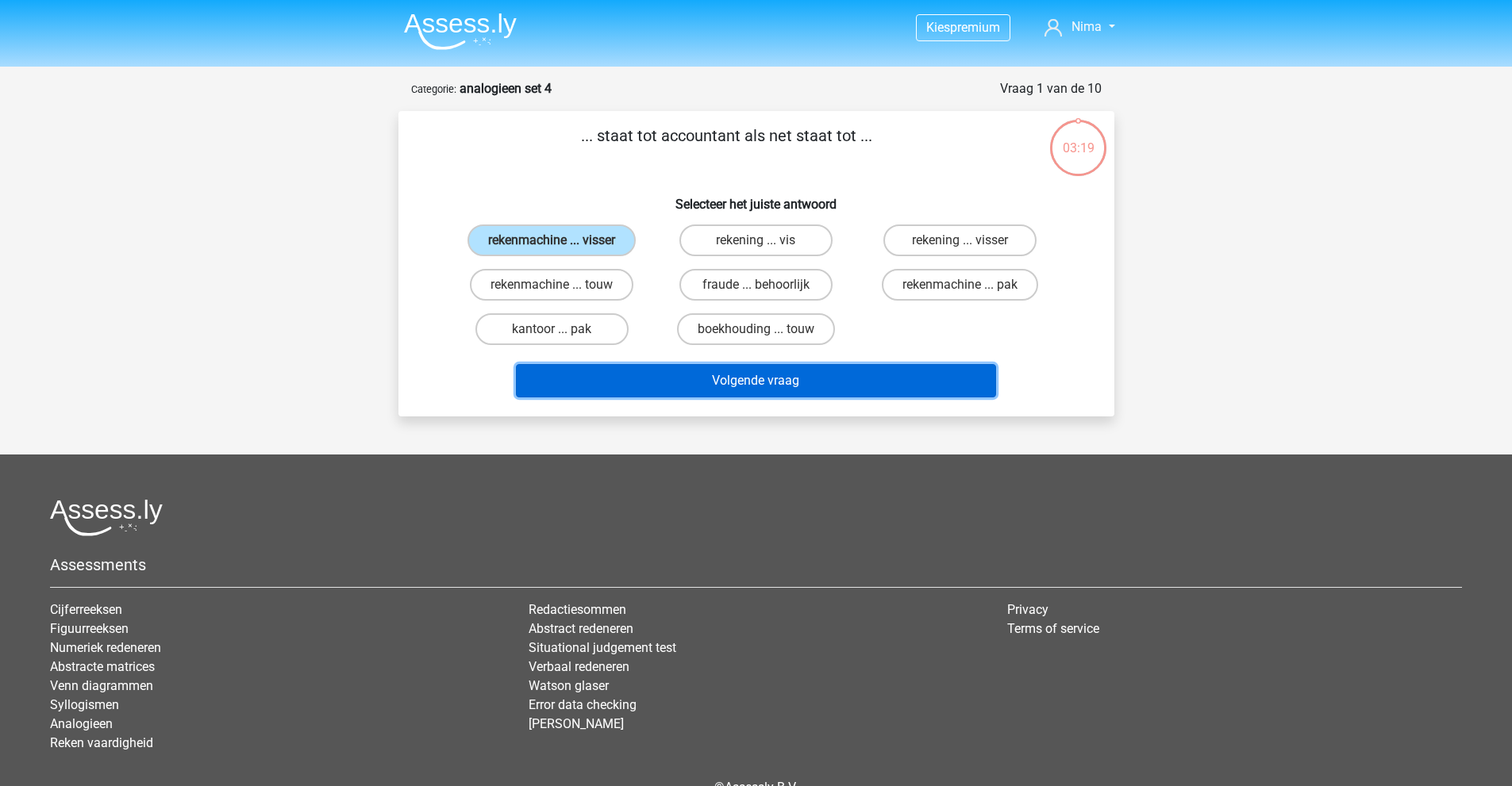
click at [676, 393] on button "Volgende vraag" at bounding box center [756, 380] width 480 height 33
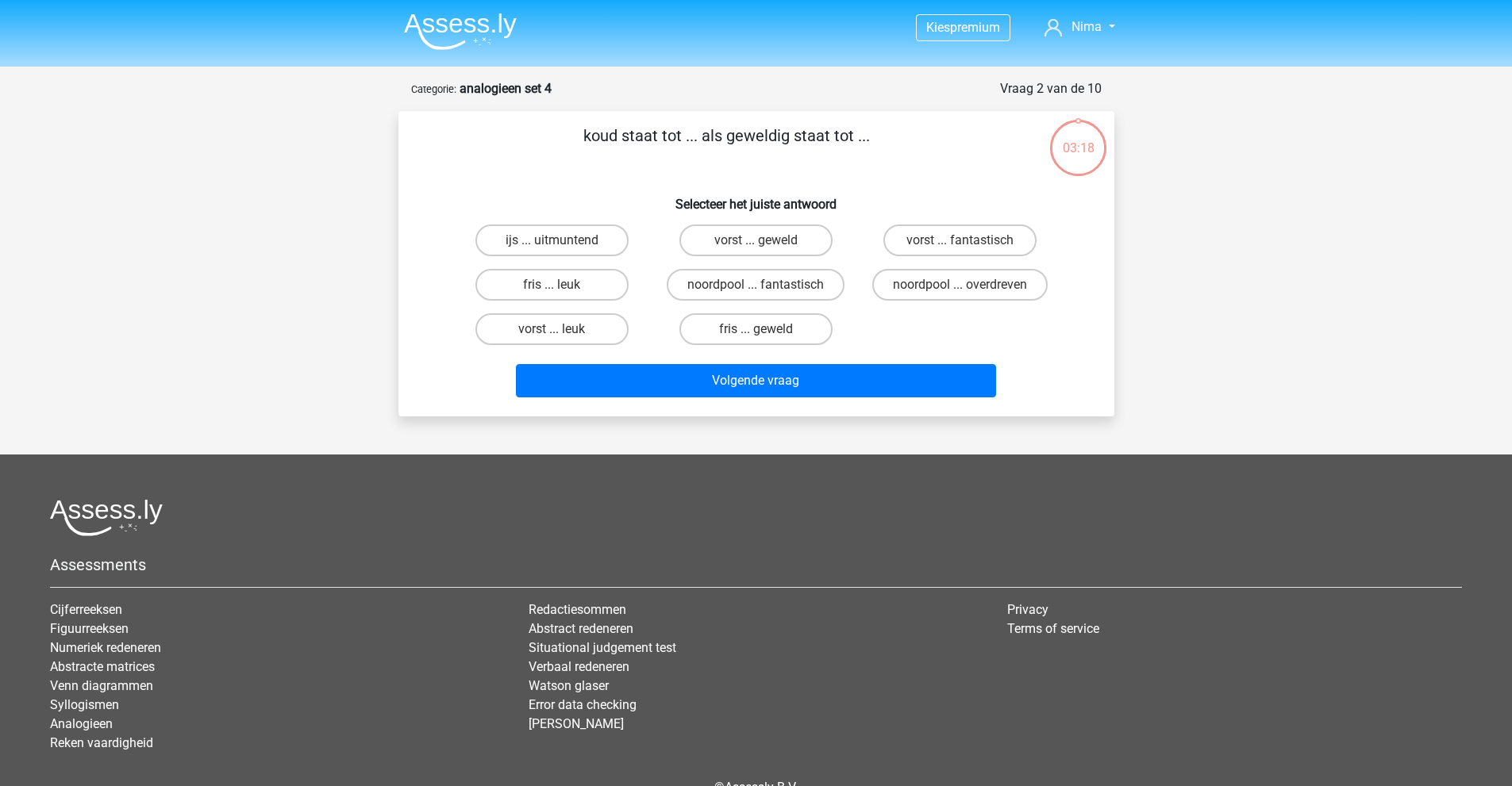
drag, startPoint x: 593, startPoint y: 136, endPoint x: 647, endPoint y: 140, distance: 54.1
click at [647, 140] on p "koud staat tot ... als geweldig staat tot ..." at bounding box center [727, 147] width 606 height 48
drag, startPoint x: 738, startPoint y: 136, endPoint x: 851, endPoint y: 137, distance: 113.0
click at [851, 137] on p "koud staat tot ... als geweldig staat tot ..." at bounding box center [727, 147] width 606 height 48
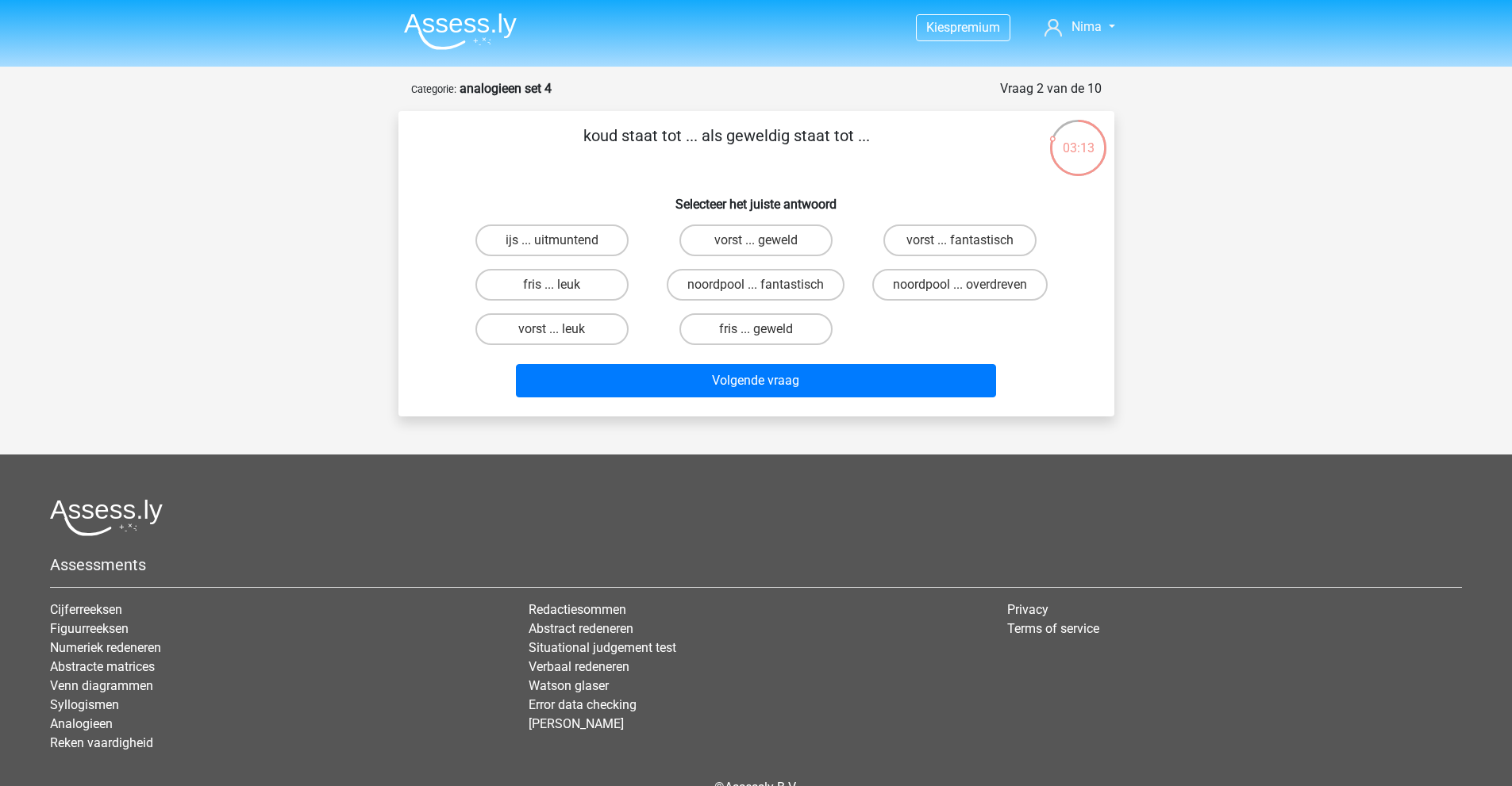
click at [851, 136] on p "koud staat tot ... als geweldig staat tot ..." at bounding box center [727, 147] width 606 height 48
drag, startPoint x: 752, startPoint y: 136, endPoint x: 850, endPoint y: 140, distance: 98.1
click at [850, 140] on p "koud staat tot ... als geweldig staat tot ..." at bounding box center [727, 147] width 606 height 48
click at [555, 281] on label "fris ... leuk" at bounding box center [552, 284] width 153 height 32
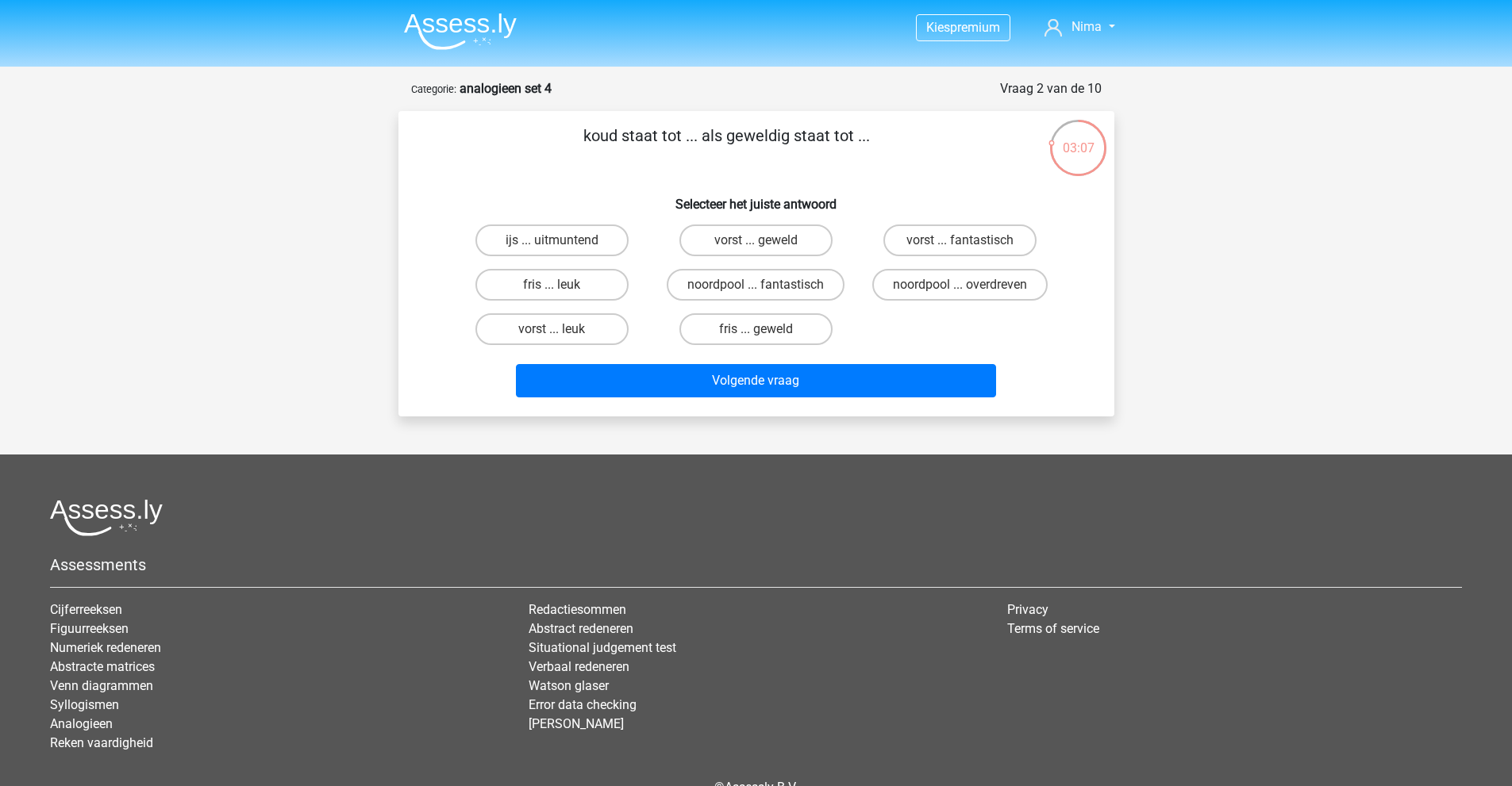
click at [555, 285] on input "fris ... leuk" at bounding box center [556, 289] width 10 height 10
radio input "true"
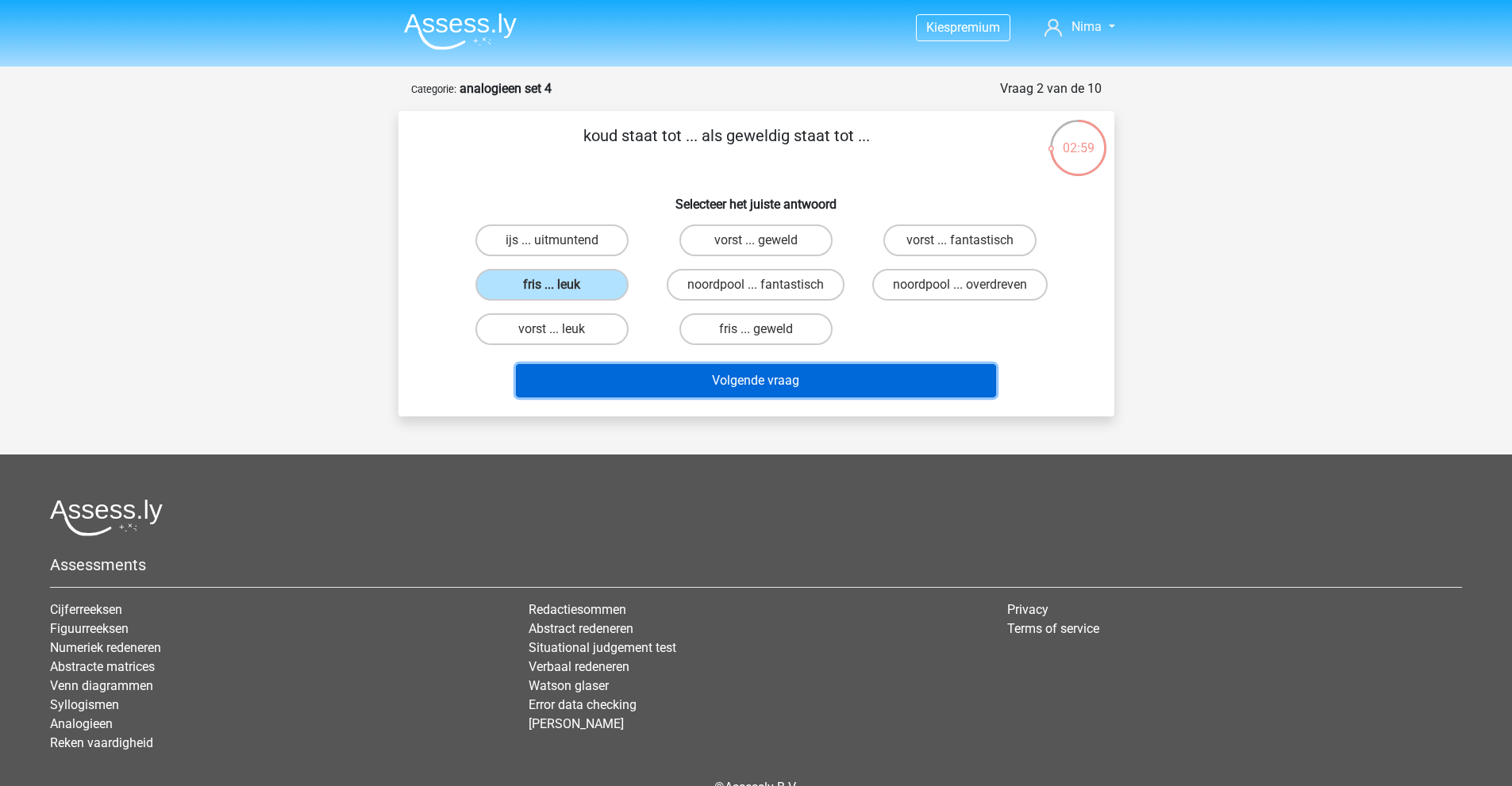
click at [847, 379] on button "Volgende vraag" at bounding box center [756, 380] width 480 height 33
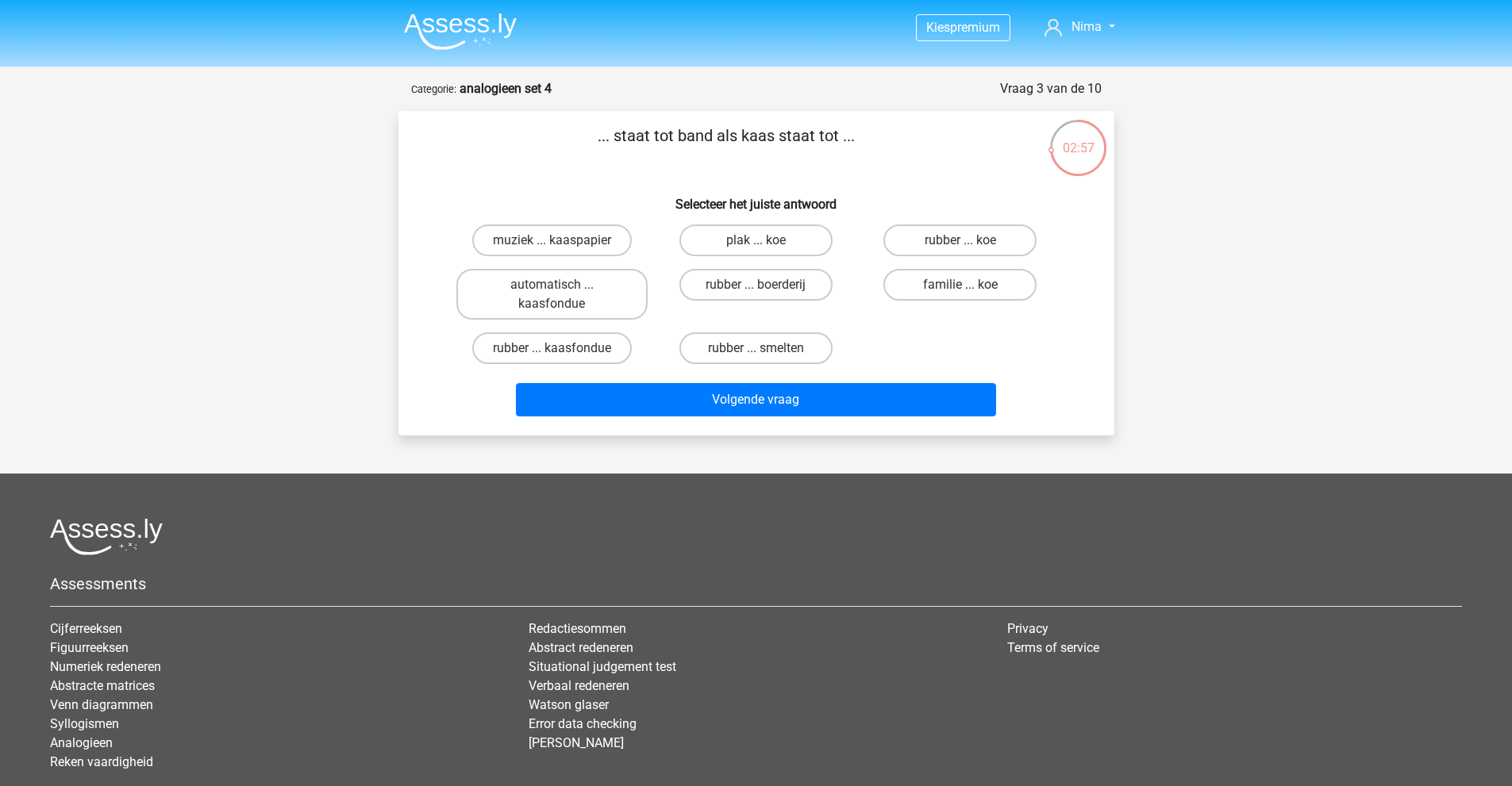
drag, startPoint x: 623, startPoint y: 133, endPoint x: 852, endPoint y: 145, distance: 229.3
click at [852, 145] on p "... staat tot band als kaas staat tot ..." at bounding box center [727, 147] width 606 height 48
click at [706, 138] on p "... staat tot band als kaas staat tot ..." at bounding box center [727, 147] width 606 height 48
drag, startPoint x: 742, startPoint y: 139, endPoint x: 752, endPoint y: 136, distance: 10.4
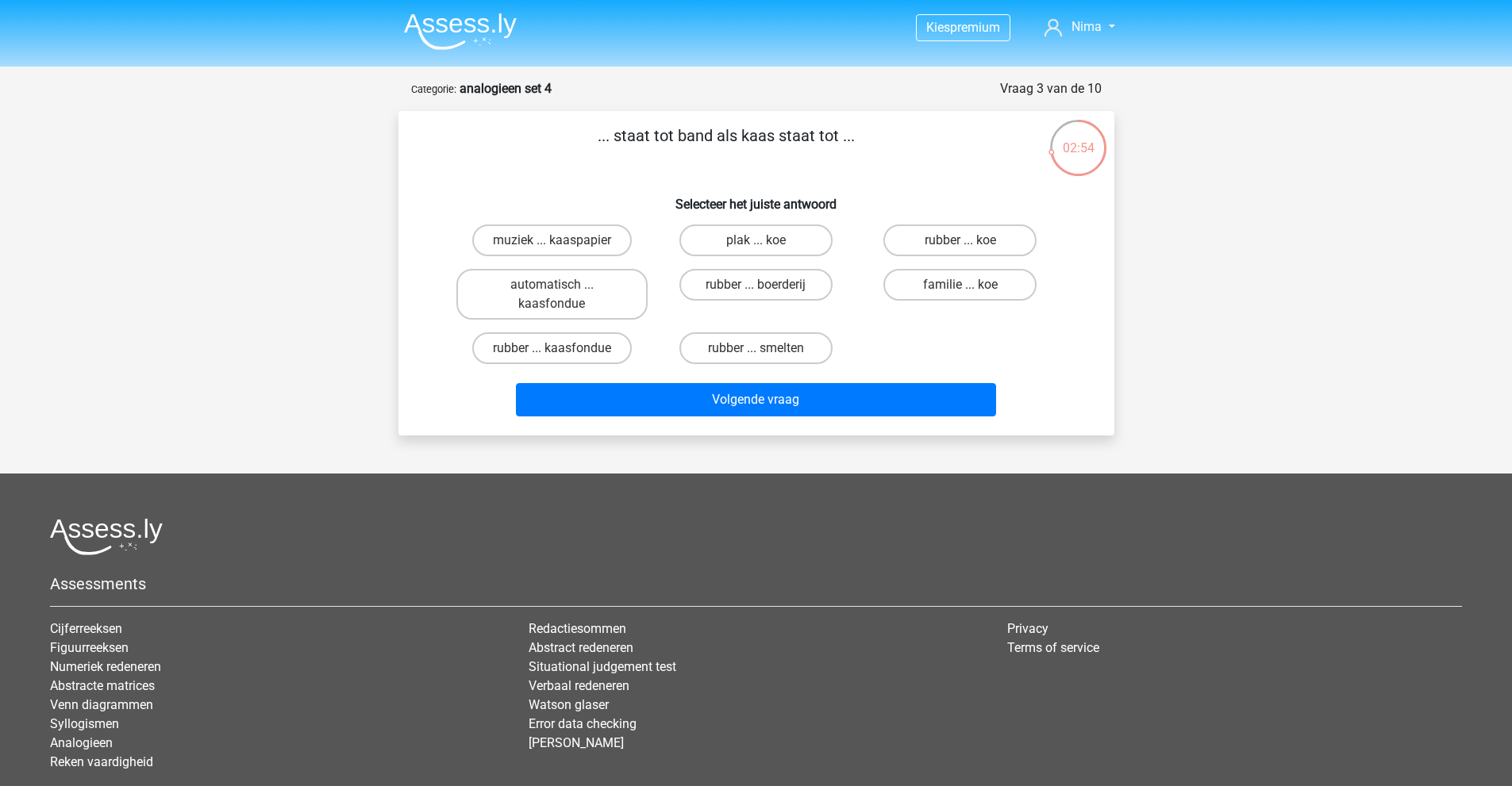
click at [743, 139] on p "... staat tot band als kaas staat tot ..." at bounding box center [727, 147] width 606 height 48
drag, startPoint x: 747, startPoint y: 133, endPoint x: 824, endPoint y: 135, distance: 77.0
click at [824, 135] on p "... staat tot band als kaas staat tot ..." at bounding box center [727, 147] width 606 height 48
drag, startPoint x: 678, startPoint y: 136, endPoint x: 710, endPoint y: 134, distance: 32.1
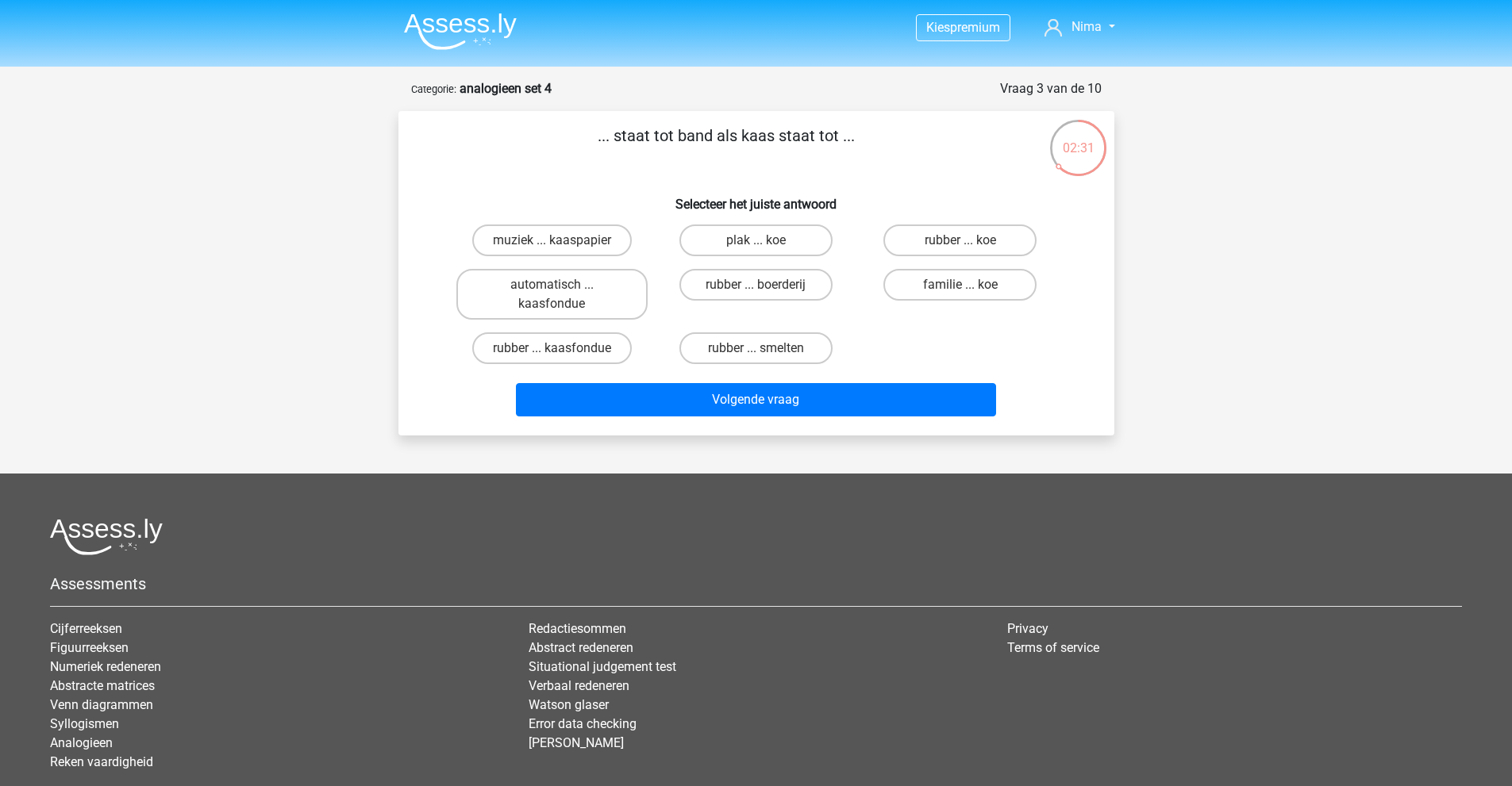
click at [710, 134] on p "... staat tot band als kaas staat tot ..." at bounding box center [727, 147] width 606 height 48
click at [720, 136] on p "... staat tot band als kaas staat tot ..." at bounding box center [727, 147] width 606 height 48
drag, startPoint x: 742, startPoint y: 138, endPoint x: 760, endPoint y: 138, distance: 18.0
click at [745, 138] on p "... staat tot band als kaas staat tot ..." at bounding box center [727, 147] width 606 height 48
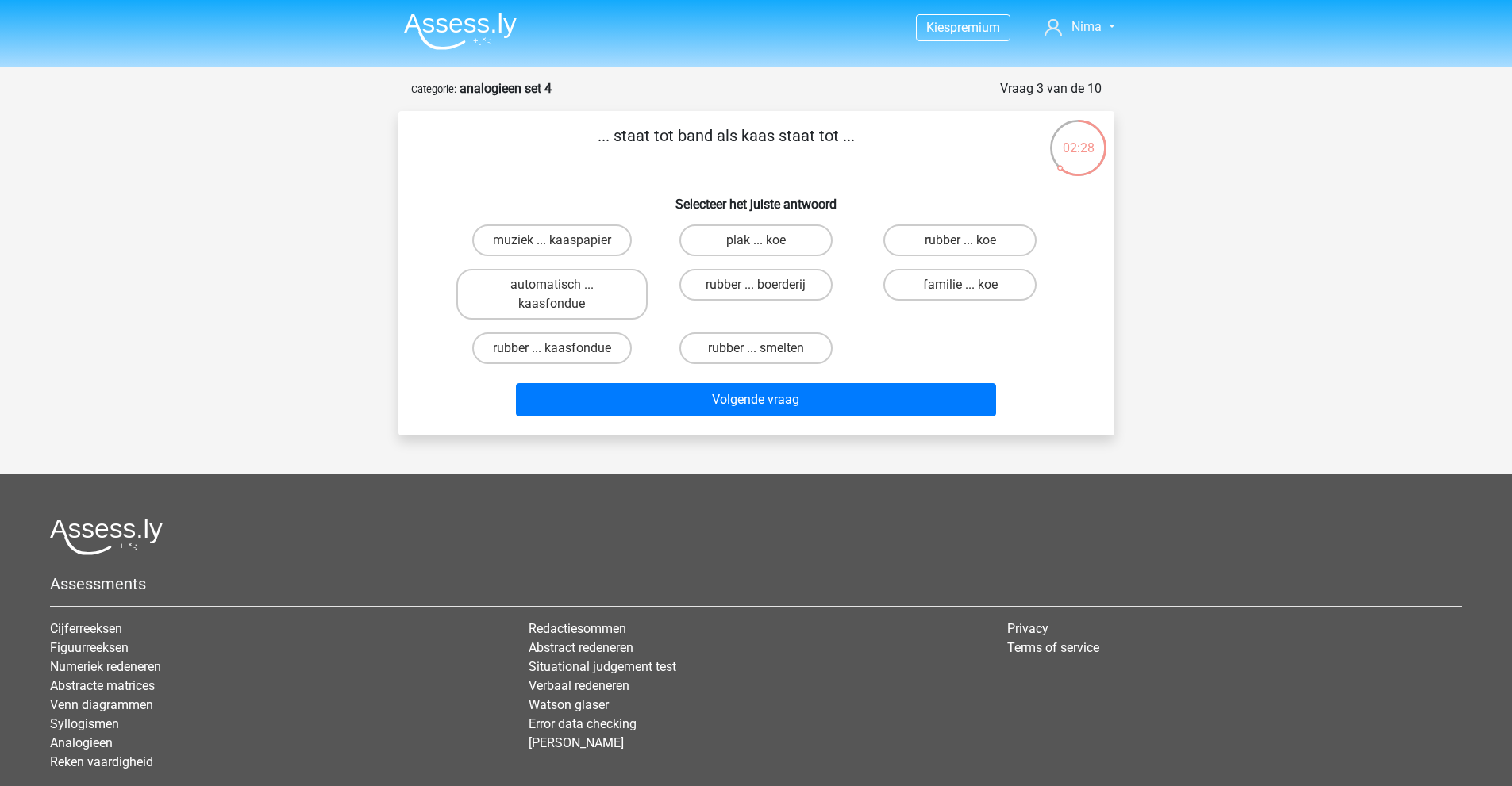
drag, startPoint x: 778, startPoint y: 138, endPoint x: 837, endPoint y: 141, distance: 59.1
click at [825, 141] on p "... staat tot band als kaas staat tot ..." at bounding box center [727, 147] width 606 height 48
click at [838, 141] on p "... staat tot band als kaas staat tot ..." at bounding box center [727, 147] width 606 height 48
click at [562, 350] on input "rubber ... kaasfondue" at bounding box center [556, 352] width 10 height 10
radio input "true"
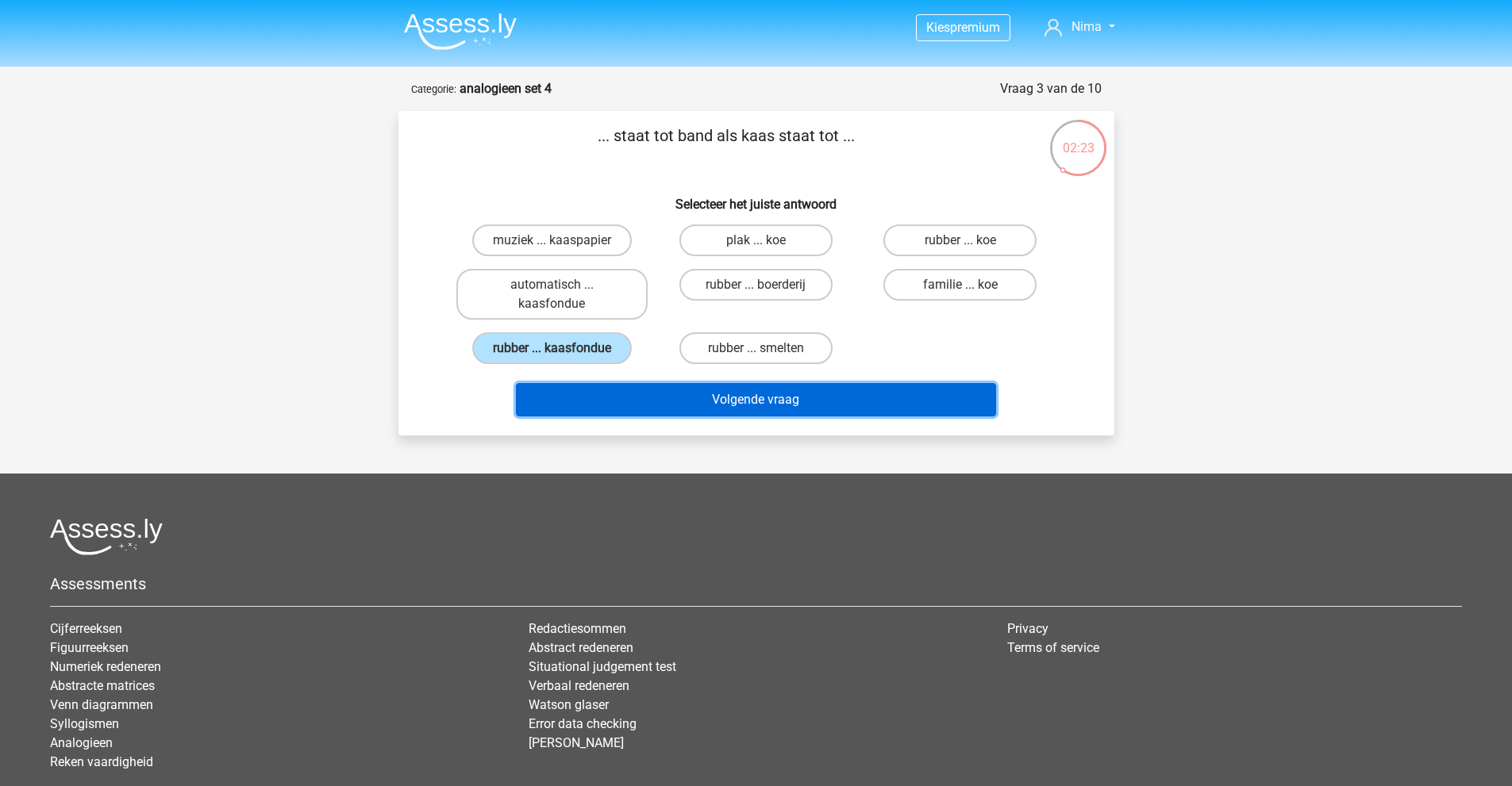
click at [722, 405] on button "Volgende vraag" at bounding box center [756, 399] width 480 height 33
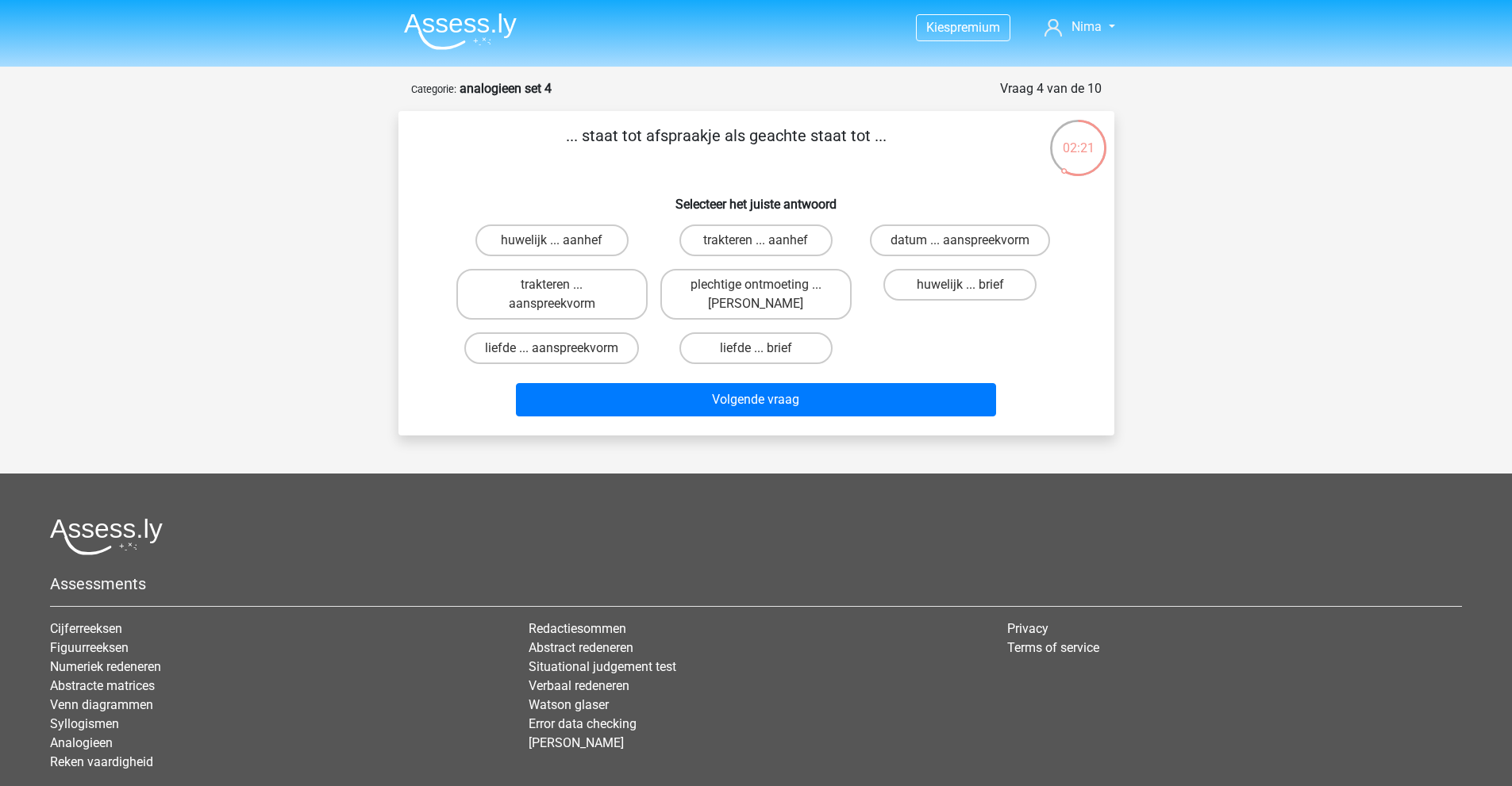
drag, startPoint x: 629, startPoint y: 133, endPoint x: 861, endPoint y: 142, distance: 232.2
click at [861, 142] on p "... staat tot afspraakje als geachte staat tot ..." at bounding box center [727, 147] width 606 height 48
drag, startPoint x: 671, startPoint y: 133, endPoint x: 796, endPoint y: 133, distance: 125.0
click at [793, 133] on p "... staat tot afspraakje als geachte staat tot ..." at bounding box center [727, 147] width 606 height 48
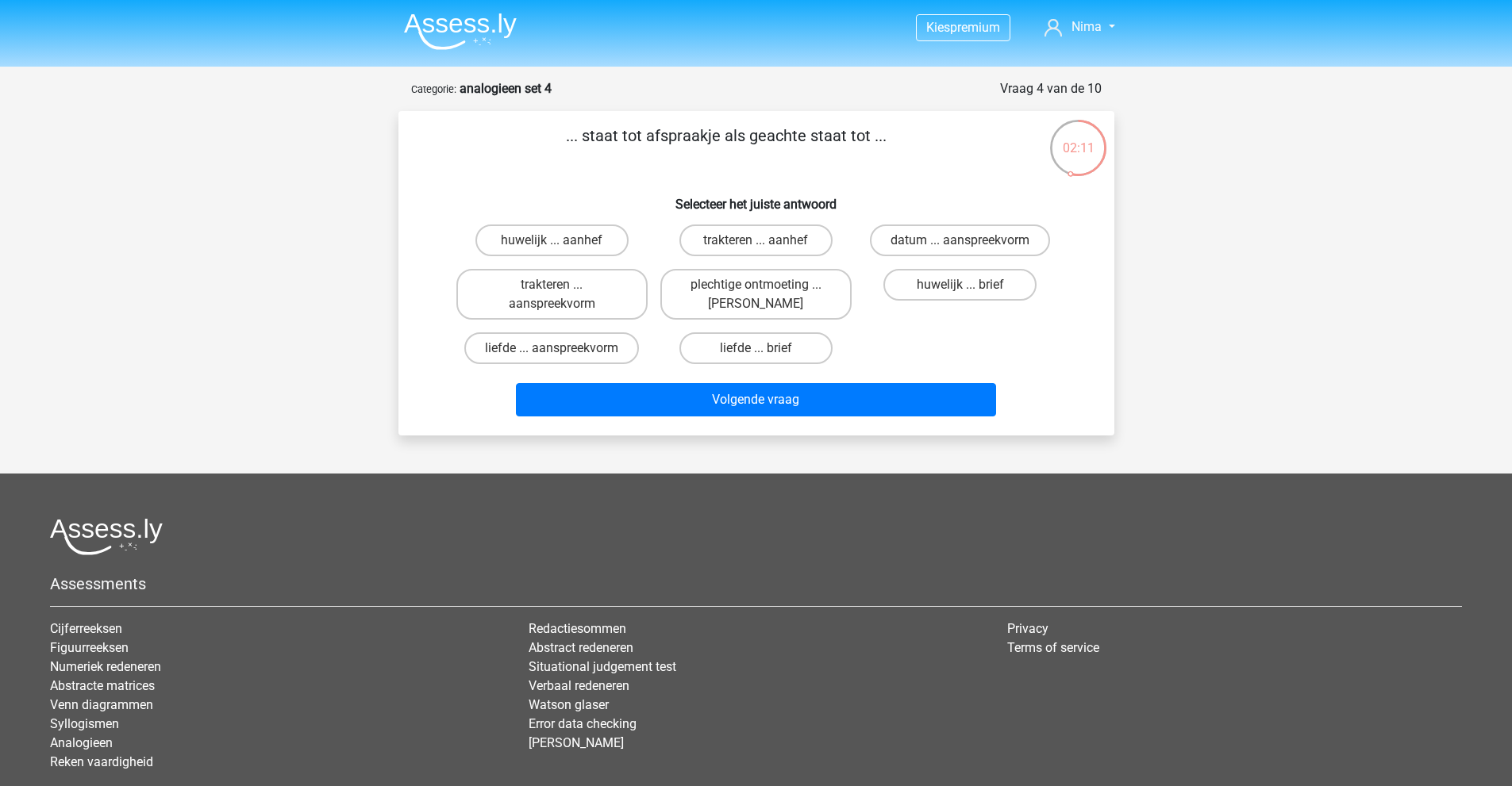
click at [798, 133] on p "... staat tot afspraakje als geachte staat tot ..." at bounding box center [727, 147] width 606 height 48
drag, startPoint x: 784, startPoint y: 315, endPoint x: 785, endPoint y: 326, distance: 11.0
click at [785, 315] on label "plechtige ontmoeting ... hoi" at bounding box center [756, 294] width 191 height 50
click at [765, 295] on input "plechtige ontmoeting ... hoi" at bounding box center [760, 289] width 10 height 10
radio input "true"
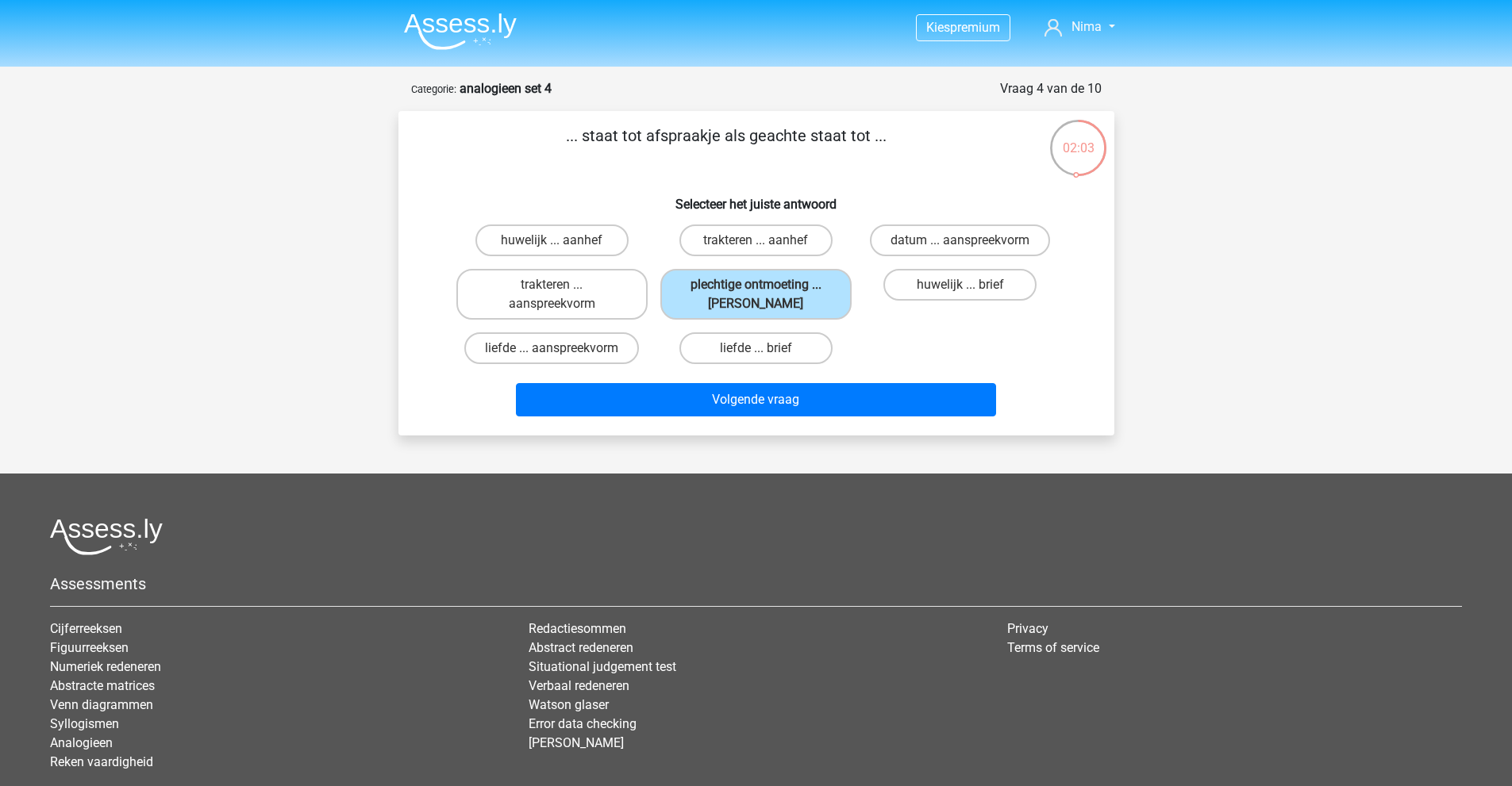
drag, startPoint x: 647, startPoint y: 133, endPoint x: 716, endPoint y: 136, distance: 69.1
click at [716, 136] on p "... staat tot afspraakje als geachte staat tot ..." at bounding box center [727, 147] width 606 height 48
drag, startPoint x: 702, startPoint y: 140, endPoint x: 717, endPoint y: 141, distance: 15.0
click at [717, 141] on p "... staat tot afspraakje als geachte staat tot ..." at bounding box center [727, 147] width 606 height 48
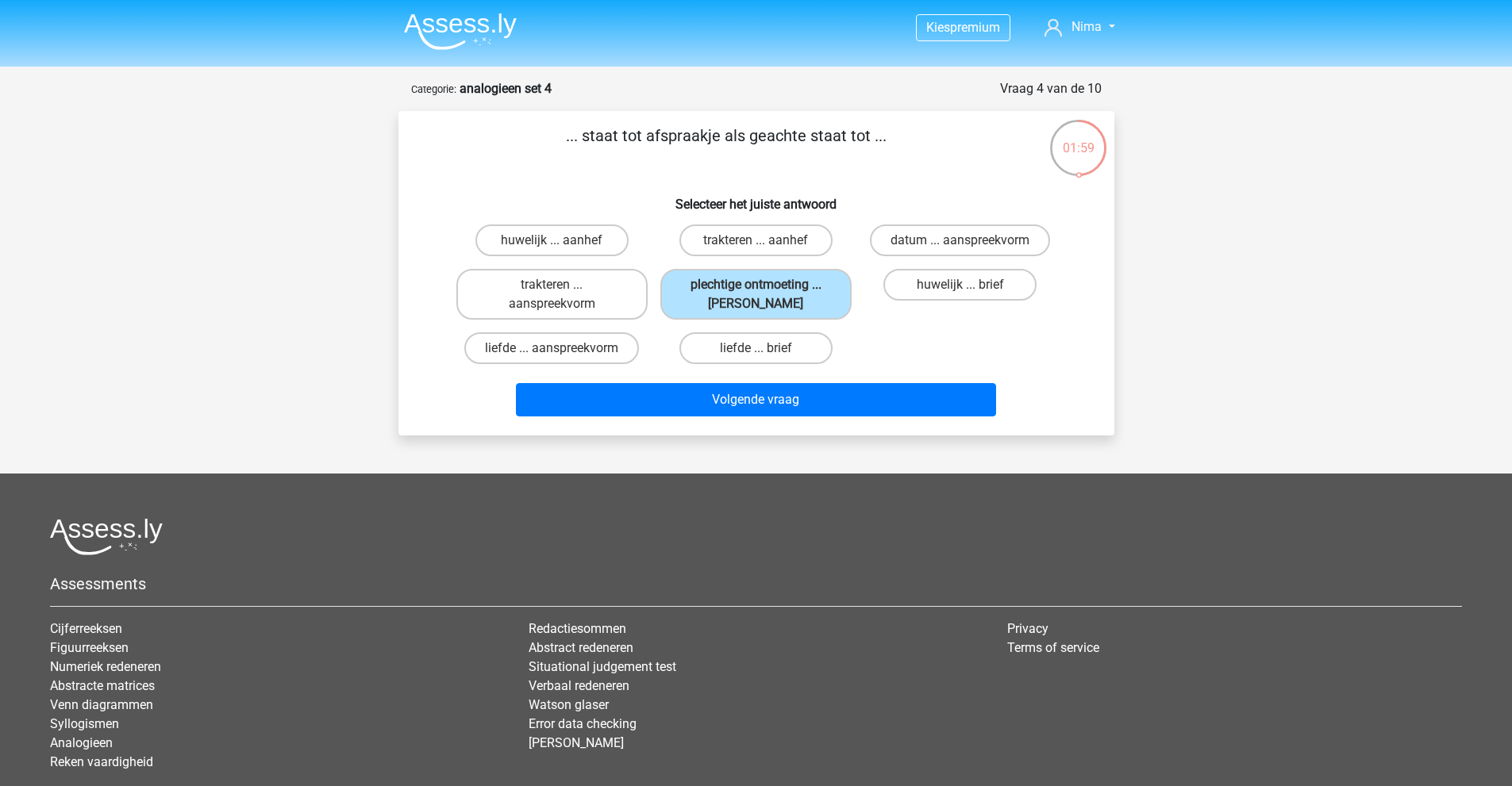
click at [717, 141] on p "... staat tot afspraakje als geachte staat tot ..." at bounding box center [727, 147] width 606 height 48
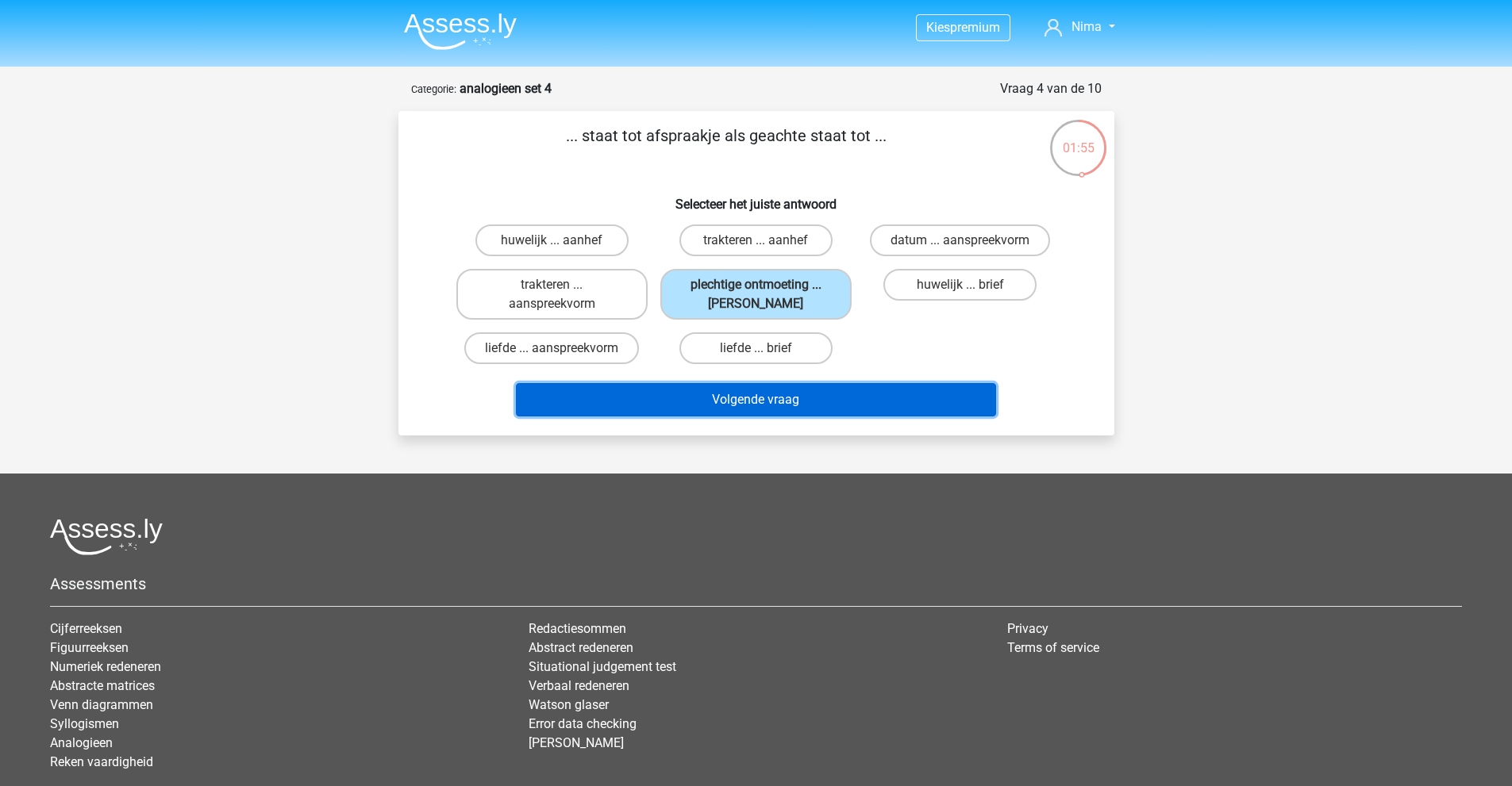
click at [905, 400] on button "Volgende vraag" at bounding box center [756, 399] width 480 height 33
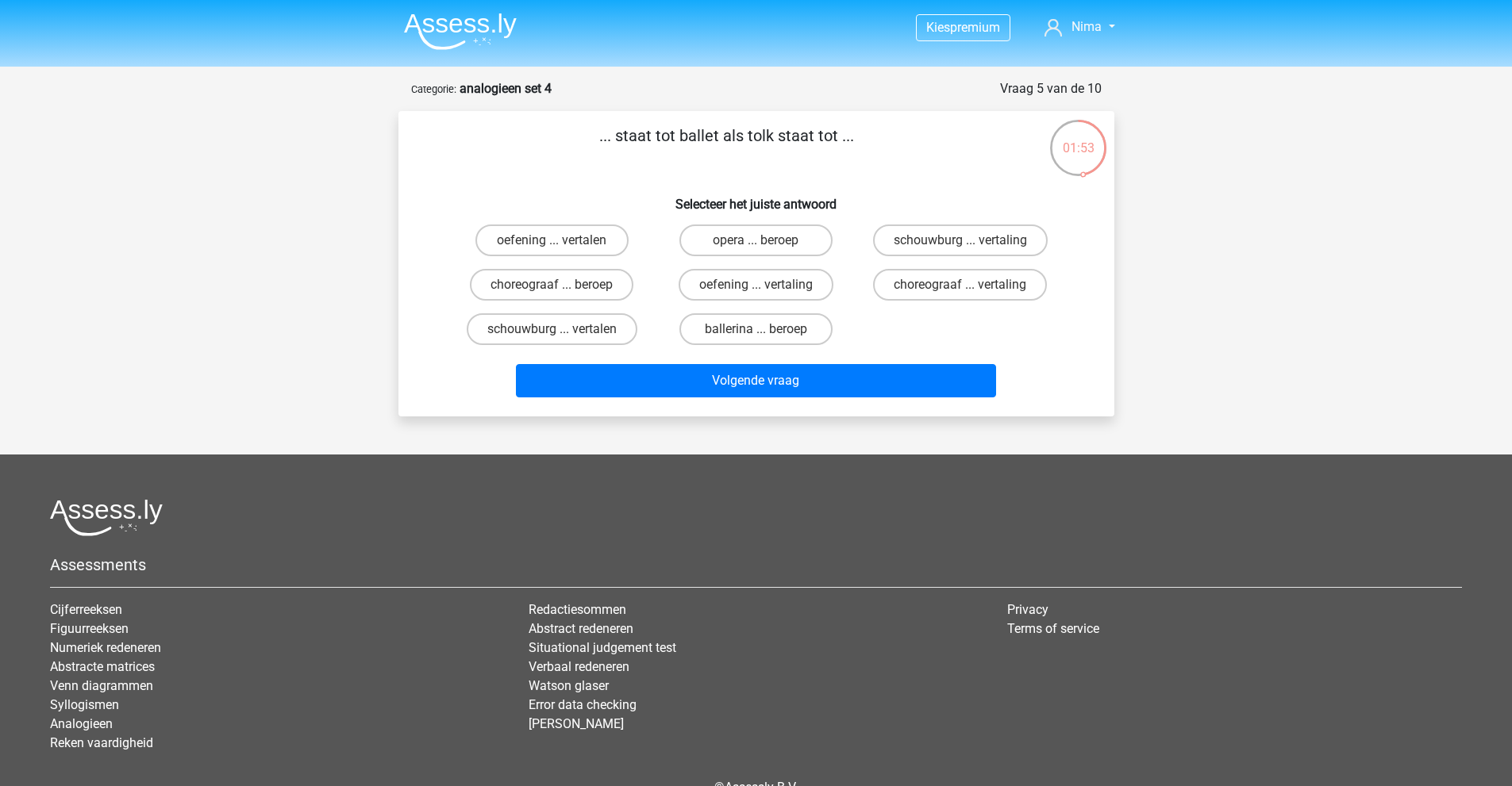
drag, startPoint x: 673, startPoint y: 136, endPoint x: 811, endPoint y: 145, distance: 138.3
click at [811, 145] on p "... staat tot ballet als tolk staat tot ..." at bounding box center [727, 147] width 606 height 48
click at [804, 144] on p "... staat tot ballet als tolk staat tot ..." at bounding box center [727, 147] width 606 height 48
drag, startPoint x: 648, startPoint y: 136, endPoint x: 836, endPoint y: 138, distance: 188.0
click at [836, 138] on p "... staat tot ballet als tolk staat tot ..." at bounding box center [727, 147] width 606 height 48
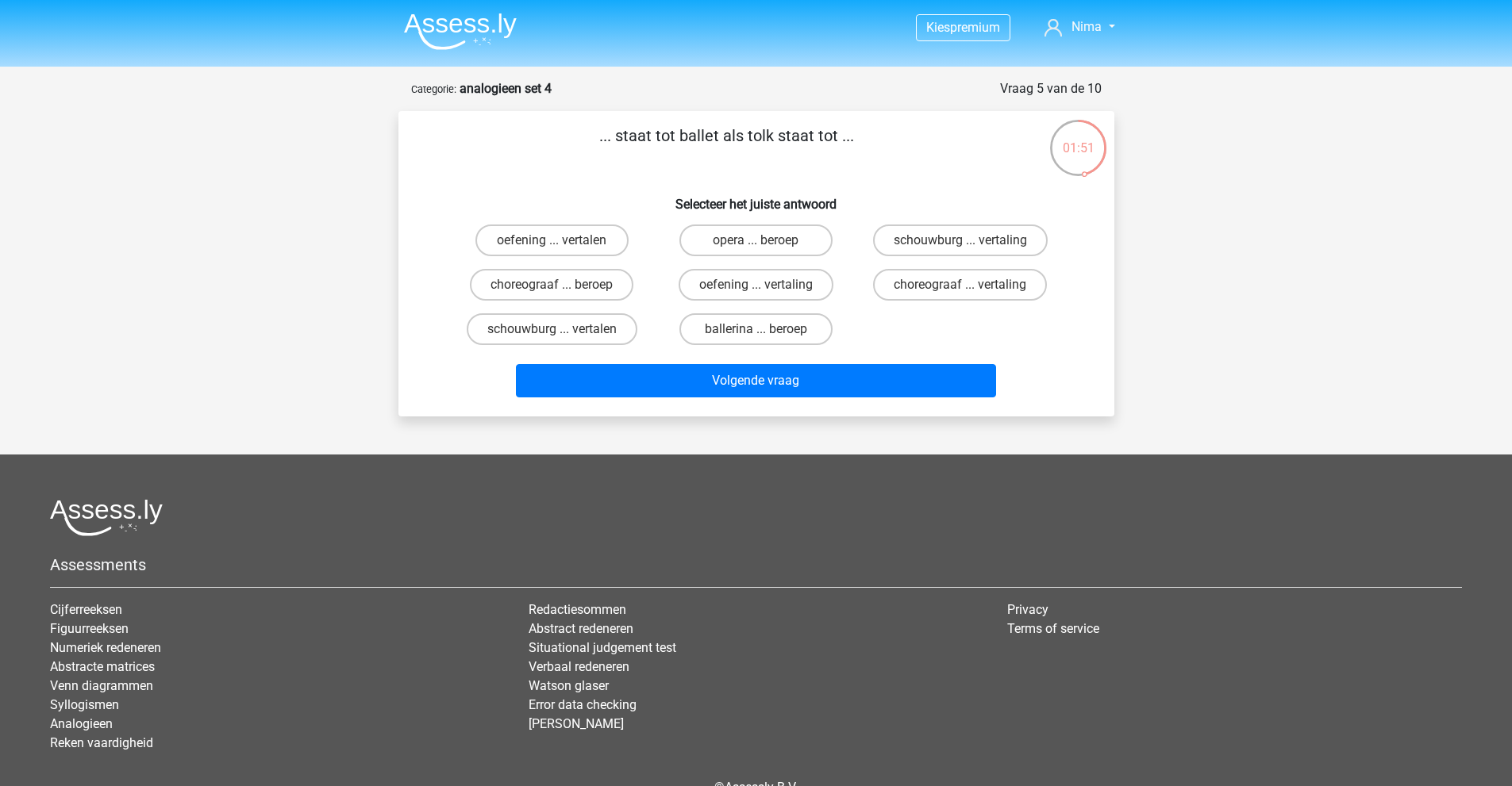
click at [836, 138] on p "... staat tot ballet als tolk staat tot ..." at bounding box center [727, 147] width 606 height 48
drag, startPoint x: 637, startPoint y: 135, endPoint x: 706, endPoint y: 142, distance: 69.4
click at [706, 142] on p "... staat tot ballet als tolk staat tot ..." at bounding box center [727, 147] width 606 height 48
drag, startPoint x: 778, startPoint y: 133, endPoint x: 824, endPoint y: 136, distance: 46.1
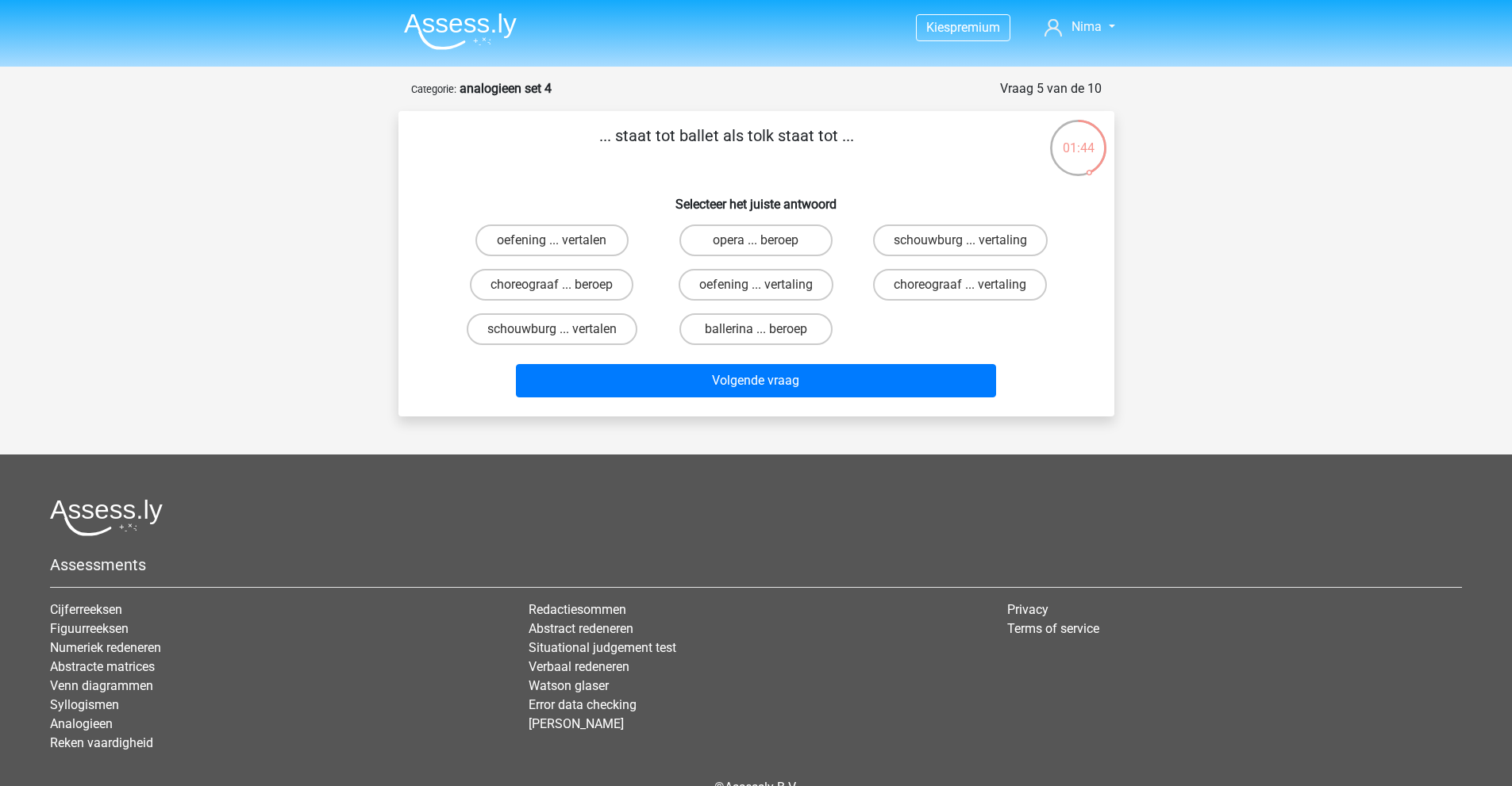
click at [824, 136] on p "... staat tot ballet als tolk staat tot ..." at bounding box center [727, 147] width 606 height 48
click at [825, 136] on p "... staat tot ballet als tolk staat tot ..." at bounding box center [727, 147] width 606 height 48
drag, startPoint x: 613, startPoint y: 136, endPoint x: 719, endPoint y: 141, distance: 106.1
click at [719, 141] on p "... staat tot ballet als tolk staat tot ..." at bounding box center [727, 147] width 606 height 48
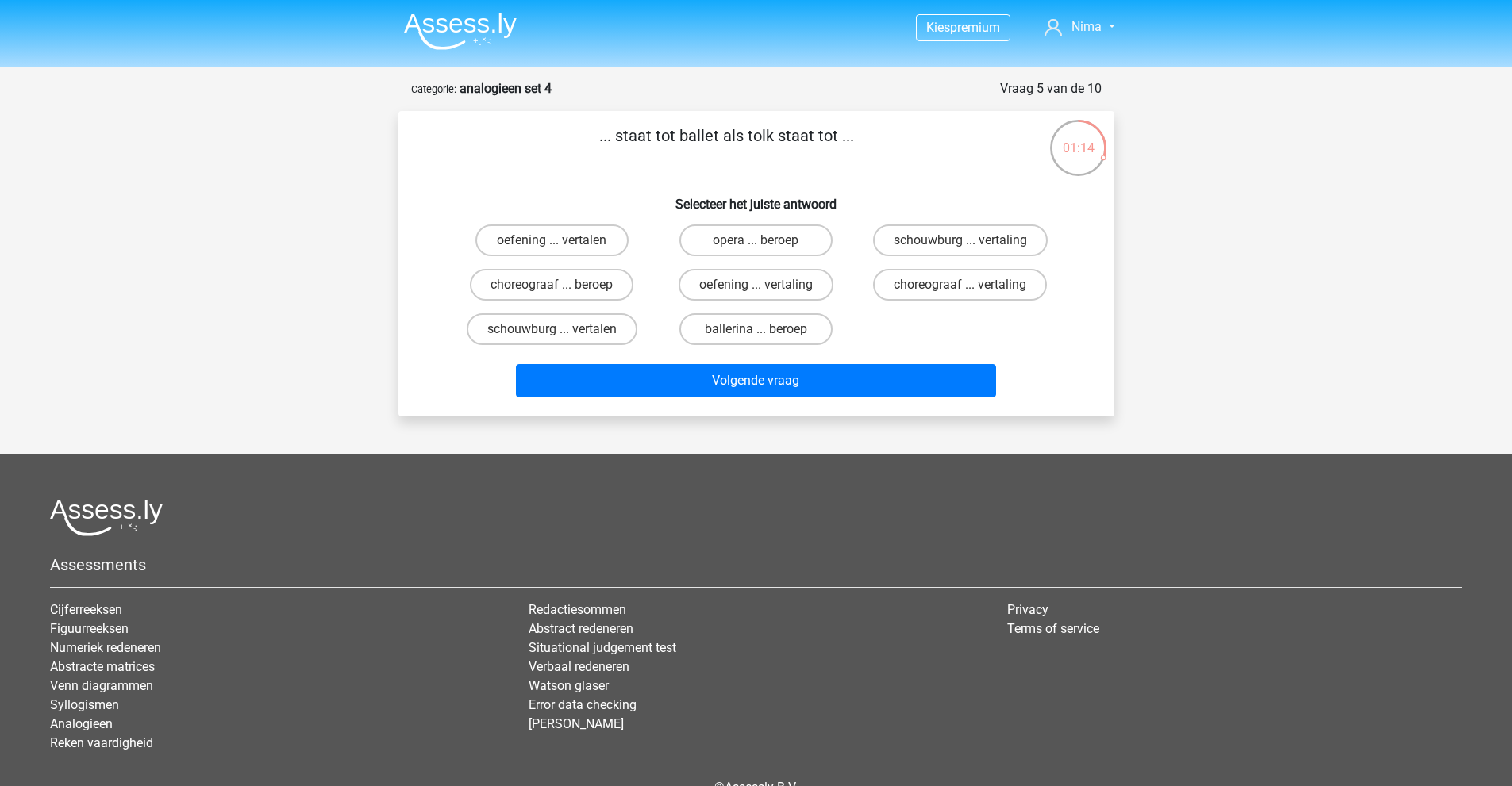
click at [760, 334] on input "ballerina ... beroep" at bounding box center [760, 334] width 10 height 10
radio input "true"
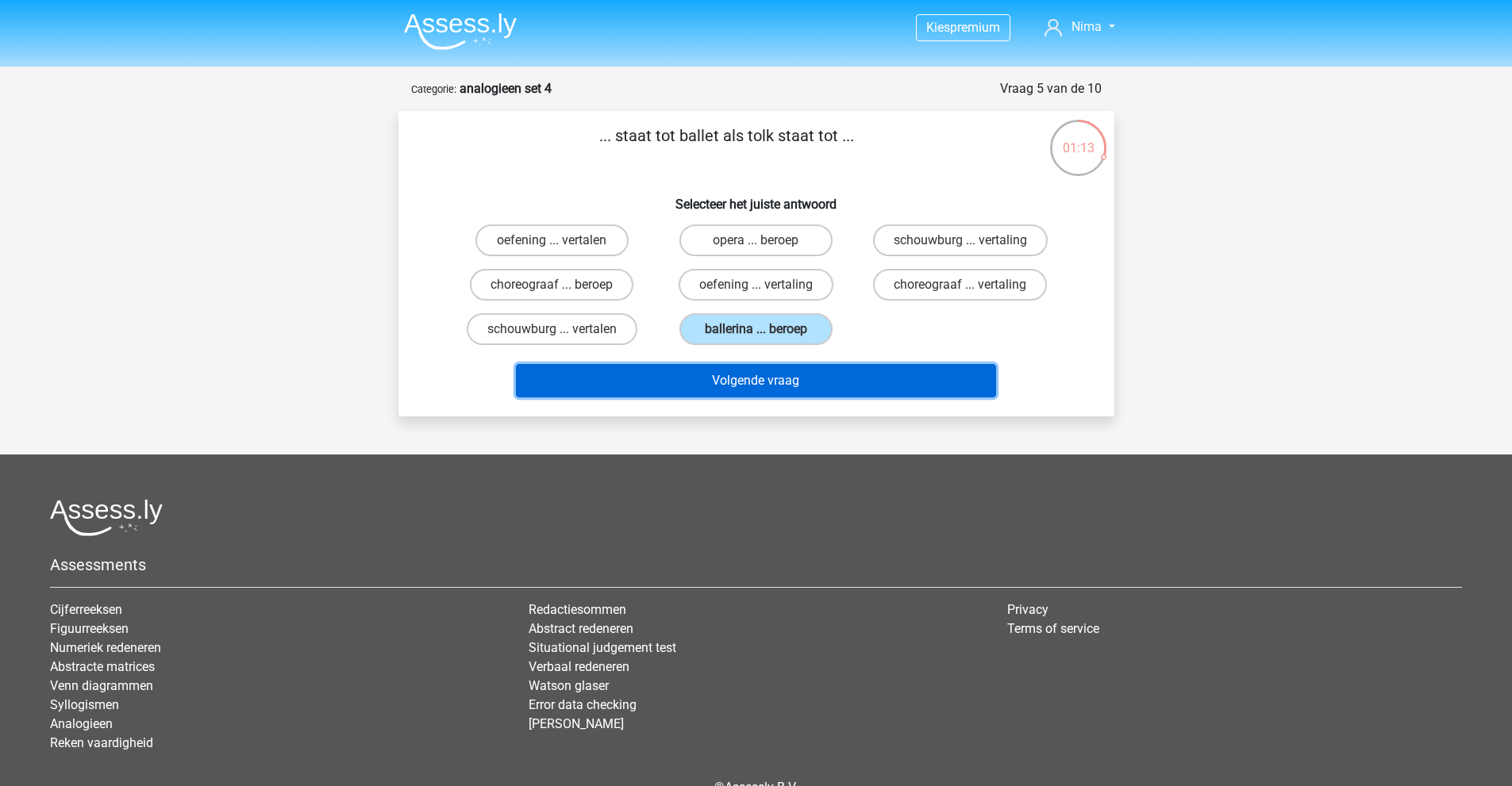
click at [810, 380] on button "Volgende vraag" at bounding box center [756, 380] width 480 height 33
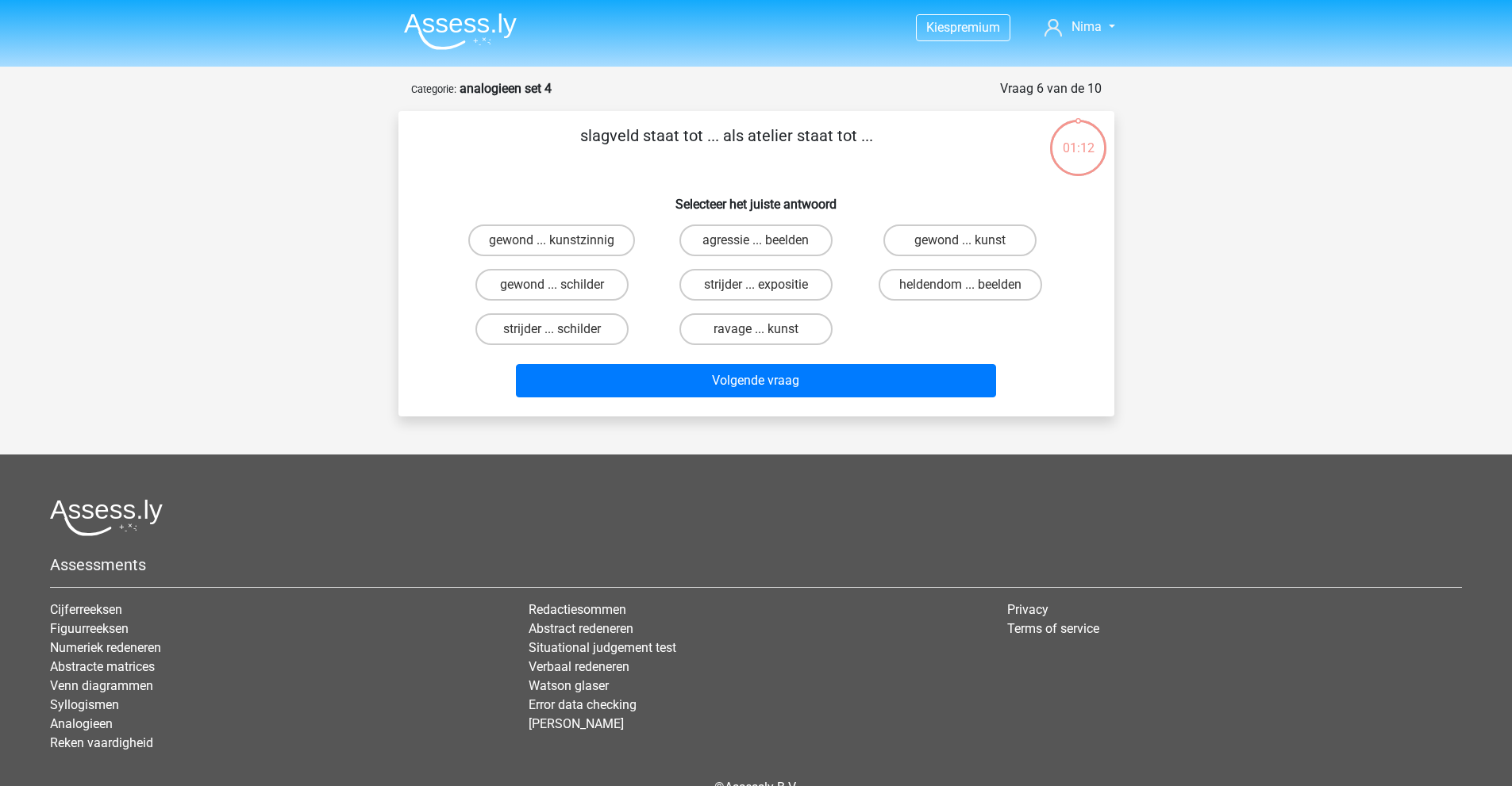
drag, startPoint x: 600, startPoint y: 131, endPoint x: 710, endPoint y: 142, distance: 110.5
click at [710, 142] on p "slagveld staat tot ... als atelier staat tot ..." at bounding box center [727, 147] width 606 height 48
drag, startPoint x: 604, startPoint y: 136, endPoint x: 701, endPoint y: 140, distance: 97.1
click at [701, 140] on p "slagveld staat tot ... als atelier staat tot ..." at bounding box center [727, 147] width 606 height 48
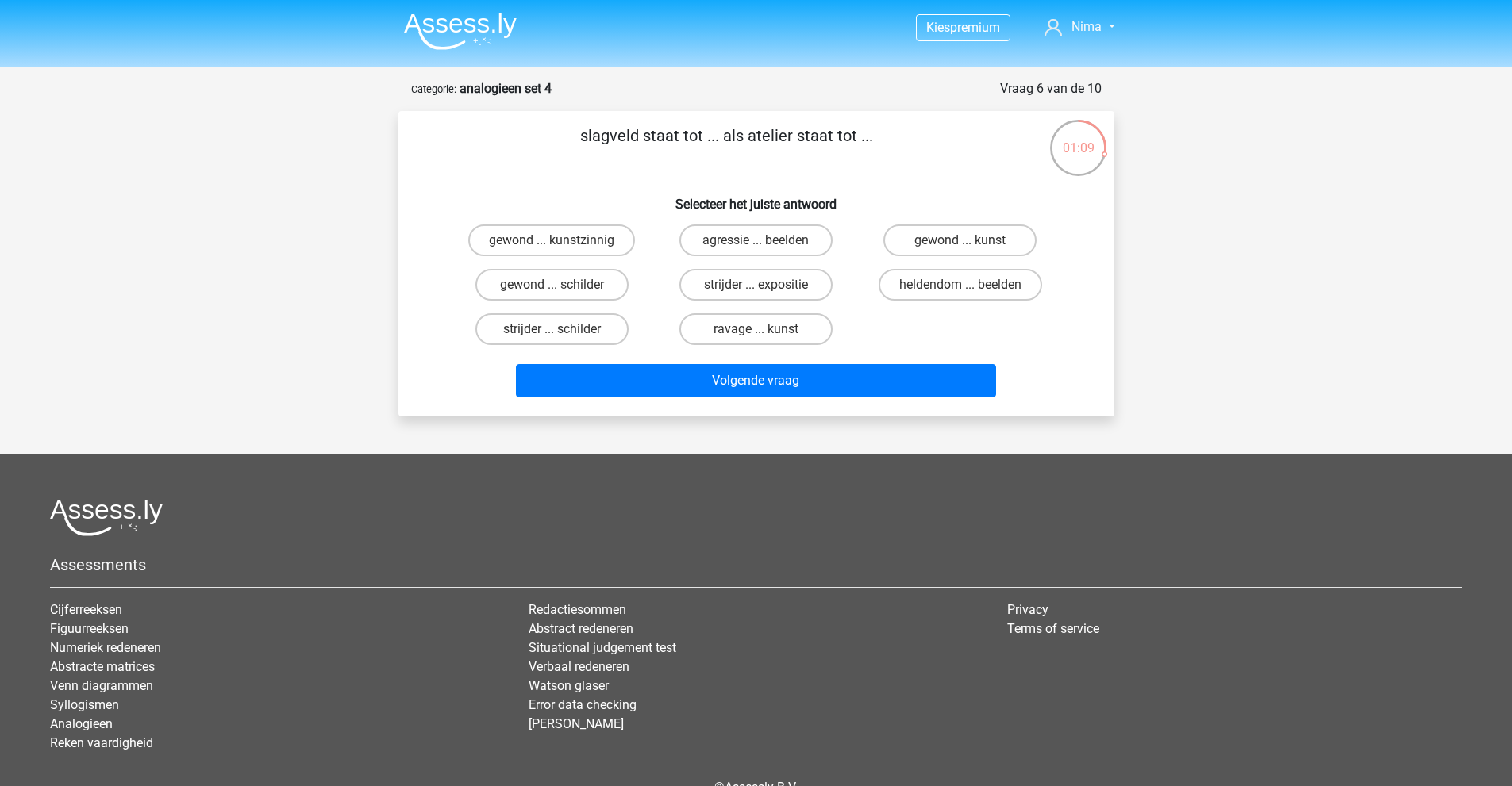
click at [701, 140] on p "slagveld staat tot ... als atelier staat tot ..." at bounding box center [727, 147] width 606 height 48
drag, startPoint x: 754, startPoint y: 135, endPoint x: 868, endPoint y: 139, distance: 114.1
click at [868, 139] on p "slagveld staat tot ... als atelier staat tot ..." at bounding box center [727, 147] width 606 height 48
drag, startPoint x: 774, startPoint y: 137, endPoint x: 788, endPoint y: 137, distance: 14.0
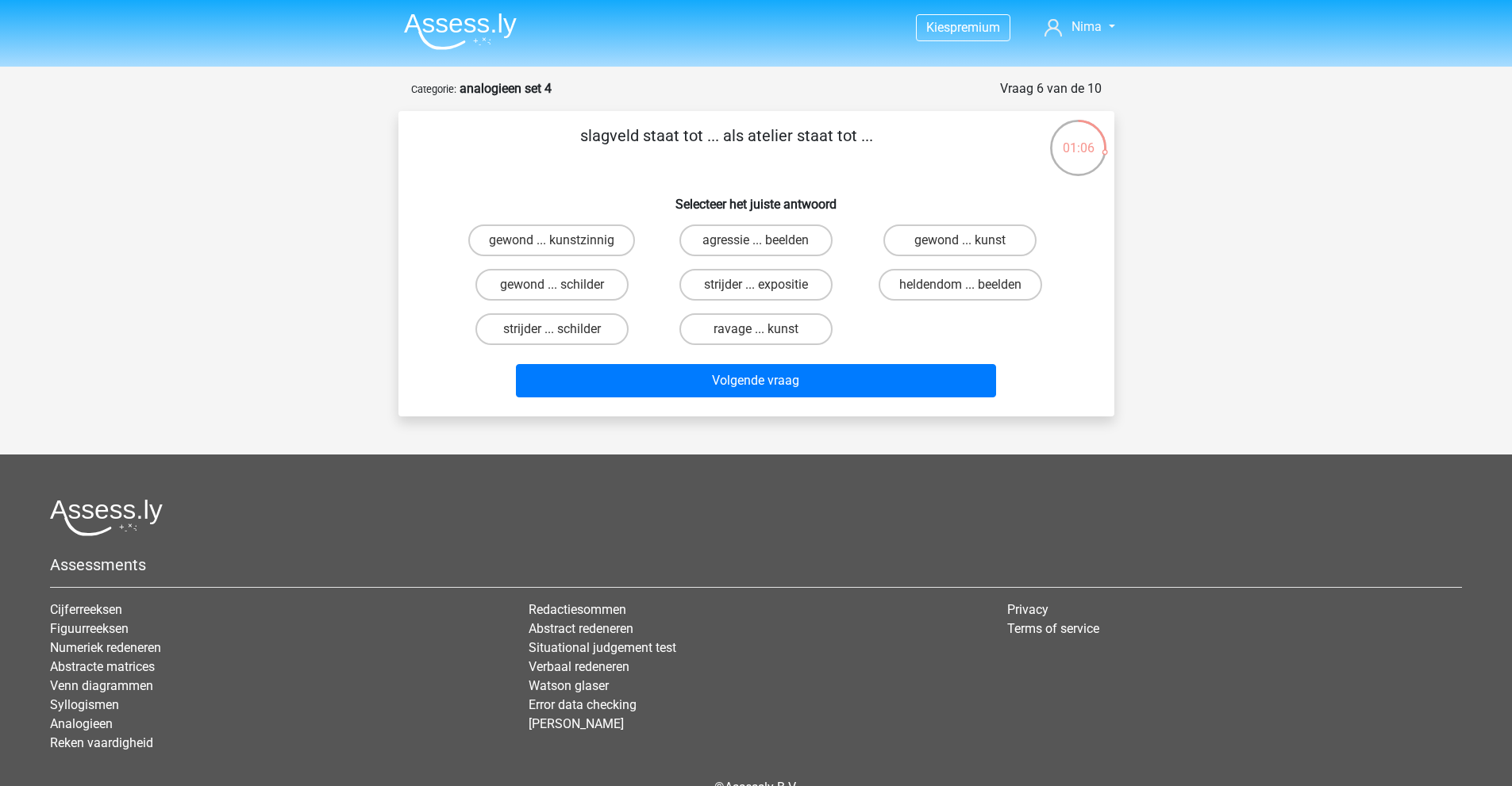
click at [788, 137] on p "slagveld staat tot ... als atelier staat tot ..." at bounding box center [727, 147] width 606 height 48
drag, startPoint x: 607, startPoint y: 141, endPoint x: 699, endPoint y: 139, distance: 92.0
click at [699, 139] on p "slagveld staat tot ... als atelier staat tot ..." at bounding box center [727, 147] width 606 height 48
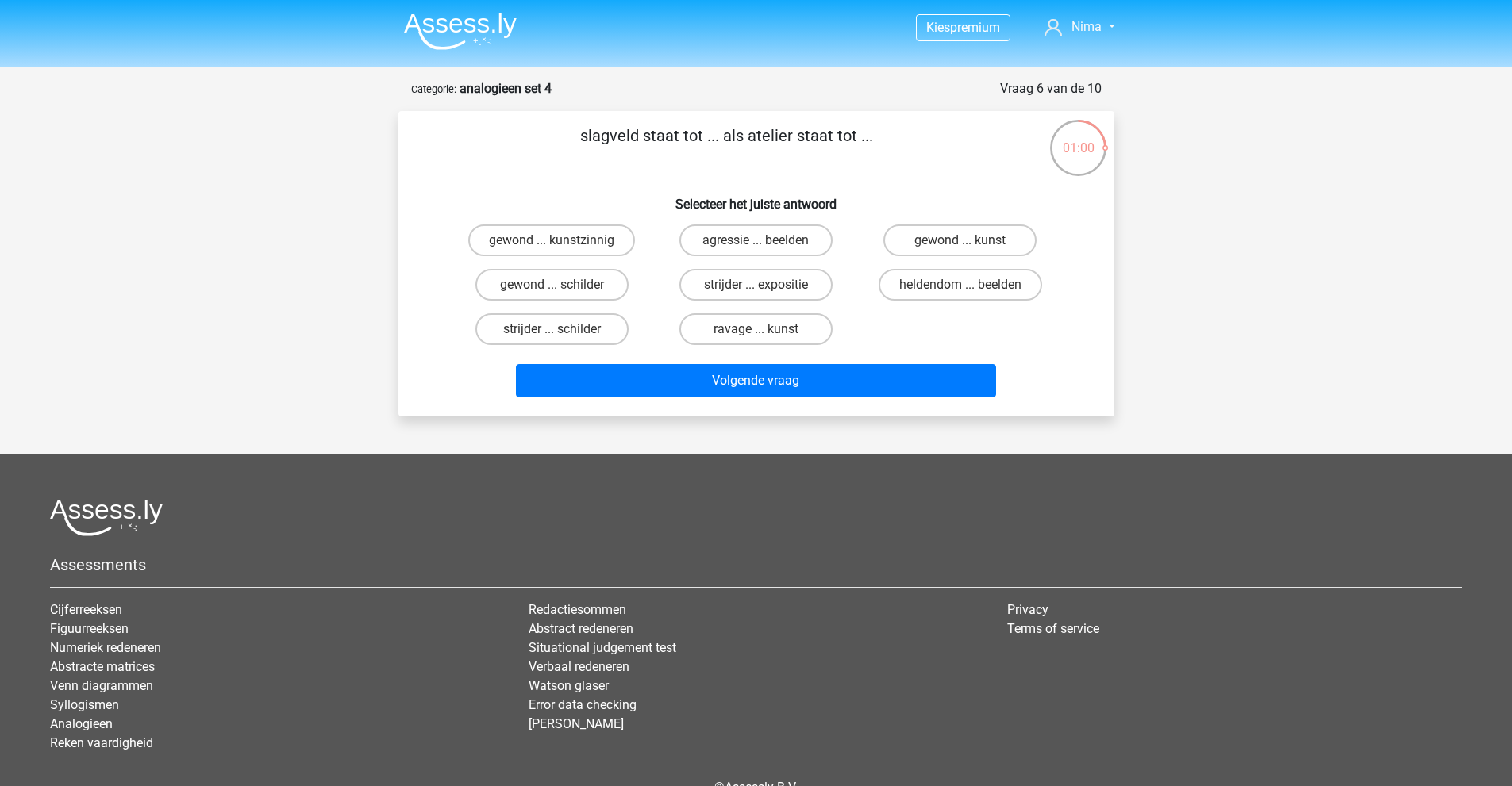
drag, startPoint x: 587, startPoint y: 133, endPoint x: 702, endPoint y: 132, distance: 115.0
click at [701, 132] on p "slagveld staat tot ... als atelier staat tot ..." at bounding box center [727, 147] width 606 height 48
click at [702, 132] on p "slagveld staat tot ... als atelier staat tot ..." at bounding box center [727, 147] width 606 height 48
click at [545, 324] on label "strijder ... schilder" at bounding box center [552, 329] width 153 height 32
click at [552, 329] on input "strijder ... schilder" at bounding box center [556, 334] width 10 height 10
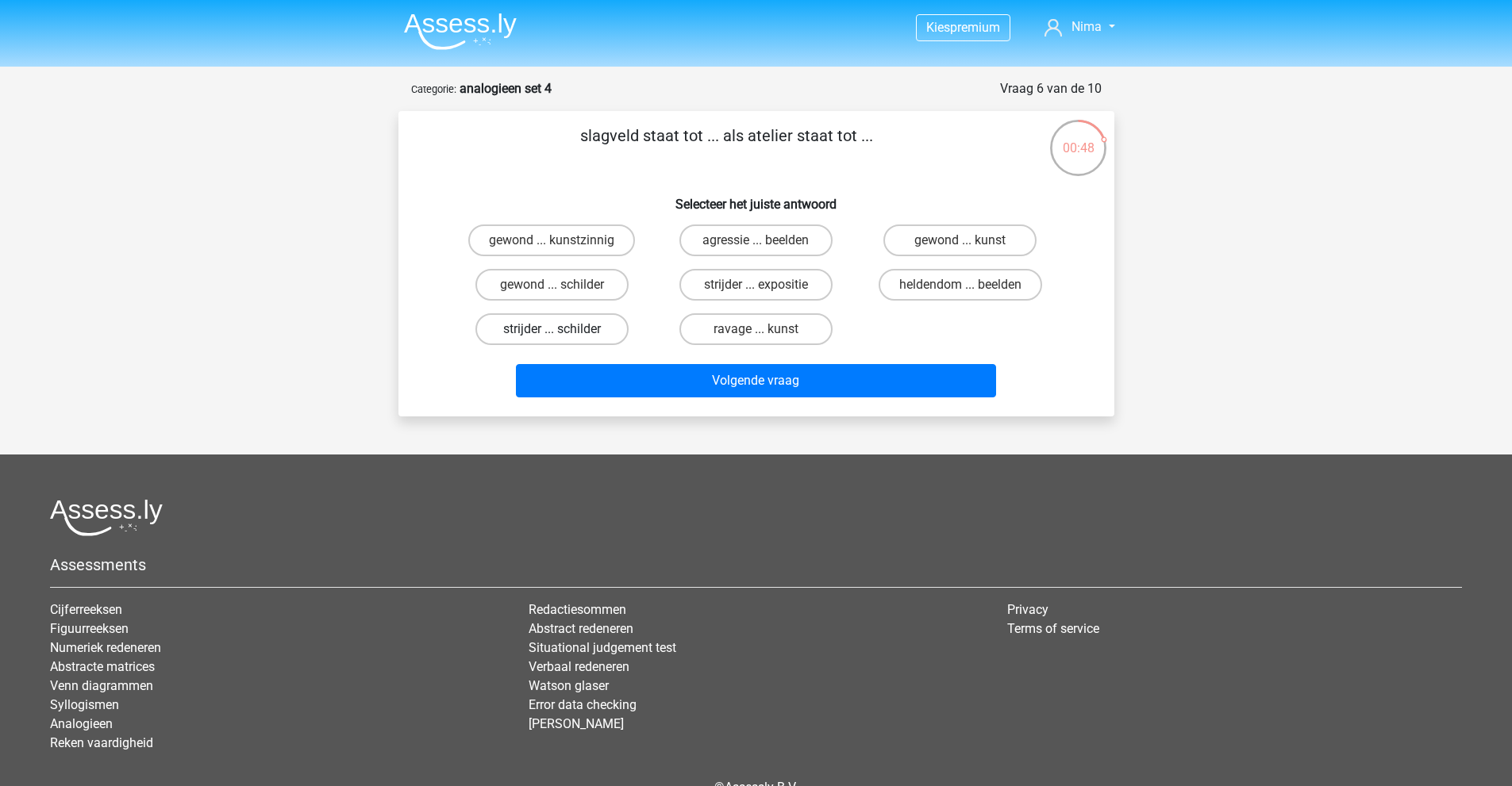
radio input "true"
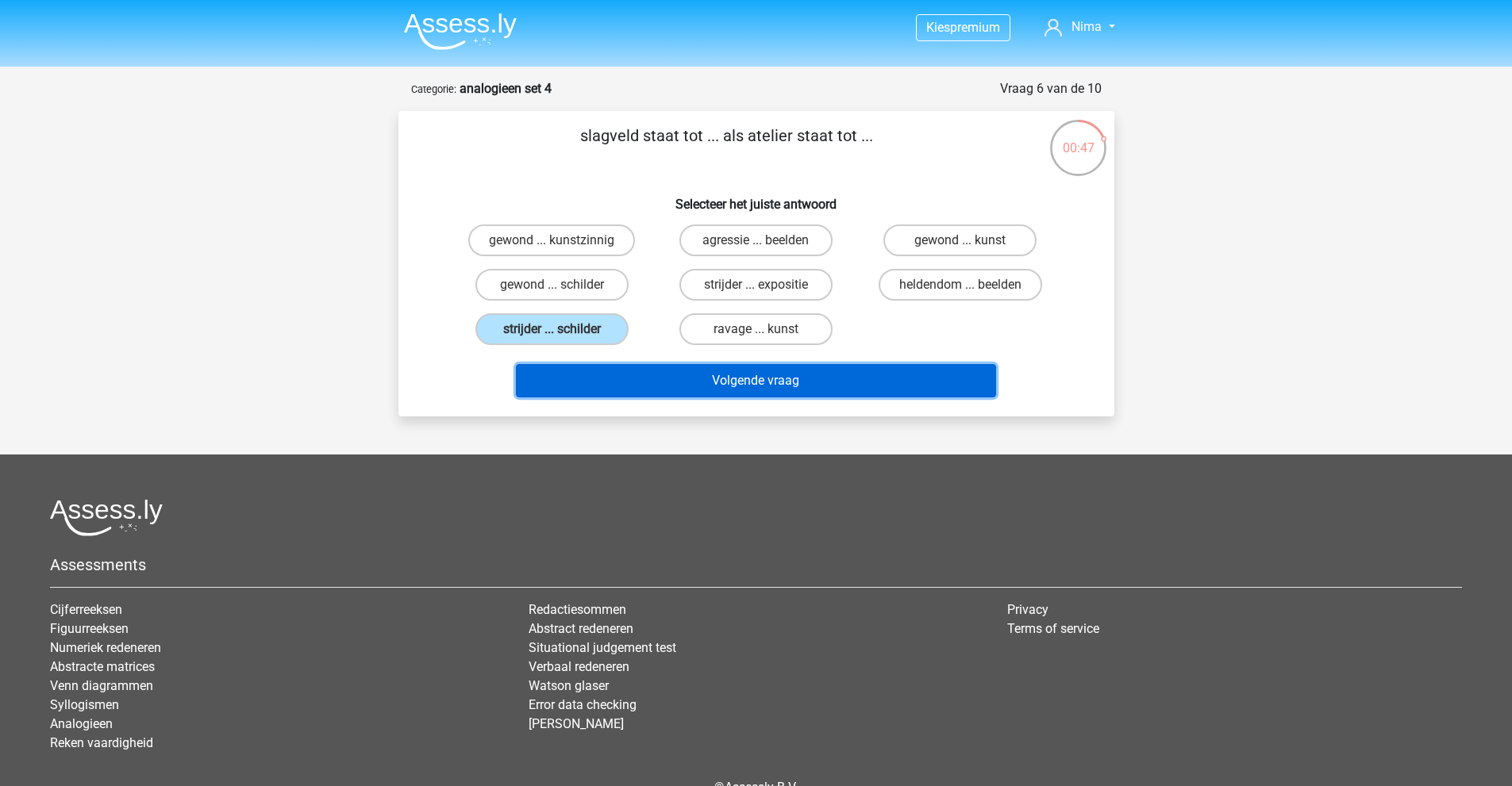
click at [667, 365] on button "Volgende vraag" at bounding box center [756, 380] width 480 height 33
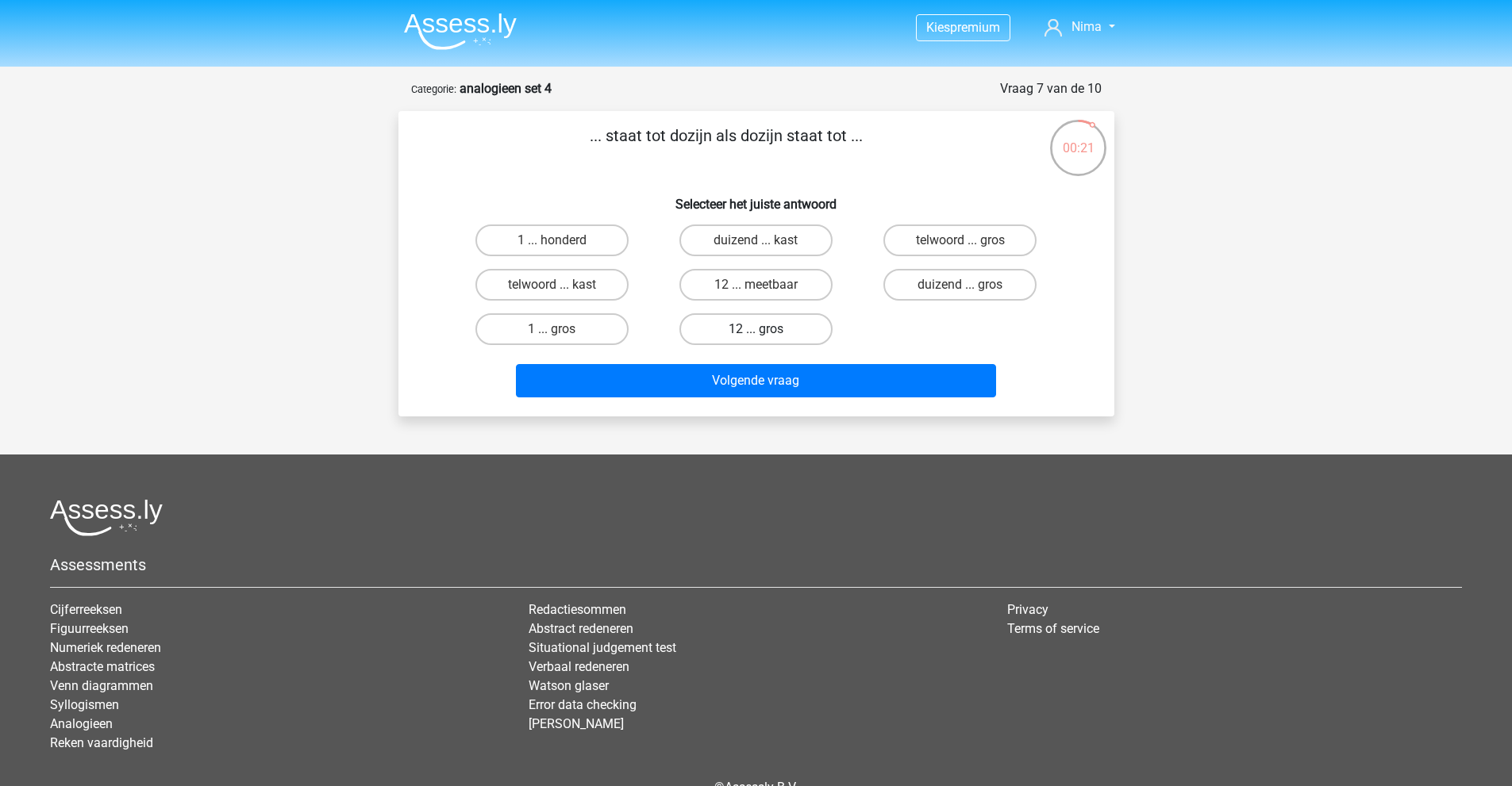
click at [778, 331] on label "12 ... gros" at bounding box center [756, 329] width 153 height 32
click at [765, 331] on input "12 ... gros" at bounding box center [760, 334] width 10 height 10
radio input "true"
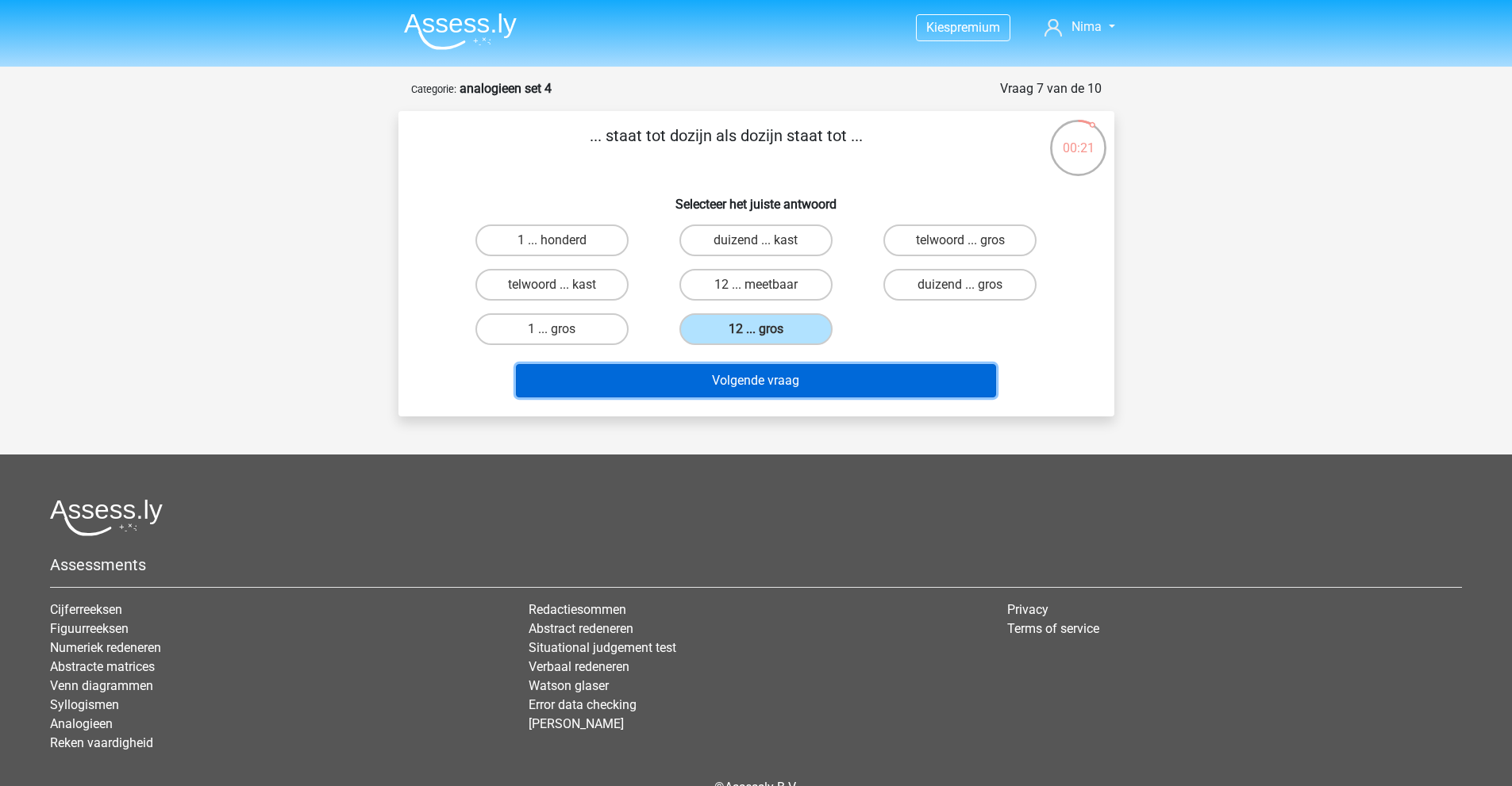
click at [779, 379] on button "Volgende vraag" at bounding box center [756, 380] width 480 height 33
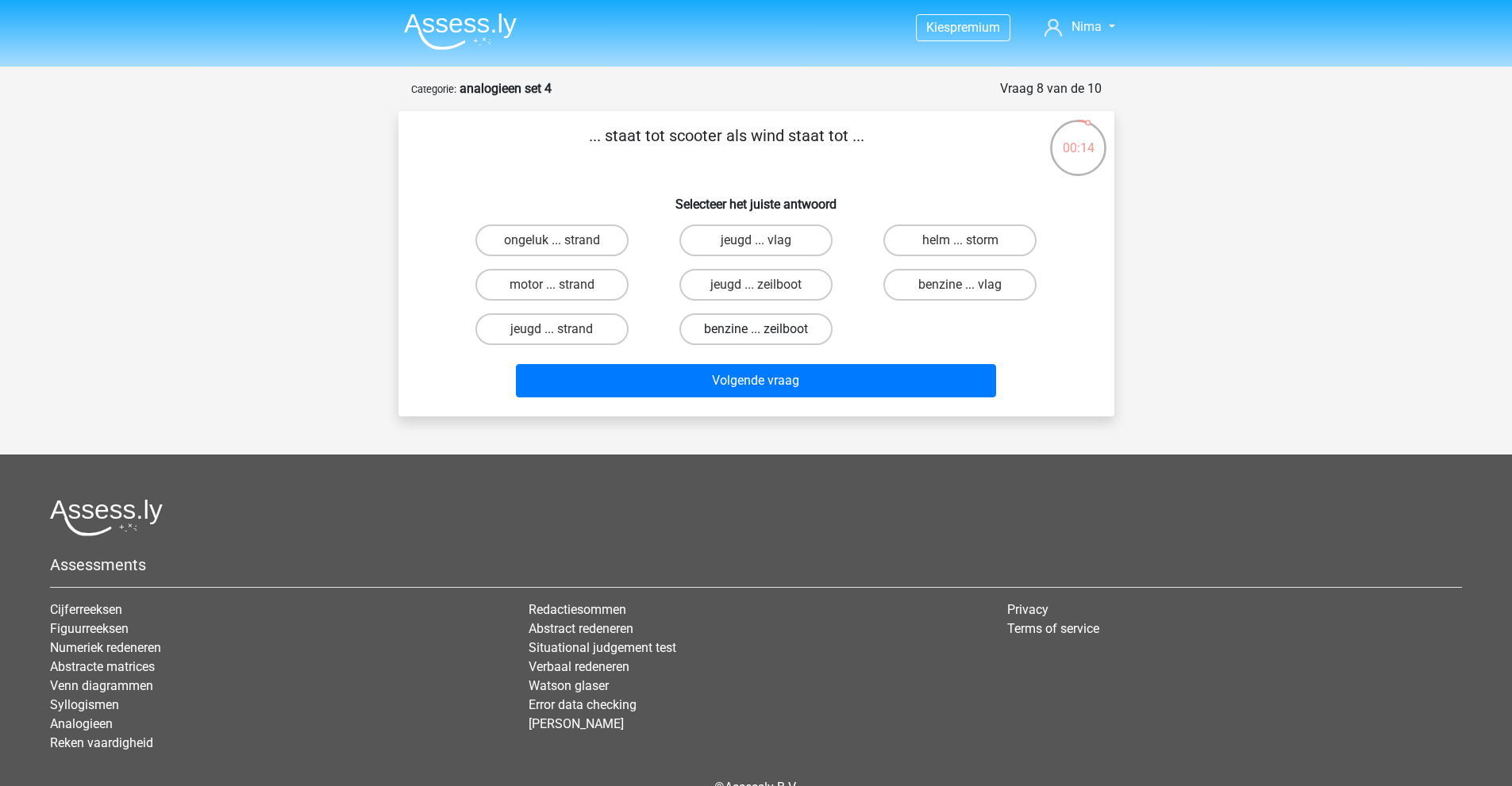
click at [769, 331] on label "benzine ... zeilboot" at bounding box center [756, 329] width 153 height 32
click at [765, 331] on input "benzine ... zeilboot" at bounding box center [760, 334] width 10 height 10
radio input "true"
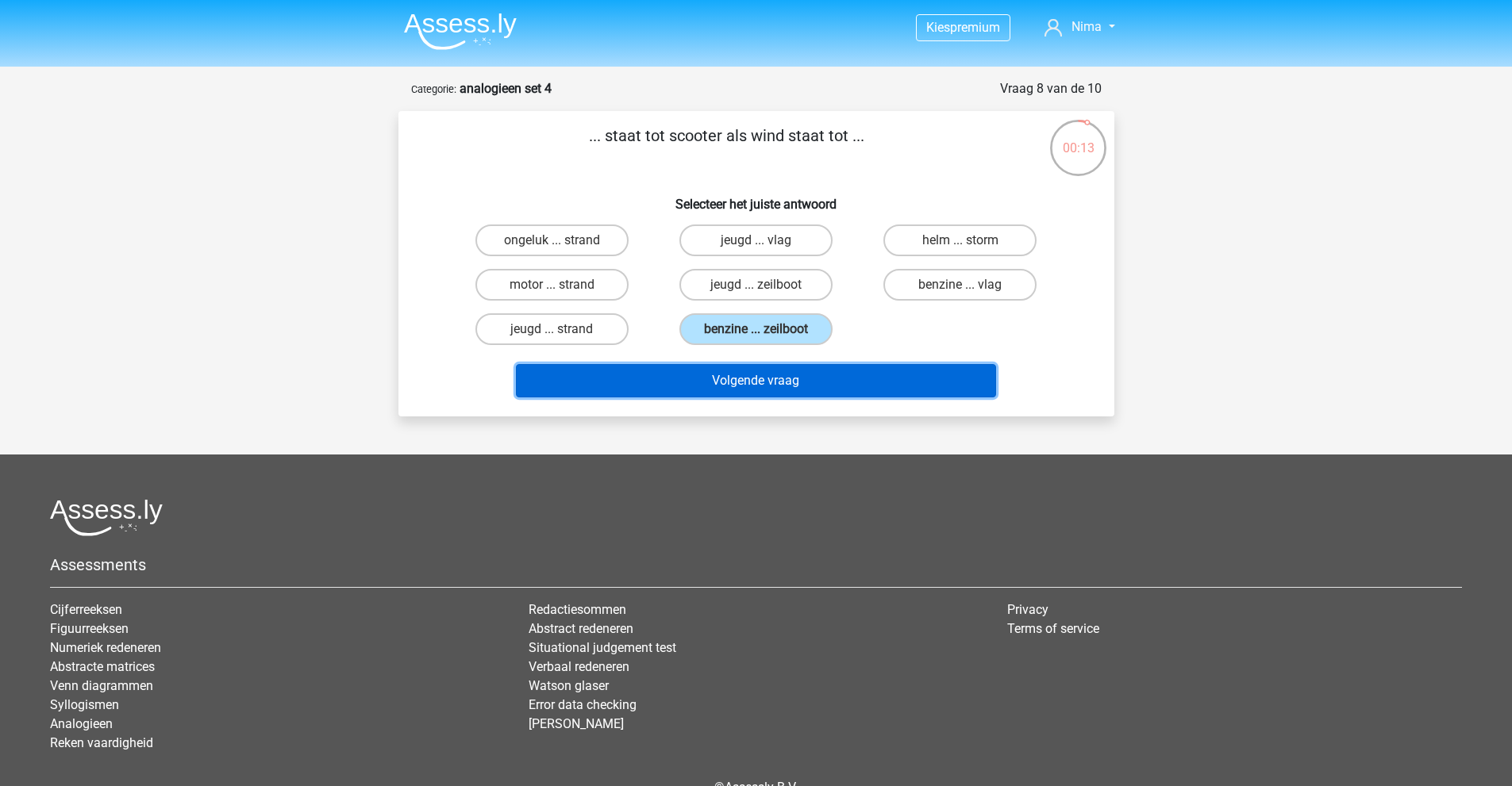
click at [781, 381] on button "Volgende vraag" at bounding box center [756, 380] width 480 height 33
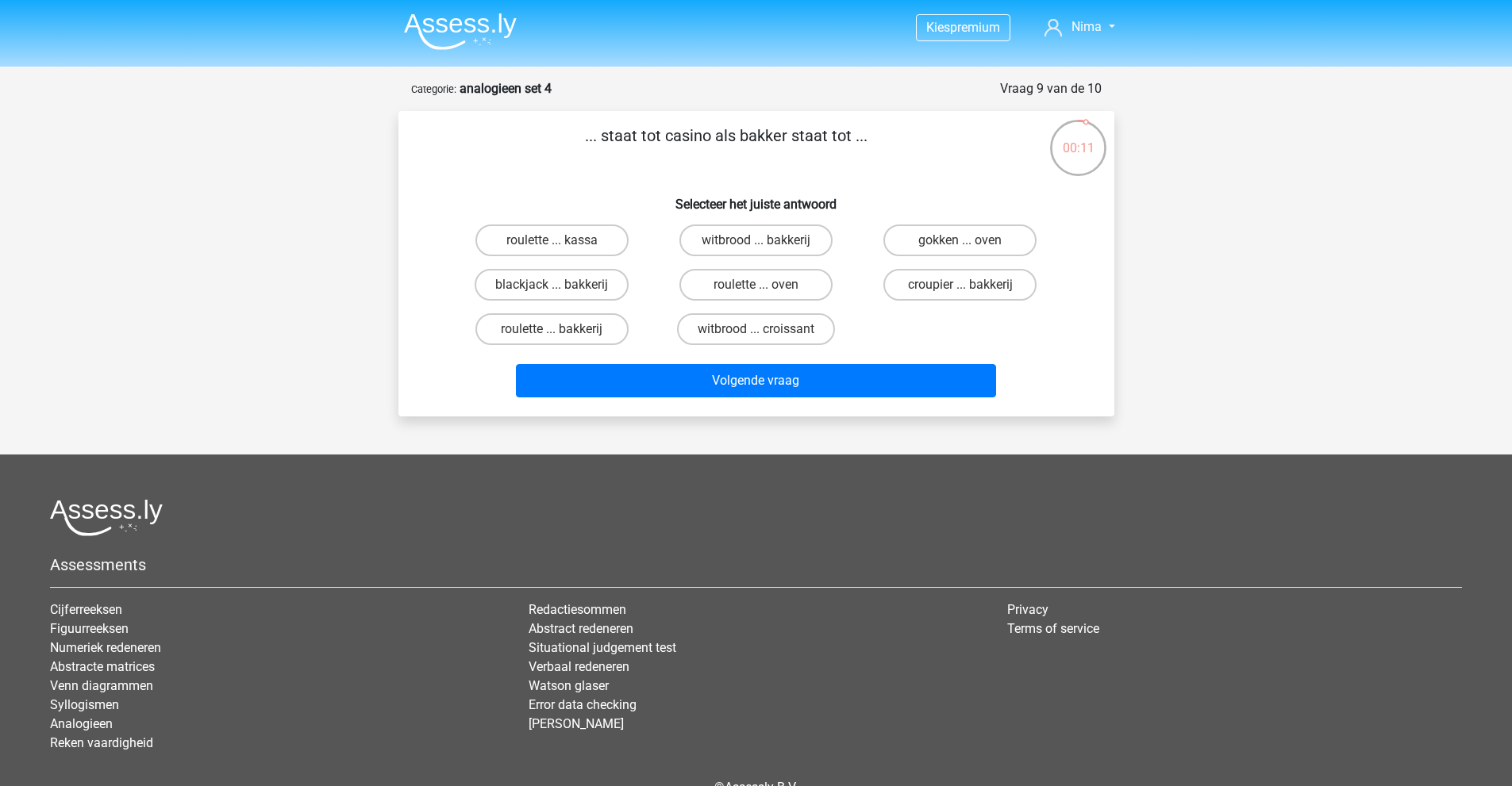
drag, startPoint x: 738, startPoint y: 140, endPoint x: 832, endPoint y: 142, distance: 94.0
click at [830, 142] on p "... staat tot casino als bakker staat tot ..." at bounding box center [727, 147] width 606 height 48
click at [832, 142] on p "... staat tot casino als bakker staat tot ..." at bounding box center [727, 147] width 606 height 48
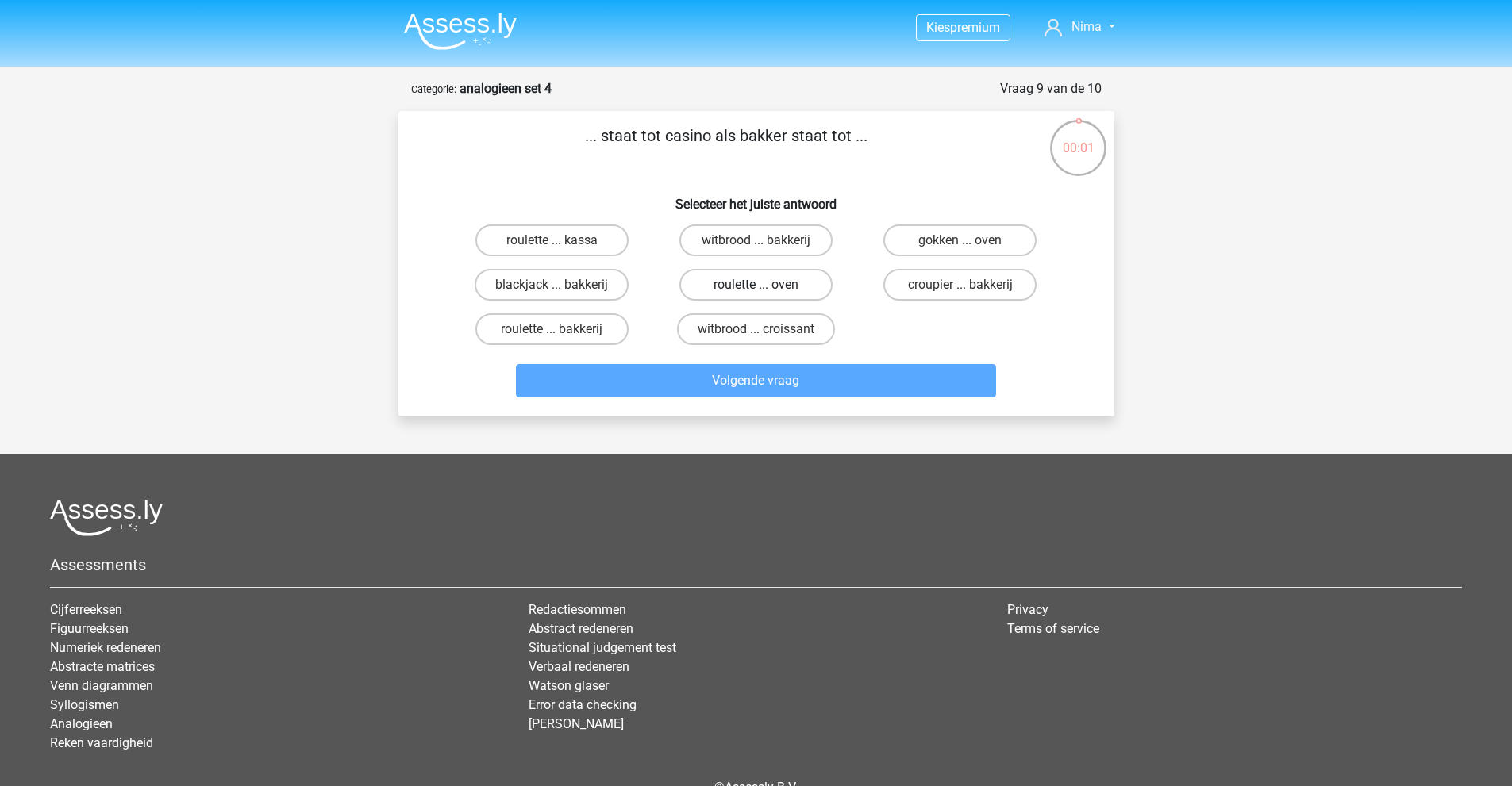
click at [778, 296] on label "roulette ... oven" at bounding box center [756, 284] width 153 height 32
click at [765, 295] on input "roulette ... oven" at bounding box center [760, 289] width 10 height 10
radio input "true"
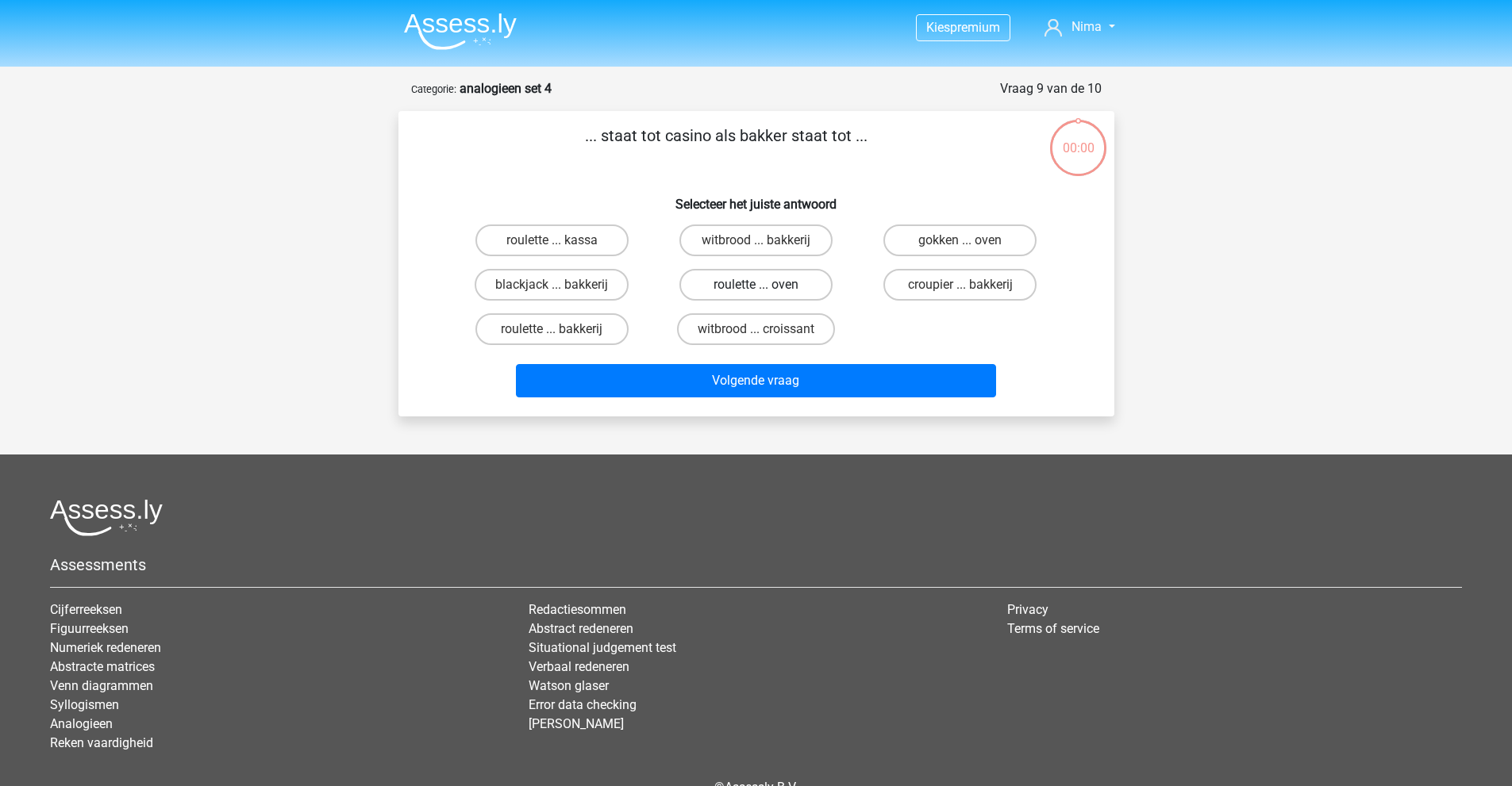
click at [769, 282] on label "roulette ... oven" at bounding box center [756, 284] width 153 height 32
click at [765, 285] on input "roulette ... oven" at bounding box center [760, 289] width 10 height 10
radio input "true"
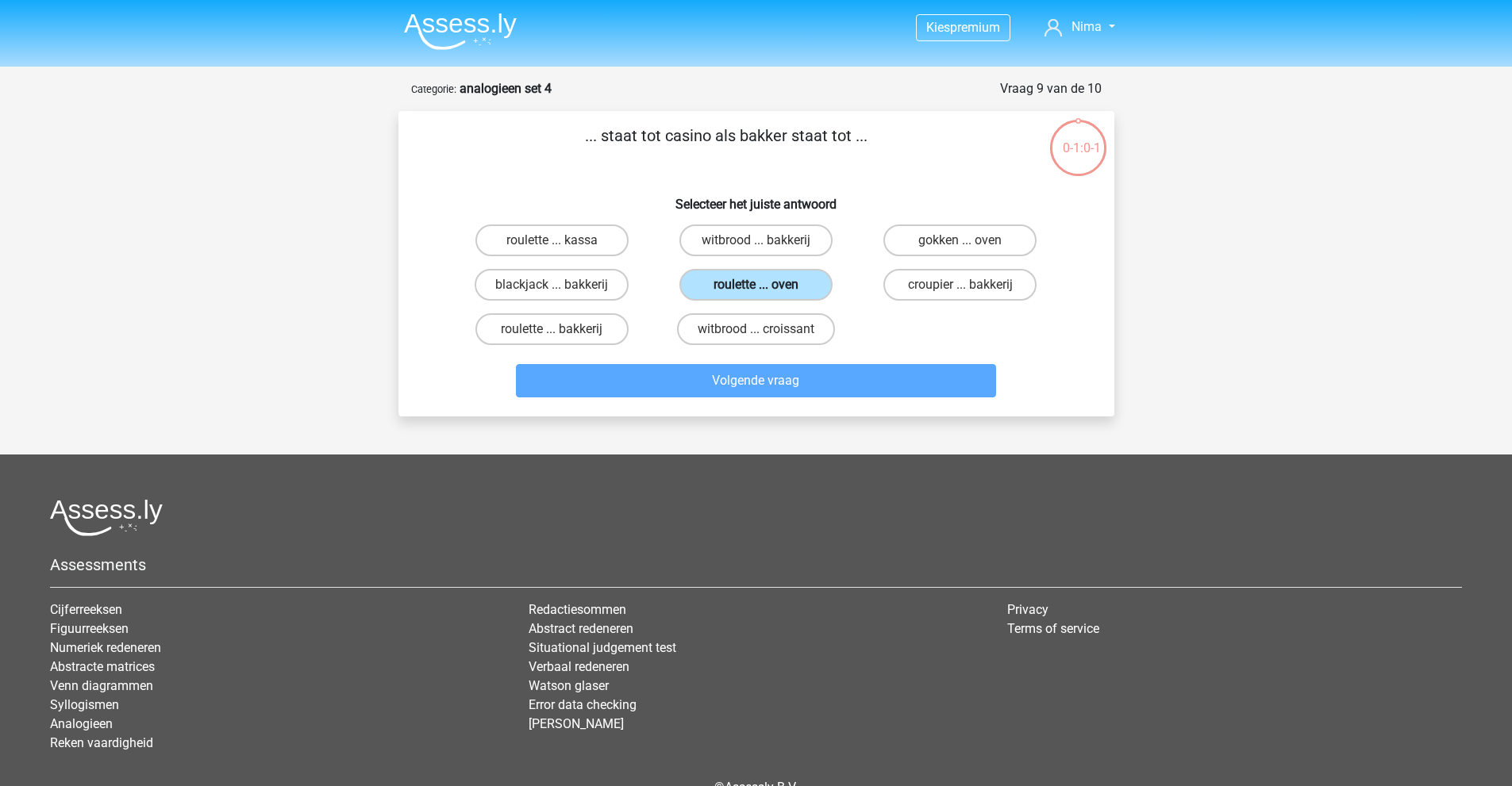
click at [765, 282] on label "roulette ... oven" at bounding box center [756, 284] width 153 height 32
click at [765, 285] on input "roulette ... oven" at bounding box center [760, 289] width 10 height 10
click at [765, 283] on label "roulette ... oven" at bounding box center [756, 284] width 153 height 32
click at [765, 285] on input "roulette ... oven" at bounding box center [760, 289] width 10 height 10
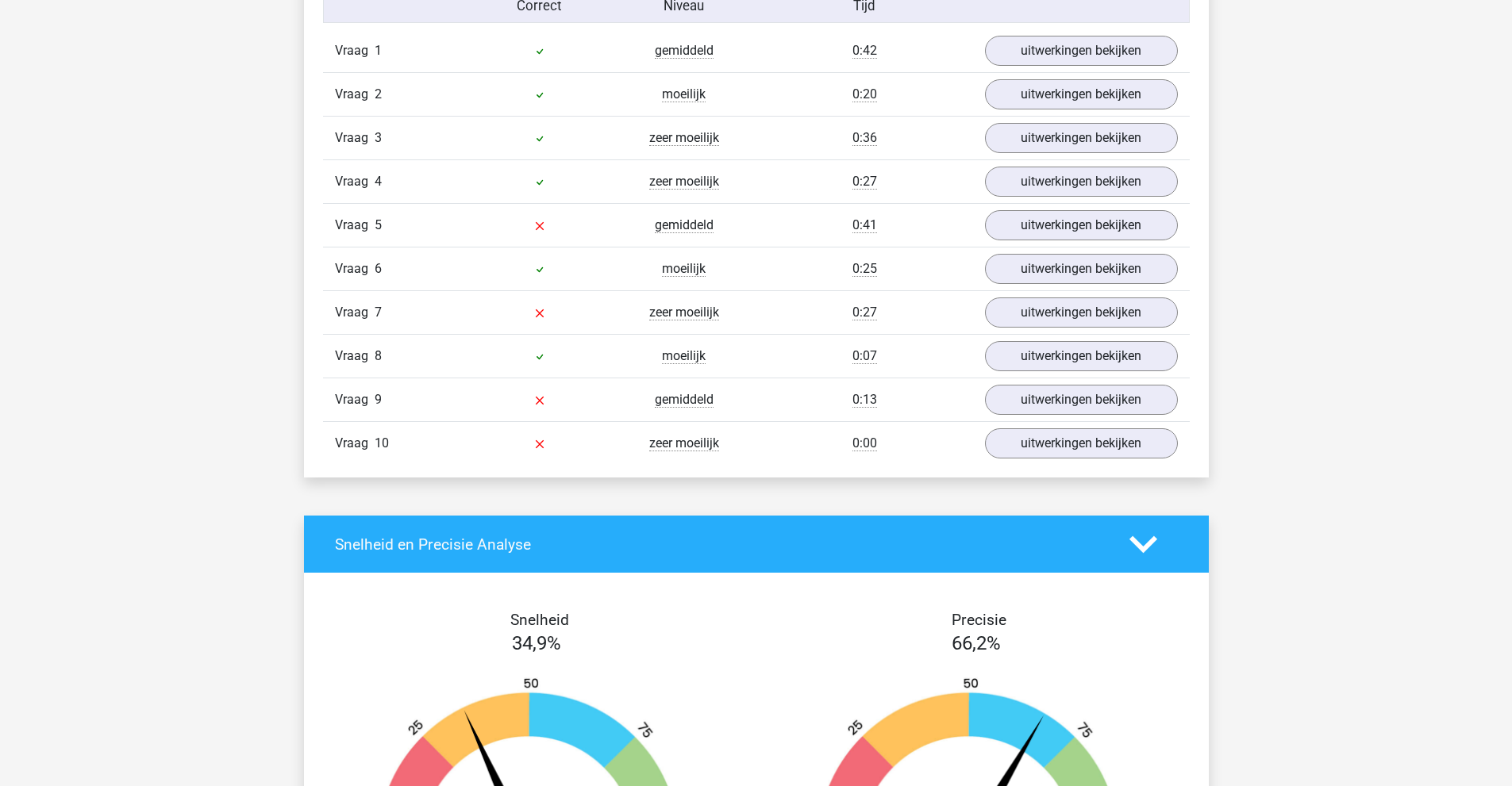
scroll to position [1348, 0]
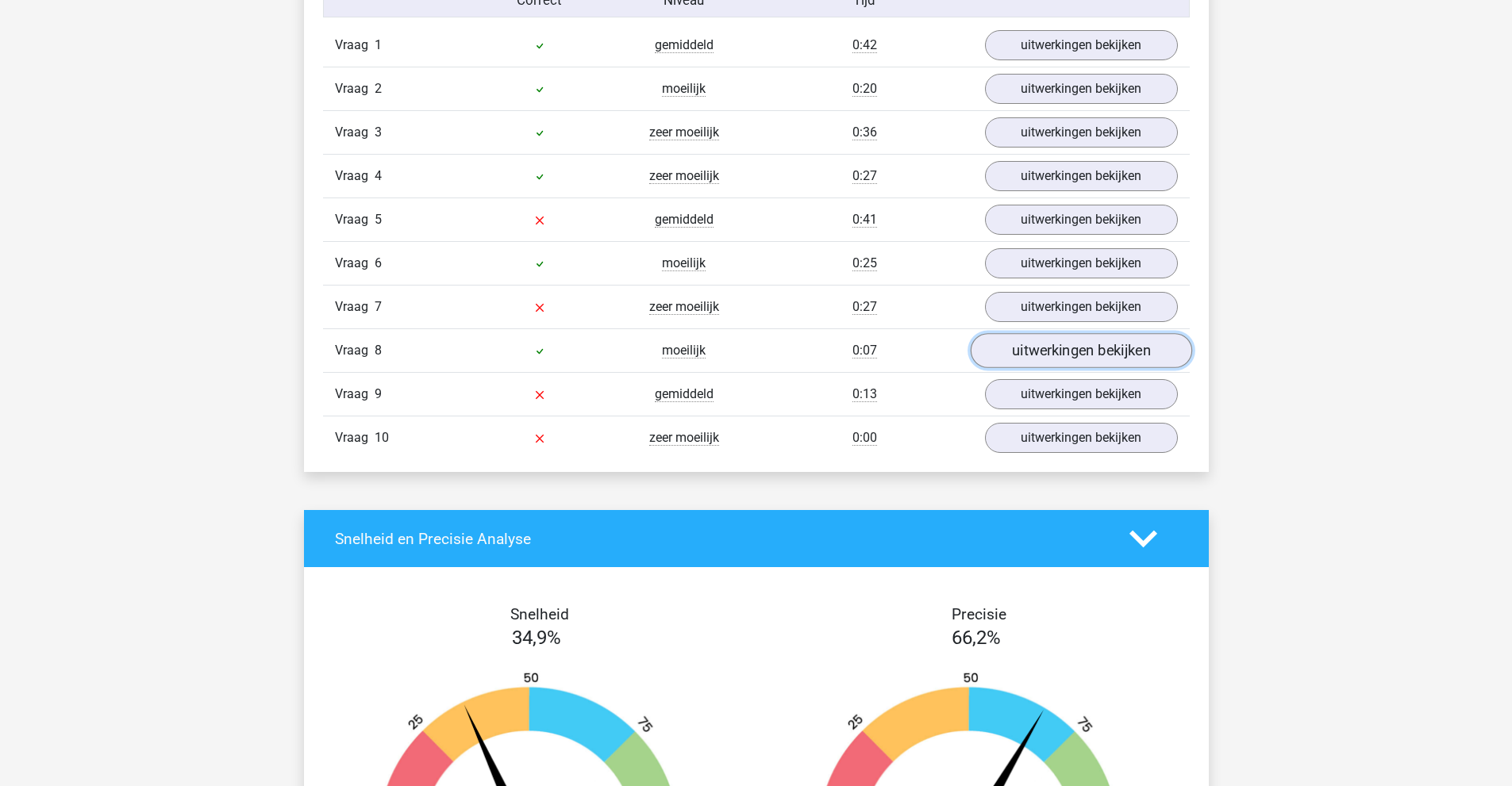
click at [1012, 357] on link "uitwerkingen bekijken" at bounding box center [1081, 351] width 222 height 35
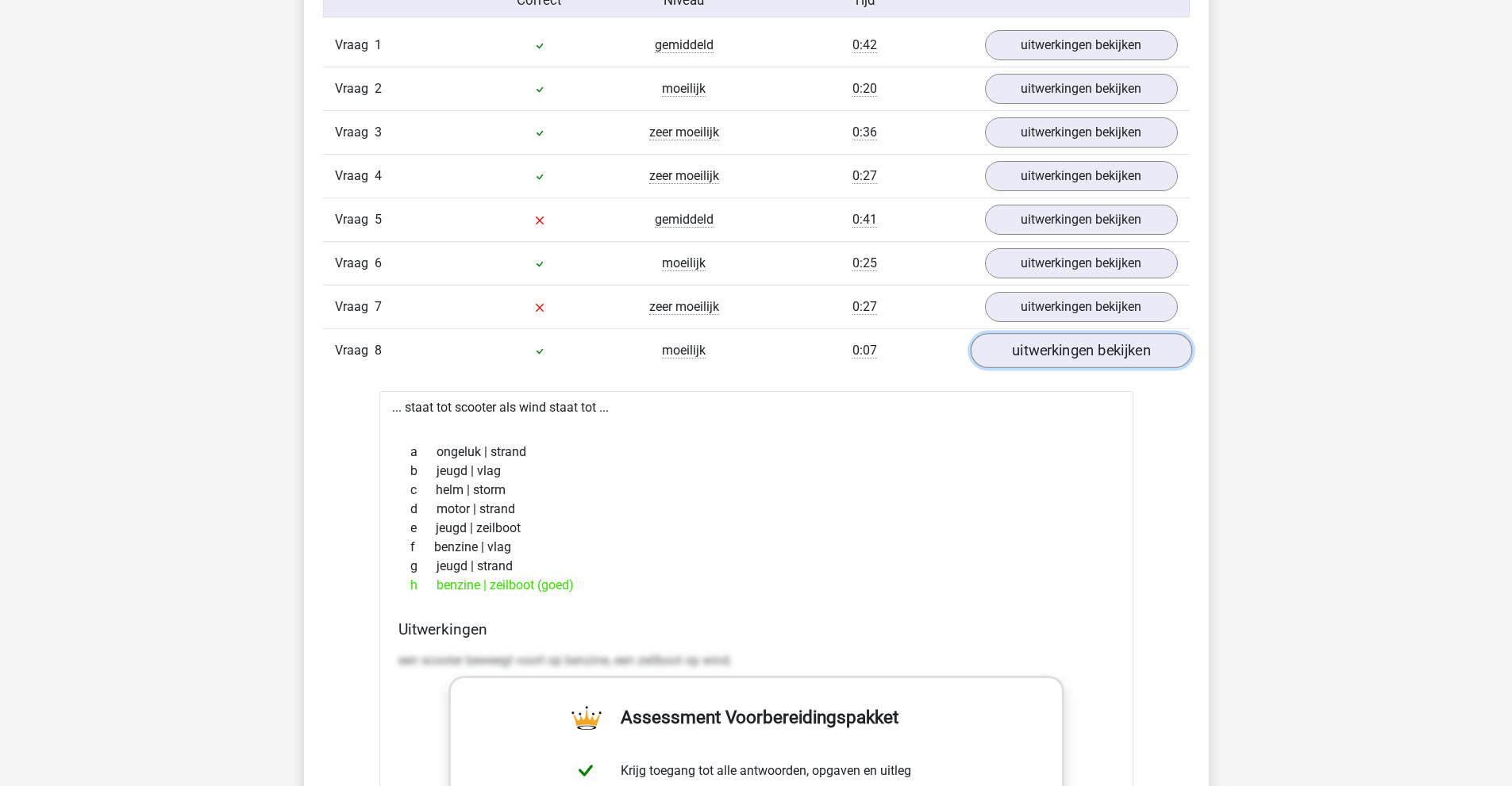
click at [1010, 357] on link "uitwerkingen bekijken" at bounding box center [1081, 351] width 222 height 35
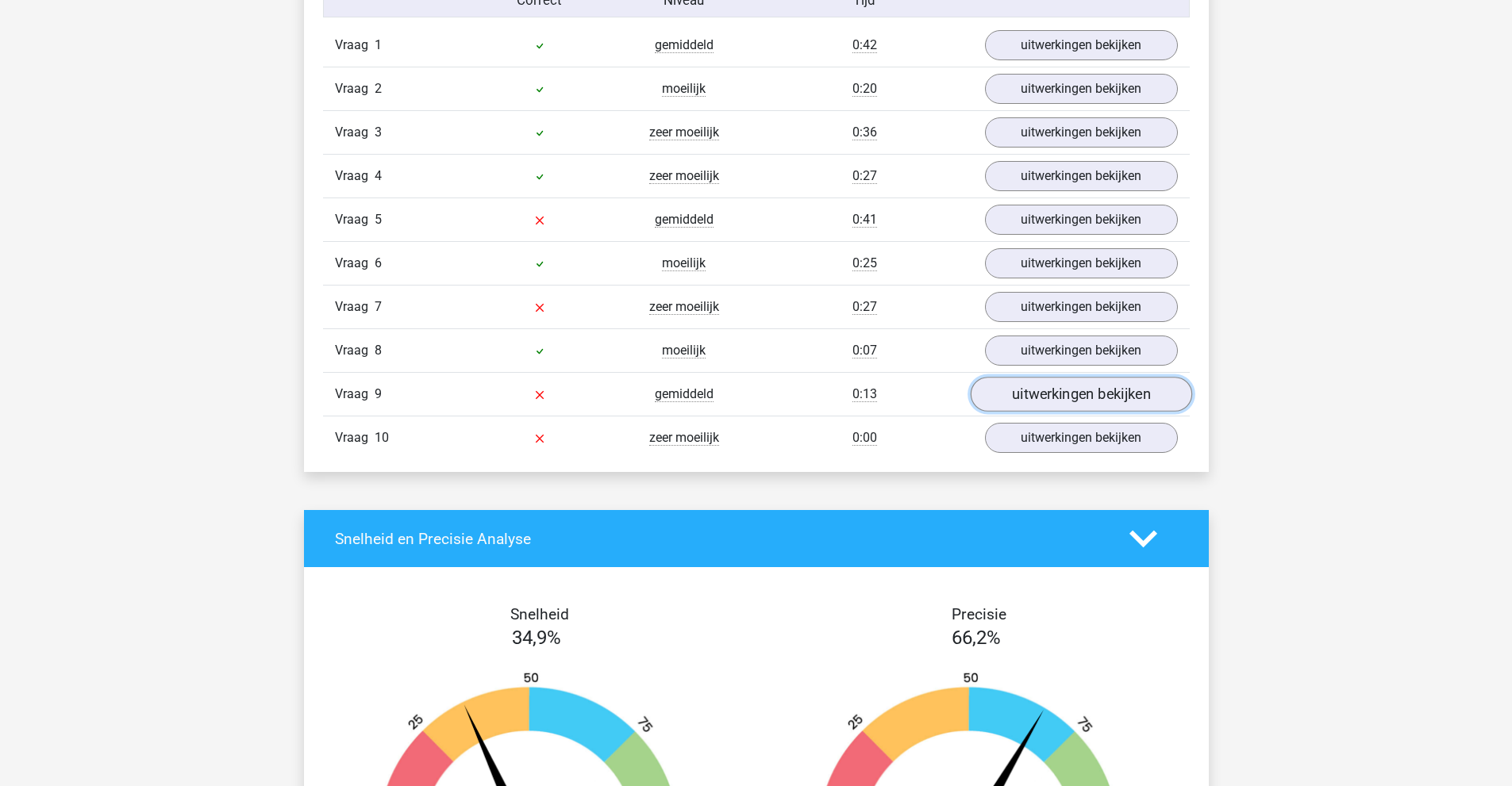
click at [1016, 400] on link "uitwerkingen bekijken" at bounding box center [1081, 394] width 222 height 35
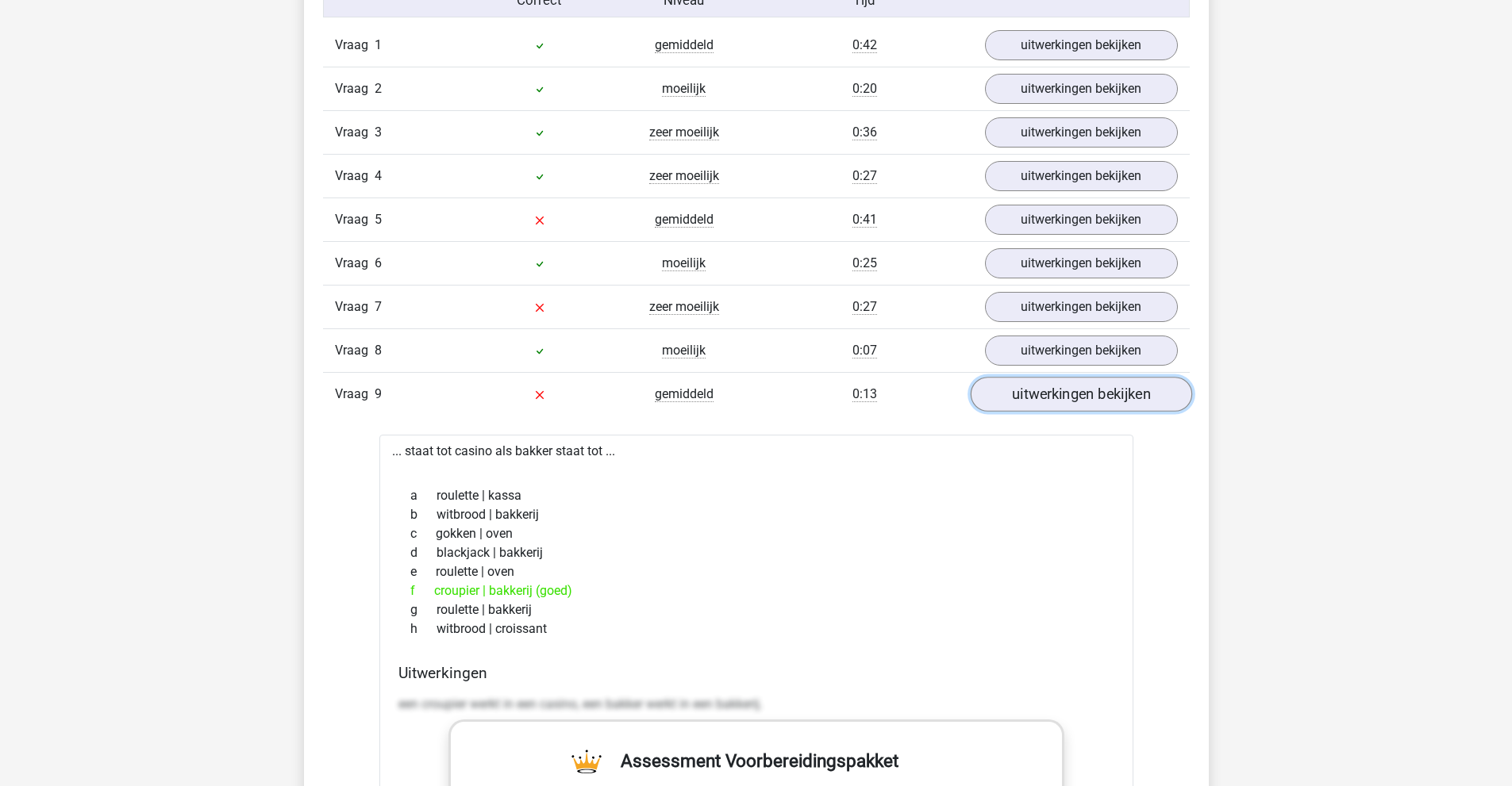
click at [1016, 400] on link "uitwerkingen bekijken" at bounding box center [1081, 394] width 222 height 35
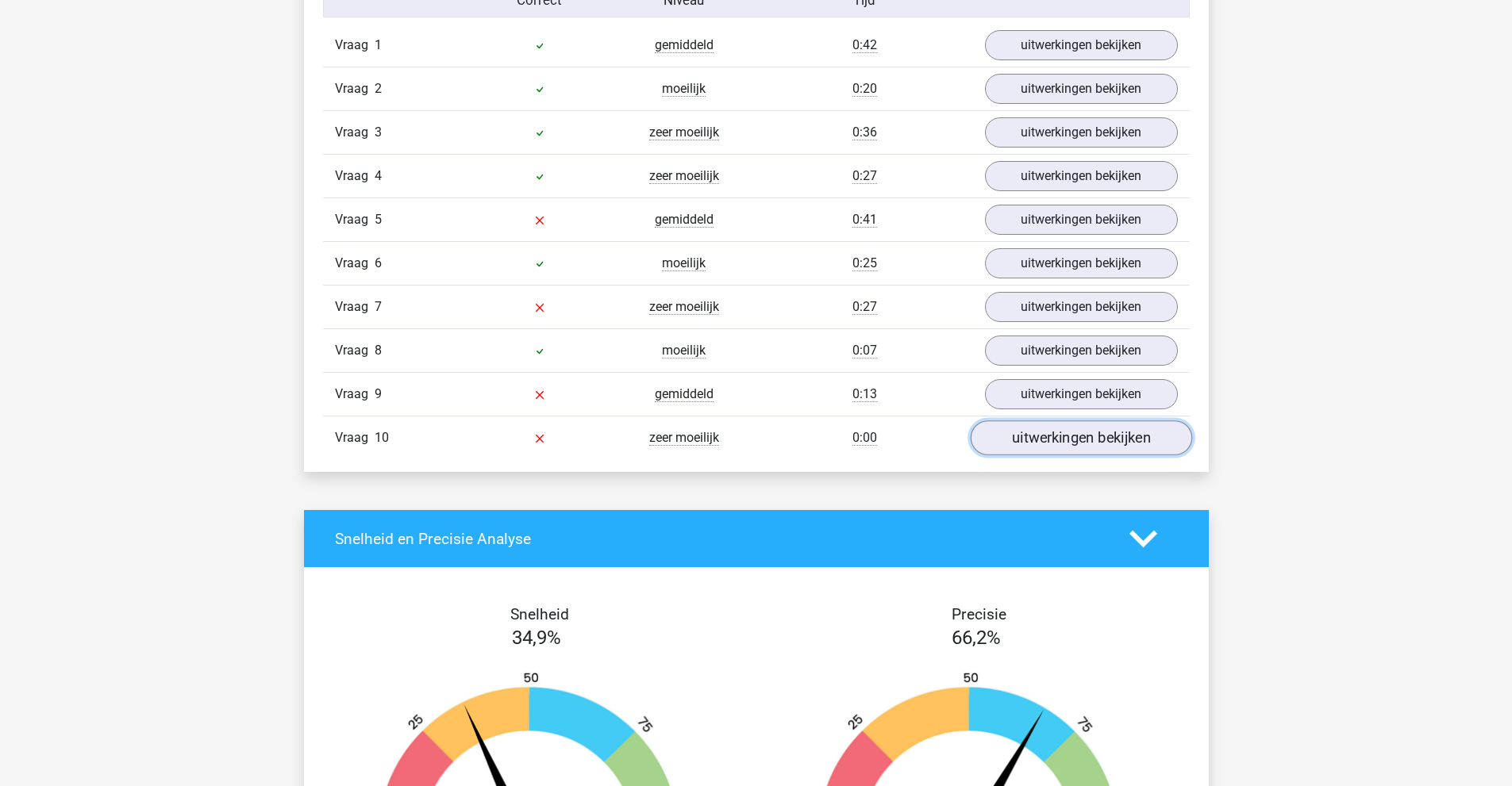
click at [1026, 439] on link "uitwerkingen bekijken" at bounding box center [1081, 437] width 222 height 35
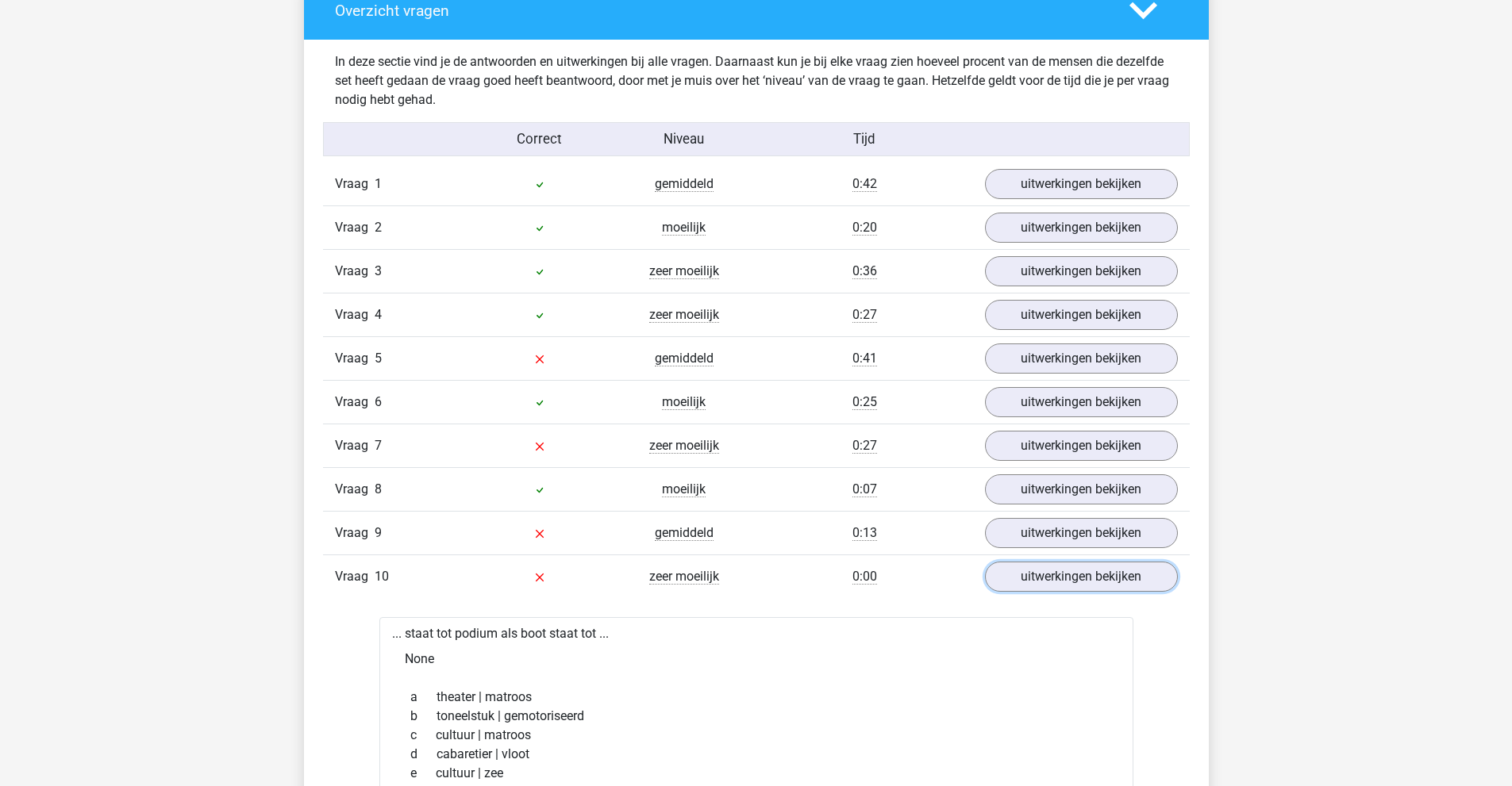
scroll to position [1190, 0]
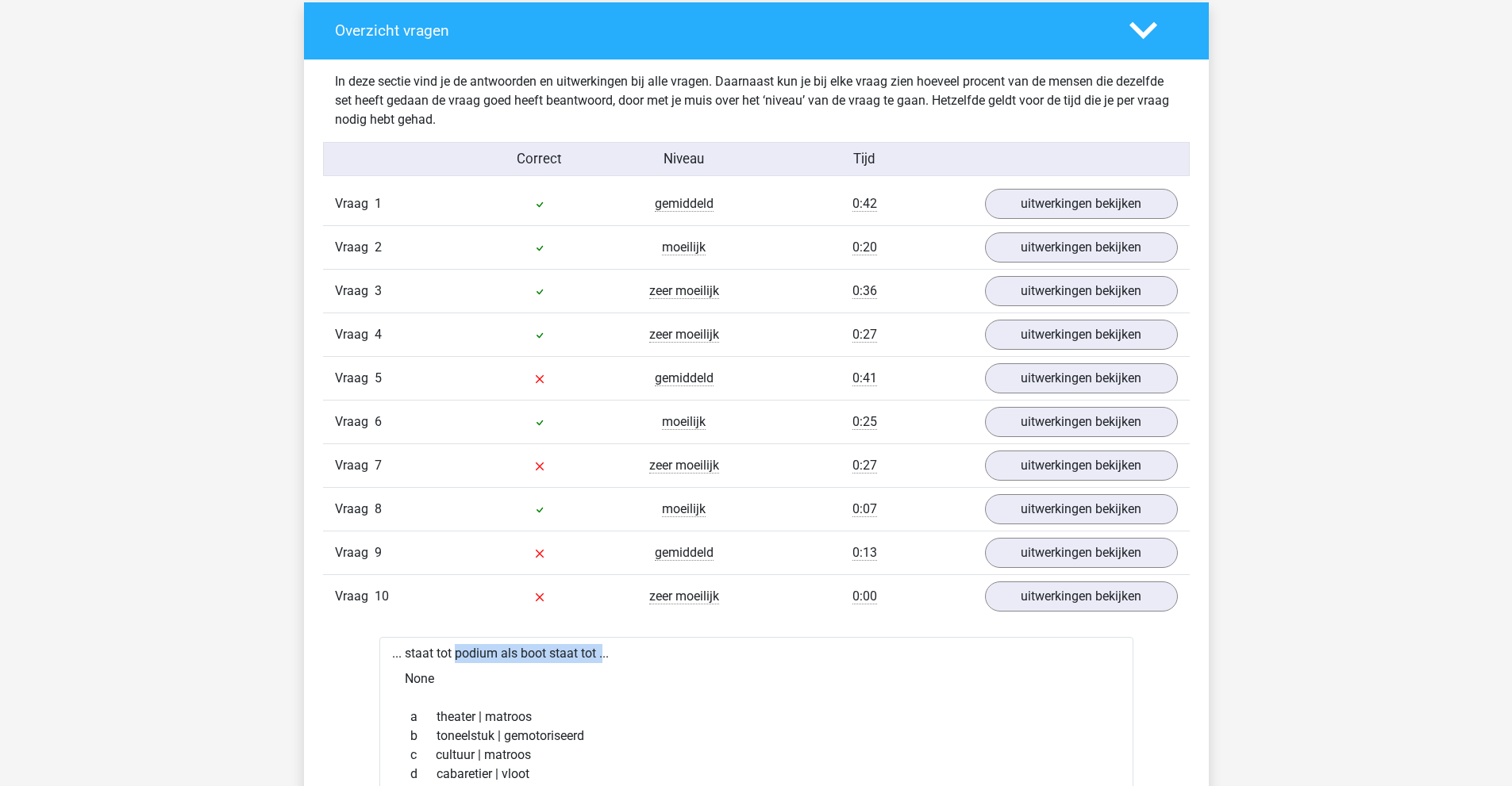
drag, startPoint x: 410, startPoint y: 659, endPoint x: 564, endPoint y: 658, distance: 154.0
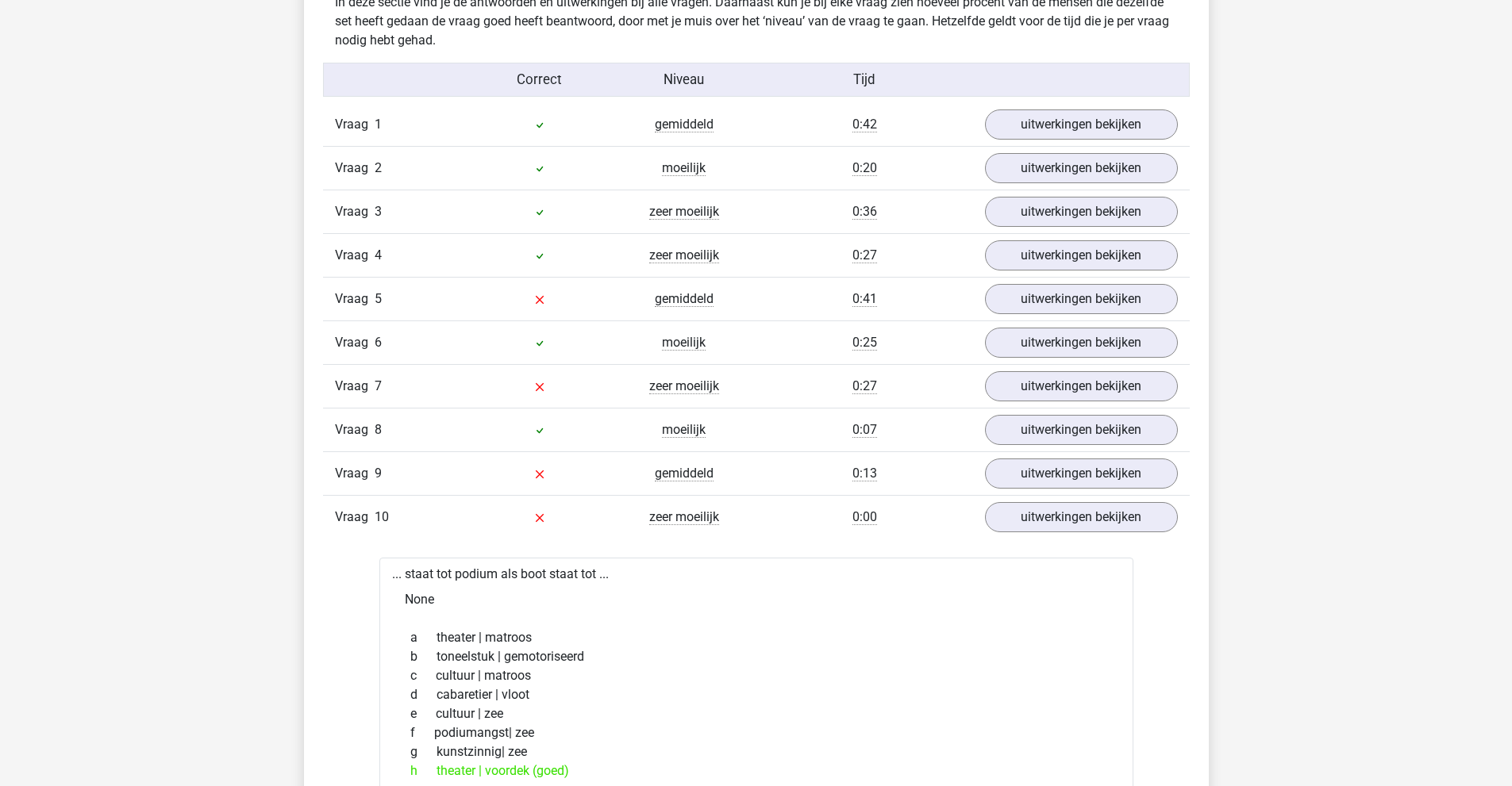
scroll to position [1348, 0]
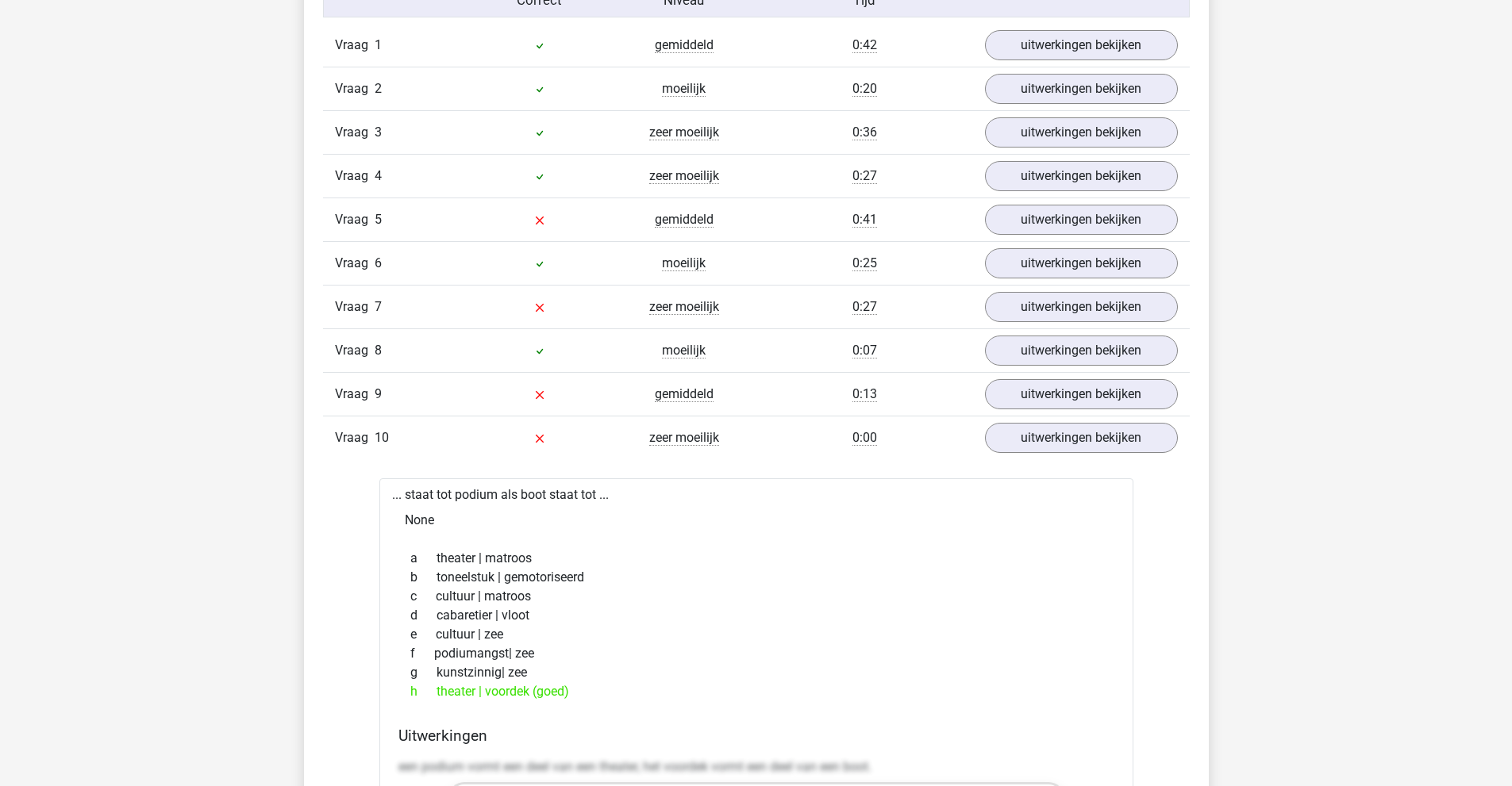
drag, startPoint x: 455, startPoint y: 691, endPoint x: 545, endPoint y: 691, distance: 90.0
click at [545, 691] on div "h theater | voordek (goed)" at bounding box center [756, 691] width 716 height 19
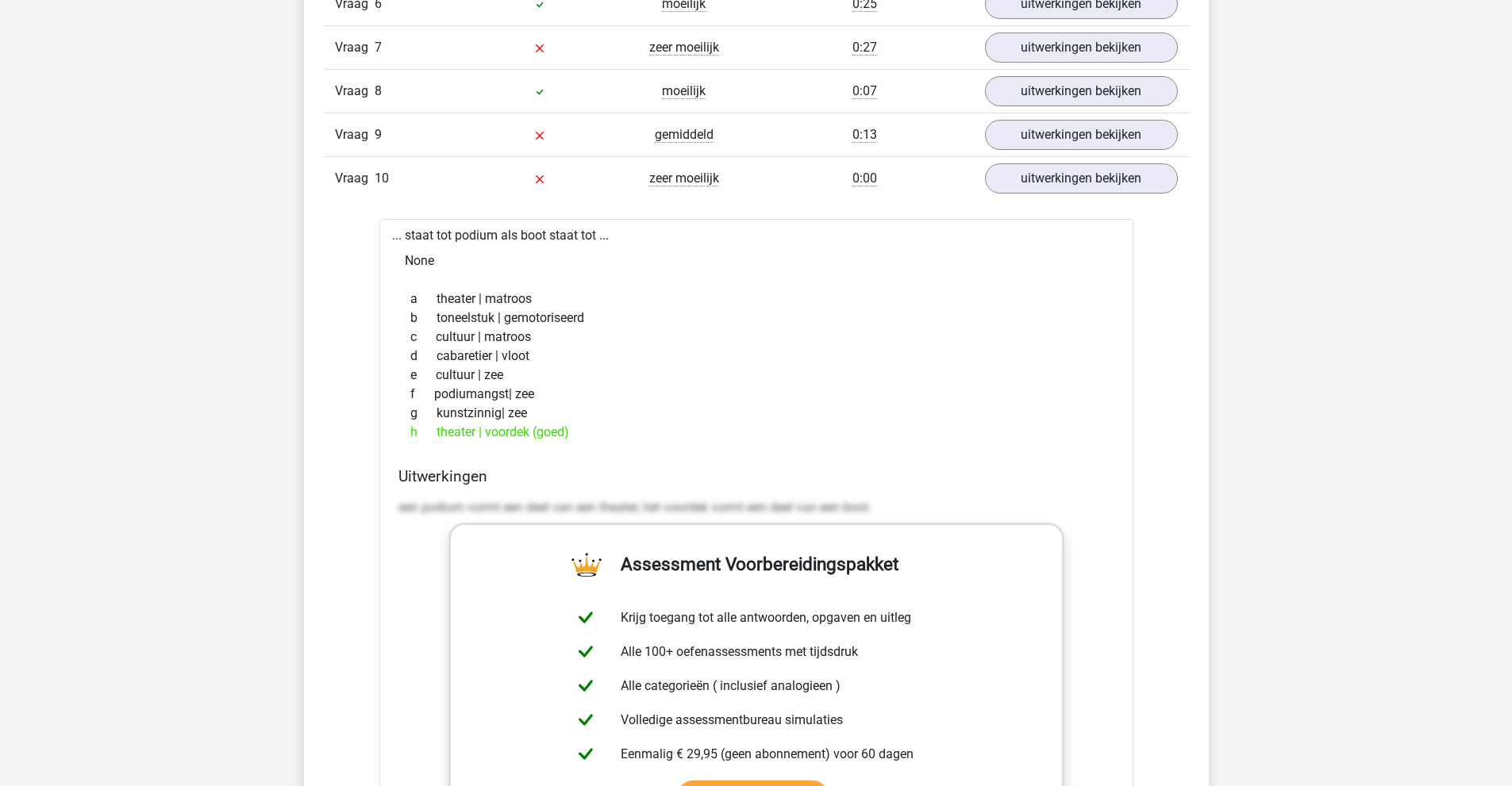
scroll to position [1586, 0]
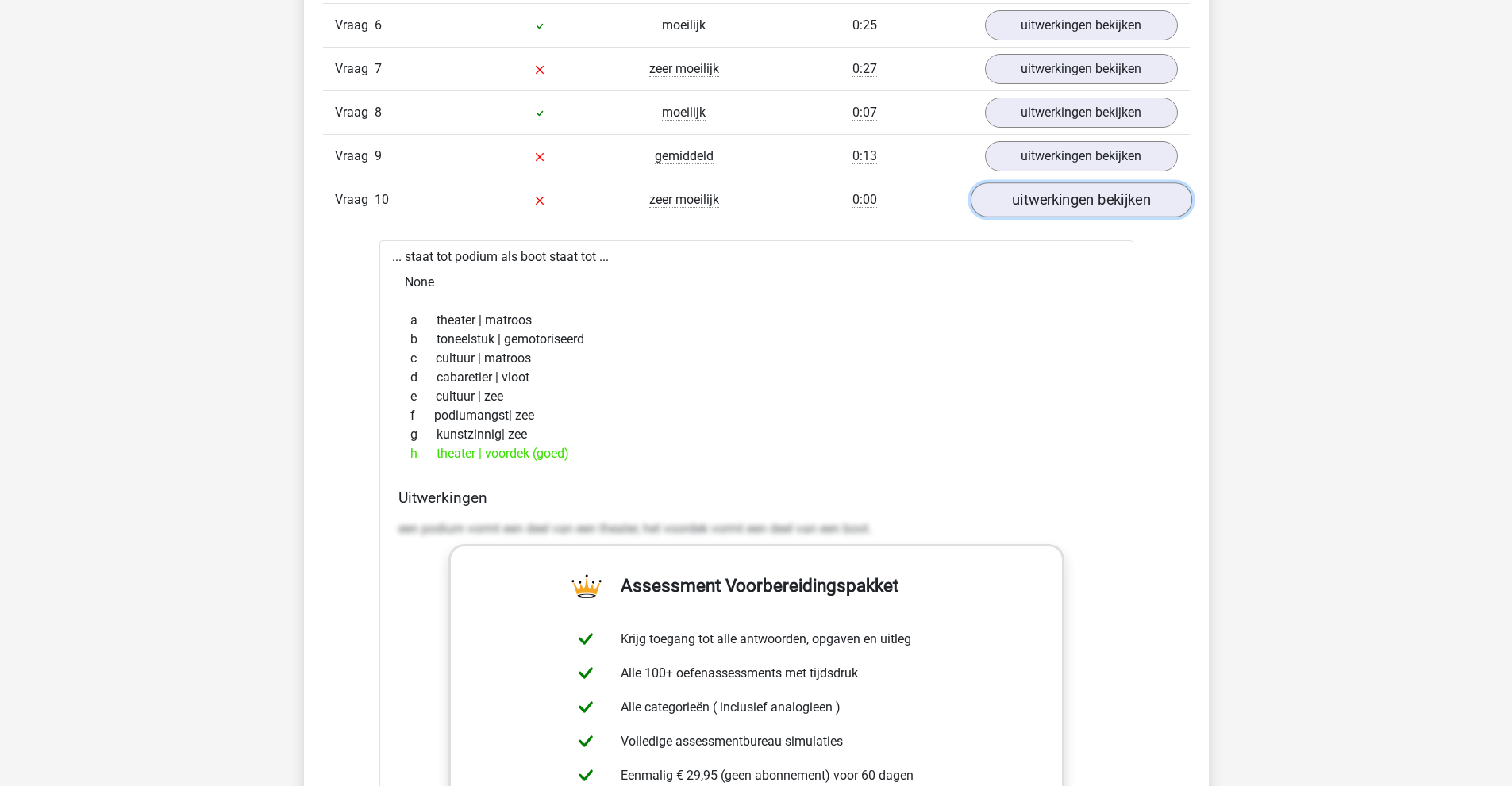
click at [1077, 208] on link "uitwerkingen bekijken" at bounding box center [1081, 199] width 222 height 35
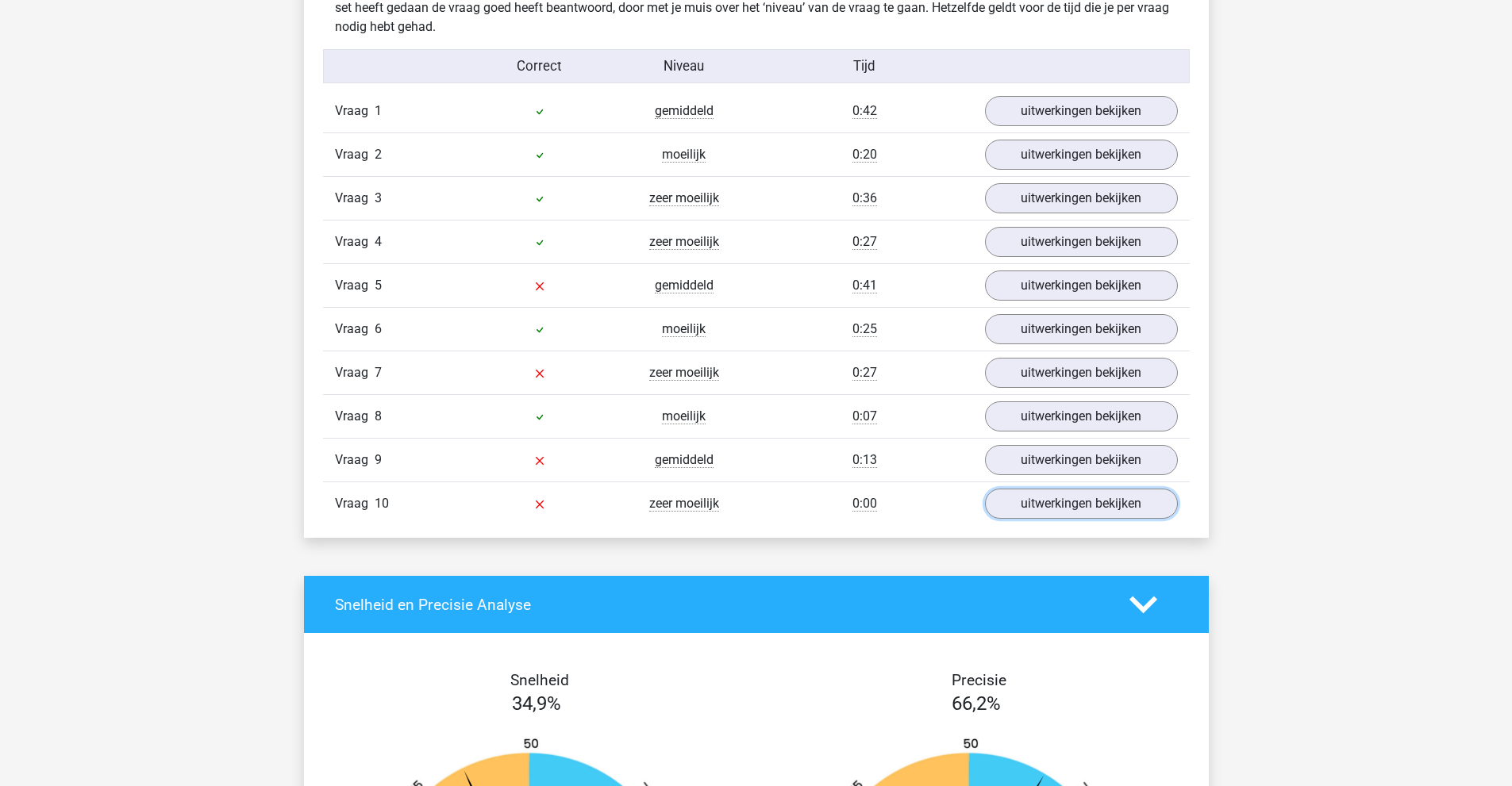
scroll to position [1114, 0]
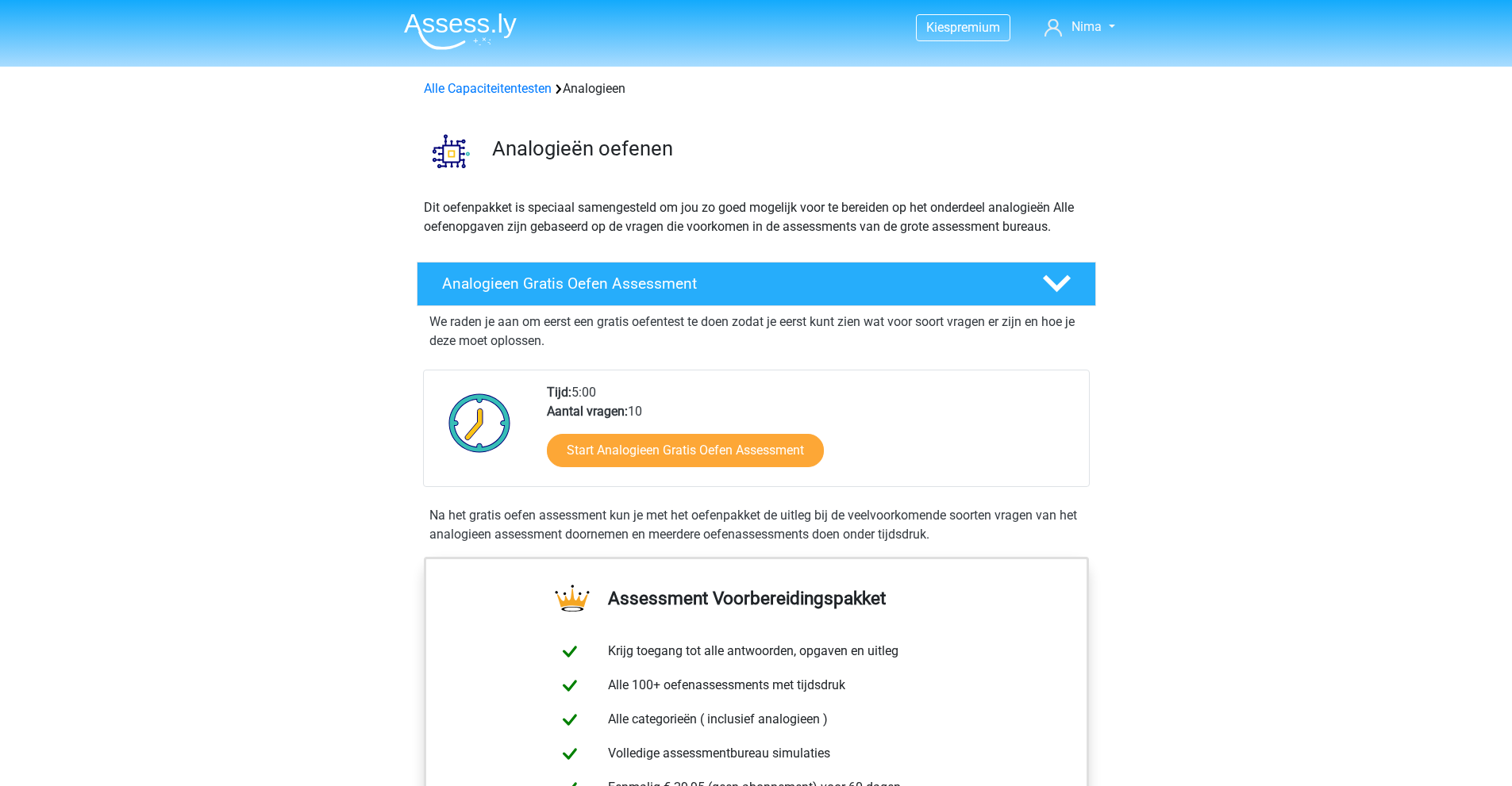
scroll to position [952, 0]
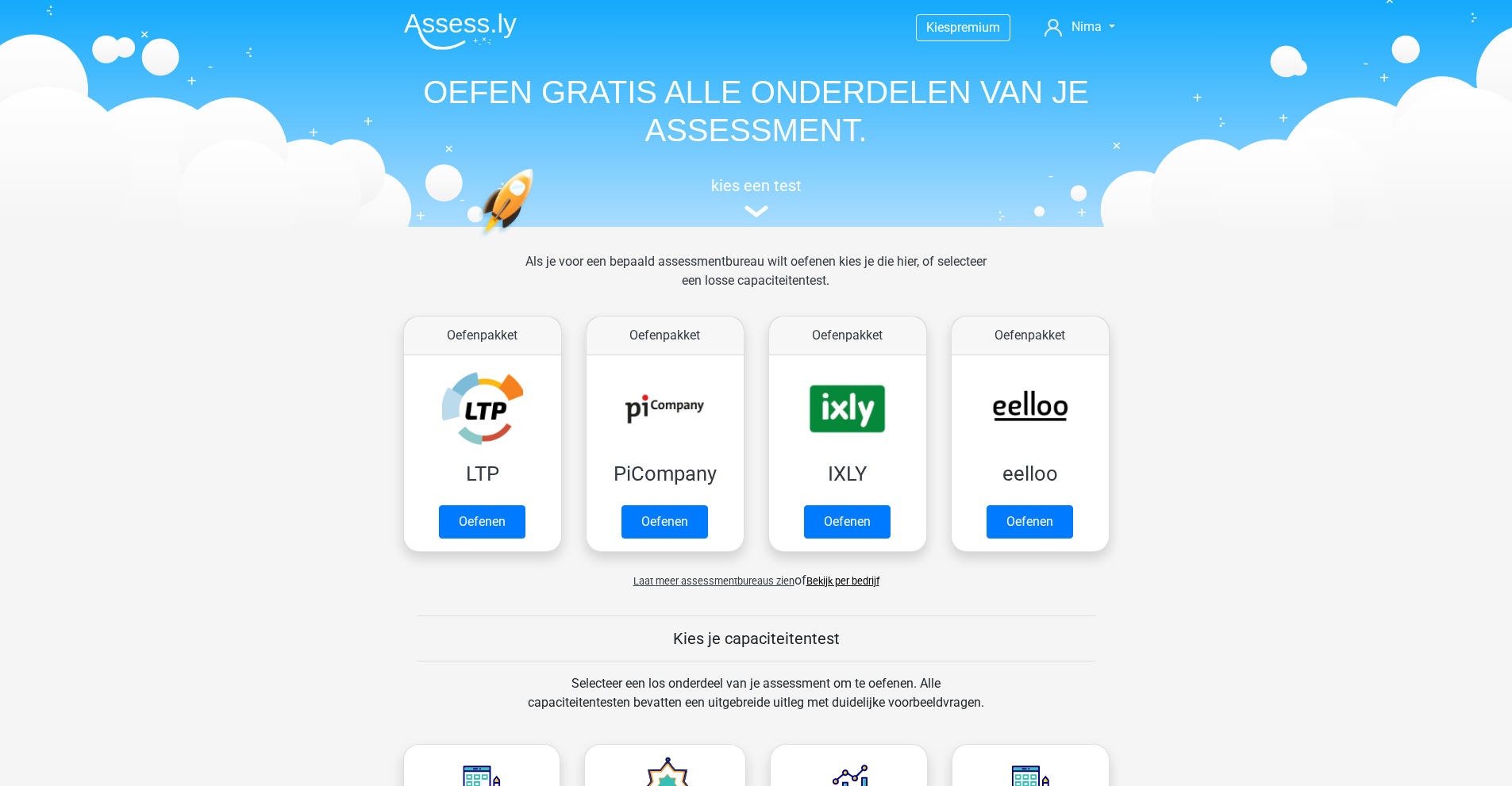
scroll to position [635, 0]
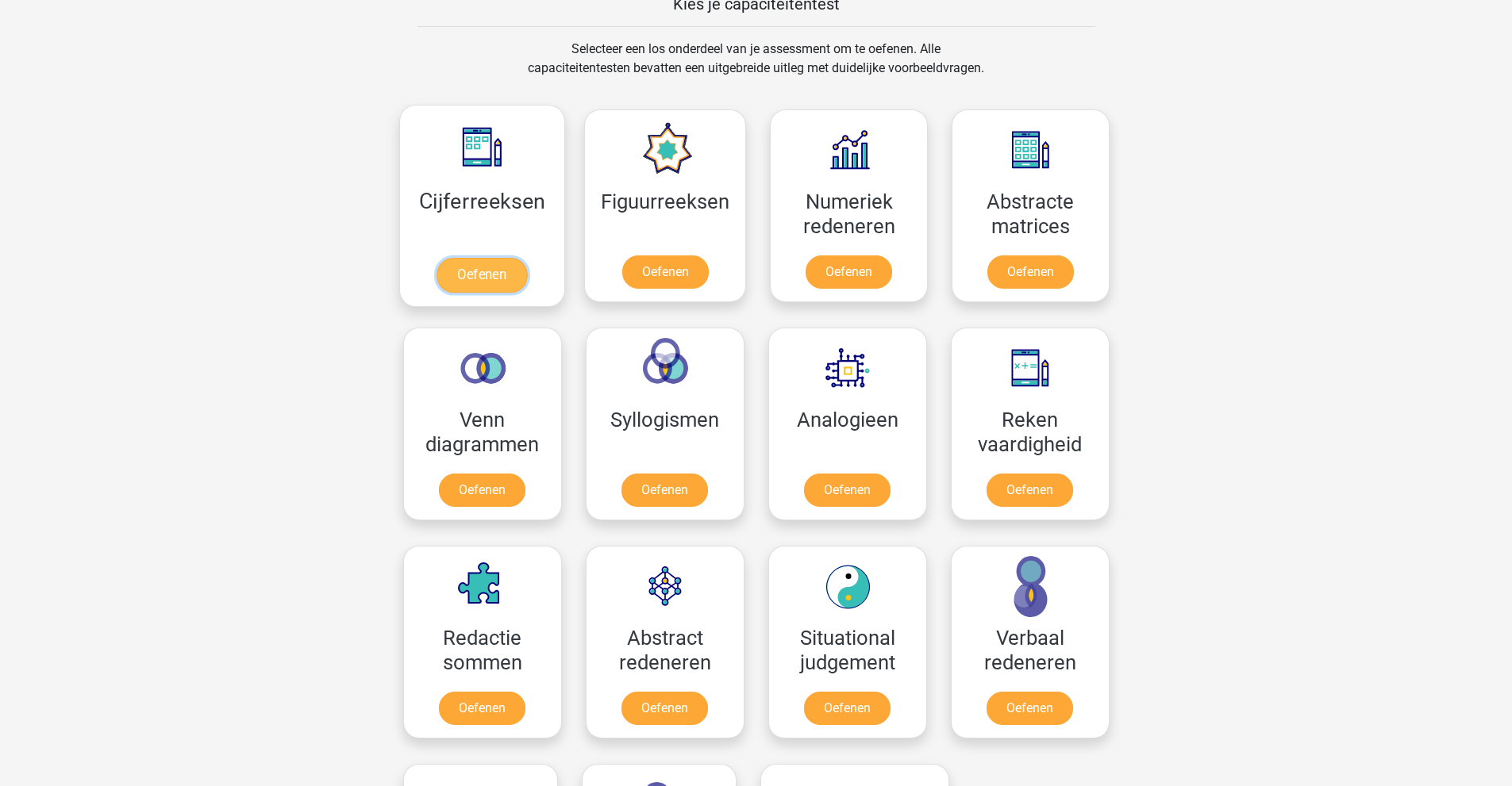
click at [449, 264] on link "Oefenen" at bounding box center [481, 275] width 90 height 35
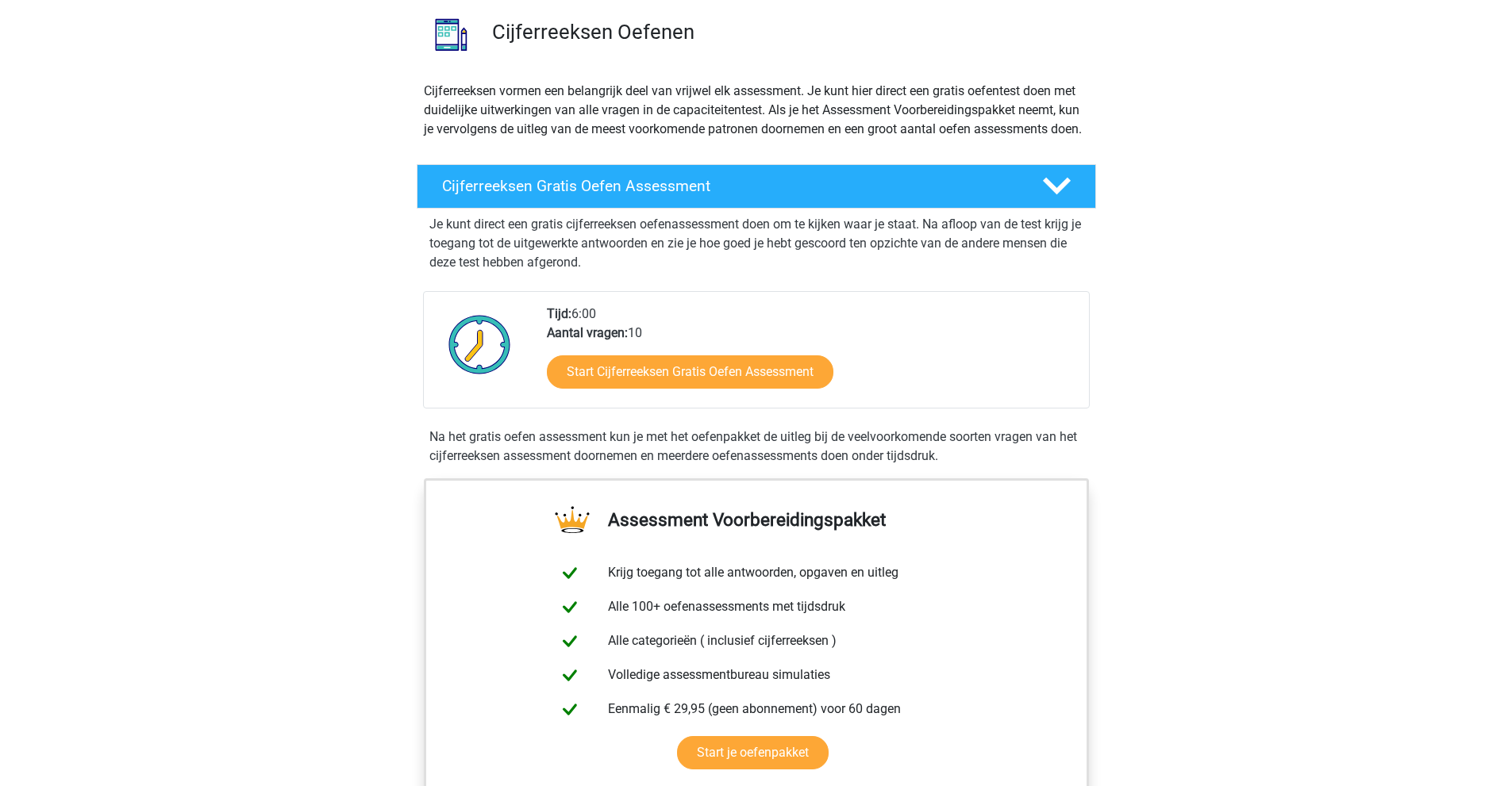
scroll to position [159, 0]
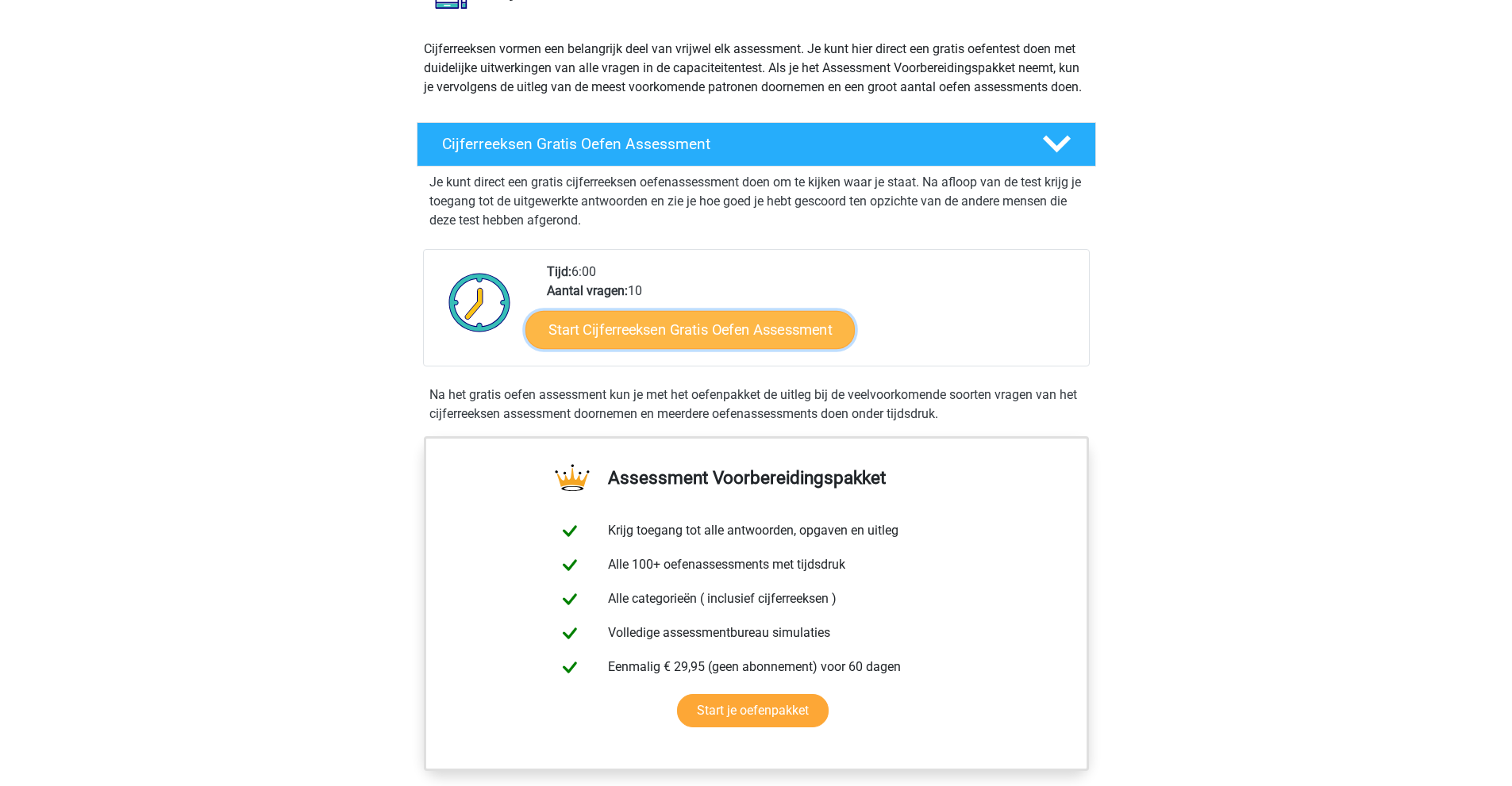
click at [646, 348] on link "Start Cijferreeksen Gratis Oefen Assessment" at bounding box center [690, 329] width 329 height 38
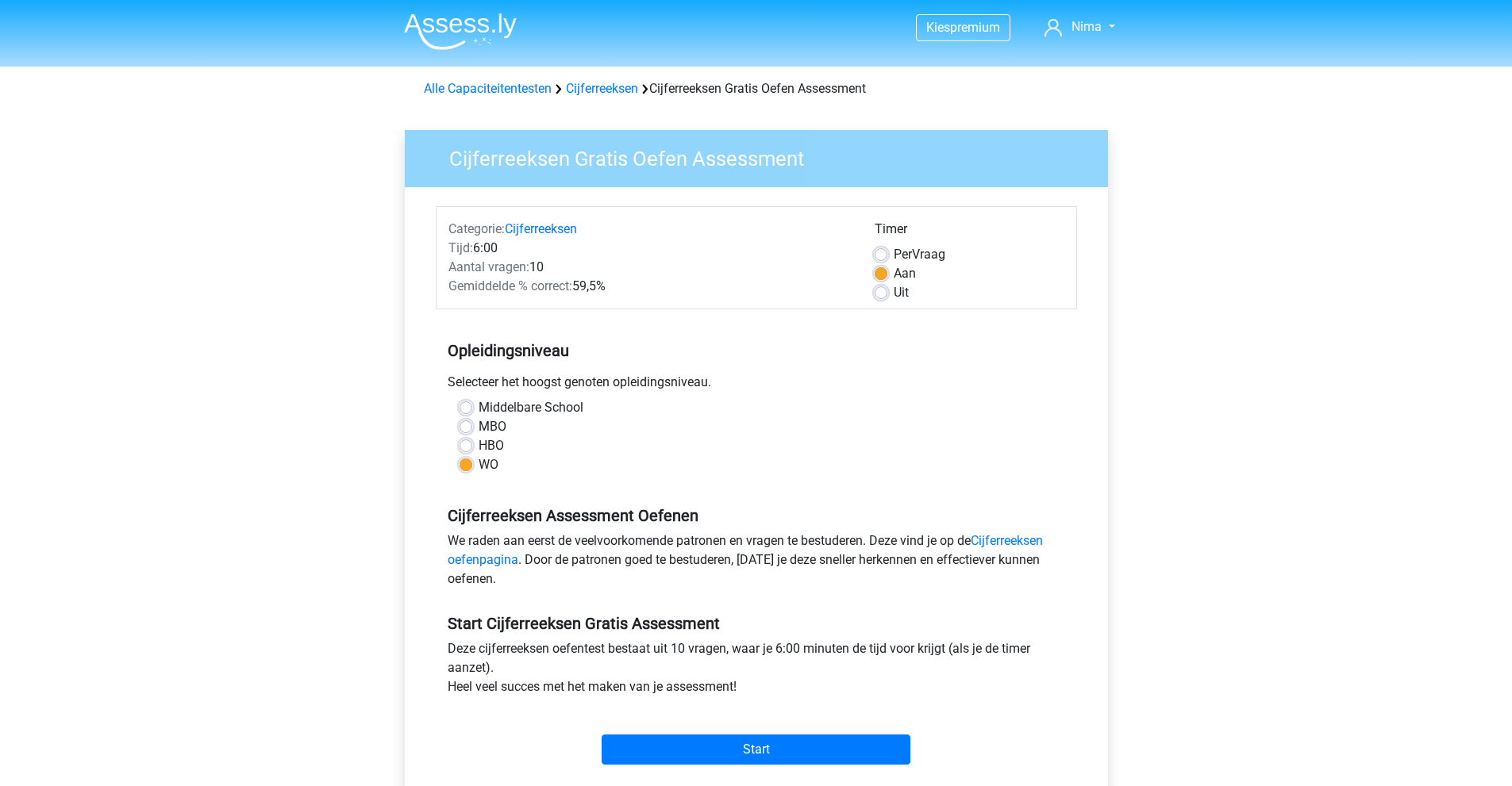
drag, startPoint x: 770, startPoint y: 734, endPoint x: 777, endPoint y: 745, distance: 13.0
click at [771, 735] on div "Start" at bounding box center [756, 737] width 641 height 56
click at [780, 748] on input "Start" at bounding box center [756, 749] width 308 height 30
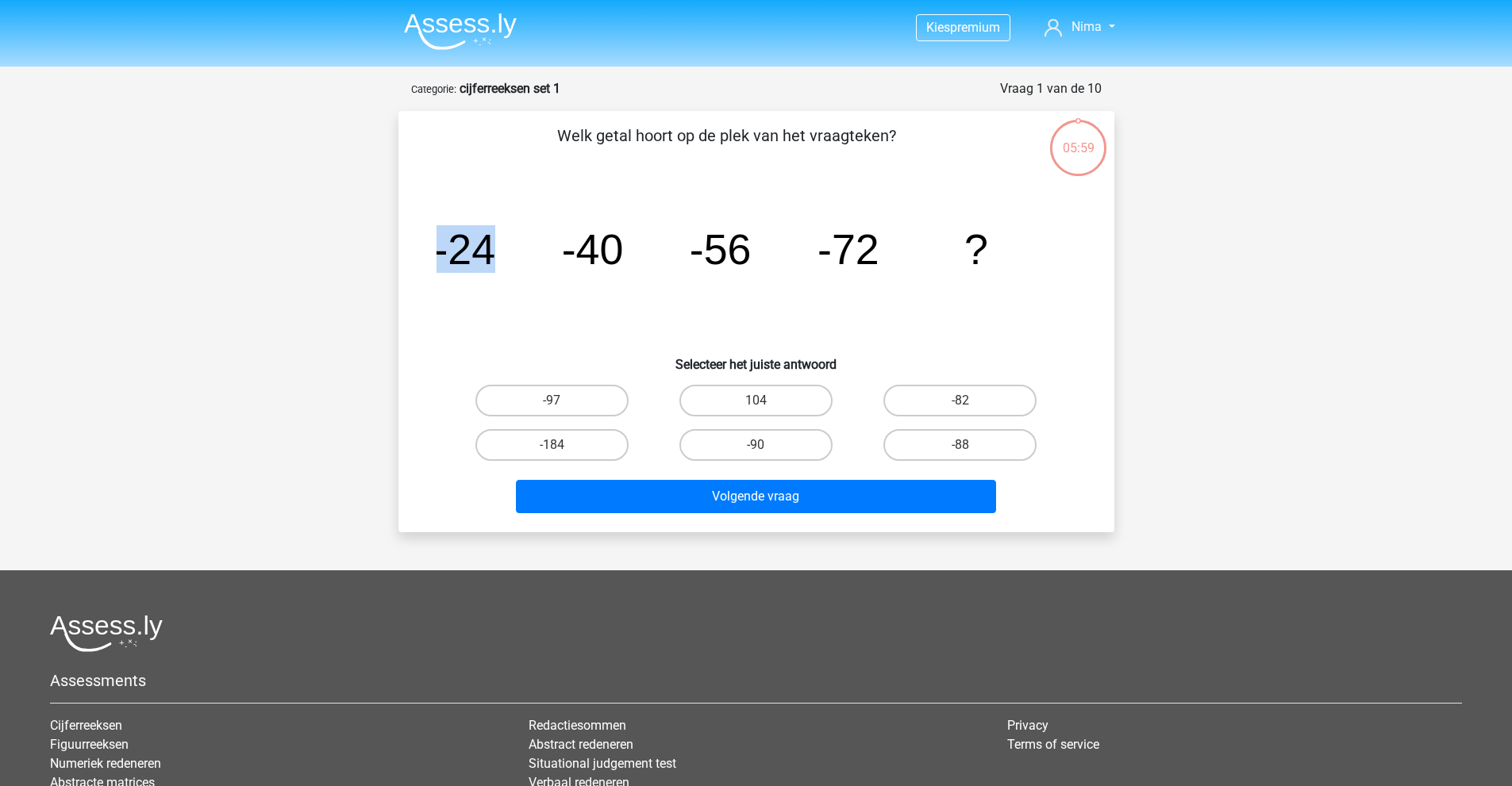
drag, startPoint x: 437, startPoint y: 246, endPoint x: 589, endPoint y: 234, distance: 152.5
click at [520, 250] on icon "image/svg+xml -24 -40 -56 -72 ?" at bounding box center [756, 264] width 639 height 160
click at [591, 235] on tspan "-40" at bounding box center [591, 249] width 62 height 48
drag, startPoint x: 576, startPoint y: 252, endPoint x: 619, endPoint y: 253, distance: 43.0
click at [640, 254] on icon "image/svg+xml -24 -40 -56 -72 ?" at bounding box center [756, 264] width 639 height 160
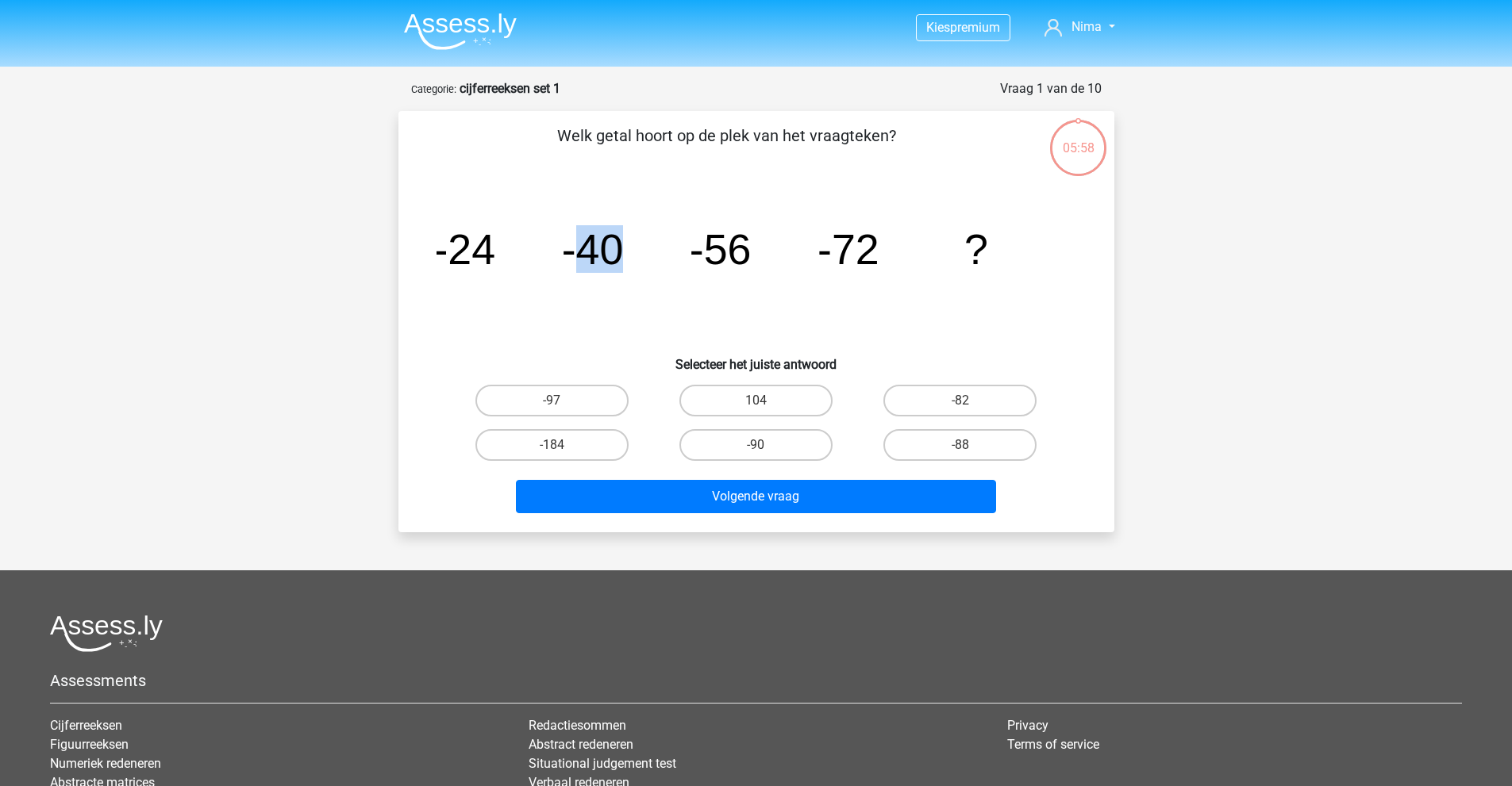
click at [619, 253] on tspan "-40" at bounding box center [591, 249] width 62 height 48
drag, startPoint x: 608, startPoint y: 248, endPoint x: 637, endPoint y: 248, distance: 29.0
click at [634, 248] on icon "image/svg+xml -24 -40 -56 -72 ?" at bounding box center [756, 264] width 639 height 160
click at [621, 248] on tspan "-40" at bounding box center [591, 249] width 62 height 48
drag, startPoint x: 453, startPoint y: 245, endPoint x: 746, endPoint y: 249, distance: 293.0
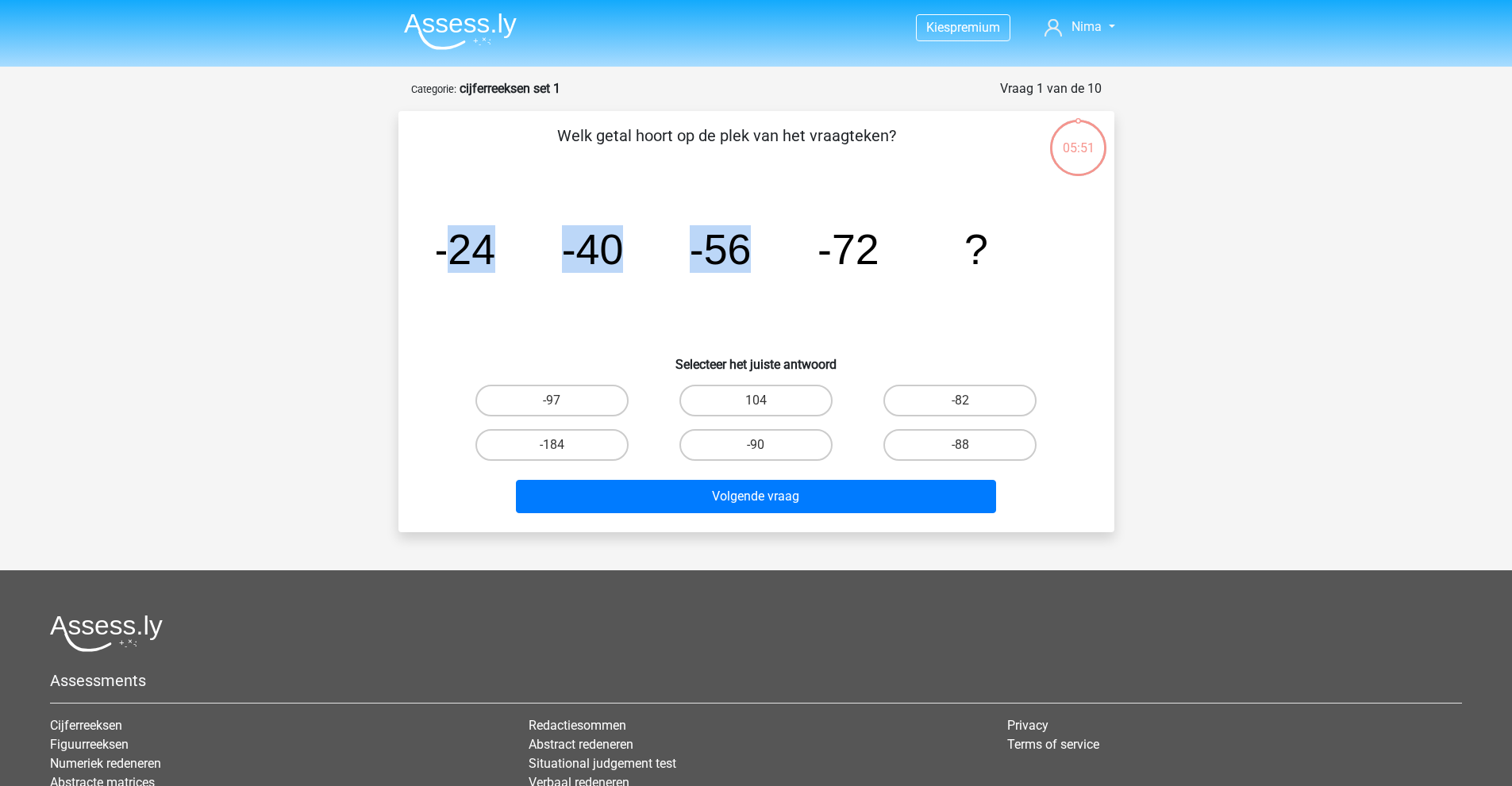
click at [746, 249] on g "-24 -40 -56 -72 ?" at bounding box center [710, 249] width 554 height 48
click at [746, 249] on tspan "-56" at bounding box center [719, 249] width 62 height 48
drag, startPoint x: 581, startPoint y: 253, endPoint x: 762, endPoint y: 252, distance: 181.0
click at [762, 252] on icon "image/svg+xml -24 -40 -56 -72 ?" at bounding box center [756, 264] width 639 height 160
click at [760, 251] on icon "image/svg+xml -24 -40 -56 -72 ?" at bounding box center [756, 264] width 639 height 160
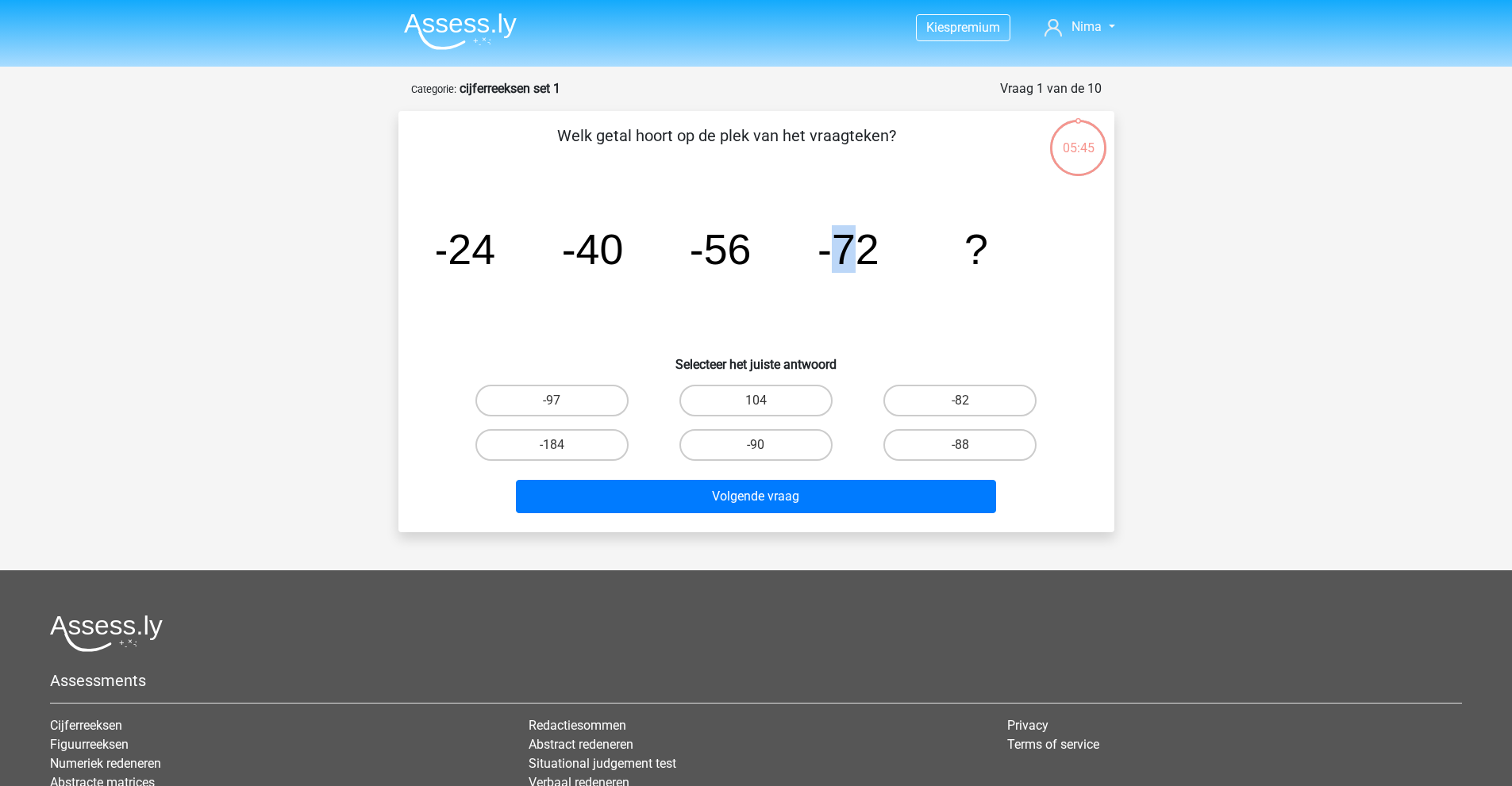
drag, startPoint x: 832, startPoint y: 248, endPoint x: 862, endPoint y: 250, distance: 30.1
click at [862, 250] on tspan "-72" at bounding box center [848, 249] width 62 height 48
click at [985, 443] on label "-88" at bounding box center [960, 444] width 153 height 32
click at [970, 445] on input "-88" at bounding box center [965, 450] width 10 height 10
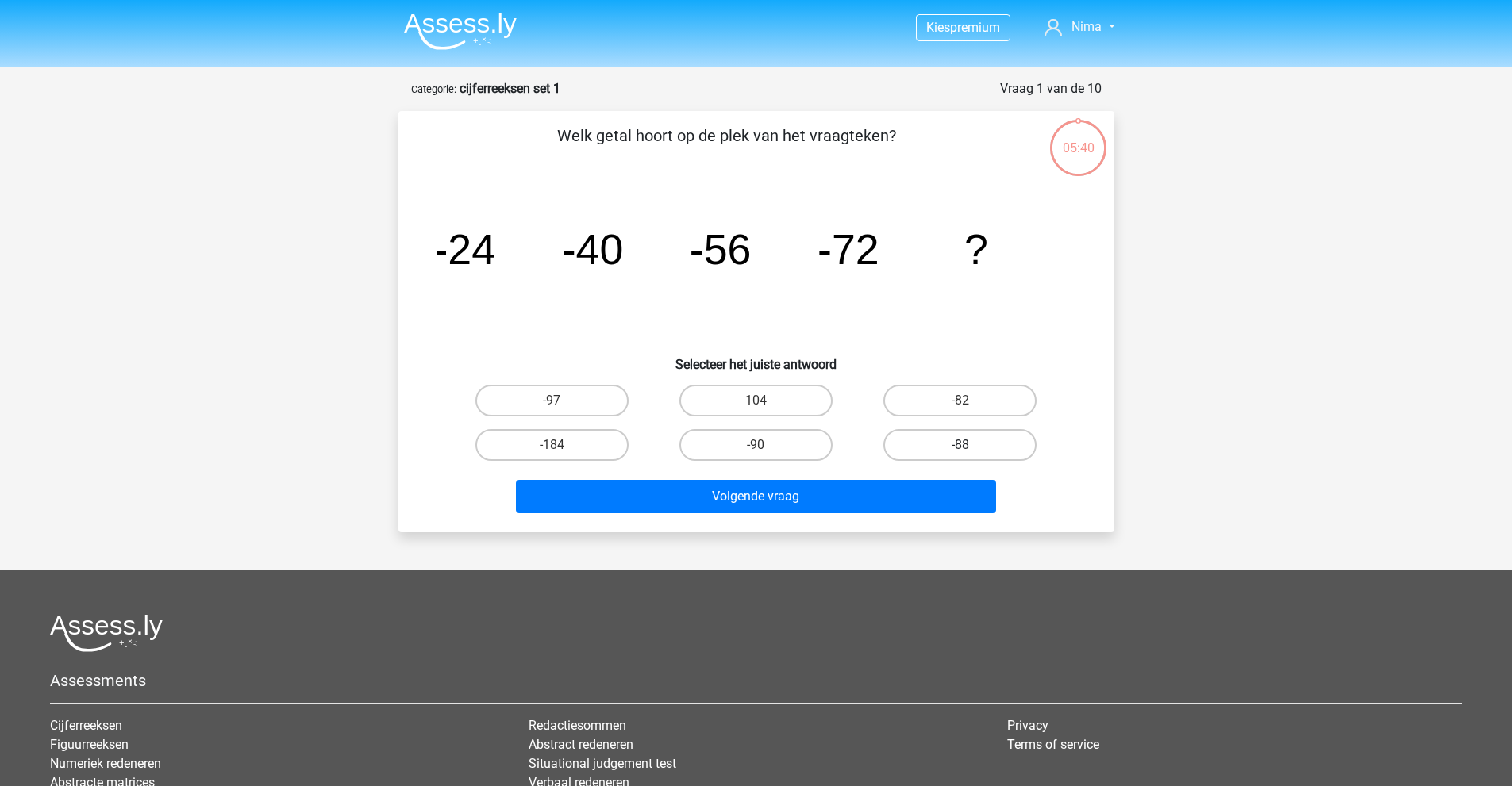
radio input "true"
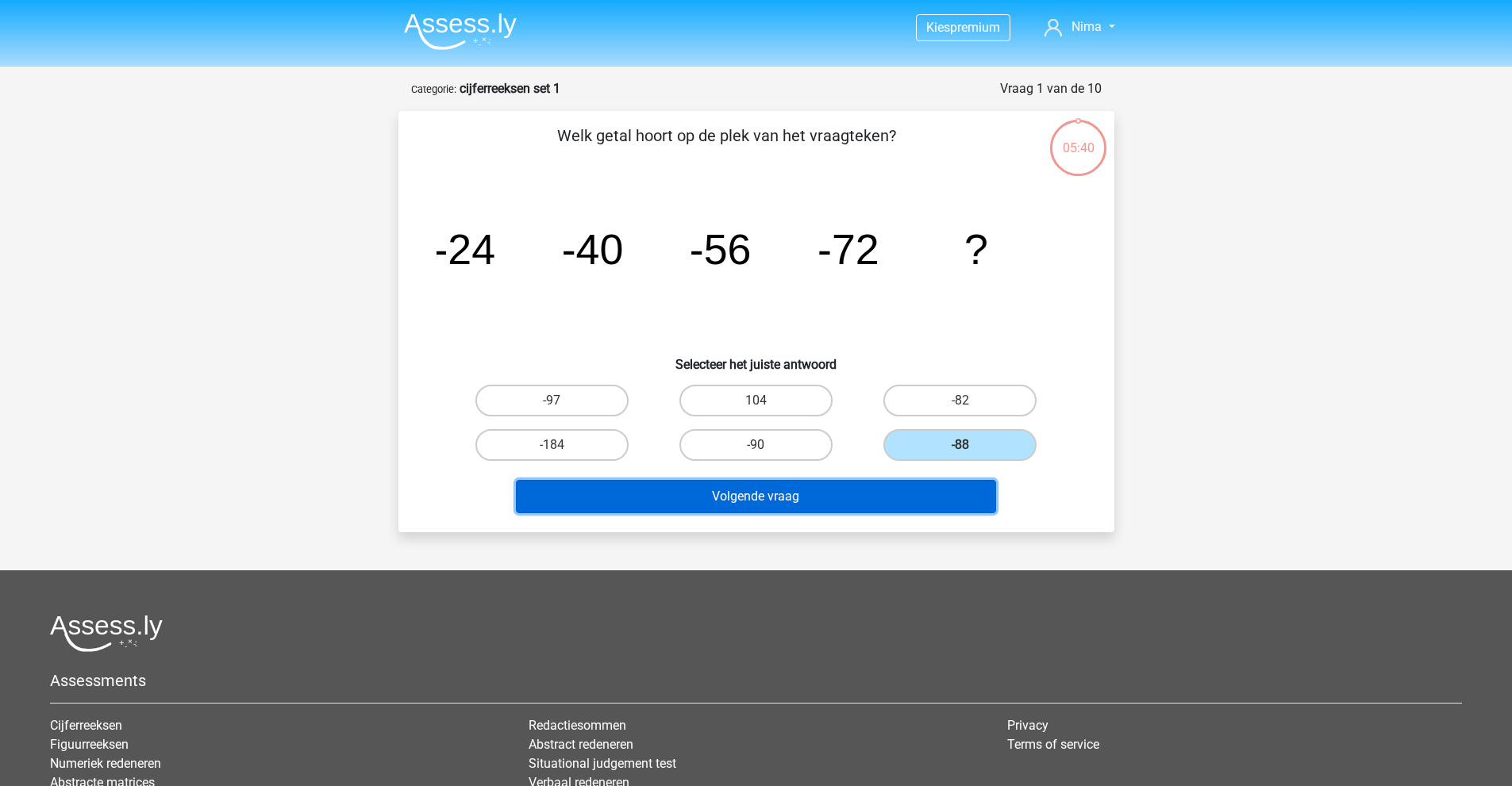
click at [912, 499] on button "Volgende vraag" at bounding box center [756, 496] width 480 height 33
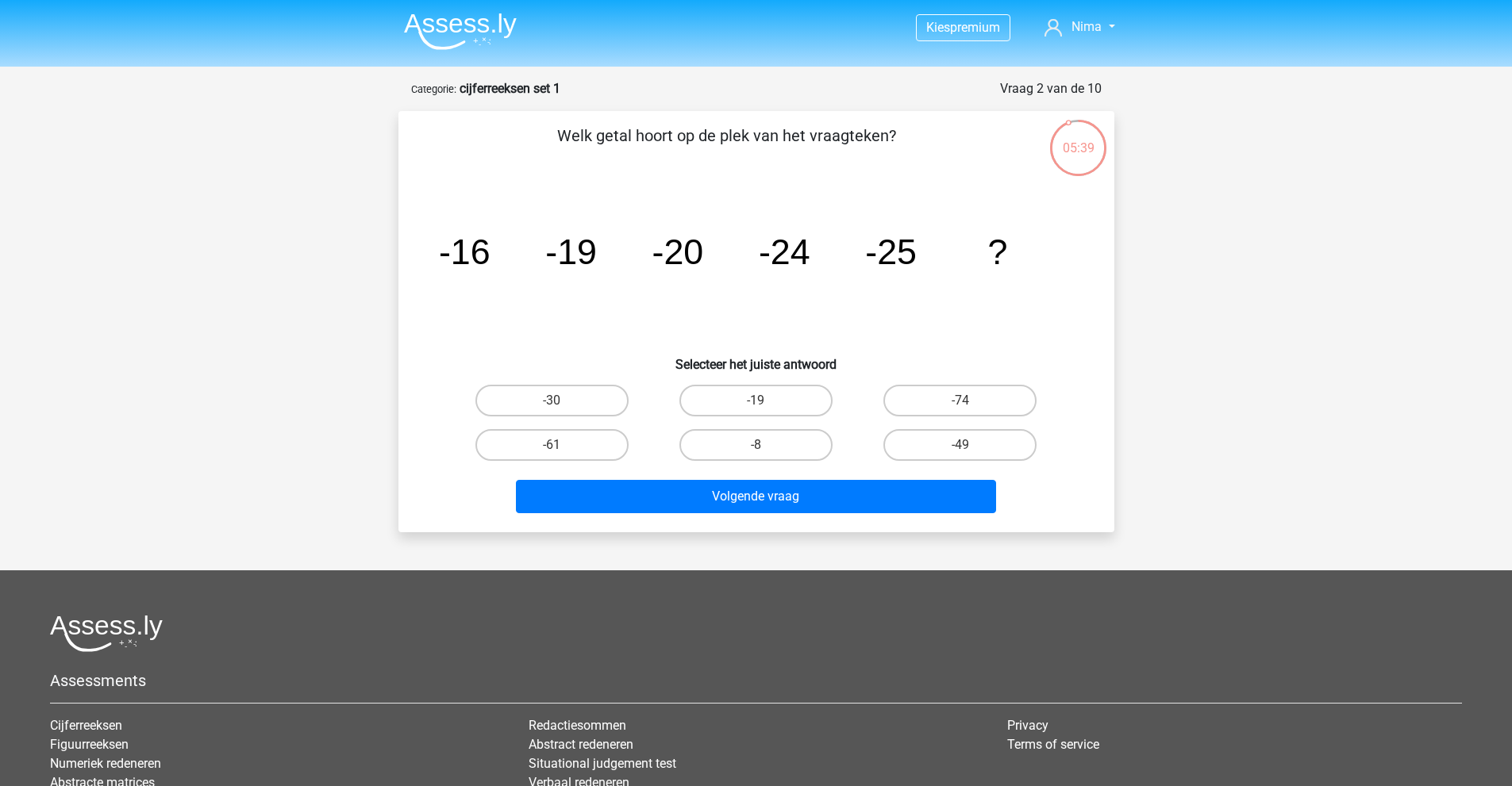
click at [779, 145] on p "Welk getal hoort op de plek van het vraagteken?" at bounding box center [727, 147] width 606 height 48
click at [827, 143] on p "Welk getal hoort op de plek van het vraagteken?" at bounding box center [727, 147] width 606 height 48
drag, startPoint x: 532, startPoint y: 245, endPoint x: 632, endPoint y: 242, distance: 100.0
click at [632, 242] on icon "image/svg+xml -16 -19 -20 -24 -25 ?" at bounding box center [756, 264] width 639 height 160
click at [609, 244] on icon "image/svg+xml -16 -19 -20 -24 -25 ?" at bounding box center [756, 264] width 639 height 160
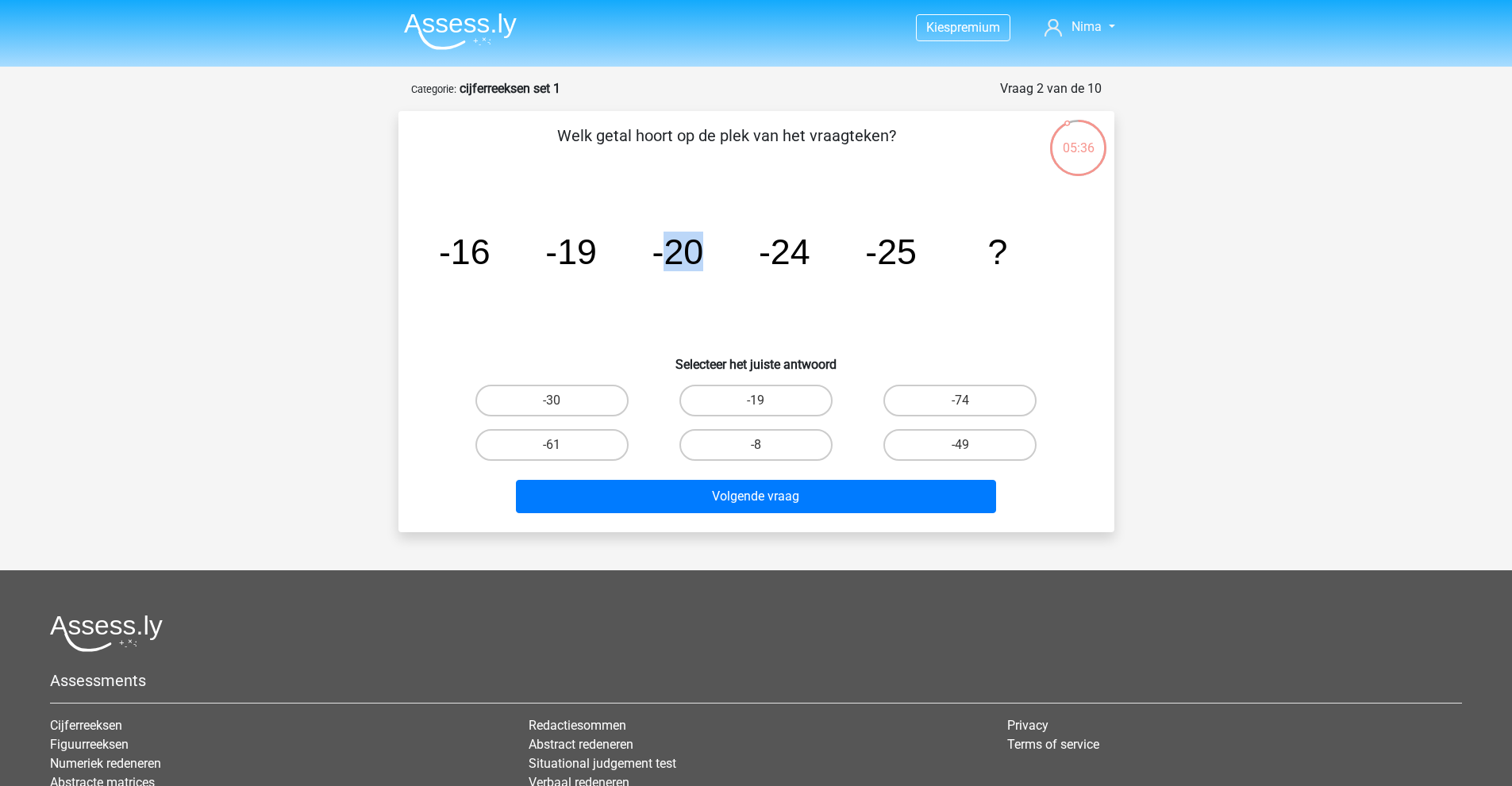
drag, startPoint x: 663, startPoint y: 251, endPoint x: 710, endPoint y: 252, distance: 47.0
click at [710, 252] on icon "image/svg+xml -16 -19 -20 -24 -25 ?" at bounding box center [756, 264] width 639 height 160
click at [467, 257] on tspan "-16" at bounding box center [463, 251] width 51 height 40
drag, startPoint x: 463, startPoint y: 251, endPoint x: 589, endPoint y: 258, distance: 126.2
click at [589, 258] on g "-16 -19 -20 -24 -25 ?" at bounding box center [722, 251] width 568 height 40
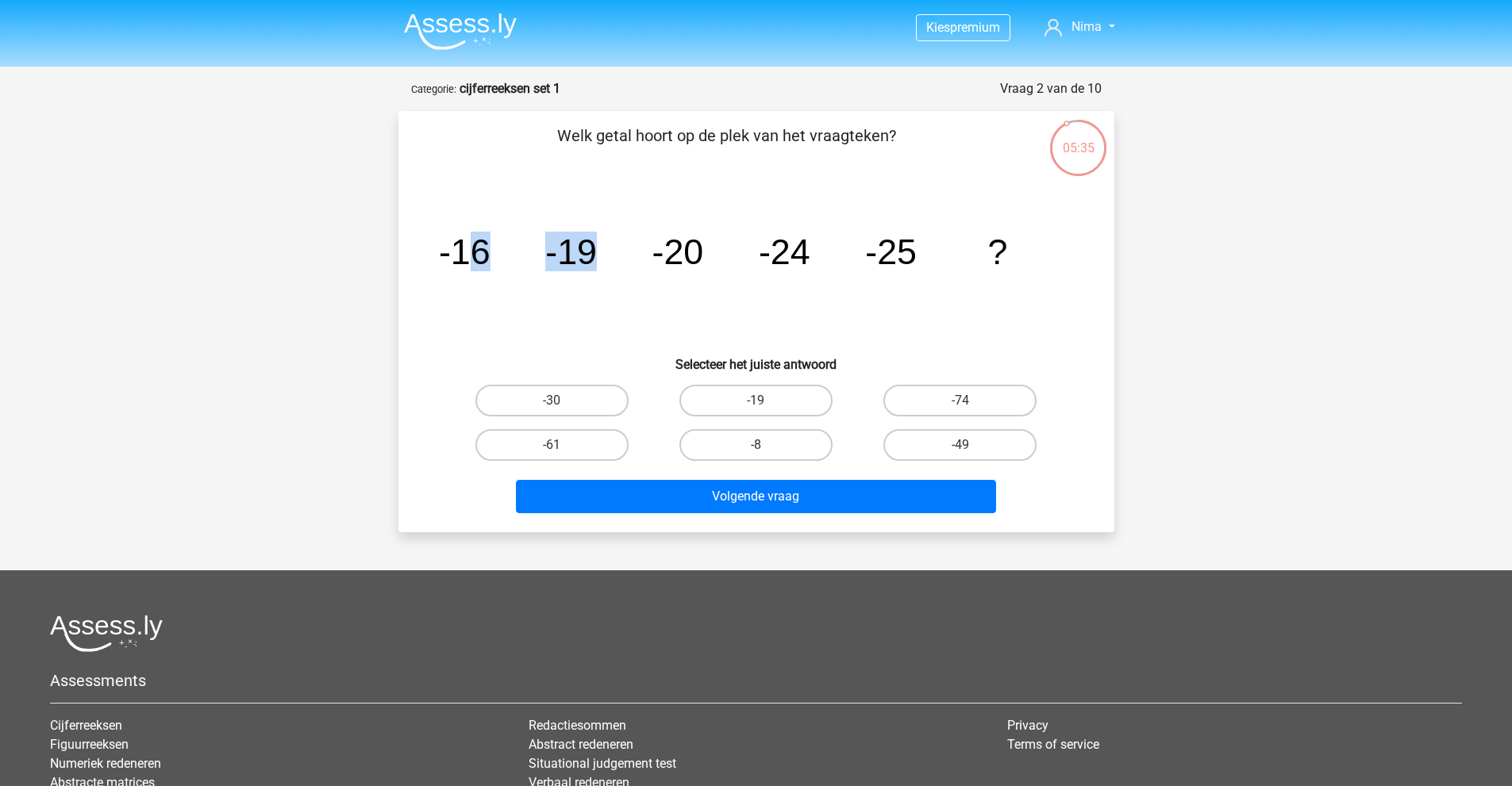
click at [589, 257] on tspan "-19" at bounding box center [571, 251] width 51 height 40
drag, startPoint x: 589, startPoint y: 252, endPoint x: 690, endPoint y: 252, distance: 101.0
click at [690, 252] on g "-16 -19 -20 -24 -25 ?" at bounding box center [722, 251] width 568 height 40
click at [690, 252] on tspan "-20" at bounding box center [677, 251] width 51 height 40
drag, startPoint x: 685, startPoint y: 252, endPoint x: 815, endPoint y: 257, distance: 130.1
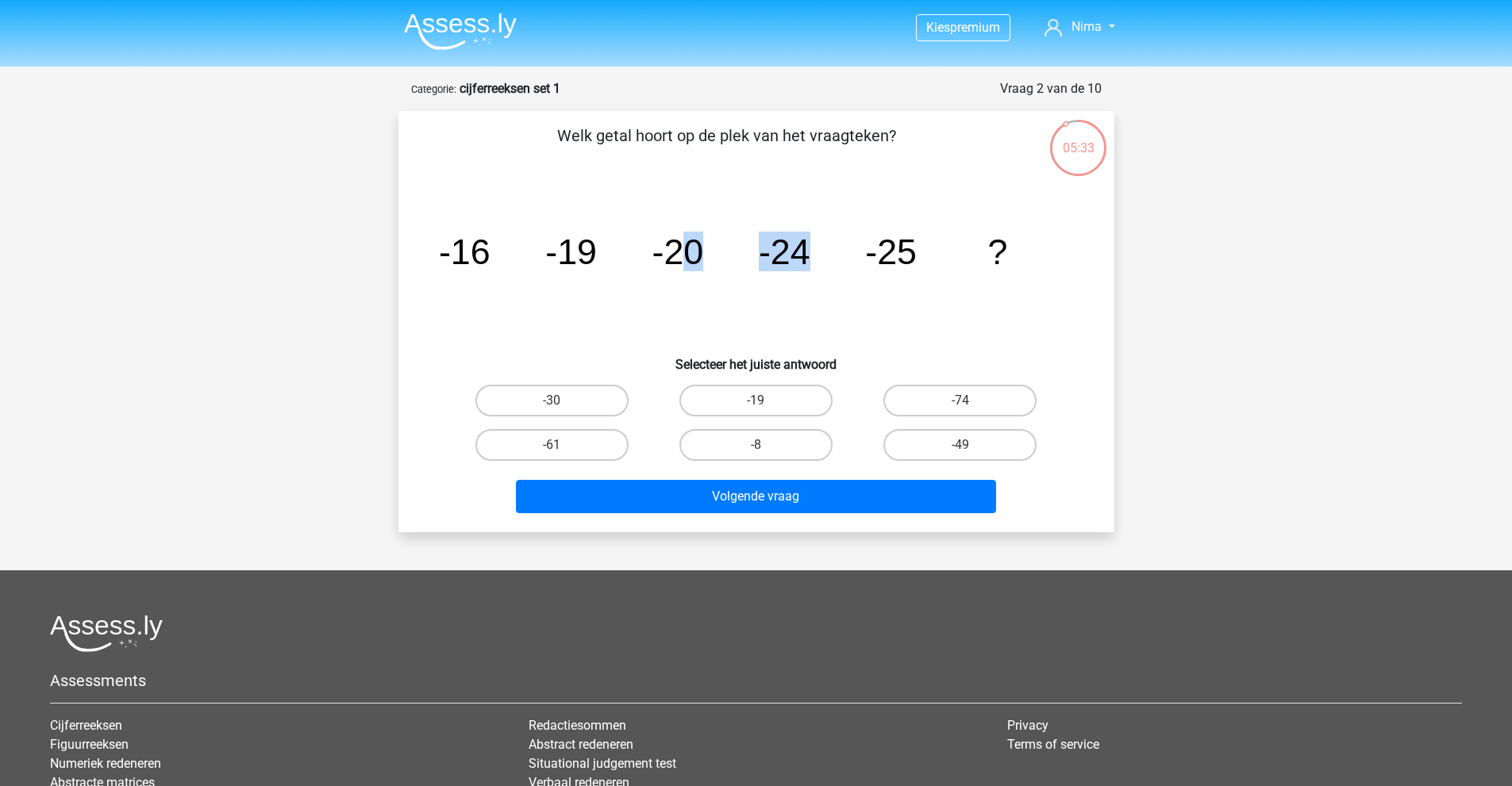
click at [815, 257] on icon "image/svg+xml -16 -19 -20 -24 -25 ?" at bounding box center [756, 264] width 639 height 160
click at [793, 256] on tspan "-24" at bounding box center [783, 251] width 51 height 40
drag, startPoint x: 795, startPoint y: 256, endPoint x: 901, endPoint y: 258, distance: 106.0
click at [901, 258] on g "-16 -19 -20 -24 -25 ?" at bounding box center [722, 251] width 568 height 40
click at [901, 258] on tspan "-25" at bounding box center [890, 251] width 51 height 40
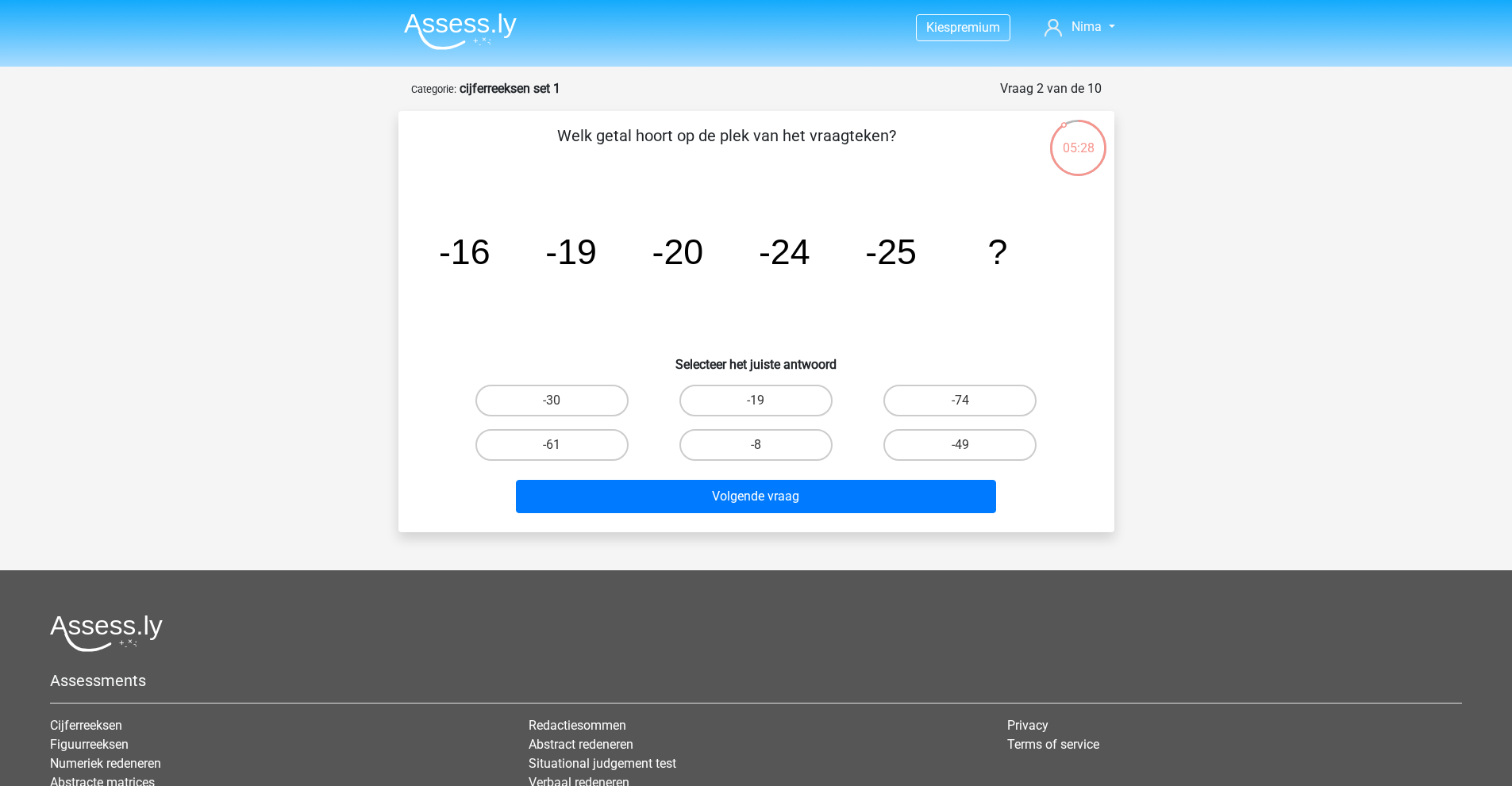
drag, startPoint x: 565, startPoint y: 398, endPoint x: 652, endPoint y: 439, distance: 96.2
click at [566, 398] on label "-30" at bounding box center [552, 400] width 153 height 32
click at [562, 400] on input "-30" at bounding box center [556, 405] width 10 height 10
radio input "true"
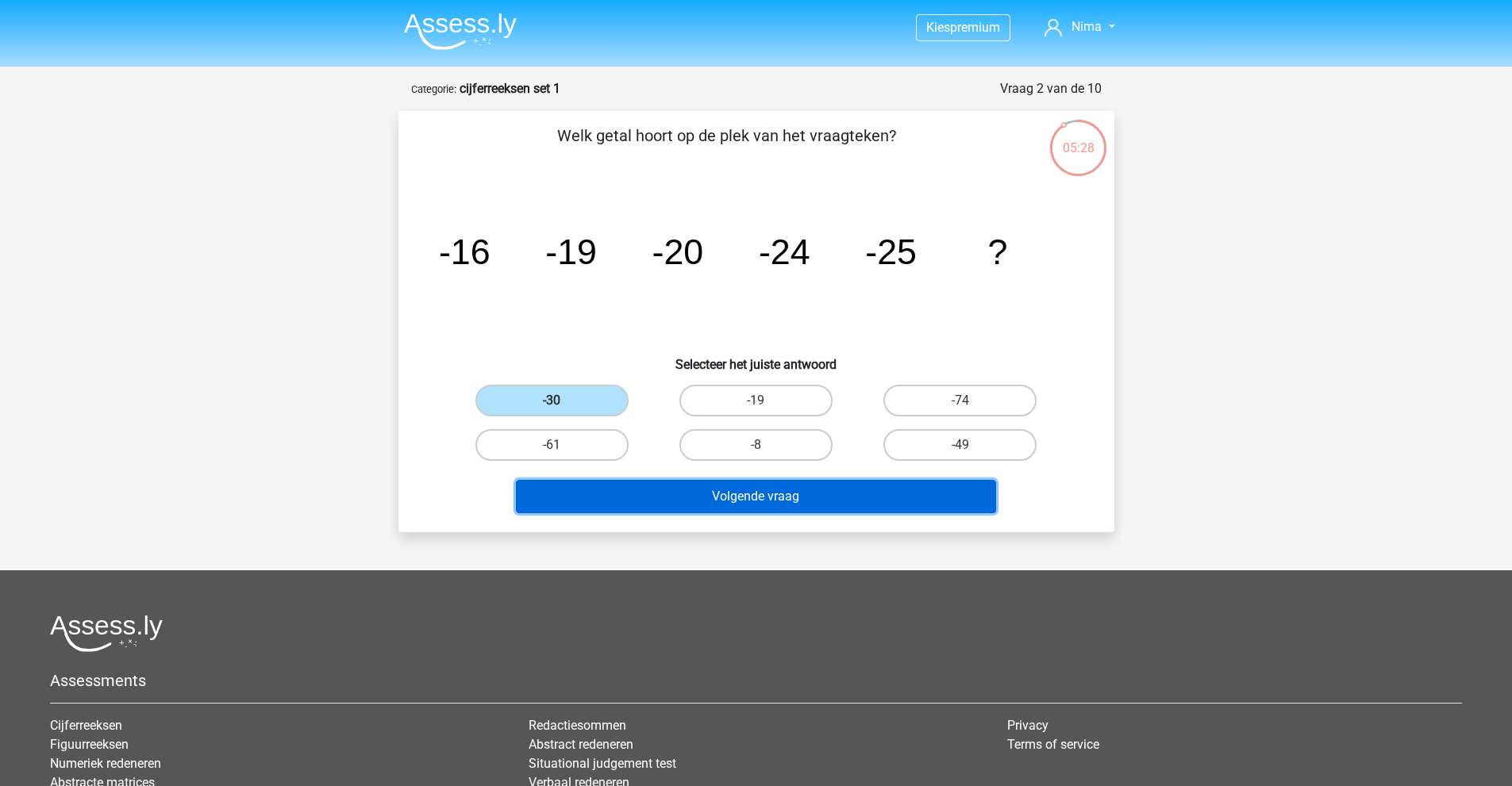
click at [772, 508] on button "Volgende vraag" at bounding box center [756, 496] width 480 height 33
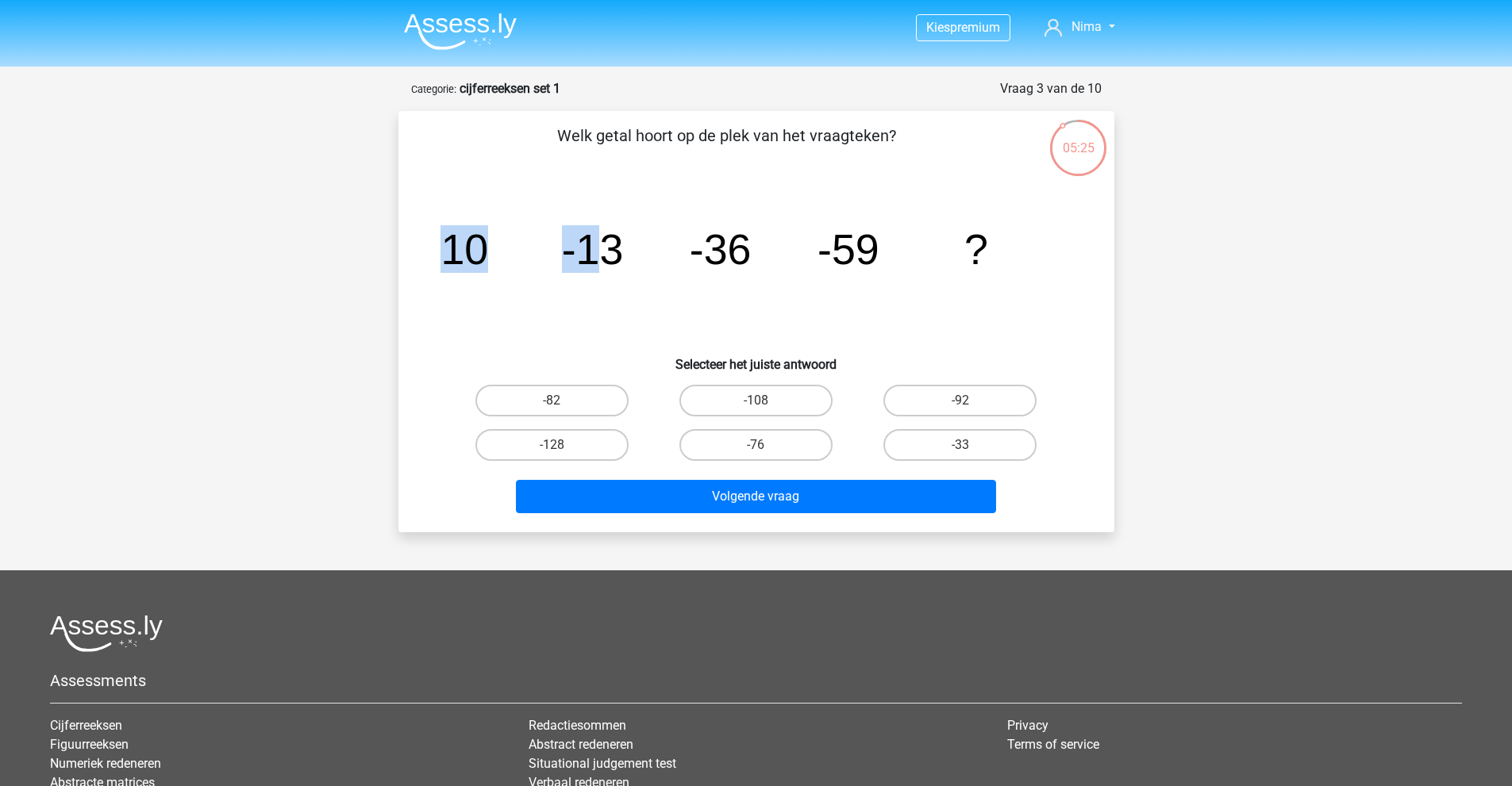
drag, startPoint x: 451, startPoint y: 242, endPoint x: 606, endPoint y: 246, distance: 155.1
click at [606, 246] on g "10 -13 -36 -59 ?" at bounding box center [713, 249] width 547 height 48
click at [606, 246] on tspan "-13" at bounding box center [591, 249] width 62 height 48
drag, startPoint x: 609, startPoint y: 254, endPoint x: 628, endPoint y: 255, distance: 19.0
click at [628, 255] on icon "image/svg+xml 10 -13 -36 -59 ?" at bounding box center [756, 264] width 639 height 160
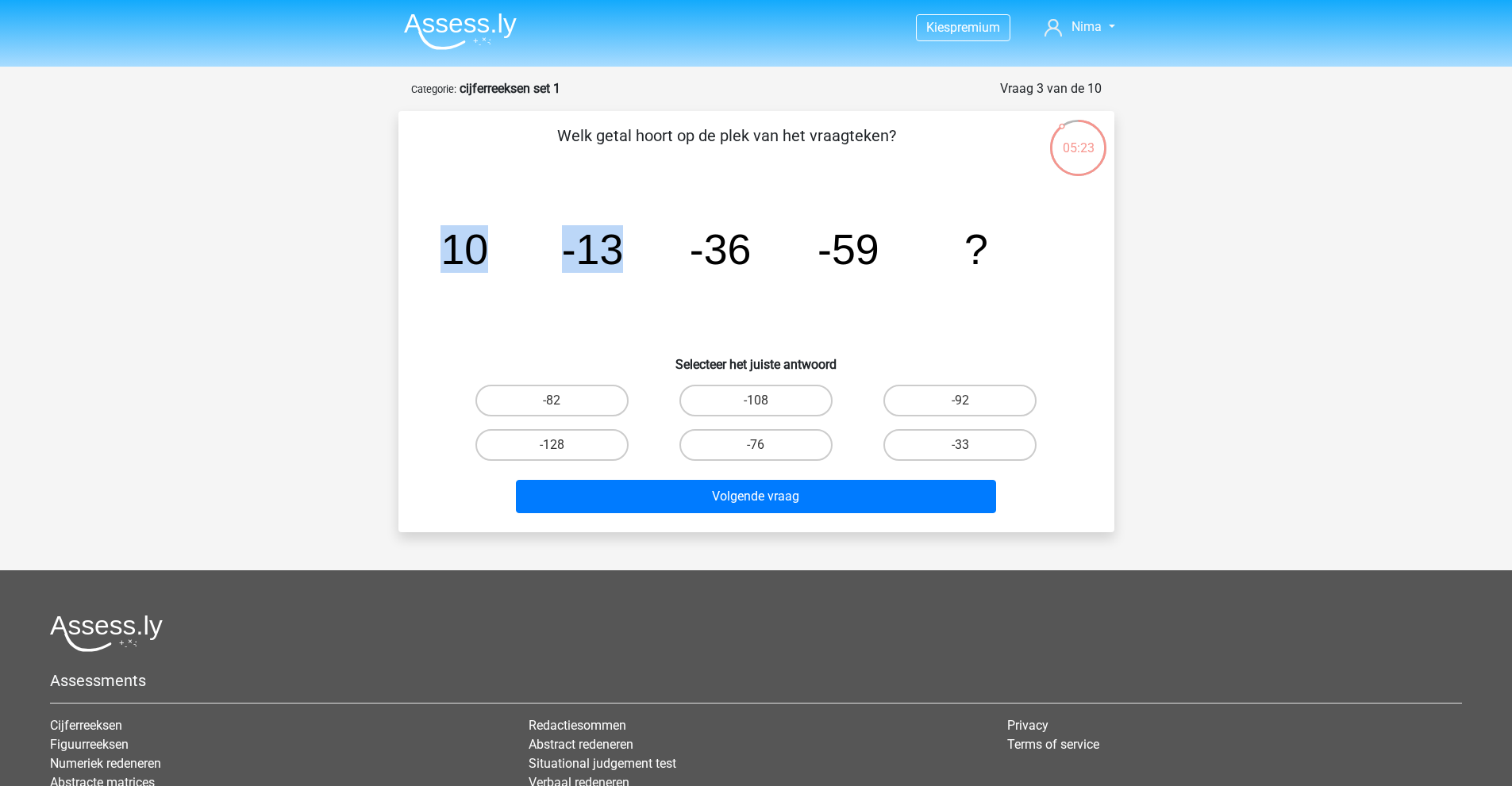
click at [612, 254] on tspan "-13" at bounding box center [591, 249] width 62 height 48
click at [545, 401] on label "-82" at bounding box center [552, 400] width 153 height 32
click at [552, 401] on input "-82" at bounding box center [556, 405] width 10 height 10
radio input "true"
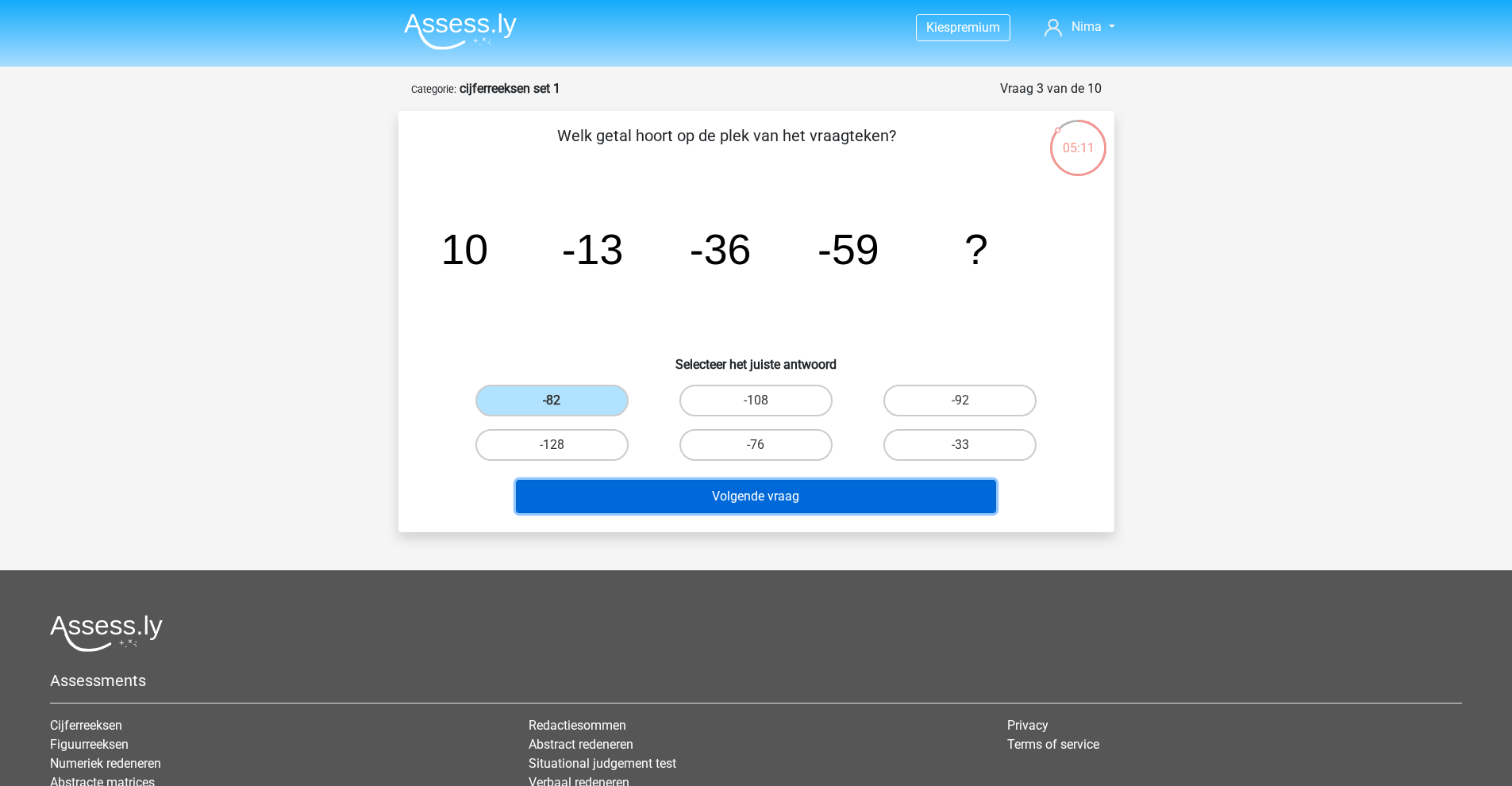
click at [731, 487] on button "Volgende vraag" at bounding box center [756, 496] width 480 height 33
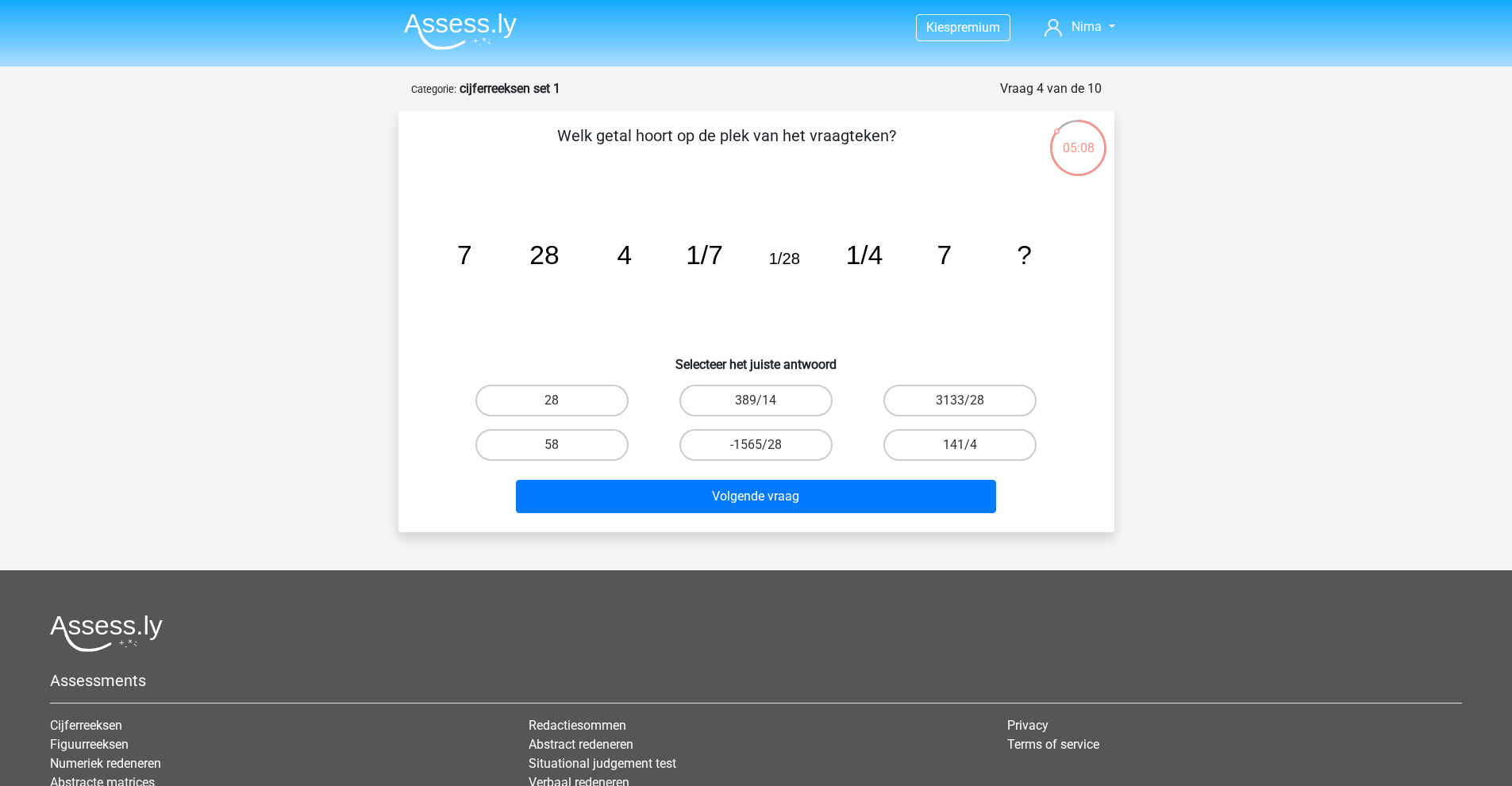
drag, startPoint x: 559, startPoint y: 133, endPoint x: 887, endPoint y: 150, distance: 328.4
click at [887, 150] on p "Welk getal hoort op de plek van het vraagteken?" at bounding box center [727, 147] width 606 height 48
click at [885, 146] on p "Welk getal hoort op de plek van het vraagteken?" at bounding box center [727, 147] width 606 height 48
drag, startPoint x: 453, startPoint y: 251, endPoint x: 554, endPoint y: 251, distance: 101.0
click at [554, 251] on icon "image/svg+xml 7 28 4 1/7 1/28 1/4 7 ?" at bounding box center [756, 264] width 639 height 160
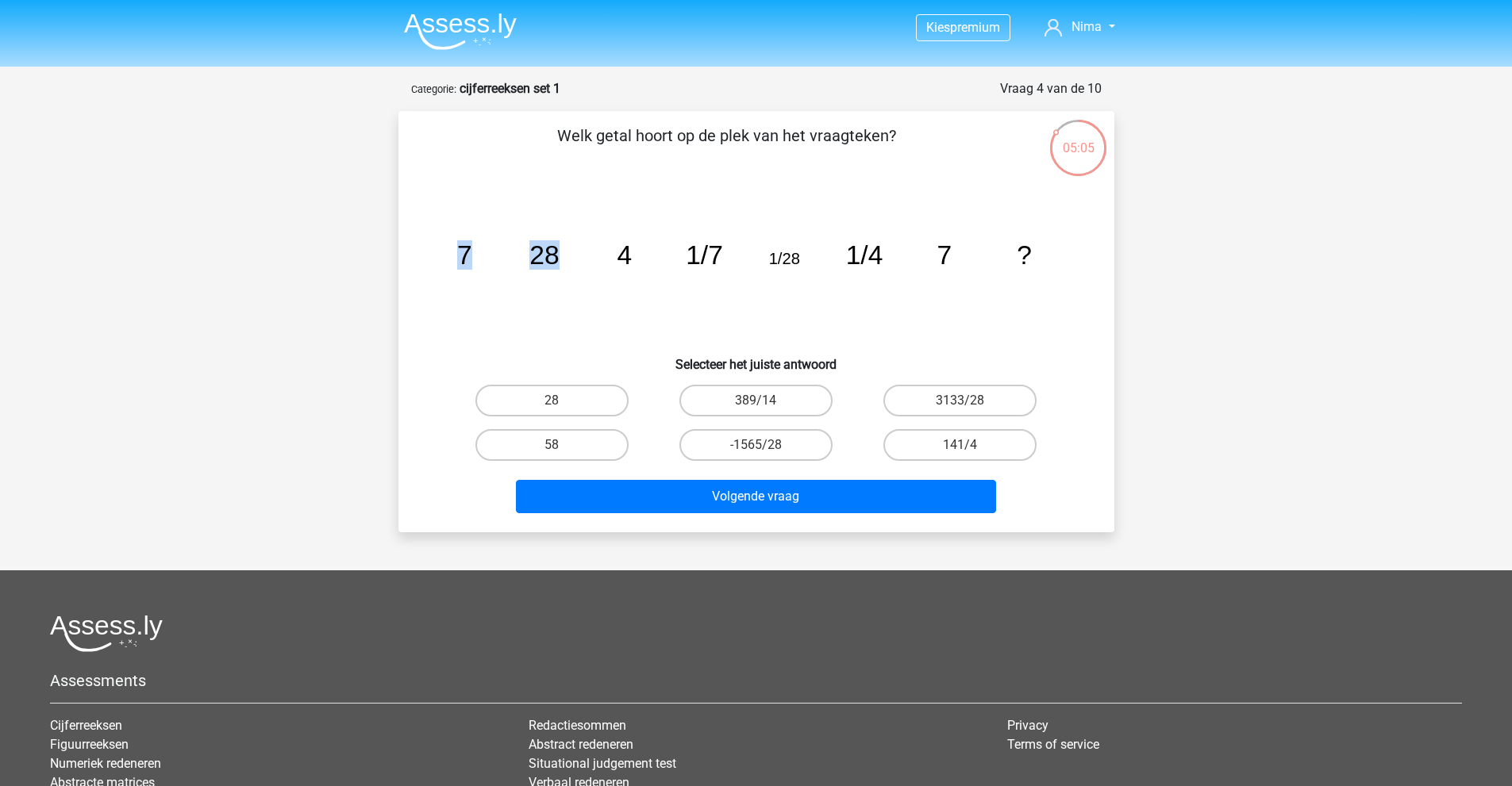
click at [554, 251] on tspan "28" at bounding box center [544, 255] width 30 height 30
click at [553, 255] on icon "image/svg+xml 7 28 4 1/7 1/28 1/4 7 ?" at bounding box center [756, 264] width 639 height 160
click at [553, 255] on tspan "28" at bounding box center [544, 255] width 30 height 30
drag, startPoint x: 467, startPoint y: 253, endPoint x: 575, endPoint y: 255, distance: 108.0
click at [575, 255] on icon "image/svg+xml 7 28 4 1/7 1/28 1/4 7 ?" at bounding box center [756, 264] width 639 height 160
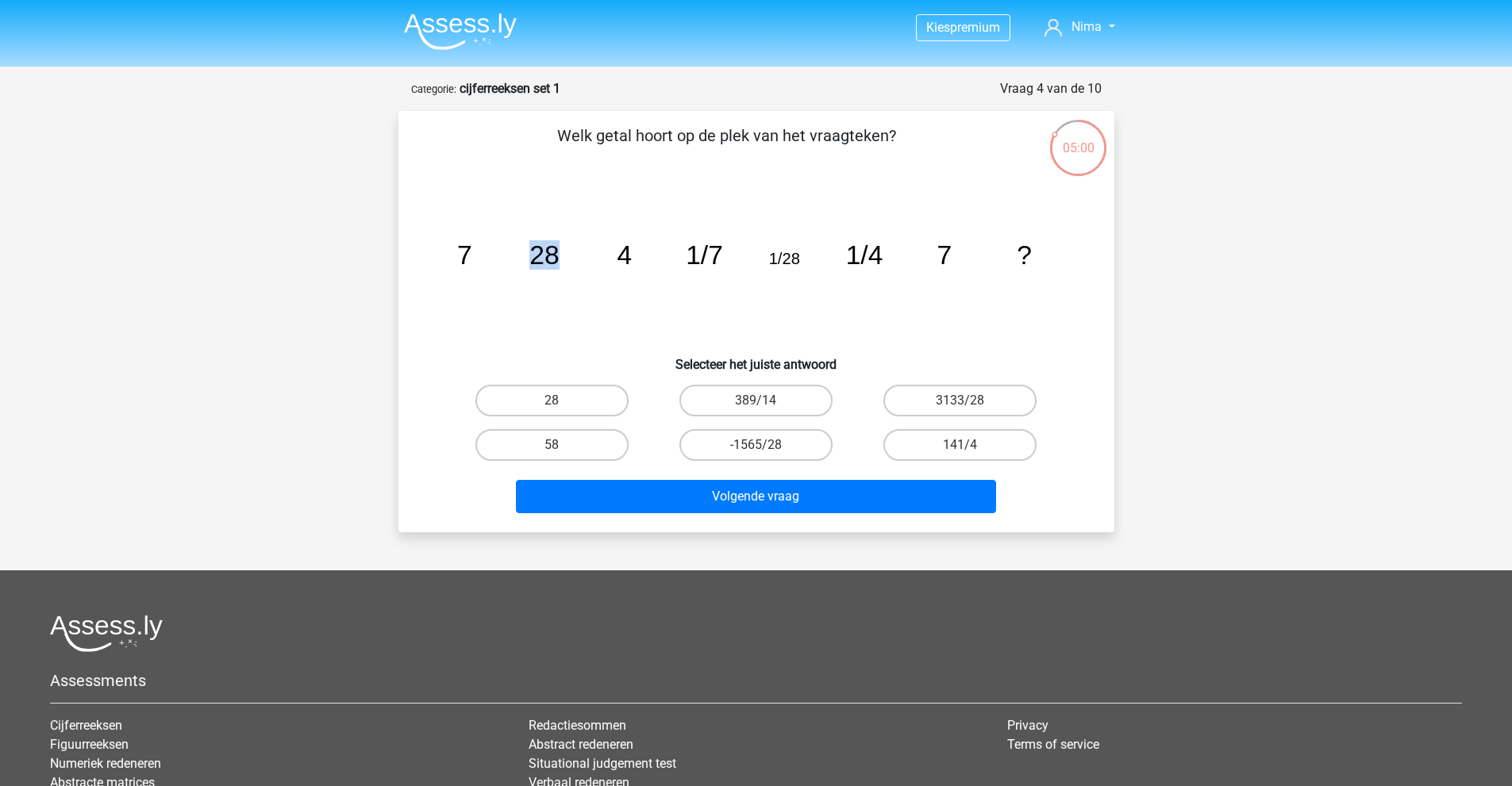
click at [541, 255] on tspan "28" at bounding box center [544, 255] width 30 height 30
drag, startPoint x: 524, startPoint y: 252, endPoint x: 566, endPoint y: 253, distance: 42.0
click at [566, 253] on icon "image/svg+xml 7 28 4 1/7 1/28 1/4 7 ?" at bounding box center [756, 264] width 639 height 160
click at [547, 253] on tspan "28" at bounding box center [544, 255] width 30 height 30
drag, startPoint x: 517, startPoint y: 251, endPoint x: 556, endPoint y: 252, distance: 39.0
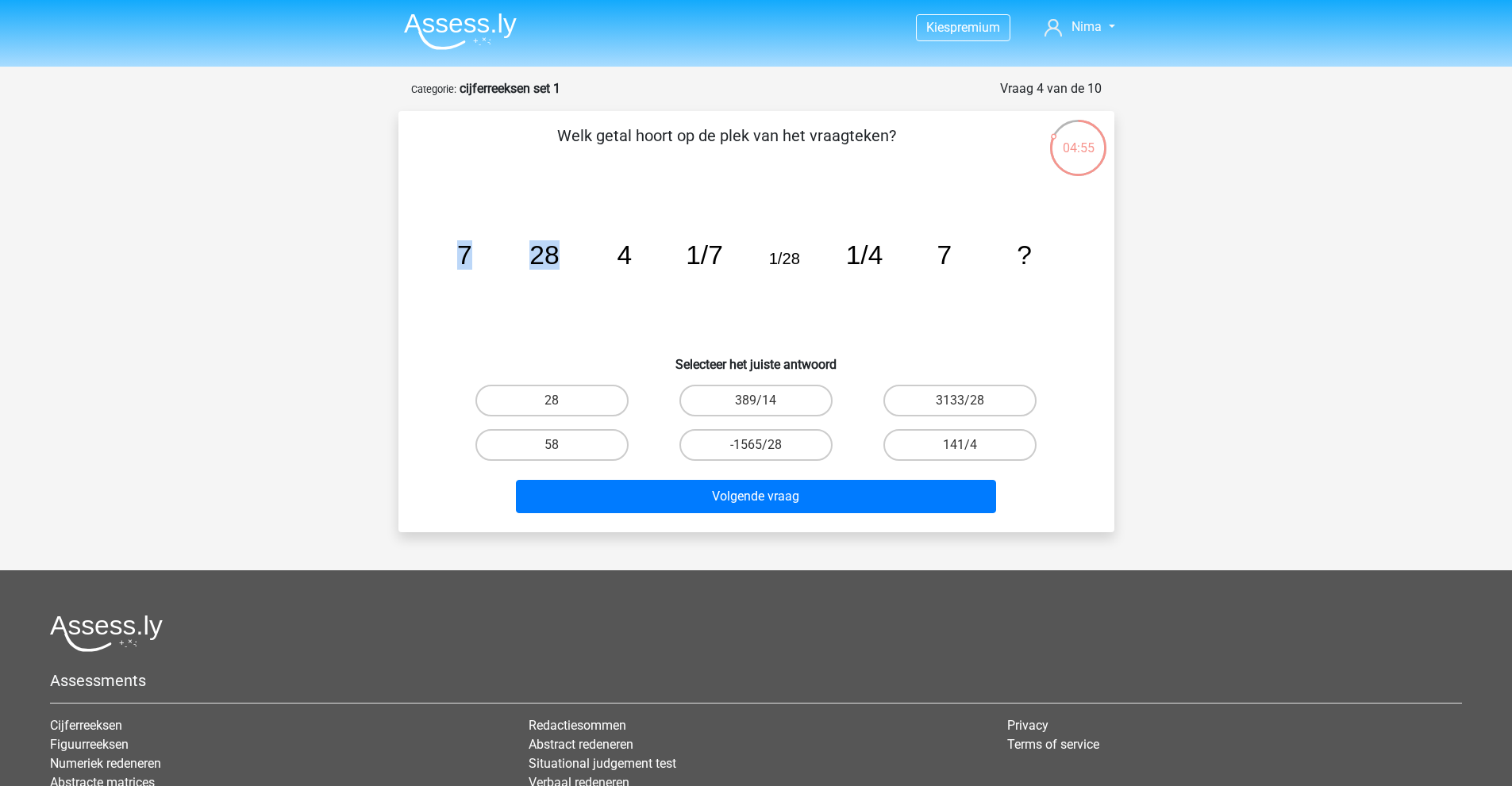
click at [556, 252] on g "7 28 4 1/7 1/28 1/4 7 ?" at bounding box center [743, 255] width 574 height 30
click at [556, 252] on tspan "28" at bounding box center [544, 255] width 30 height 30
drag, startPoint x: 624, startPoint y: 254, endPoint x: 648, endPoint y: 254, distance: 24.0
click at [648, 254] on icon "image/svg+xml 7 28 4 1/7 1/28 1/4 7 ?" at bounding box center [756, 264] width 639 height 160
click at [628, 254] on tspan "4" at bounding box center [624, 255] width 15 height 30
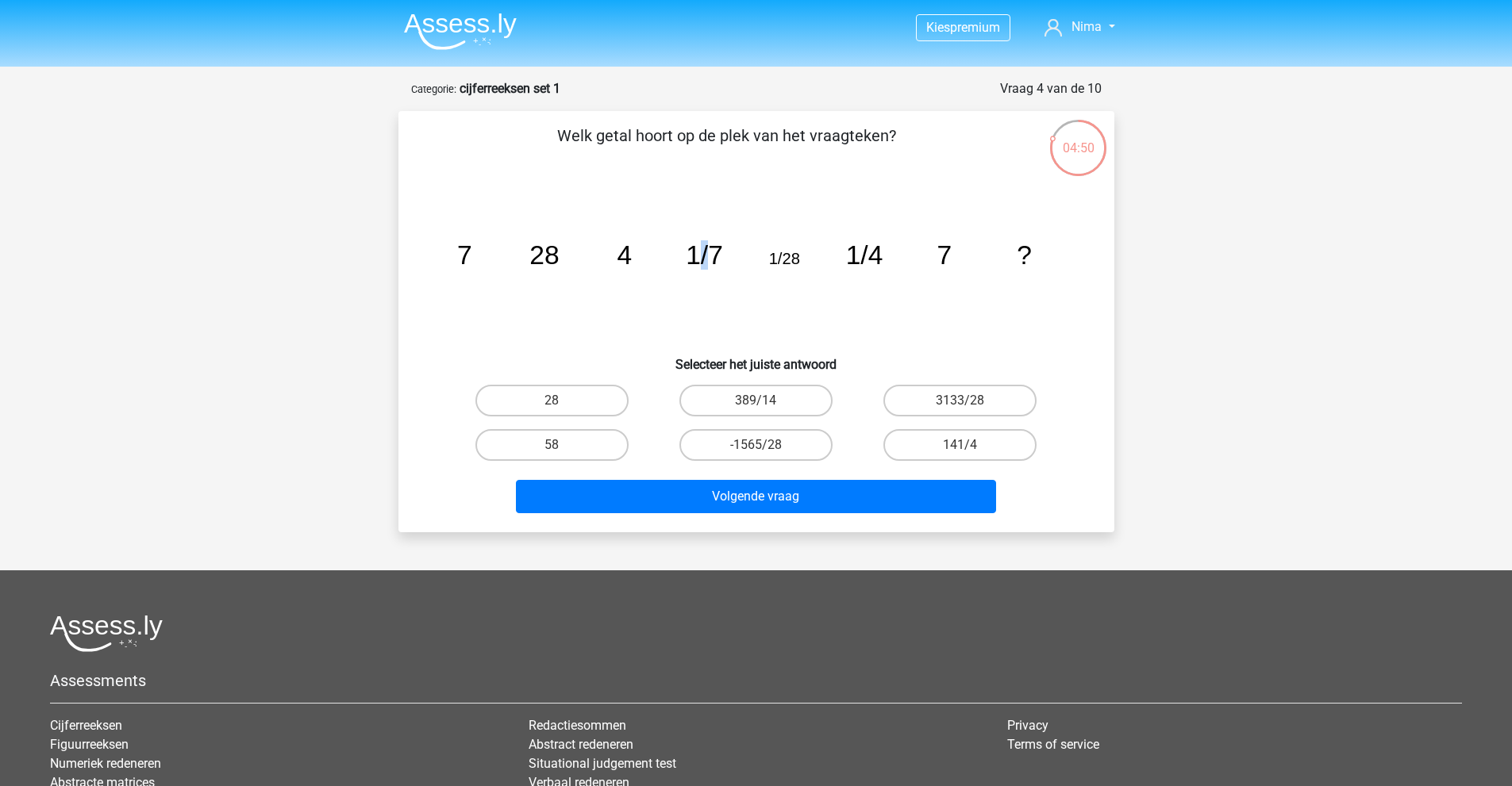
drag, startPoint x: 708, startPoint y: 251, endPoint x: 699, endPoint y: 263, distance: 15.0
click at [699, 263] on tspan "1/7" at bounding box center [703, 255] width 37 height 30
click at [705, 260] on tspan "1/7" at bounding box center [703, 255] width 37 height 30
drag, startPoint x: 687, startPoint y: 248, endPoint x: 738, endPoint y: 250, distance: 51.0
click at [738, 250] on icon "image/svg+xml 7 28 4 1/7 1/28 1/4 7 ?" at bounding box center [756, 264] width 639 height 160
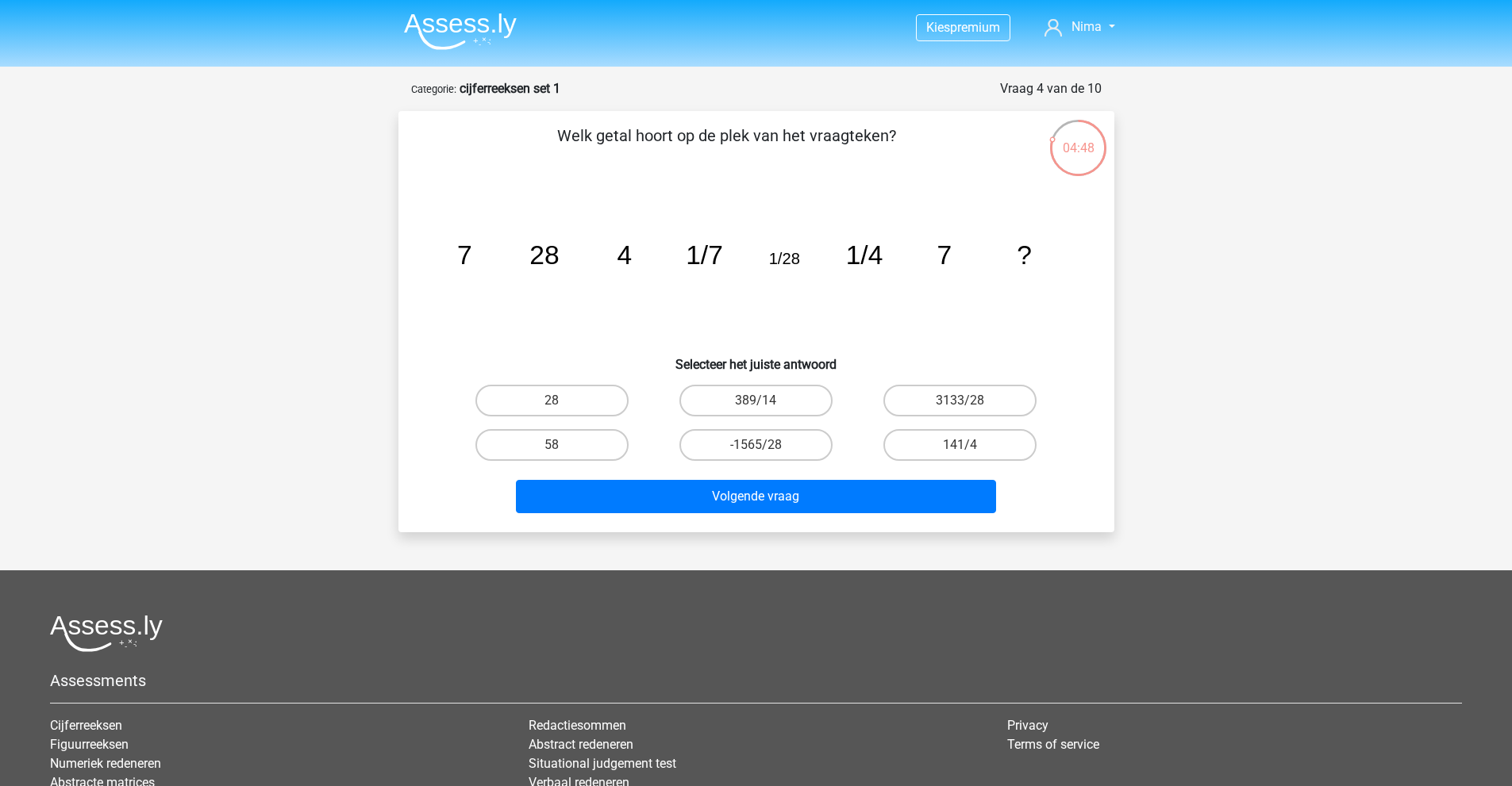
click at [765, 251] on icon "image/svg+xml 7 28 4 1/7 1/28 1/4 7 ?" at bounding box center [756, 264] width 639 height 160
drag, startPoint x: 778, startPoint y: 256, endPoint x: 846, endPoint y: 256, distance: 68.0
click at [845, 256] on g "7 28 4 1/7 1/28 1/4 7 ?" at bounding box center [743, 255] width 574 height 30
click at [847, 256] on tspan "1/4" at bounding box center [863, 255] width 37 height 30
drag, startPoint x: 847, startPoint y: 255, endPoint x: 882, endPoint y: 255, distance: 35.0
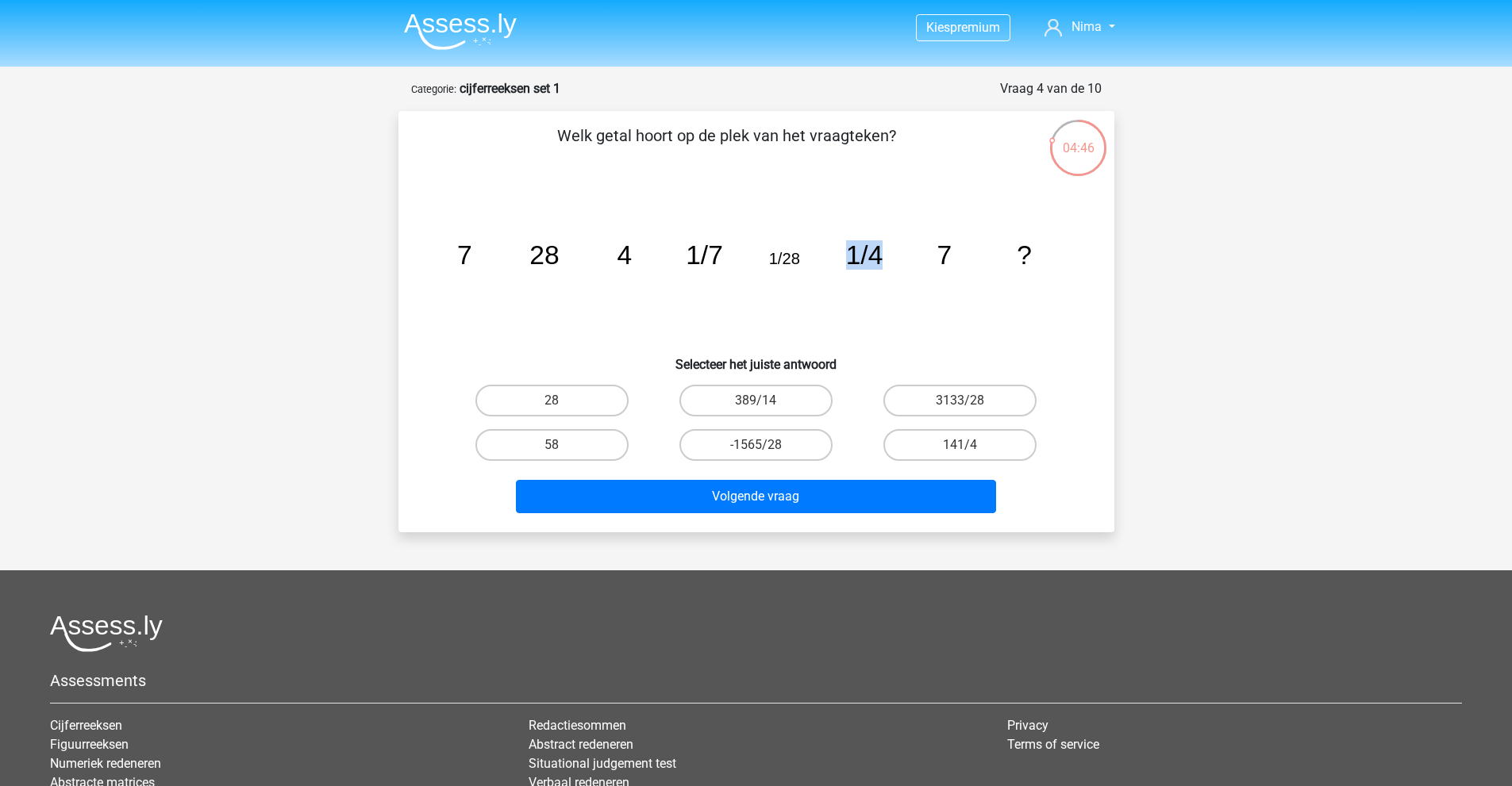
click at [882, 255] on tspan "1/4" at bounding box center [863, 255] width 37 height 30
drag, startPoint x: 937, startPoint y: 253, endPoint x: 954, endPoint y: 253, distance: 17.0
click at [954, 253] on icon "image/svg+xml 7 28 4 1/7 1/28 1/4 7 ?" at bounding box center [756, 264] width 639 height 160
click at [955, 253] on icon "image/svg+xml 7 28 4 1/7 1/28 1/4 7 ?" at bounding box center [756, 264] width 639 height 160
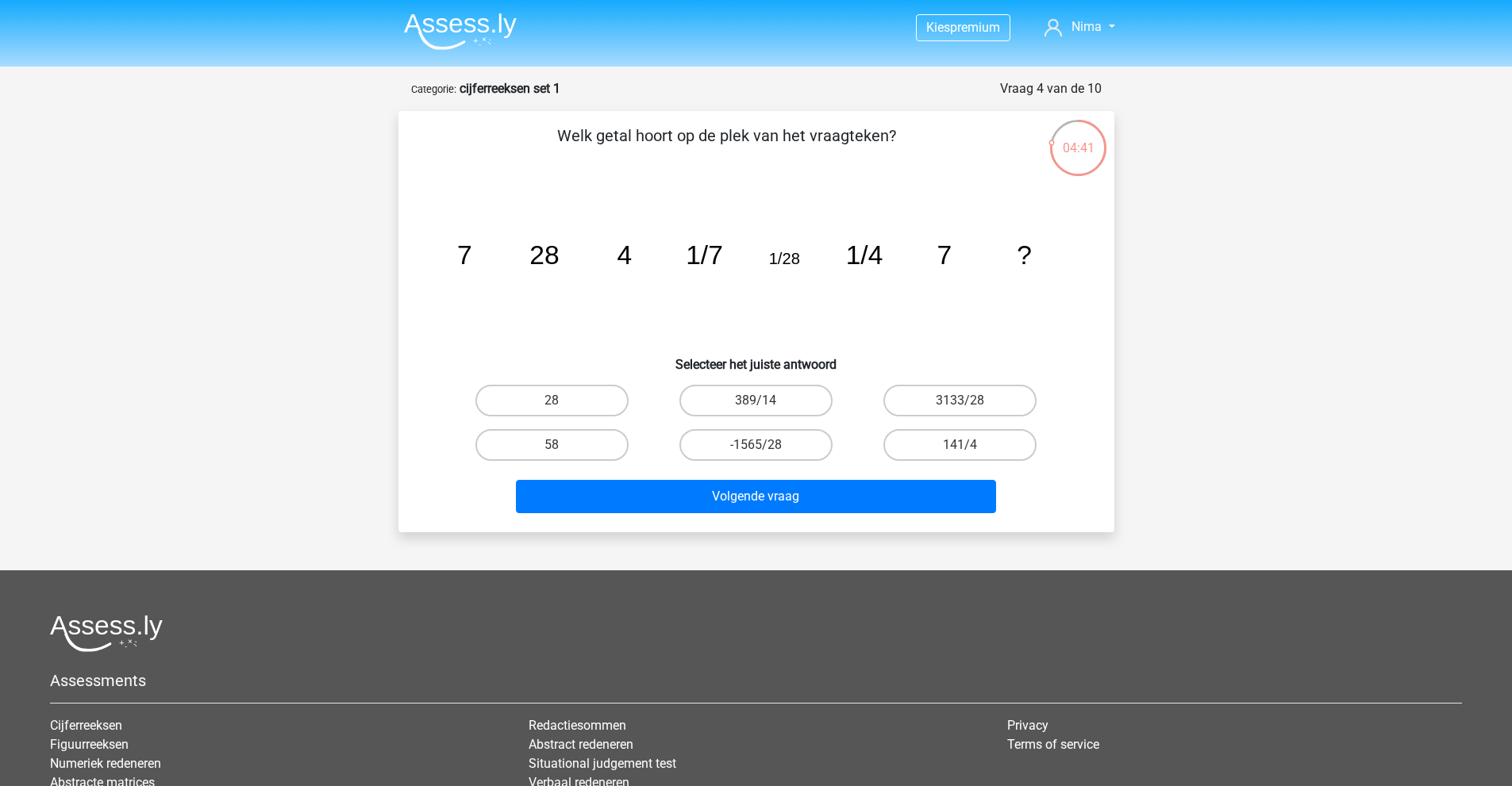
click at [553, 407] on input "28" at bounding box center [556, 405] width 10 height 10
radio input "true"
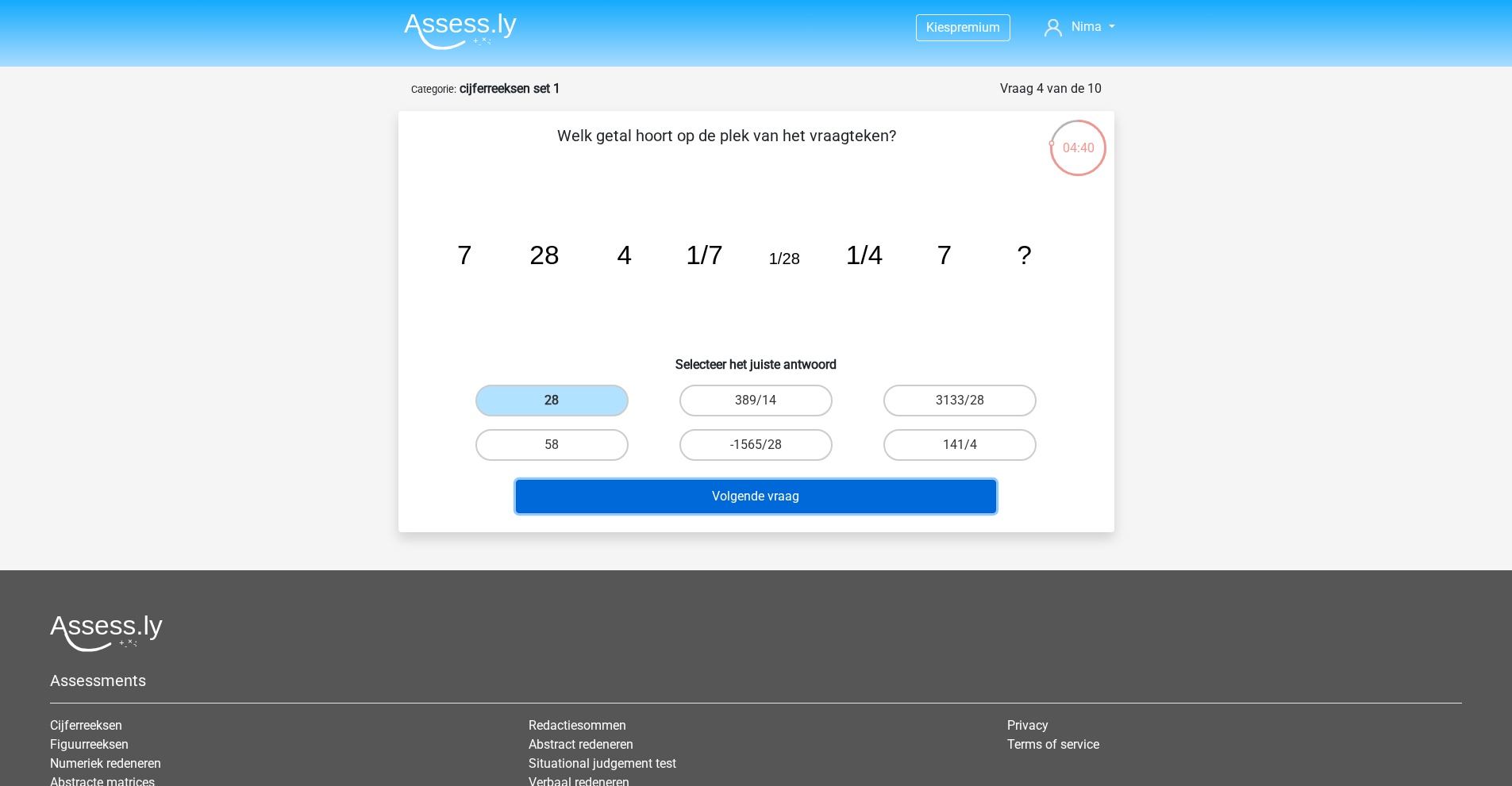
click at [747, 489] on button "Volgende vraag" at bounding box center [756, 496] width 480 height 33
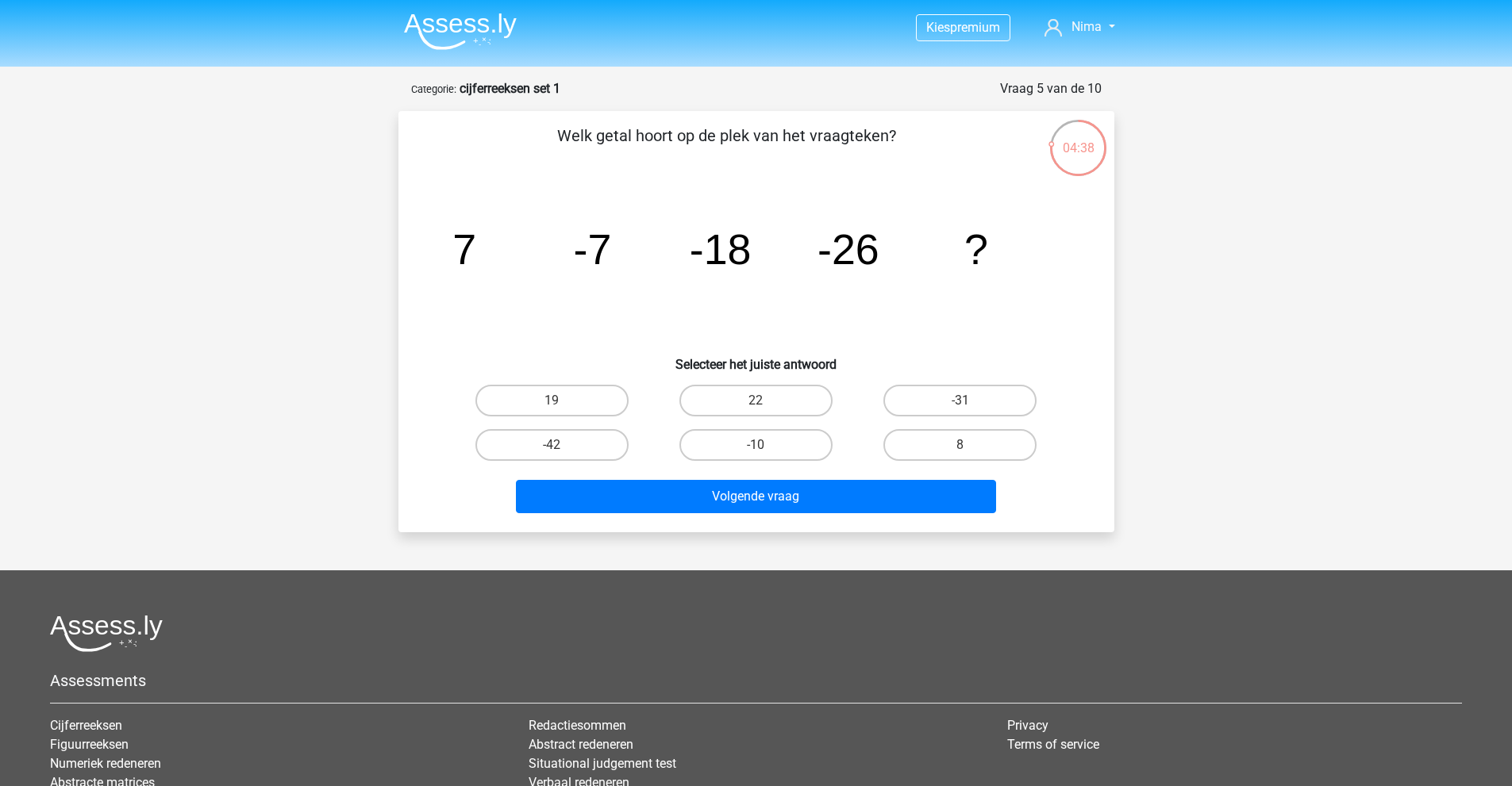
drag, startPoint x: 575, startPoint y: 137, endPoint x: 894, endPoint y: 142, distance: 319.0
click at [893, 142] on p "Welk getal hoort op de plek van het vraagteken?" at bounding box center [727, 147] width 606 height 48
click at [895, 142] on p "Welk getal hoort op de plek van het vraagteken?" at bounding box center [727, 147] width 606 height 48
drag, startPoint x: 458, startPoint y: 258, endPoint x: 604, endPoint y: 257, distance: 146.0
click at [604, 257] on g "7 -7 -18 -26 ?" at bounding box center [720, 249] width 536 height 48
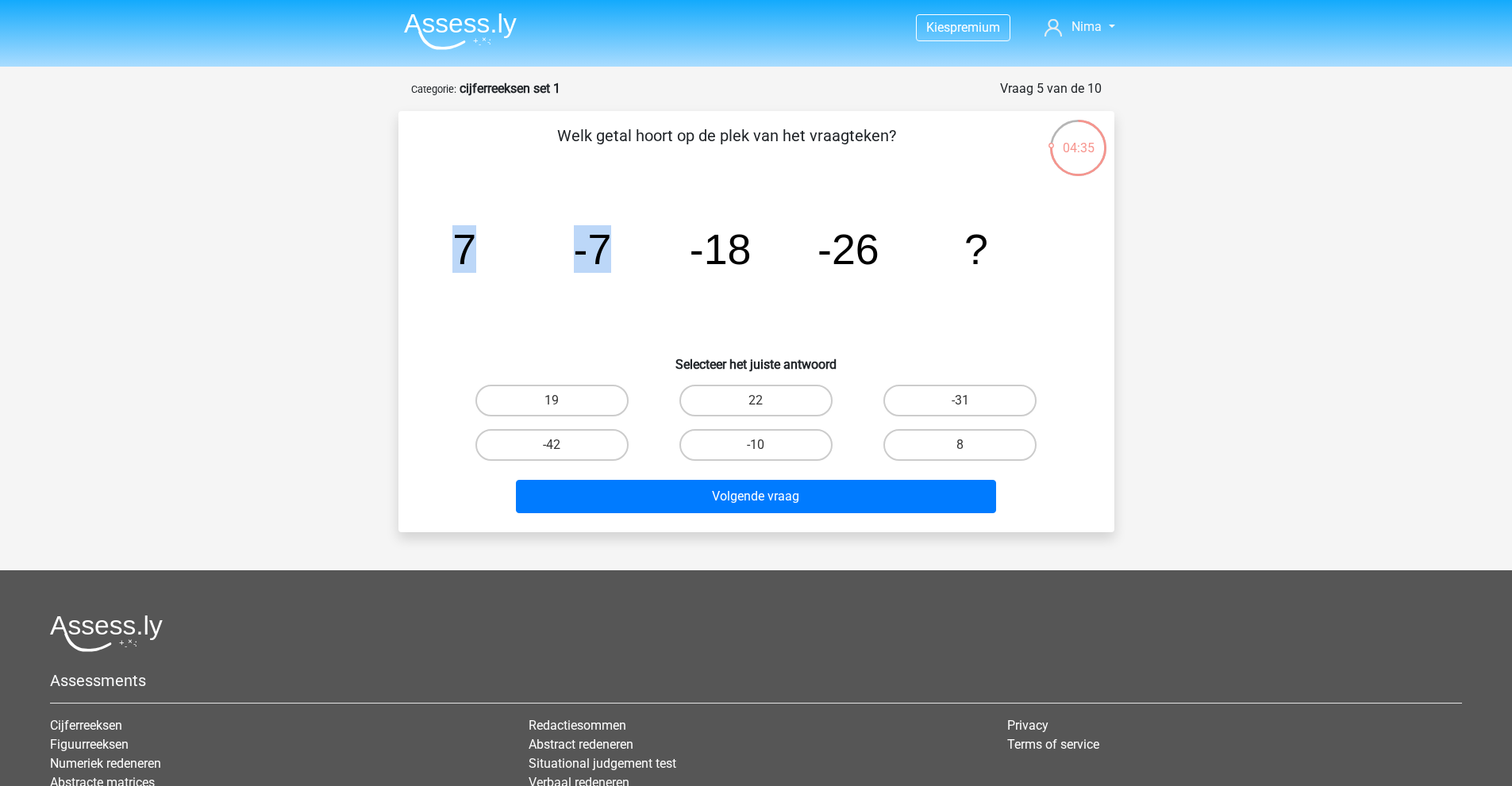
click at [604, 257] on tspan "-7" at bounding box center [591, 249] width 38 height 48
drag, startPoint x: 440, startPoint y: 242, endPoint x: 603, endPoint y: 248, distance: 163.1
click at [603, 248] on div "image/svg+xml 7 -7 -18 -26 ?" at bounding box center [756, 264] width 665 height 160
click at [603, 248] on tspan "-7" at bounding box center [591, 249] width 38 height 48
drag, startPoint x: 454, startPoint y: 248, endPoint x: 597, endPoint y: 254, distance: 143.1
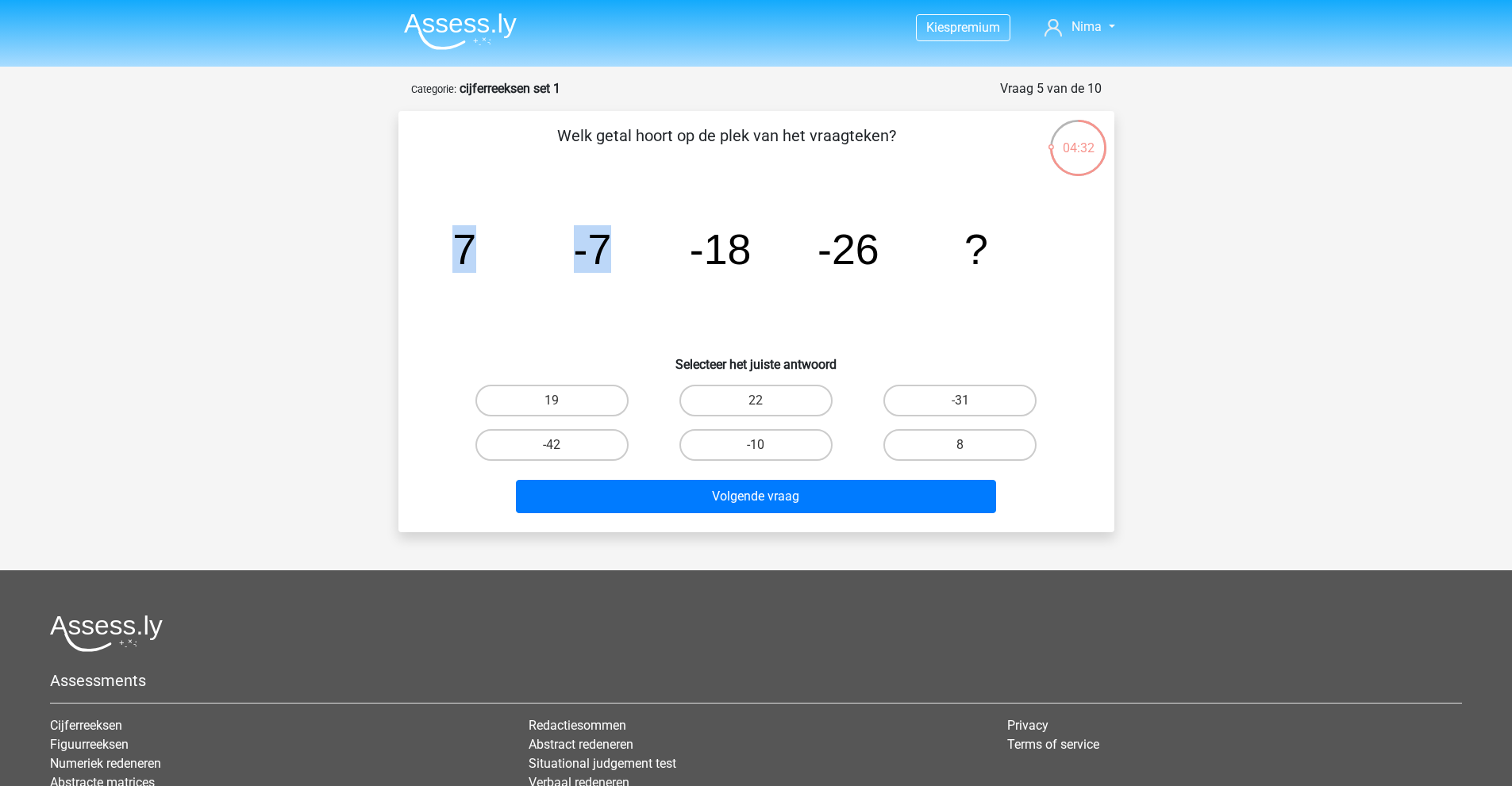
click at [626, 254] on icon "image/svg+xml 7 -7 -18 -26 ?" at bounding box center [756, 264] width 639 height 160
click at [597, 254] on tspan "-7" at bounding box center [591, 249] width 38 height 48
drag, startPoint x: 576, startPoint y: 255, endPoint x: 743, endPoint y: 253, distance: 167.0
click at [743, 253] on g "7 -7 -18 -26 ?" at bounding box center [720, 249] width 536 height 48
click at [743, 253] on tspan "-18" at bounding box center [719, 249] width 62 height 48
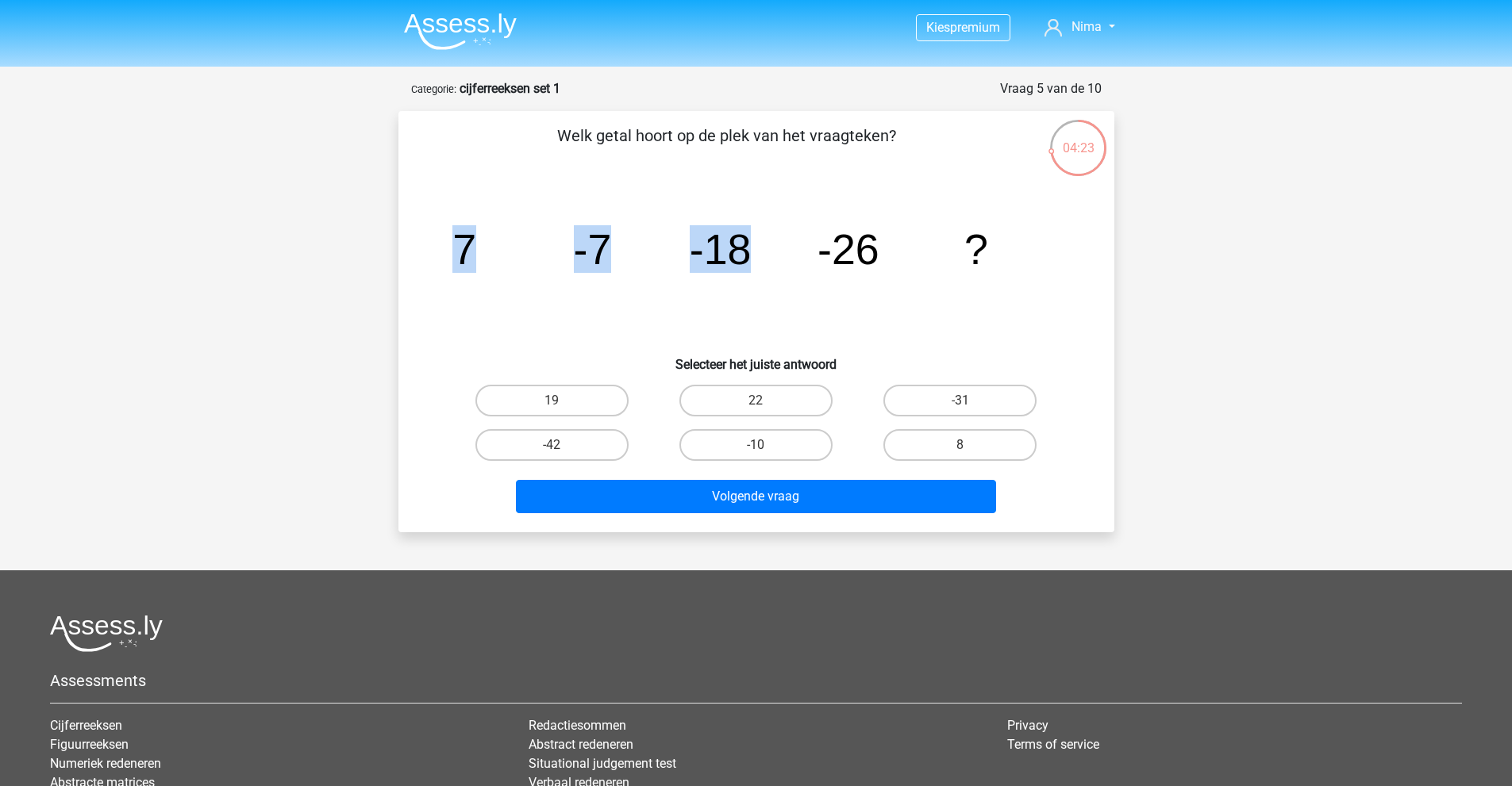
drag, startPoint x: 451, startPoint y: 254, endPoint x: 755, endPoint y: 255, distance: 304.0
click at [755, 255] on icon "image/svg+xml 7 -7 -18 -26 ?" at bounding box center [756, 264] width 639 height 160
click at [745, 254] on tspan "-18" at bounding box center [719, 249] width 62 height 48
drag, startPoint x: 736, startPoint y: 251, endPoint x: 824, endPoint y: 251, distance: 88.0
click at [823, 251] on g "7 -7 -18 -26 ?" at bounding box center [720, 249] width 536 height 48
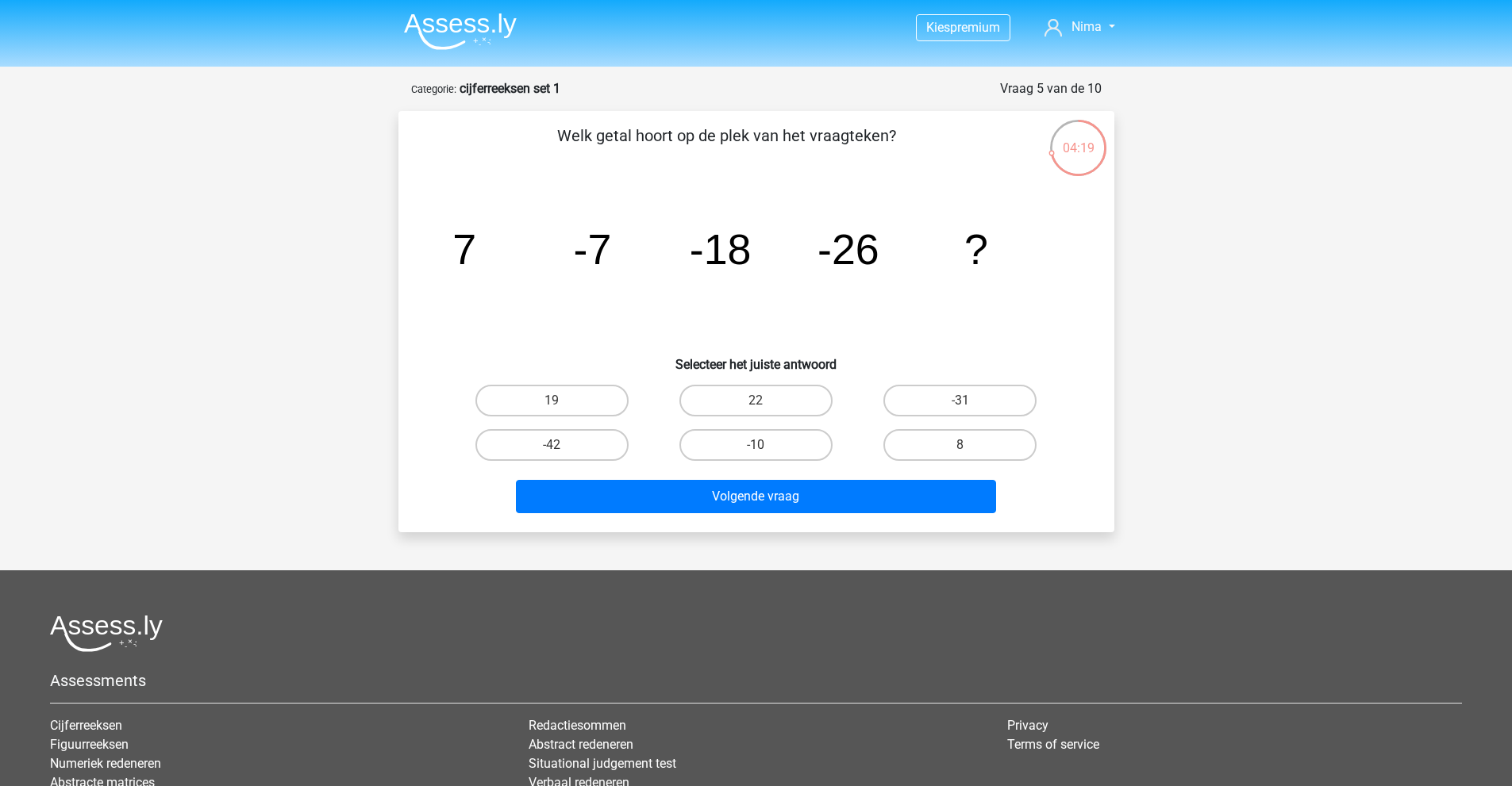
click at [861, 251] on tspan "-26" at bounding box center [848, 249] width 62 height 48
drag, startPoint x: 464, startPoint y: 242, endPoint x: 609, endPoint y: 248, distance: 145.1
click at [609, 248] on g "7 -7 -18 -26 ?" at bounding box center [720, 249] width 536 height 48
click at [609, 248] on tspan "-7" at bounding box center [591, 249] width 38 height 48
drag, startPoint x: 594, startPoint y: 248, endPoint x: 772, endPoint y: 249, distance: 178.0
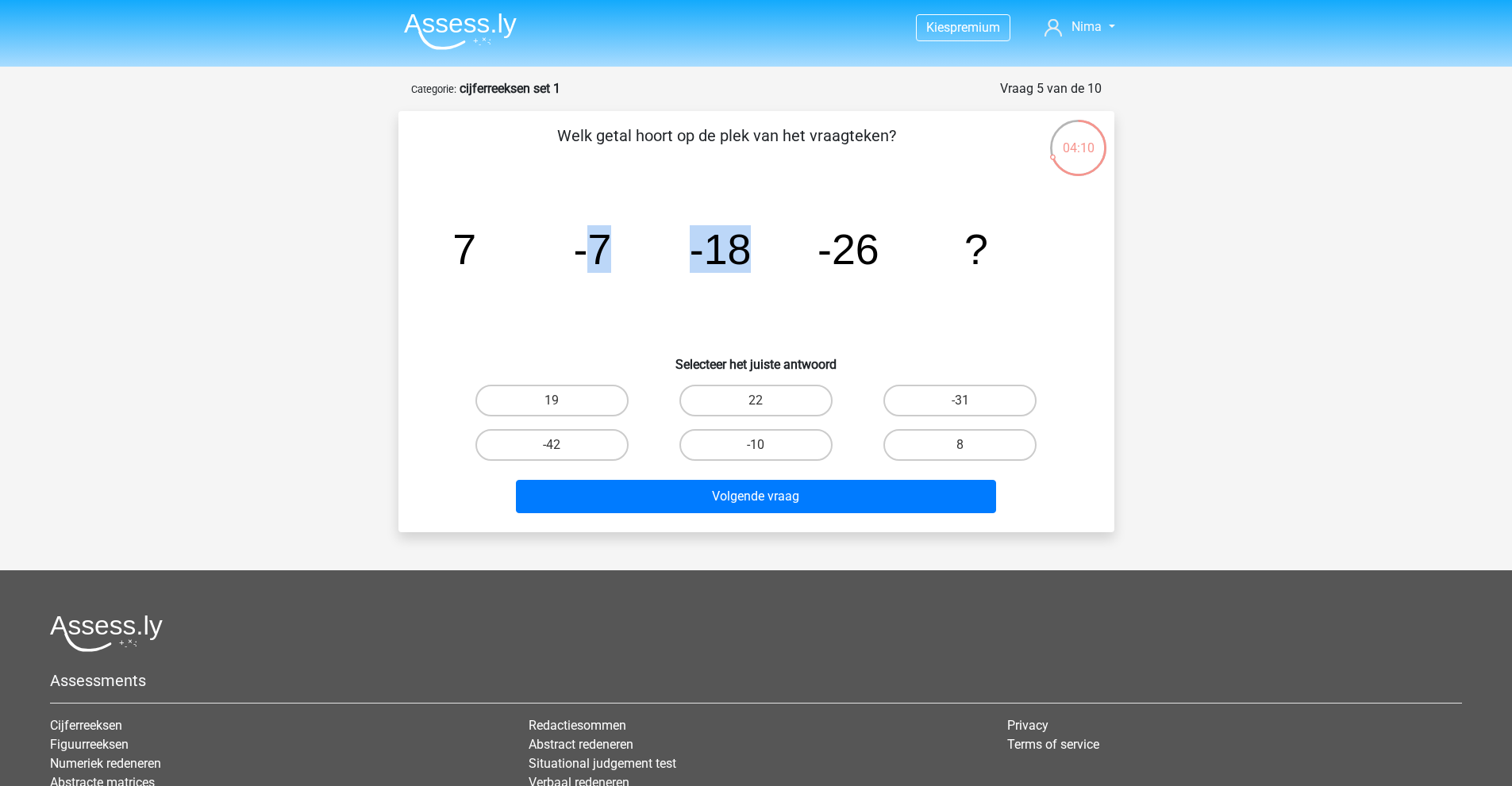
click at [772, 249] on icon "image/svg+xml 7 -7 -18 -26 ?" at bounding box center [756, 264] width 639 height 160
click at [738, 248] on tspan "-18" at bounding box center [719, 249] width 62 height 48
drag, startPoint x: 774, startPoint y: 248, endPoint x: 866, endPoint y: 249, distance: 92.0
click at [866, 249] on icon "image/svg+xml 7 -7 -18 -26 ?" at bounding box center [756, 264] width 639 height 160
click at [866, 249] on tspan "-26" at bounding box center [848, 249] width 62 height 48
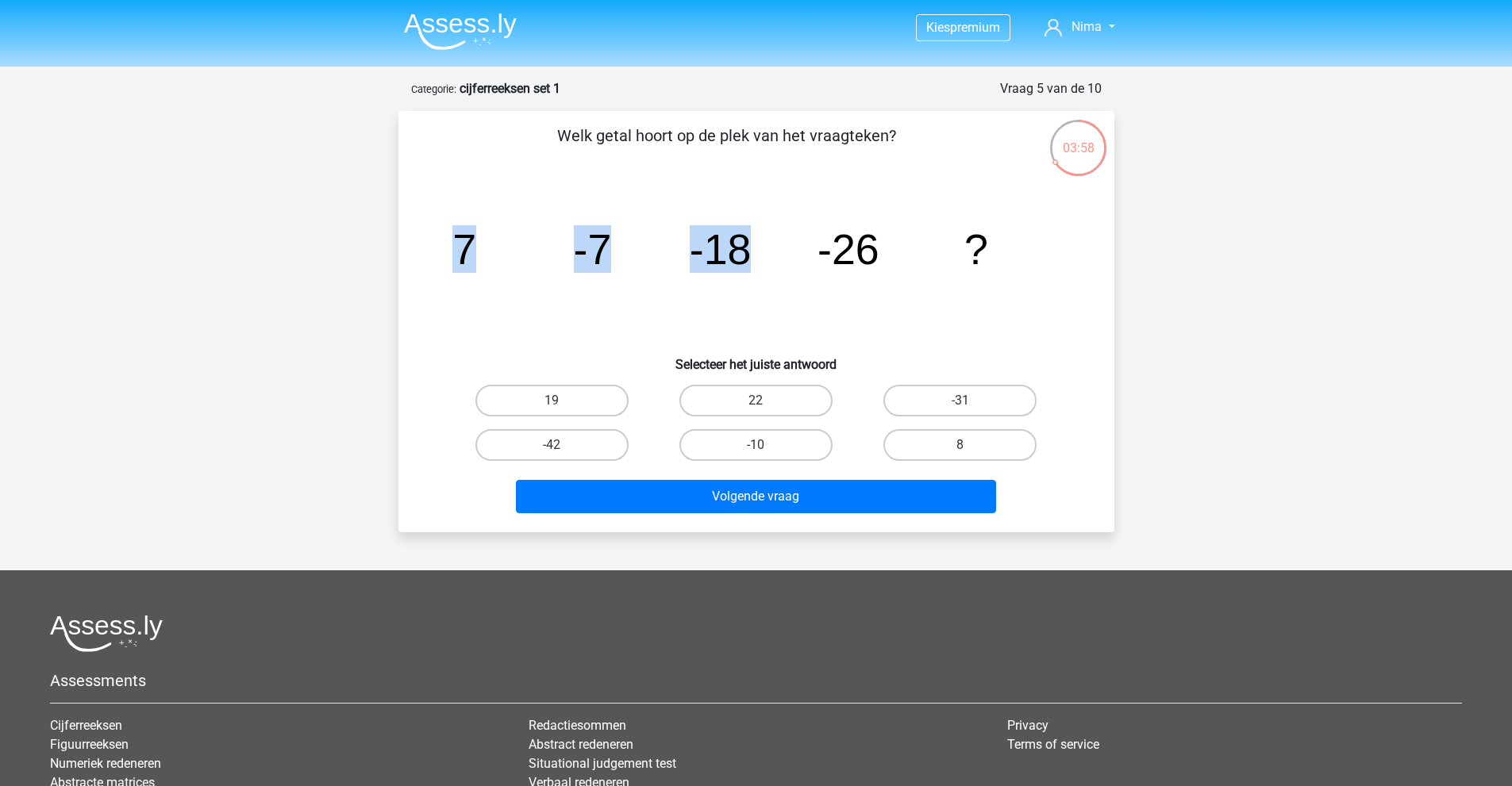
drag, startPoint x: 452, startPoint y: 241, endPoint x: 744, endPoint y: 248, distance: 292.1
click at [744, 248] on icon "image/svg+xml 7 -7 -18 -26 ?" at bounding box center [756, 264] width 639 height 160
click at [744, 248] on tspan "-18" at bounding box center [719, 249] width 62 height 48
drag, startPoint x: 495, startPoint y: 248, endPoint x: 744, endPoint y: 246, distance: 249.0
click at [744, 246] on g "7 -7 -18 -26 ?" at bounding box center [720, 249] width 536 height 48
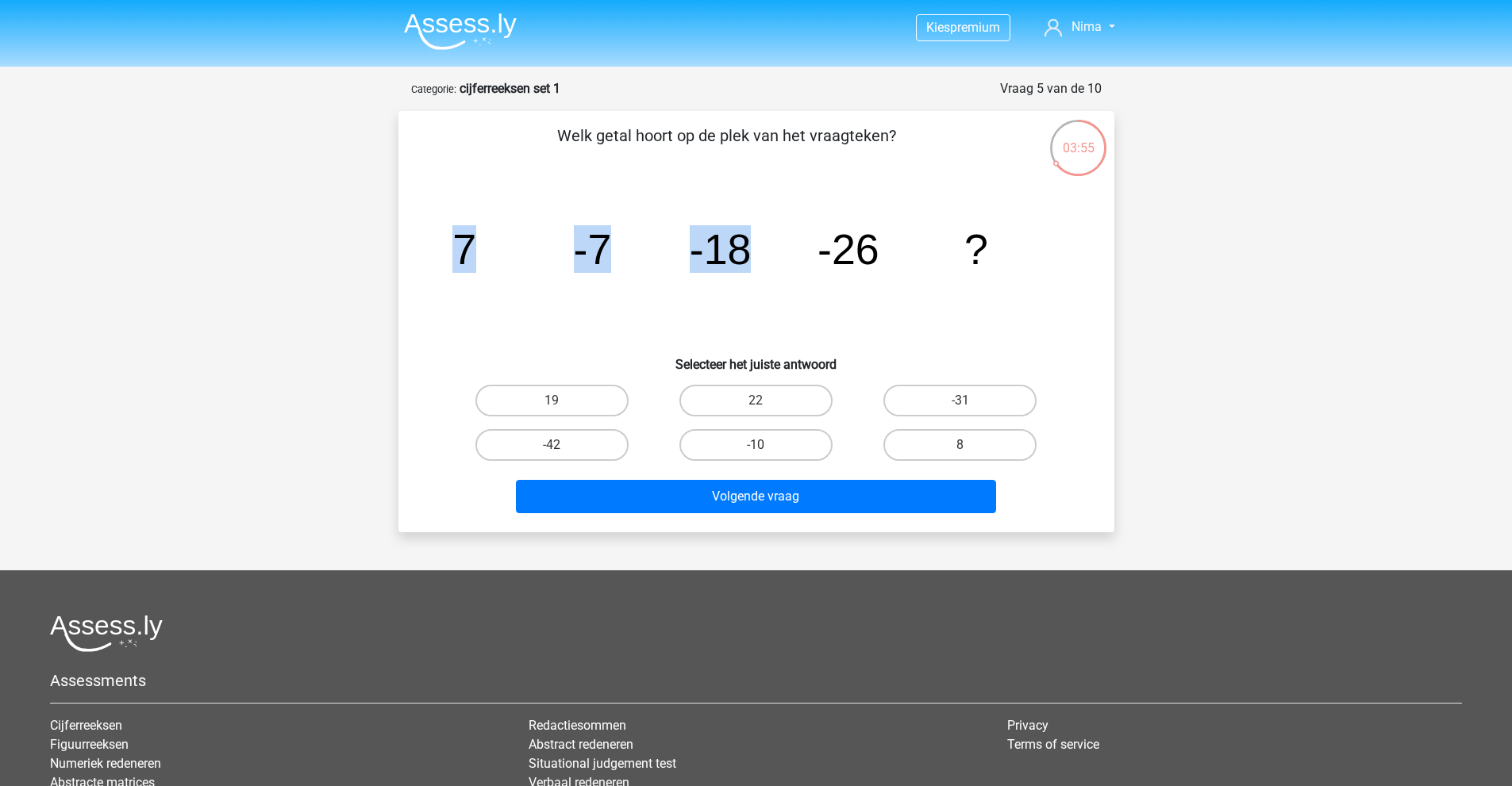
click at [744, 246] on tspan "-18" at bounding box center [719, 249] width 62 height 48
drag, startPoint x: 570, startPoint y: 252, endPoint x: 603, endPoint y: 249, distance: 33.1
click at [603, 249] on icon "image/svg+xml 7 -7 -18 -26 ?" at bounding box center [756, 264] width 639 height 160
click at [603, 249] on tspan "-7" at bounding box center [591, 249] width 38 height 48
drag, startPoint x: 454, startPoint y: 240, endPoint x: 582, endPoint y: 243, distance: 128.0
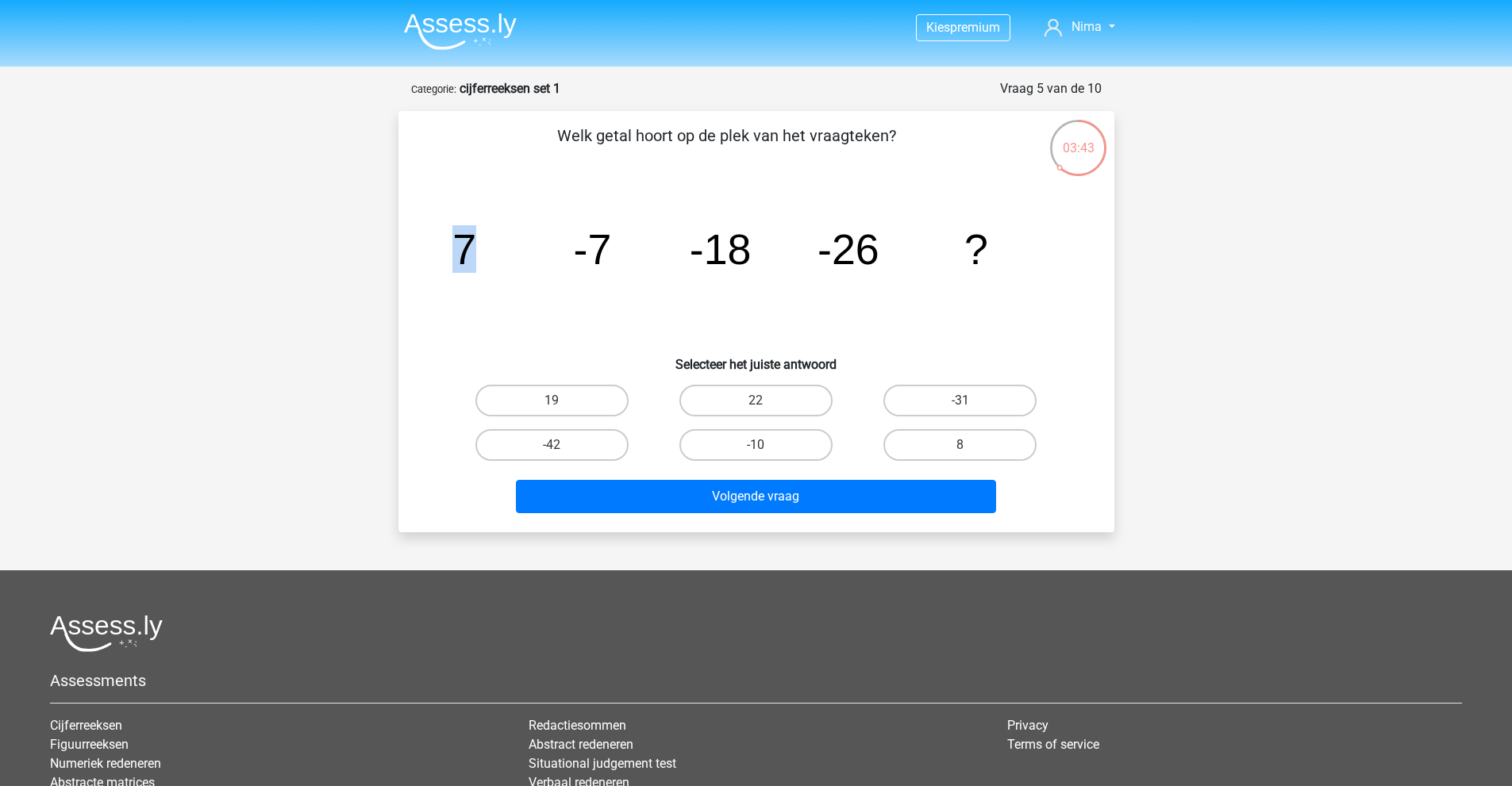
click at [566, 242] on icon "image/svg+xml 7 -7 -18 -26 ?" at bounding box center [756, 264] width 639 height 160
click at [711, 248] on tspan "-18" at bounding box center [719, 249] width 62 height 48
drag, startPoint x: 738, startPoint y: 248, endPoint x: 753, endPoint y: 248, distance: 15.0
click at [752, 248] on icon "image/svg+xml 7 -7 -18 -26 ?" at bounding box center [756, 264] width 639 height 160
click at [753, 248] on icon "image/svg+xml 7 -7 -18 -26 ?" at bounding box center [756, 264] width 639 height 160
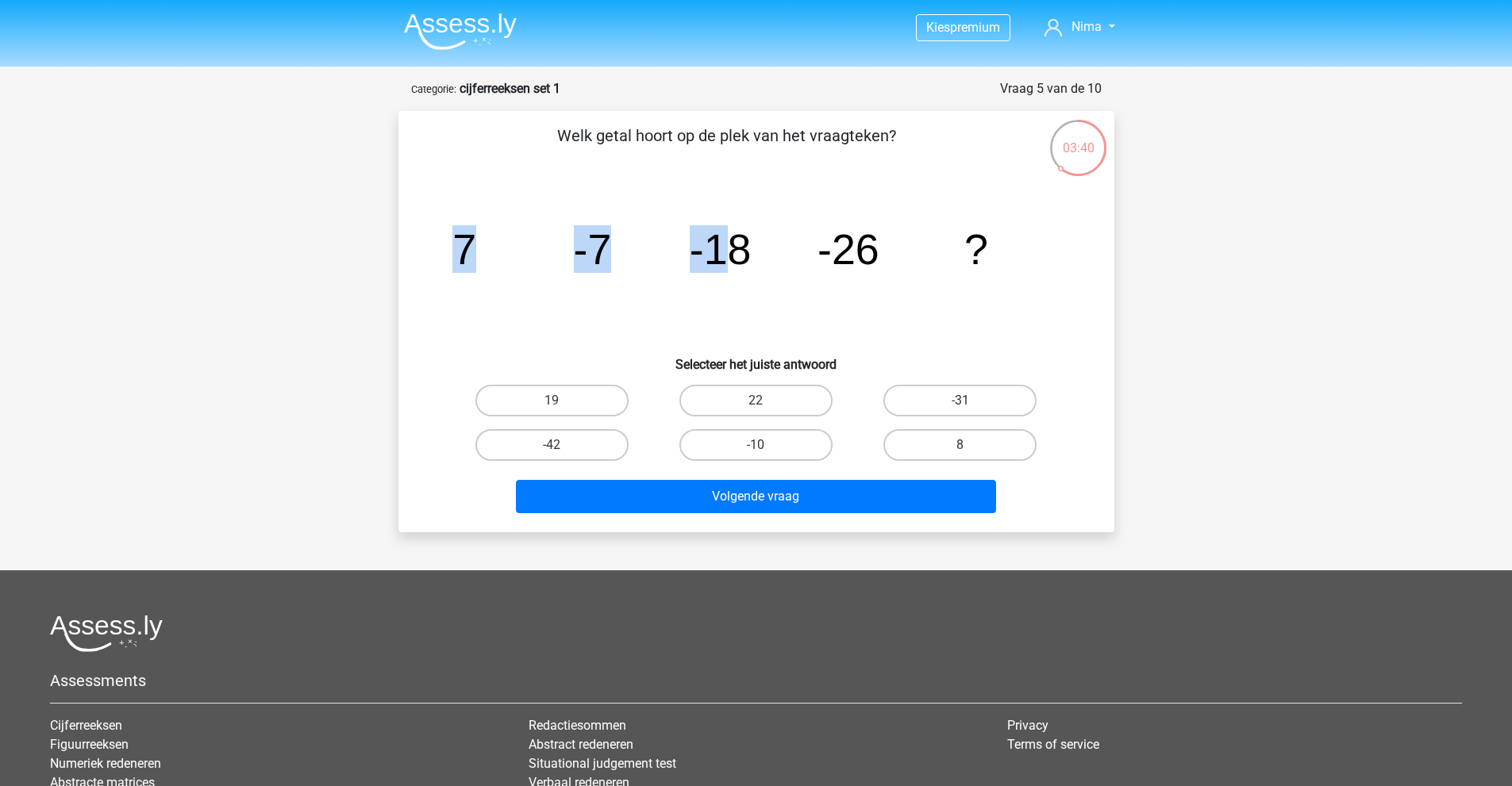
drag, startPoint x: 451, startPoint y: 256, endPoint x: 734, endPoint y: 256, distance: 283.0
click at [734, 256] on icon "image/svg+xml 7 -7 -18 -26 ?" at bounding box center [756, 264] width 639 height 160
click at [732, 255] on tspan "-18" at bounding box center [719, 249] width 62 height 48
click at [554, 452] on input "-42" at bounding box center [556, 450] width 10 height 10
radio input "true"
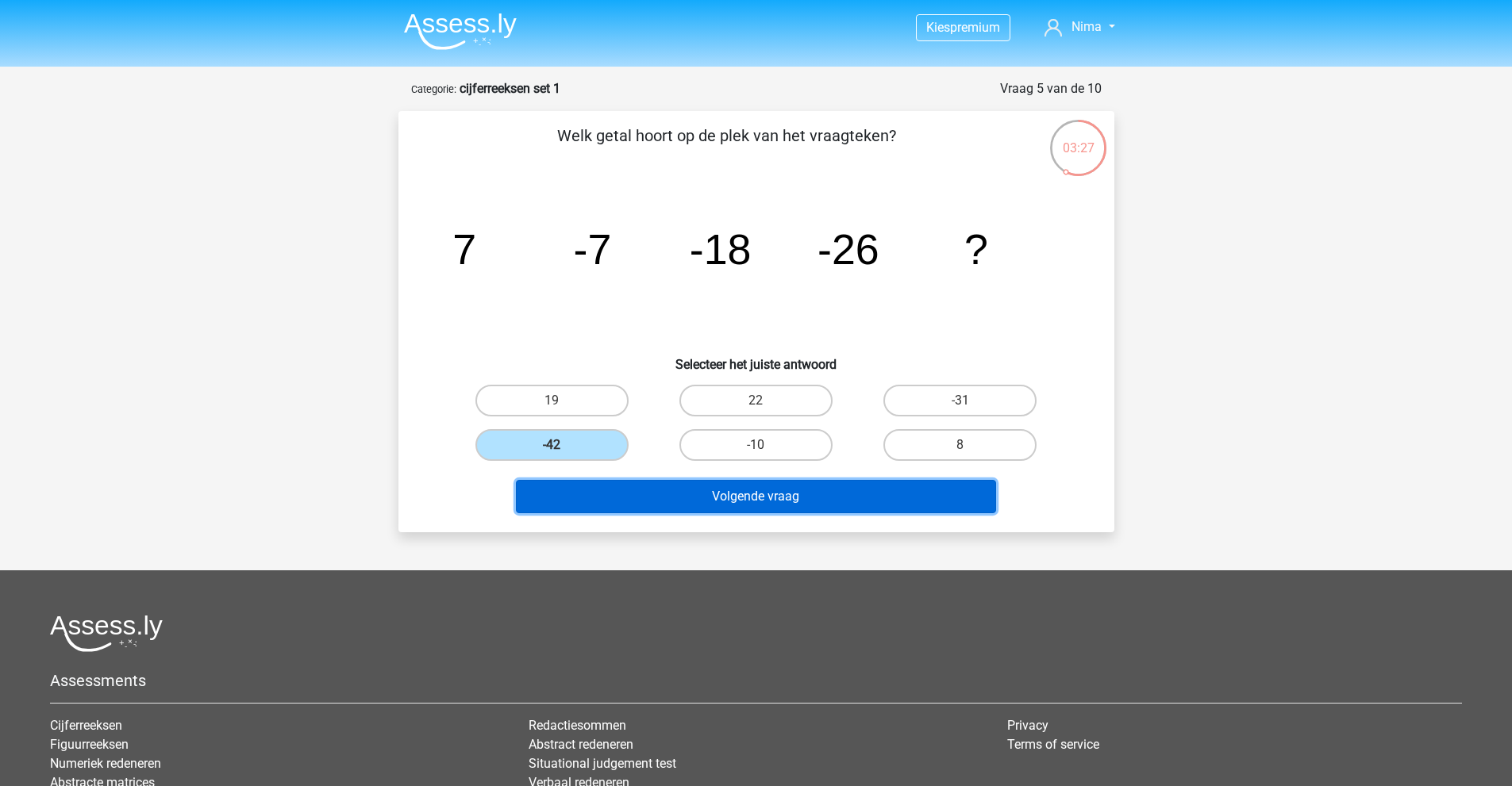
drag, startPoint x: 800, startPoint y: 480, endPoint x: 801, endPoint y: 490, distance: 10.0
click at [800, 482] on button "Volgende vraag" at bounding box center [756, 496] width 480 height 33
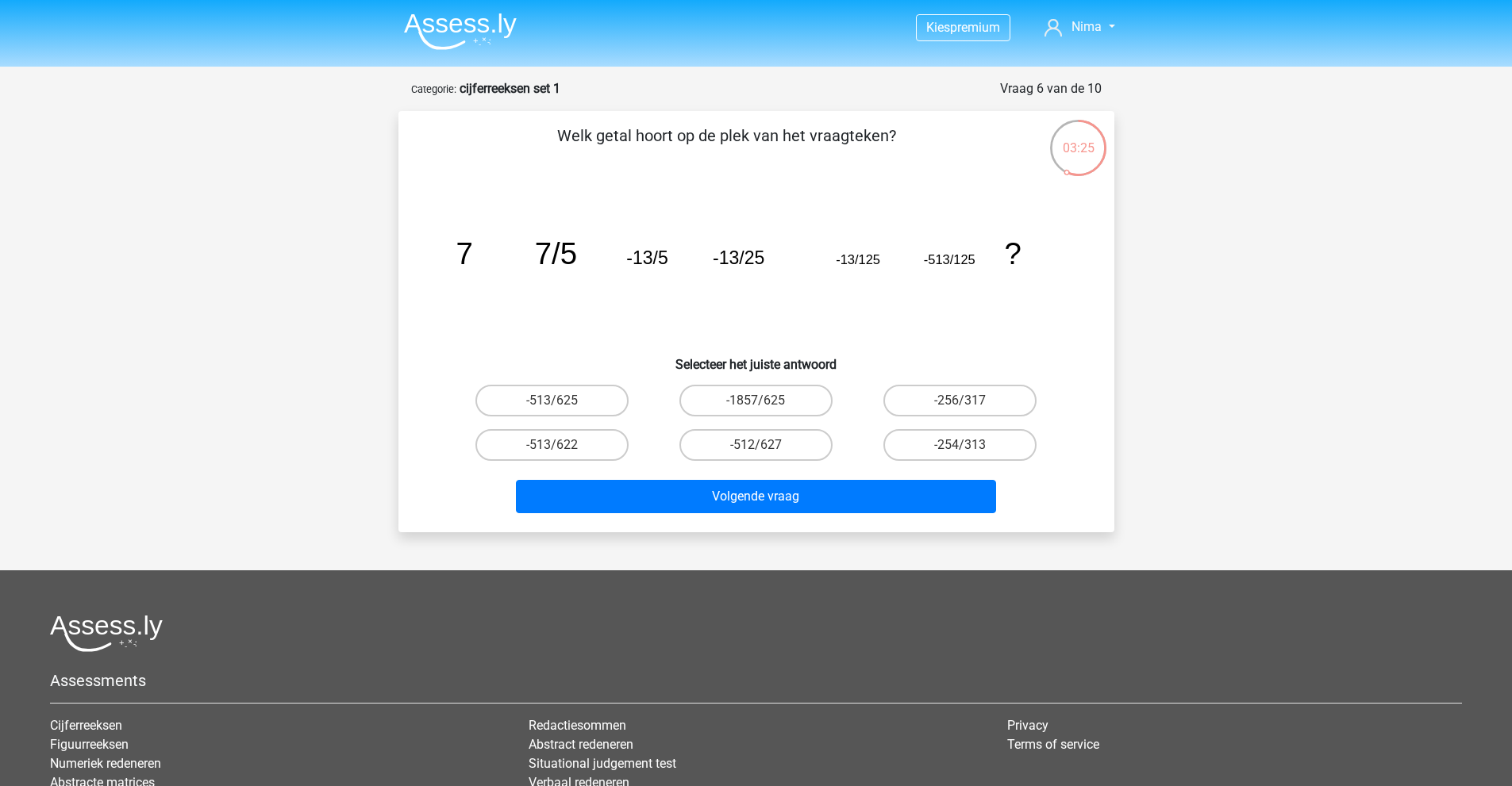
drag, startPoint x: 731, startPoint y: 142, endPoint x: 819, endPoint y: 142, distance: 88.0
click at [808, 142] on p "Welk getal hoort op de plek van het vraagteken?" at bounding box center [727, 147] width 606 height 48
click at [847, 142] on p "Welk getal hoort op de plek van het vraagteken?" at bounding box center [727, 147] width 606 height 48
drag, startPoint x: 460, startPoint y: 253, endPoint x: 511, endPoint y: 253, distance: 51.0
click at [494, 253] on icon "image/svg+xml 7 7/5 -13/5 -13/25 -13/125 -513/125 ?" at bounding box center [756, 264] width 639 height 160
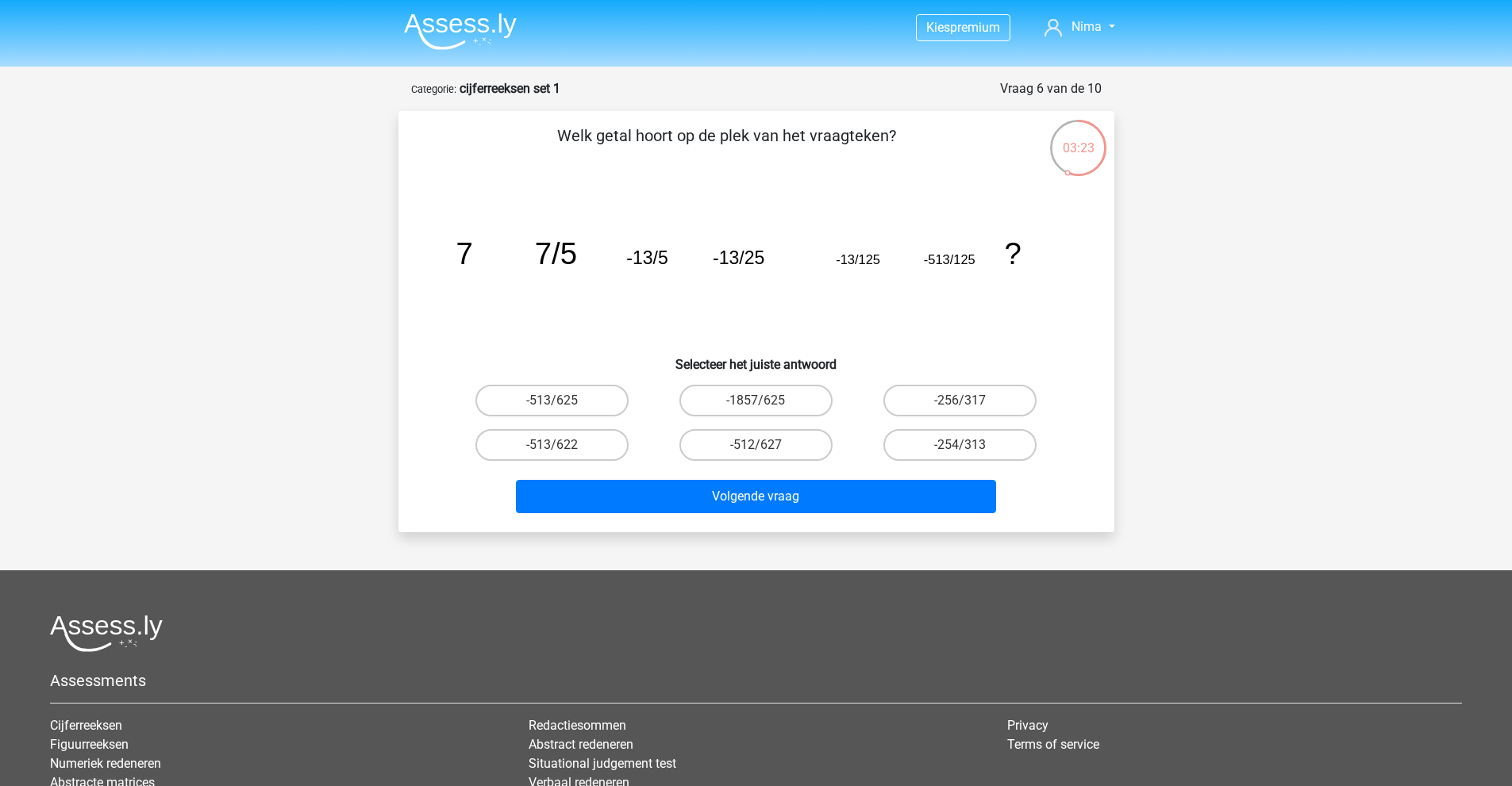
click at [551, 250] on tspan "7/5" at bounding box center [554, 253] width 42 height 34
drag, startPoint x: 540, startPoint y: 247, endPoint x: 573, endPoint y: 247, distance: 33.0
click at [573, 247] on tspan "7/5" at bounding box center [554, 253] width 42 height 34
drag, startPoint x: 506, startPoint y: 251, endPoint x: 579, endPoint y: 252, distance: 73.0
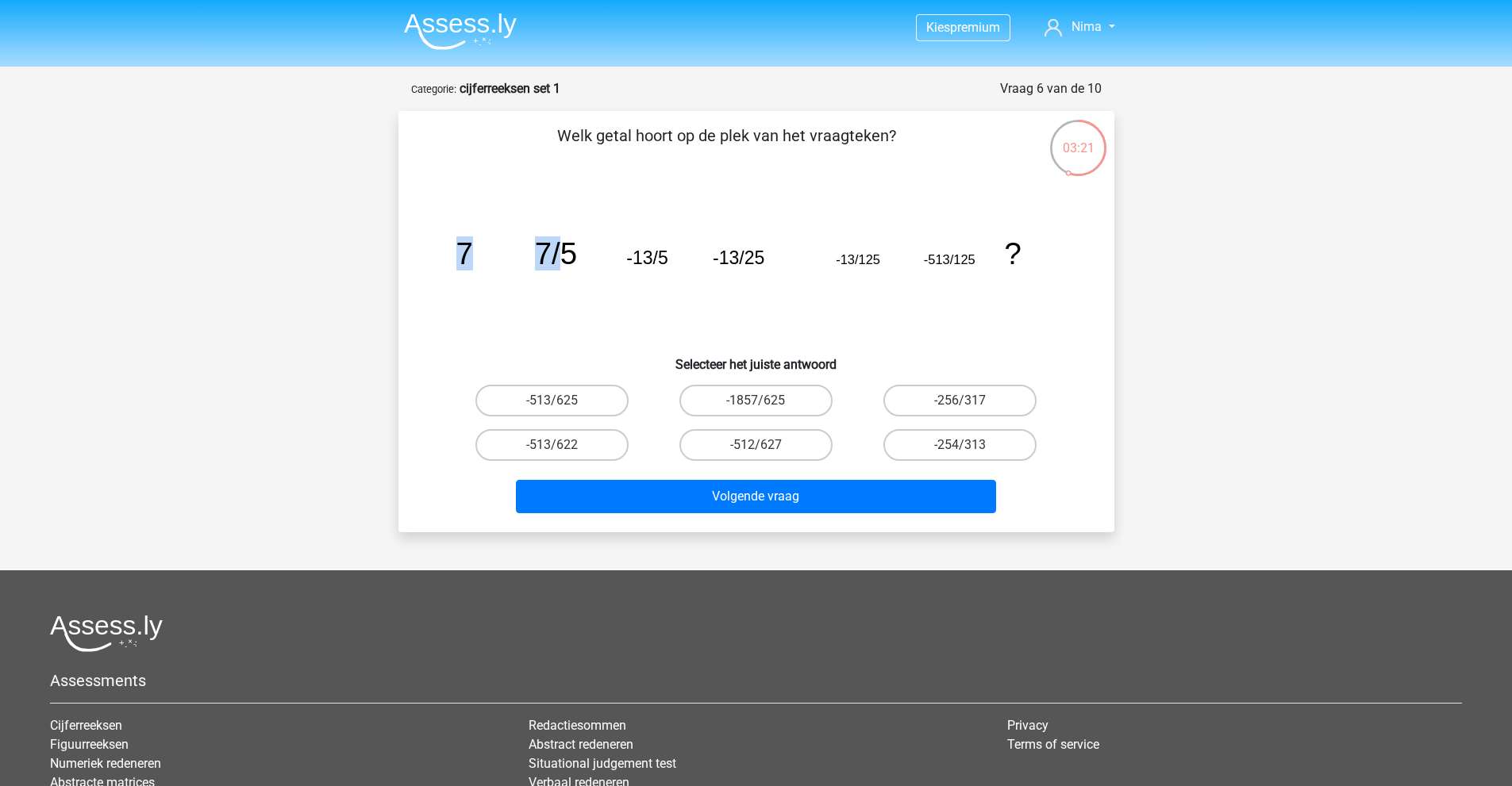
click at [576, 252] on g "7 7/5 -13/5 -13/25 -13/125 -513/125 ?" at bounding box center [738, 253] width 565 height 34
click at [579, 252] on icon "image/svg+xml 7 7/5 -13/5 -13/25 -13/125 -513/125 ?" at bounding box center [756, 264] width 639 height 160
drag, startPoint x: 481, startPoint y: 252, endPoint x: 582, endPoint y: 248, distance: 101.1
click at [582, 248] on icon "image/svg+xml 7 7/5 -13/5 -13/25 -13/125 -513/125 ?" at bounding box center [756, 264] width 639 height 160
click at [639, 249] on tspan "-13/5" at bounding box center [646, 258] width 41 height 21
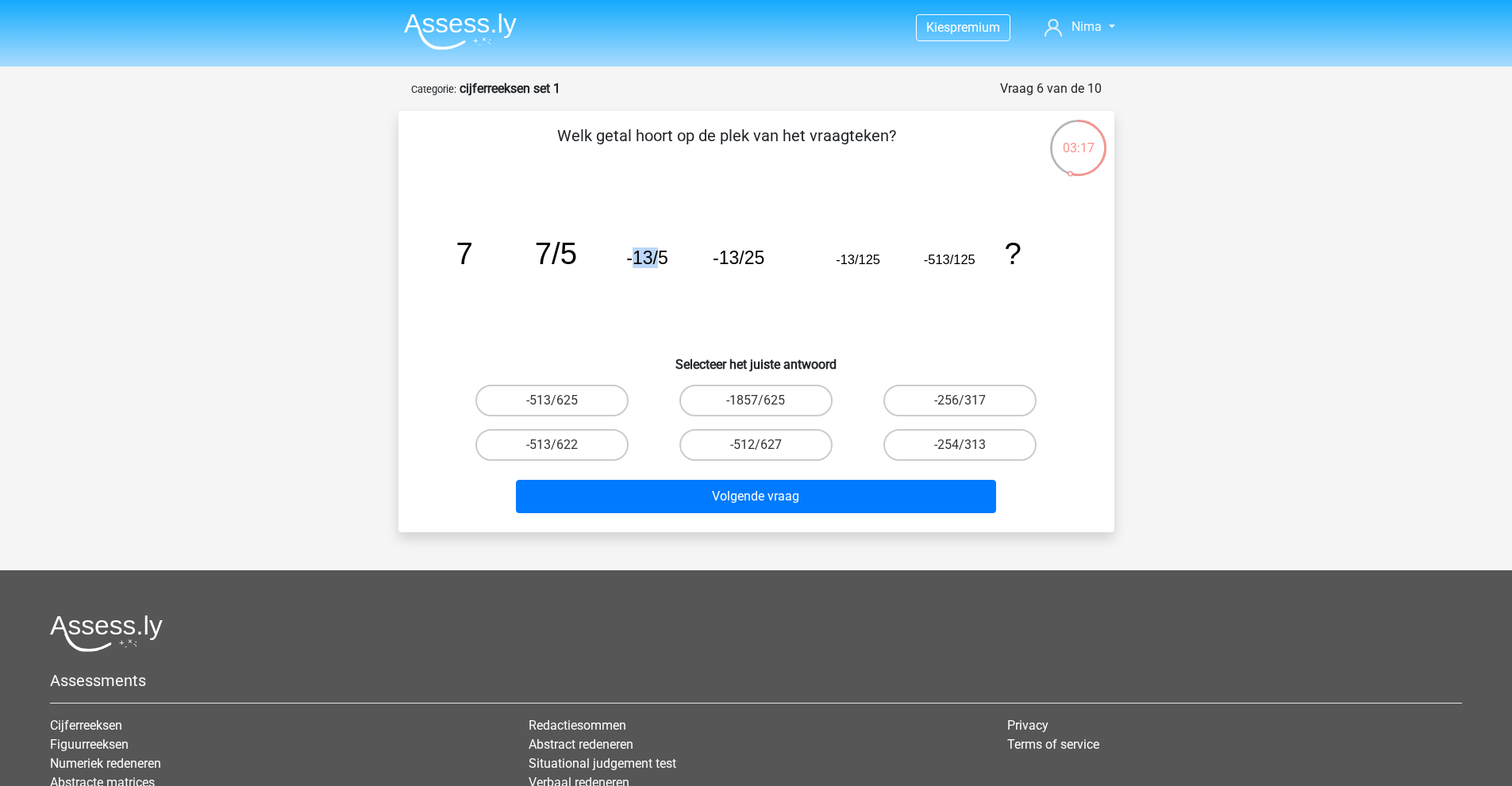
drag, startPoint x: 629, startPoint y: 263, endPoint x: 662, endPoint y: 259, distance: 33.2
click at [662, 259] on tspan "-13/5" at bounding box center [646, 258] width 41 height 21
click at [663, 259] on tspan "-13/5" at bounding box center [646, 258] width 41 height 21
drag, startPoint x: 747, startPoint y: 255, endPoint x: 758, endPoint y: 256, distance: 11.0
click at [758, 256] on tspan "-13/25" at bounding box center [738, 258] width 51 height 21
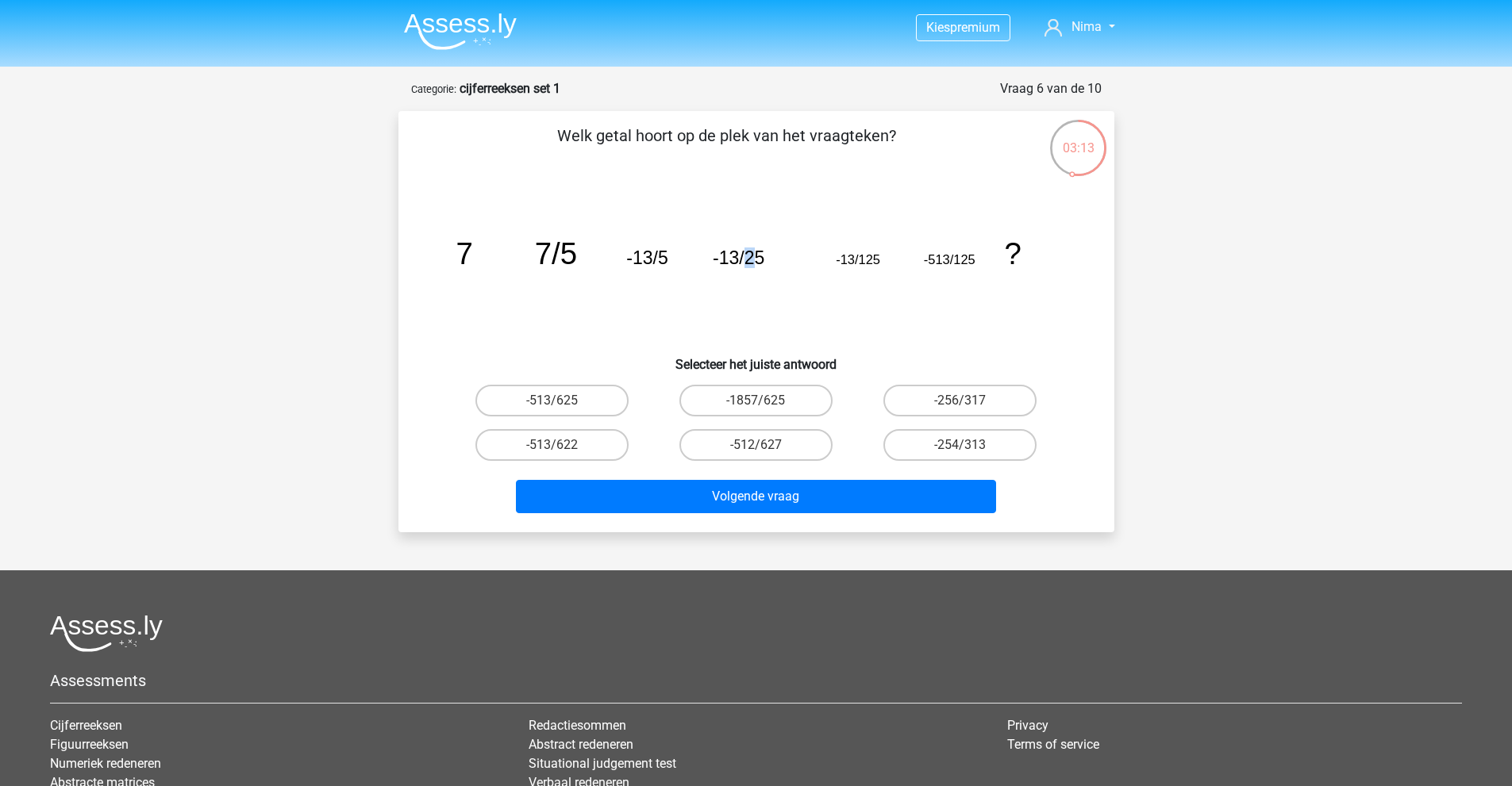
click at [758, 256] on tspan "-13/25" at bounding box center [738, 258] width 51 height 21
drag, startPoint x: 862, startPoint y: 258, endPoint x: 884, endPoint y: 258, distance: 22.0
click at [884, 258] on icon "image/svg+xml 7 7/5 -13/5 -13/25 -13/125 -513/125 ?" at bounding box center [756, 264] width 639 height 160
click at [879, 258] on tspan "-13/125" at bounding box center [857, 260] width 44 height 14
drag, startPoint x: 462, startPoint y: 255, endPoint x: 586, endPoint y: 254, distance: 124.0
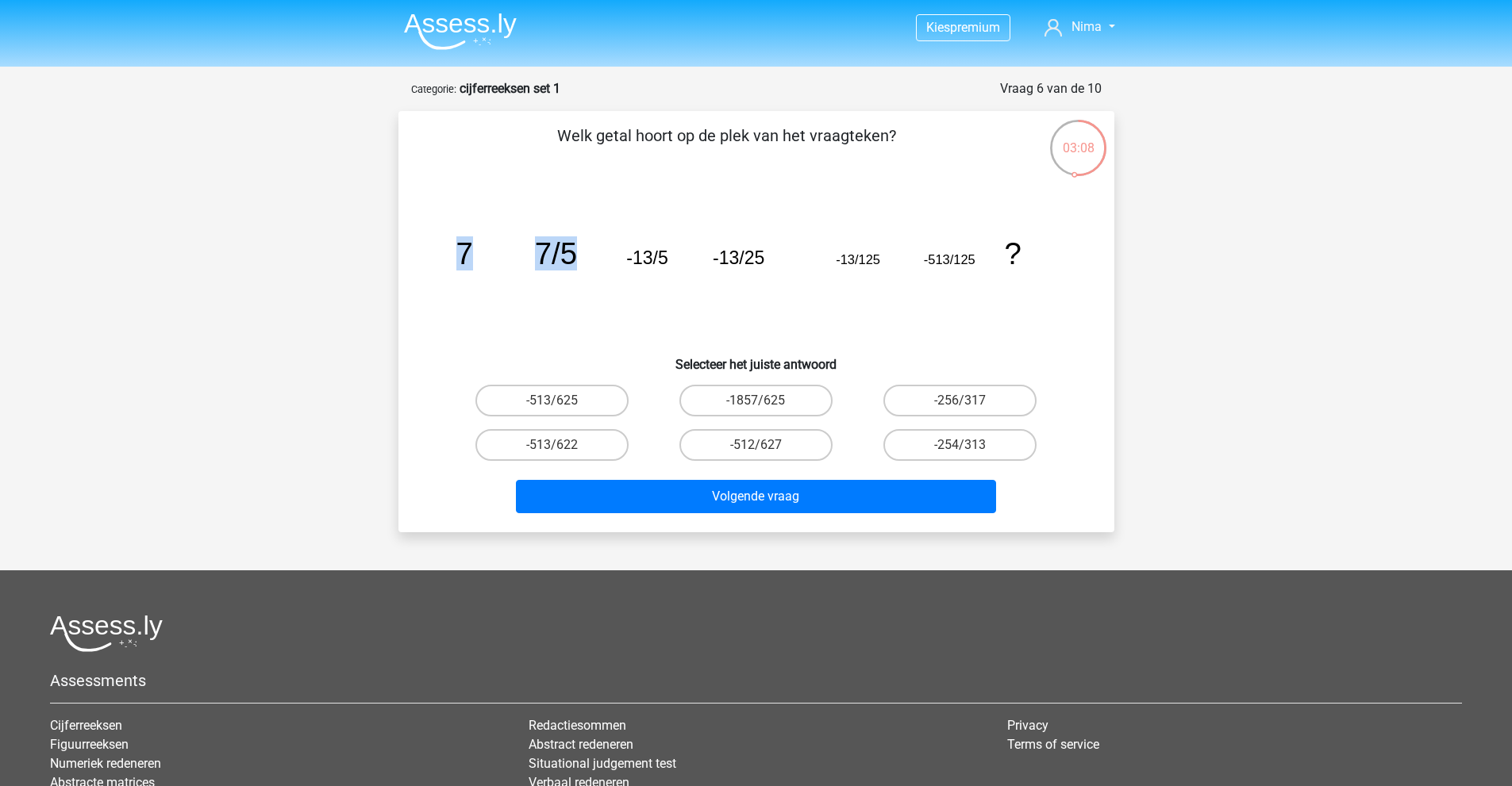
click at [586, 254] on icon "image/svg+xml 7 7/5 -13/5 -13/25 -13/125 -513/125 ?" at bounding box center [756, 264] width 639 height 160
click at [585, 252] on icon "image/svg+xml 7 7/5 -13/5 -13/25 -13/125 -513/125 ?" at bounding box center [756, 264] width 639 height 160
drag, startPoint x: 608, startPoint y: 258, endPoint x: 664, endPoint y: 259, distance: 56.0
click at [664, 259] on g "7 7/5 -13/5 -13/25 -13/125 -513/125 ?" at bounding box center [738, 253] width 565 height 34
click at [664, 259] on tspan "-13/5" at bounding box center [646, 258] width 41 height 21
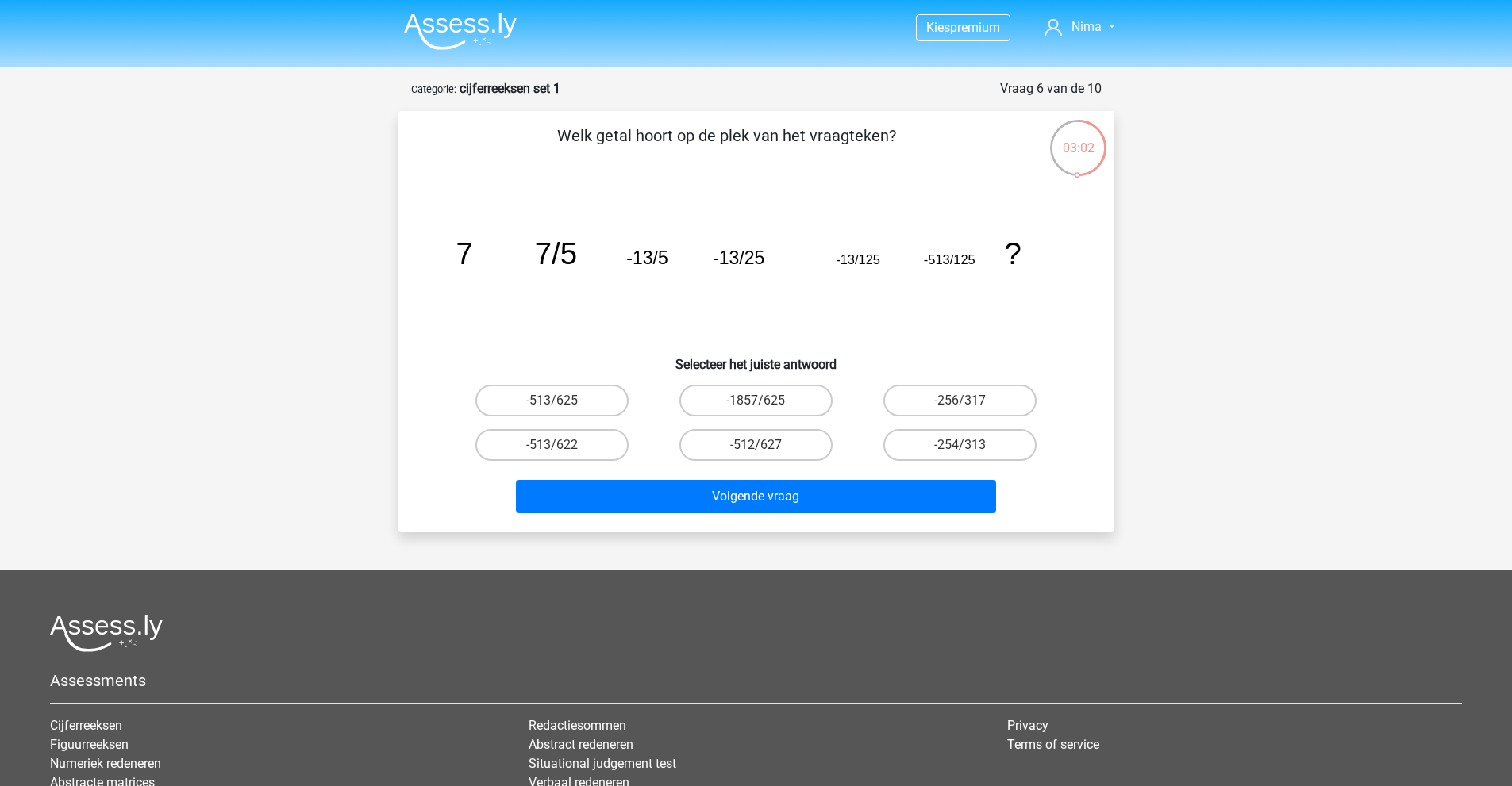
click at [665, 255] on tspan "-13/5" at bounding box center [646, 258] width 41 height 21
drag, startPoint x: 744, startPoint y: 255, endPoint x: 768, endPoint y: 255, distance: 24.0
click at [768, 255] on icon "image/svg+xml 7 7/5 -13/5 -13/25 -13/125 -513/125 ?" at bounding box center [756, 264] width 639 height 160
click at [759, 255] on tspan "-13/25" at bounding box center [738, 258] width 51 height 21
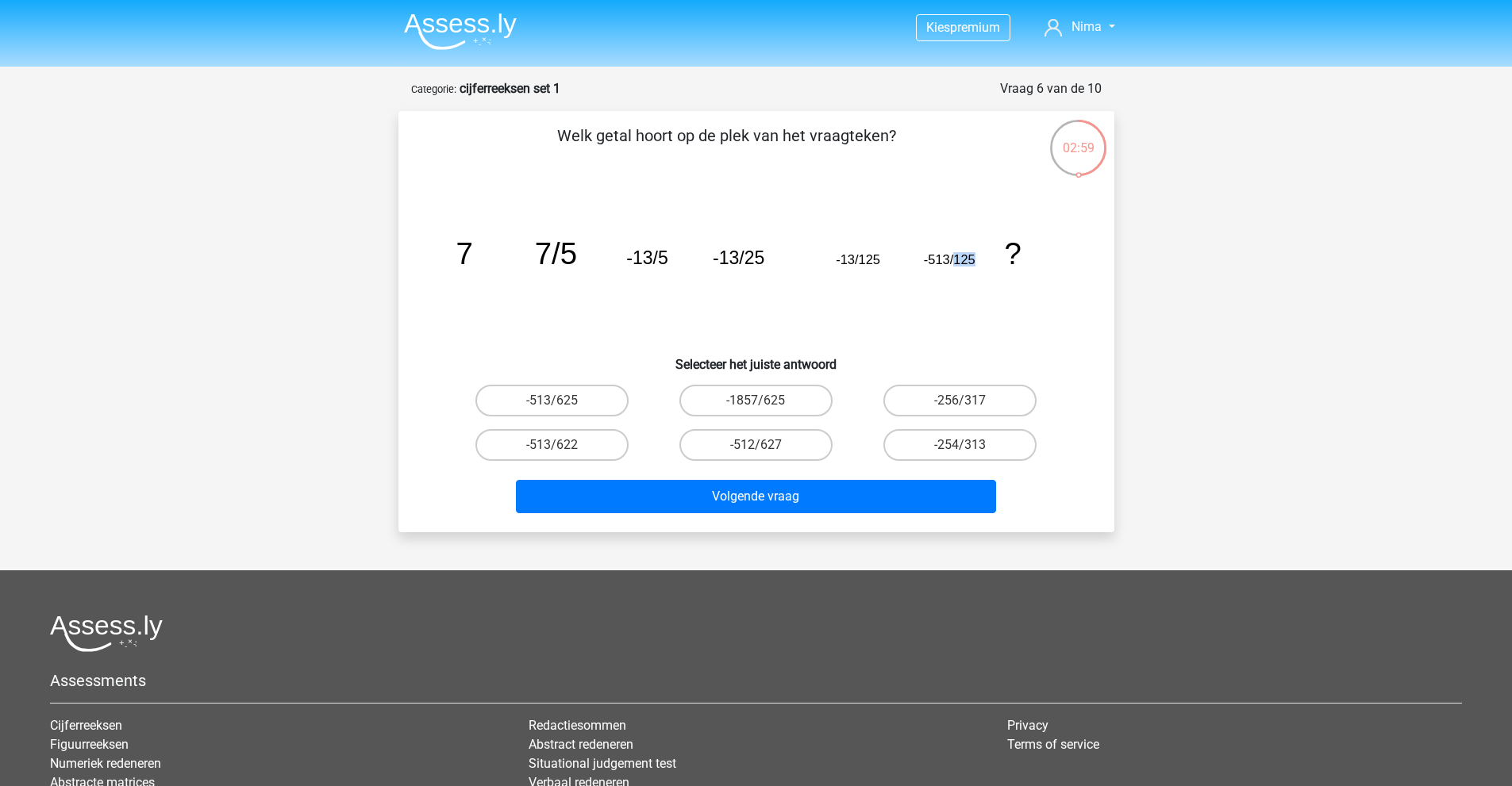
drag, startPoint x: 957, startPoint y: 258, endPoint x: 975, endPoint y: 259, distance: 18.0
click at [975, 259] on tspan "-513/125" at bounding box center [948, 260] width 51 height 14
click at [761, 398] on label "-1857/625" at bounding box center [756, 400] width 153 height 32
click at [761, 400] on input "-1857/625" at bounding box center [760, 405] width 10 height 10
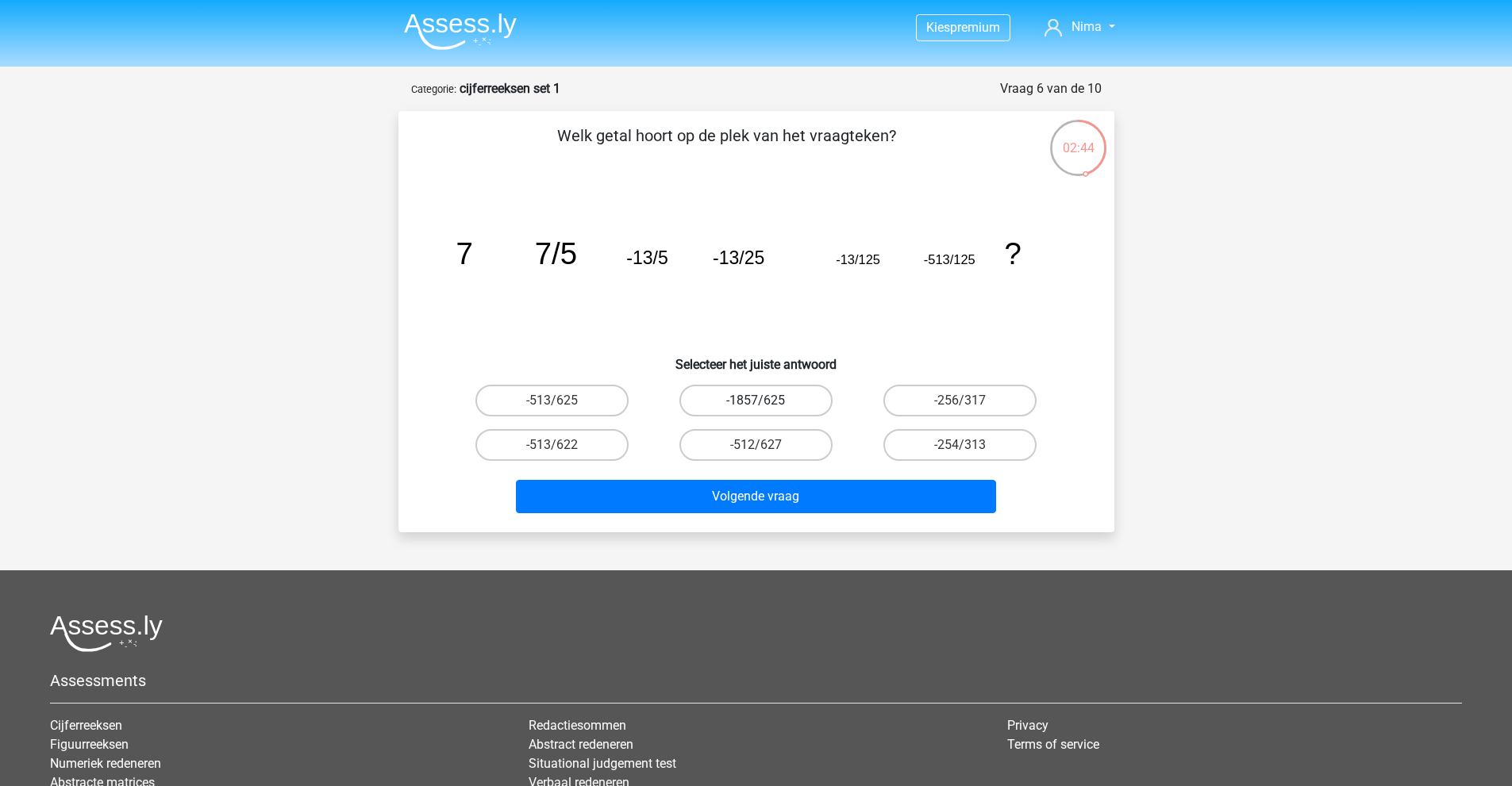
radio input "true"
click at [548, 401] on label "-513/625" at bounding box center [552, 400] width 153 height 32
click at [552, 401] on input "-513/625" at bounding box center [556, 405] width 10 height 10
radio input "true"
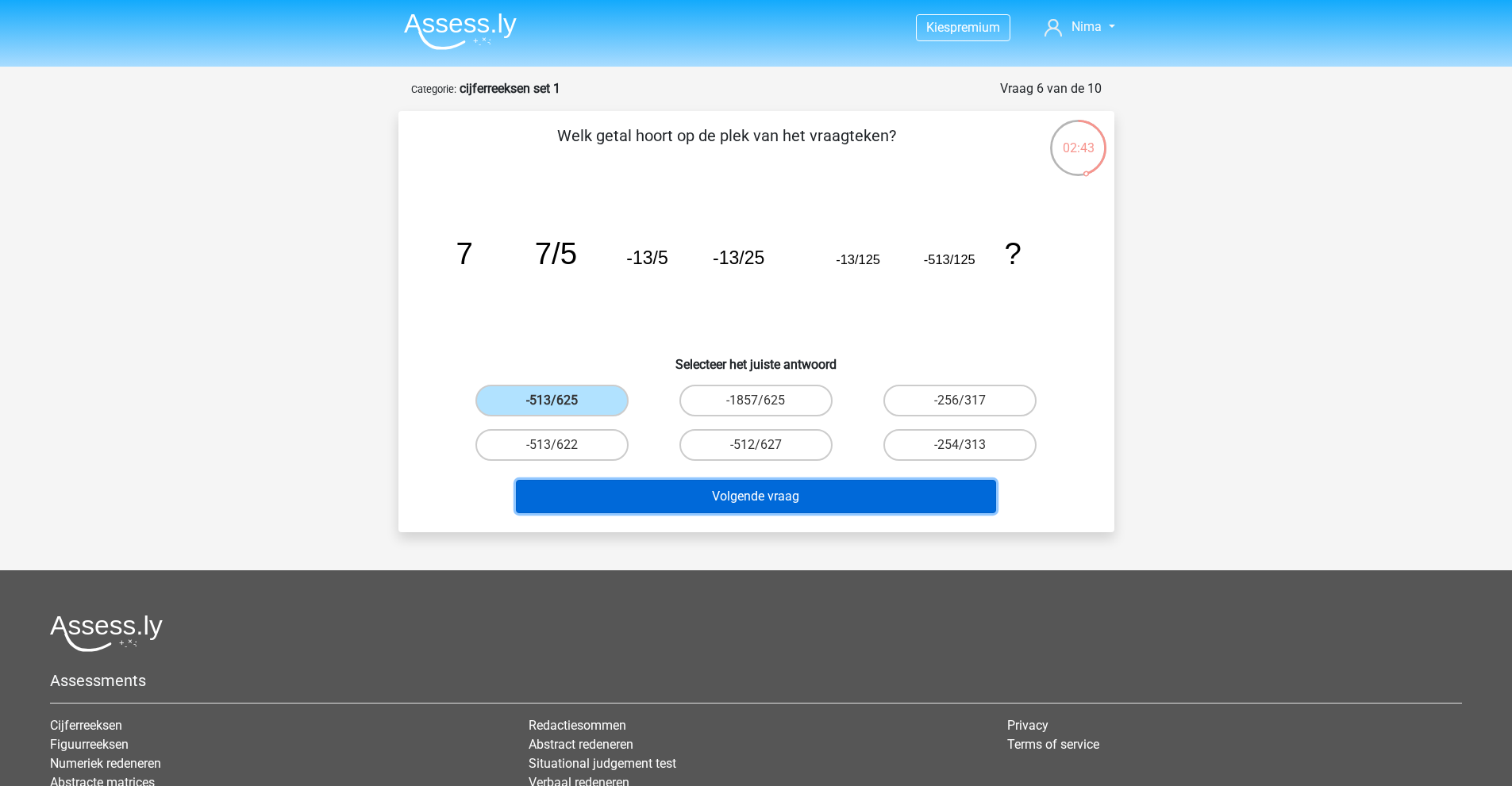
click at [701, 493] on button "Volgende vraag" at bounding box center [756, 496] width 480 height 33
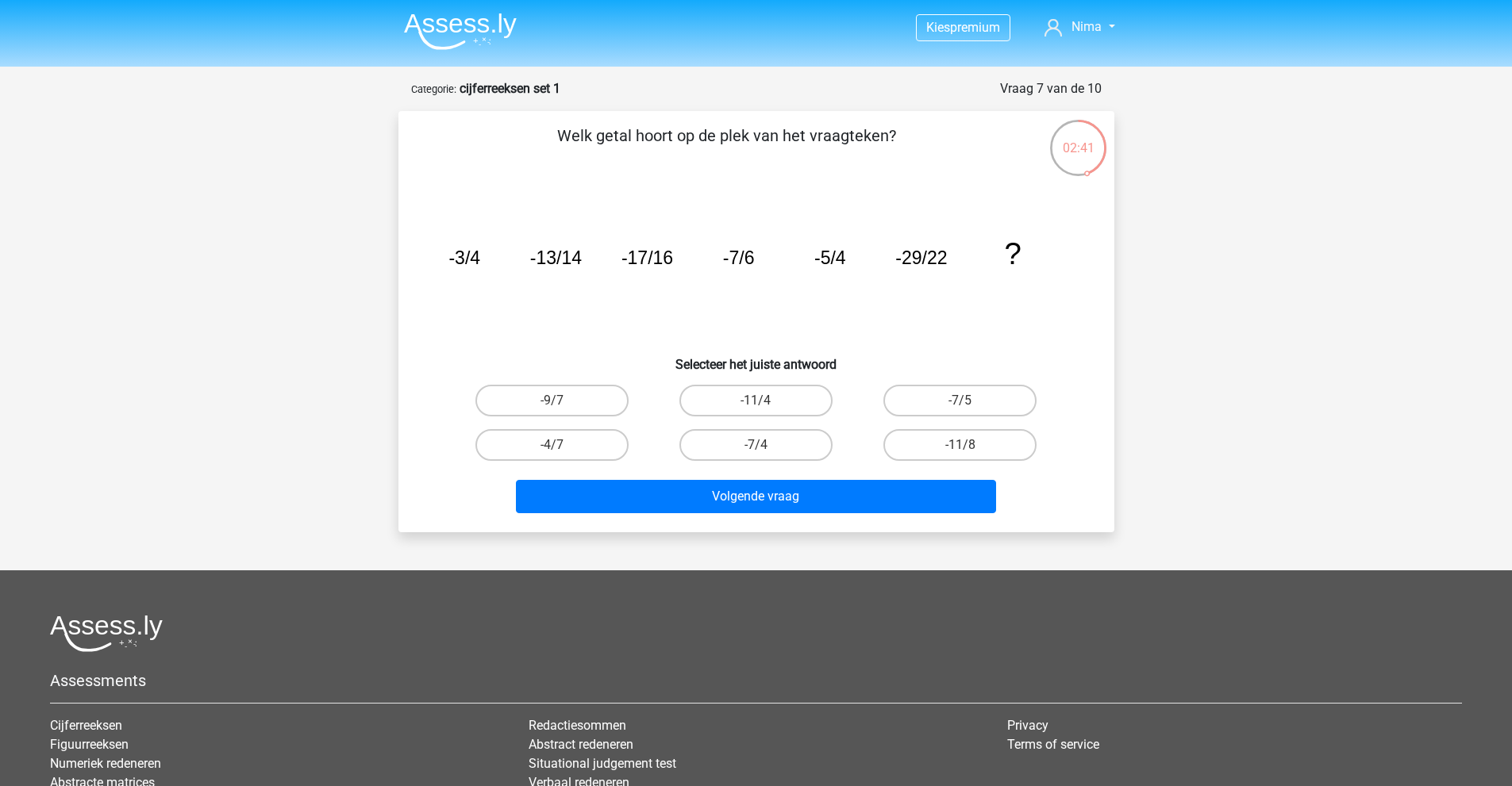
drag, startPoint x: 573, startPoint y: 132, endPoint x: 895, endPoint y: 148, distance: 322.4
click at [895, 148] on p "Welk getal hoort op de plek van het vraagteken?" at bounding box center [727, 147] width 606 height 48
click at [897, 144] on p "Welk getal hoort op de plek van het vraagteken?" at bounding box center [727, 147] width 606 height 48
drag, startPoint x: 446, startPoint y: 258, endPoint x: 493, endPoint y: 256, distance: 47.0
click at [493, 256] on icon "image/svg+xml -3/4 -13/14 -17/16 -7/6 -5/4 -29/22 ?" at bounding box center [756, 264] width 639 height 160
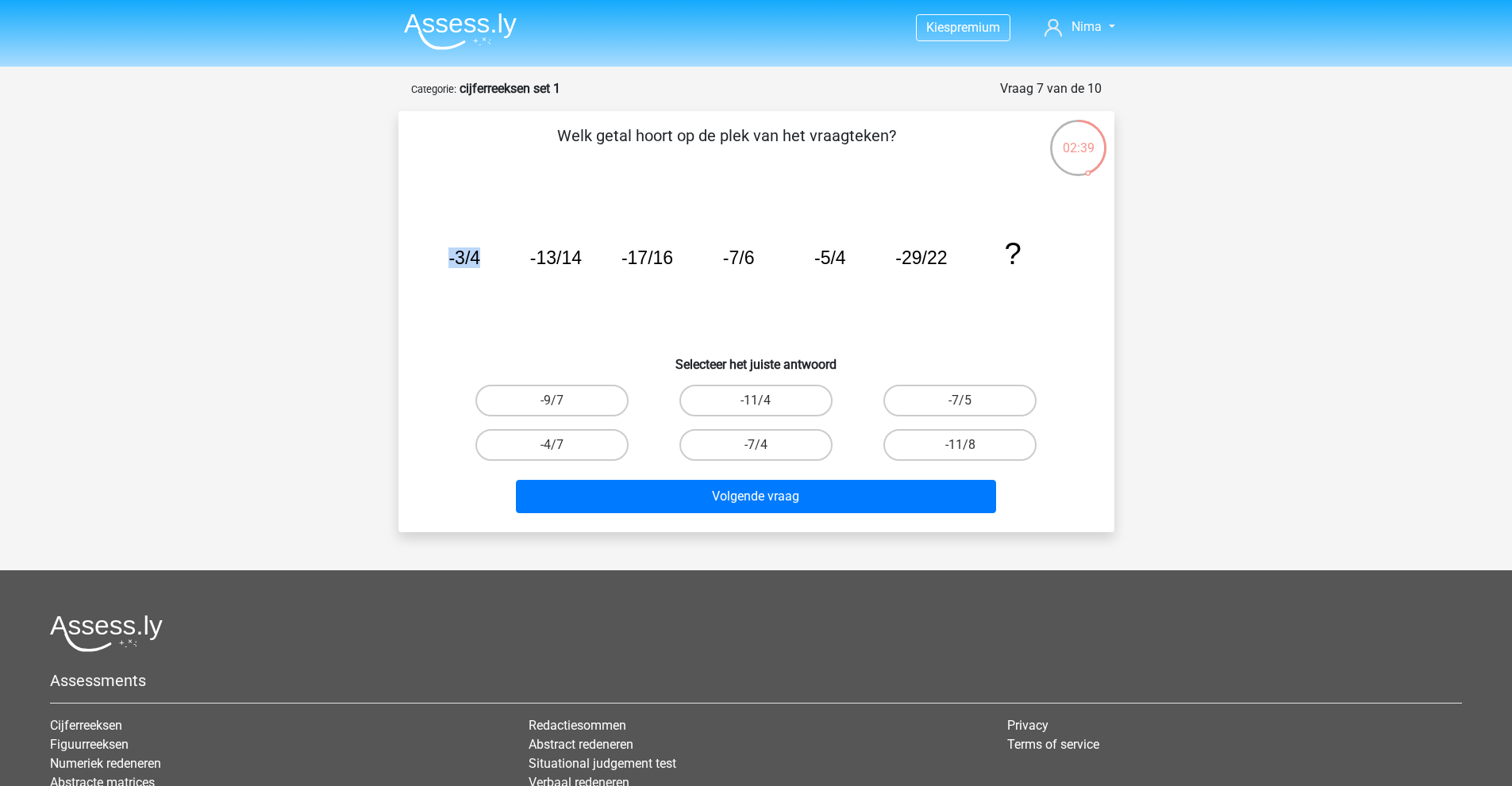
click at [500, 253] on icon "image/svg+xml -3/4 -13/14 -17/16 -7/6 -5/4 -29/22 ?" at bounding box center [756, 264] width 639 height 160
drag, startPoint x: 473, startPoint y: 258, endPoint x: 579, endPoint y: 257, distance: 106.0
click at [579, 257] on g "-3/4 -13/14 -17/16 -7/6 -5/4 -29/22 ?" at bounding box center [734, 253] width 573 height 34
click at [579, 257] on tspan "-13/14" at bounding box center [554, 258] width 51 height 21
drag, startPoint x: 625, startPoint y: 259, endPoint x: 683, endPoint y: 255, distance: 58.1
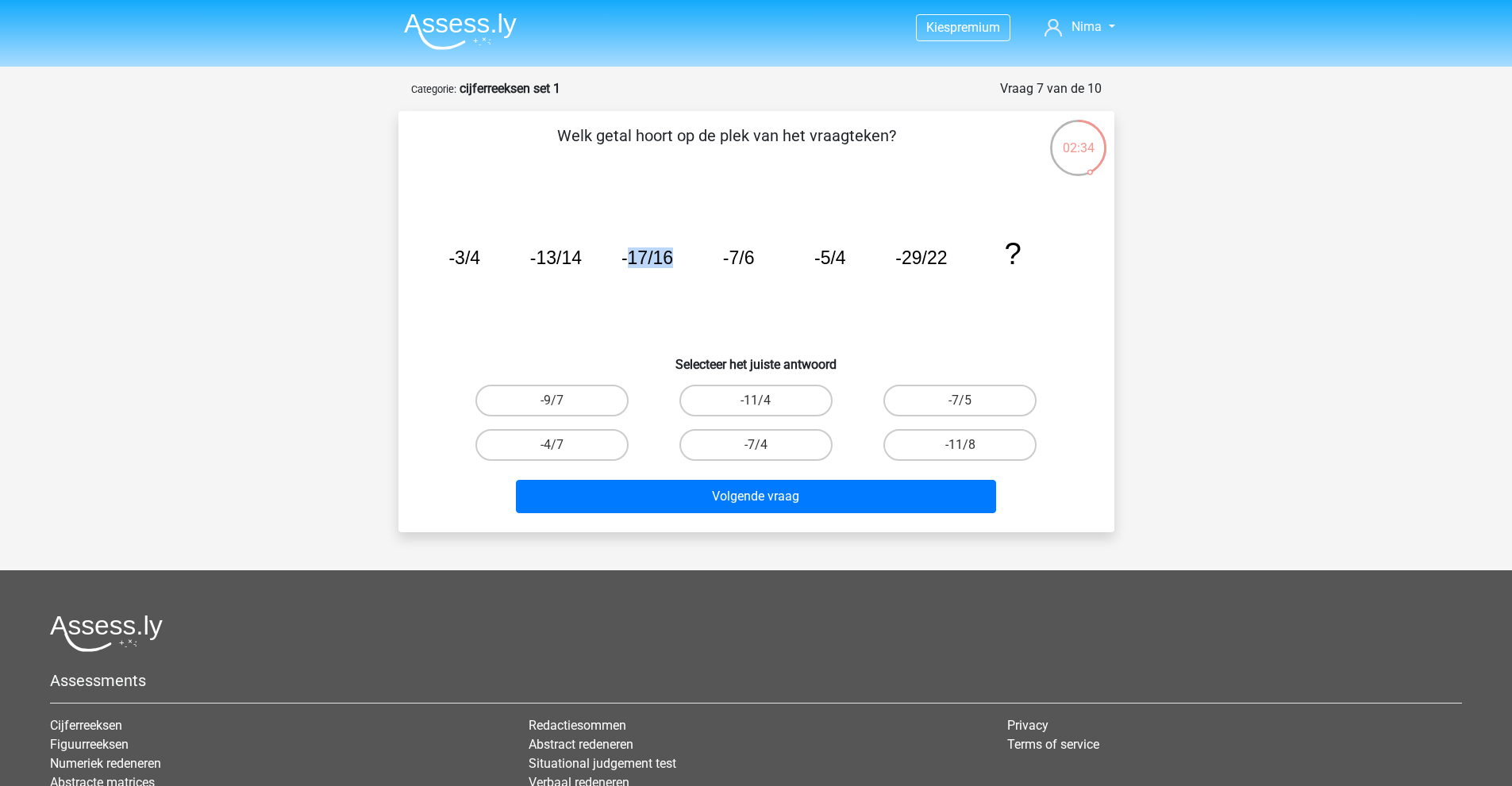
click at [683, 255] on icon "image/svg+xml -3/4 -13/14 -17/16 -7/6 -5/4 -29/22 ?" at bounding box center [756, 264] width 639 height 160
click at [681, 255] on icon "image/svg+xml -3/4 -13/14 -17/16 -7/6 -5/4 -29/22 ?" at bounding box center [756, 264] width 639 height 160
drag, startPoint x: 545, startPoint y: 256, endPoint x: 566, endPoint y: 256, distance: 21.0
click at [566, 256] on tspan "-13/14" at bounding box center [554, 258] width 51 height 21
click at [641, 256] on tspan "-17/16" at bounding box center [646, 258] width 51 height 21
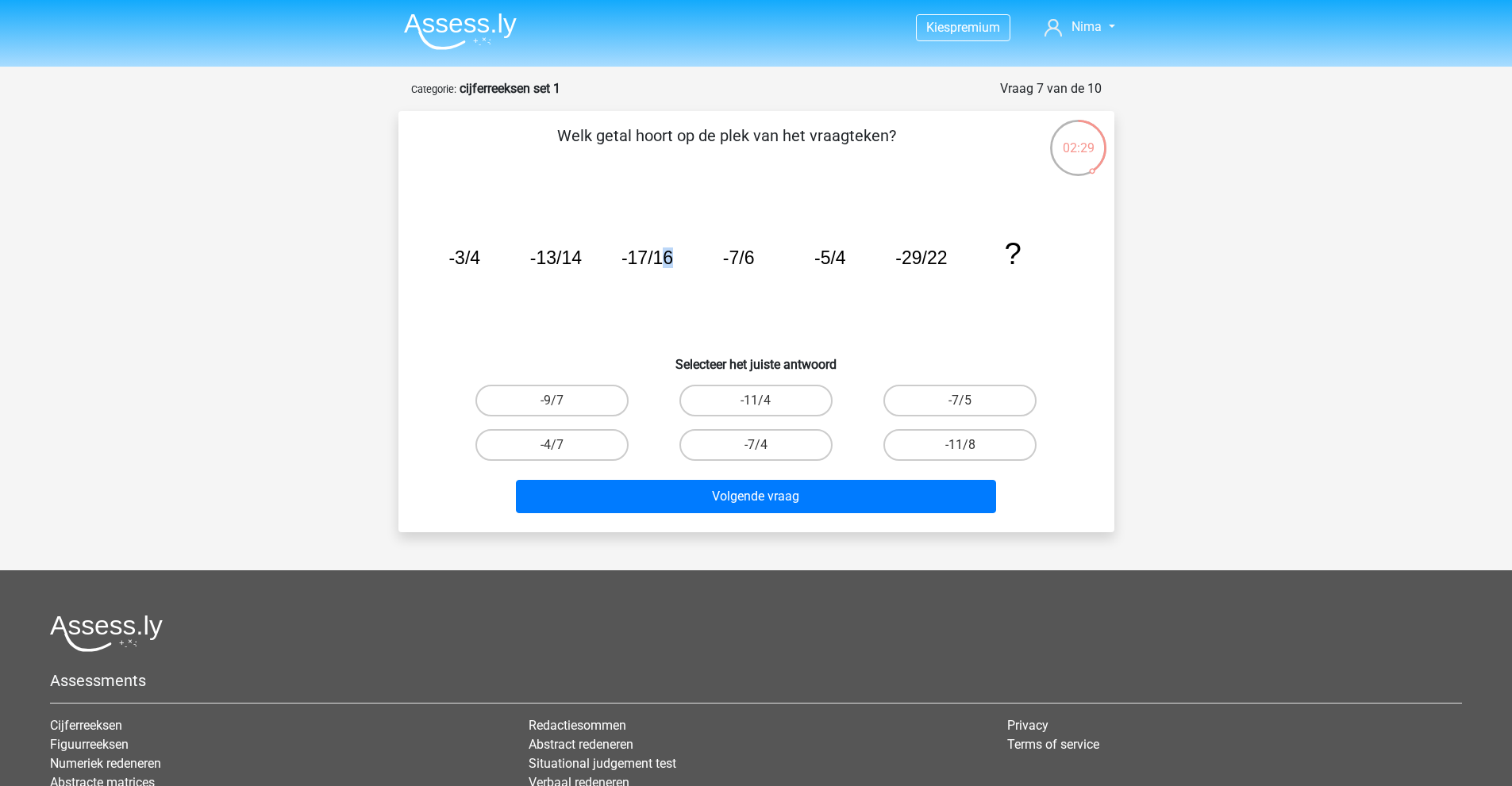
drag, startPoint x: 681, startPoint y: 260, endPoint x: 691, endPoint y: 260, distance: 10.0
click at [685, 260] on icon "image/svg+xml -3/4 -13/14 -17/16 -7/6 -5/4 -29/22 ?" at bounding box center [756, 264] width 639 height 160
click at [726, 260] on tspan "-7/6" at bounding box center [738, 258] width 32 height 21
drag, startPoint x: 626, startPoint y: 255, endPoint x: 1003, endPoint y: 251, distance: 377.0
click at [1003, 251] on g "-3/4 -13/14 -17/16 -7/6 -5/4 -29/22 ?" at bounding box center [734, 253] width 573 height 34
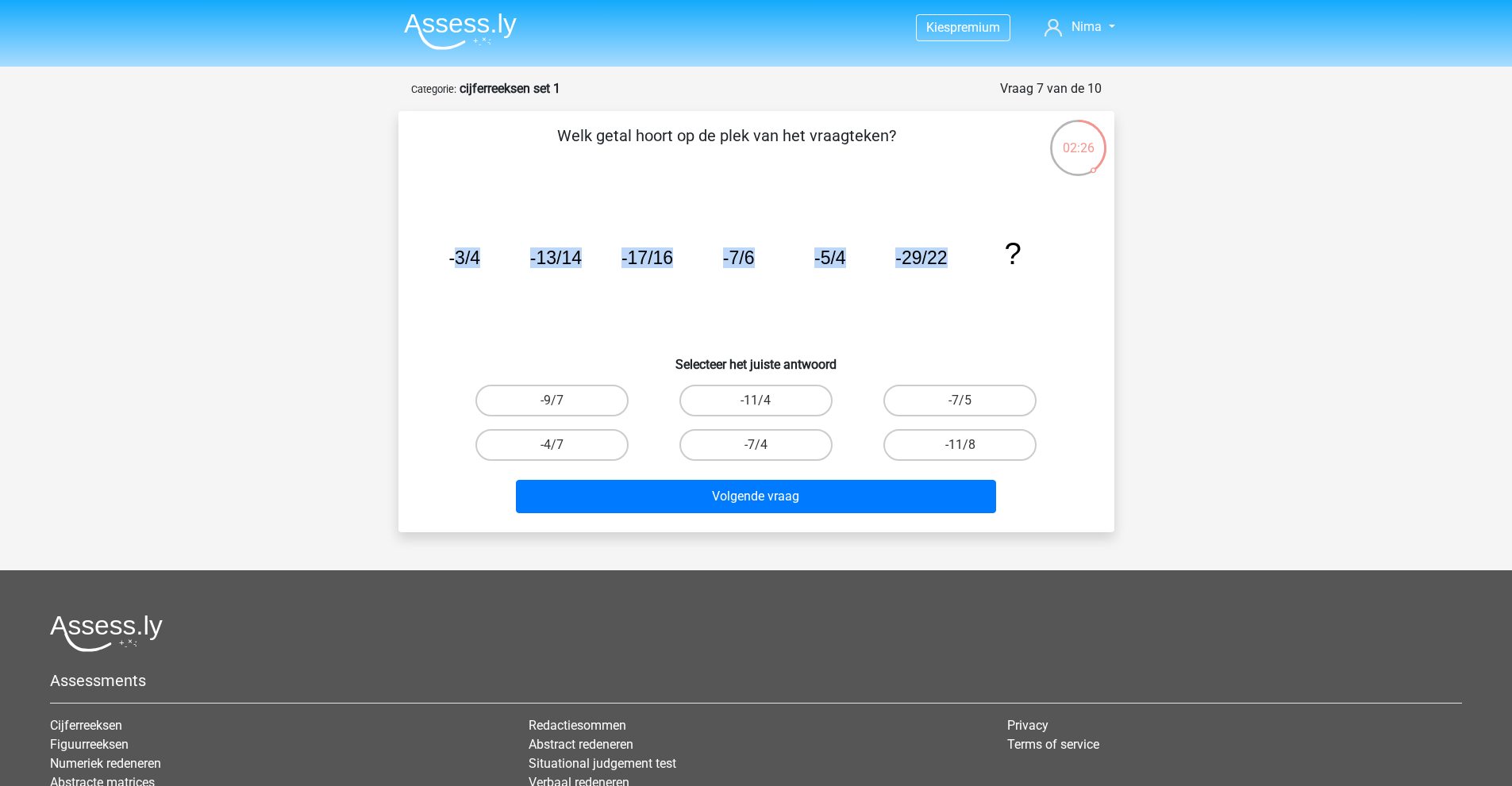
click at [1003, 251] on tspan "?" at bounding box center [1012, 253] width 16 height 34
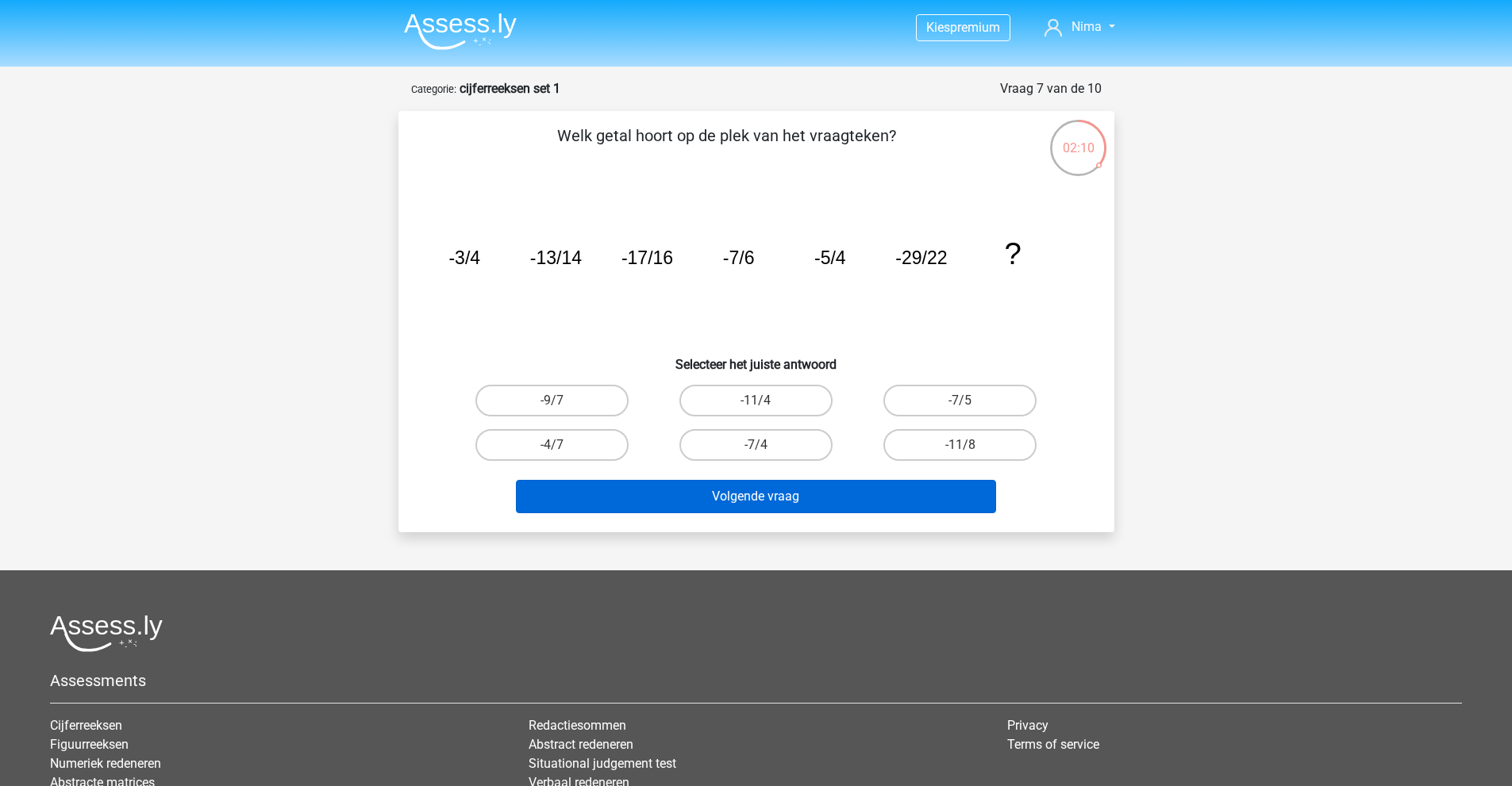
drag, startPoint x: 948, startPoint y: 447, endPoint x: 897, endPoint y: 508, distance: 79.5
click at [948, 452] on label "-11/8" at bounding box center [960, 444] width 153 height 32
click at [960, 452] on input "-11/8" at bounding box center [965, 450] width 10 height 10
radio input "true"
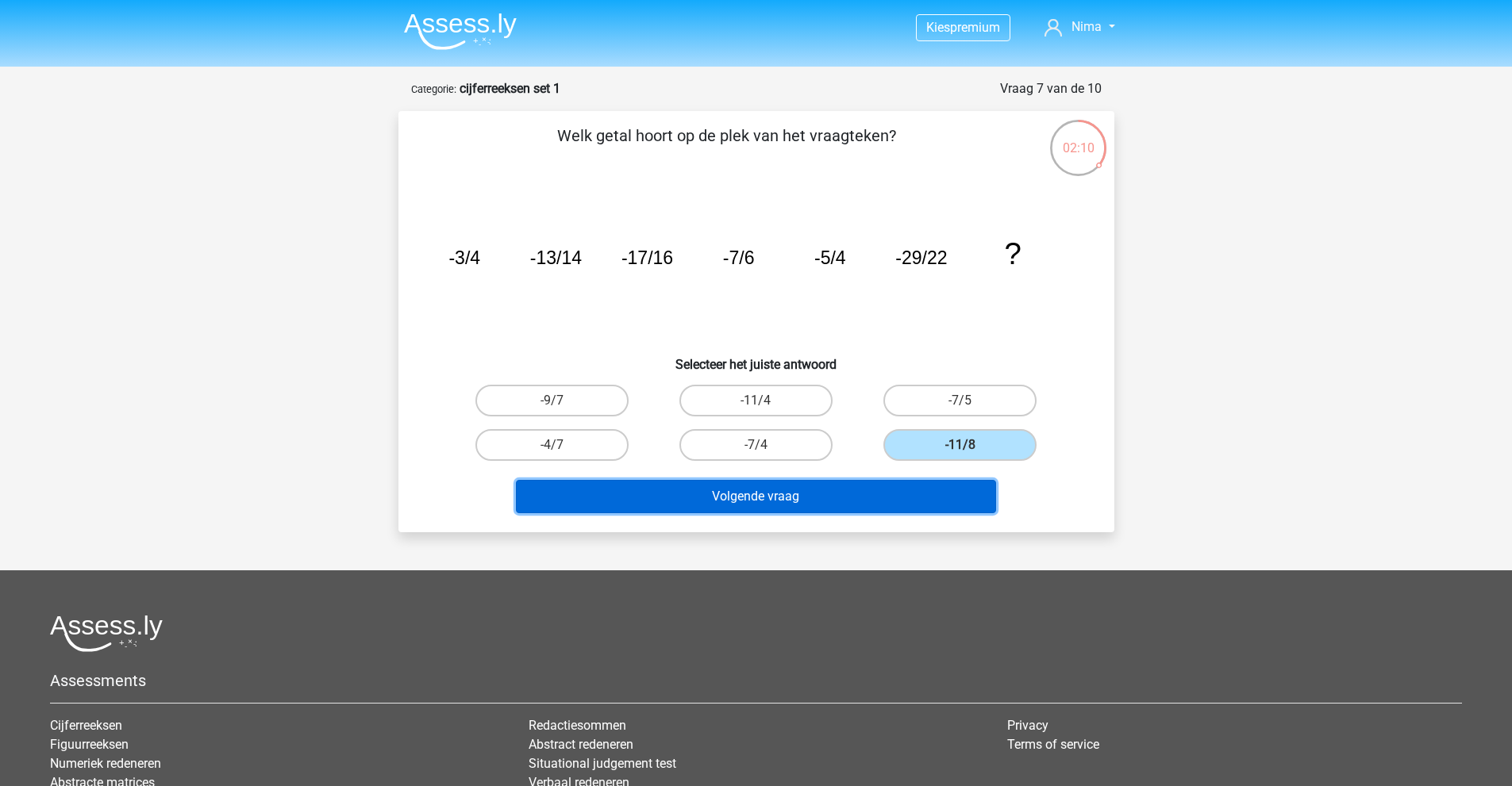
click at [896, 508] on button "Volgende vraag" at bounding box center [756, 496] width 480 height 33
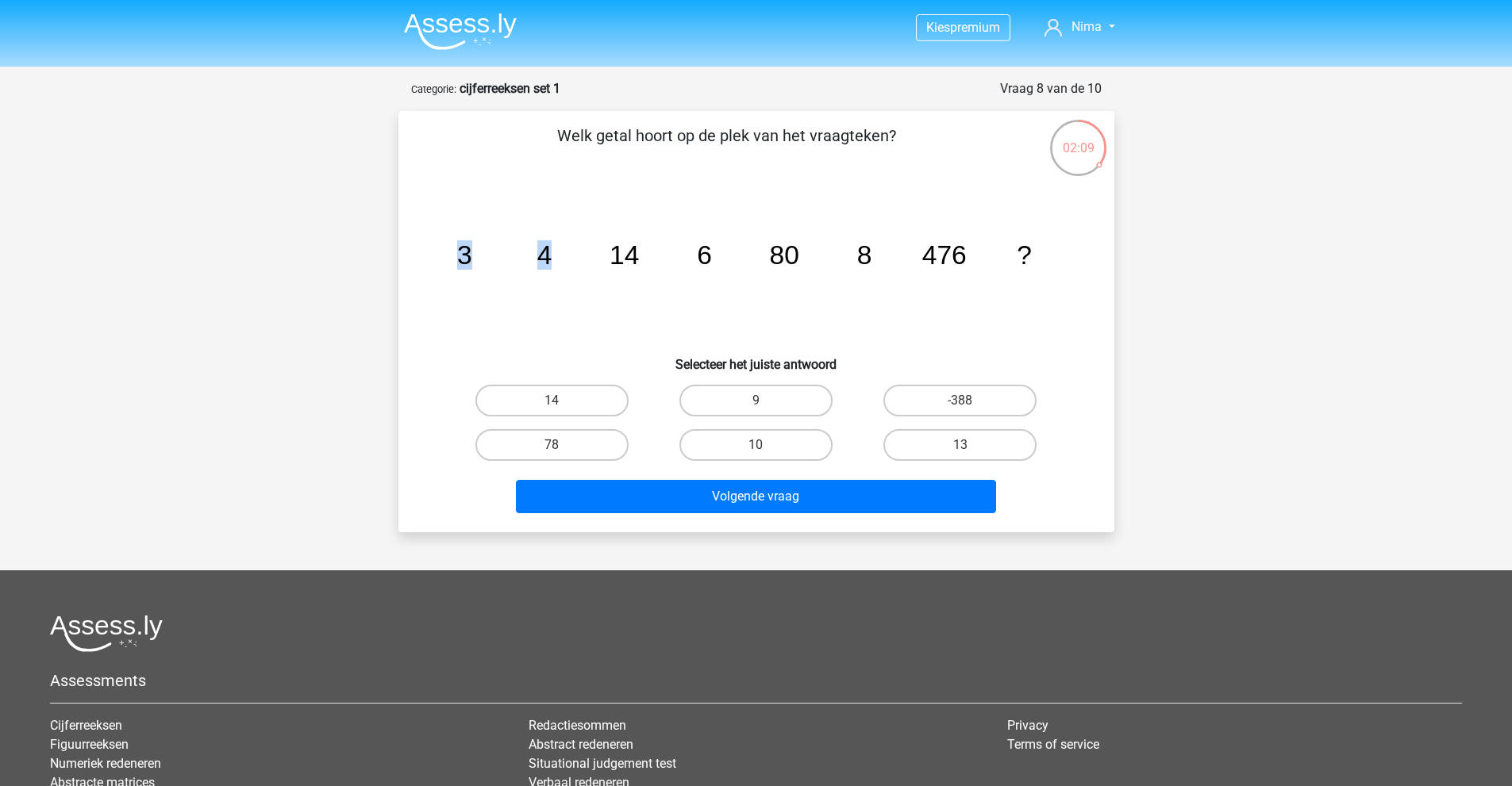
drag, startPoint x: 459, startPoint y: 259, endPoint x: 557, endPoint y: 259, distance: 98.0
click at [557, 259] on icon "image/svg+xml 3 4 14 6 80 8 476 ?" at bounding box center [756, 264] width 639 height 160
drag, startPoint x: 461, startPoint y: 251, endPoint x: 562, endPoint y: 257, distance: 101.2
click at [562, 257] on icon "image/svg+xml 3 4 14 6 80 8 476 ?" at bounding box center [756, 264] width 639 height 160
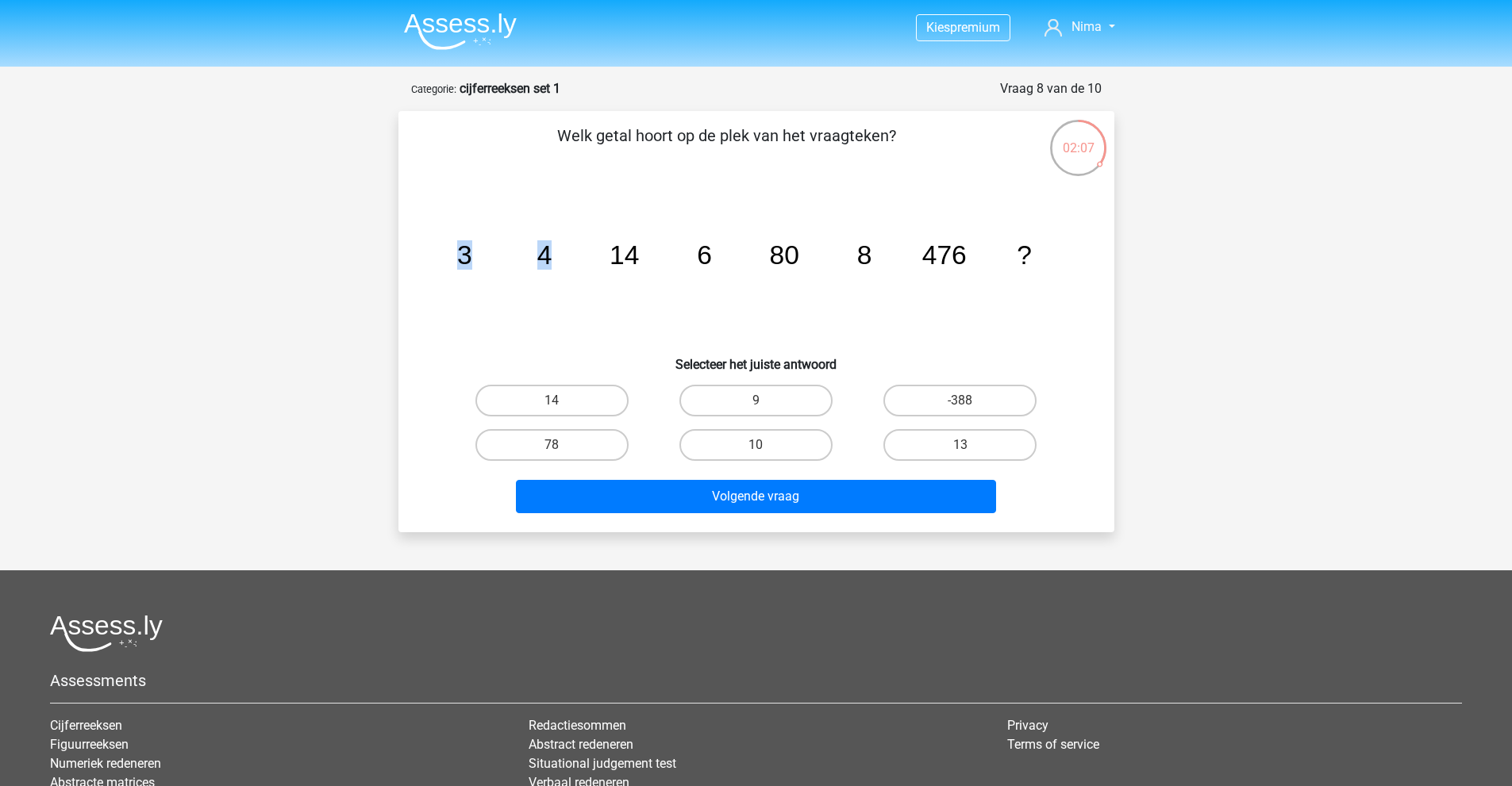
click at [562, 257] on icon "image/svg+xml 3 4 14 6 80 8 476 ?" at bounding box center [756, 264] width 639 height 160
drag, startPoint x: 457, startPoint y: 247, endPoint x: 566, endPoint y: 249, distance: 109.0
click at [566, 249] on icon "image/svg+xml 3 4 14 6 80 8 476 ?" at bounding box center [756, 264] width 639 height 160
click at [579, 251] on icon "image/svg+xml 3 4 14 6 80 8 476 ?" at bounding box center [756, 264] width 639 height 160
drag, startPoint x: 540, startPoint y: 255, endPoint x: 641, endPoint y: 256, distance: 101.0
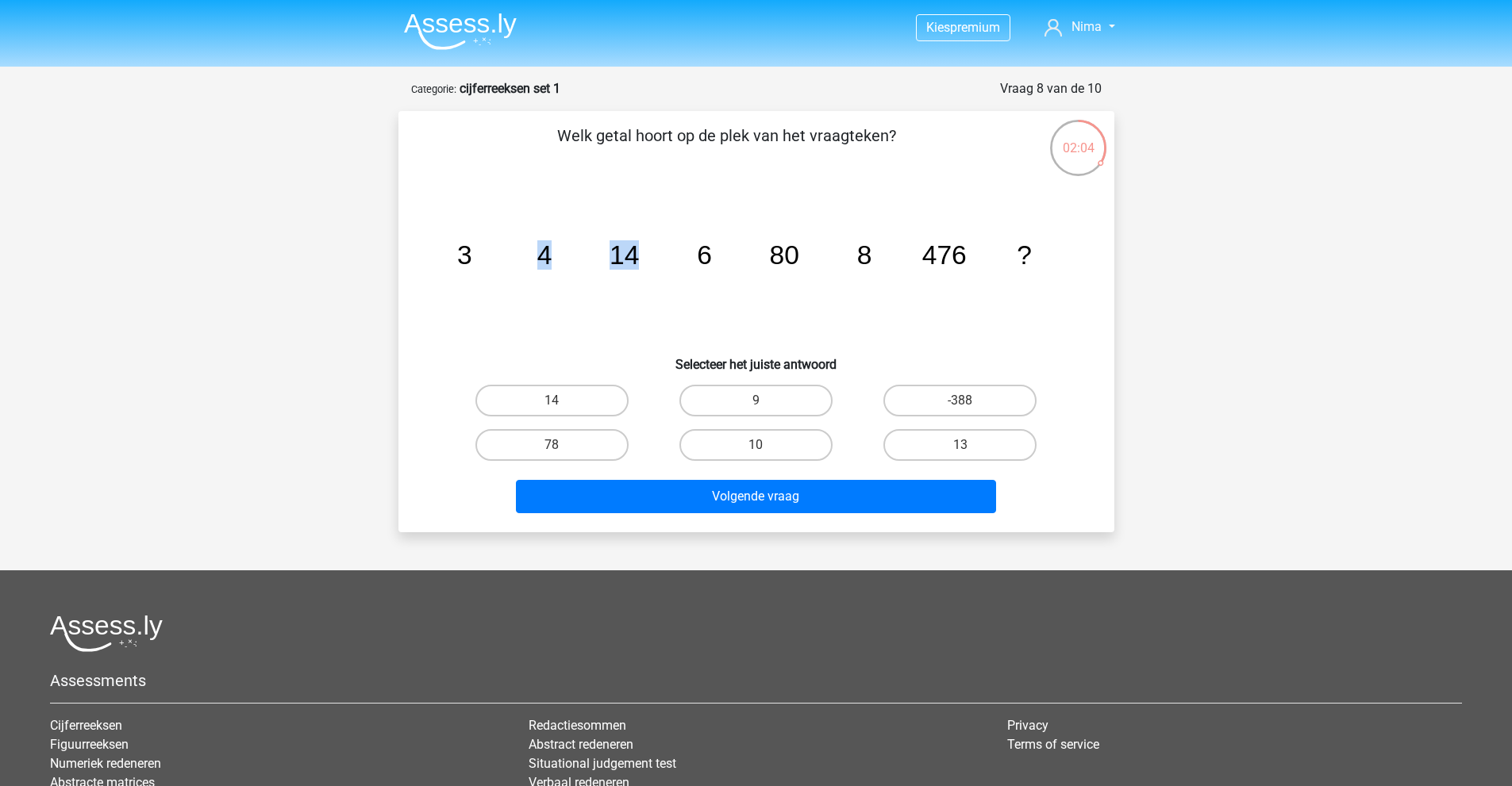
click at [641, 256] on icon "image/svg+xml 3 4 14 6 80 8 476 ?" at bounding box center [756, 264] width 639 height 160
click at [638, 256] on tspan "14" at bounding box center [624, 255] width 30 height 30
drag, startPoint x: 619, startPoint y: 257, endPoint x: 738, endPoint y: 259, distance: 119.0
click at [738, 259] on icon "image/svg+xml 3 4 14 6 80 8 476 ?" at bounding box center [756, 264] width 639 height 160
drag, startPoint x: 705, startPoint y: 256, endPoint x: 737, endPoint y: 257, distance: 32.0
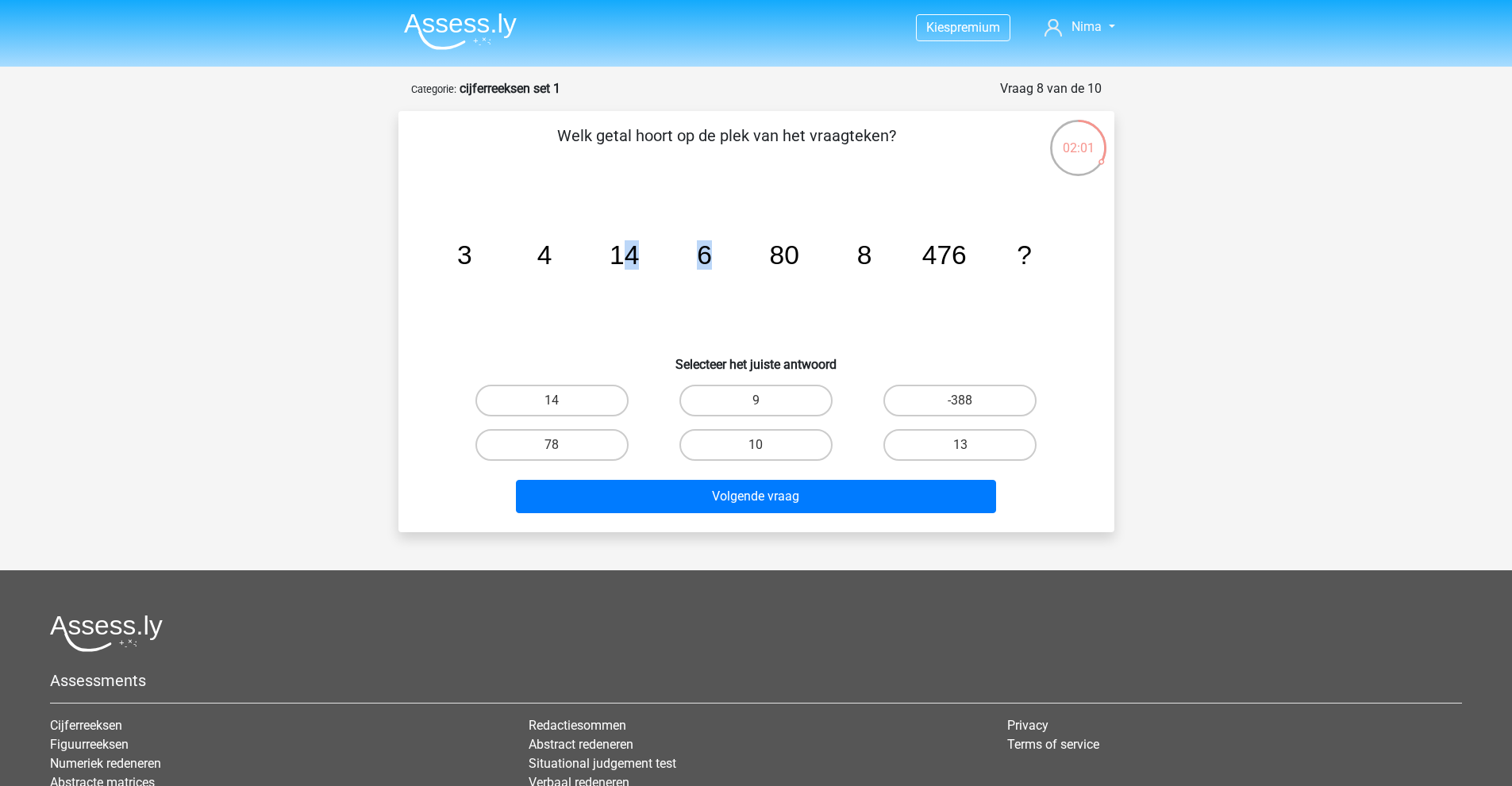
click at [706, 256] on tspan "6" at bounding box center [704, 255] width 15 height 30
click at [698, 251] on tspan "6" at bounding box center [704, 255] width 15 height 30
drag, startPoint x: 460, startPoint y: 248, endPoint x: 626, endPoint y: 255, distance: 166.1
click at [630, 254] on g "3 4 14 6 80 8 476 ?" at bounding box center [743, 255] width 574 height 30
click at [626, 255] on tspan "14" at bounding box center [624, 255] width 30 height 30
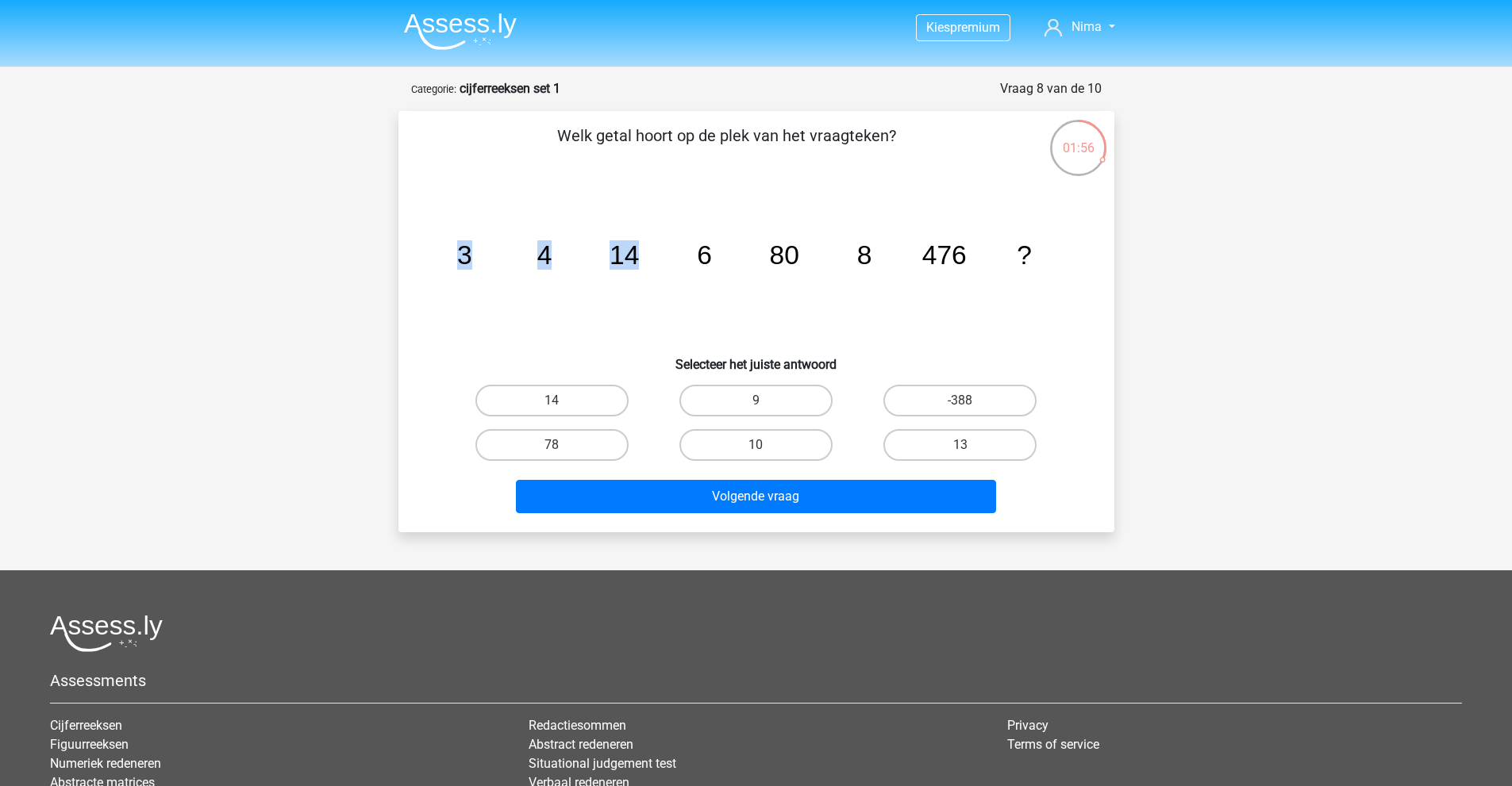
drag, startPoint x: 468, startPoint y: 246, endPoint x: 636, endPoint y: 253, distance: 168.1
click at [643, 252] on icon "image/svg+xml 3 4 14 6 80 8 476 ?" at bounding box center [756, 264] width 639 height 160
click at [621, 254] on tspan "14" at bounding box center [624, 255] width 30 height 30
click at [803, 436] on label "10" at bounding box center [756, 444] width 153 height 32
click at [765, 445] on input "10" at bounding box center [760, 450] width 10 height 10
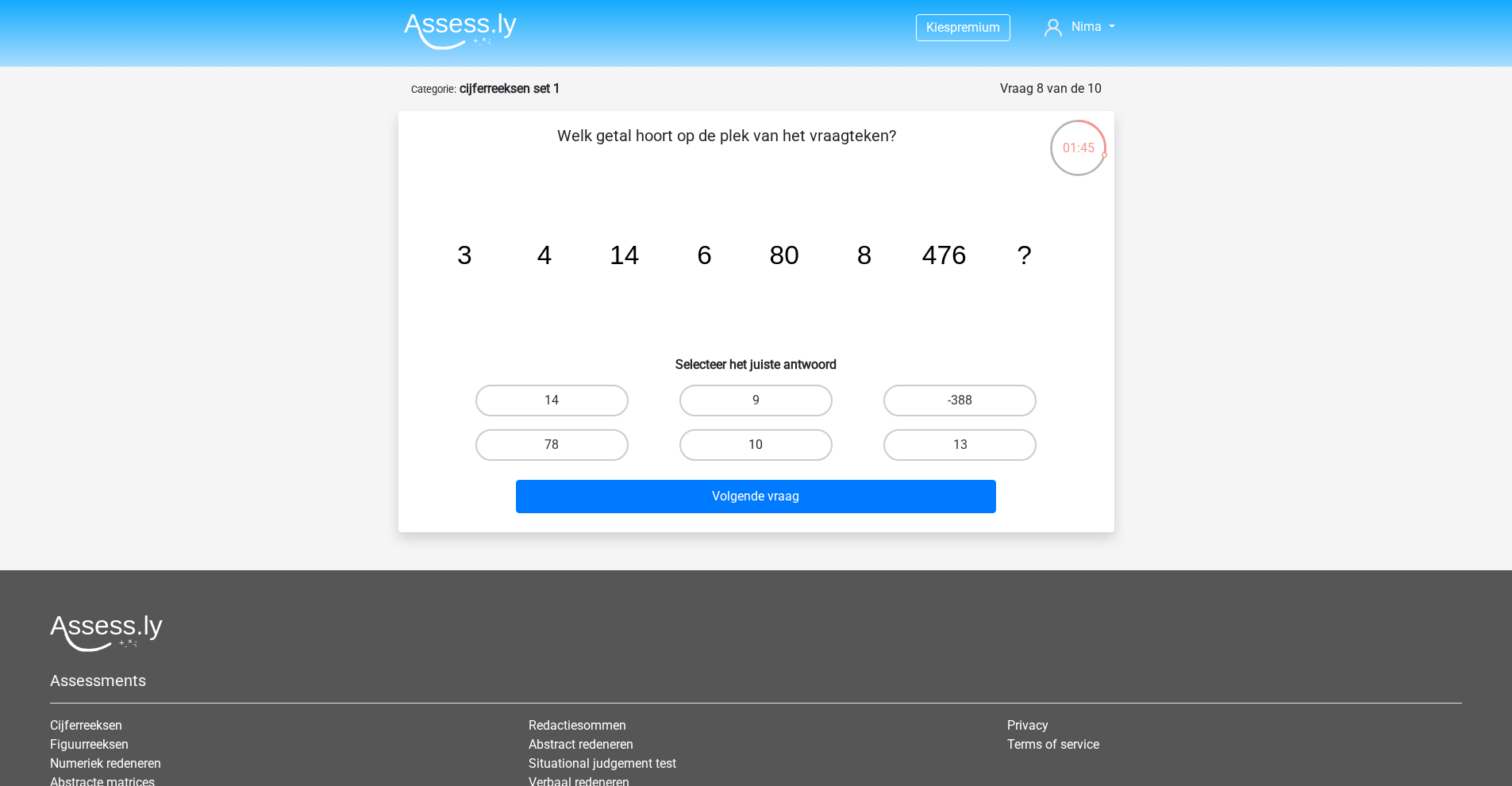
radio input "true"
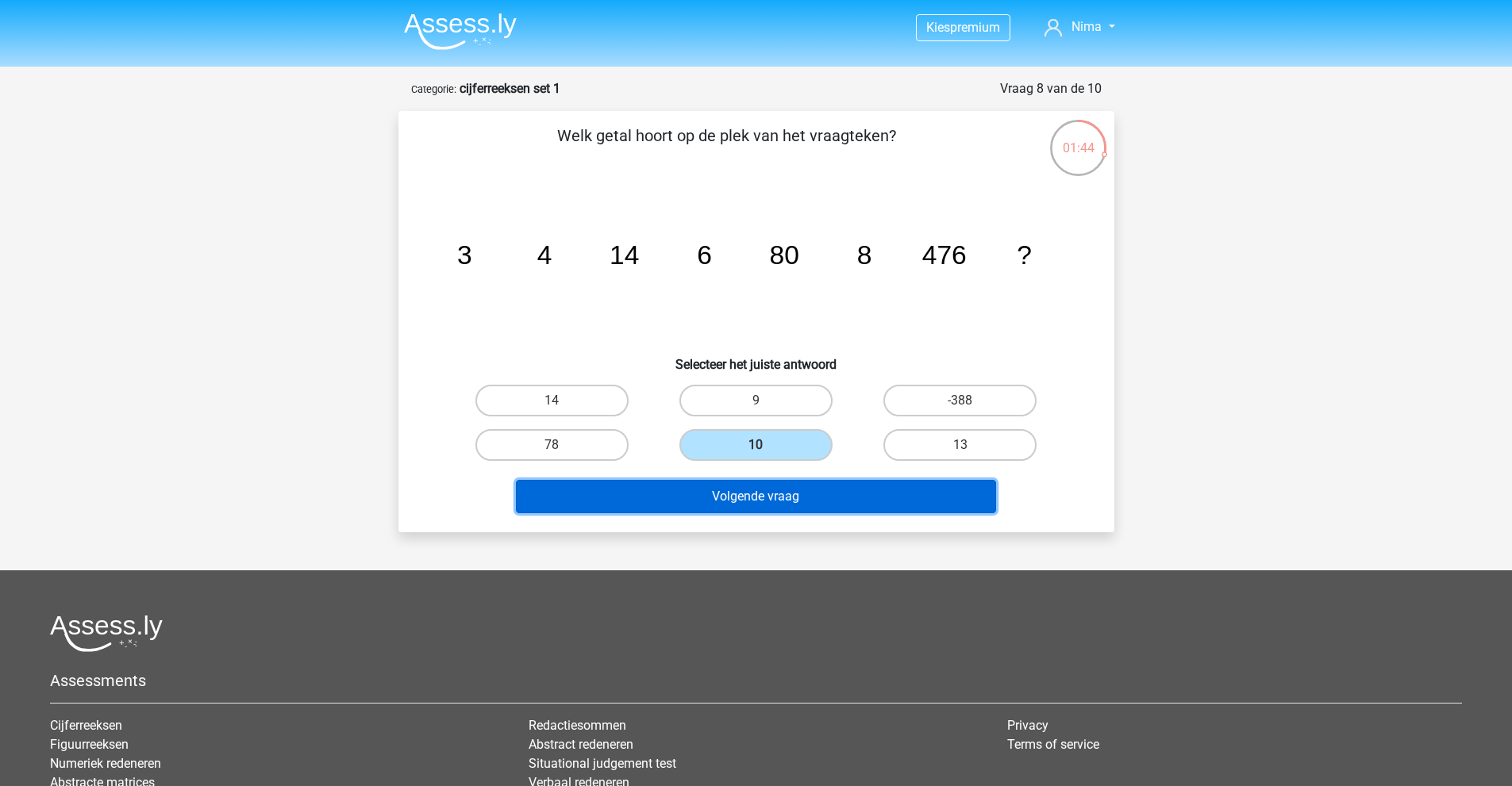
click at [844, 494] on button "Volgende vraag" at bounding box center [756, 496] width 480 height 33
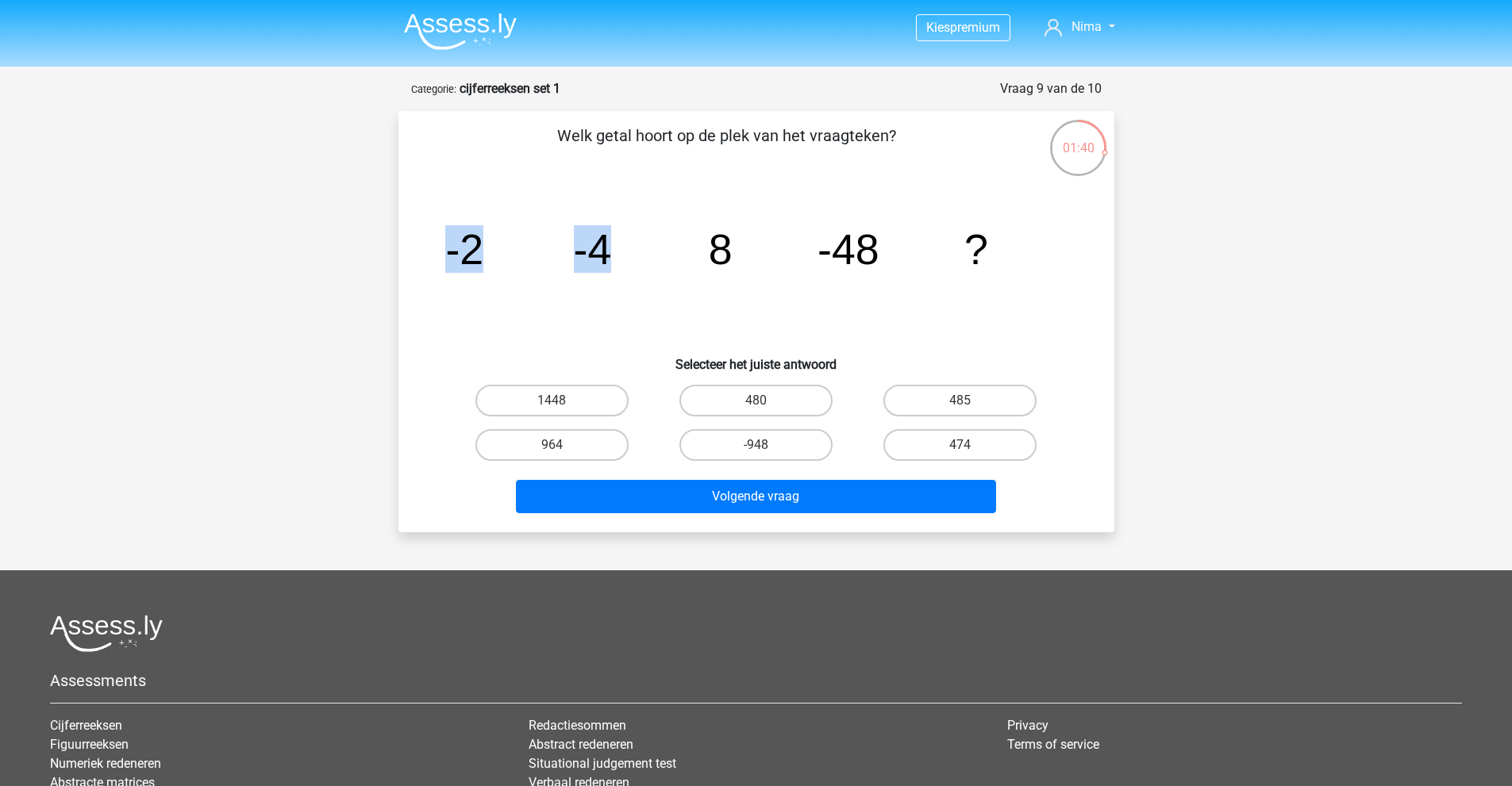
drag, startPoint x: 451, startPoint y: 249, endPoint x: 622, endPoint y: 248, distance: 171.0
click at [622, 248] on icon "image/svg+xml -2 -4 8 -48 ?" at bounding box center [756, 264] width 639 height 160
click at [618, 248] on icon "image/svg+xml -2 -4 8 -48 ?" at bounding box center [756, 264] width 639 height 160
drag, startPoint x: 598, startPoint y: 255, endPoint x: 715, endPoint y: 253, distance: 117.0
click at [712, 253] on g "-2 -4 8 -48 ?" at bounding box center [717, 249] width 543 height 48
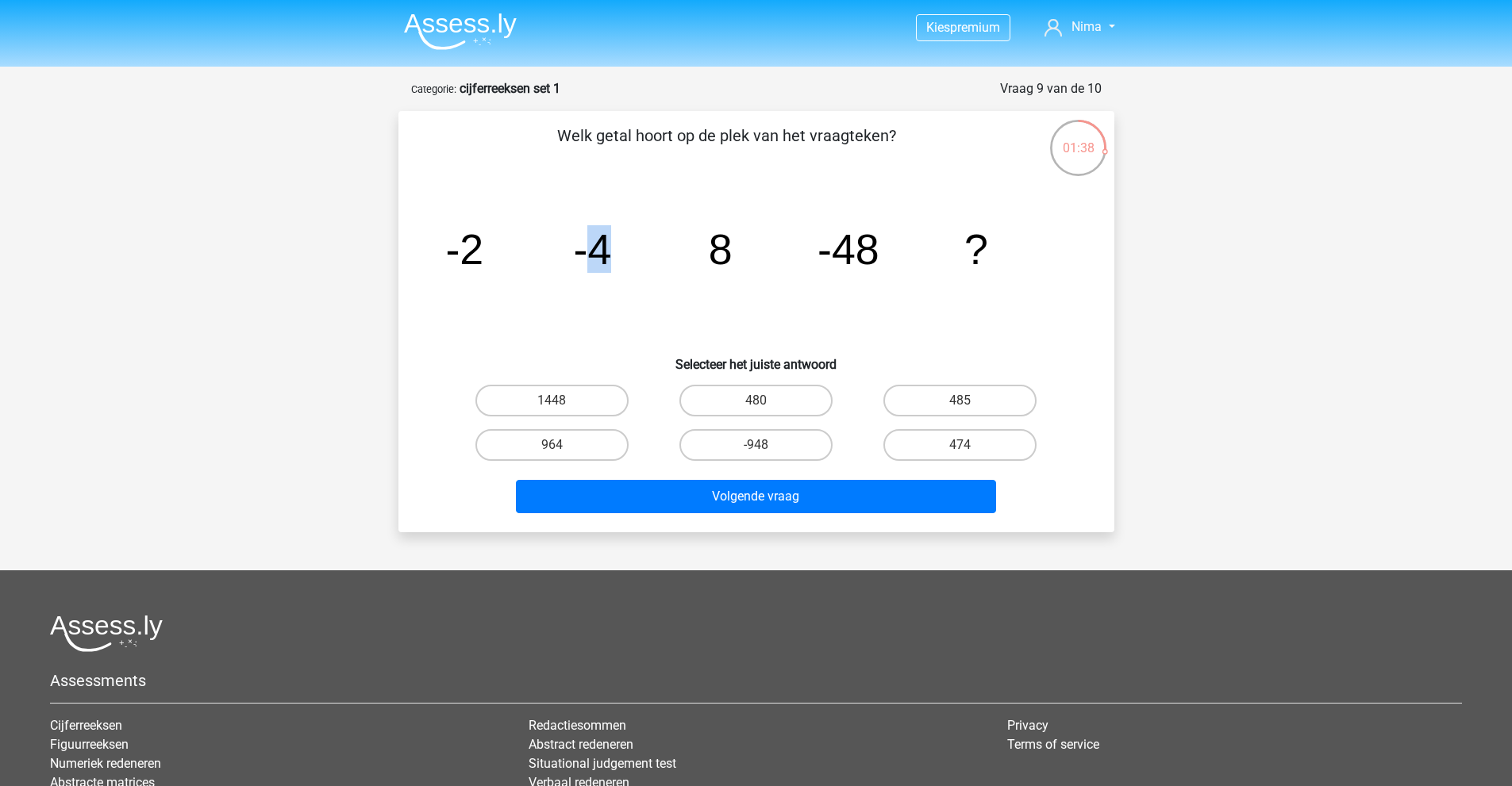
click at [717, 252] on tspan "8" at bounding box center [719, 249] width 23 height 48
drag, startPoint x: 576, startPoint y: 248, endPoint x: 857, endPoint y: 262, distance: 281.3
click at [879, 264] on icon "image/svg+xml -2 -4 8 -48 ?" at bounding box center [756, 264] width 639 height 160
click at [857, 261] on tspan "-48" at bounding box center [848, 249] width 62 height 48
drag, startPoint x: 451, startPoint y: 253, endPoint x: 606, endPoint y: 256, distance: 155.0
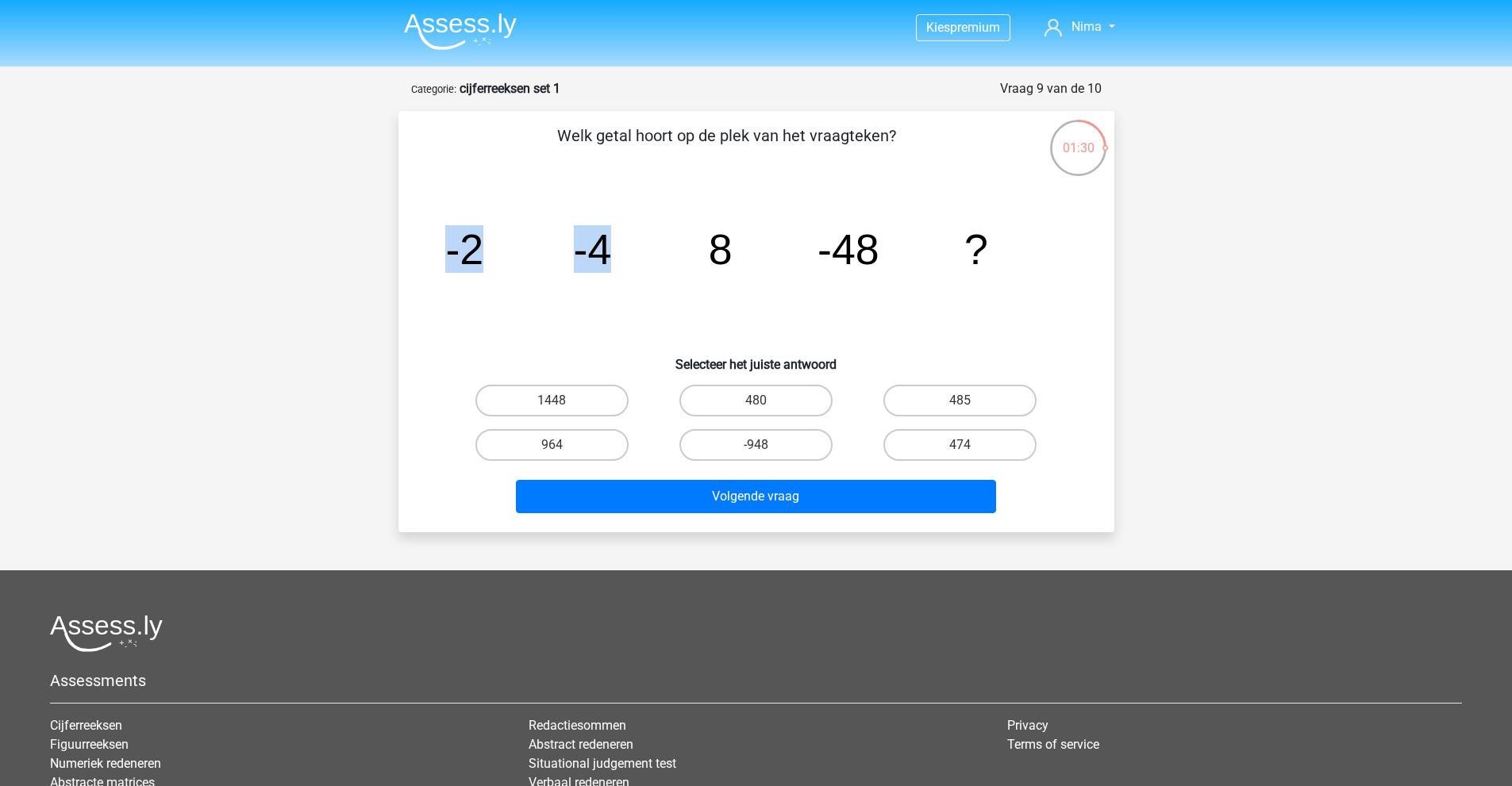
click at [619, 257] on icon "image/svg+xml -2 -4 8 -48 ?" at bounding box center [756, 264] width 639 height 160
click at [597, 255] on tspan "-4" at bounding box center [591, 249] width 38 height 48
click at [573, 292] on icon "image/svg+xml -2 -4 8 -48 ?" at bounding box center [756, 264] width 639 height 160
click at [585, 292] on icon "image/svg+xml -2 -4 8 -48 ?" at bounding box center [756, 264] width 639 height 160
drag, startPoint x: 580, startPoint y: 251, endPoint x: 729, endPoint y: 255, distance: 149.1
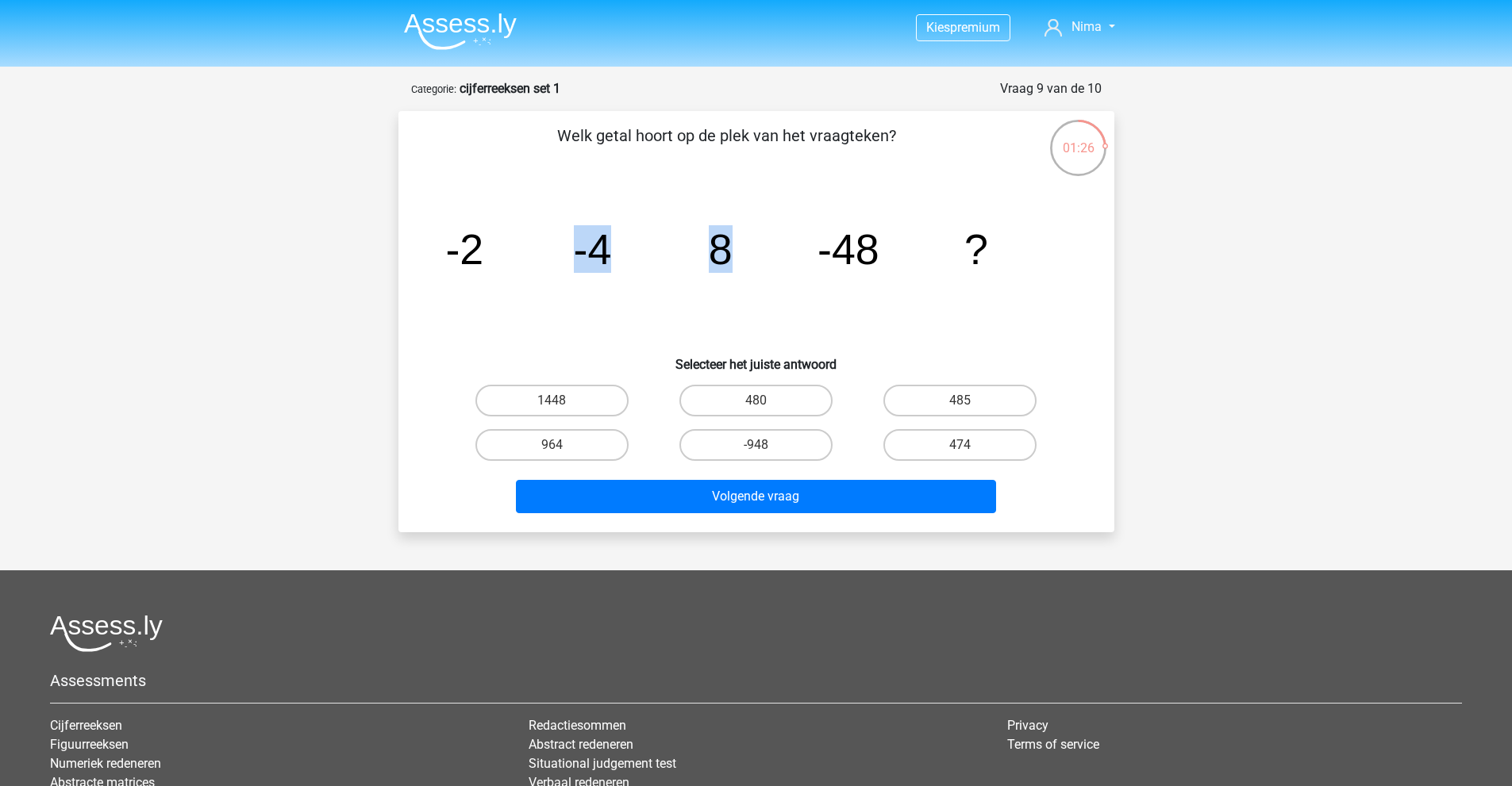
click at [729, 255] on g "-2 -4 8 -48 ?" at bounding box center [717, 249] width 543 height 48
click at [729, 255] on tspan "8" at bounding box center [719, 249] width 23 height 48
drag, startPoint x: 447, startPoint y: 249, endPoint x: 747, endPoint y: 254, distance: 300.0
click at [747, 254] on icon "image/svg+xml -2 -4 8 -48 ?" at bounding box center [756, 264] width 639 height 160
click at [737, 251] on icon "image/svg+xml -2 -4 8 -48 ?" at bounding box center [756, 264] width 639 height 160
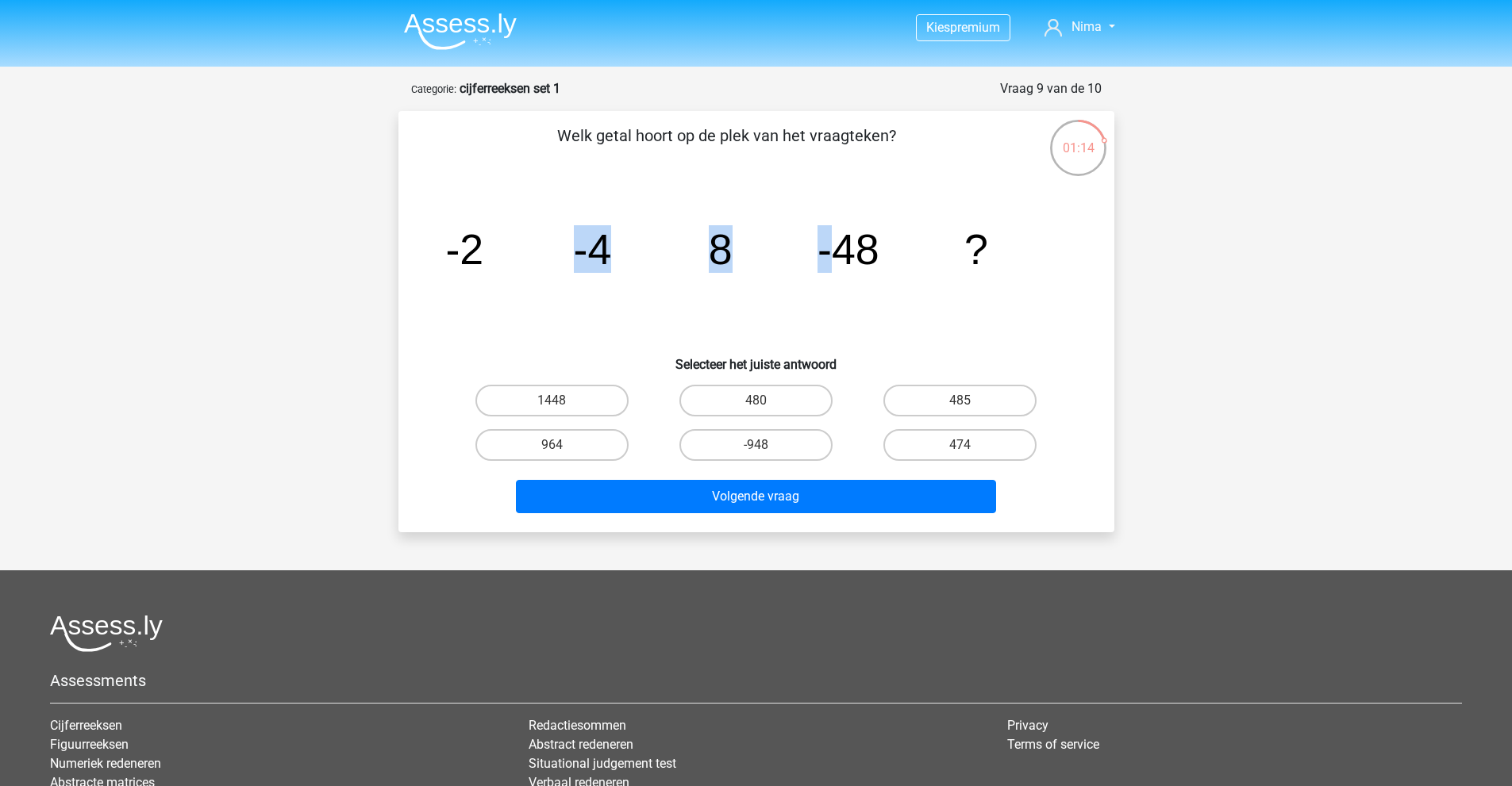
drag, startPoint x: 576, startPoint y: 255, endPoint x: 844, endPoint y: 258, distance: 268.0
click at [843, 260] on g "-2 -4 8 -48 ?" at bounding box center [717, 249] width 543 height 48
click at [844, 257] on tspan "-48" at bounding box center [848, 249] width 62 height 48
drag, startPoint x: 452, startPoint y: 254, endPoint x: 722, endPoint y: 260, distance: 270.1
click at [721, 260] on g "-2 -4 8 -48 ?" at bounding box center [717, 249] width 543 height 48
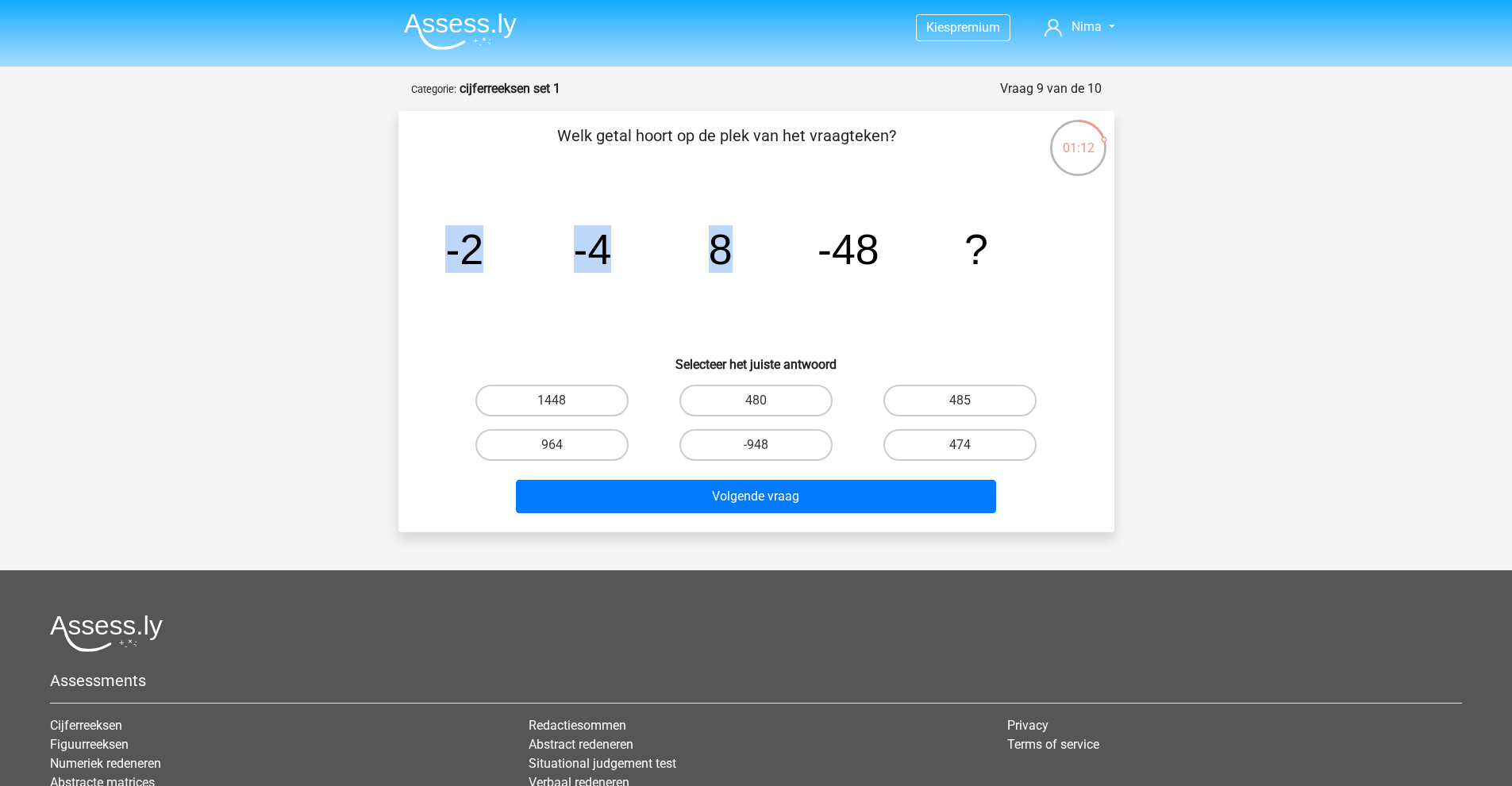
click at [722, 260] on tspan "8" at bounding box center [719, 249] width 23 height 48
drag, startPoint x: 446, startPoint y: 248, endPoint x: 619, endPoint y: 252, distance: 173.0
click at [619, 252] on icon "image/svg+xml -2 -4 8 -48 ?" at bounding box center [756, 264] width 639 height 160
click at [618, 252] on icon "image/svg+xml -2 -4 8 -48 ?" at bounding box center [756, 264] width 639 height 160
drag, startPoint x: 583, startPoint y: 255, endPoint x: 738, endPoint y: 252, distance: 155.0
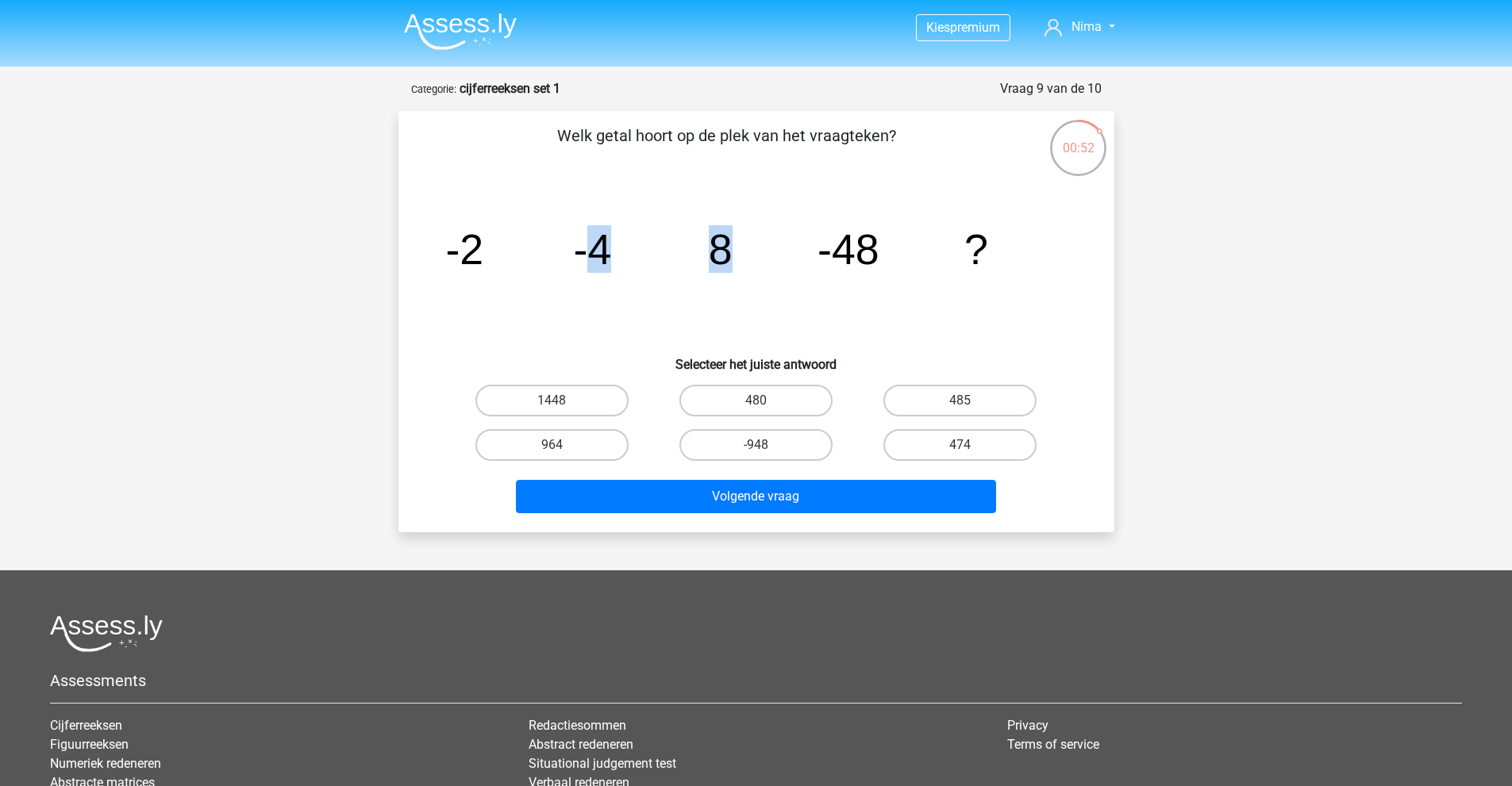
click at [742, 252] on icon "image/svg+xml -2 -4 8 -48 ?" at bounding box center [756, 264] width 639 height 160
click at [720, 252] on tspan "8" at bounding box center [719, 249] width 23 height 48
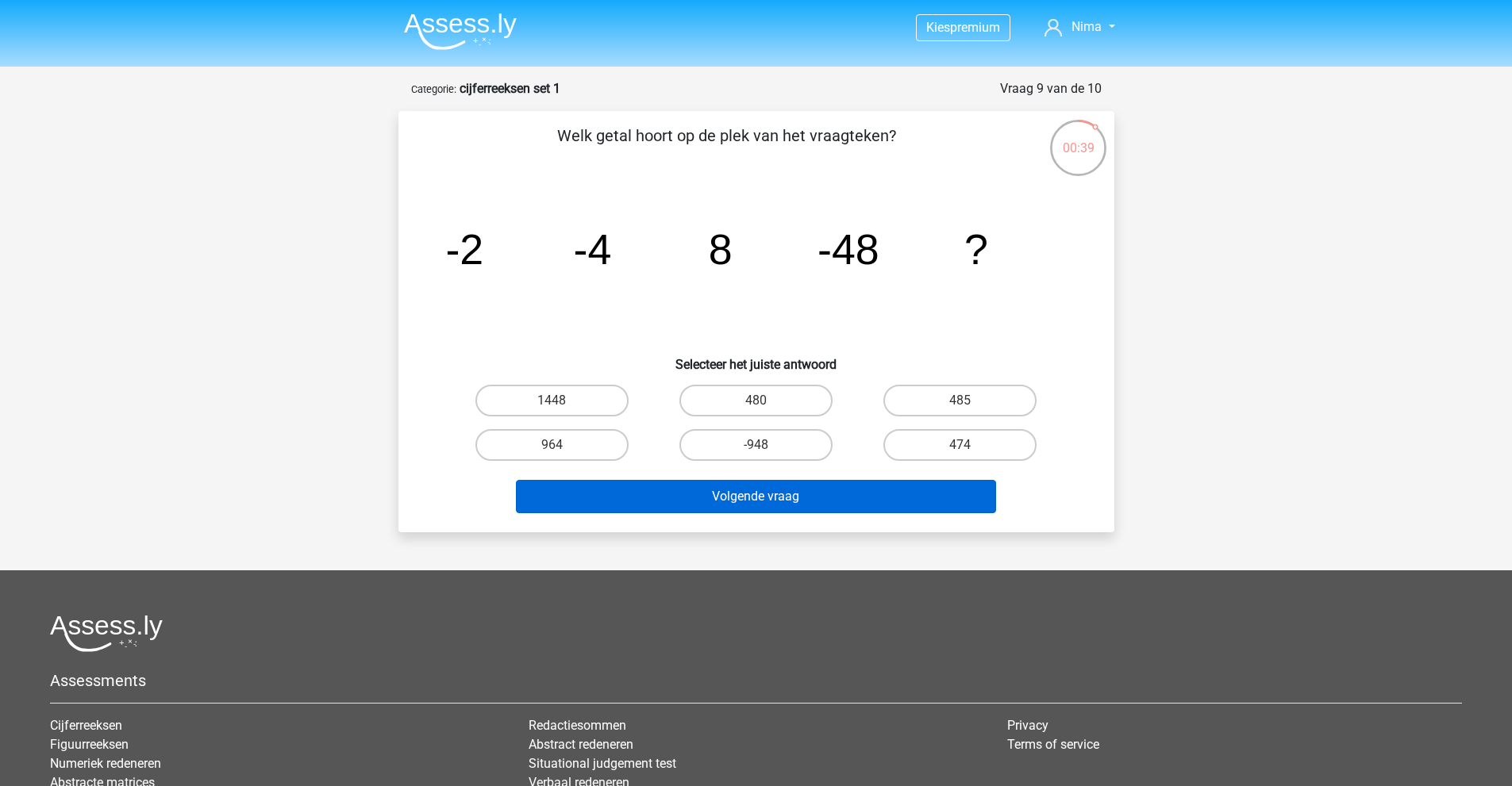
drag, startPoint x: 799, startPoint y: 447, endPoint x: 804, endPoint y: 480, distance: 33.4
click at [799, 448] on label "-948" at bounding box center [756, 444] width 153 height 32
click at [765, 448] on input "-948" at bounding box center [760, 450] width 10 height 10
radio input "true"
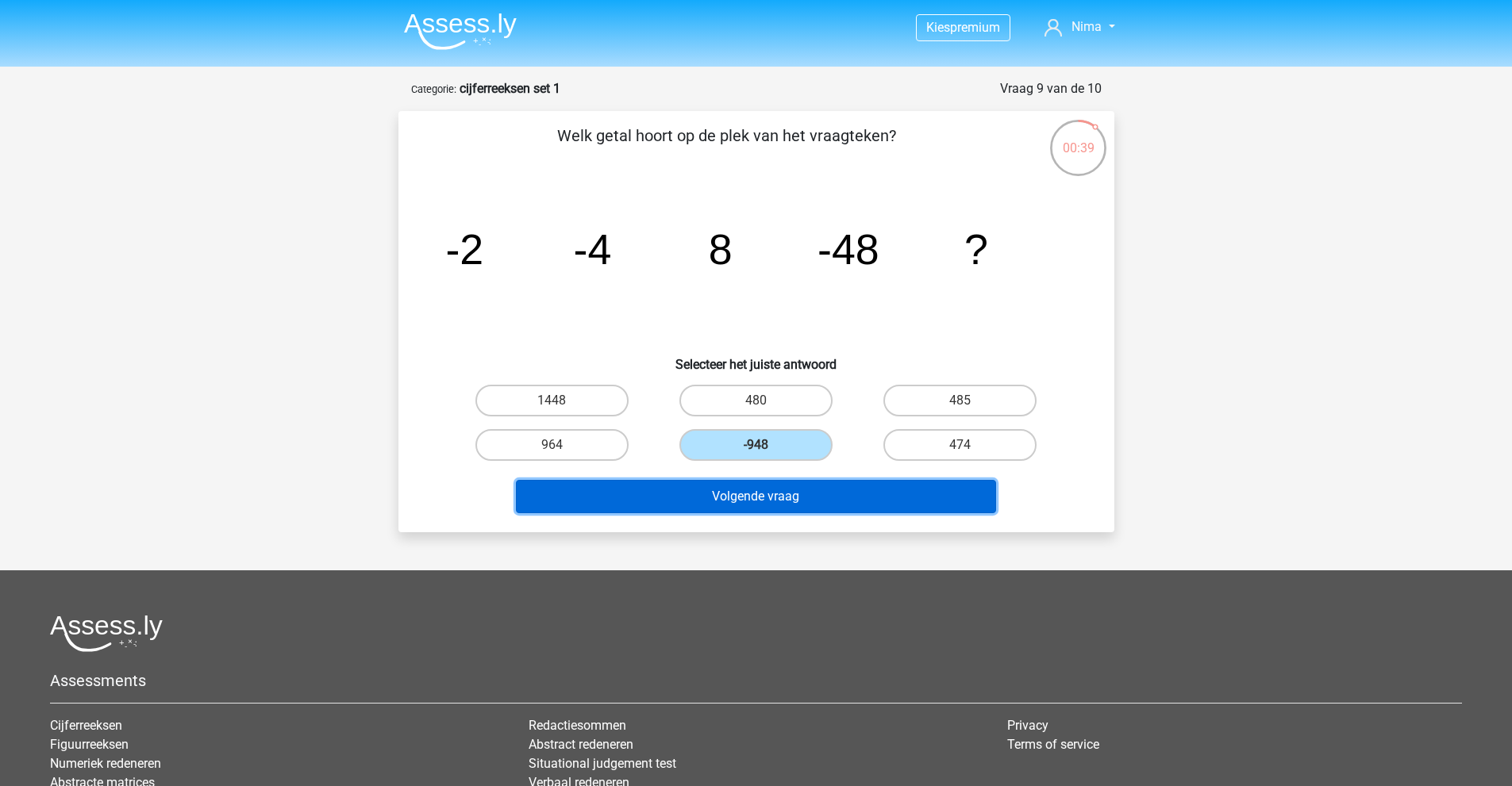
click at [804, 494] on button "Volgende vraag" at bounding box center [756, 496] width 480 height 33
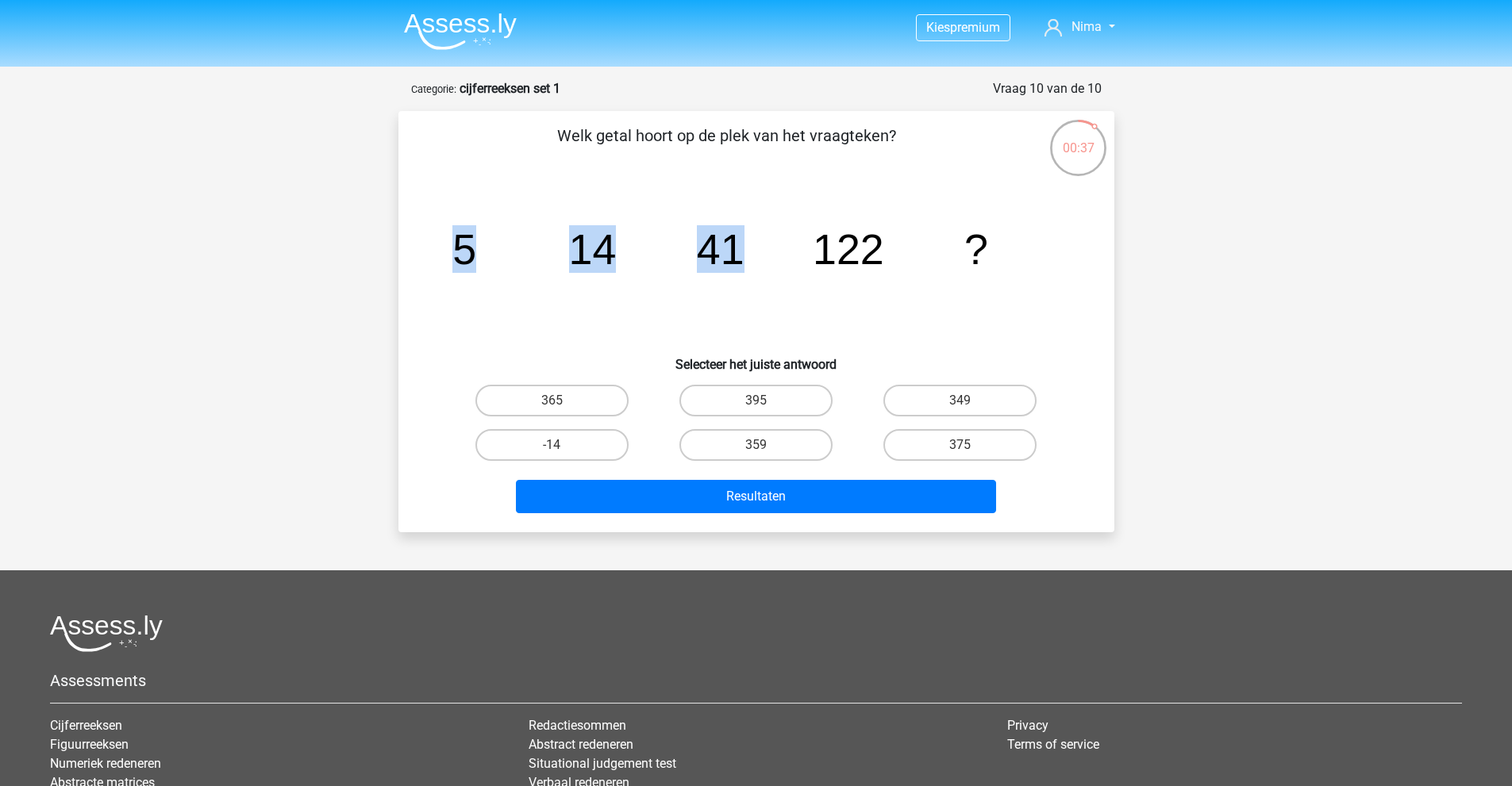
drag, startPoint x: 444, startPoint y: 242, endPoint x: 744, endPoint y: 248, distance: 300.1
click at [744, 248] on icon "image/svg+xml 5 14 41 122 ?" at bounding box center [756, 264] width 639 height 160
click at [744, 248] on tspan "41" at bounding box center [719, 249] width 48 height 48
drag, startPoint x: 591, startPoint y: 247, endPoint x: 623, endPoint y: 248, distance: 32.0
click at [604, 248] on tspan "14" at bounding box center [591, 249] width 48 height 48
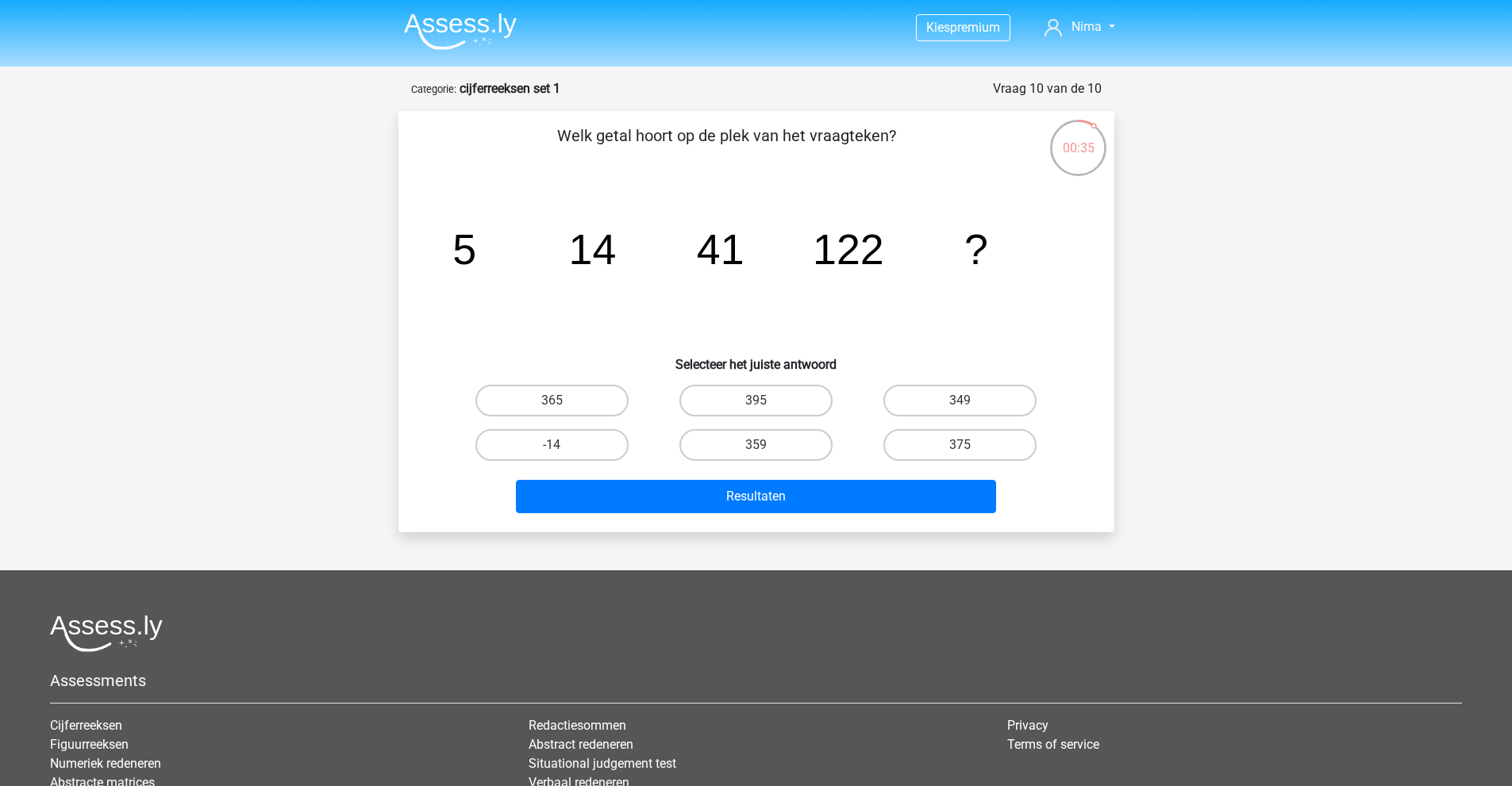
drag, startPoint x: 673, startPoint y: 248, endPoint x: 690, endPoint y: 249, distance: 17.0
click at [678, 248] on icon "image/svg+xml 5 14 41 122 ?" at bounding box center [756, 264] width 639 height 160
drag, startPoint x: 459, startPoint y: 245, endPoint x: 738, endPoint y: 255, distance: 279.2
click at [748, 257] on icon "image/svg+xml 5 14 41 122 ?" at bounding box center [756, 264] width 639 height 160
click at [738, 255] on tspan "41" at bounding box center [719, 249] width 48 height 48
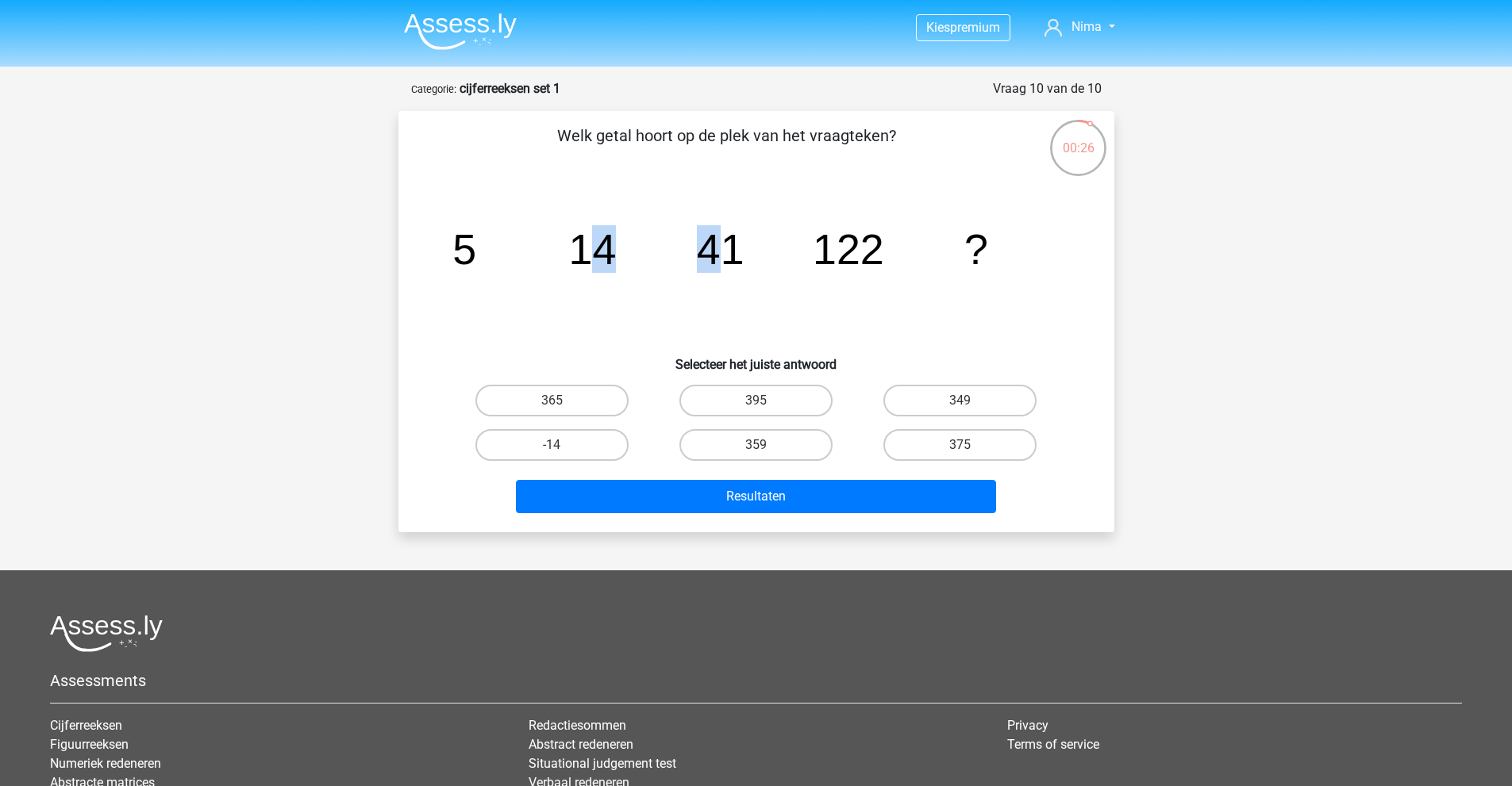
drag, startPoint x: 590, startPoint y: 250, endPoint x: 794, endPoint y: 250, distance: 204.0
click at [720, 251] on g "5 14 41 122 ?" at bounding box center [720, 249] width 536 height 48
drag, startPoint x: 828, startPoint y: 248, endPoint x: 844, endPoint y: 248, distance: 16.0
click at [836, 248] on tspan "122" at bounding box center [848, 249] width 71 height 48
drag, startPoint x: 854, startPoint y: 248, endPoint x: 871, endPoint y: 248, distance: 17.0
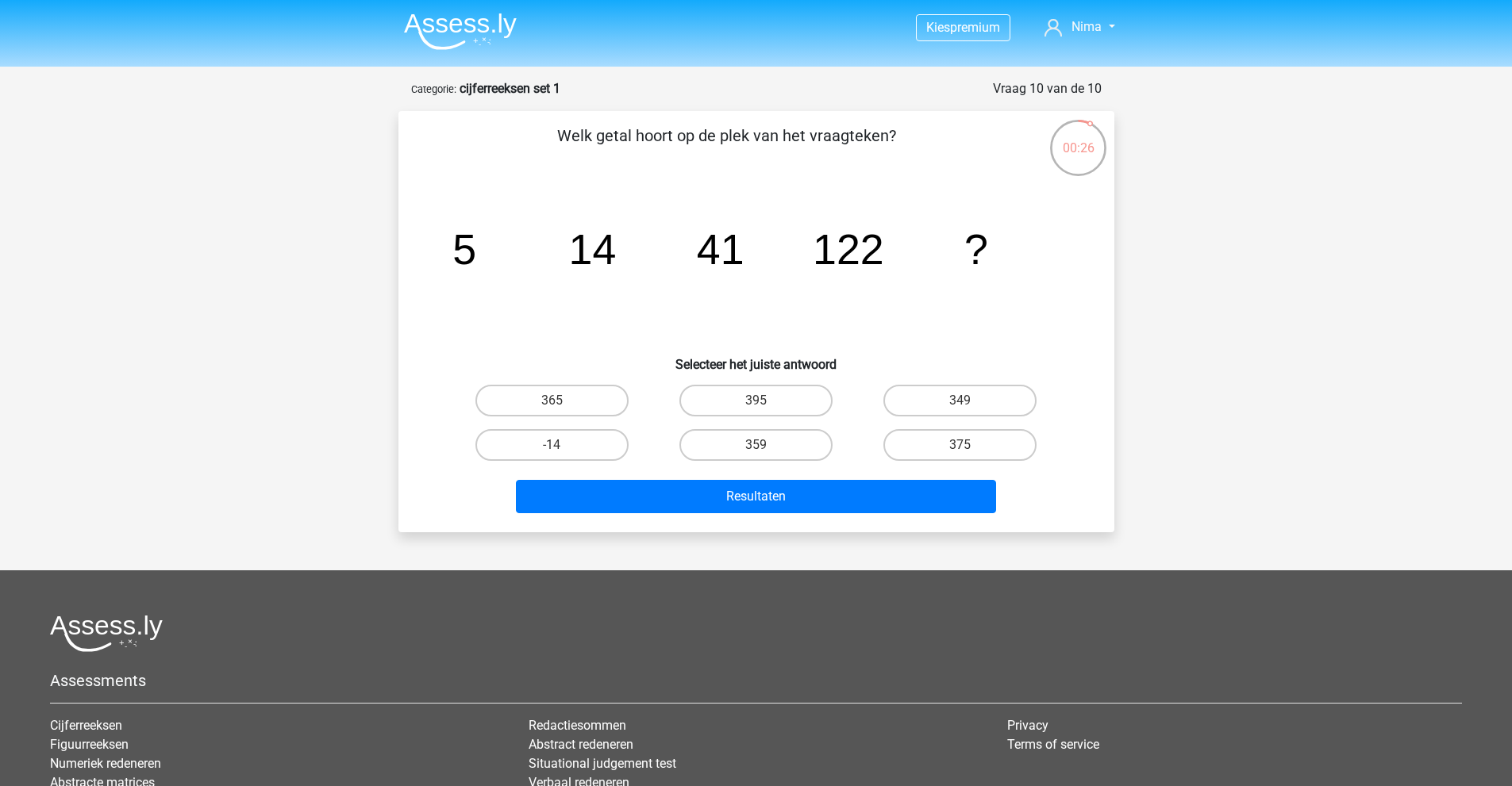
click at [865, 248] on tspan "122" at bounding box center [848, 249] width 71 height 48
drag, startPoint x: 661, startPoint y: 254, endPoint x: 729, endPoint y: 255, distance: 68.0
click at [724, 256] on icon "image/svg+xml 5 14 41 122 ?" at bounding box center [756, 264] width 639 height 160
click at [729, 255] on tspan "41" at bounding box center [719, 249] width 48 height 48
drag, startPoint x: 550, startPoint y: 255, endPoint x: 857, endPoint y: 251, distance: 307.0
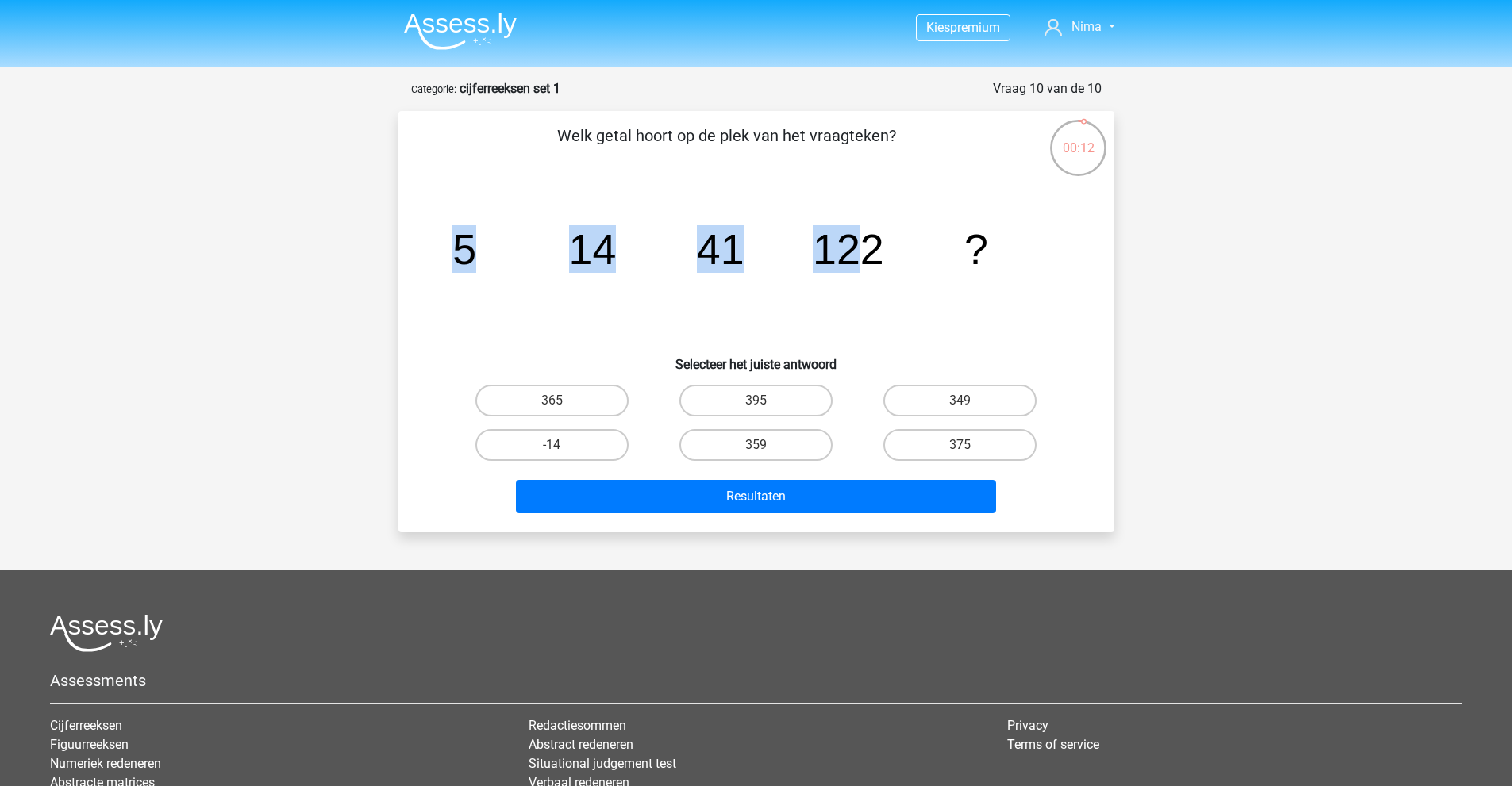
click at [857, 251] on icon "image/svg+xml 5 14 41 122 ?" at bounding box center [756, 264] width 639 height 160
click at [857, 251] on tspan "122" at bounding box center [848, 249] width 71 height 48
drag, startPoint x: 793, startPoint y: 397, endPoint x: 798, endPoint y: 456, distance: 59.2
click at [793, 398] on label "395" at bounding box center [756, 400] width 153 height 32
click at [765, 400] on input "395" at bounding box center [760, 405] width 10 height 10
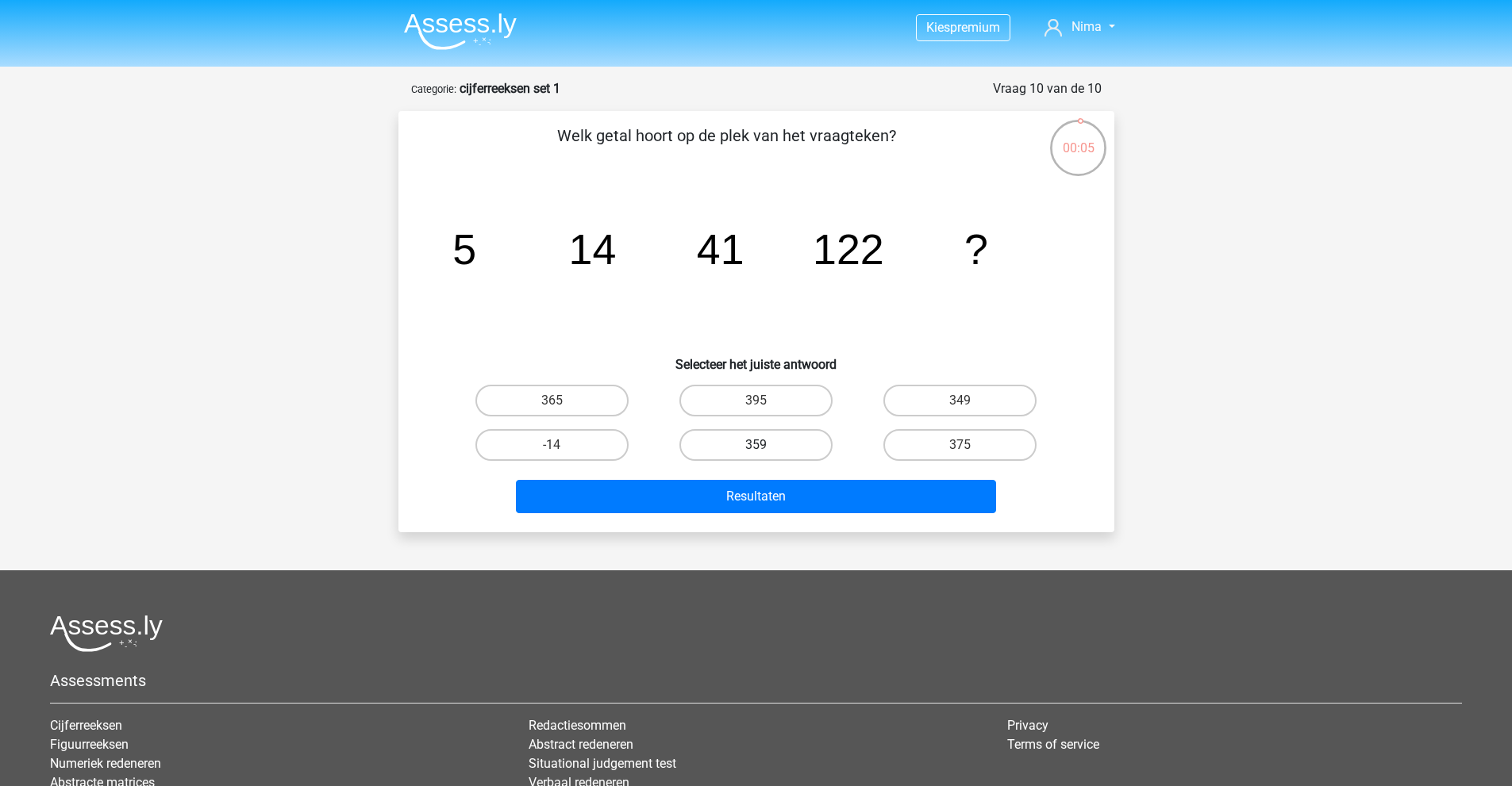
radio input "true"
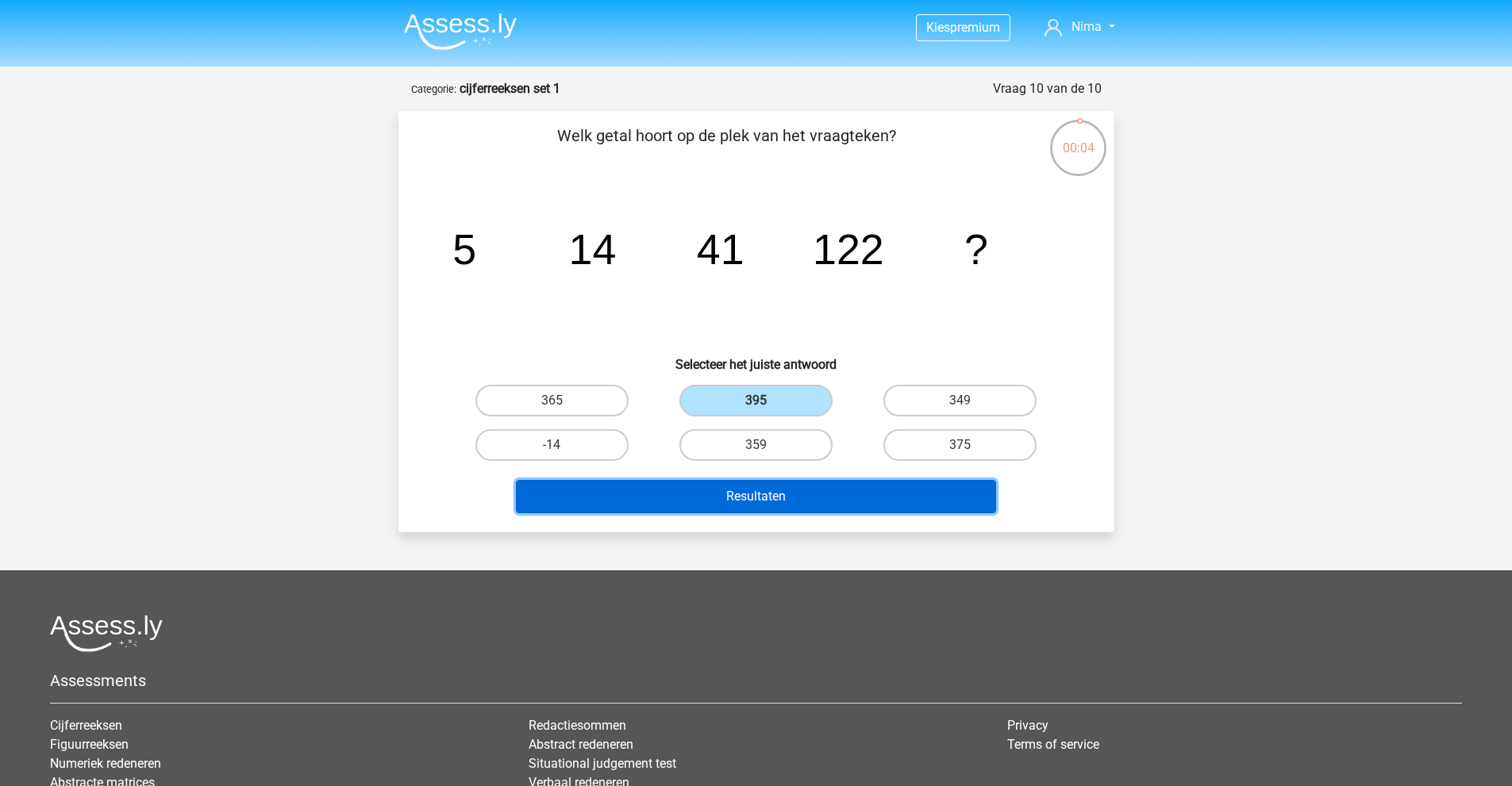
click at [807, 494] on button "Resultaten" at bounding box center [756, 496] width 480 height 33
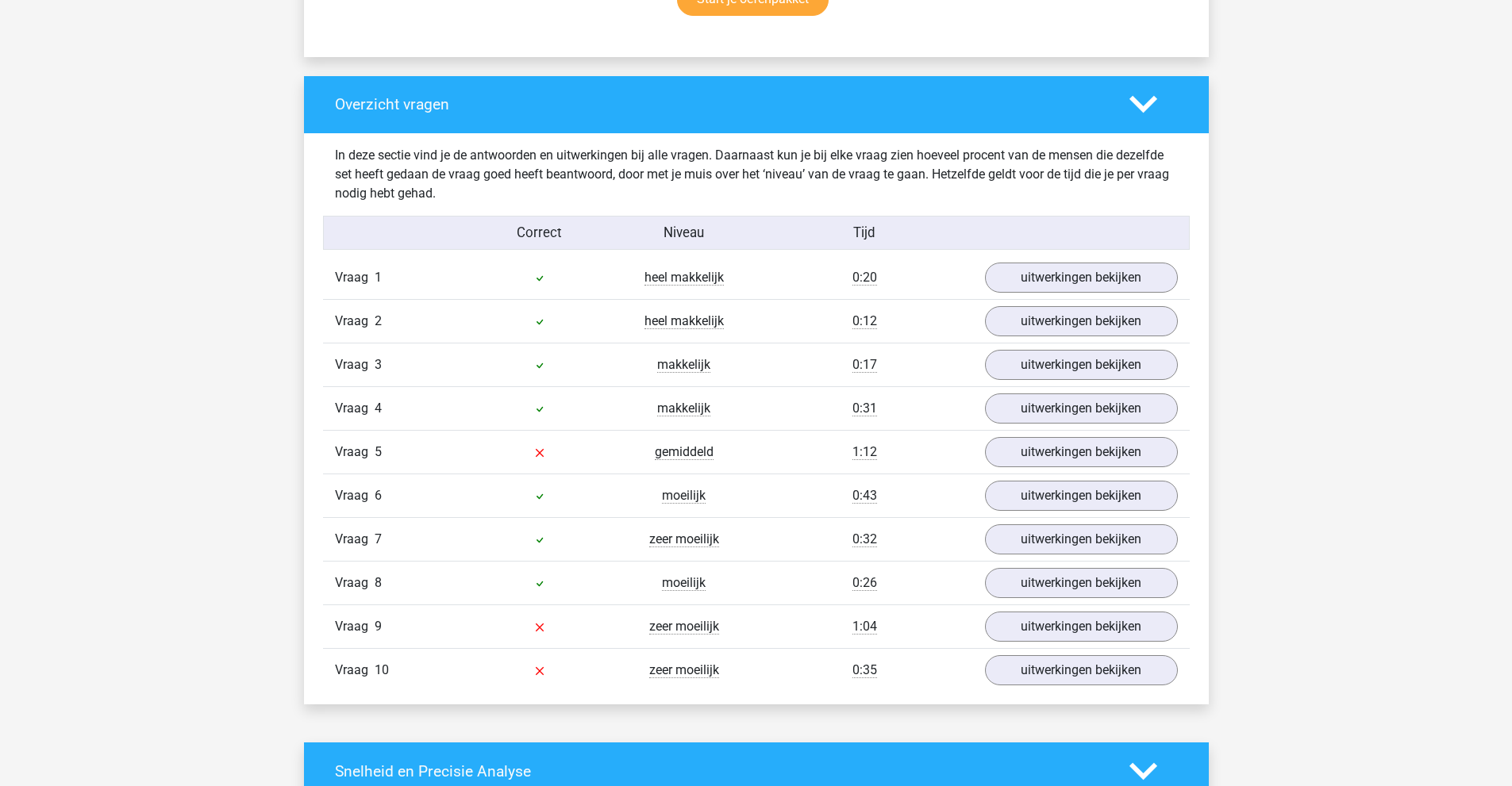
scroll to position [1110, 0]
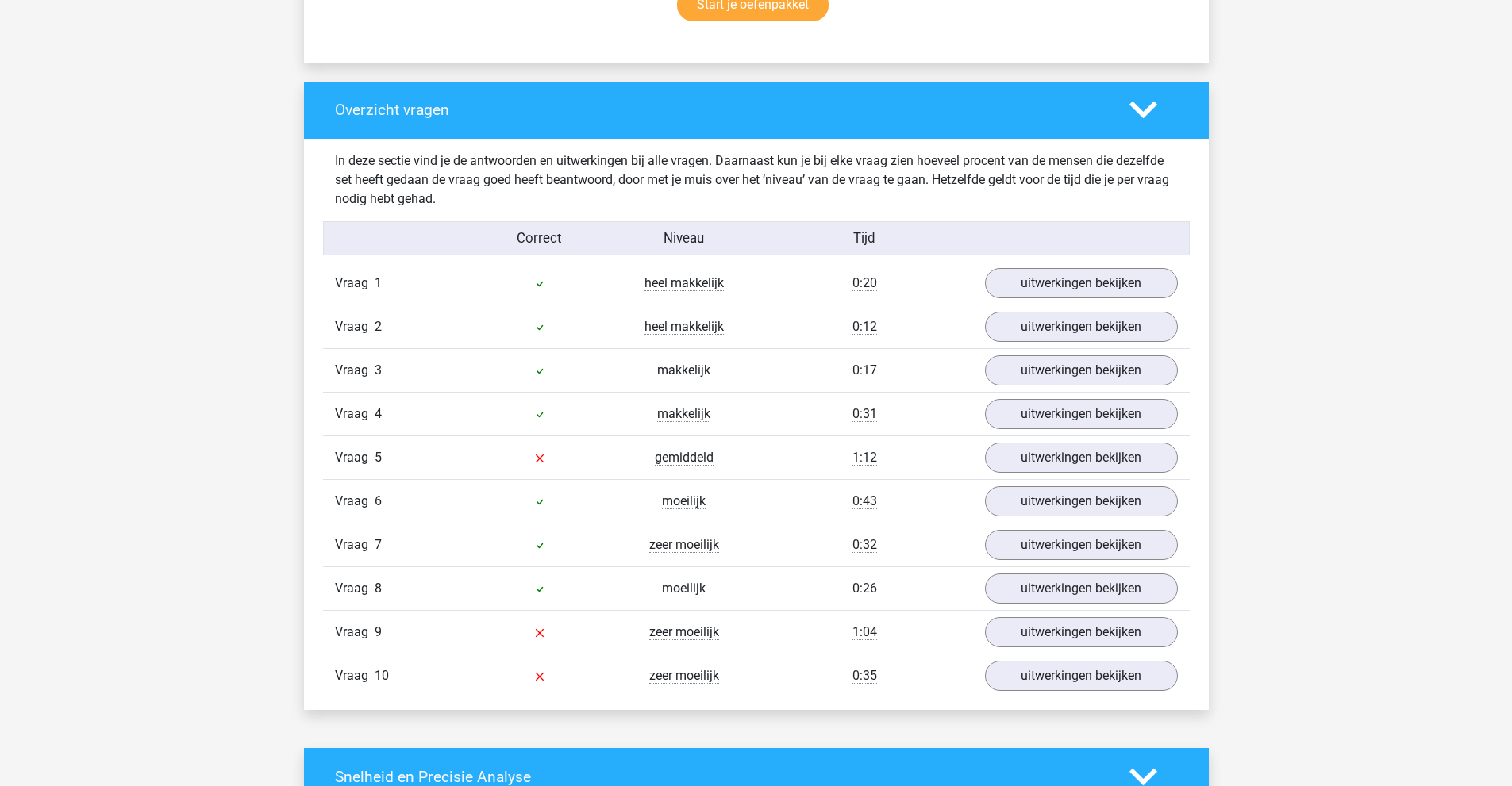
click at [632, 676] on div "zeer moeilijk" at bounding box center [684, 675] width 144 height 19
click at [721, 679] on div "zeer moeilijk" at bounding box center [684, 675] width 144 height 19
click at [1012, 672] on link "uitwerkingen bekijken" at bounding box center [1081, 676] width 222 height 35
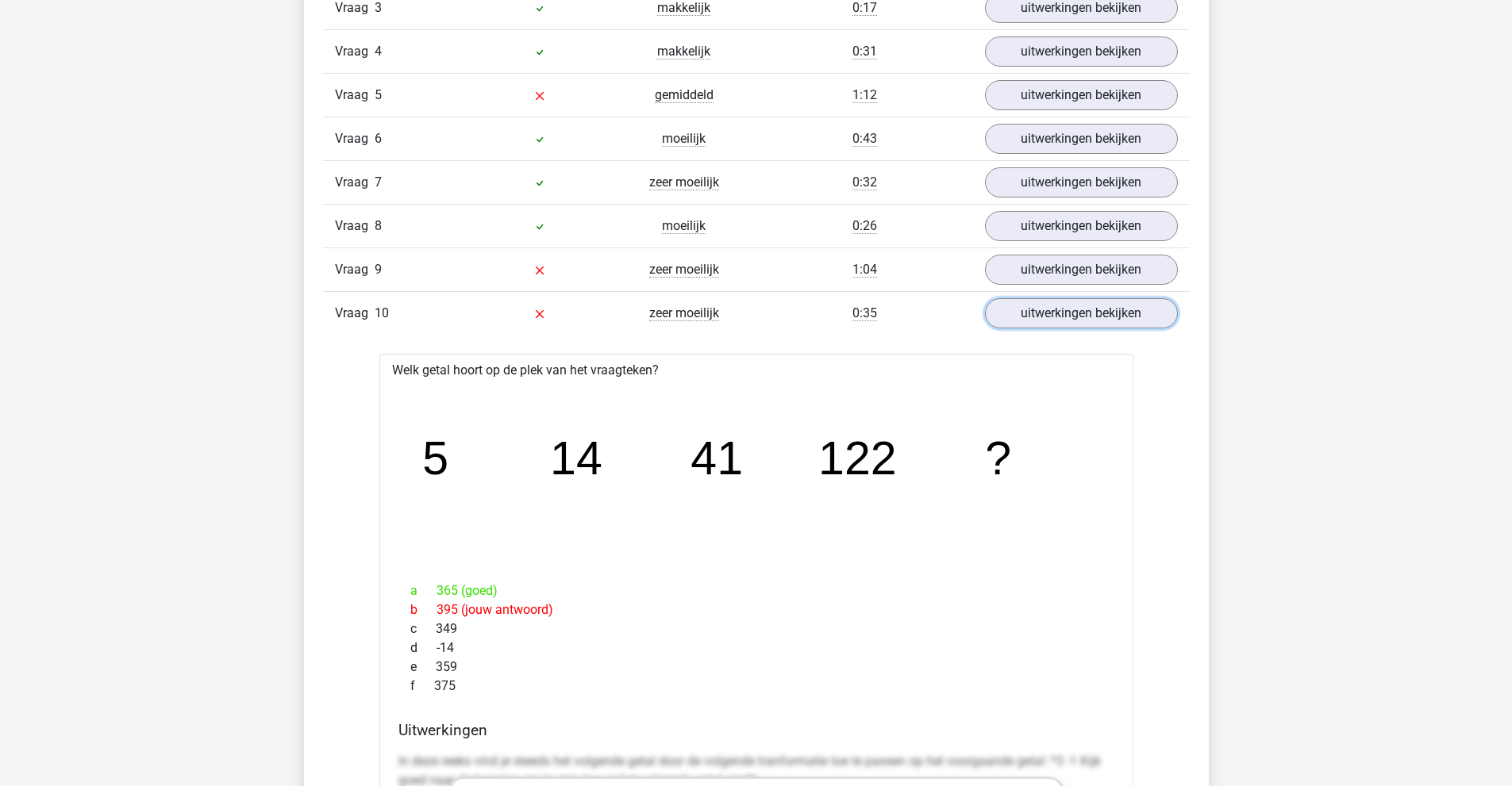
scroll to position [1348, 0]
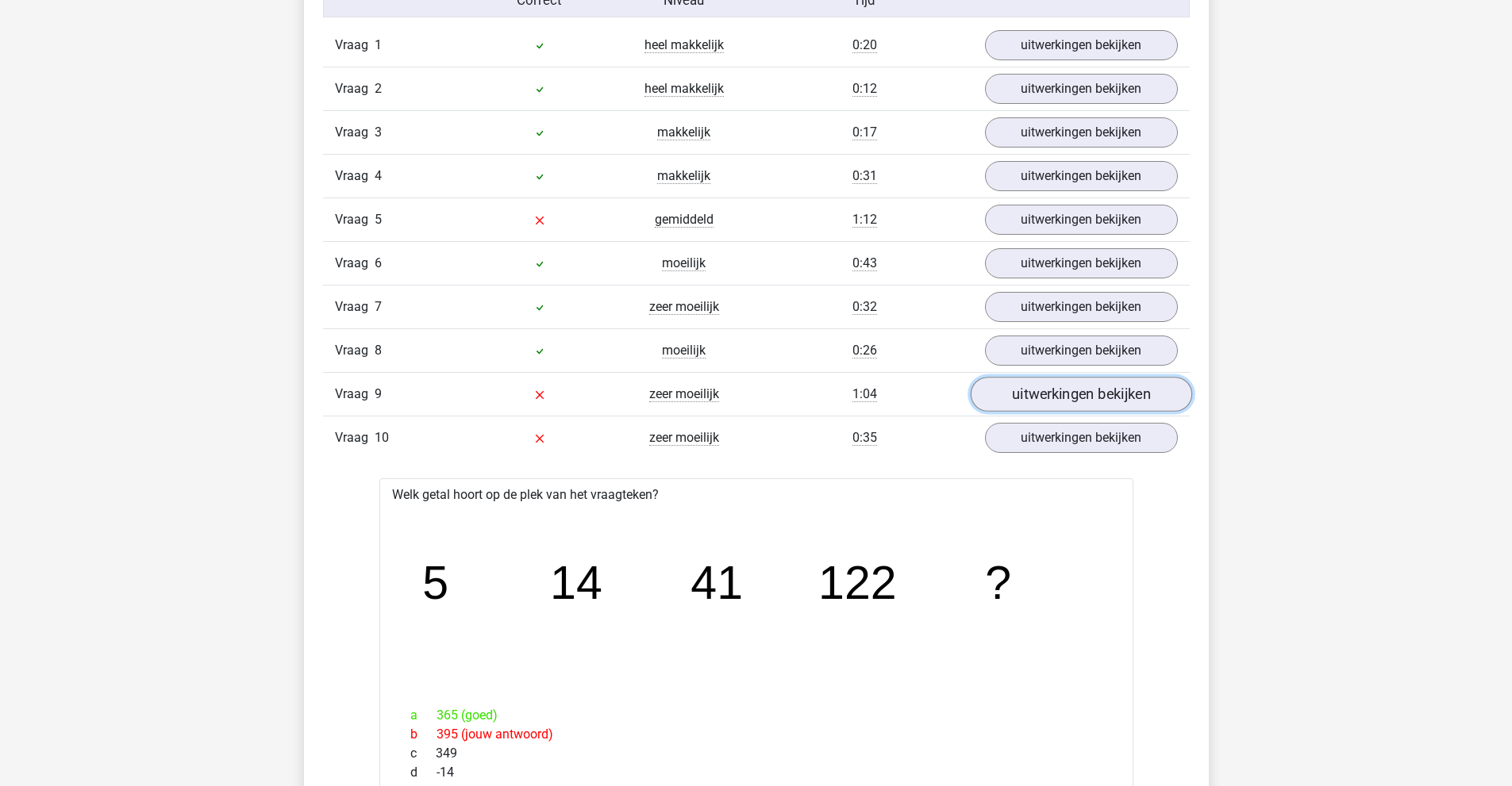
click at [1027, 394] on link "uitwerkingen bekijken" at bounding box center [1081, 394] width 222 height 35
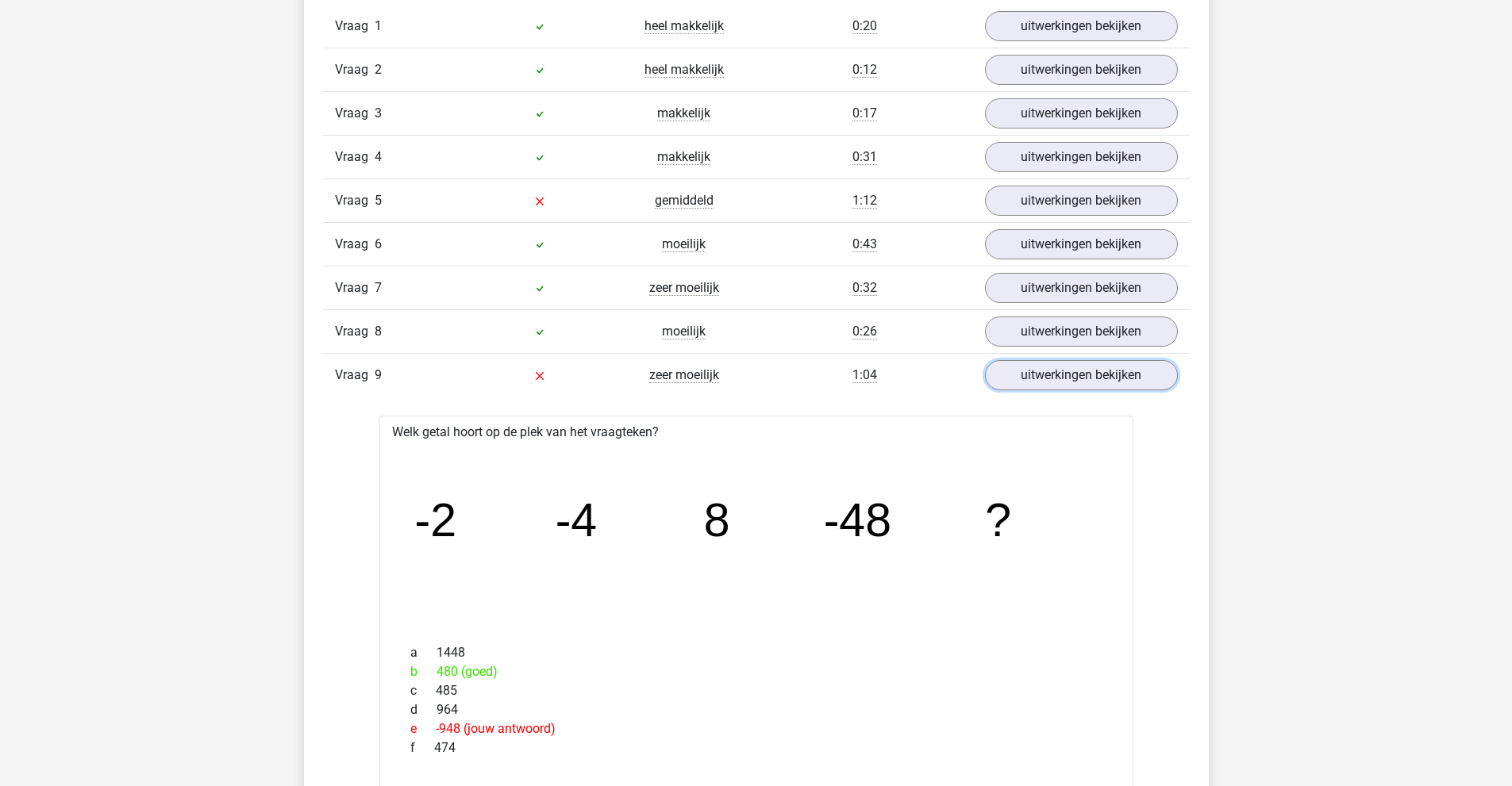
scroll to position [1269, 0]
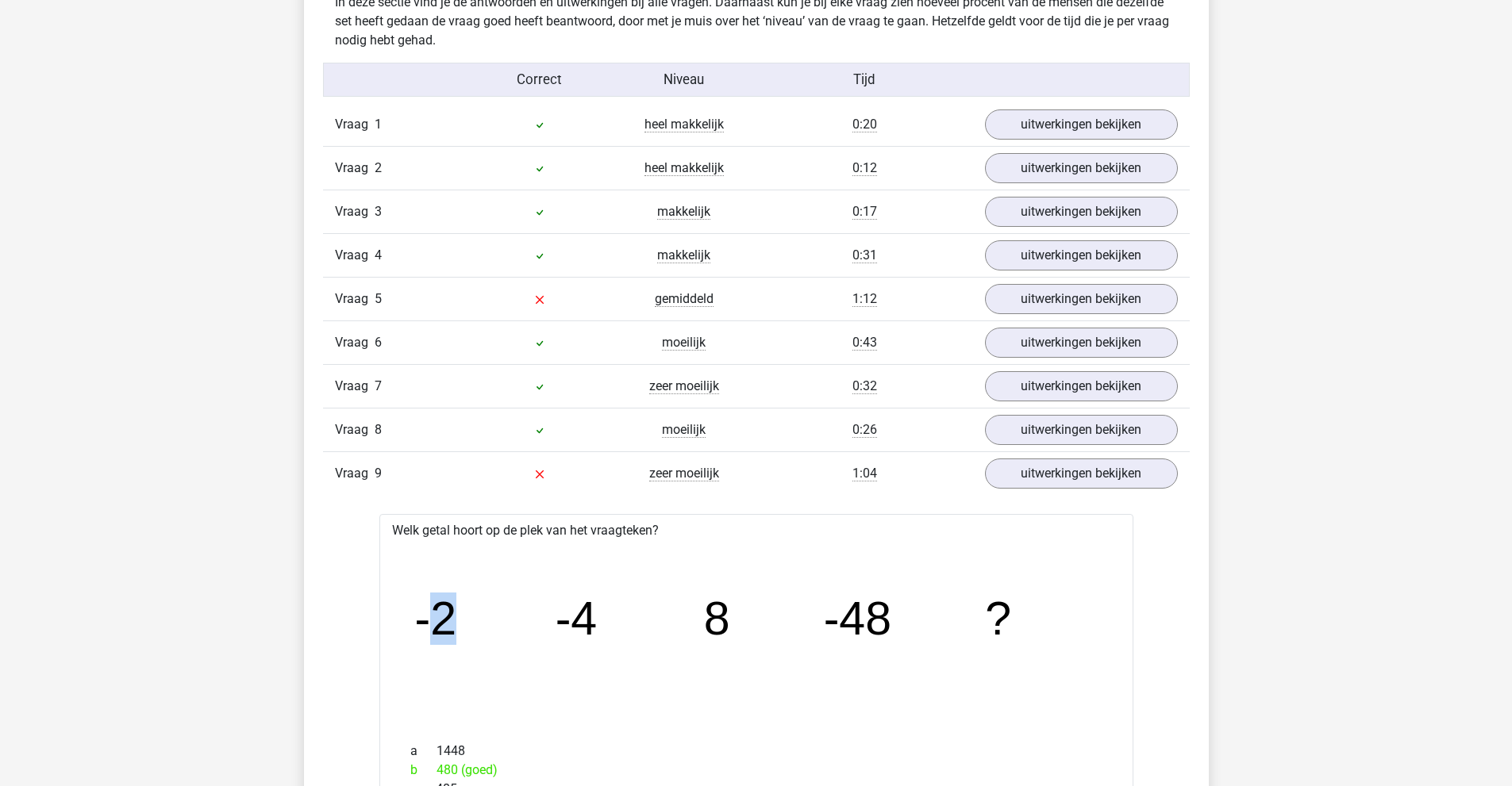
click at [469, 621] on icon "image/svg+xml -2 -4 8 -48 ?" at bounding box center [756, 634] width 703 height 176
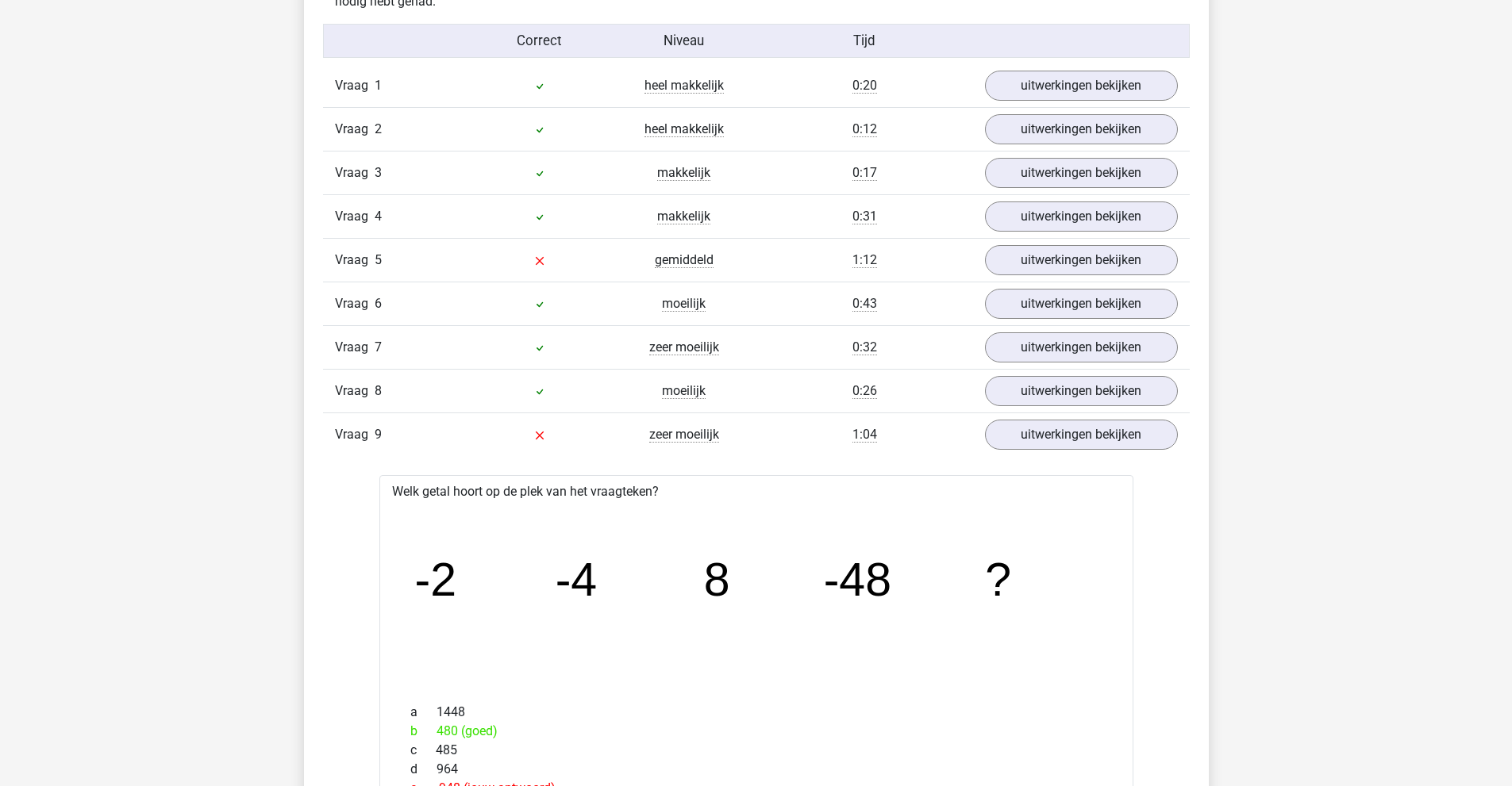
scroll to position [1190, 0]
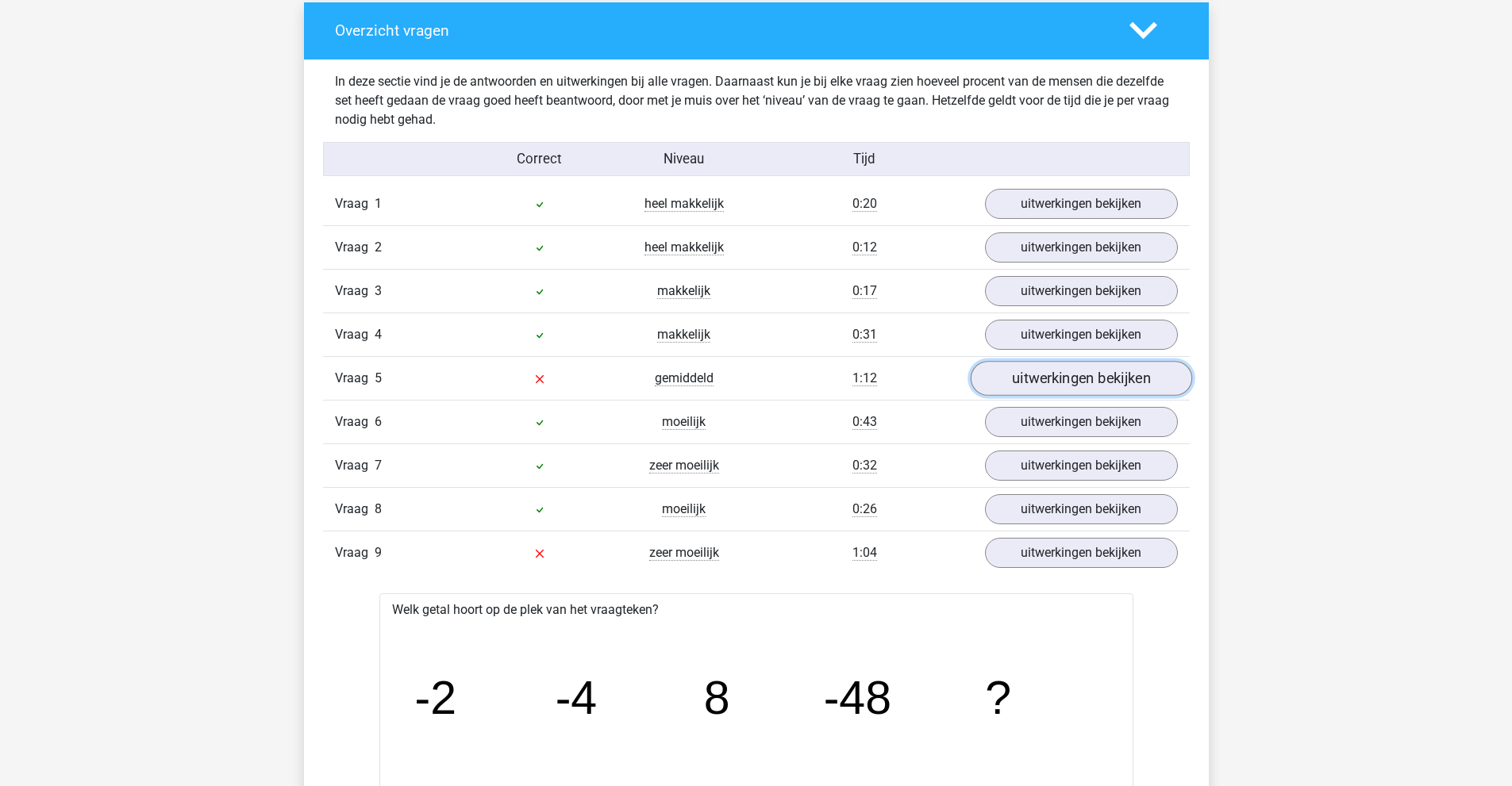
click at [1037, 388] on link "uitwerkingen bekijken" at bounding box center [1081, 378] width 222 height 35
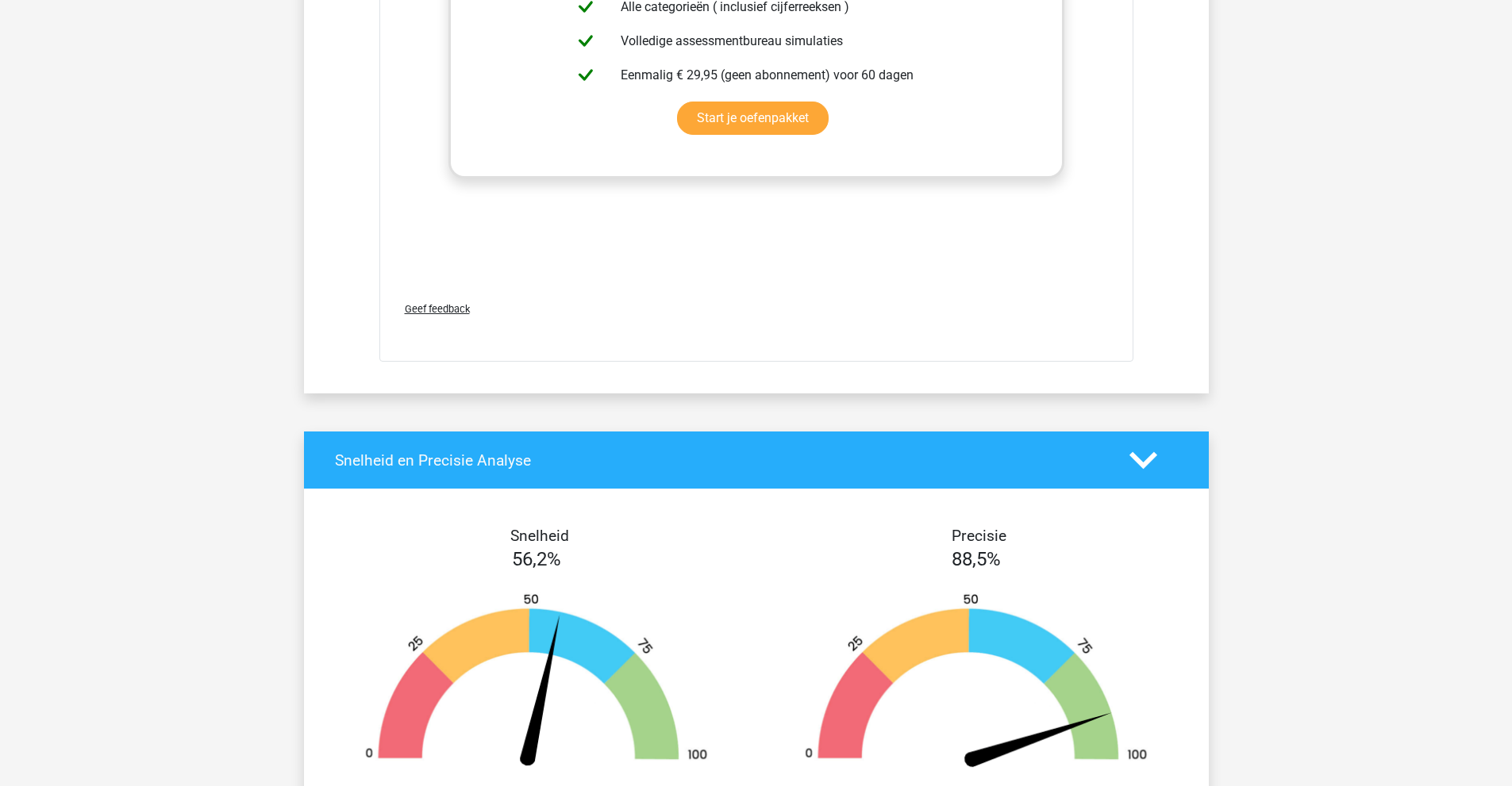
scroll to position [4919, 0]
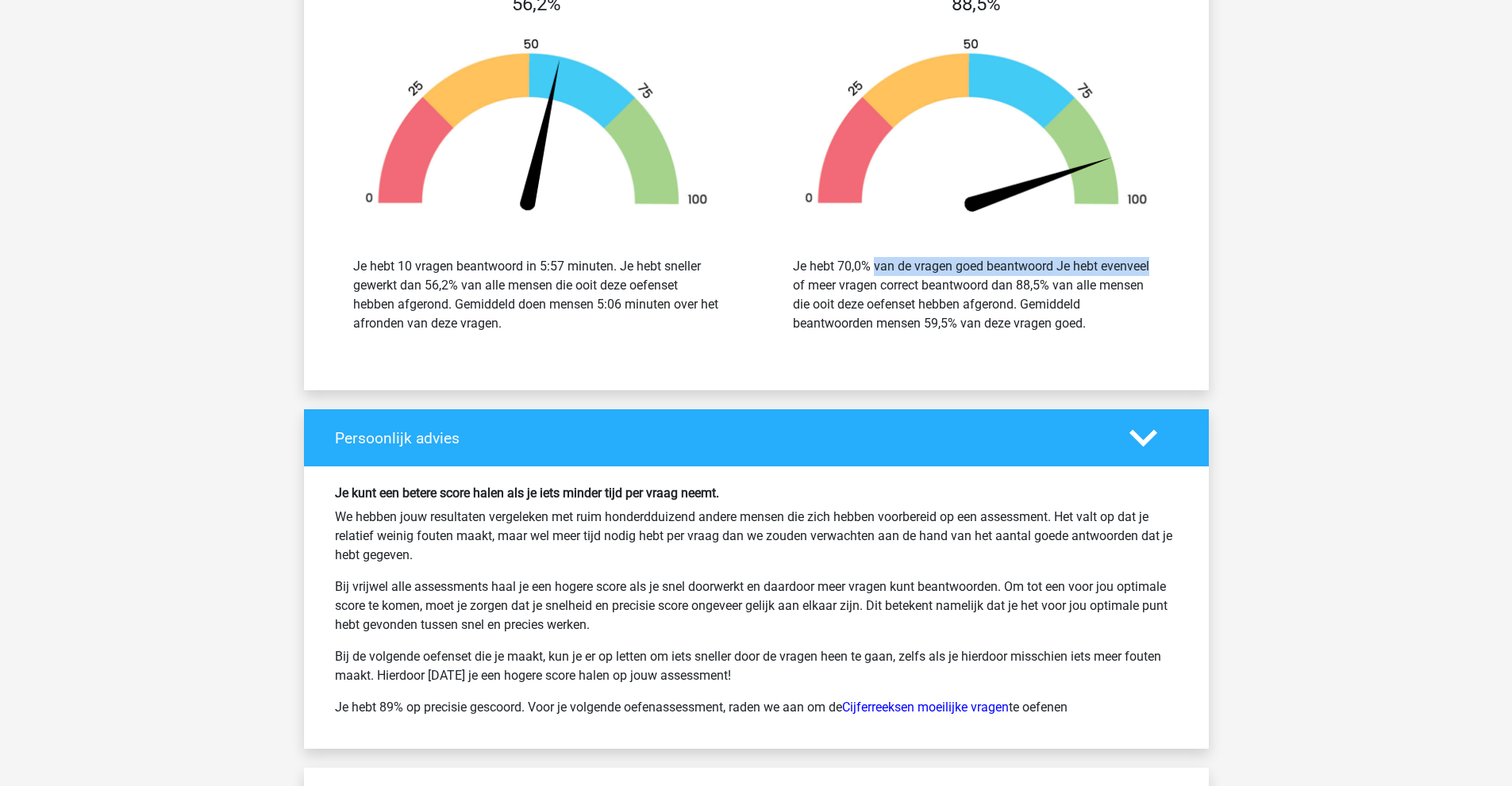
drag, startPoint x: 788, startPoint y: 265, endPoint x: 1063, endPoint y: 264, distance: 275.0
click at [1063, 264] on div "Je hebt 70,0% van de vragen goed beantwoord Je hebt evenveel of meer vragen cor…" at bounding box center [976, 295] width 390 height 76
click at [1063, 264] on div "Je hebt 70,0% van de vragen goed beantwoord Je hebt evenveel of meer vragen cor…" at bounding box center [976, 295] width 367 height 76
drag, startPoint x: 1019, startPoint y: 282, endPoint x: 1049, endPoint y: 286, distance: 30.3
click at [1049, 286] on div "Je hebt 70,0% van de vragen goed beantwoord Je hebt evenveel of meer vragen cor…" at bounding box center [976, 295] width 367 height 76
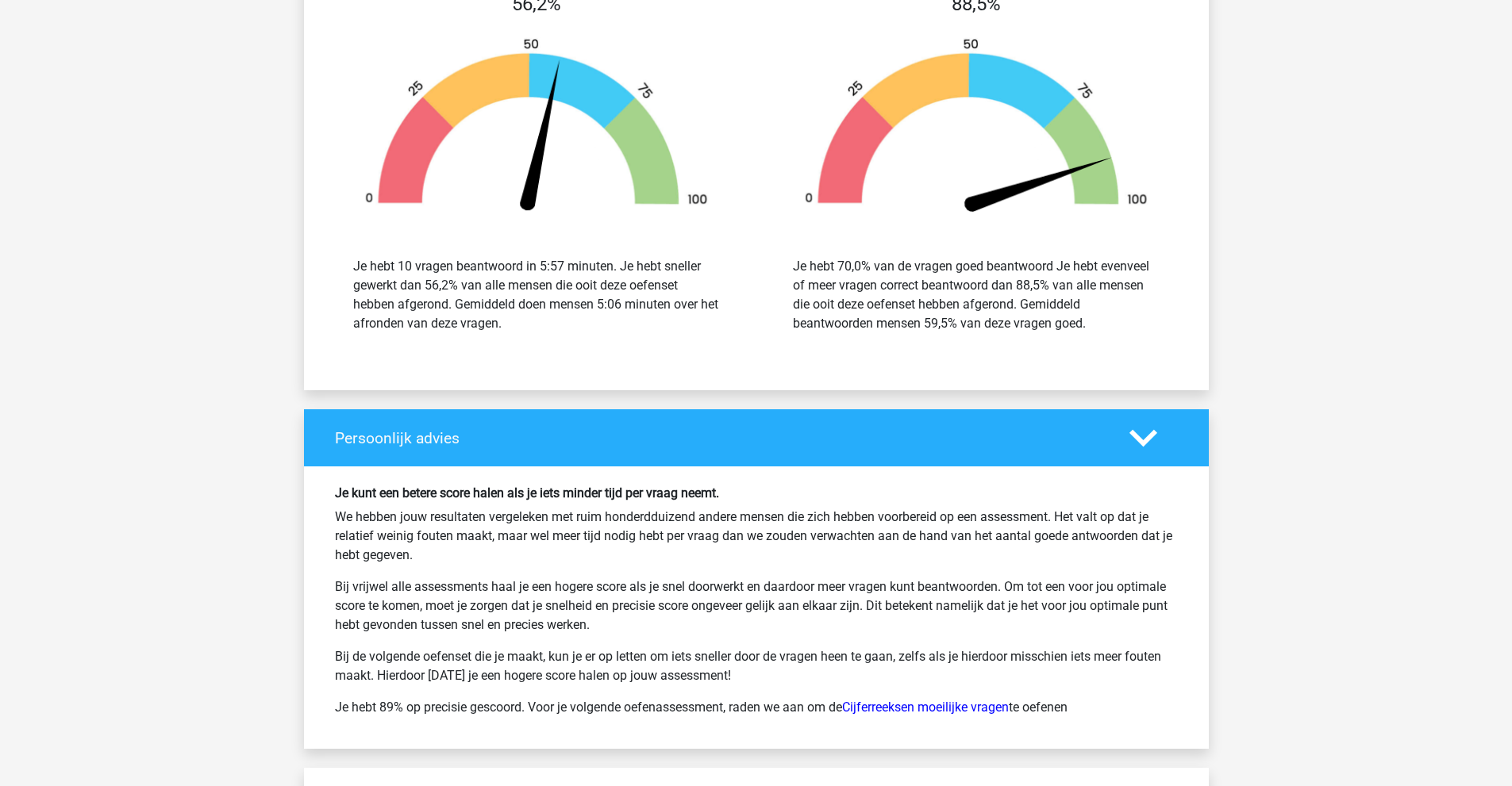
click at [1049, 287] on div "Je hebt 70,0% van de vragen goed beantwoord Je hebt evenveel of meer vragen cor…" at bounding box center [976, 295] width 367 height 76
click at [1054, 288] on div "Je hebt 70,0% van de vragen goed beantwoord Je hebt evenveel of meer vragen cor…" at bounding box center [976, 295] width 367 height 76
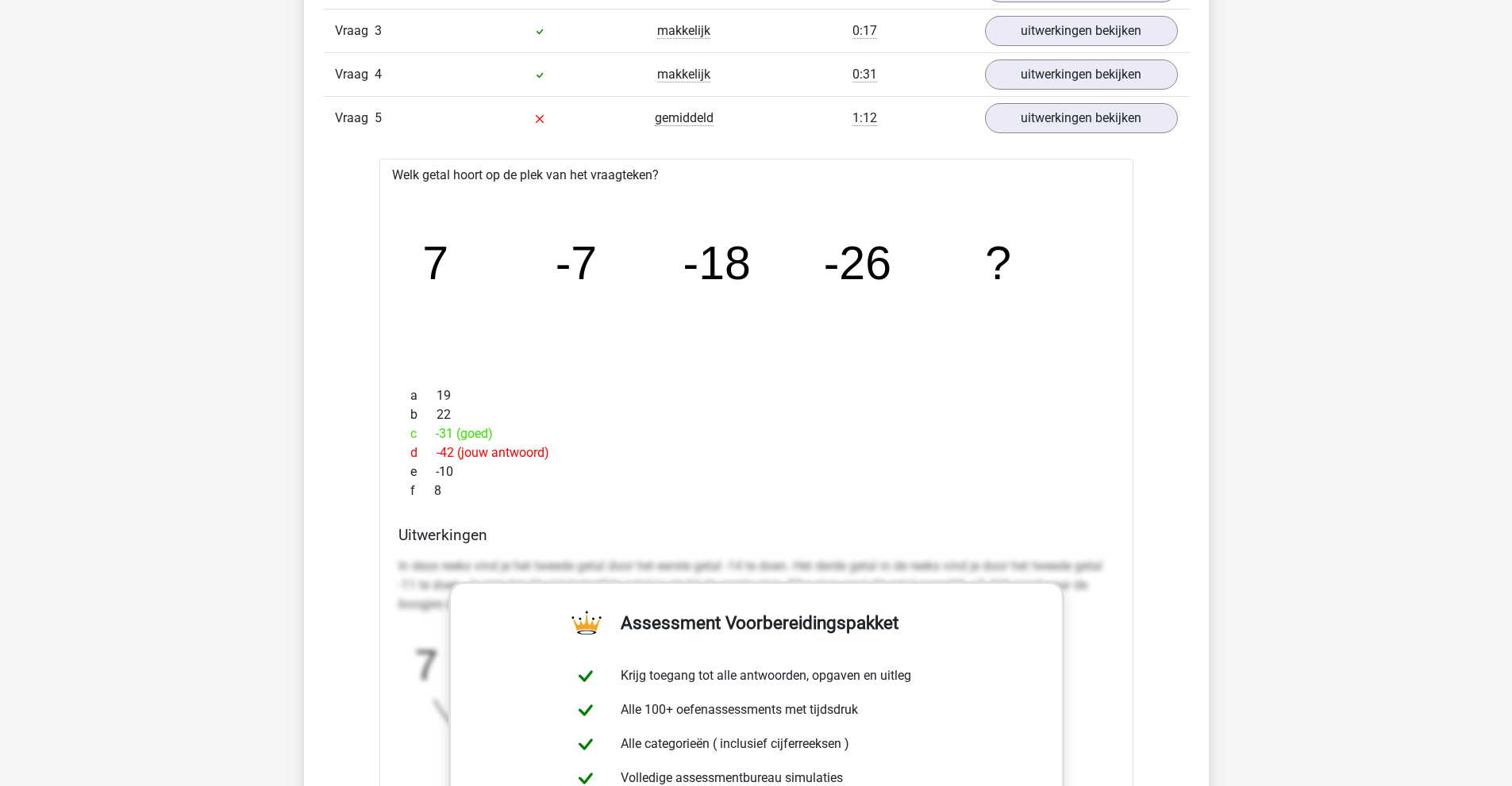
scroll to position [1403, 0]
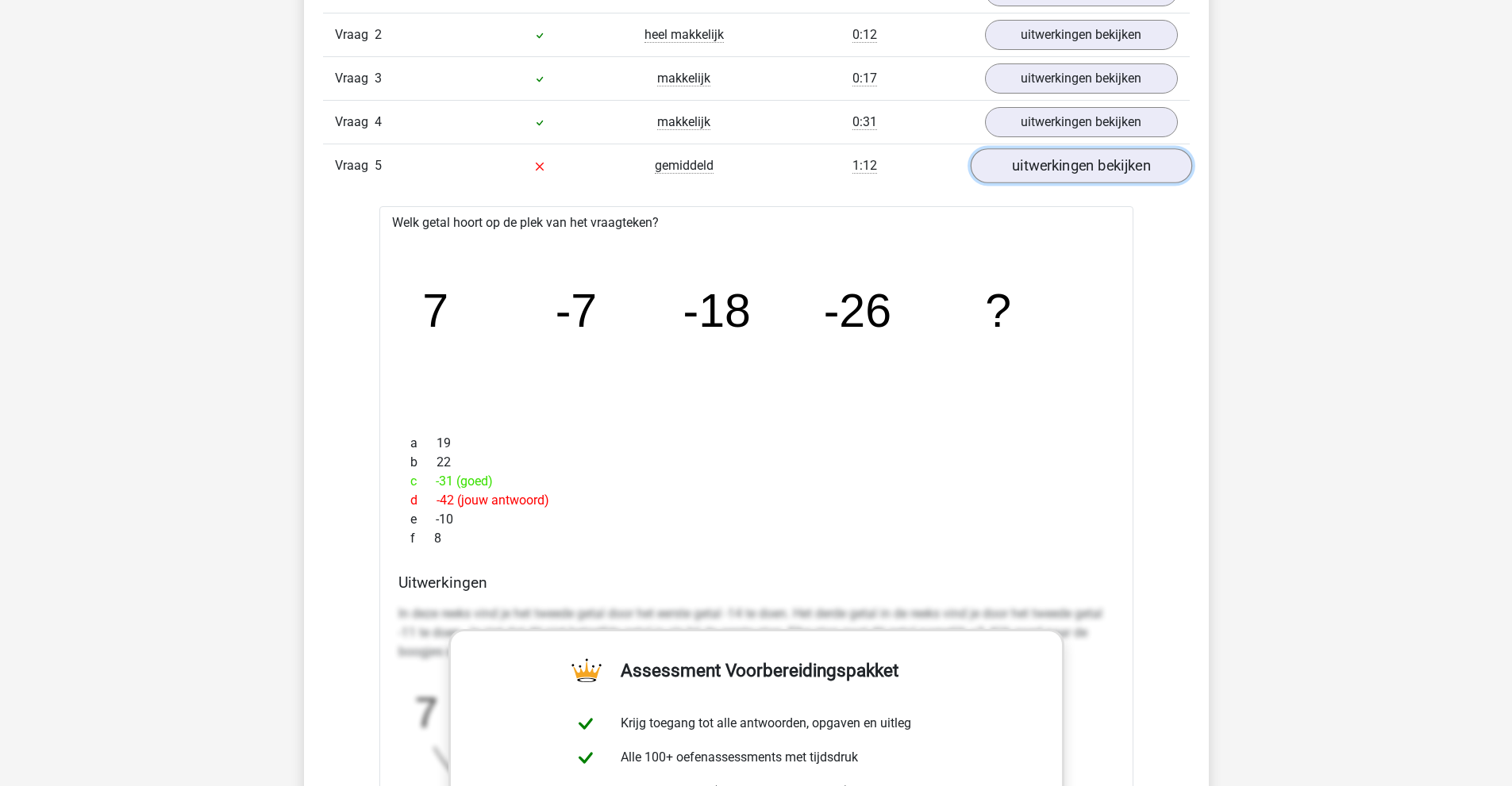
click at [1046, 169] on link "uitwerkingen bekijken" at bounding box center [1081, 166] width 222 height 35
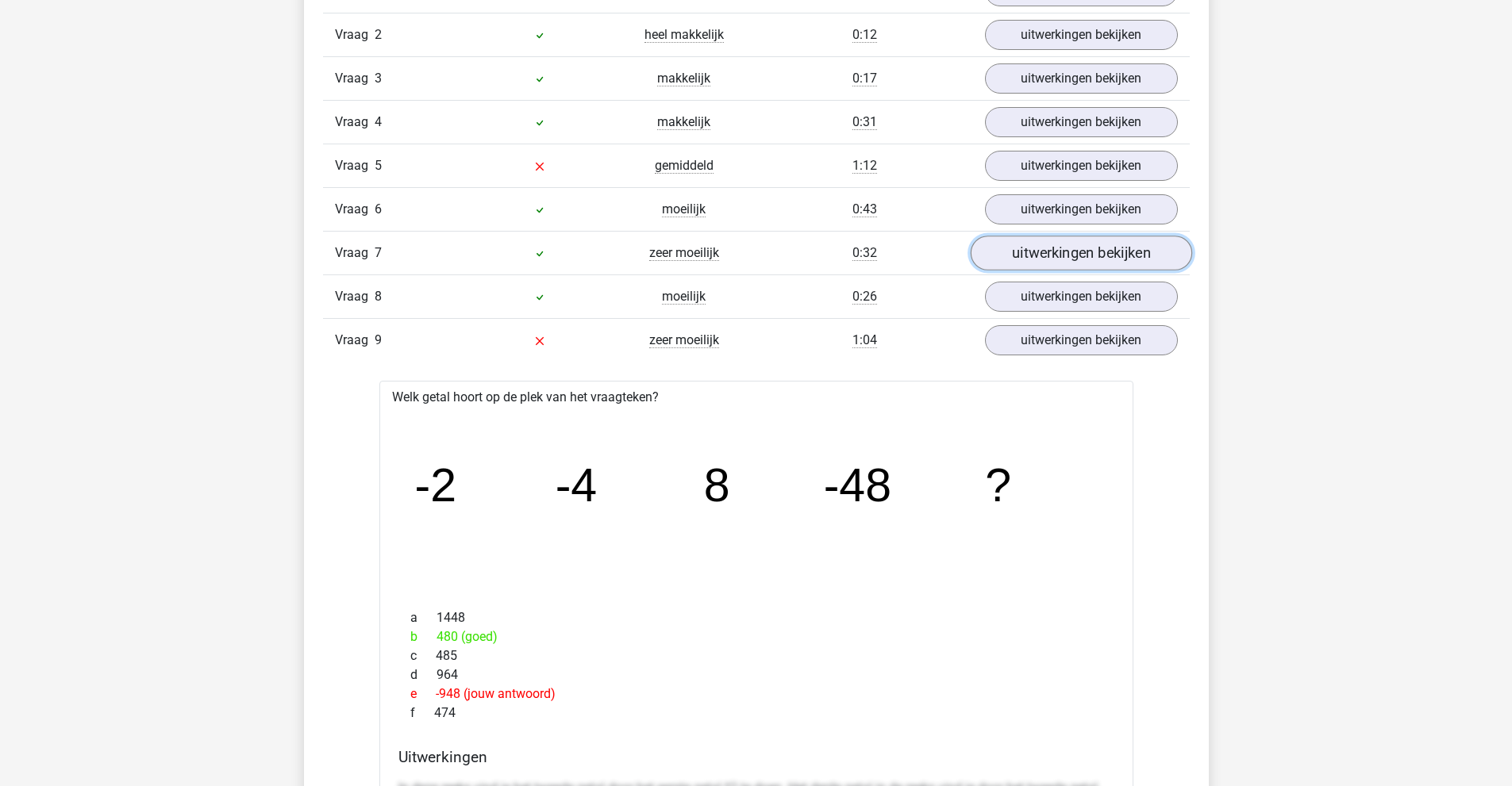
click at [1031, 247] on link "uitwerkingen bekijken" at bounding box center [1081, 252] width 222 height 35
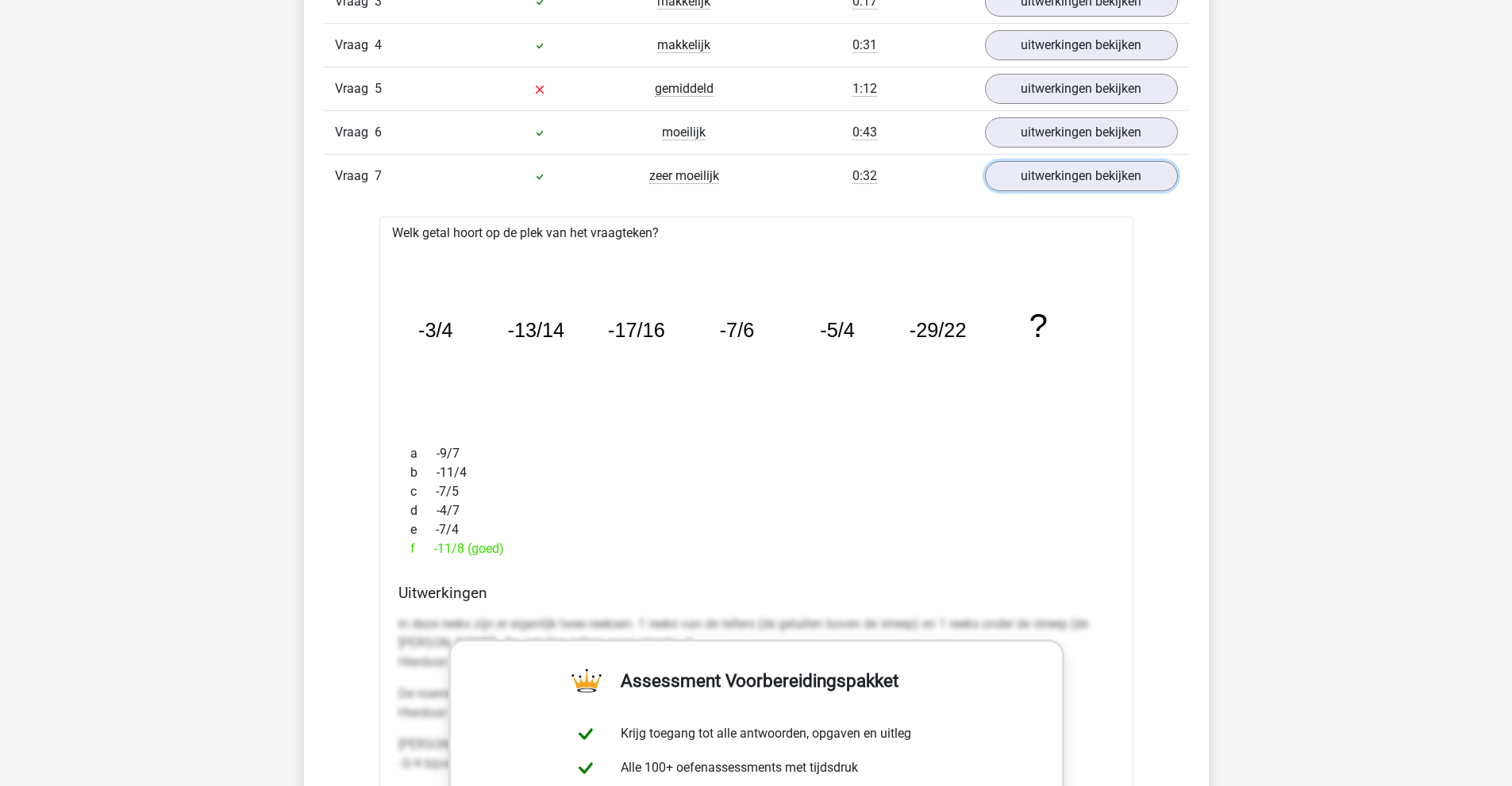
scroll to position [1482, 0]
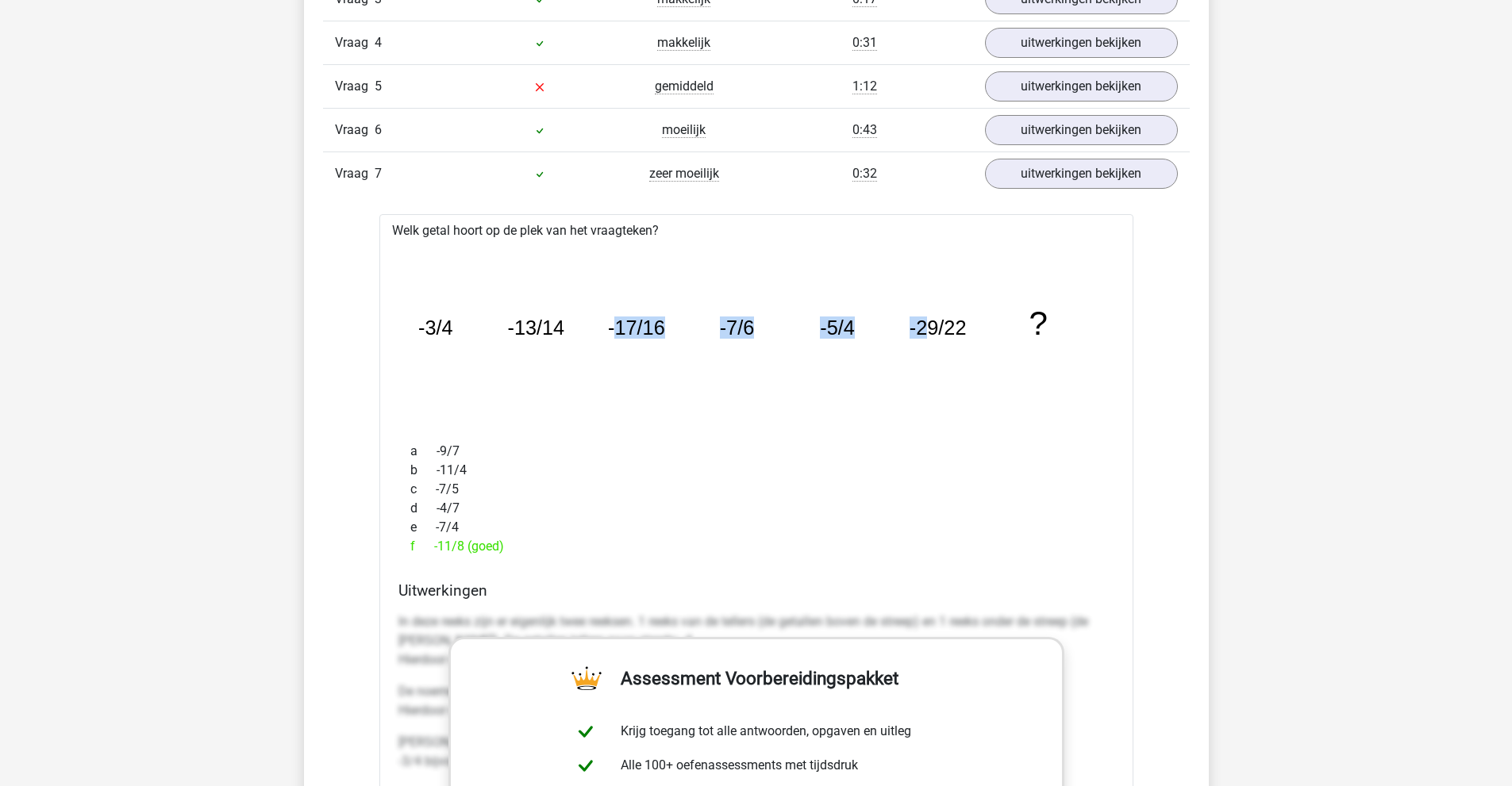
drag, startPoint x: 611, startPoint y: 321, endPoint x: 923, endPoint y: 315, distance: 312.1
click at [923, 315] on g "-3/4 -13/14 -17/16 -7/6 -5/4 -29/22 ?" at bounding box center [732, 323] width 629 height 37
click at [923, 316] on tspan "-29/22" at bounding box center [937, 327] width 57 height 23
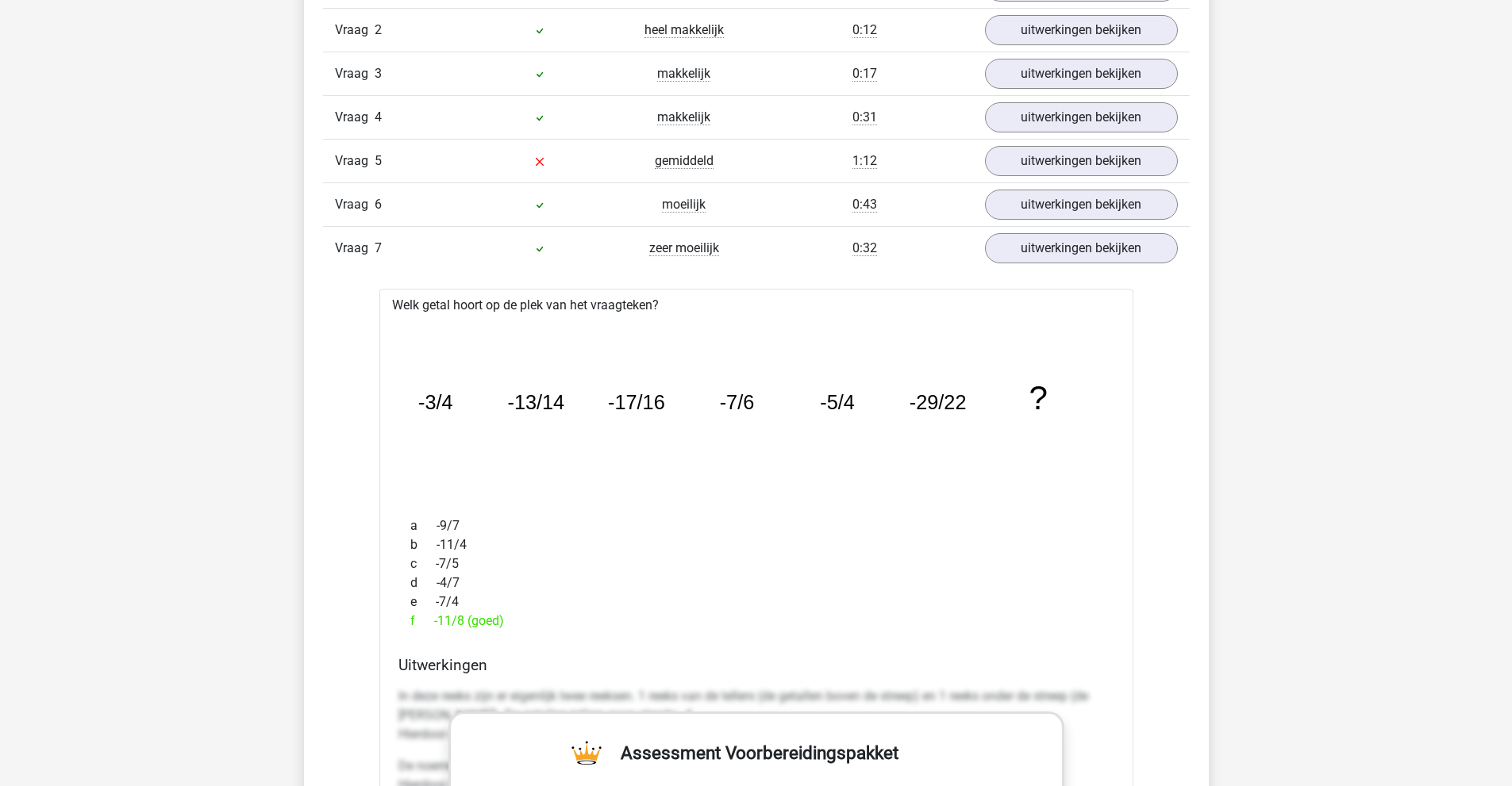
scroll to position [1403, 0]
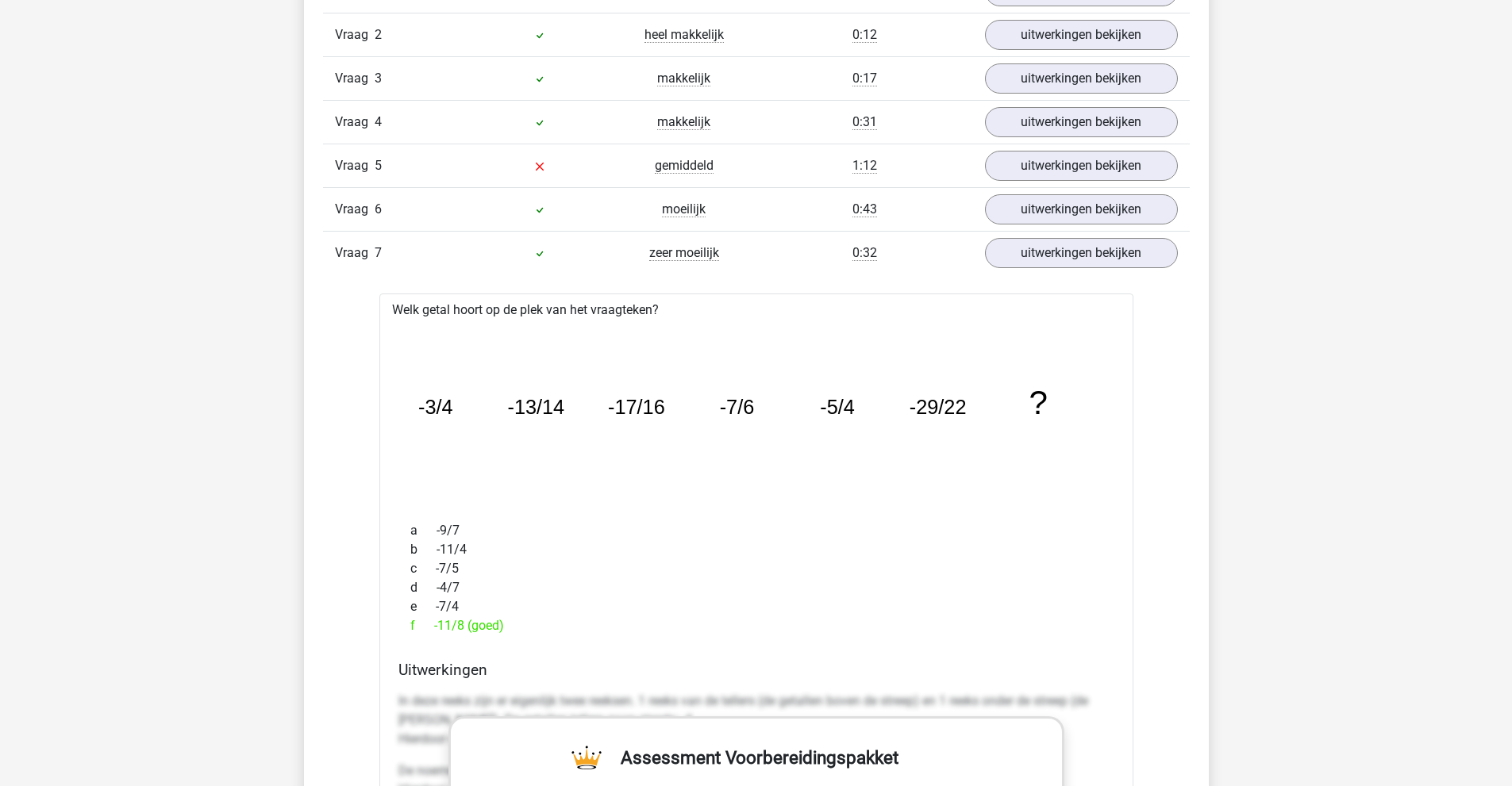
drag, startPoint x: 428, startPoint y: 626, endPoint x: 517, endPoint y: 620, distance: 89.2
click at [517, 620] on div "f -11/8 (goed)" at bounding box center [756, 626] width 716 height 19
click at [500, 625] on div "f -11/8 (goed)" at bounding box center [756, 626] width 716 height 19
drag, startPoint x: 458, startPoint y: 608, endPoint x: 434, endPoint y: 534, distance: 77.8
click at [434, 534] on div "a -9/7 b -11/4 c -7/5 d -4/7 e -7/4 f -11/8 (goed)" at bounding box center [756, 578] width 716 height 127
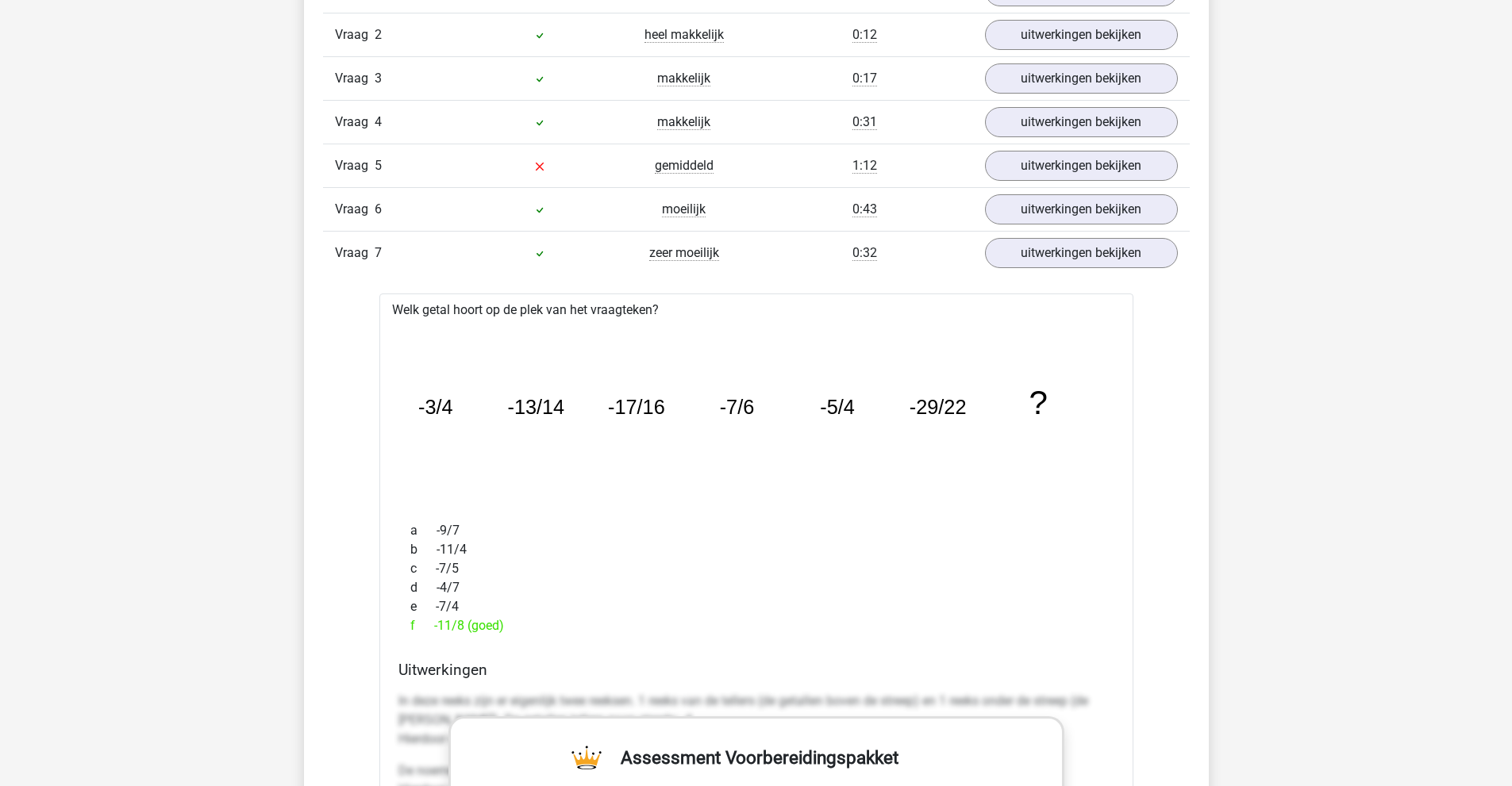
click at [413, 530] on span "a" at bounding box center [423, 530] width 26 height 19
drag, startPoint x: 413, startPoint y: 530, endPoint x: 472, endPoint y: 611, distance: 100.2
click at [472, 611] on div "a -9/7 b -11/4 c -7/5 d -4/7 e -7/4 f -11/8 (goed)" at bounding box center [756, 578] width 716 height 127
click at [455, 612] on div "e -7/4" at bounding box center [756, 607] width 716 height 19
drag, startPoint x: 460, startPoint y: 608, endPoint x: 381, endPoint y: 542, distance: 102.9
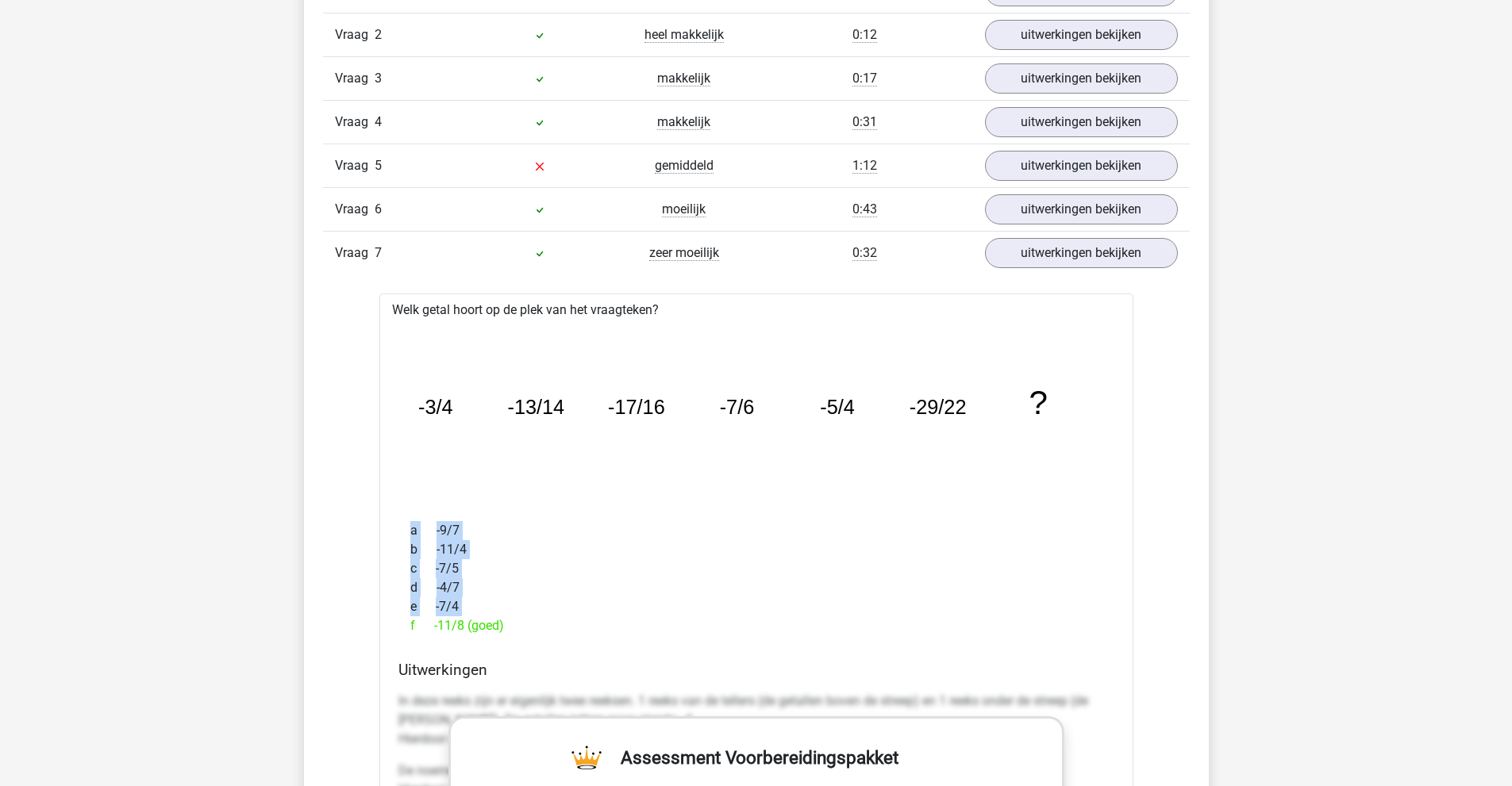
click at [381, 542] on div "Welk getal hoort op de plek van het vraagteken? image/svg+xml -3/4 -13/14 -17/1…" at bounding box center [756, 764] width 754 height 941
click at [435, 553] on div "b -11/4" at bounding box center [756, 549] width 716 height 19
drag, startPoint x: 425, startPoint y: 402, endPoint x: 762, endPoint y: 411, distance: 337.1
click at [762, 411] on icon "image/svg+xml -3/4 -13/14 -17/16 -7/6 -5/4 -29/22 ?" at bounding box center [756, 414] width 703 height 176
click at [756, 412] on icon "image/svg+xml -3/4 -13/14 -17/16 -7/6 -5/4 -29/22 ?" at bounding box center [756, 414] width 703 height 176
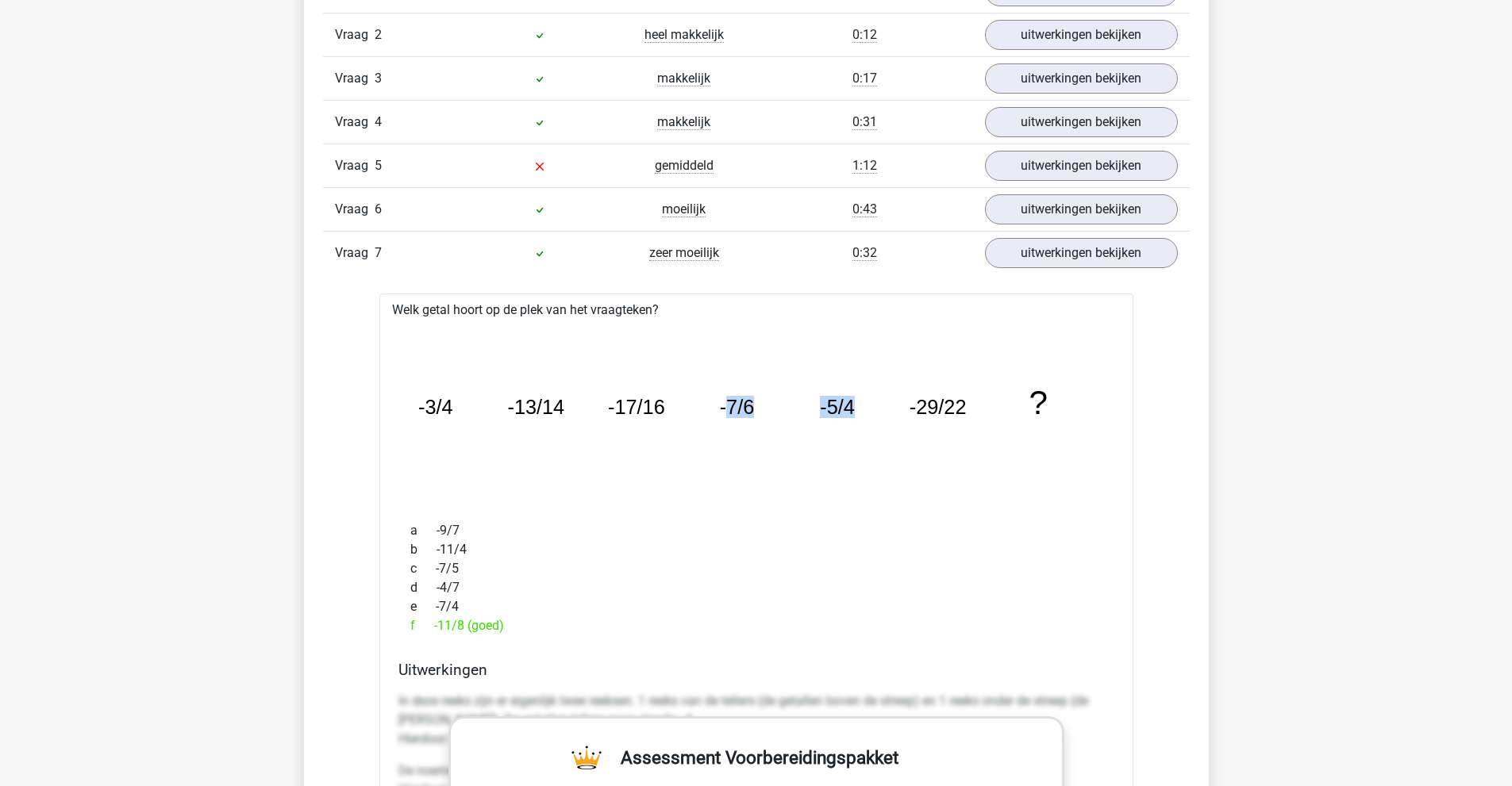
drag, startPoint x: 725, startPoint y: 407, endPoint x: 852, endPoint y: 404, distance: 127.0
click at [852, 404] on g "-3/4 -13/14 -17/16 -7/6 -5/4 -29/22 ?" at bounding box center [732, 402] width 629 height 37
click at [852, 404] on tspan "-5/4" at bounding box center [837, 407] width 35 height 23
drag, startPoint x: 822, startPoint y: 399, endPoint x: 1000, endPoint y: 400, distance: 178.0
click at [1000, 400] on icon "image/svg+xml -3/4 -13/14 -17/16 -7/6 -5/4 -29/22 ?" at bounding box center [756, 414] width 703 height 176
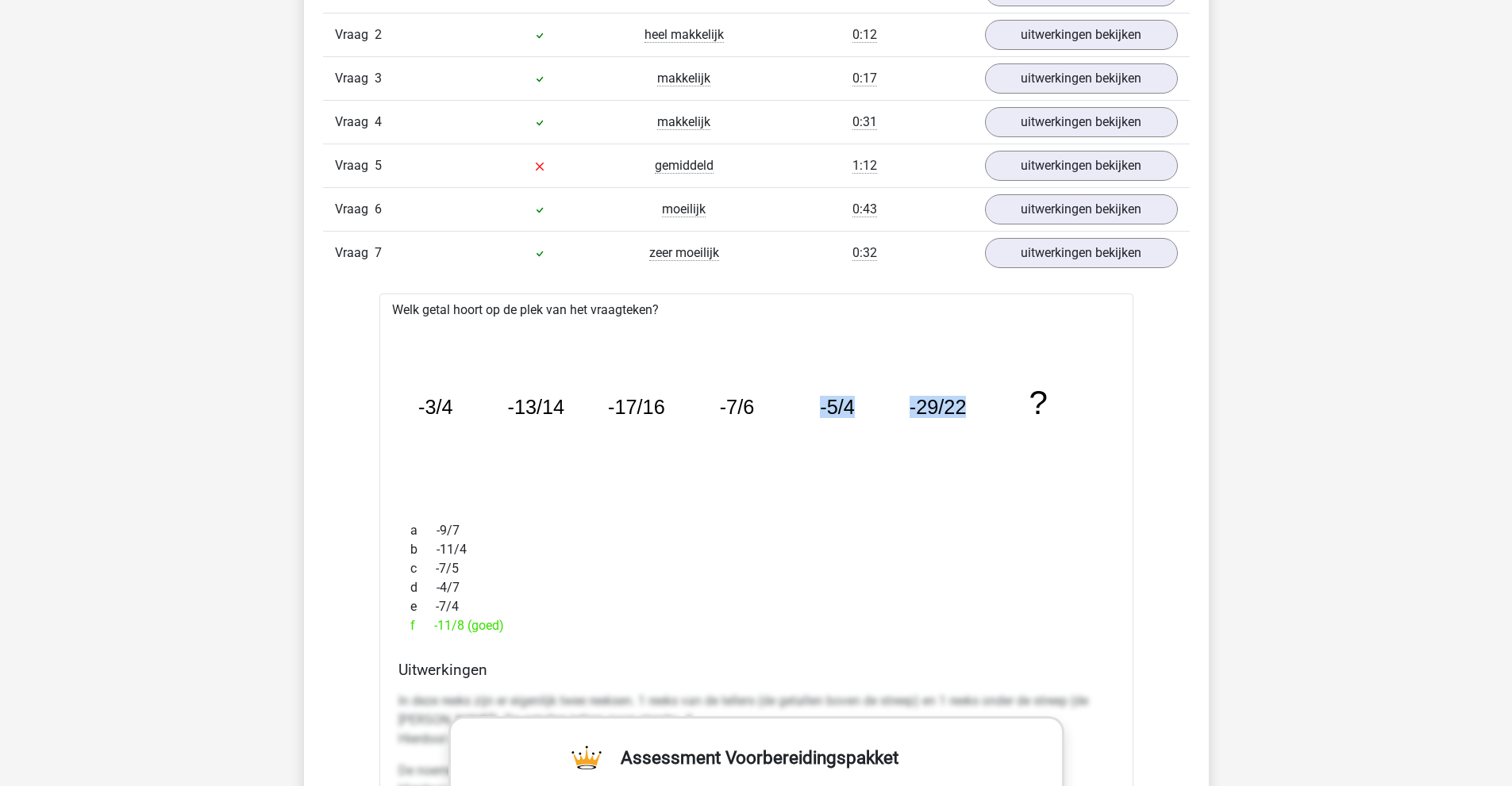
click at [1000, 400] on icon "image/svg+xml -3/4 -13/14 -17/16 -7/6 -5/4 -29/22 ?" at bounding box center [756, 414] width 703 height 176
drag, startPoint x: 426, startPoint y: 631, endPoint x: 493, endPoint y: 627, distance: 67.1
click at [493, 627] on div "f -11/8 (goed)" at bounding box center [756, 626] width 716 height 19
